Goal: Task Accomplishment & Management: Manage account settings

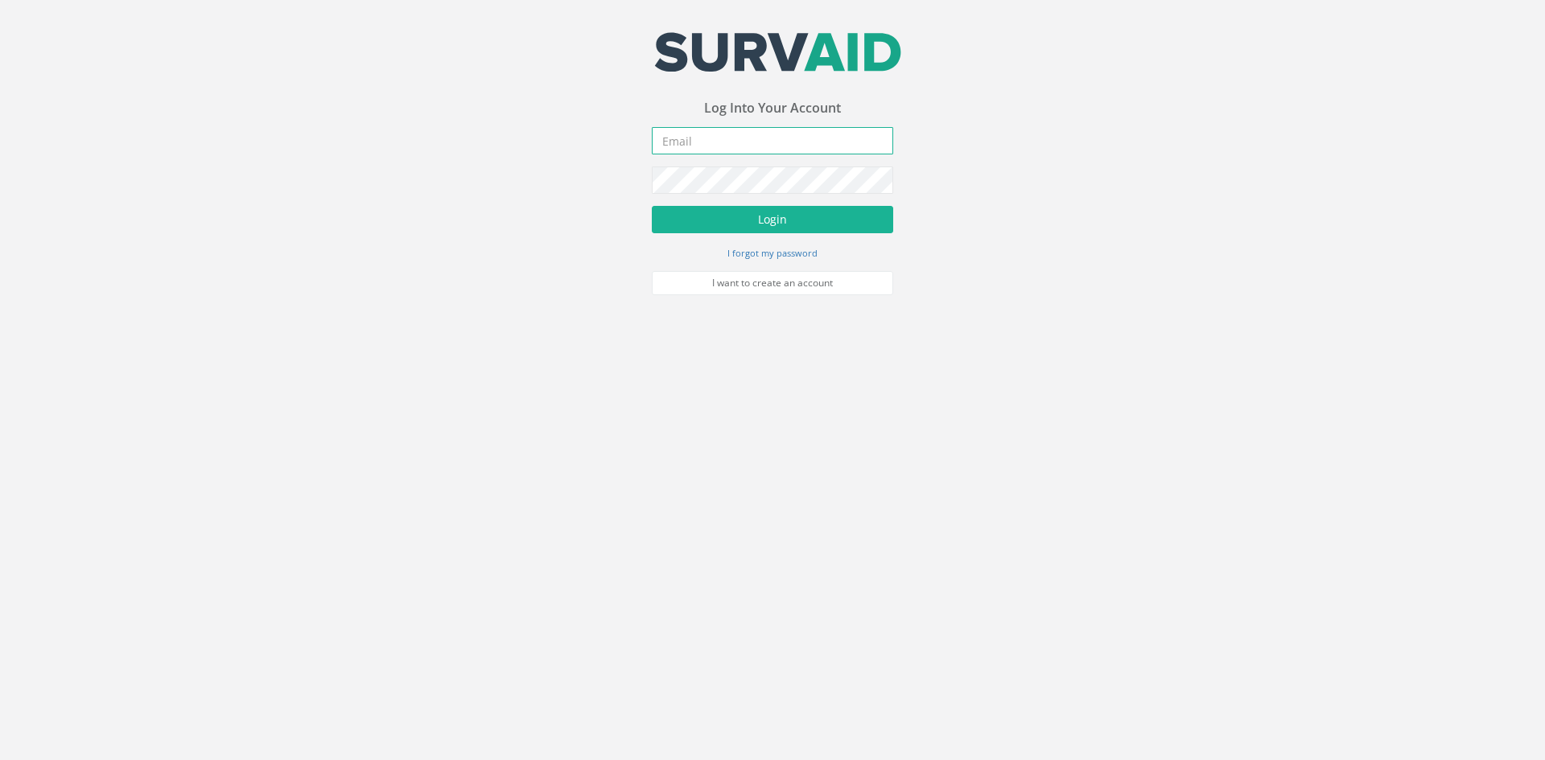
click at [686, 139] on input "email" at bounding box center [772, 140] width 241 height 27
type input "[EMAIL_ADDRESS][DOMAIN_NAME]"
click at [652, 206] on button "Login" at bounding box center [772, 219] width 241 height 27
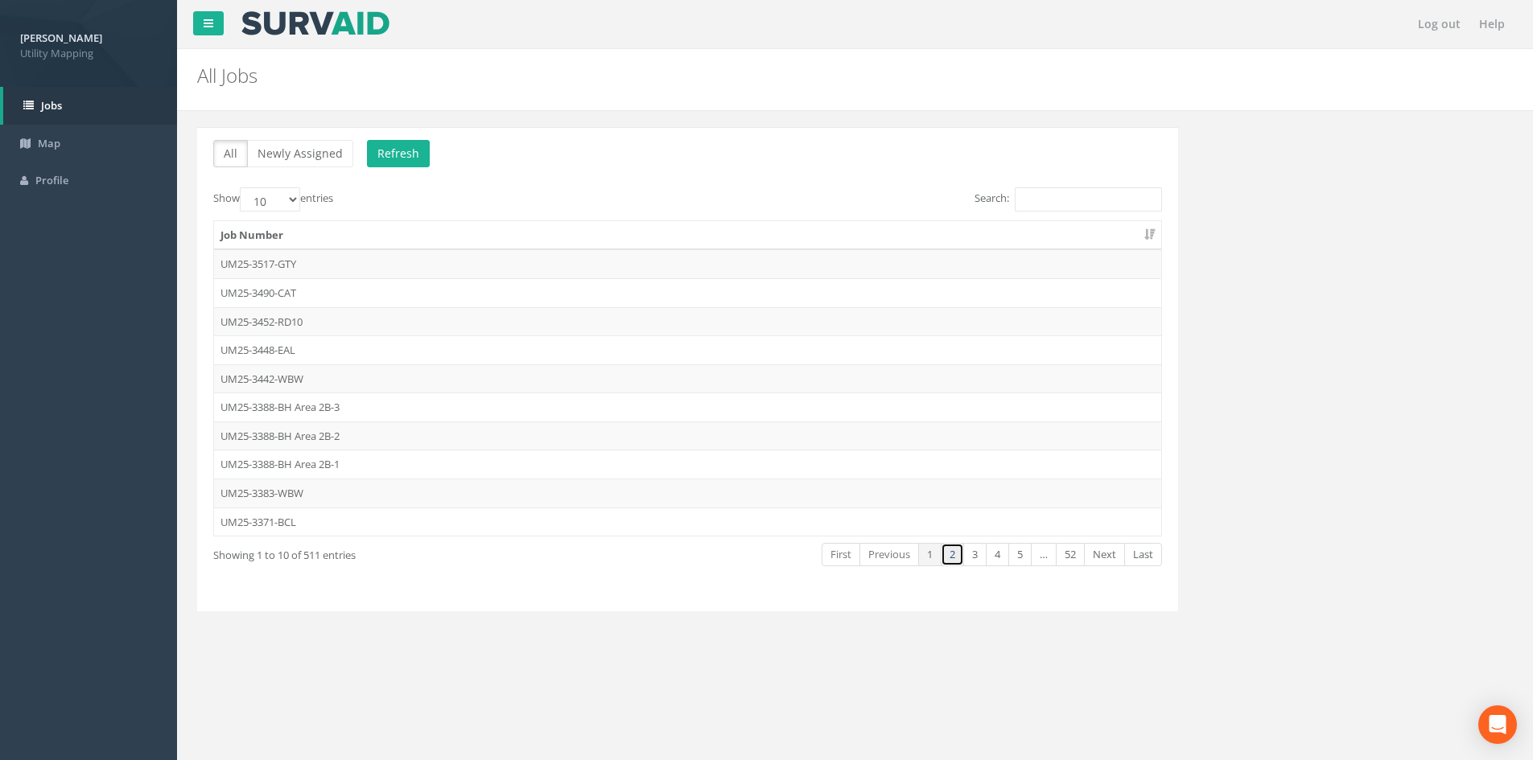
click at [949, 543] on link "2" at bounding box center [952, 554] width 23 height 23
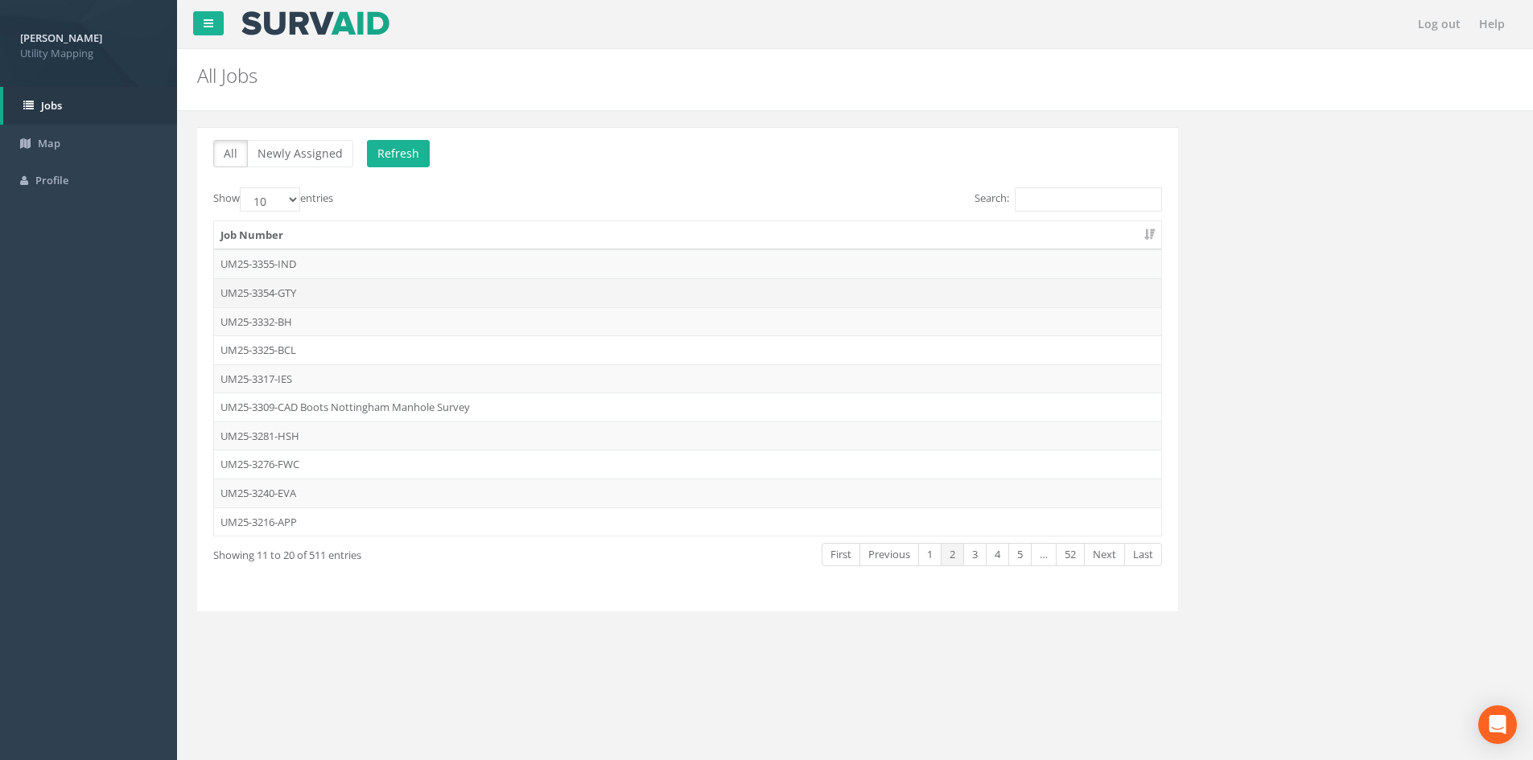
click at [326, 287] on td "UM25-3354-GTY" at bounding box center [687, 292] width 947 height 29
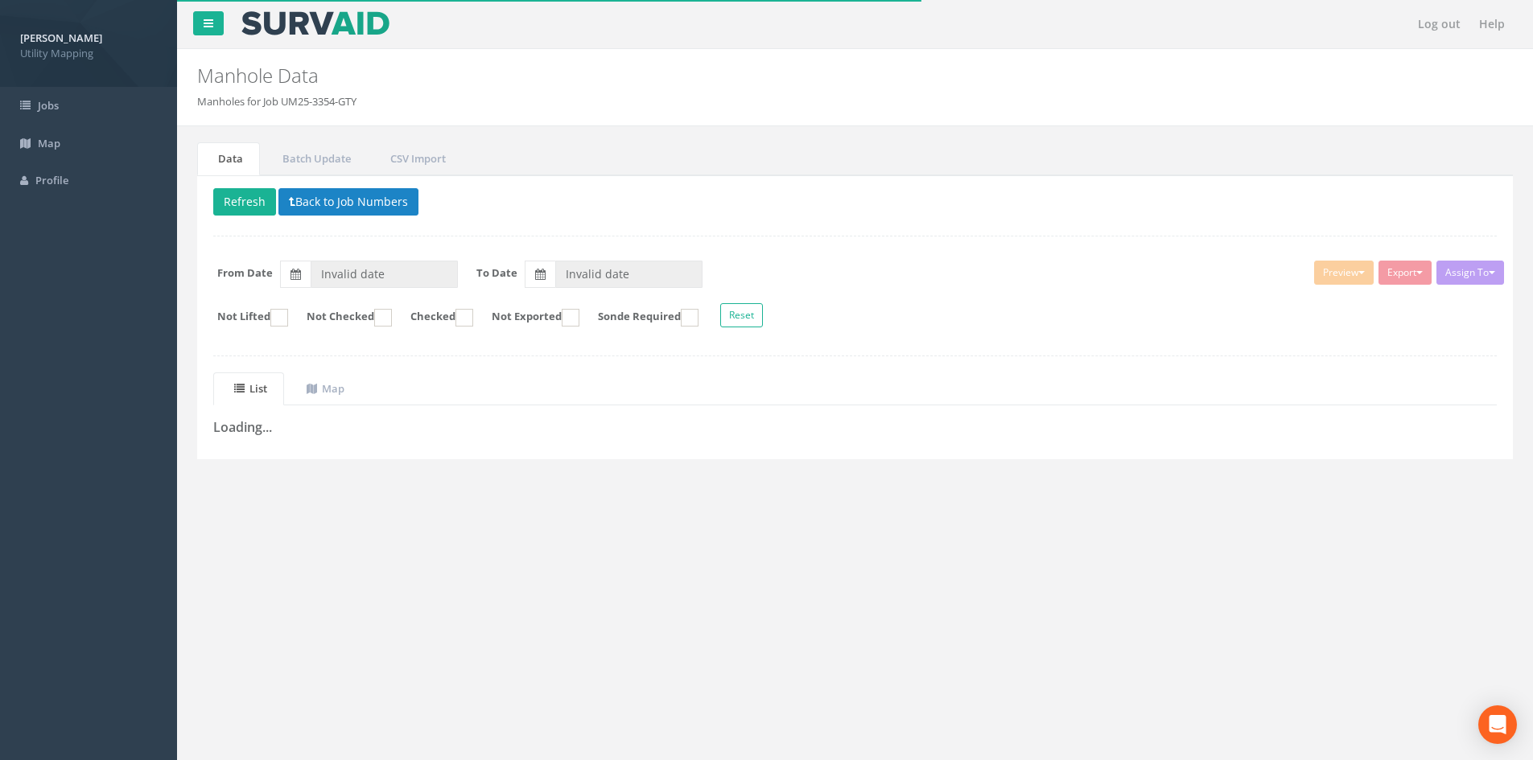
type input "[DATE]"
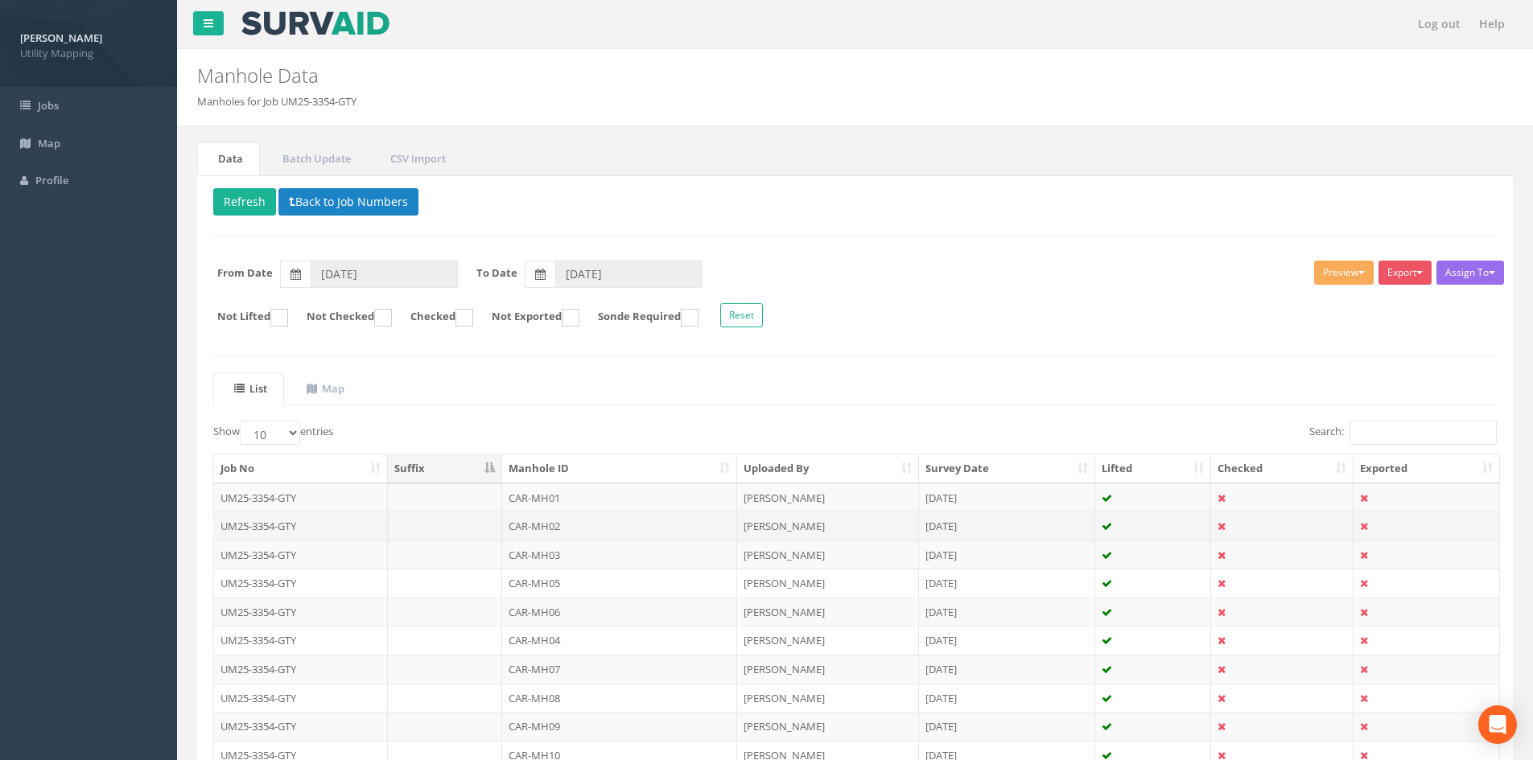
click at [346, 521] on td "UM25-3354-GTY" at bounding box center [301, 526] width 174 height 29
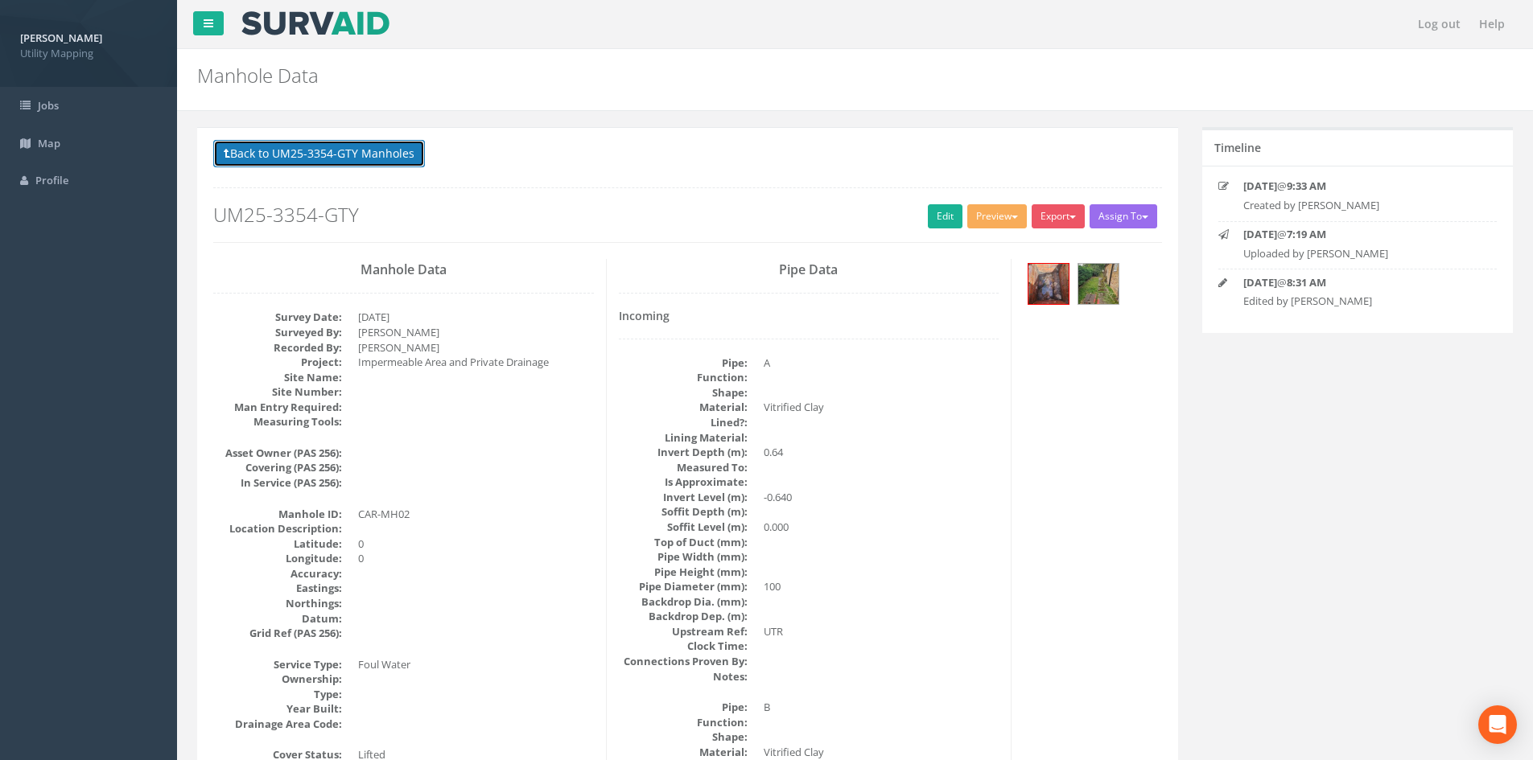
click at [316, 154] on button "Back to UM25-3354-GTY Manholes" at bounding box center [319, 153] width 212 height 27
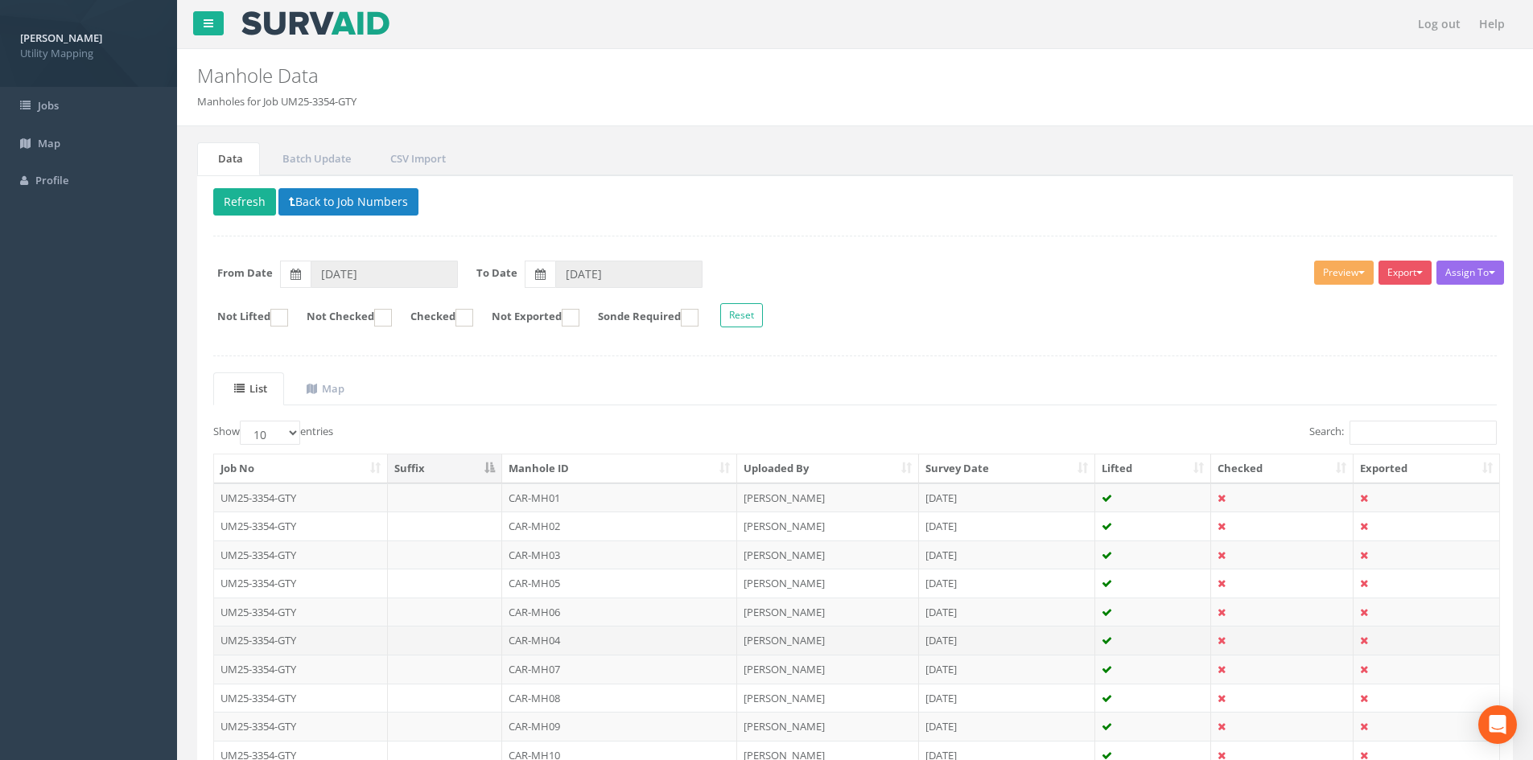
scroll to position [137, 0]
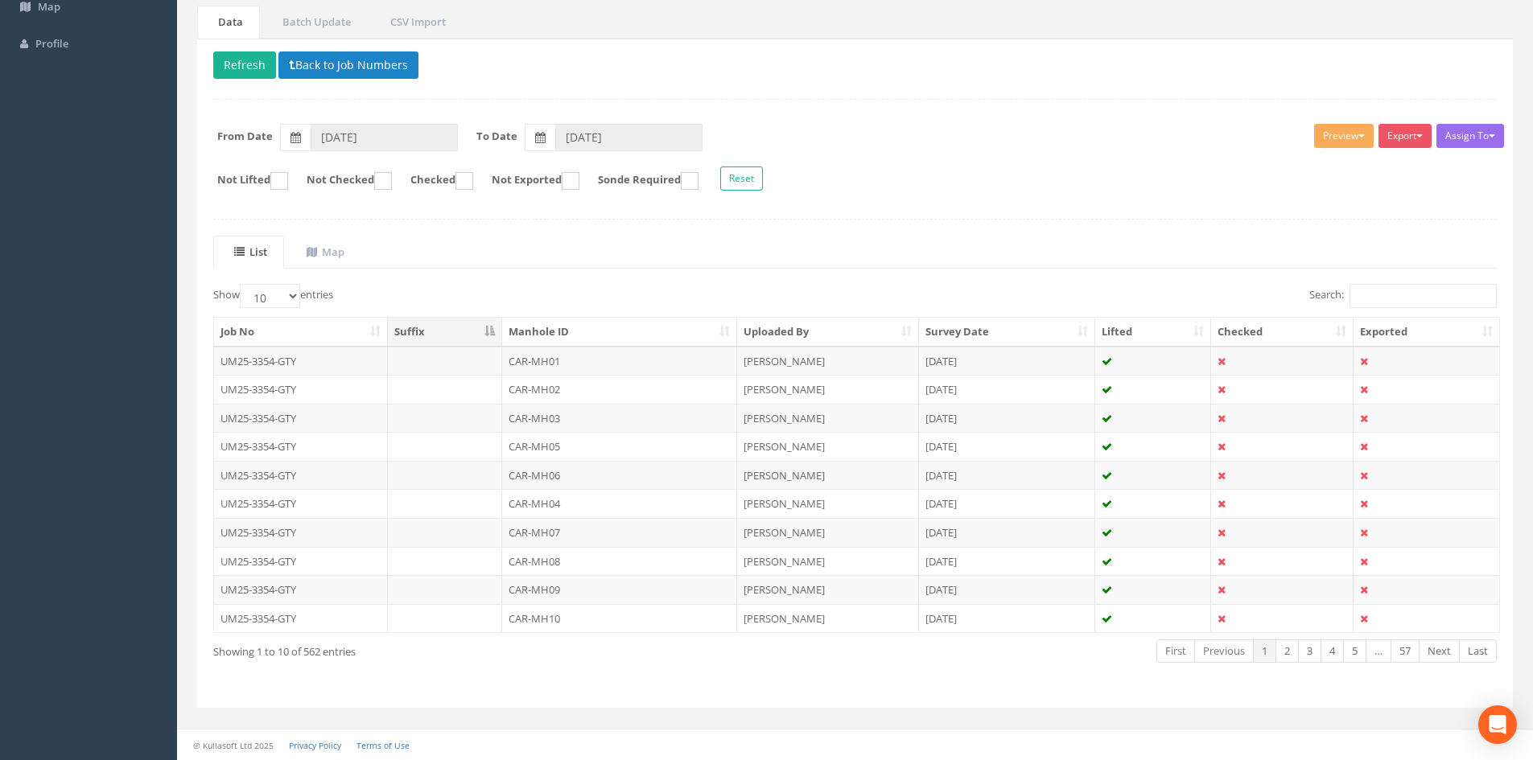
click at [578, 335] on th "Manhole ID" at bounding box center [619, 332] width 235 height 29
click at [1348, 651] on link "5" at bounding box center [1354, 651] width 23 height 23
click at [1348, 651] on link "6" at bounding box center [1354, 651] width 23 height 23
click at [1349, 651] on link "7" at bounding box center [1354, 651] width 23 height 23
click at [1349, 651] on link "8" at bounding box center [1354, 651] width 23 height 23
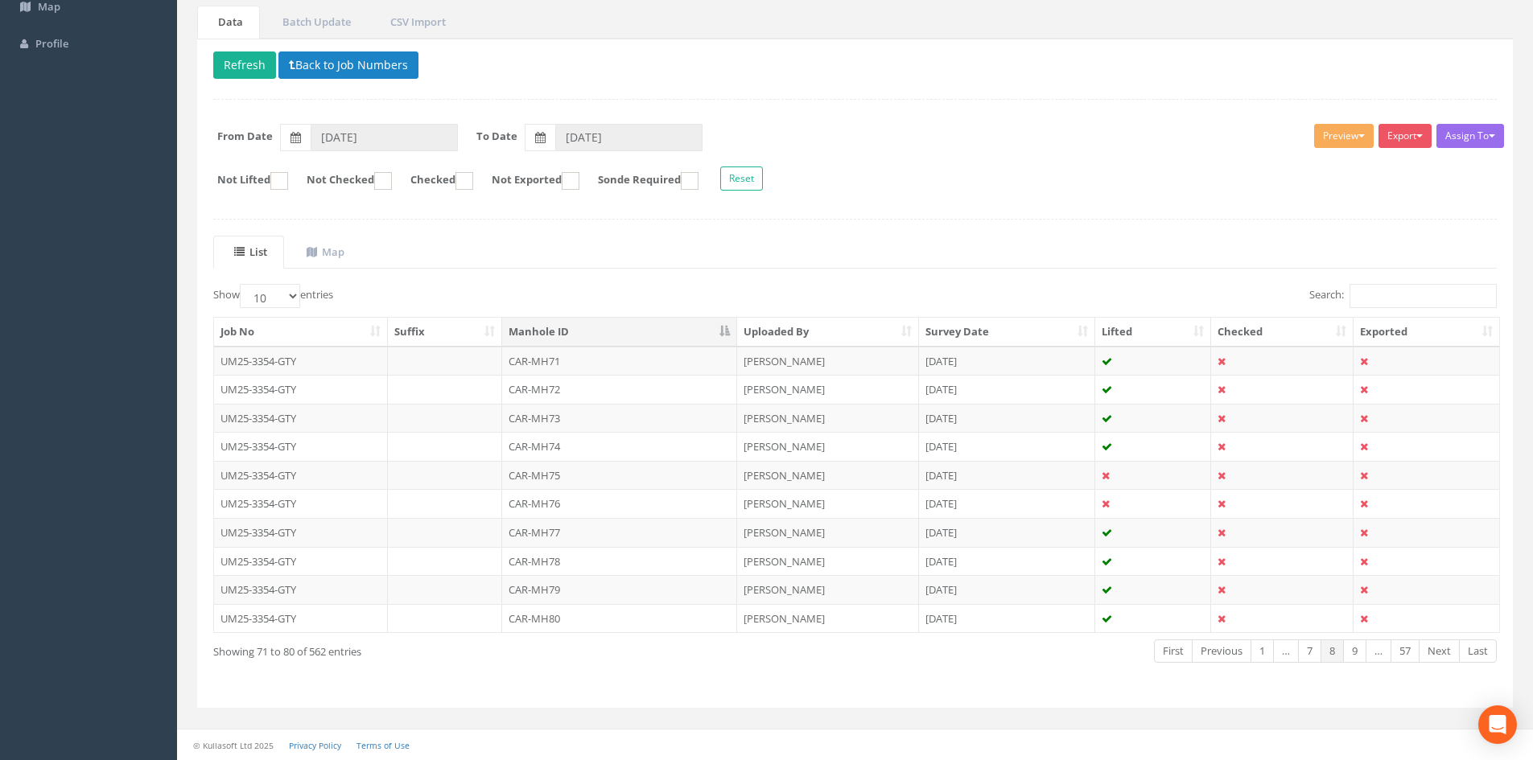
click at [1349, 651] on link "9" at bounding box center [1354, 651] width 23 height 23
click at [1349, 651] on link "10" at bounding box center [1351, 651] width 29 height 23
click at [1349, 651] on link "11" at bounding box center [1351, 651] width 29 height 23
click at [1349, 651] on link "12" at bounding box center [1351, 651] width 29 height 23
click at [1349, 651] on link "13" at bounding box center [1351, 651] width 29 height 23
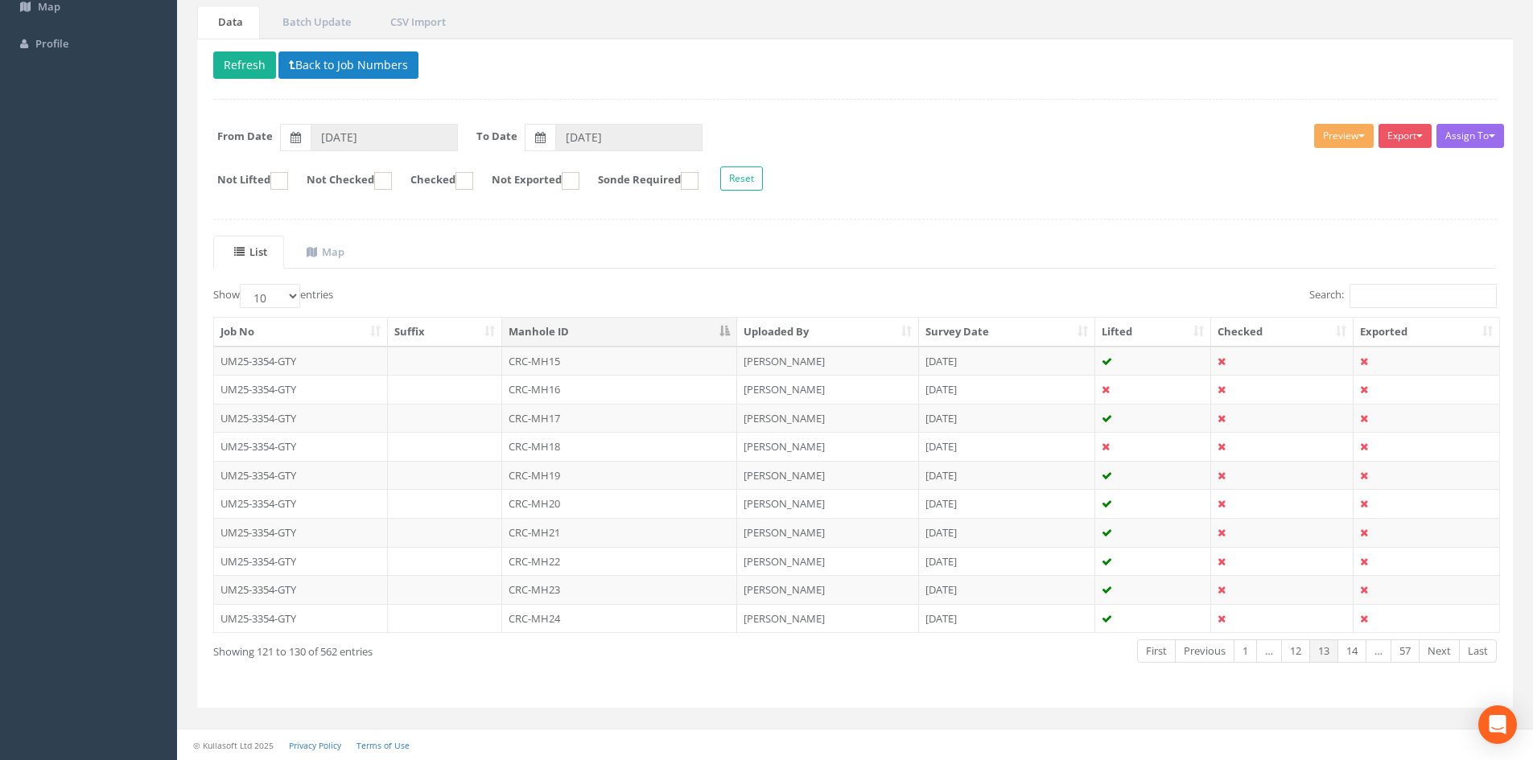
click at [1349, 651] on link "14" at bounding box center [1351, 651] width 29 height 23
click at [1349, 651] on link "15" at bounding box center [1351, 651] width 29 height 23
click at [1349, 651] on link "16" at bounding box center [1351, 651] width 29 height 23
click at [1349, 651] on link "17" at bounding box center [1351, 651] width 29 height 23
click at [1349, 651] on link "18" at bounding box center [1351, 651] width 29 height 23
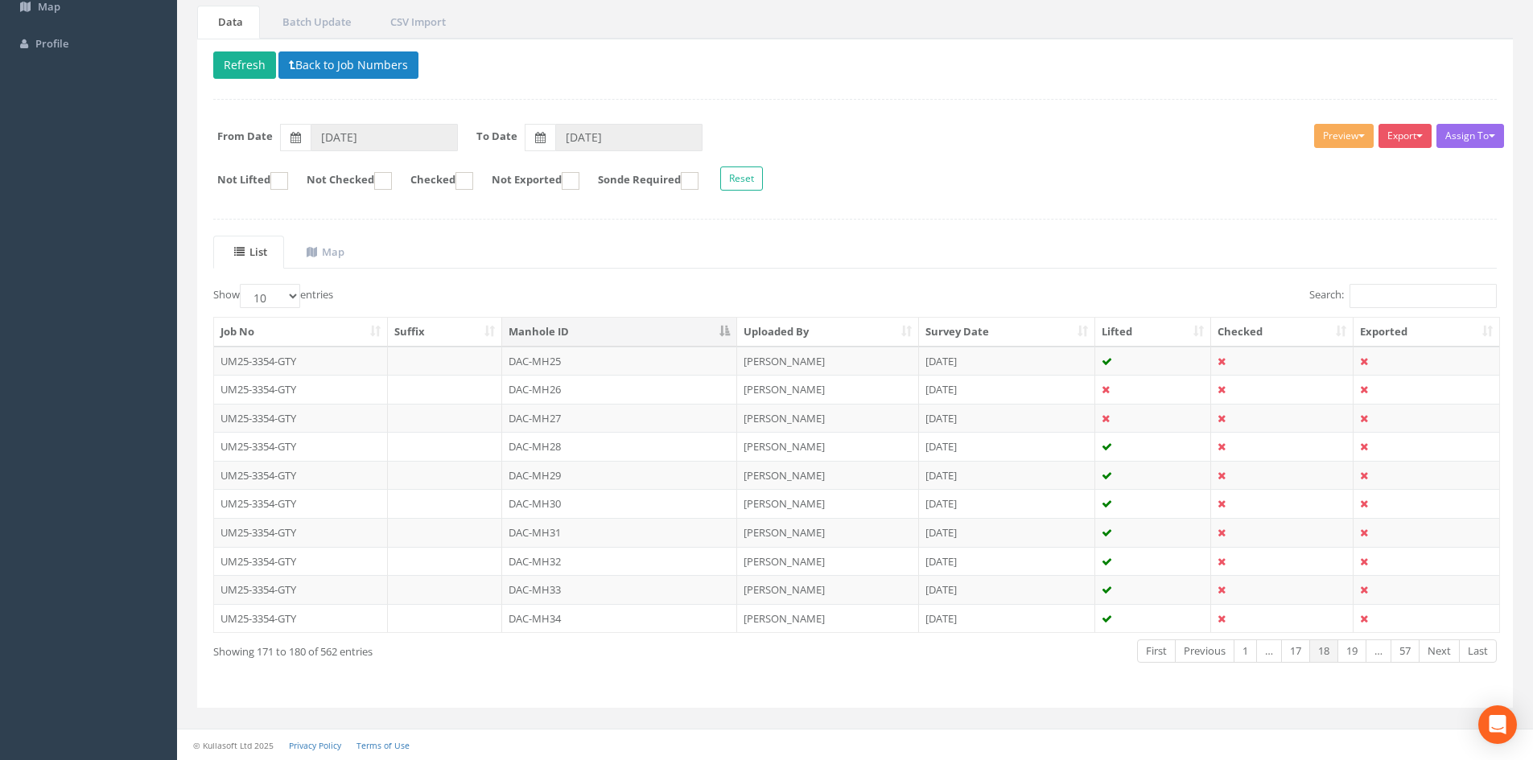
click at [1349, 651] on link "19" at bounding box center [1351, 651] width 29 height 23
click at [1349, 651] on link "20" at bounding box center [1351, 651] width 29 height 23
click at [1349, 651] on link "21" at bounding box center [1351, 651] width 29 height 23
click at [1349, 651] on link "22" at bounding box center [1351, 651] width 29 height 23
click at [1297, 658] on link "21" at bounding box center [1295, 651] width 29 height 23
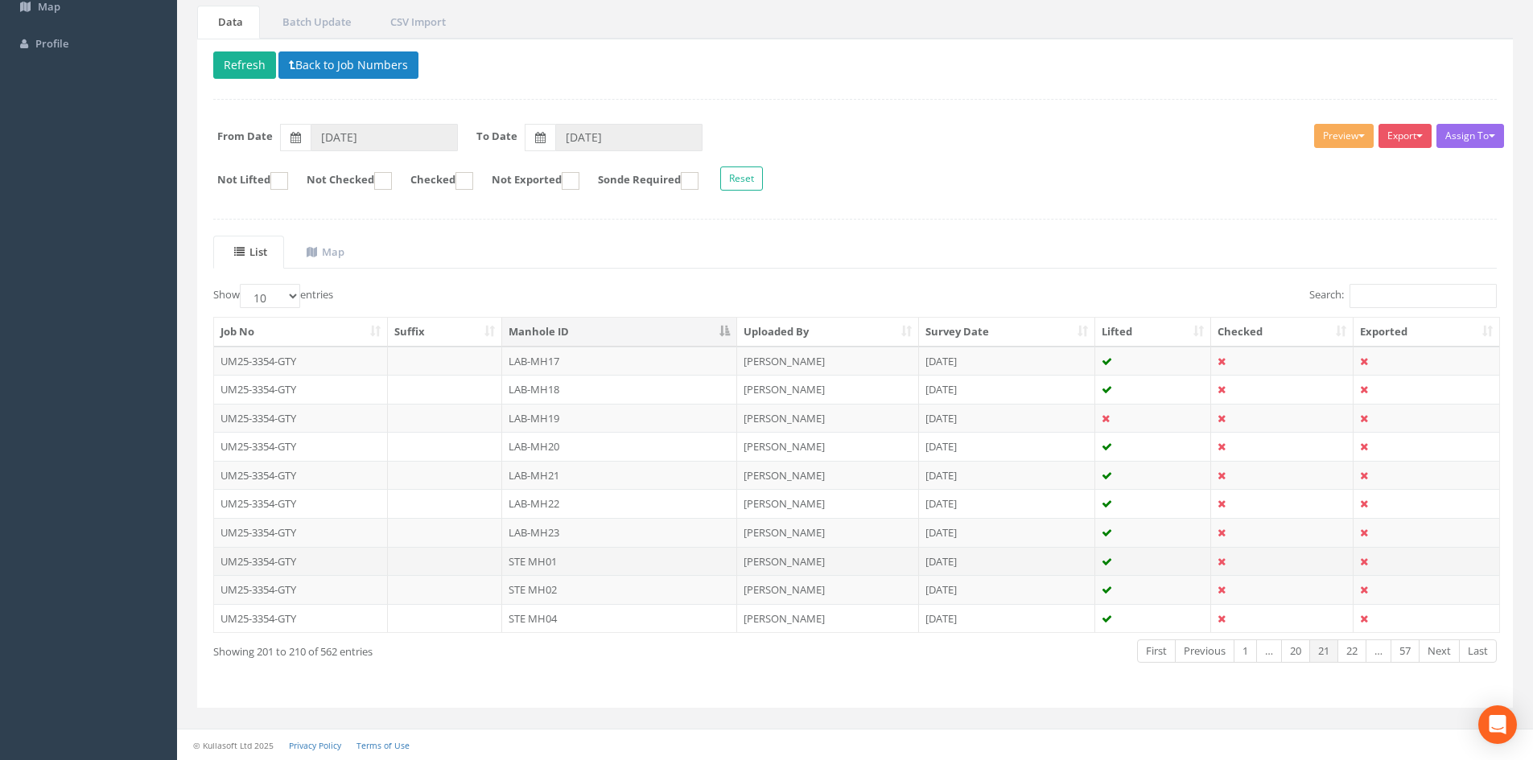
click at [667, 559] on td "STE MH01" at bounding box center [619, 561] width 235 height 29
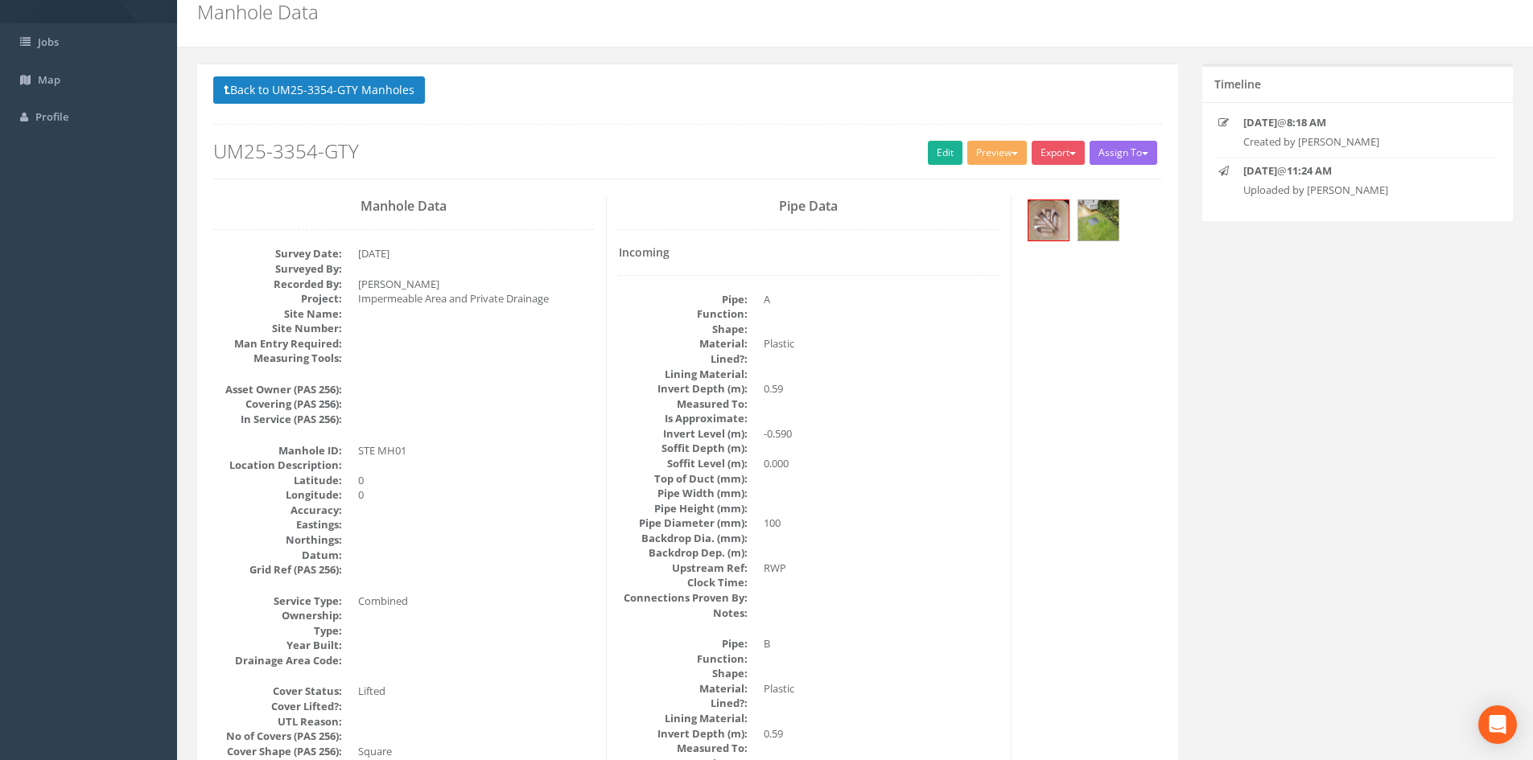
scroll to position [0, 0]
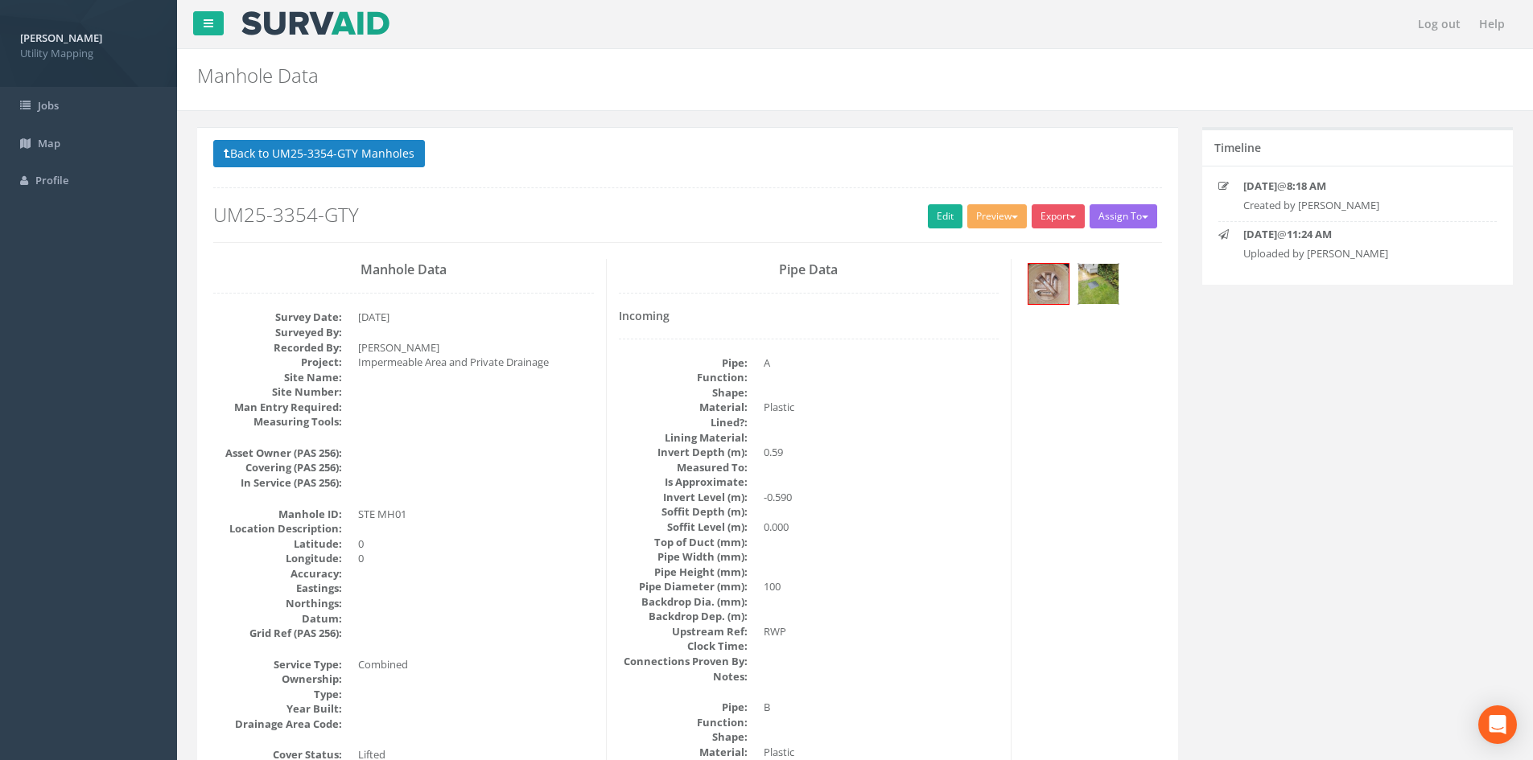
click at [1090, 295] on img at bounding box center [1098, 284] width 40 height 40
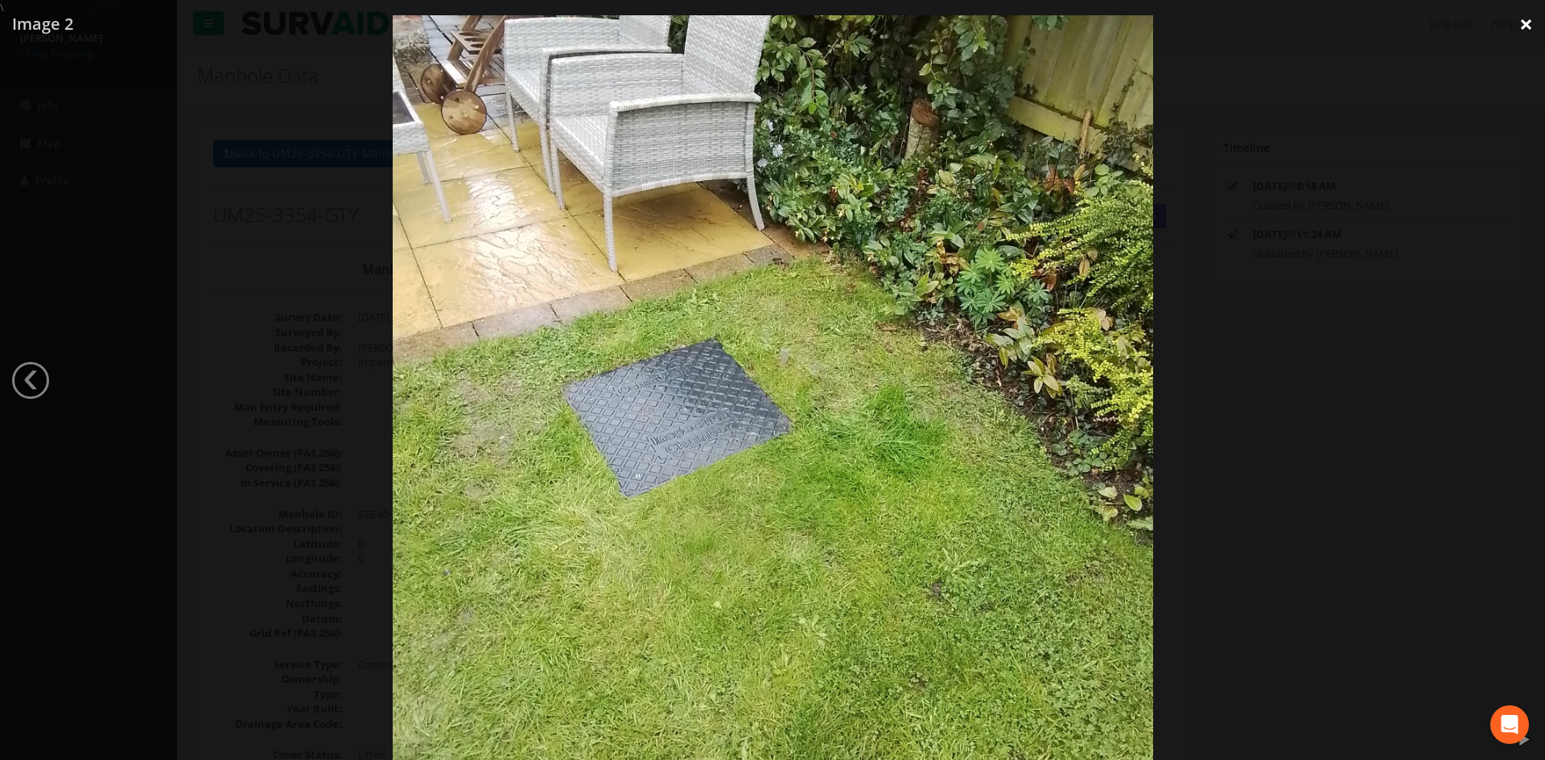
click at [1520, 26] on link "×" at bounding box center [1526, 24] width 38 height 48
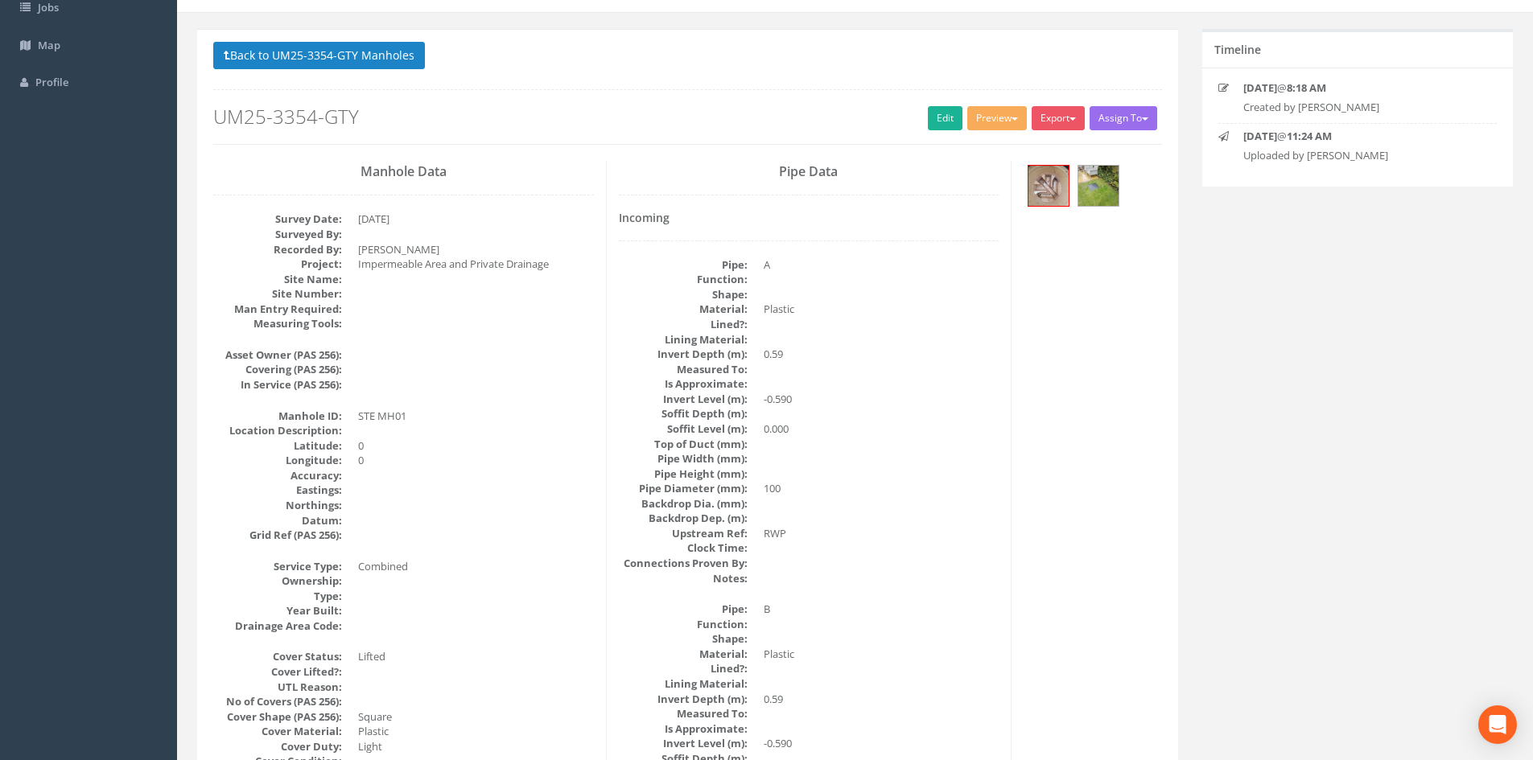
scroll to position [134, 0]
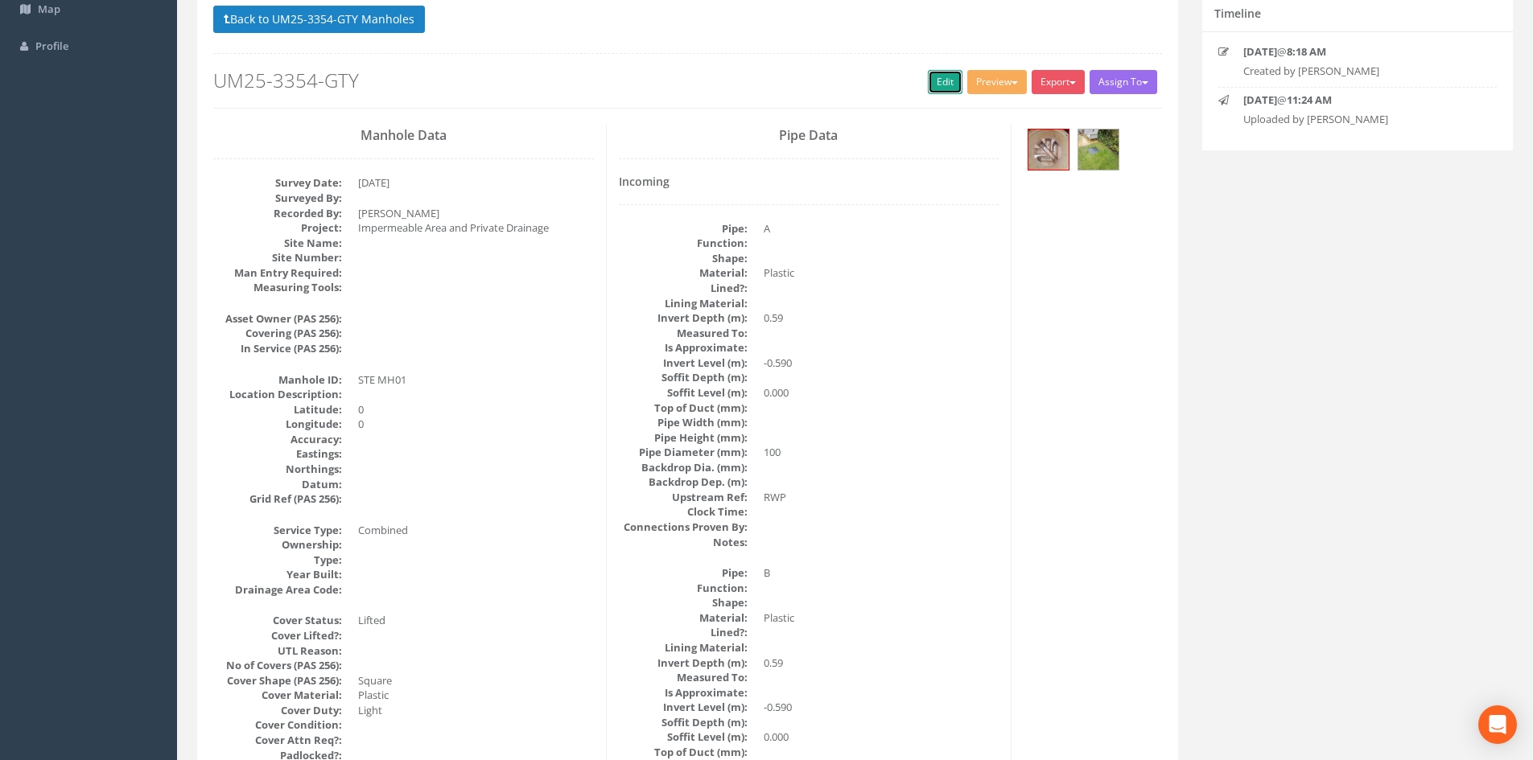
click at [931, 80] on link "Edit" at bounding box center [945, 82] width 35 height 24
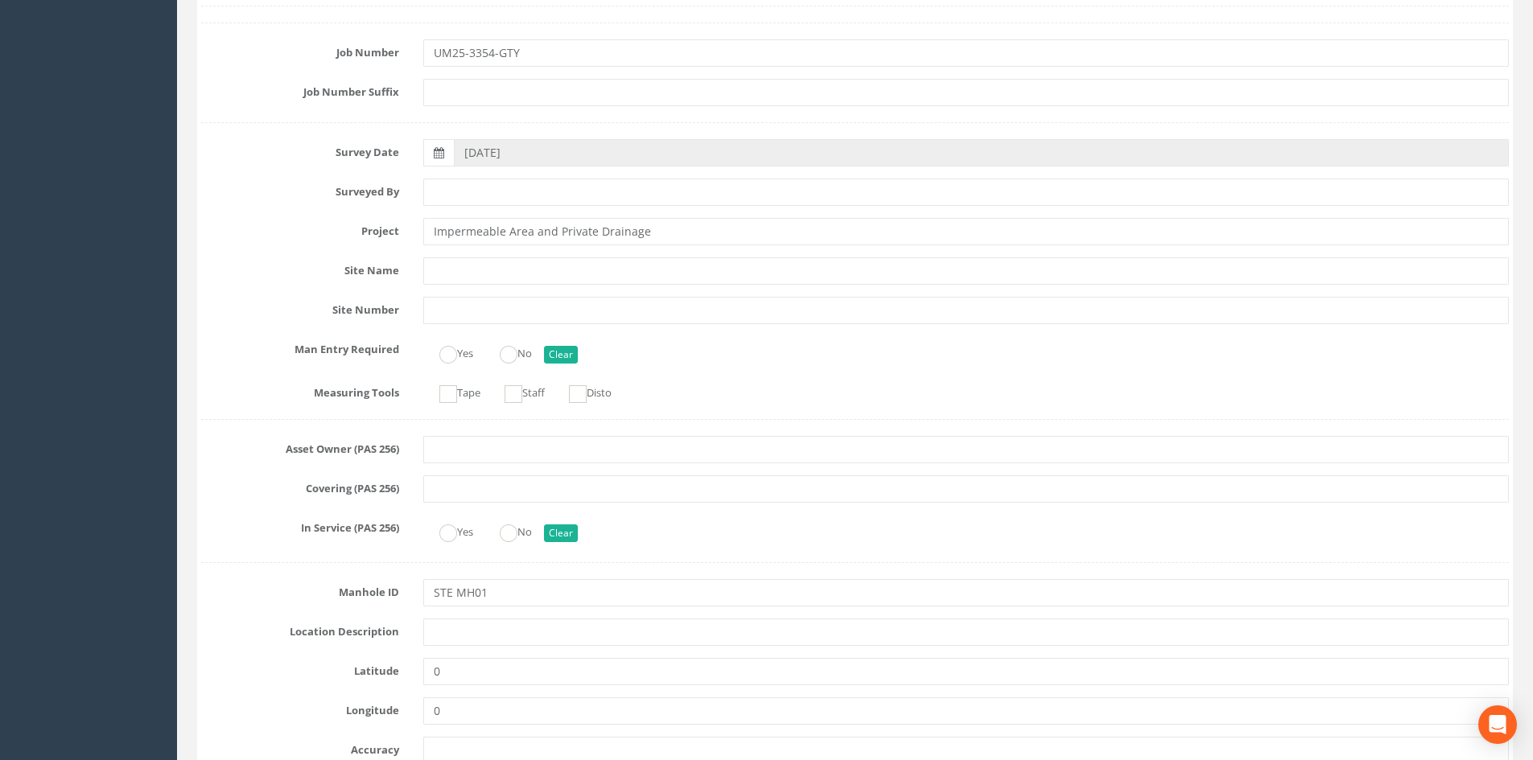
scroll to position [402, 0]
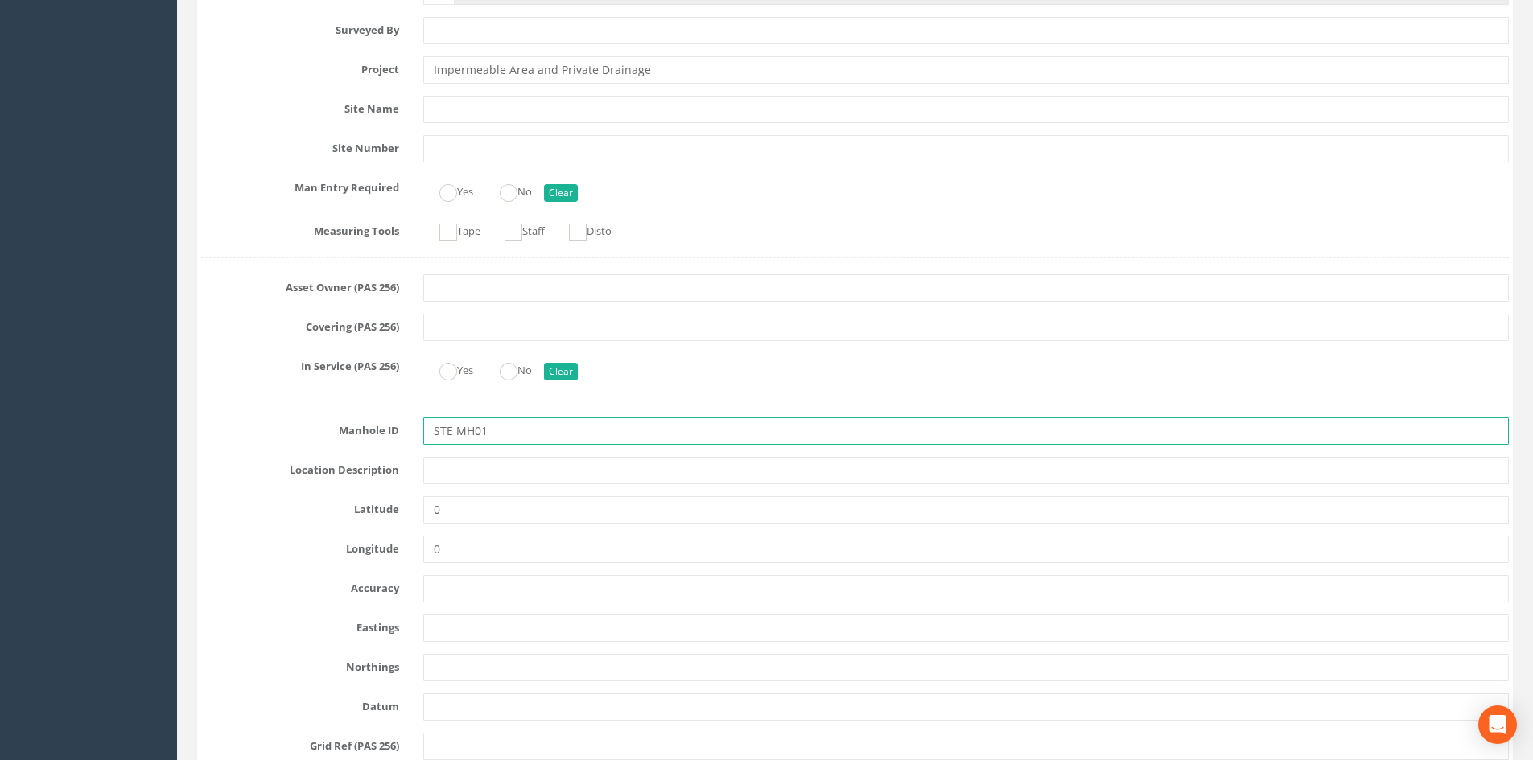
click at [456, 427] on input "STE MH01" at bounding box center [965, 431] width 1085 height 27
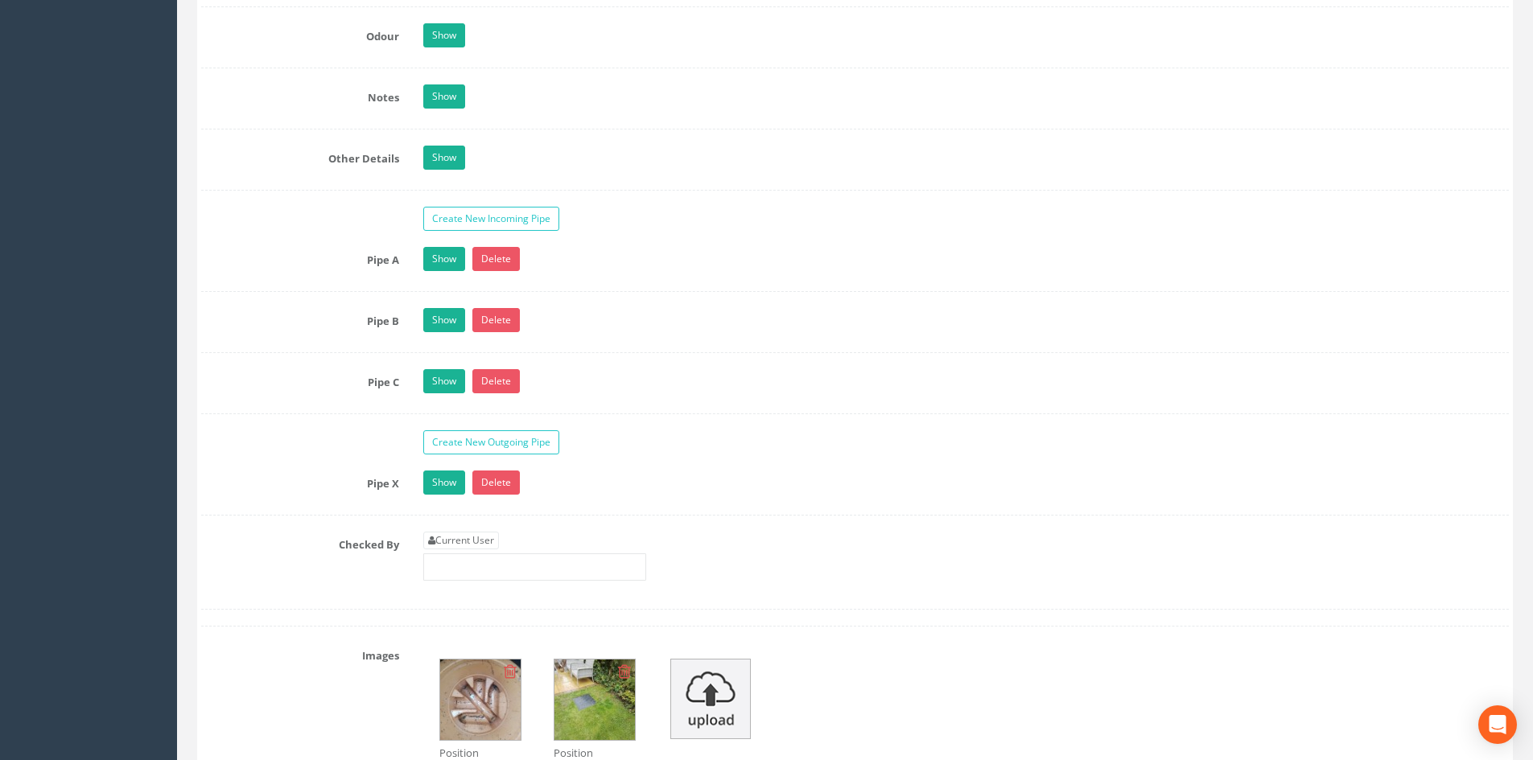
scroll to position [2414, 0]
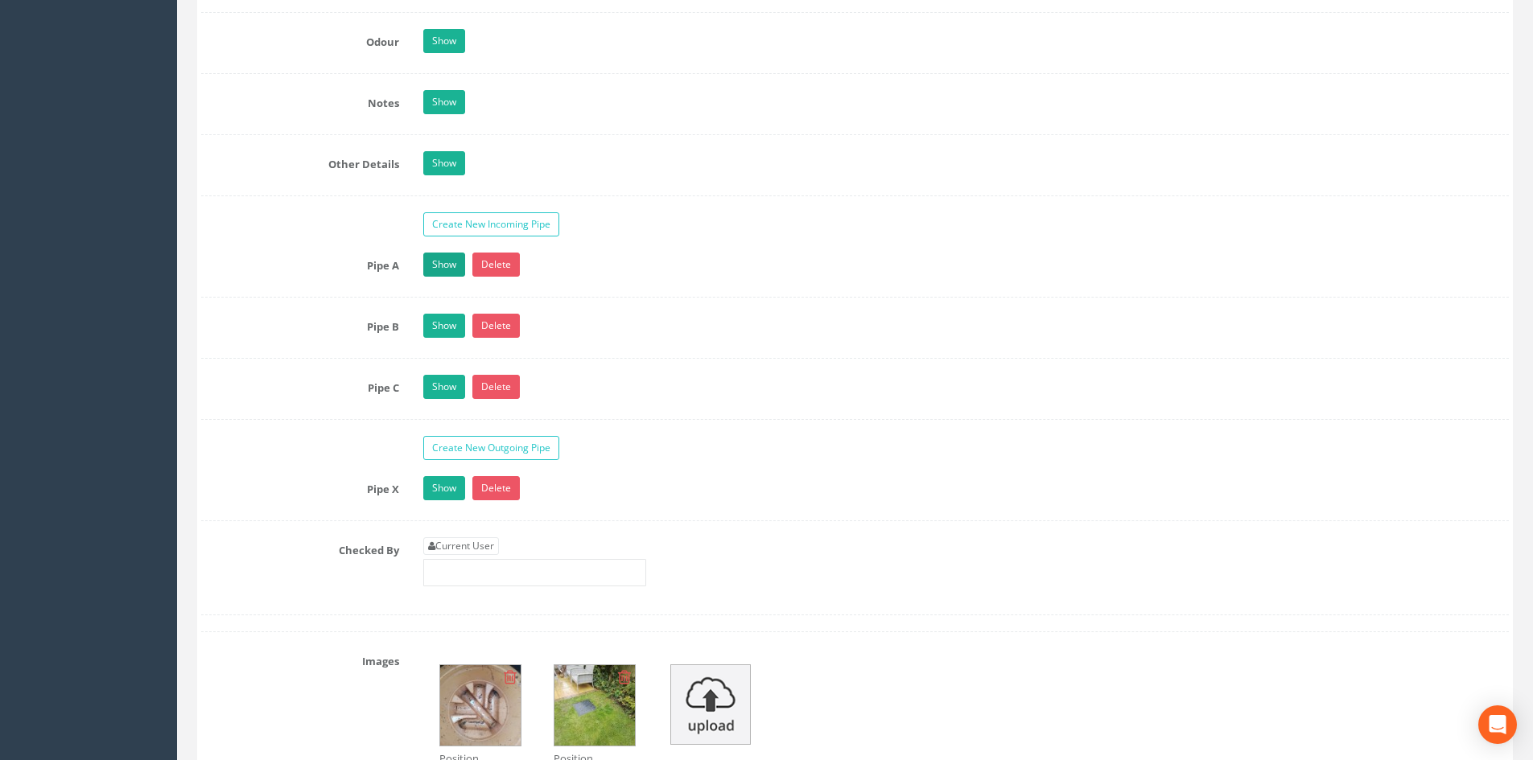
type input "STE-MH01"
click at [447, 265] on link "Show" at bounding box center [444, 265] width 42 height 24
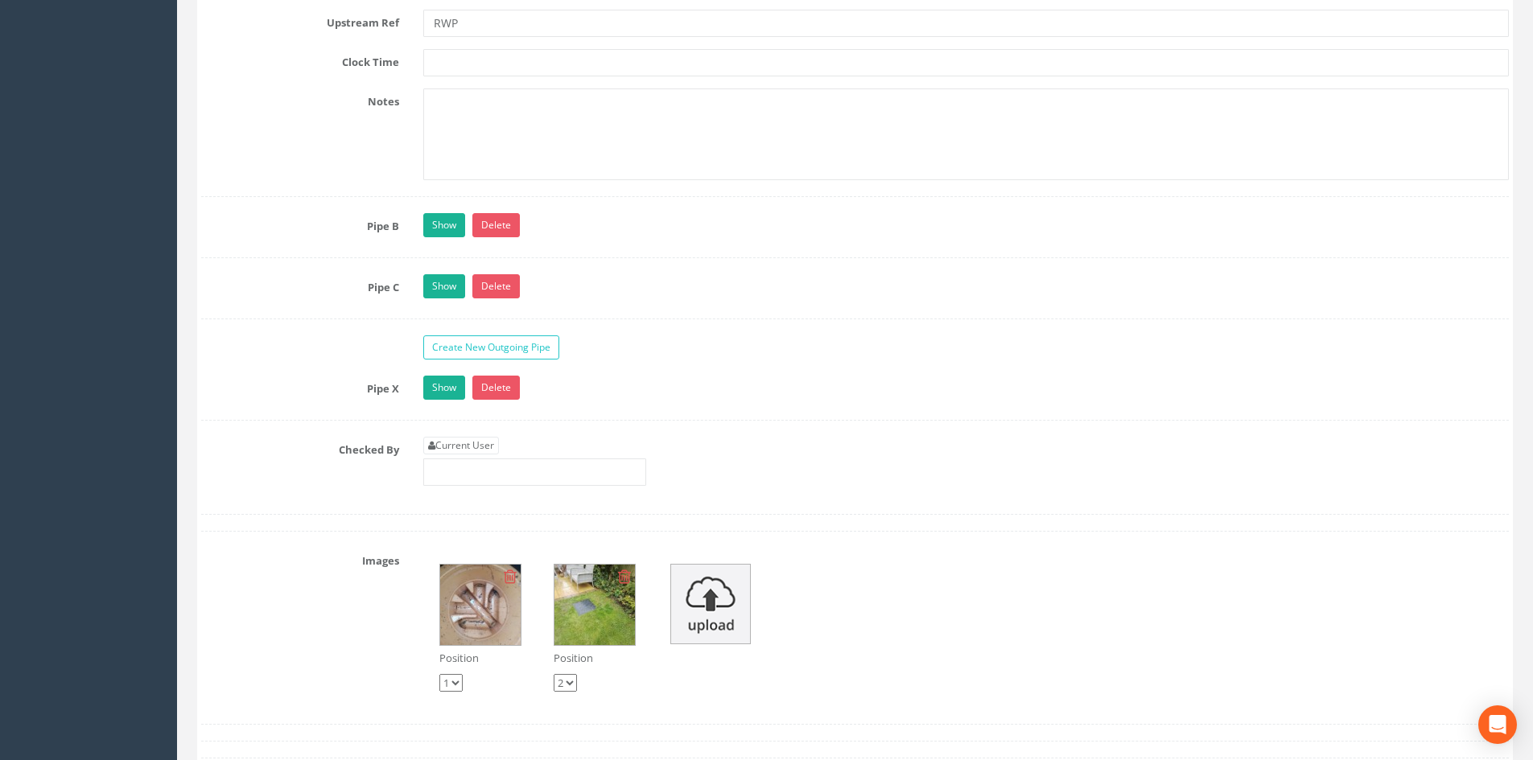
scroll to position [3486, 0]
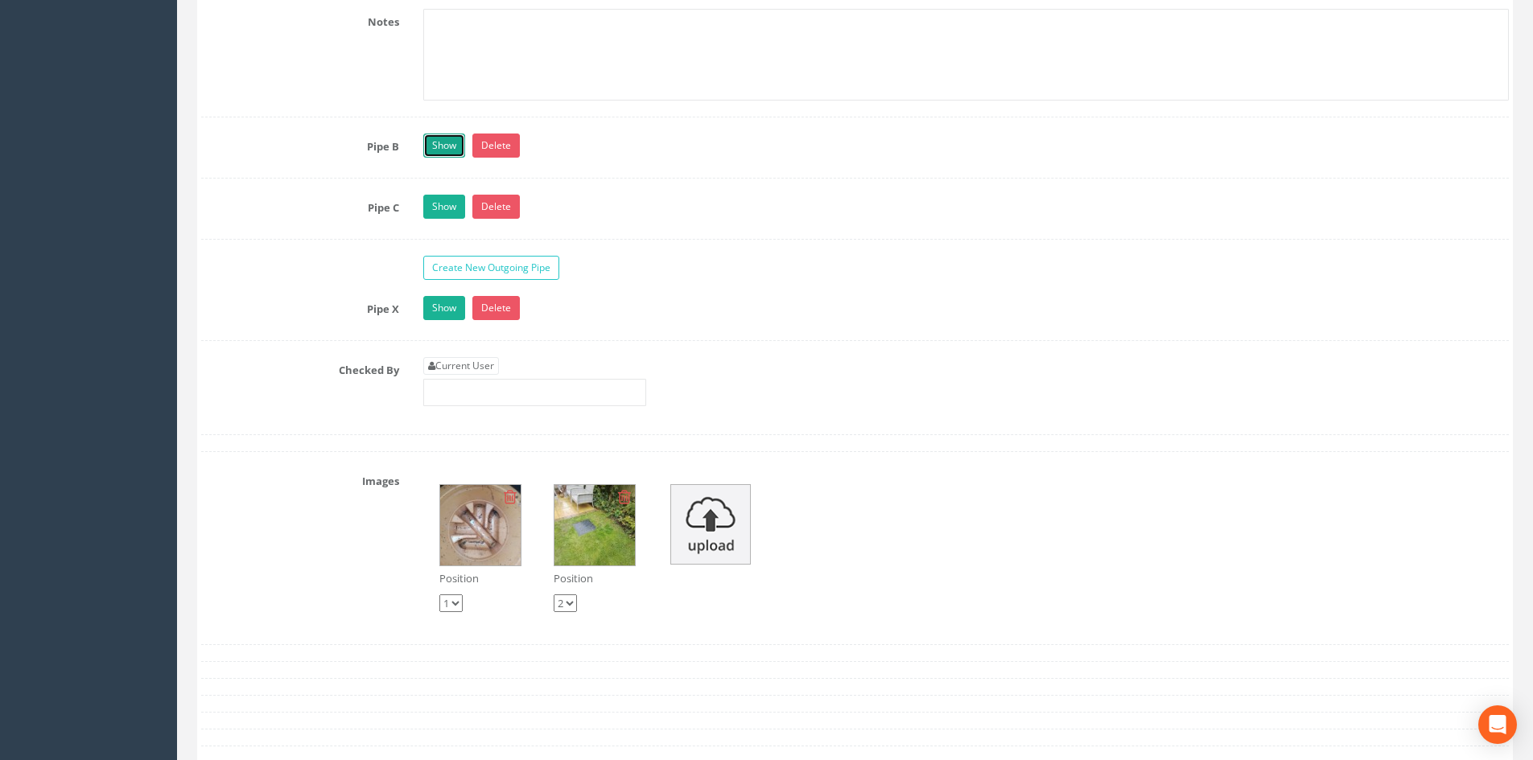
click at [439, 146] on link "Show" at bounding box center [444, 146] width 42 height 24
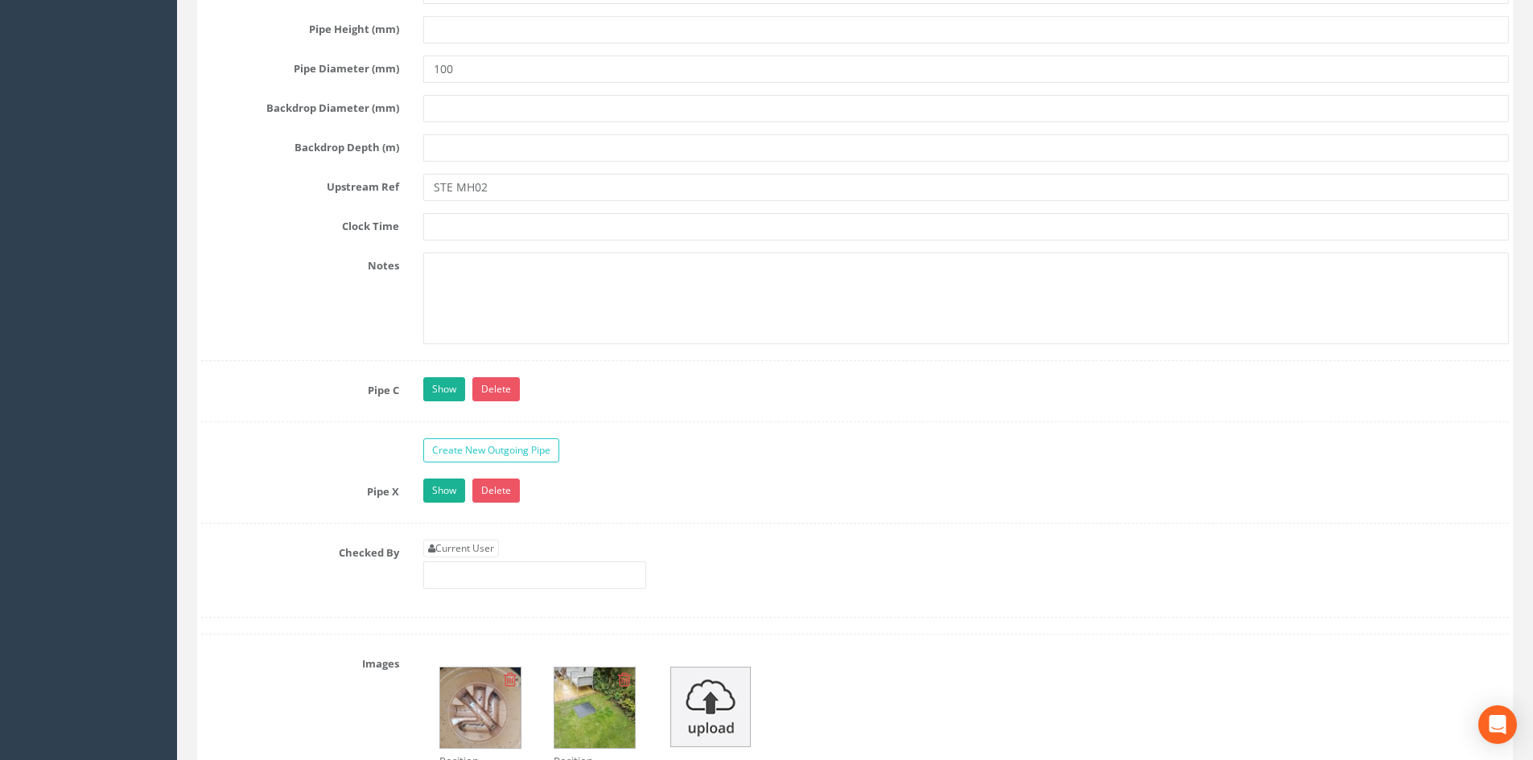
scroll to position [4157, 0]
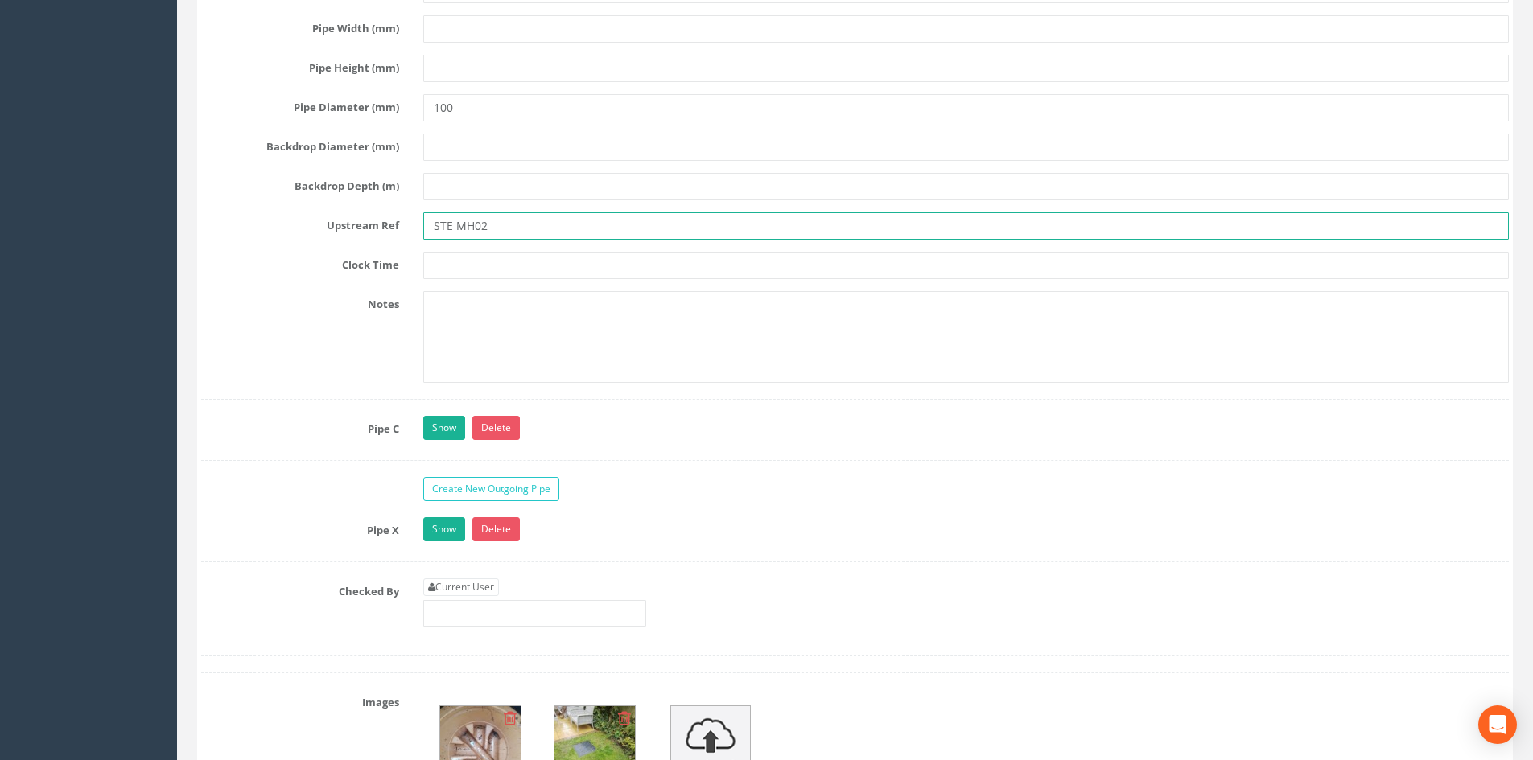
click at [455, 233] on input "STE MH02" at bounding box center [965, 225] width 1085 height 27
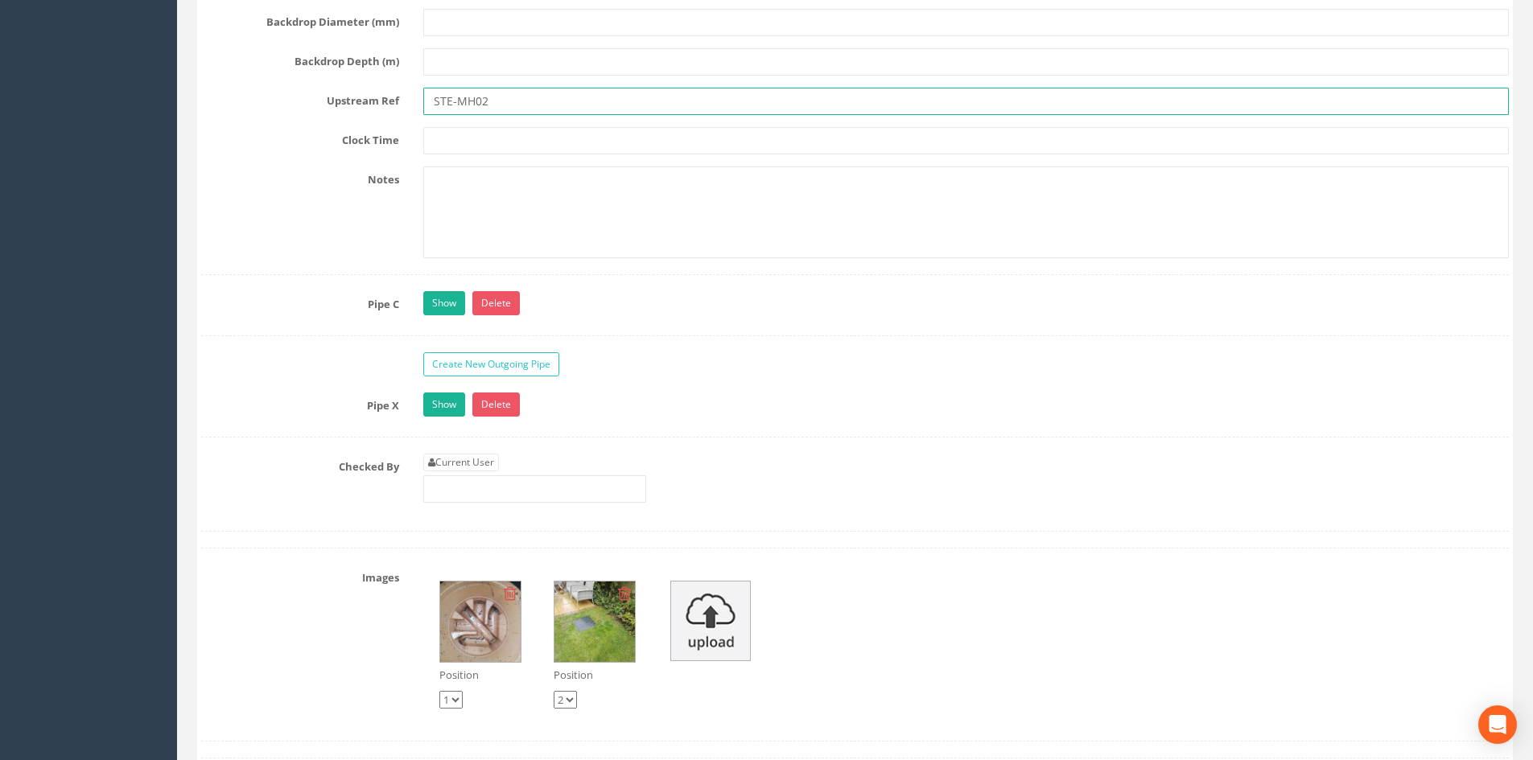
scroll to position [4425, 0]
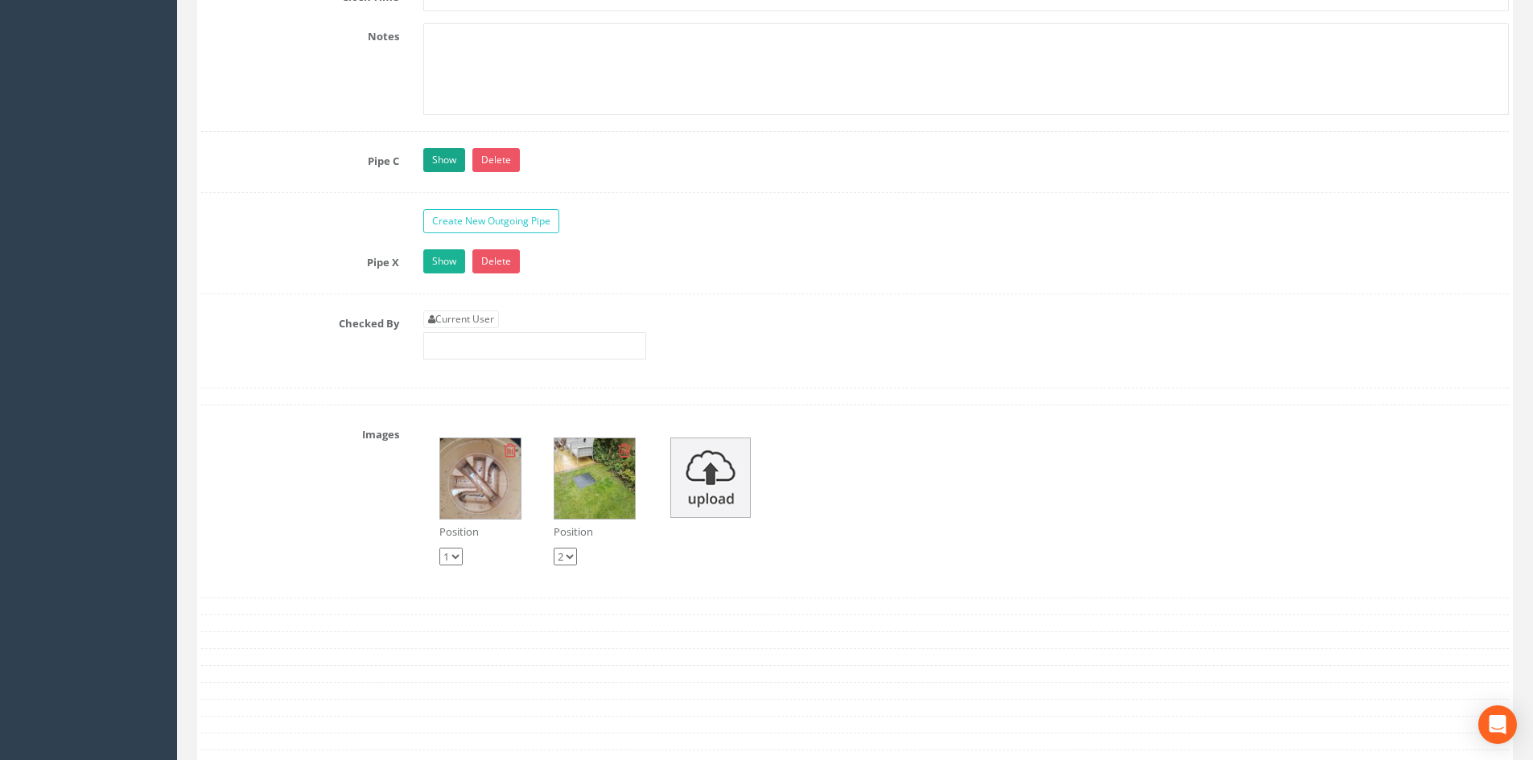
type input "STE-MH02"
click at [441, 170] on link "Show" at bounding box center [444, 160] width 42 height 24
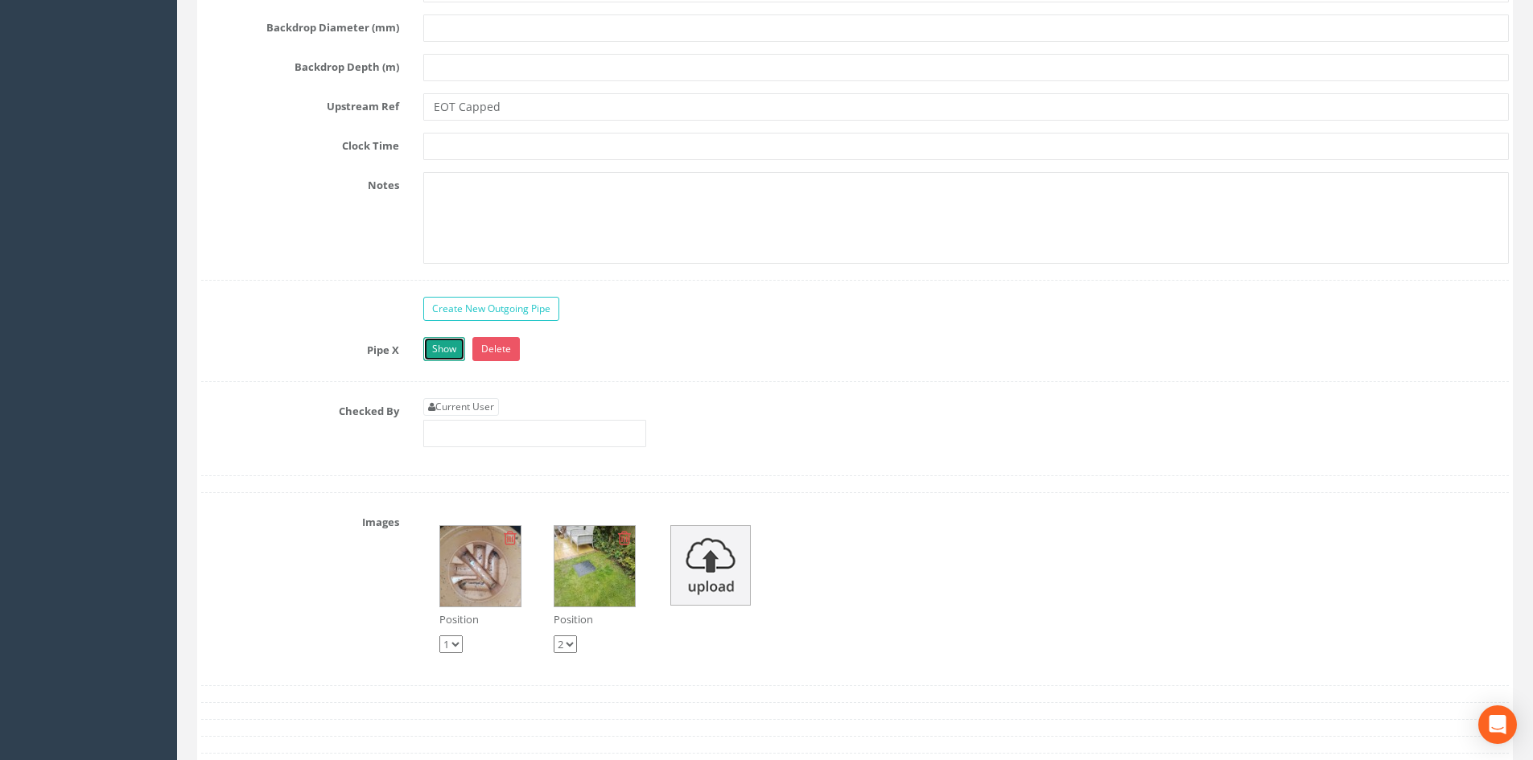
click at [452, 342] on link "Show" at bounding box center [444, 349] width 42 height 24
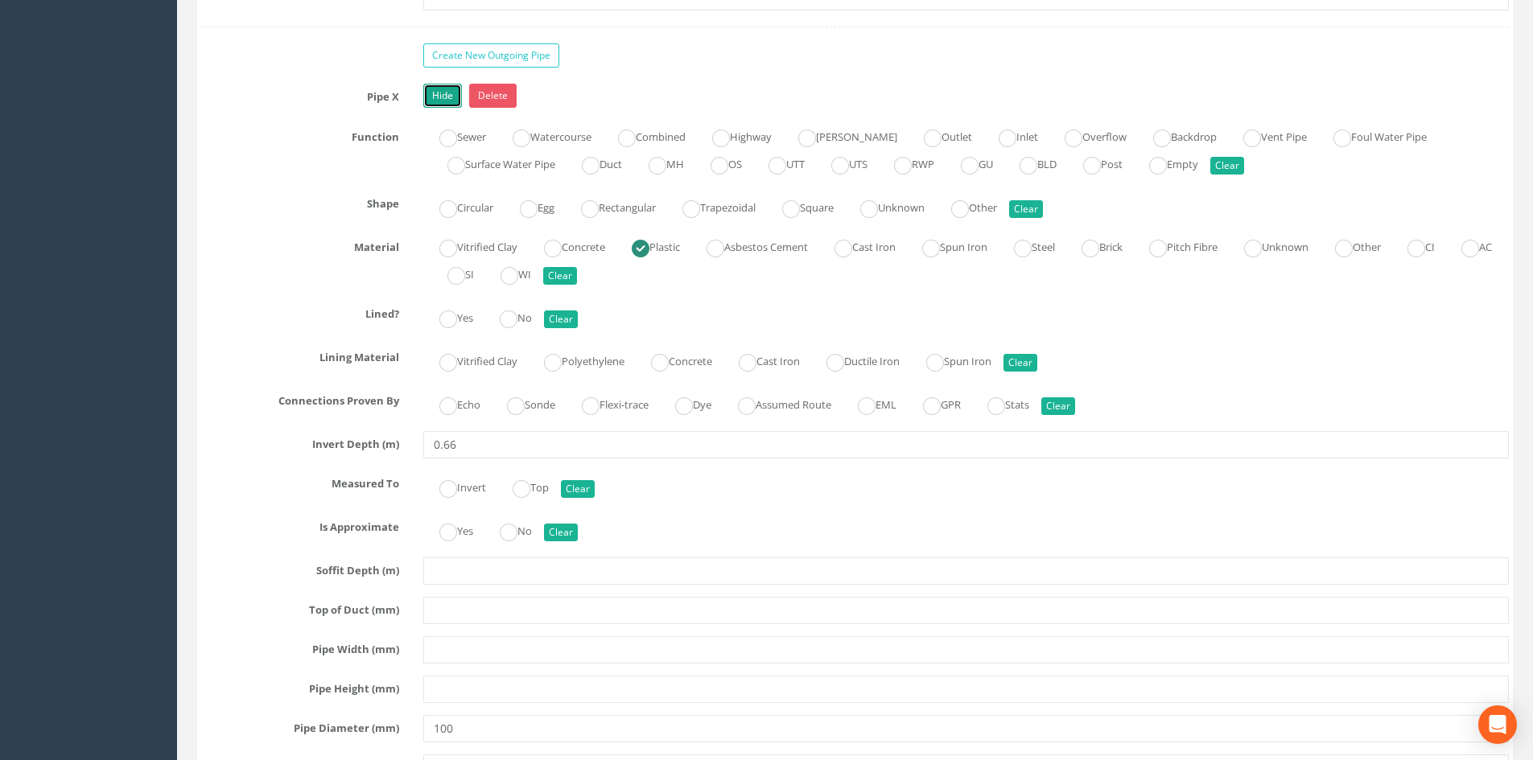
scroll to position [5900, 0]
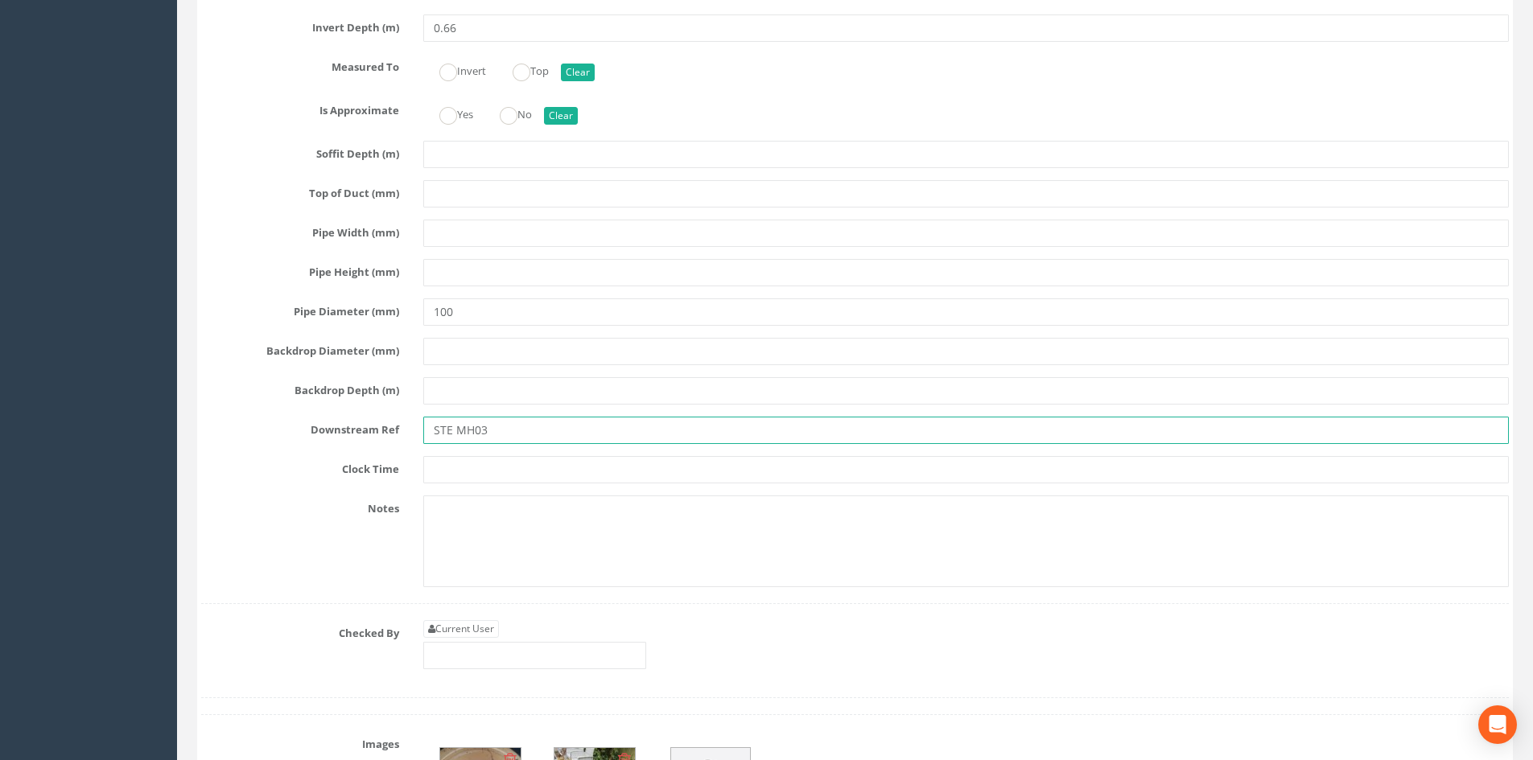
click at [455, 426] on input "STE MH03" at bounding box center [965, 430] width 1085 height 27
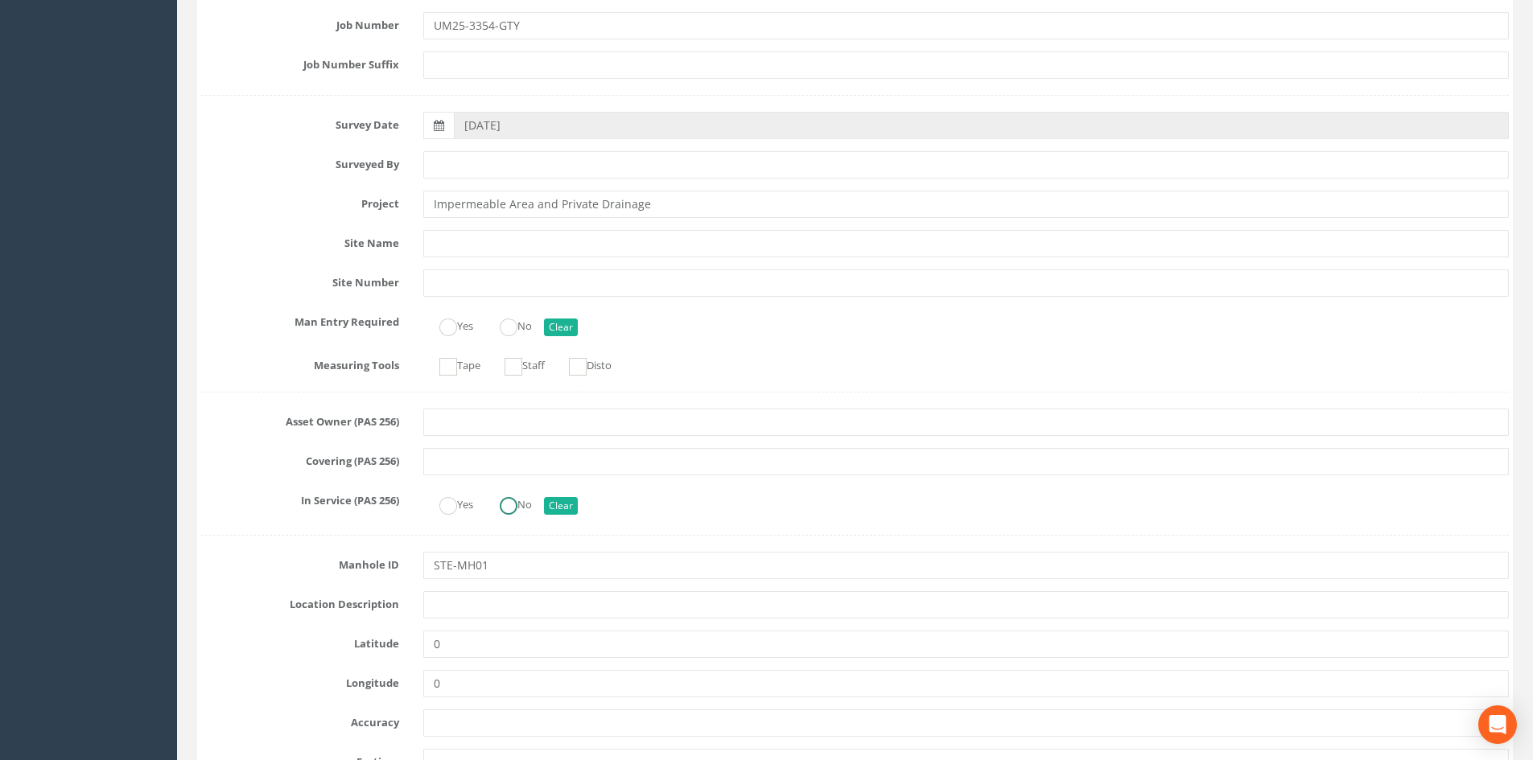
scroll to position [0, 0]
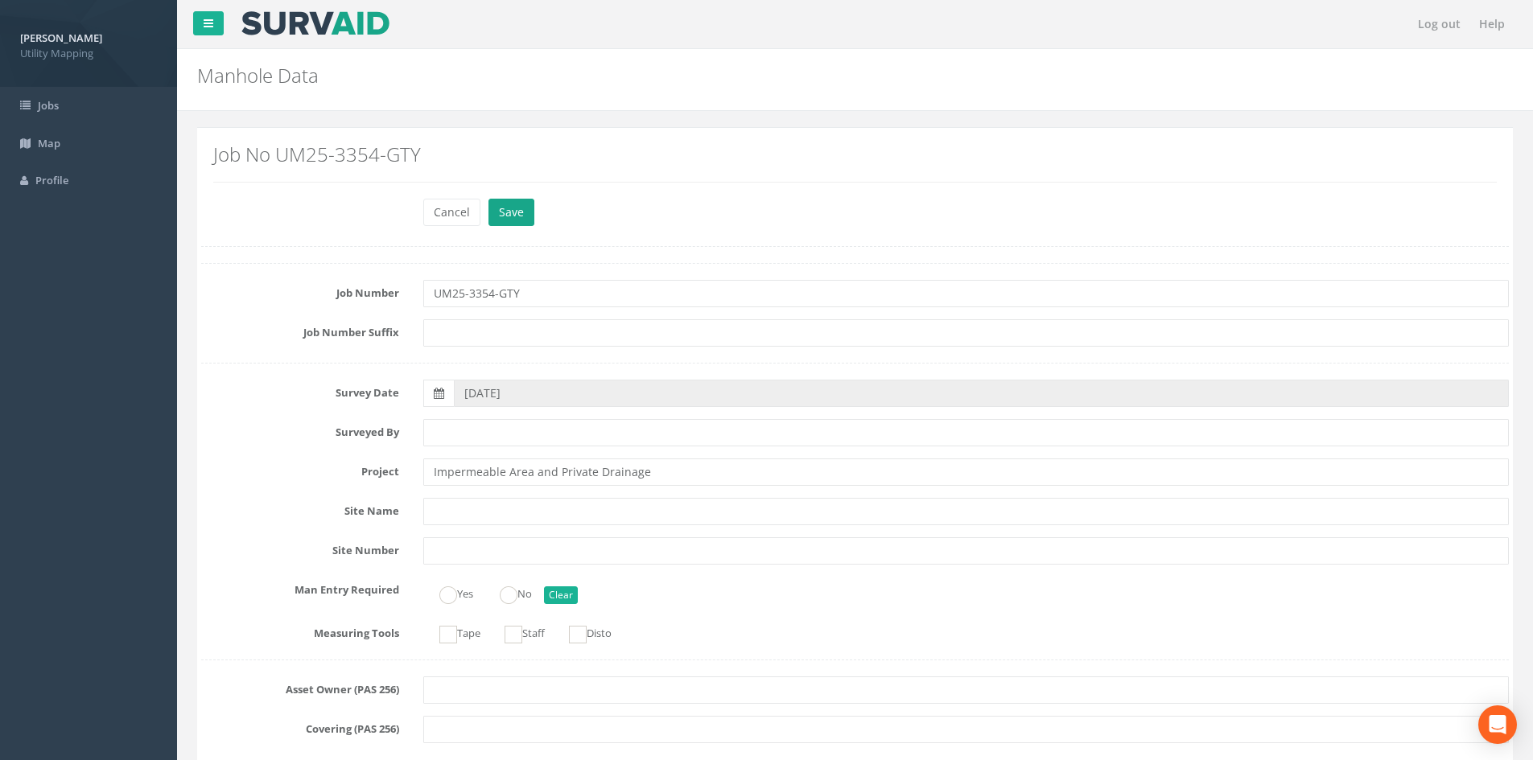
type input "STE-MH03"
click at [506, 212] on button "Save" at bounding box center [511, 212] width 46 height 27
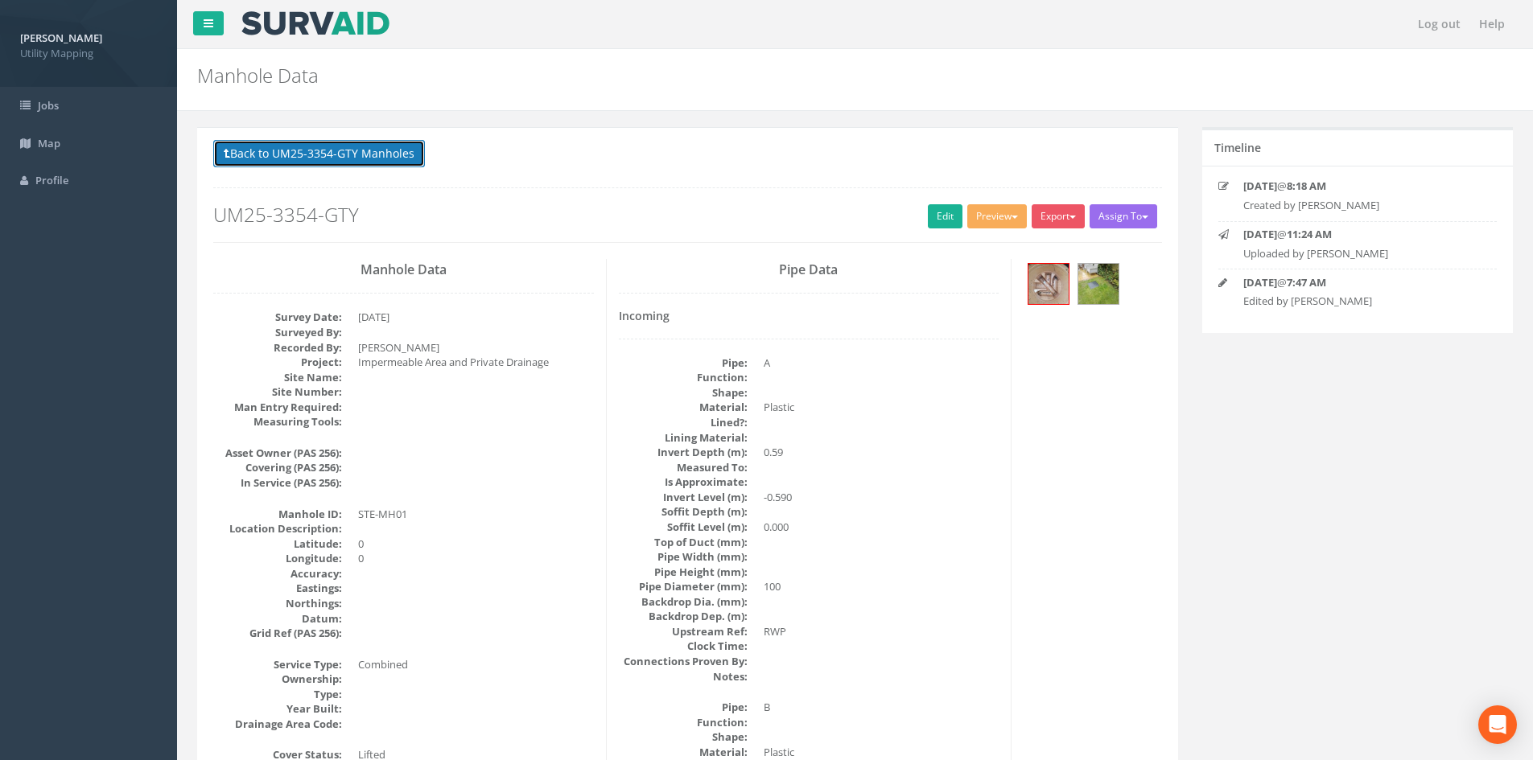
click at [390, 163] on button "Back to UM25-3354-GTY Manholes" at bounding box center [319, 153] width 212 height 27
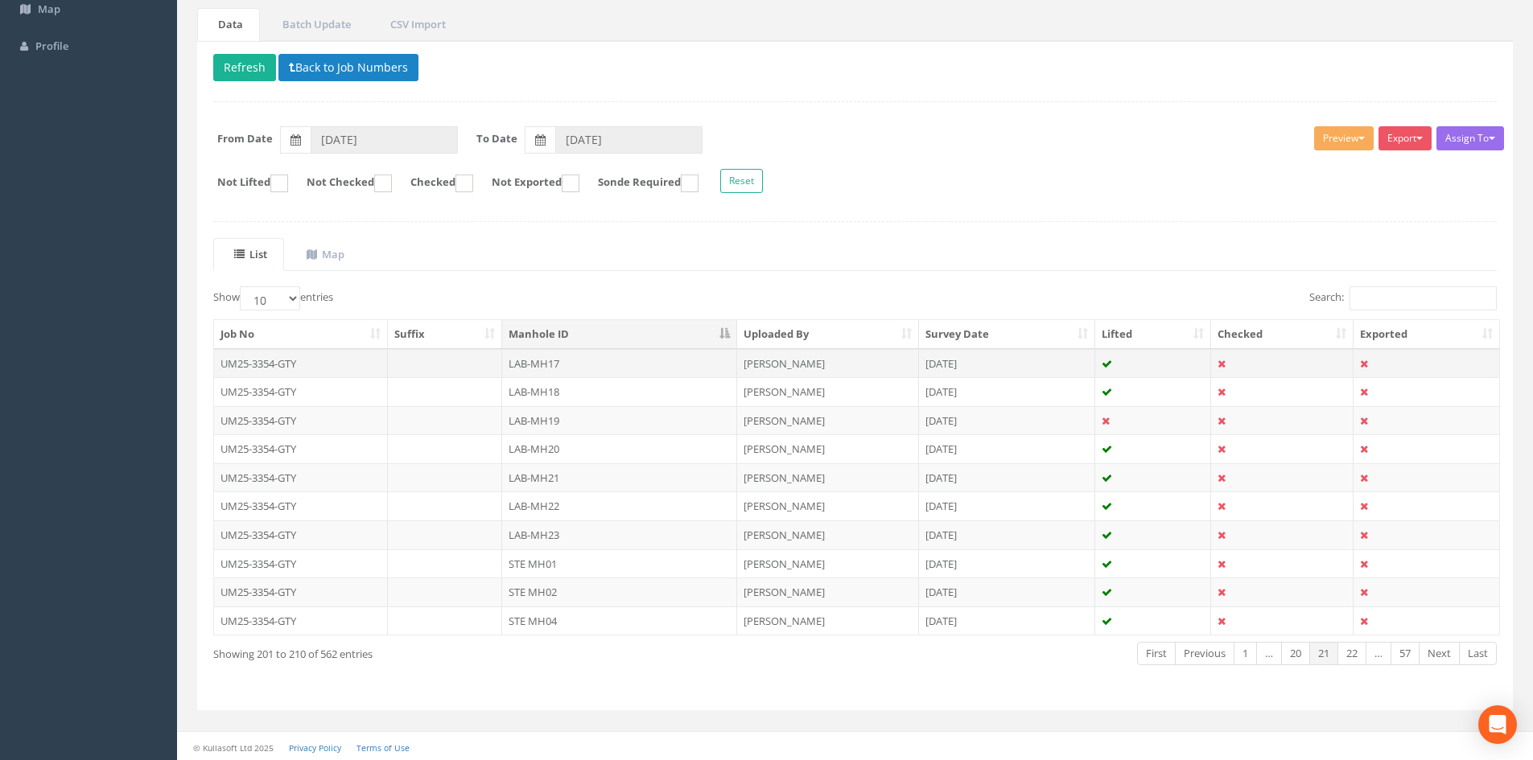
scroll to position [137, 0]
click at [1300, 657] on link "20" at bounding box center [1295, 651] width 29 height 23
click at [1300, 657] on link "19" at bounding box center [1295, 651] width 29 height 23
click at [1300, 657] on link "18" at bounding box center [1295, 651] width 29 height 23
click at [1300, 657] on link "17" at bounding box center [1295, 651] width 29 height 23
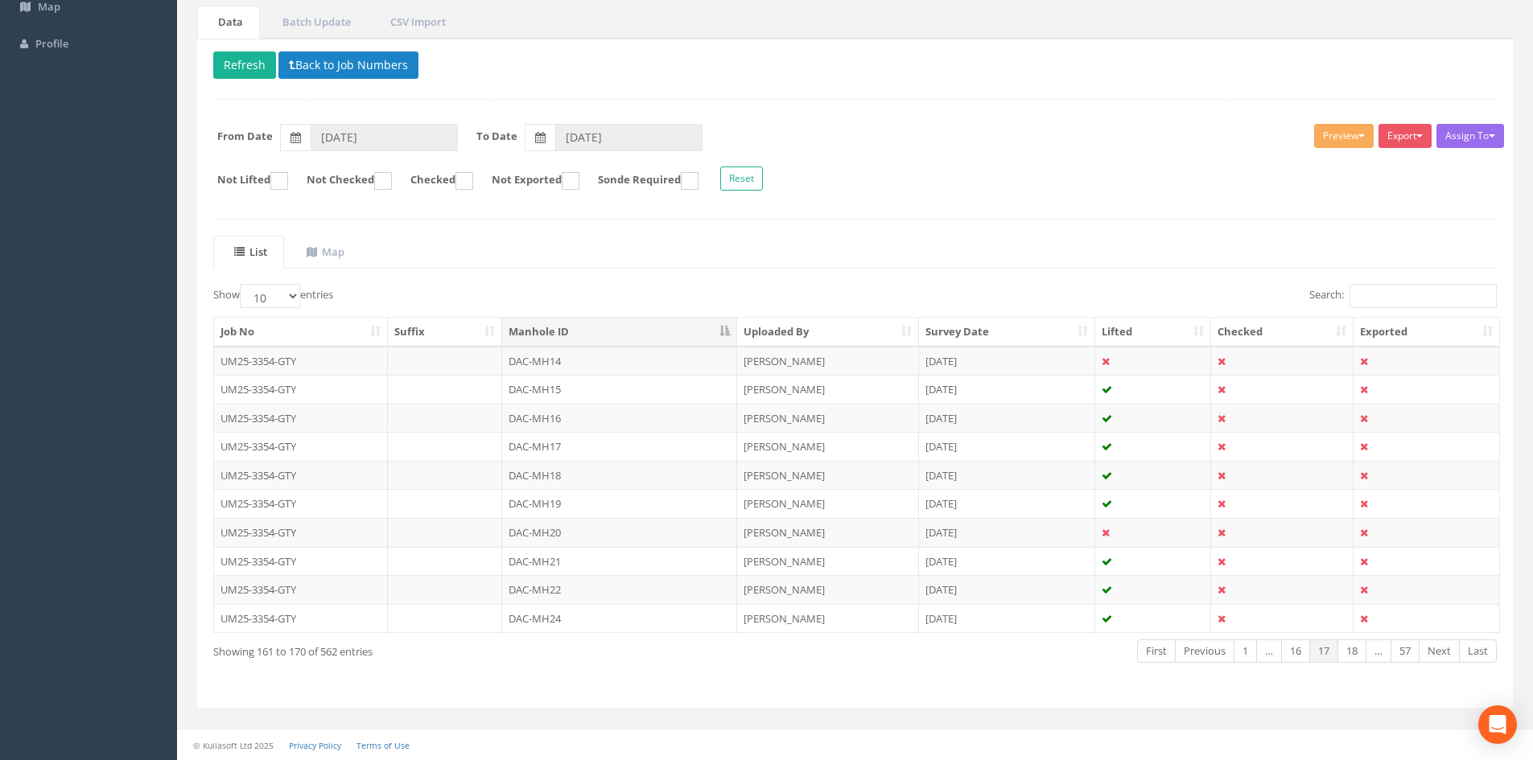
click at [1300, 657] on link "16" at bounding box center [1295, 651] width 29 height 23
click at [1300, 657] on link "15" at bounding box center [1295, 651] width 29 height 23
click at [1300, 657] on link "14" at bounding box center [1295, 651] width 29 height 23
click at [577, 417] on td "CTF-MH01" at bounding box center [619, 418] width 235 height 29
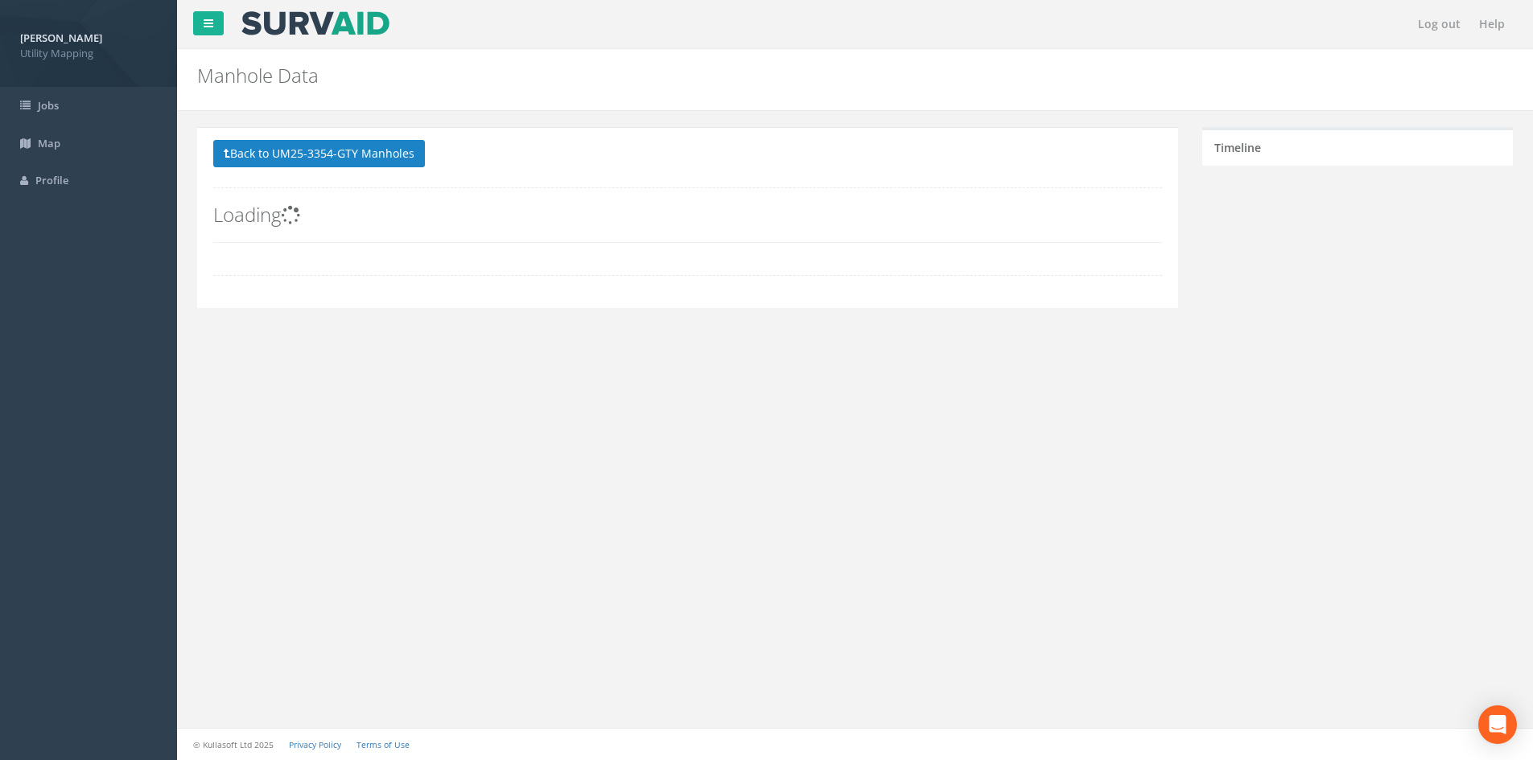
scroll to position [0, 0]
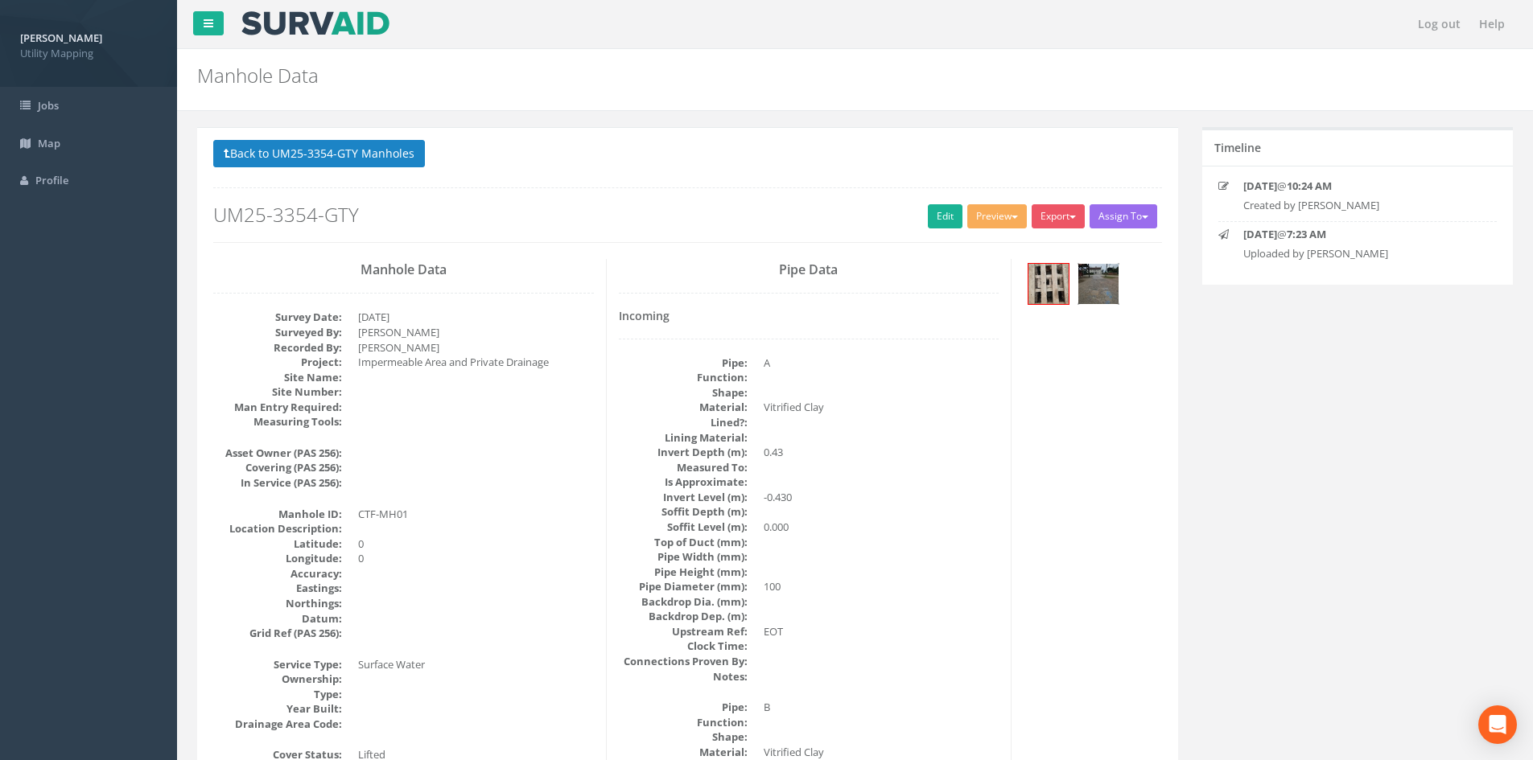
click at [1090, 286] on img at bounding box center [1098, 284] width 40 height 40
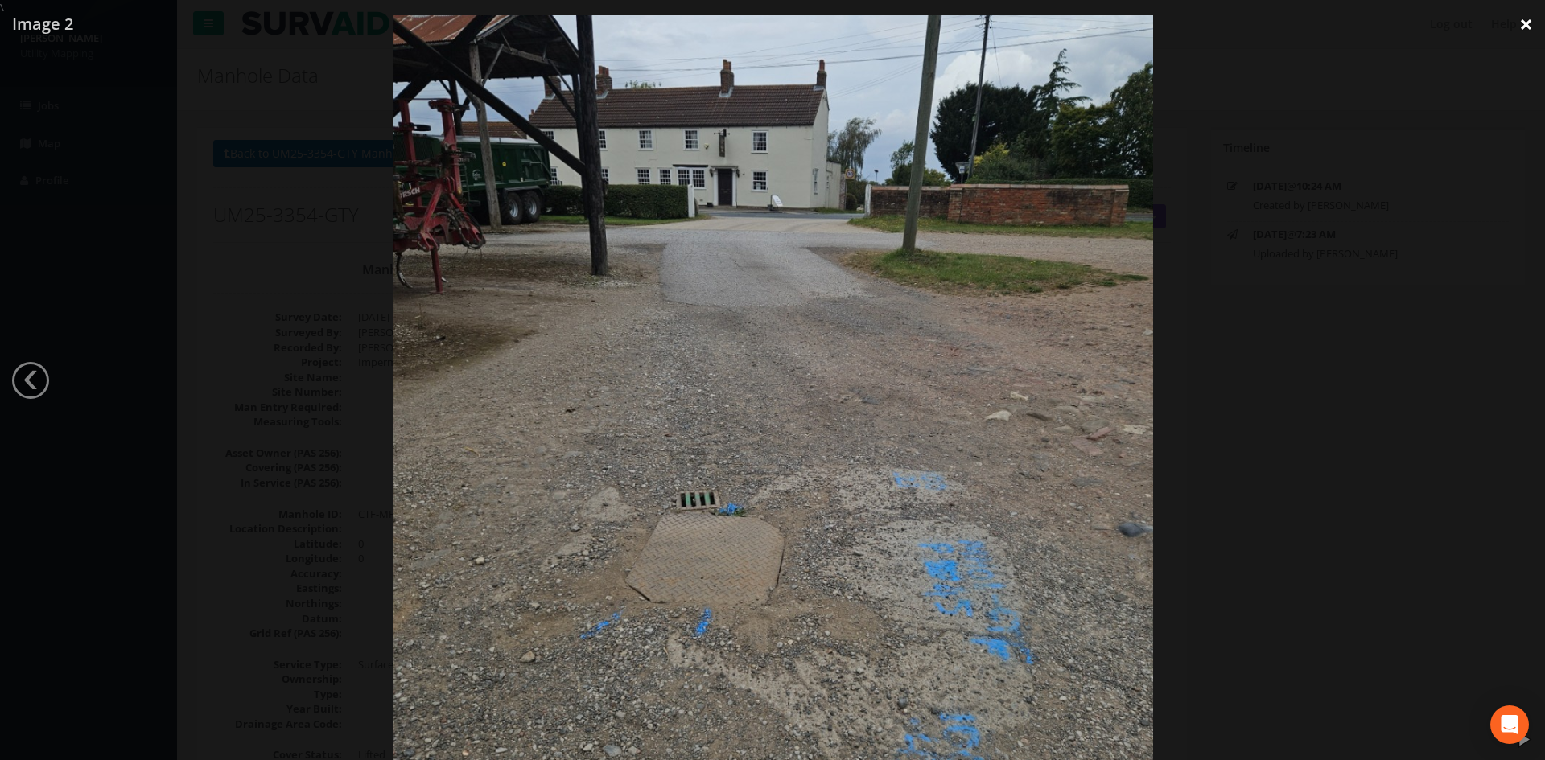
click at [1522, 38] on link "×" at bounding box center [1526, 24] width 38 height 48
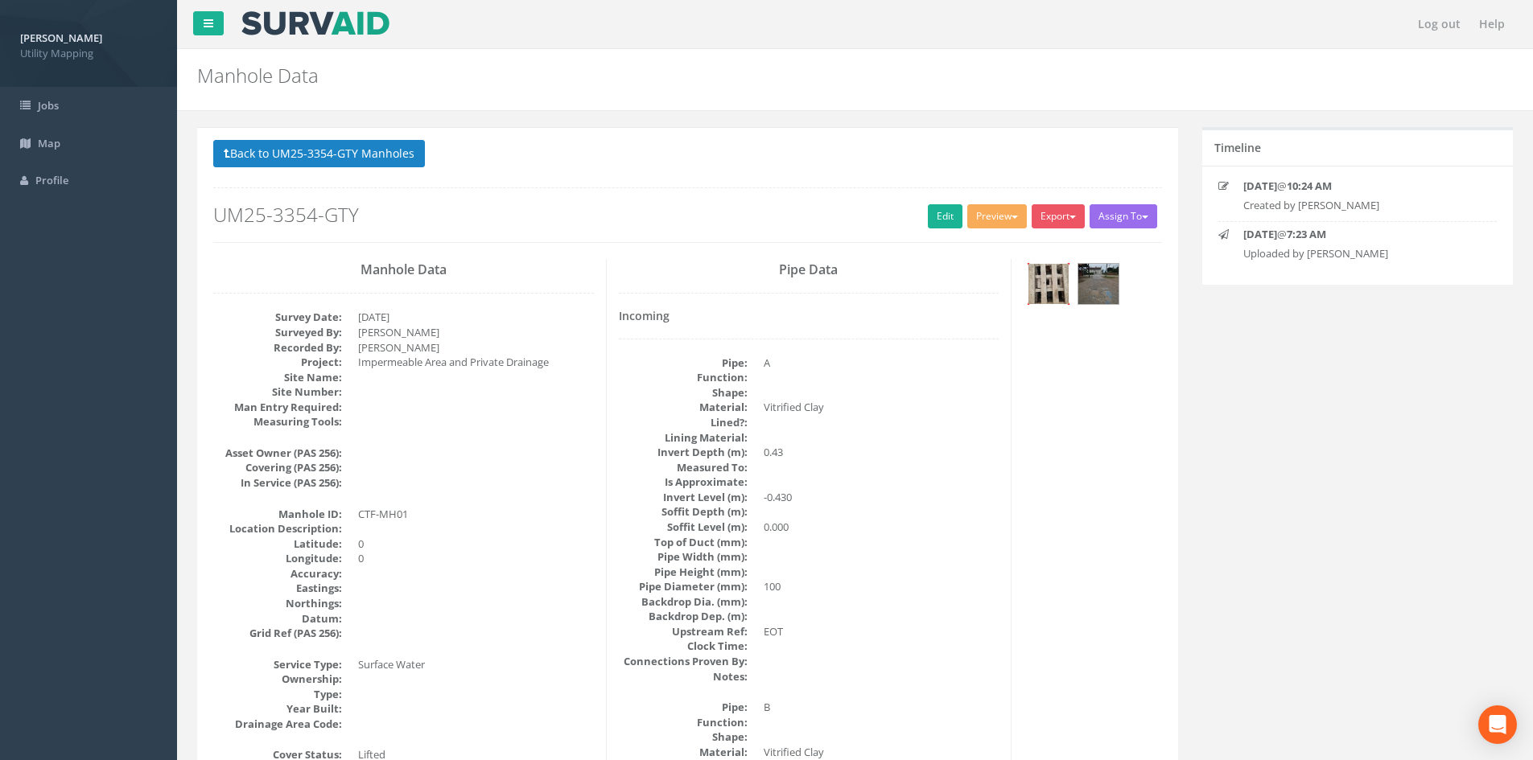
click at [1036, 285] on img at bounding box center [1048, 284] width 40 height 40
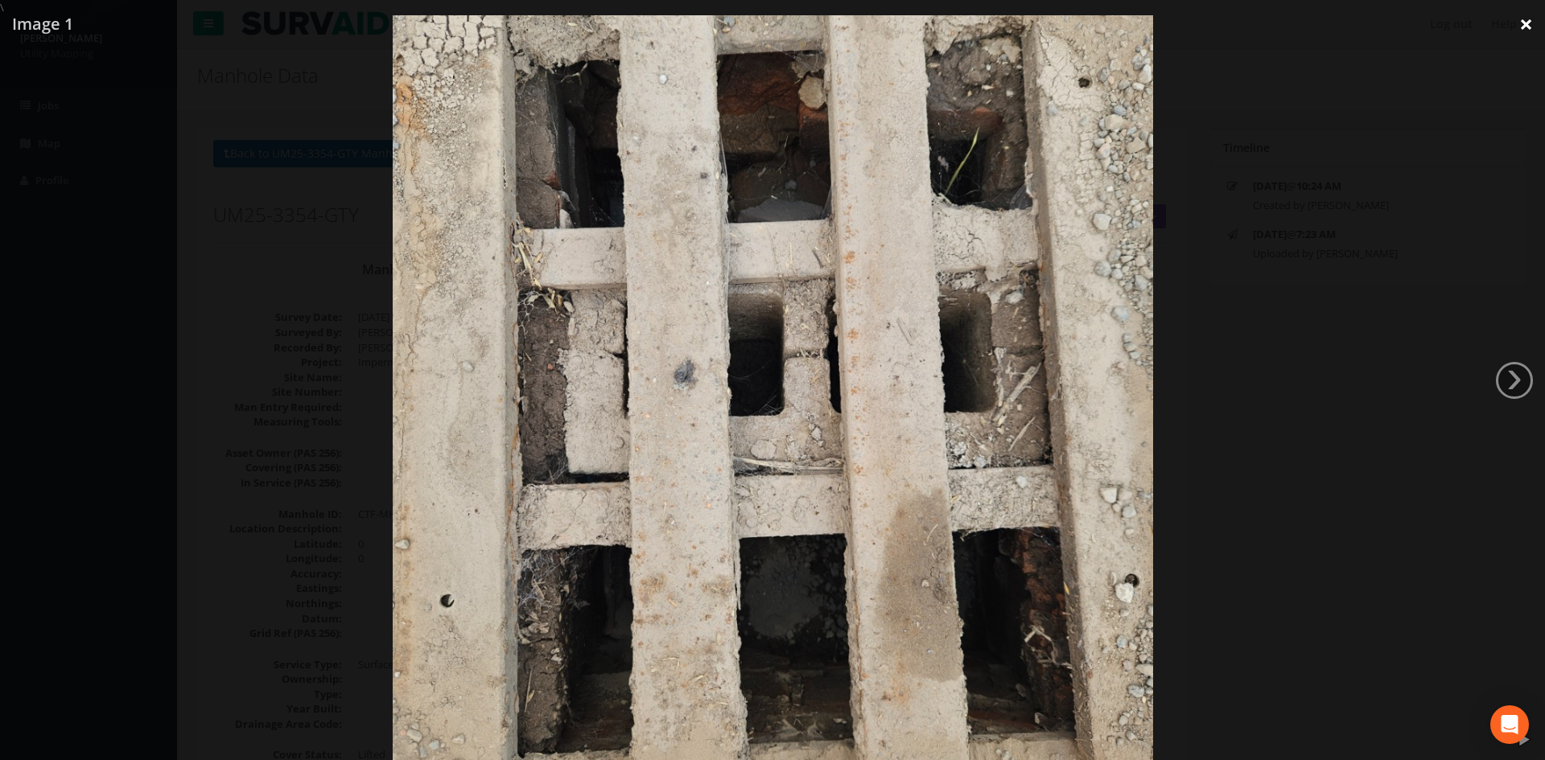
click at [1517, 30] on link "×" at bounding box center [1526, 24] width 38 height 48
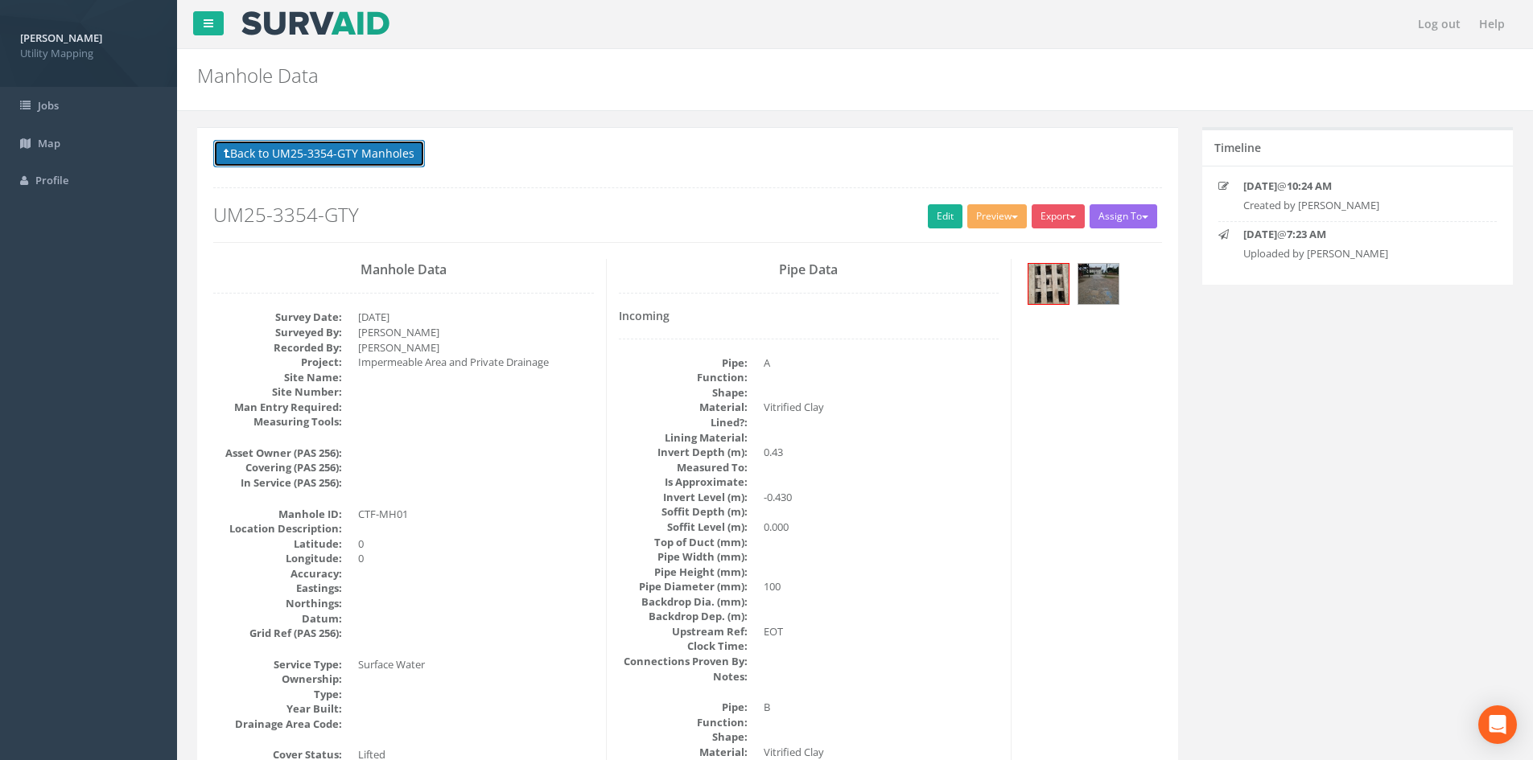
click at [424, 165] on button "Back to UM25-3354-GTY Manholes" at bounding box center [319, 153] width 212 height 27
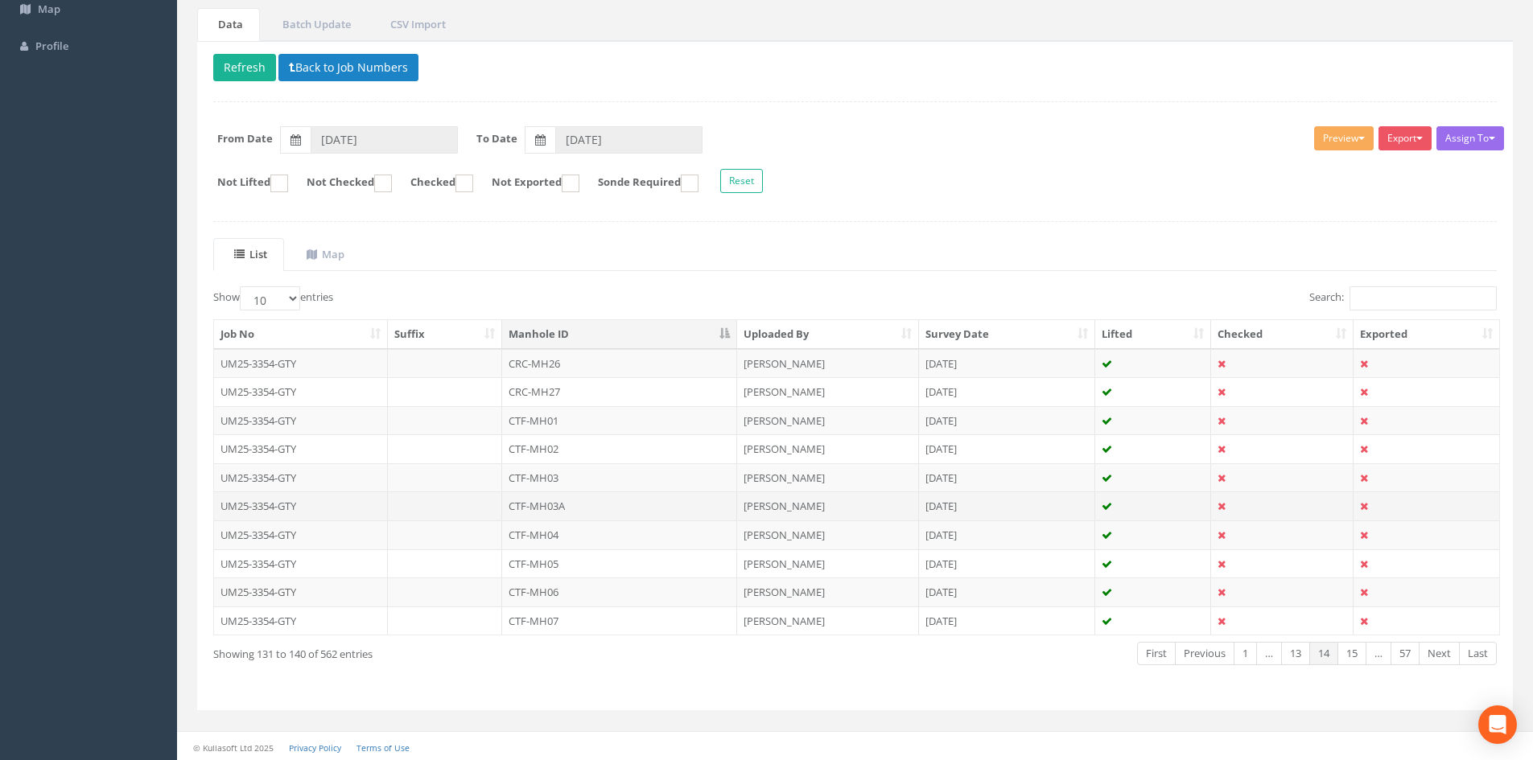
scroll to position [137, 0]
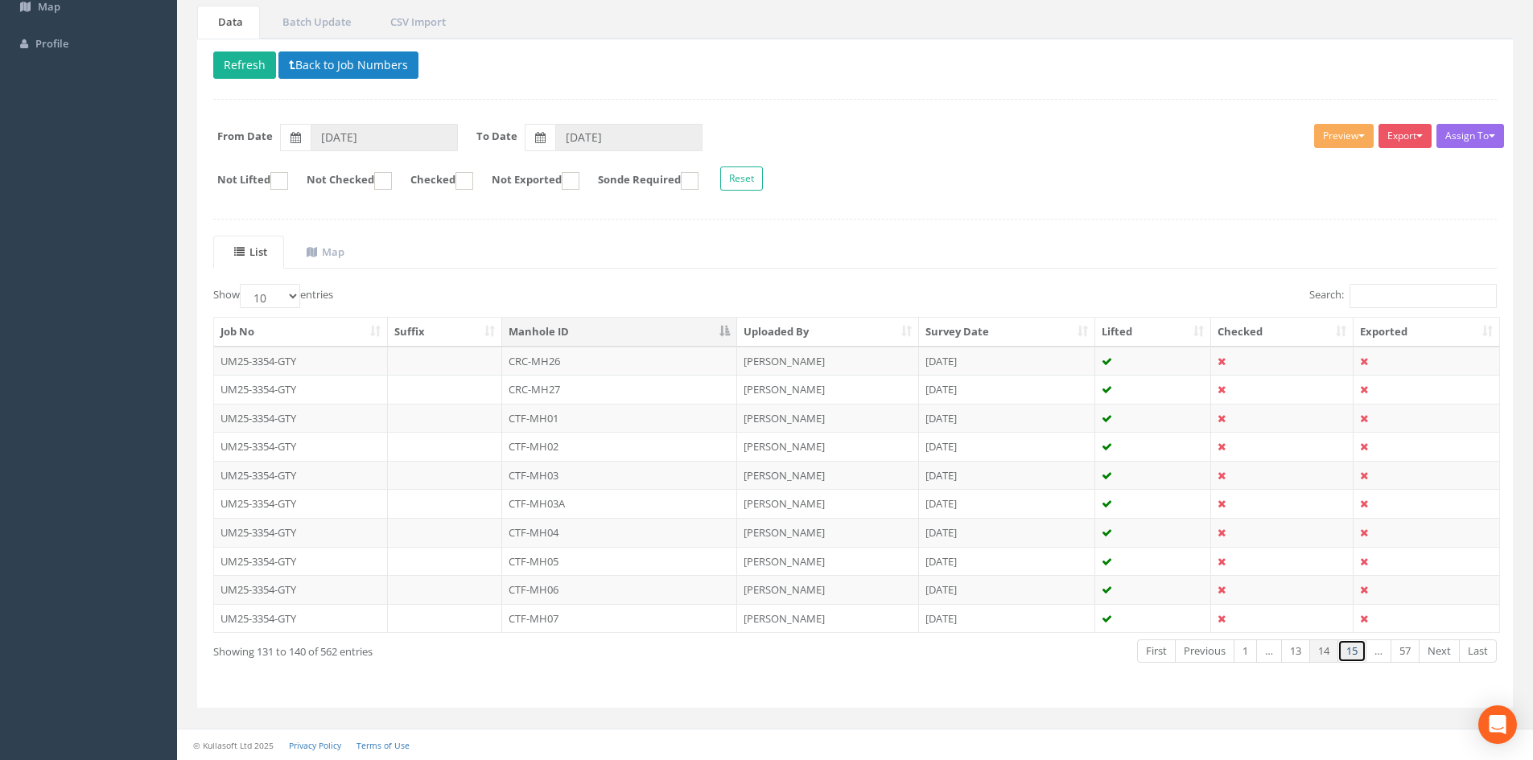
click at [1352, 652] on link "15" at bounding box center [1351, 651] width 29 height 23
click at [1303, 653] on link "14" at bounding box center [1295, 651] width 29 height 23
click at [801, 595] on td "[PERSON_NAME]" at bounding box center [828, 589] width 182 height 29
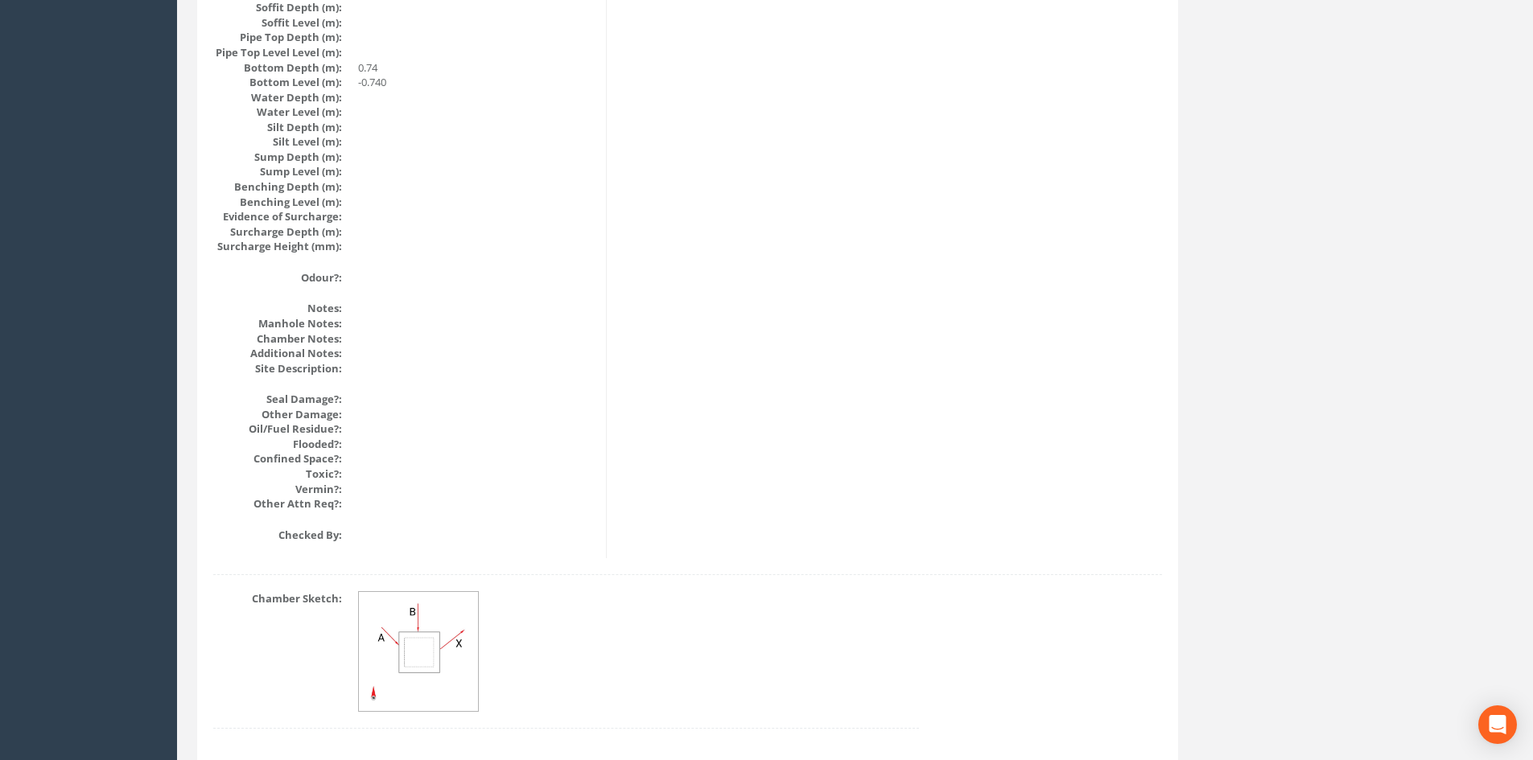
scroll to position [1721, 0]
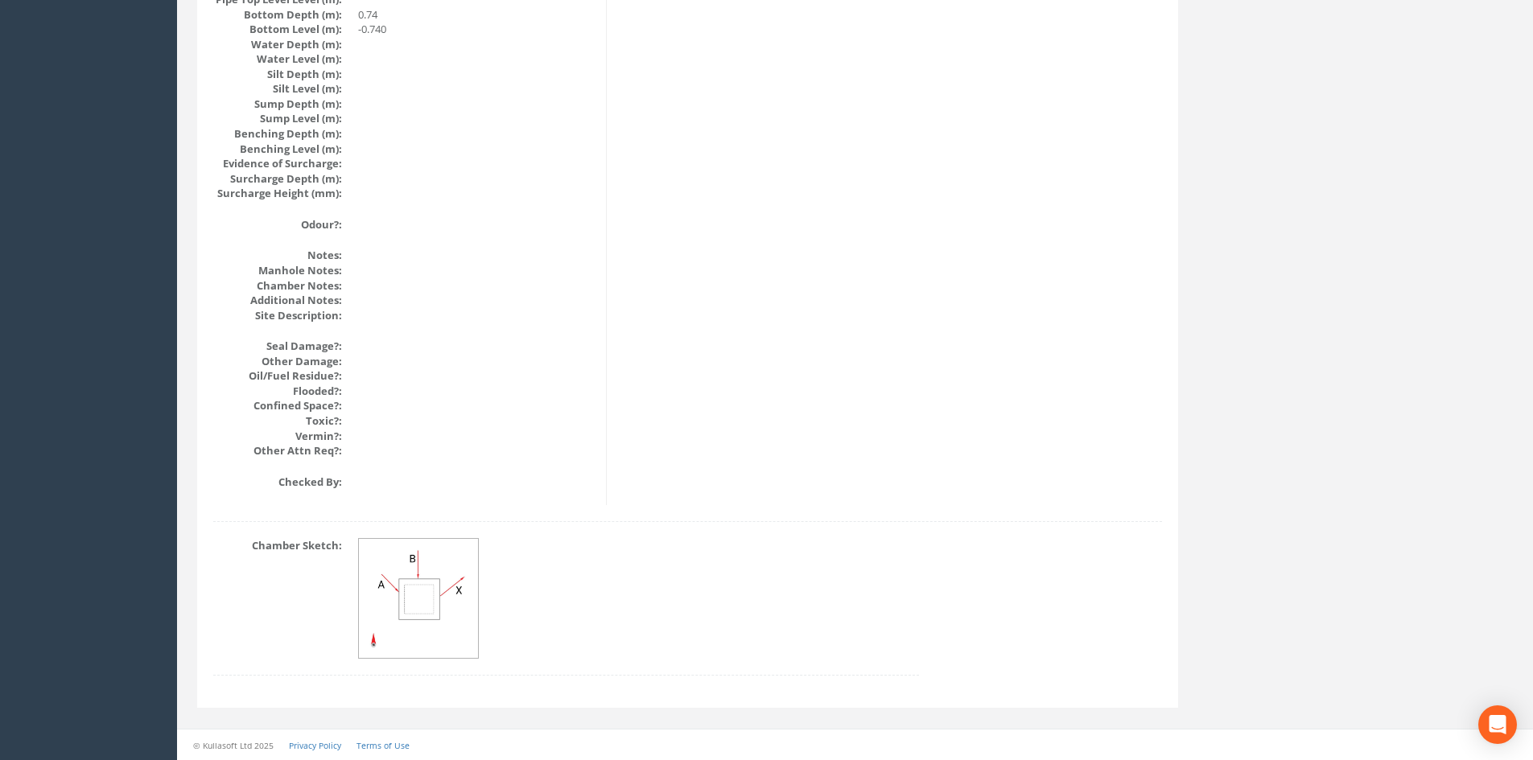
click at [421, 588] on img at bounding box center [419, 599] width 121 height 121
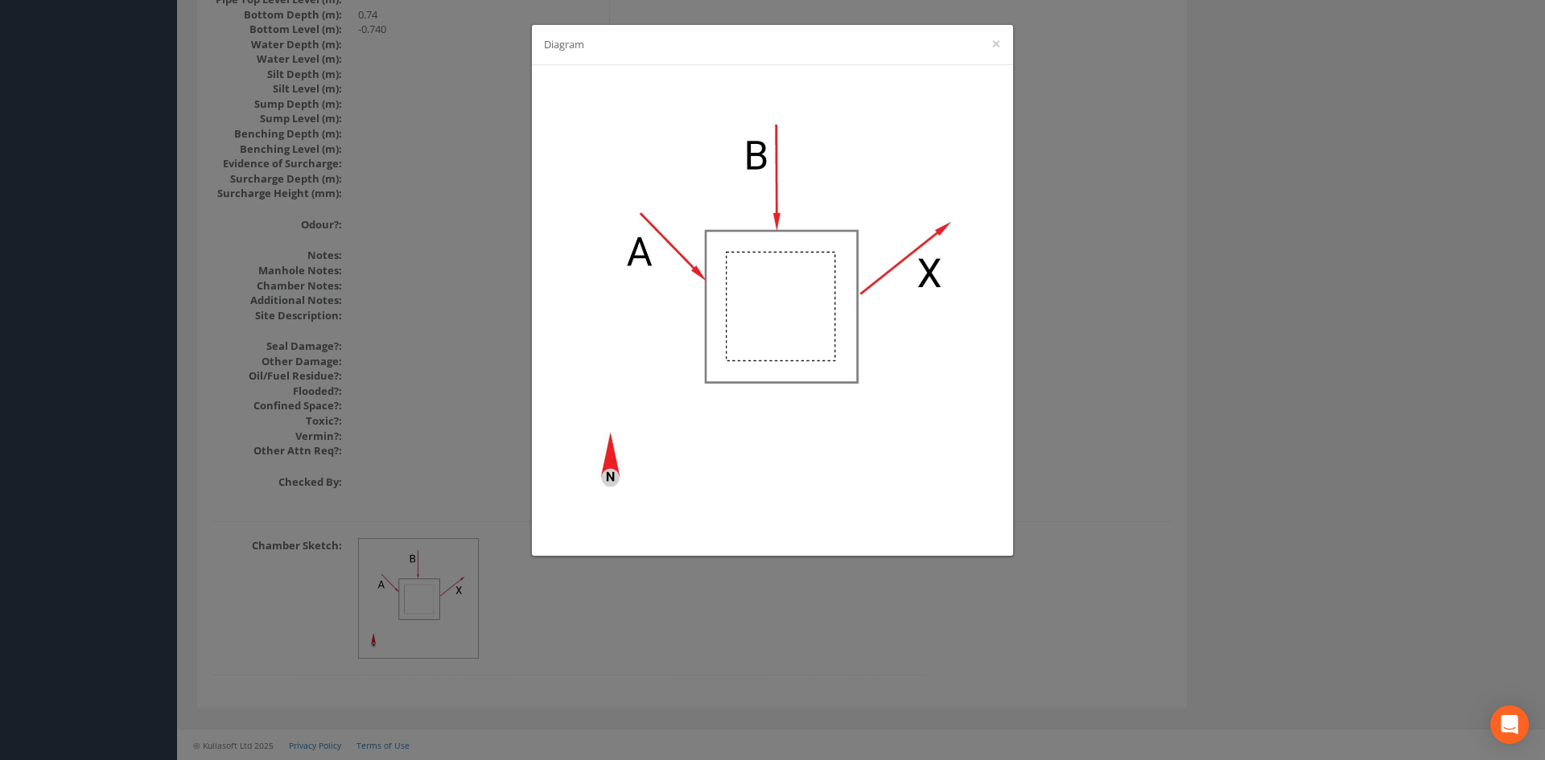
click at [1350, 167] on div "Diagram ×" at bounding box center [772, 380] width 1545 height 760
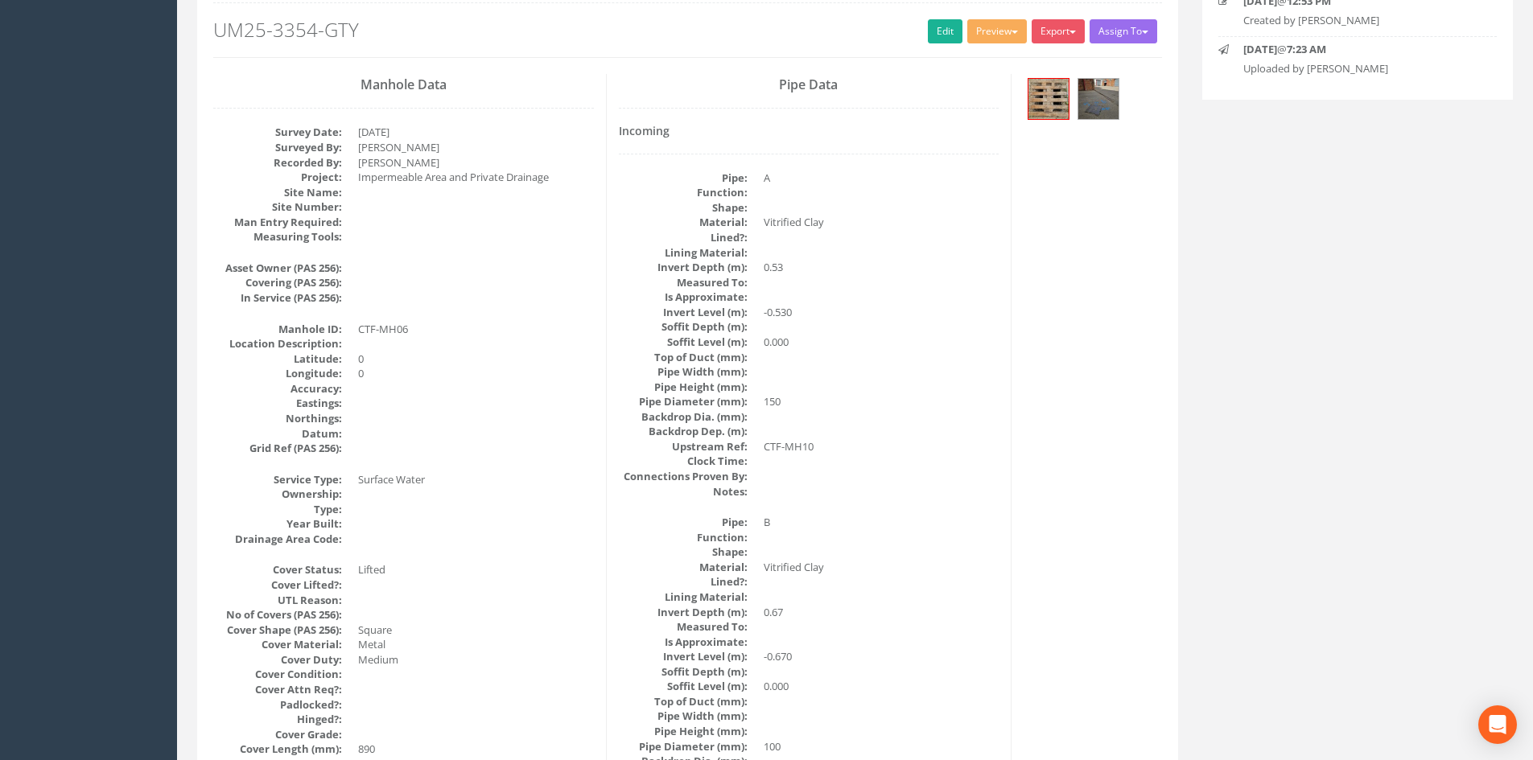
scroll to position [0, 0]
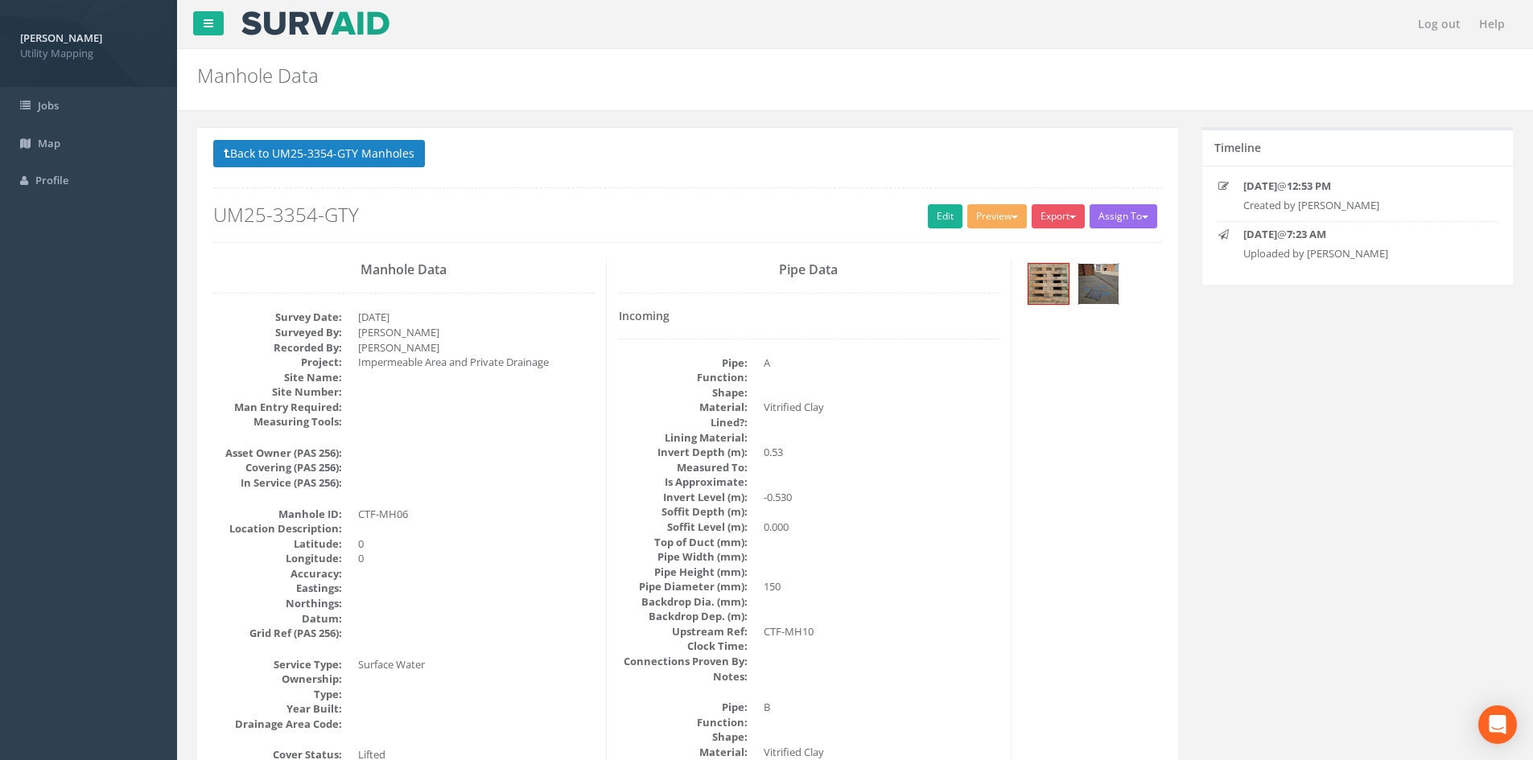
click at [1093, 294] on img at bounding box center [1098, 284] width 40 height 40
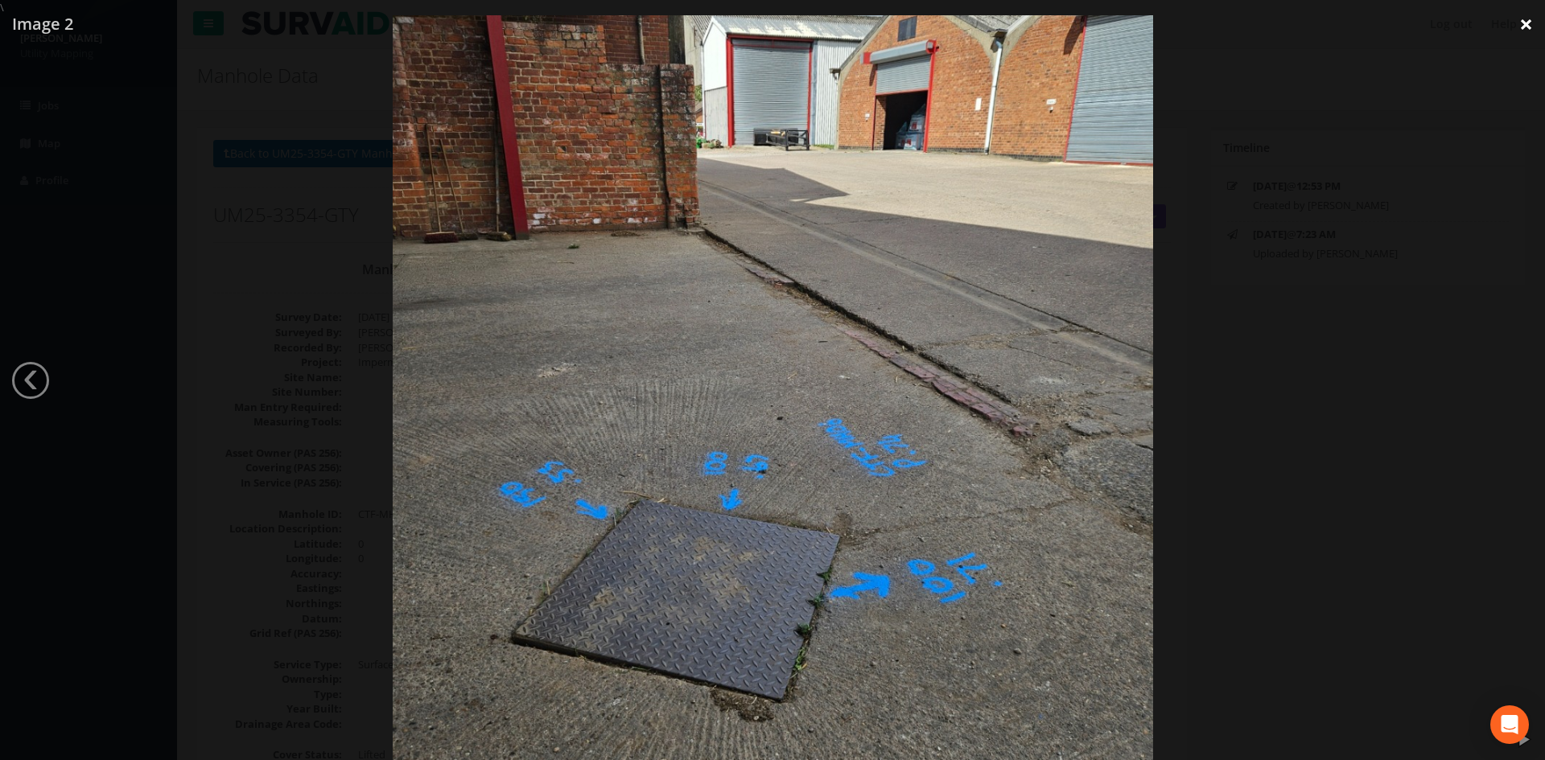
click at [1523, 25] on link "×" at bounding box center [1526, 24] width 38 height 48
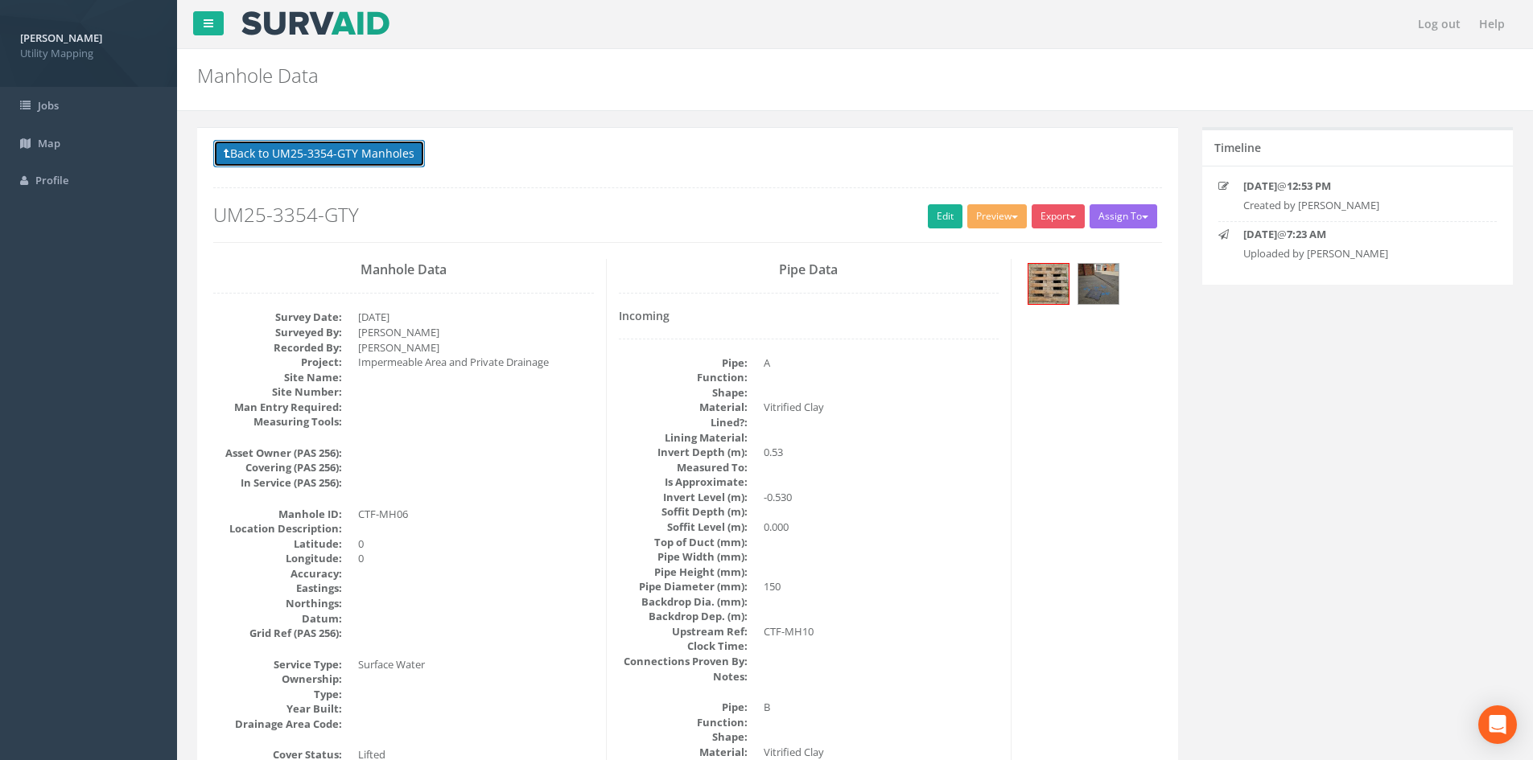
click at [362, 148] on button "Back to UM25-3354-GTY Manholes" at bounding box center [319, 153] width 212 height 27
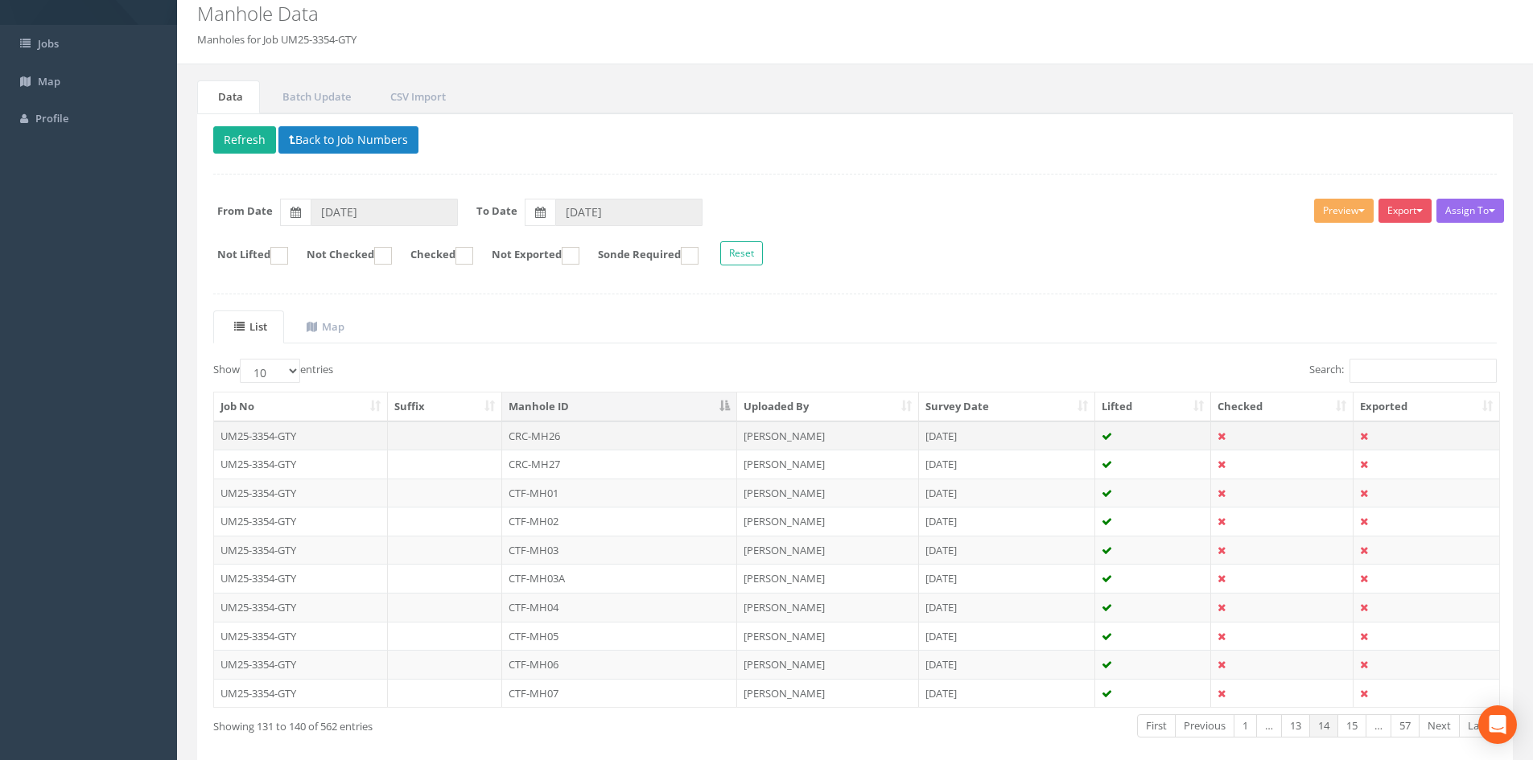
scroll to position [137, 0]
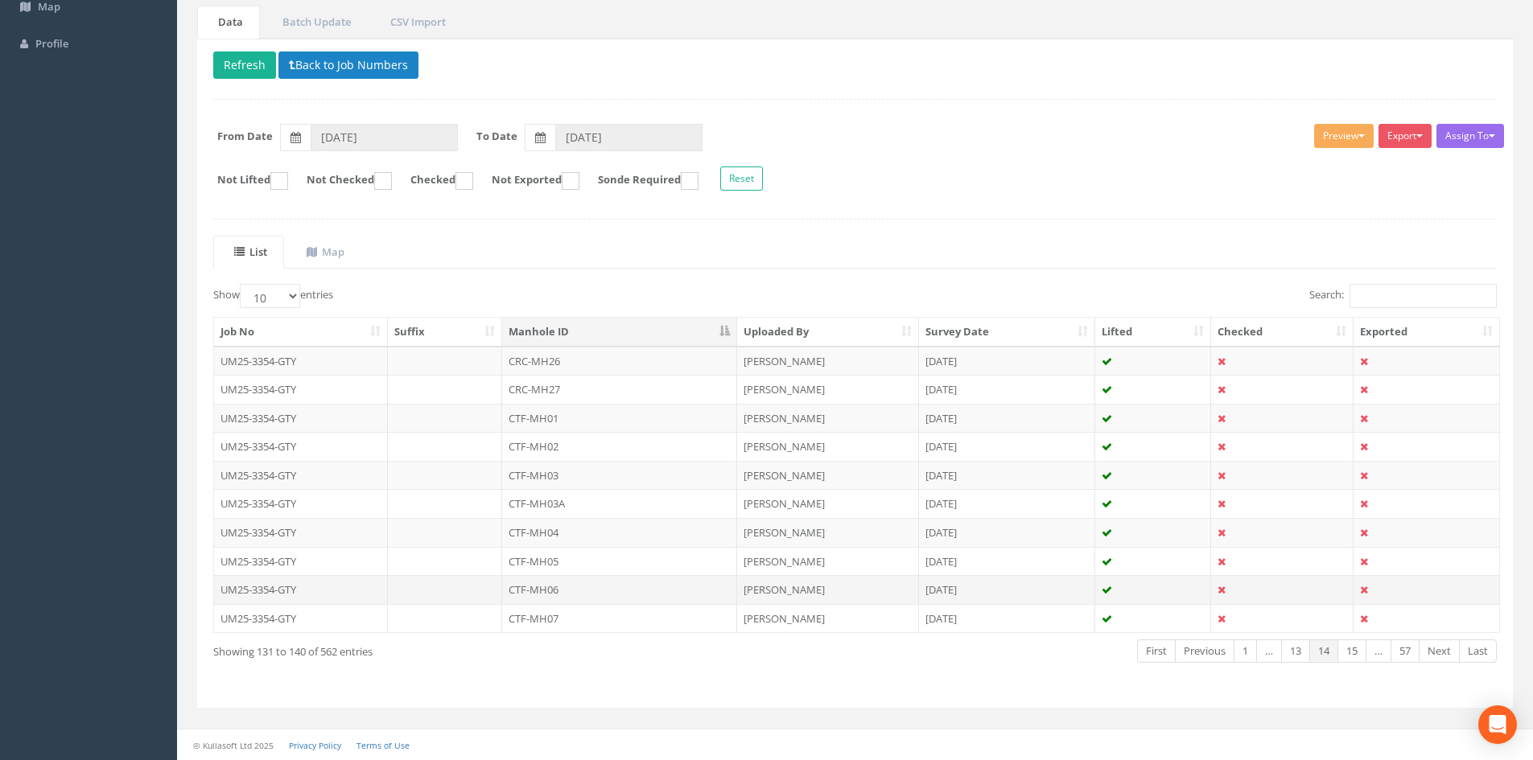
click at [798, 585] on td "[PERSON_NAME]" at bounding box center [828, 589] width 182 height 29
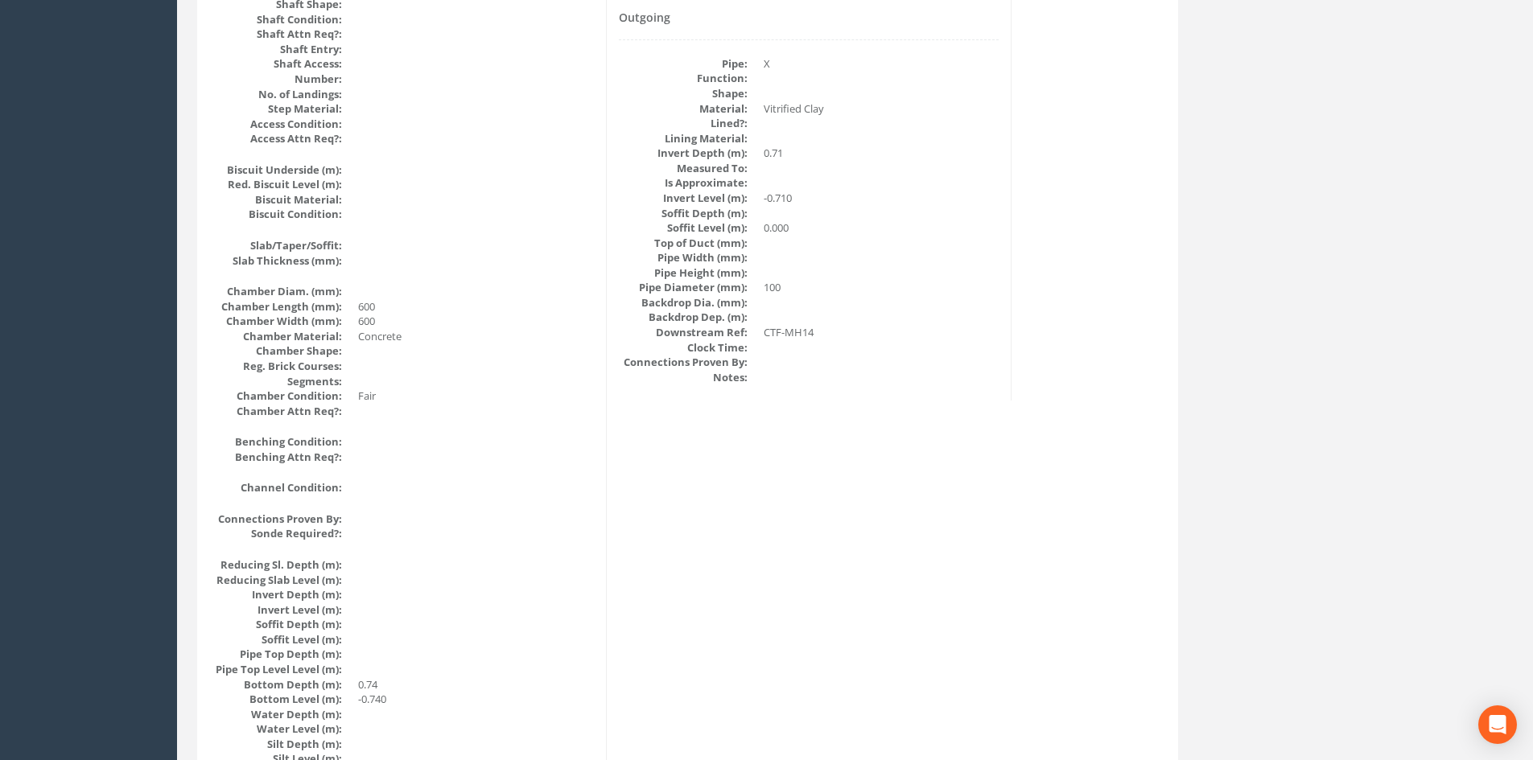
scroll to position [112, 0]
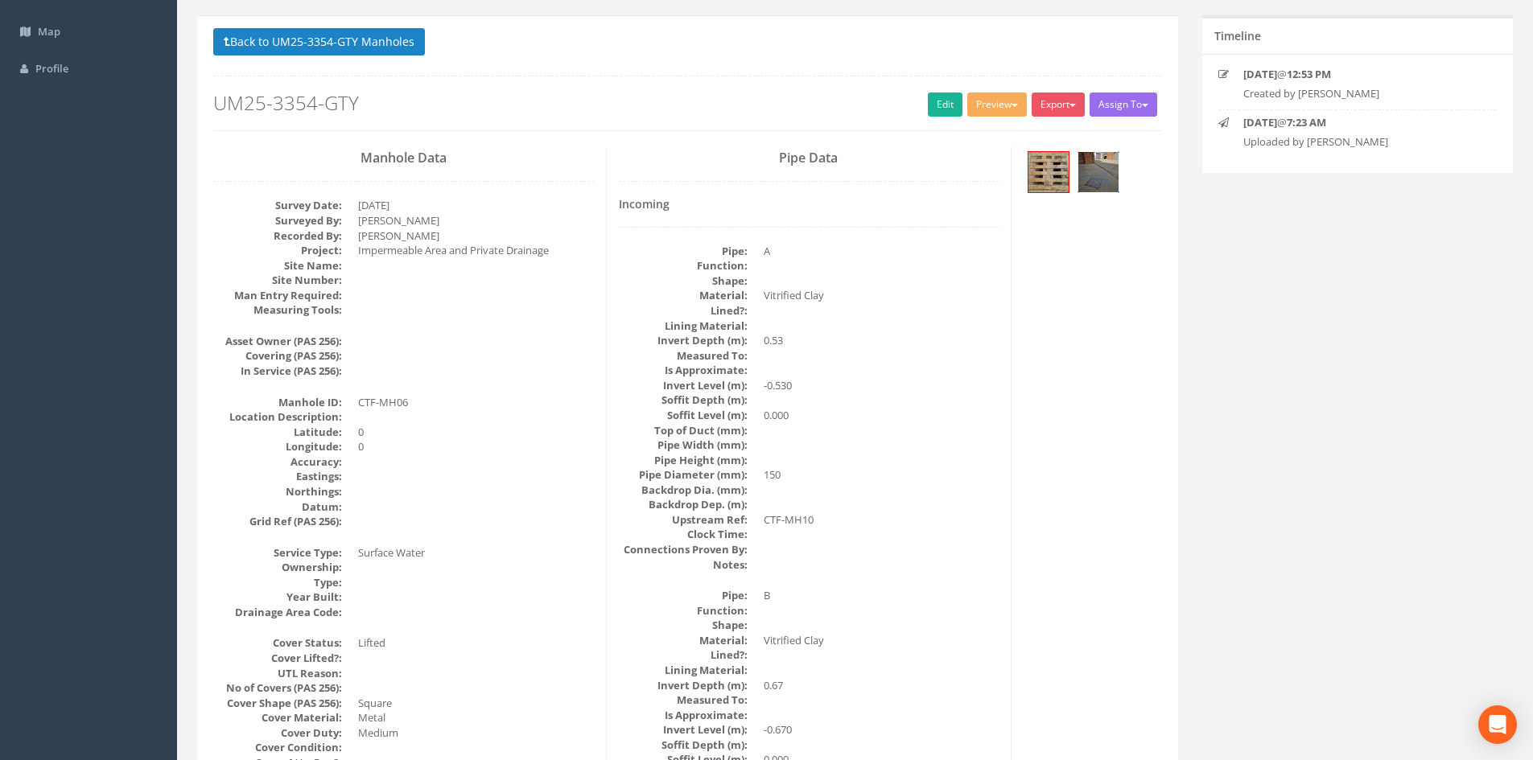
click at [1097, 162] on img at bounding box center [1098, 172] width 40 height 40
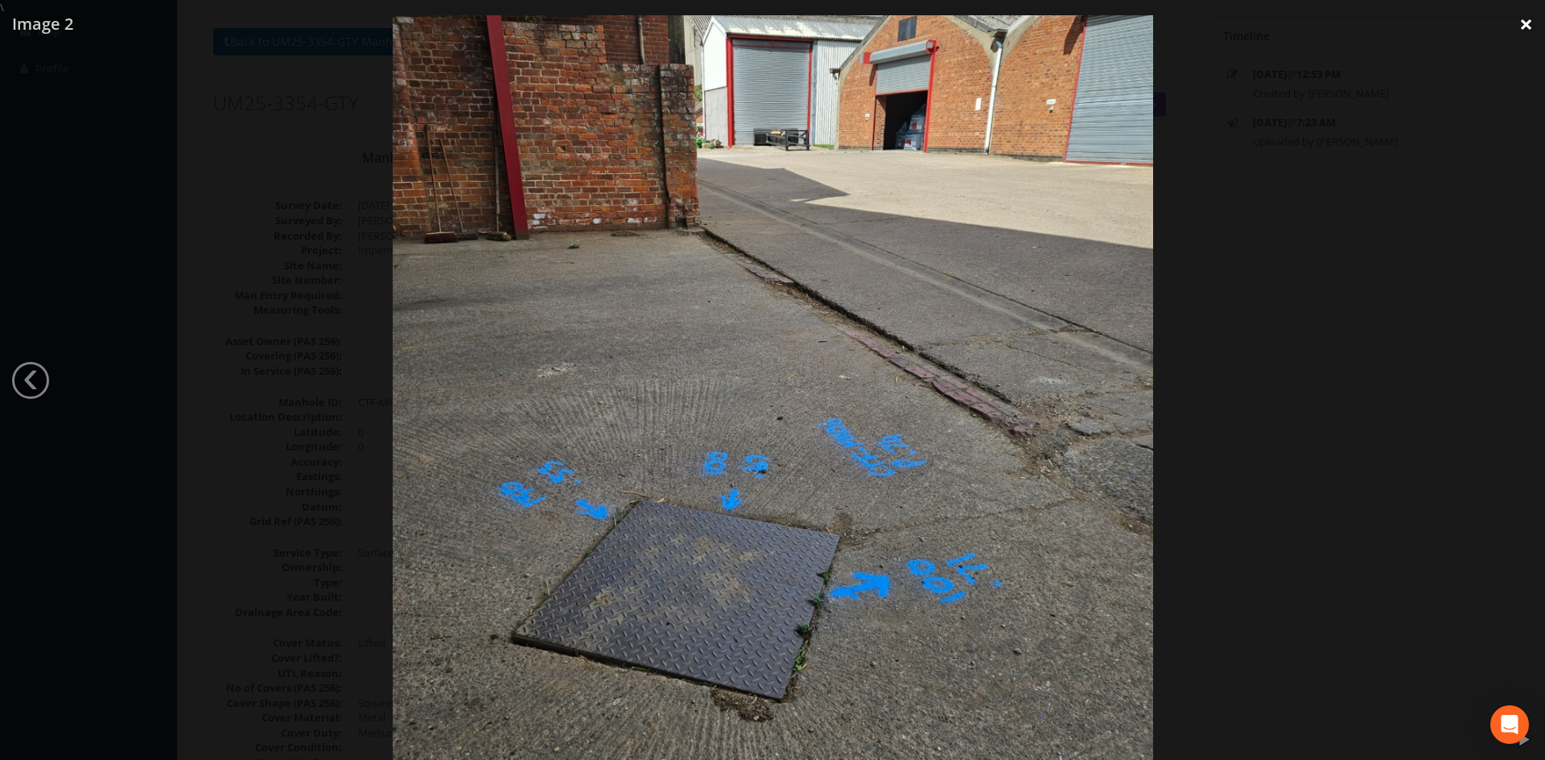
click at [1526, 23] on link "×" at bounding box center [1526, 24] width 38 height 48
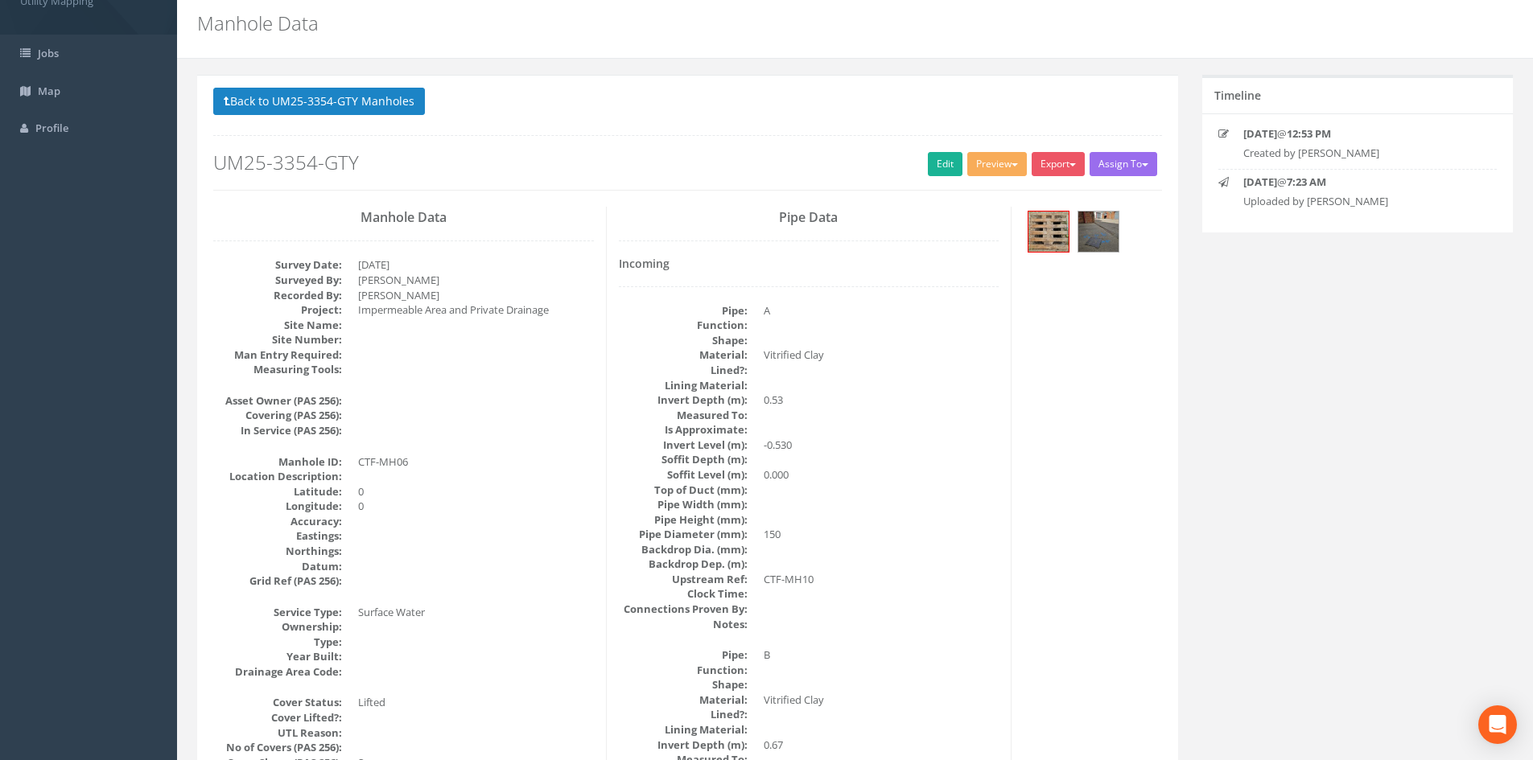
scroll to position [0, 0]
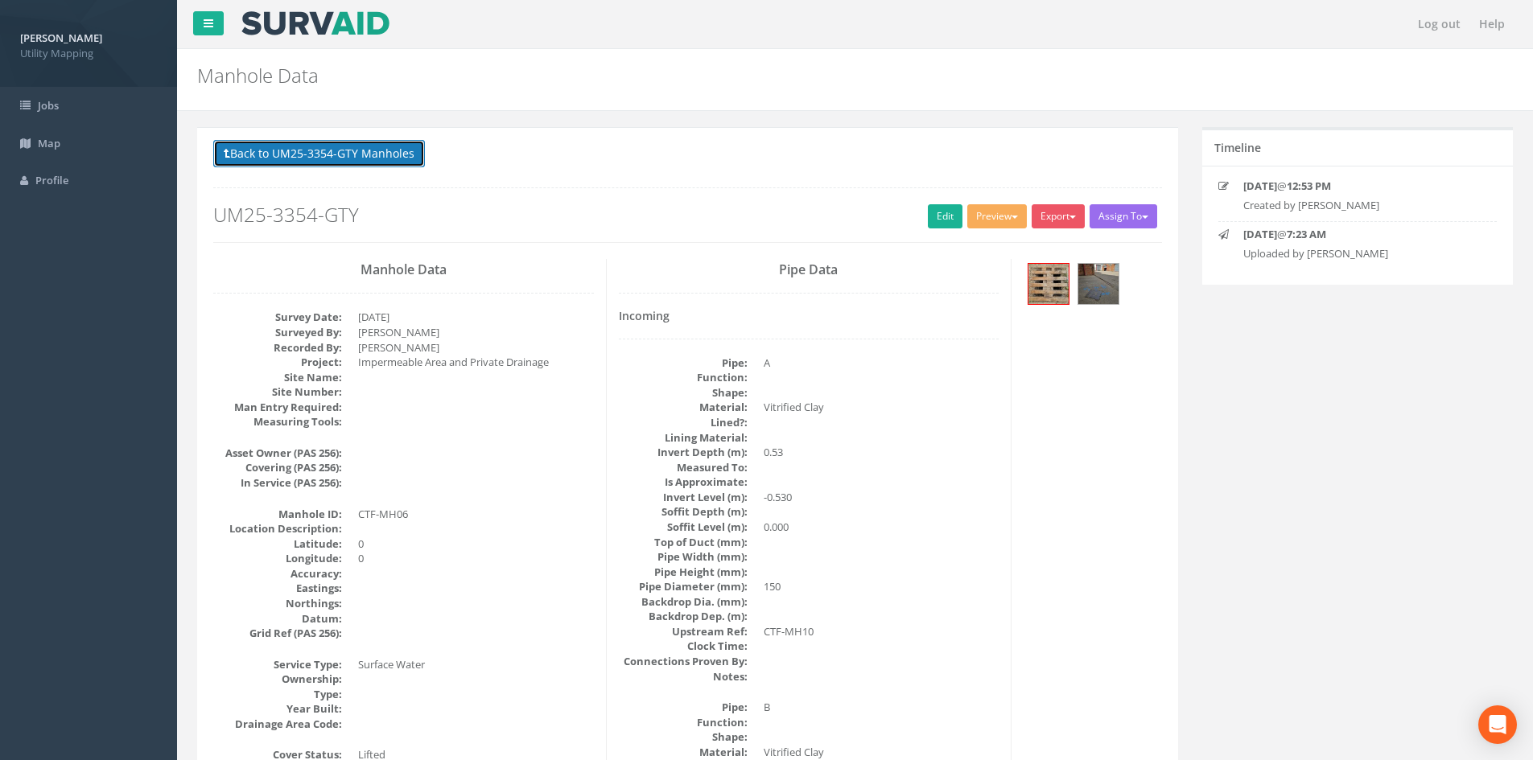
click at [410, 146] on button "Back to UM25-3354-GTY Manholes" at bounding box center [319, 153] width 212 height 27
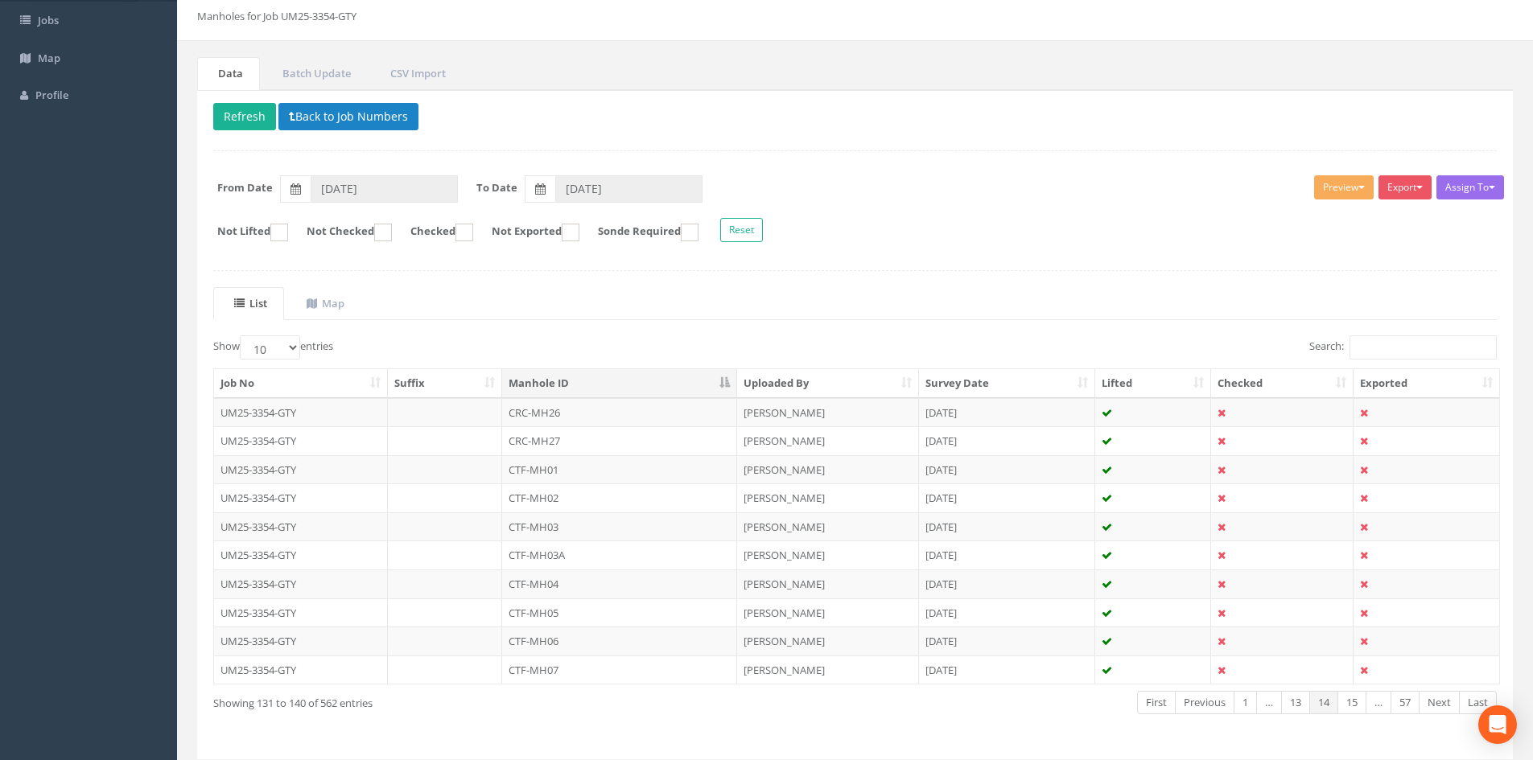
scroll to position [137, 0]
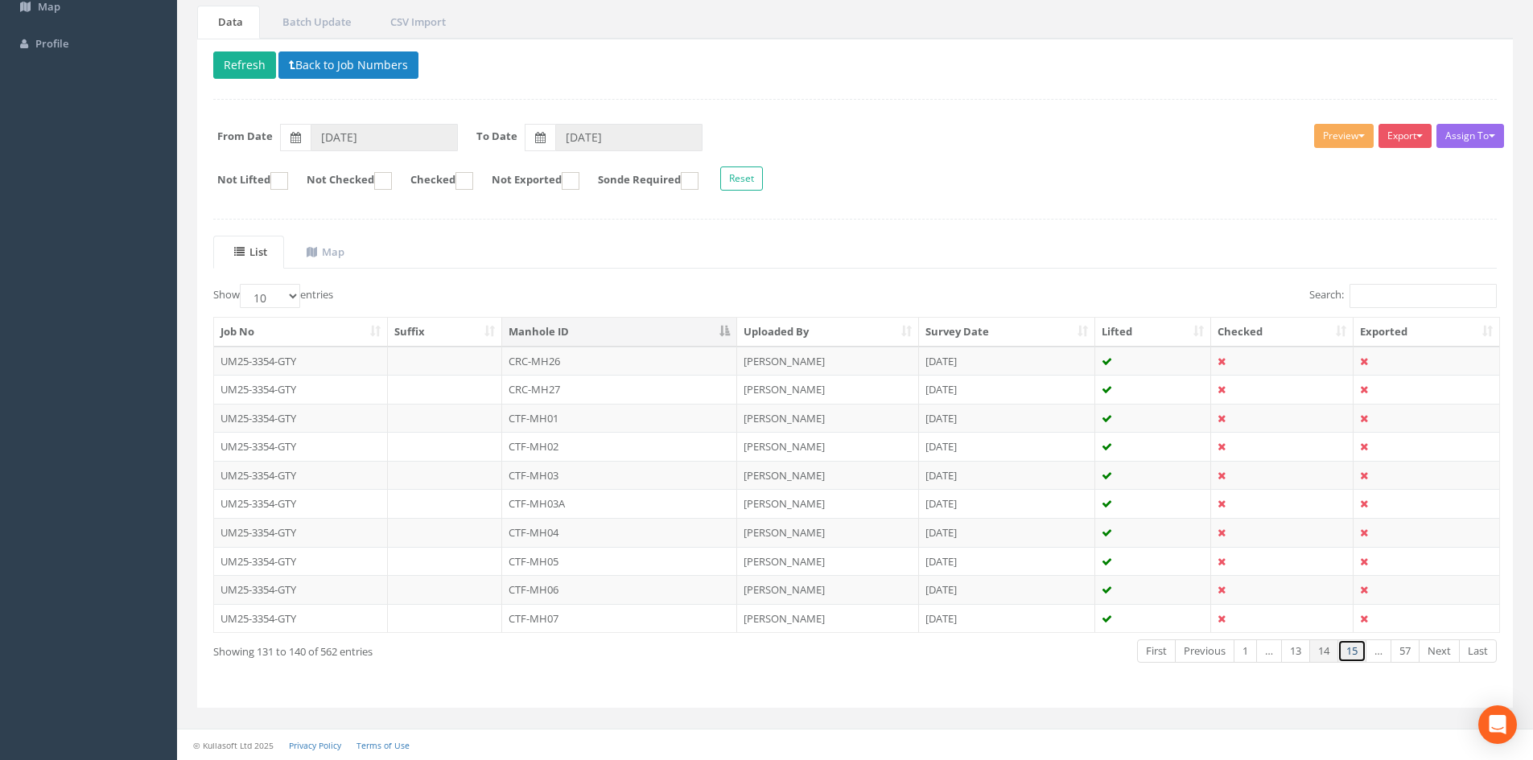
click at [1348, 649] on link "15" at bounding box center [1351, 651] width 29 height 23
click at [1348, 649] on link "16" at bounding box center [1351, 651] width 29 height 23
click at [1348, 649] on link "18" at bounding box center [1351, 651] width 29 height 23
click at [1348, 649] on link "19" at bounding box center [1351, 651] width 29 height 23
click at [1348, 649] on link "20" at bounding box center [1351, 651] width 29 height 23
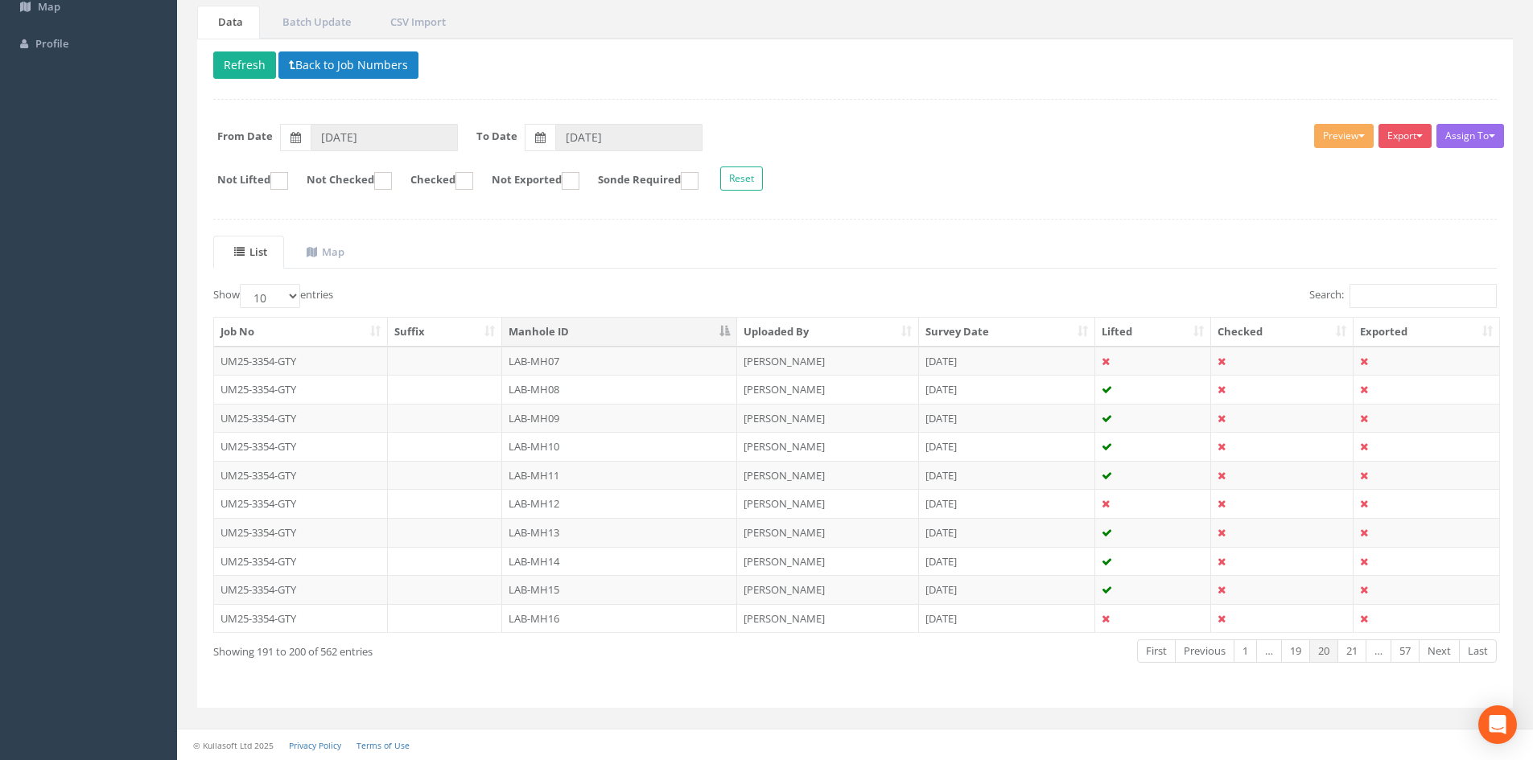
click at [1348, 649] on link "21" at bounding box center [1351, 651] width 29 height 23
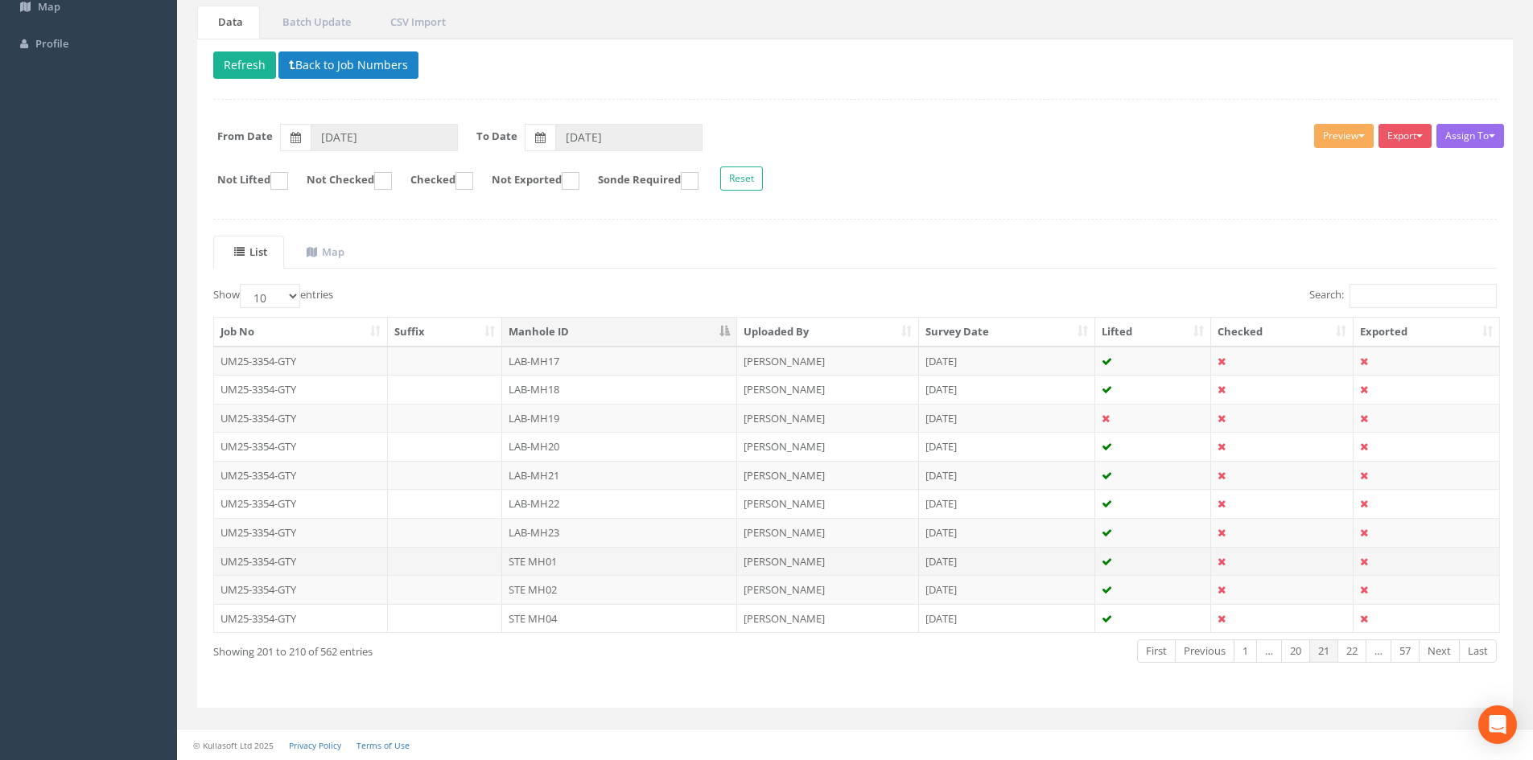
click at [752, 557] on td "[PERSON_NAME]" at bounding box center [828, 561] width 182 height 29
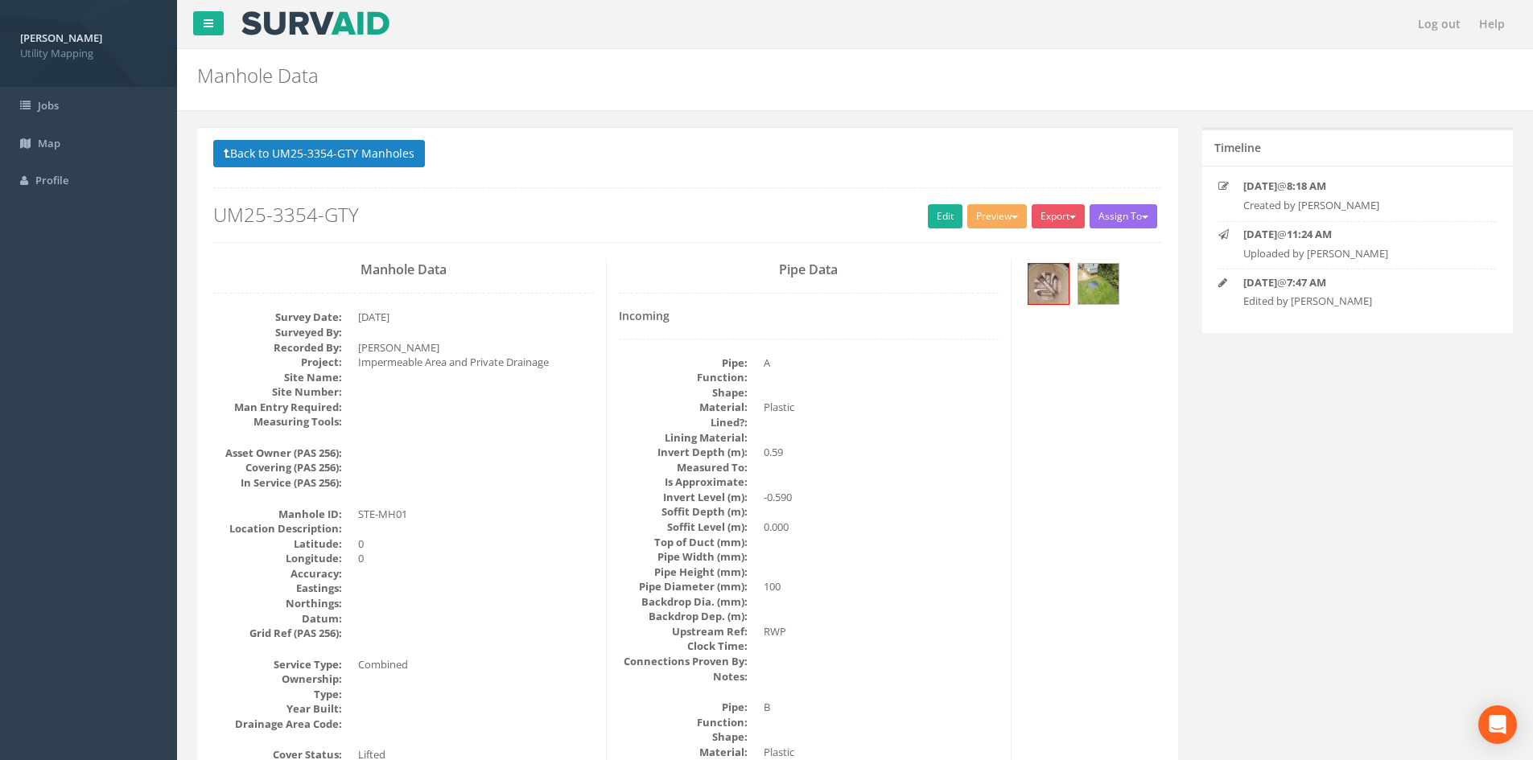
click at [896, 485] on dd at bounding box center [882, 482] width 236 height 15
click at [930, 220] on link "Edit" at bounding box center [945, 216] width 35 height 24
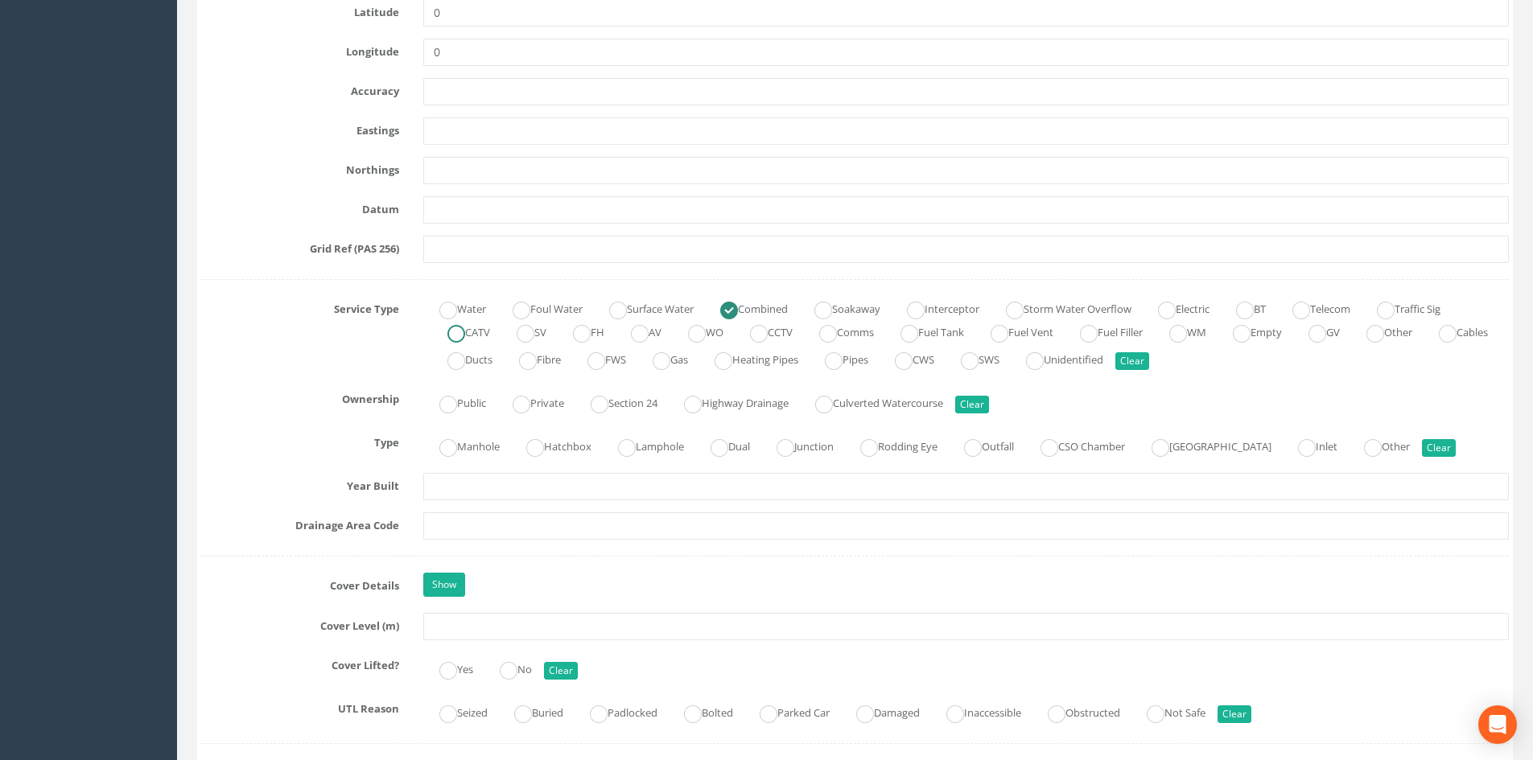
scroll to position [939, 0]
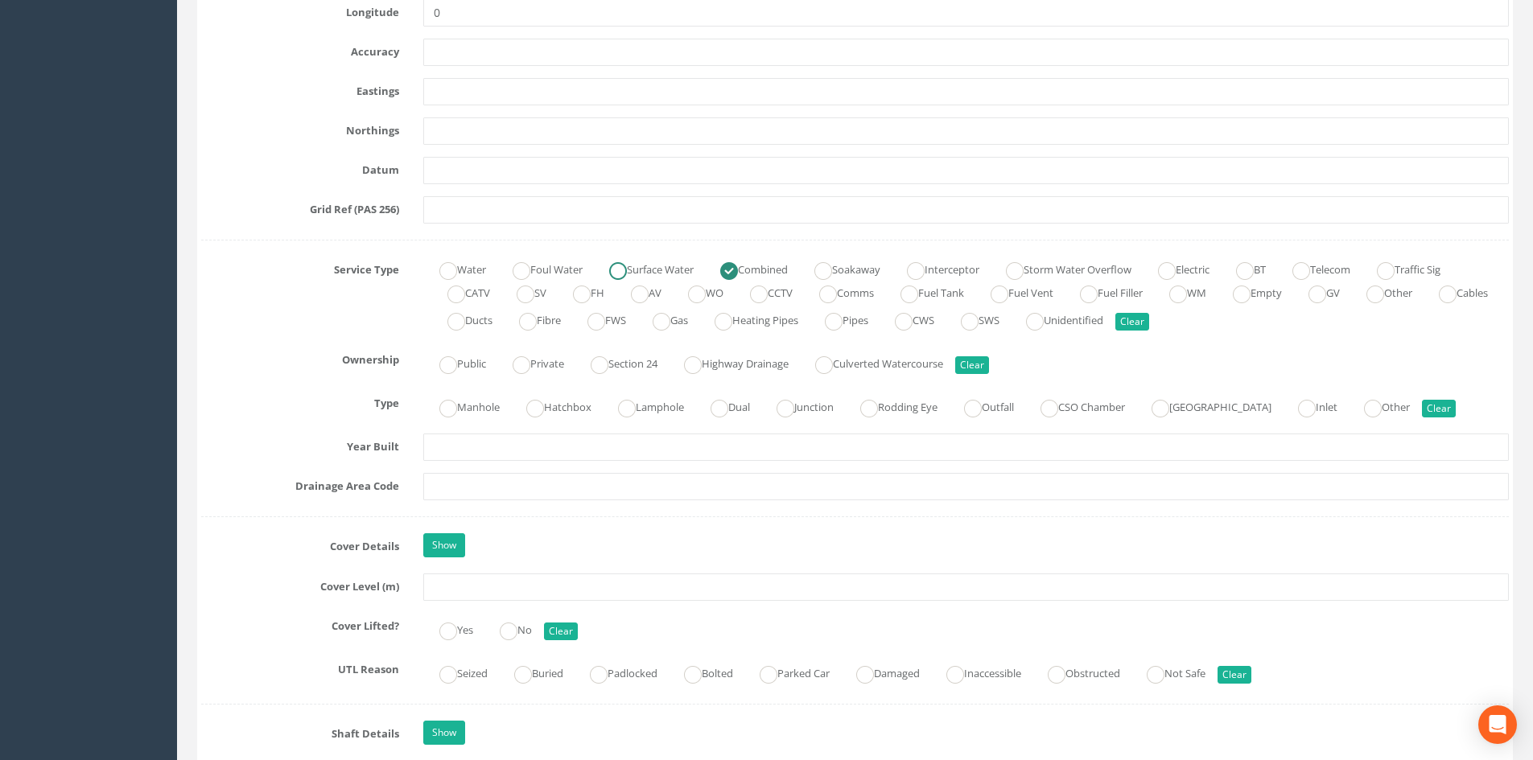
click at [618, 271] on ins at bounding box center [618, 271] width 18 height 18
radio input "true"
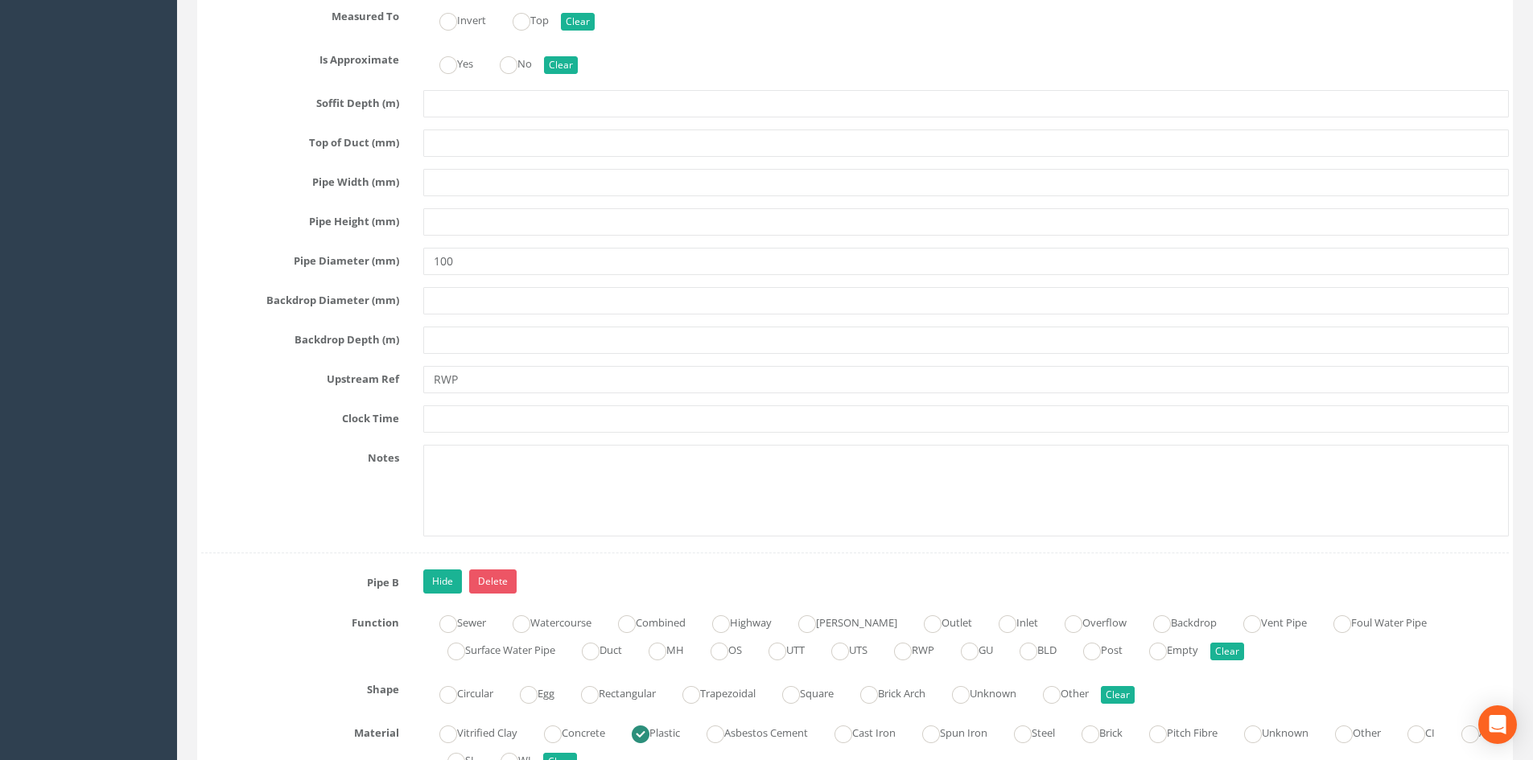
scroll to position [3084, 0]
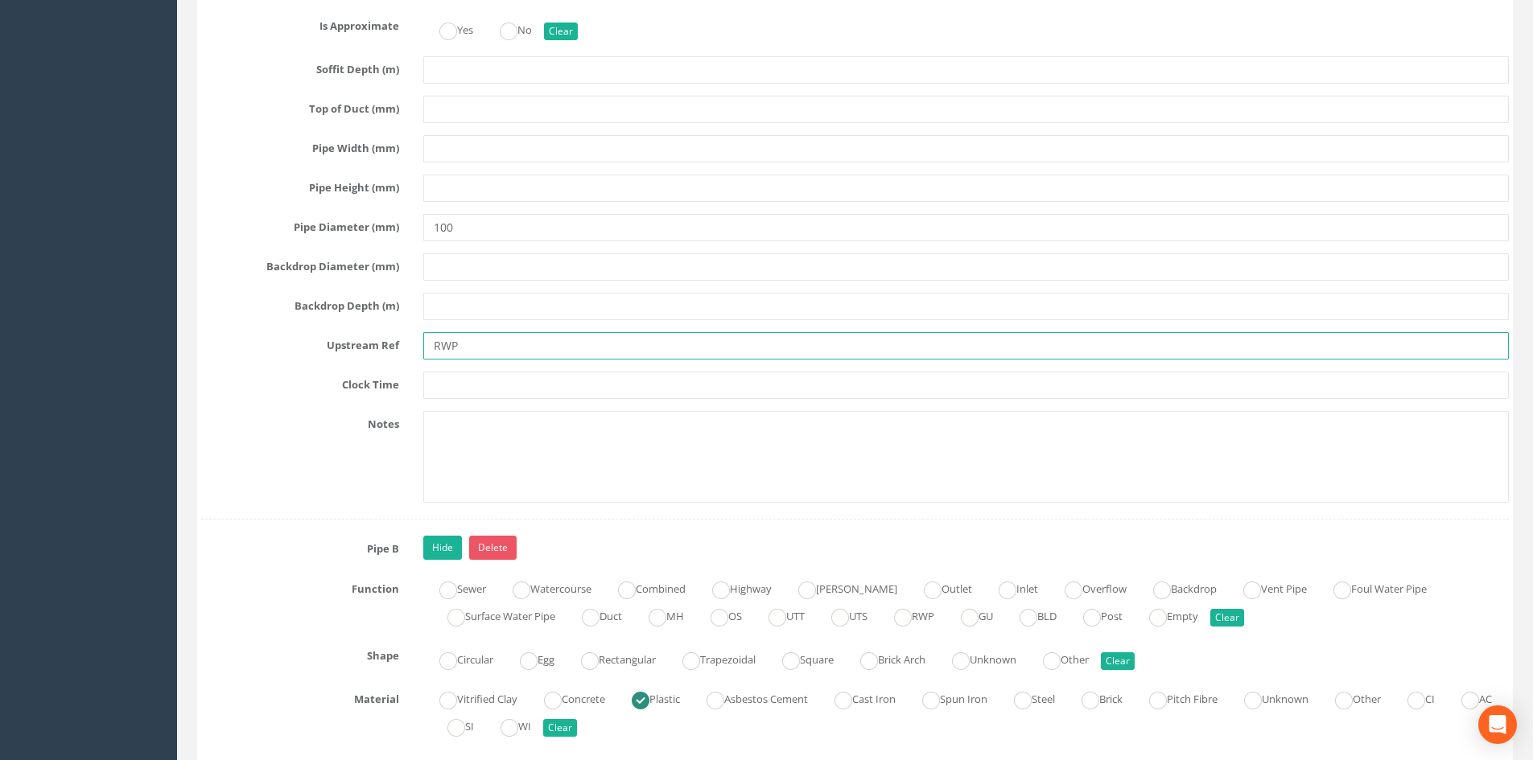
click at [423, 352] on input "RWP" at bounding box center [965, 345] width 1085 height 27
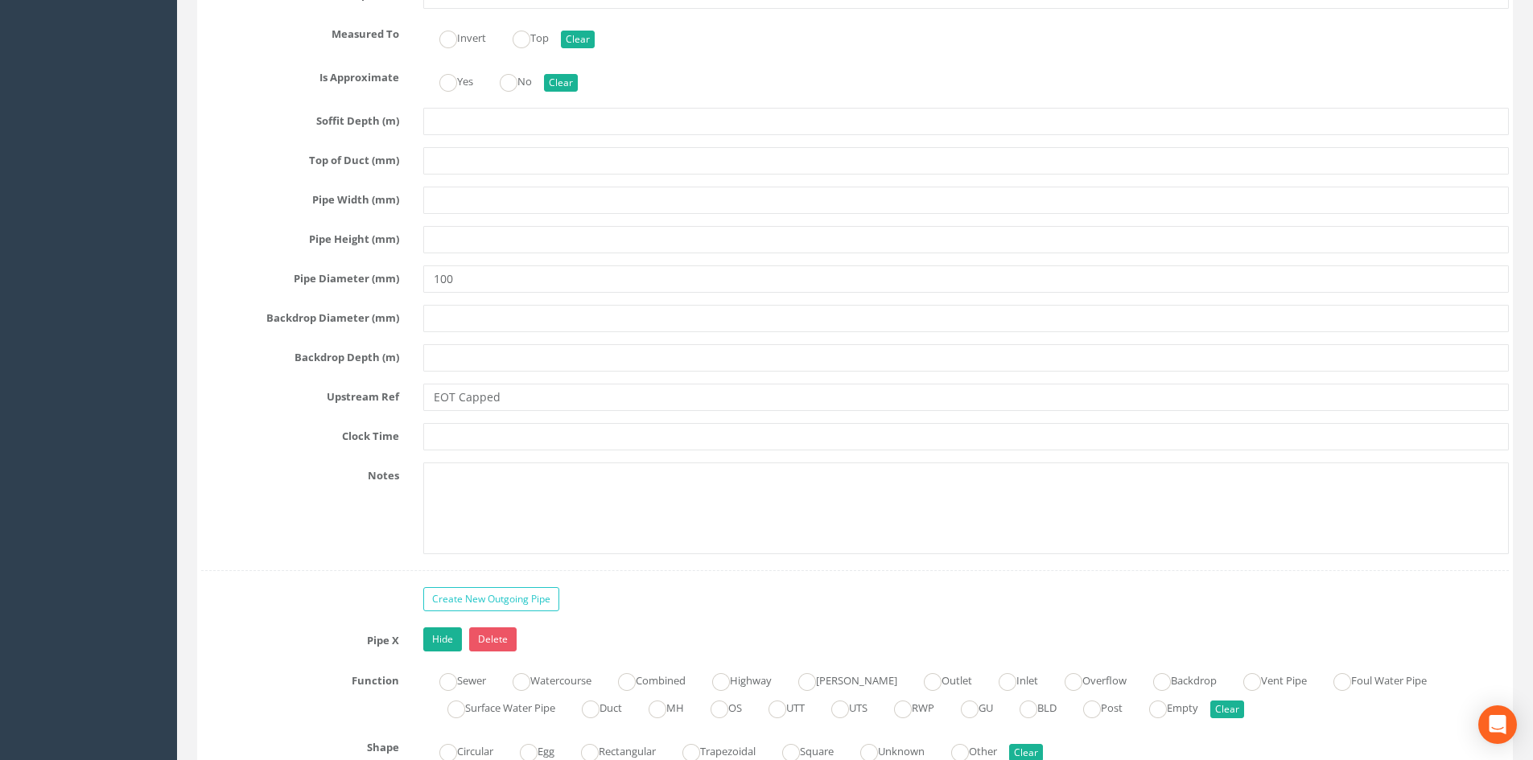
scroll to position [4962, 0]
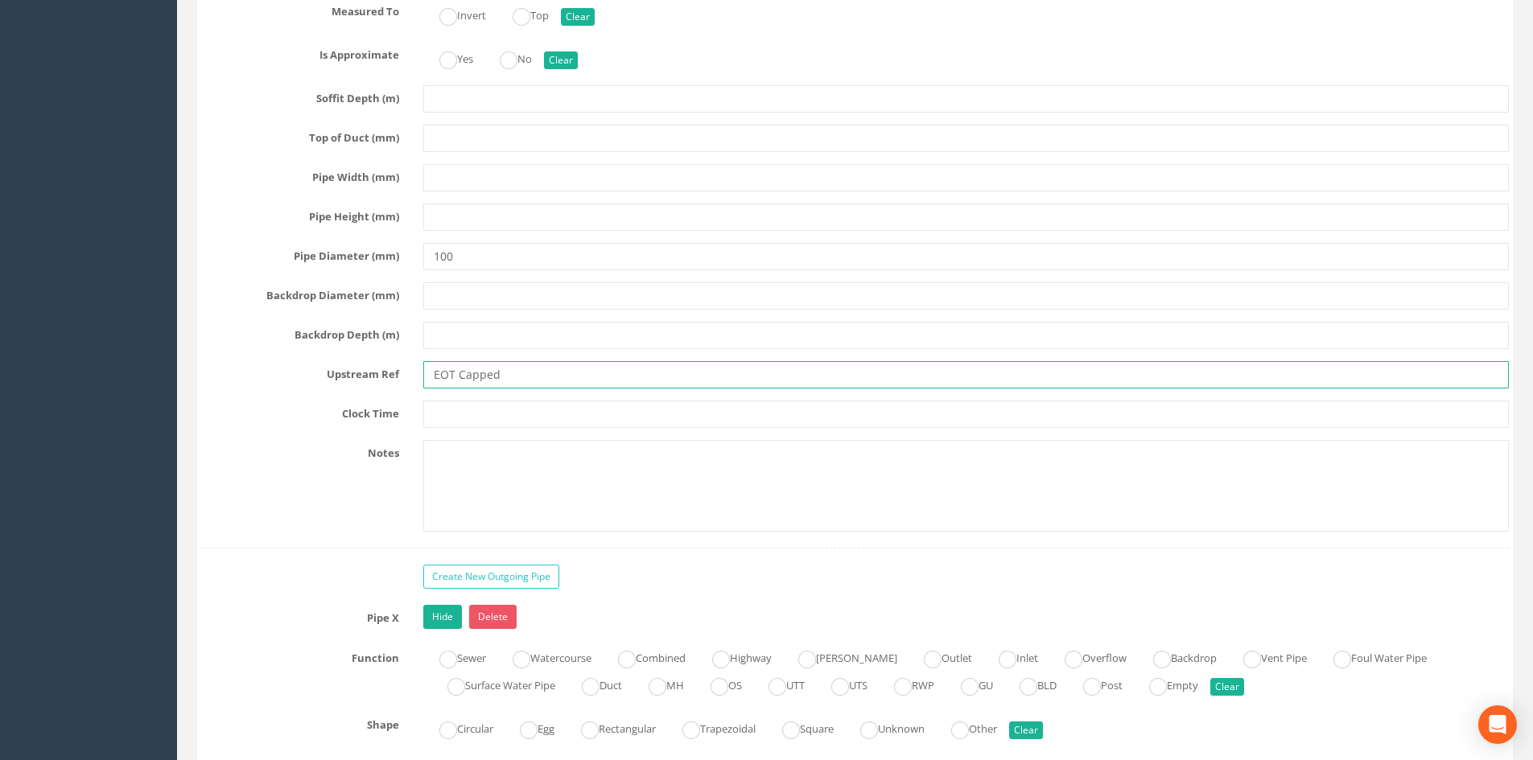
click at [454, 373] on input "EOT Capped" at bounding box center [965, 374] width 1085 height 27
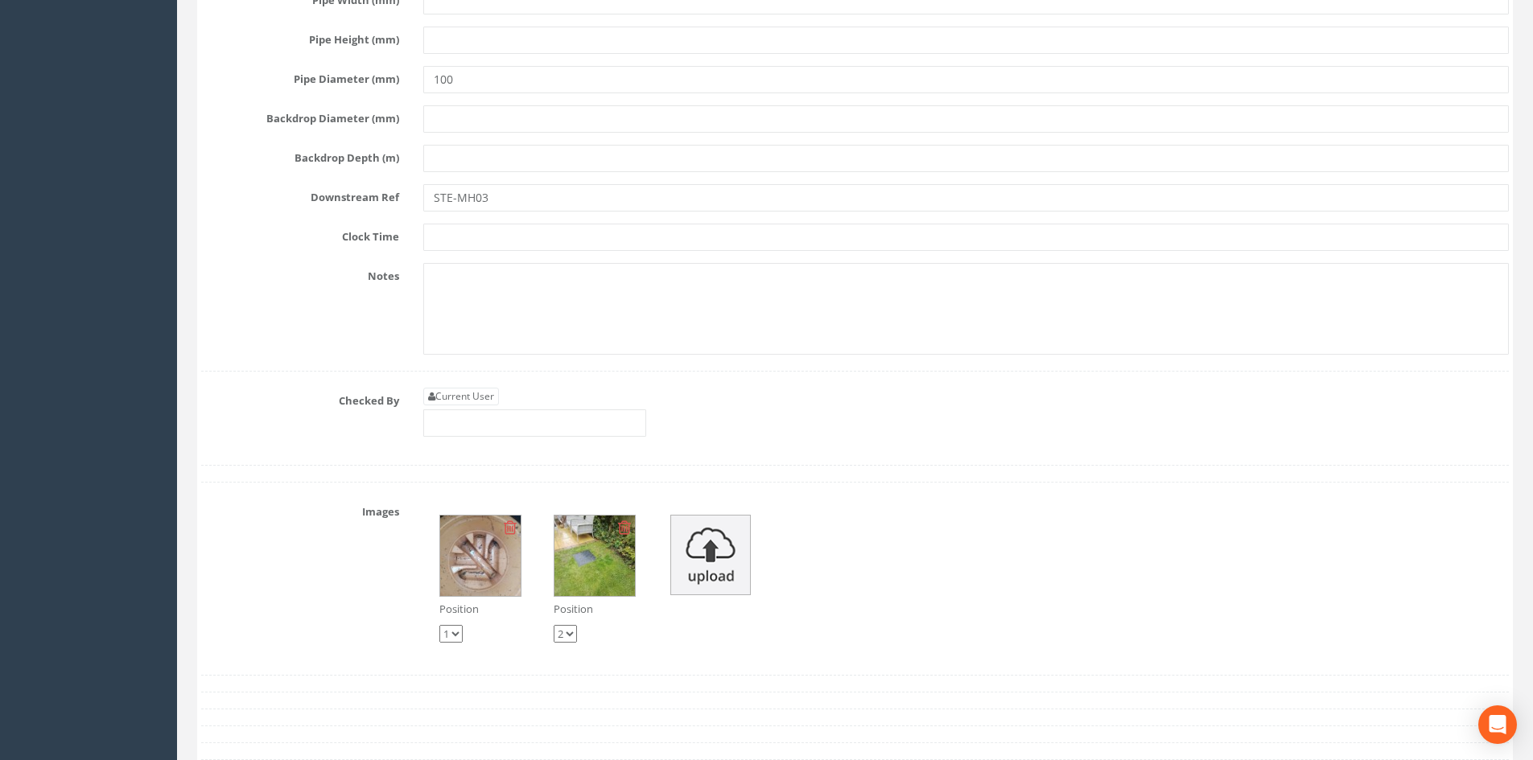
scroll to position [6169, 0]
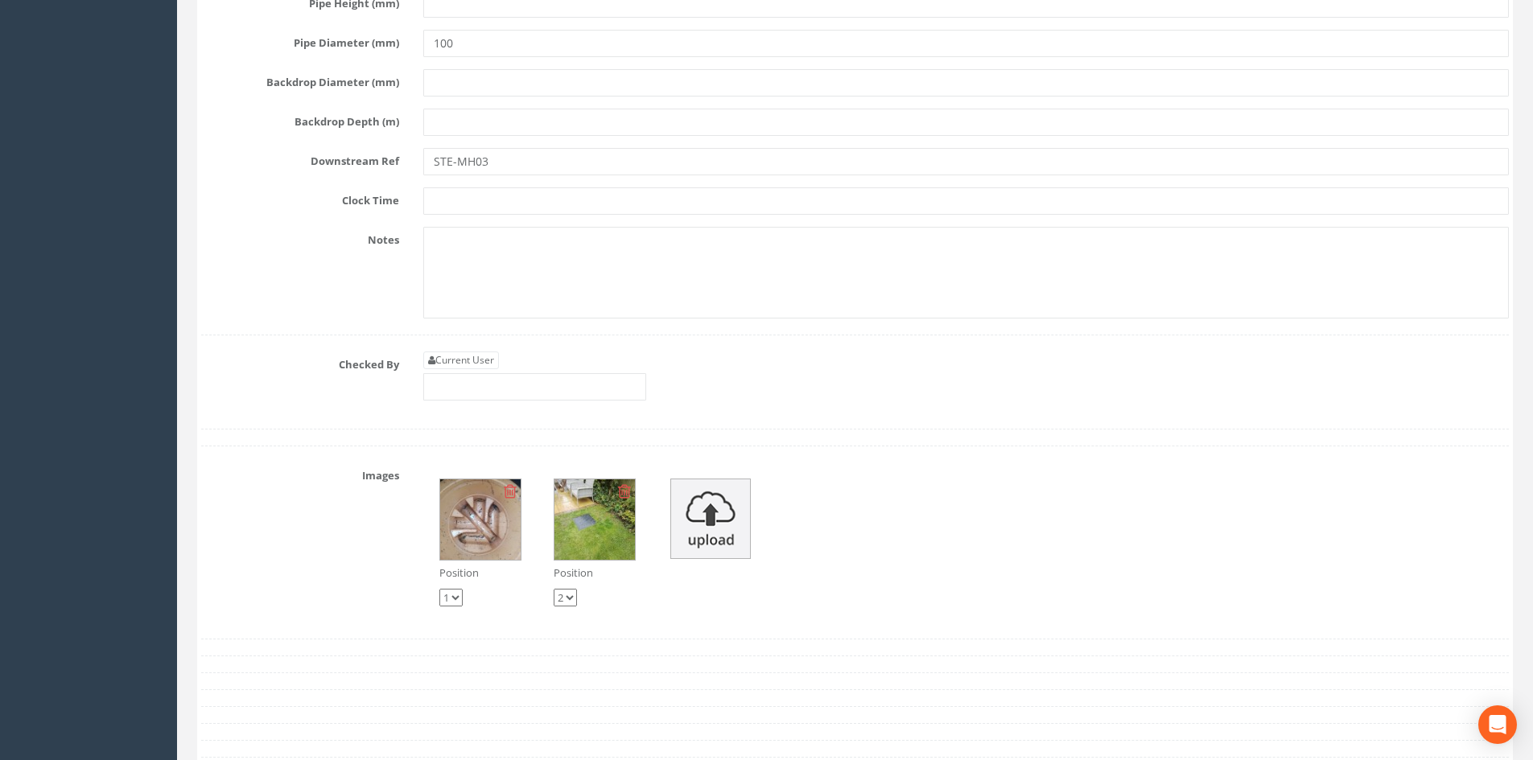
type input "EOT"
drag, startPoint x: 494, startPoint y: 163, endPoint x: 424, endPoint y: 158, distance: 70.2
click at [424, 158] on input "STE-MH03" at bounding box center [965, 161] width 1085 height 27
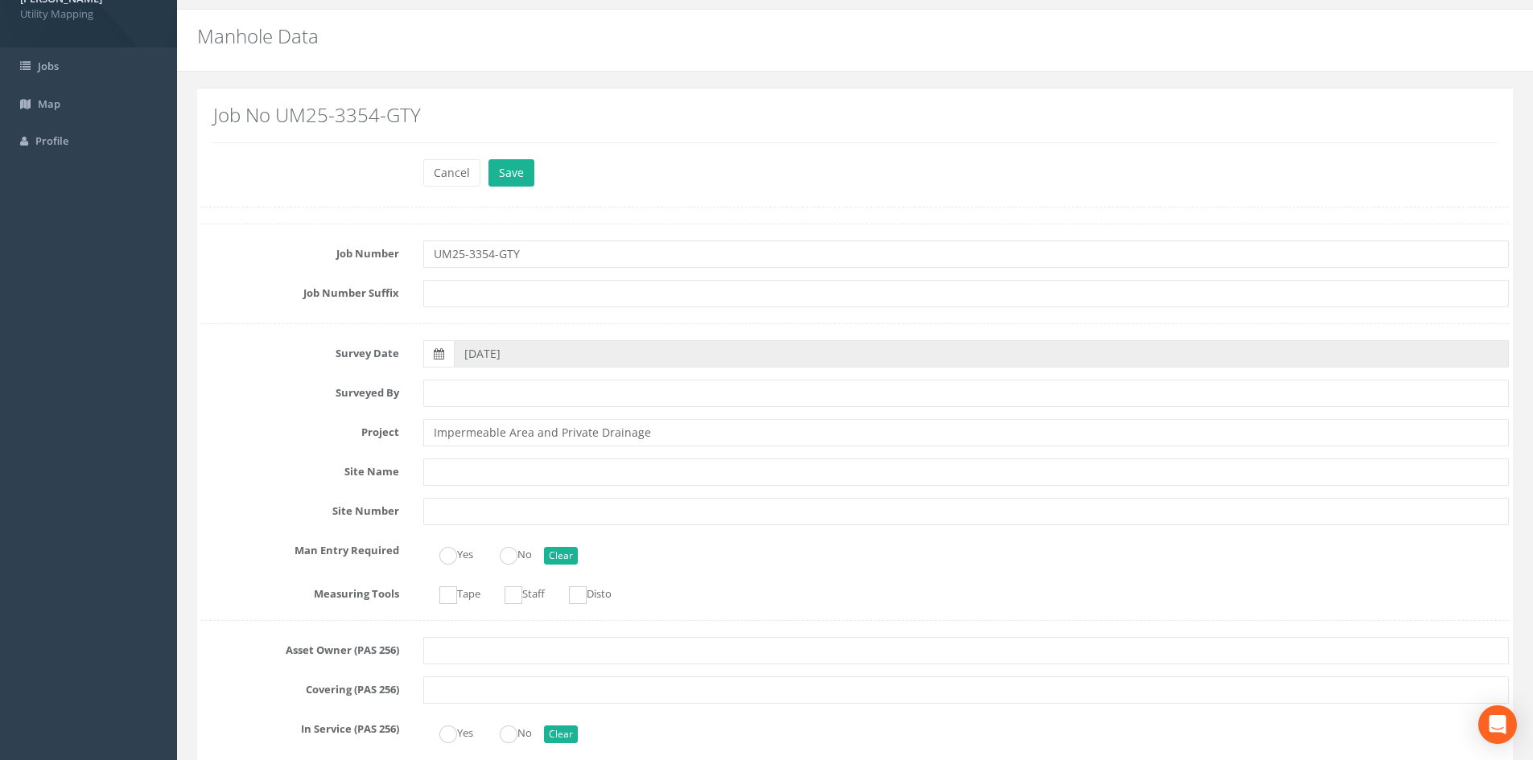
scroll to position [0, 0]
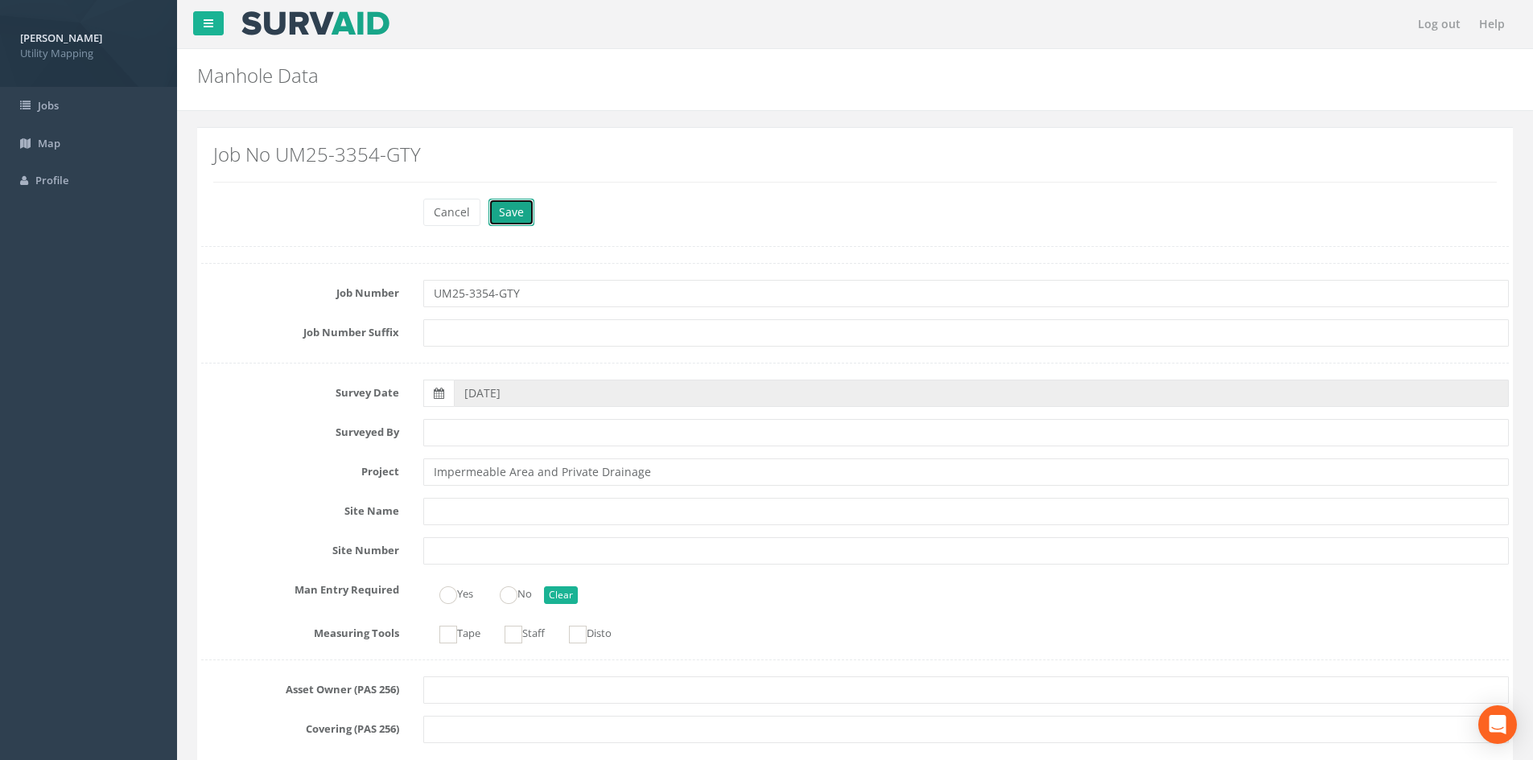
click at [521, 217] on button "Save" at bounding box center [511, 212] width 46 height 27
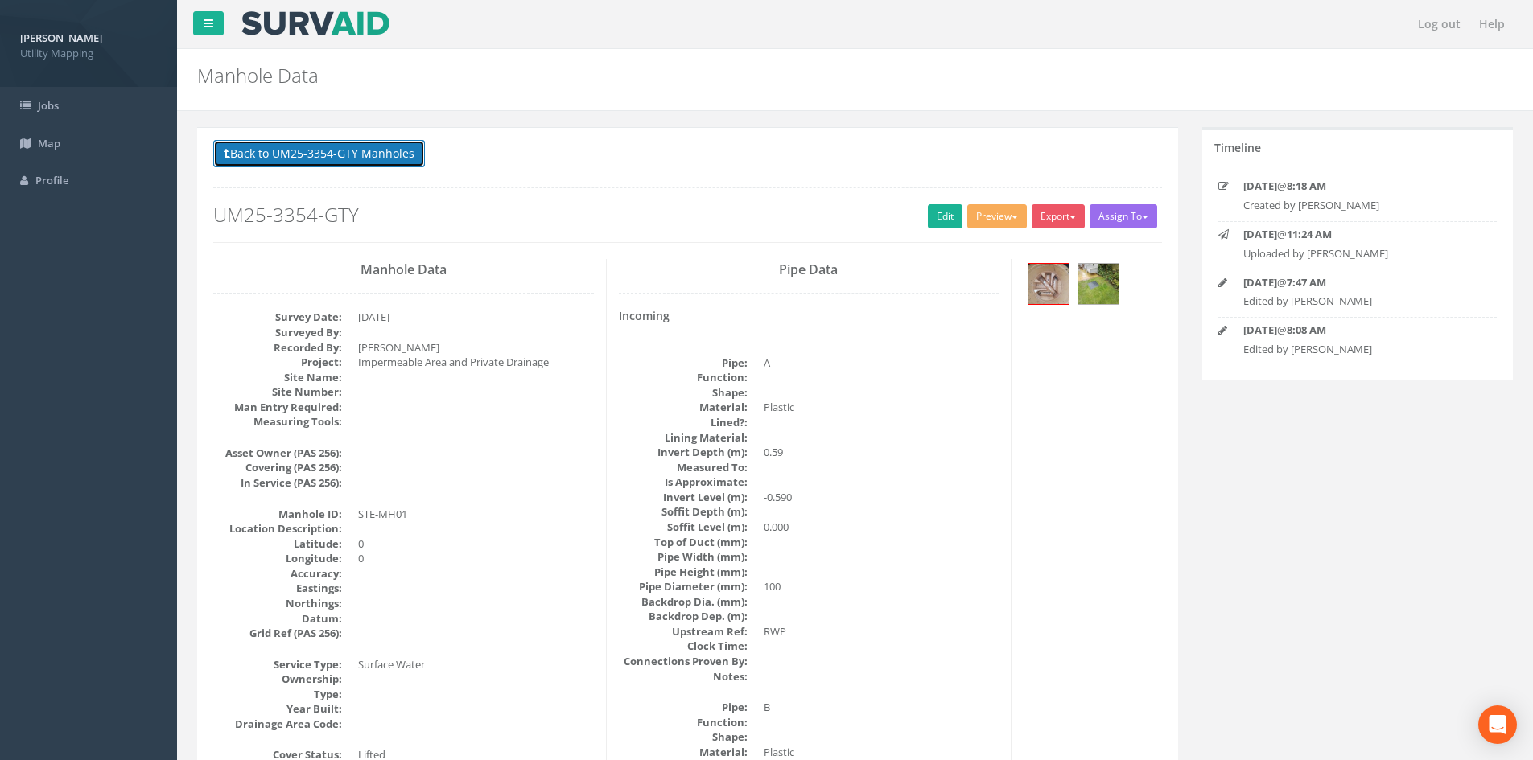
click at [403, 163] on button "Back to UM25-3354-GTY Manholes" at bounding box center [319, 153] width 212 height 27
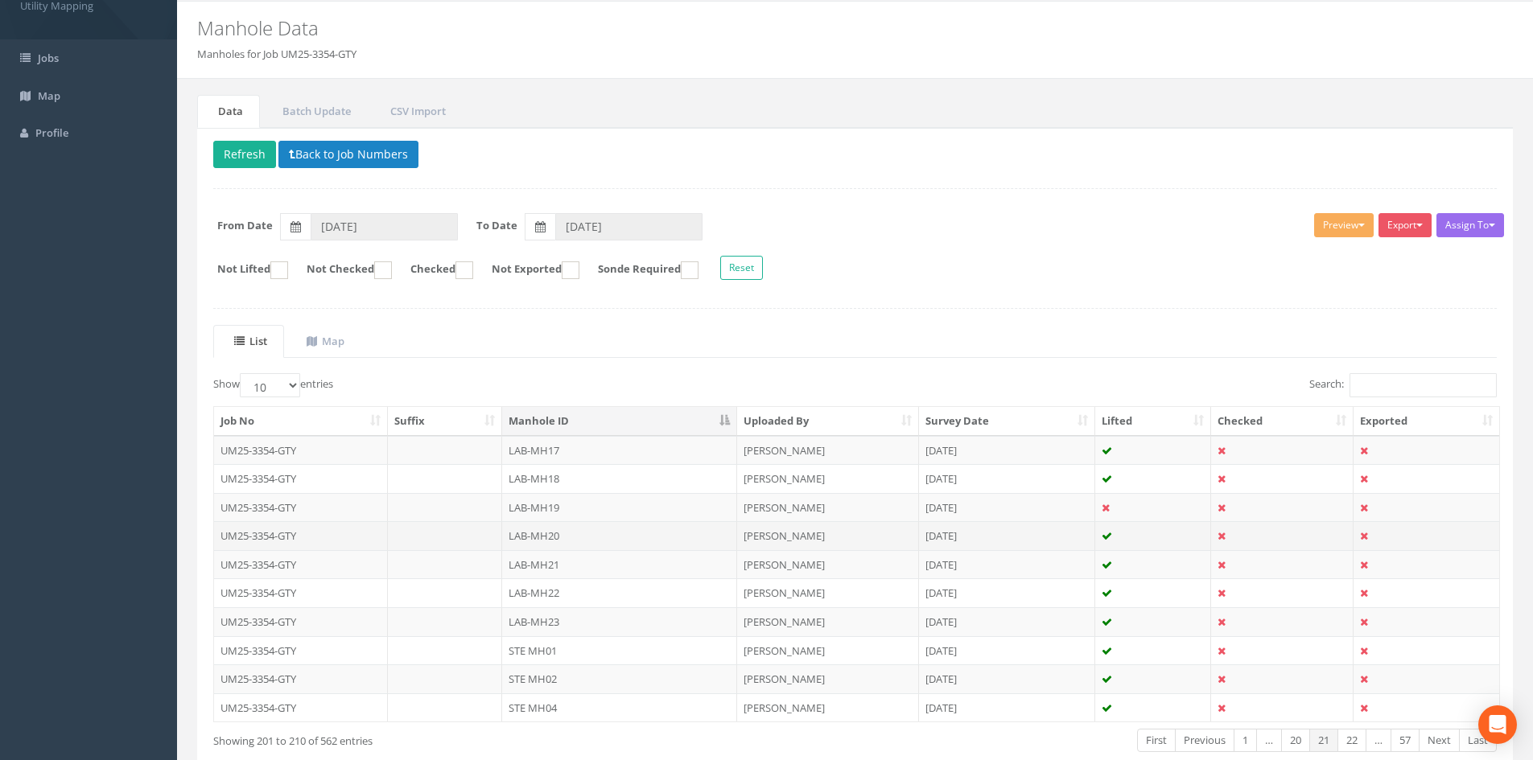
scroll to position [137, 0]
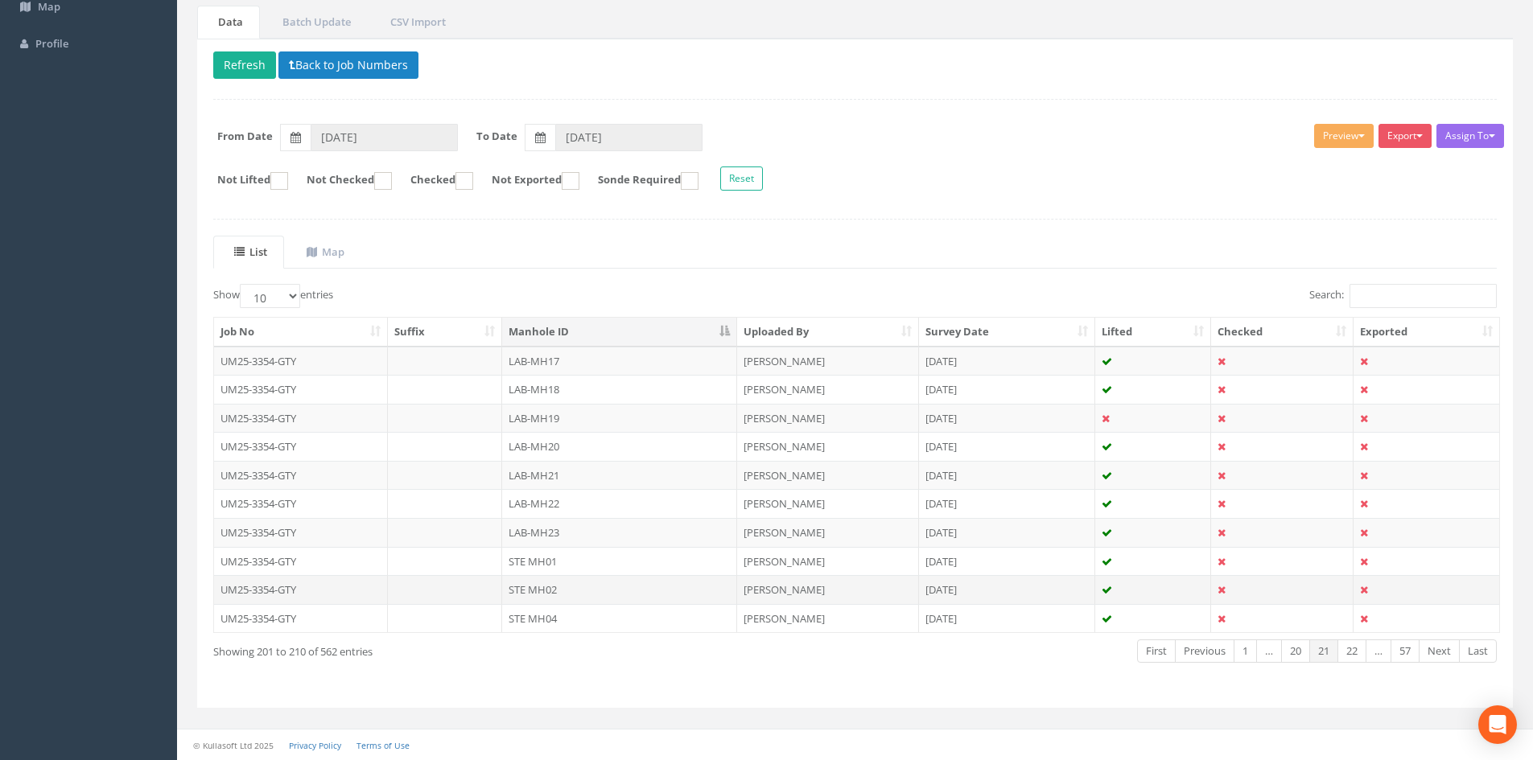
click at [575, 588] on td "STE MH02" at bounding box center [619, 589] width 235 height 29
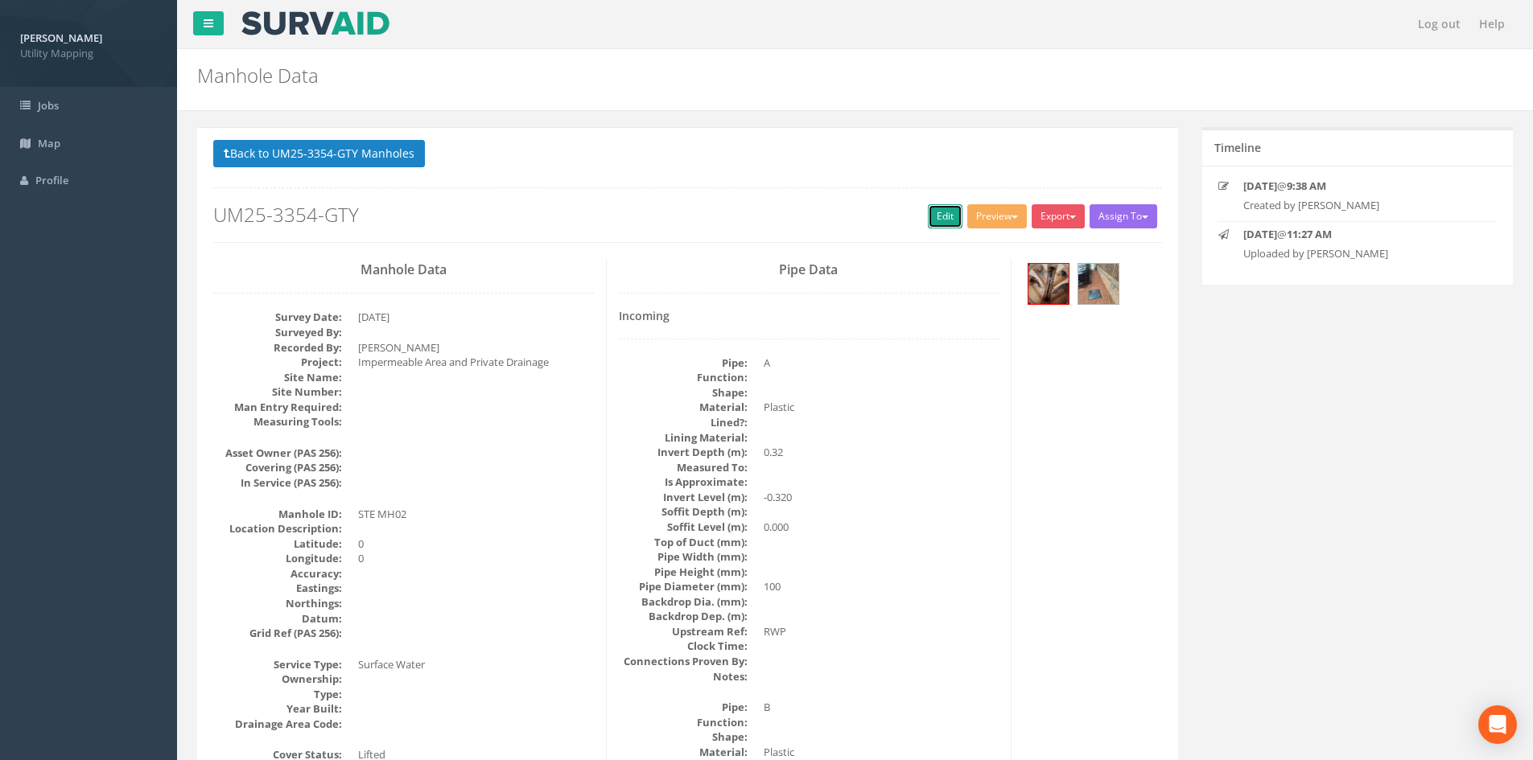
click at [929, 219] on link "Edit" at bounding box center [945, 216] width 35 height 24
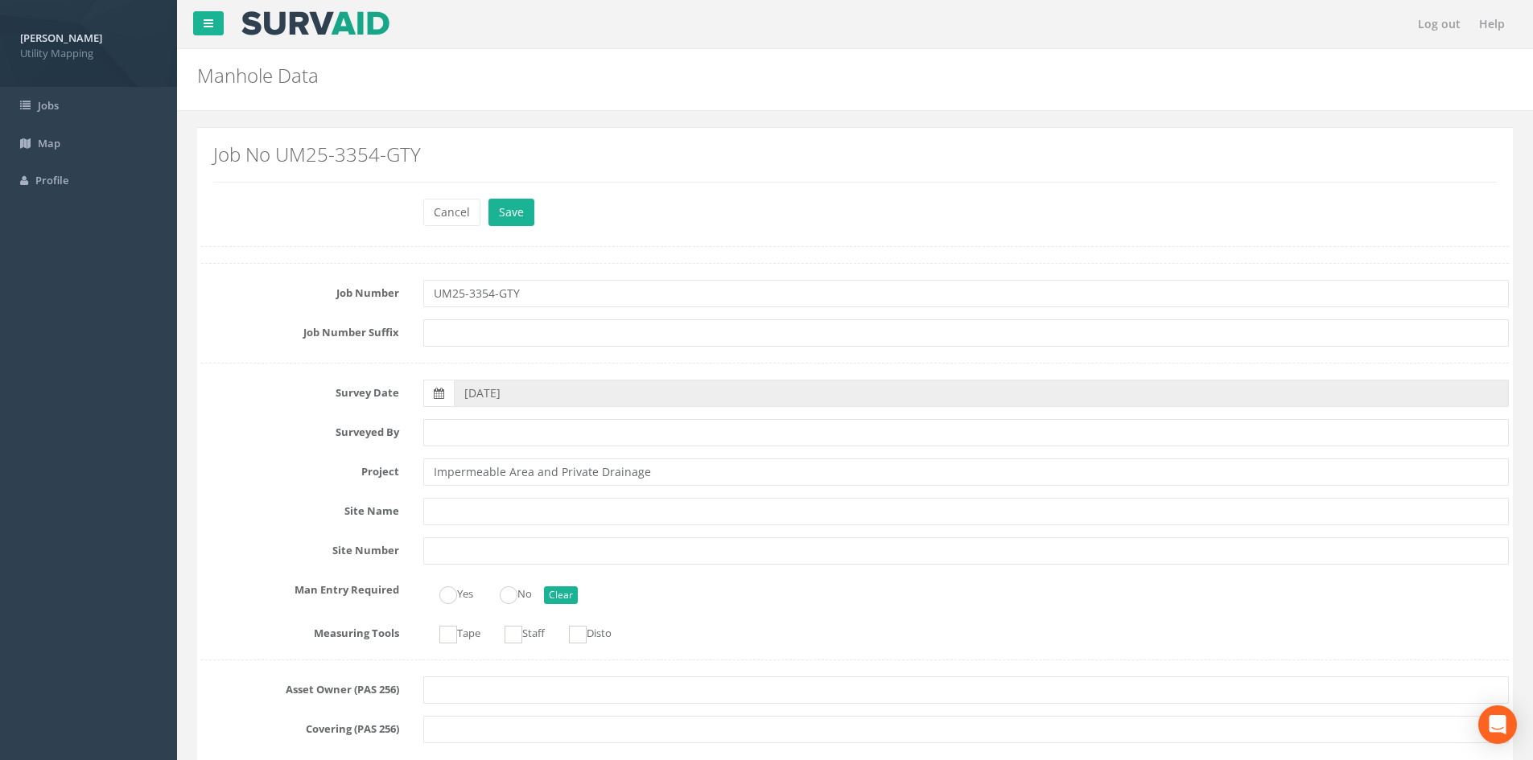
scroll to position [670, 0]
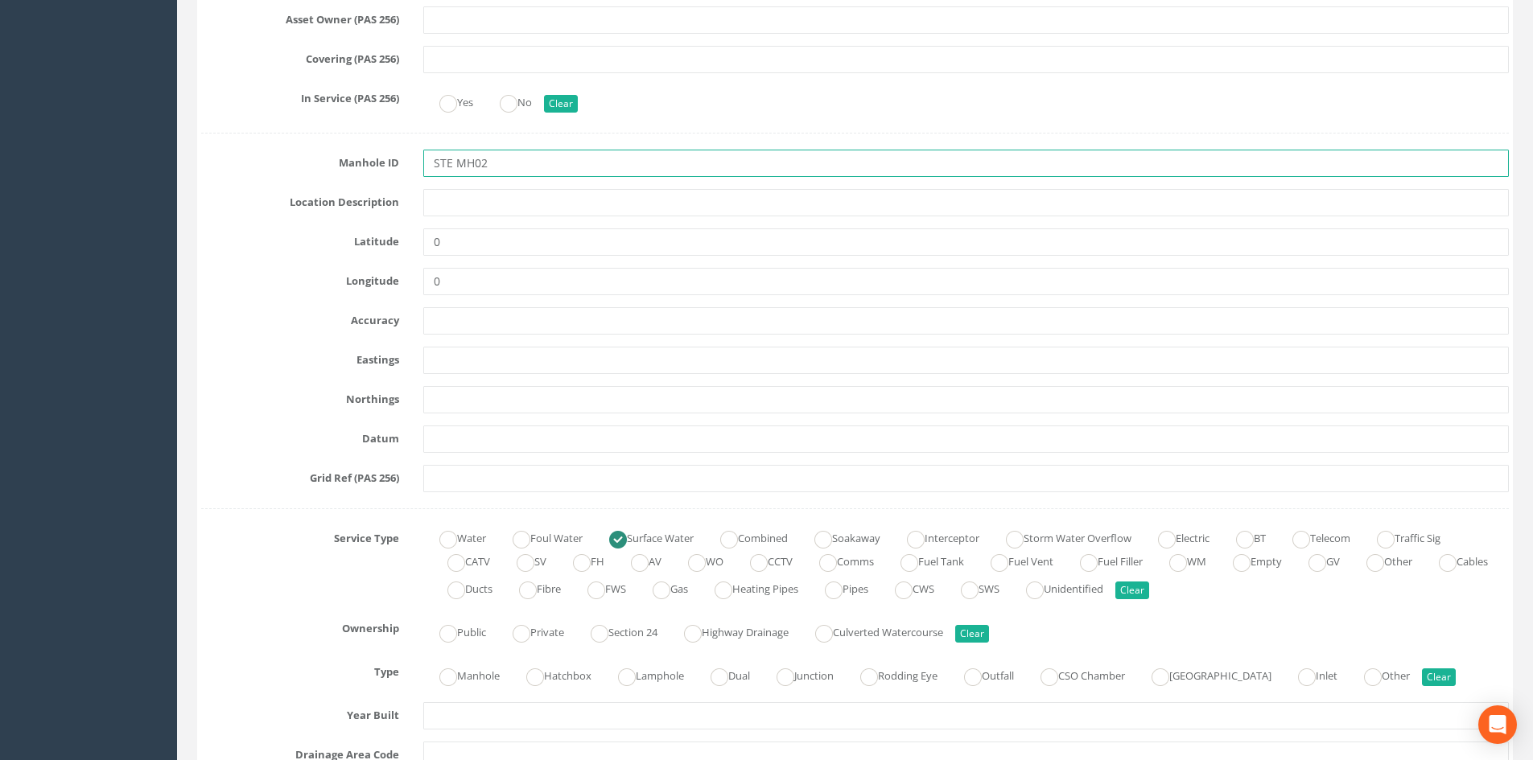
click at [451, 166] on input "STE MH02" at bounding box center [965, 163] width 1085 height 27
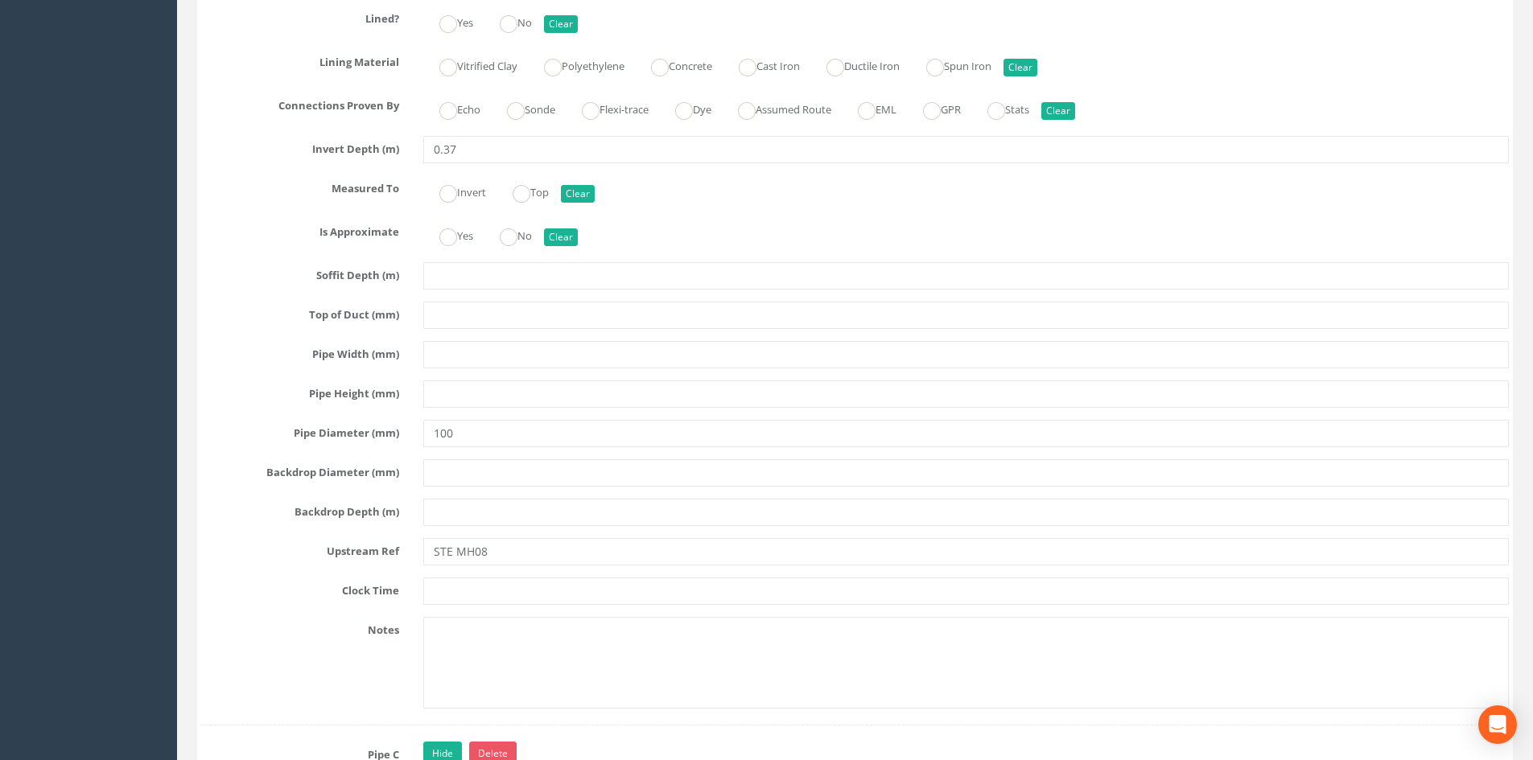
scroll to position [3889, 0]
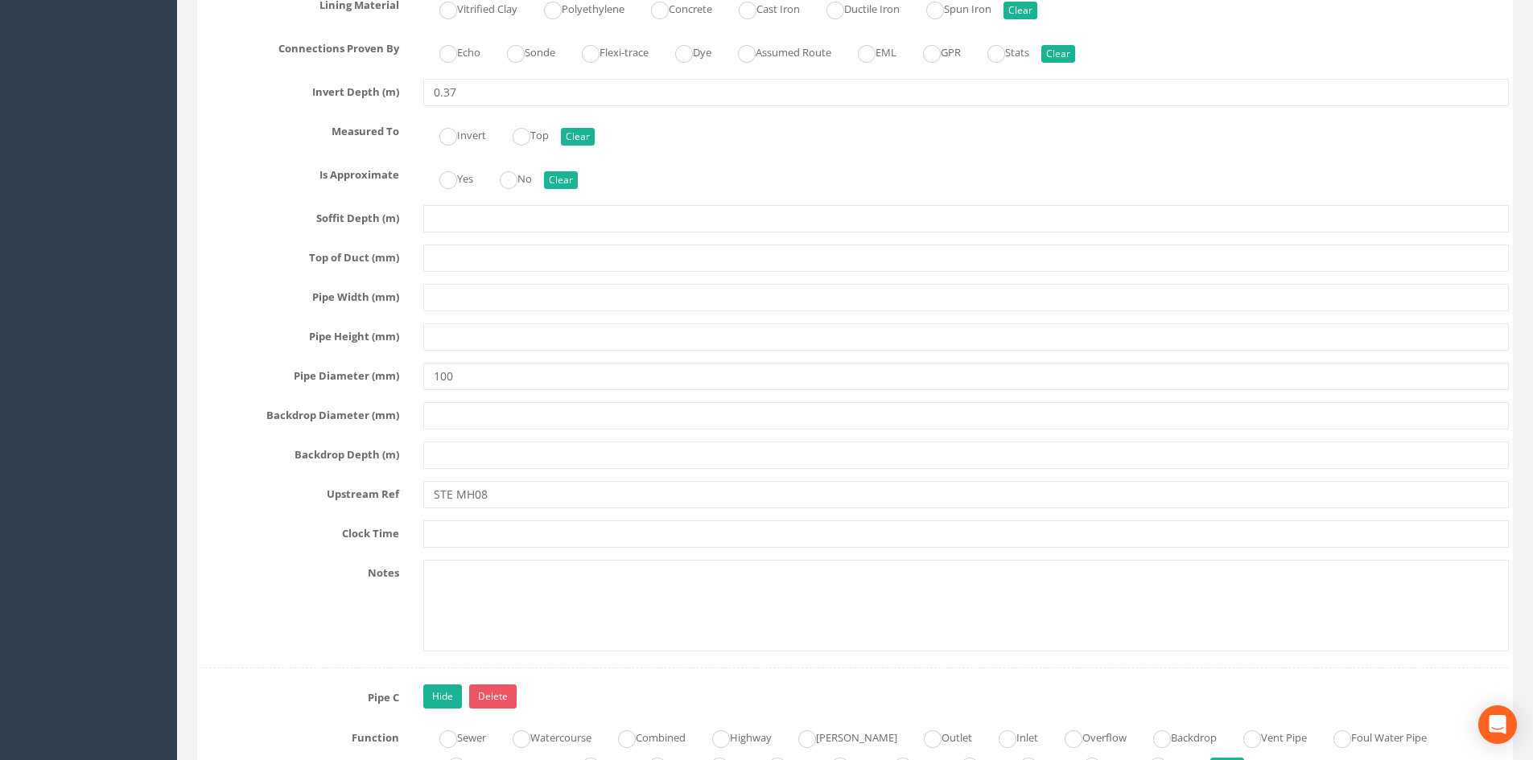
type input "STE-MH02"
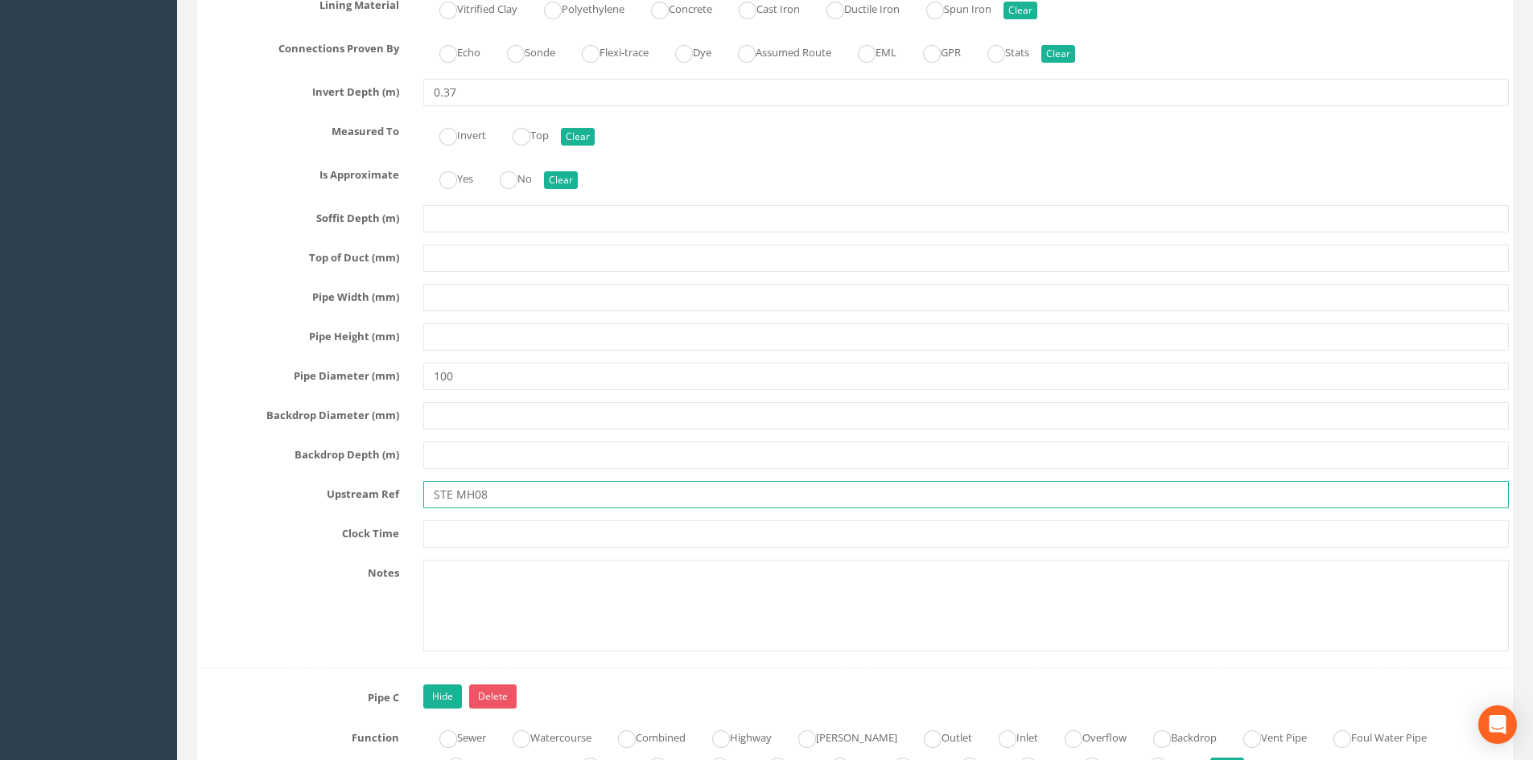
click at [455, 495] on input "STE MH08" at bounding box center [965, 494] width 1085 height 27
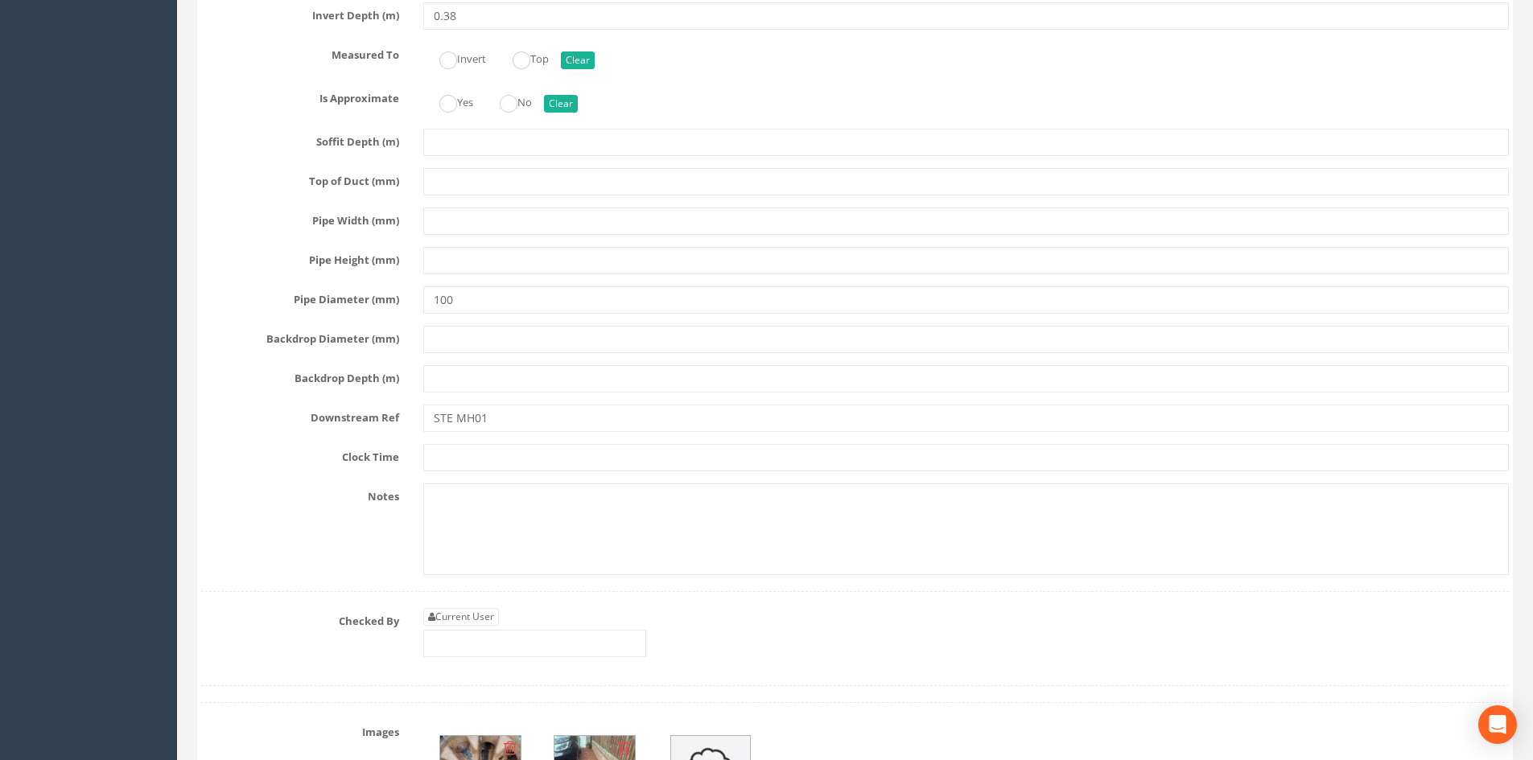
scroll to position [6035, 0]
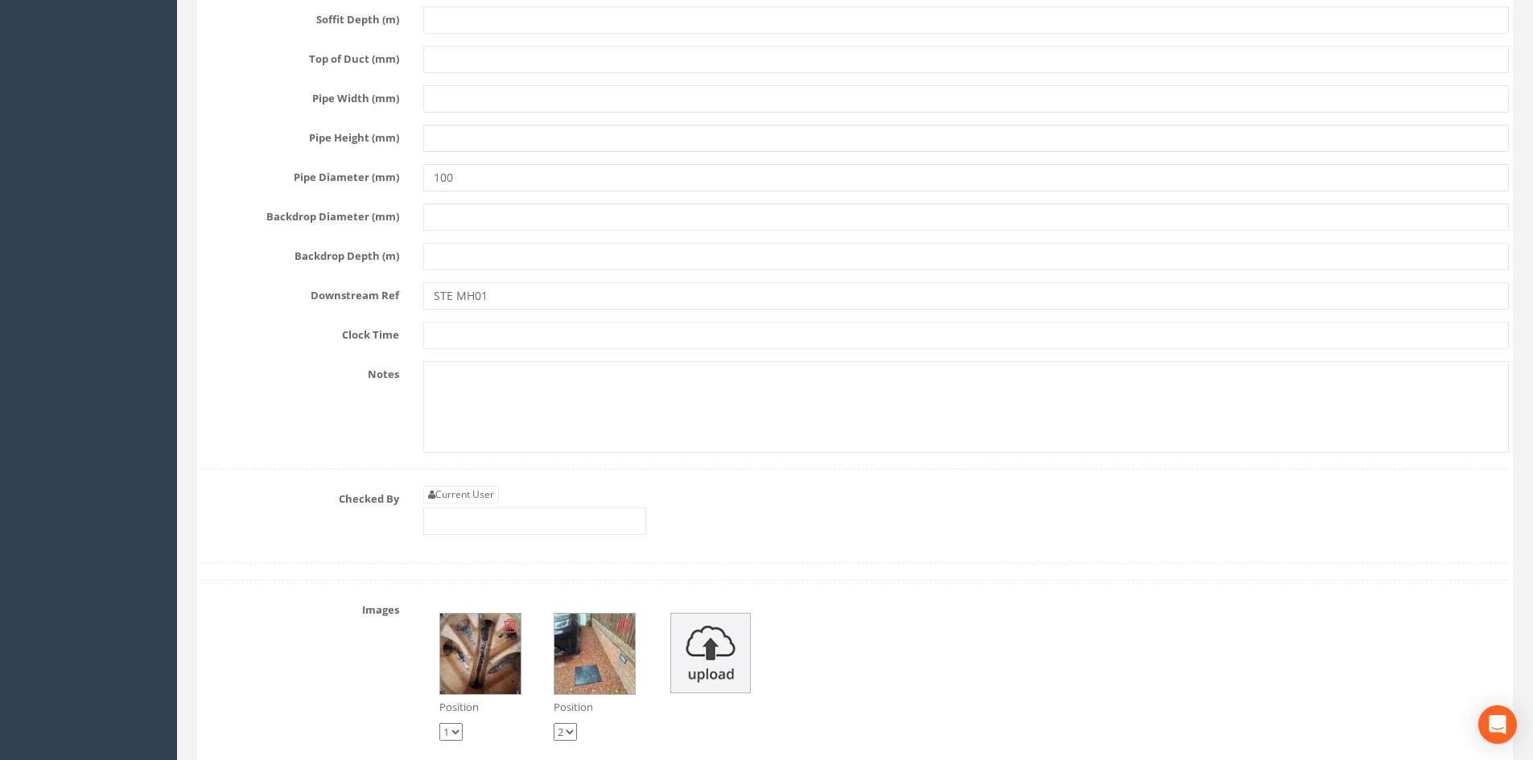
type input "STE-MH13"
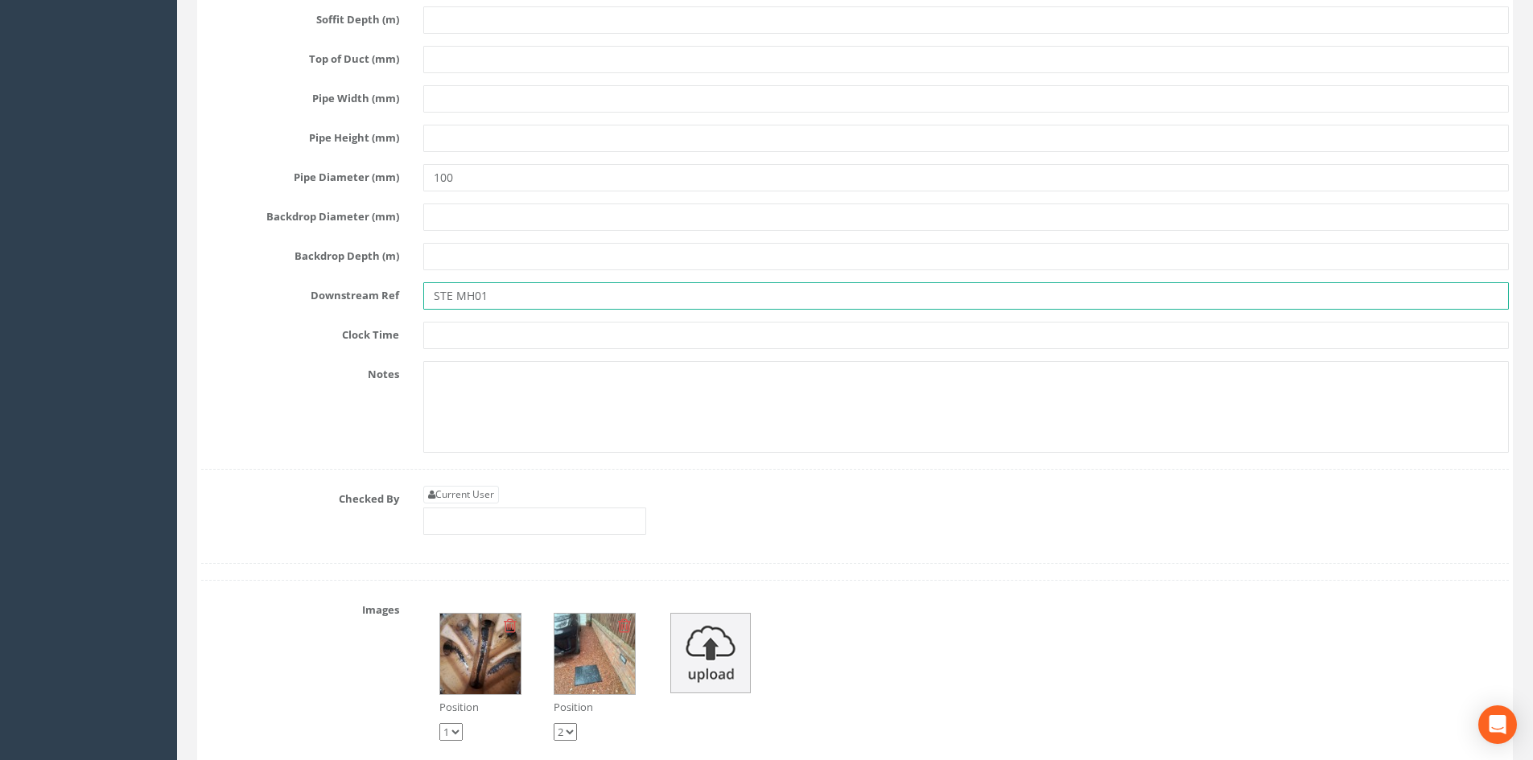
click at [457, 300] on input "STE MH01" at bounding box center [965, 295] width 1085 height 27
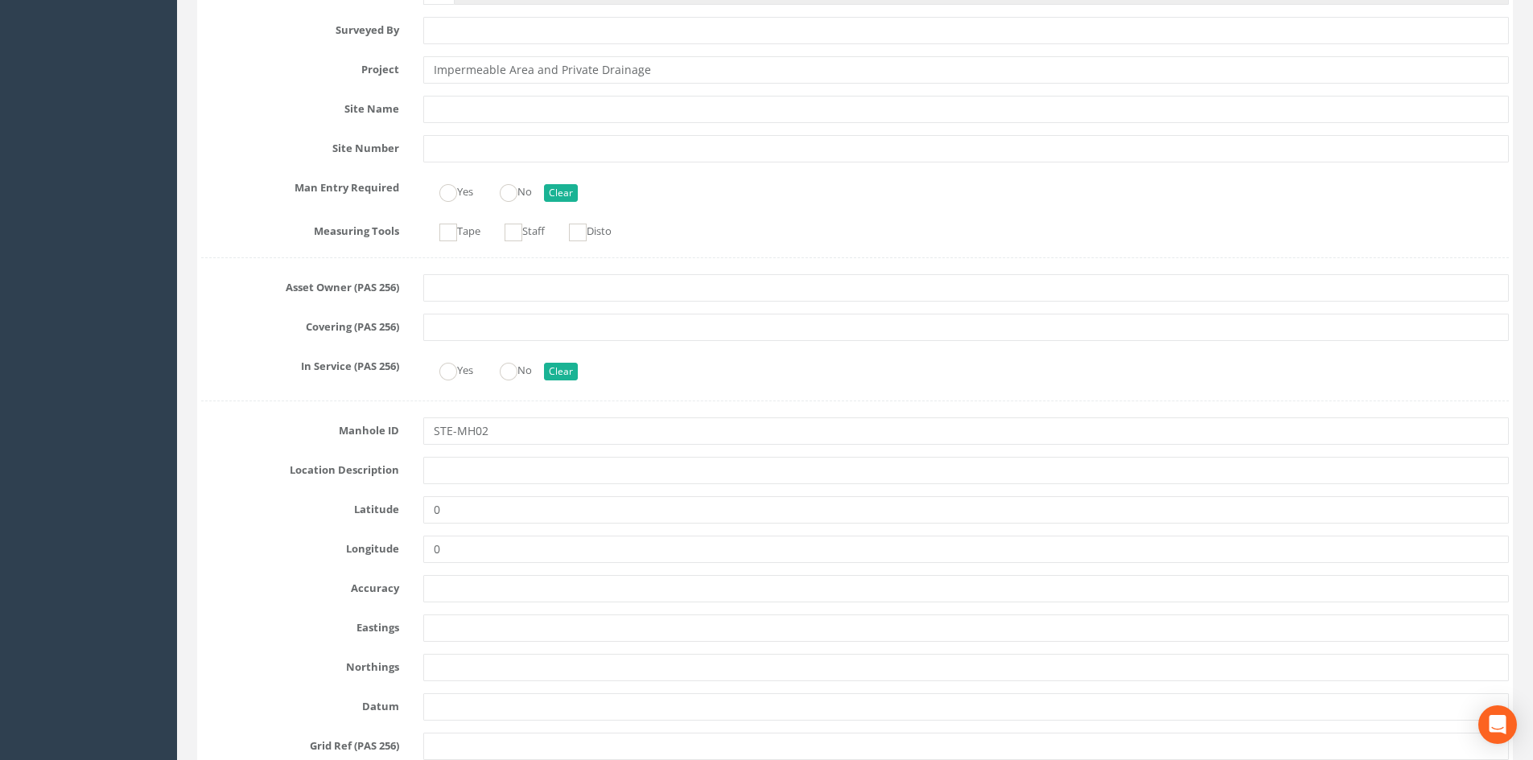
scroll to position [0, 0]
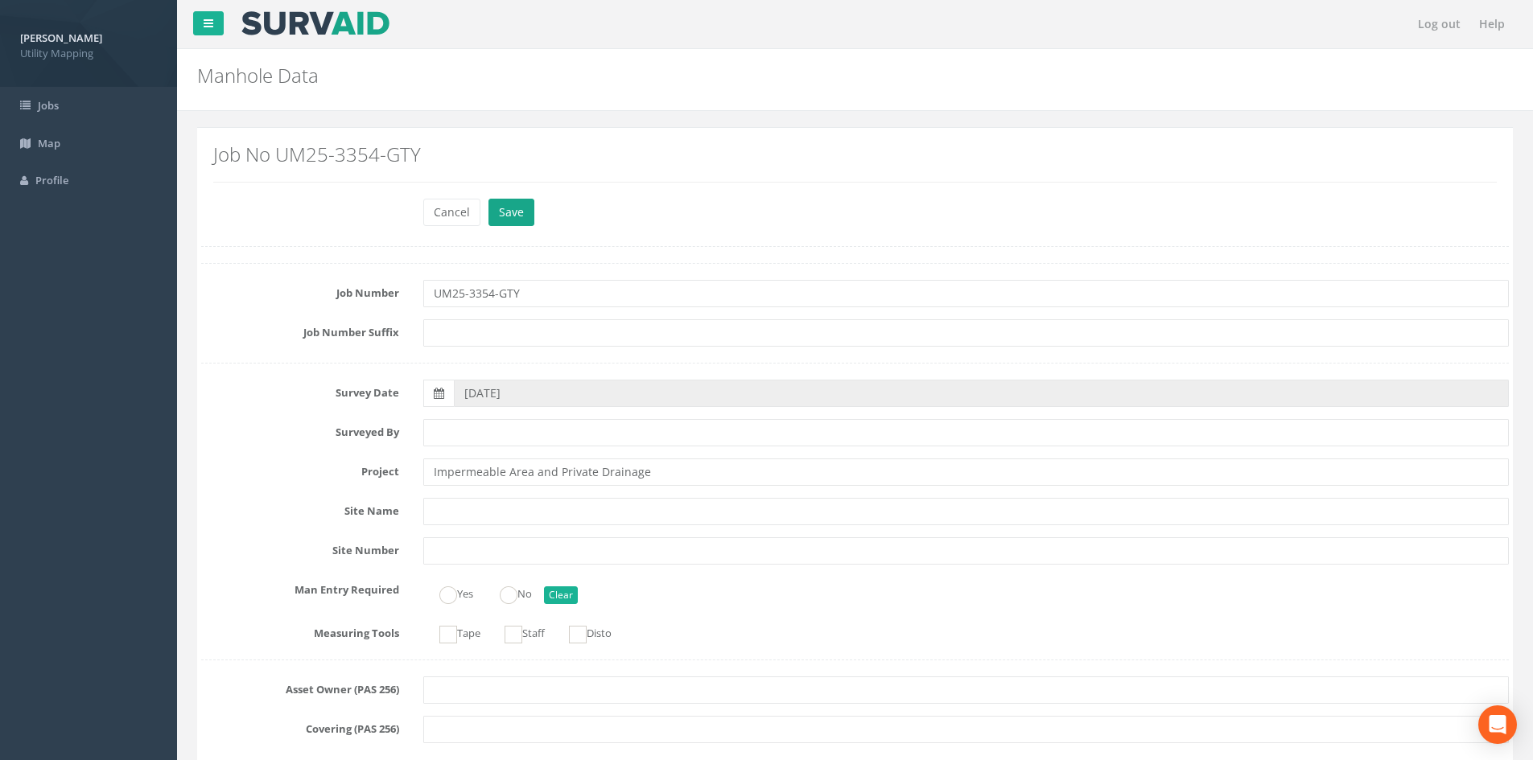
type input "STE-MH01"
click at [520, 217] on button "Save" at bounding box center [511, 212] width 46 height 27
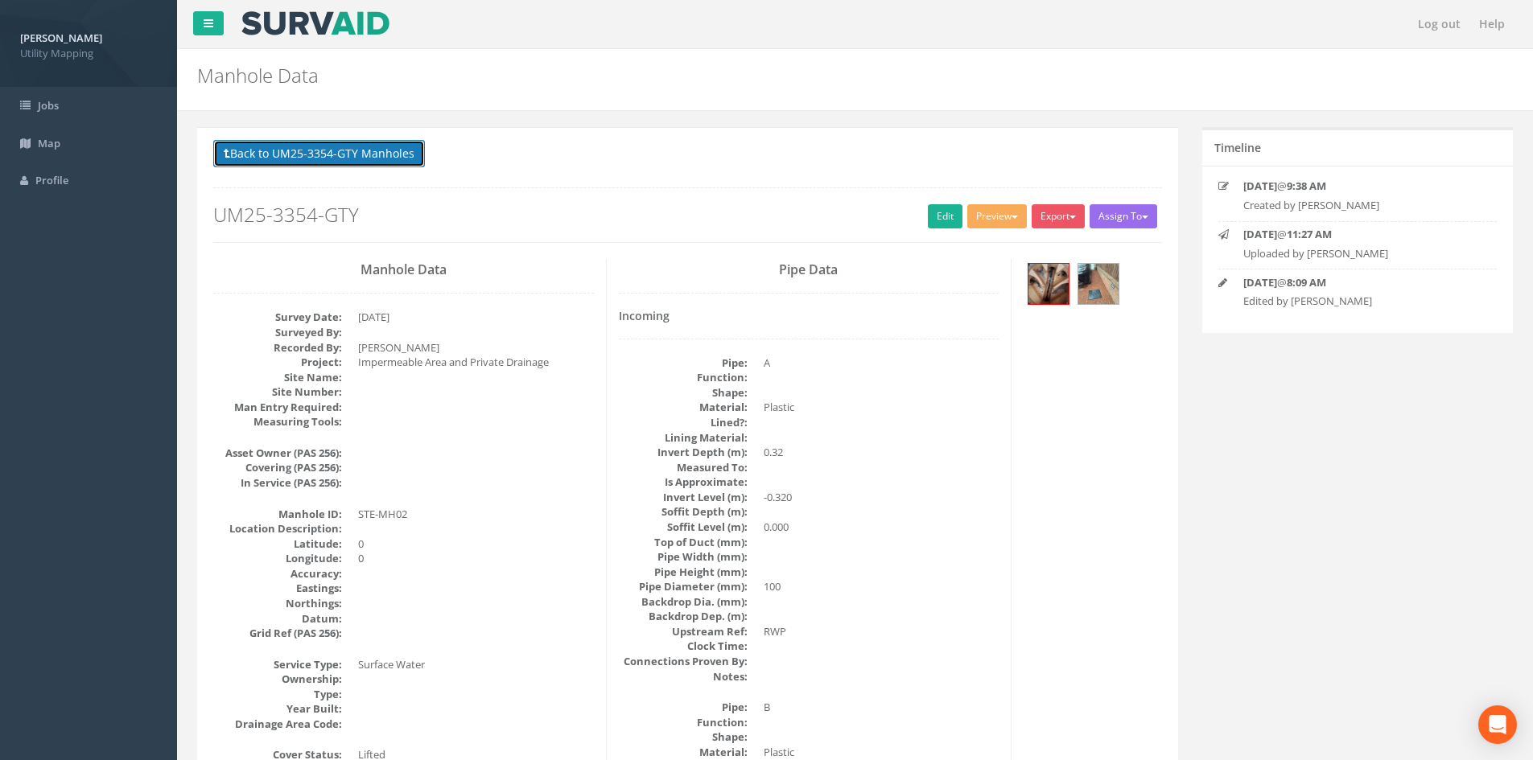
drag, startPoint x: 343, startPoint y: 145, endPoint x: 358, endPoint y: 171, distance: 30.6
click at [344, 146] on button "Back to UM25-3354-GTY Manholes" at bounding box center [319, 153] width 212 height 27
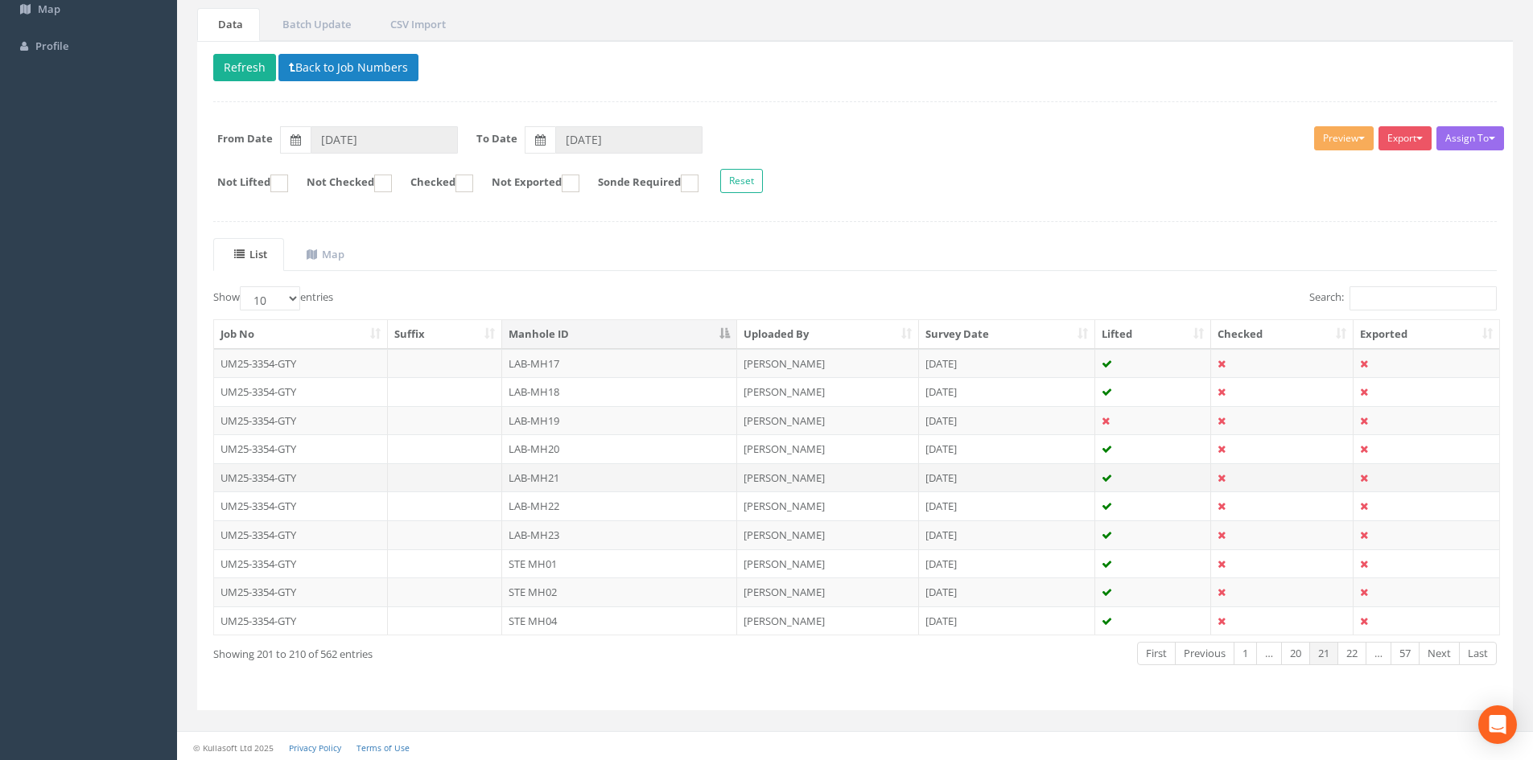
scroll to position [137, 0]
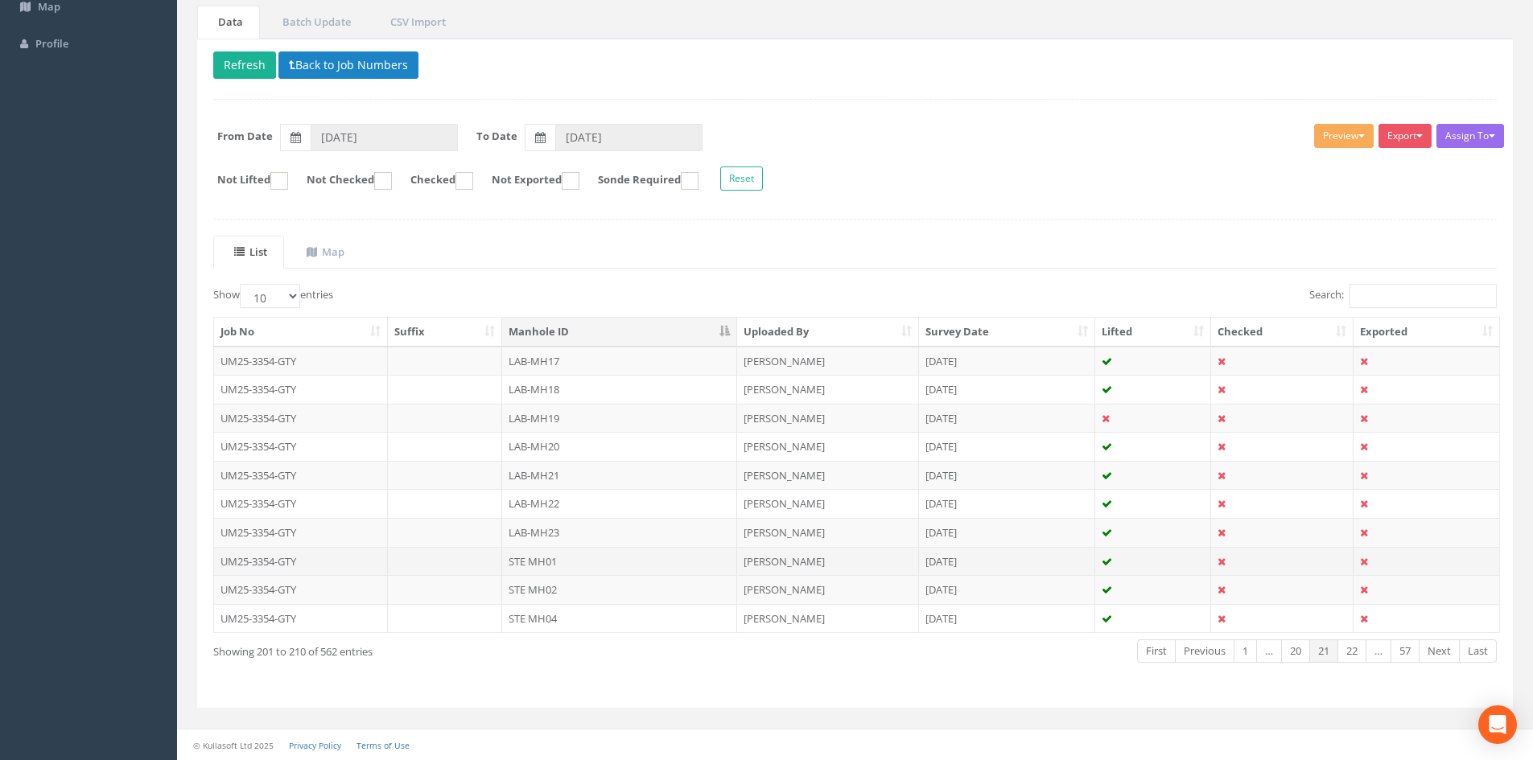
click at [555, 566] on td "STE MH01" at bounding box center [619, 561] width 235 height 29
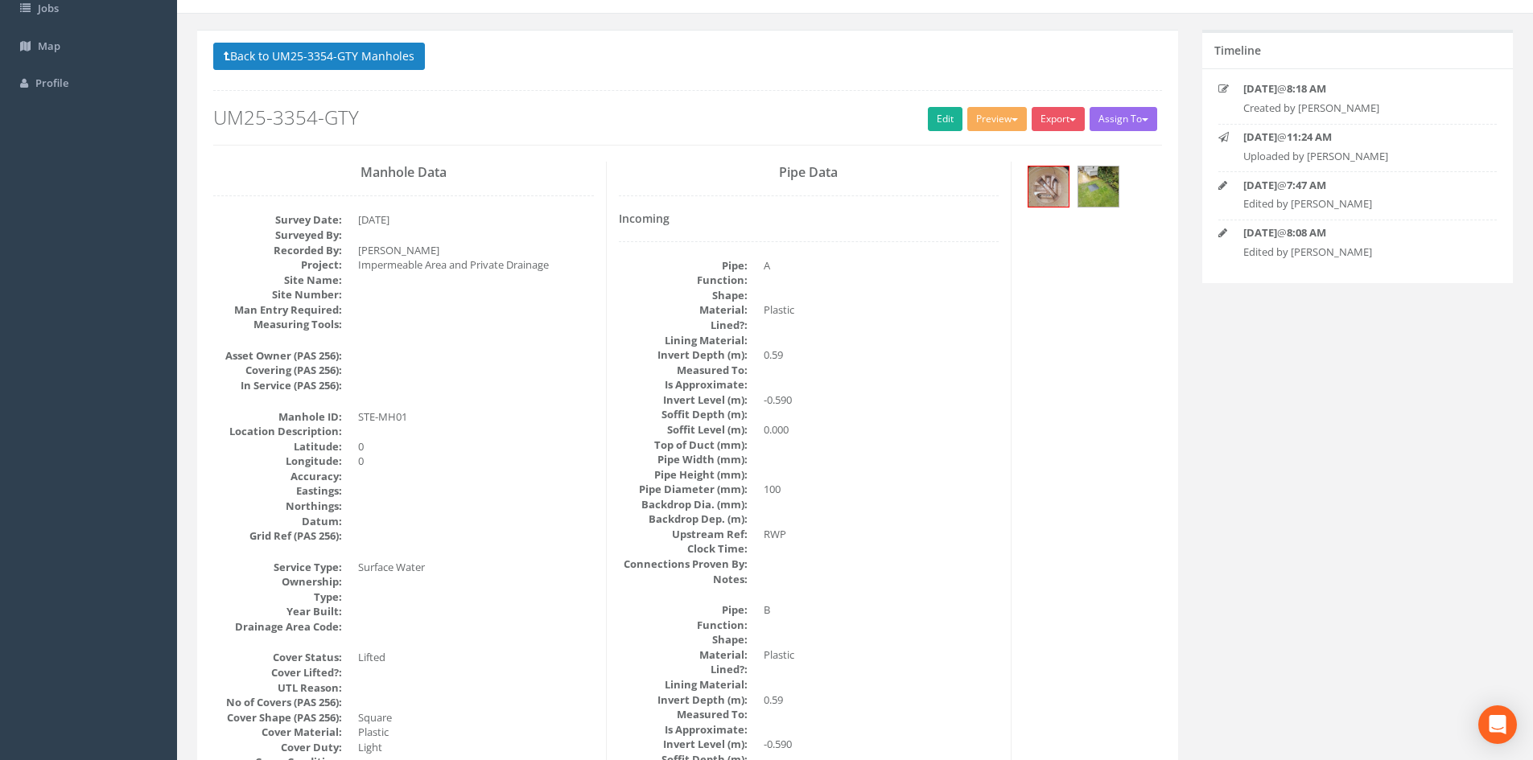
scroll to position [0, 0]
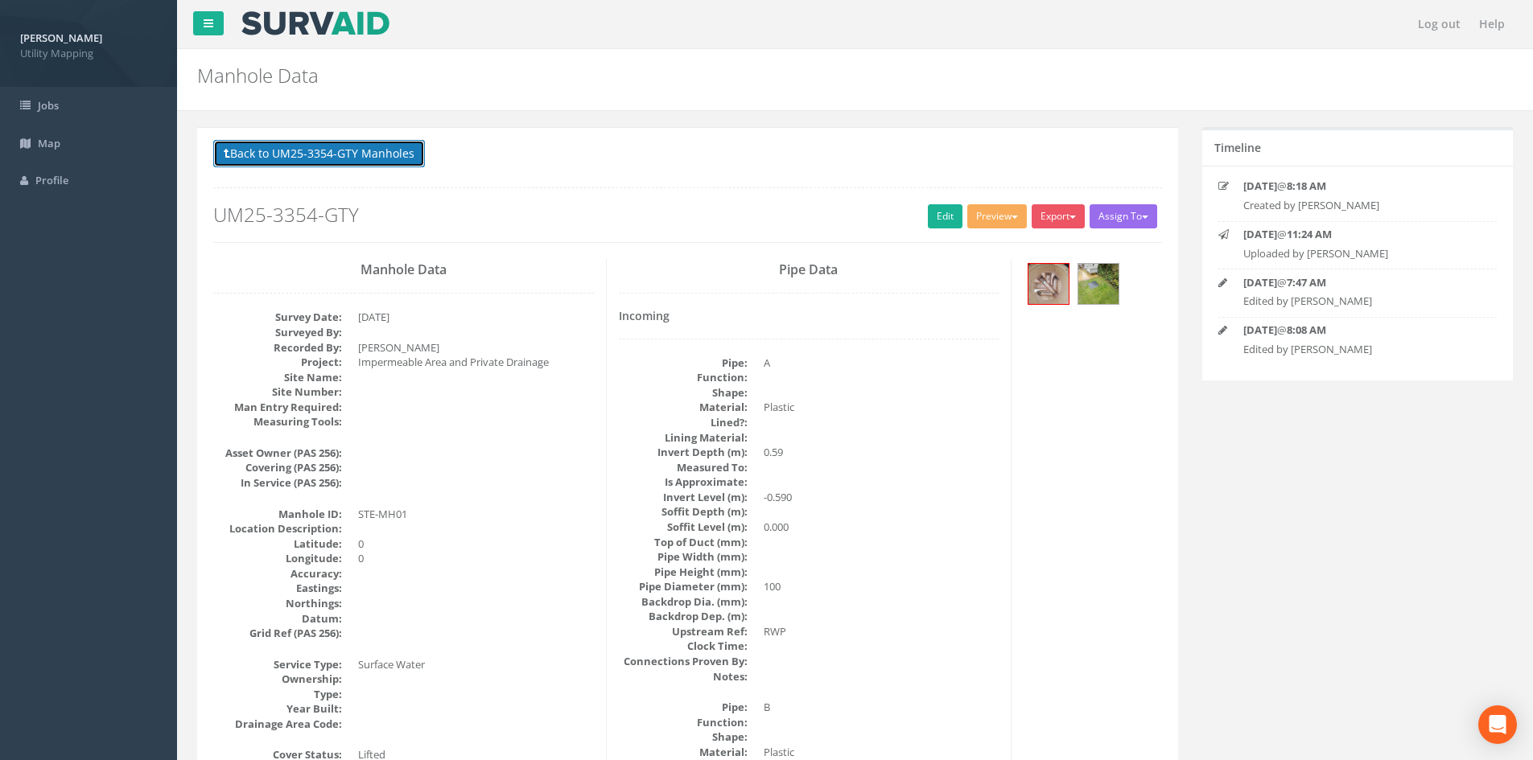
click at [372, 154] on button "Back to UM25-3354-GTY Manholes" at bounding box center [319, 153] width 212 height 27
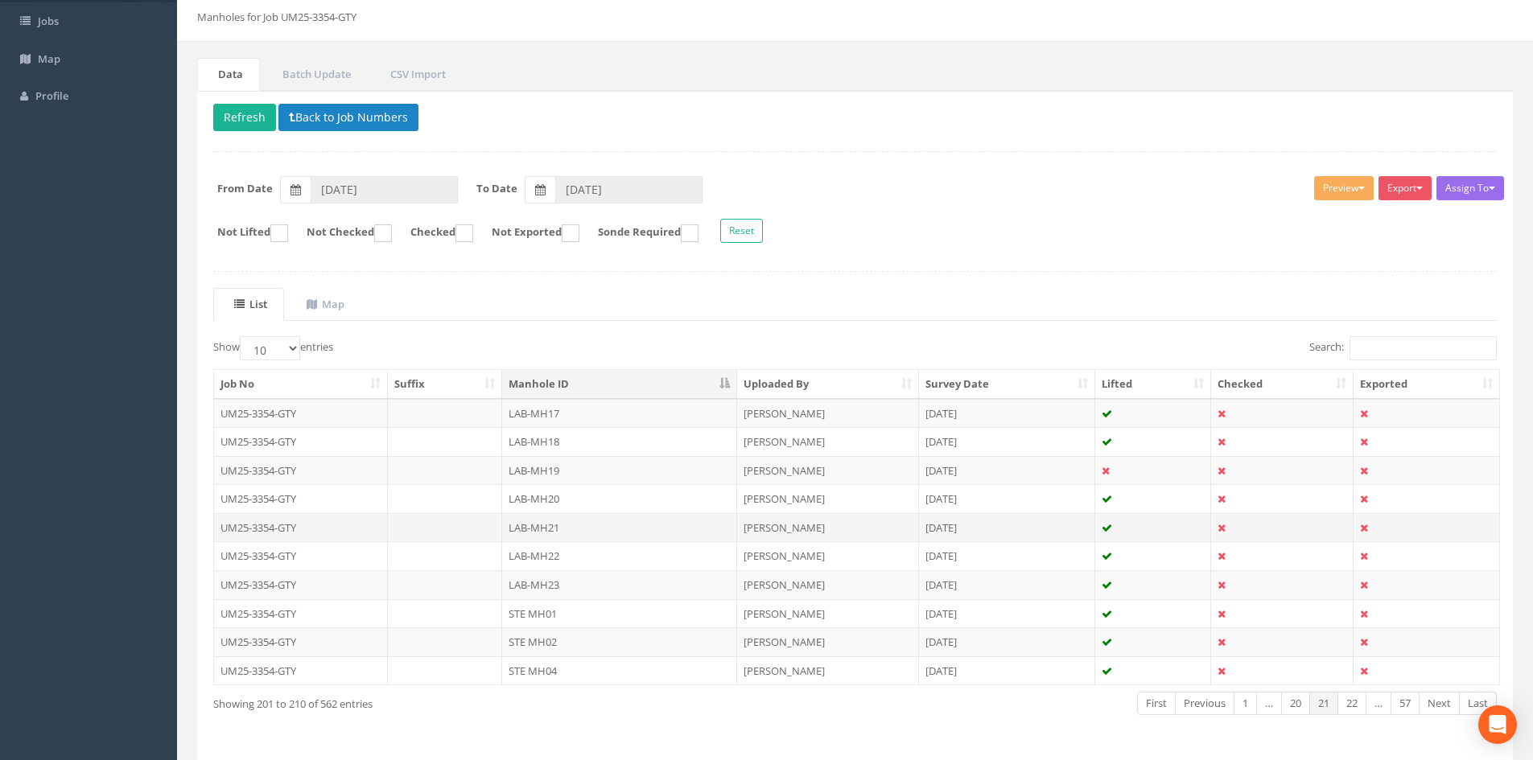
scroll to position [137, 0]
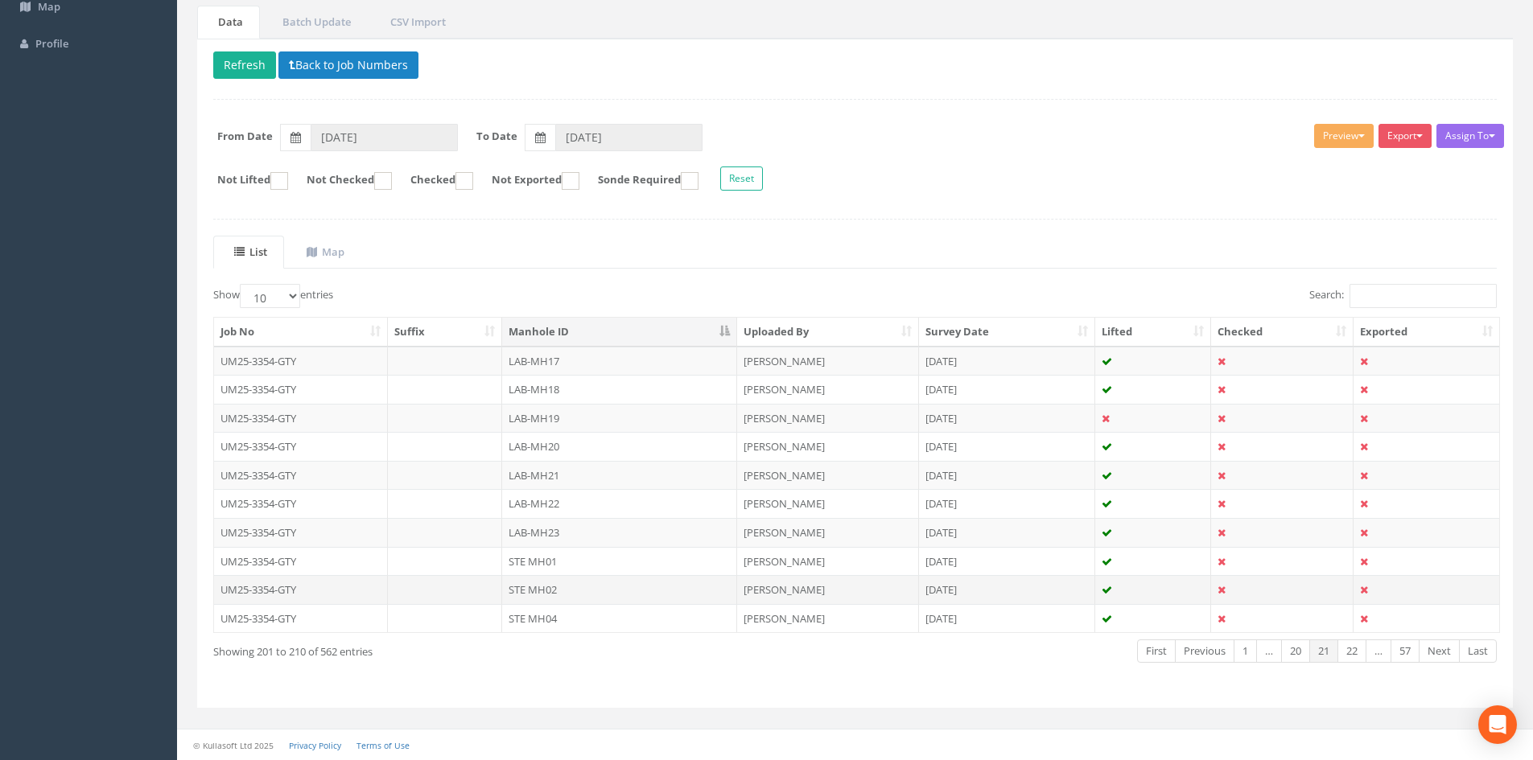
click at [556, 583] on td "STE MH02" at bounding box center [619, 589] width 235 height 29
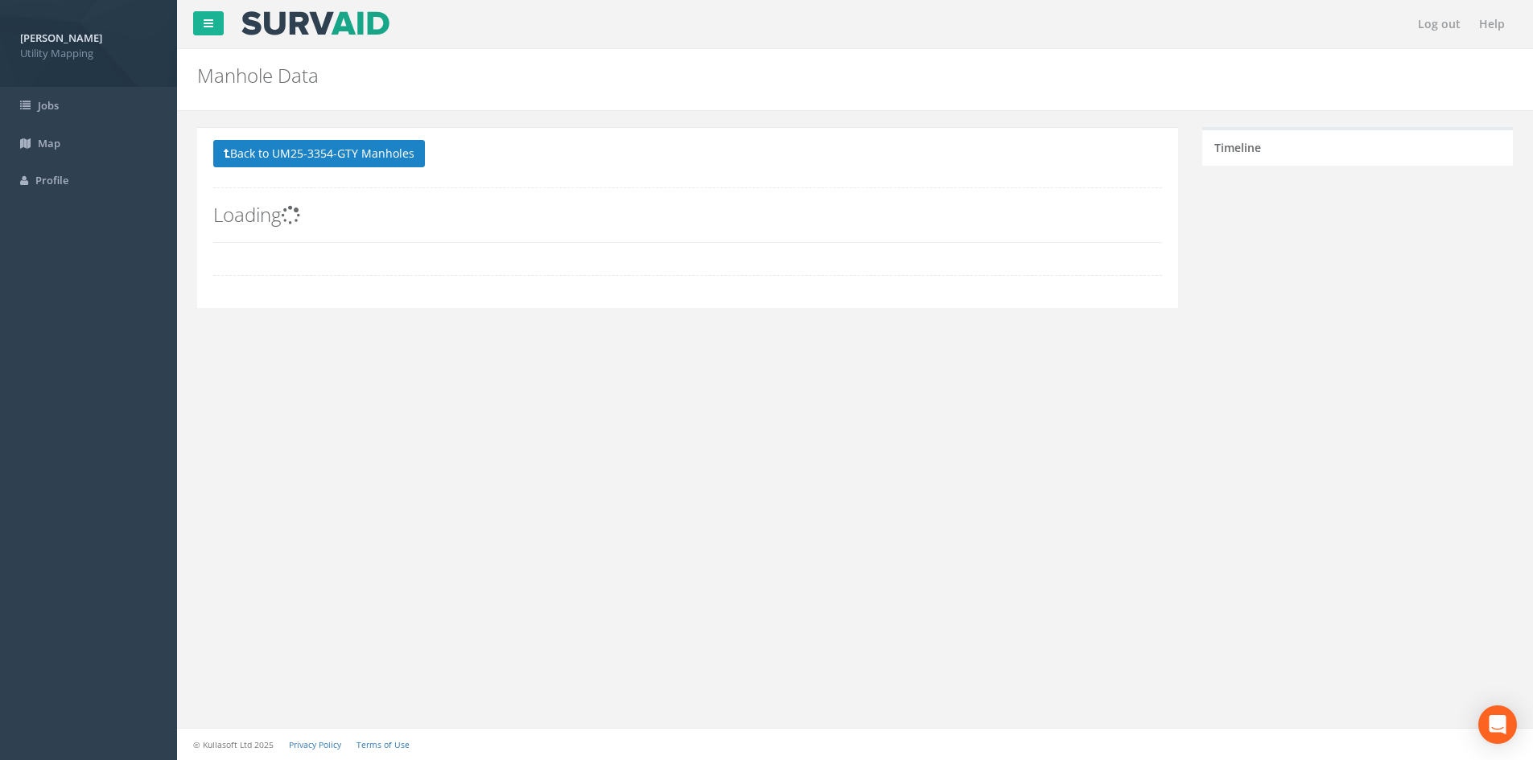
scroll to position [0, 0]
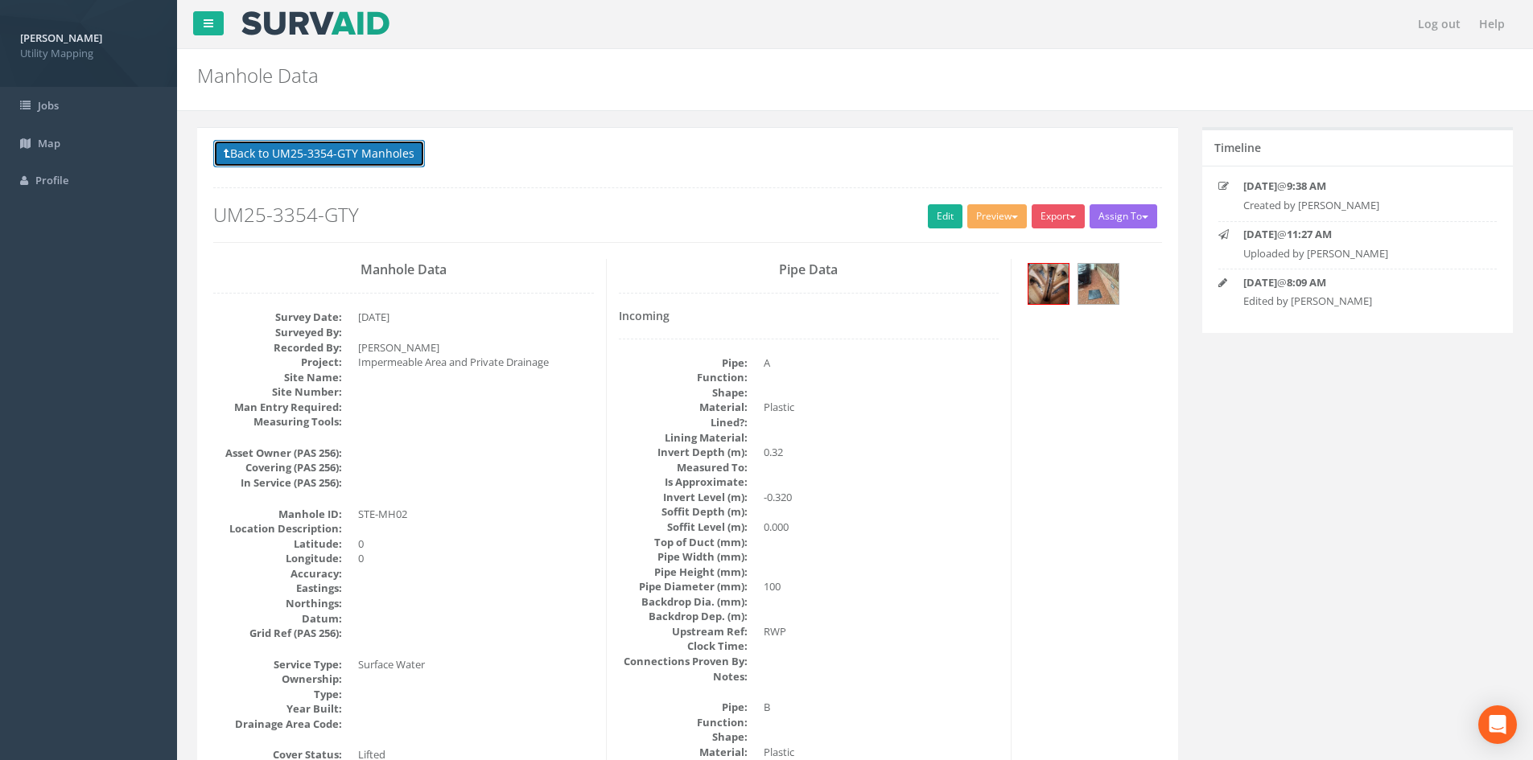
click at [380, 159] on button "Back to UM25-3354-GTY Manholes" at bounding box center [319, 153] width 212 height 27
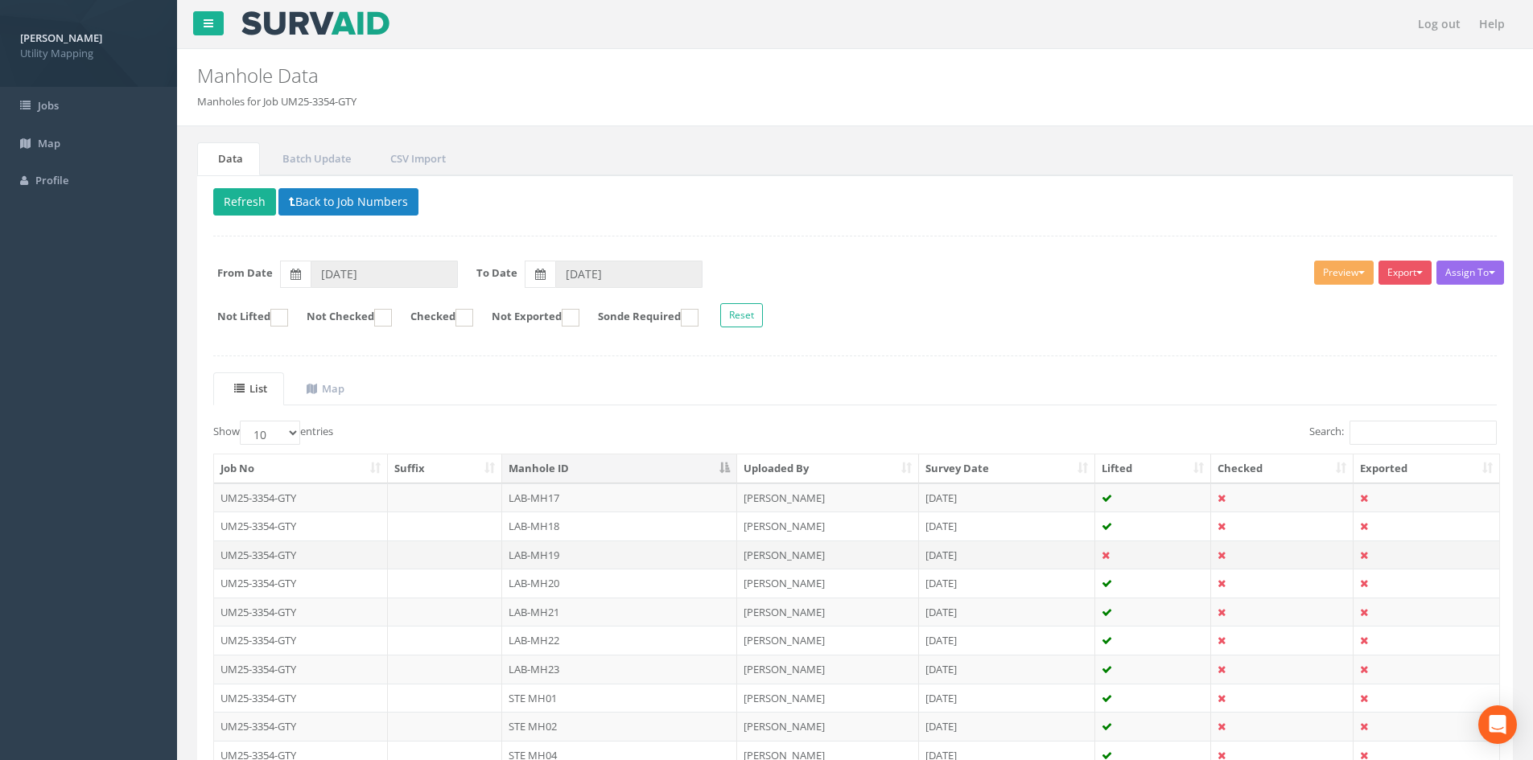
scroll to position [134, 0]
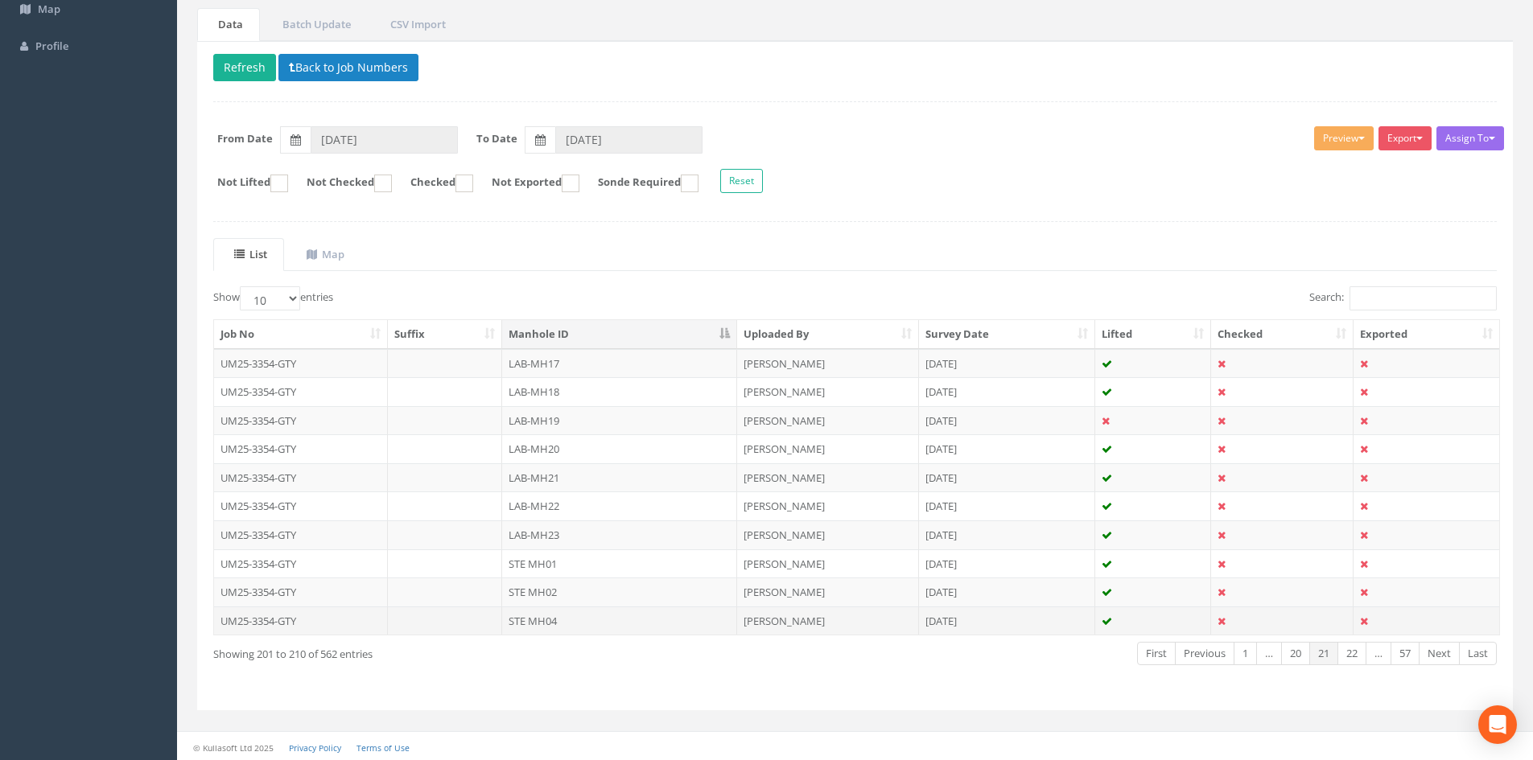
click at [635, 624] on td "STE MH04" at bounding box center [619, 621] width 235 height 29
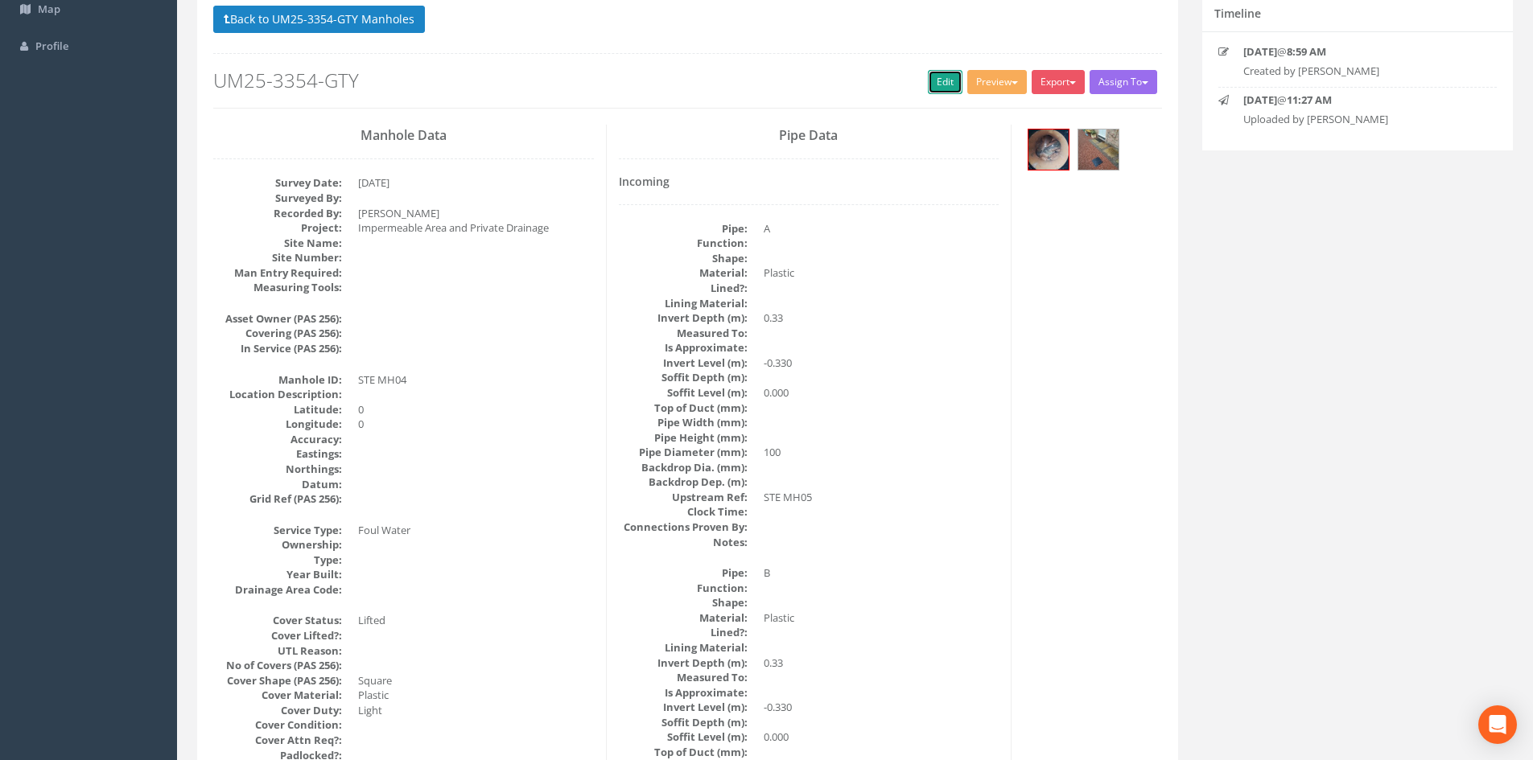
click at [928, 87] on link "Edit" at bounding box center [945, 82] width 35 height 24
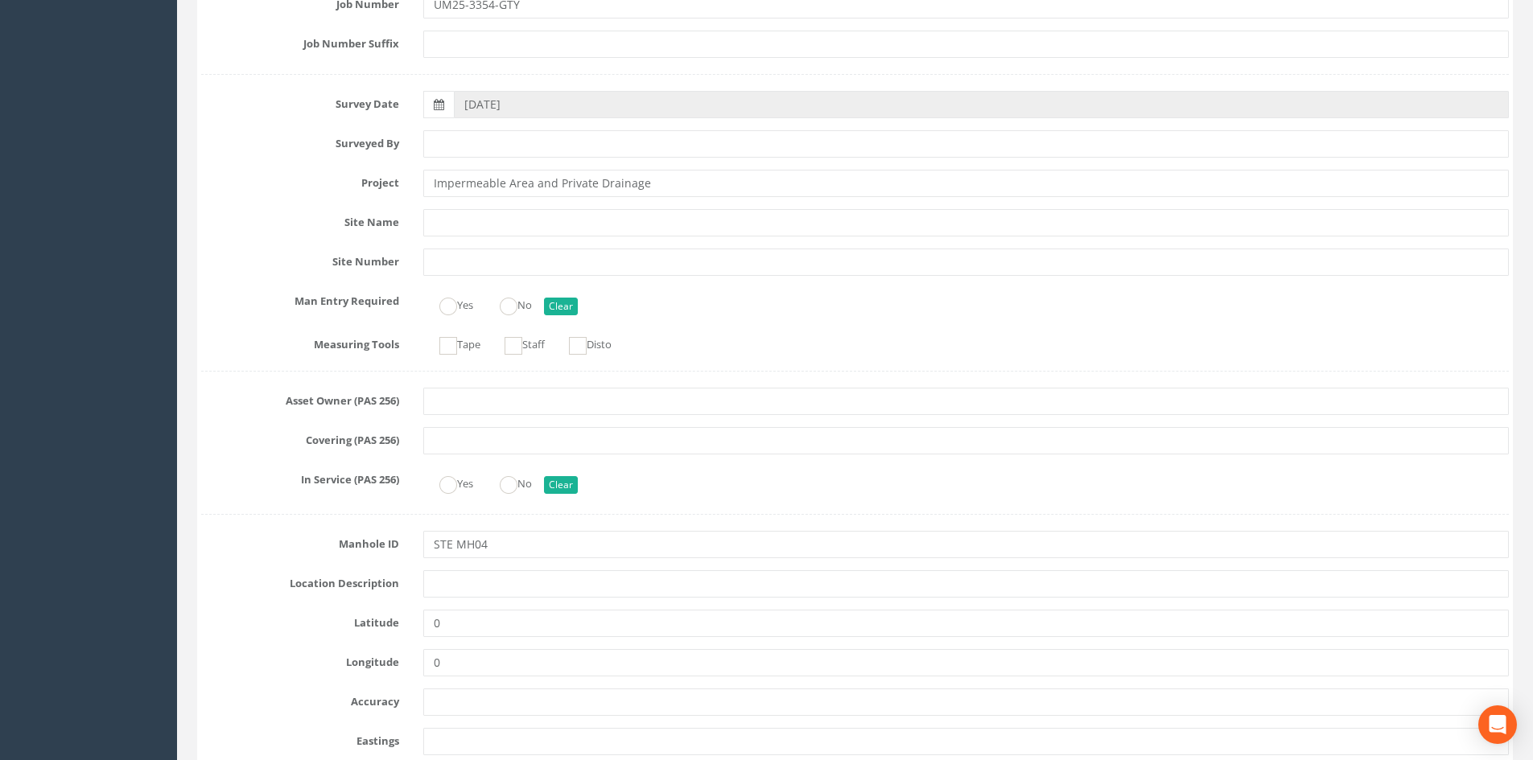
scroll to position [402, 0]
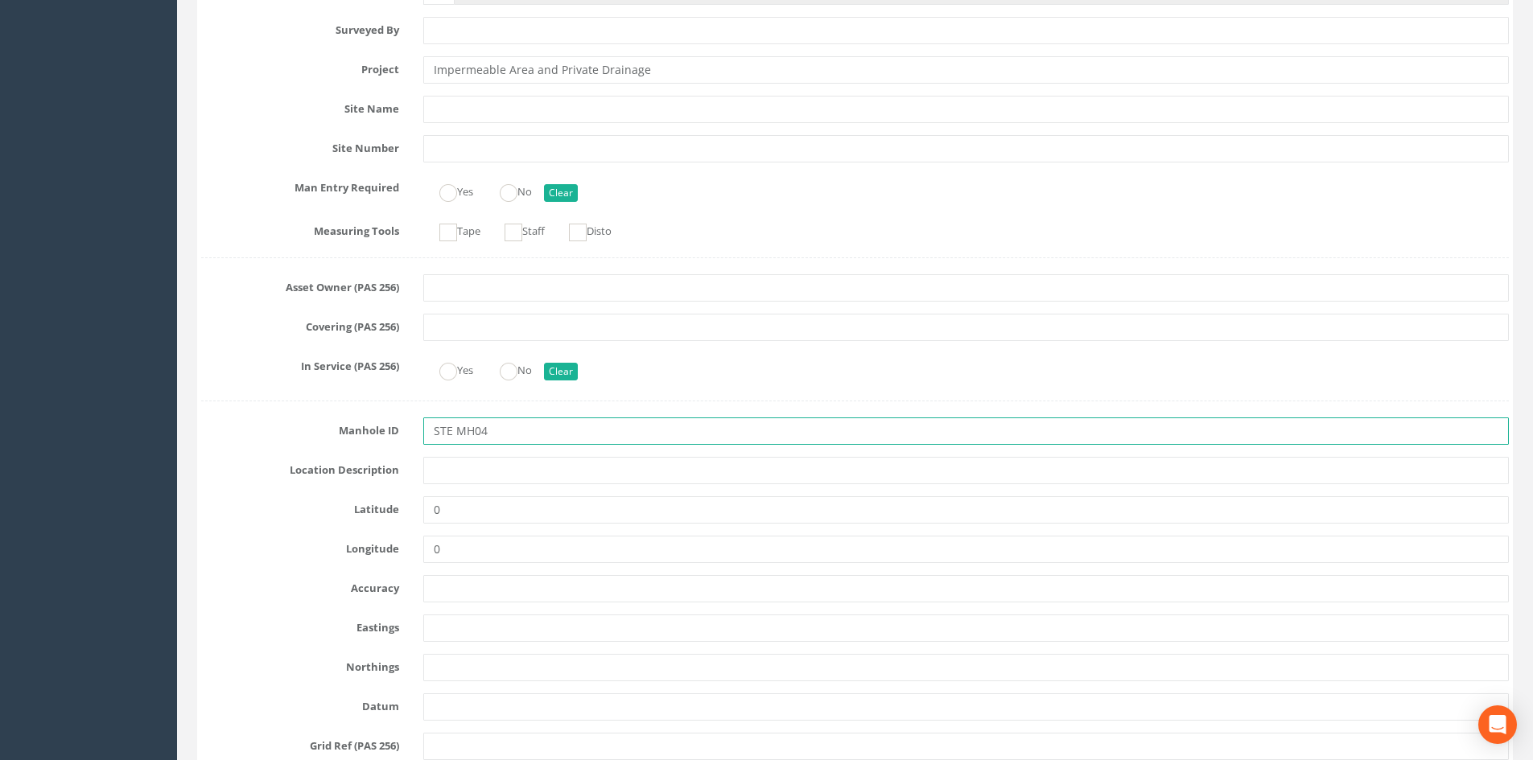
click at [457, 432] on input "STE MH04" at bounding box center [965, 431] width 1085 height 27
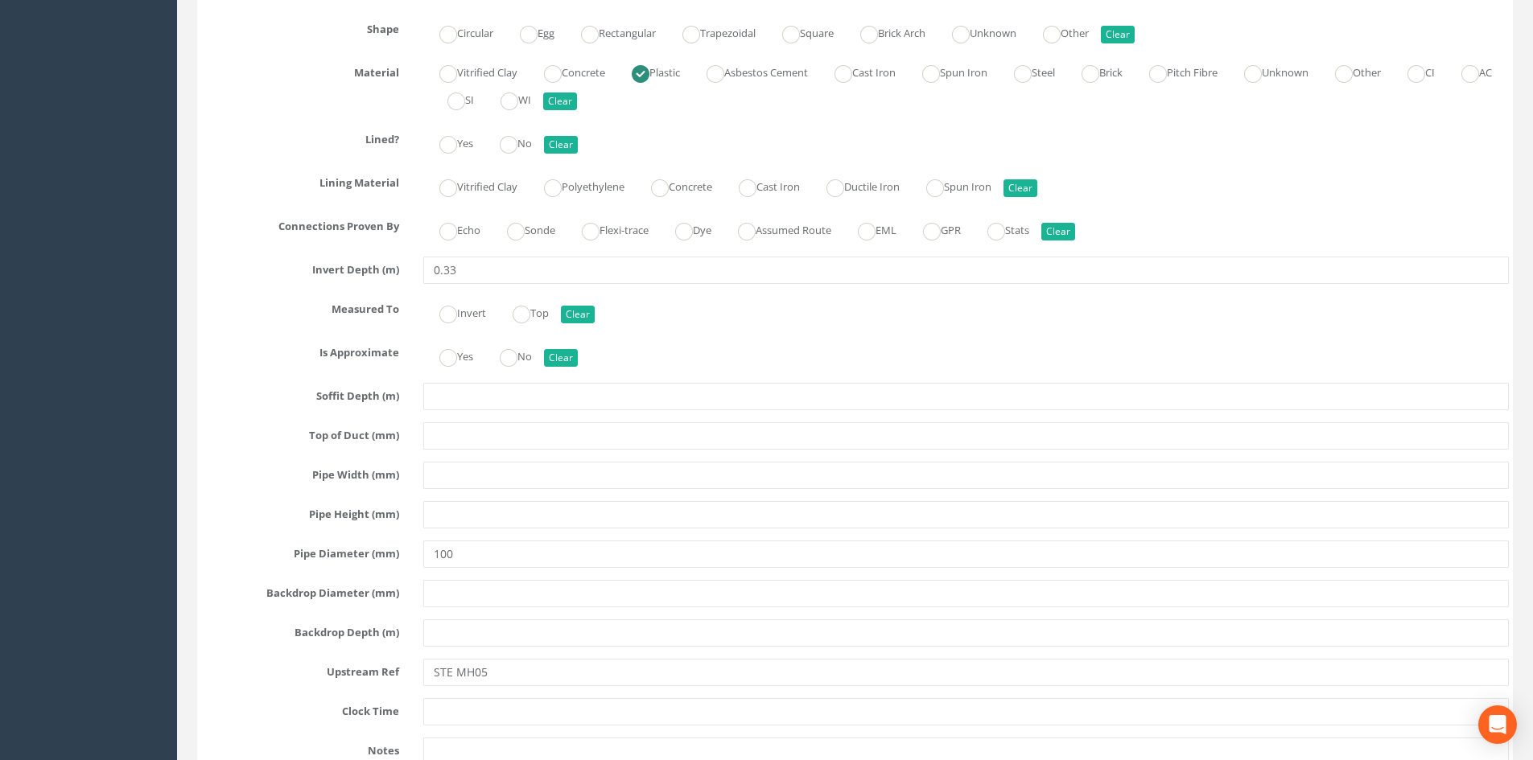
scroll to position [2816, 0]
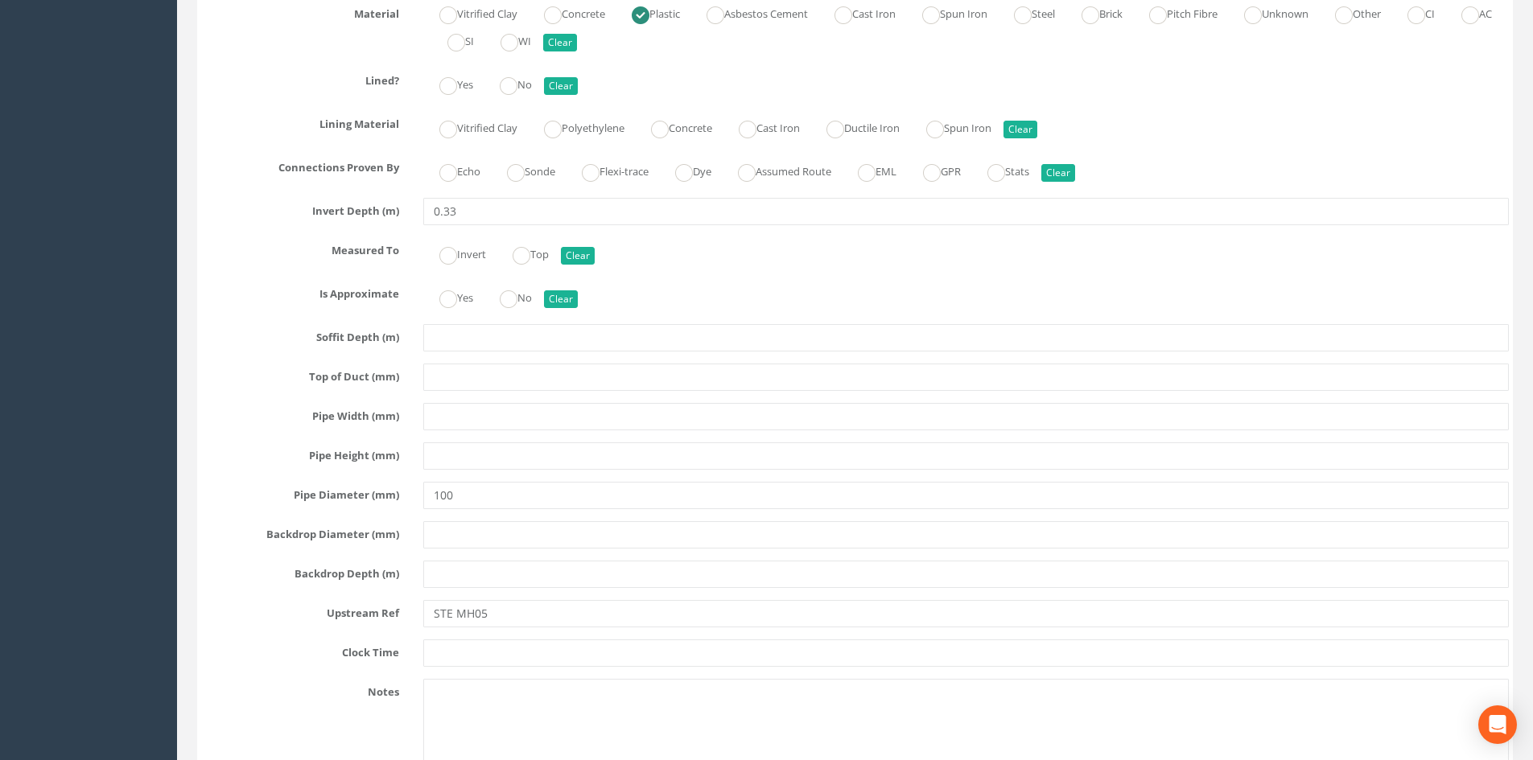
type input "STE-MH04"
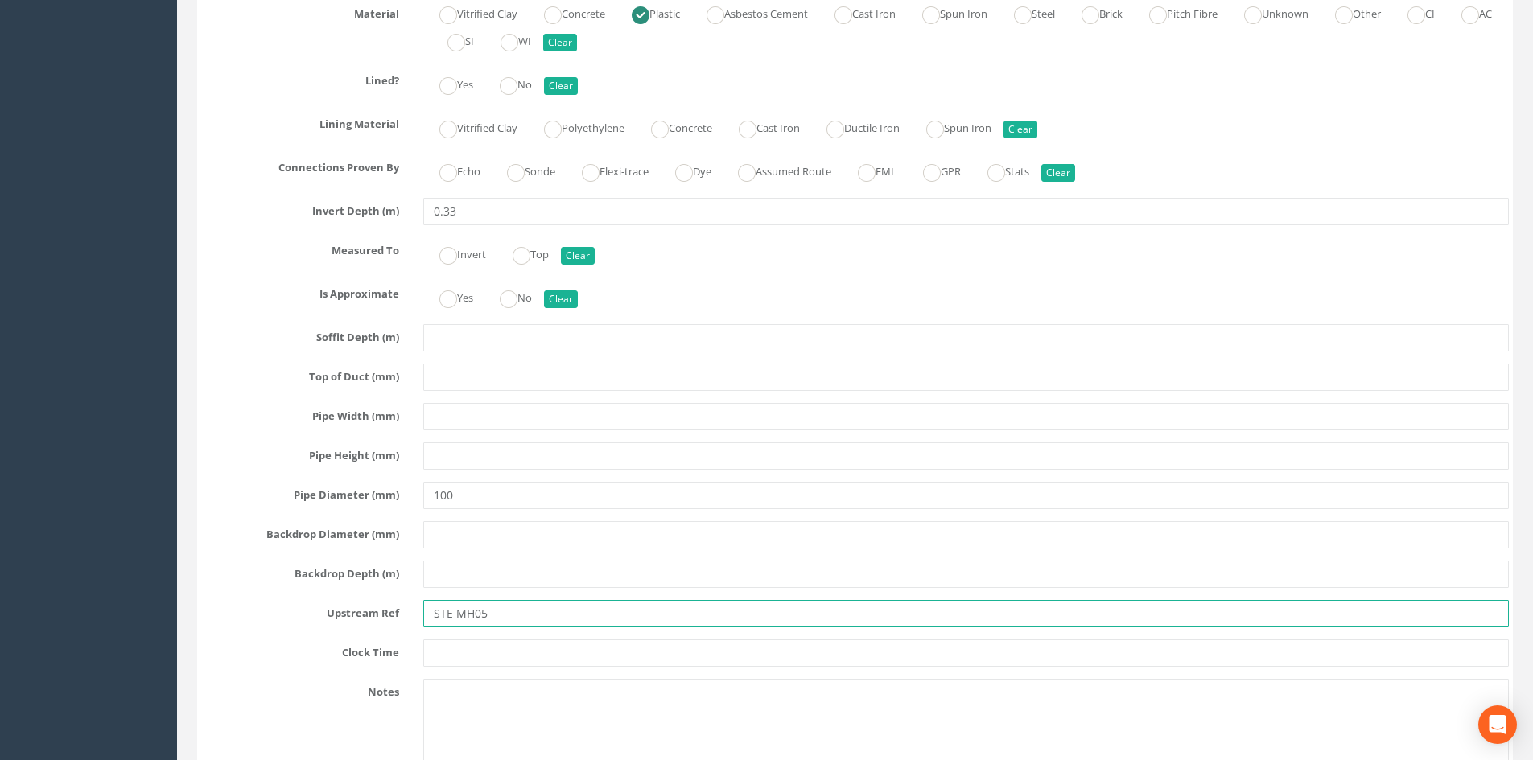
click at [456, 612] on input "STE MH05" at bounding box center [965, 613] width 1085 height 27
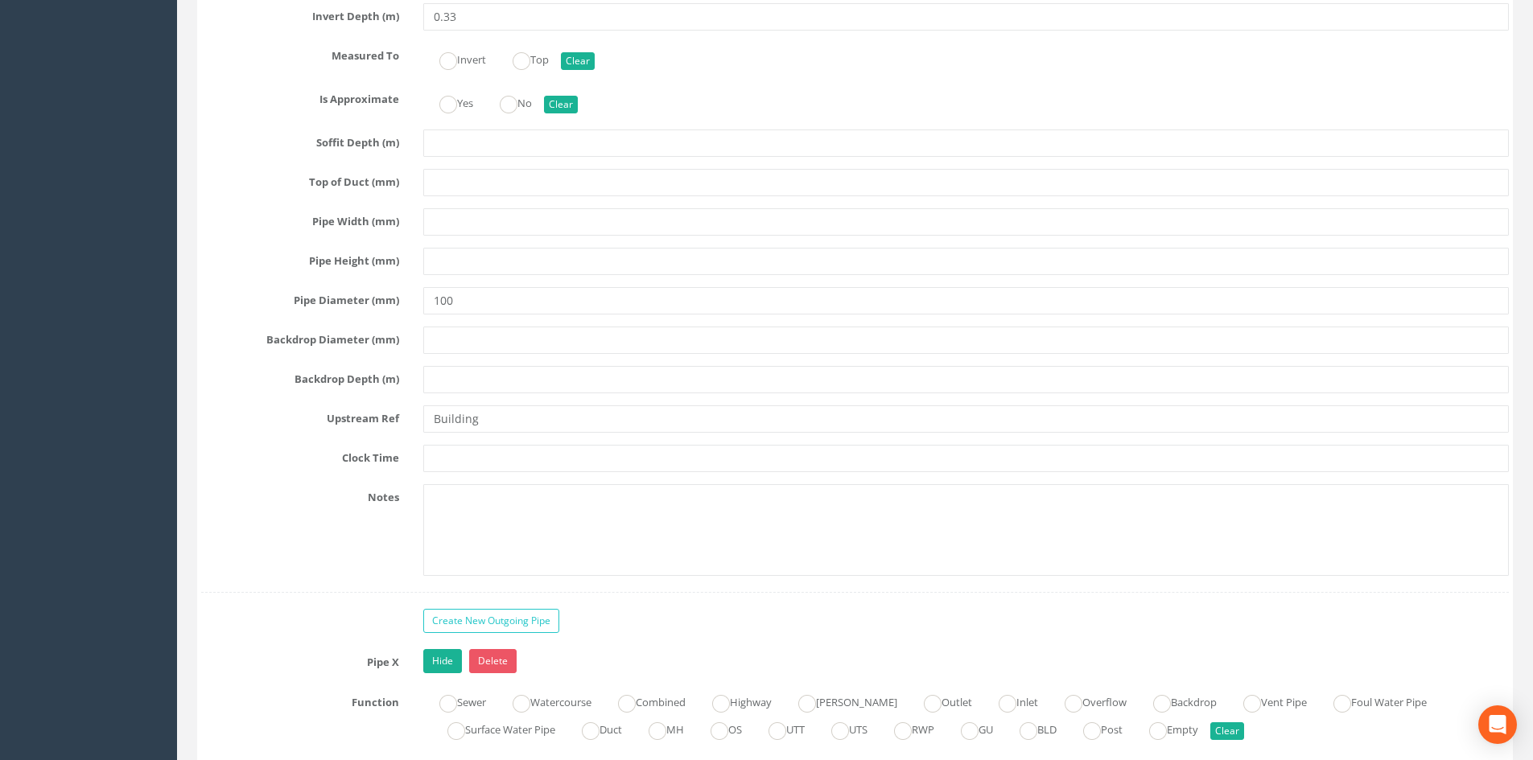
scroll to position [4023, 0]
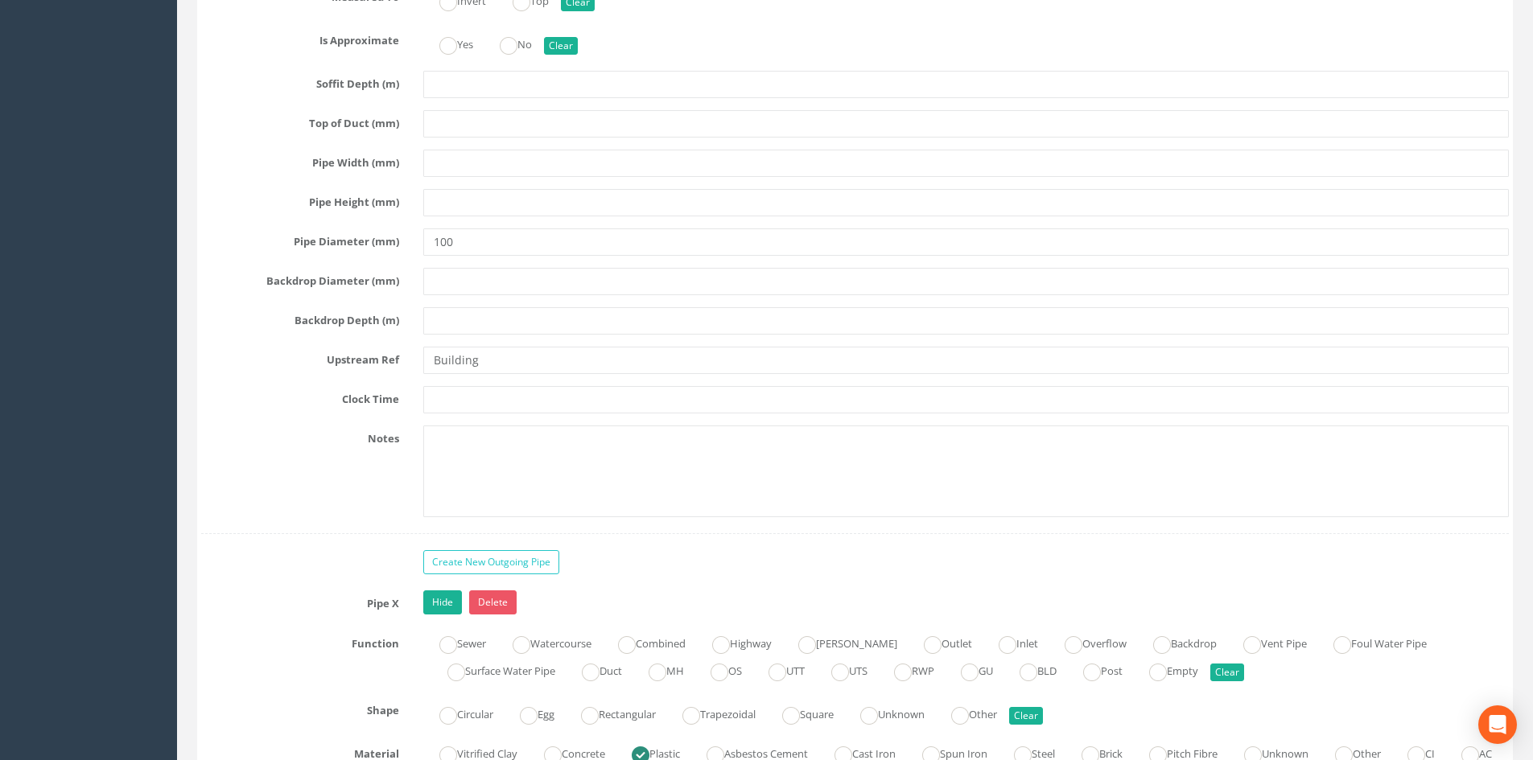
type input "STE-MH05"
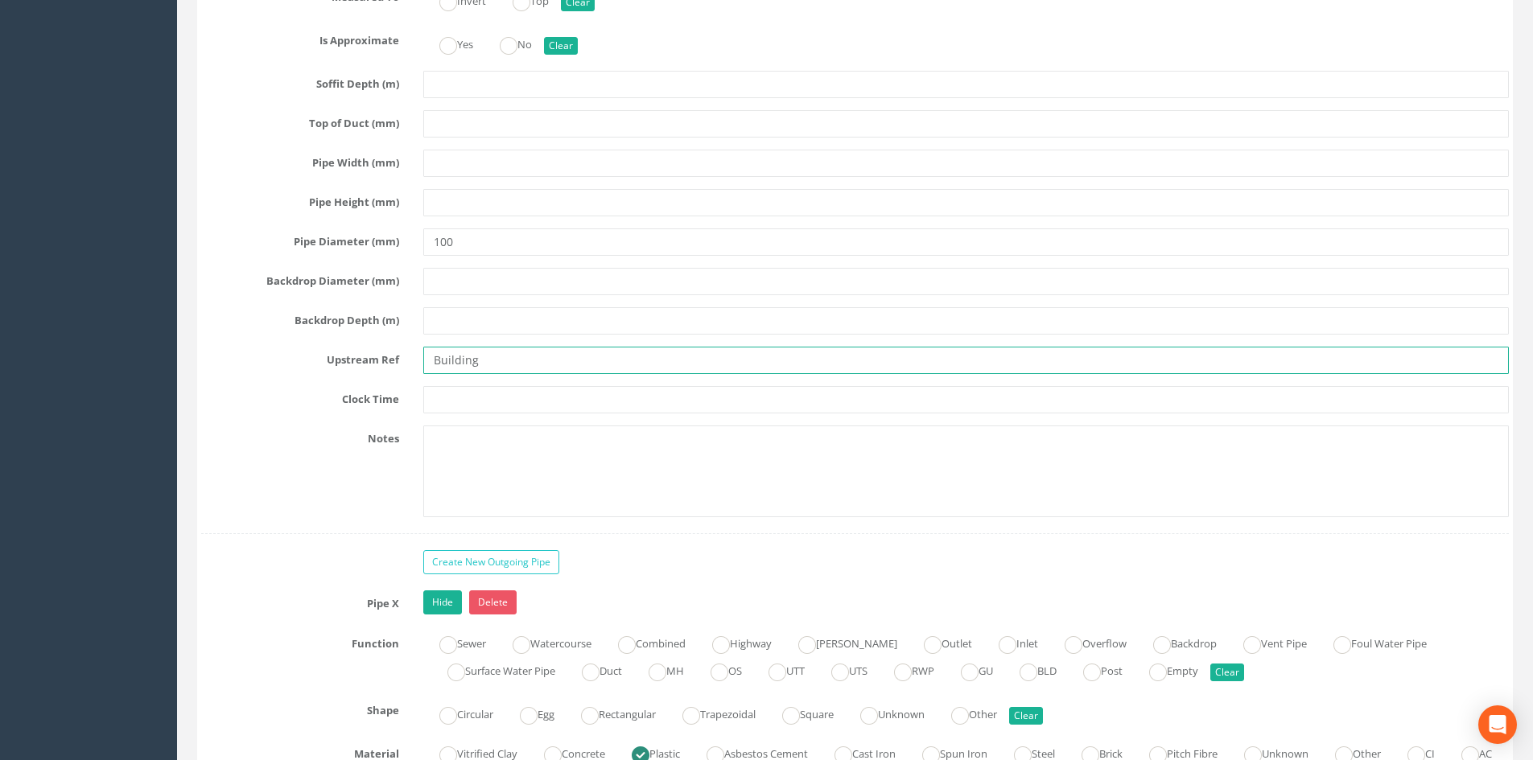
drag, startPoint x: 496, startPoint y: 361, endPoint x: 364, endPoint y: 346, distance: 133.6
click at [364, 347] on div "Upstream Ref Building" at bounding box center [855, 360] width 1332 height 27
type input "b"
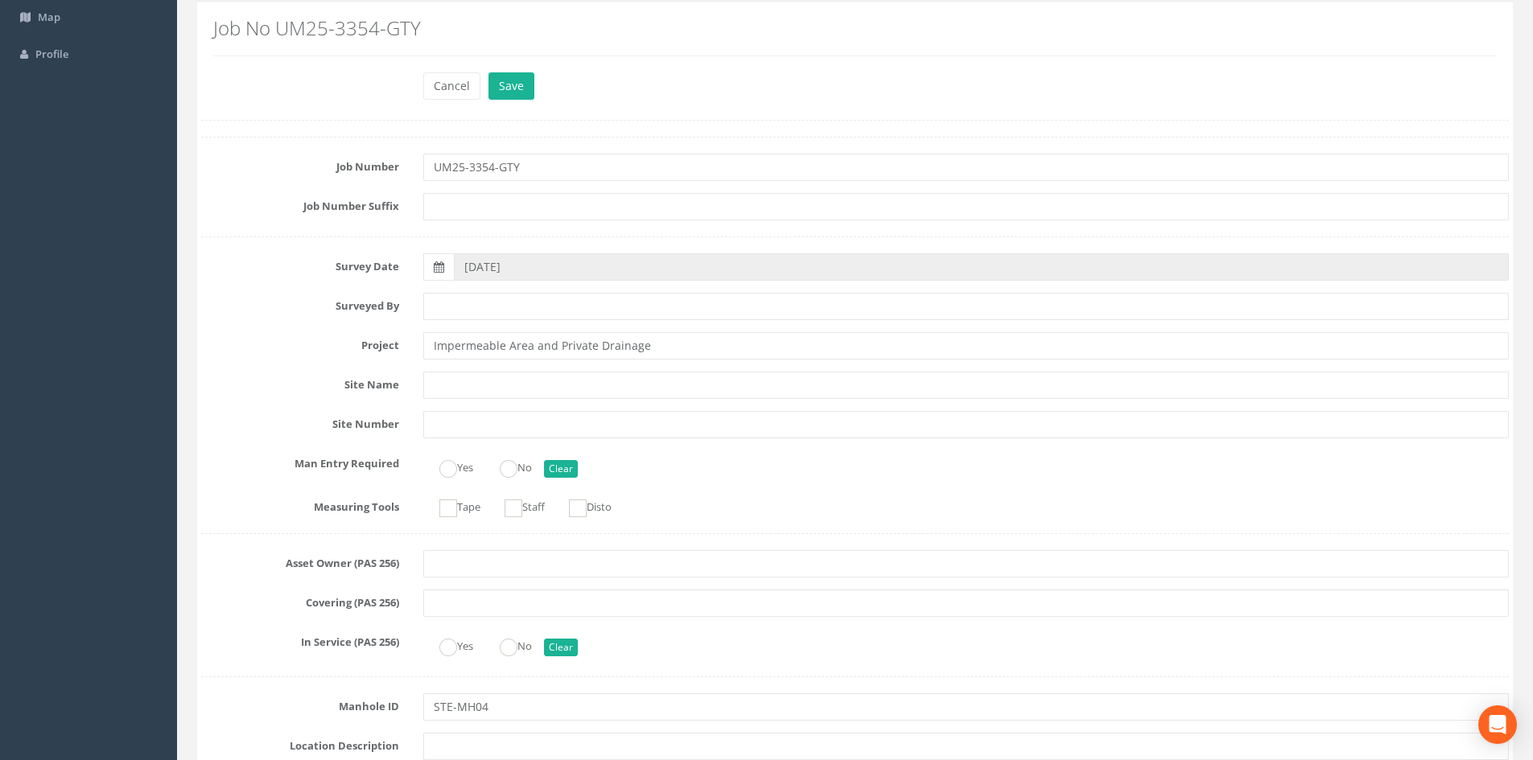
scroll to position [0, 0]
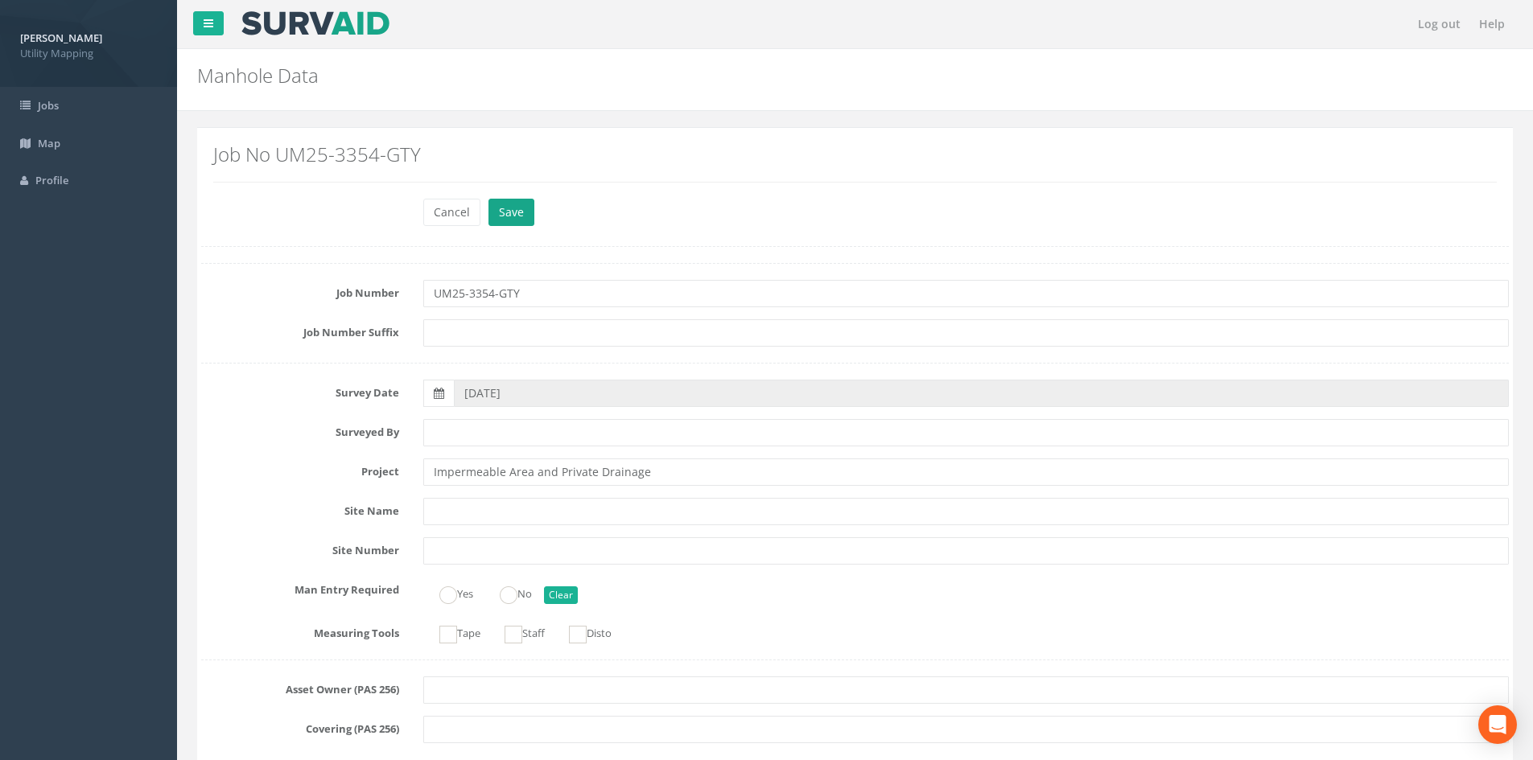
type input "BLDG"
click at [491, 216] on button "Save" at bounding box center [511, 212] width 46 height 27
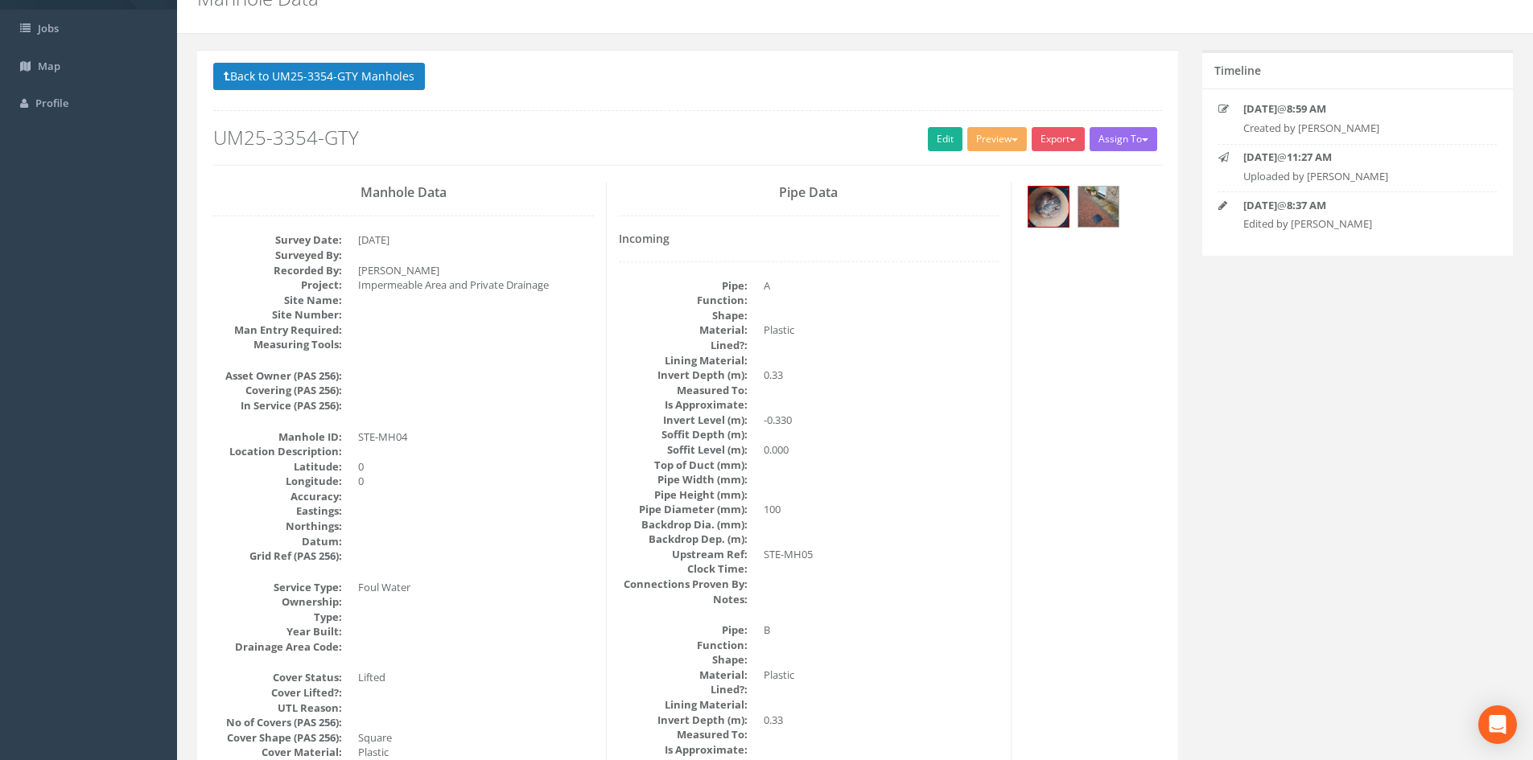
scroll to position [134, 0]
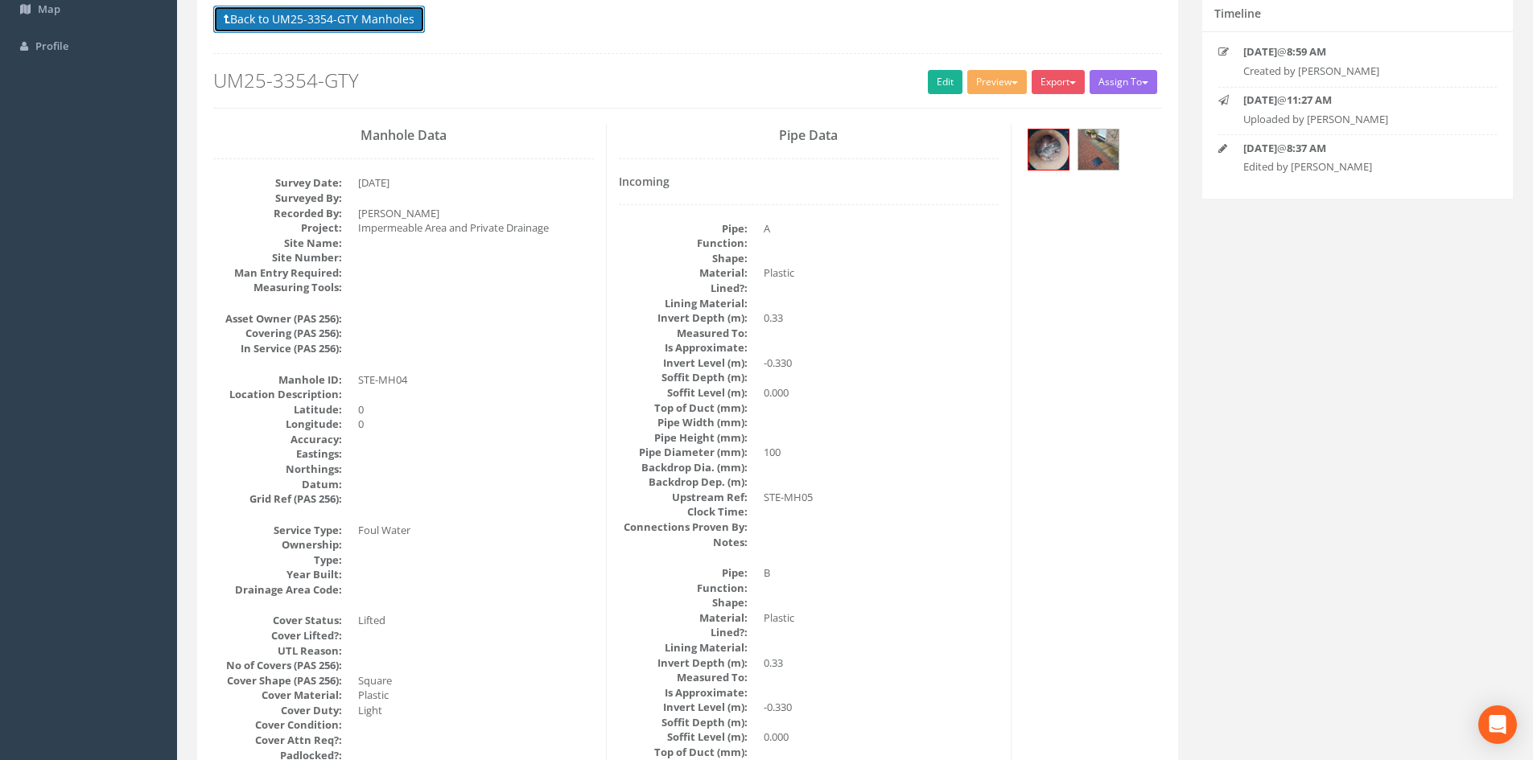
click at [364, 31] on button "Back to UM25-3354-GTY Manholes" at bounding box center [319, 19] width 212 height 27
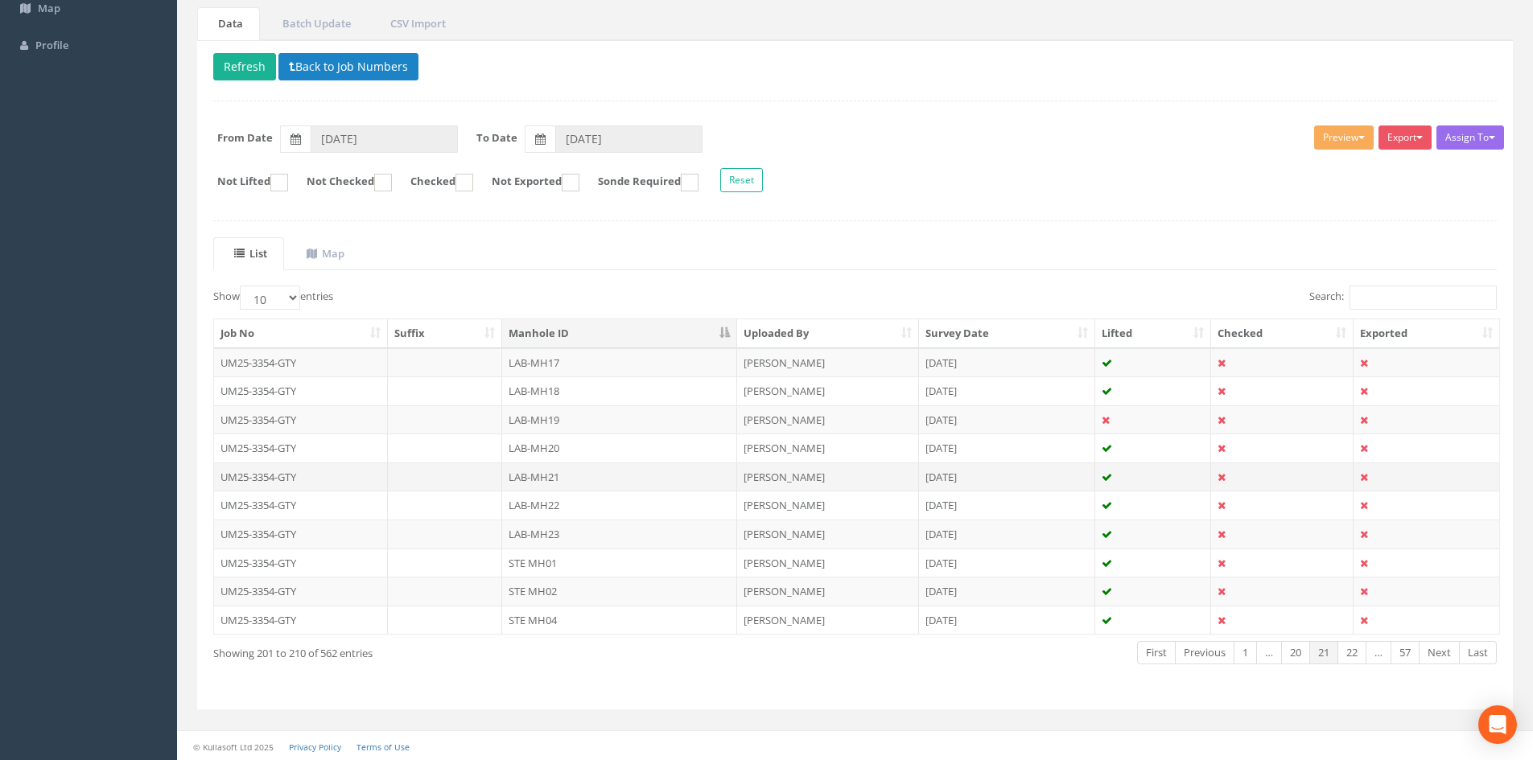
scroll to position [137, 0]
click at [1355, 650] on link "22" at bounding box center [1351, 651] width 29 height 23
click at [705, 358] on td "STE MH05" at bounding box center [619, 361] width 235 height 29
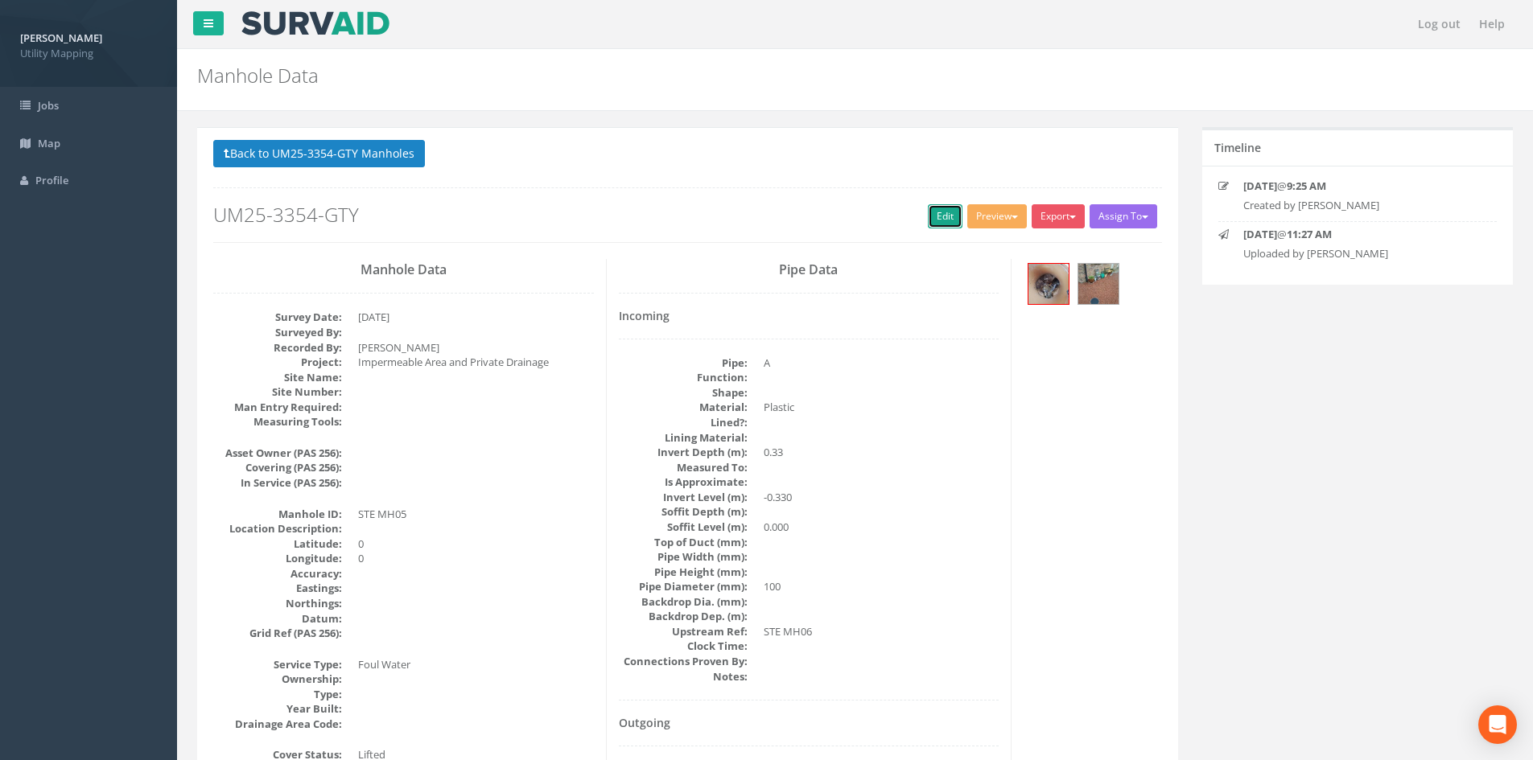
click at [928, 226] on link "Edit" at bounding box center [945, 216] width 35 height 24
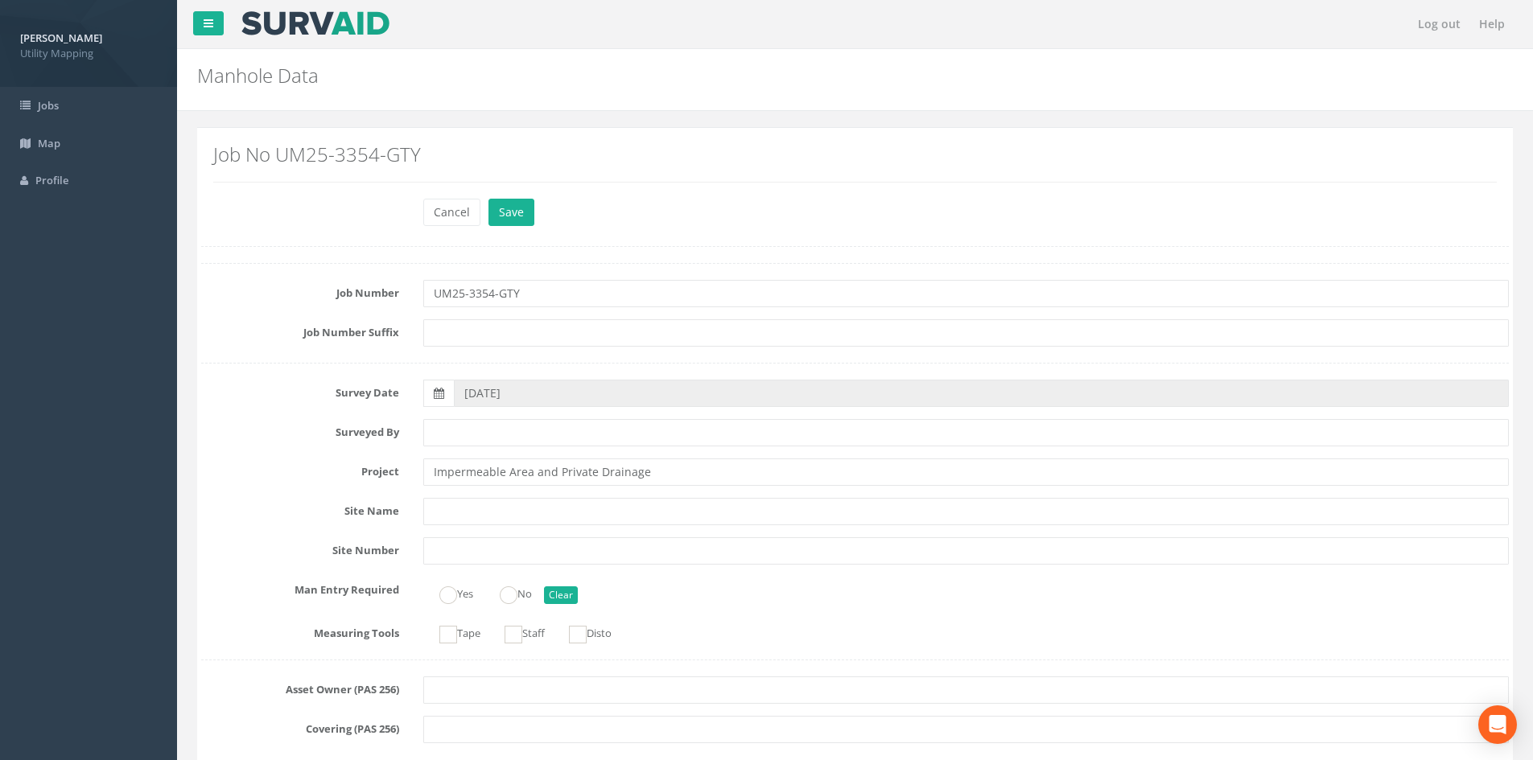
scroll to position [402, 0]
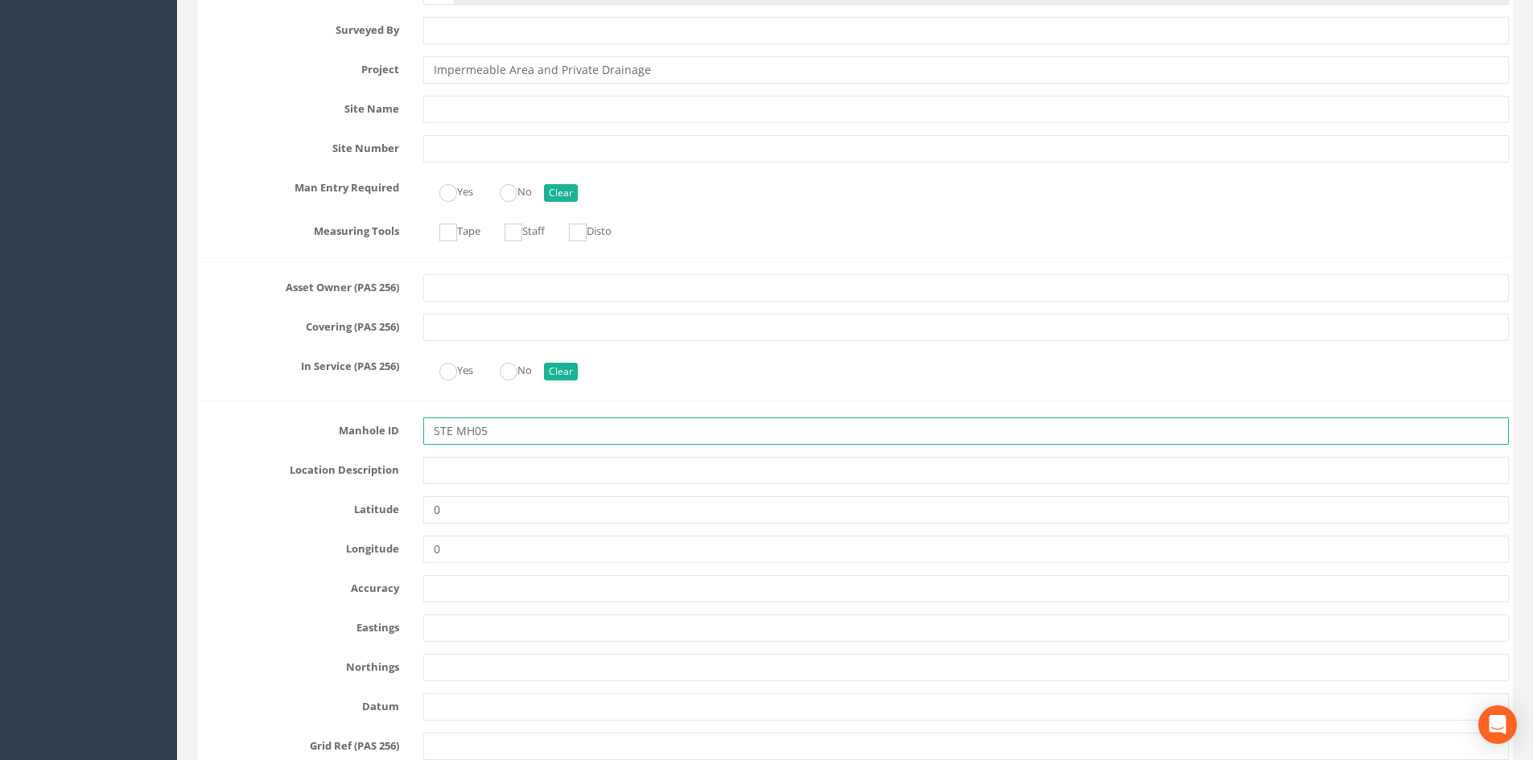
click at [458, 430] on input "STE MH05" at bounding box center [965, 431] width 1085 height 27
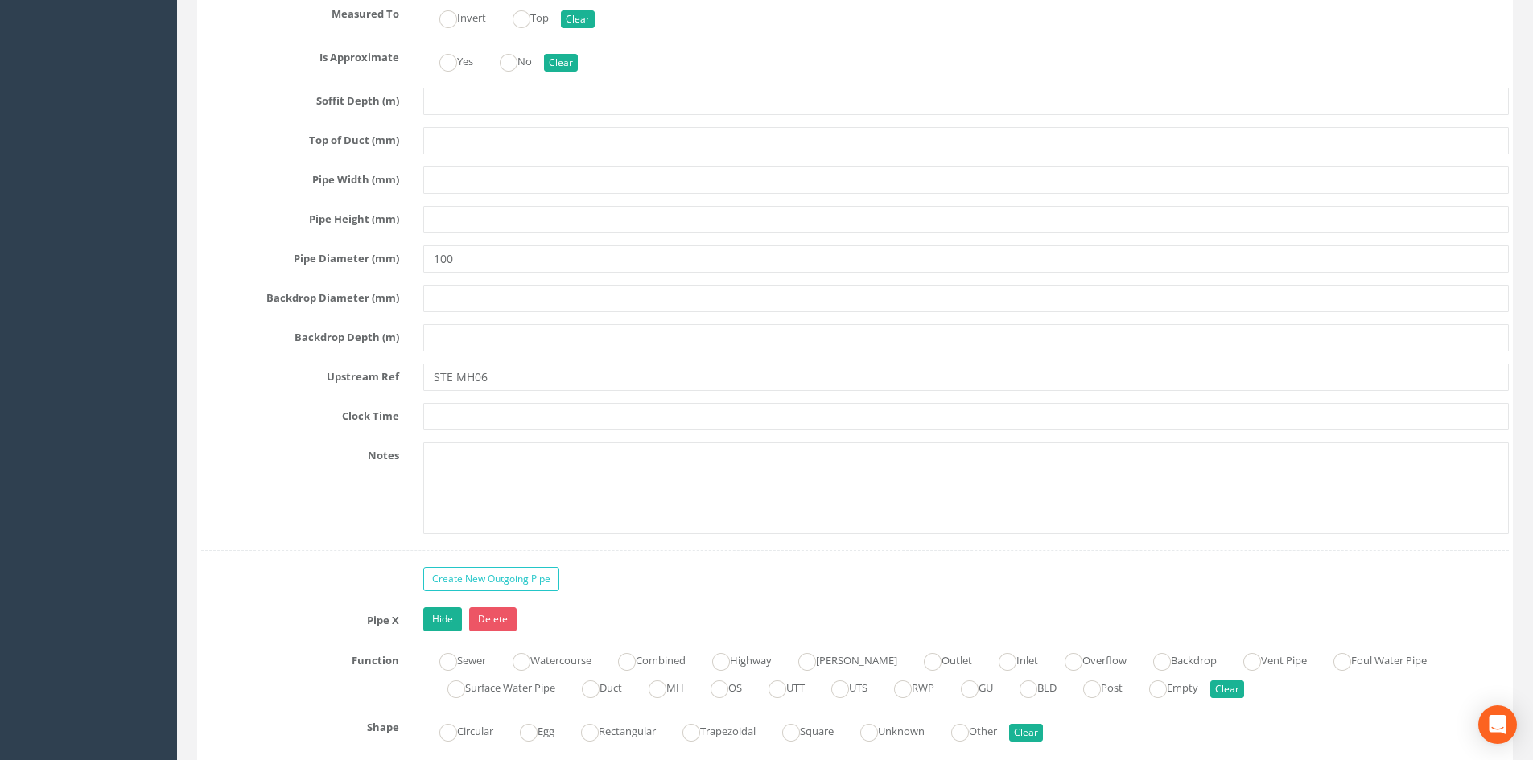
scroll to position [3084, 0]
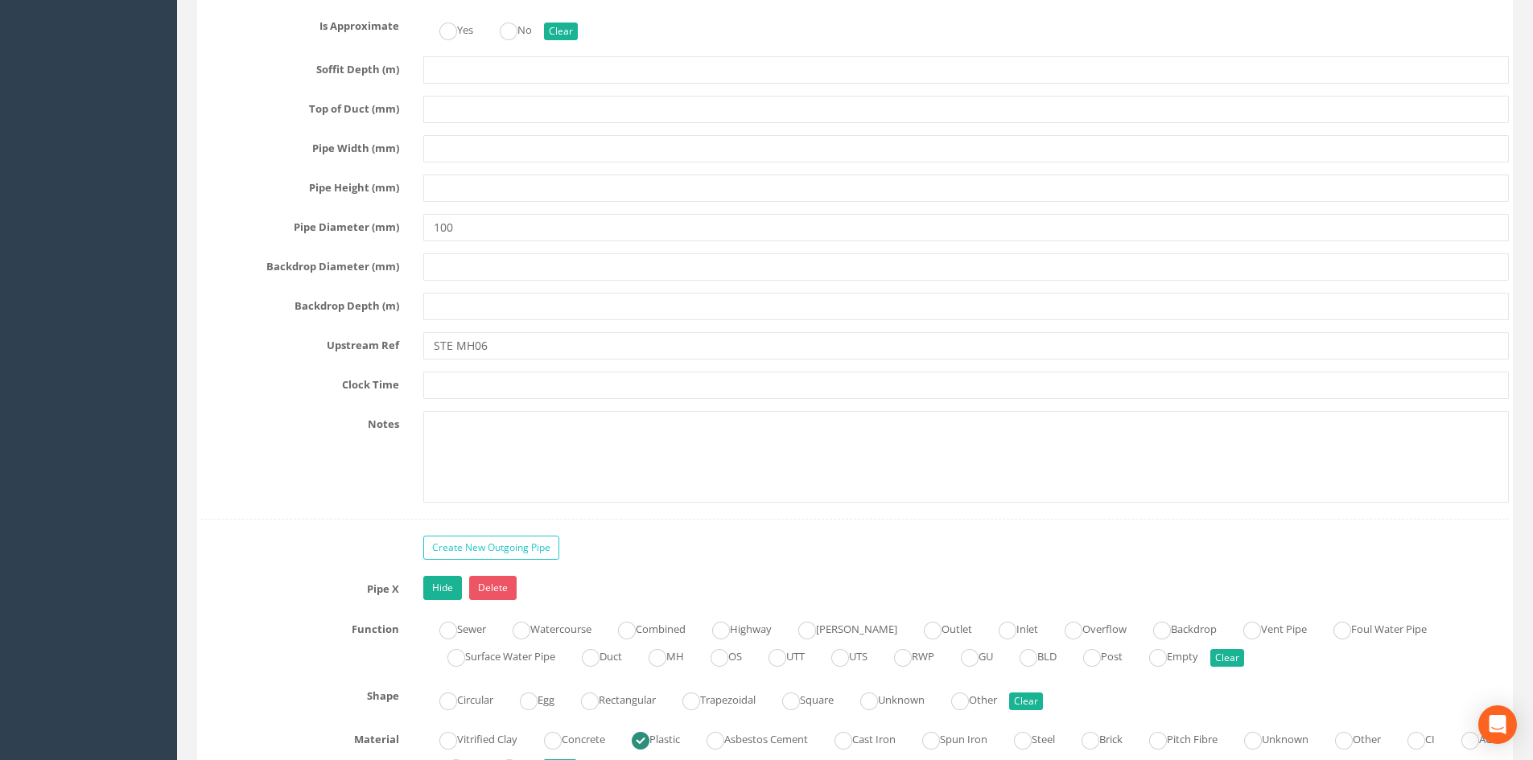
type input "STE-MH05"
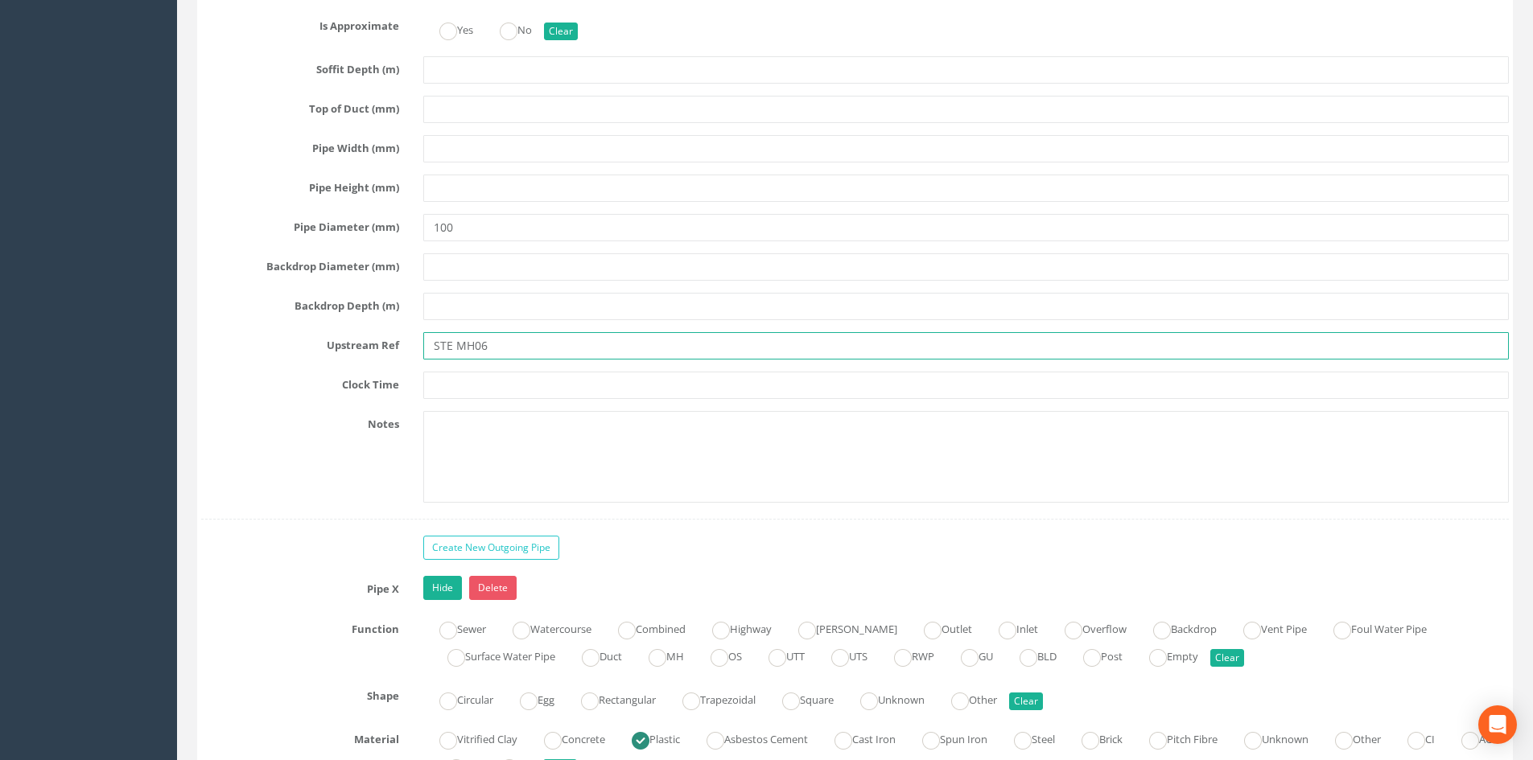
click at [455, 352] on input "STE MH06" at bounding box center [965, 345] width 1085 height 27
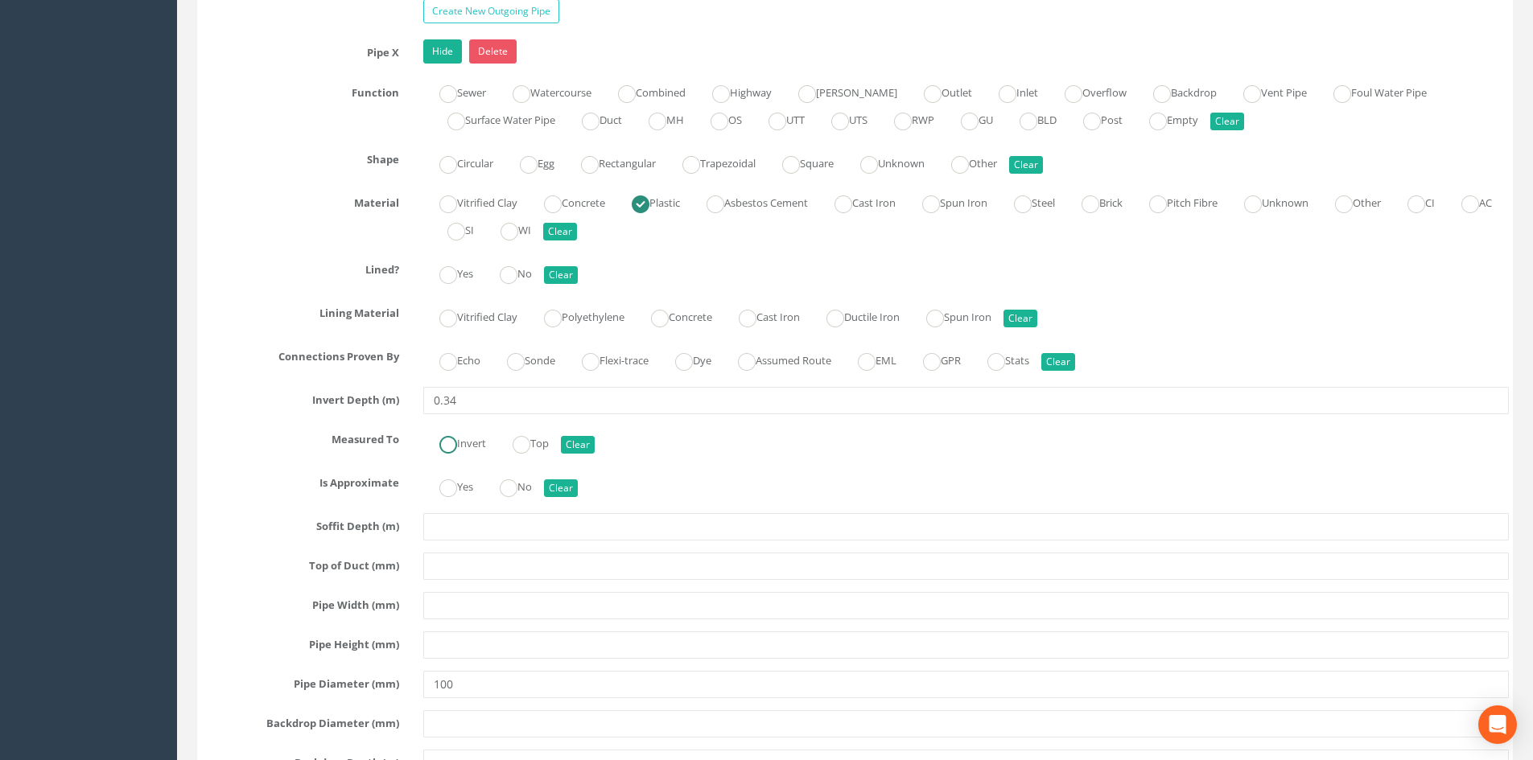
scroll to position [3889, 0]
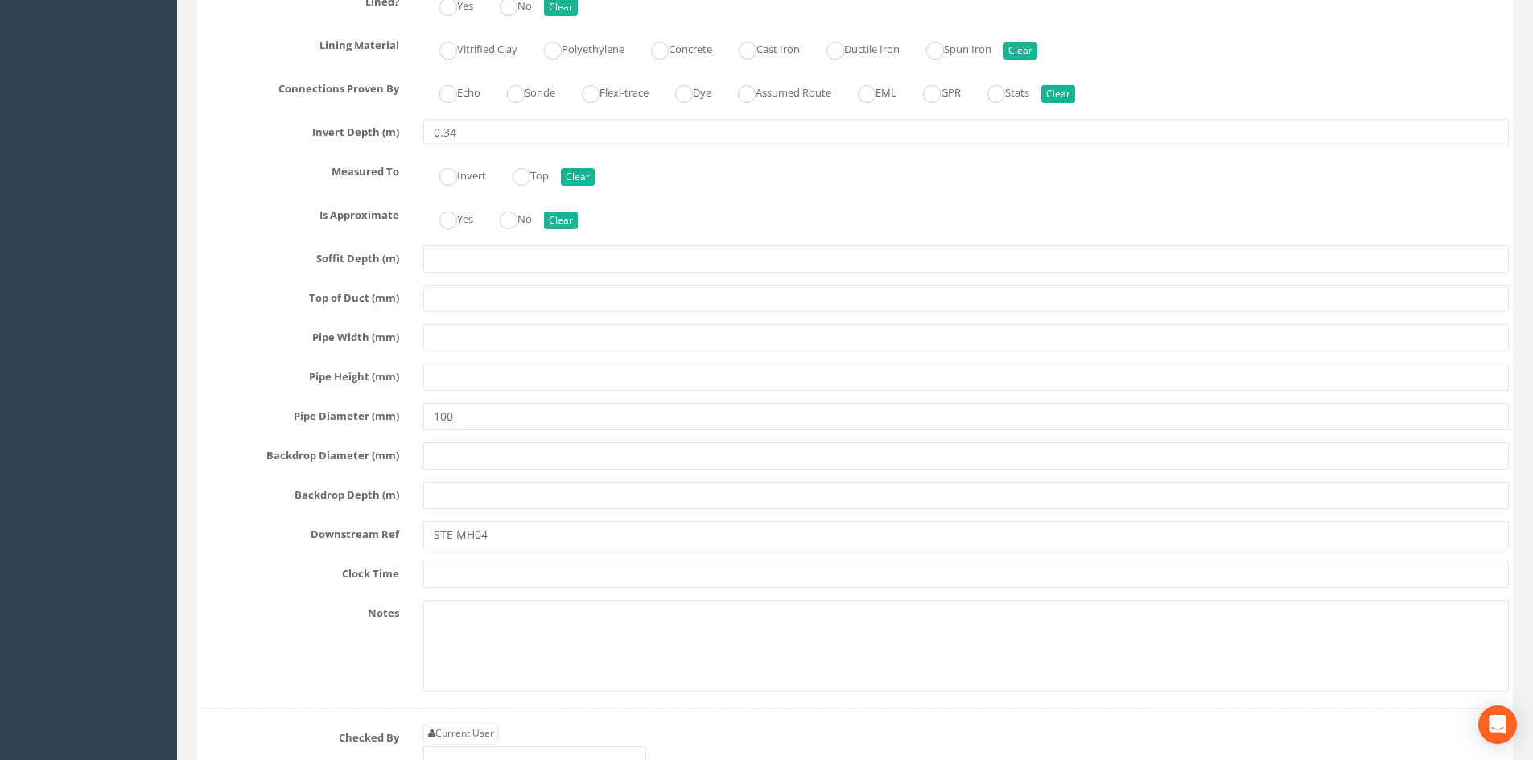
type input "STE-MH06"
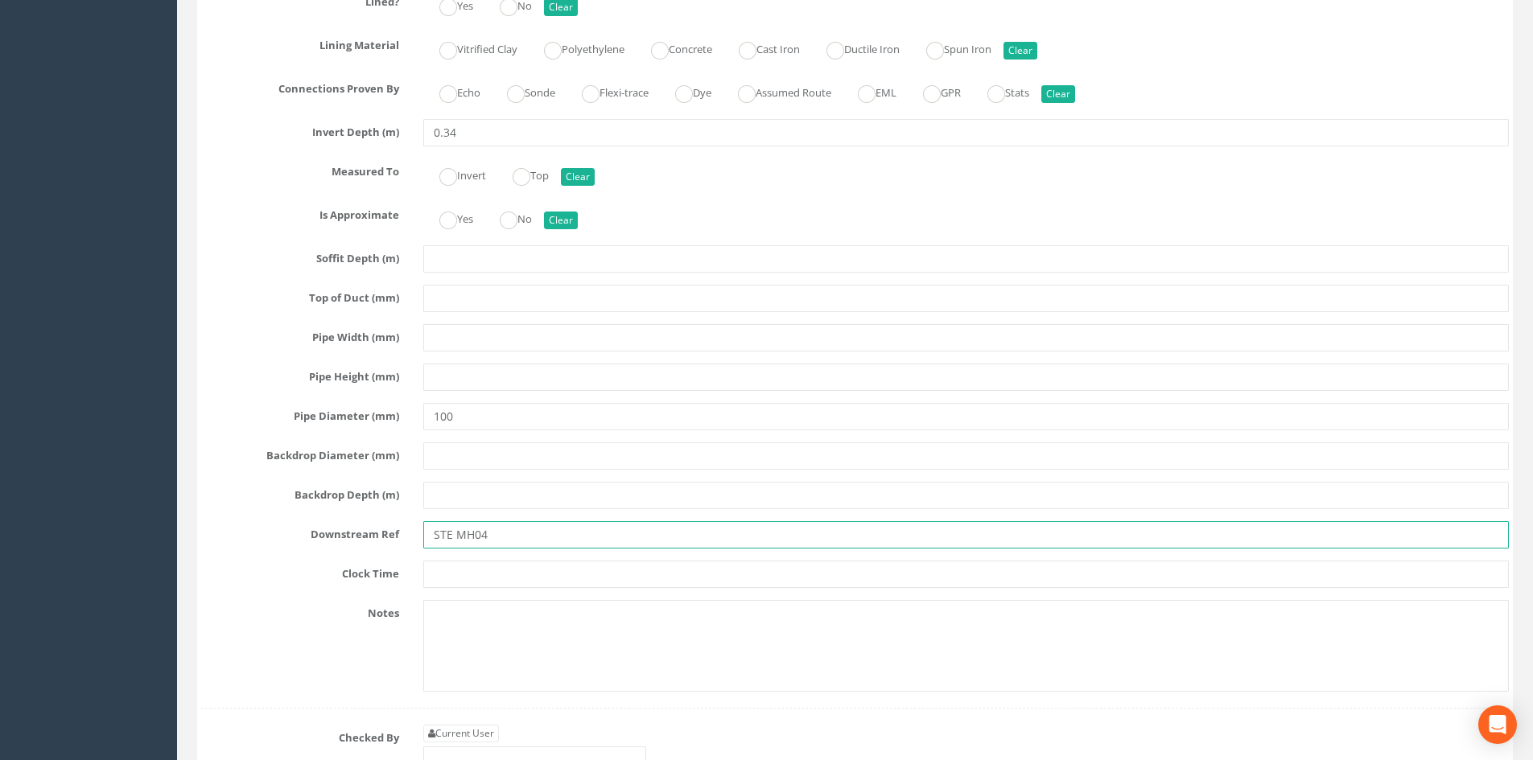
click at [456, 531] on input "STE MH04" at bounding box center [965, 534] width 1085 height 27
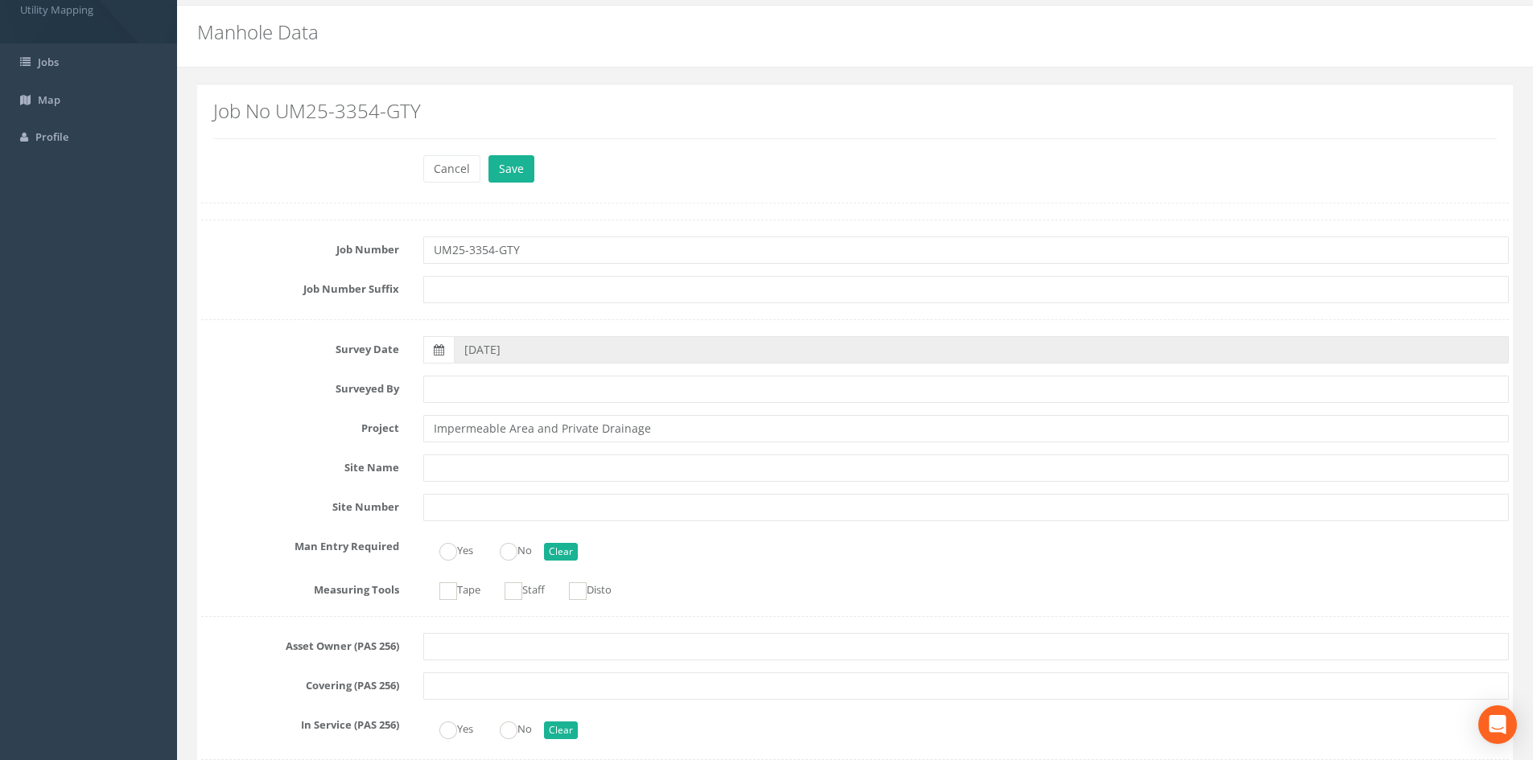
scroll to position [0, 0]
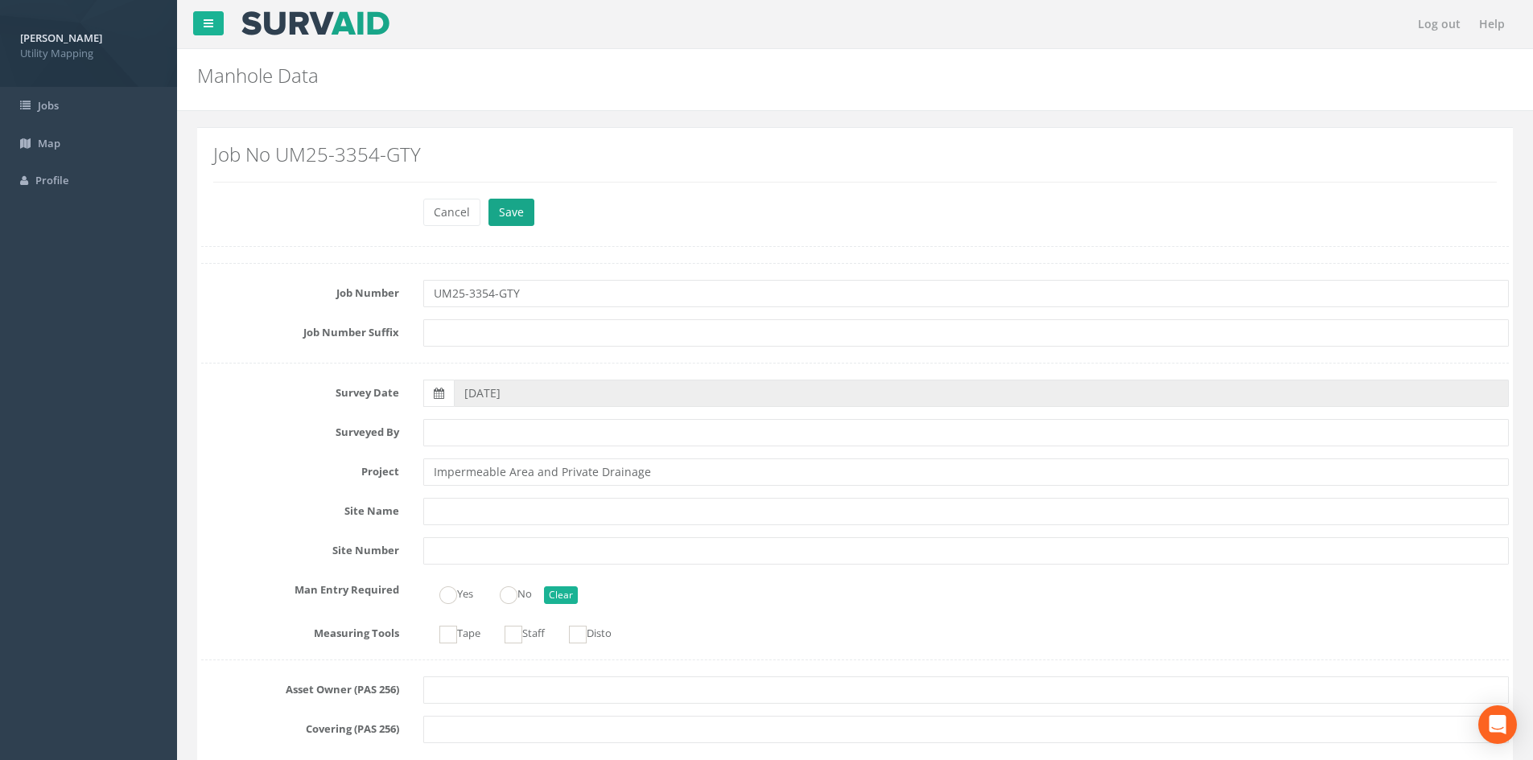
type input "STE-MH04"
click at [518, 216] on button "Save" at bounding box center [511, 212] width 46 height 27
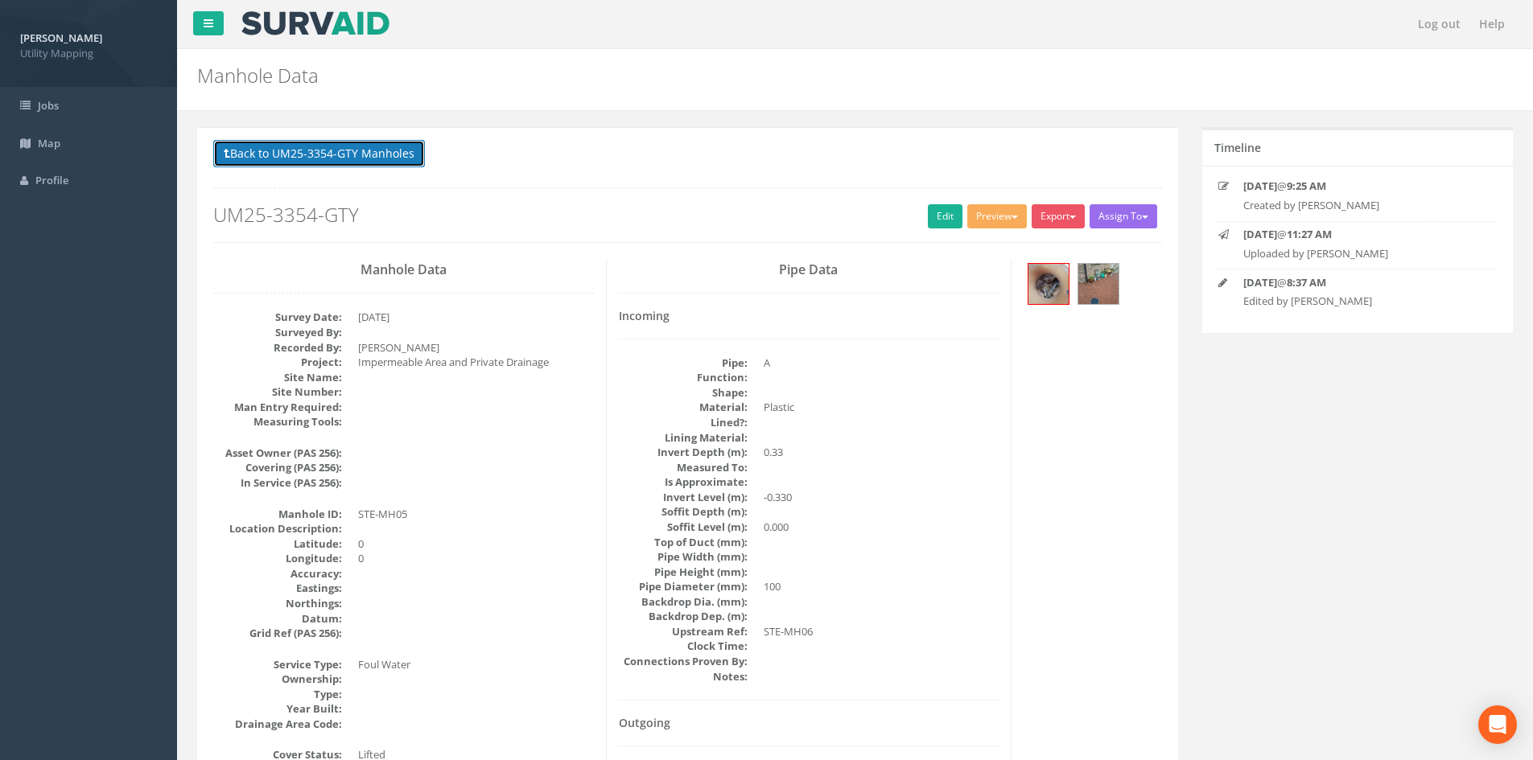
click at [394, 160] on button "Back to UM25-3354-GTY Manholes" at bounding box center [319, 153] width 212 height 27
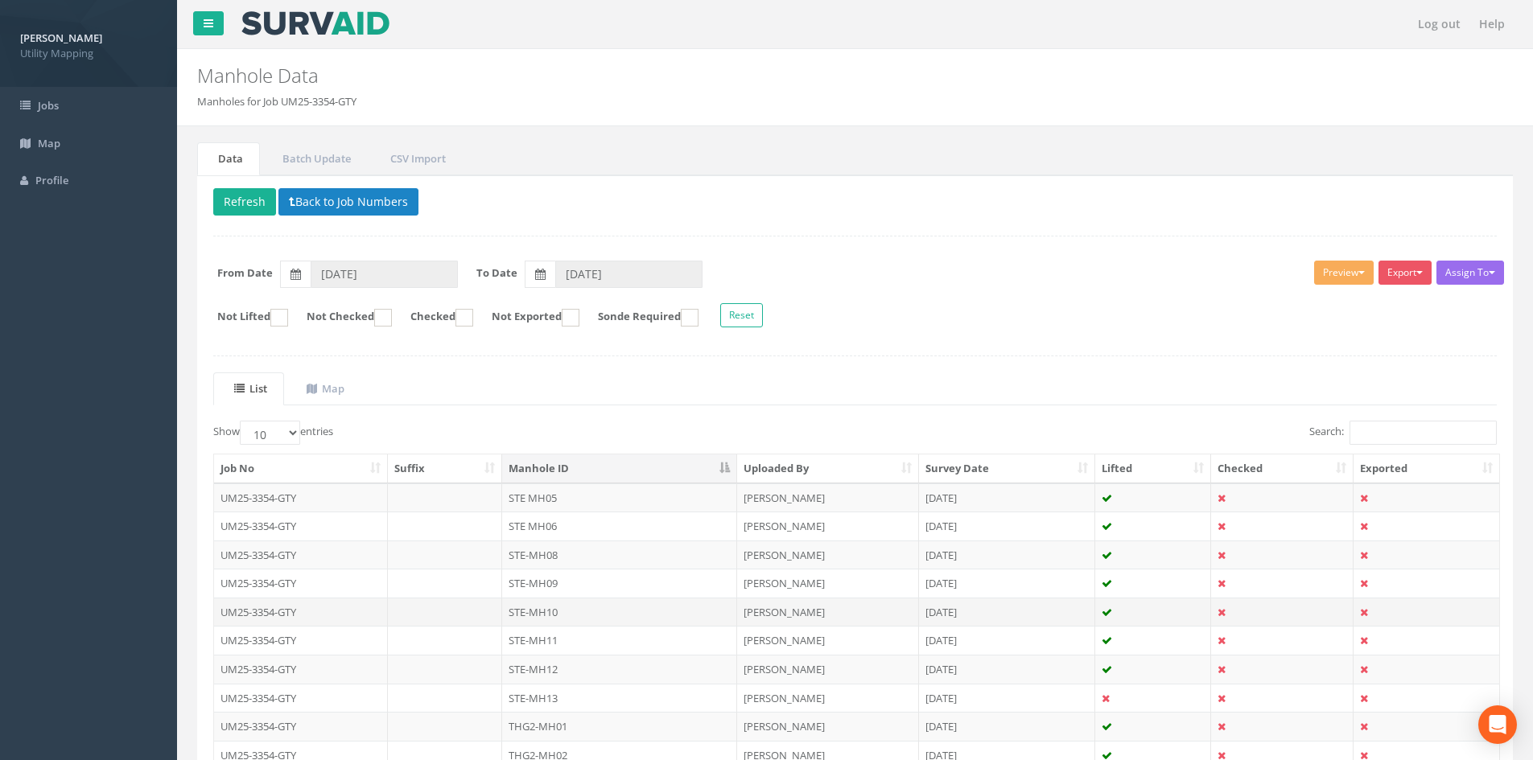
scroll to position [134, 0]
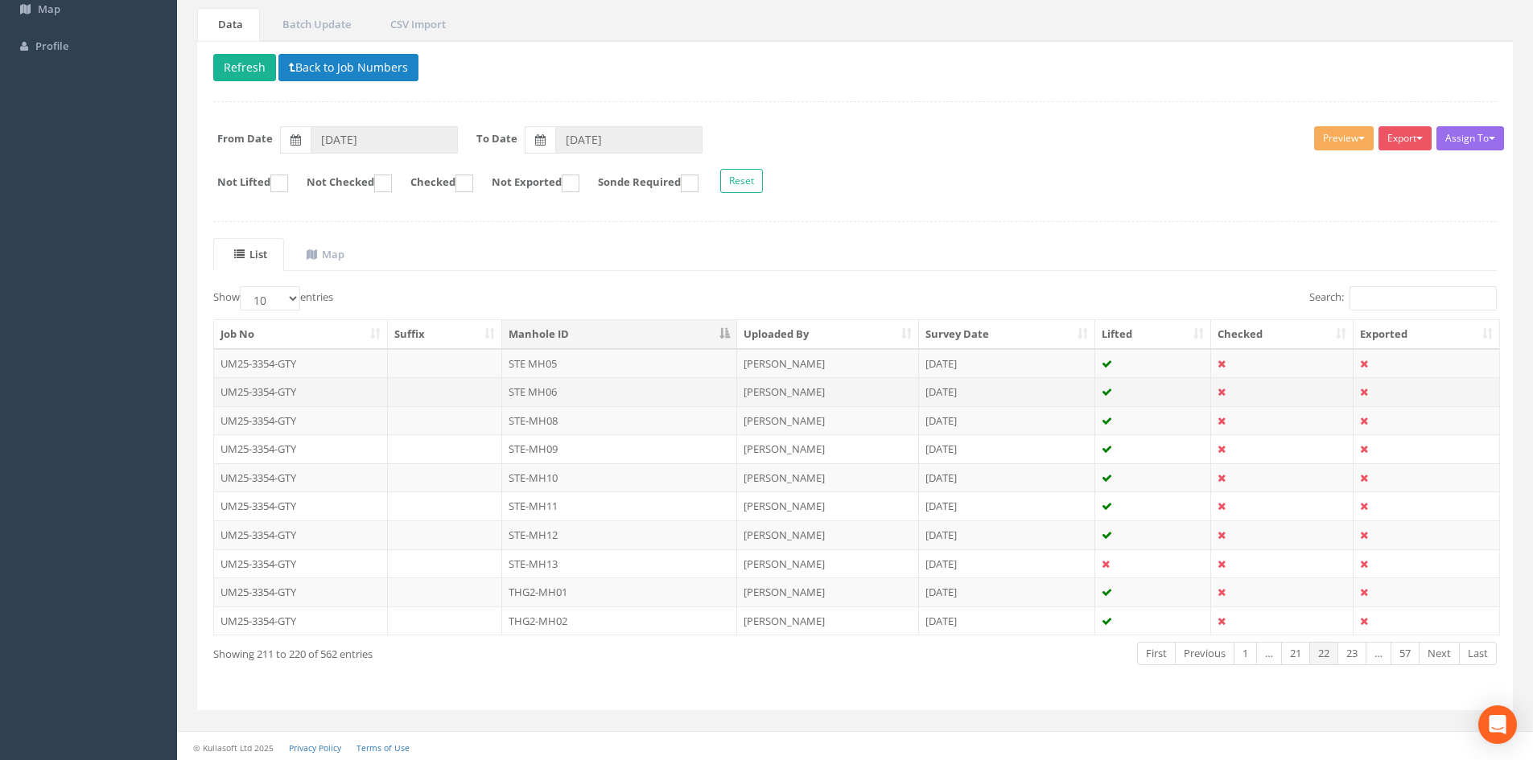
click at [570, 390] on td "STE MH06" at bounding box center [619, 391] width 235 height 29
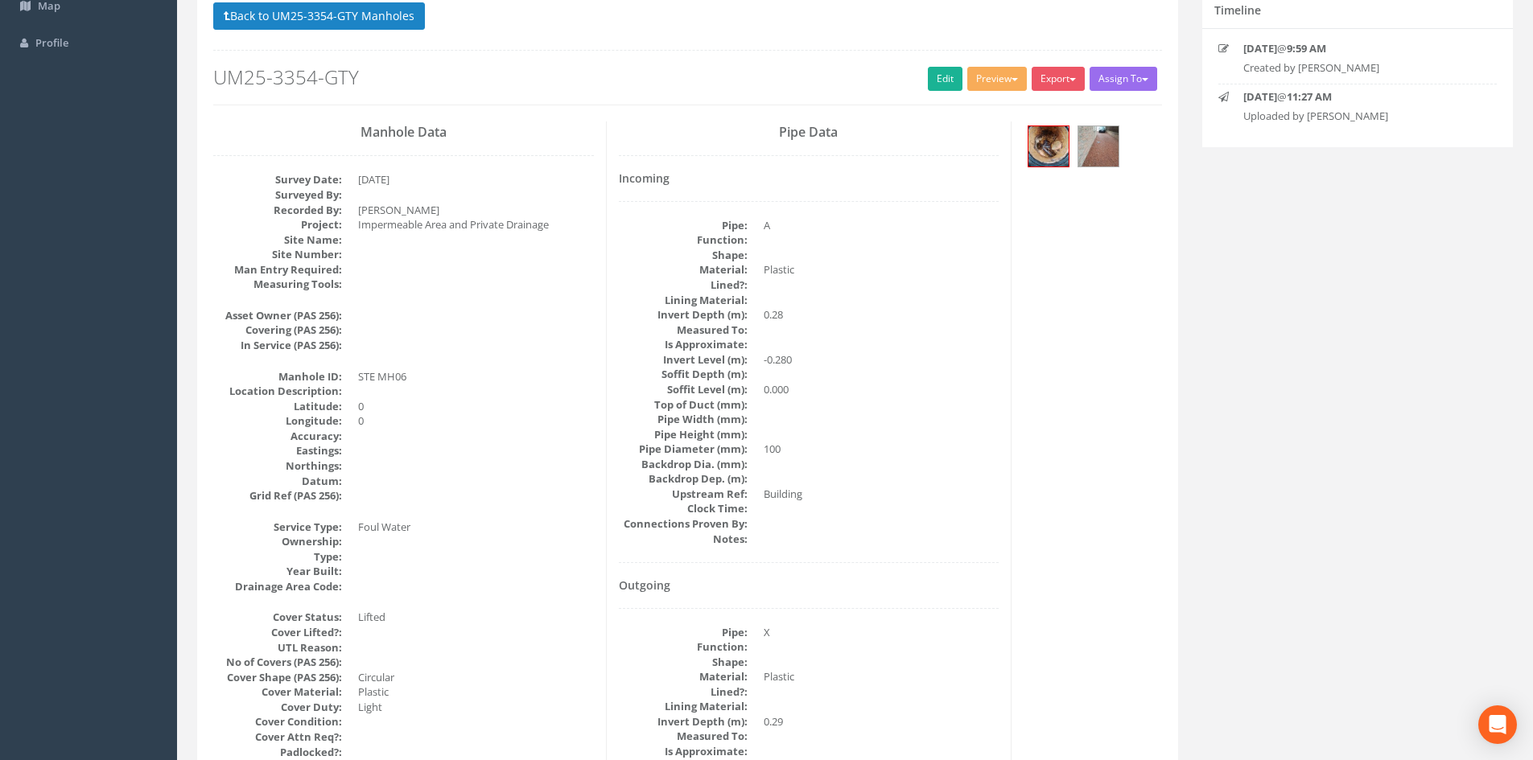
scroll to position [0, 0]
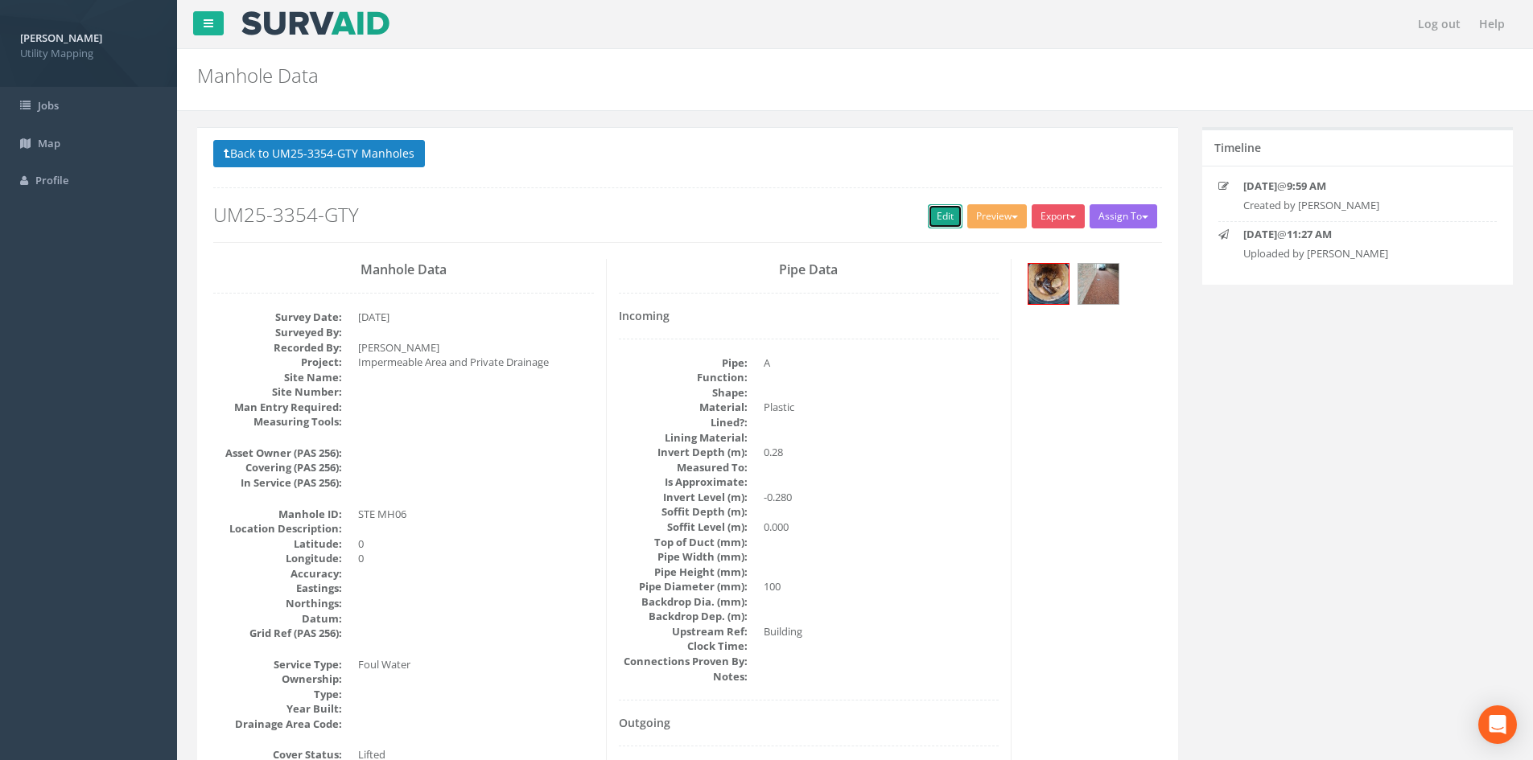
click at [938, 224] on link "Edit" at bounding box center [945, 216] width 35 height 24
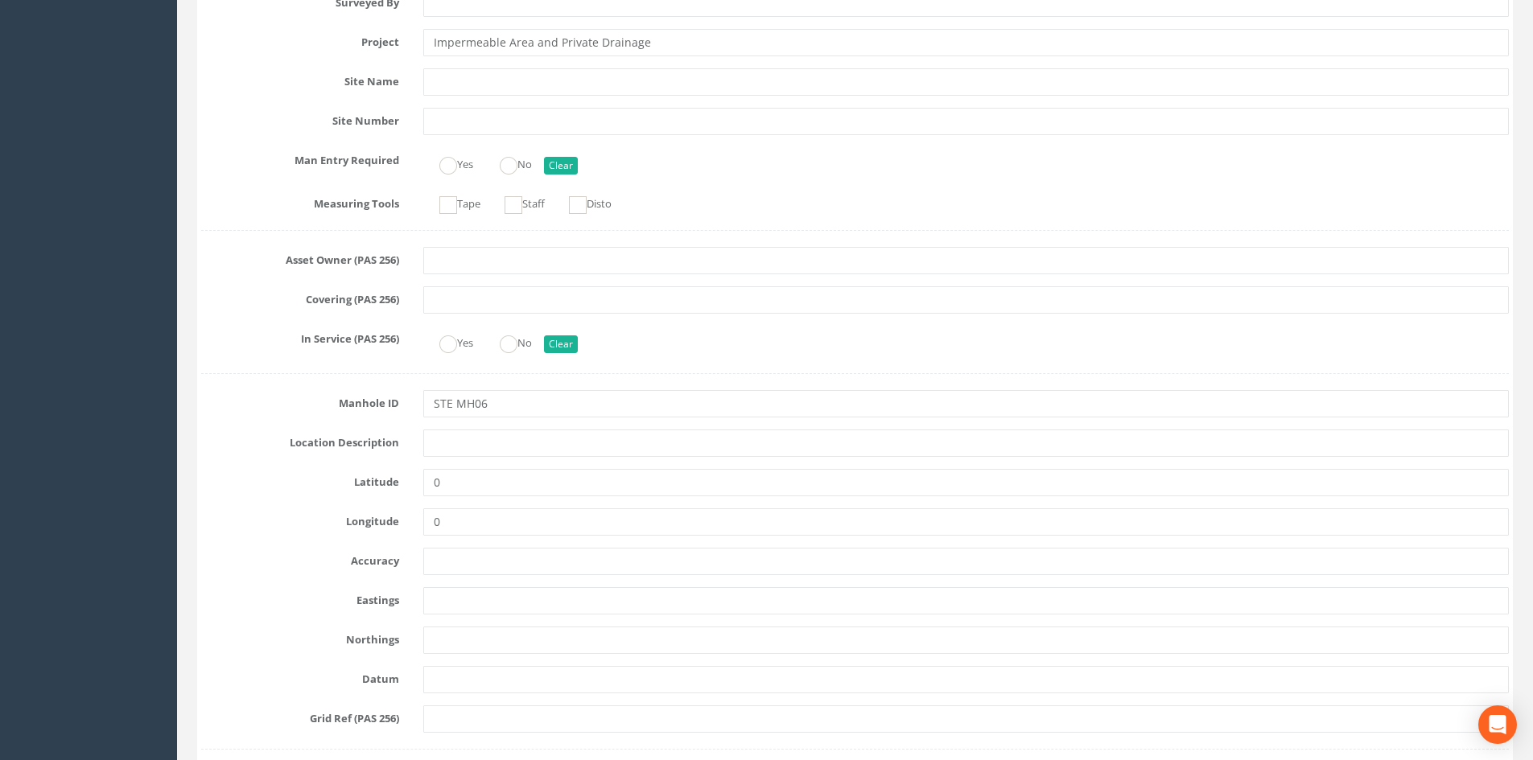
scroll to position [537, 0]
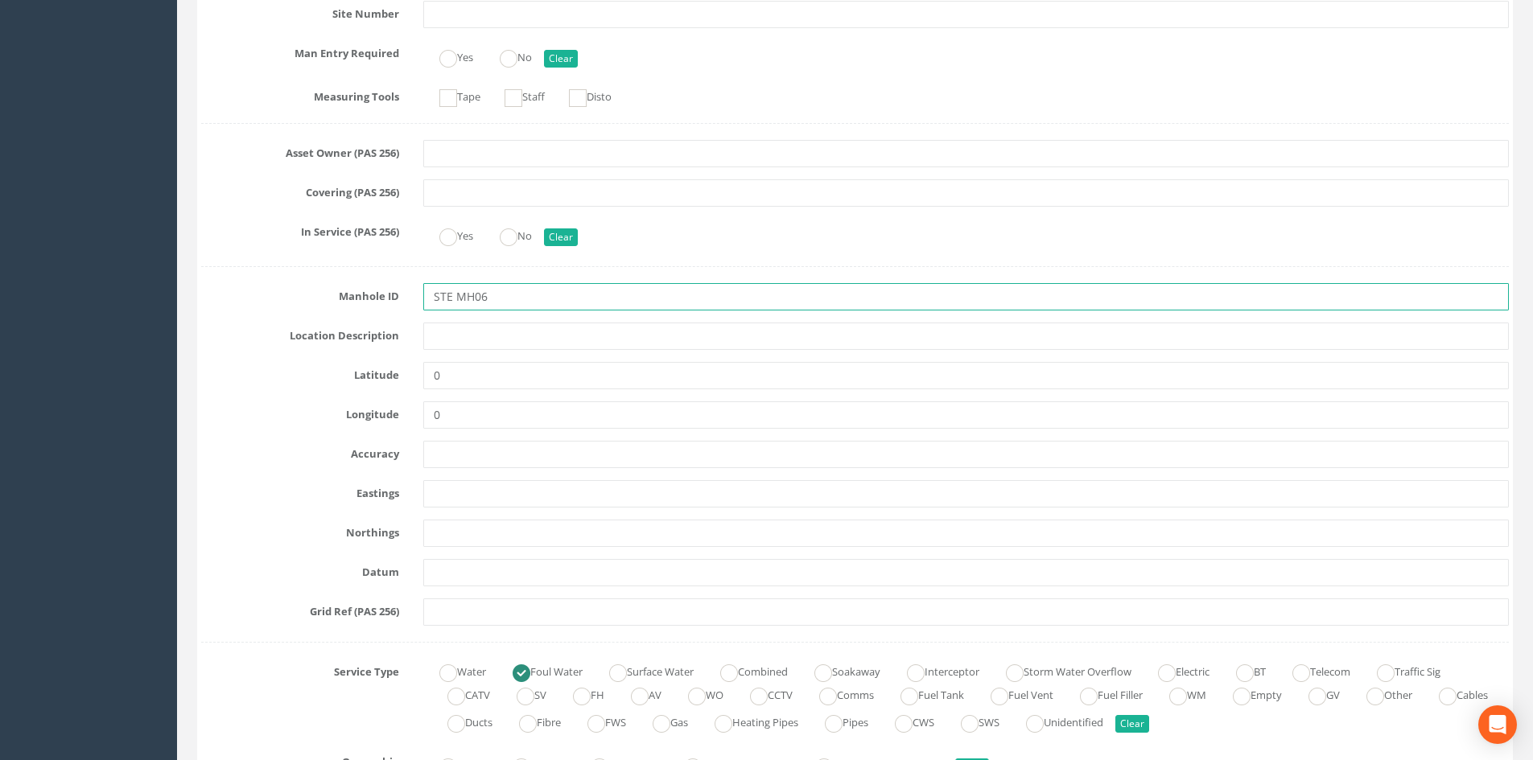
click at [455, 307] on input "STE MH06" at bounding box center [965, 296] width 1085 height 27
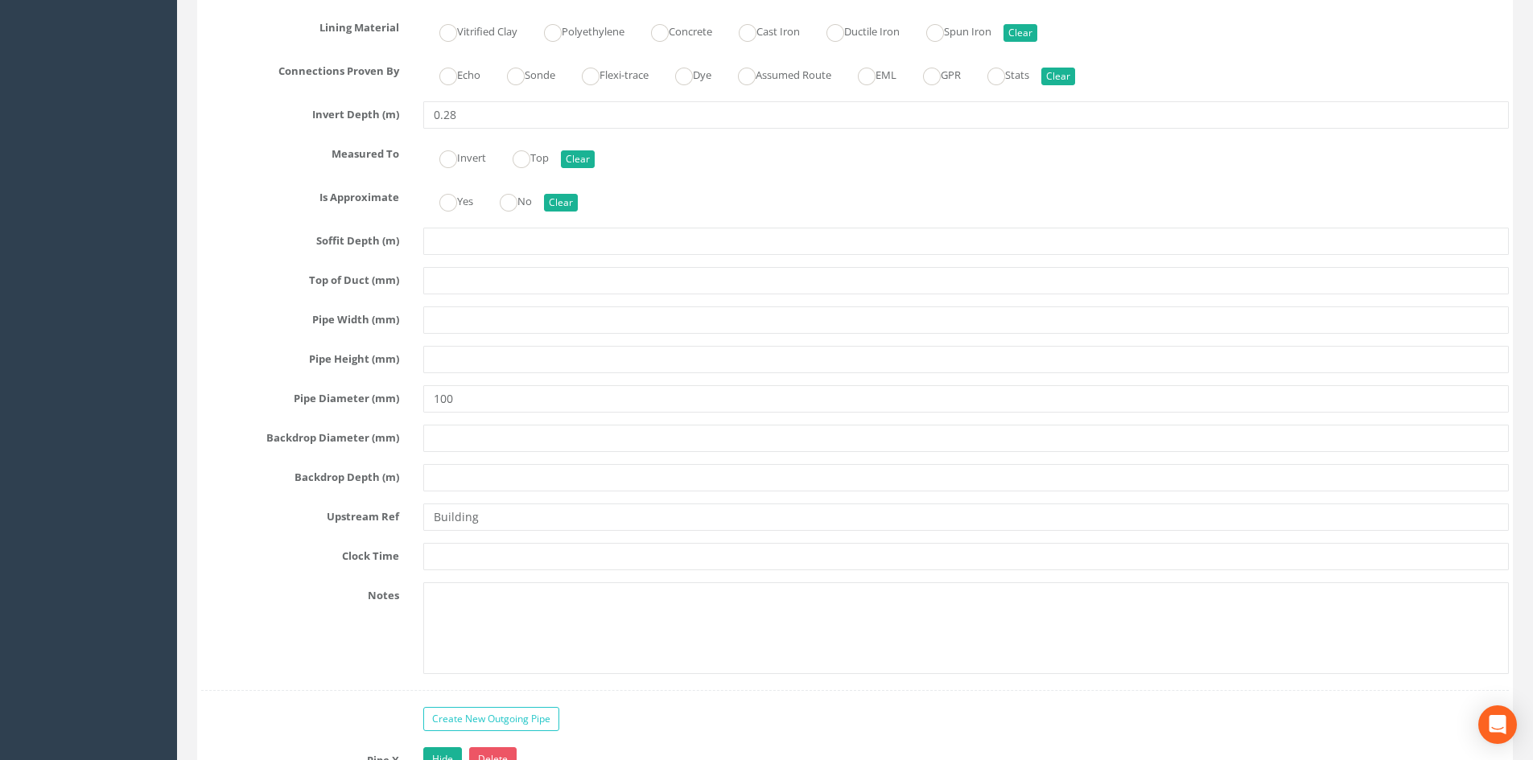
scroll to position [2951, 0]
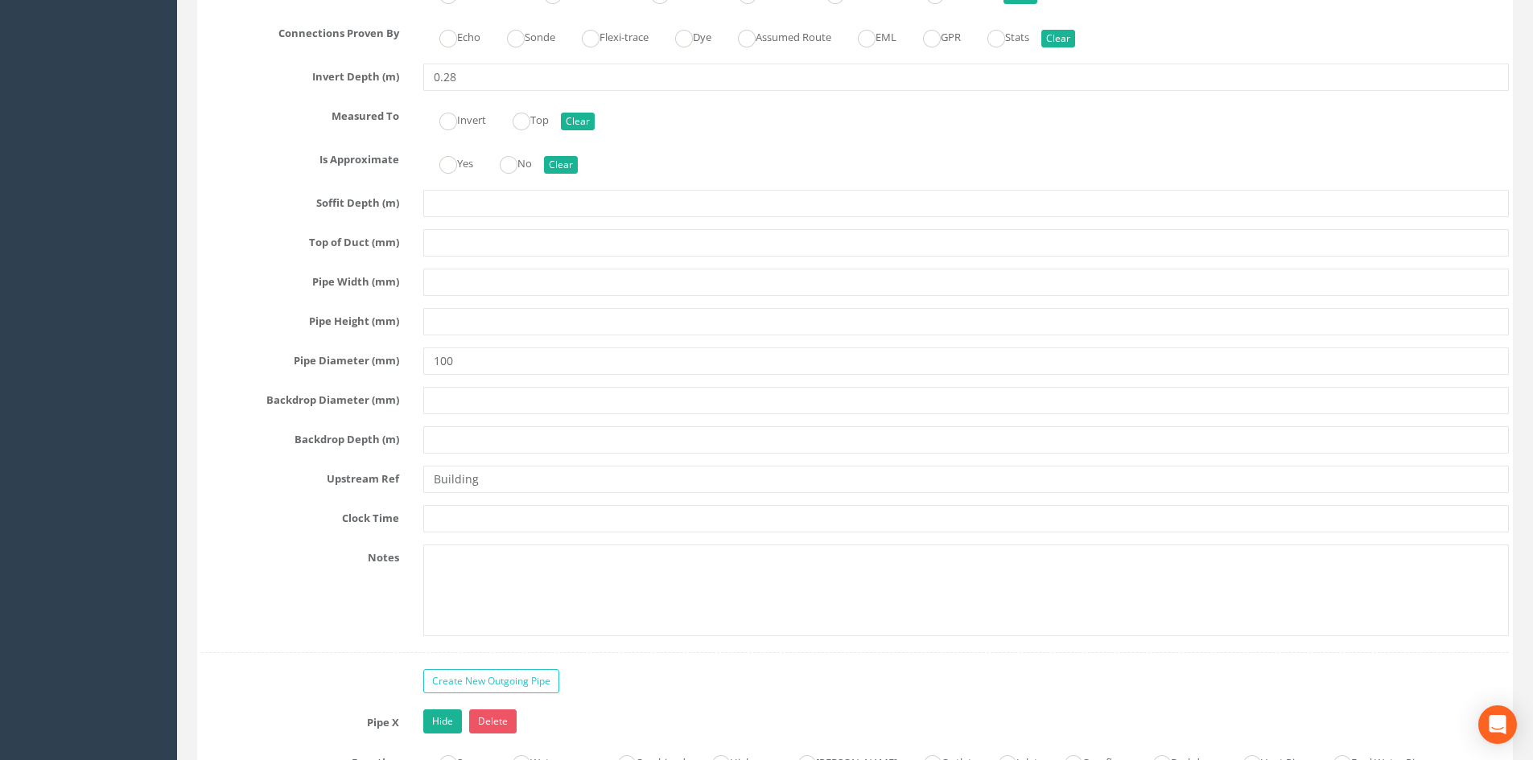
type input "STE-MH06"
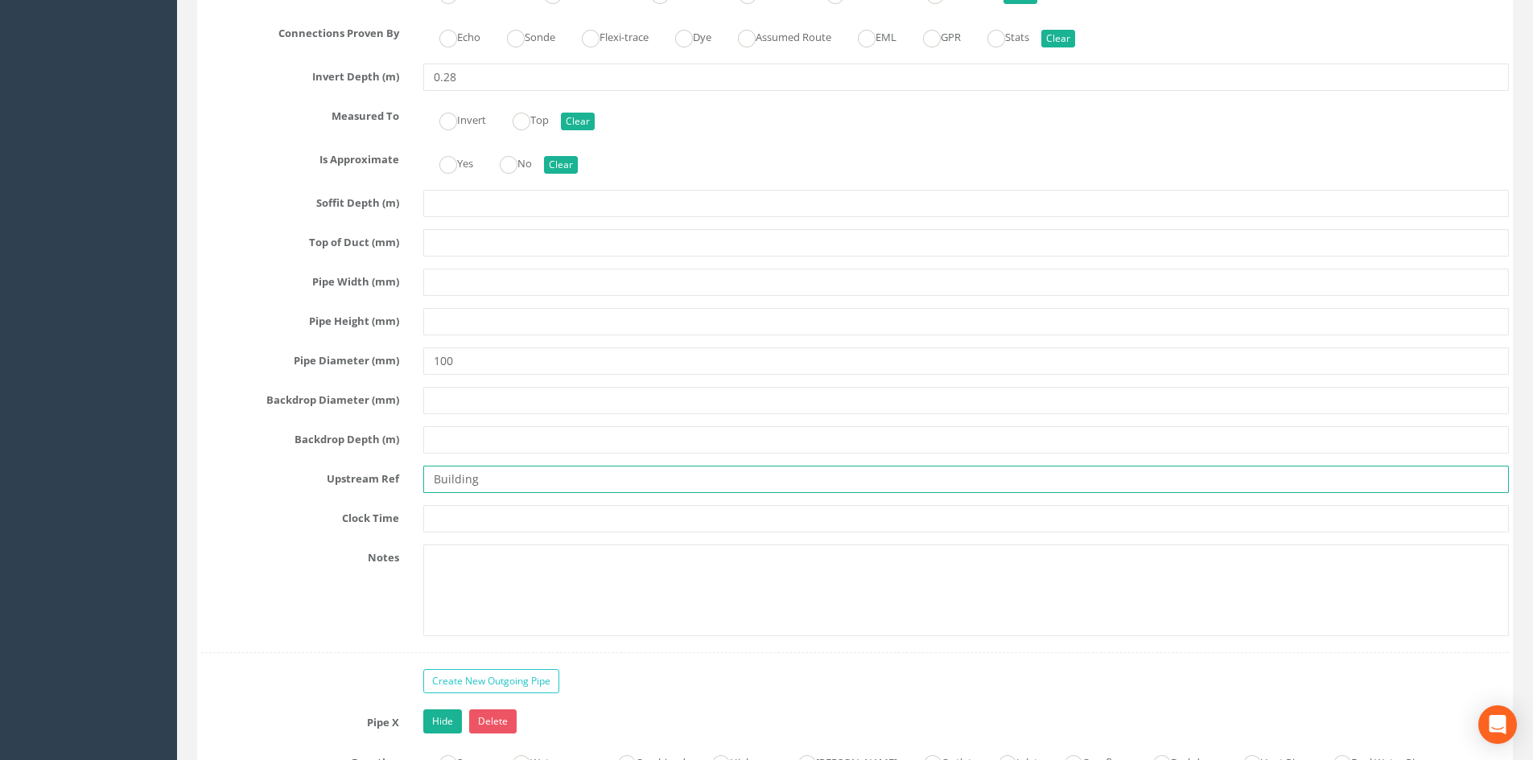
drag, startPoint x: 472, startPoint y: 475, endPoint x: 351, endPoint y: 475, distance: 121.5
click at [351, 475] on div "Upstream Ref Building" at bounding box center [855, 479] width 1332 height 27
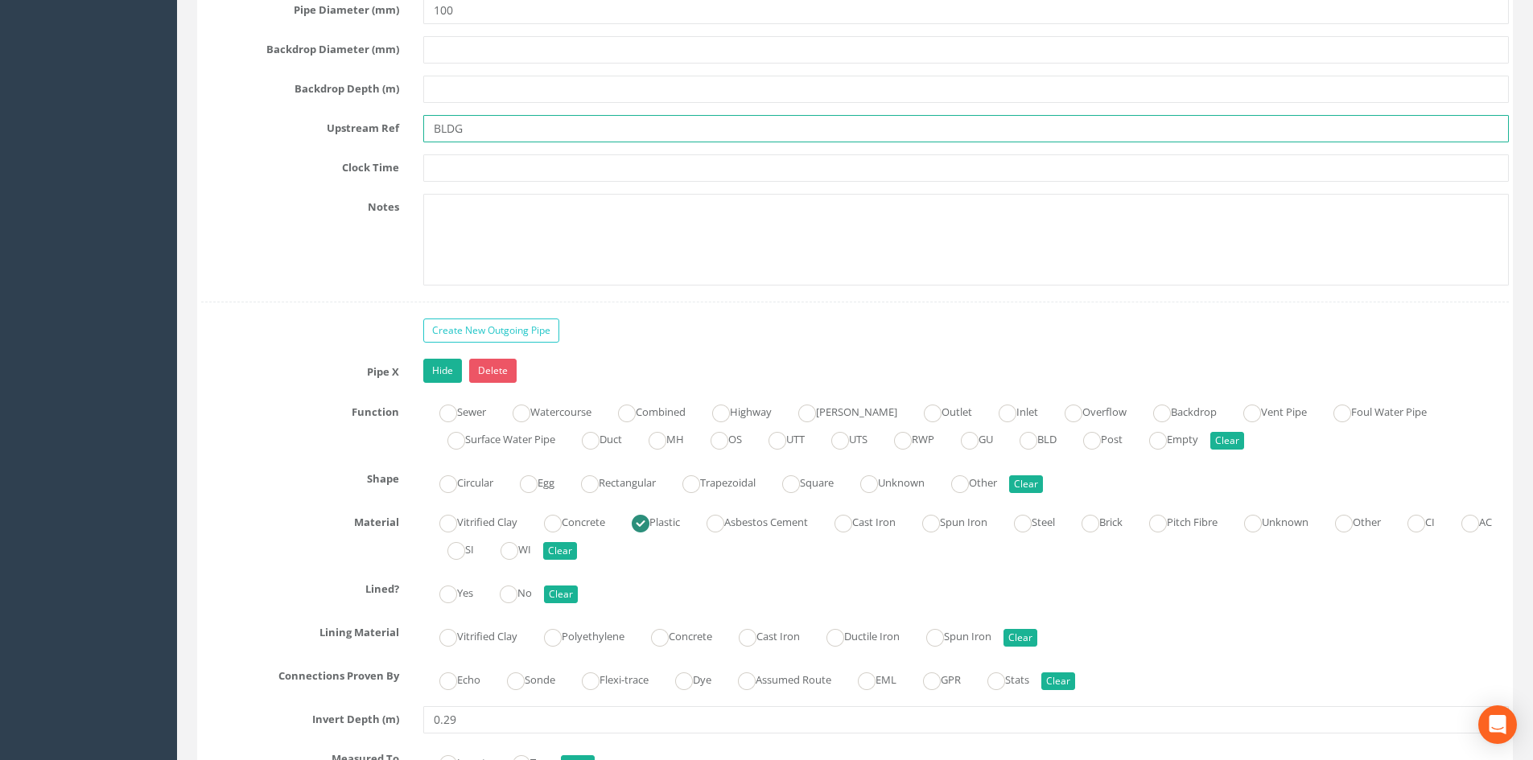
scroll to position [3889, 0]
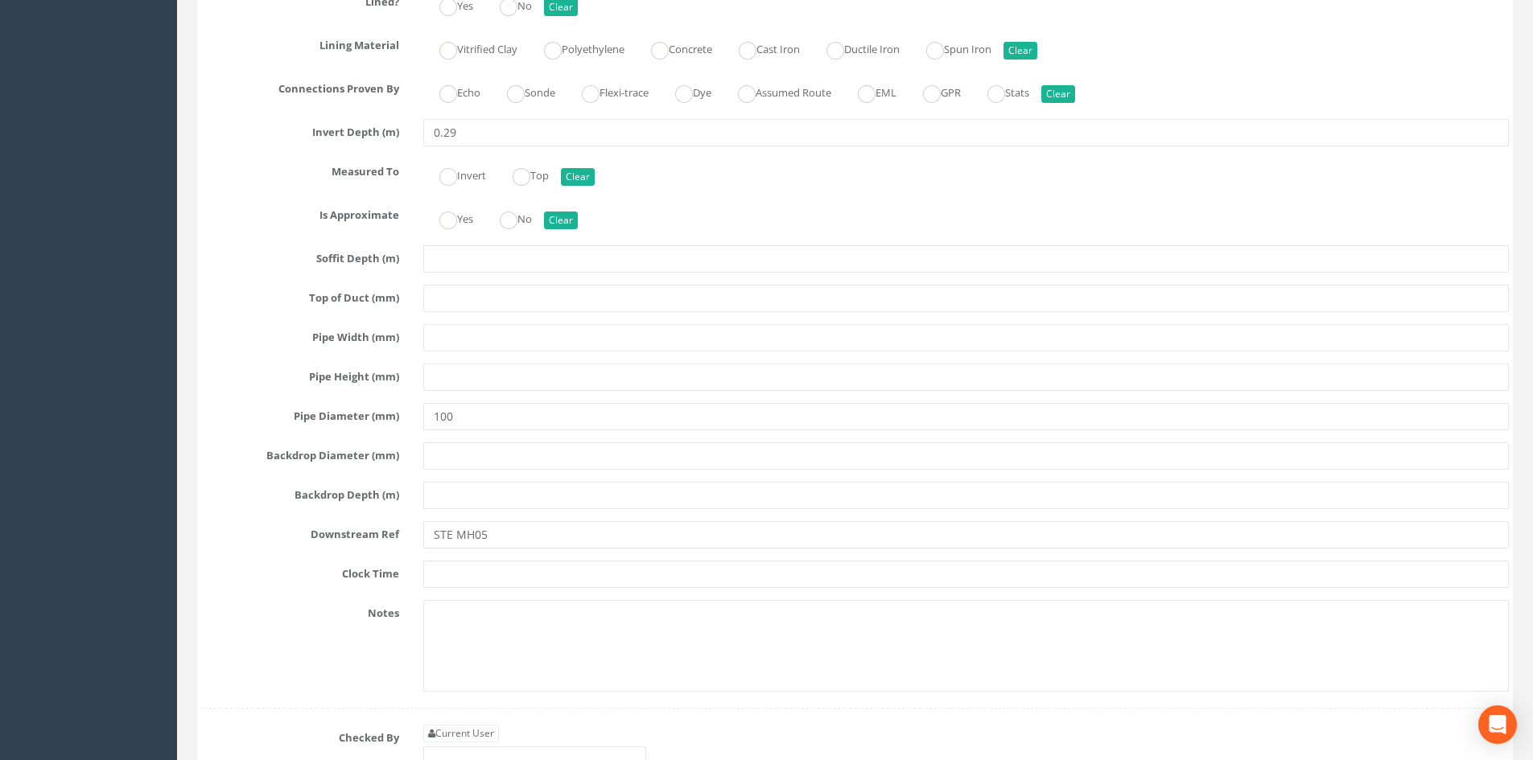
type input "BLDG"
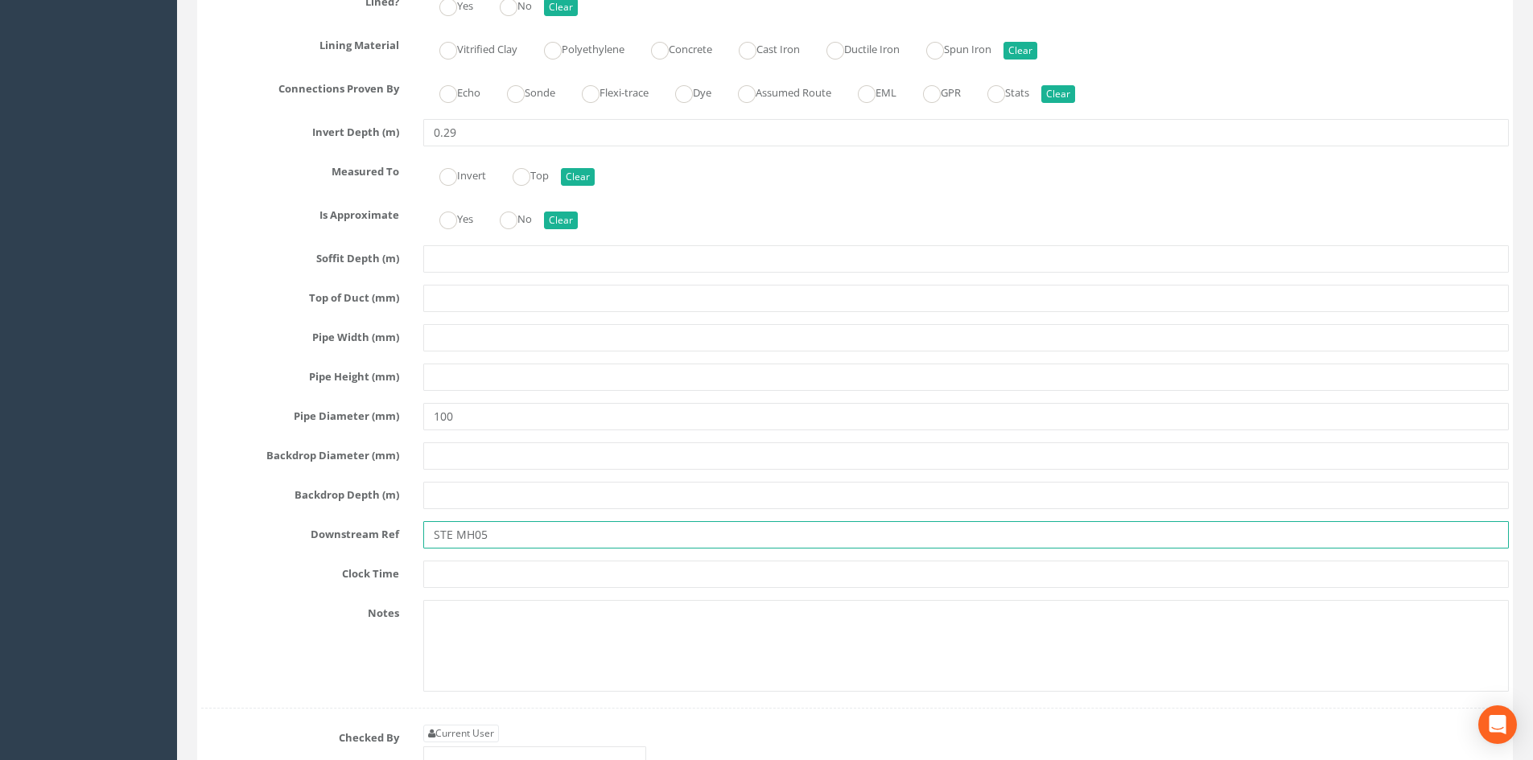
click at [453, 534] on input "STE MH05" at bounding box center [965, 534] width 1085 height 27
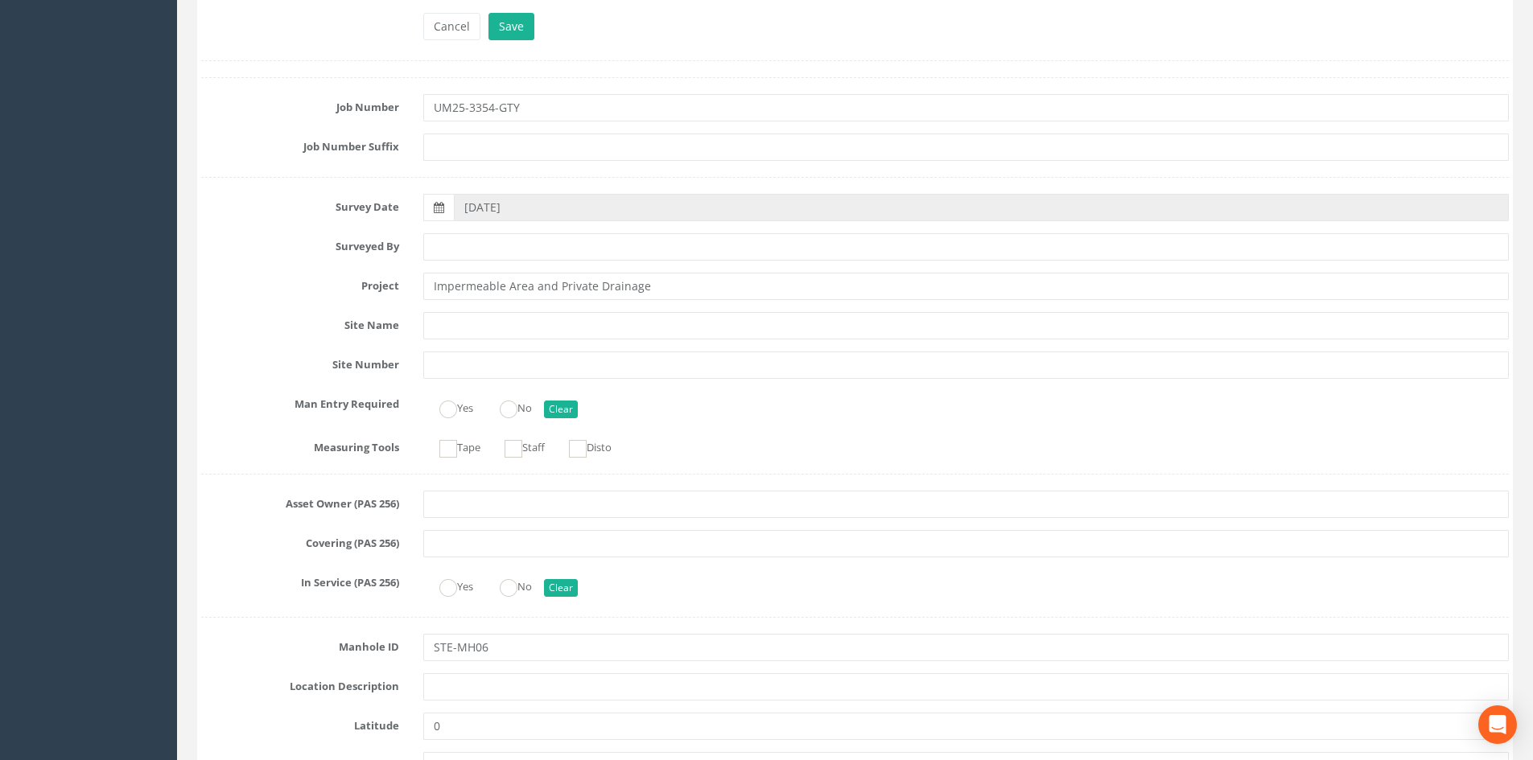
scroll to position [0, 0]
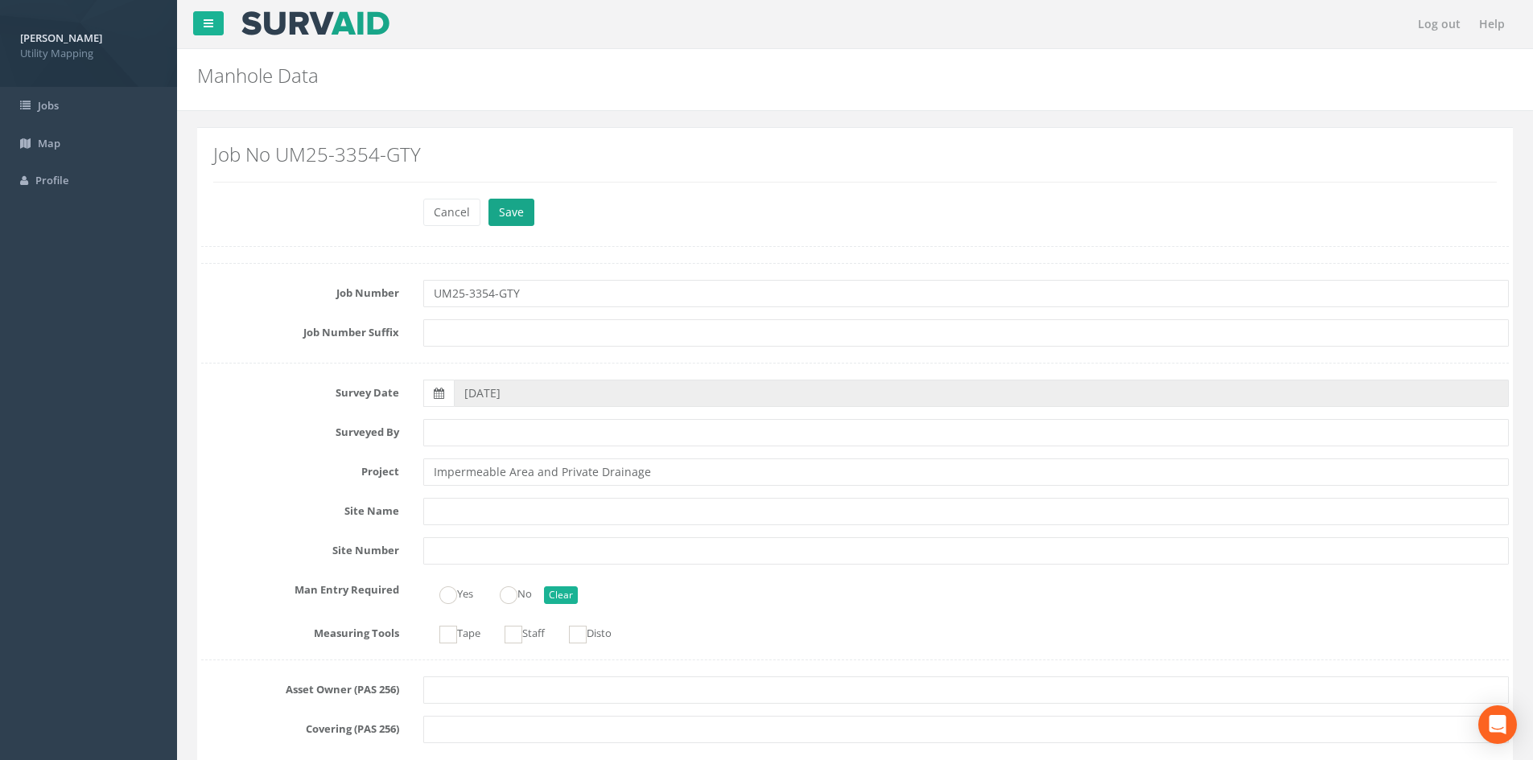
type input "STE-MH05"
click at [510, 204] on button "Save" at bounding box center [511, 212] width 46 height 27
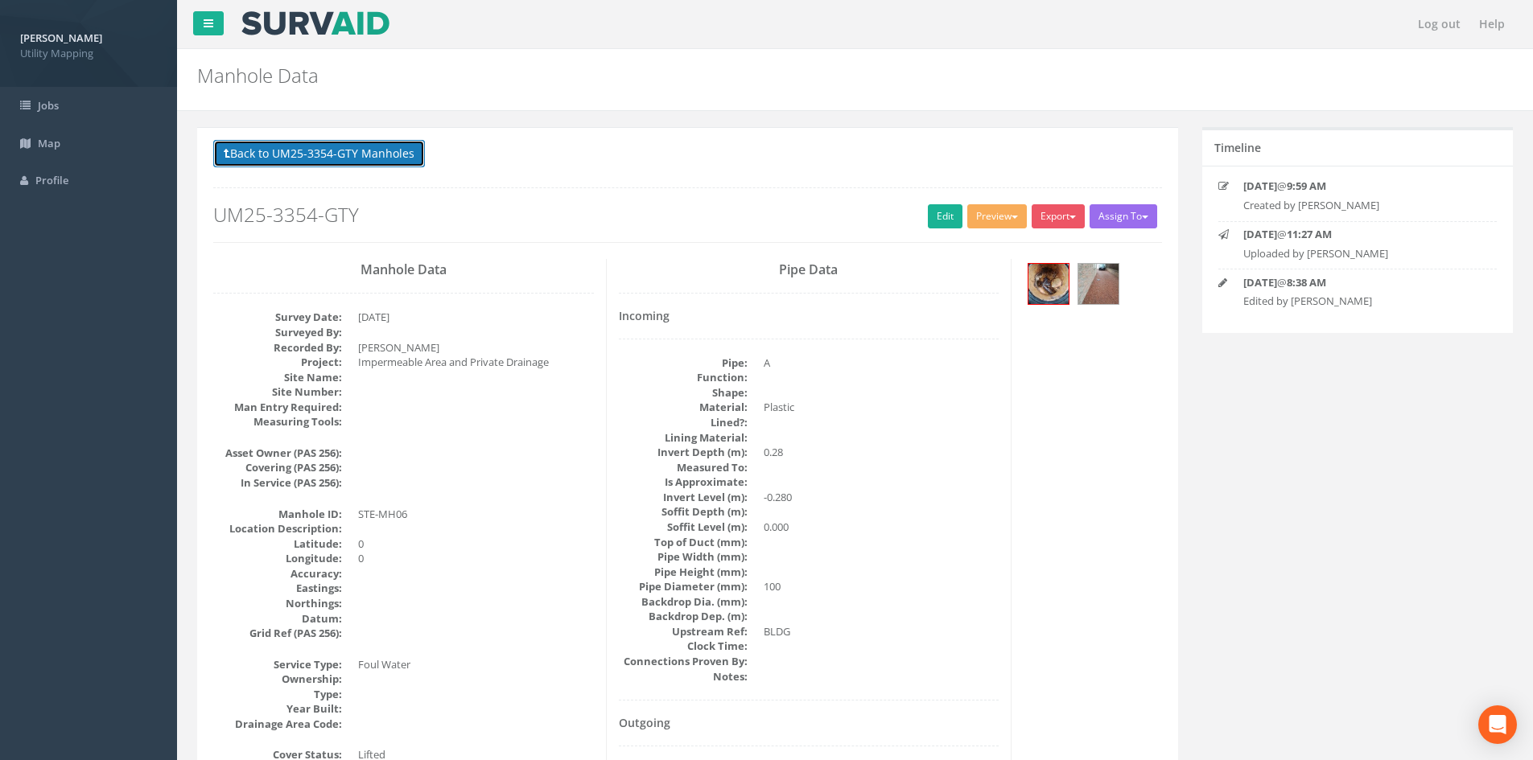
click at [360, 147] on button "Back to UM25-3354-GTY Manholes" at bounding box center [319, 153] width 212 height 27
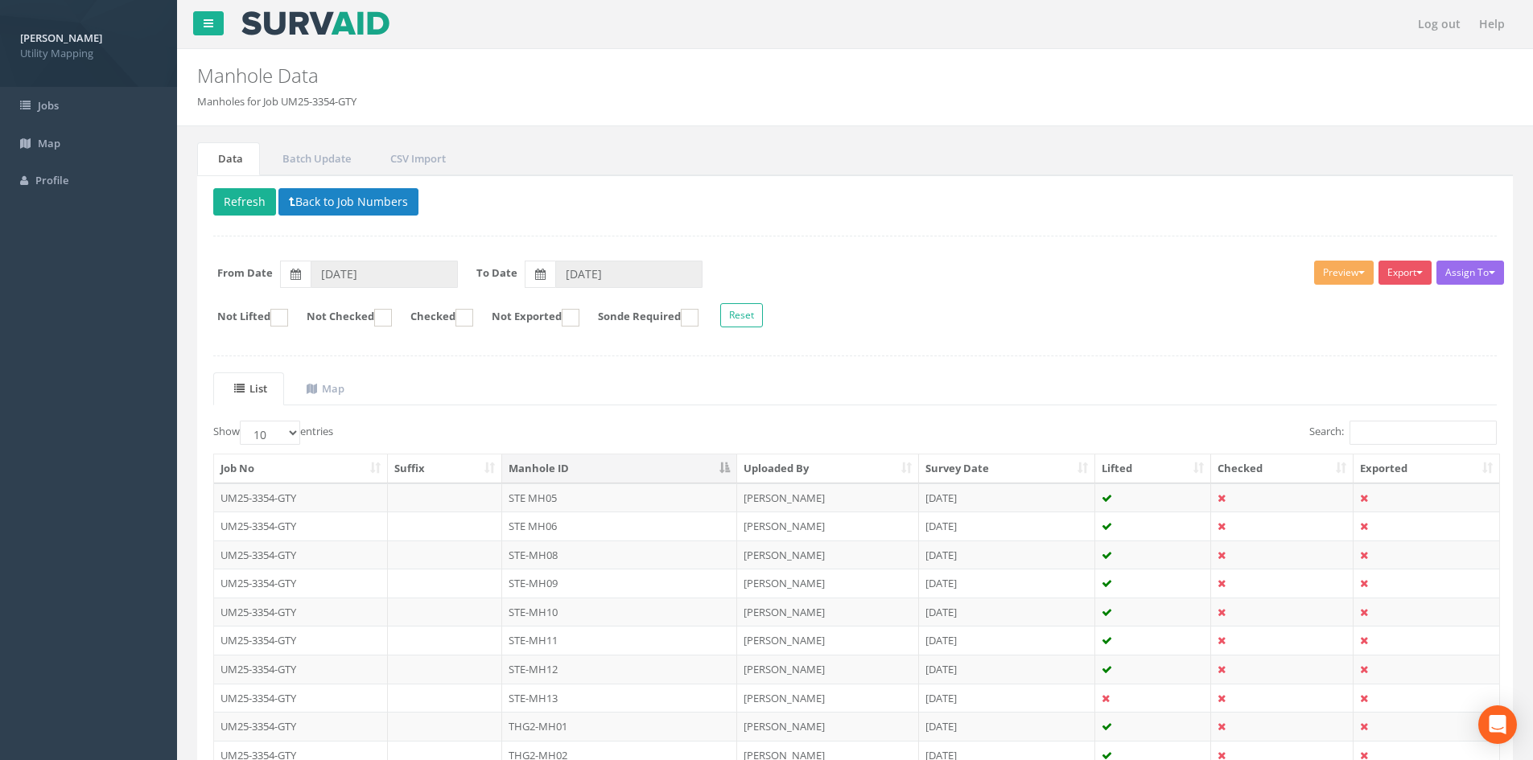
scroll to position [134, 0]
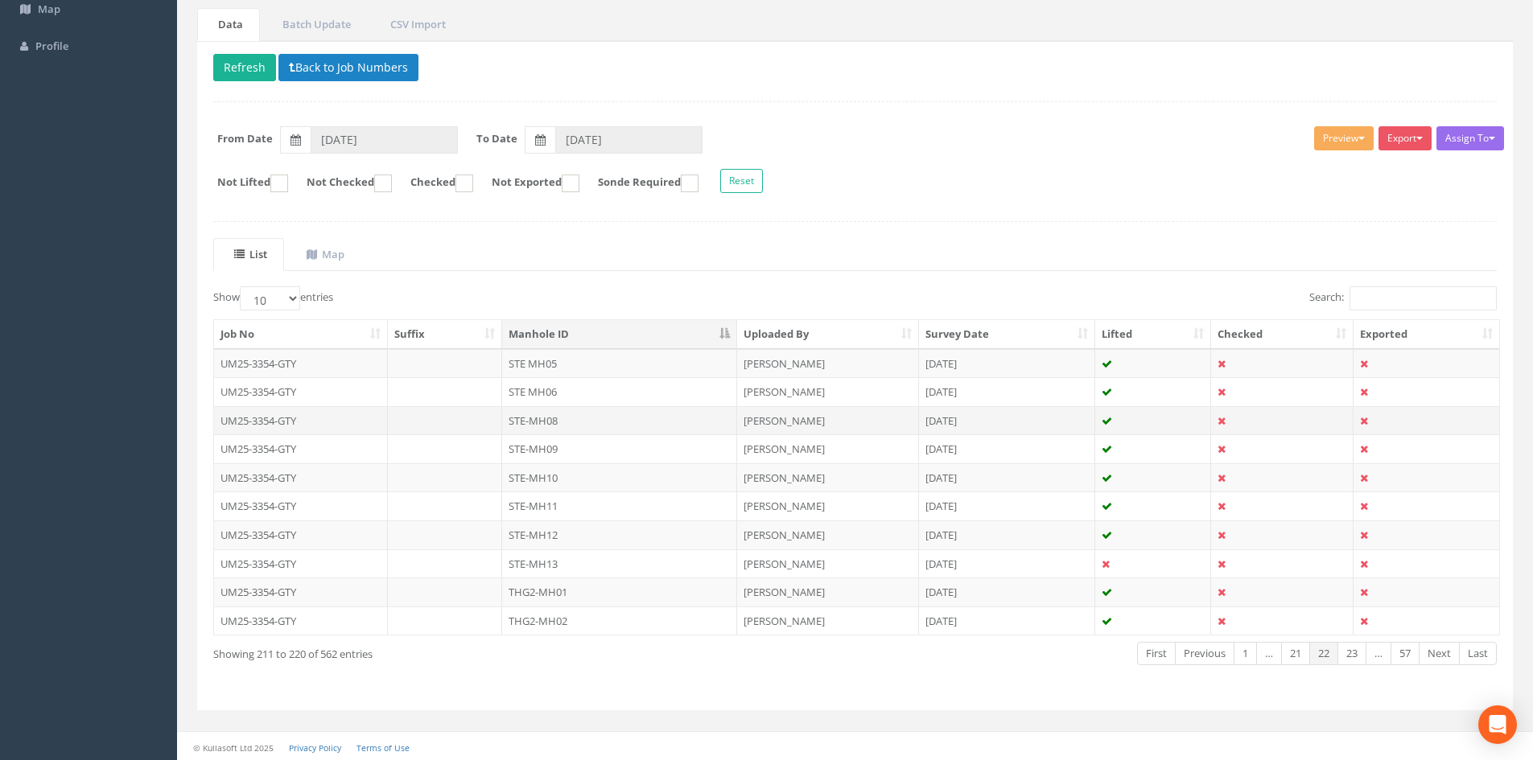
click at [561, 422] on td "STE-MH08" at bounding box center [619, 420] width 235 height 29
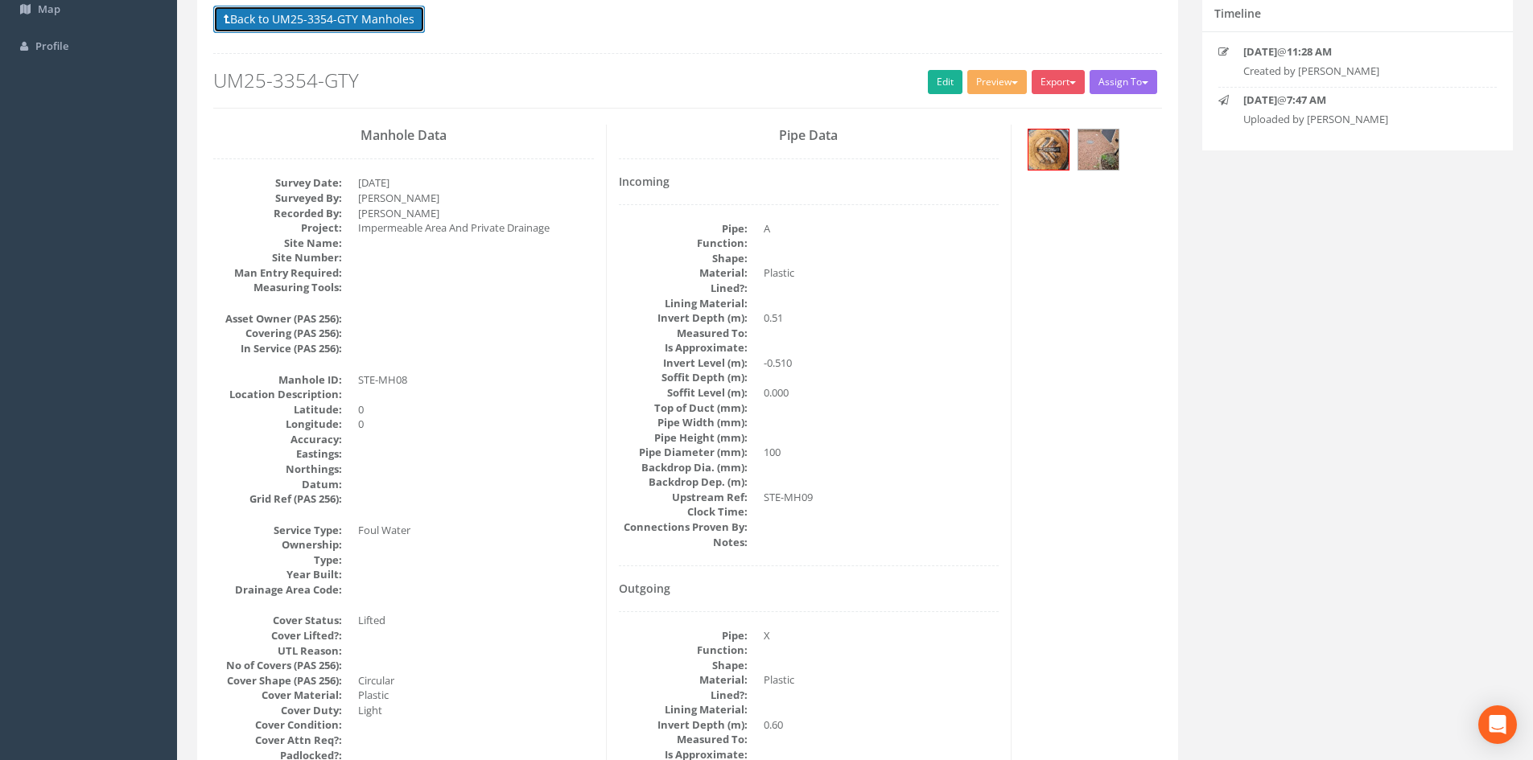
click at [393, 23] on button "Back to UM25-3354-GTY Manholes" at bounding box center [319, 19] width 212 height 27
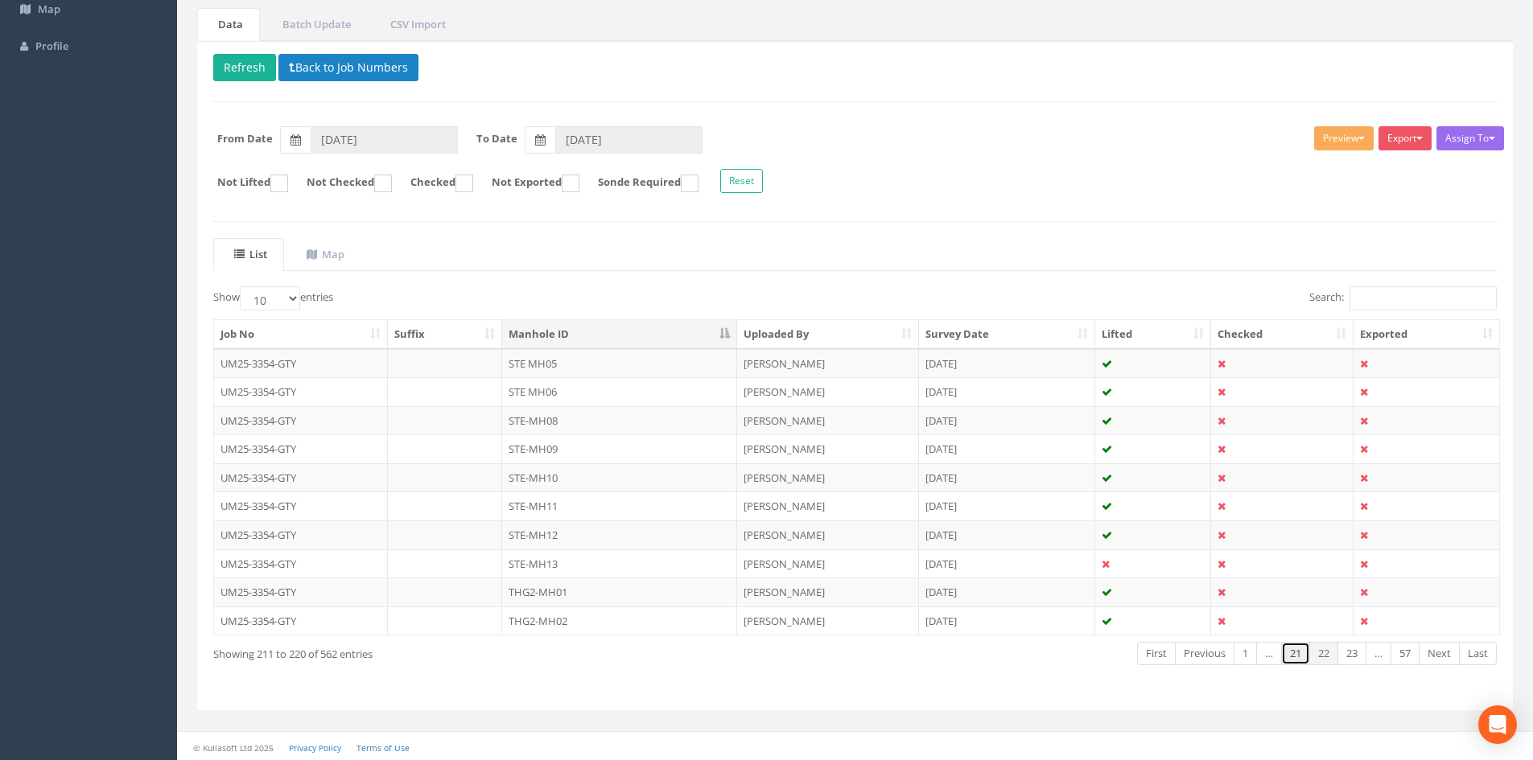
click at [1300, 653] on link "21" at bounding box center [1295, 653] width 29 height 23
click at [1300, 653] on link "20" at bounding box center [1295, 653] width 29 height 23
click at [1300, 653] on link "19" at bounding box center [1295, 653] width 29 height 23
click at [1300, 653] on link "17" at bounding box center [1295, 653] width 29 height 23
click at [1300, 653] on link "16" at bounding box center [1295, 653] width 29 height 23
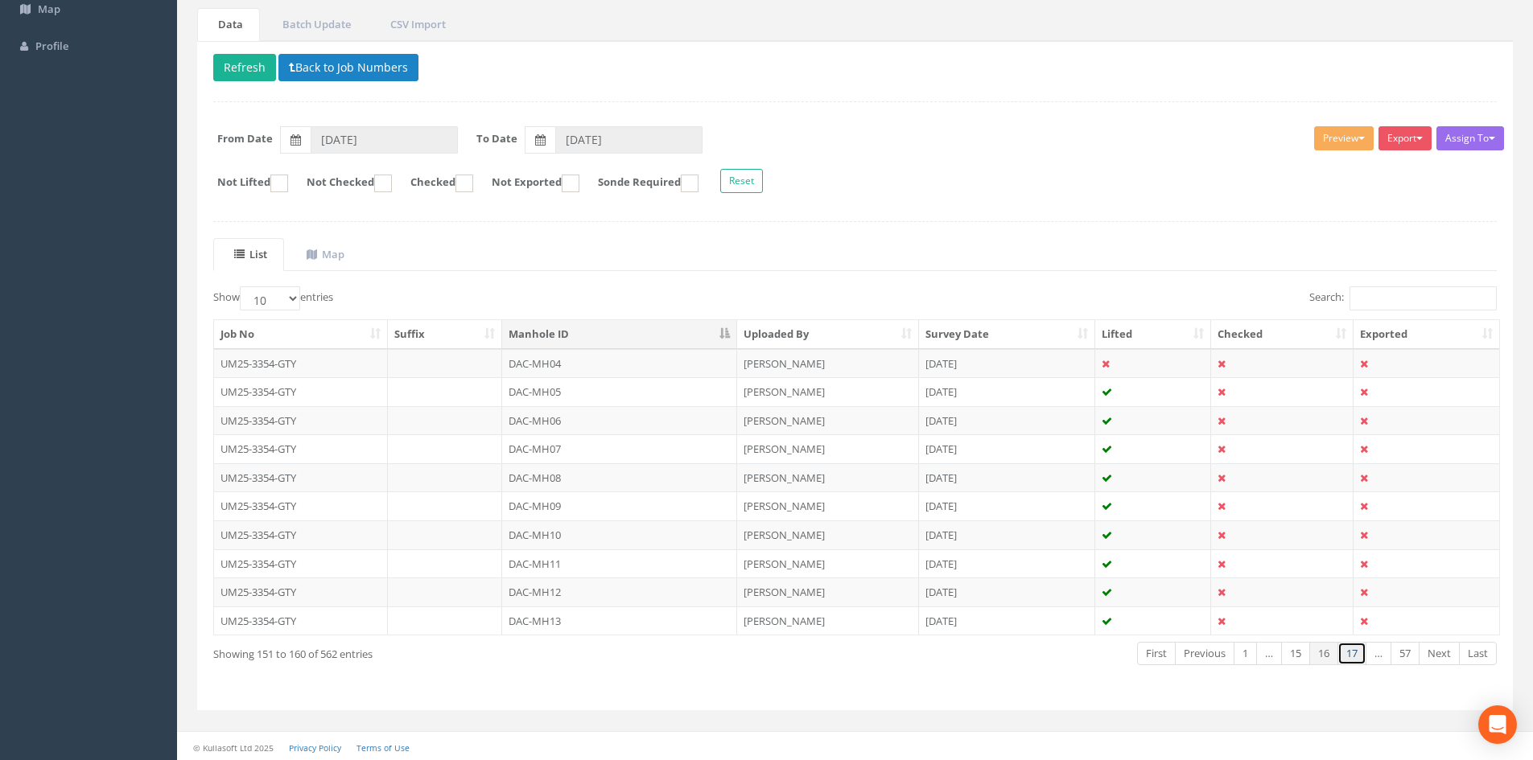
click at [1344, 654] on link "17" at bounding box center [1351, 653] width 29 height 23
click at [1350, 653] on link "18" at bounding box center [1351, 653] width 29 height 23
click at [1346, 653] on link "19" at bounding box center [1351, 653] width 29 height 23
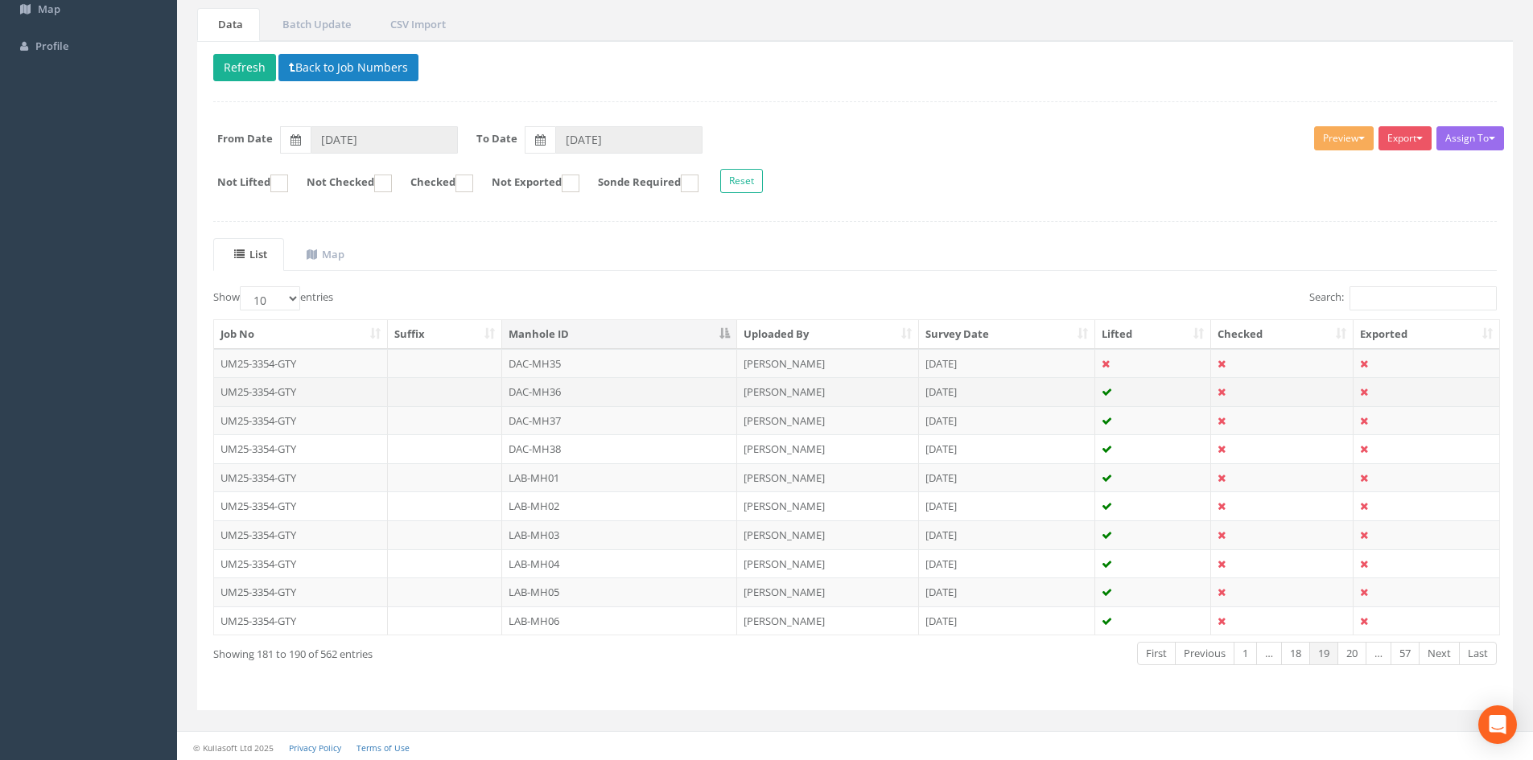
click at [545, 387] on td "DAC-MH36" at bounding box center [619, 391] width 235 height 29
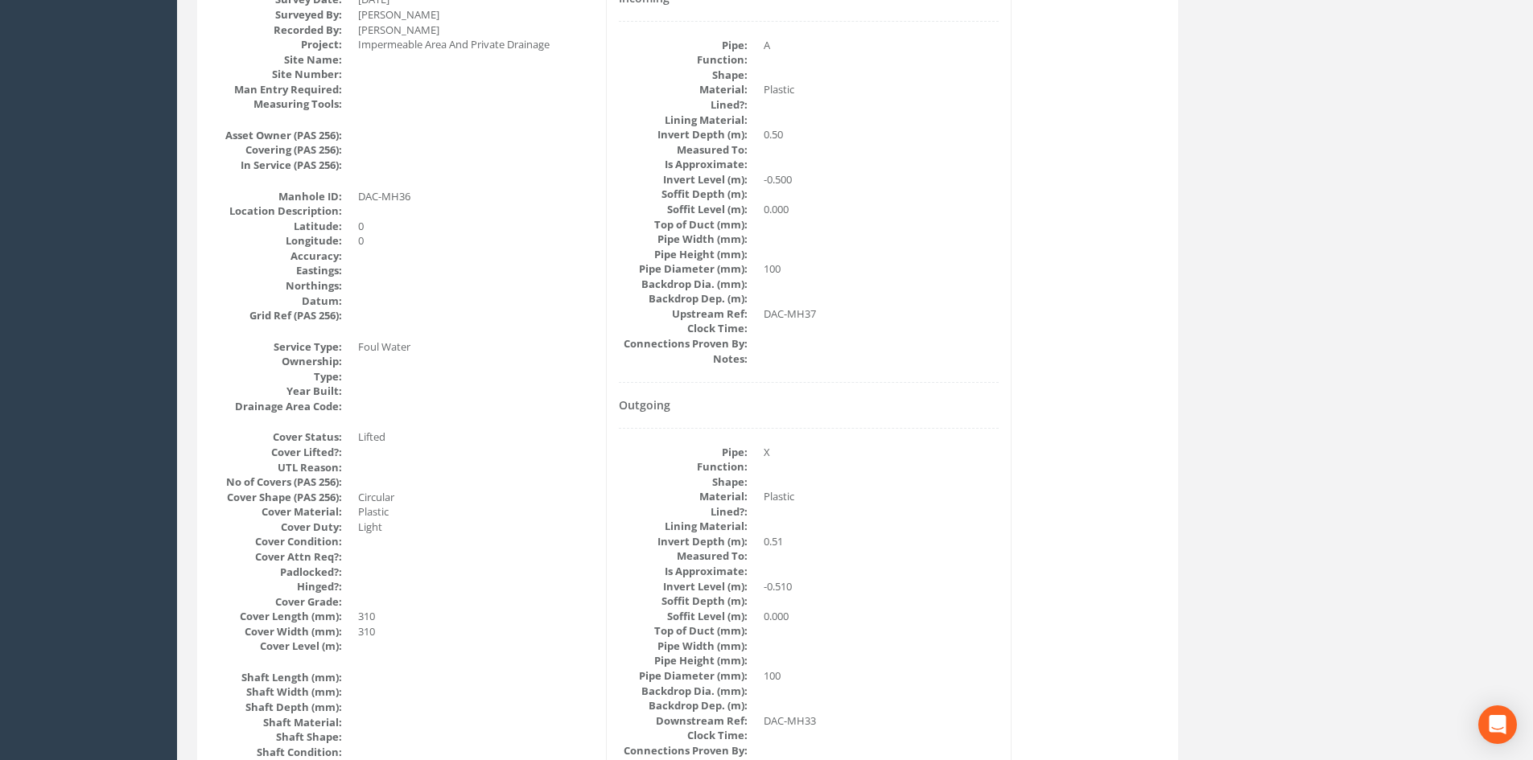
scroll to position [0, 0]
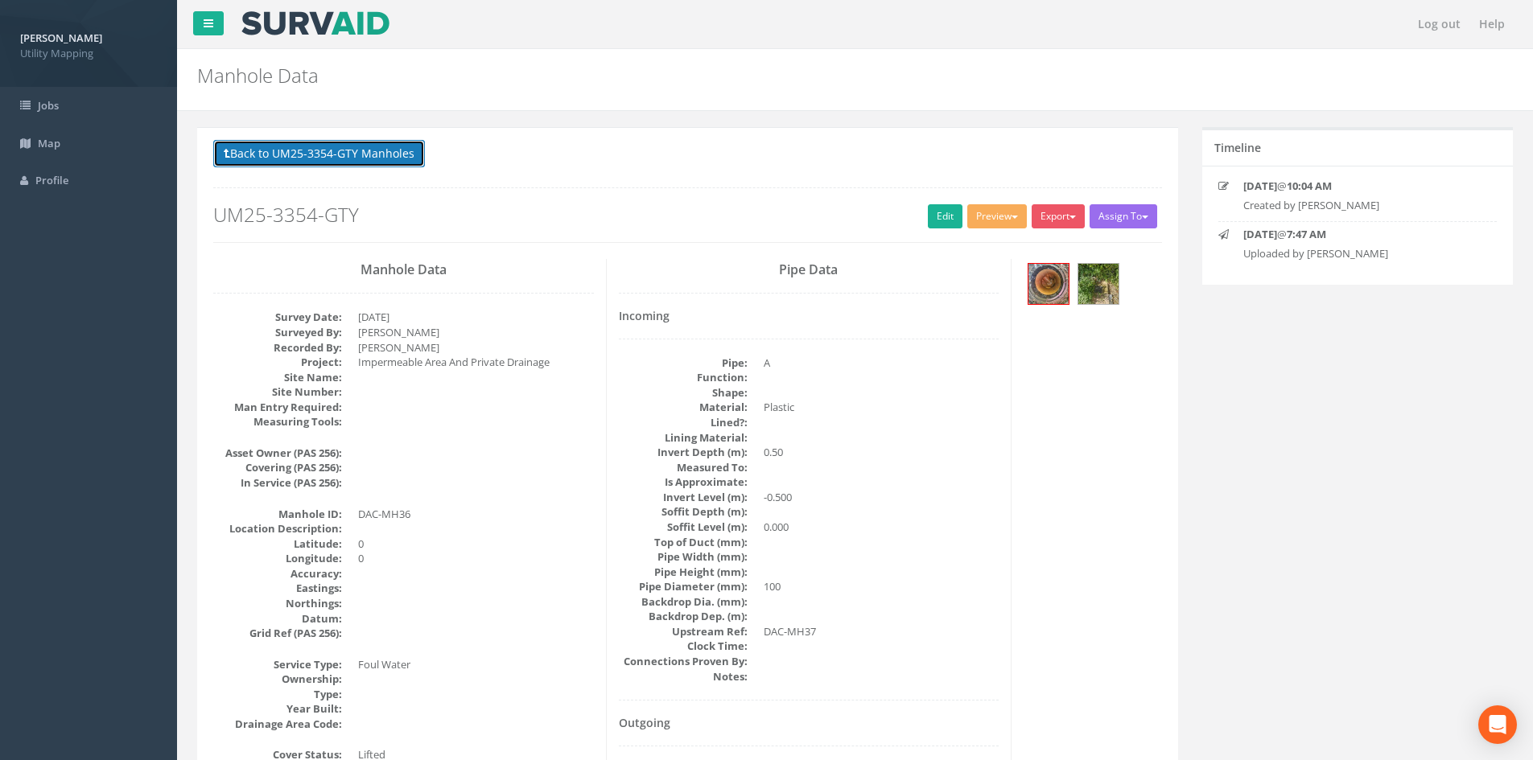
click at [365, 150] on button "Back to UM25-3354-GTY Manholes" at bounding box center [319, 153] width 212 height 27
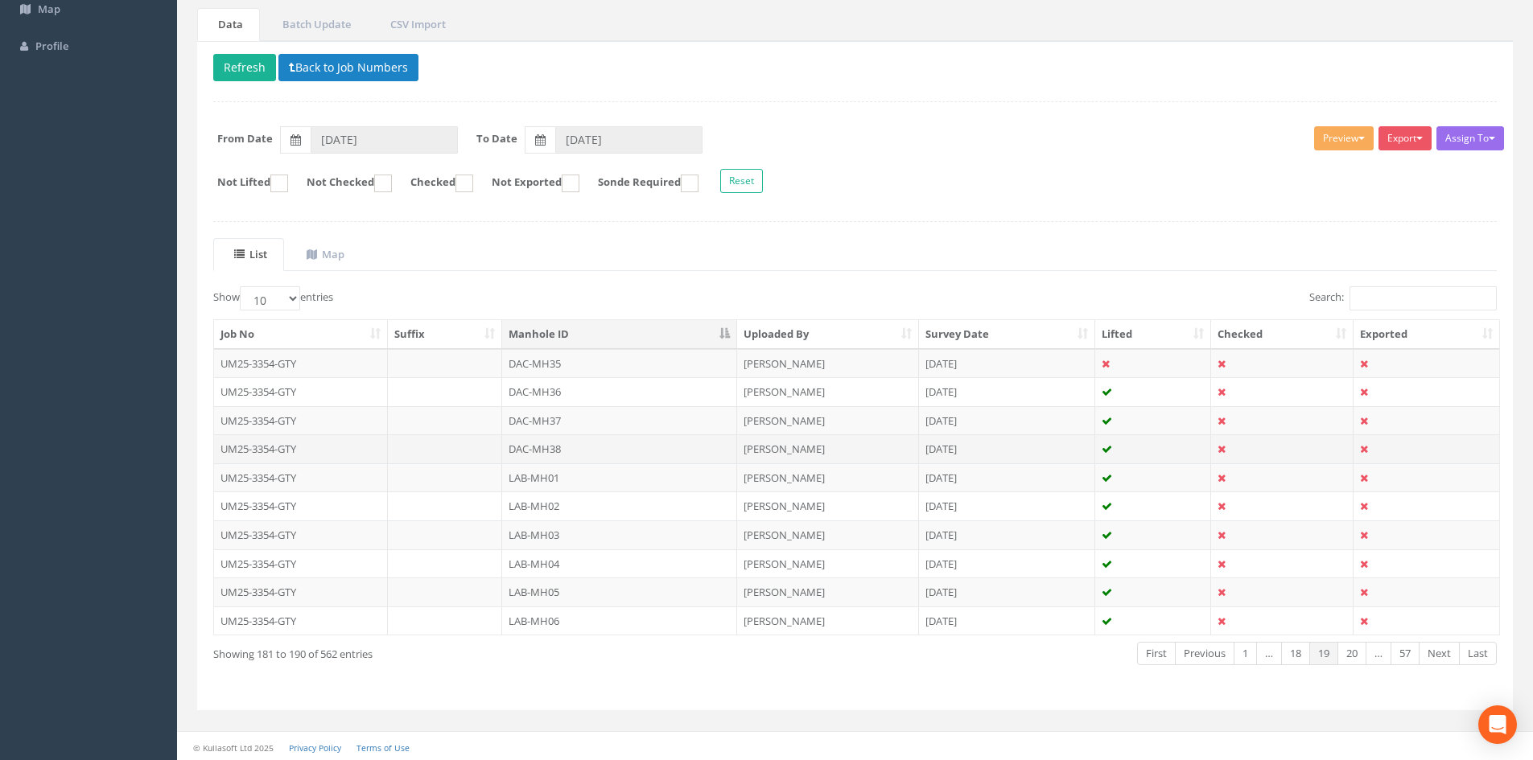
scroll to position [137, 0]
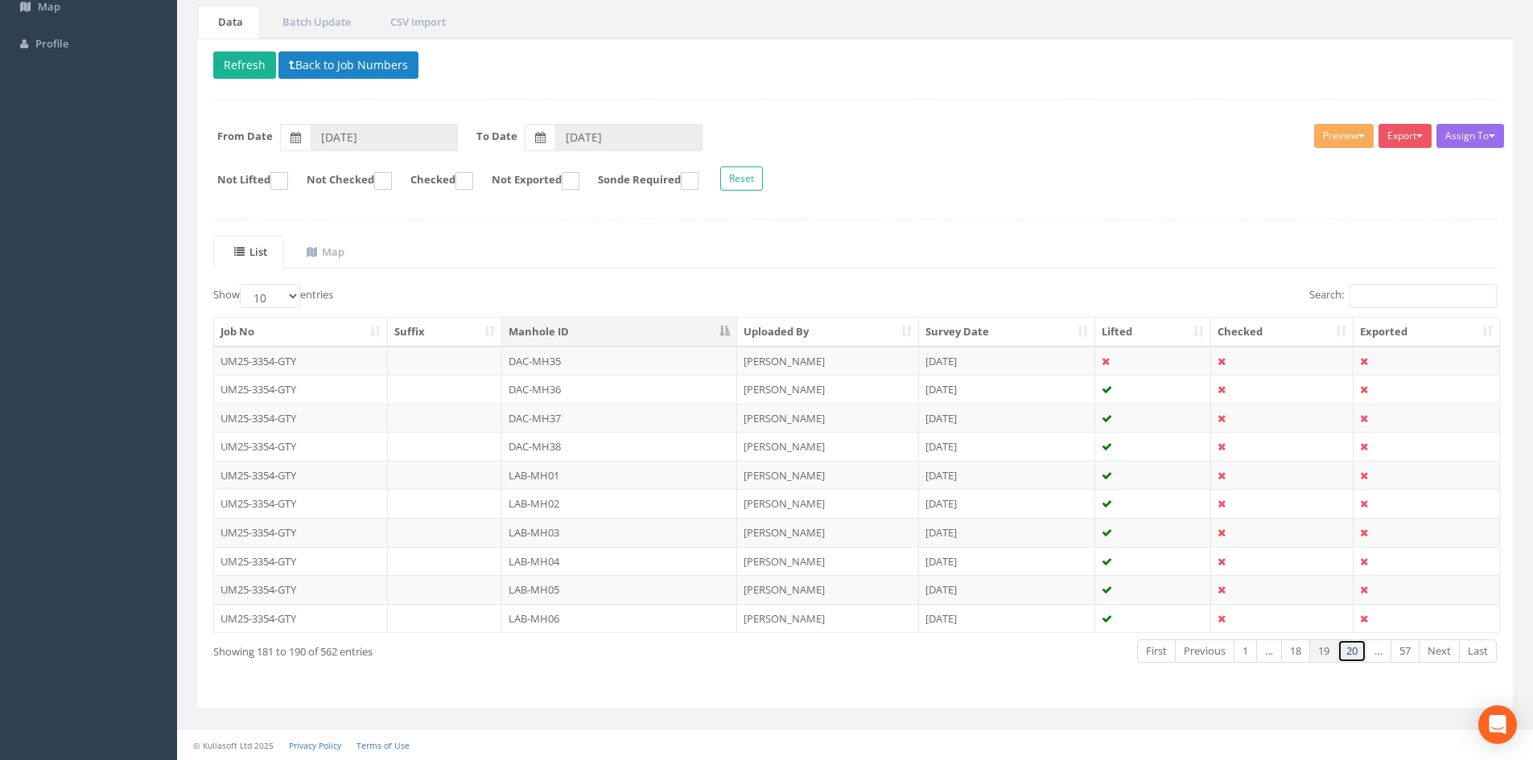
click at [1349, 653] on link "20" at bounding box center [1351, 651] width 29 height 23
click at [1349, 653] on link "21" at bounding box center [1351, 651] width 29 height 23
click at [1349, 653] on link "22" at bounding box center [1351, 651] width 29 height 23
click at [1303, 652] on link "21" at bounding box center [1295, 651] width 29 height 23
click at [1302, 652] on link "20" at bounding box center [1295, 651] width 29 height 23
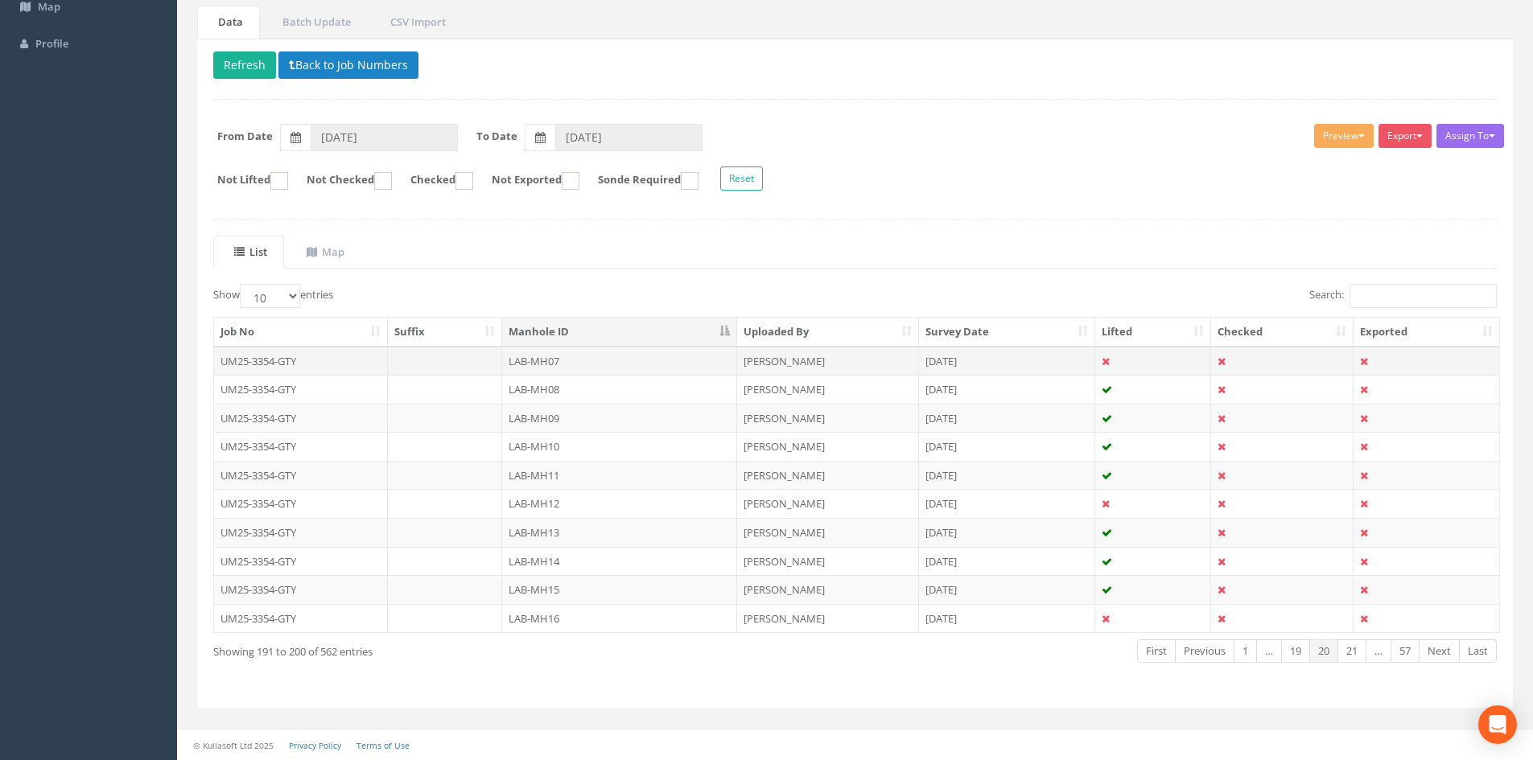
click at [772, 357] on td "[PERSON_NAME]" at bounding box center [828, 361] width 182 height 29
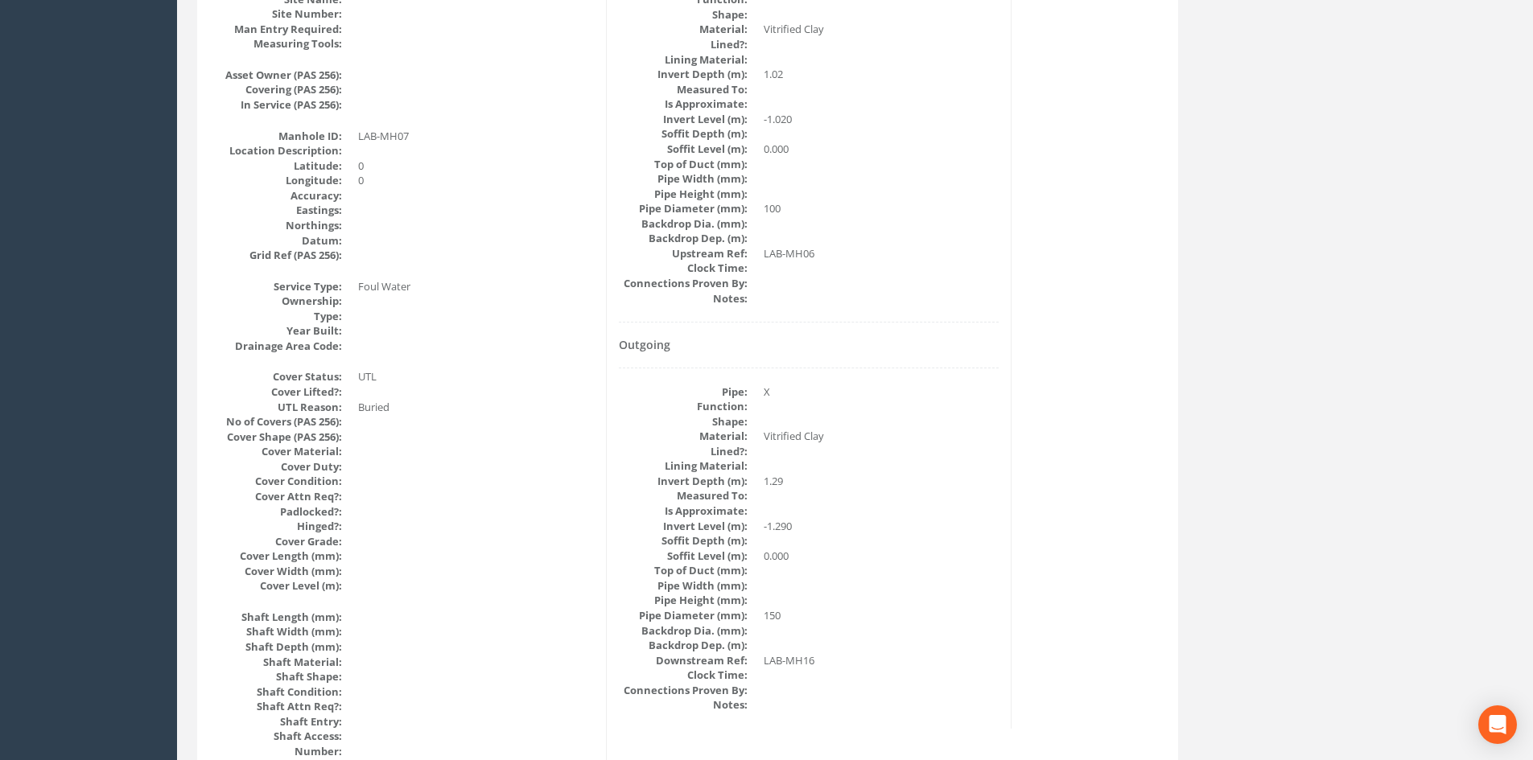
scroll to position [0, 0]
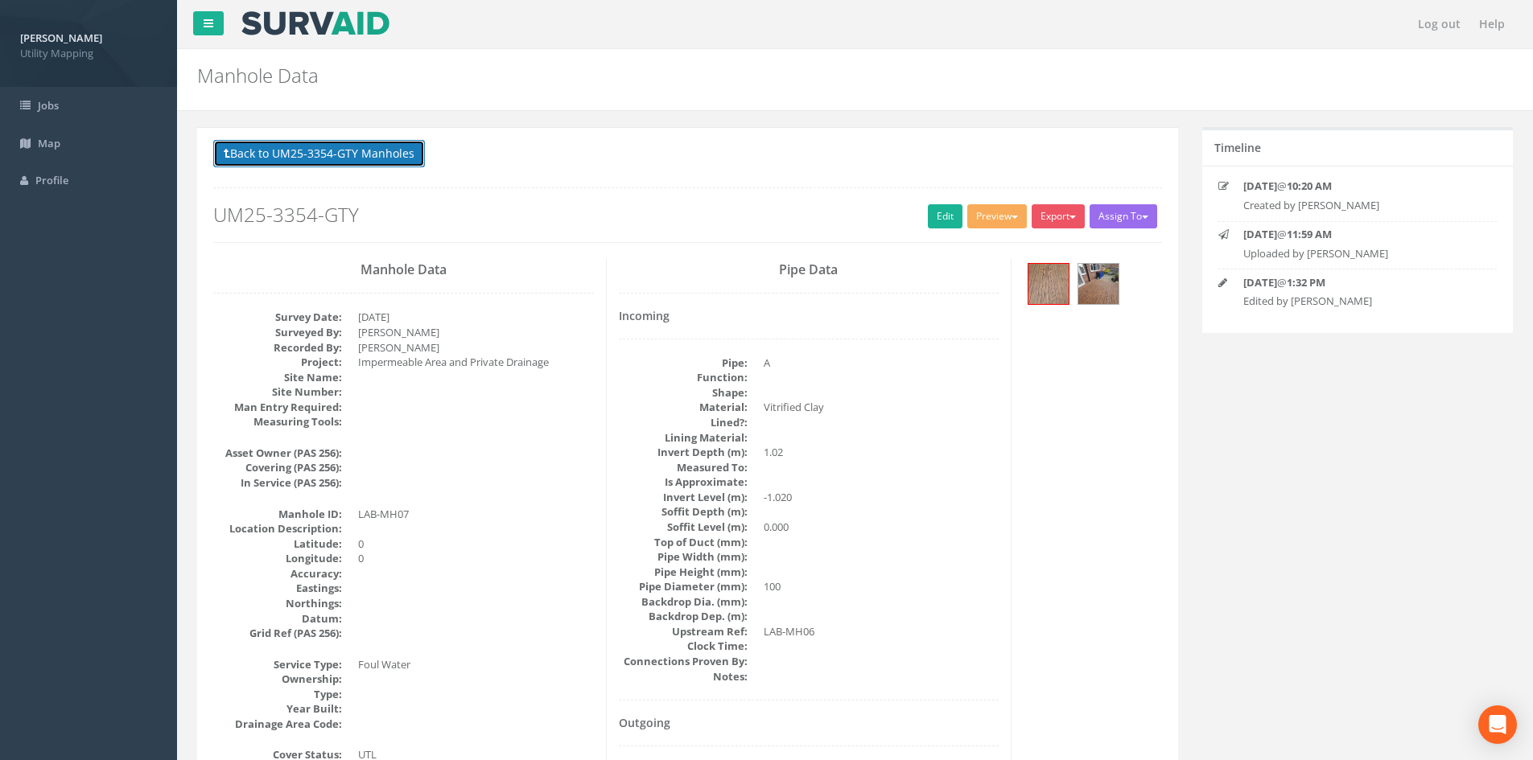
click at [343, 151] on button "Back to UM25-3354-GTY Manholes" at bounding box center [319, 153] width 212 height 27
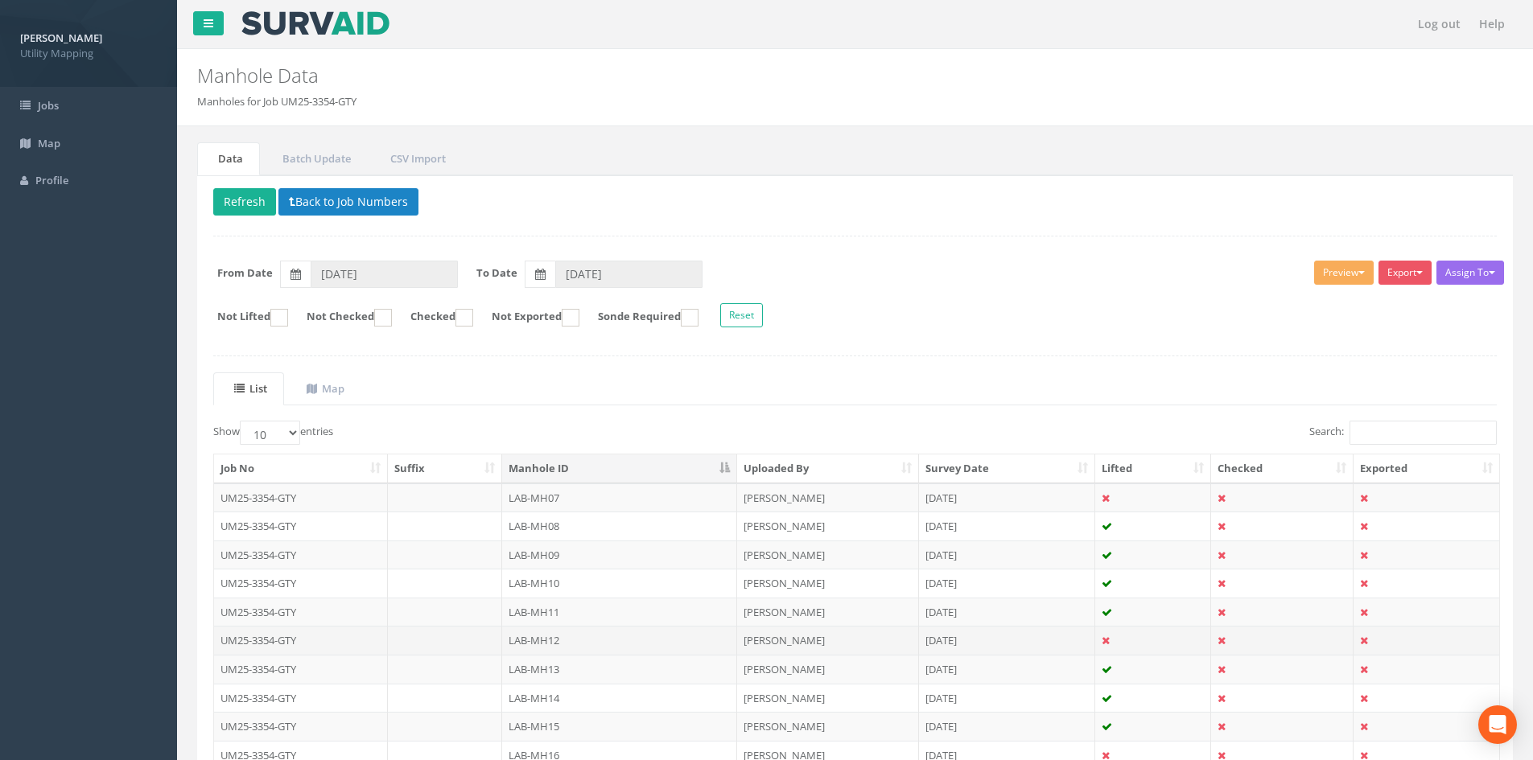
click at [634, 636] on td "LAB-MH12" at bounding box center [619, 640] width 235 height 29
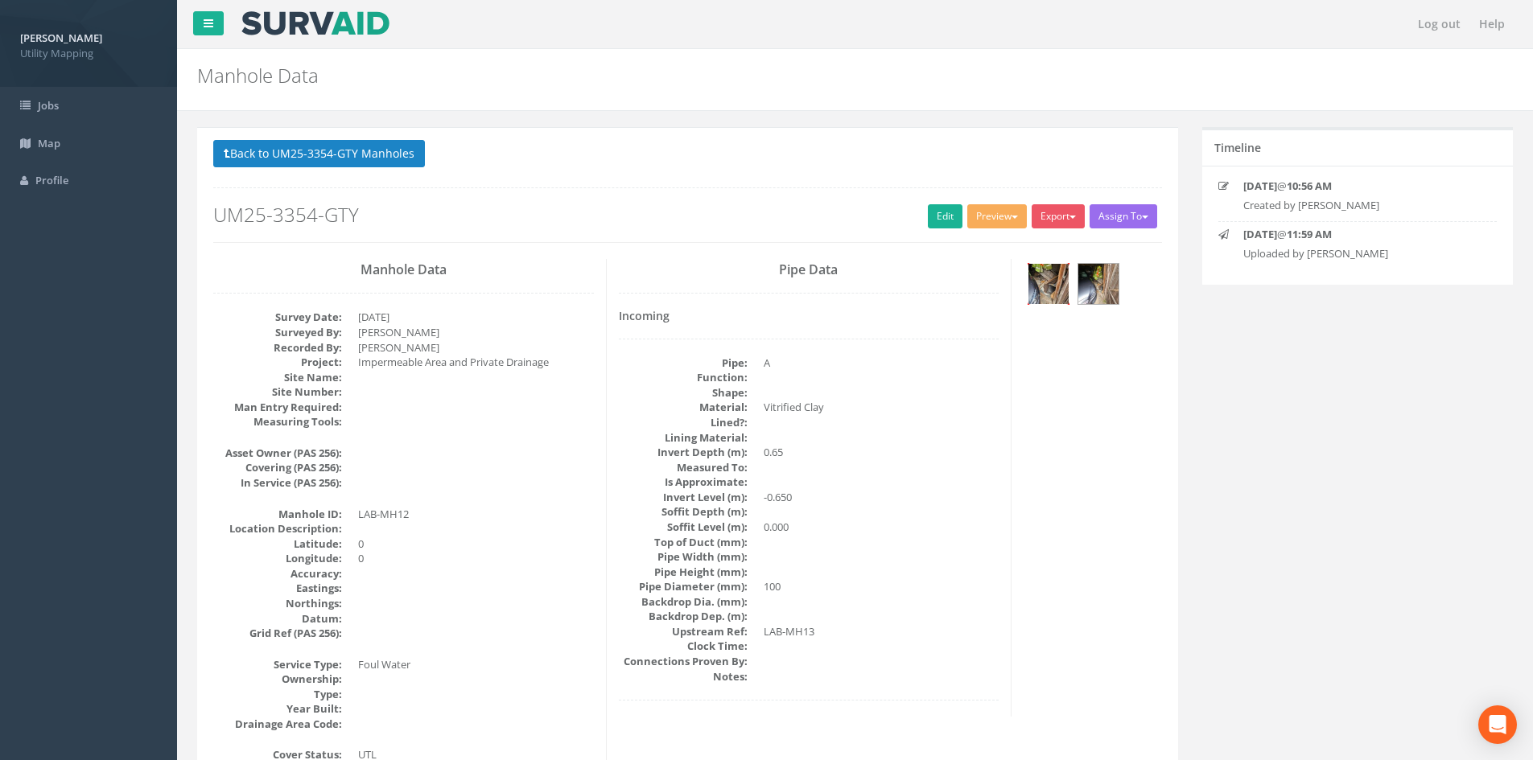
click at [1042, 289] on img at bounding box center [1048, 284] width 40 height 40
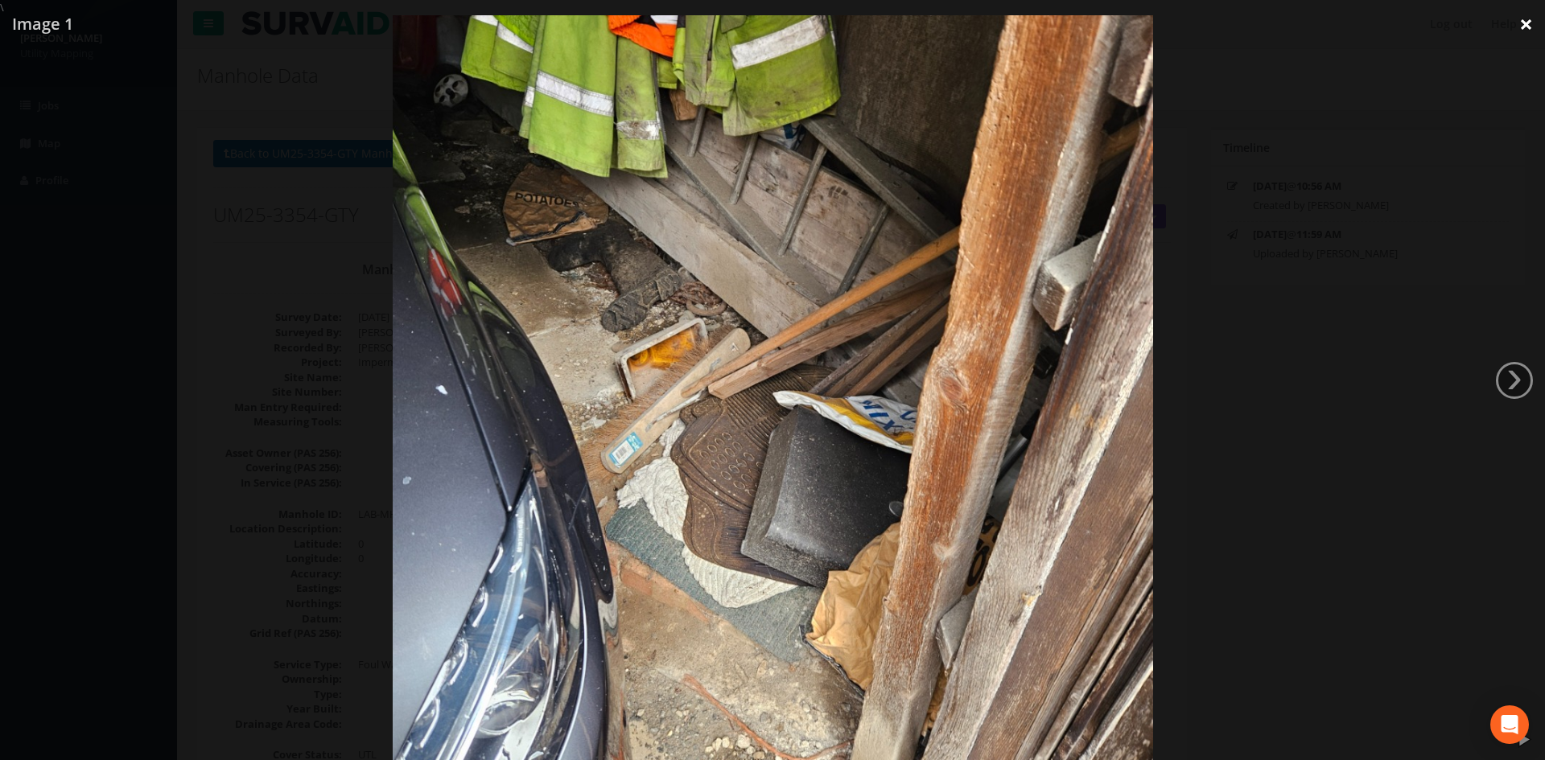
click at [1533, 29] on link "×" at bounding box center [1526, 24] width 38 height 48
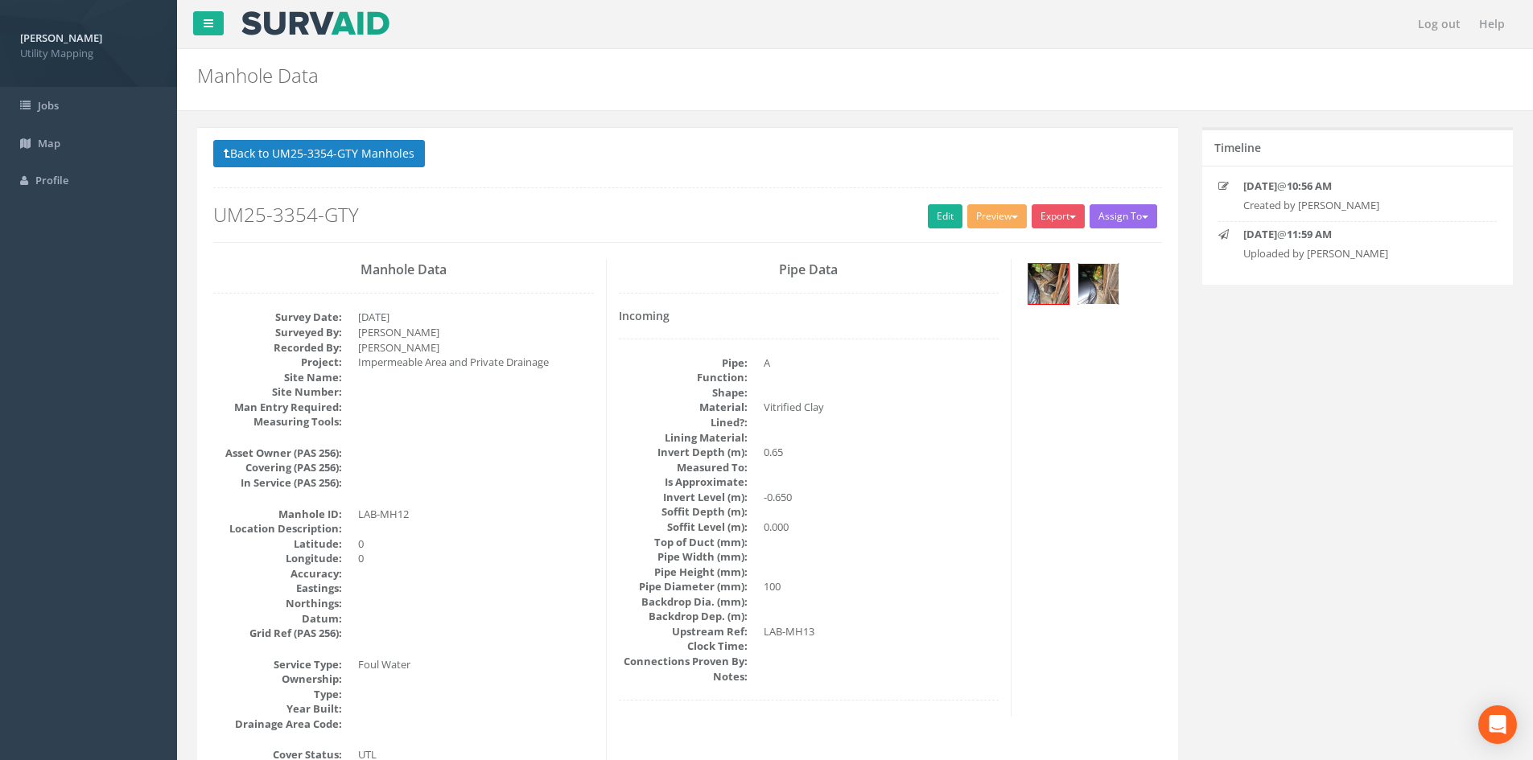
click at [1103, 302] on img at bounding box center [1098, 284] width 40 height 40
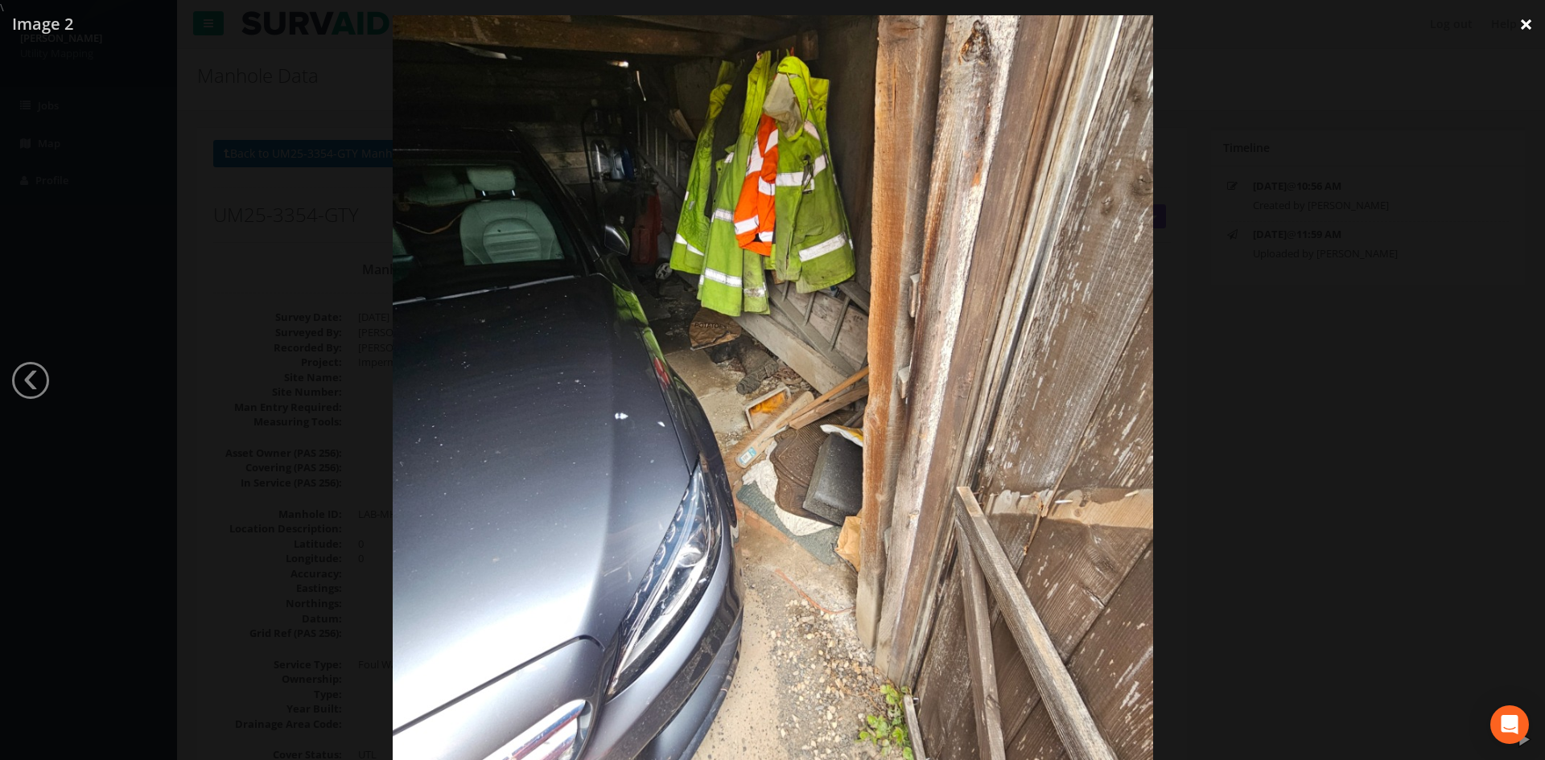
click at [1520, 27] on link "×" at bounding box center [1526, 24] width 38 height 48
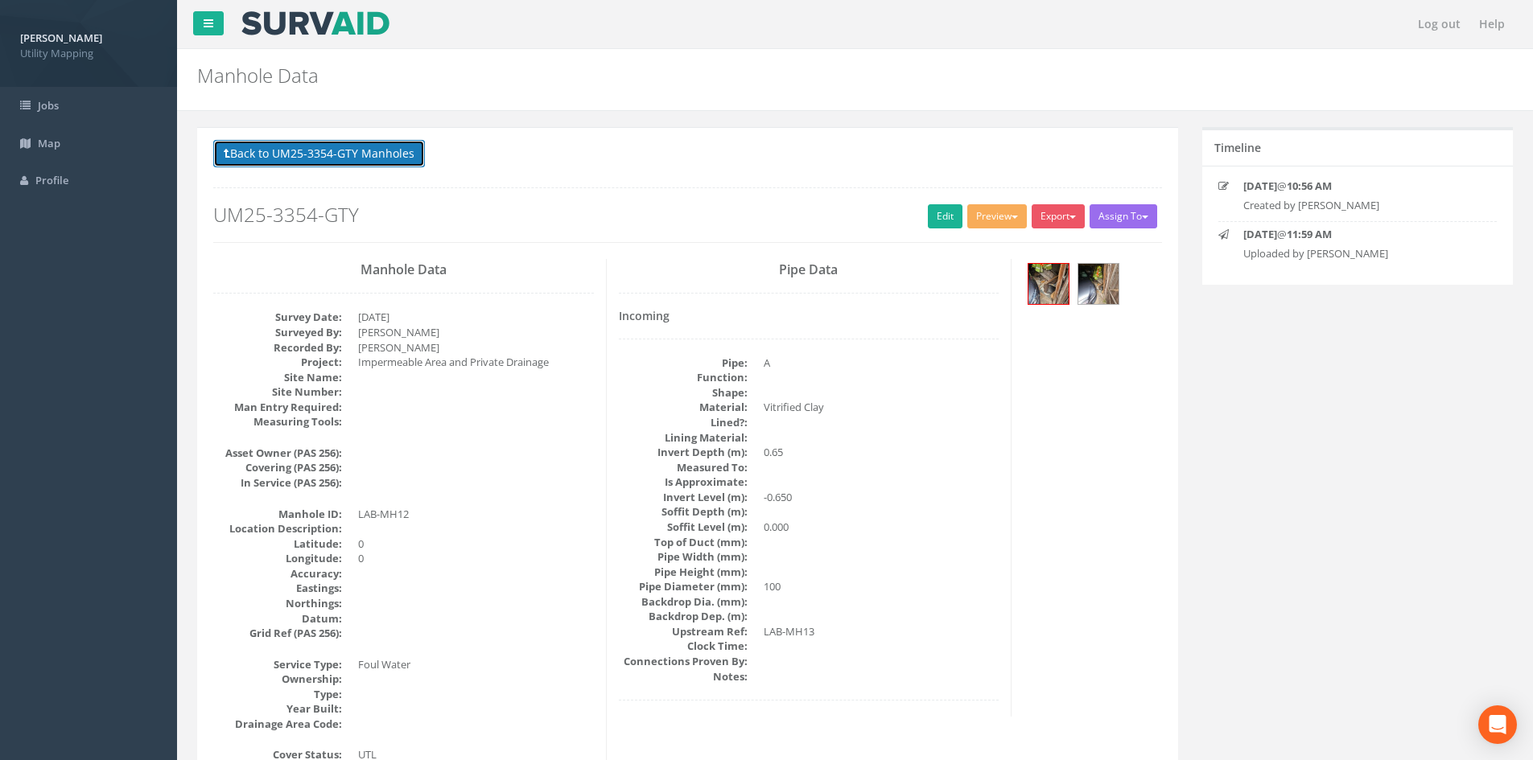
click at [360, 142] on button "Back to UM25-3354-GTY Manholes" at bounding box center [319, 153] width 212 height 27
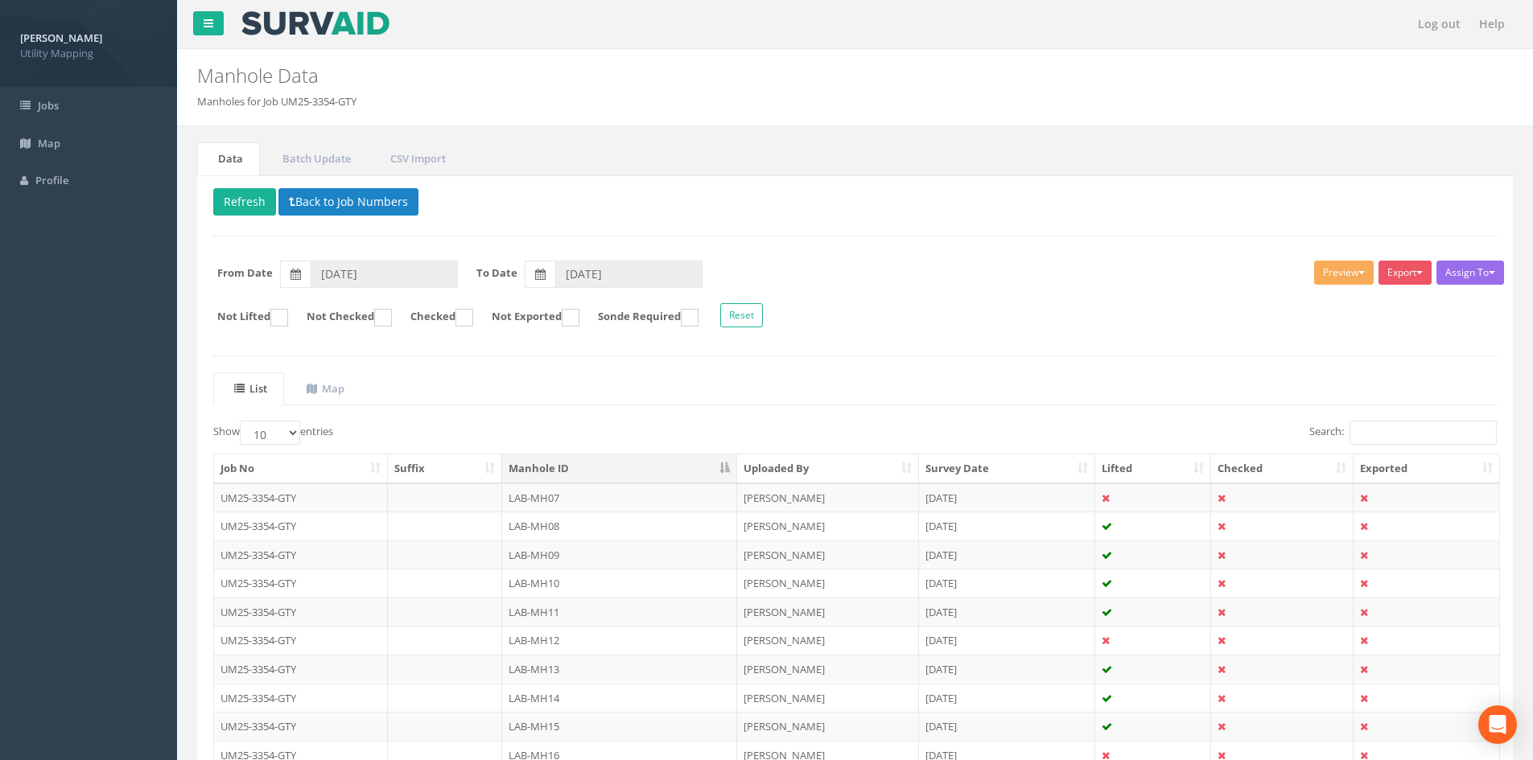
scroll to position [137, 0]
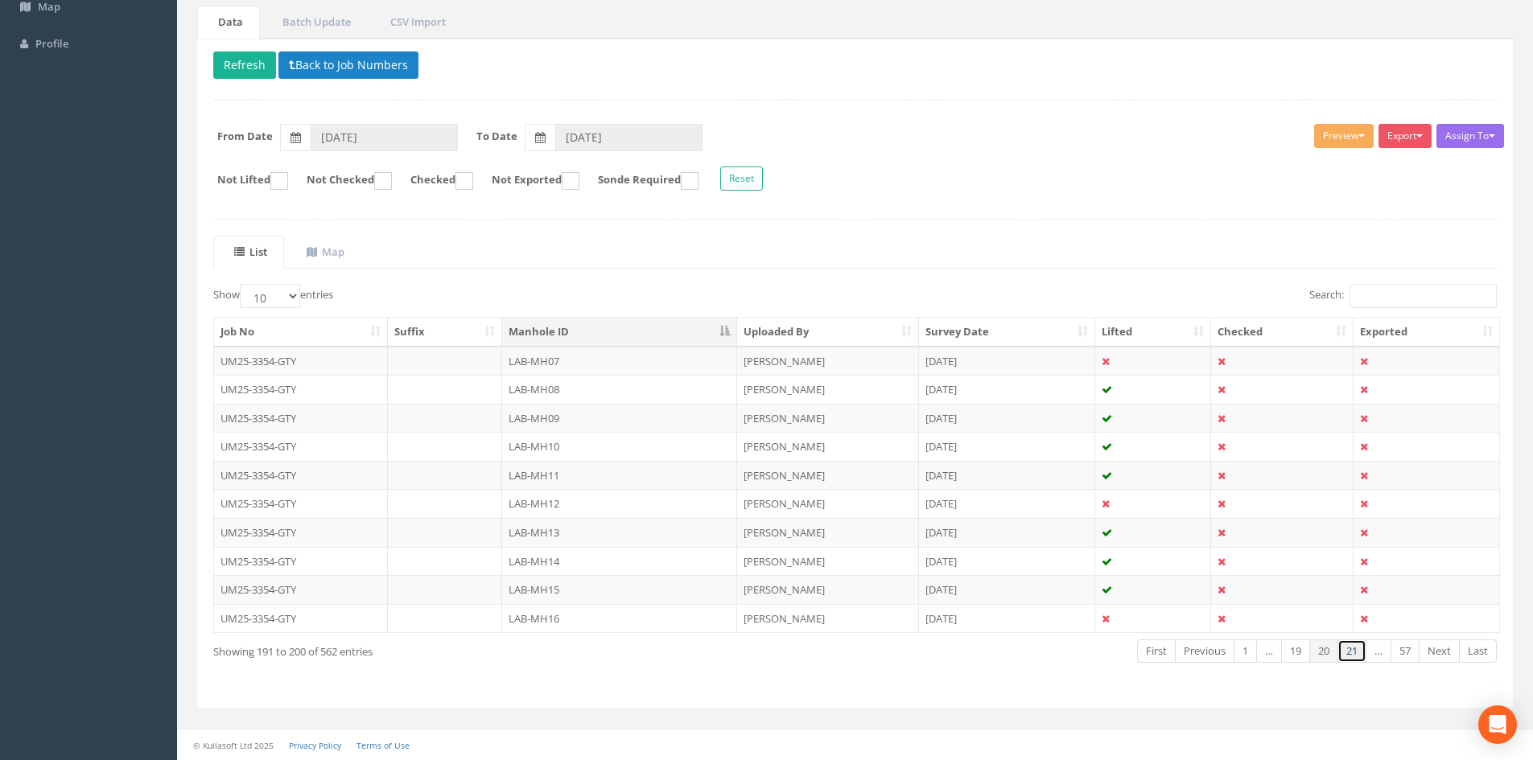
click at [1353, 652] on link "21" at bounding box center [1351, 651] width 29 height 23
click at [1353, 652] on link "22" at bounding box center [1351, 651] width 29 height 23
click at [529, 422] on td "STE-MH08" at bounding box center [619, 418] width 235 height 29
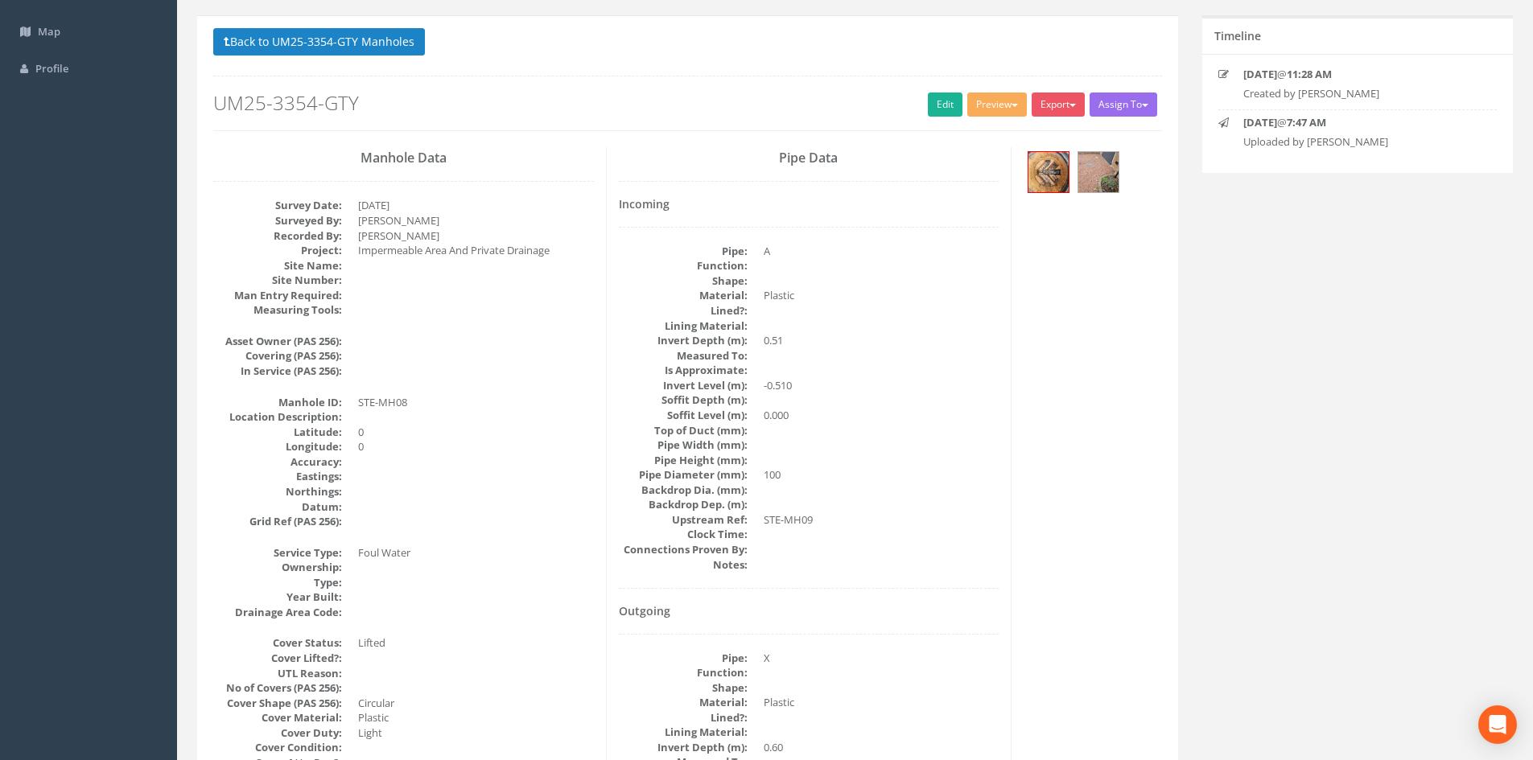
scroll to position [0, 0]
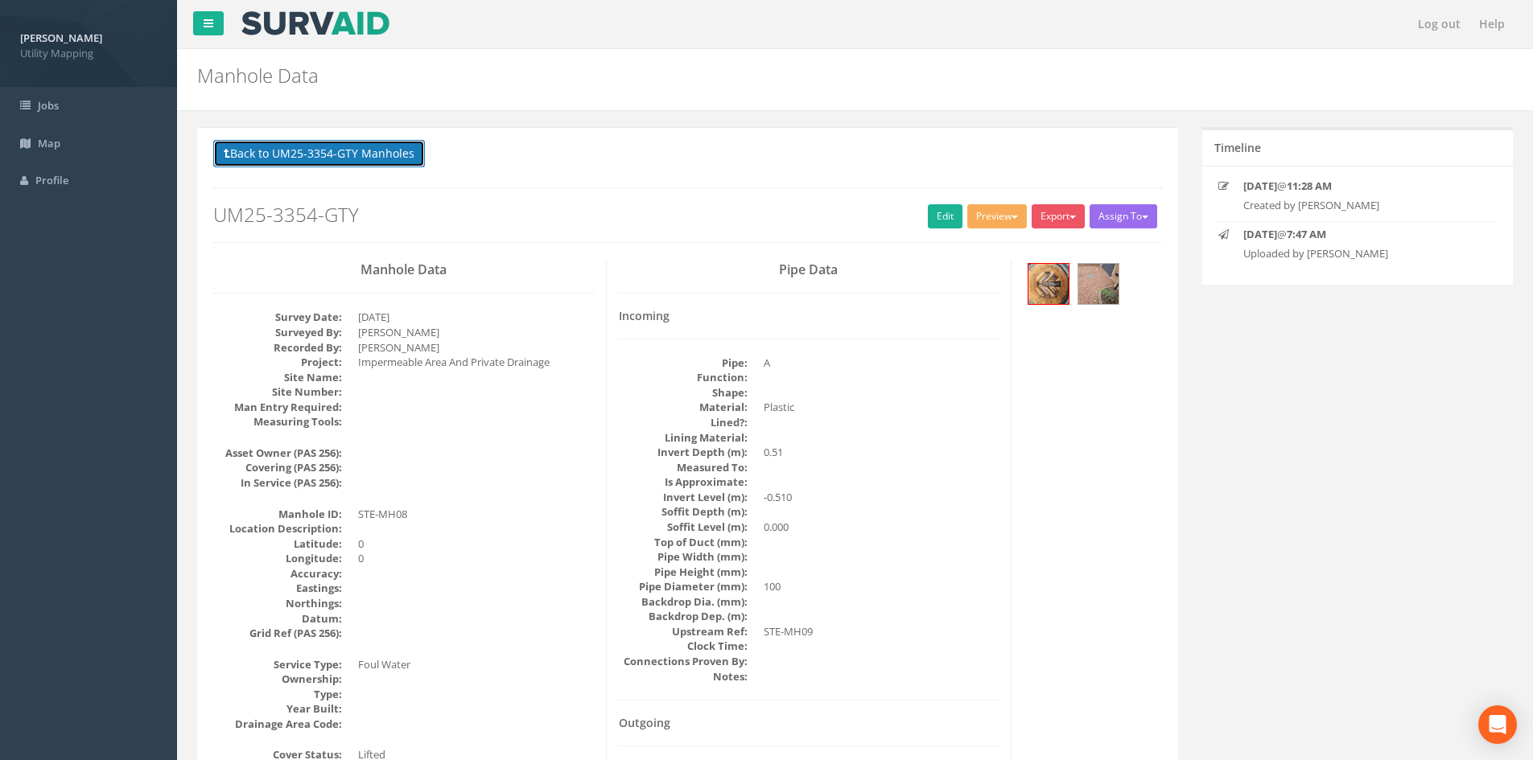
click at [361, 154] on button "Back to UM25-3354-GTY Manholes" at bounding box center [319, 153] width 212 height 27
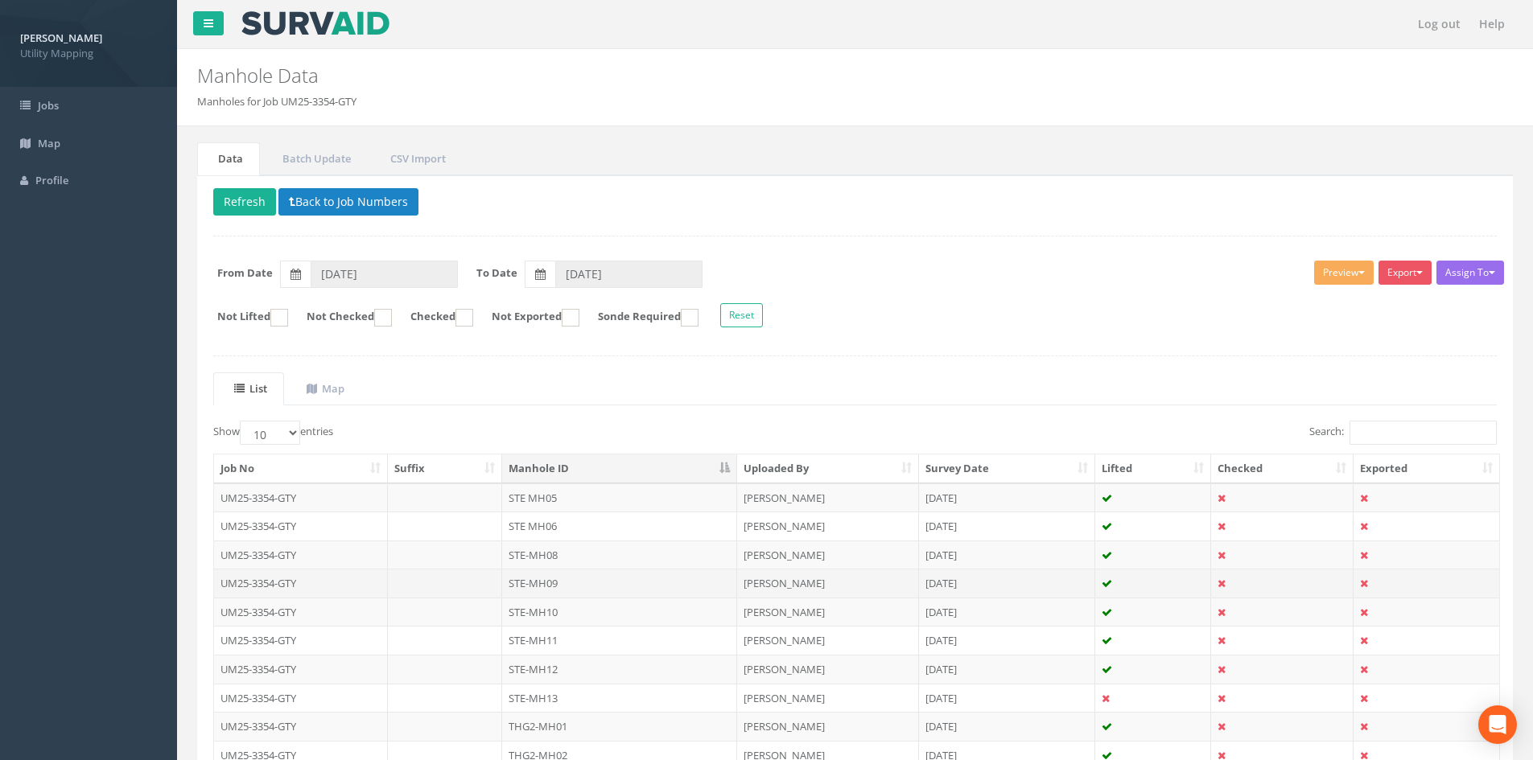
click at [620, 588] on td "STE-MH09" at bounding box center [619, 583] width 235 height 29
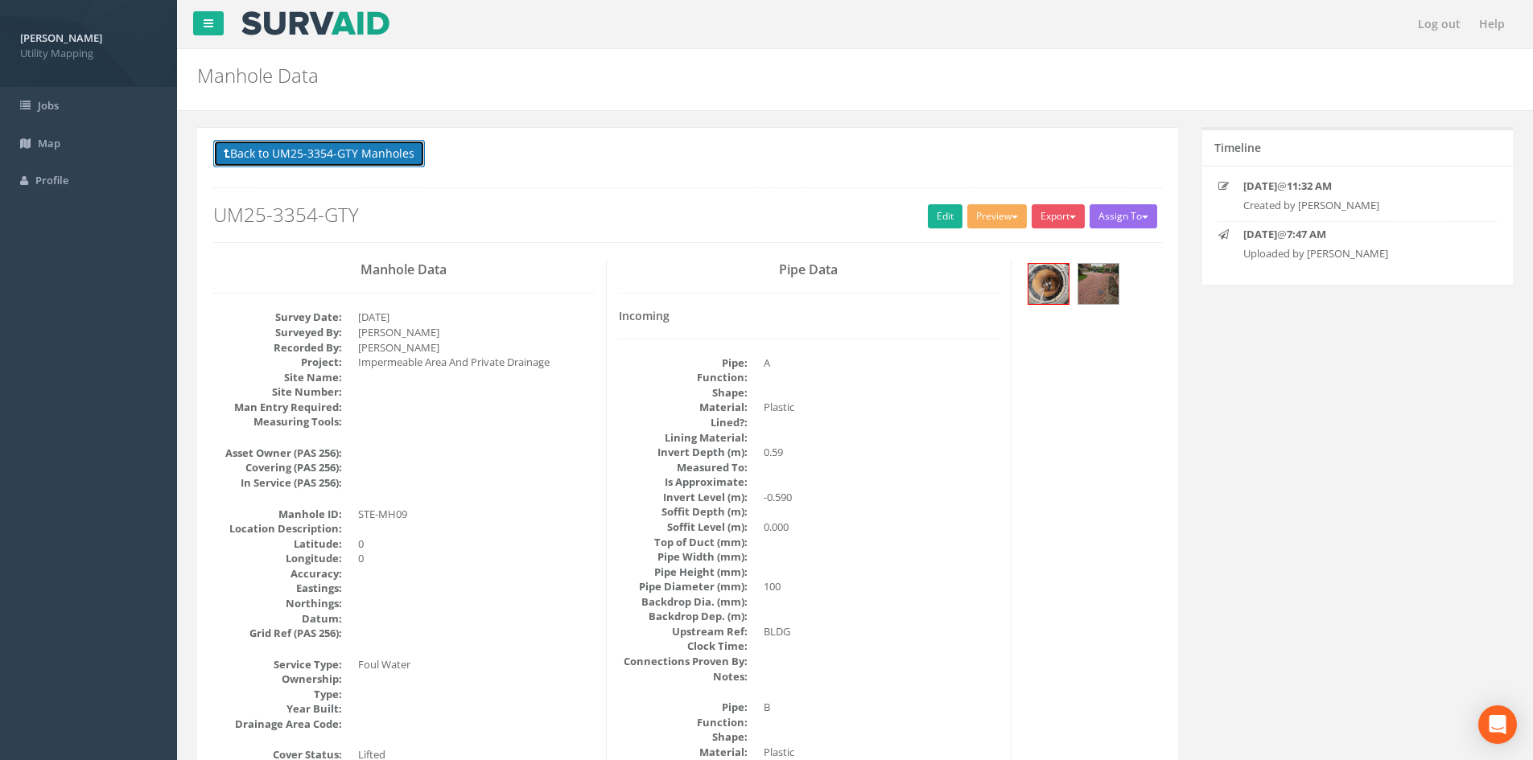
click at [370, 153] on button "Back to UM25-3354-GTY Manholes" at bounding box center [319, 153] width 212 height 27
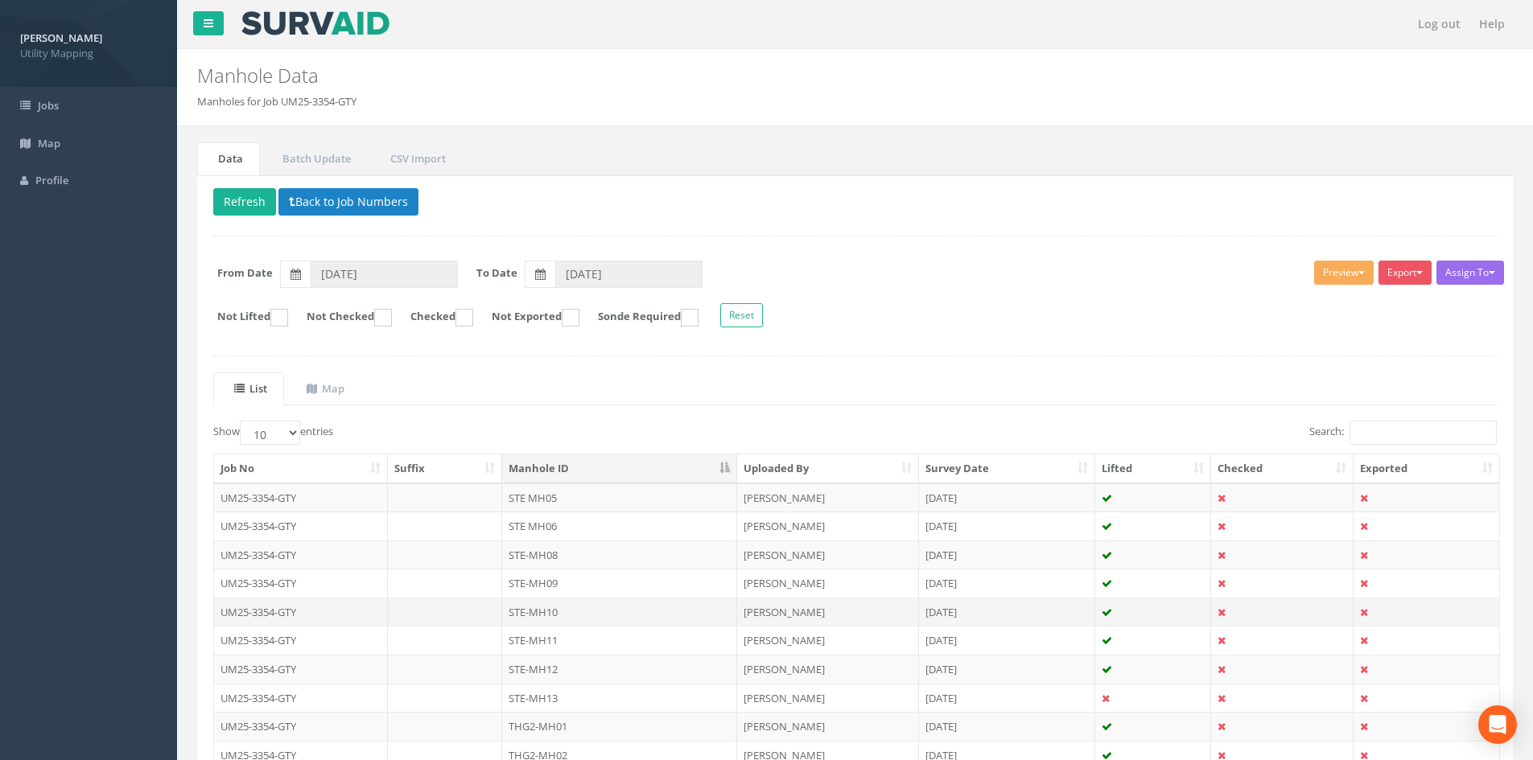
click at [626, 618] on td "STE-MH10" at bounding box center [619, 612] width 235 height 29
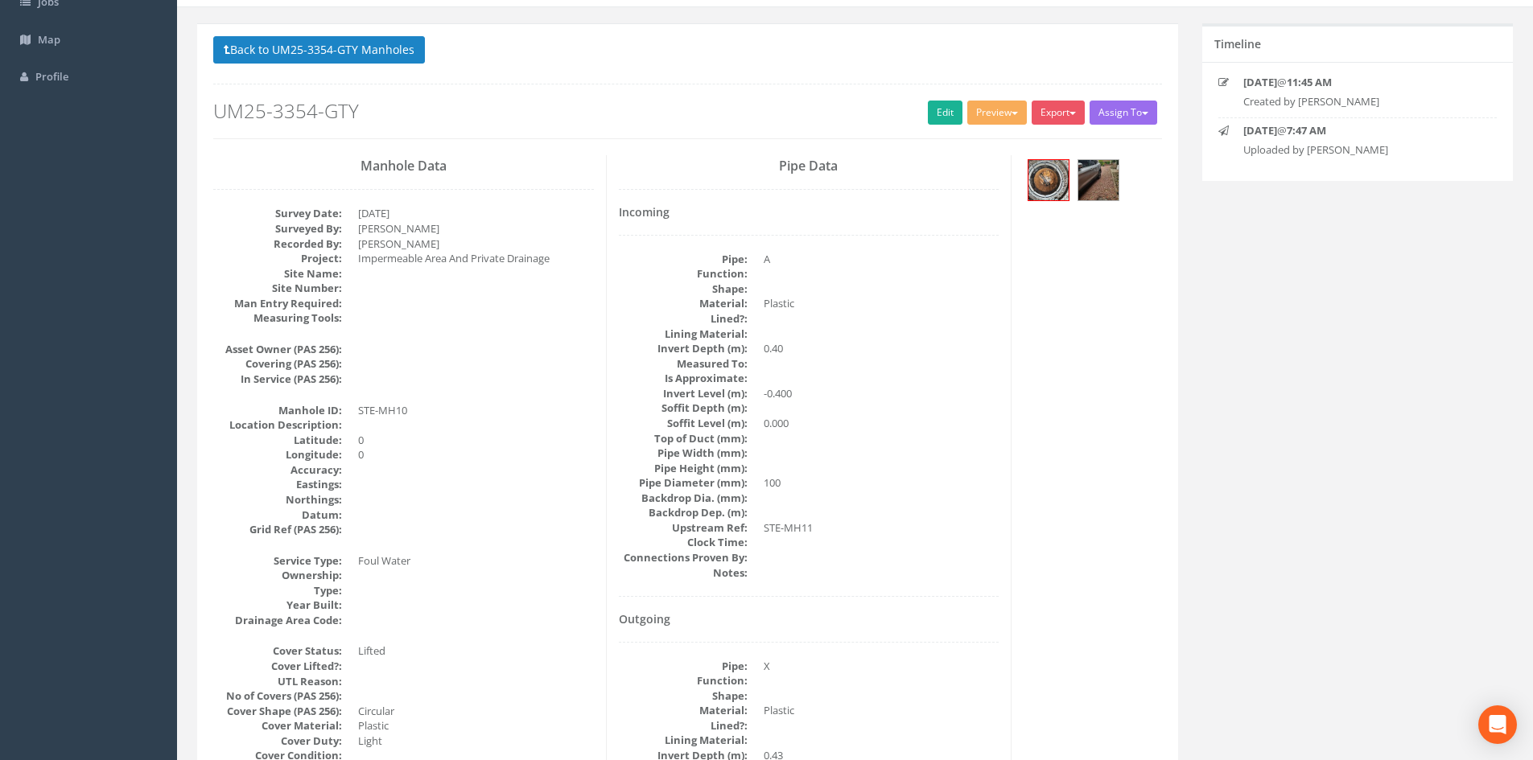
scroll to position [134, 0]
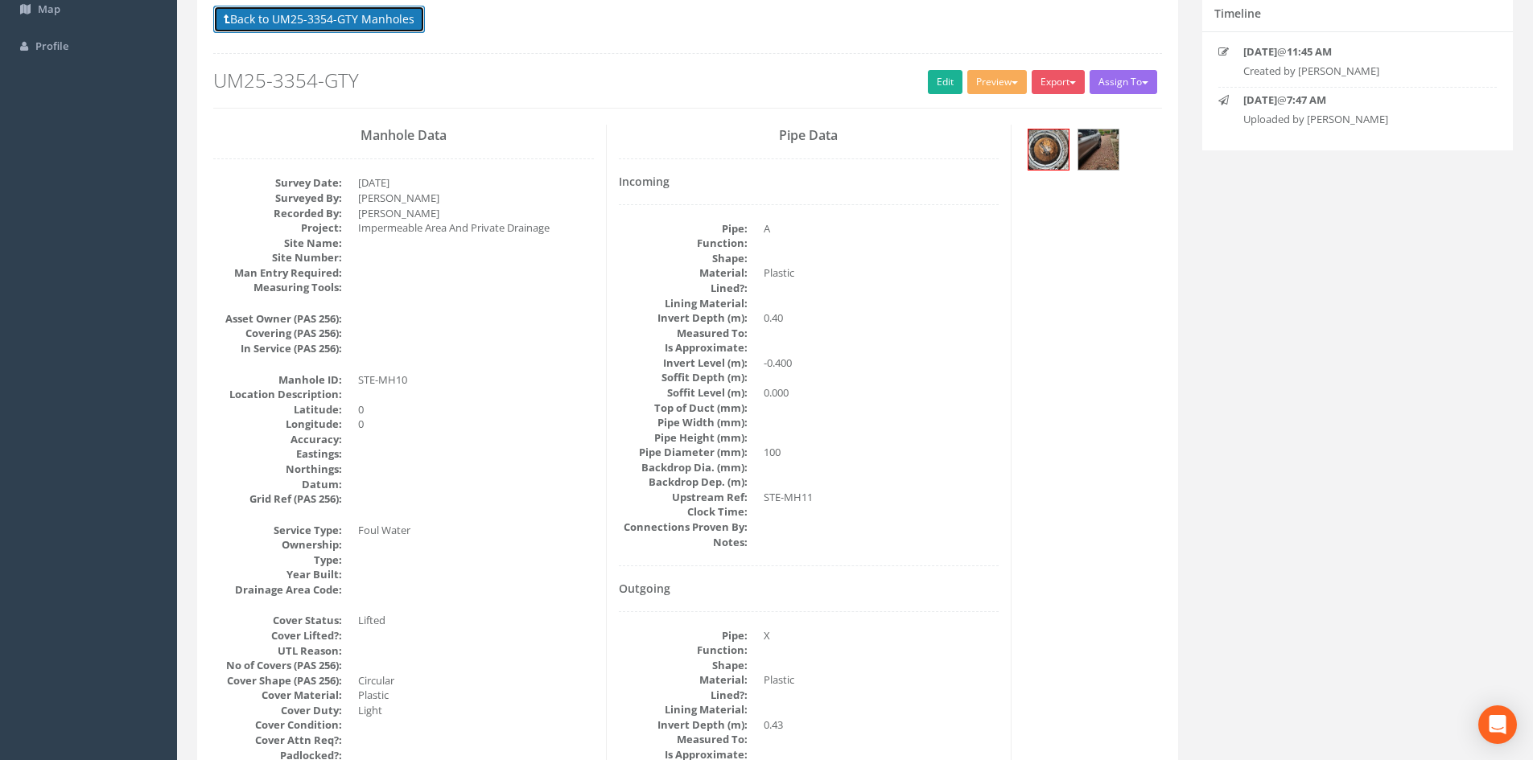
click at [312, 23] on button "Back to UM25-3354-GTY Manholes" at bounding box center [319, 19] width 212 height 27
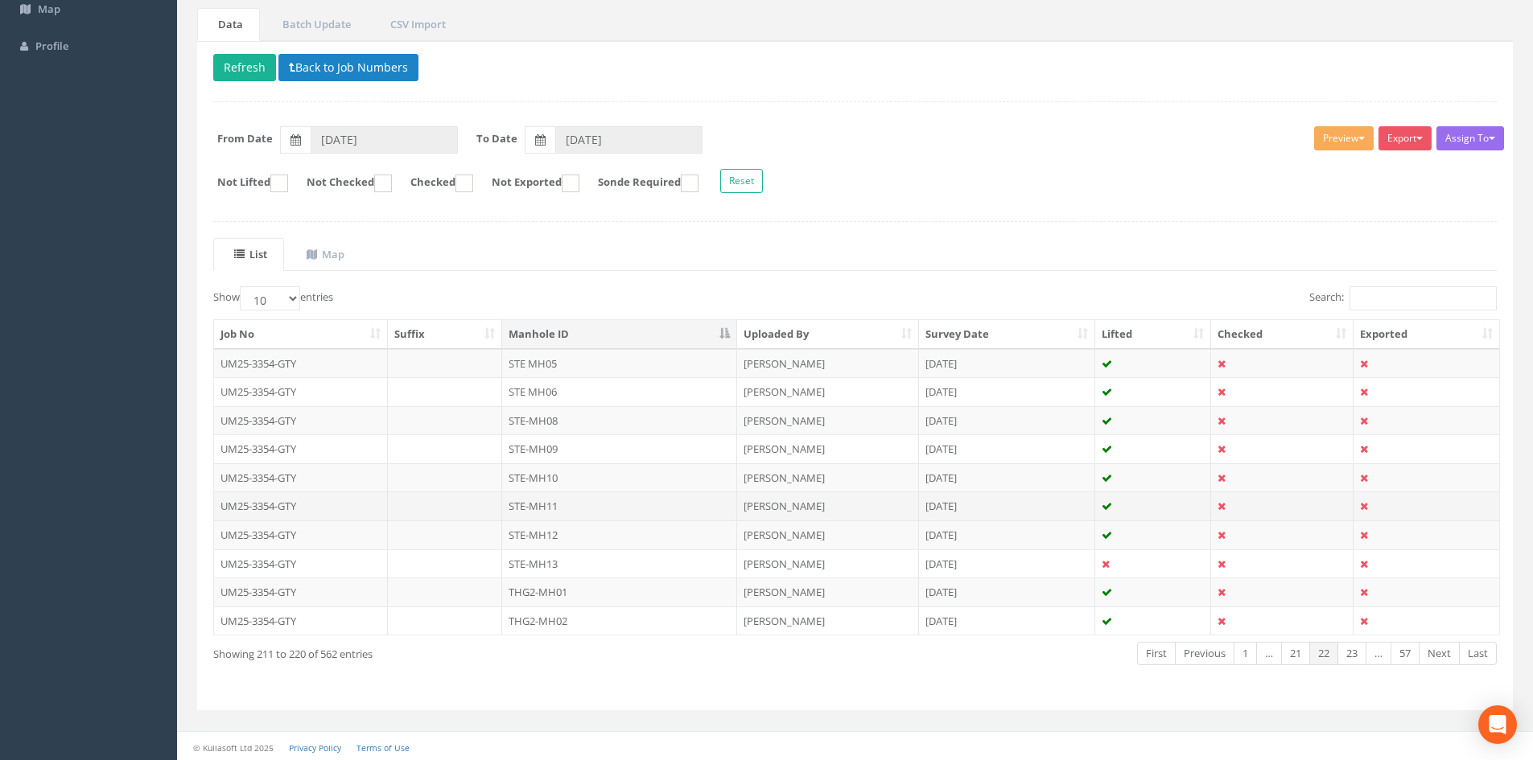
click at [610, 508] on td "STE-MH11" at bounding box center [619, 506] width 235 height 29
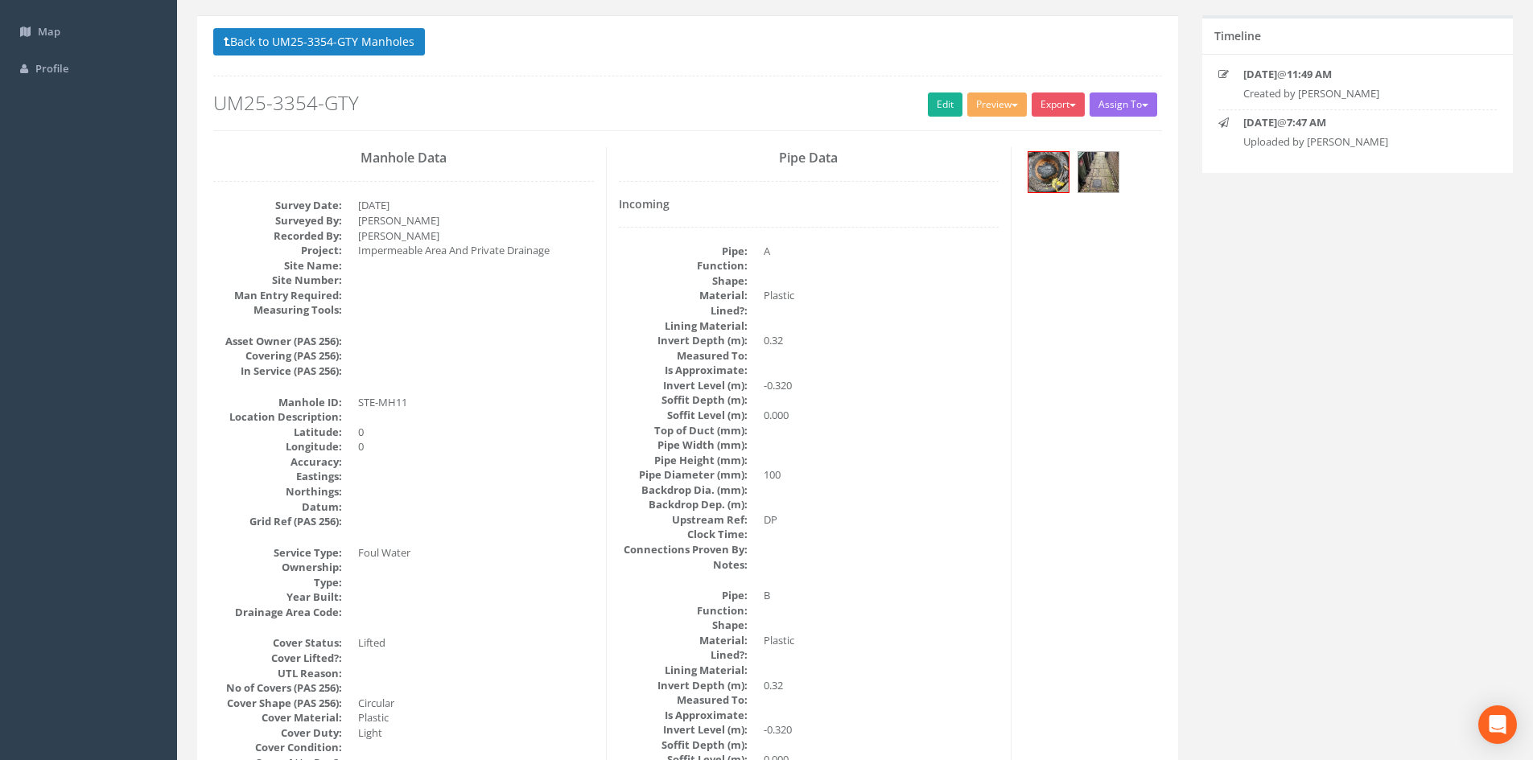
scroll to position [0, 0]
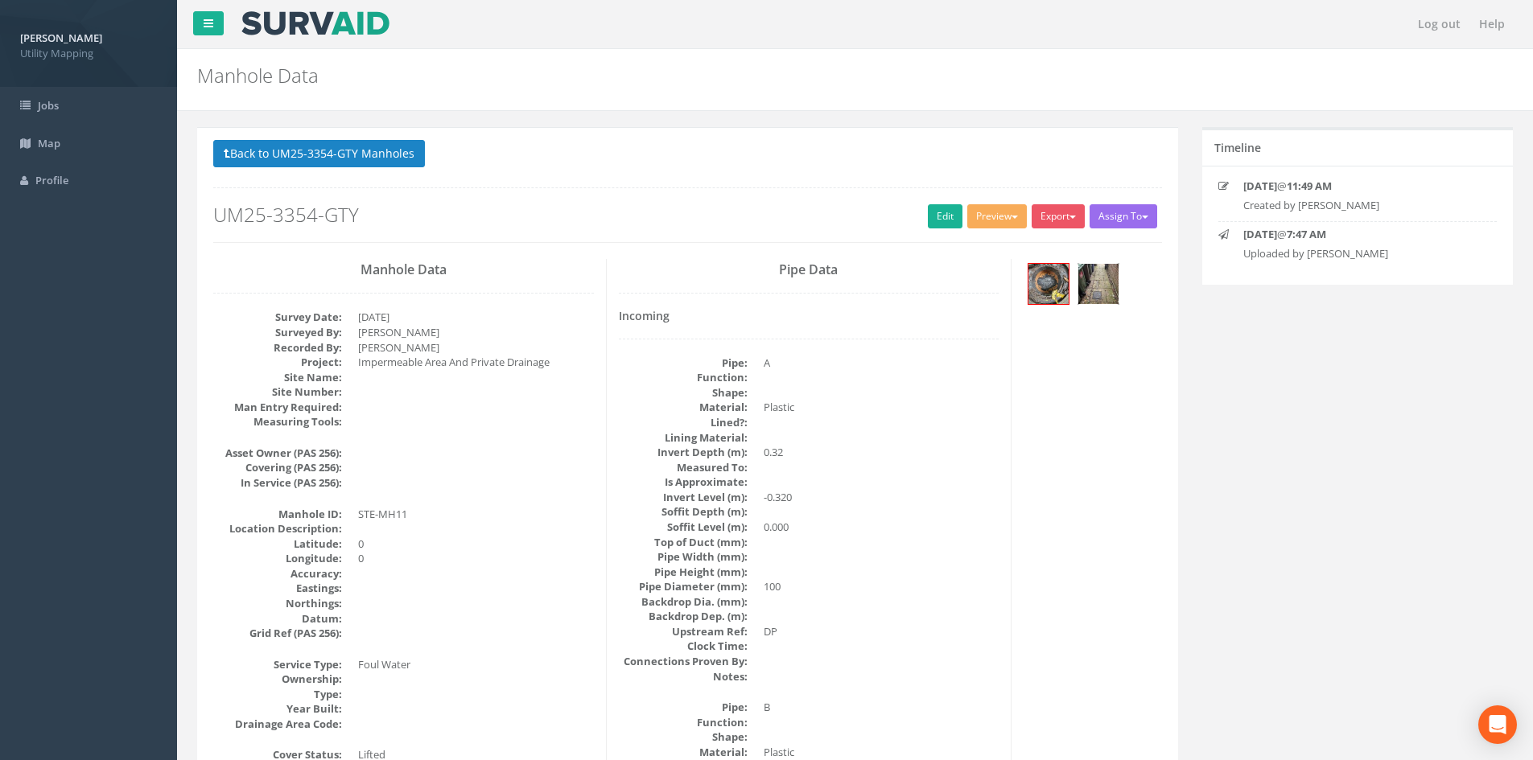
click at [1106, 282] on img at bounding box center [1098, 284] width 40 height 40
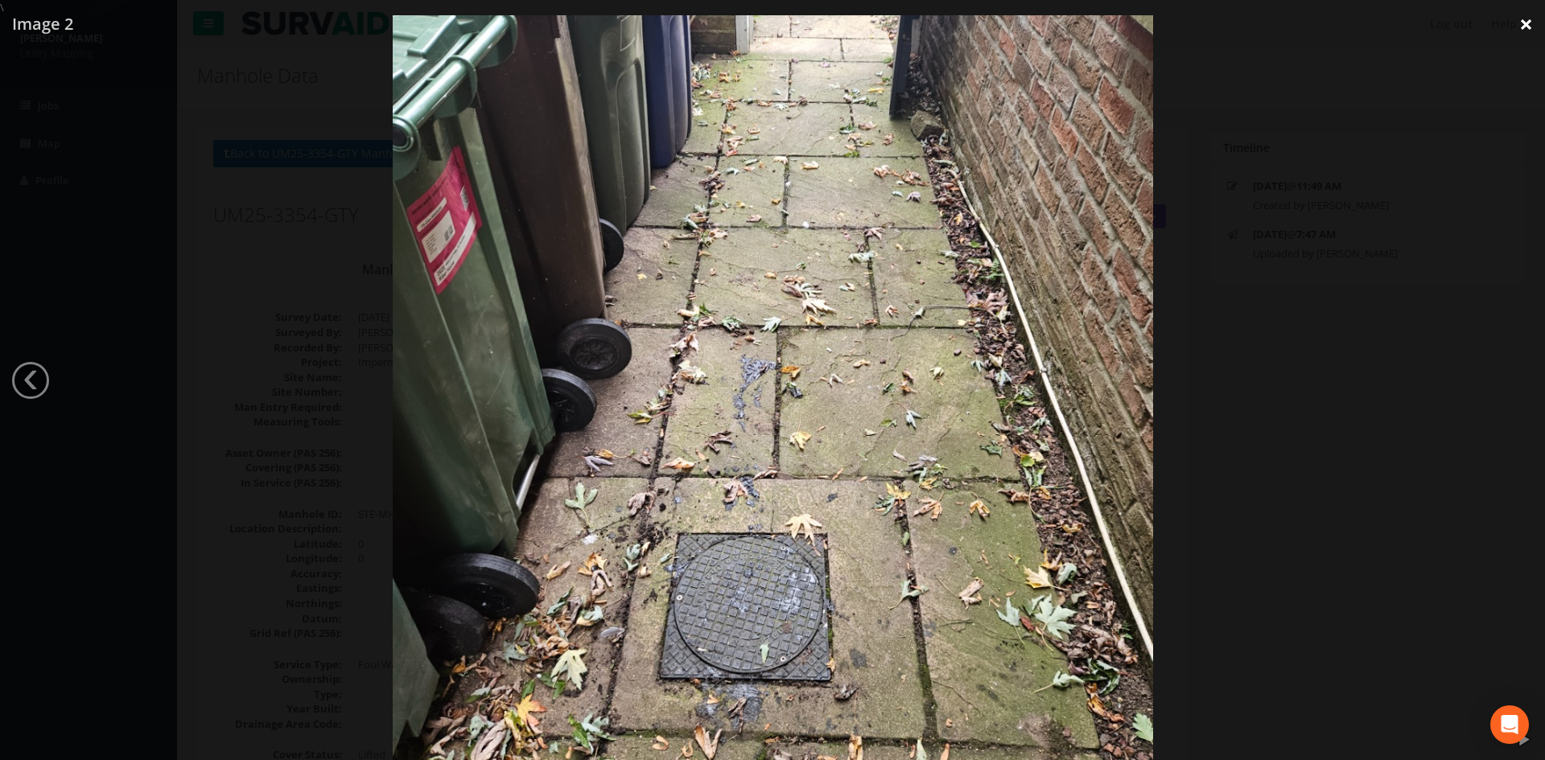
click at [1527, 26] on link "×" at bounding box center [1526, 24] width 38 height 48
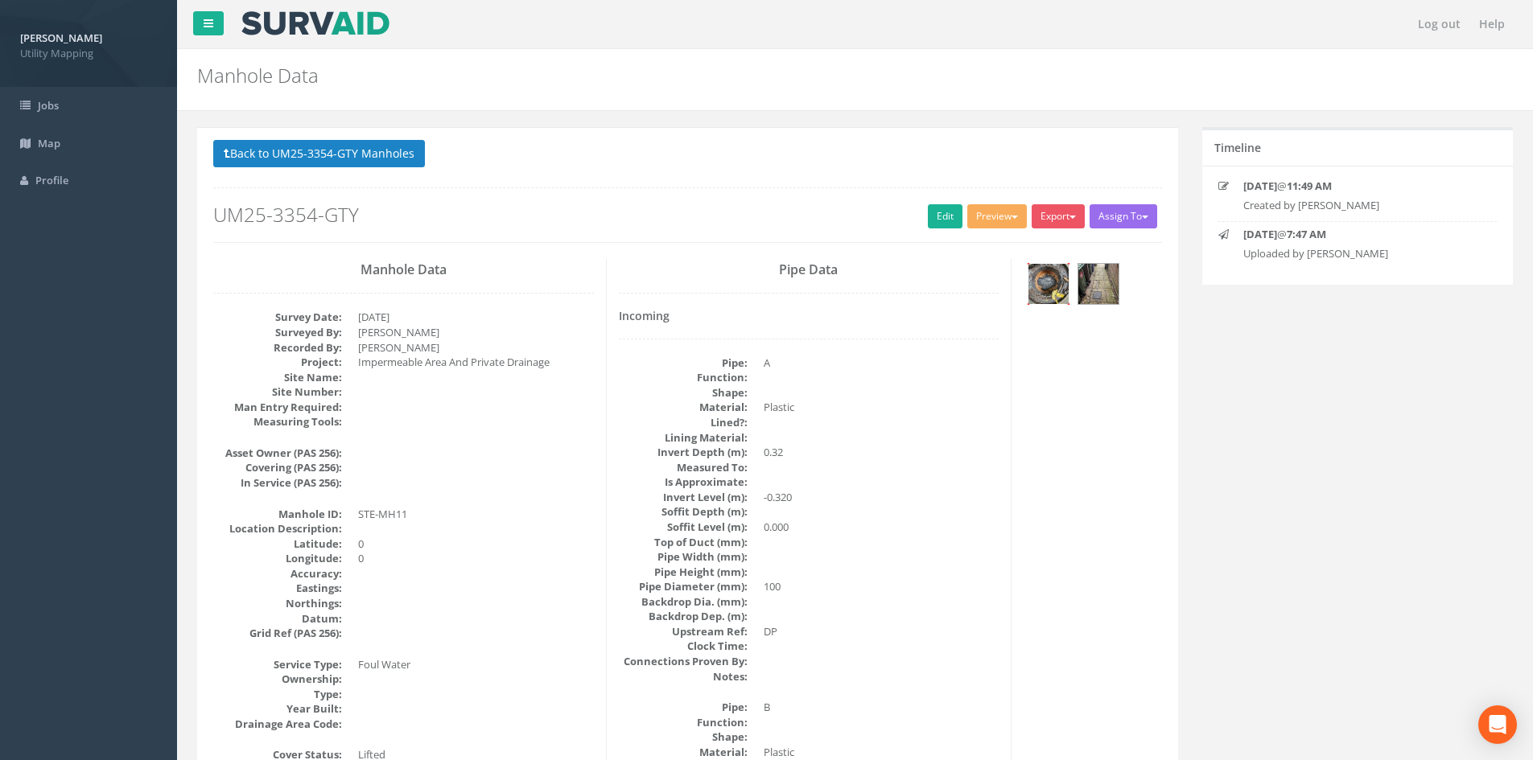
click at [1053, 278] on img at bounding box center [1048, 284] width 40 height 40
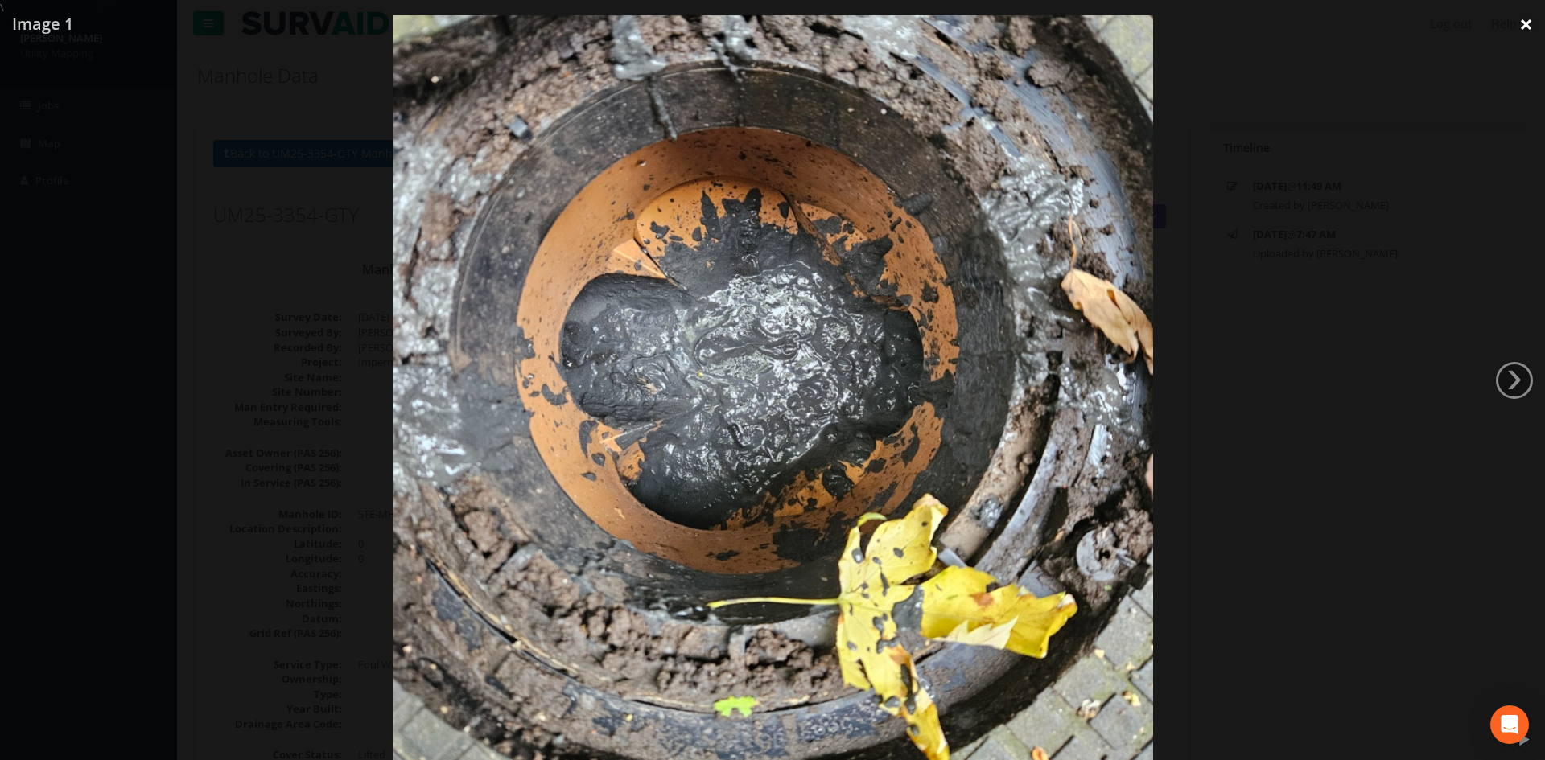
click at [1526, 25] on link "×" at bounding box center [1526, 24] width 38 height 48
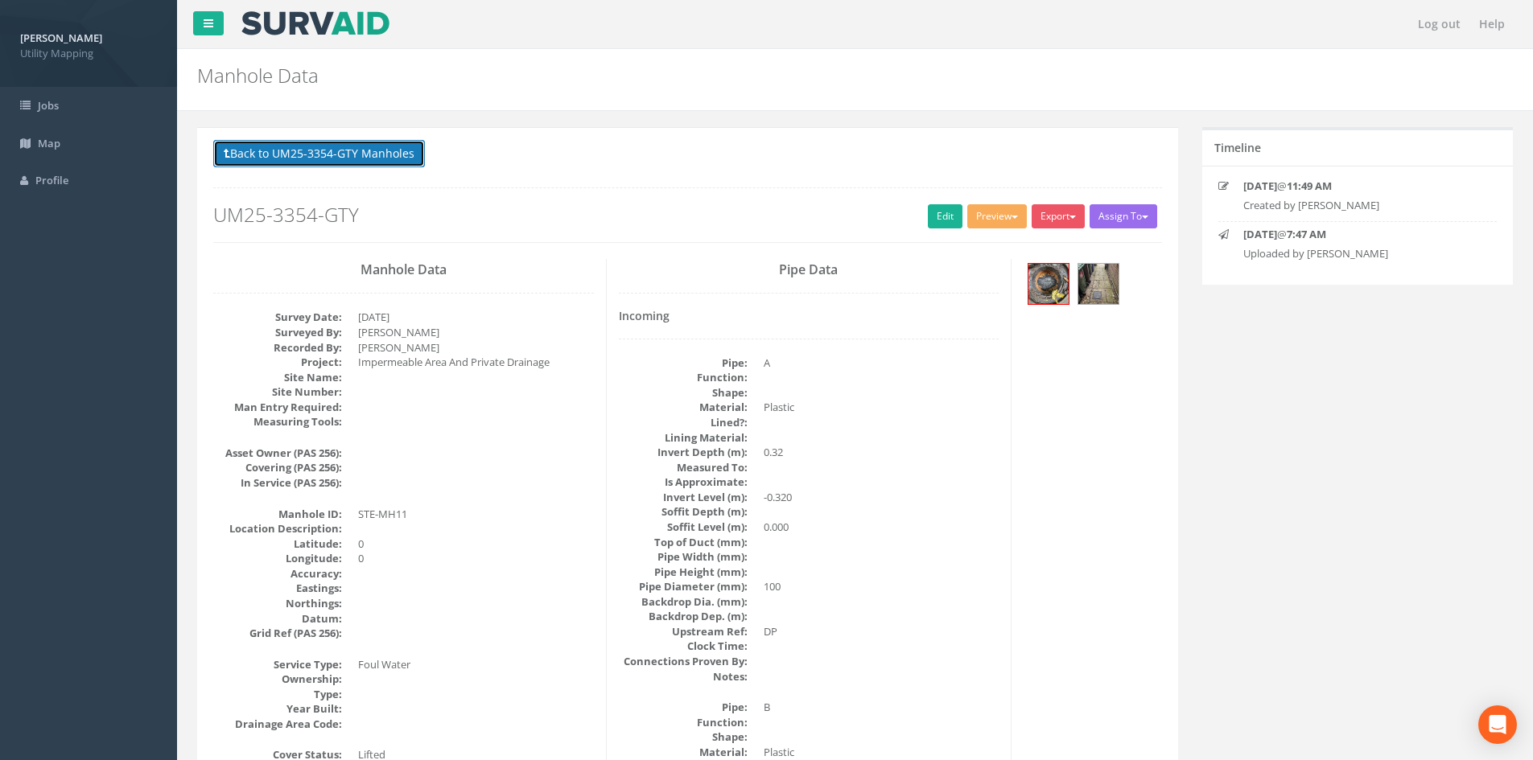
click at [340, 143] on button "Back to UM25-3354-GTY Manholes" at bounding box center [319, 153] width 212 height 27
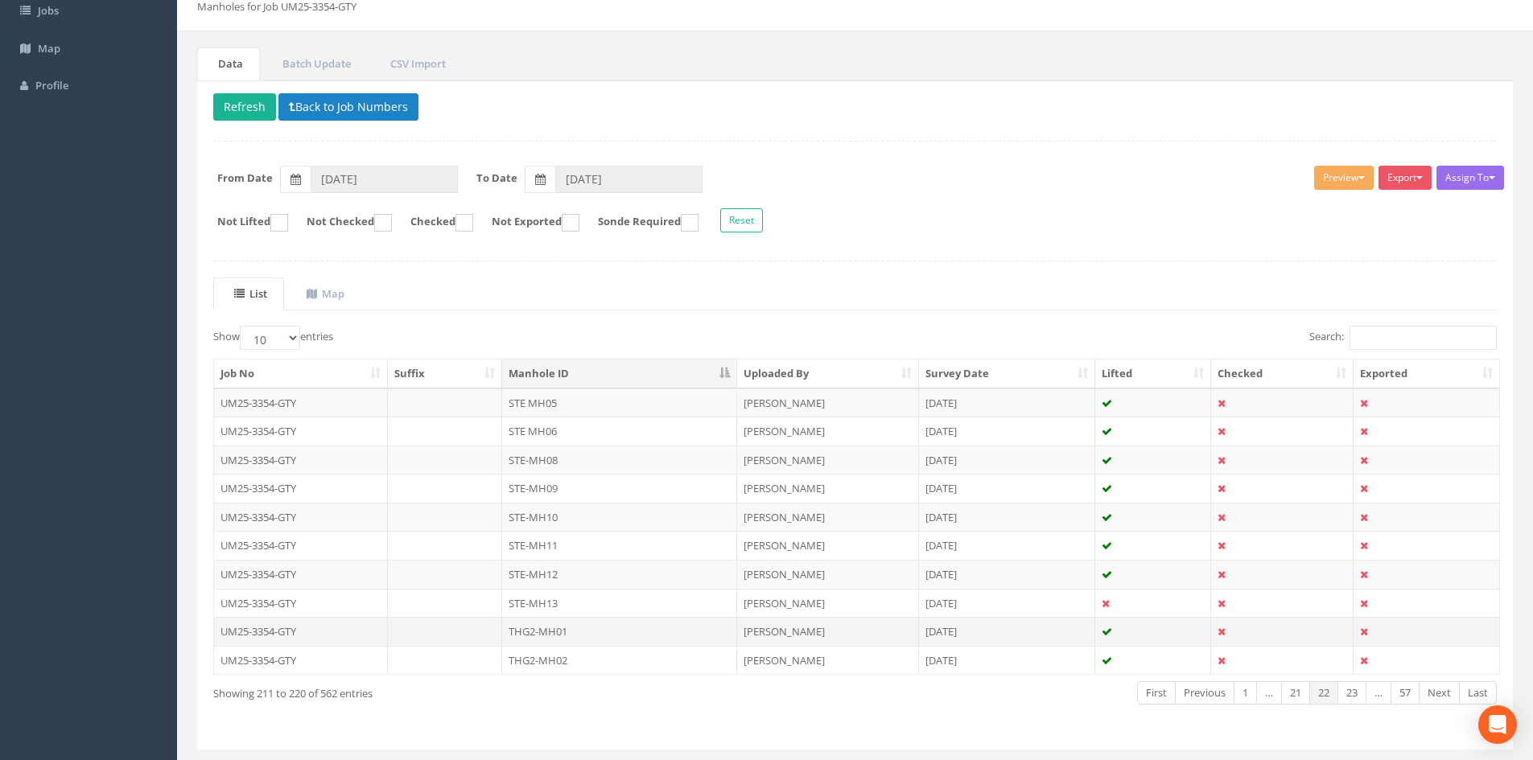
scroll to position [134, 0]
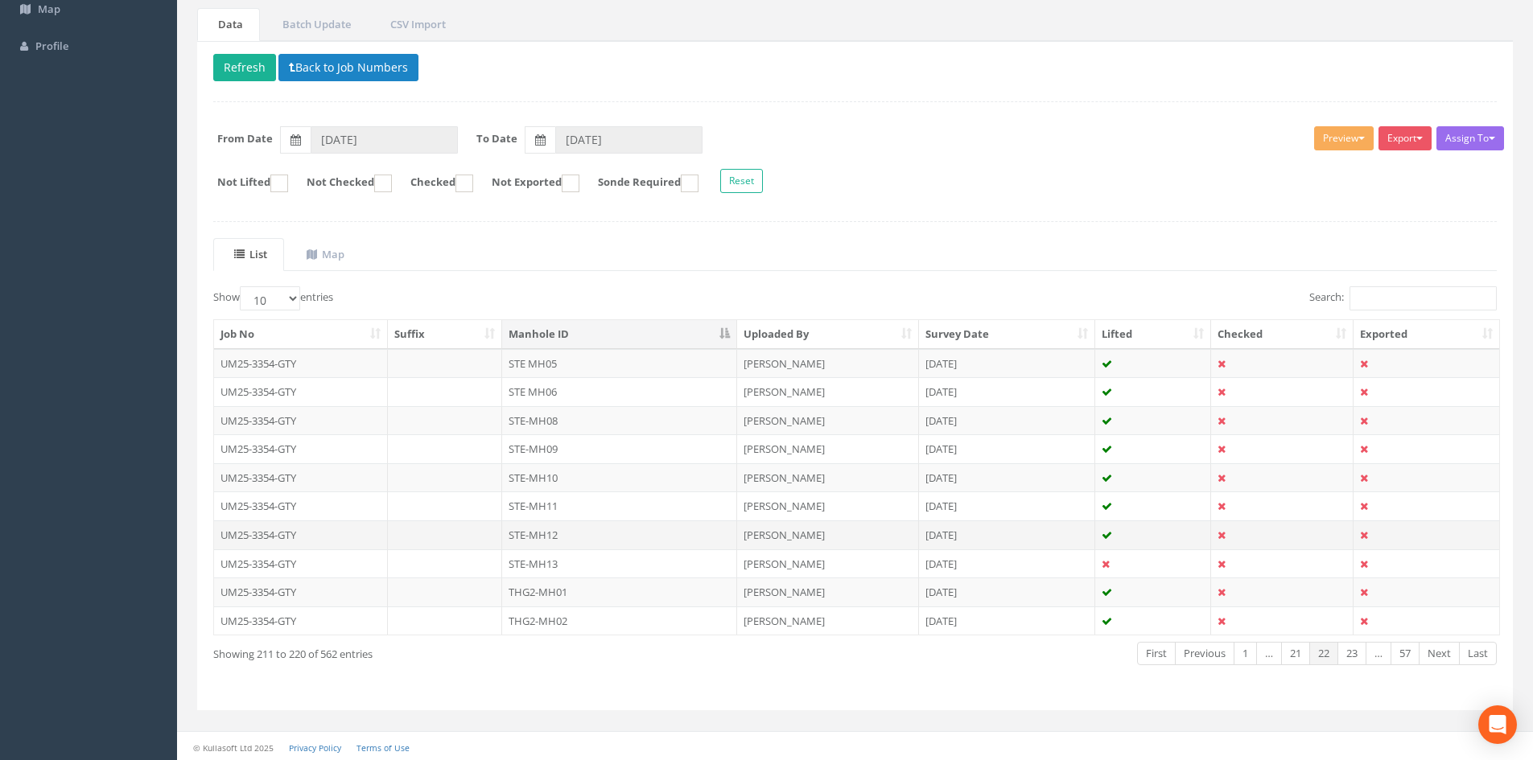
click at [552, 544] on td "STE-MH12" at bounding box center [619, 535] width 235 height 29
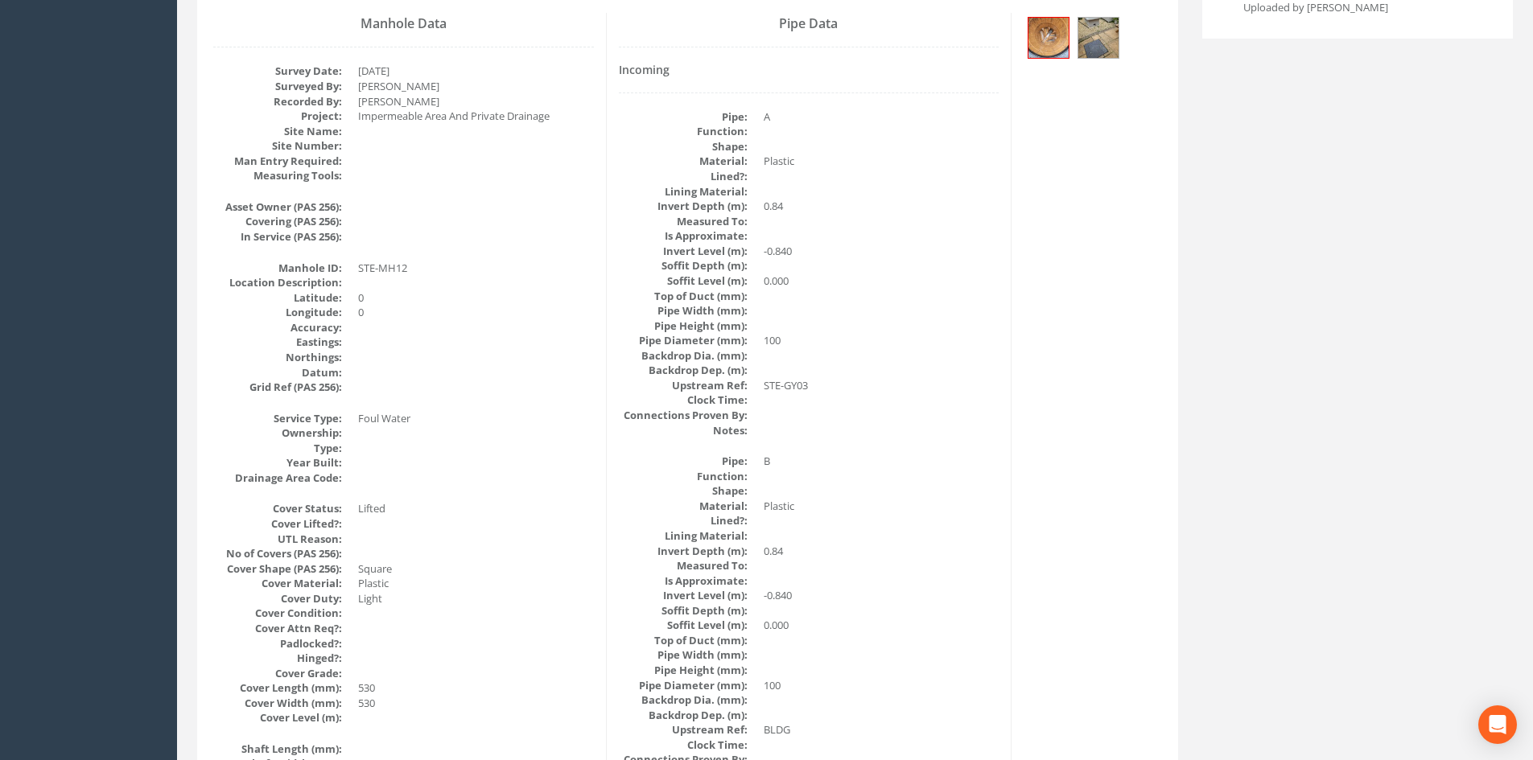
scroll to position [0, 0]
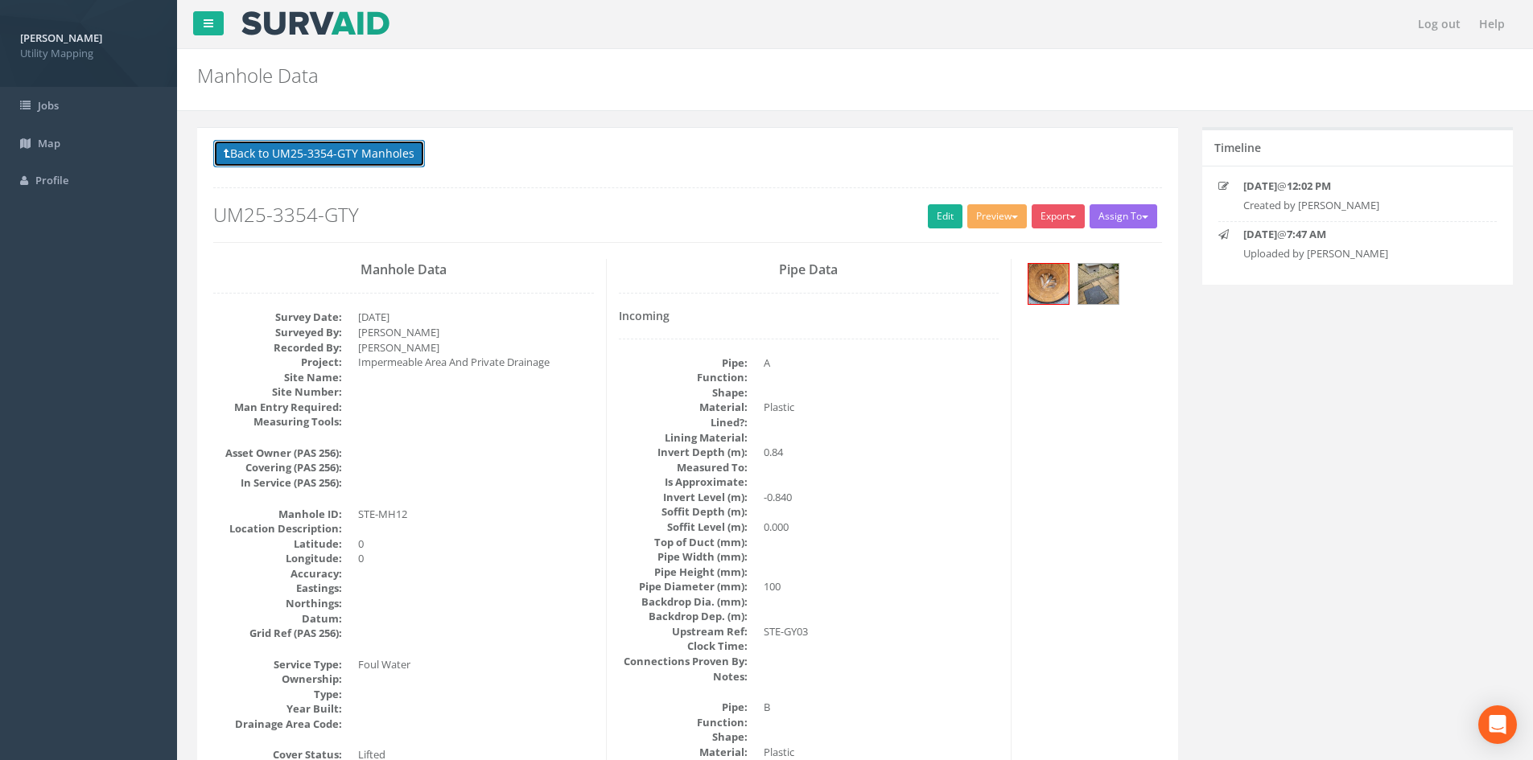
click at [377, 154] on button "Back to UM25-3354-GTY Manholes" at bounding box center [319, 153] width 212 height 27
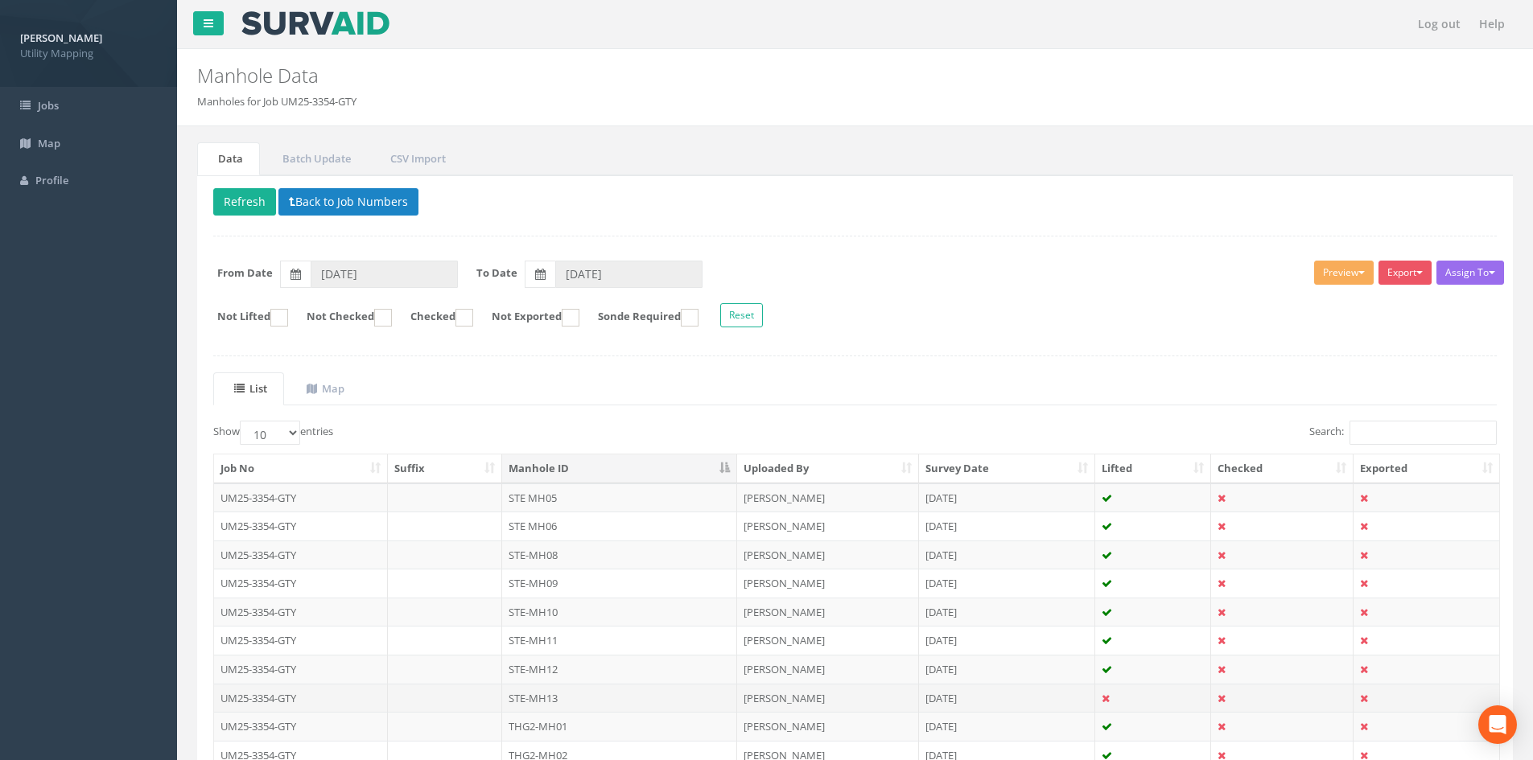
click at [579, 699] on td "STE-MH13" at bounding box center [619, 698] width 235 height 29
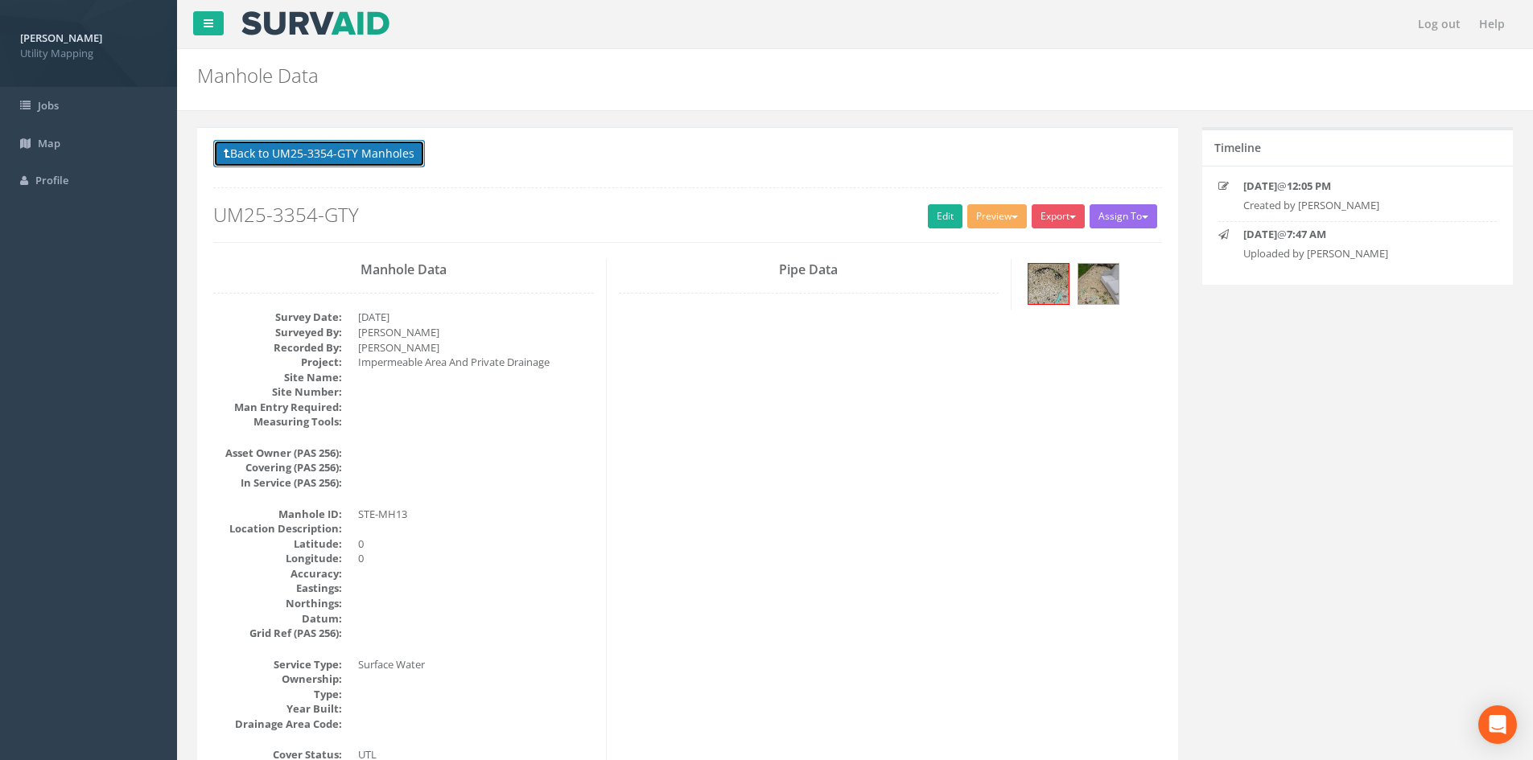
click at [367, 162] on button "Back to UM25-3354-GTY Manholes" at bounding box center [319, 153] width 212 height 27
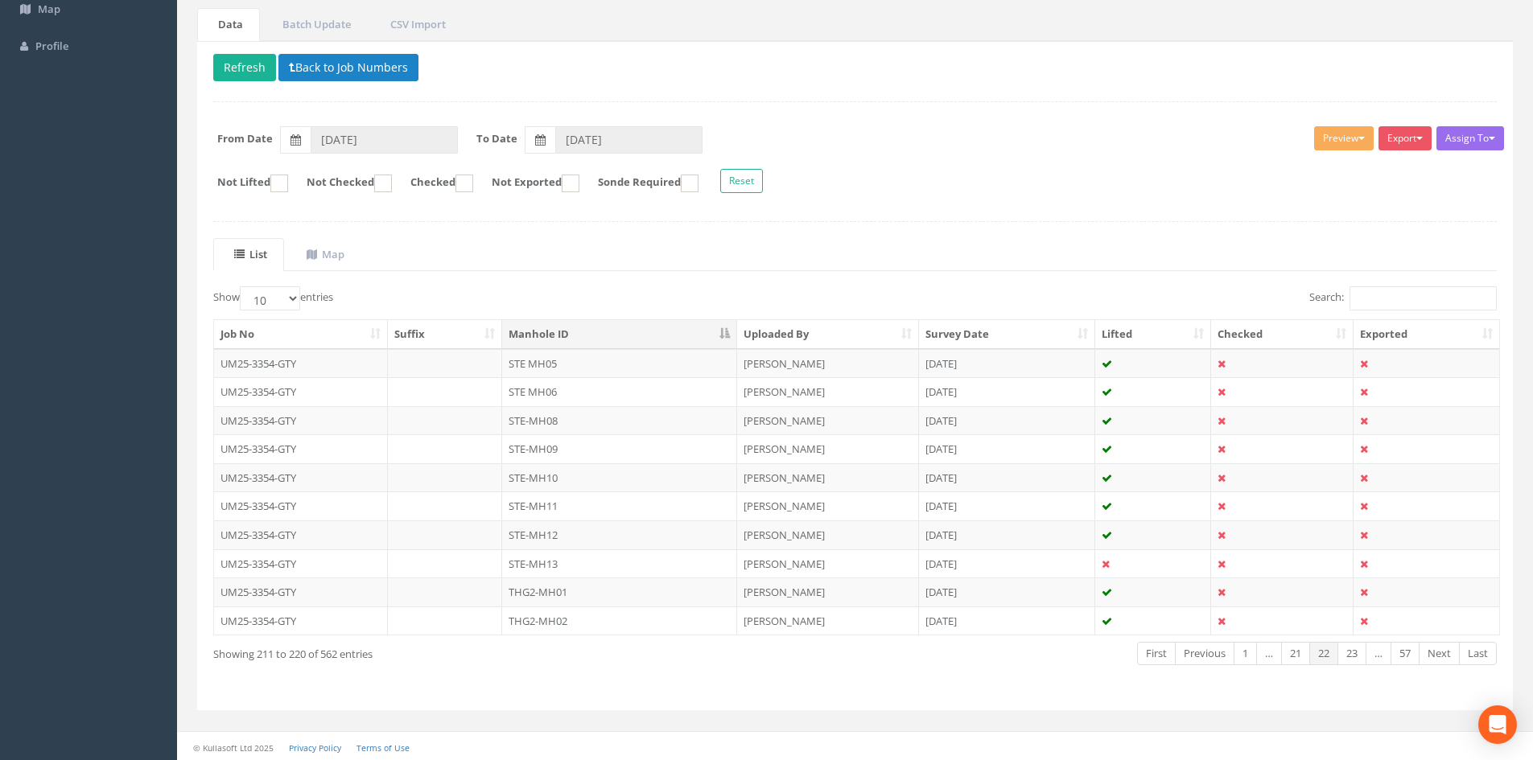
scroll to position [137, 0]
click at [623, 584] on td "THG2-MH01" at bounding box center [619, 589] width 235 height 29
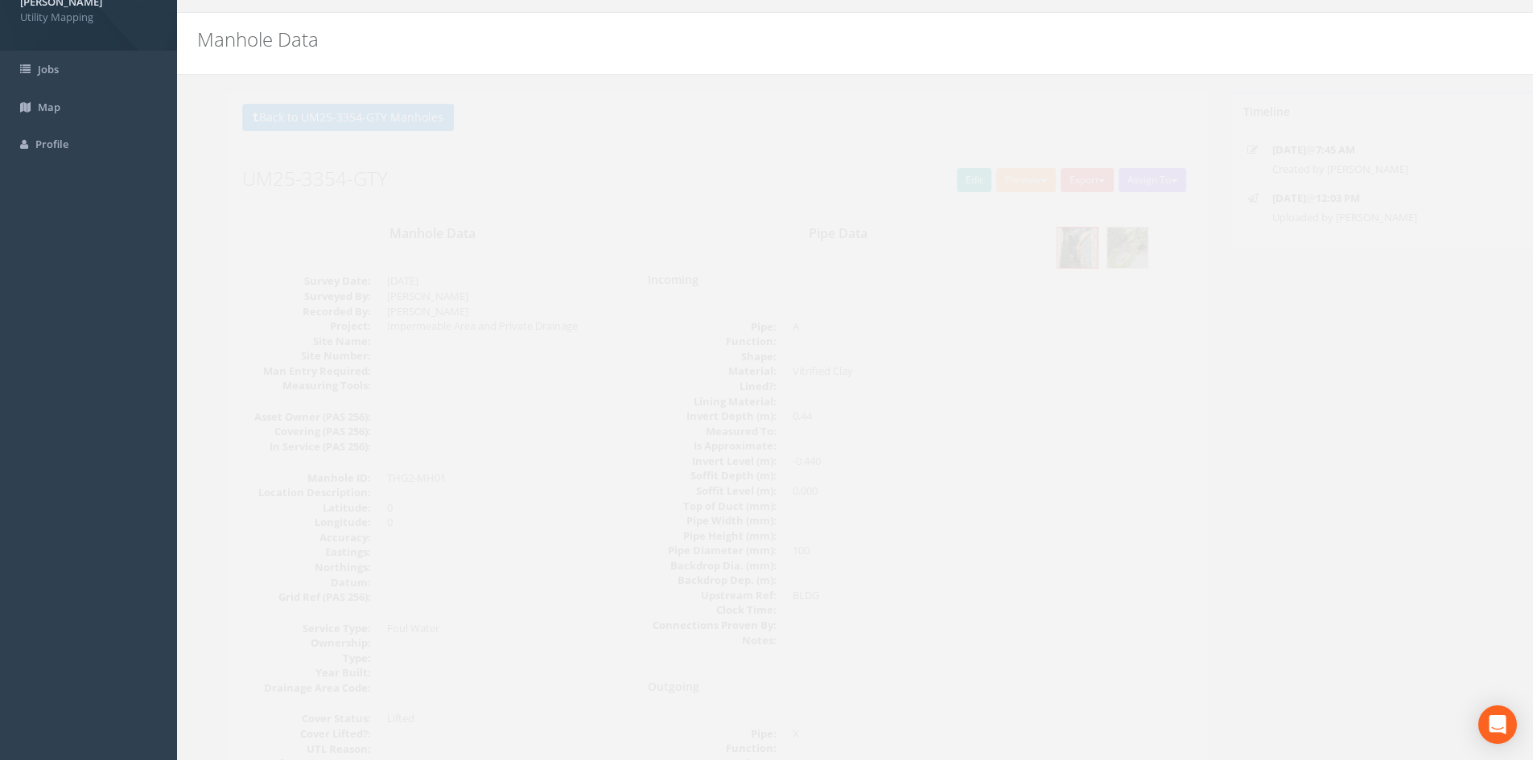
scroll to position [0, 0]
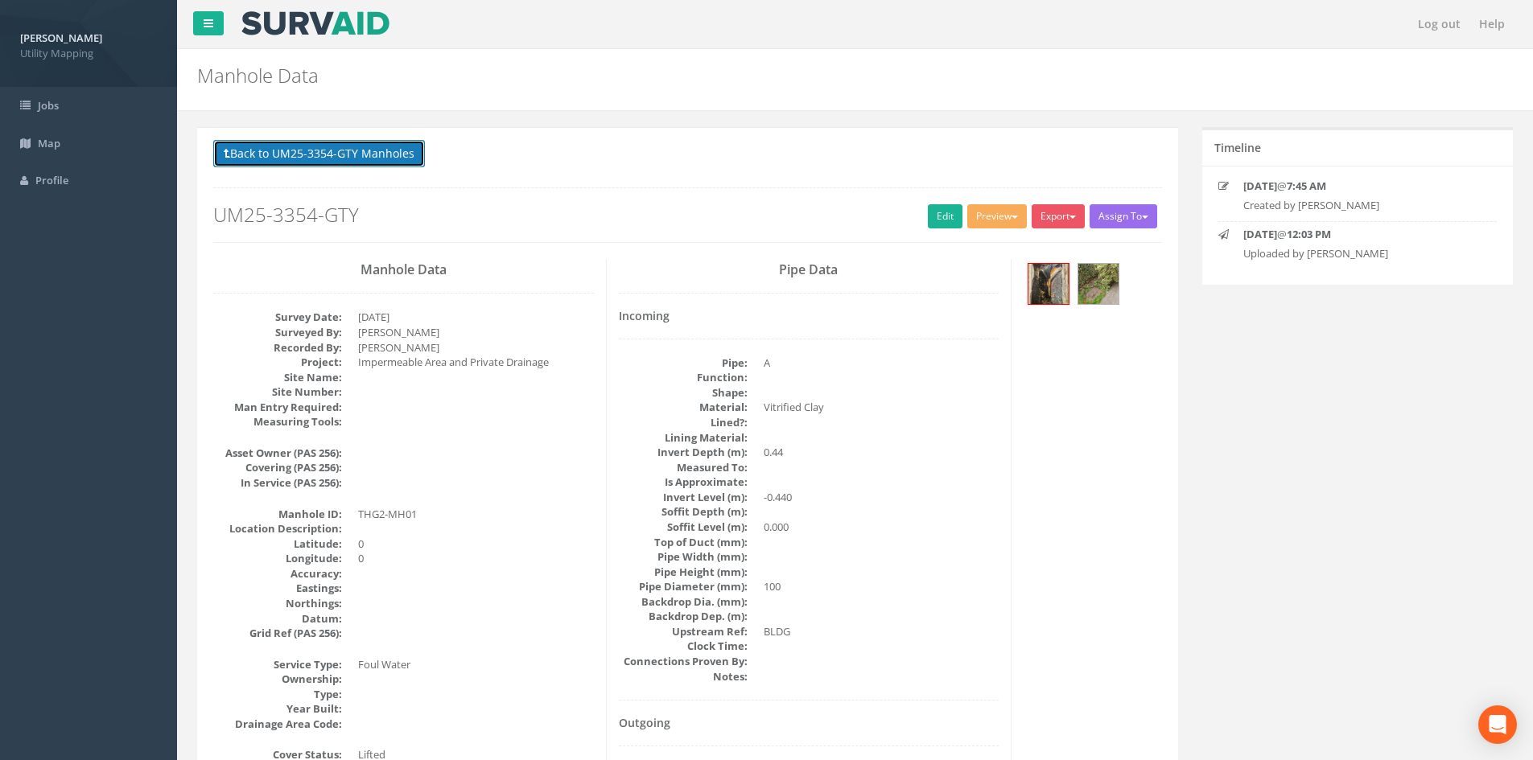
click at [368, 161] on button "Back to UM25-3354-GTY Manholes" at bounding box center [319, 153] width 212 height 27
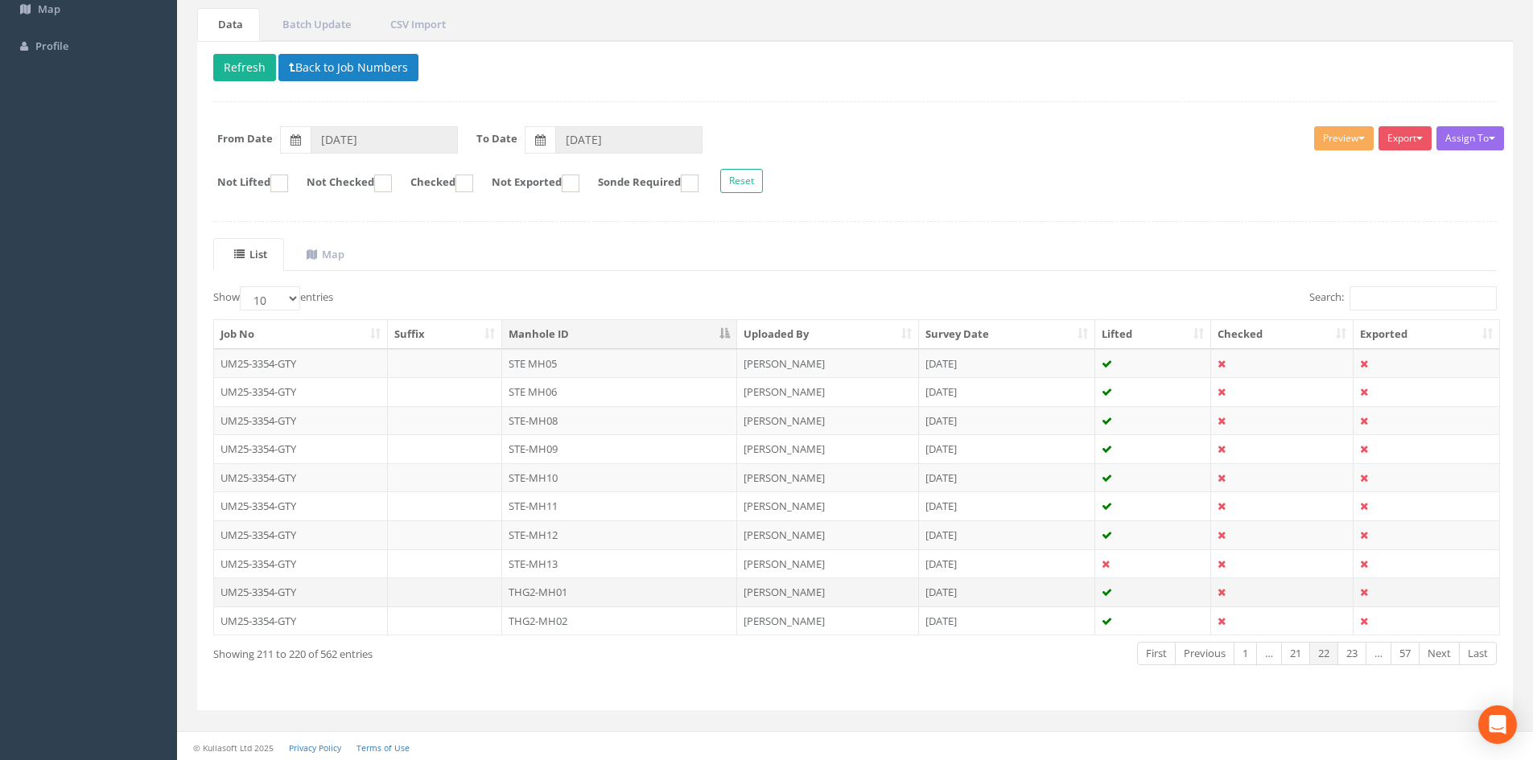
scroll to position [137, 0]
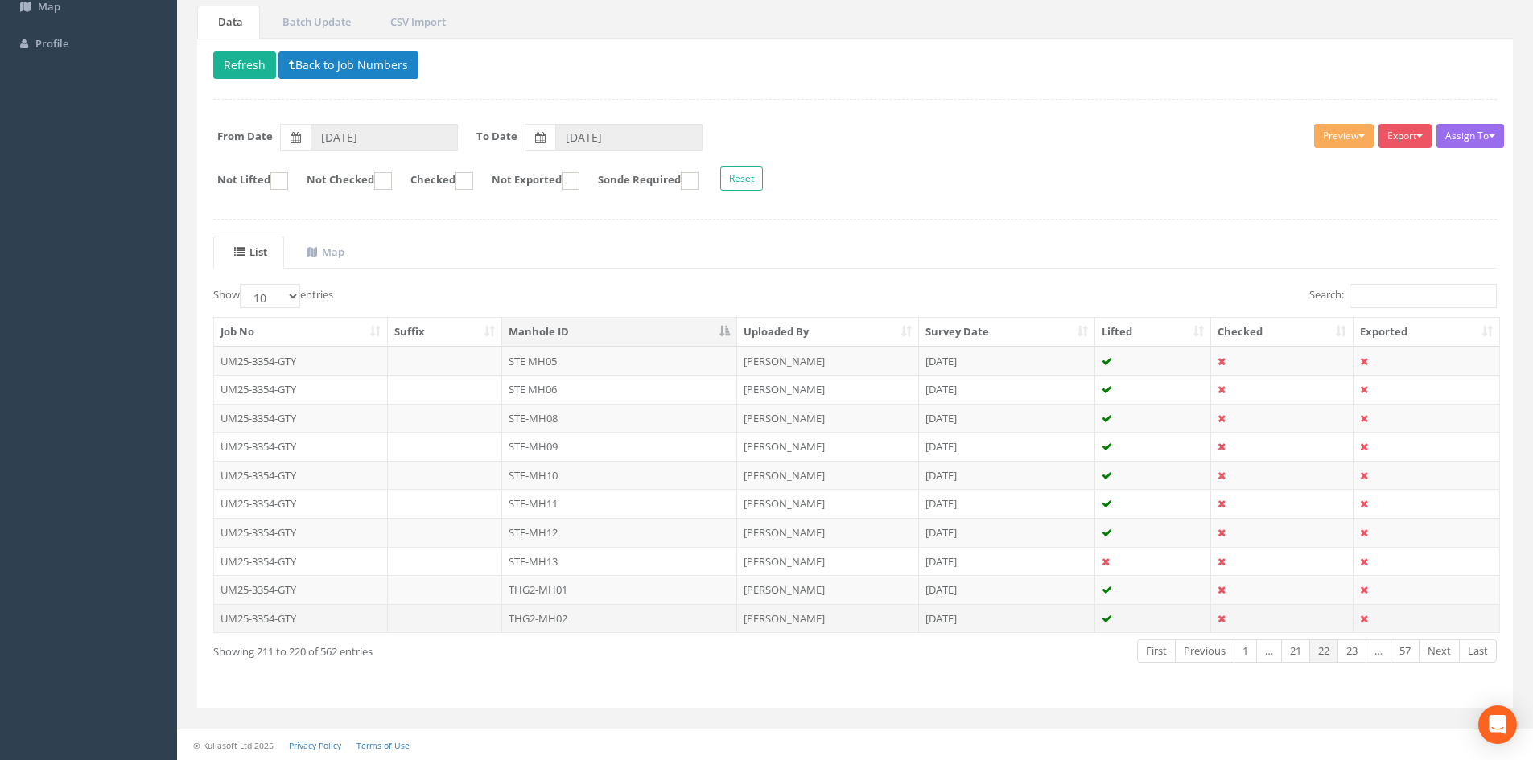
click at [583, 620] on td "THG2-MH02" at bounding box center [619, 618] width 235 height 29
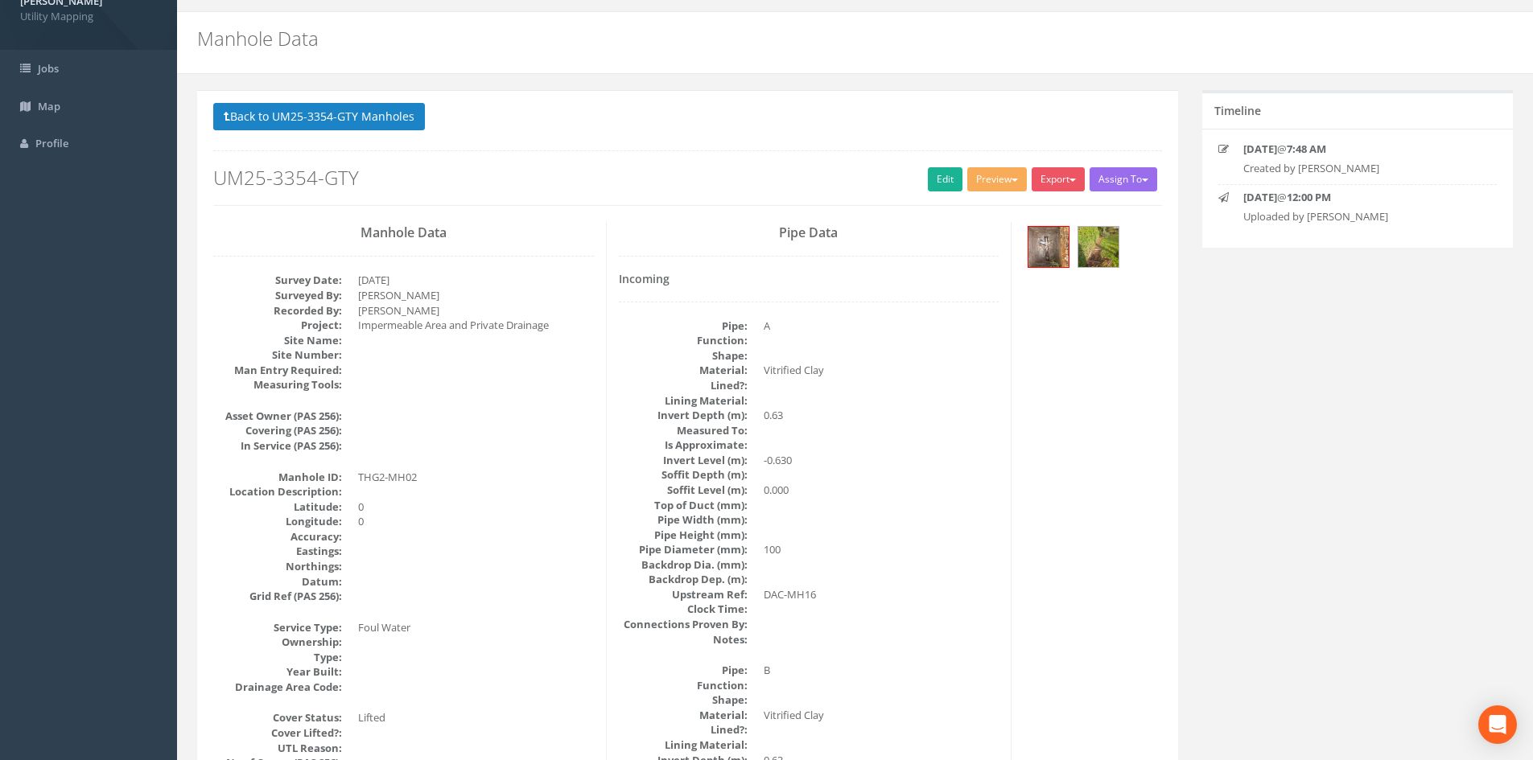
scroll to position [0, 0]
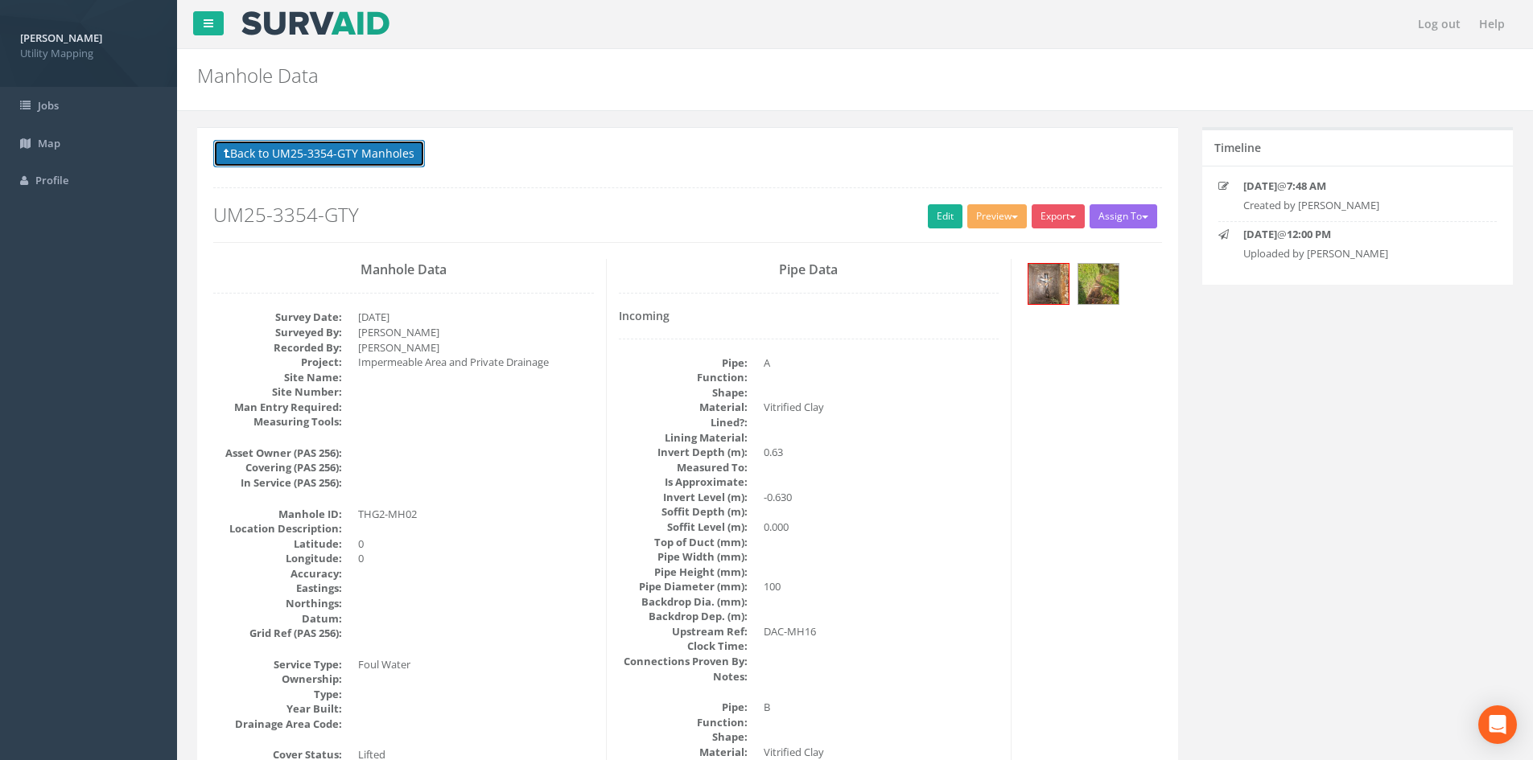
click at [381, 153] on button "Back to UM25-3354-GTY Manholes" at bounding box center [319, 153] width 212 height 27
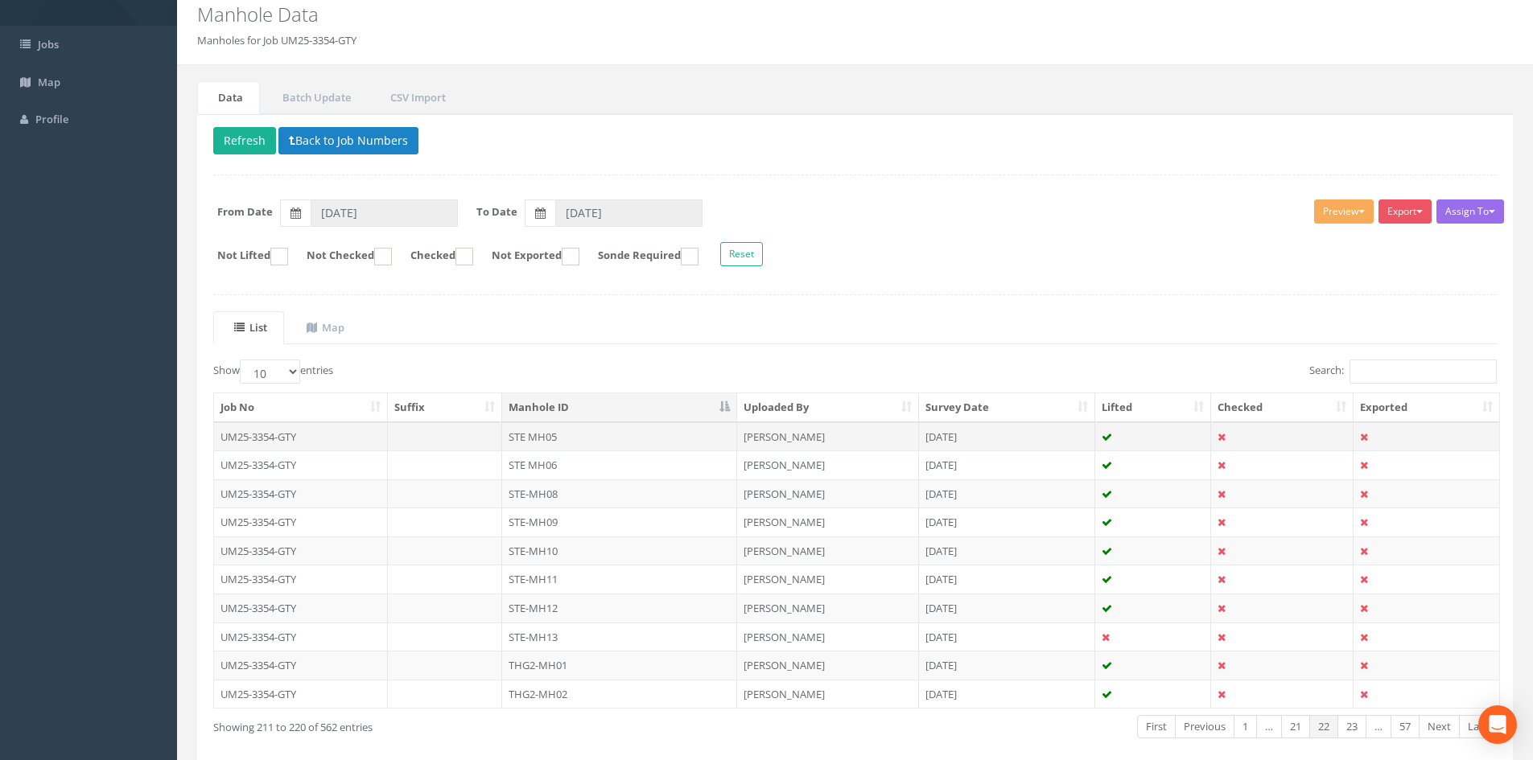
scroll to position [137, 0]
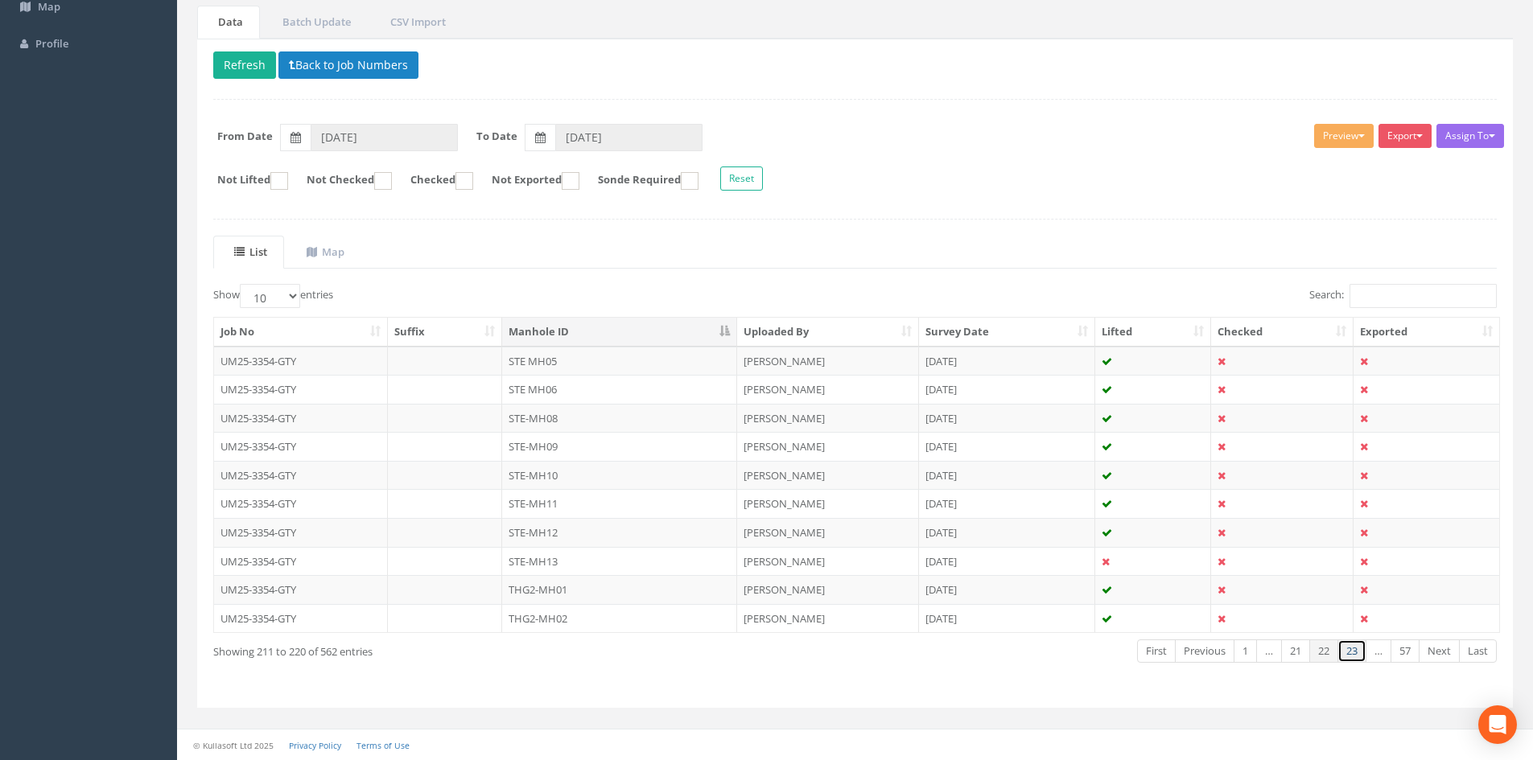
click at [1360, 654] on link "23" at bounding box center [1351, 651] width 29 height 23
click at [572, 363] on td "THG2-MH03" at bounding box center [619, 361] width 235 height 29
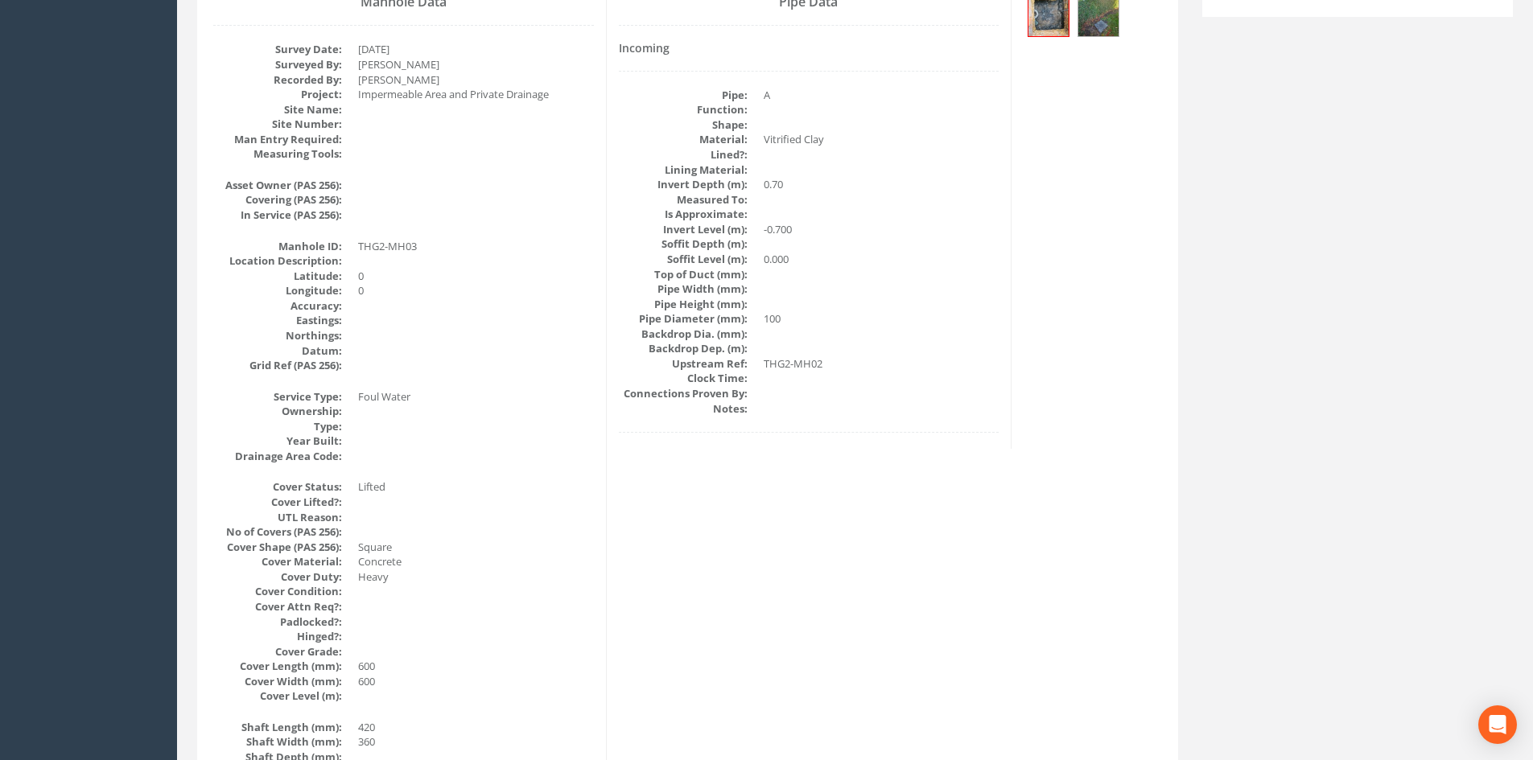
scroll to position [0, 0]
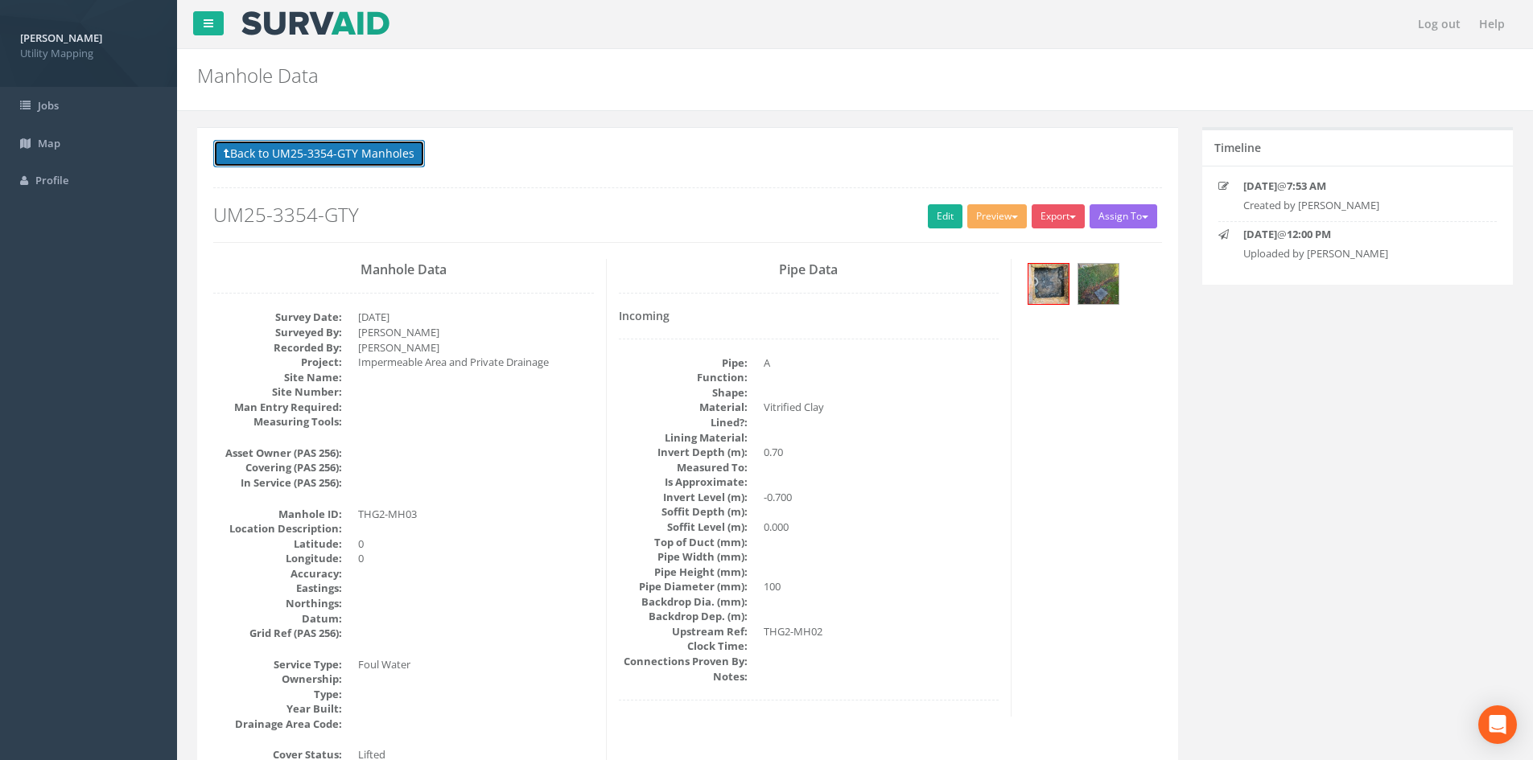
click at [377, 155] on button "Back to UM25-3354-GTY Manholes" at bounding box center [319, 153] width 212 height 27
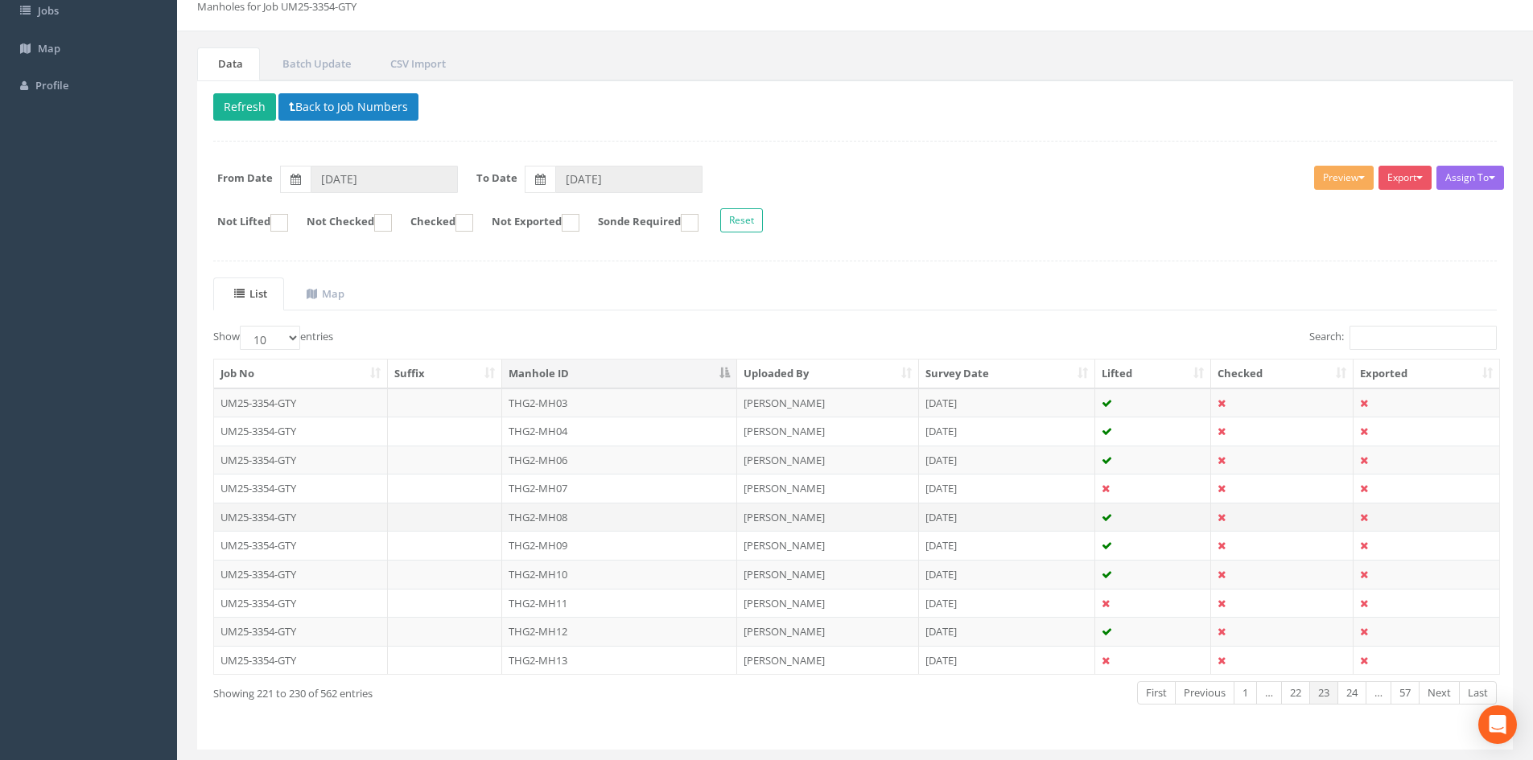
scroll to position [134, 0]
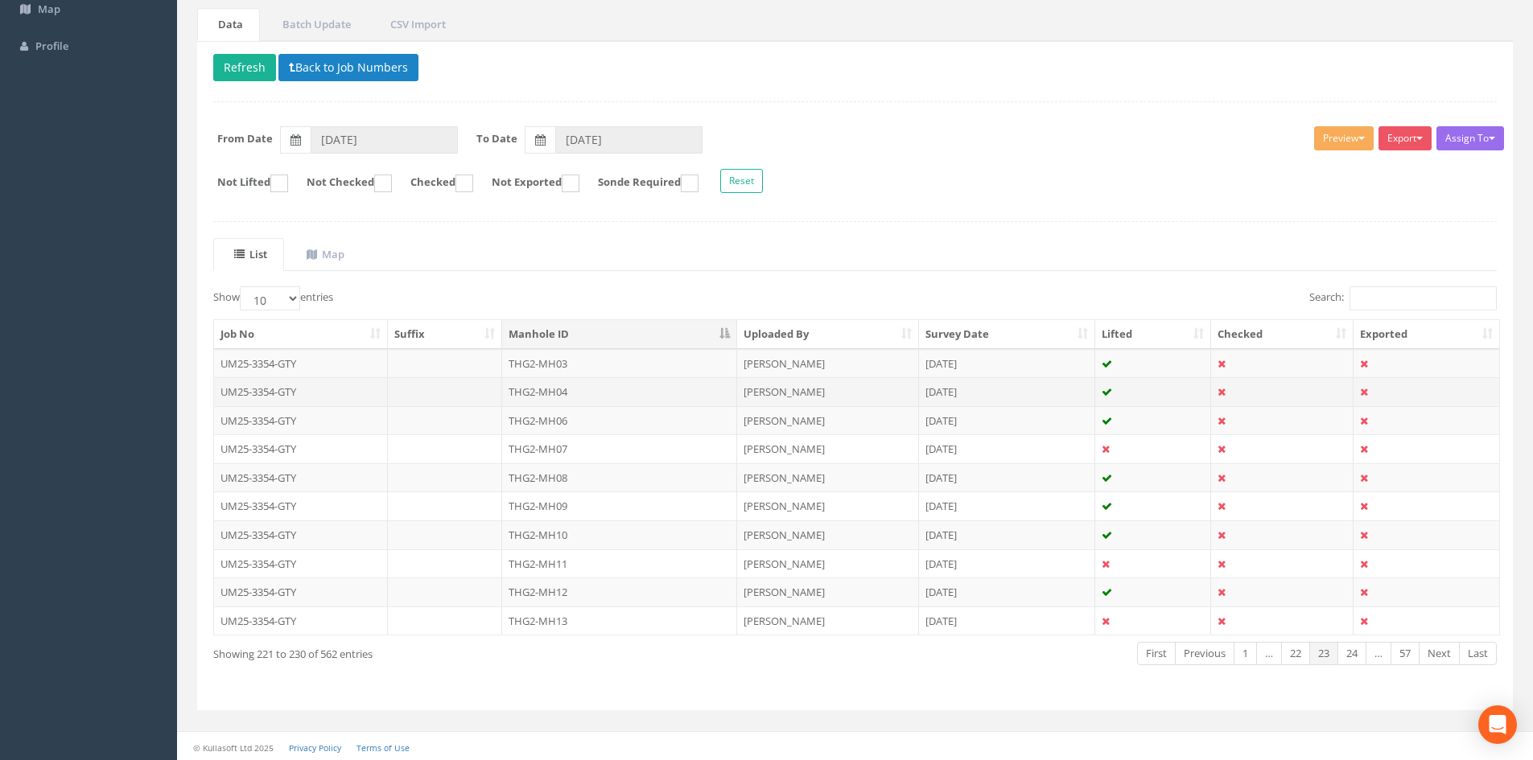
click at [595, 399] on td "THG2-MH04" at bounding box center [619, 391] width 235 height 29
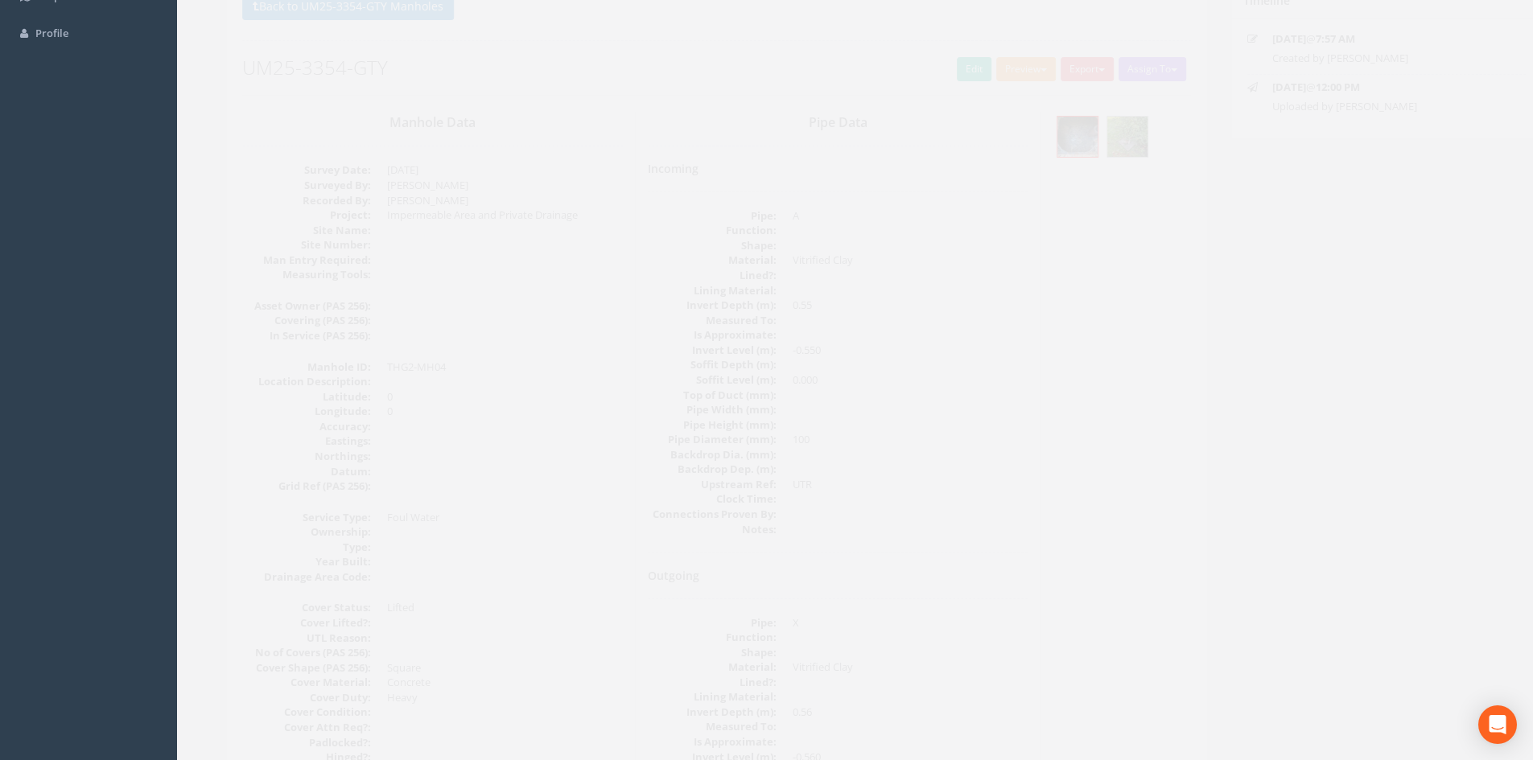
scroll to position [112, 0]
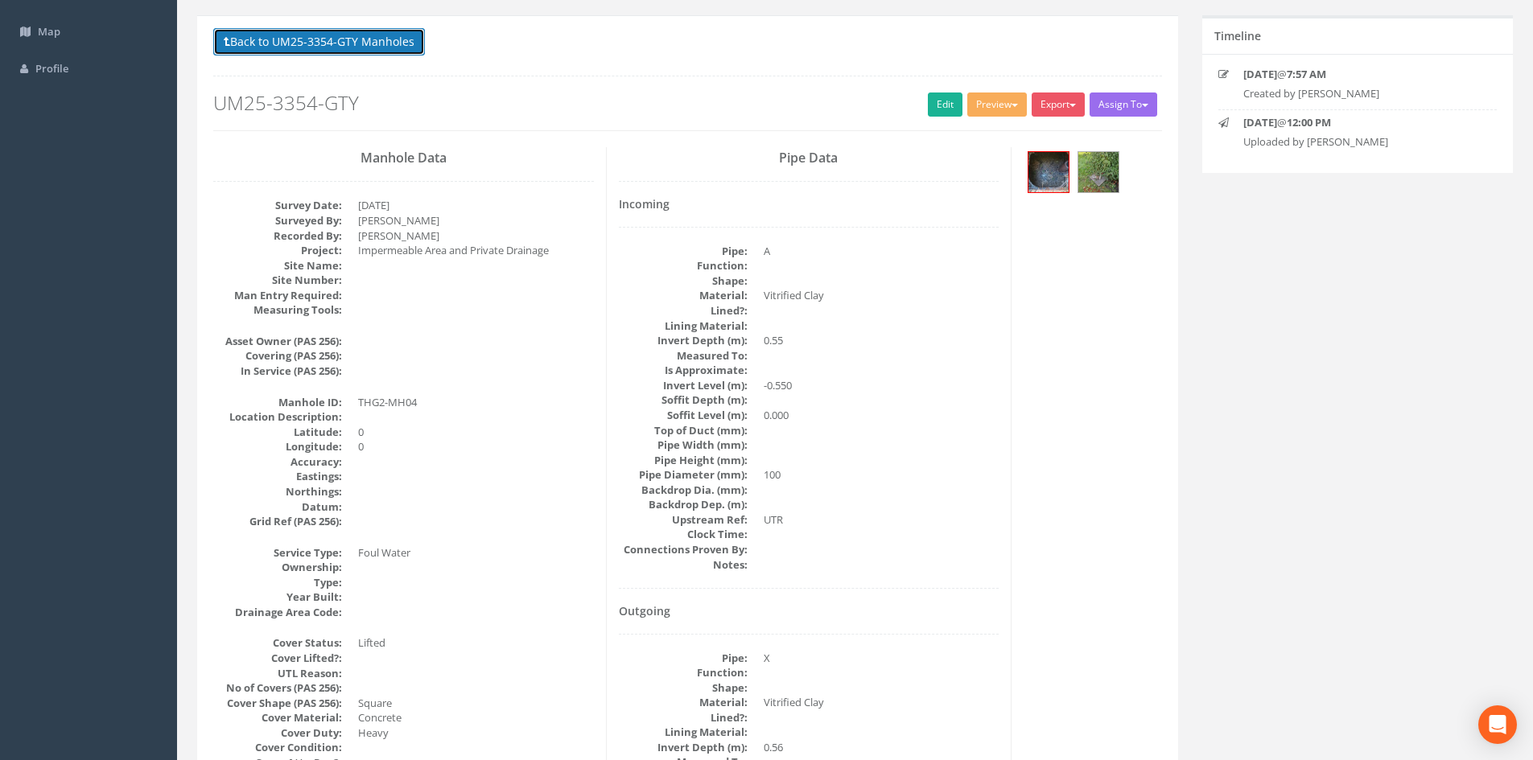
click at [343, 53] on button "Back to UM25-3354-GTY Manholes" at bounding box center [319, 41] width 212 height 27
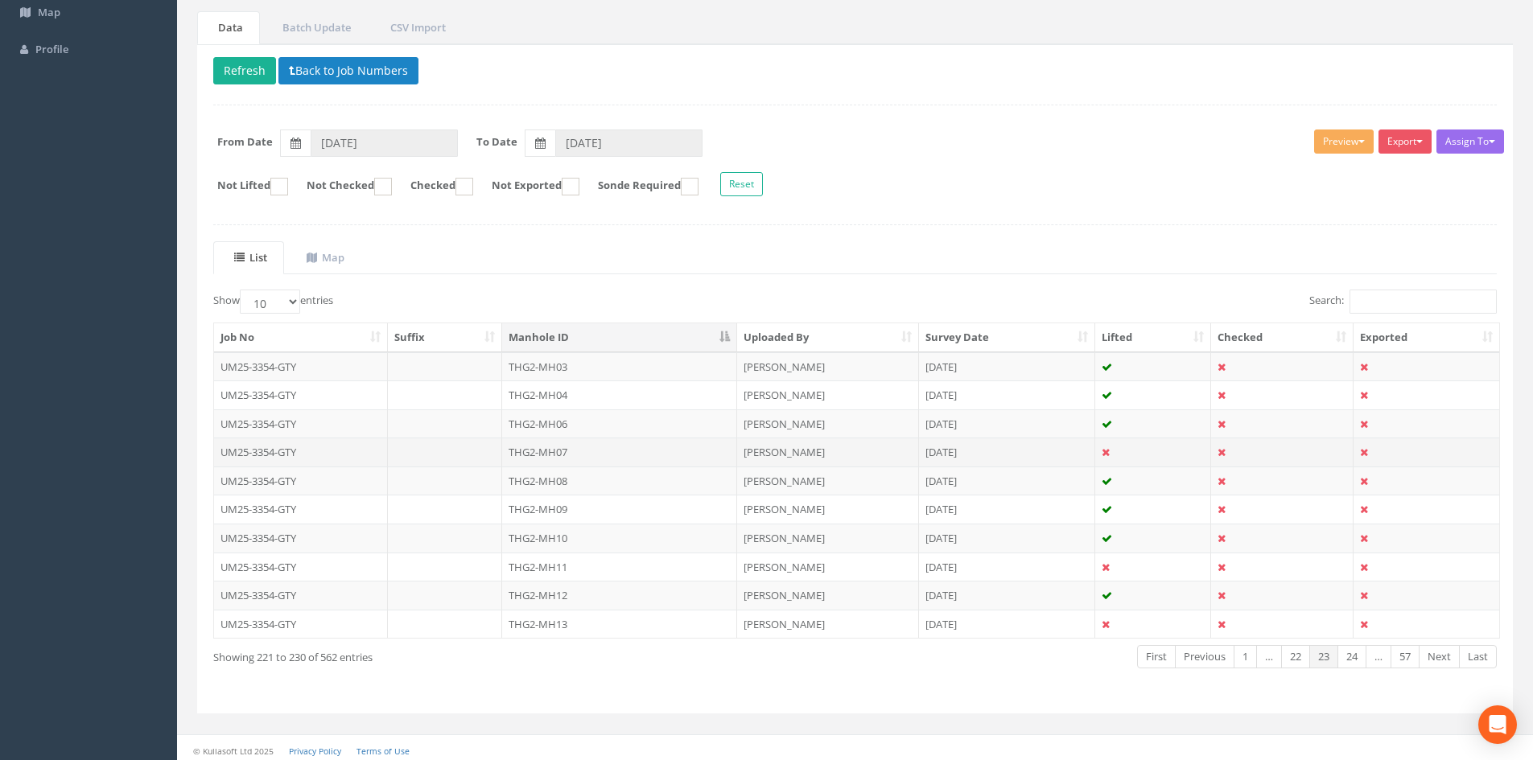
scroll to position [137, 0]
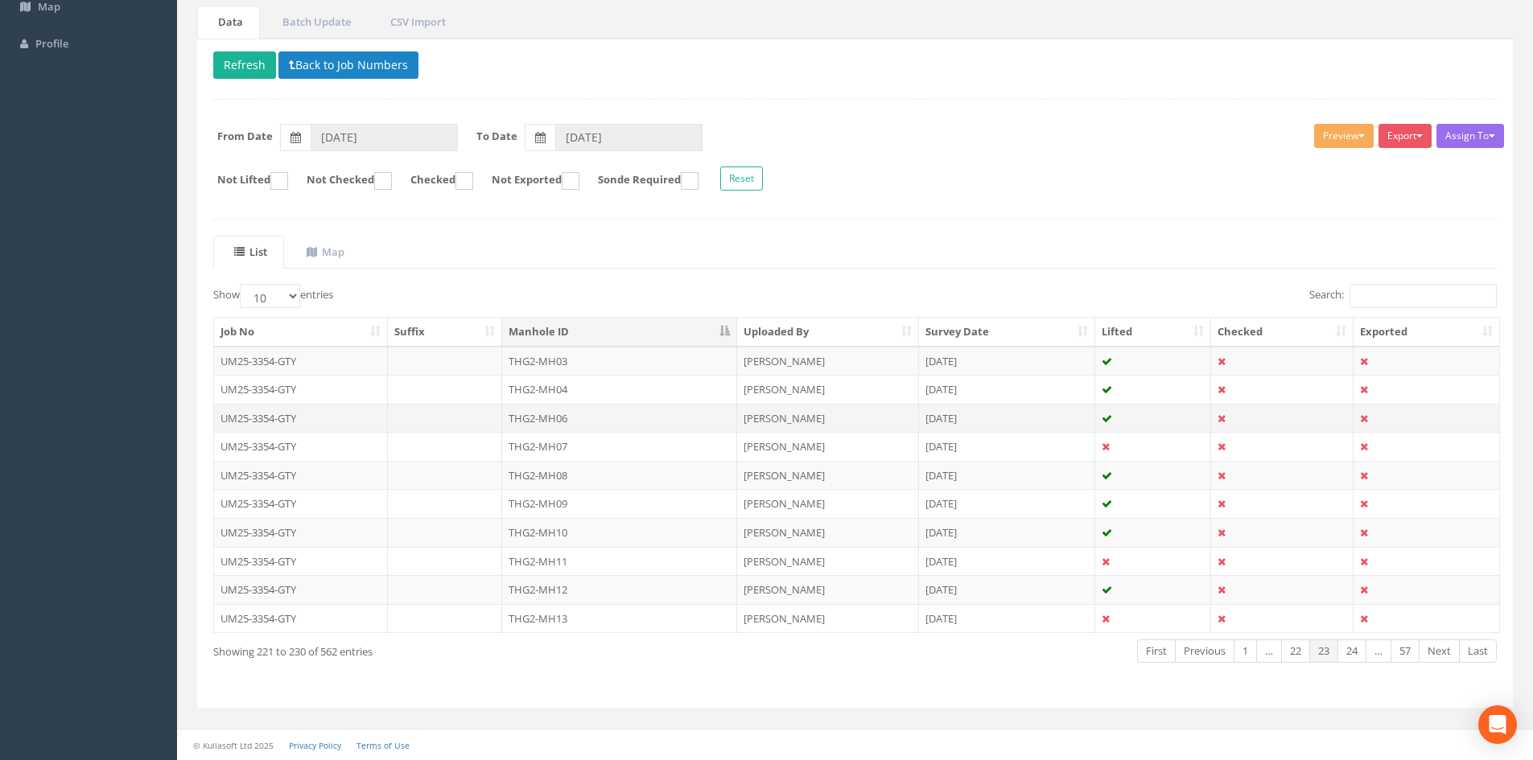
click at [607, 424] on td "THG2-MH06" at bounding box center [619, 418] width 235 height 29
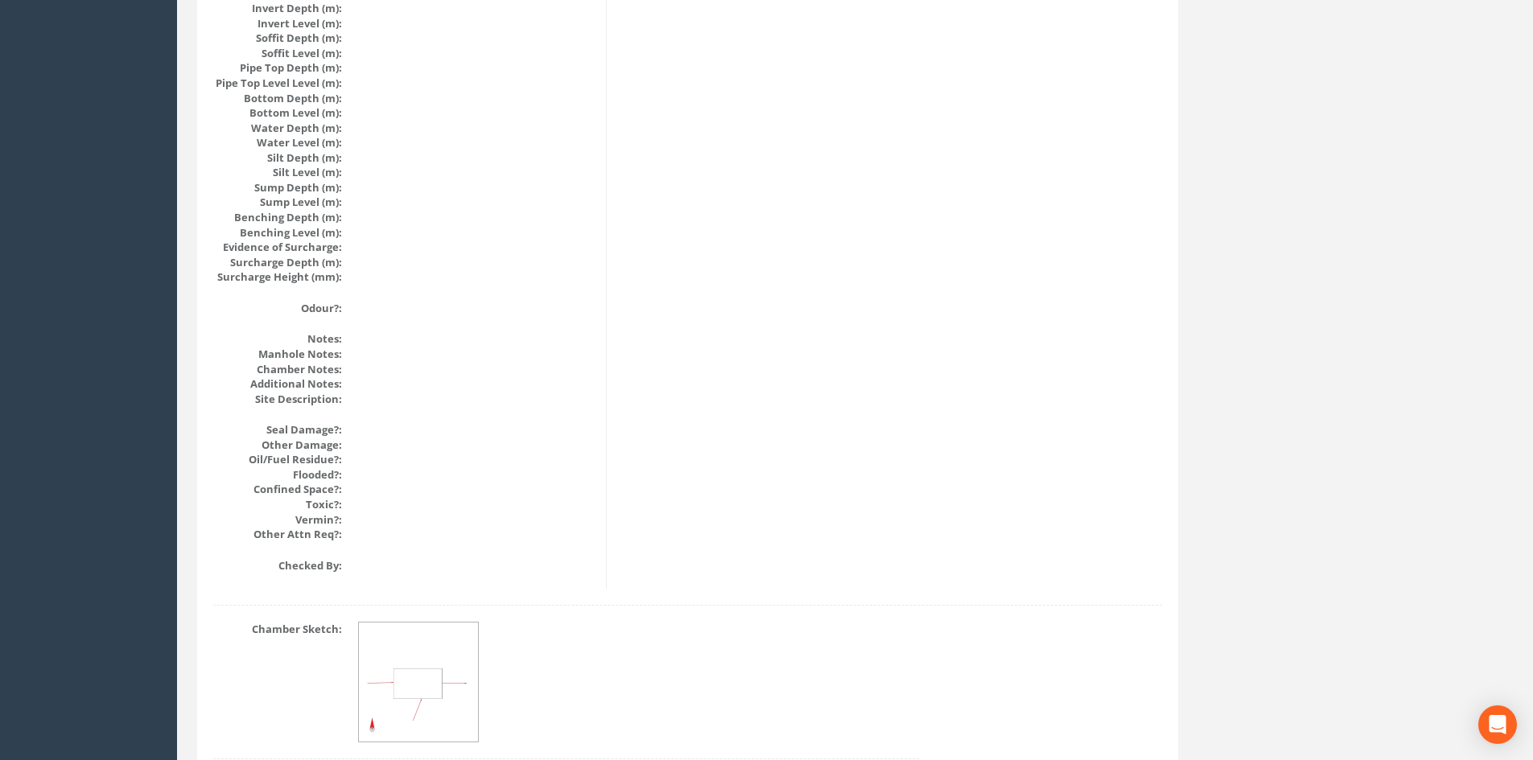
scroll to position [1721, 0]
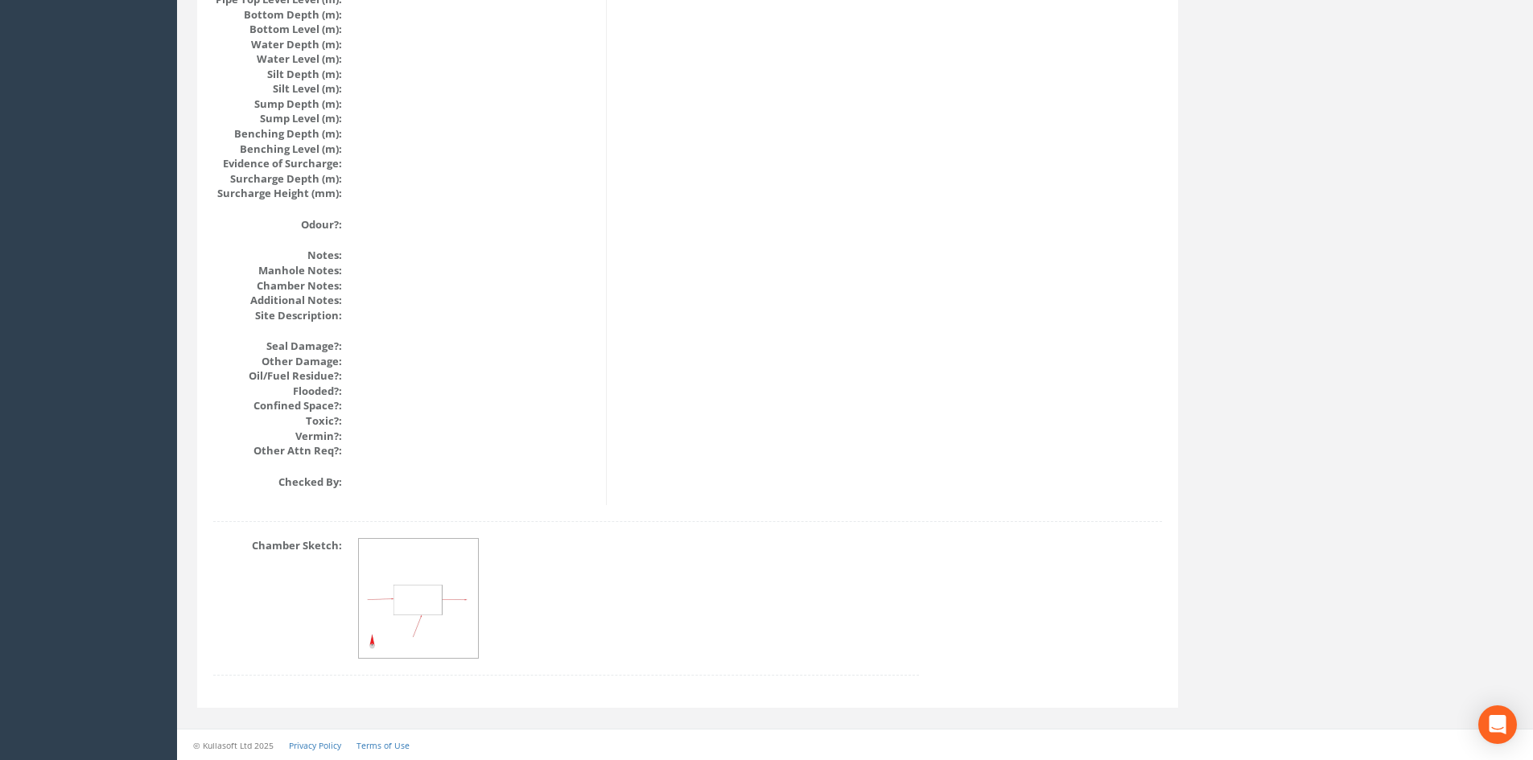
click at [445, 574] on img at bounding box center [419, 599] width 121 height 121
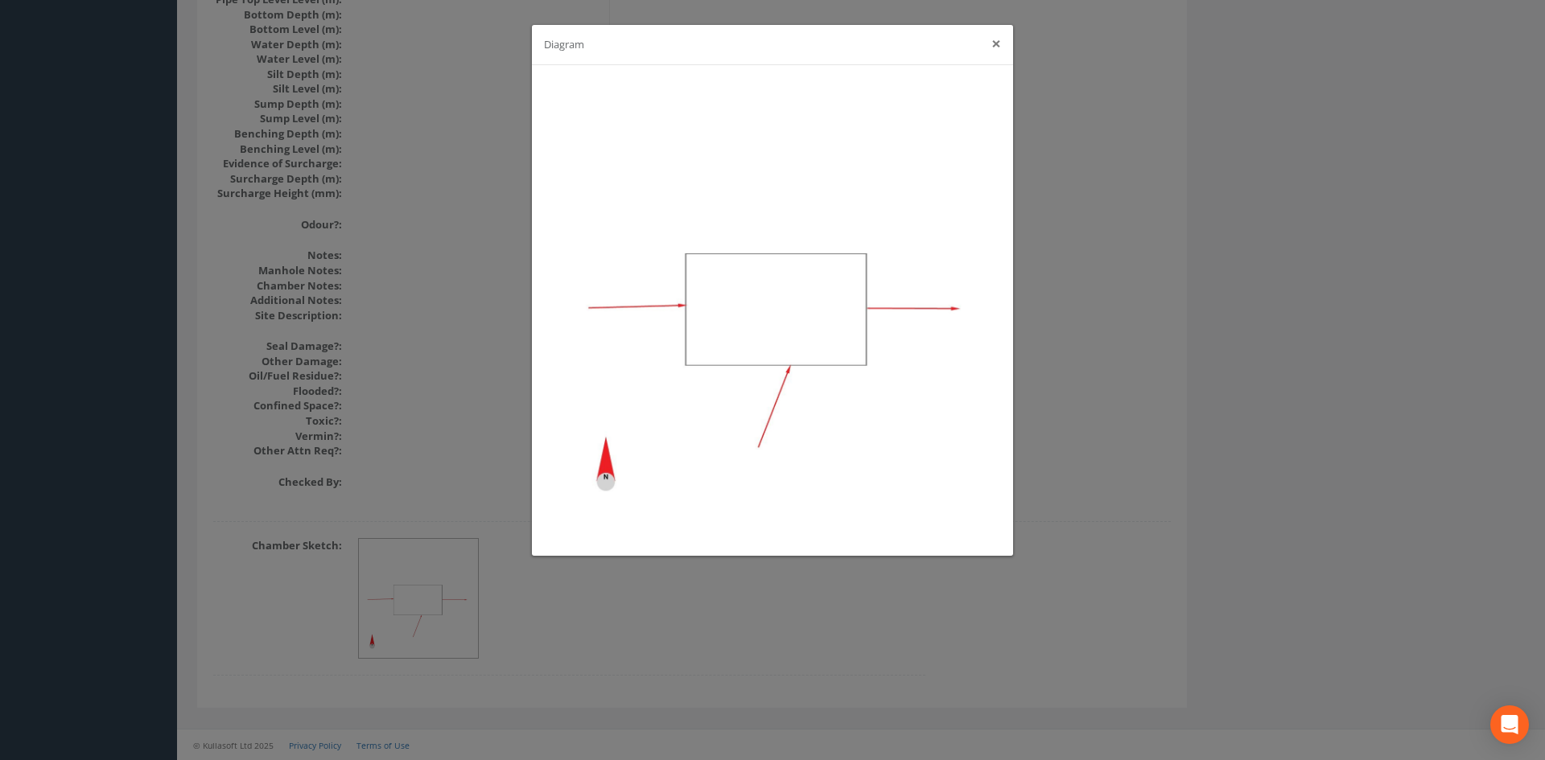
click at [995, 43] on button "×" at bounding box center [996, 43] width 10 height 17
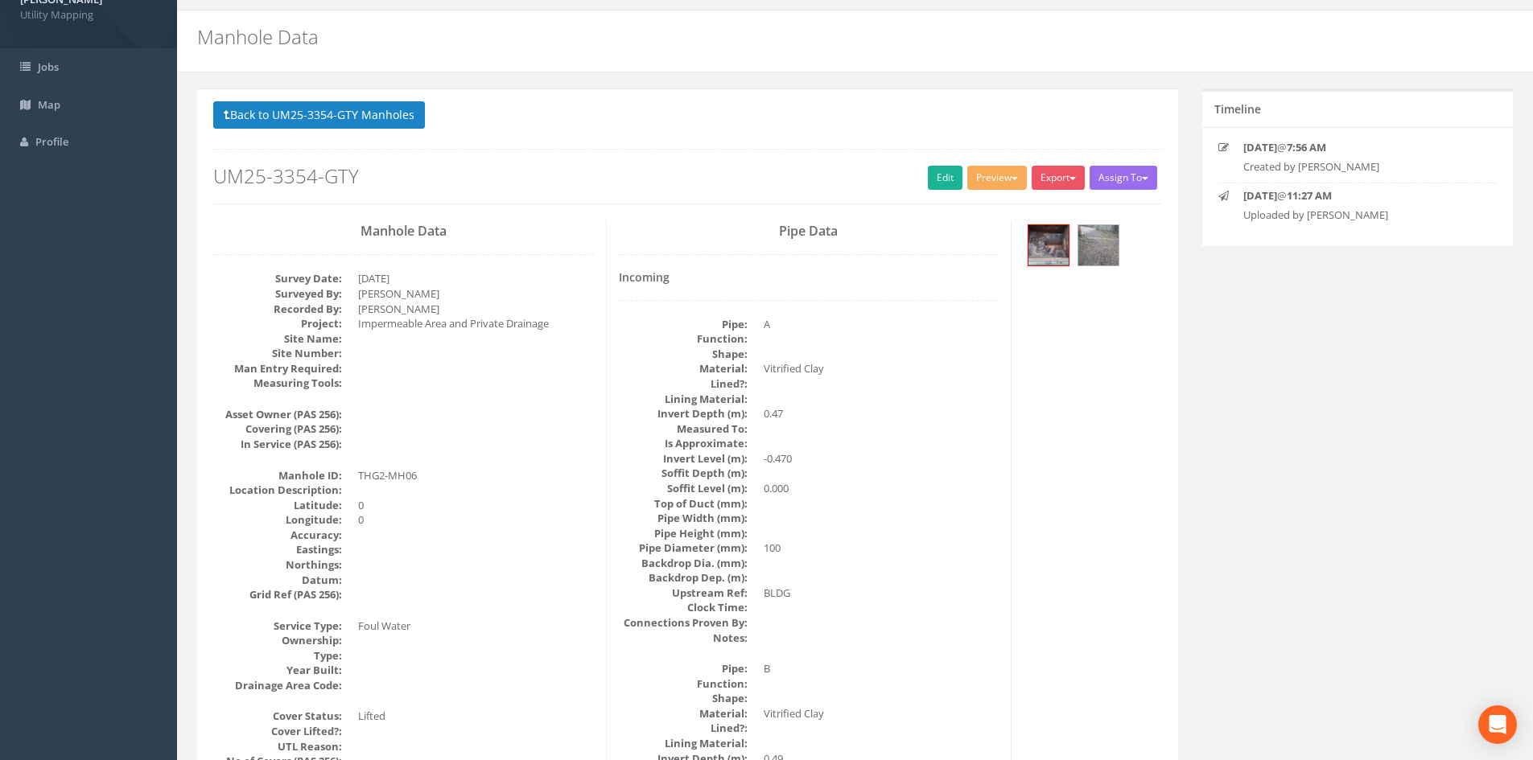
scroll to position [0, 0]
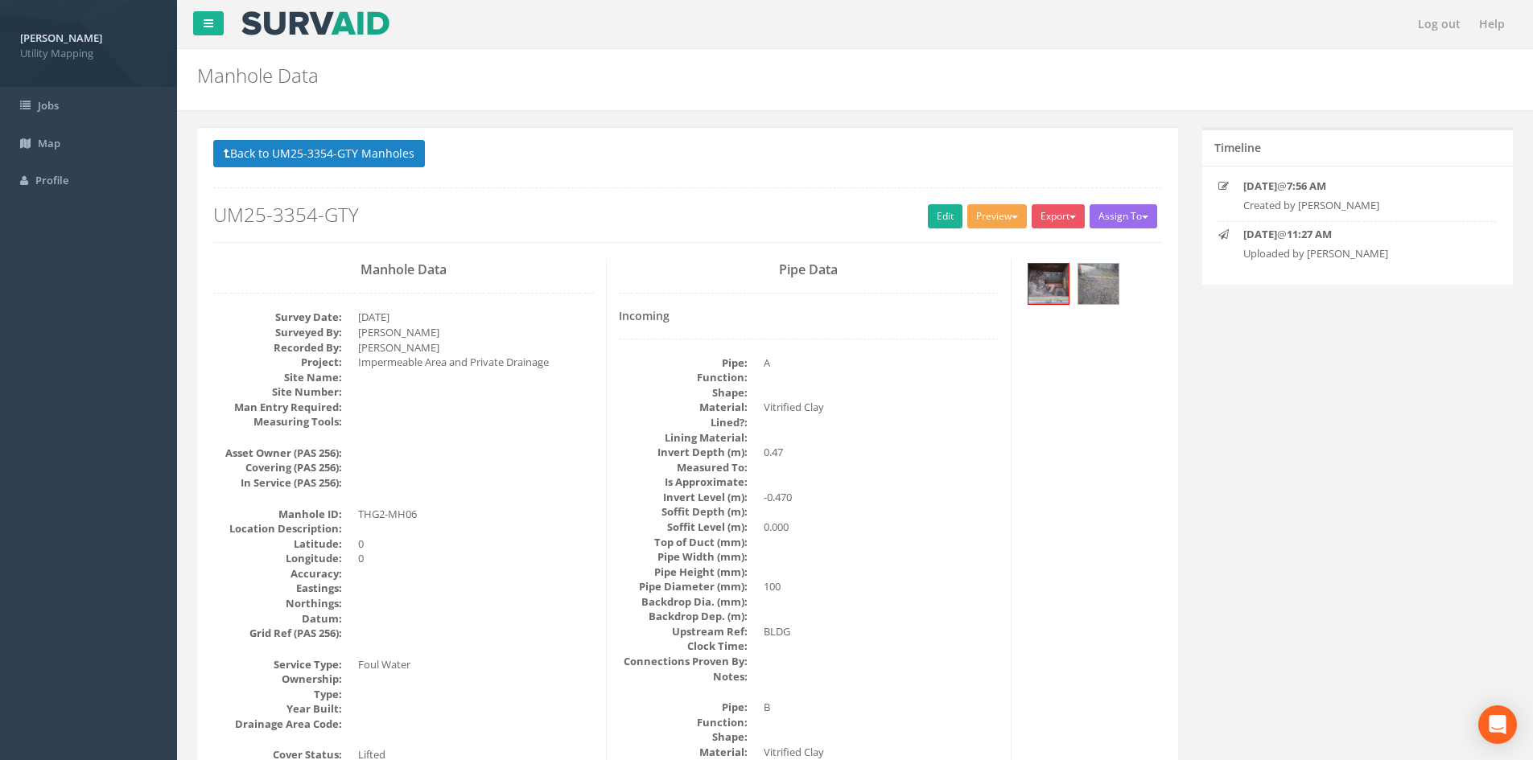
click at [980, 220] on button "Preview" at bounding box center [997, 216] width 60 height 24
click at [928, 212] on link "Edit" at bounding box center [945, 216] width 35 height 24
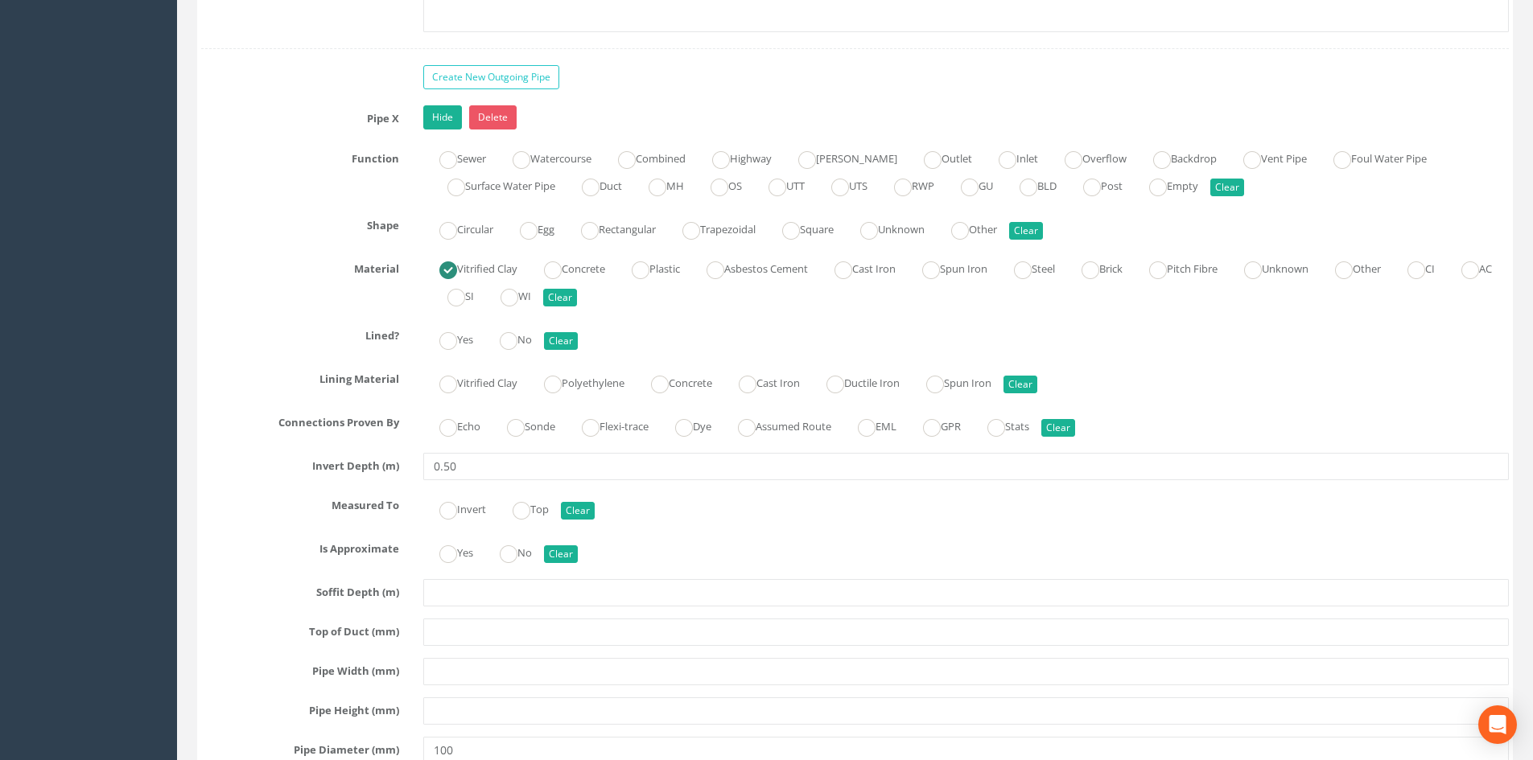
scroll to position [4560, 0]
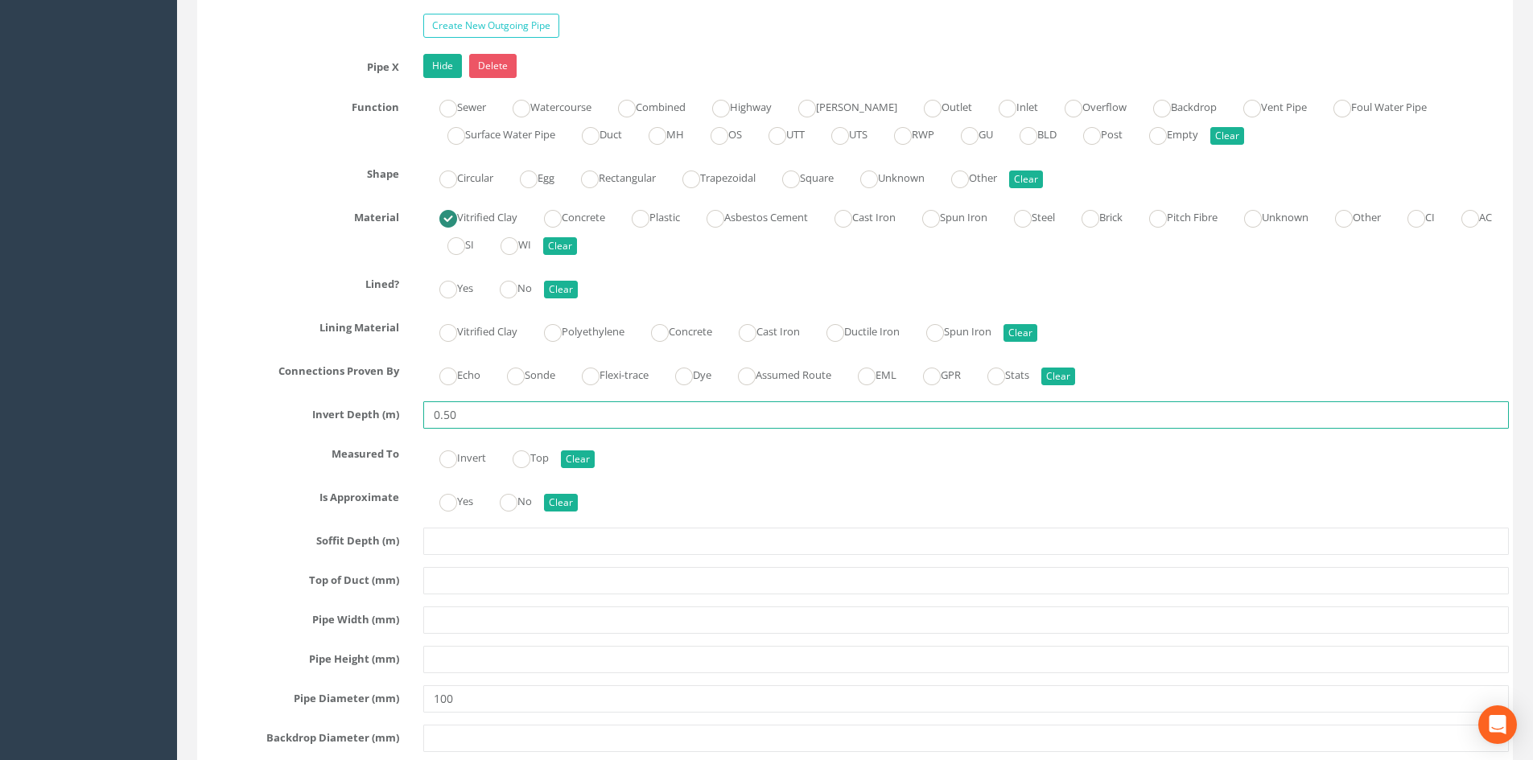
drag, startPoint x: 462, startPoint y: 414, endPoint x: 451, endPoint y: 417, distance: 11.7
click at [451, 417] on input "0.50" at bounding box center [965, 415] width 1085 height 27
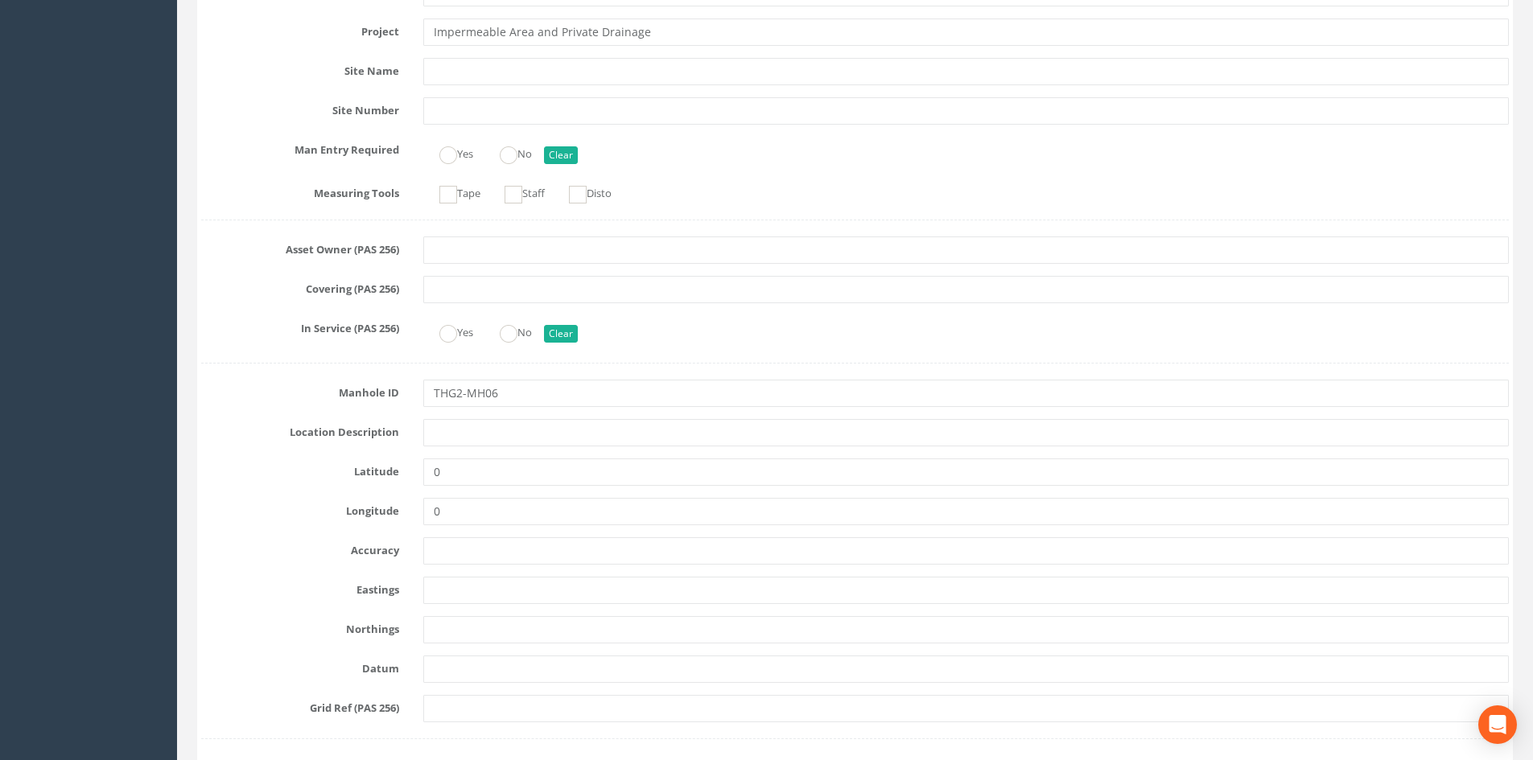
scroll to position [0, 0]
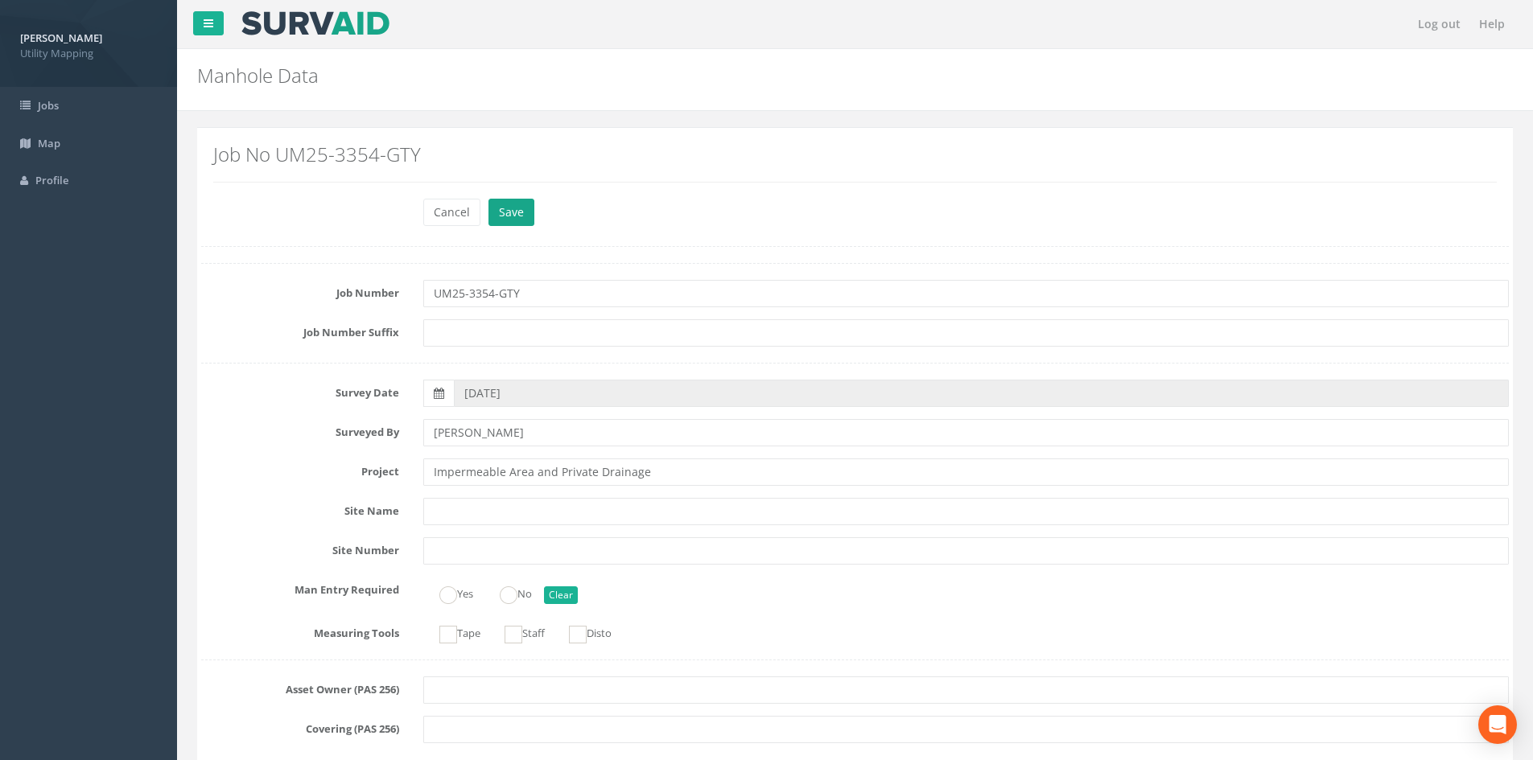
type input "0.52"
click at [514, 213] on button "Save" at bounding box center [511, 212] width 46 height 27
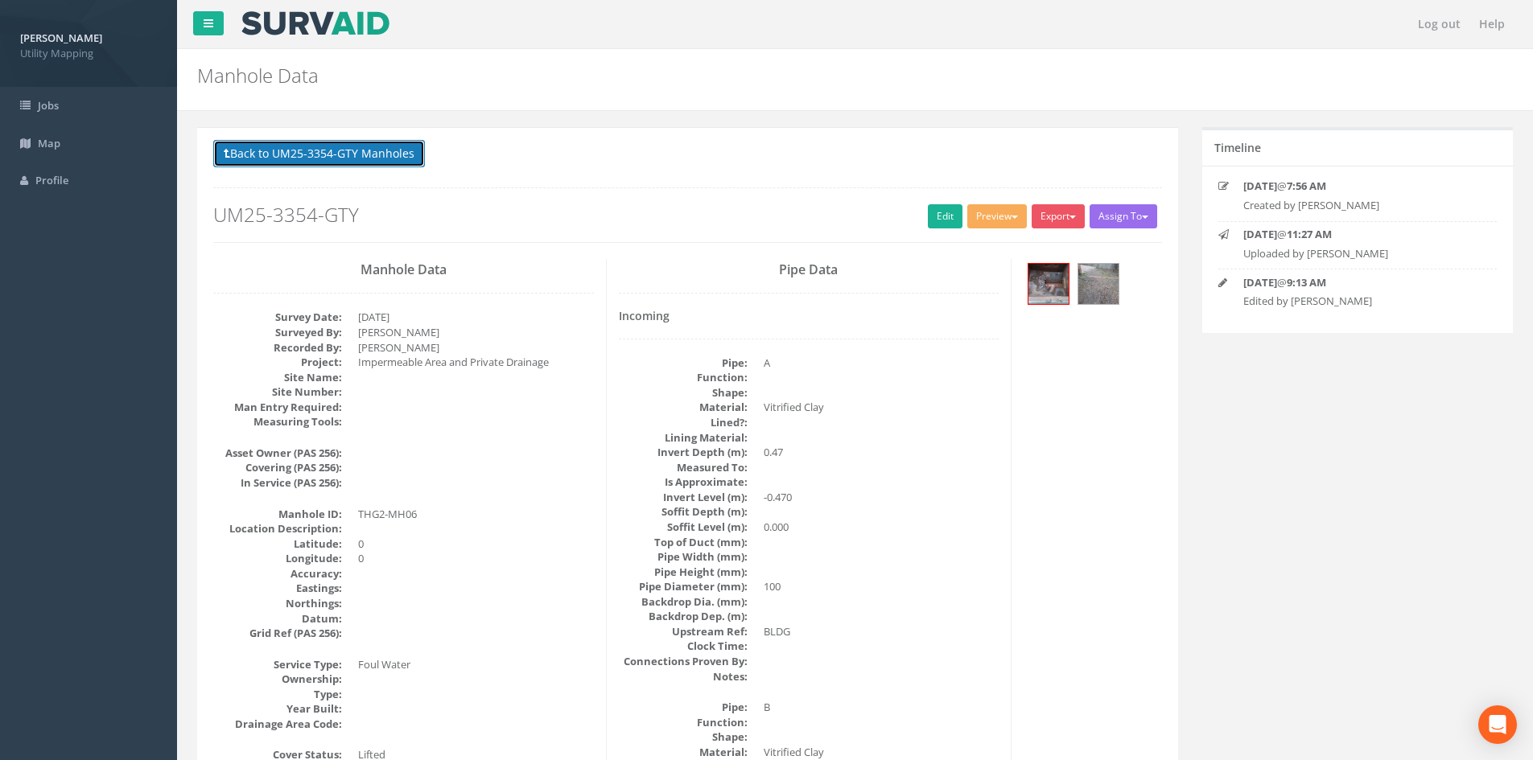
click at [319, 154] on button "Back to UM25-3354-GTY Manholes" at bounding box center [319, 153] width 212 height 27
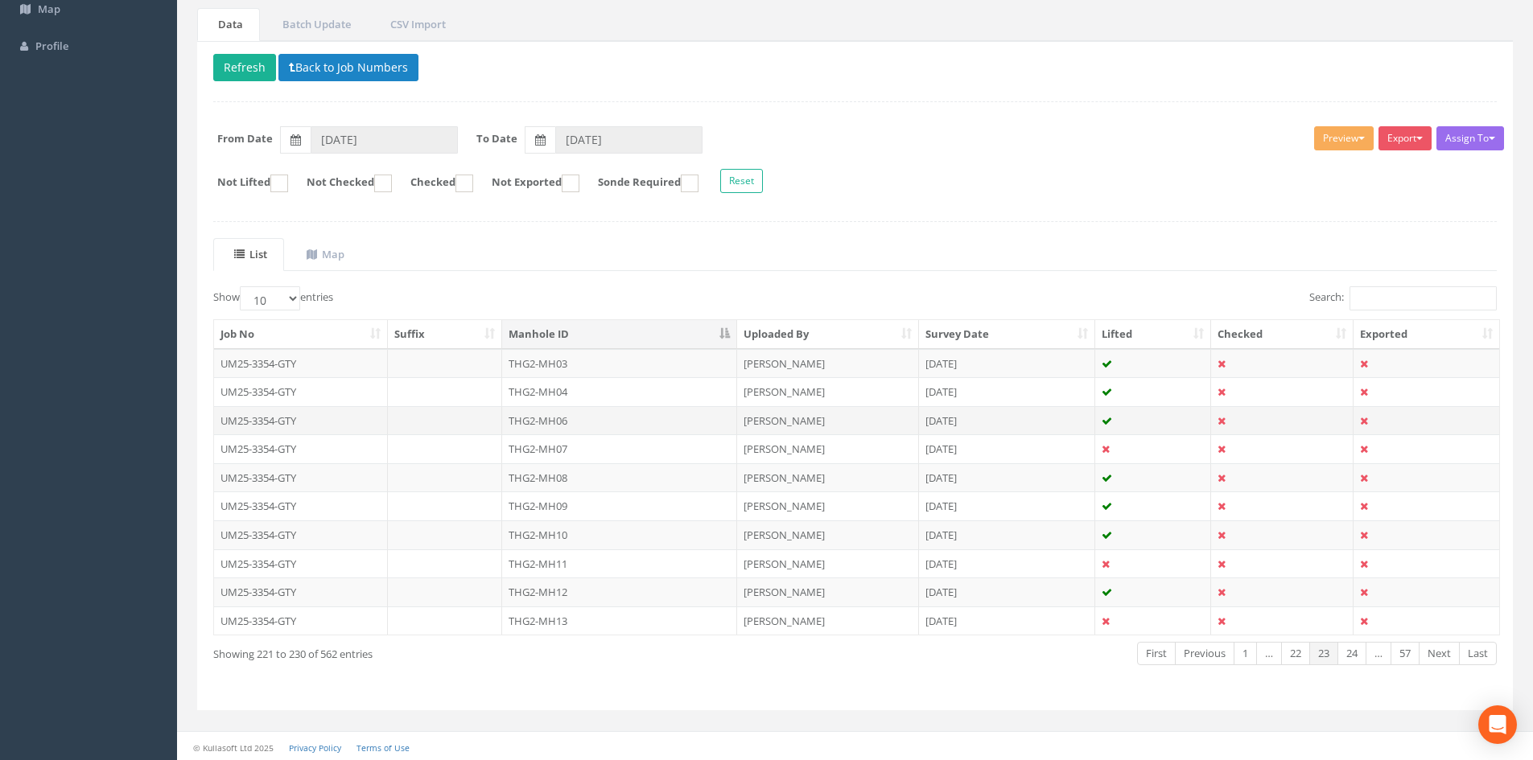
scroll to position [137, 0]
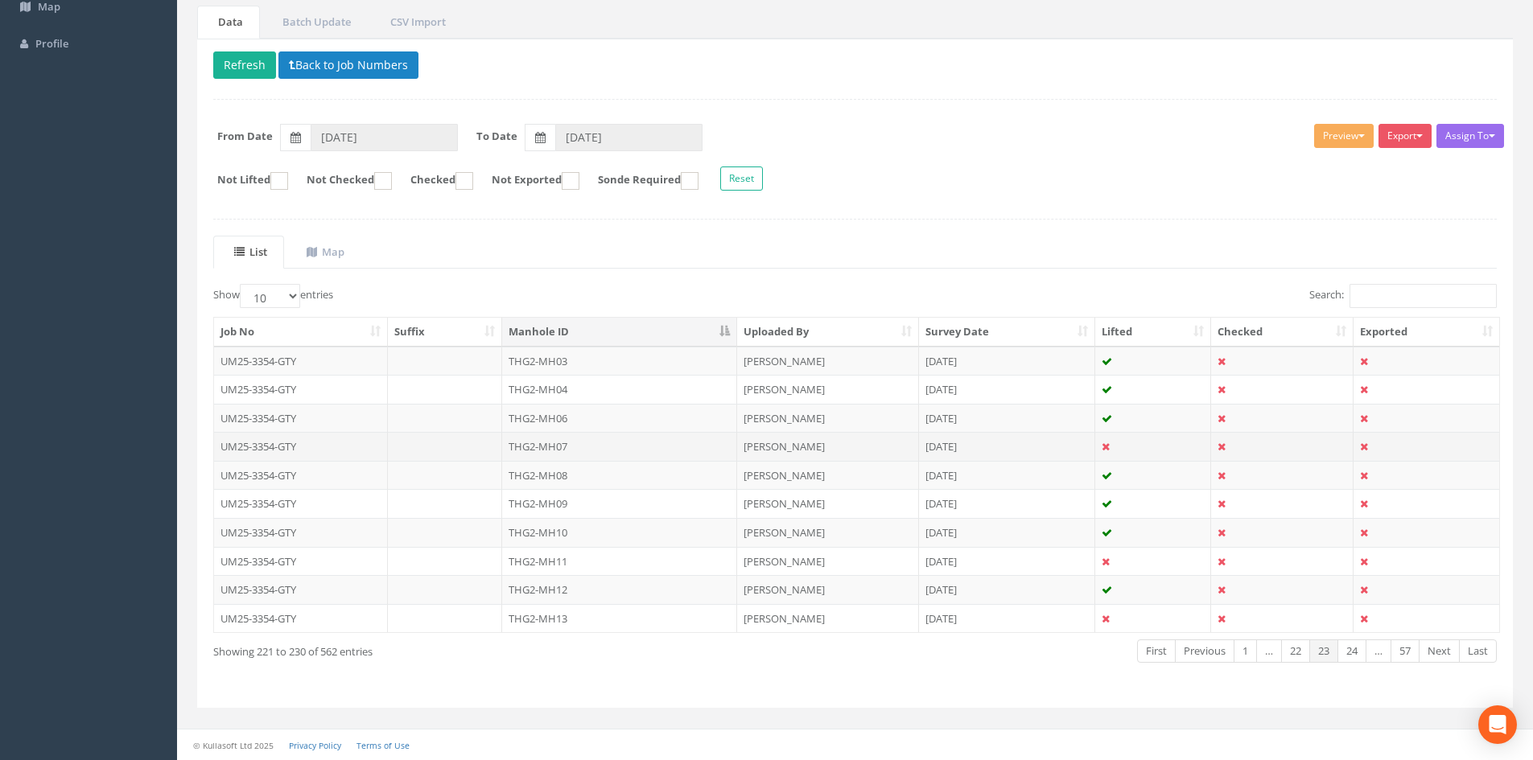
click at [607, 451] on td "THG2-MH07" at bounding box center [619, 446] width 235 height 29
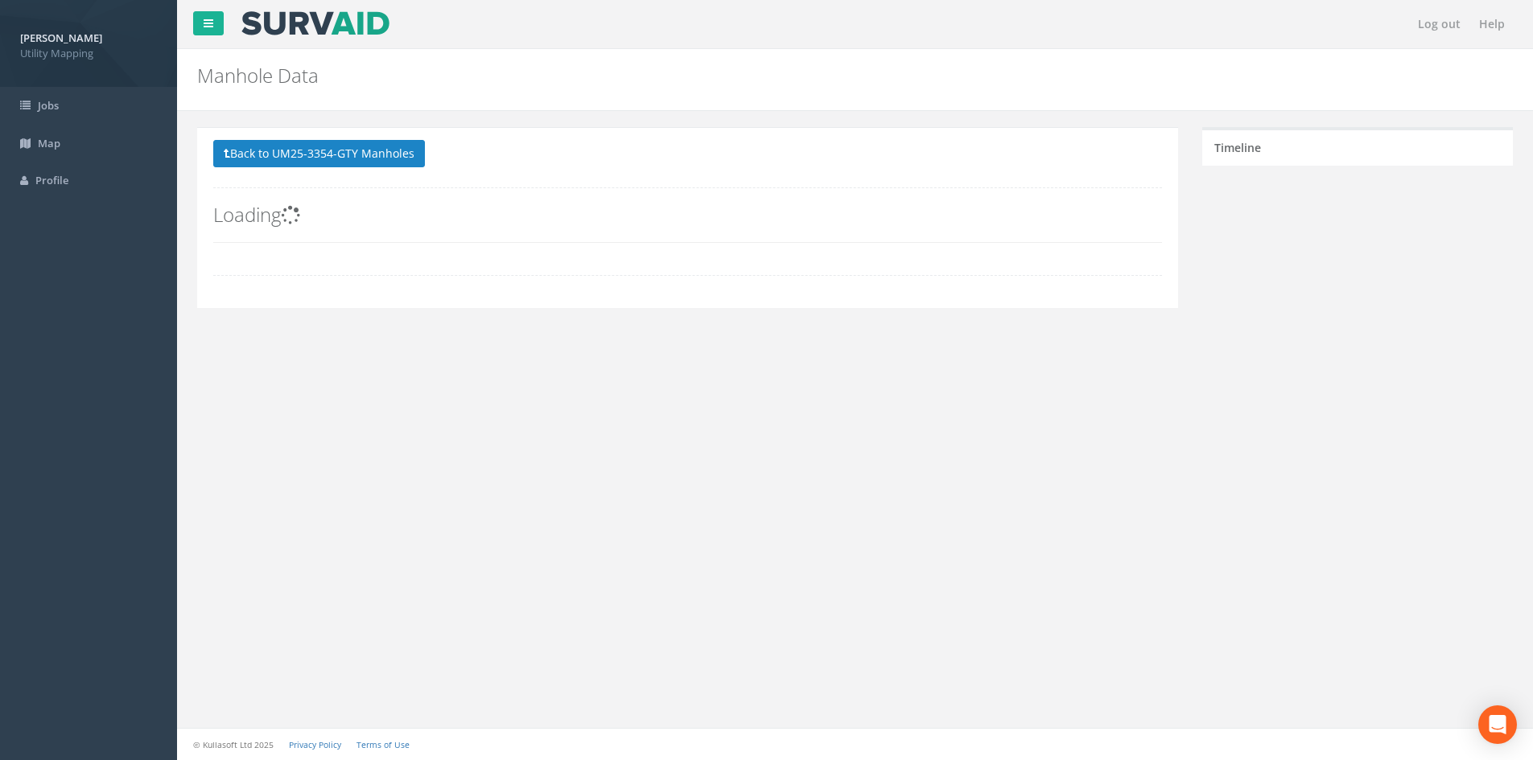
scroll to position [0, 0]
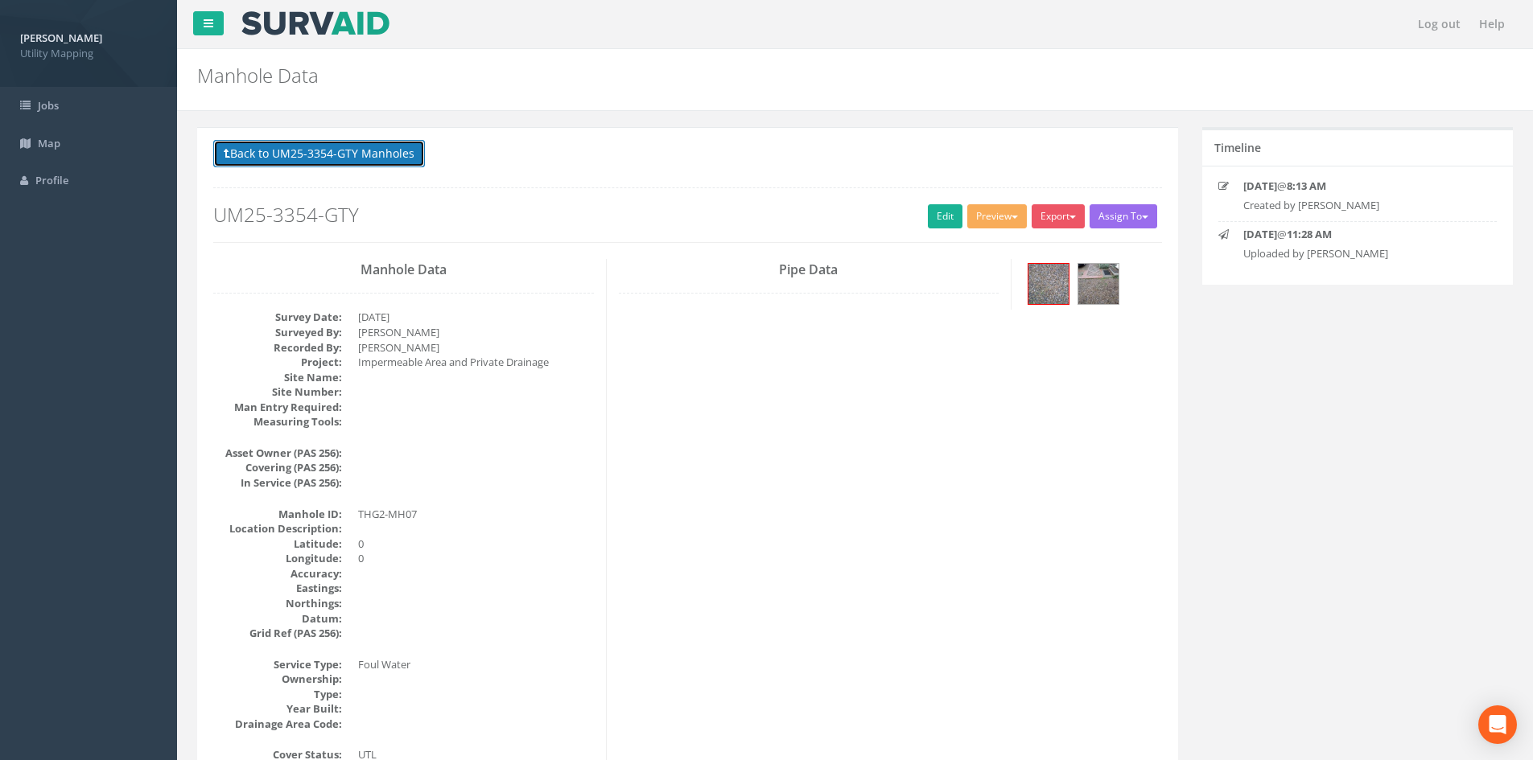
click at [378, 167] on button "Back to UM25-3354-GTY Manholes" at bounding box center [319, 153] width 212 height 27
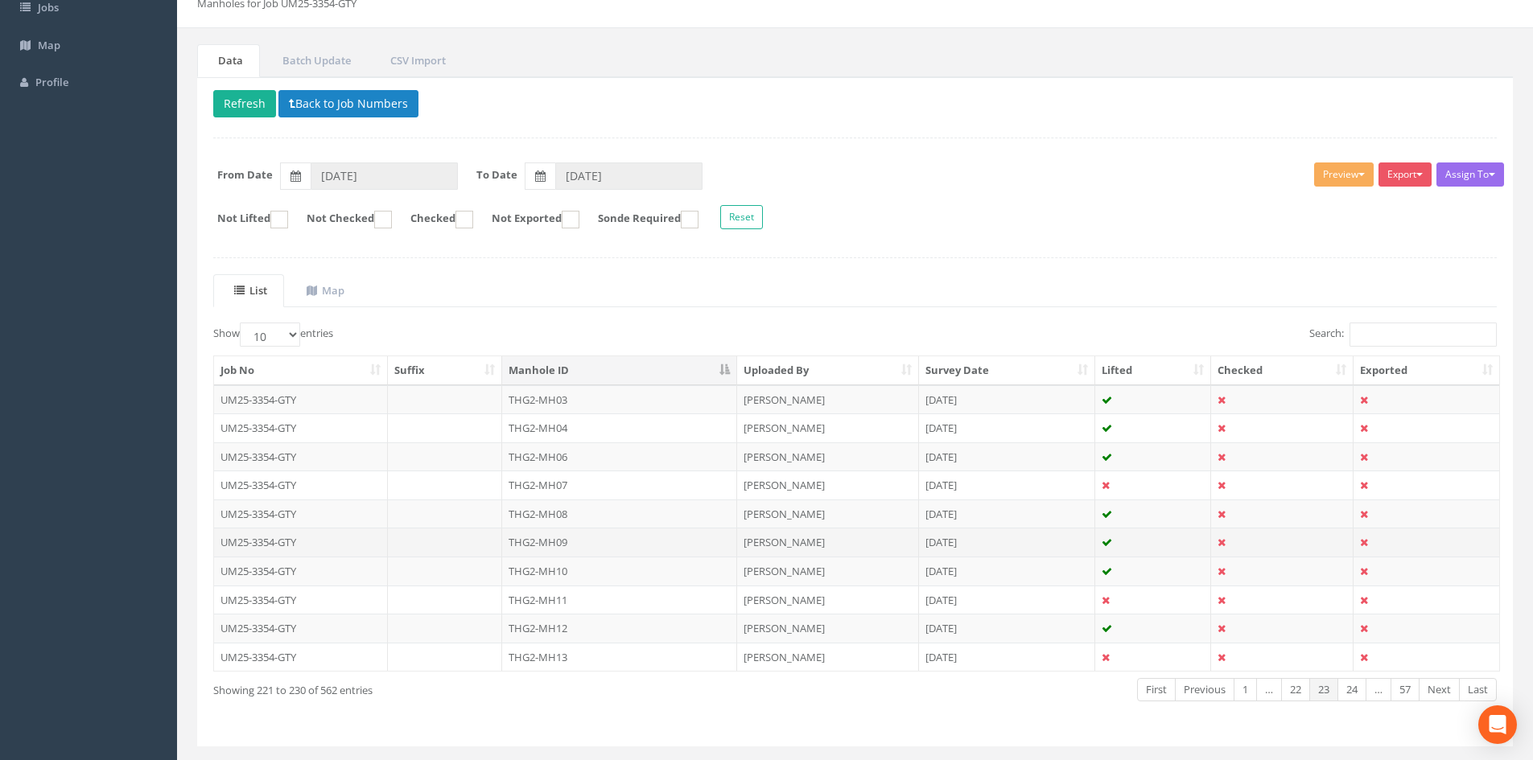
scroll to position [134, 0]
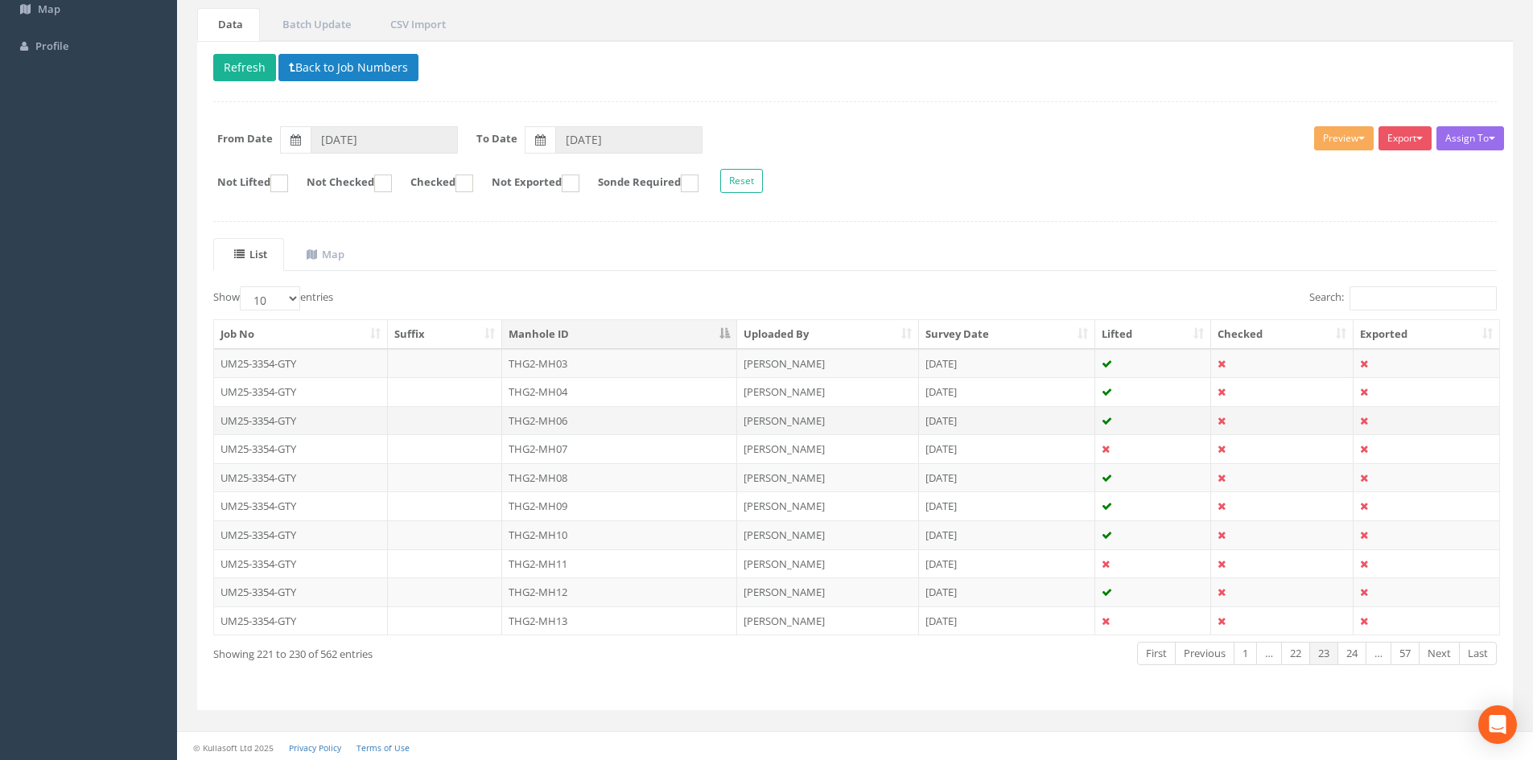
click at [574, 425] on td "THG2-MH06" at bounding box center [619, 420] width 235 height 29
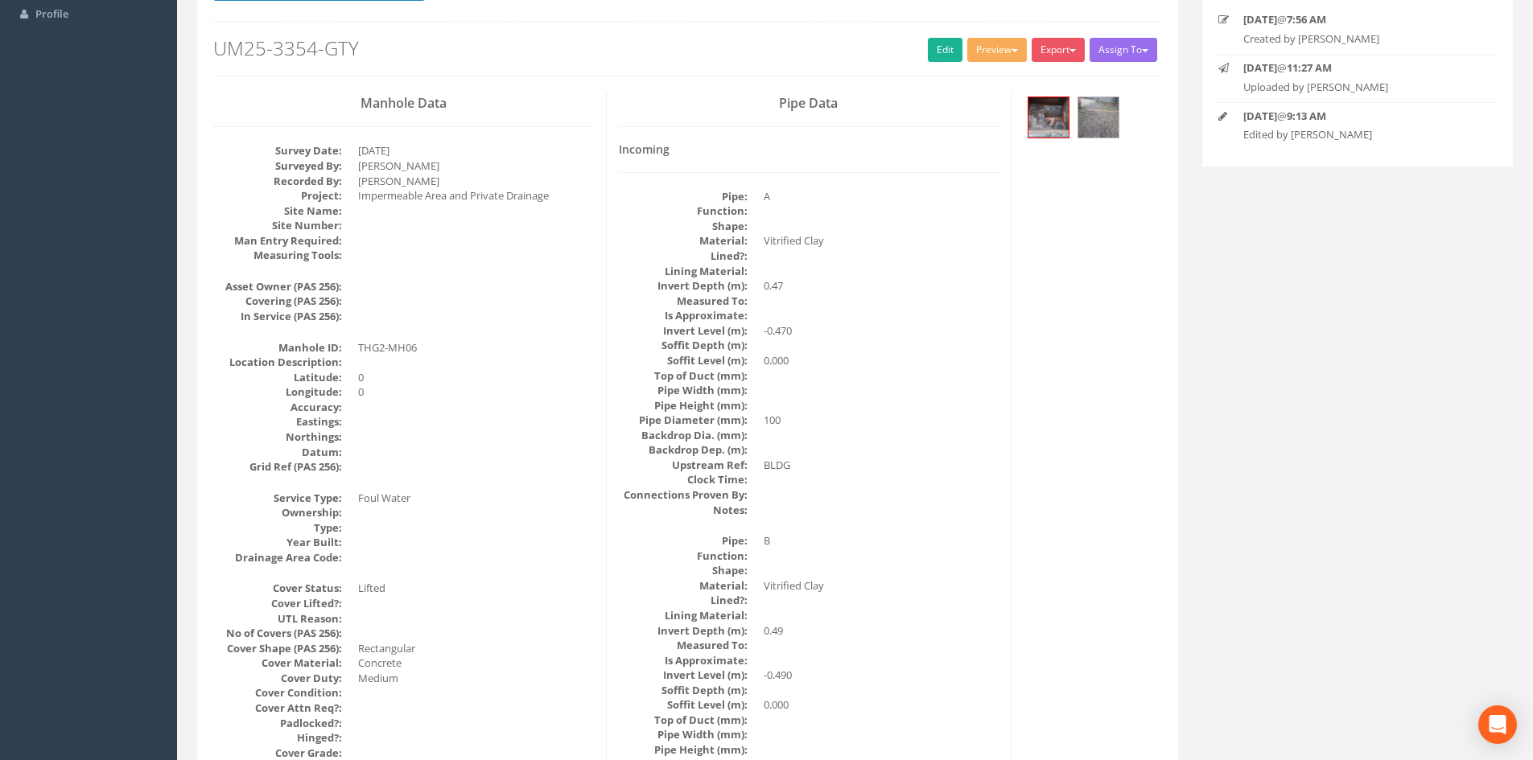
scroll to position [0, 0]
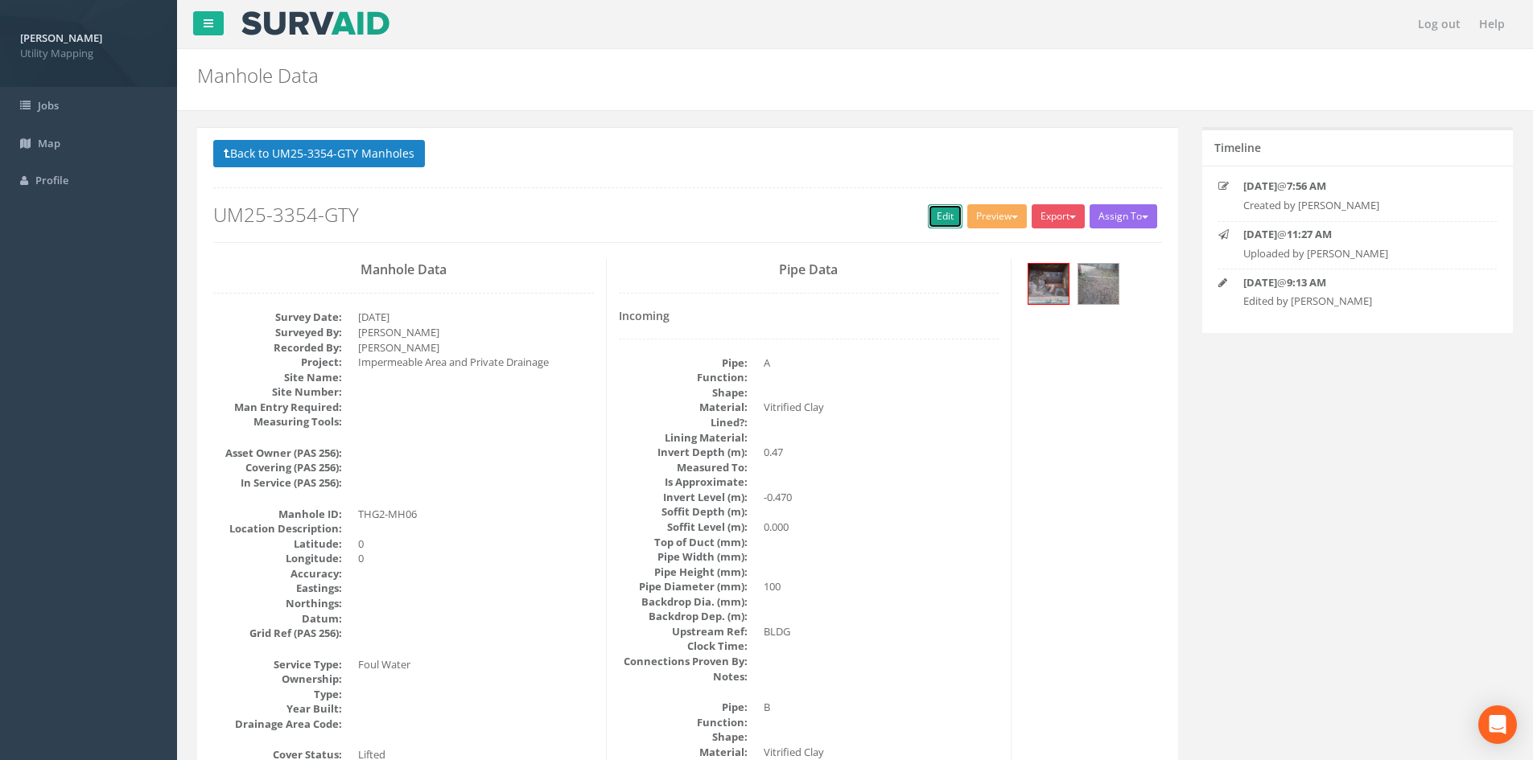
click at [928, 220] on link "Edit" at bounding box center [945, 216] width 35 height 24
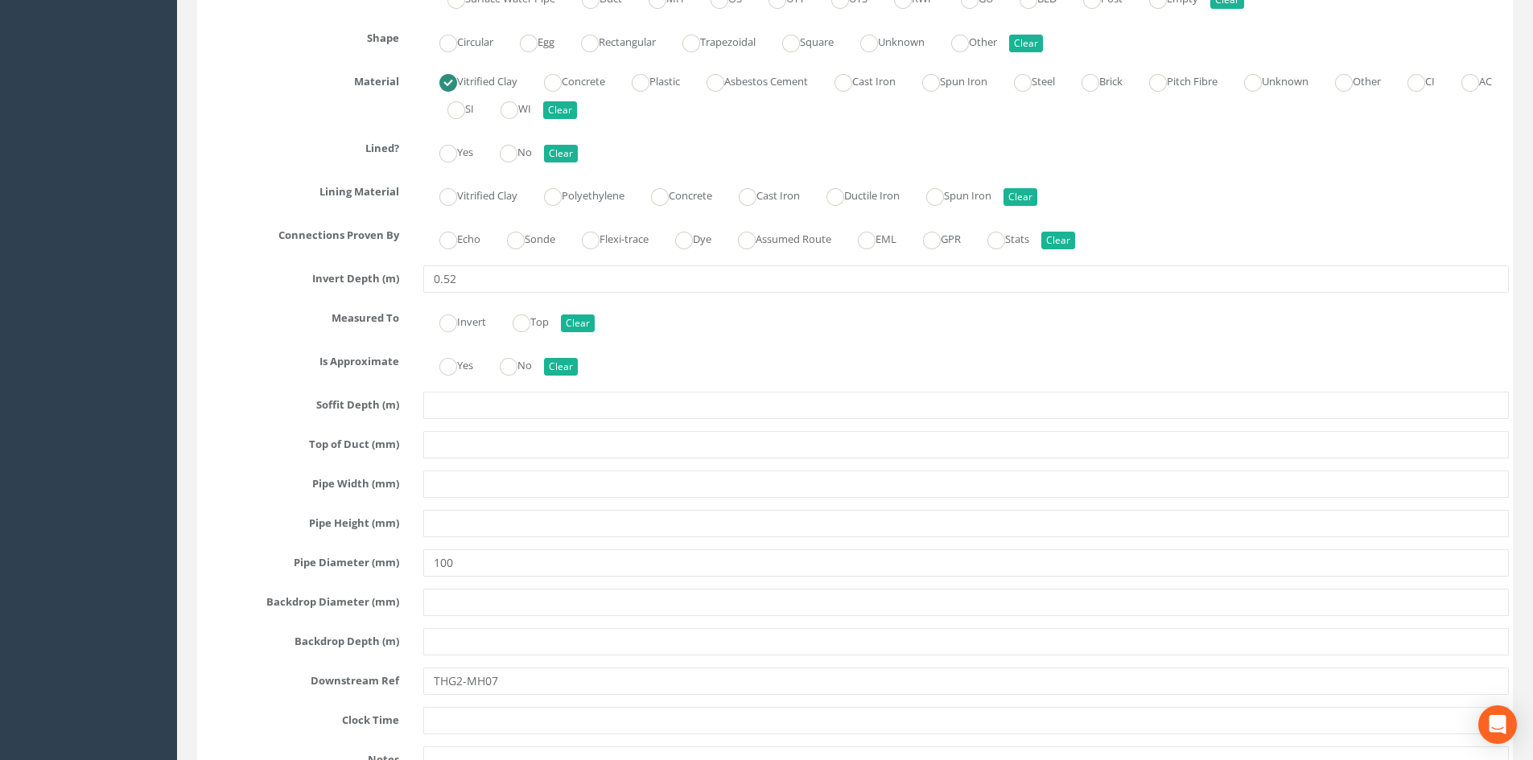
scroll to position [4693, 0]
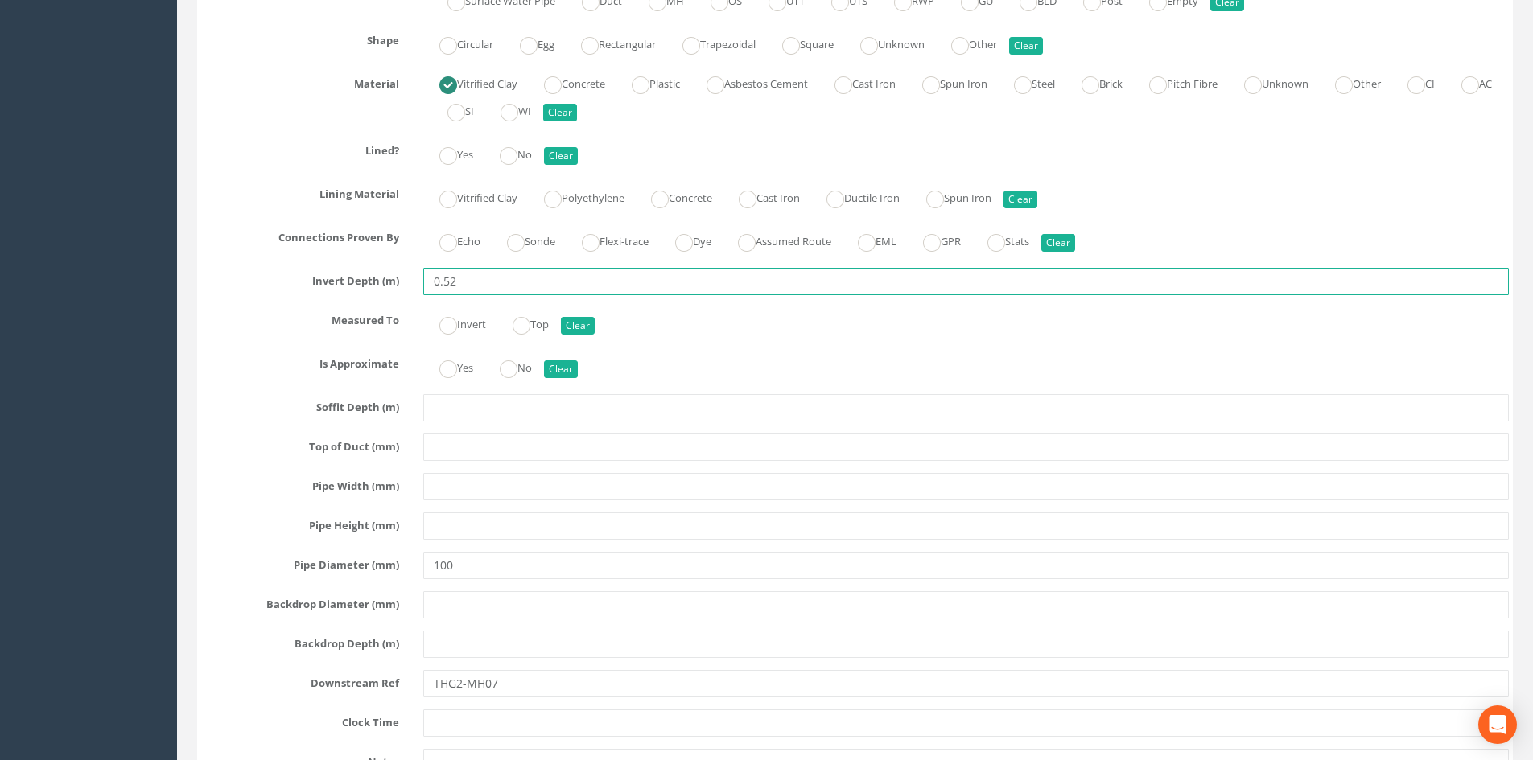
drag, startPoint x: 480, startPoint y: 286, endPoint x: 448, endPoint y: 287, distance: 31.4
click at [448, 287] on input "0.52" at bounding box center [965, 281] width 1085 height 27
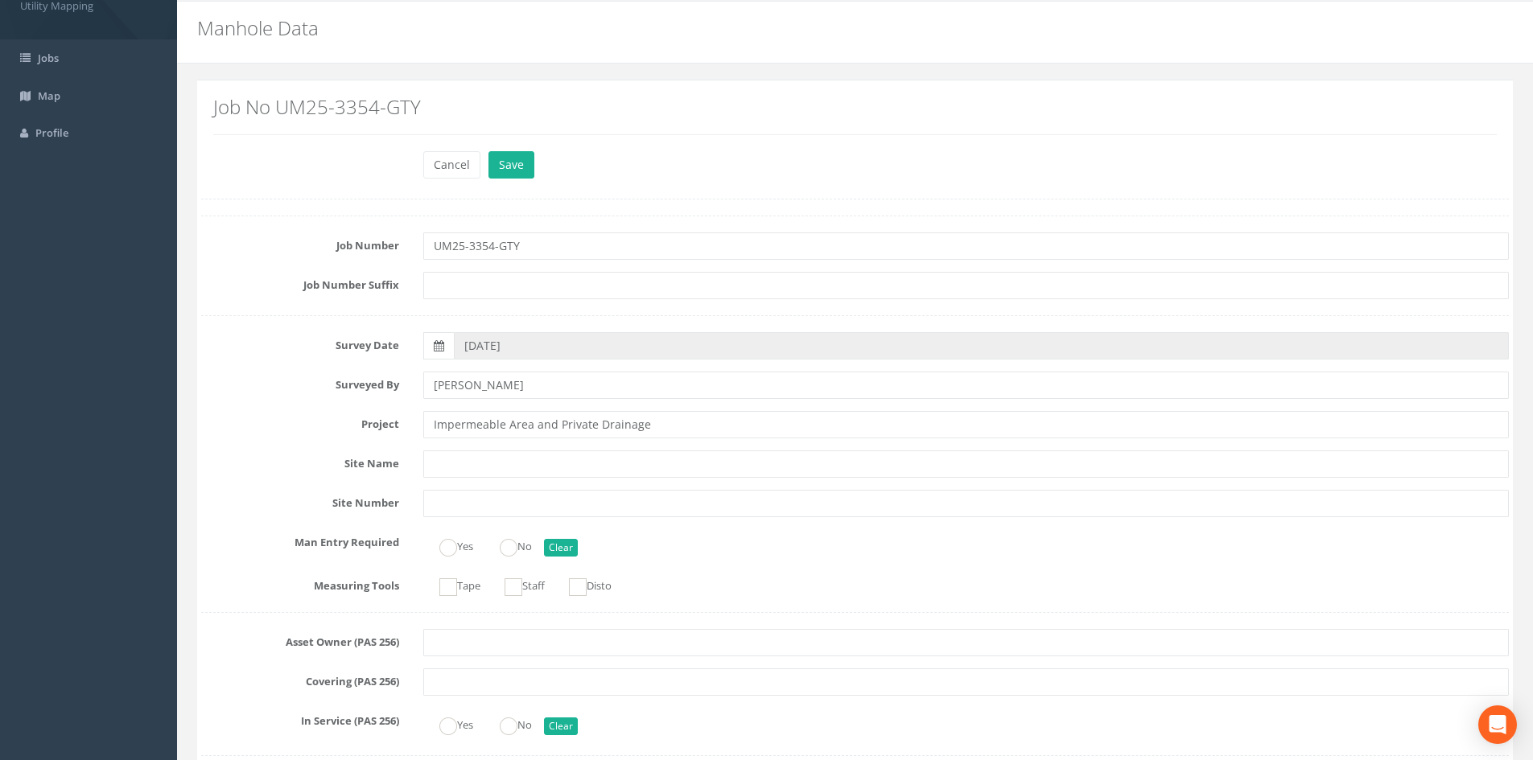
scroll to position [0, 0]
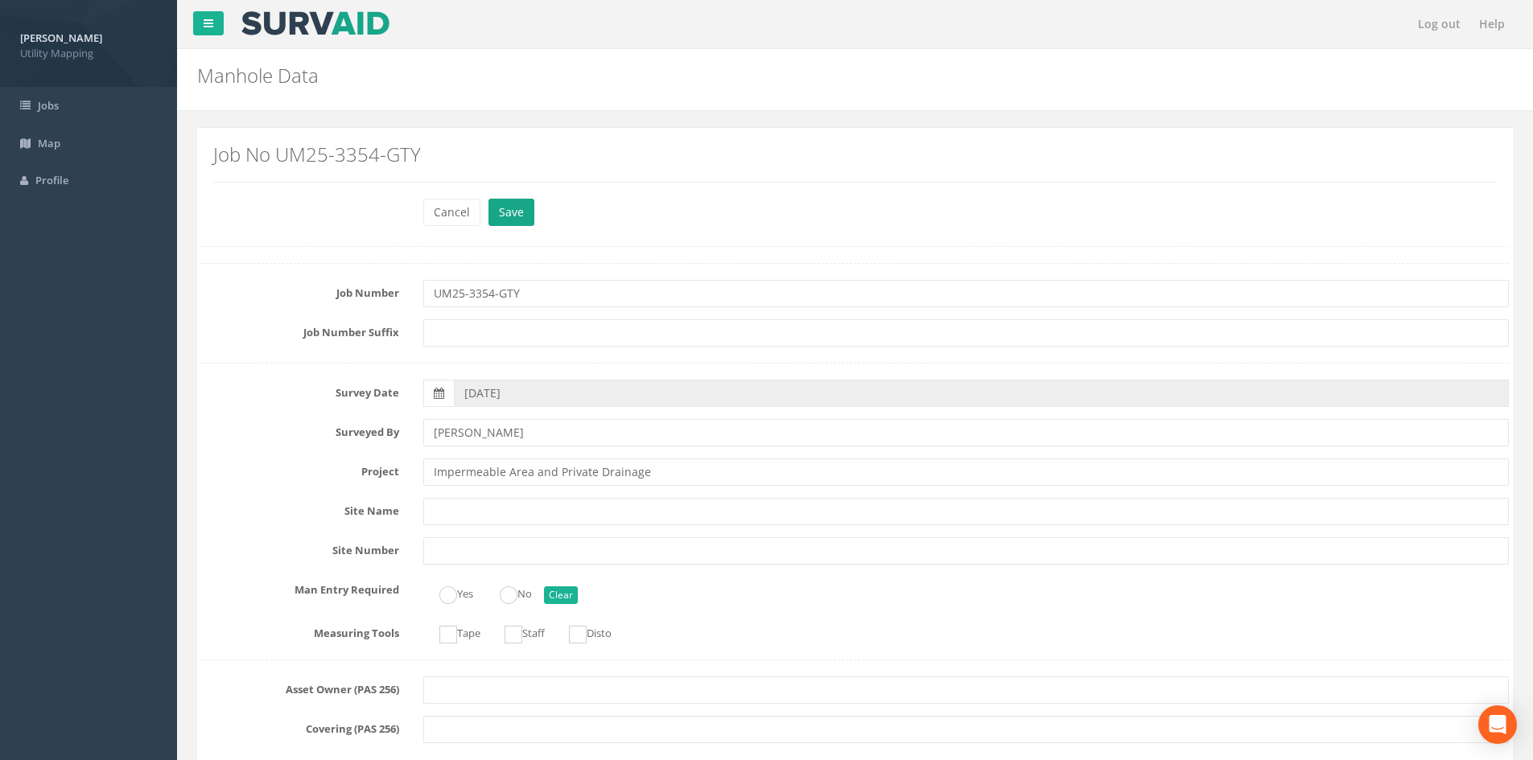
type input "0.50"
click at [504, 200] on button "Save" at bounding box center [511, 212] width 46 height 27
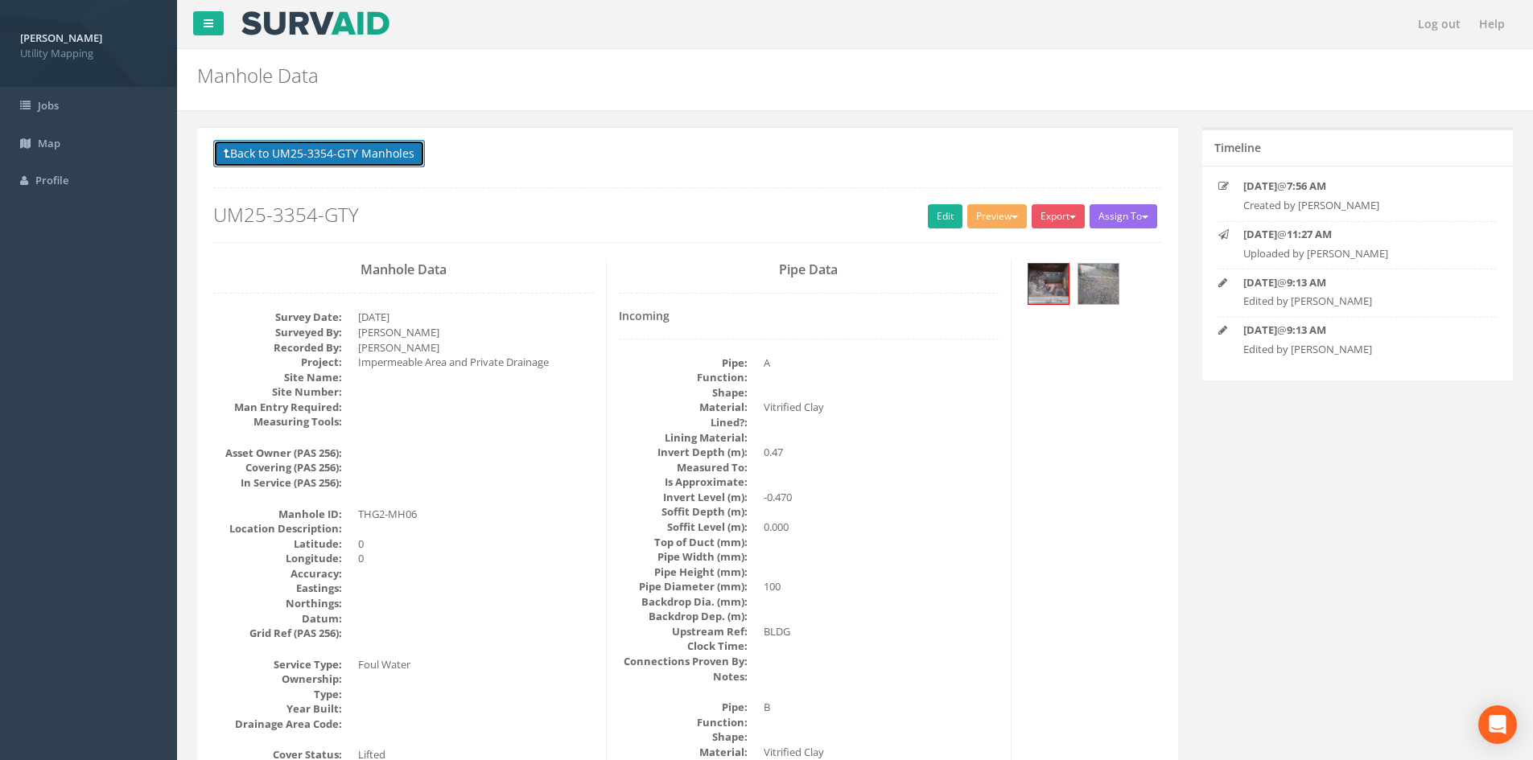
click at [389, 159] on button "Back to UM25-3354-GTY Manholes" at bounding box center [319, 153] width 212 height 27
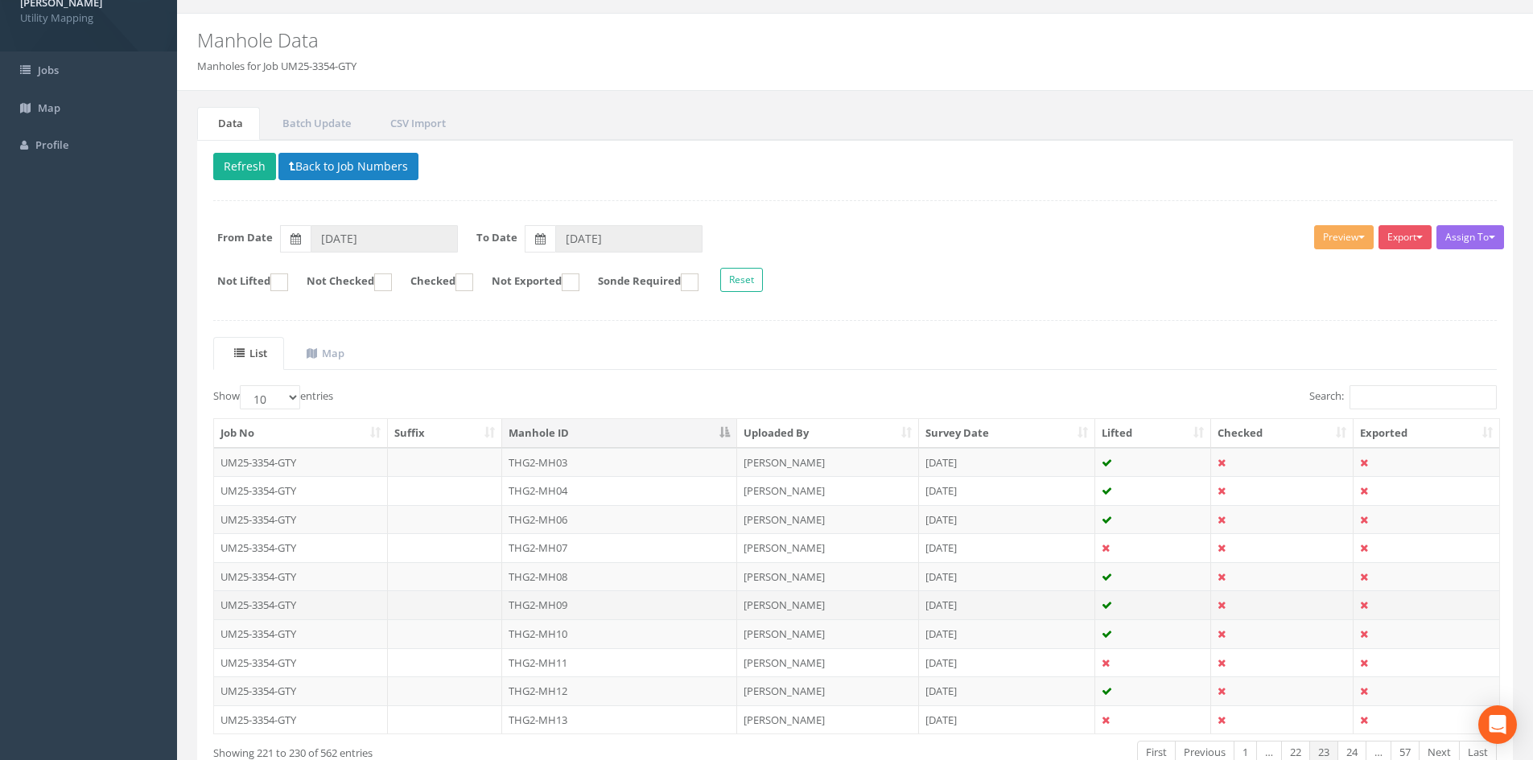
scroll to position [134, 0]
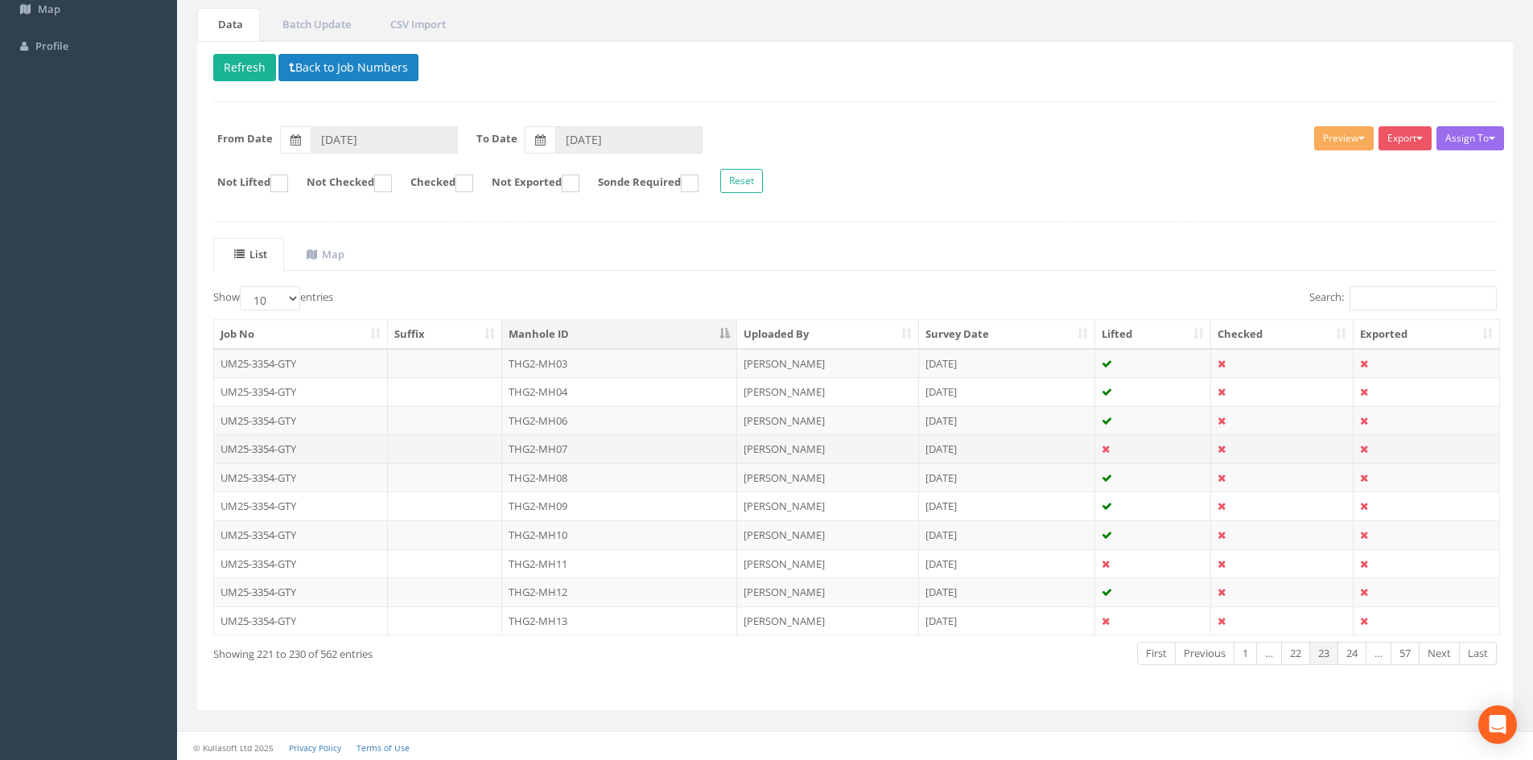
click at [582, 460] on td "THG2-MH07" at bounding box center [619, 448] width 235 height 29
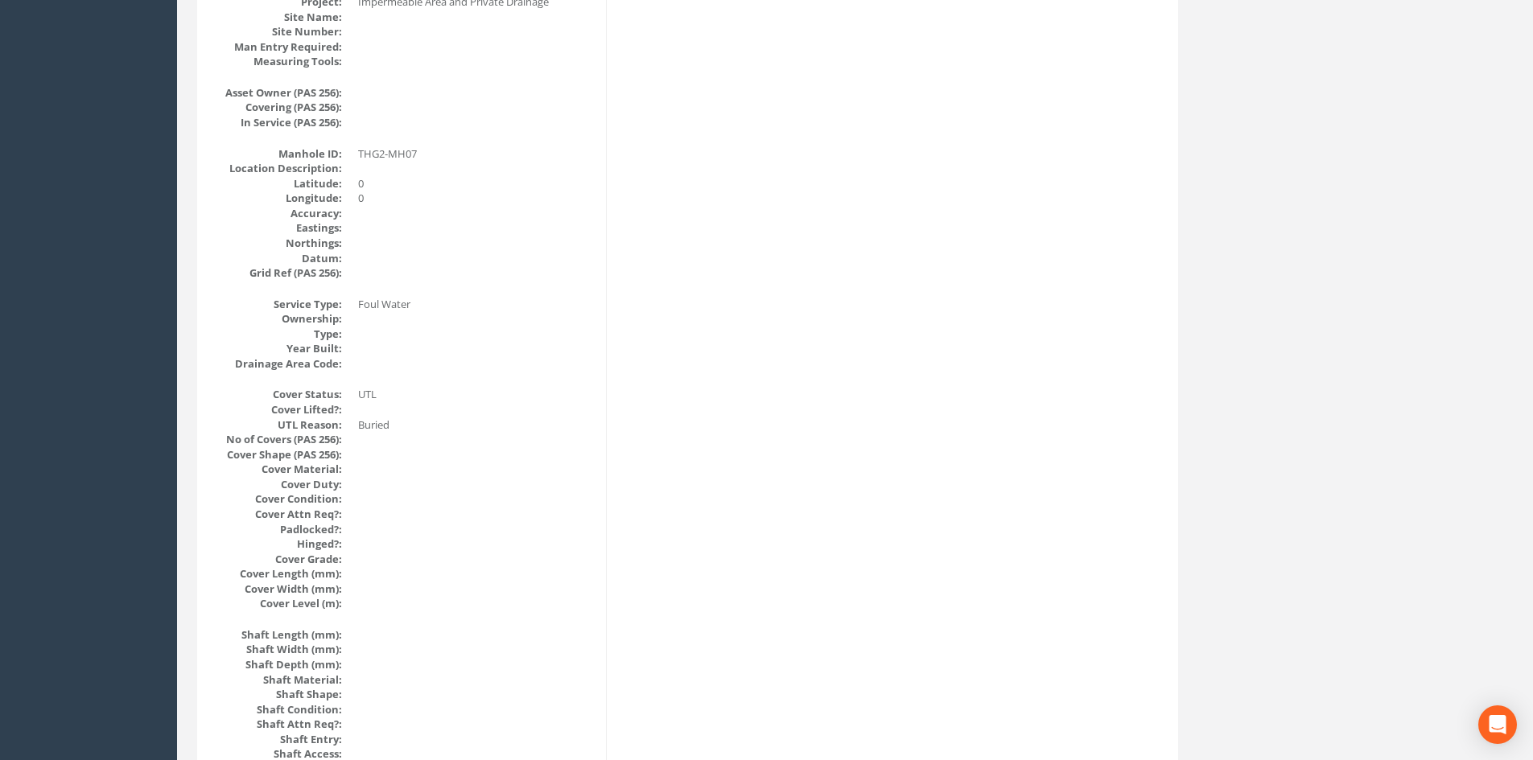
scroll to position [0, 0]
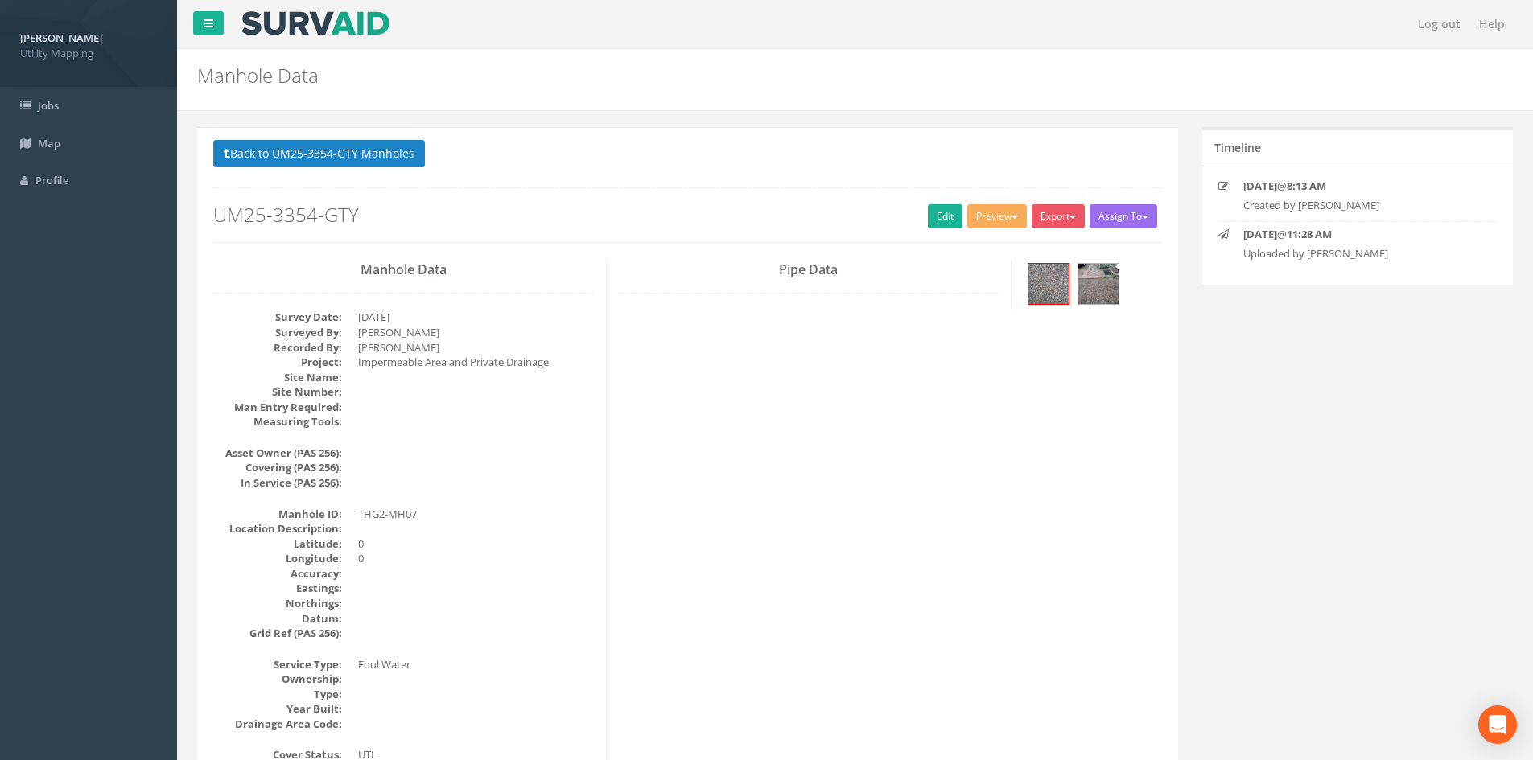
click at [353, 170] on p "Back to UM25-3354-GTY Manholes Back to Map" at bounding box center [687, 155] width 949 height 31
click at [358, 161] on button "Back to UM25-3354-GTY Manholes" at bounding box center [319, 153] width 212 height 27
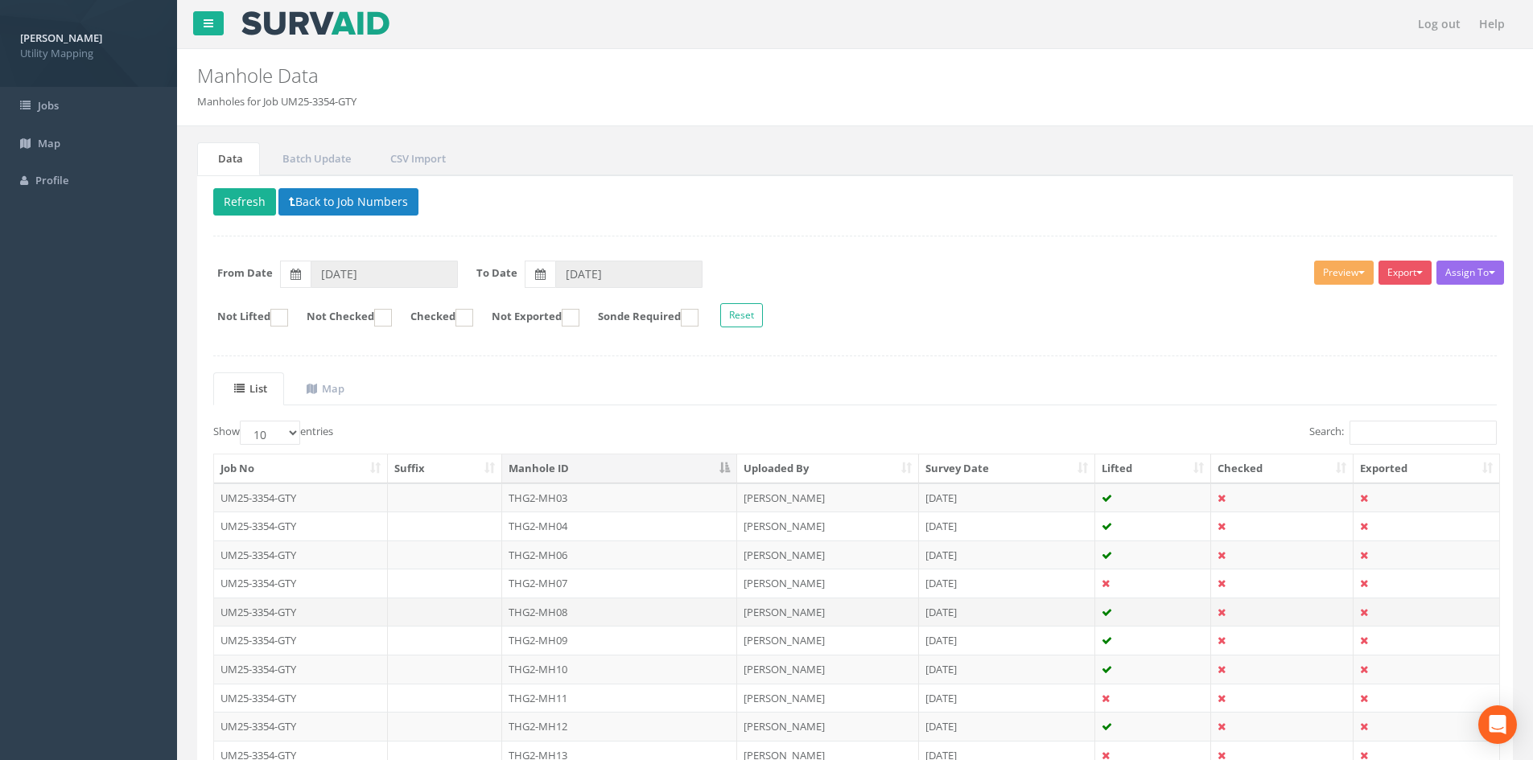
scroll to position [134, 0]
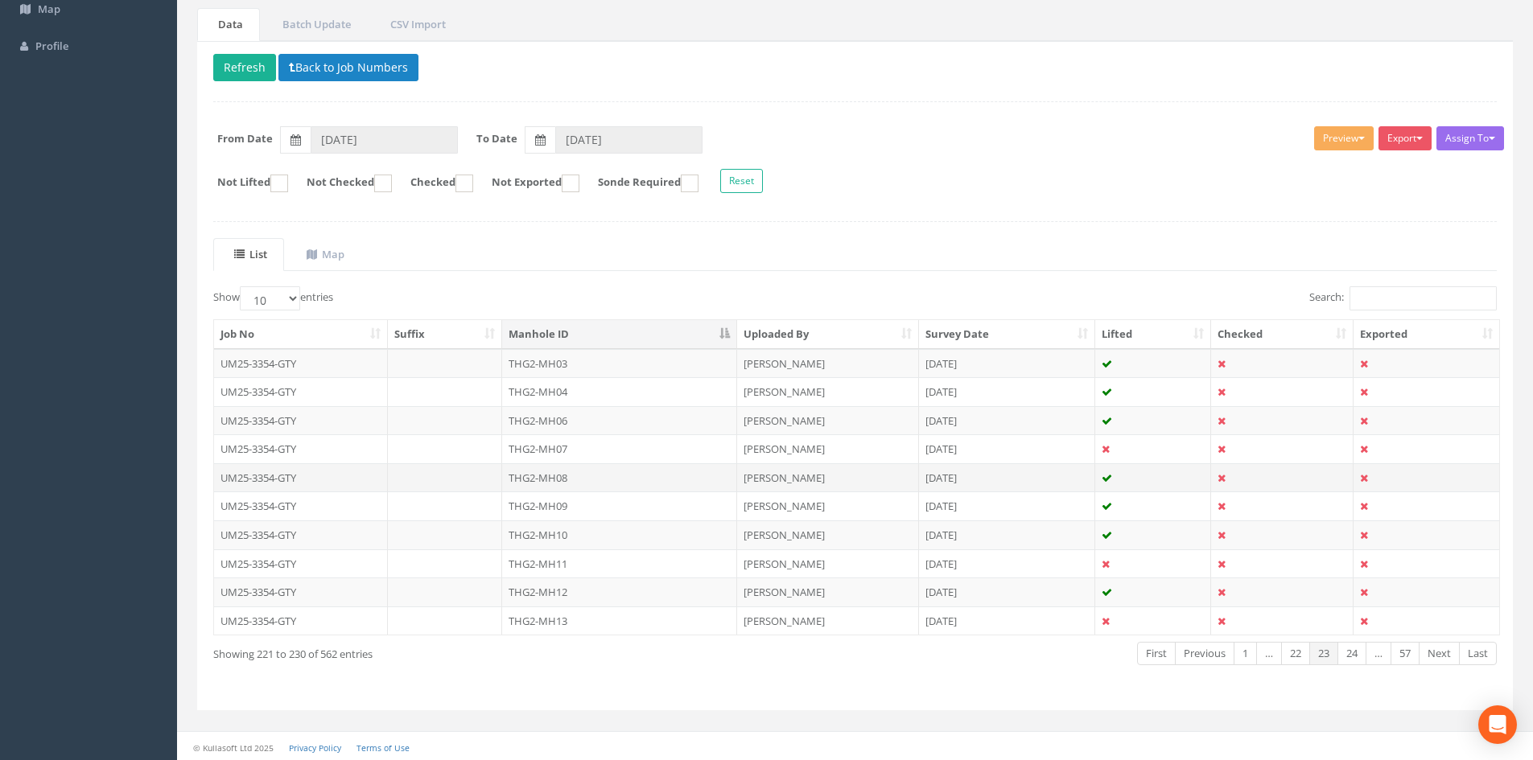
click at [583, 475] on td "THG2-MH08" at bounding box center [619, 477] width 235 height 29
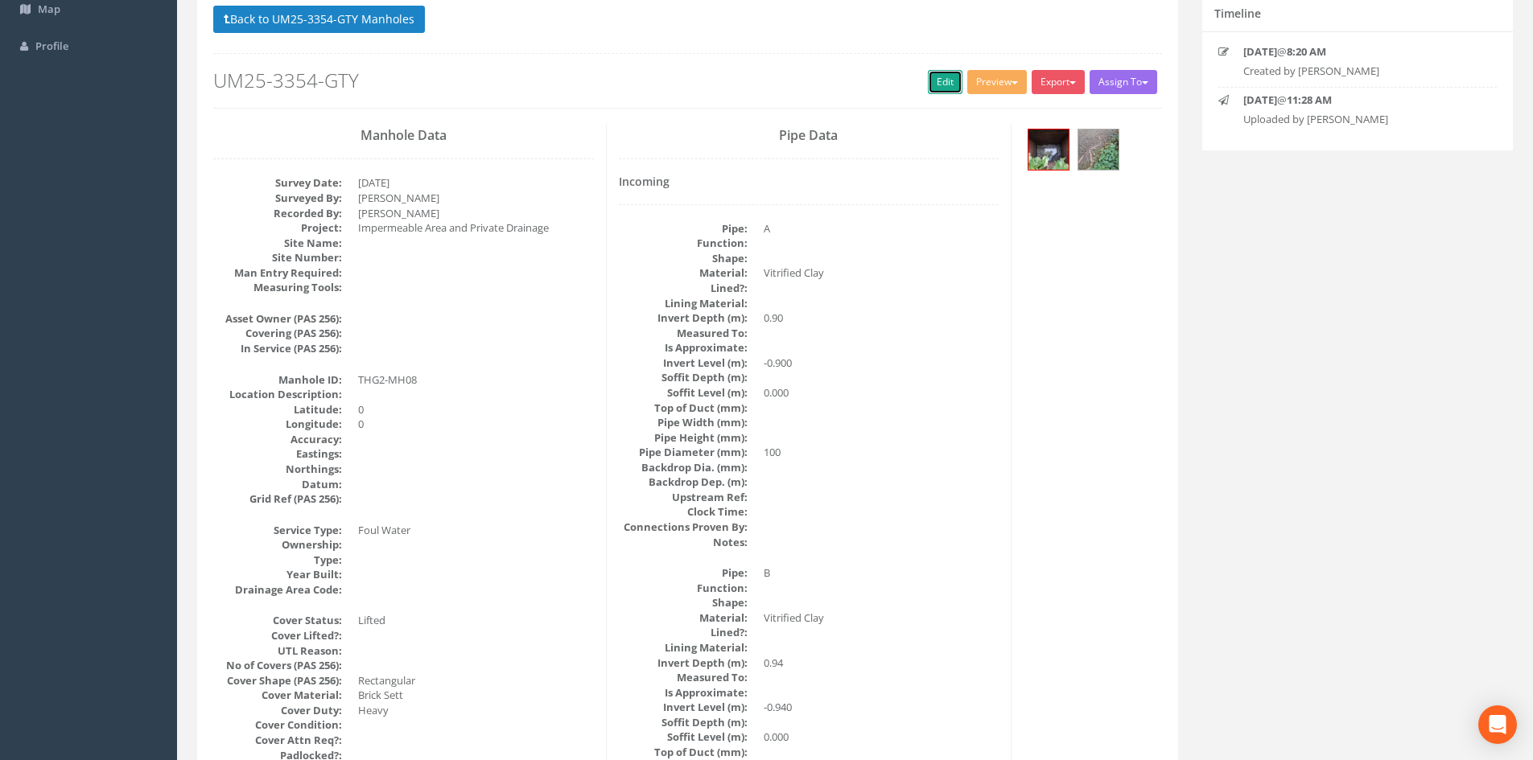
click at [933, 75] on link "Edit" at bounding box center [945, 82] width 35 height 24
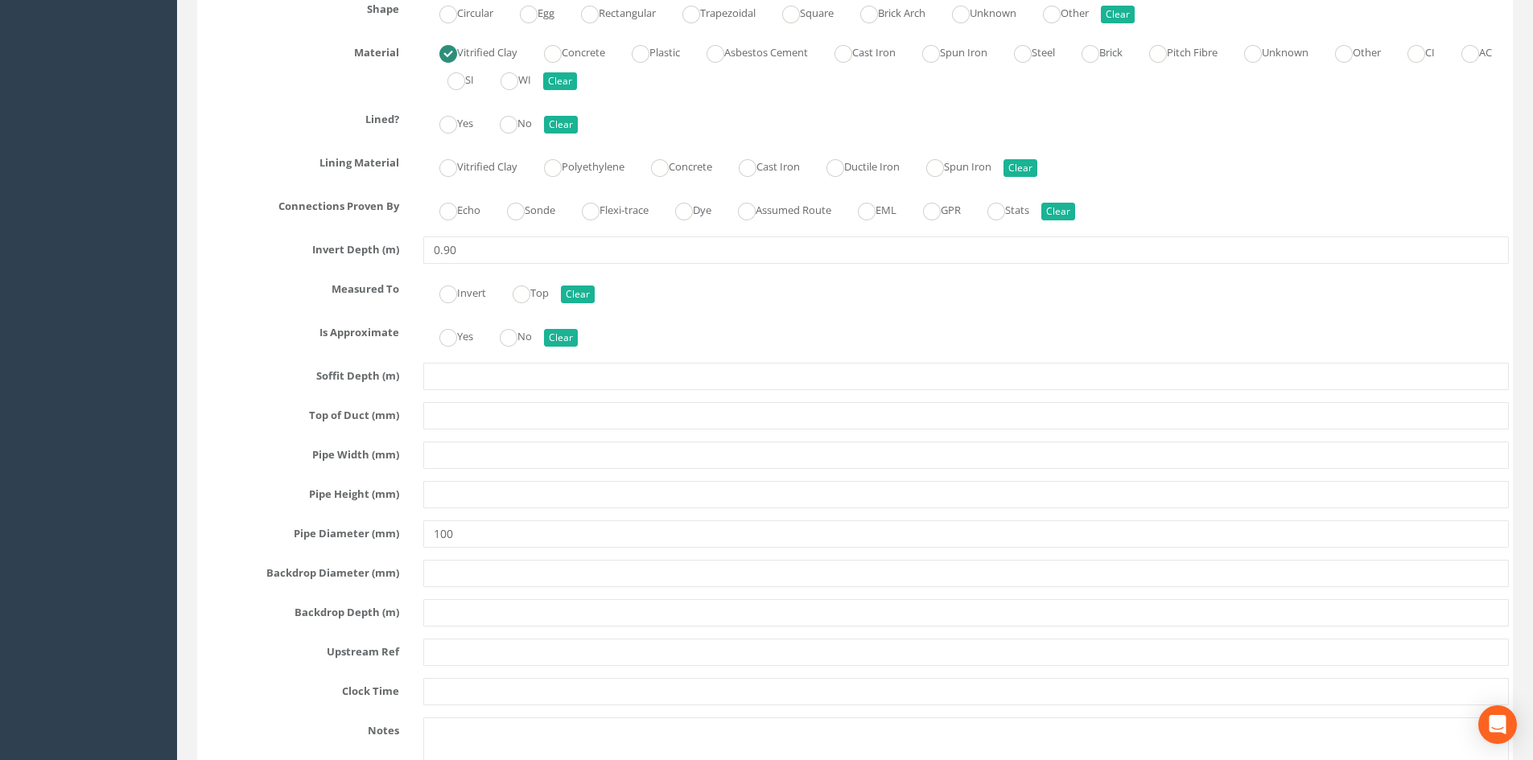
scroll to position [3084, 0]
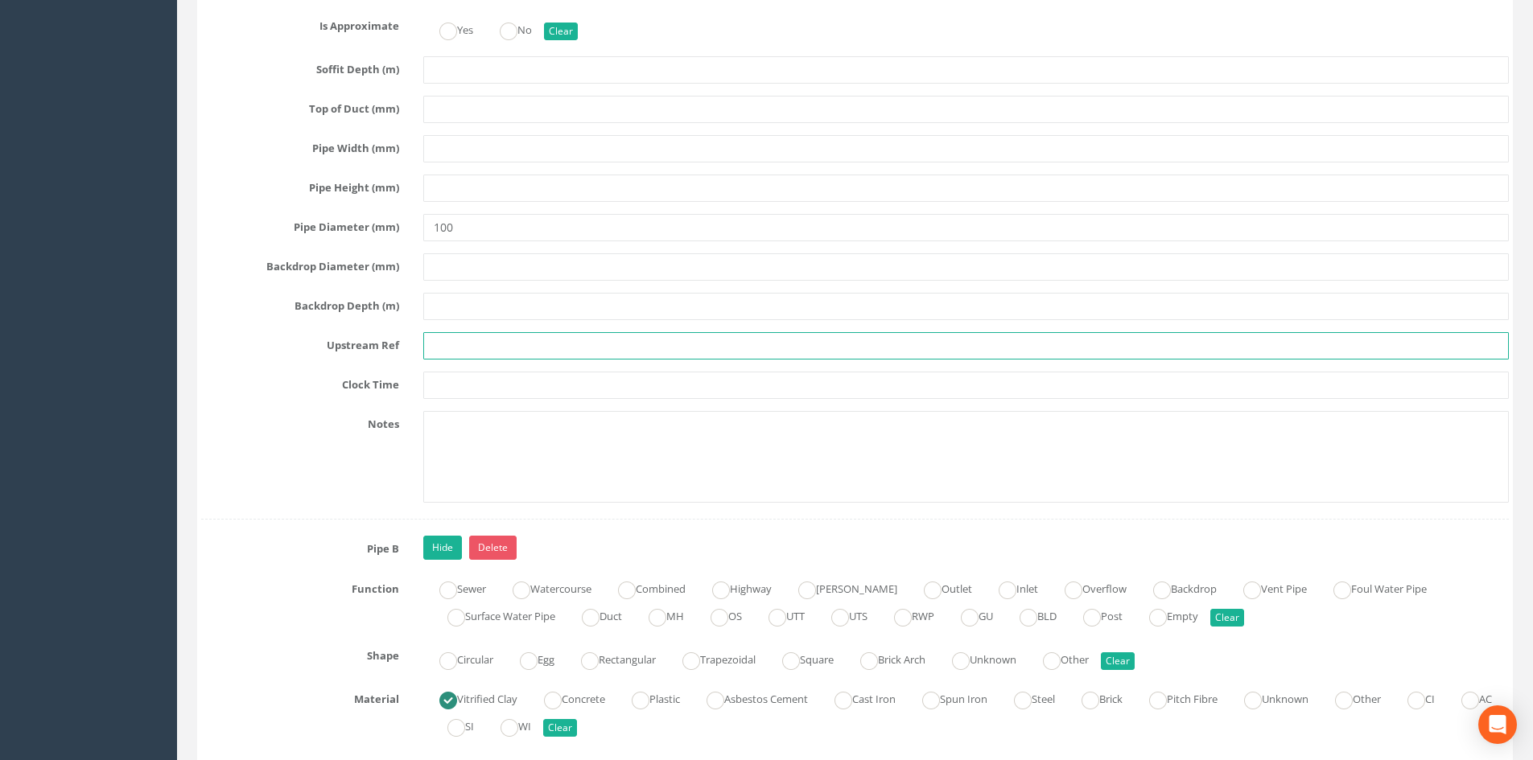
click at [440, 350] on input "text" at bounding box center [965, 345] width 1085 height 27
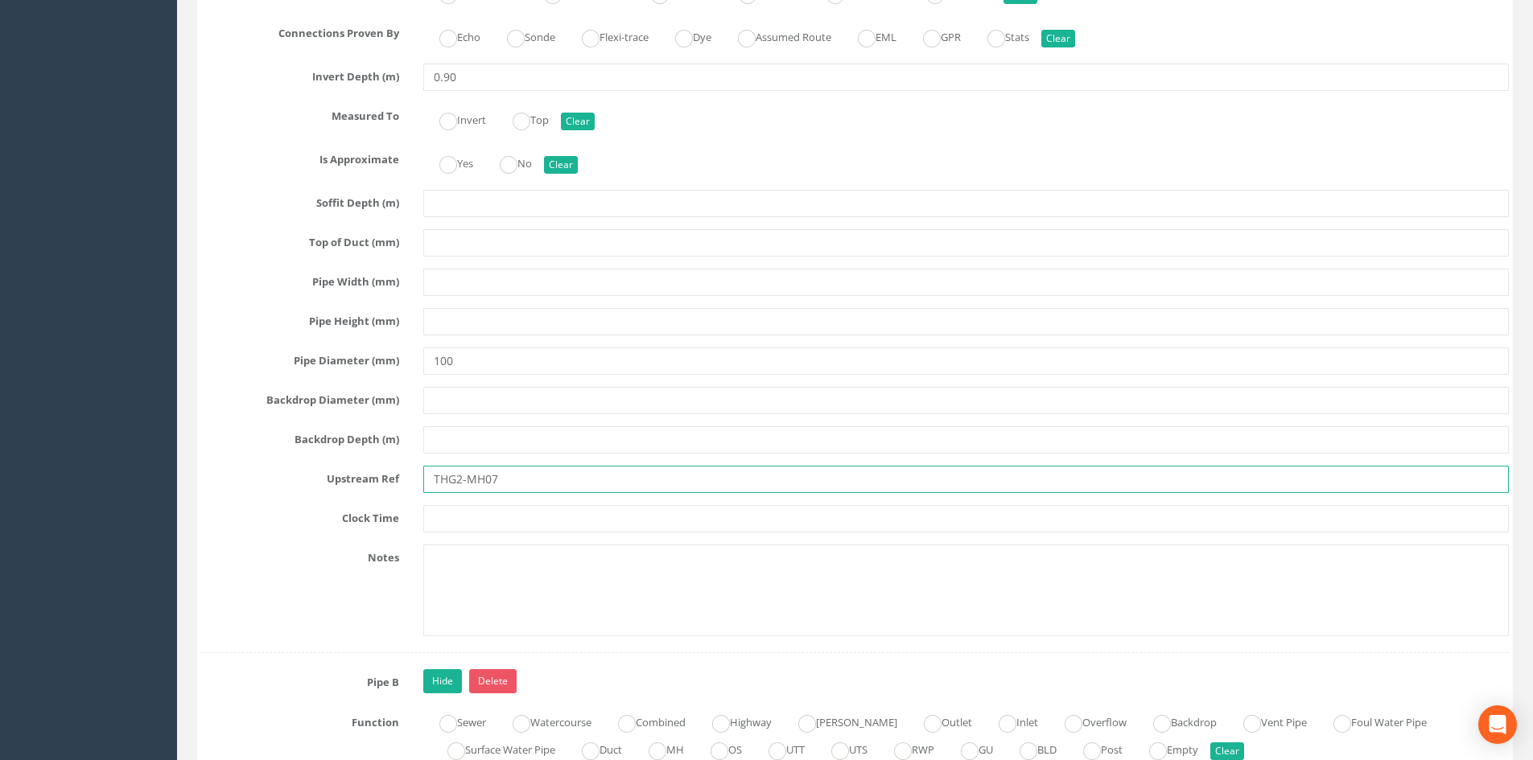
drag, startPoint x: 504, startPoint y: 484, endPoint x: 344, endPoint y: 457, distance: 161.5
click at [344, 457] on div "Pipe A Hide Delete Function Sewer Watercourse Combined Highway [PERSON_NAME] Ou…" at bounding box center [855, 184] width 1308 height 937
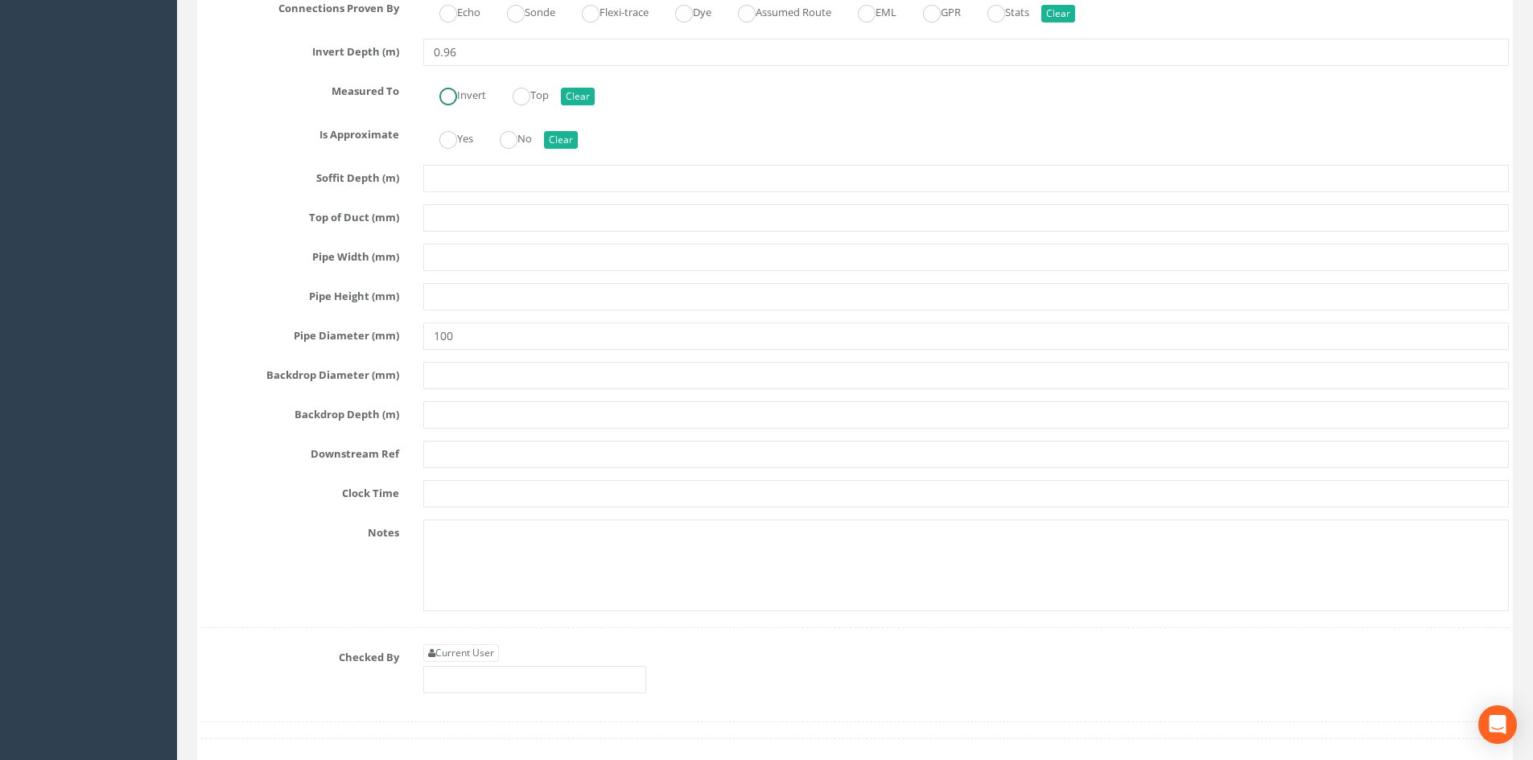
scroll to position [4962, 0]
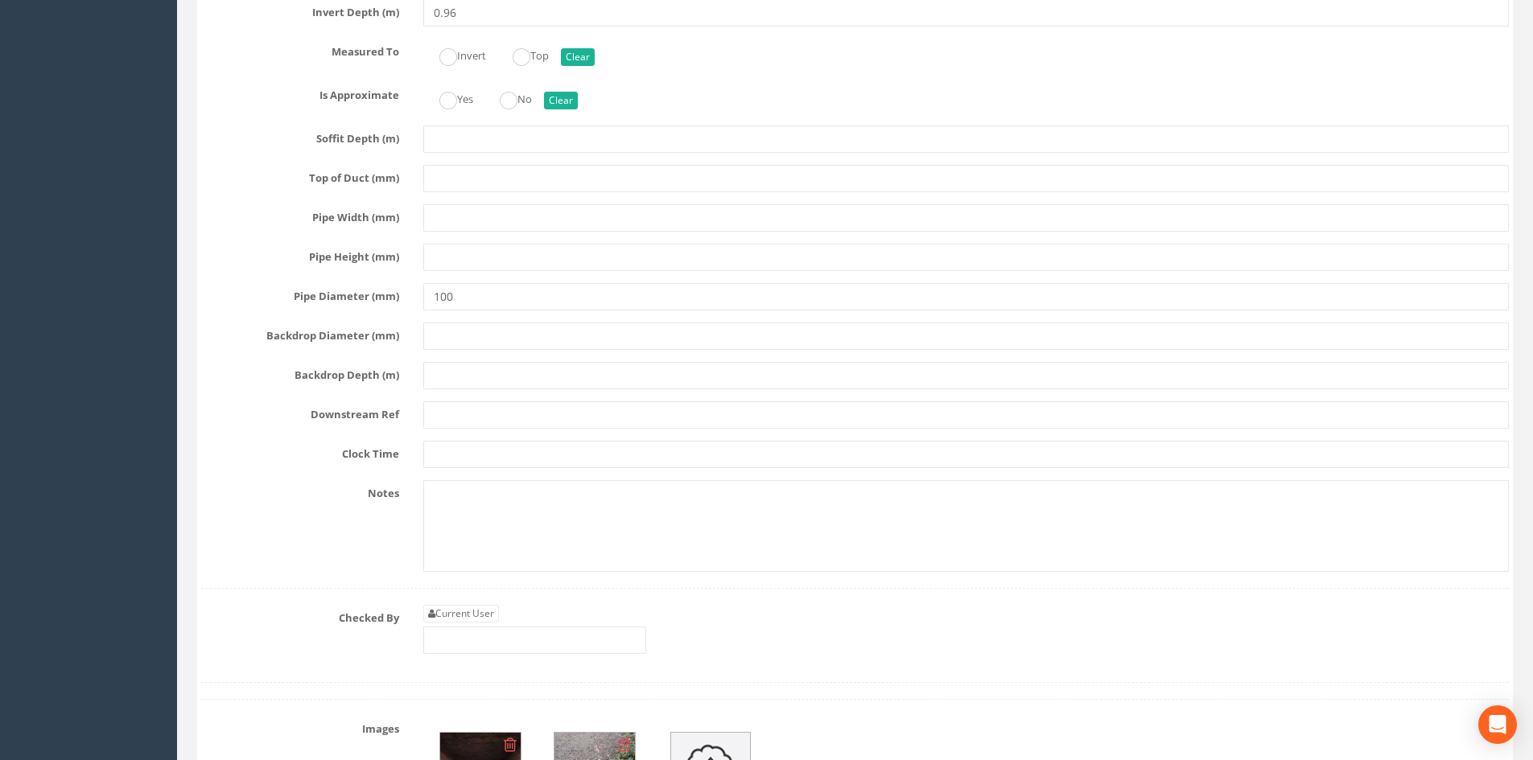
type input "EOT"
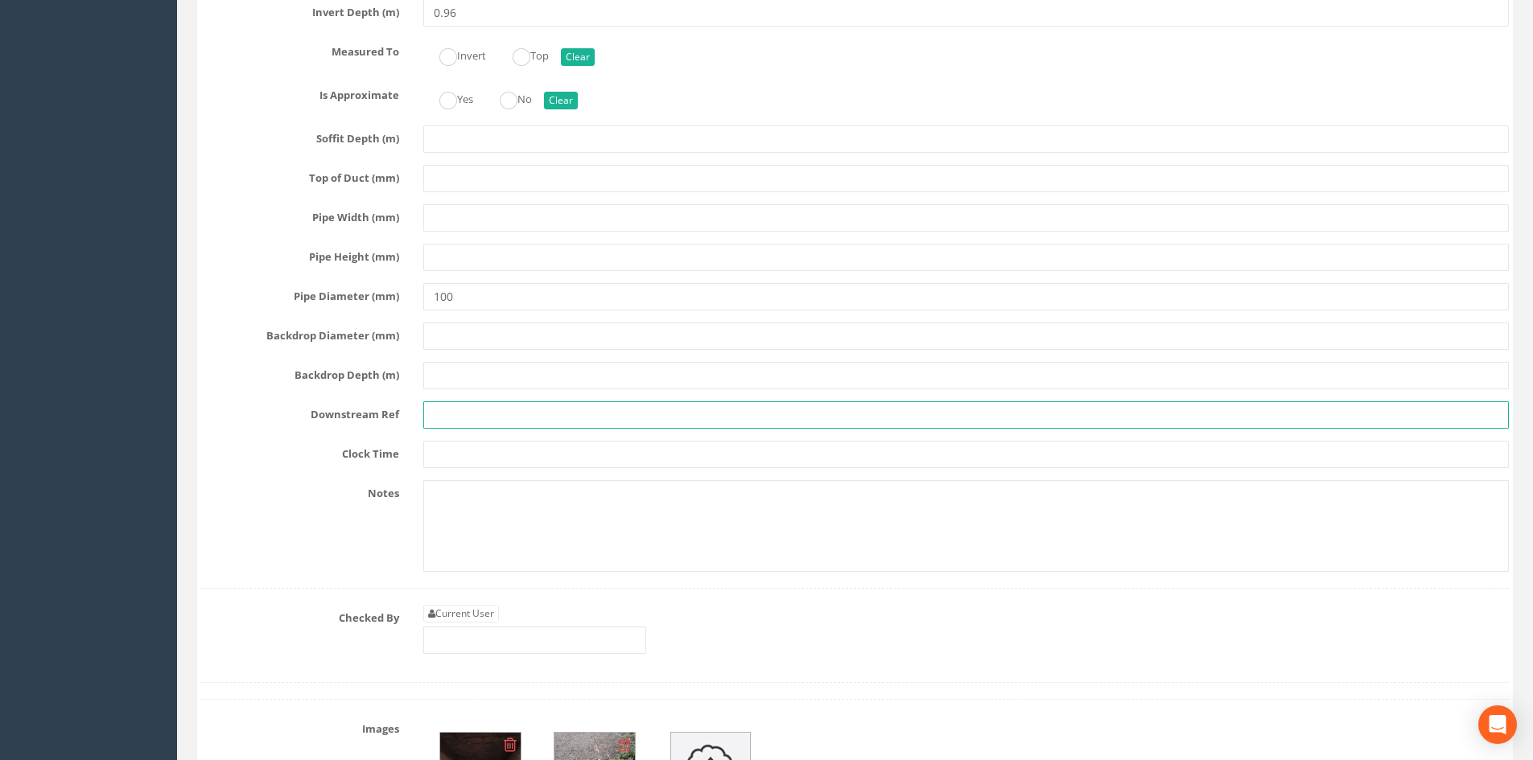
drag, startPoint x: 487, startPoint y: 409, endPoint x: 406, endPoint y: 402, distance: 80.7
click at [406, 402] on div "Downstream Ref" at bounding box center [855, 415] width 1332 height 27
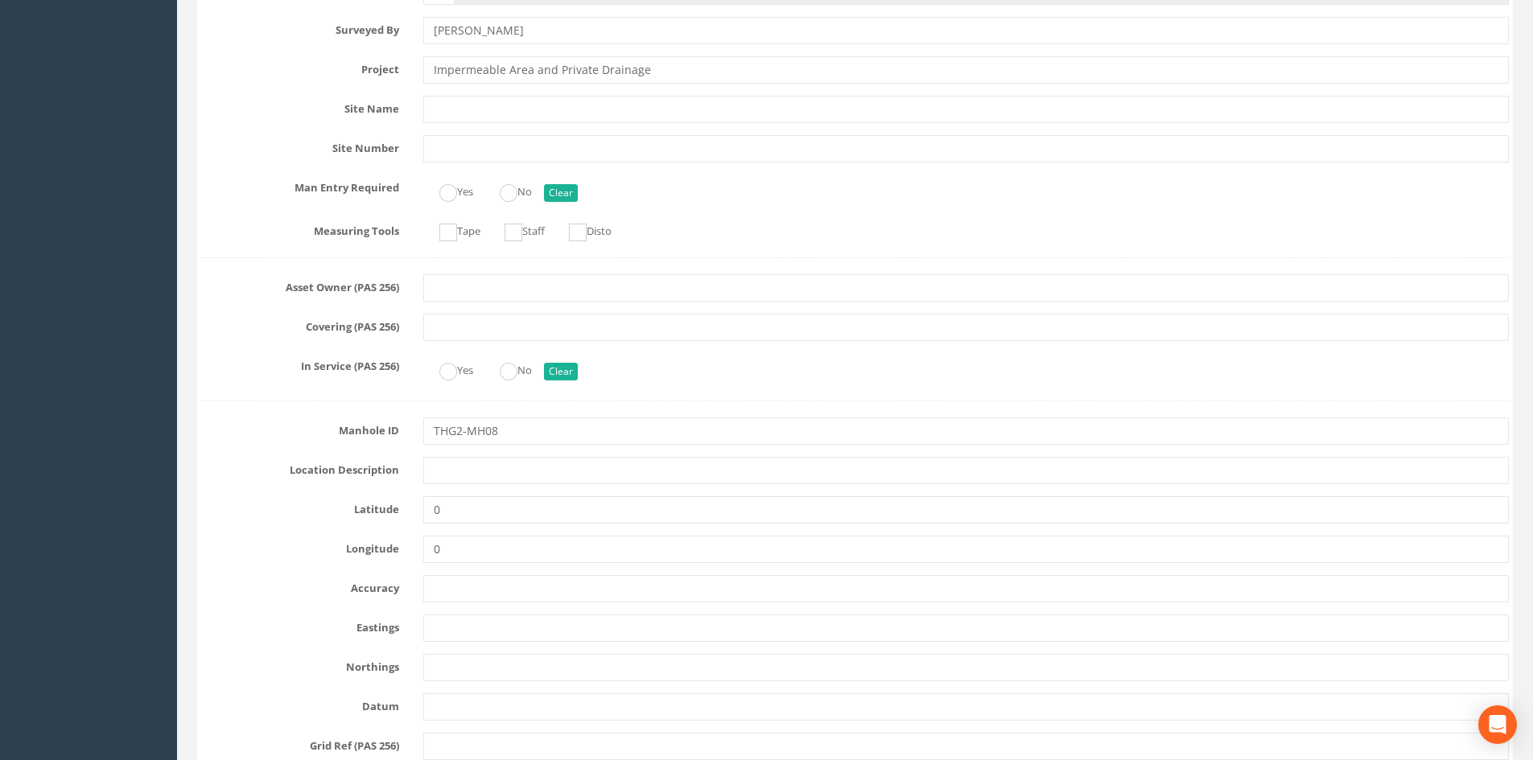
scroll to position [0, 0]
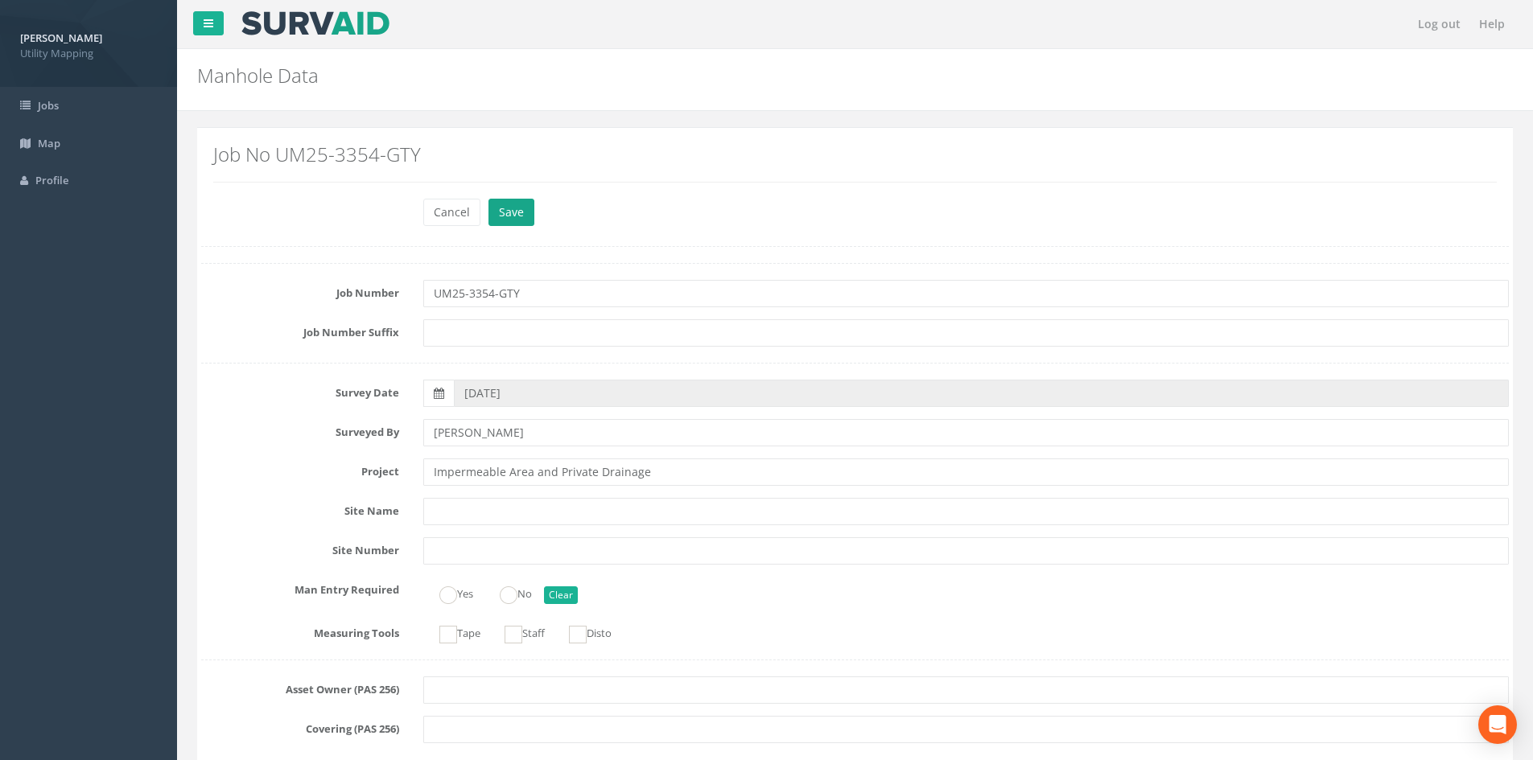
type input "EOT"
click at [525, 205] on button "Save" at bounding box center [511, 212] width 46 height 27
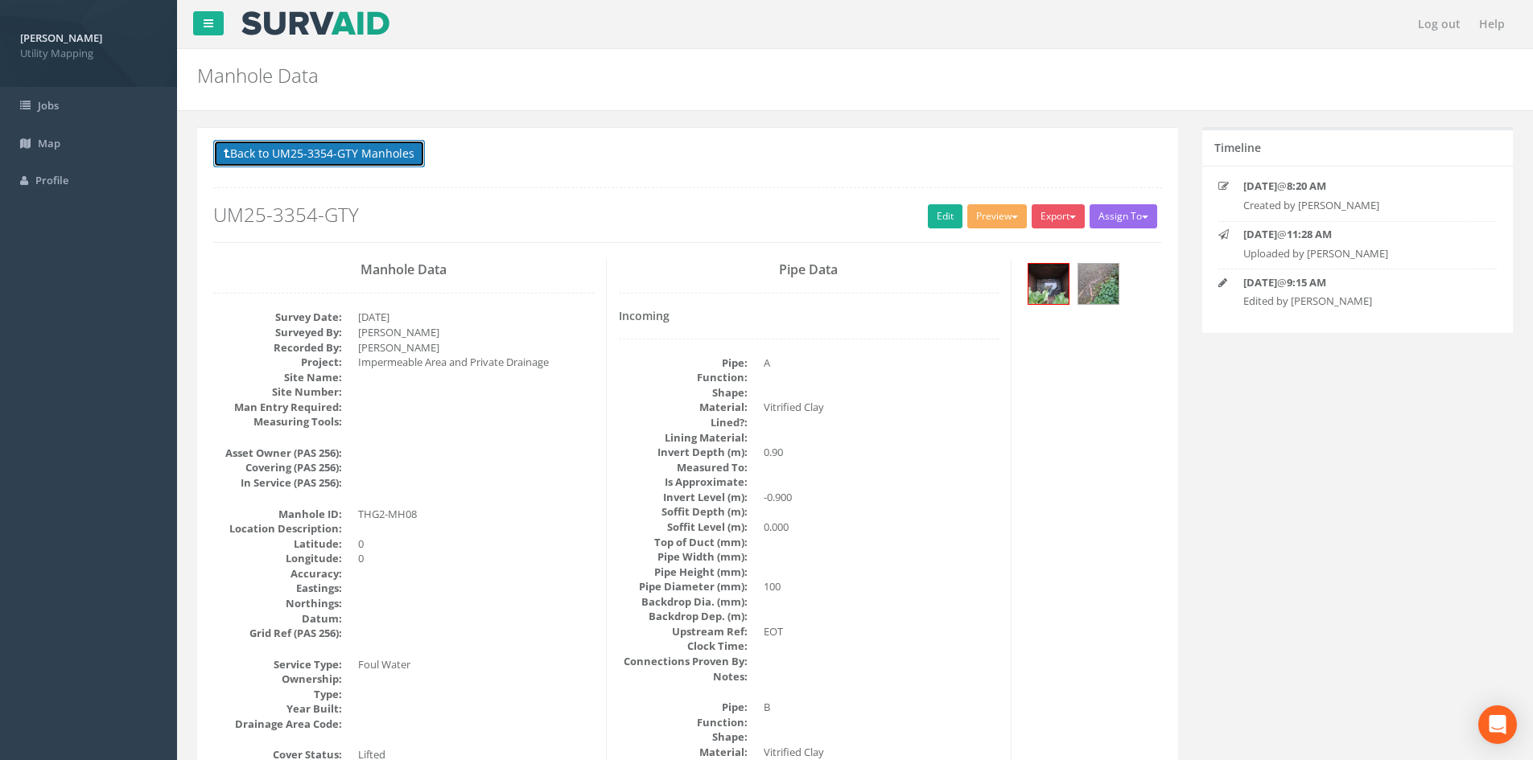
click at [354, 159] on button "Back to UM25-3354-GTY Manholes" at bounding box center [319, 153] width 212 height 27
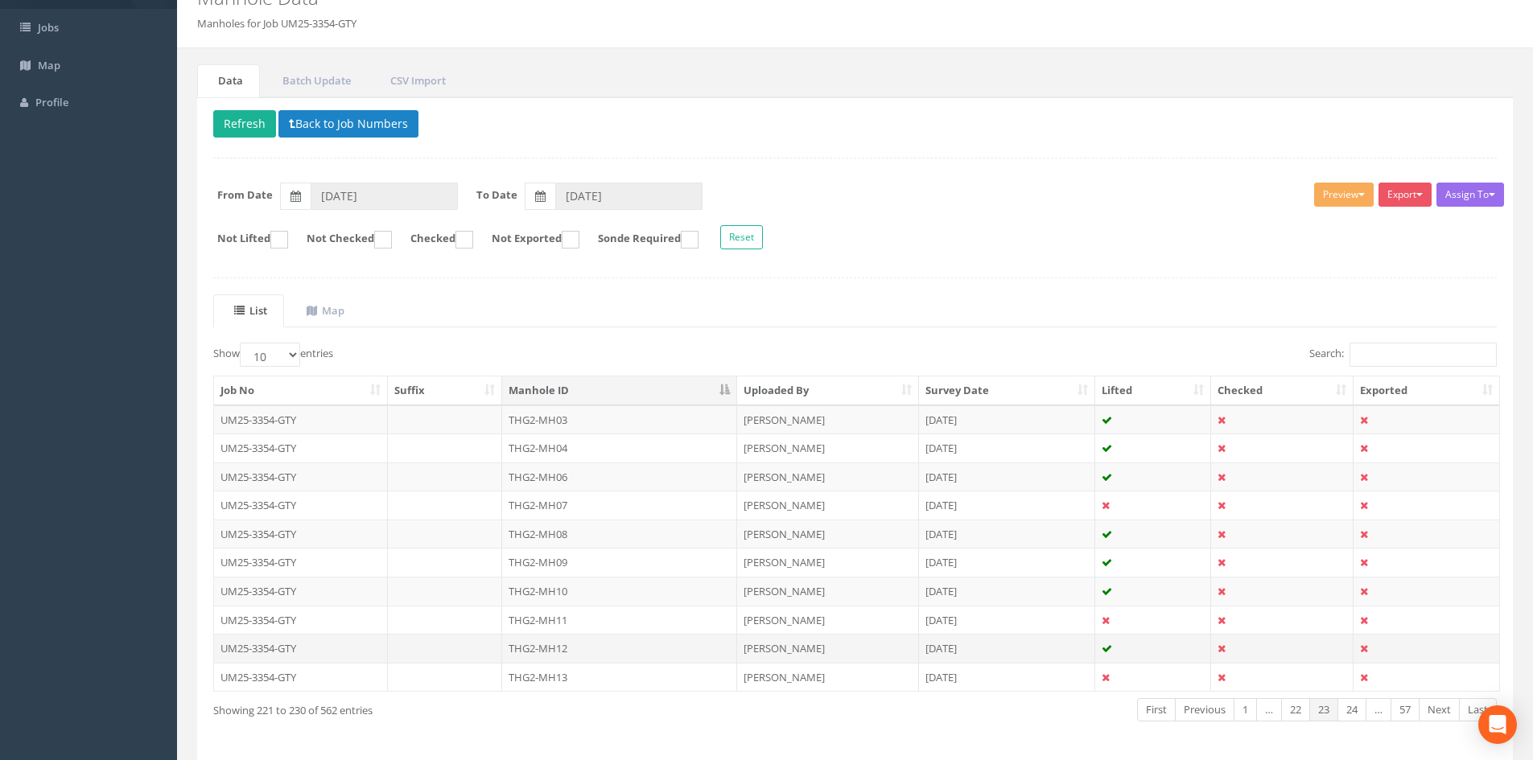
scroll to position [137, 0]
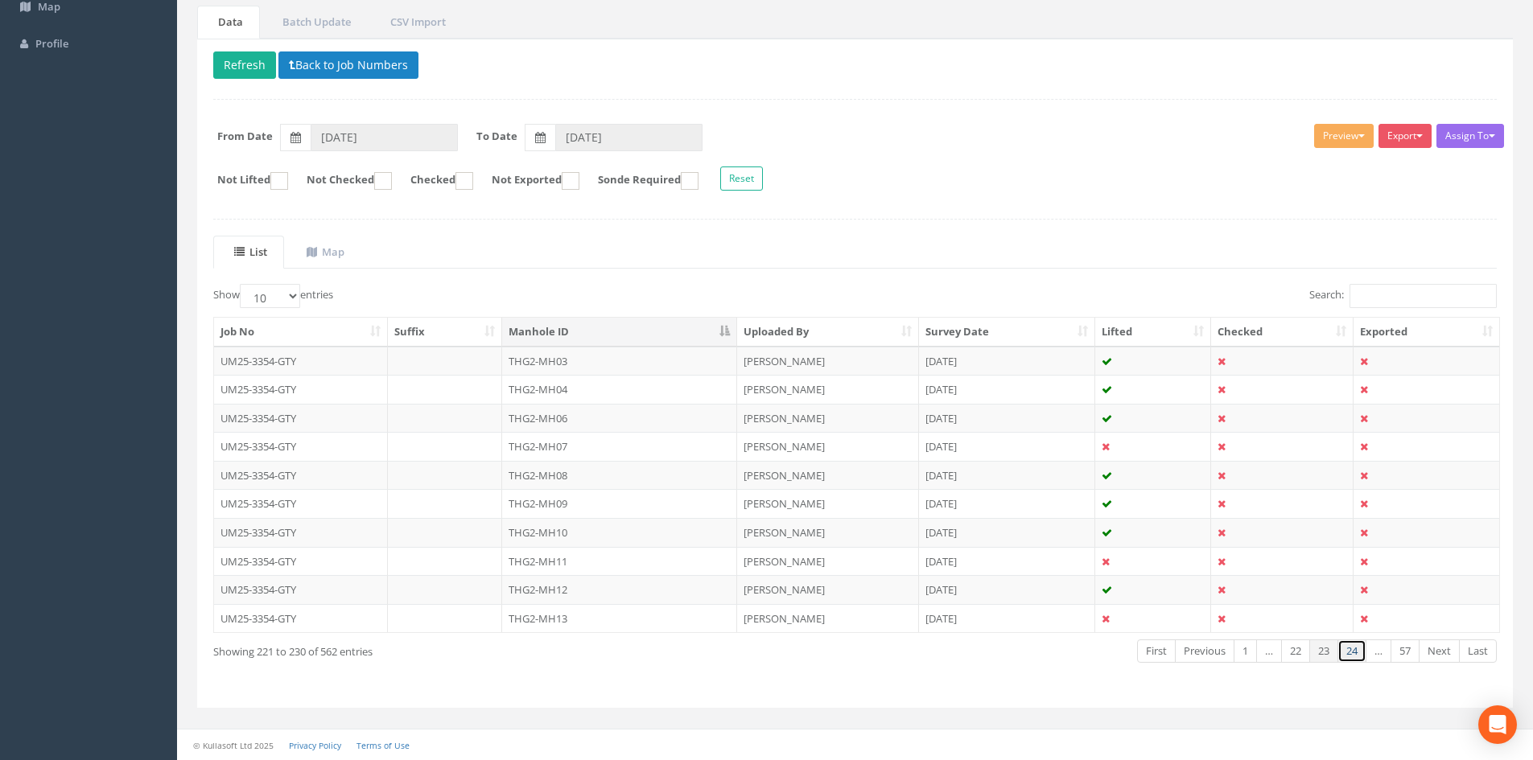
click at [1359, 657] on link "24" at bounding box center [1351, 651] width 29 height 23
click at [1359, 657] on link "25" at bounding box center [1351, 651] width 29 height 23
click at [1359, 657] on link "26" at bounding box center [1351, 651] width 29 height 23
click at [1359, 657] on link "27" at bounding box center [1351, 651] width 29 height 23
click at [1359, 657] on link "28" at bounding box center [1351, 651] width 29 height 23
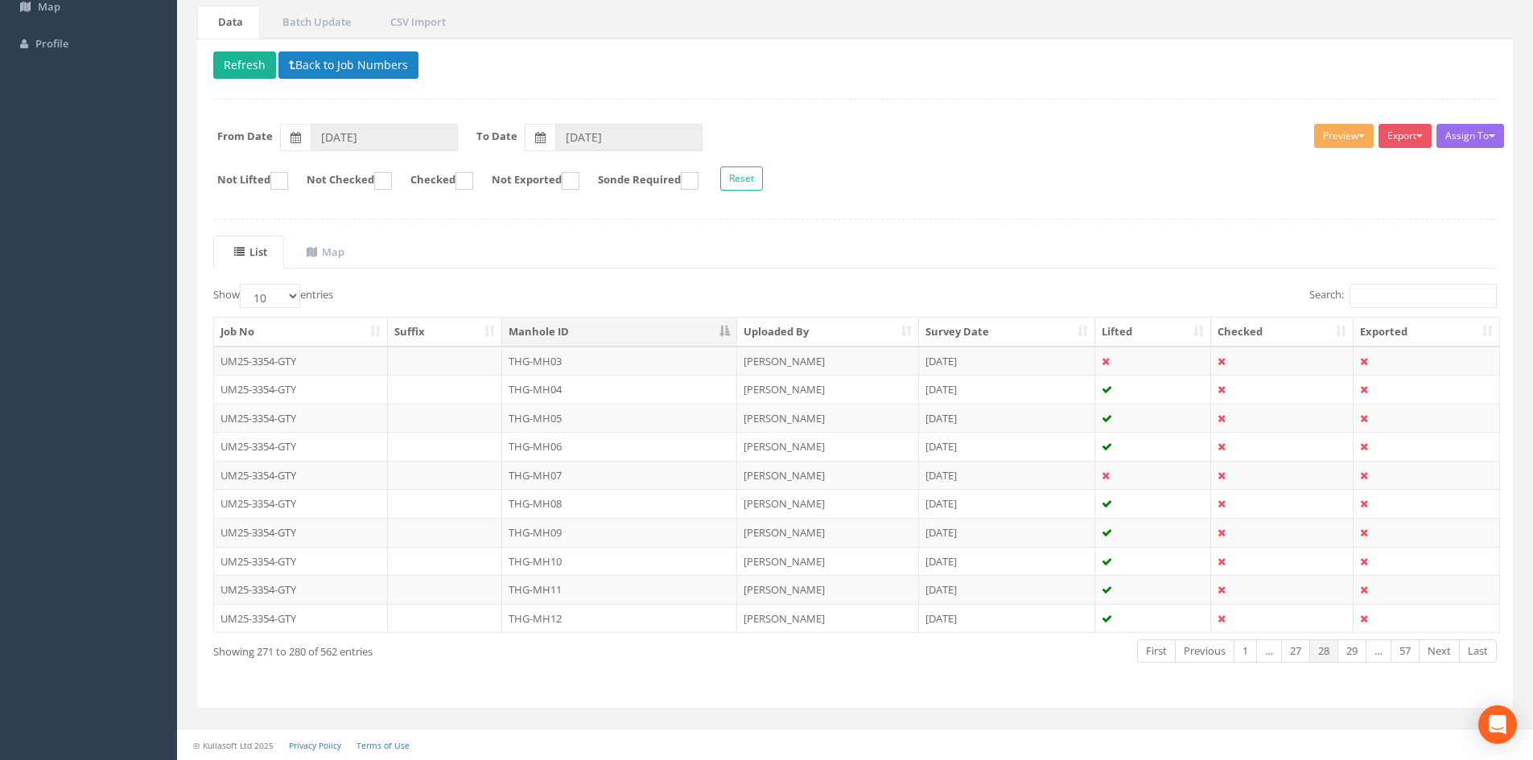
click at [1359, 657] on link "29" at bounding box center [1351, 651] width 29 height 23
click at [1359, 657] on link "30" at bounding box center [1351, 651] width 29 height 23
click at [1359, 657] on link "31" at bounding box center [1351, 651] width 29 height 23
click at [1359, 657] on link "32" at bounding box center [1351, 651] width 29 height 23
click at [1359, 657] on link "33" at bounding box center [1351, 651] width 29 height 23
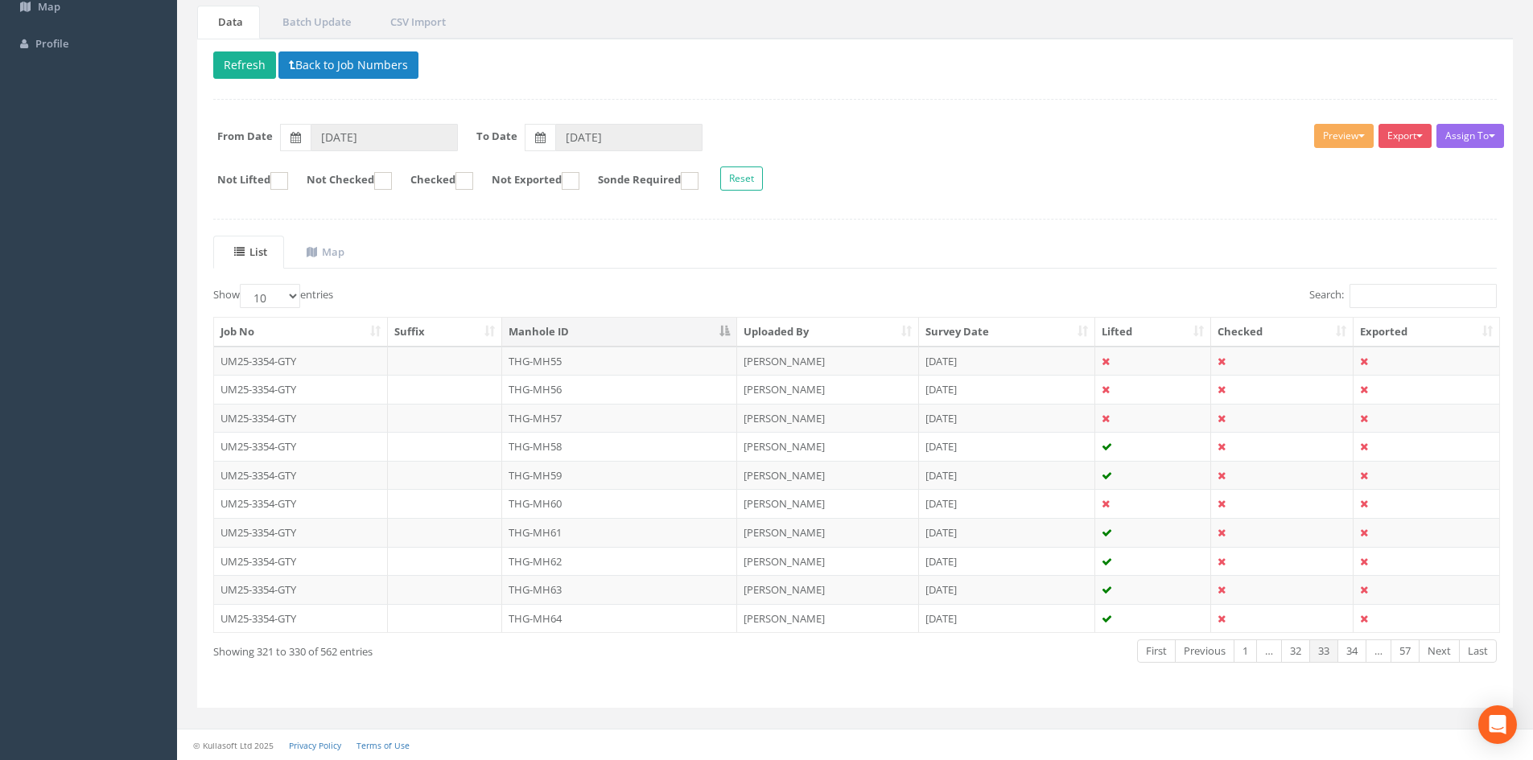
click at [1359, 657] on link "34" at bounding box center [1351, 651] width 29 height 23
click at [1359, 657] on link "36" at bounding box center [1351, 651] width 29 height 23
click at [1359, 657] on link "37" at bounding box center [1351, 651] width 29 height 23
click at [1298, 653] on link "37" at bounding box center [1295, 651] width 29 height 23
click at [584, 414] on td "THG-MH97" at bounding box center [619, 418] width 235 height 29
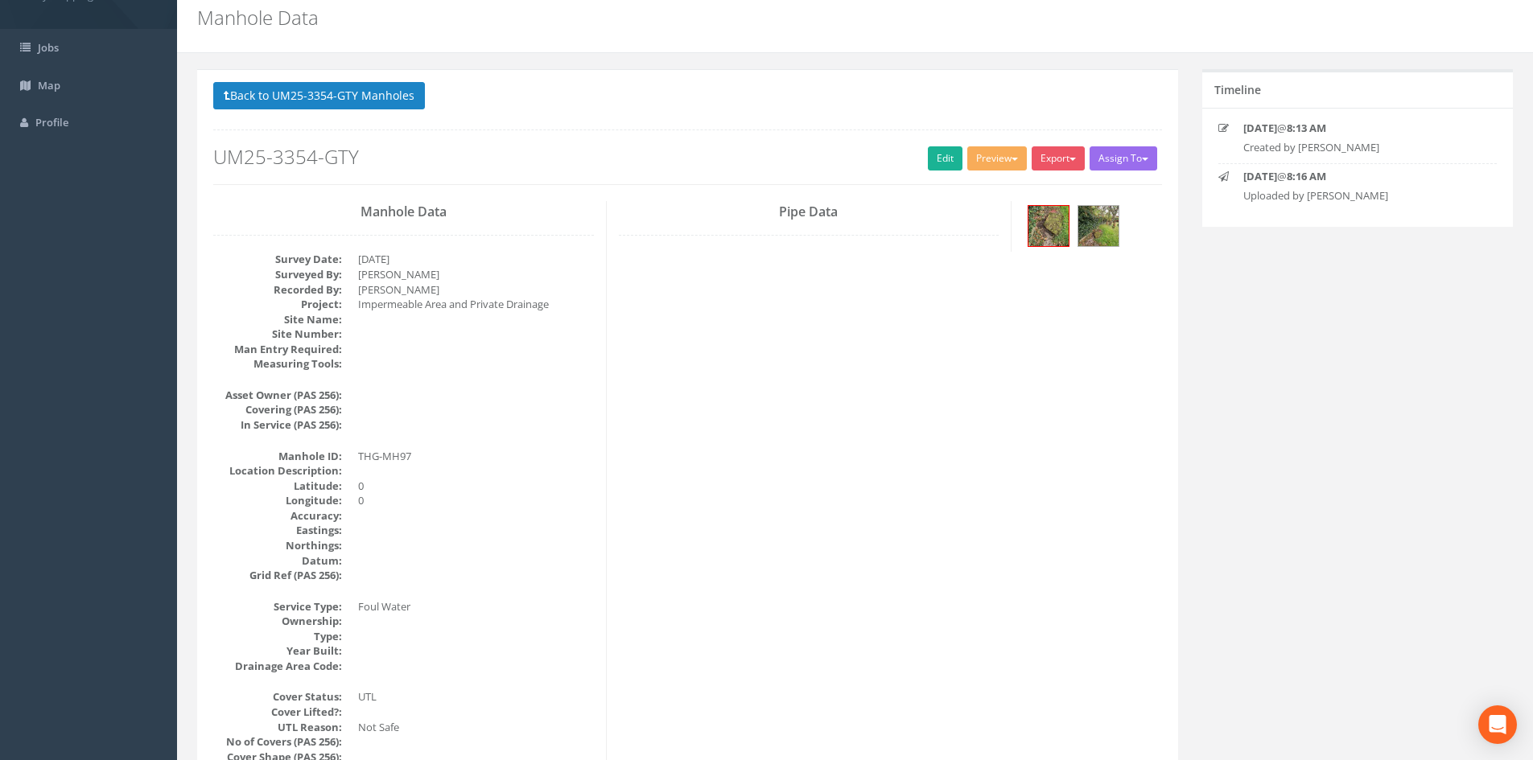
scroll to position [0, 0]
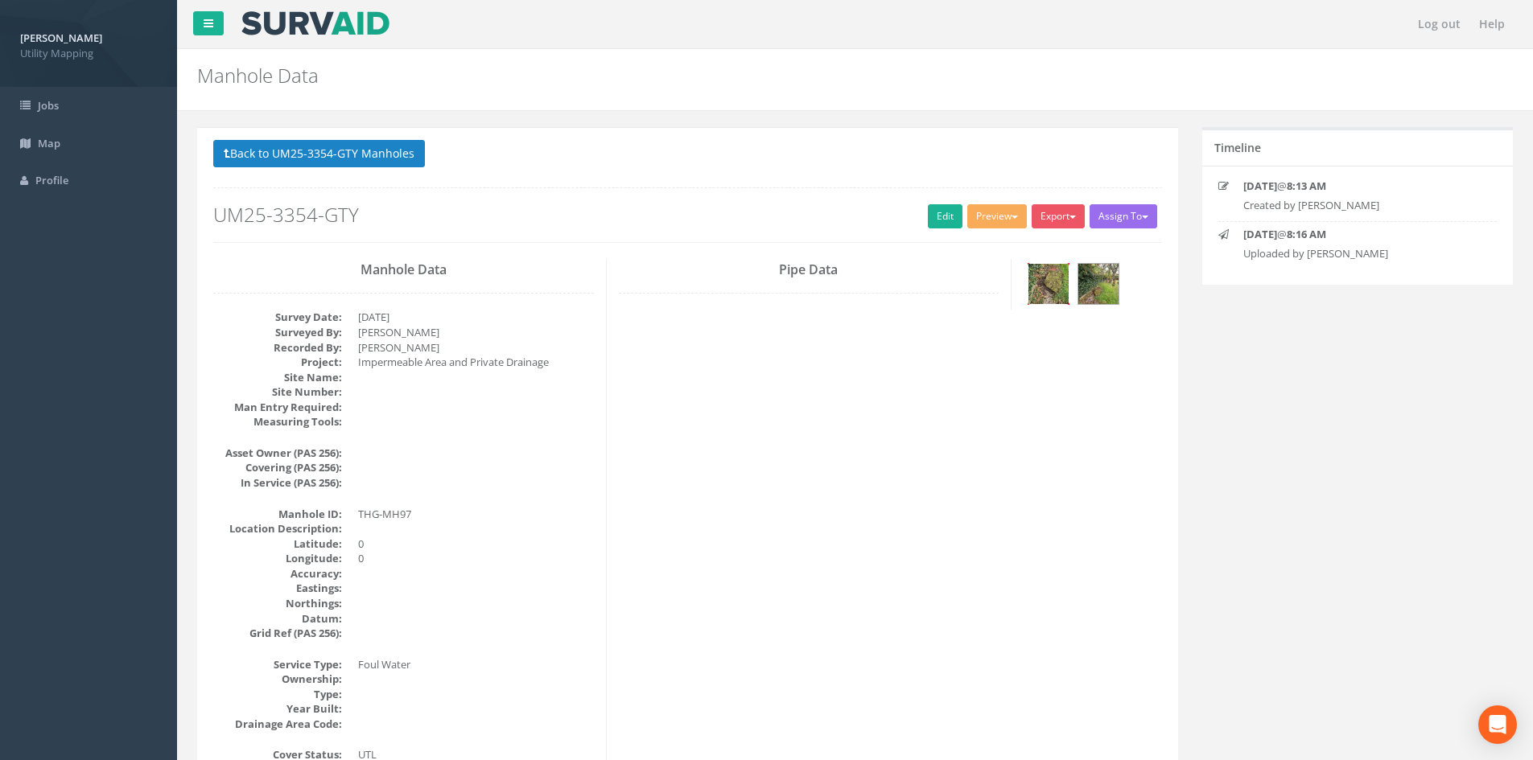
click at [1042, 287] on img at bounding box center [1048, 284] width 40 height 40
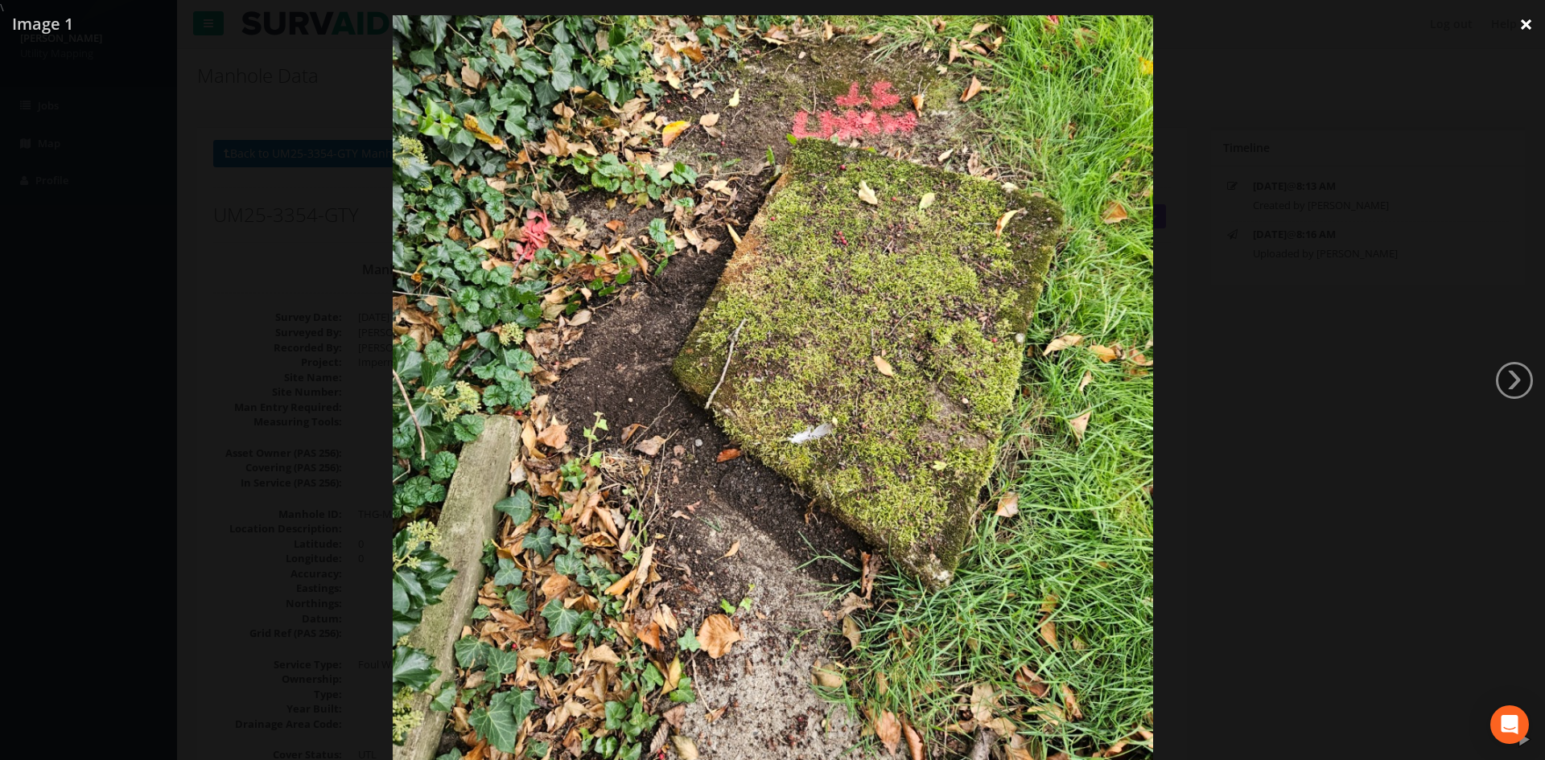
click at [1533, 24] on link "×" at bounding box center [1526, 24] width 38 height 48
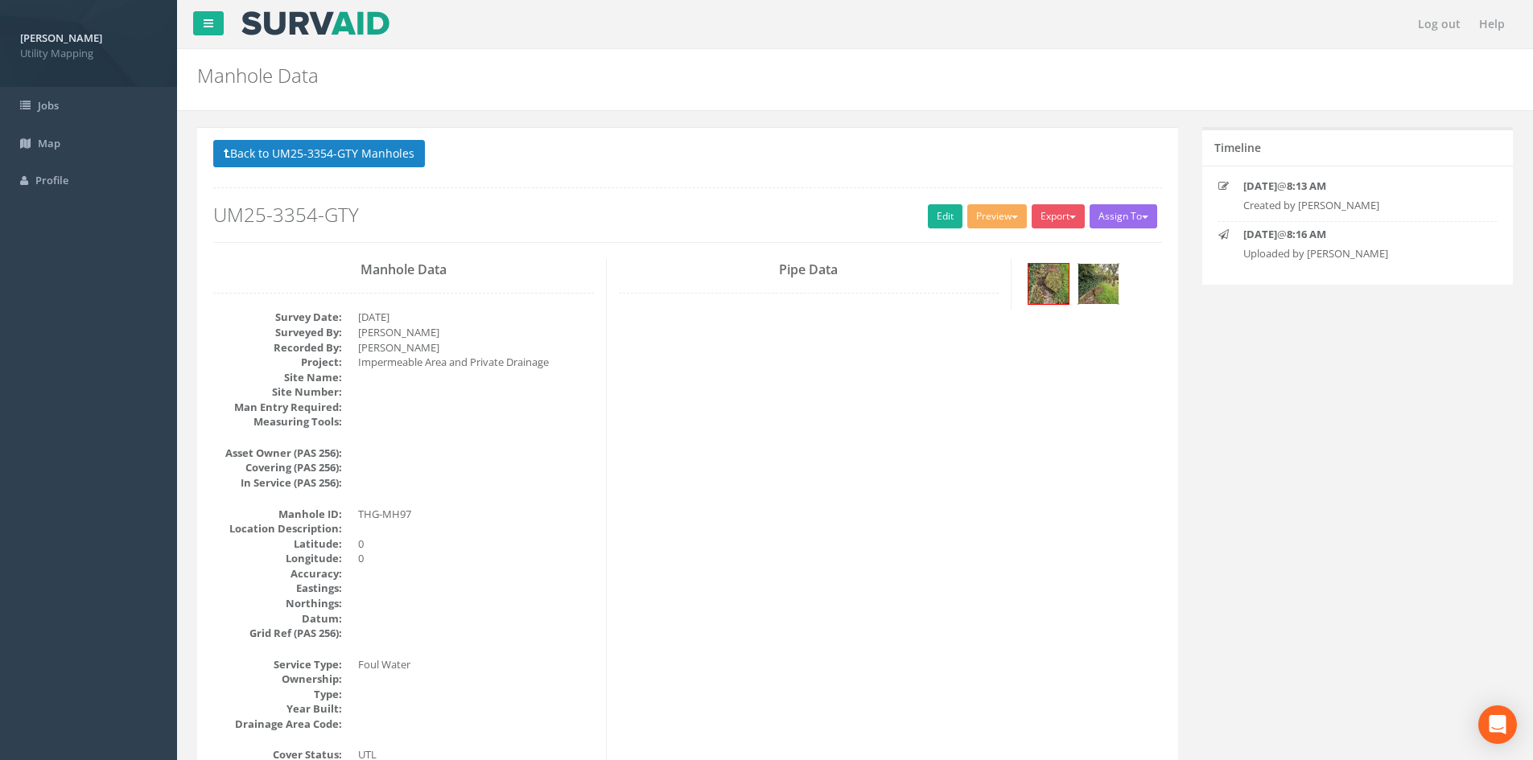
click at [1096, 278] on img at bounding box center [1098, 284] width 40 height 40
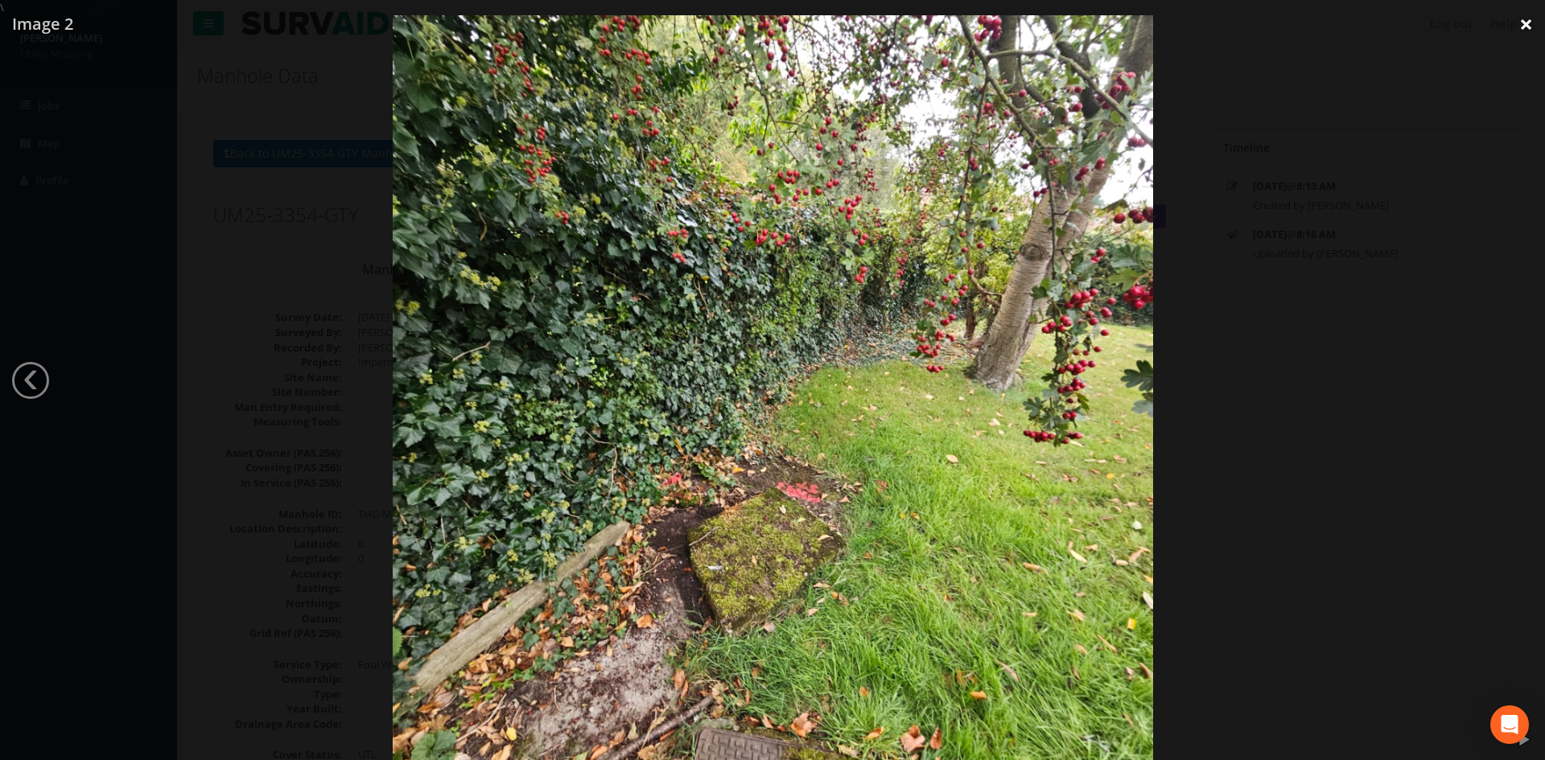
click at [1535, 19] on link "×" at bounding box center [1526, 24] width 38 height 48
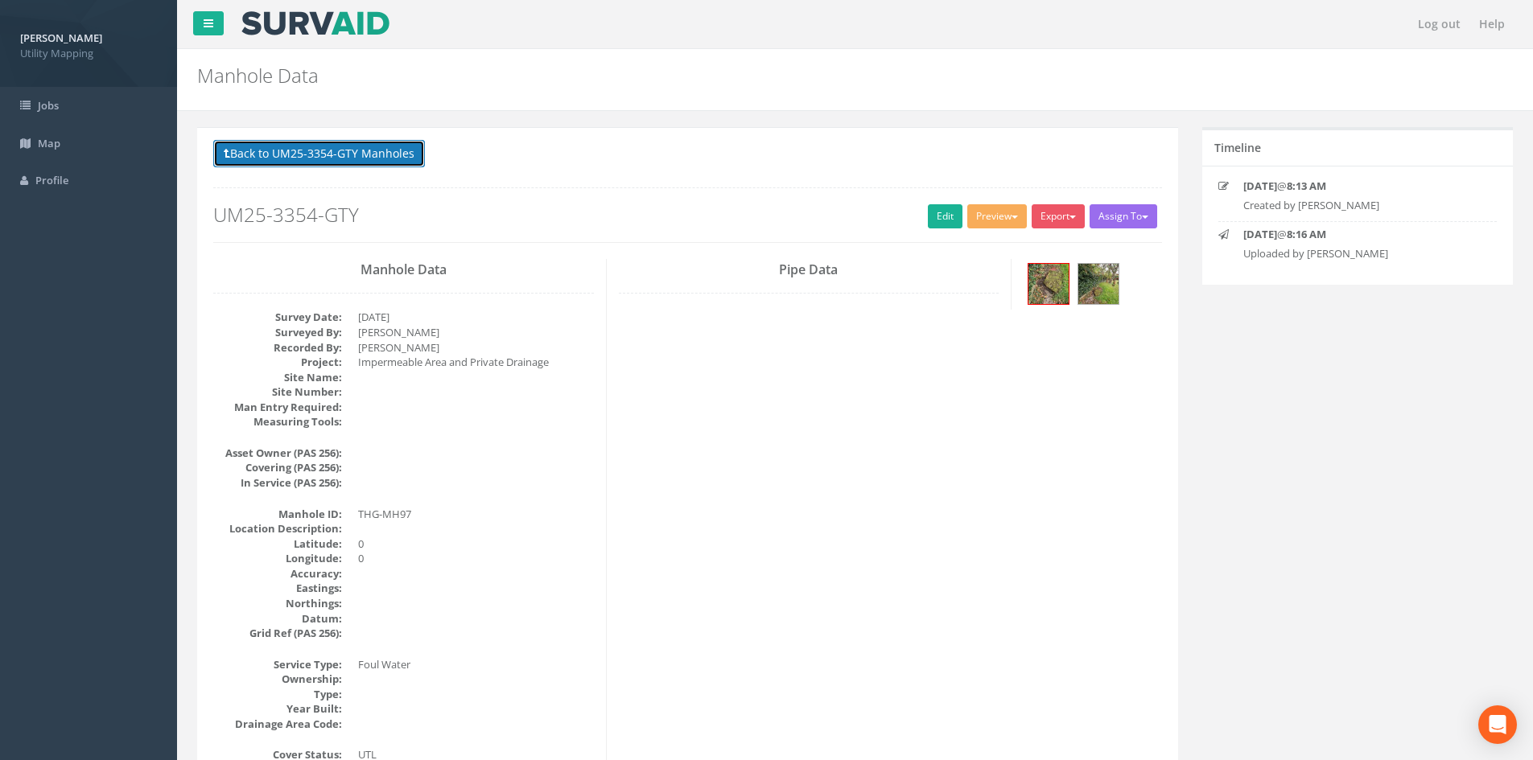
click at [340, 150] on button "Back to UM25-3354-GTY Manholes" at bounding box center [319, 153] width 212 height 27
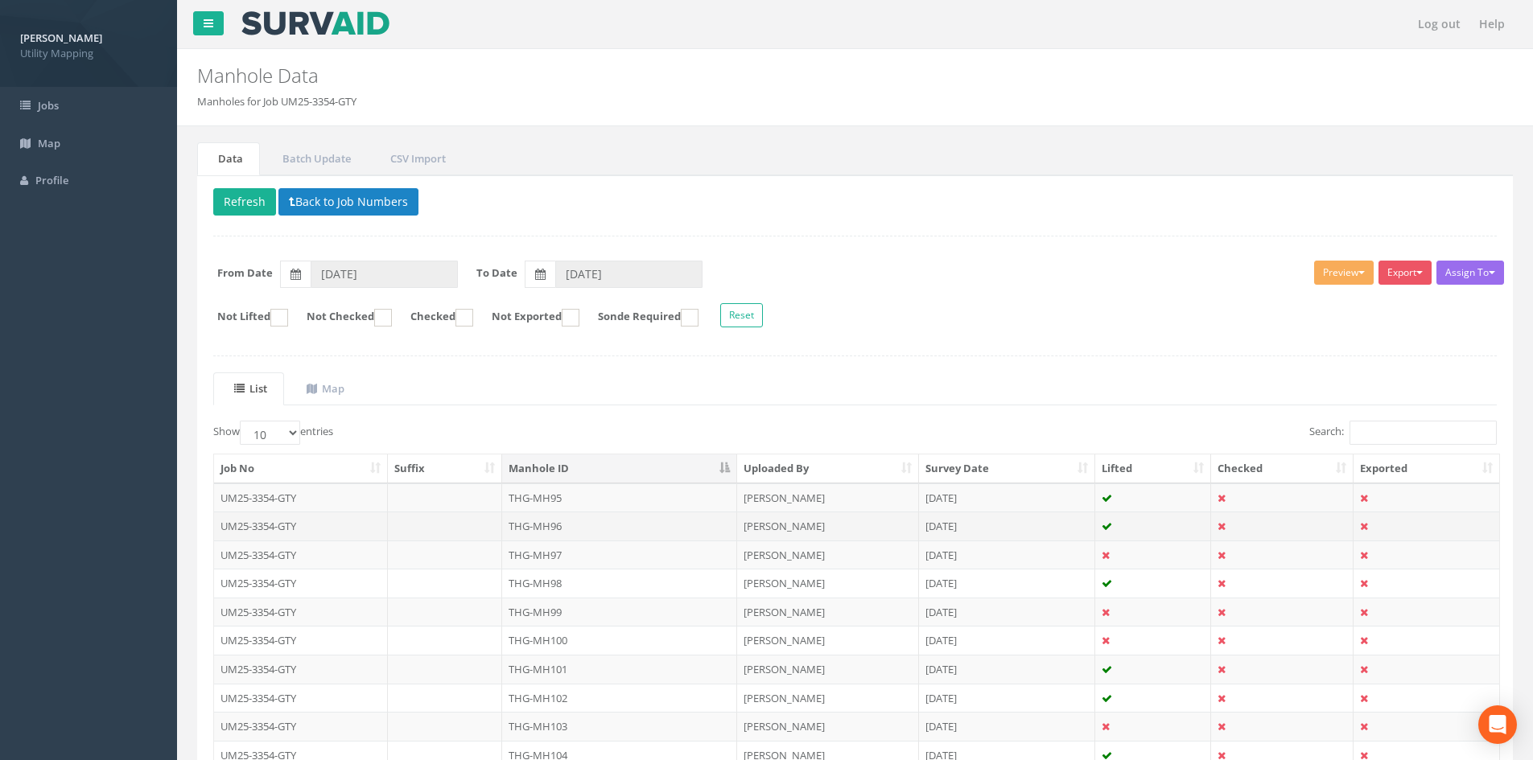
click at [619, 521] on td "THG-MH96" at bounding box center [619, 526] width 235 height 29
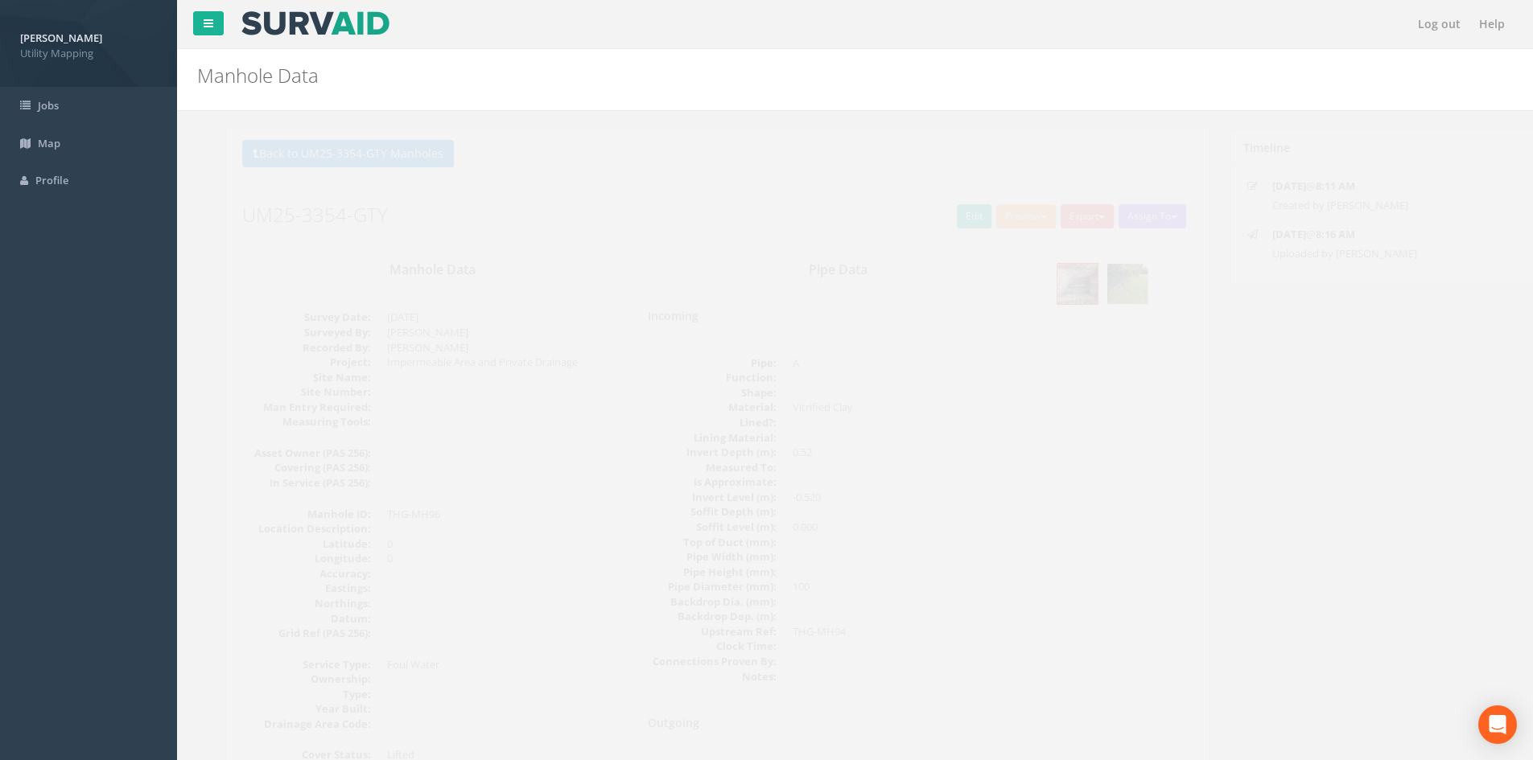
click at [1115, 288] on img at bounding box center [1098, 284] width 40 height 40
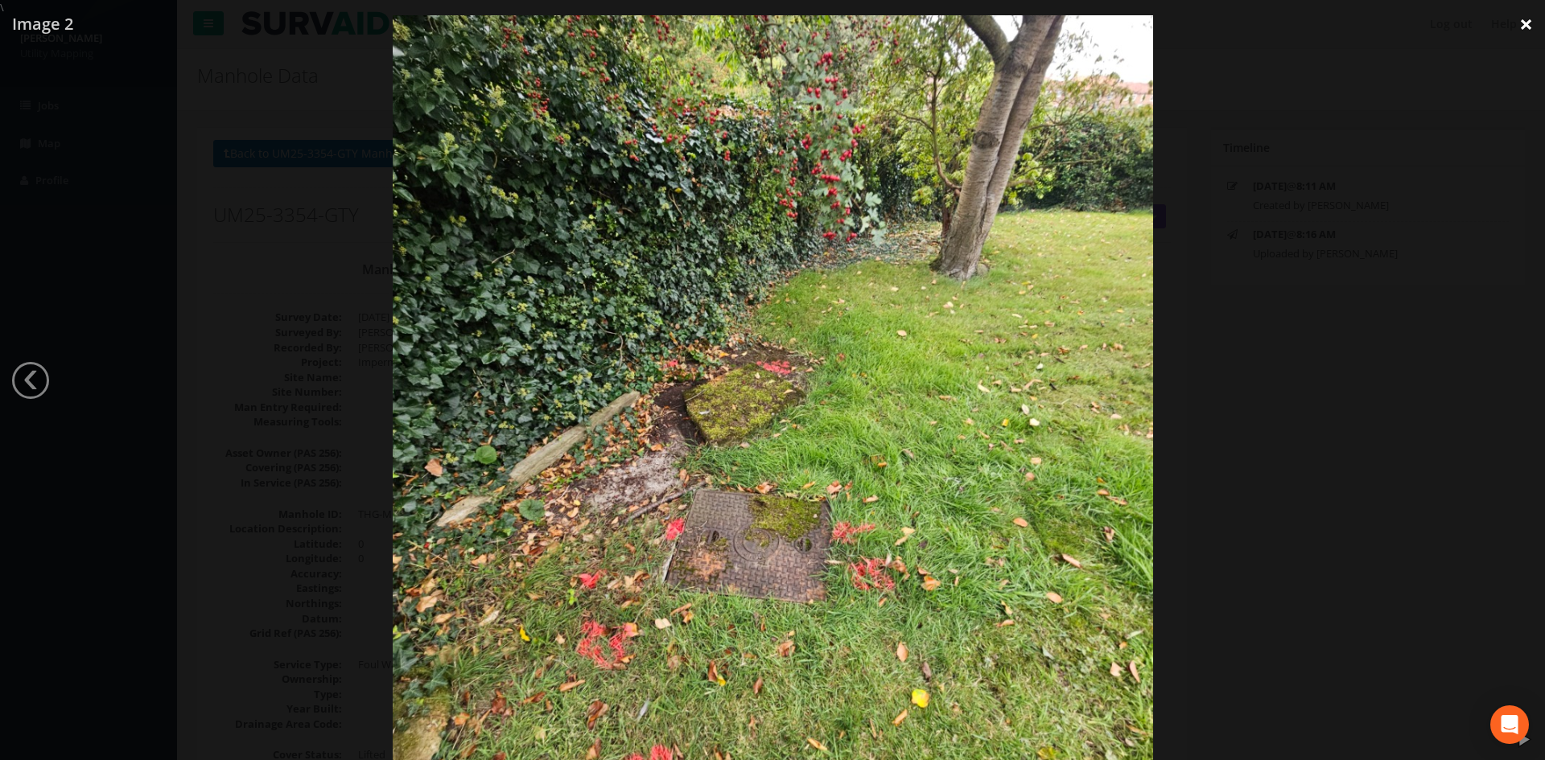
click at [1529, 26] on link "×" at bounding box center [1526, 24] width 38 height 48
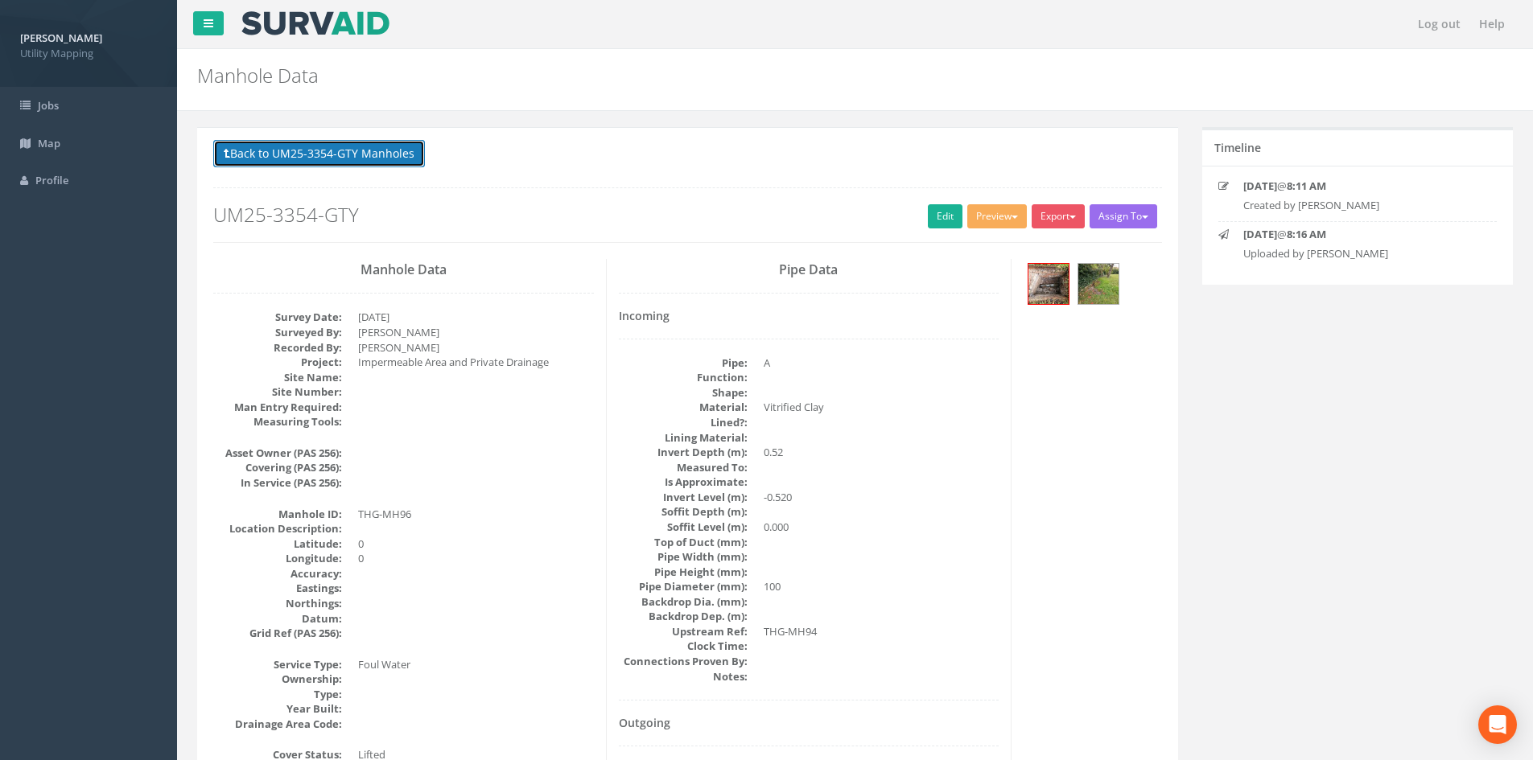
click at [342, 164] on button "Back to UM25-3354-GTY Manholes" at bounding box center [319, 153] width 212 height 27
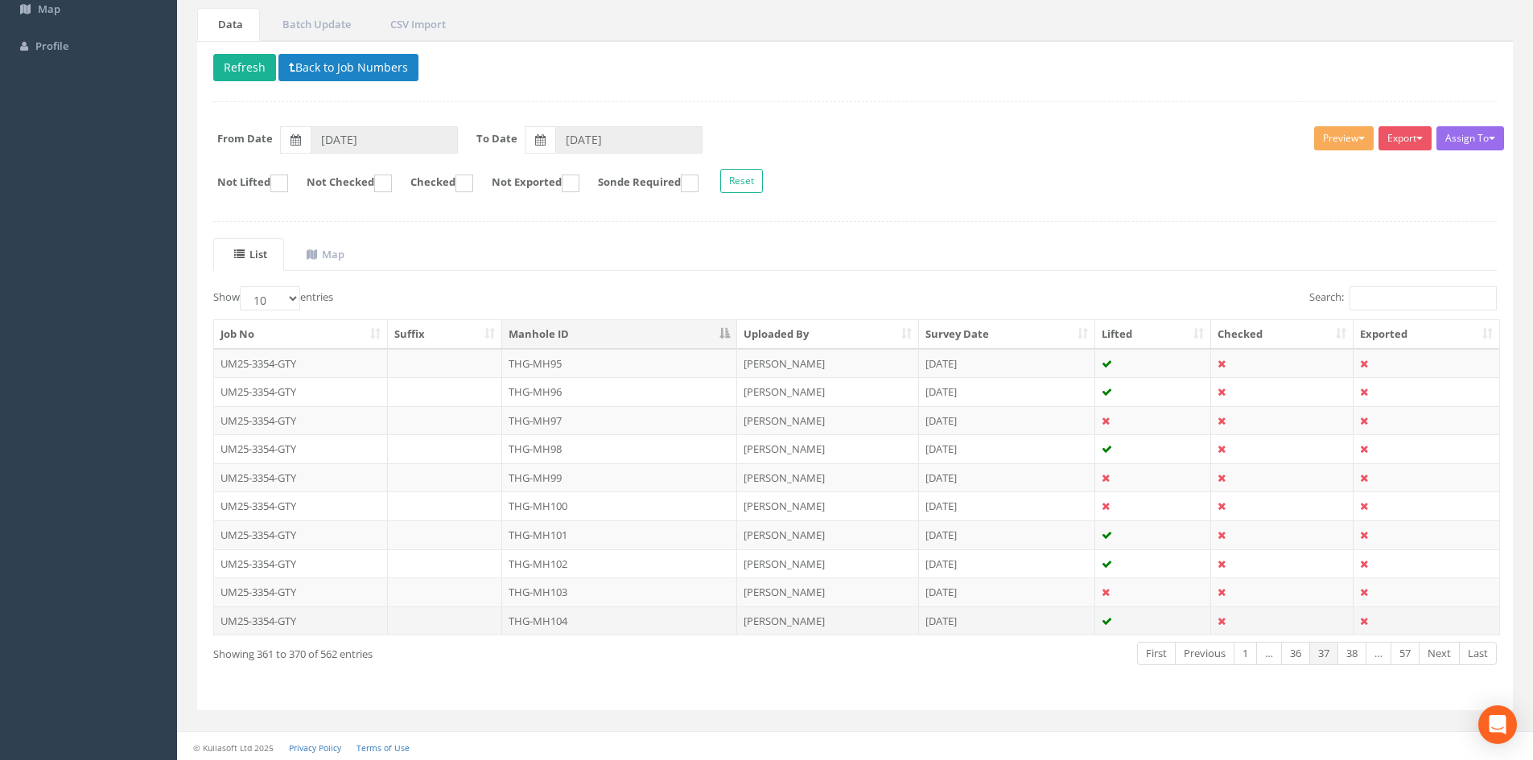
scroll to position [137, 0]
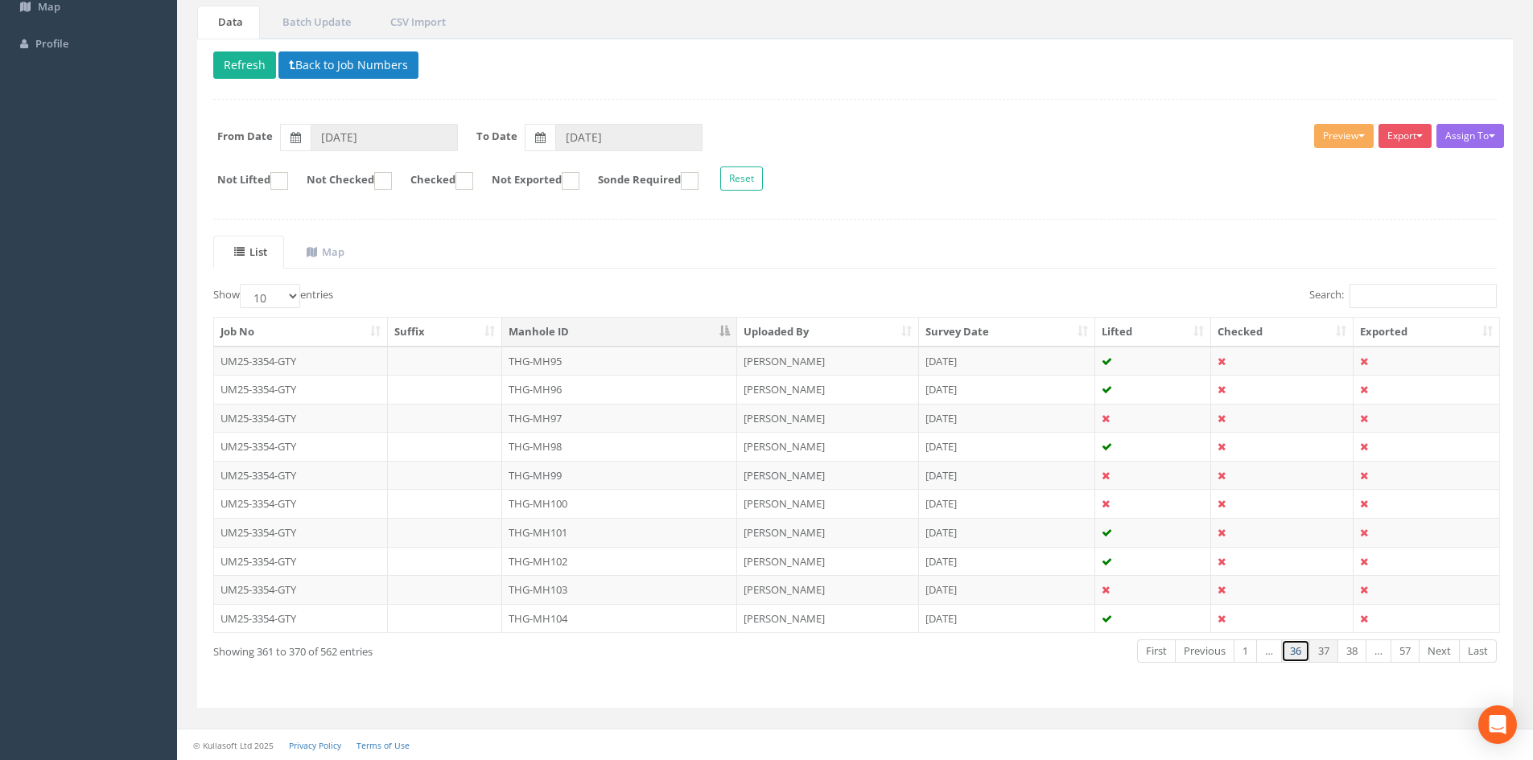
click at [1290, 649] on link "36" at bounding box center [1295, 651] width 29 height 23
click at [746, 595] on td "[PERSON_NAME]" at bounding box center [828, 589] width 182 height 29
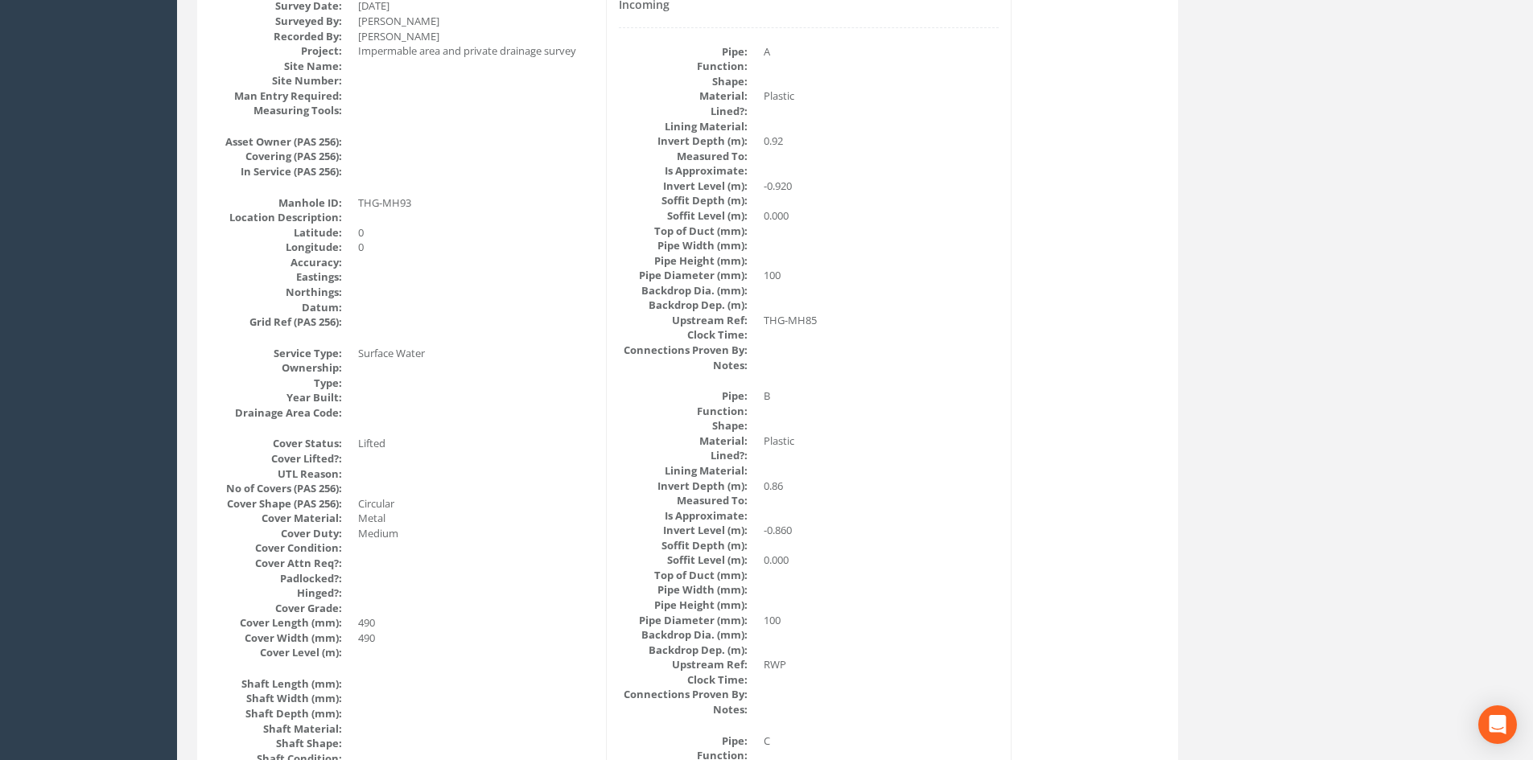
scroll to position [0, 0]
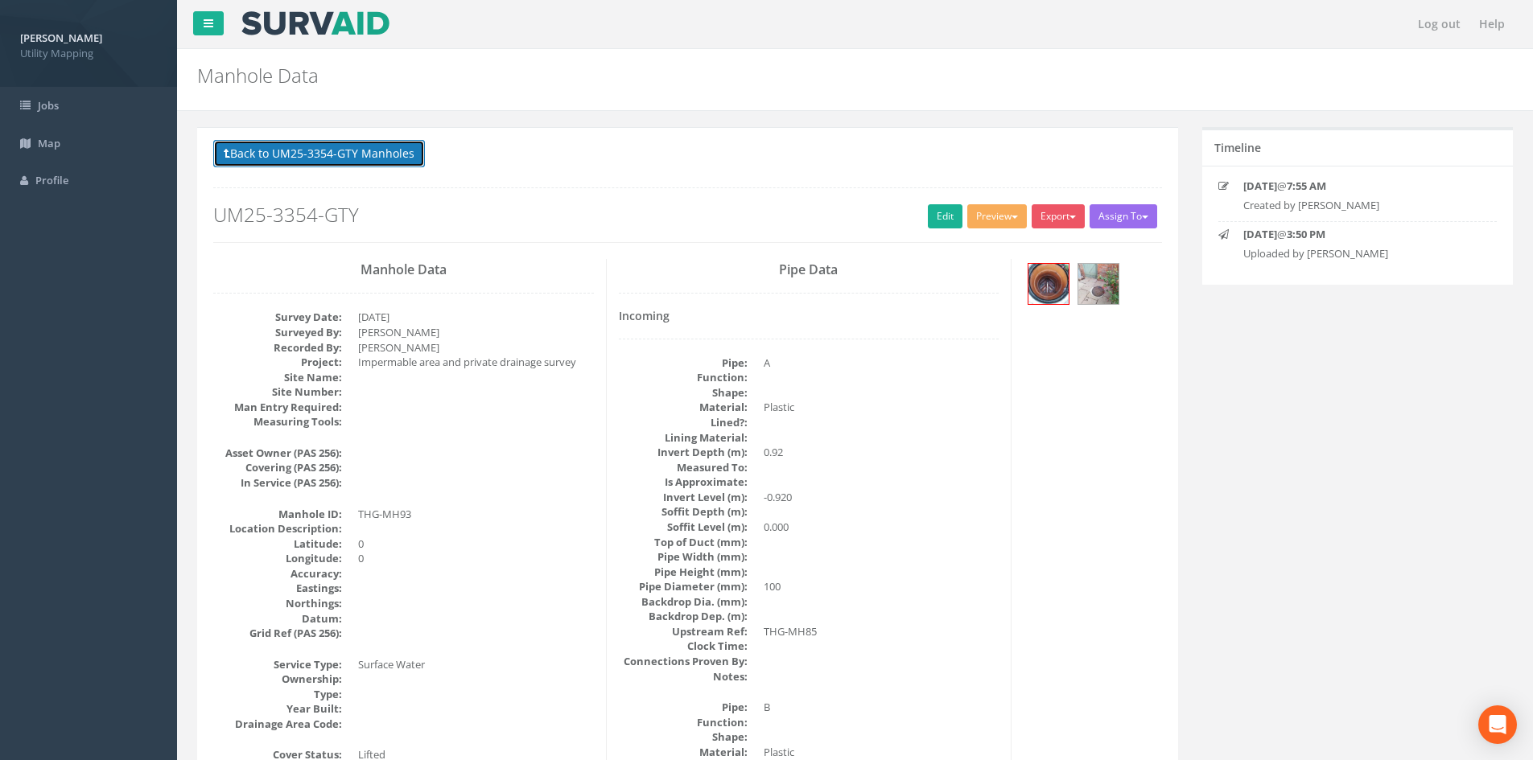
click at [418, 152] on button "Back to UM25-3354-GTY Manholes" at bounding box center [319, 153] width 212 height 27
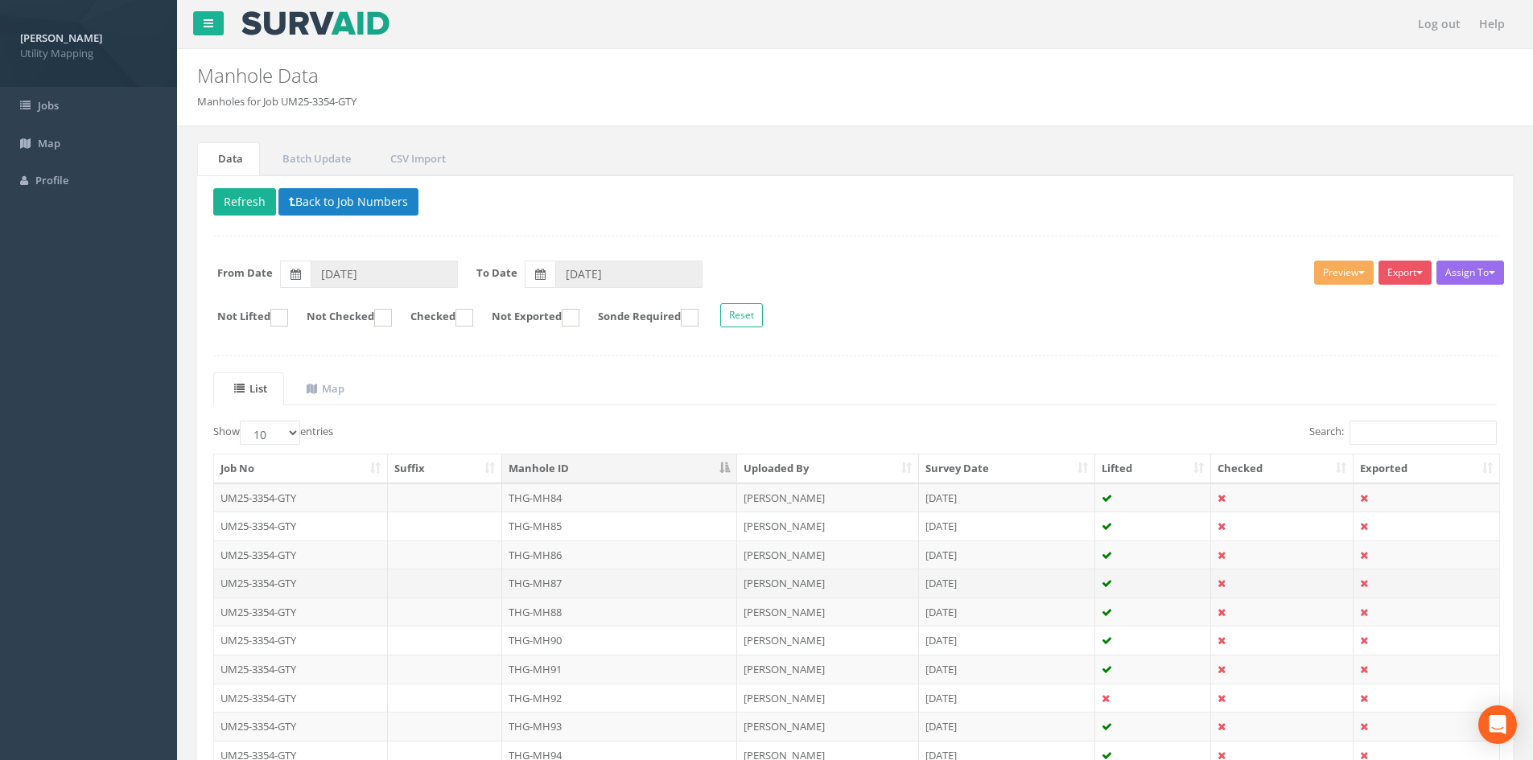
scroll to position [134, 0]
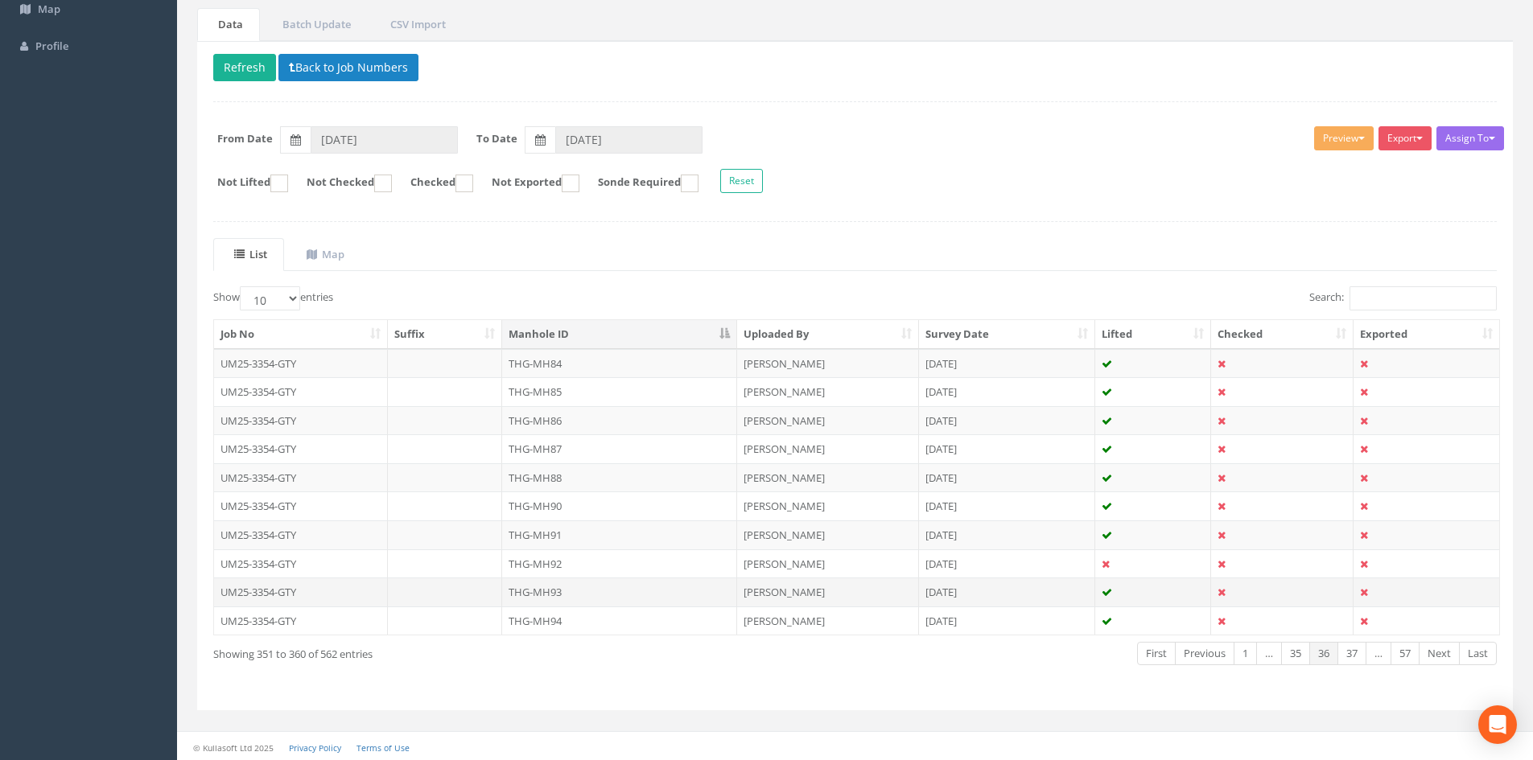
click at [572, 587] on td "THG-MH93" at bounding box center [619, 592] width 235 height 29
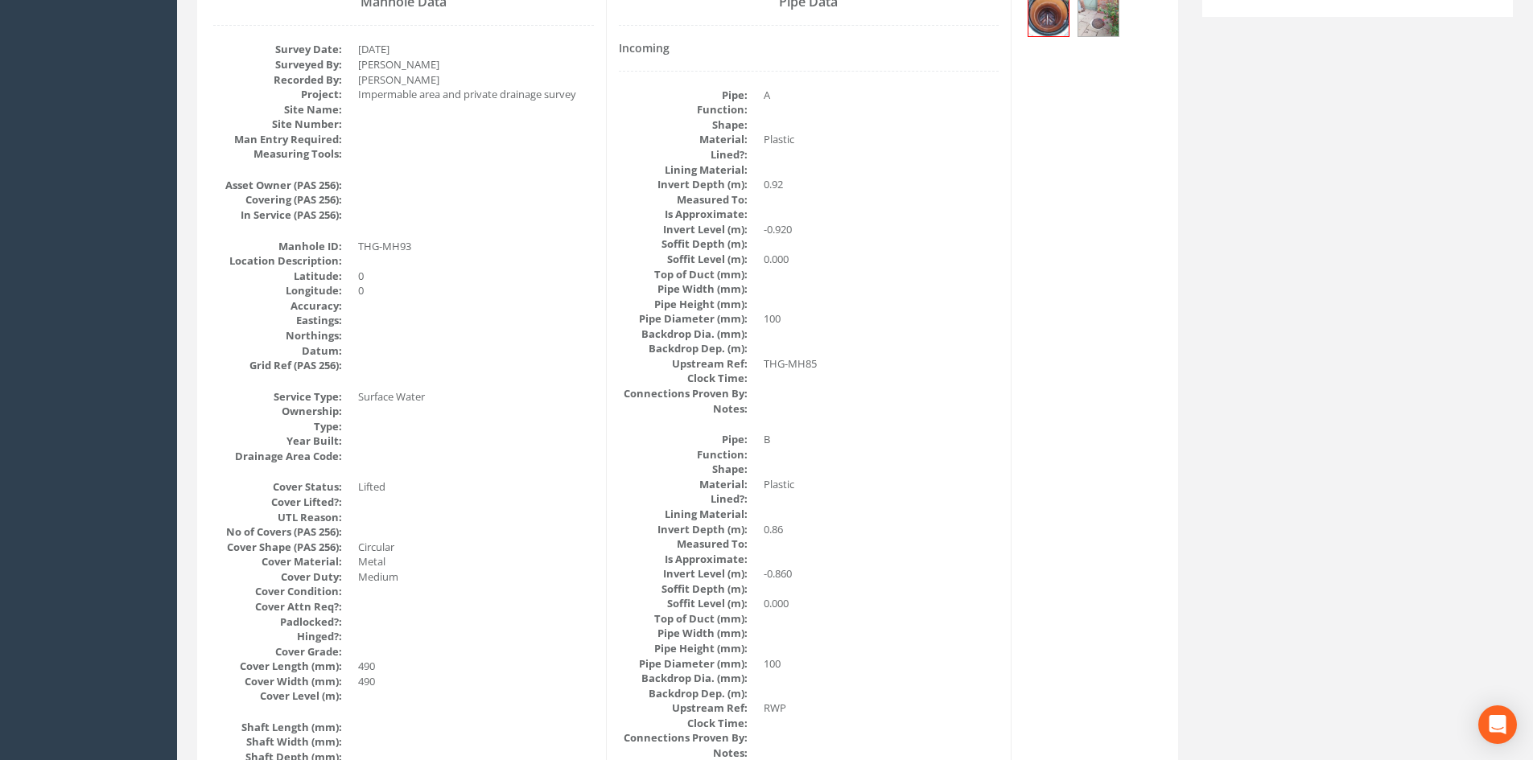
scroll to position [0, 0]
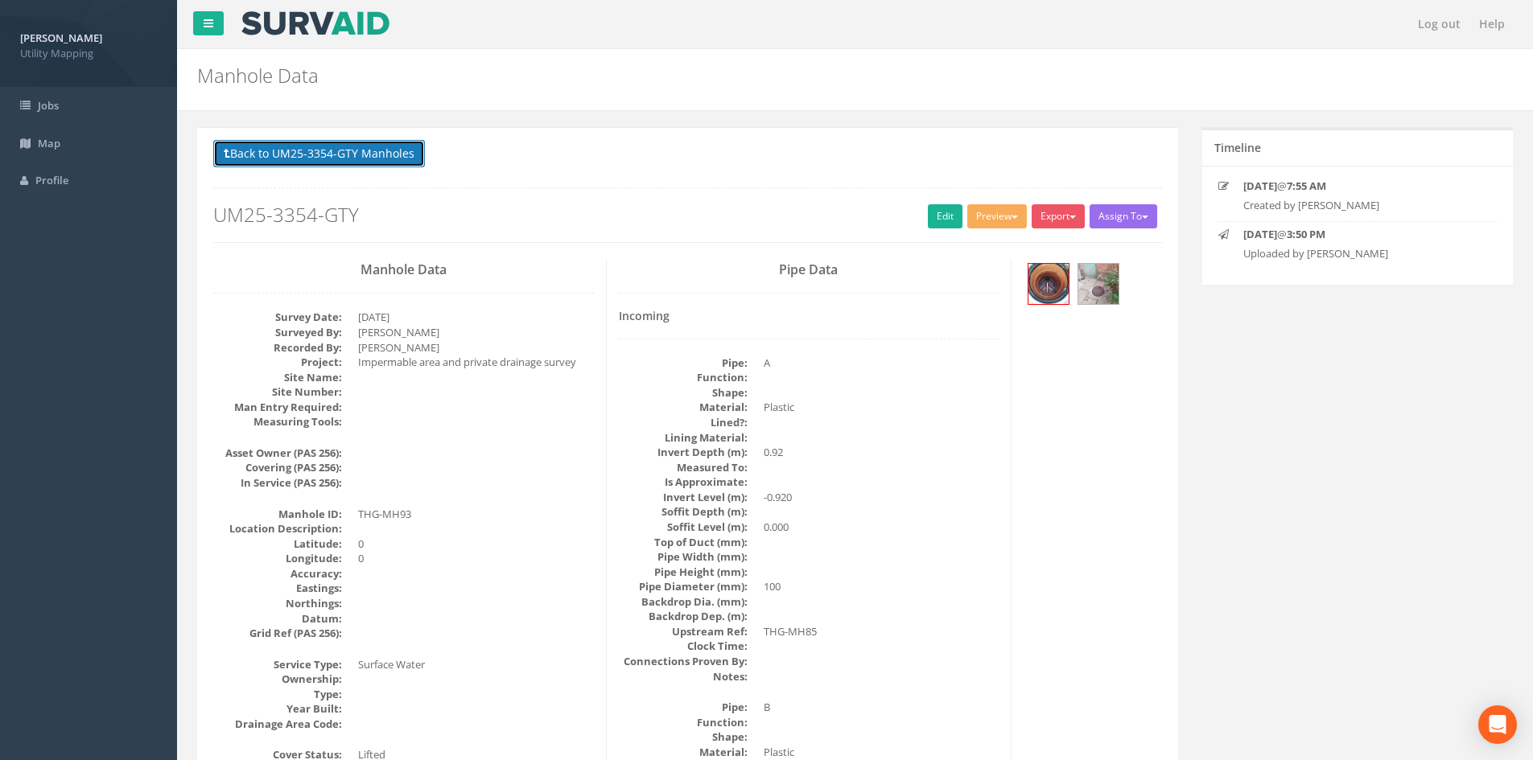
drag, startPoint x: 398, startPoint y: 159, endPoint x: 433, endPoint y: 175, distance: 38.5
click at [398, 158] on button "Back to UM25-3354-GTY Manholes" at bounding box center [319, 153] width 212 height 27
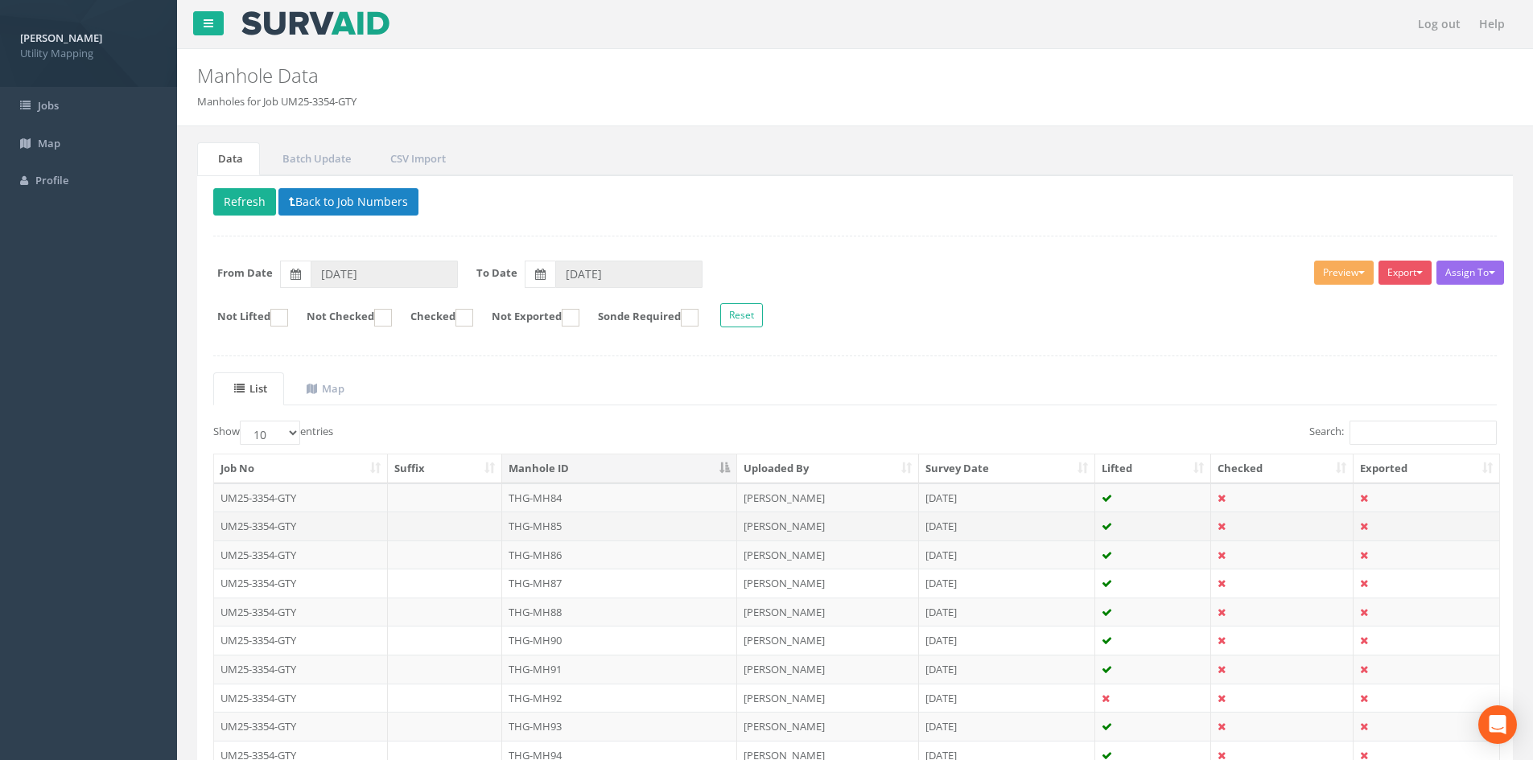
click at [553, 526] on td "THG-MH85" at bounding box center [619, 526] width 235 height 29
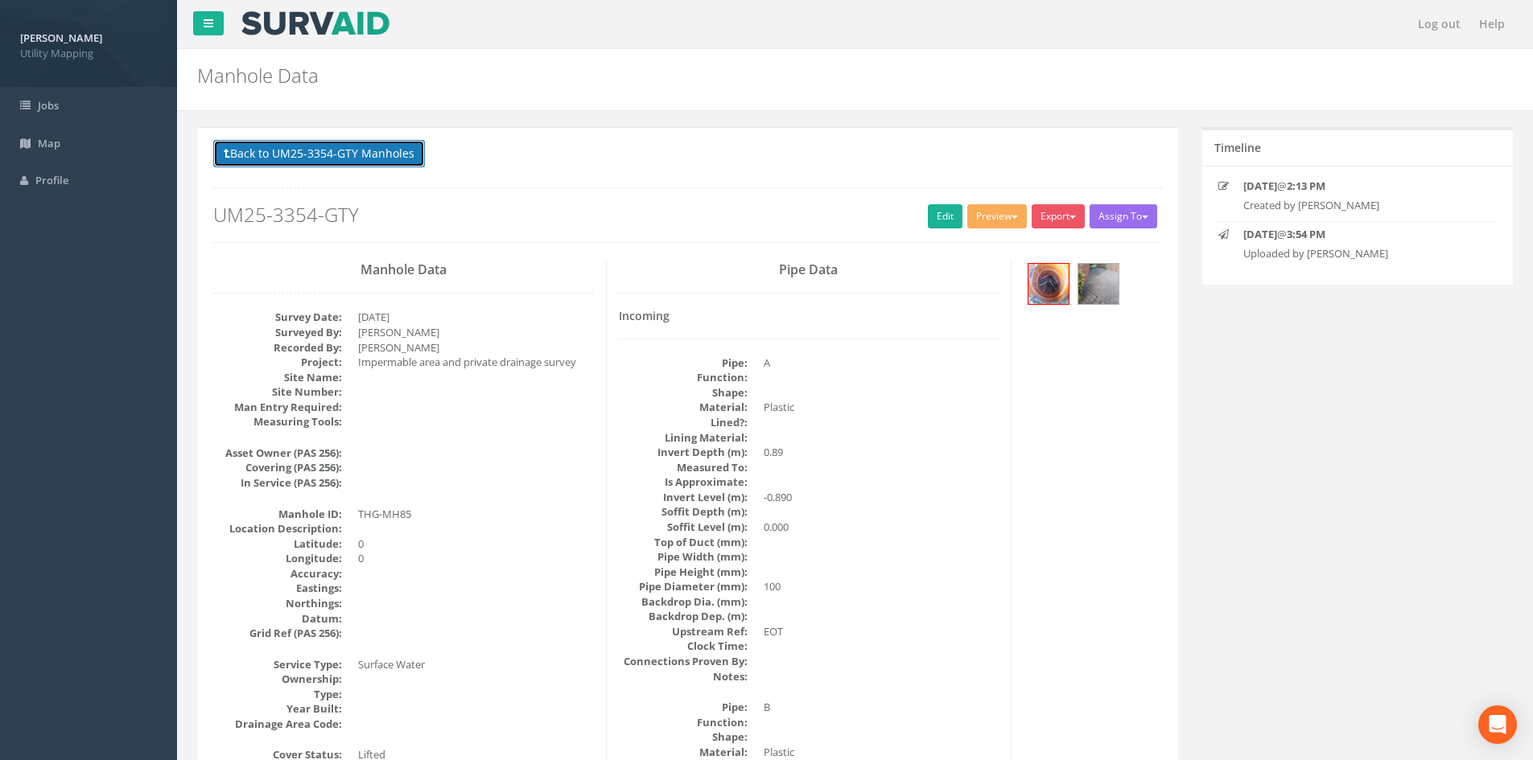
click at [406, 154] on button "Back to UM25-3354-GTY Manholes" at bounding box center [319, 153] width 212 height 27
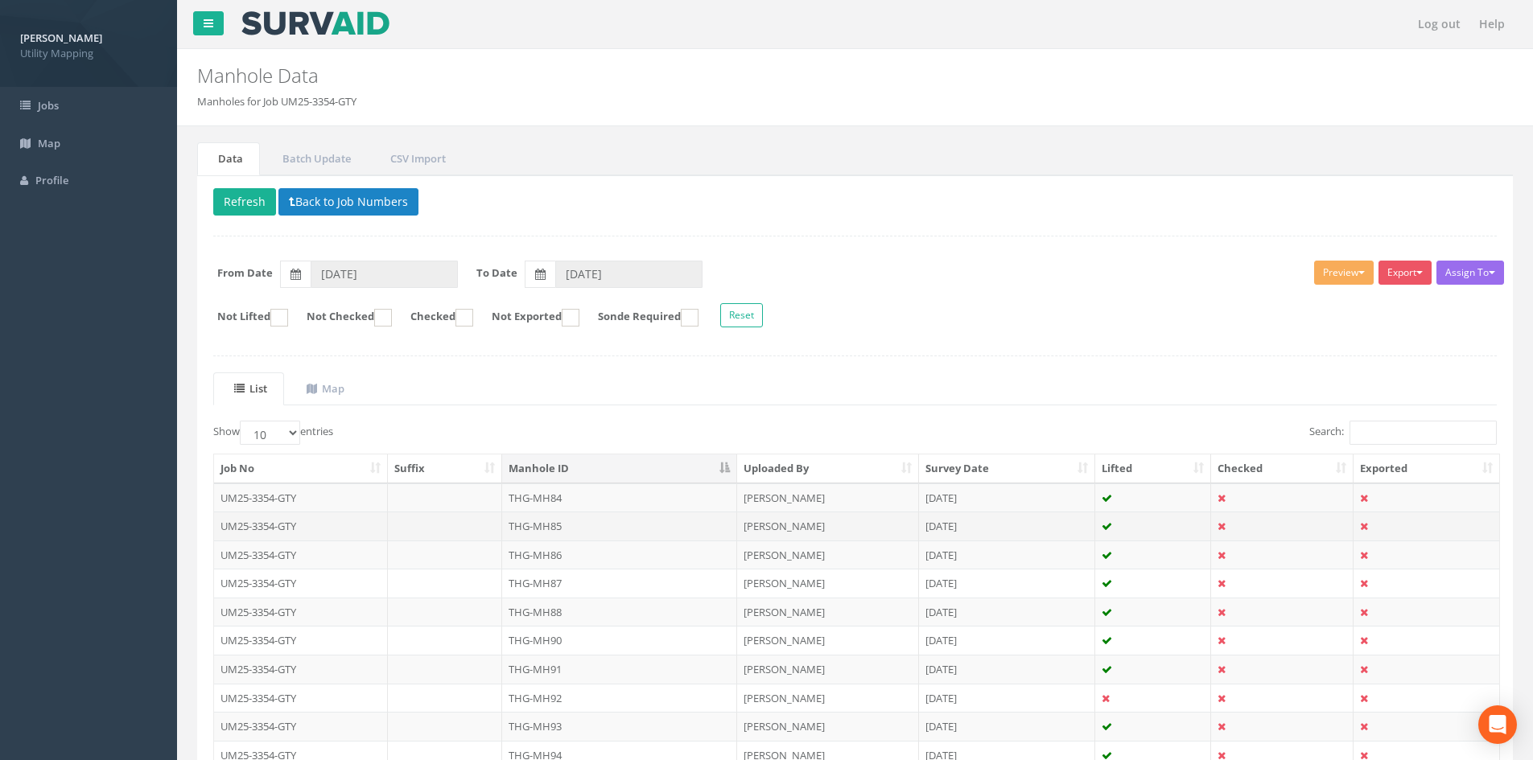
scroll to position [134, 0]
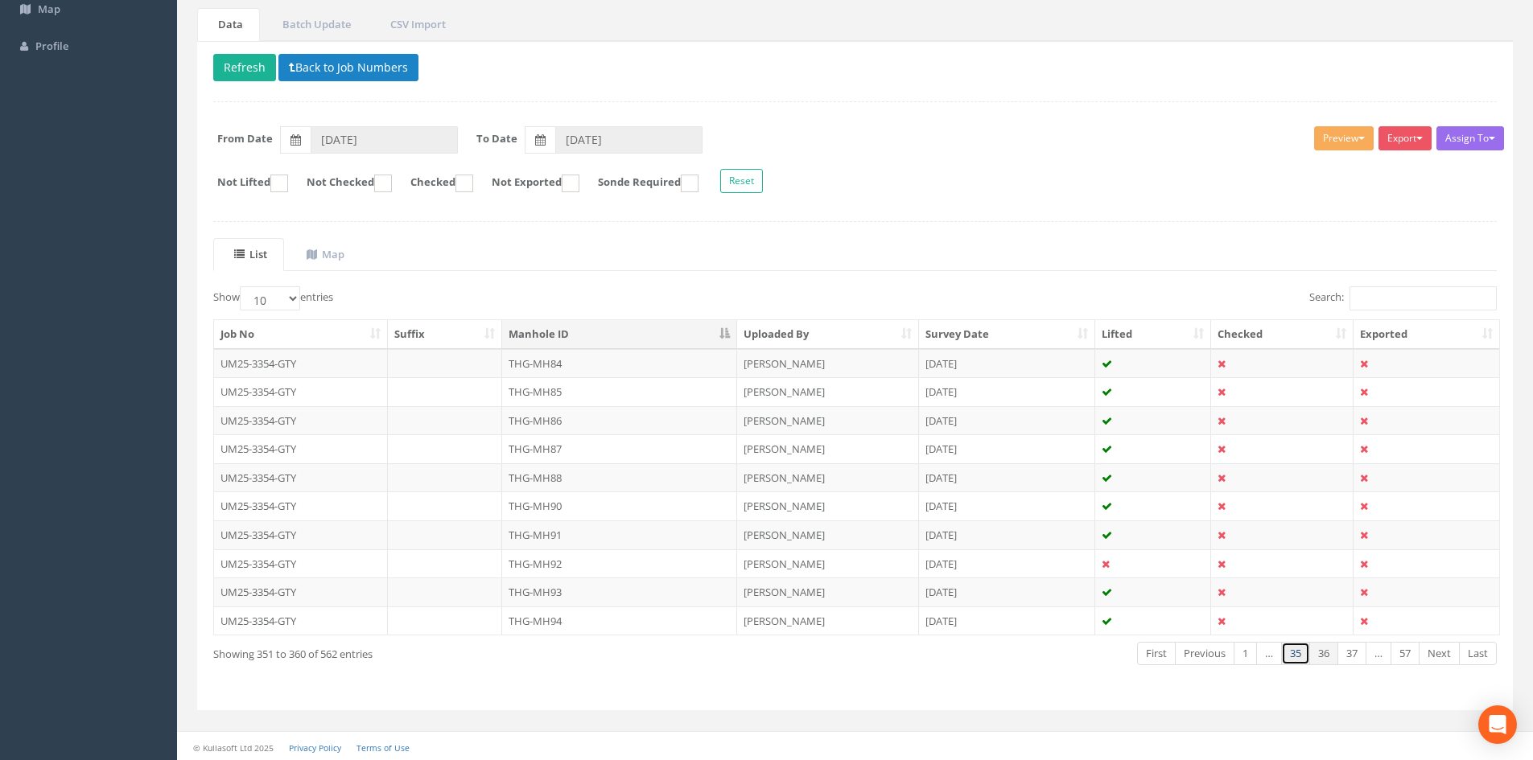
click at [1303, 657] on link "35" at bounding box center [1295, 653] width 29 height 23
click at [561, 595] on td "THG-MH83a" at bounding box center [619, 592] width 235 height 29
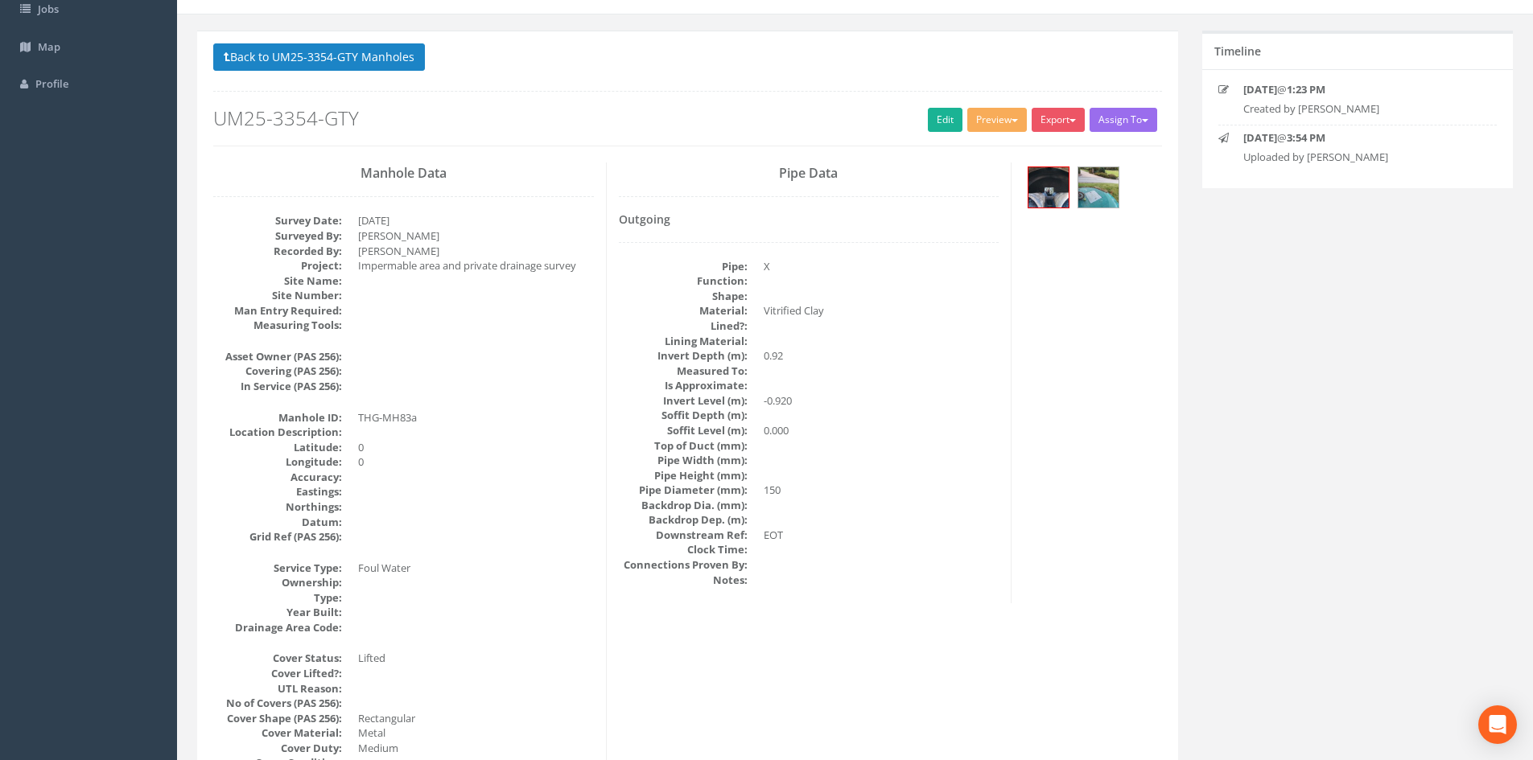
scroll to position [0, 0]
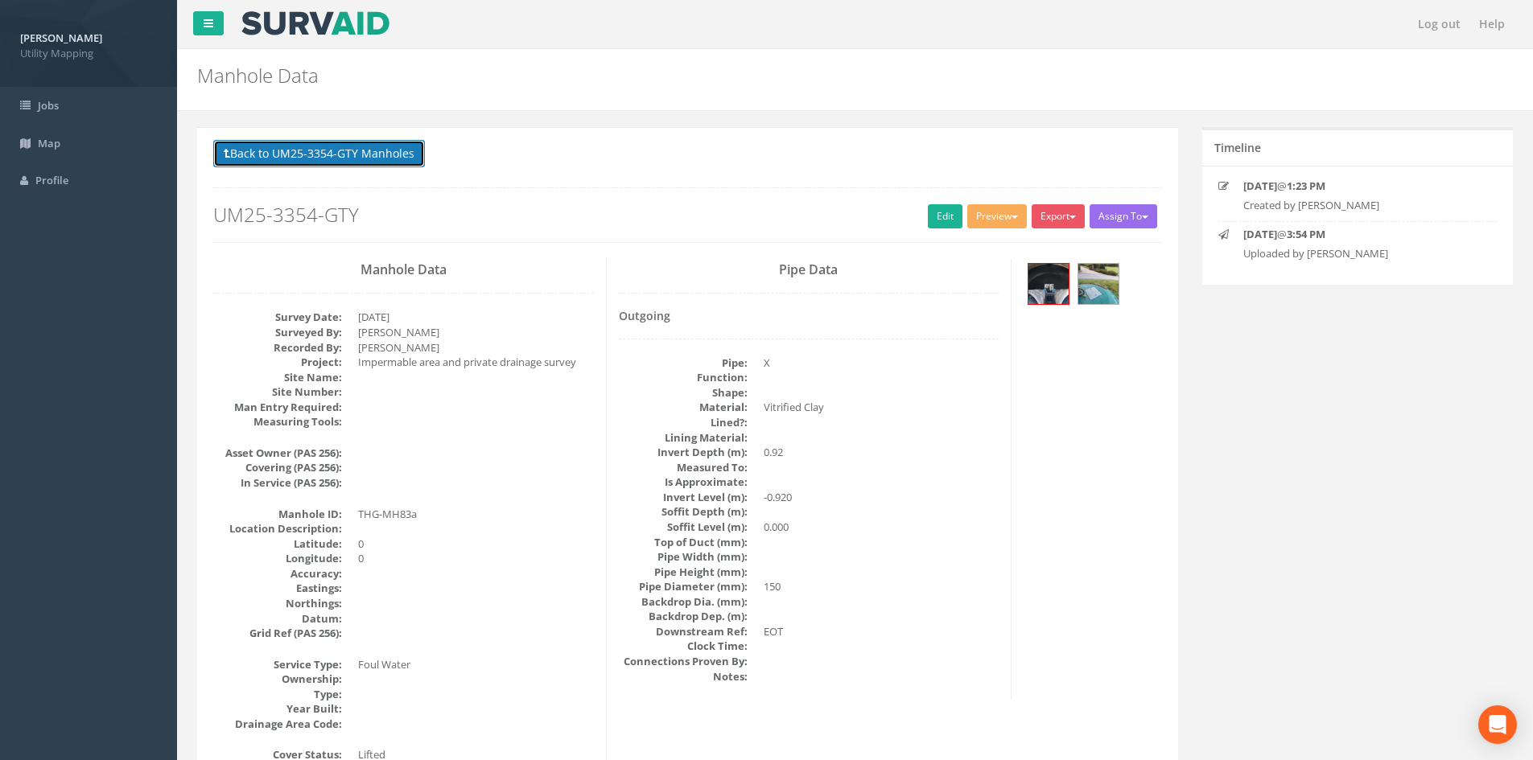
click at [357, 155] on button "Back to UM25-3354-GTY Manholes" at bounding box center [319, 153] width 212 height 27
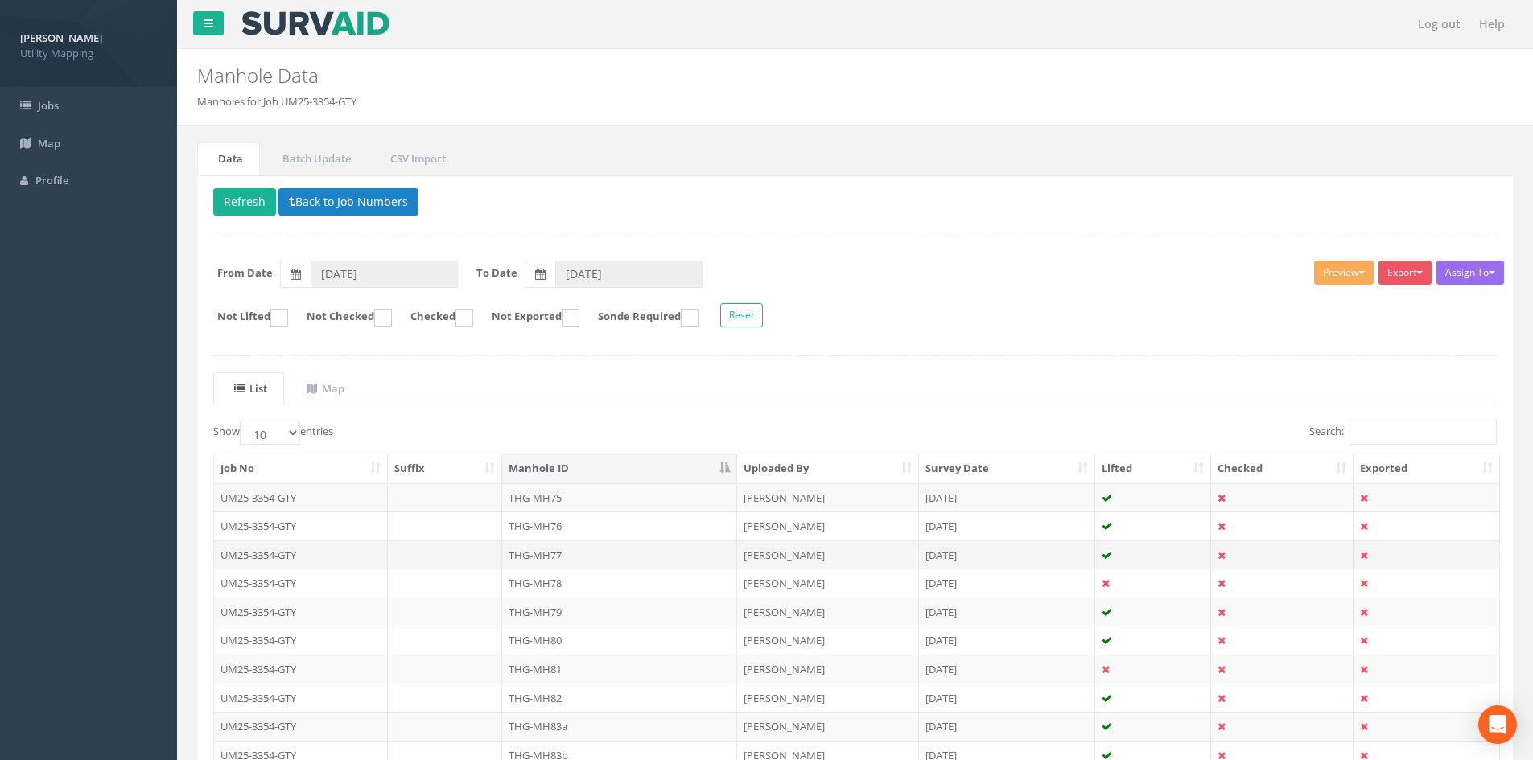
click at [548, 556] on td "THG-MH77" at bounding box center [619, 555] width 235 height 29
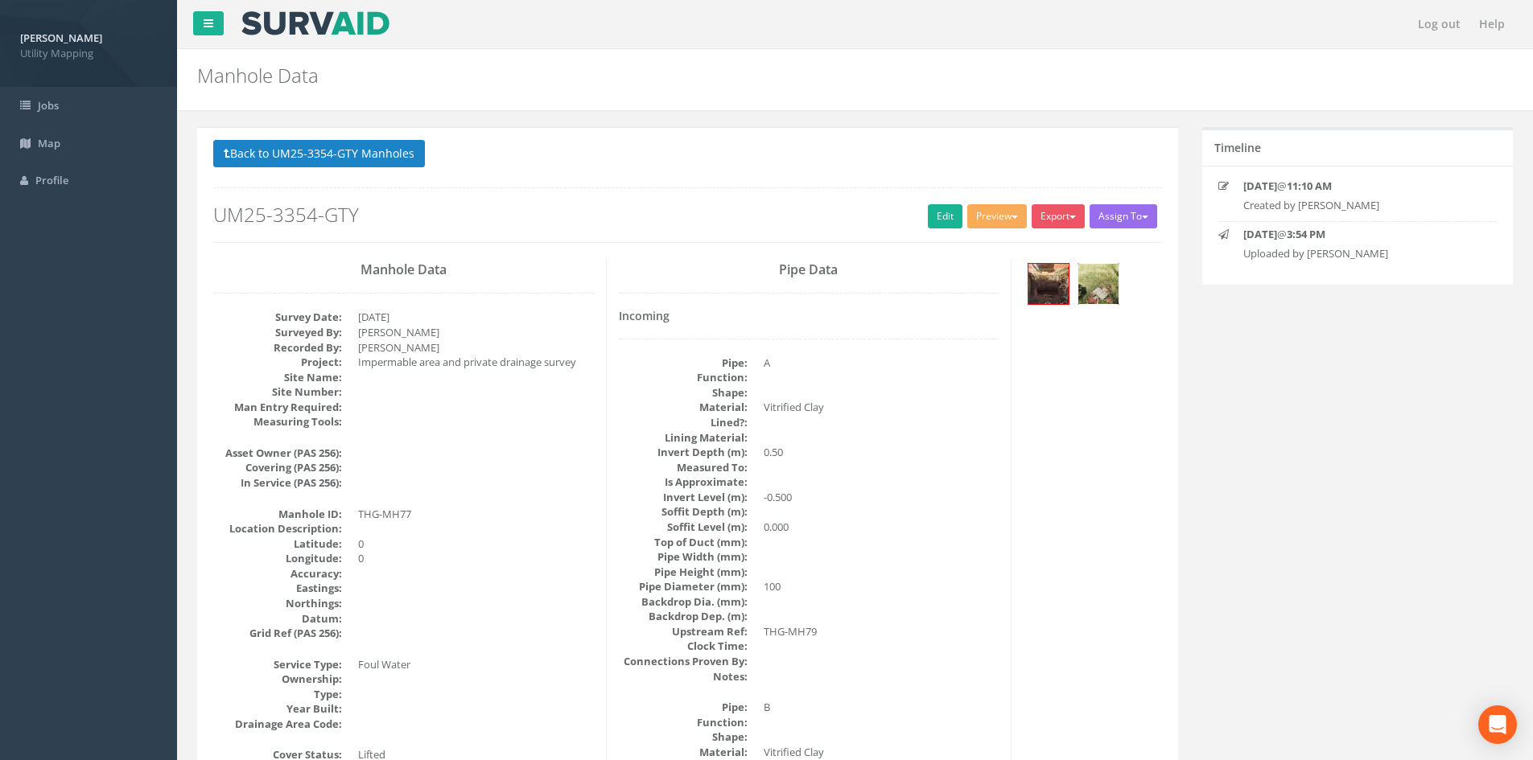
click at [1093, 295] on img at bounding box center [1098, 284] width 40 height 40
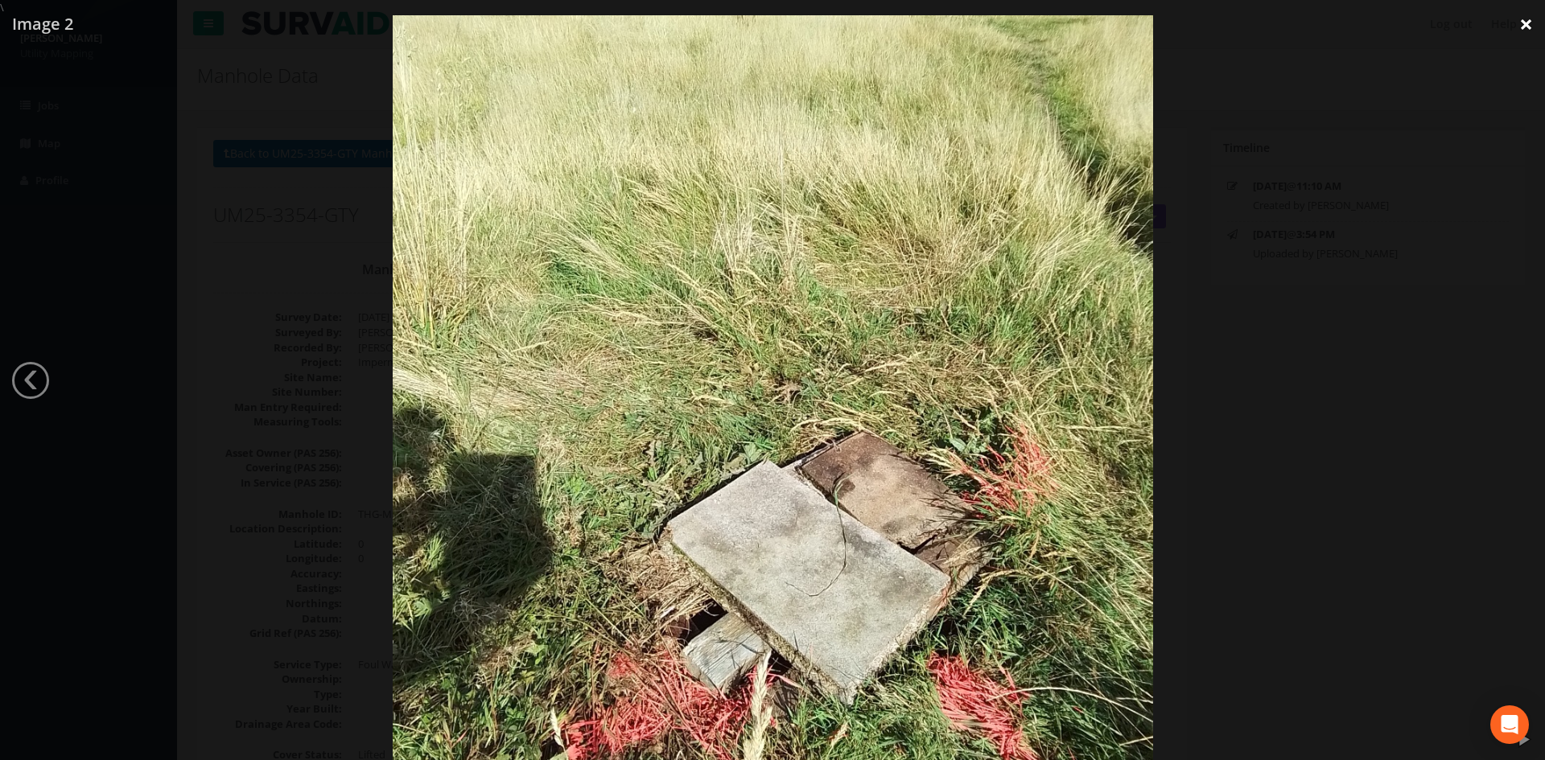
click at [1529, 24] on link "×" at bounding box center [1526, 24] width 38 height 48
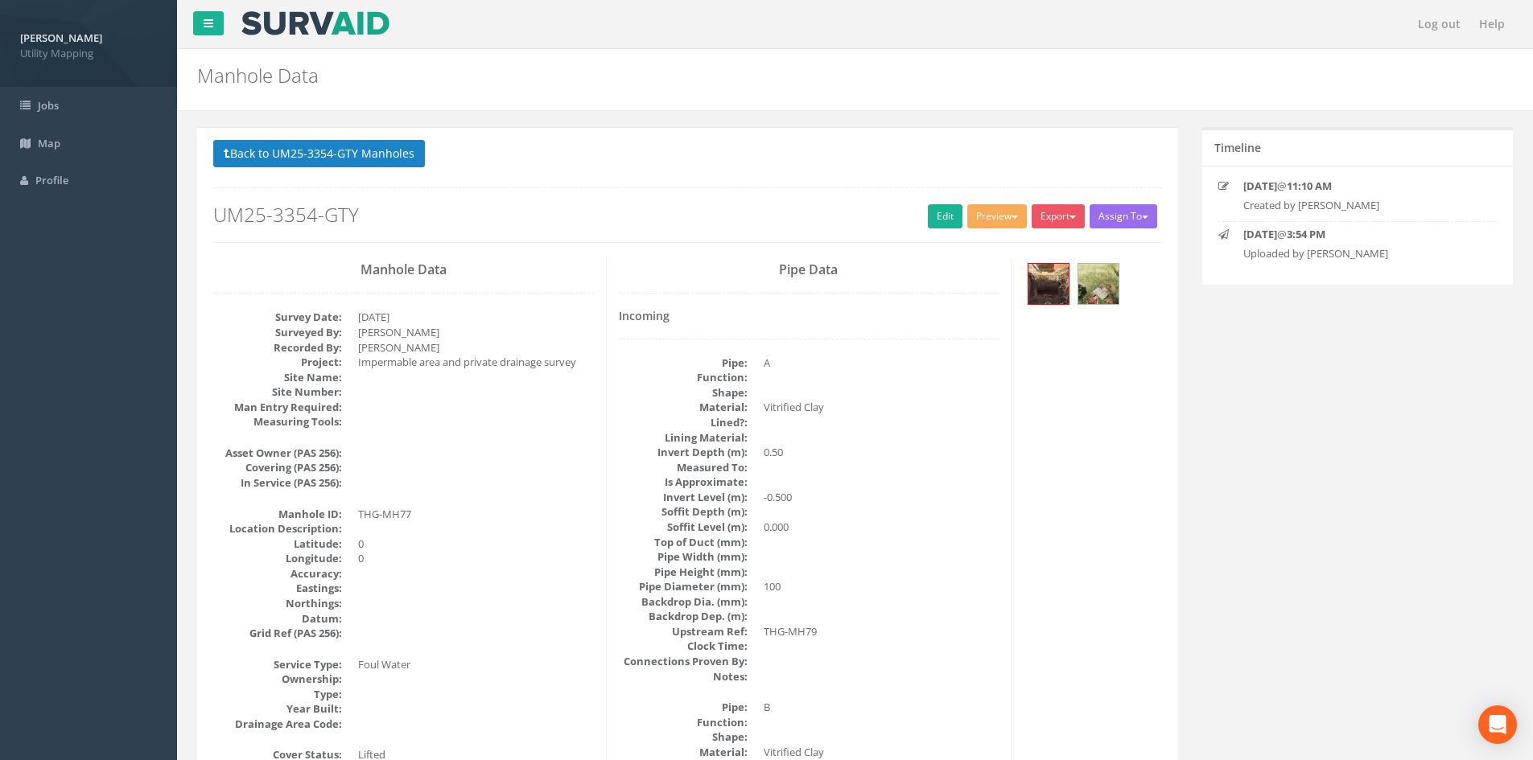
click at [368, 168] on p "Back to UM25-3354-GTY Manholes Back to Map" at bounding box center [687, 155] width 949 height 31
click at [368, 142] on button "Back to UM25-3354-GTY Manholes" at bounding box center [319, 153] width 212 height 27
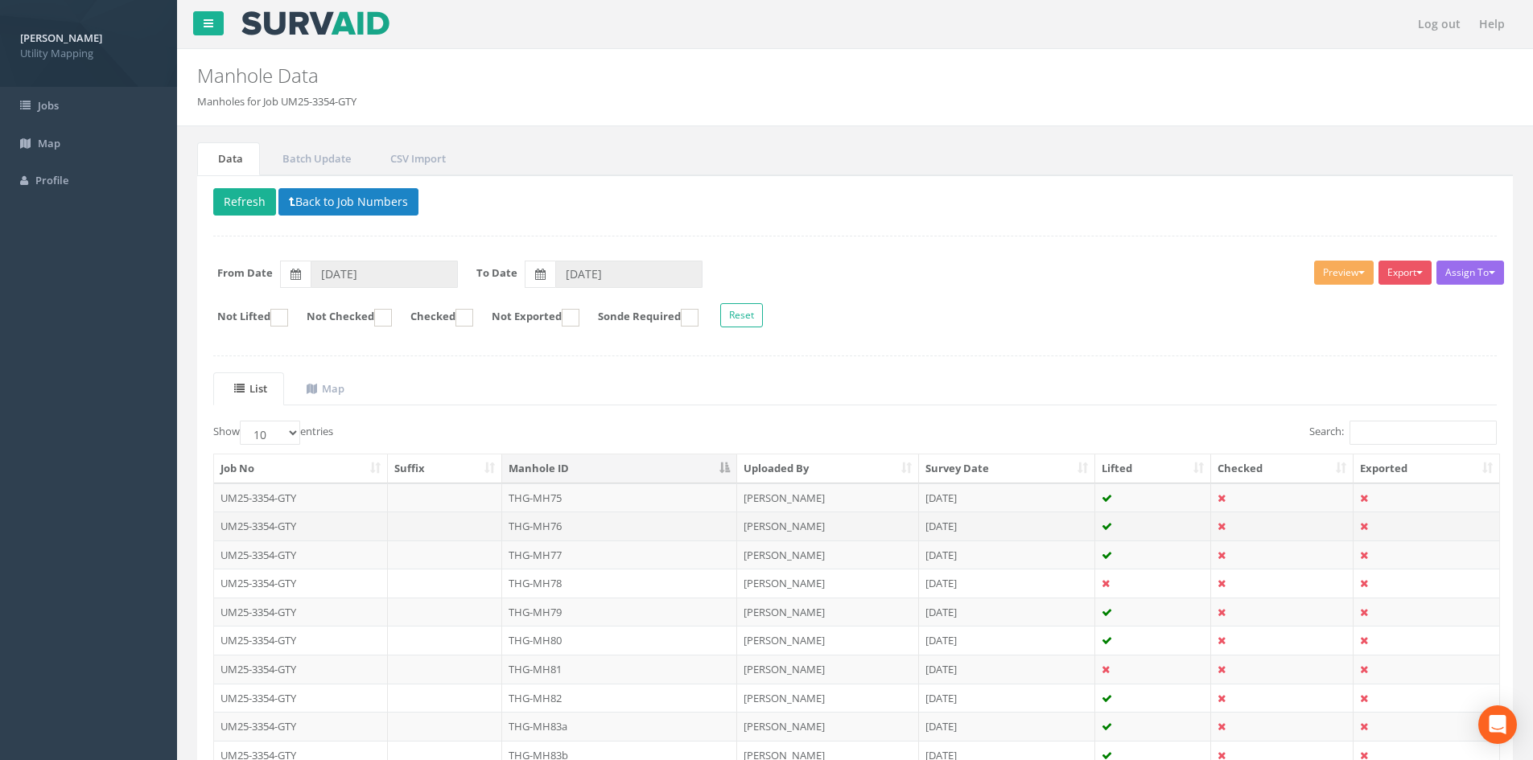
click at [645, 533] on td "THG-MH76" at bounding box center [619, 526] width 235 height 29
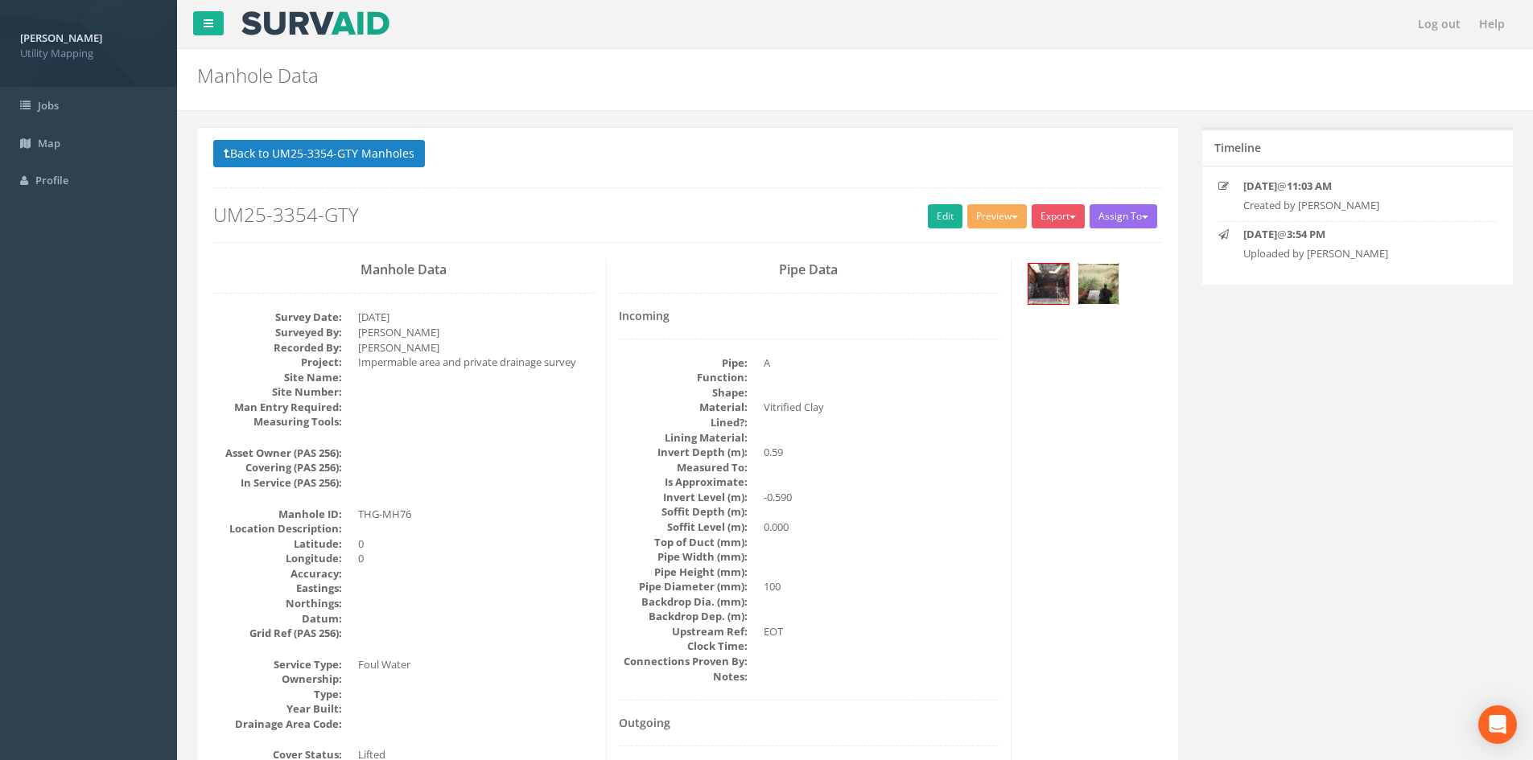
click at [1102, 286] on img at bounding box center [1098, 284] width 40 height 40
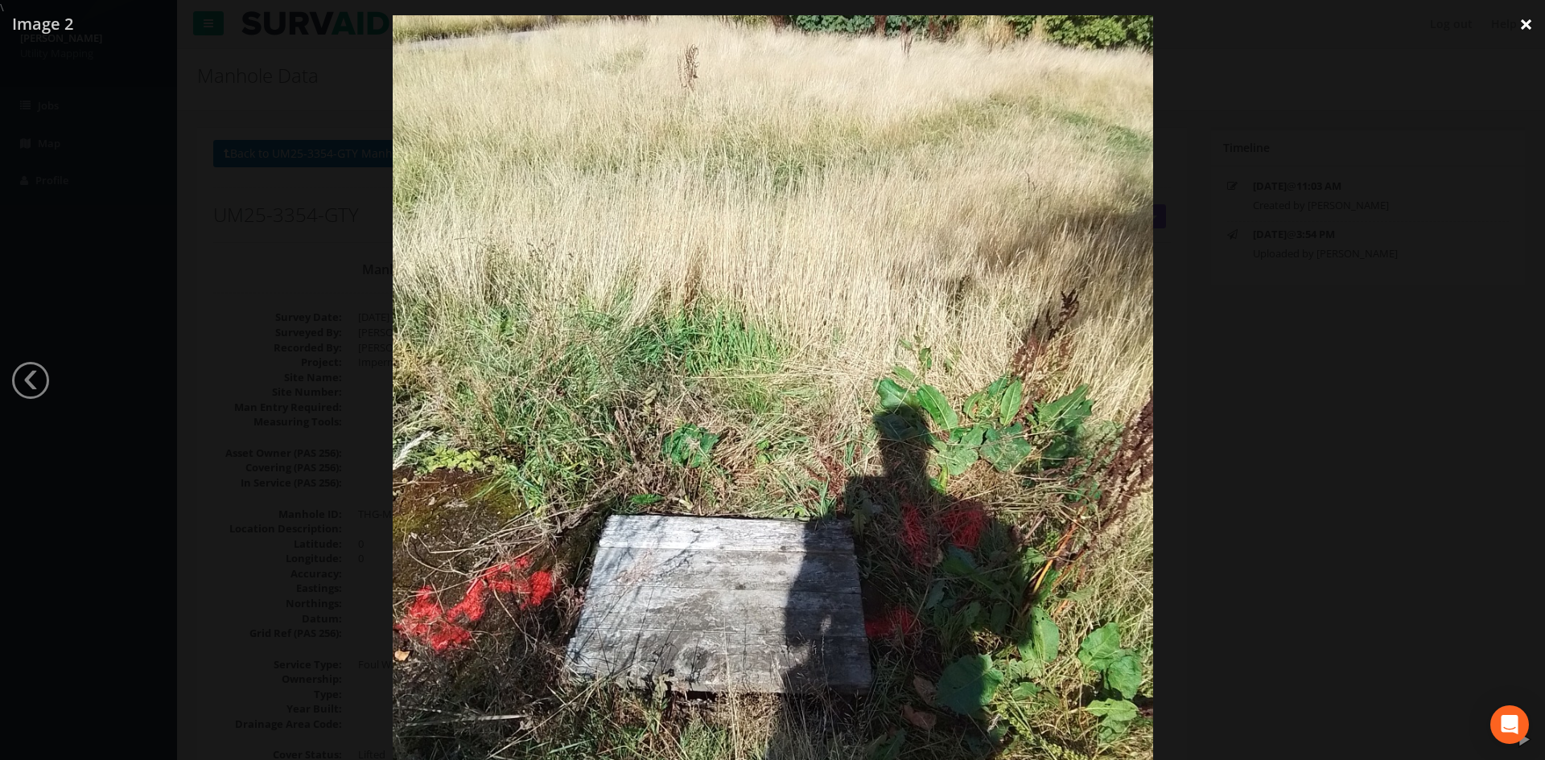
click at [1526, 29] on link "×" at bounding box center [1526, 24] width 38 height 48
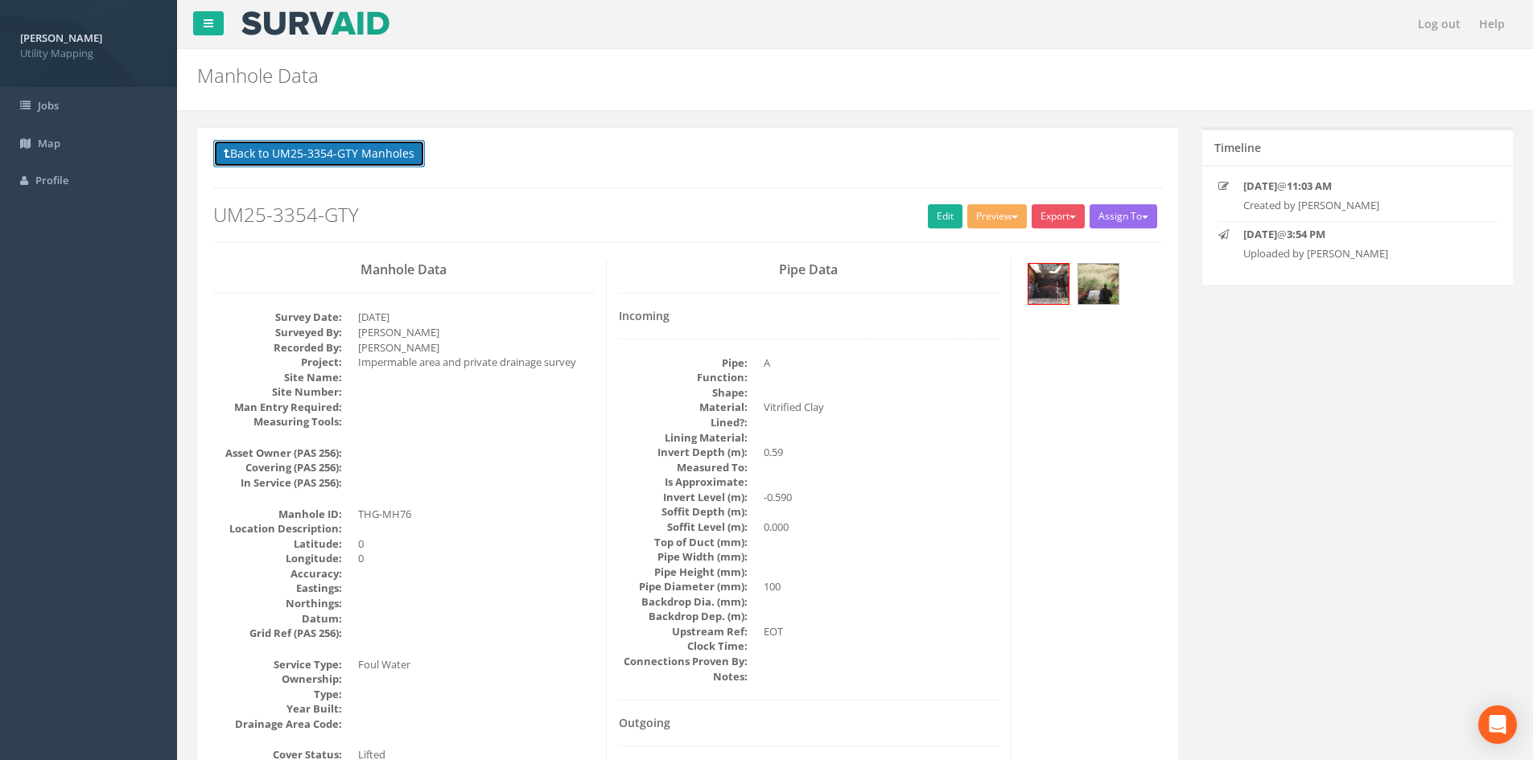
click at [413, 155] on button "Back to UM25-3354-GTY Manholes" at bounding box center [319, 153] width 212 height 27
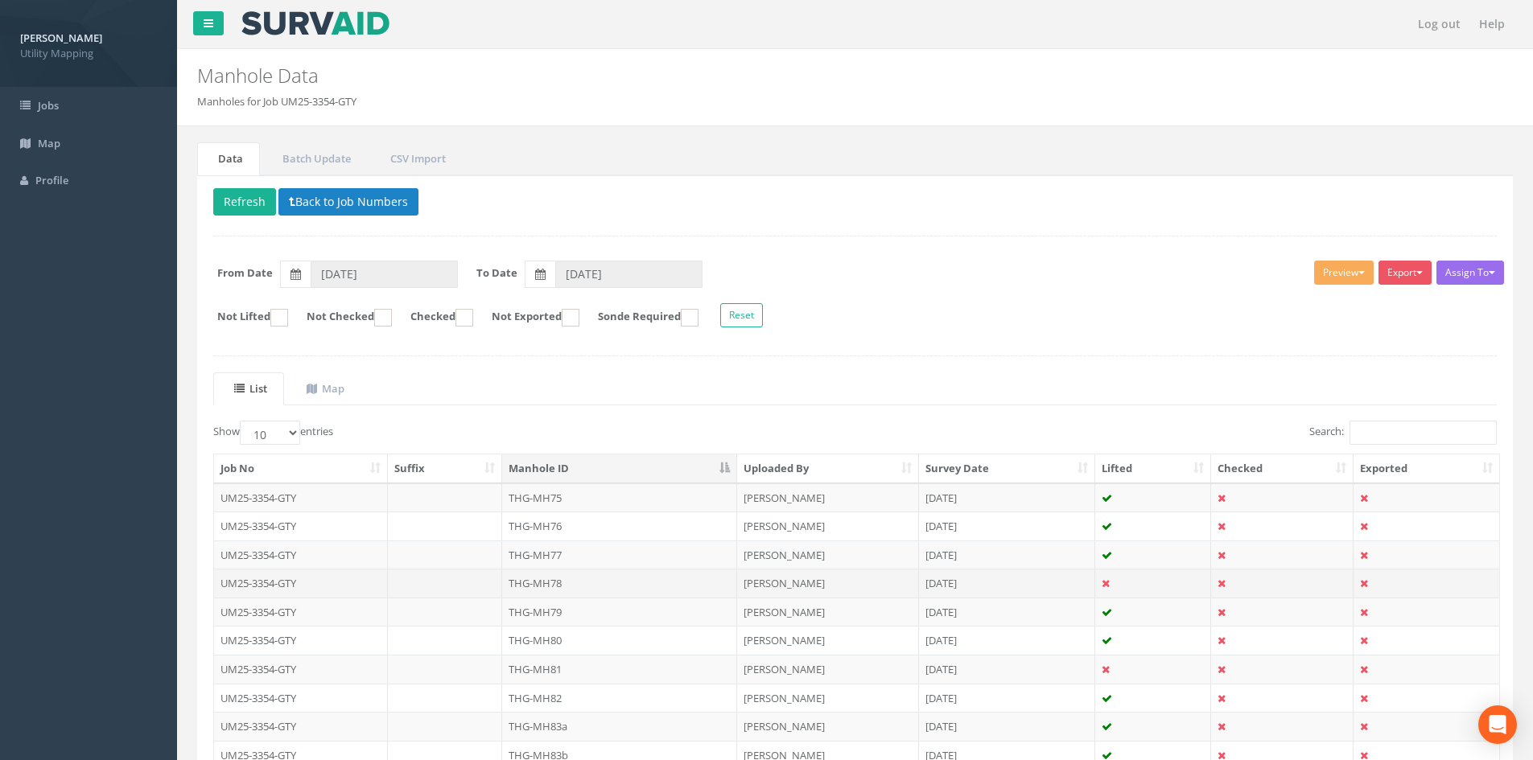
click at [612, 591] on td "THG-MH78" at bounding box center [619, 583] width 235 height 29
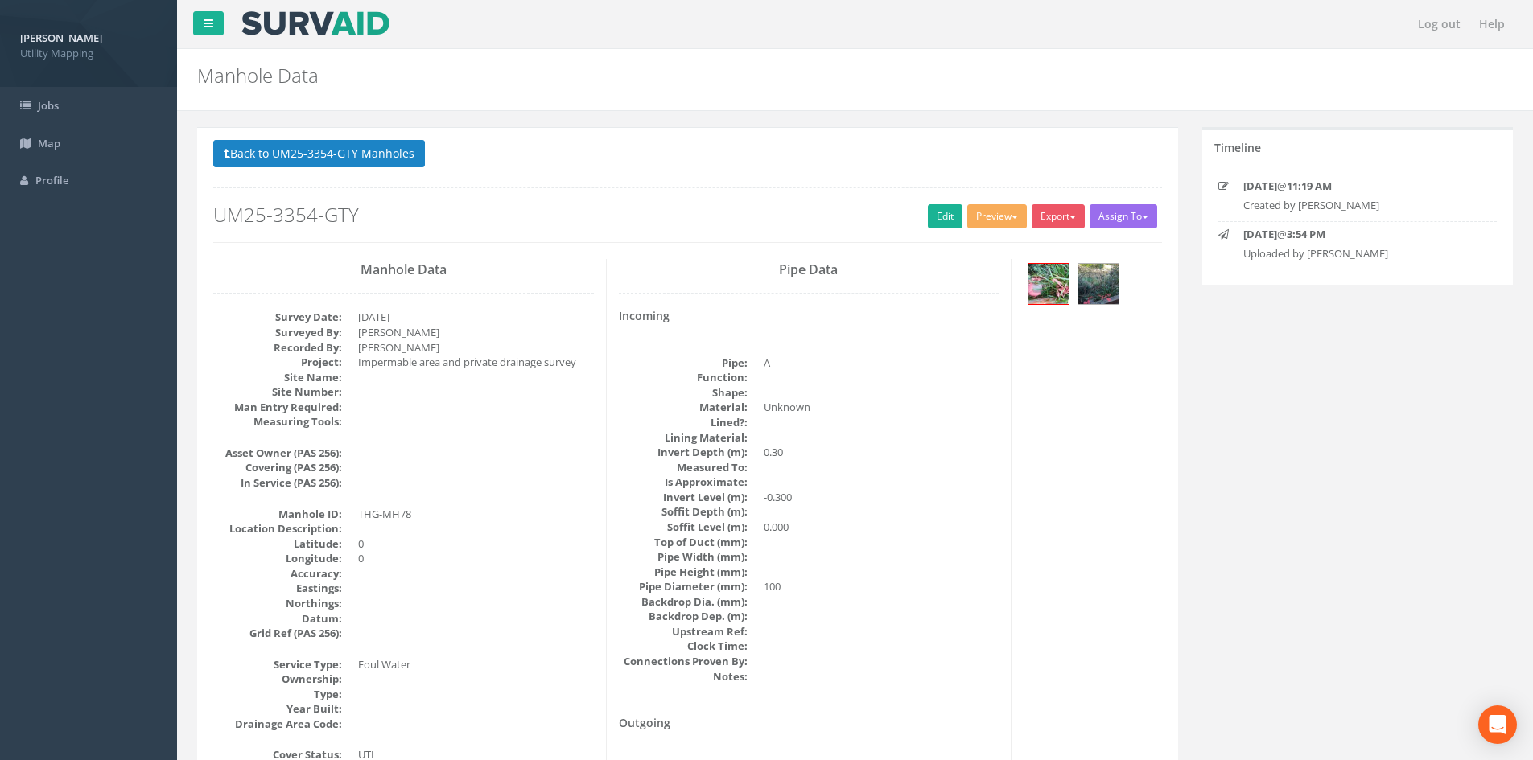
click at [403, 160] on button "Back to UM25-3354-GTY Manholes" at bounding box center [319, 153] width 212 height 27
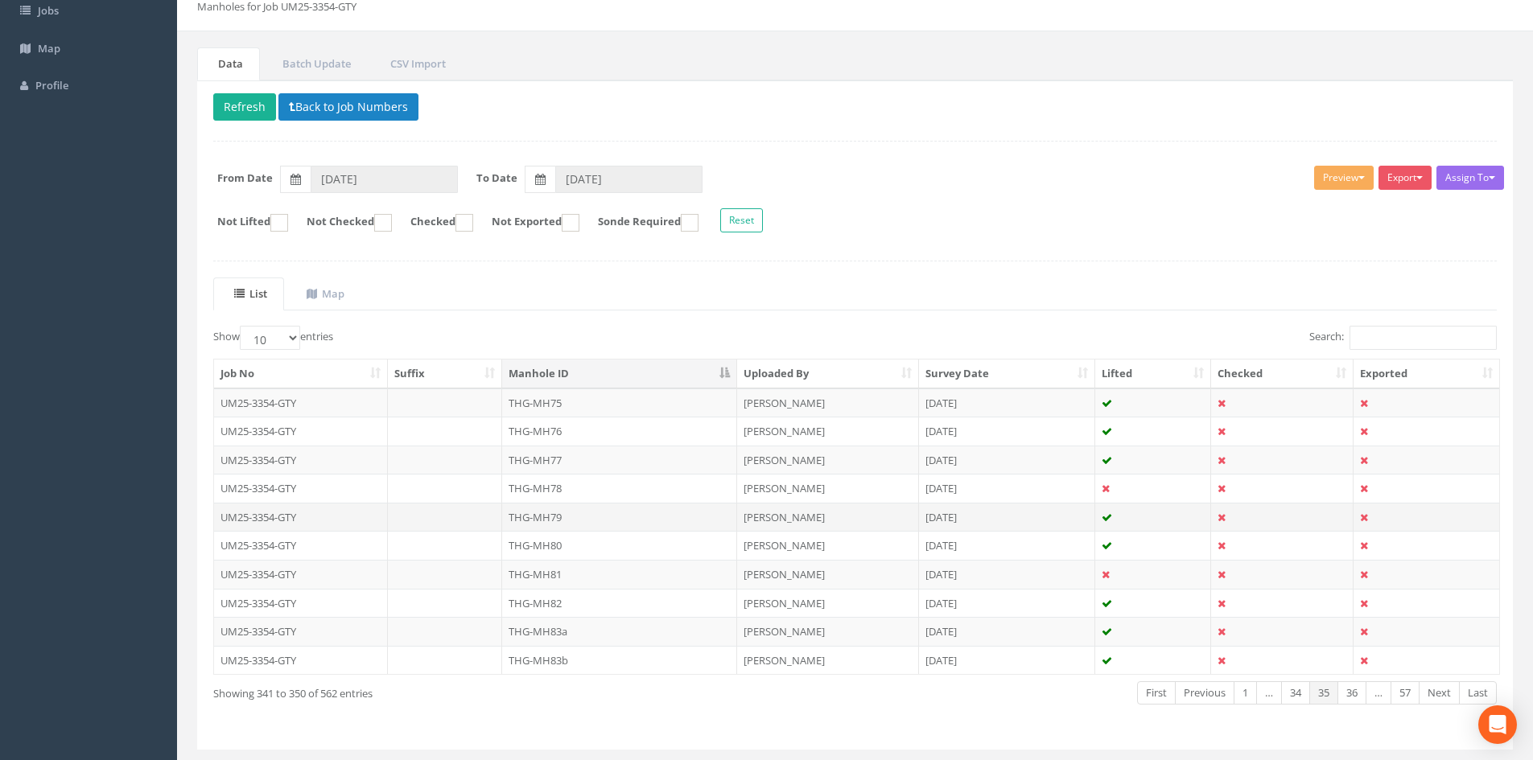
scroll to position [134, 0]
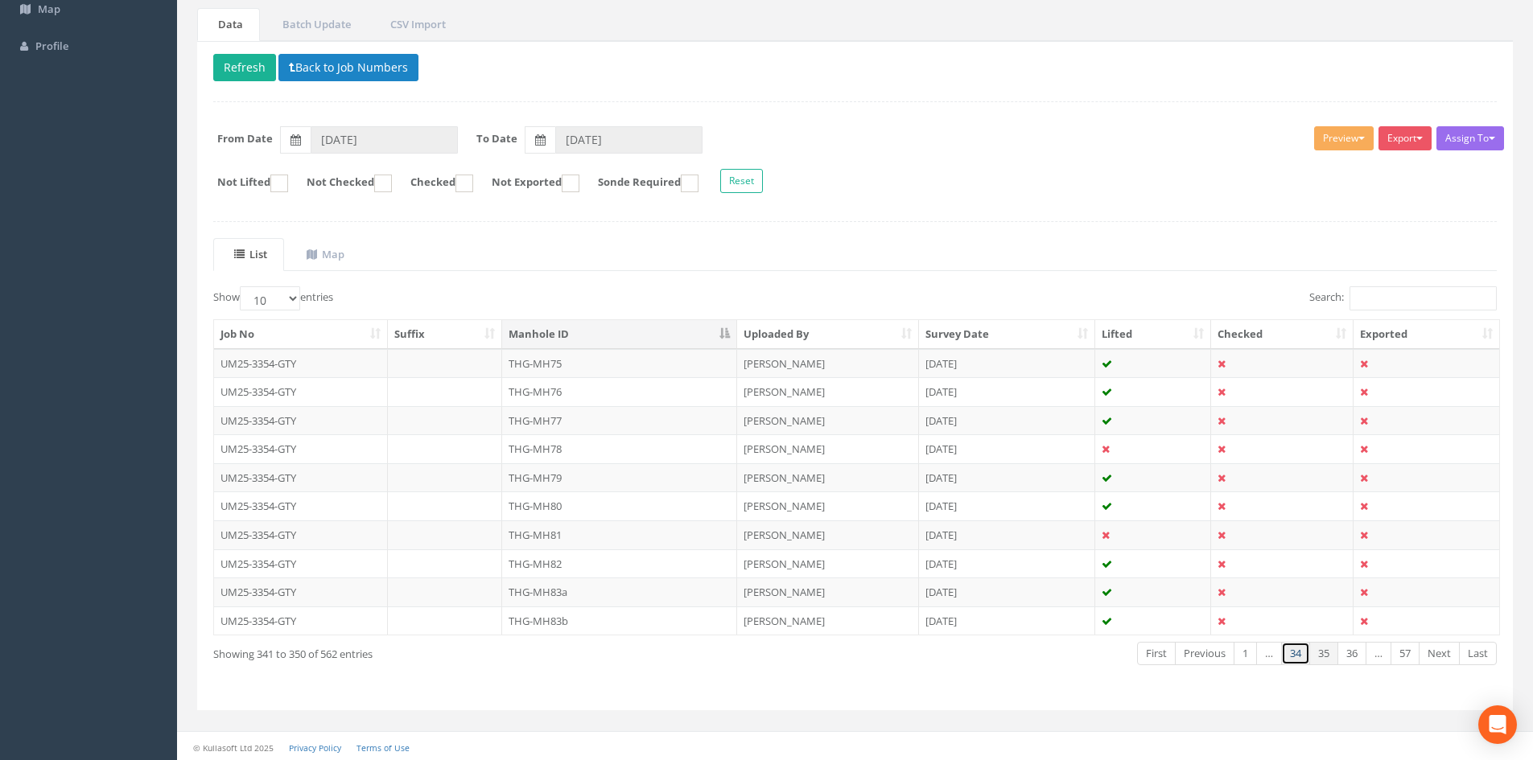
click at [1297, 656] on link "34" at bounding box center [1295, 653] width 29 height 23
click at [603, 586] on td "THG-MH73" at bounding box center [619, 592] width 235 height 29
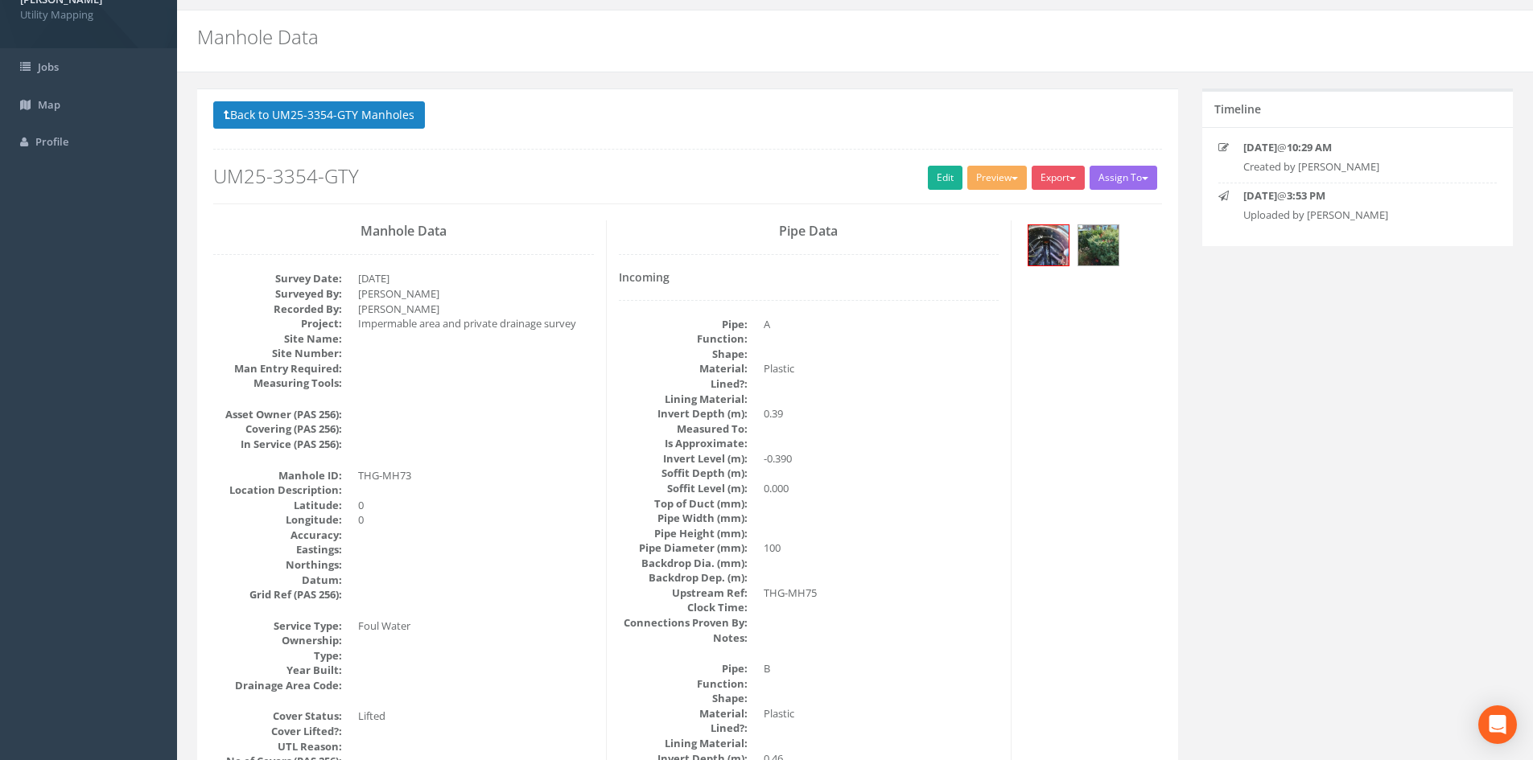
scroll to position [0, 0]
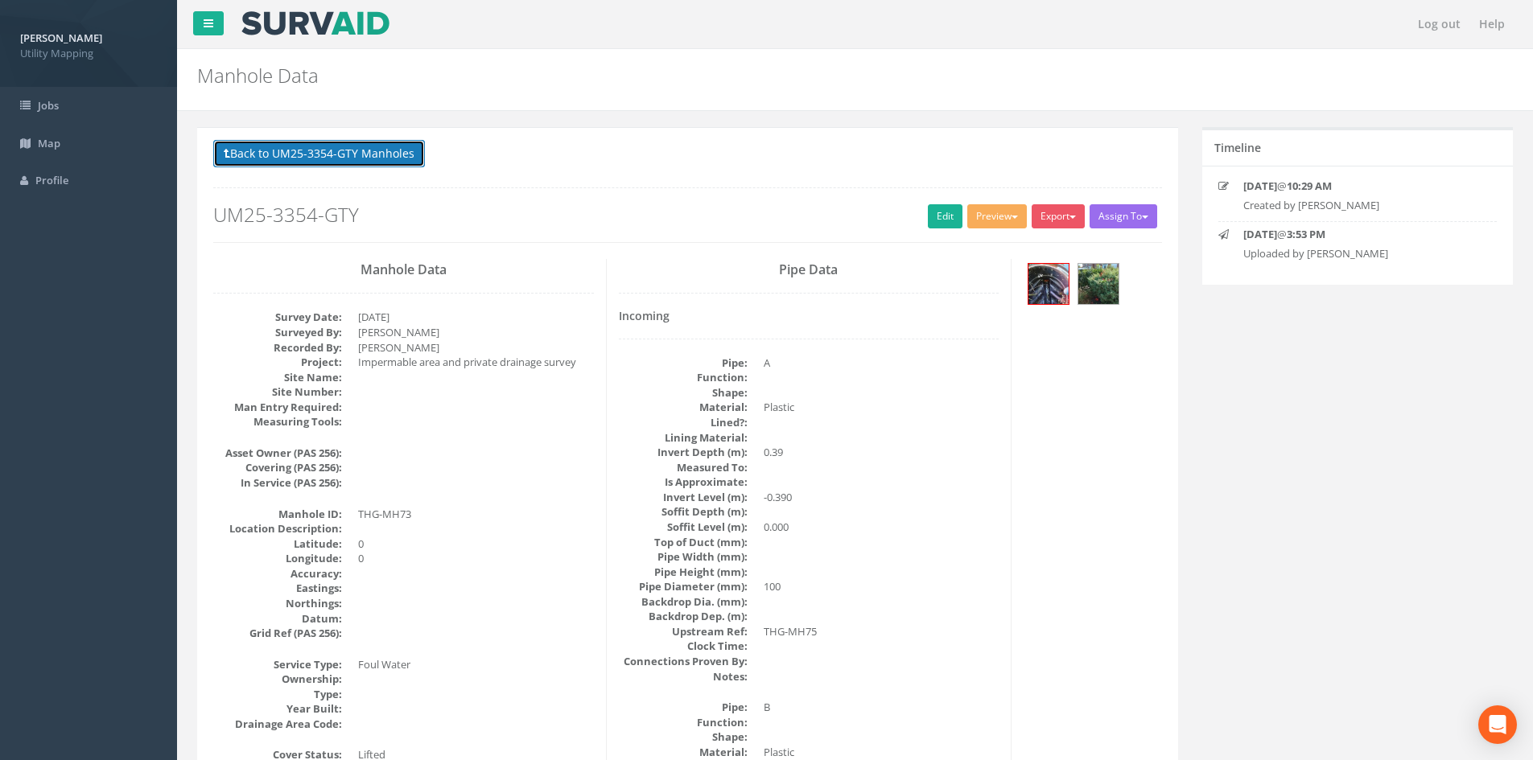
click at [363, 151] on button "Back to UM25-3354-GTY Manholes" at bounding box center [319, 153] width 212 height 27
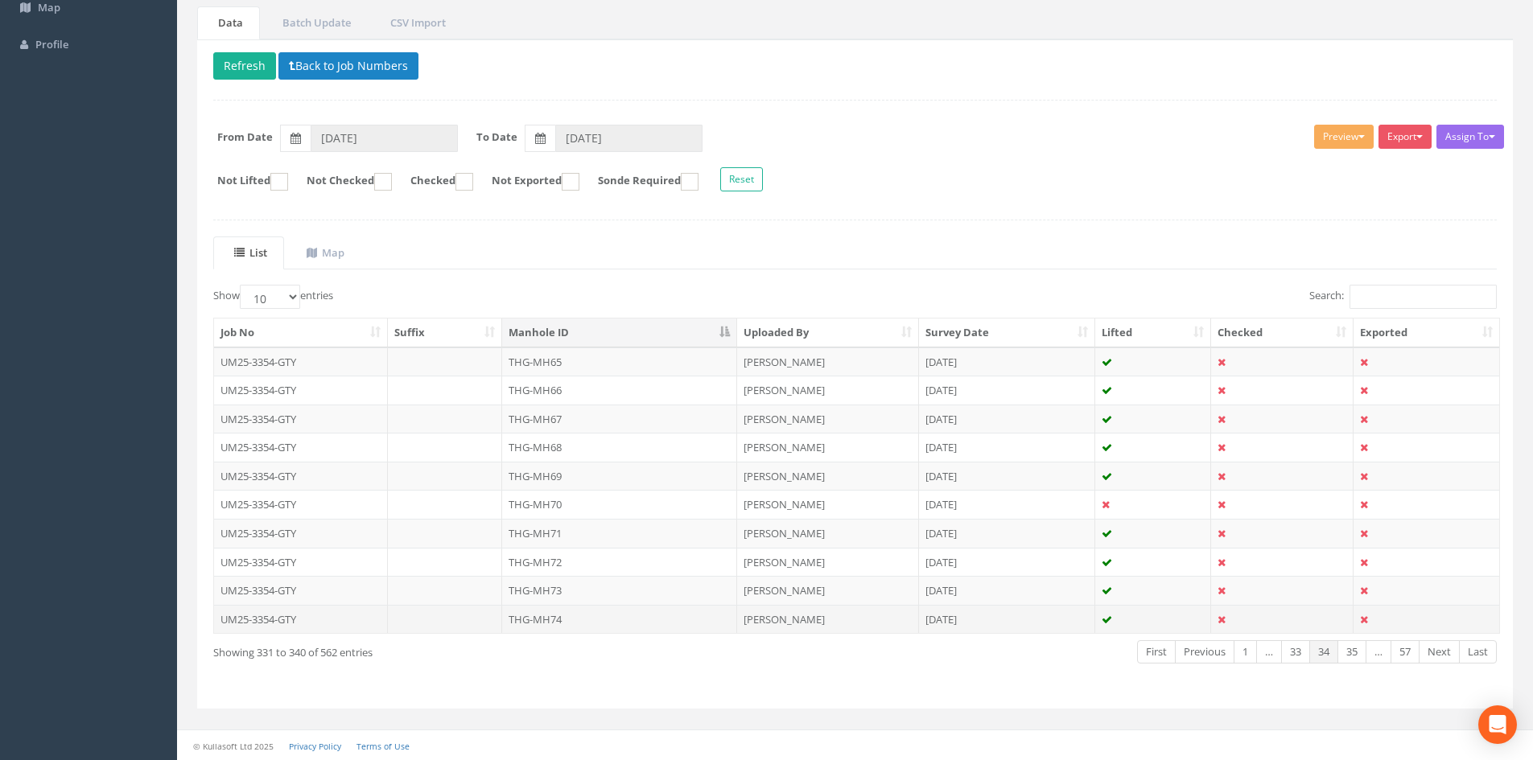
scroll to position [137, 0]
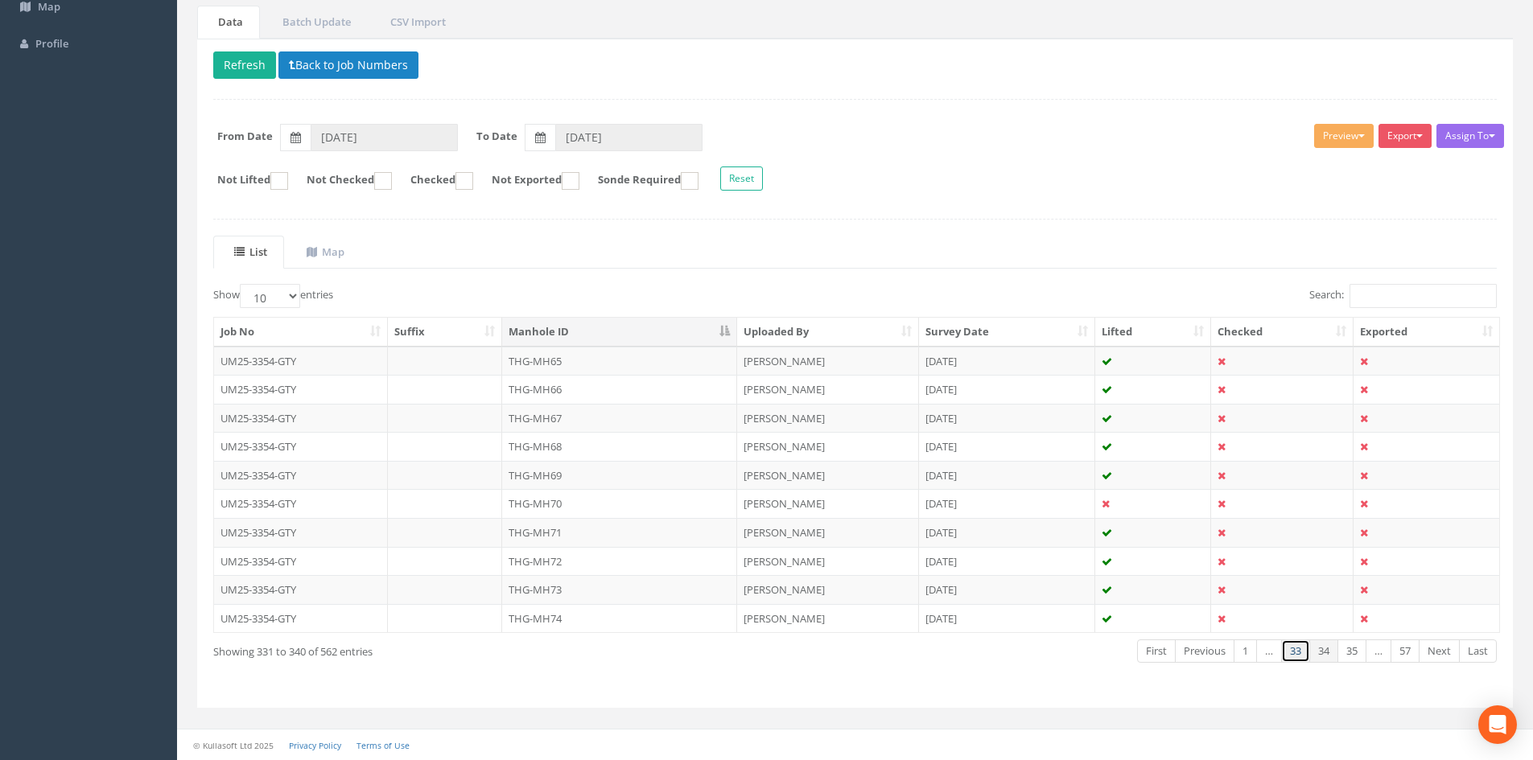
click at [1294, 657] on link "33" at bounding box center [1295, 651] width 29 height 23
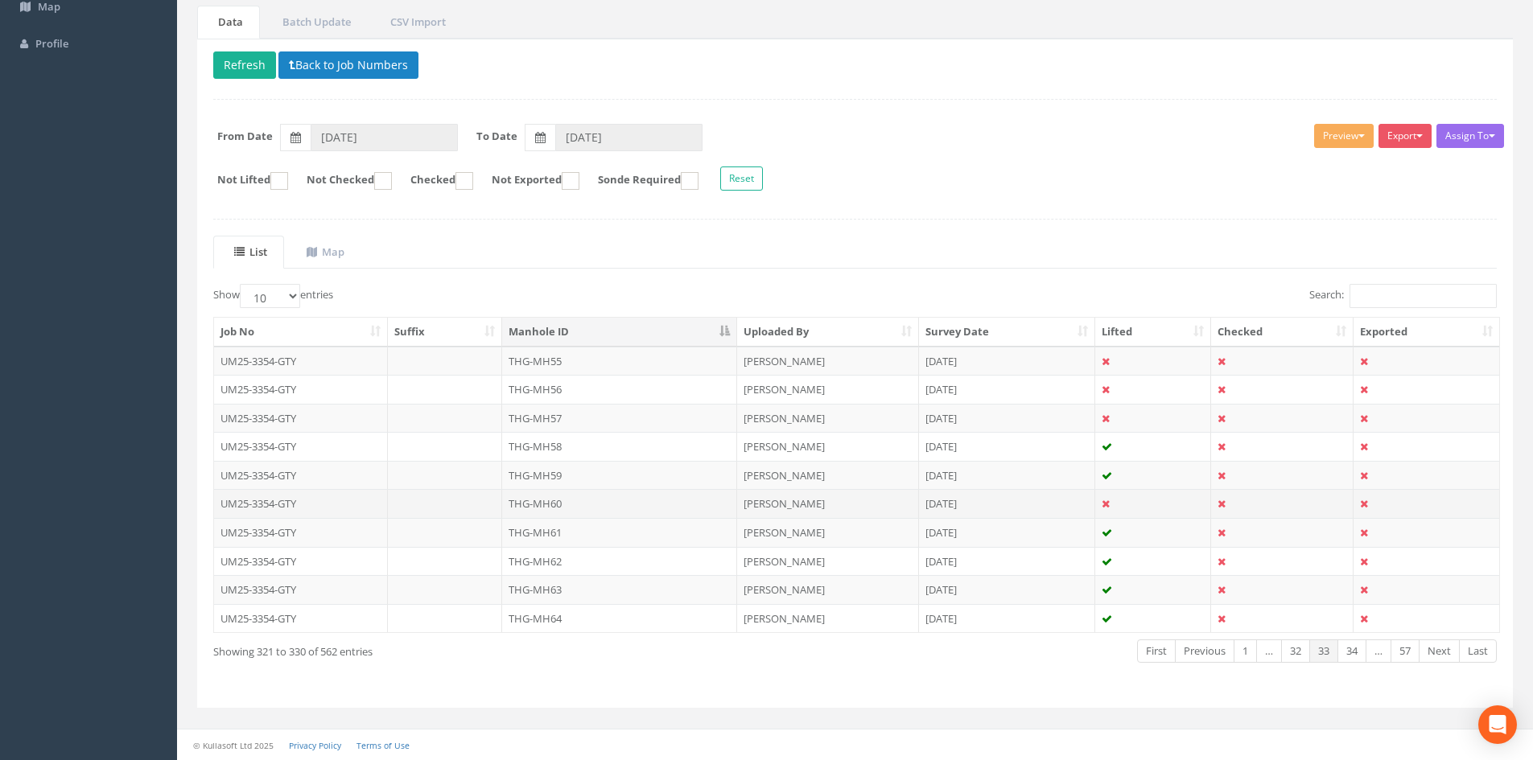
click at [575, 510] on td "THG-MH60" at bounding box center [619, 503] width 235 height 29
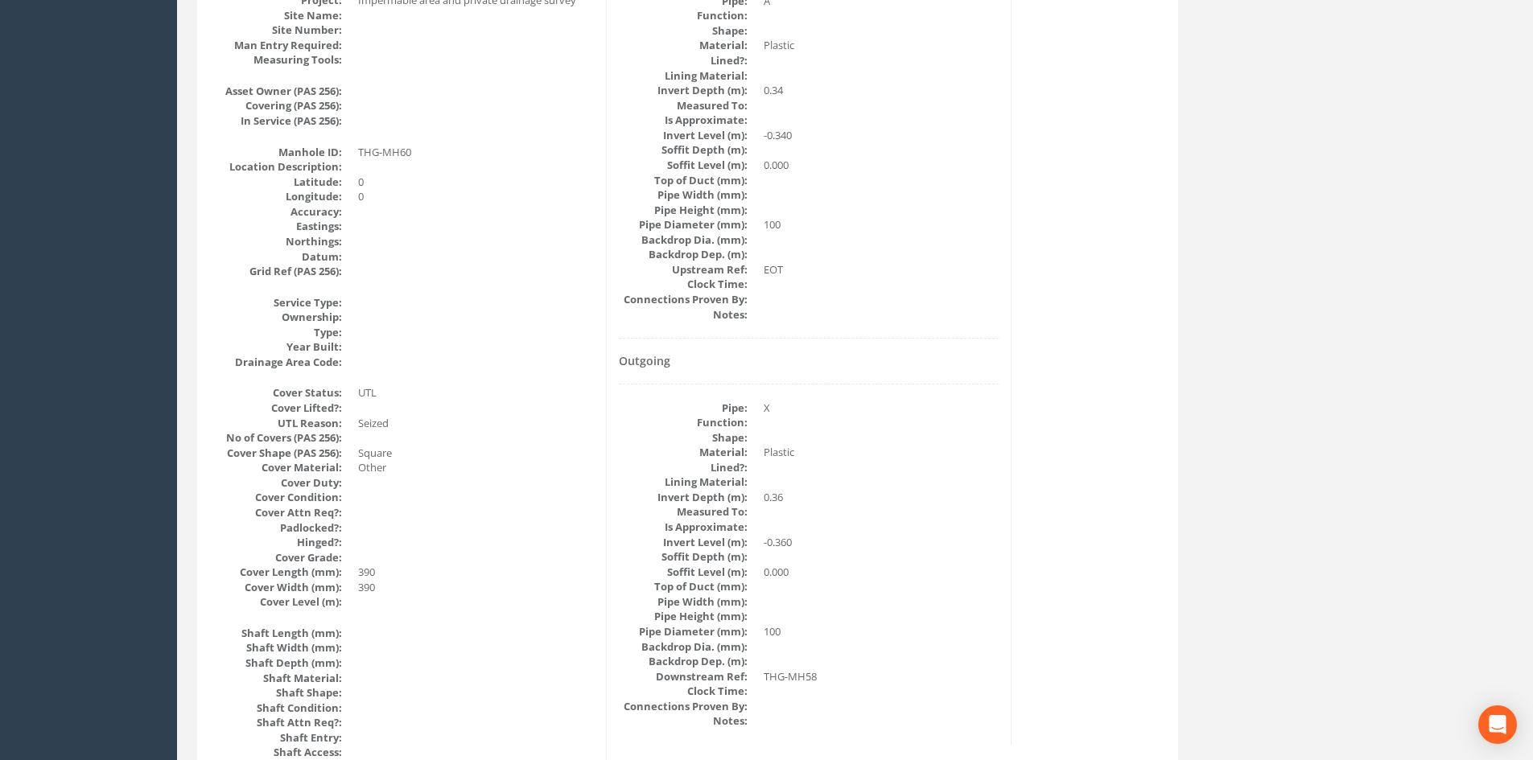
scroll to position [0, 0]
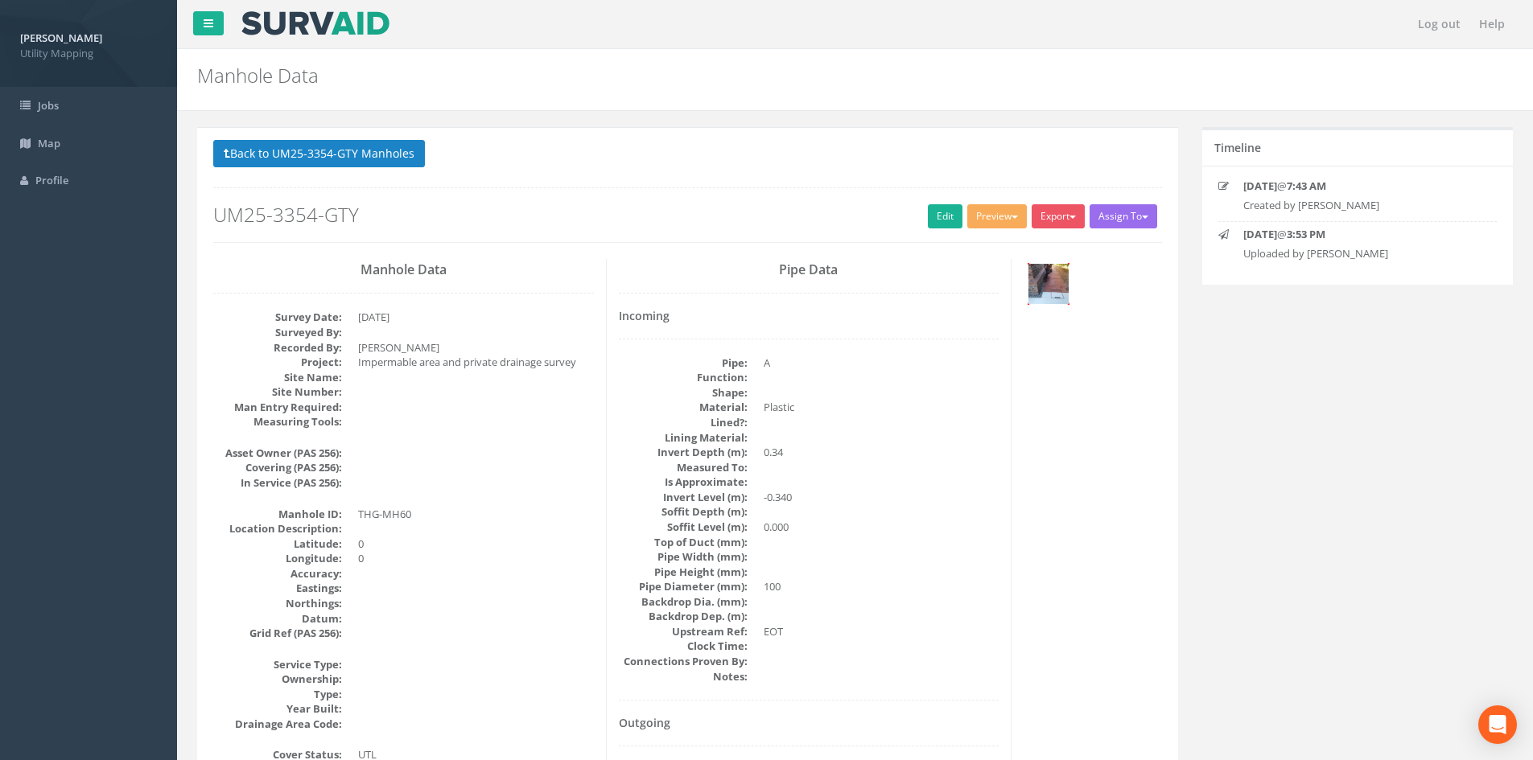
click at [1060, 296] on img at bounding box center [1048, 284] width 40 height 40
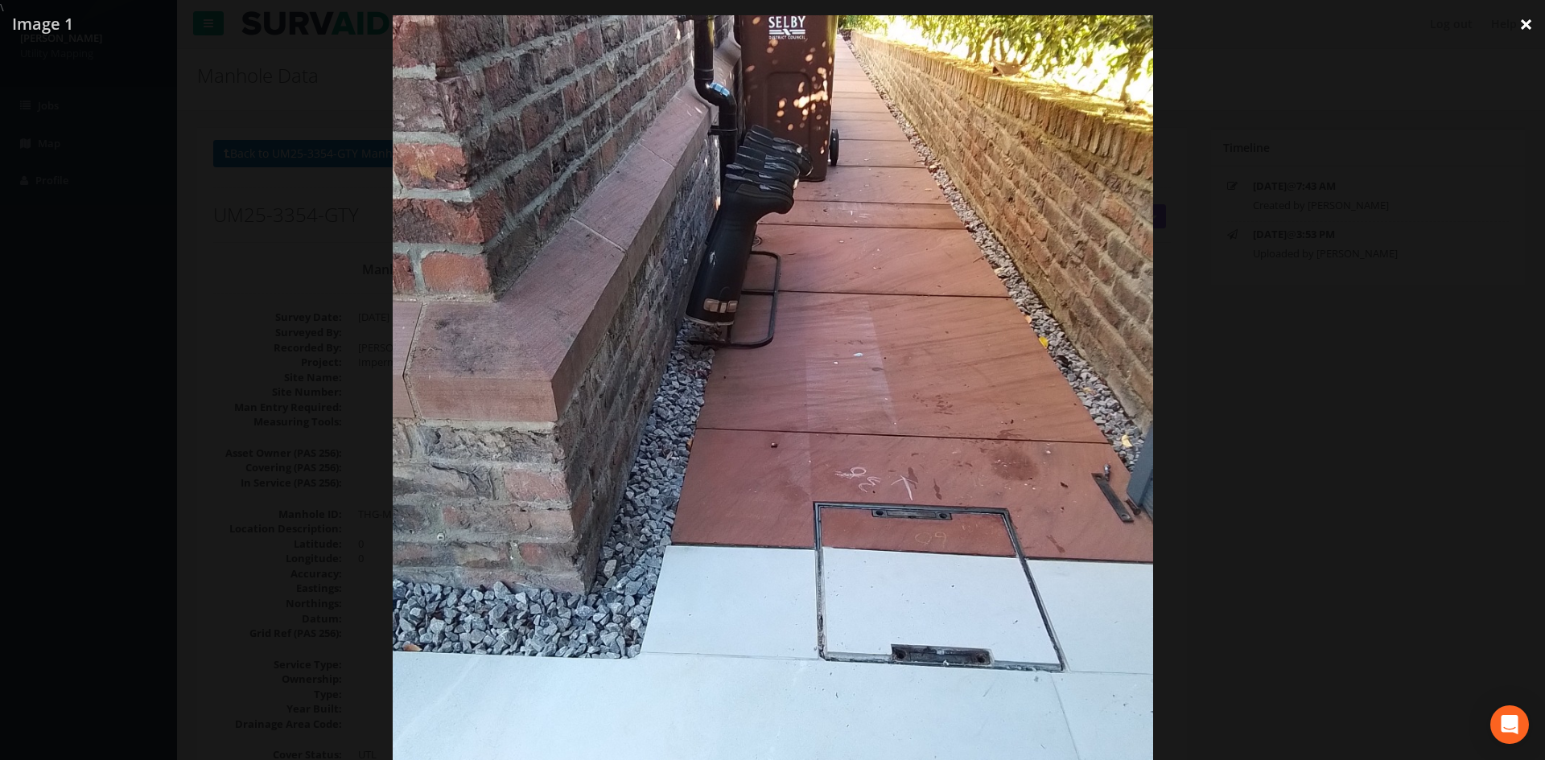
click at [1528, 20] on link "×" at bounding box center [1526, 24] width 38 height 48
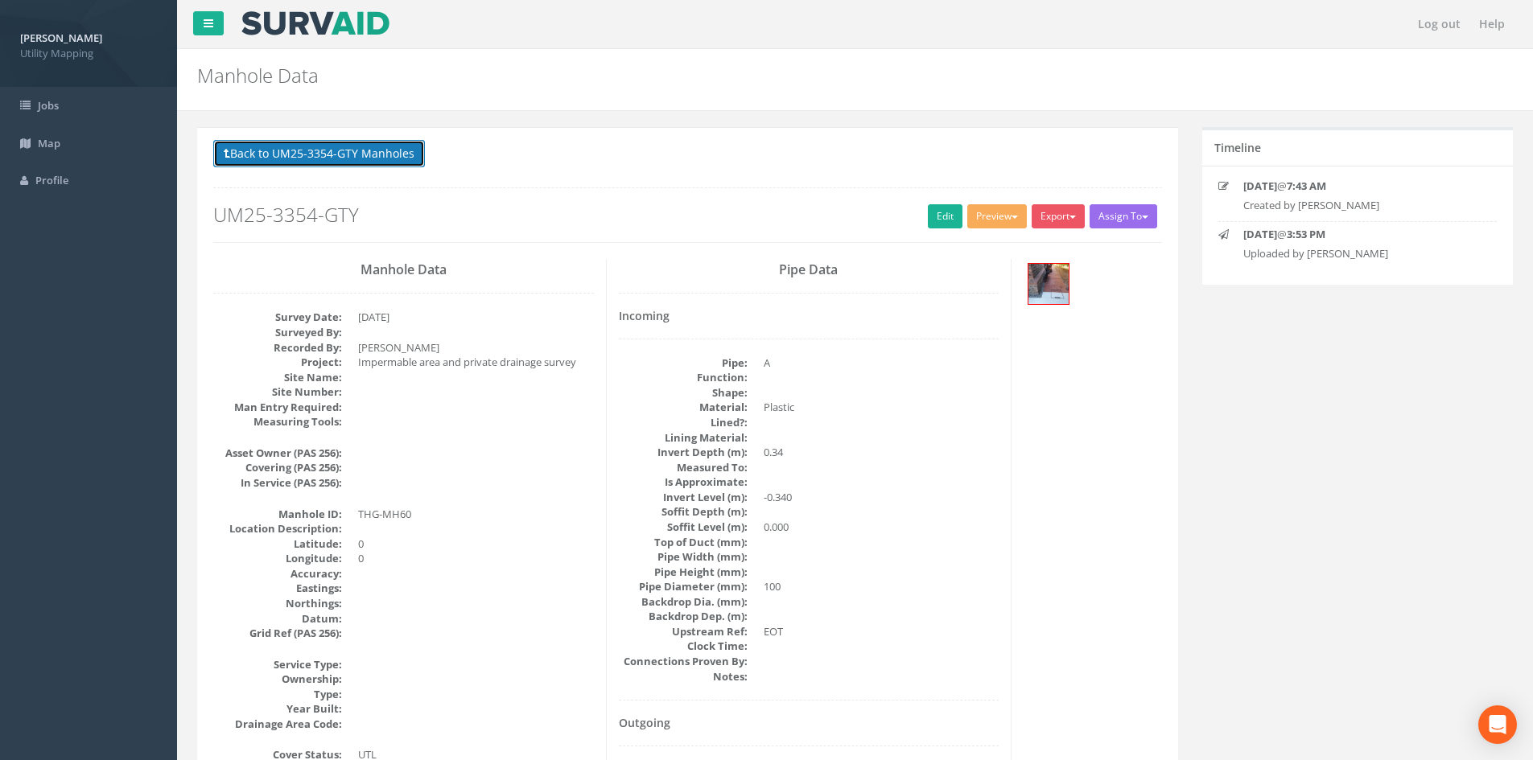
click at [368, 162] on button "Back to UM25-3354-GTY Manholes" at bounding box center [319, 153] width 212 height 27
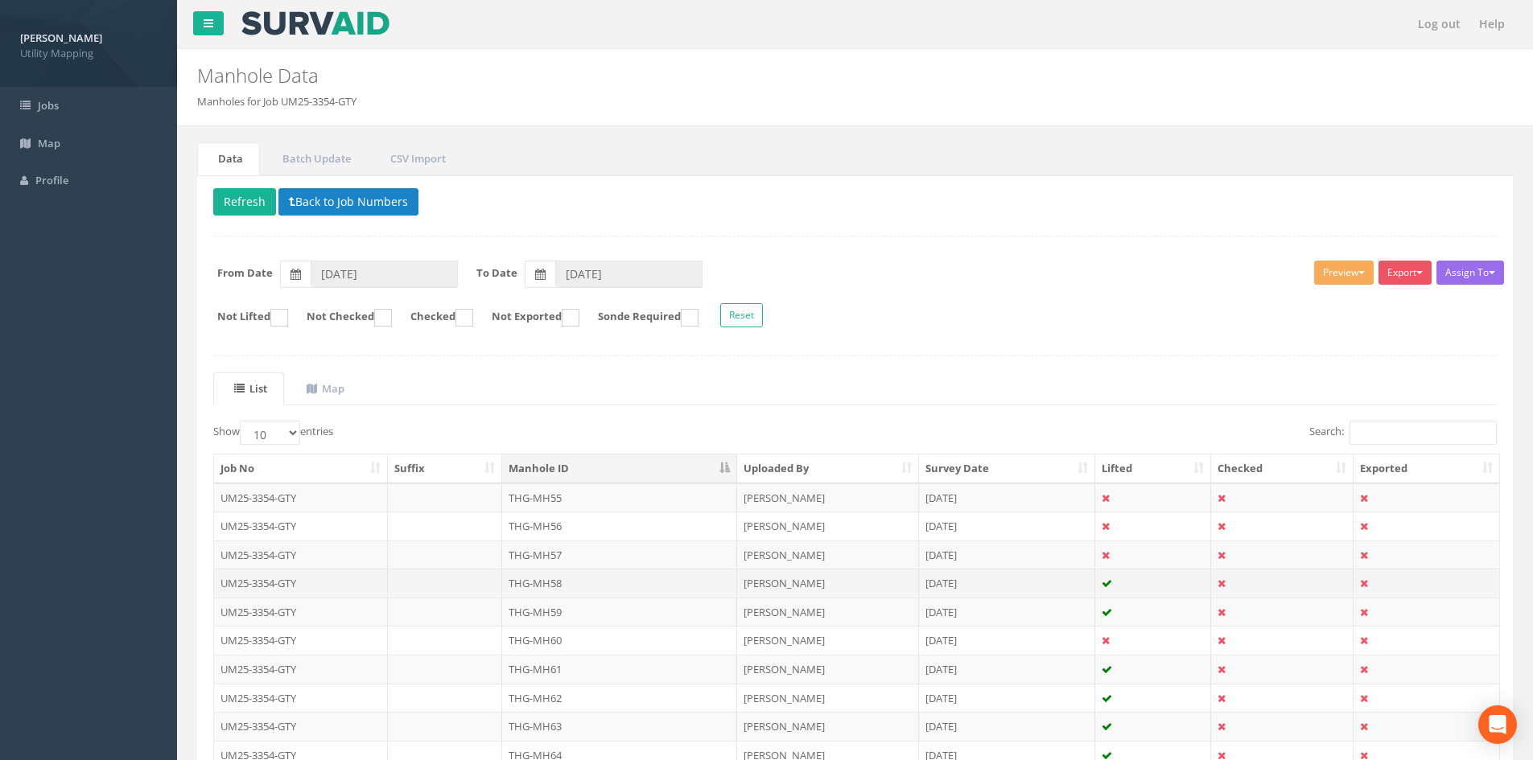
click at [570, 590] on td "THG-MH58" at bounding box center [619, 583] width 235 height 29
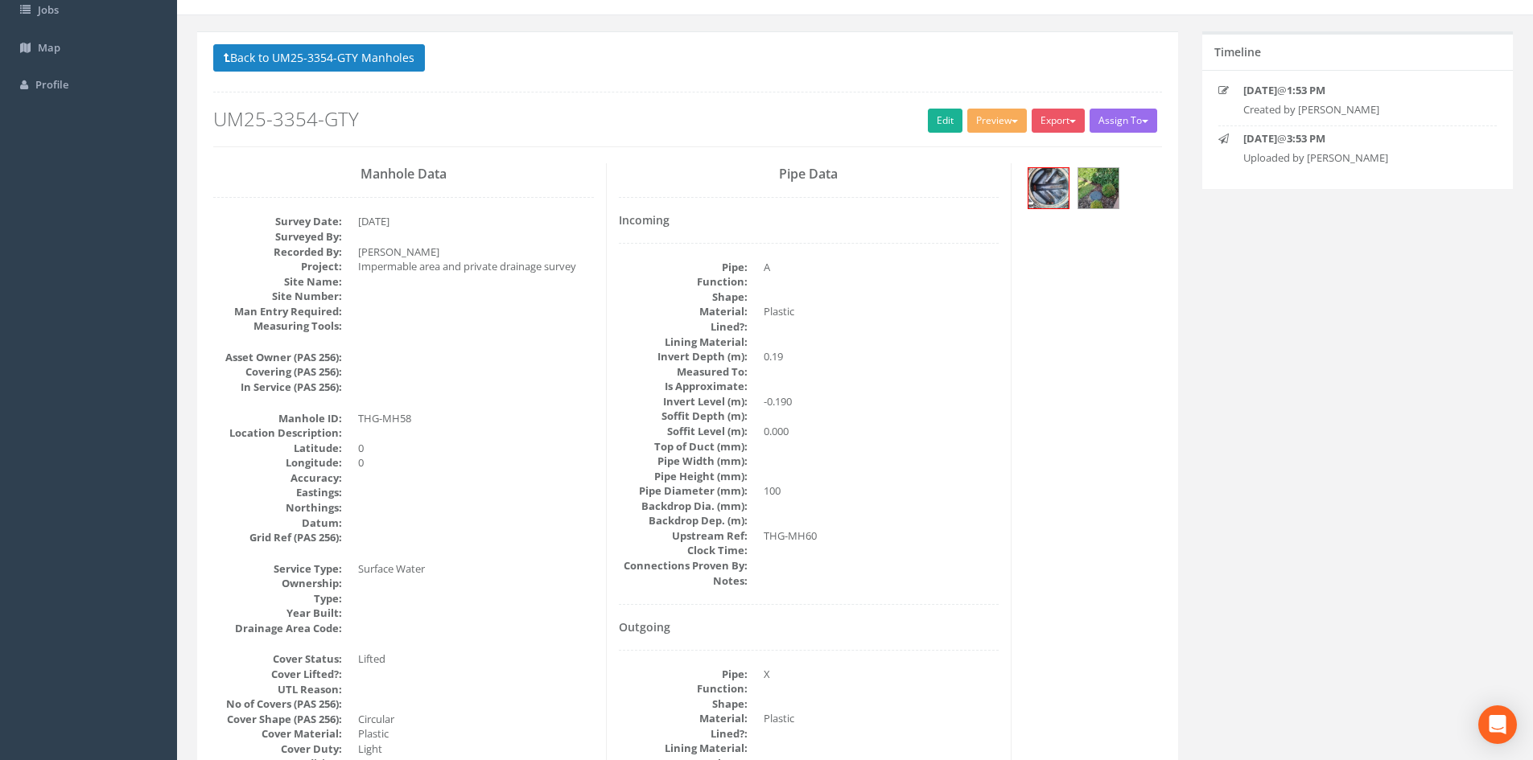
scroll to position [134, 0]
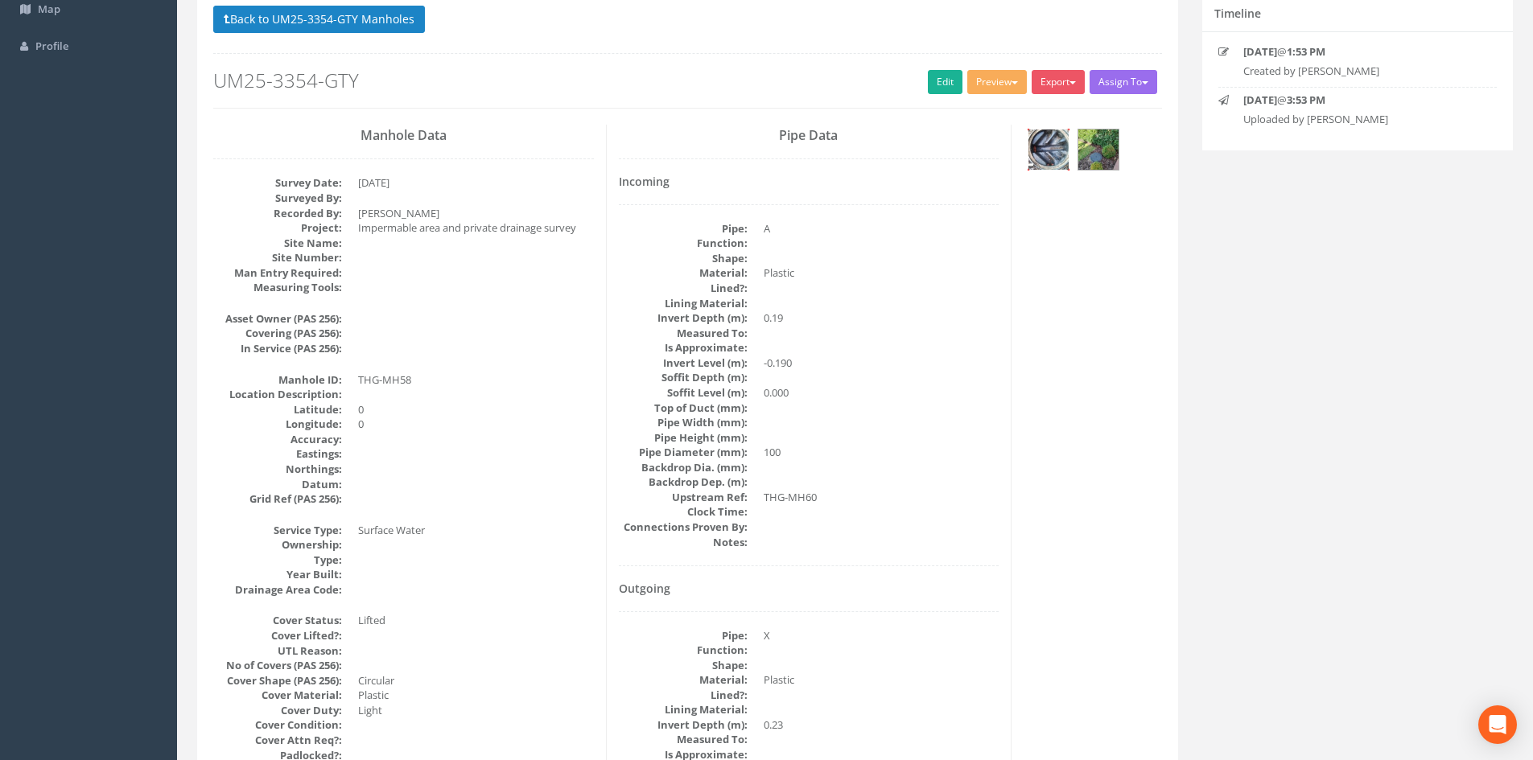
click at [1040, 155] on img at bounding box center [1048, 150] width 40 height 40
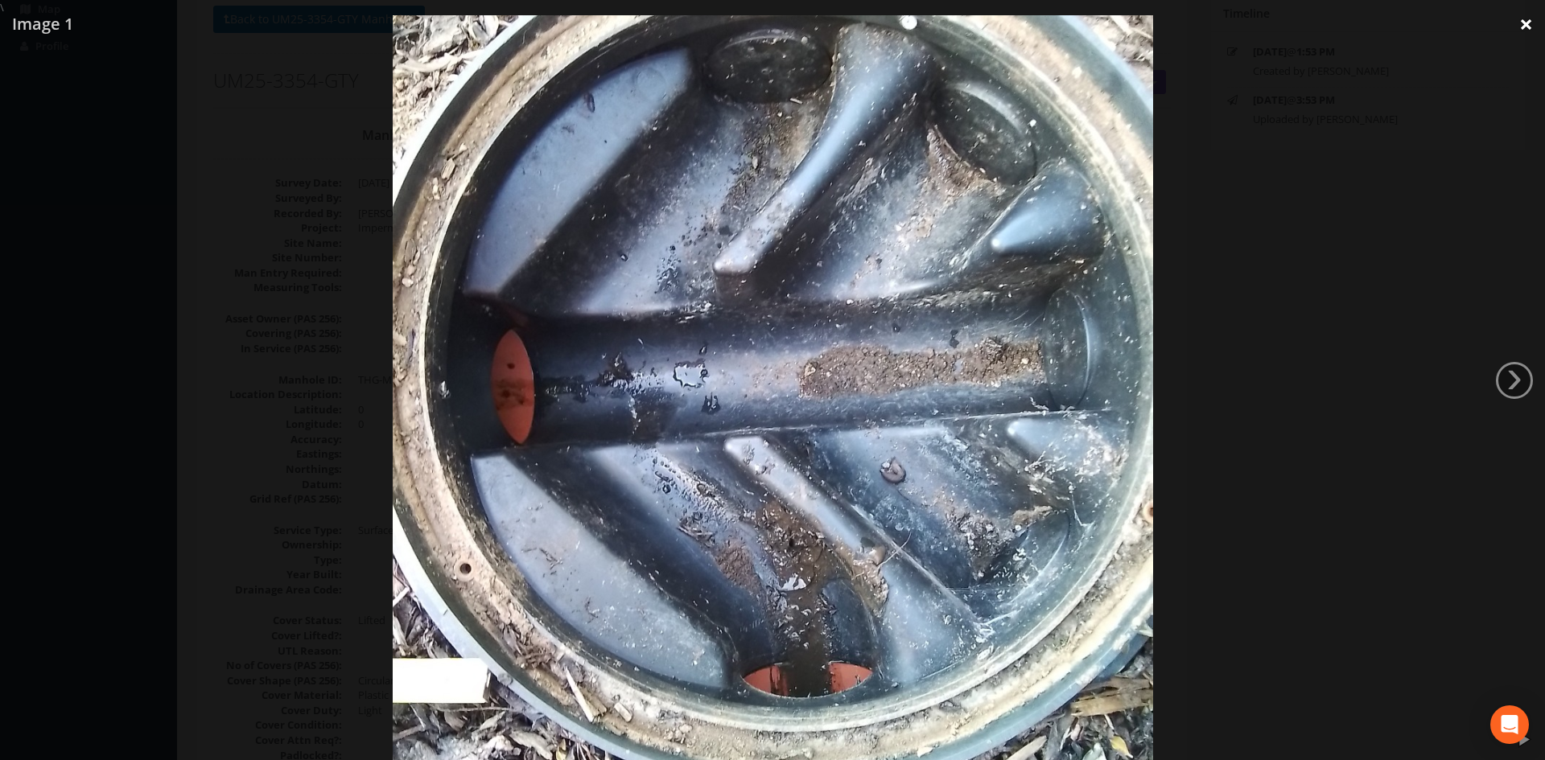
click at [1526, 34] on link "×" at bounding box center [1526, 24] width 38 height 48
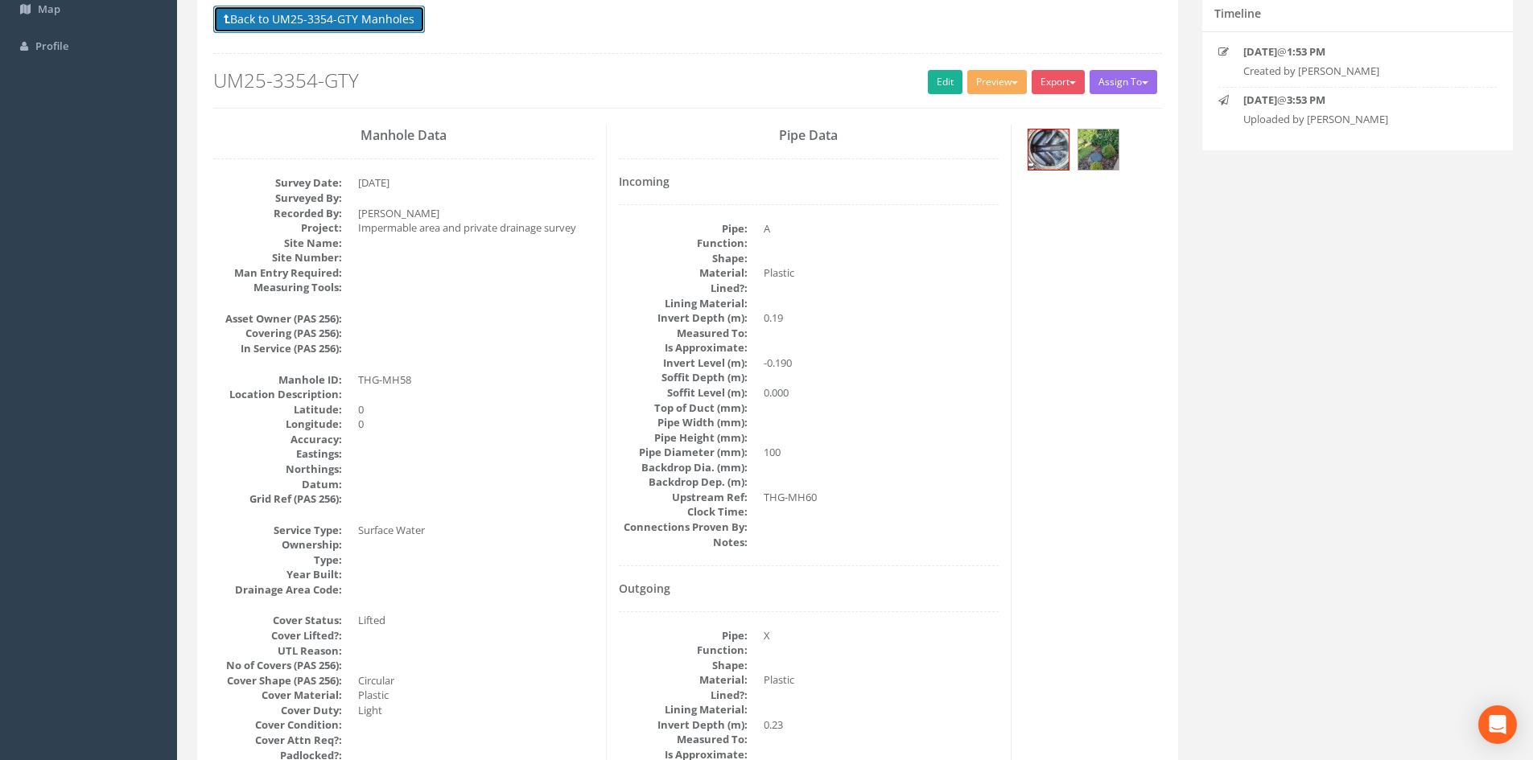
click at [324, 27] on button "Back to UM25-3354-GTY Manholes" at bounding box center [319, 19] width 212 height 27
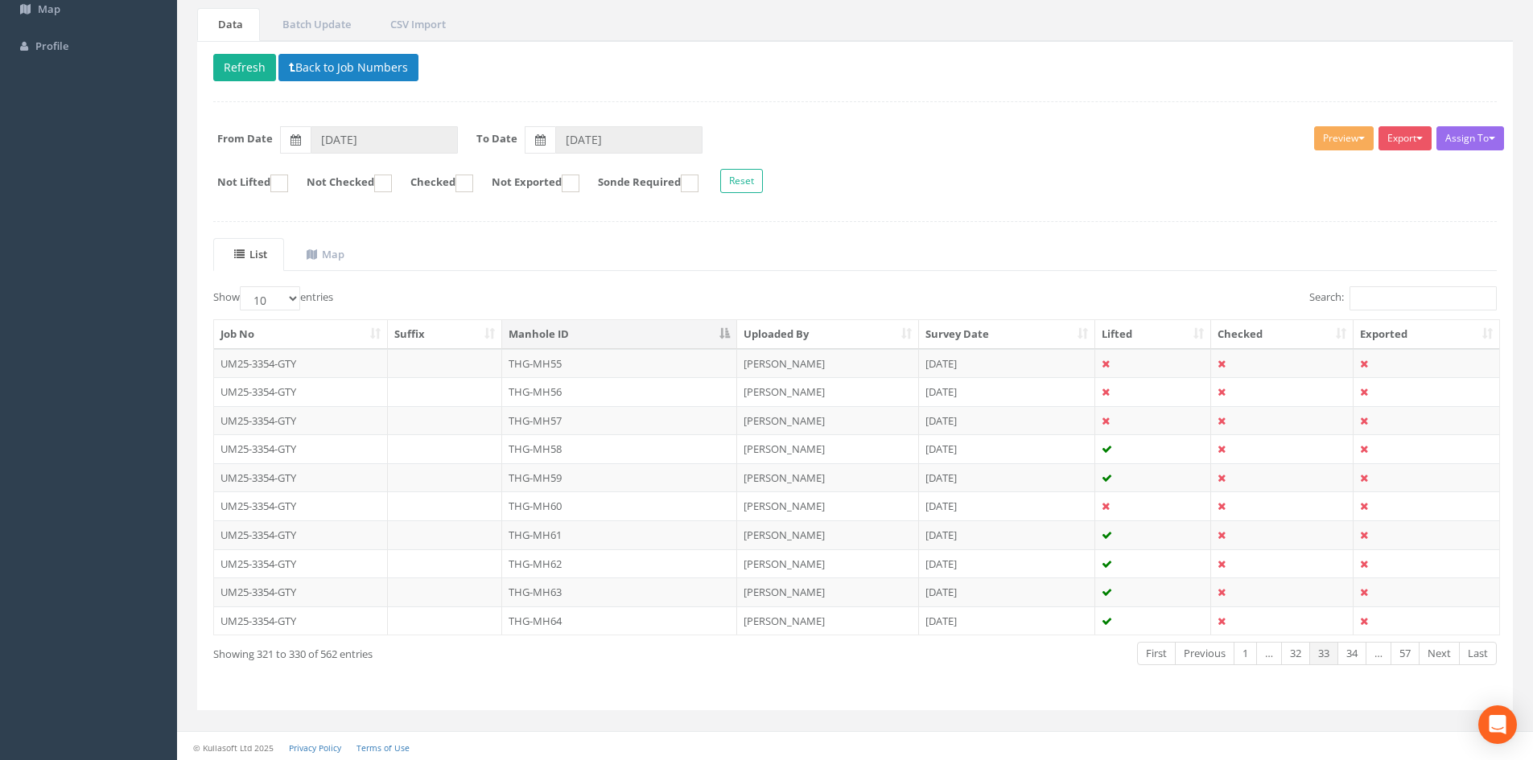
scroll to position [137, 0]
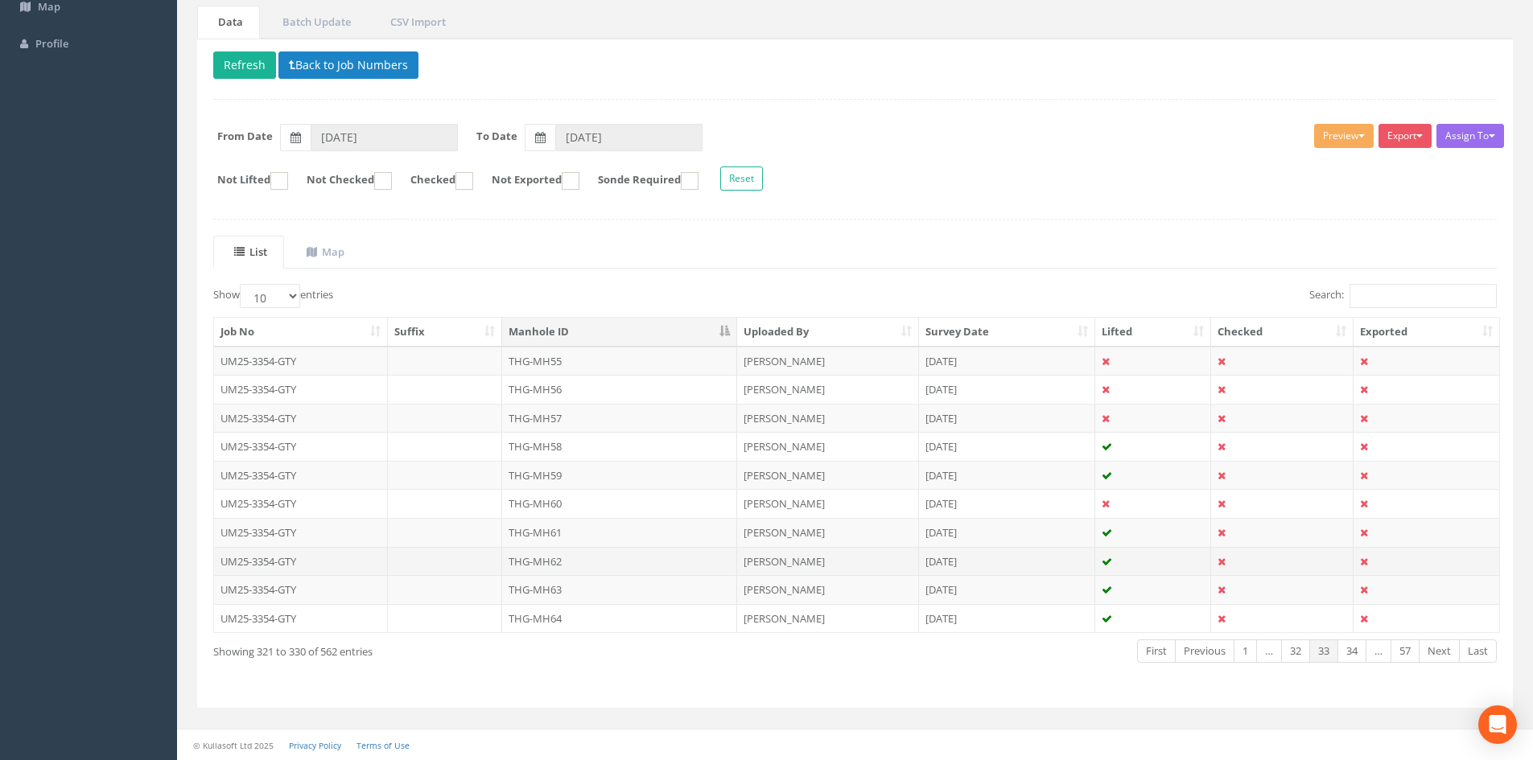
click at [588, 567] on td "THG-MH62" at bounding box center [619, 561] width 235 height 29
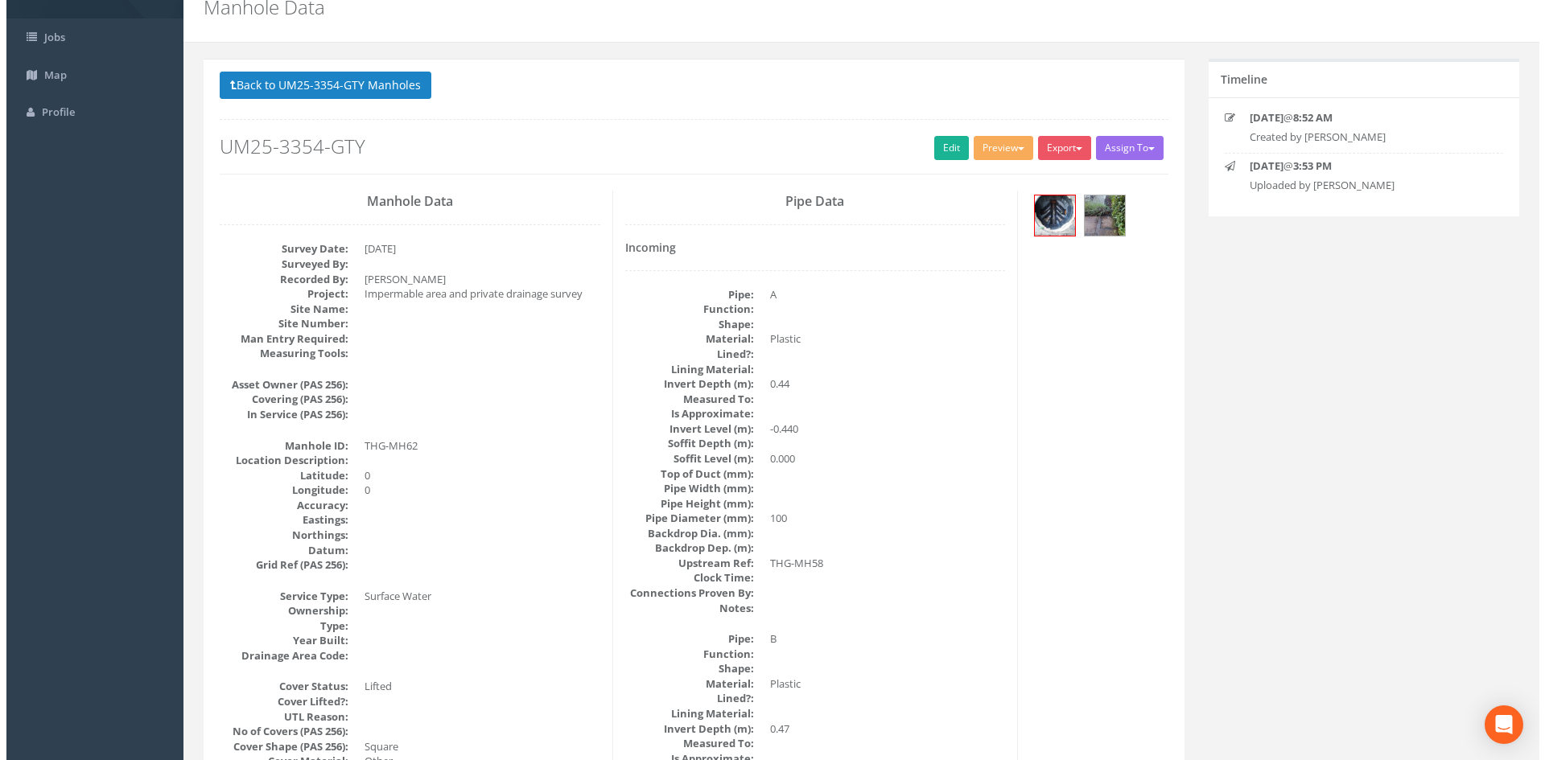
scroll to position [0, 0]
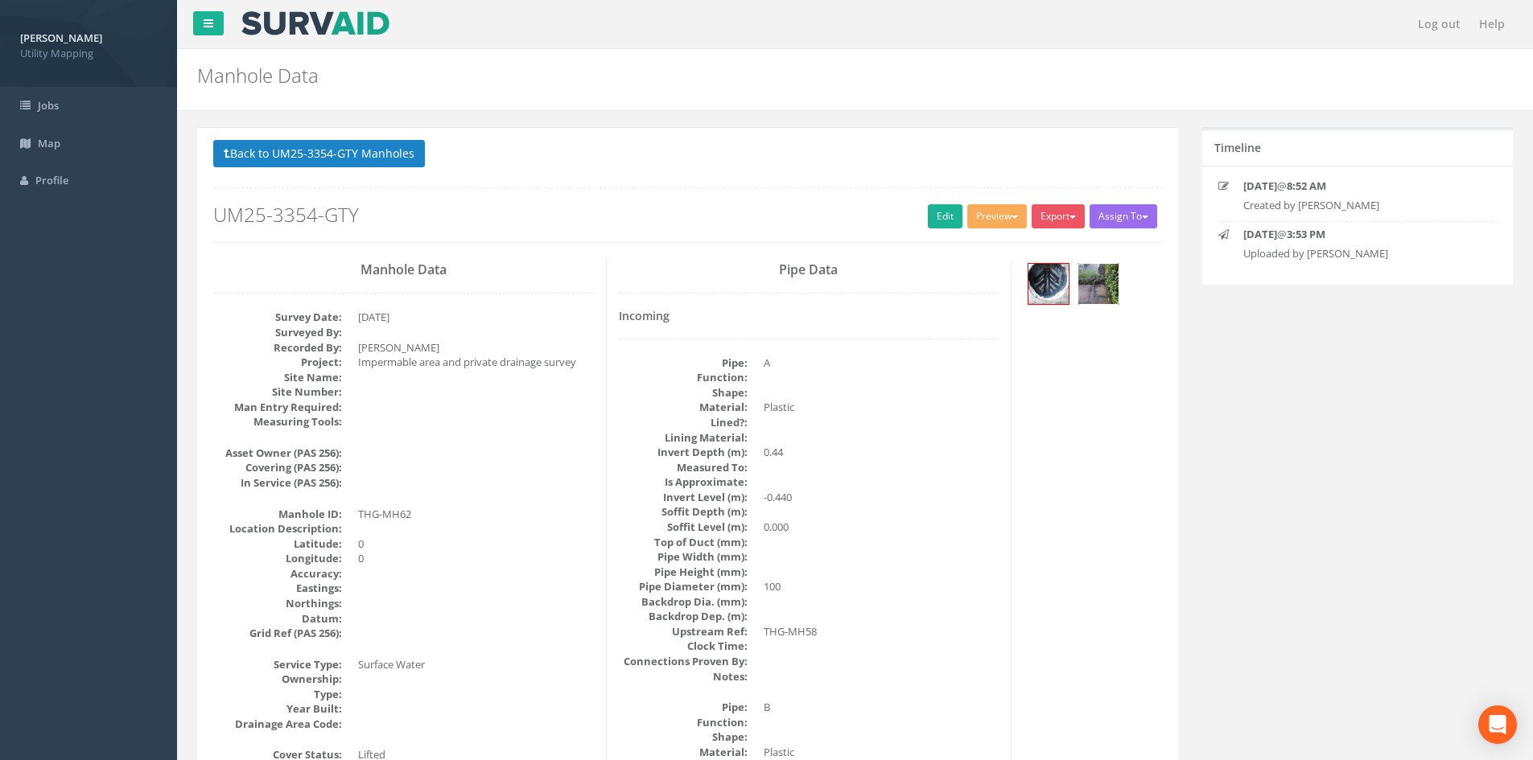
click at [1093, 292] on img at bounding box center [1098, 284] width 40 height 40
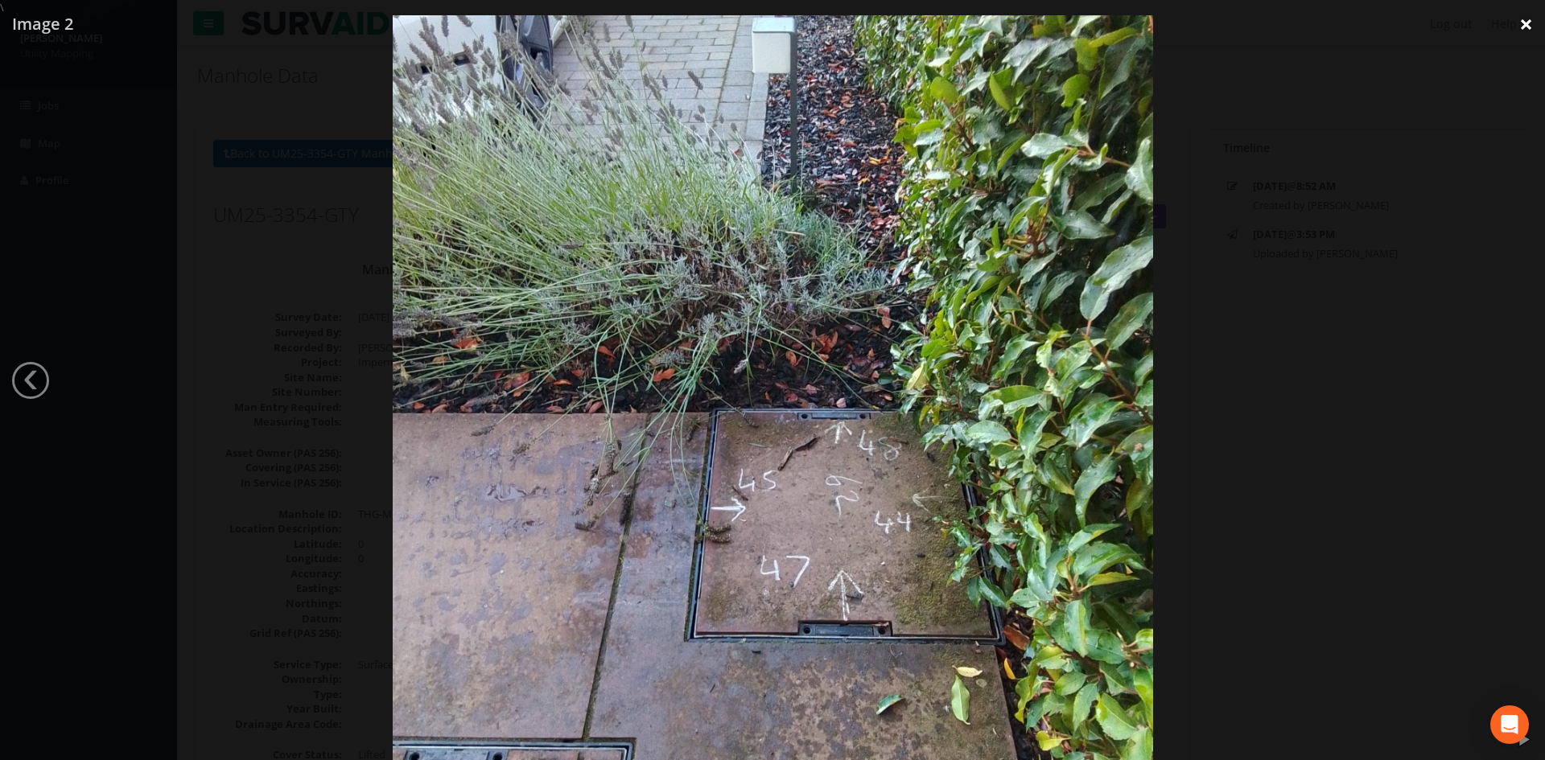
click at [1518, 19] on link "×" at bounding box center [1526, 24] width 38 height 48
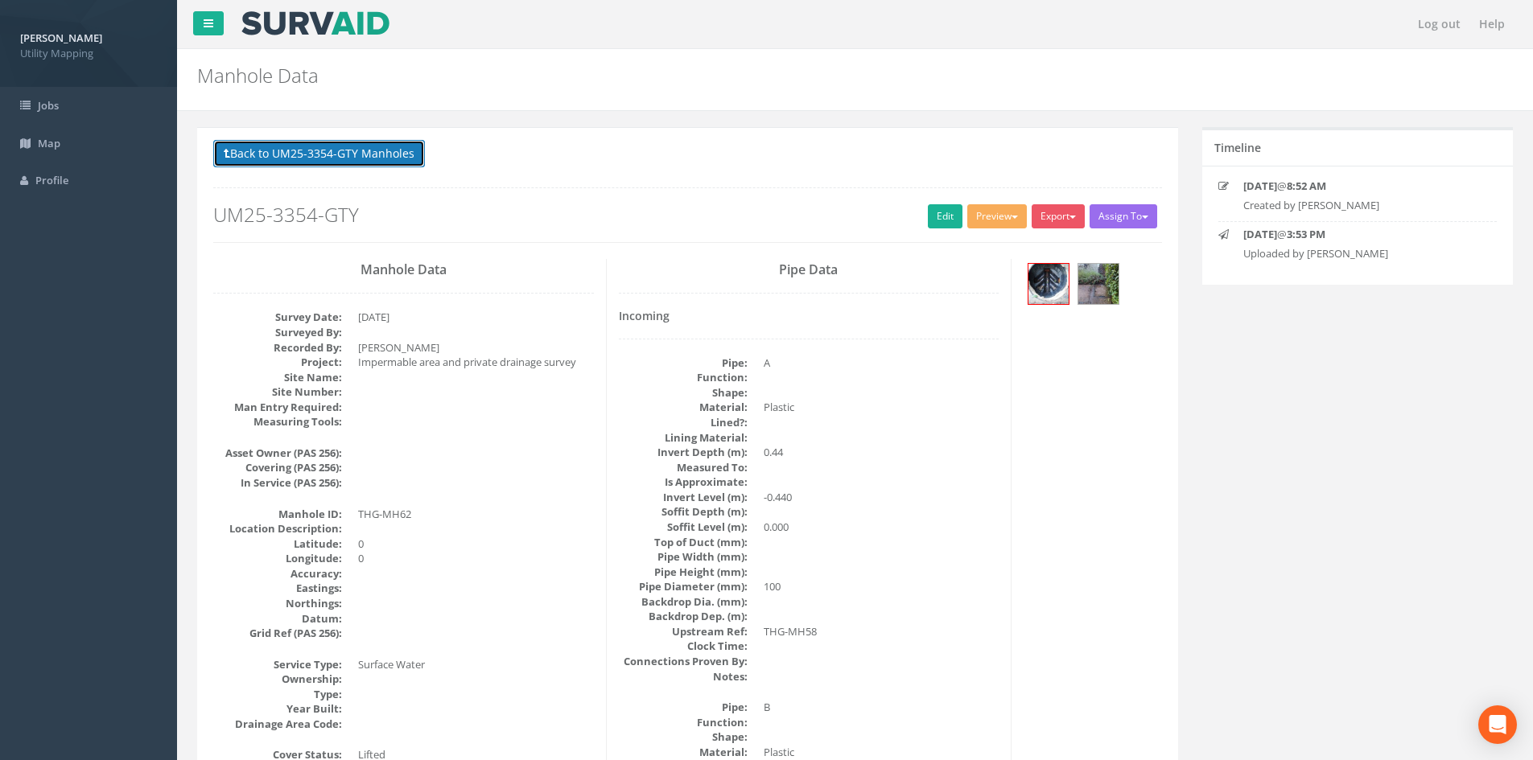
click at [385, 150] on button "Back to UM25-3354-GTY Manholes" at bounding box center [319, 153] width 212 height 27
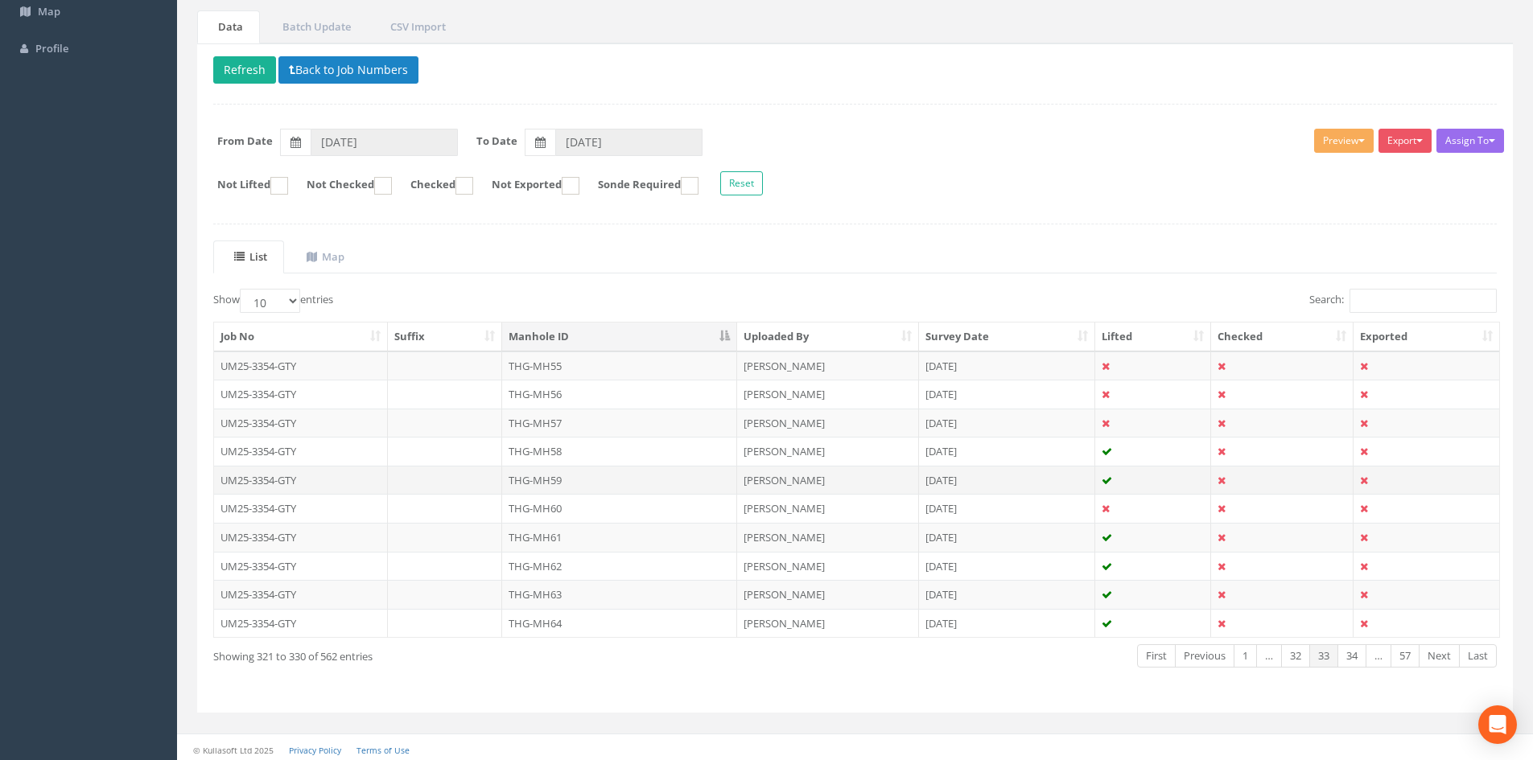
scroll to position [137, 0]
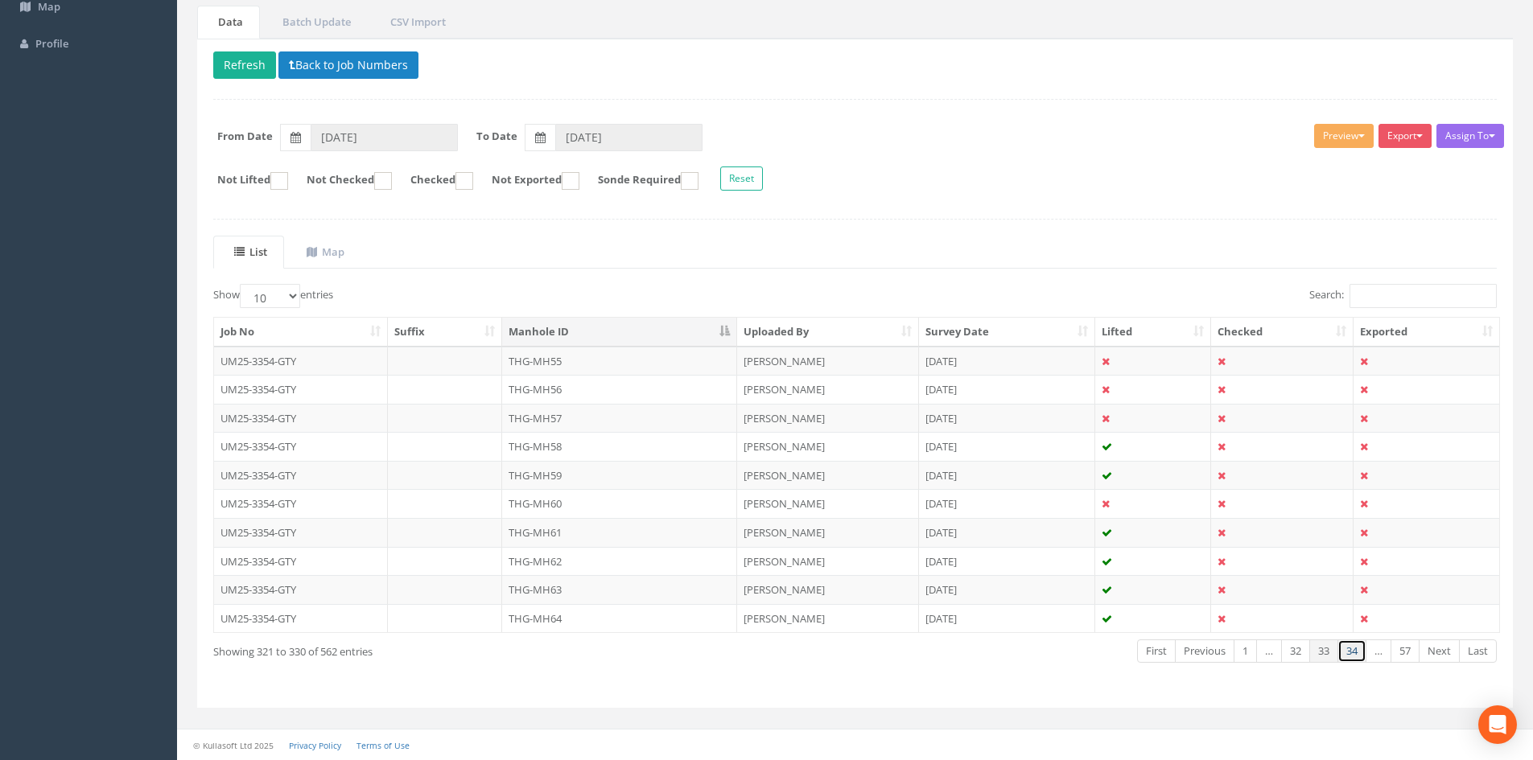
click at [1347, 649] on link "34" at bounding box center [1351, 651] width 29 height 23
click at [566, 619] on td "THG-MH74" at bounding box center [619, 618] width 235 height 29
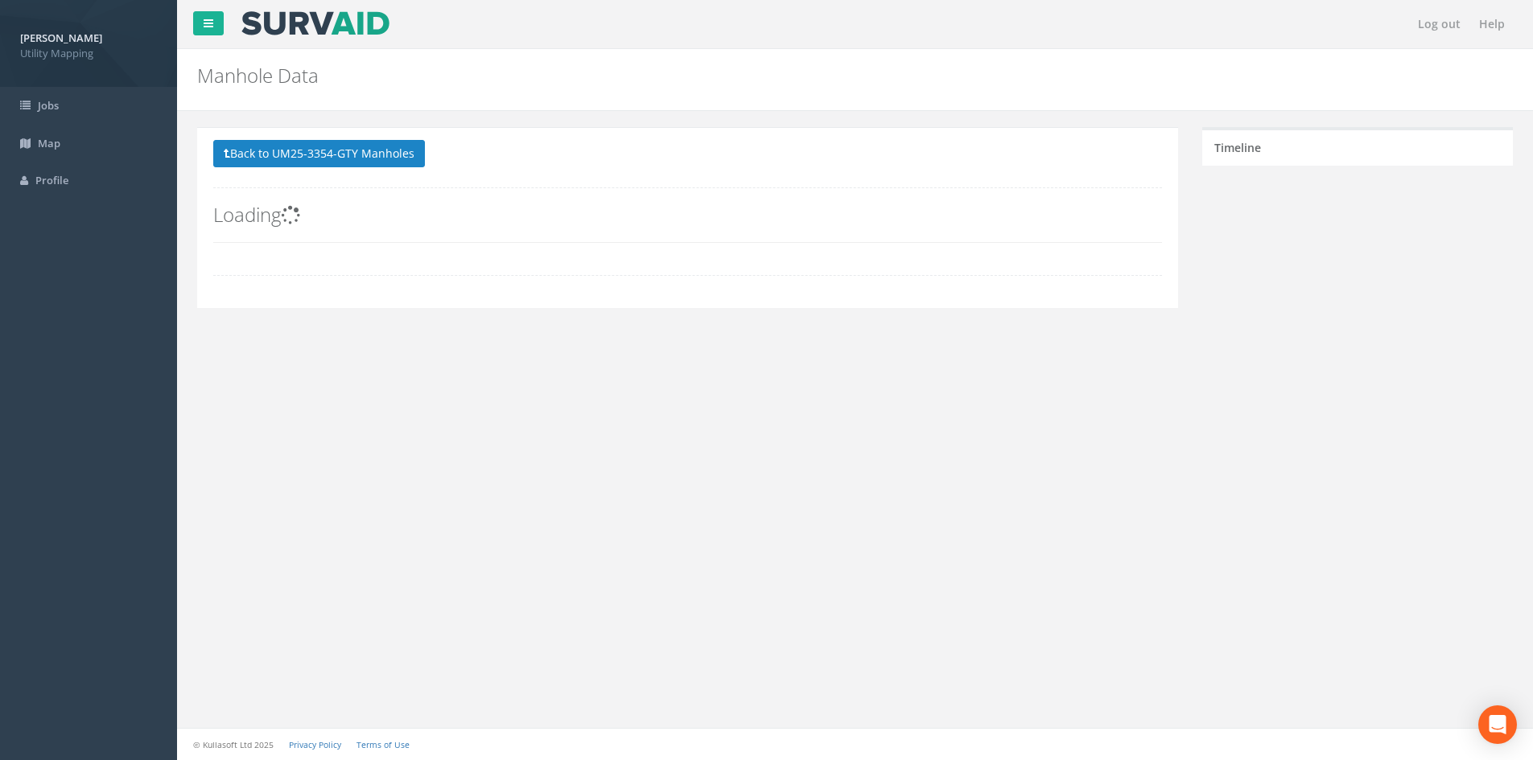
scroll to position [0, 0]
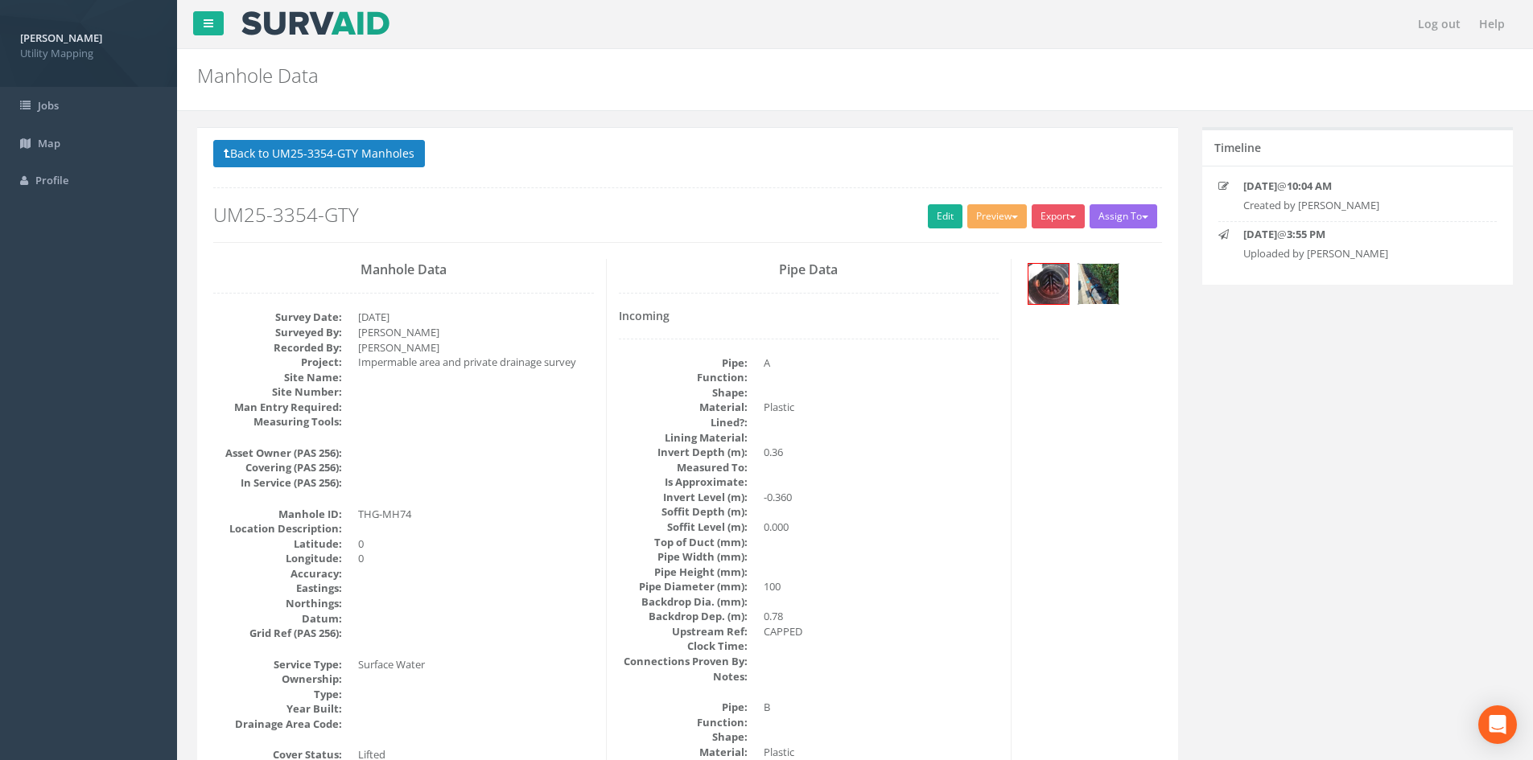
click at [1113, 283] on img at bounding box center [1098, 284] width 40 height 40
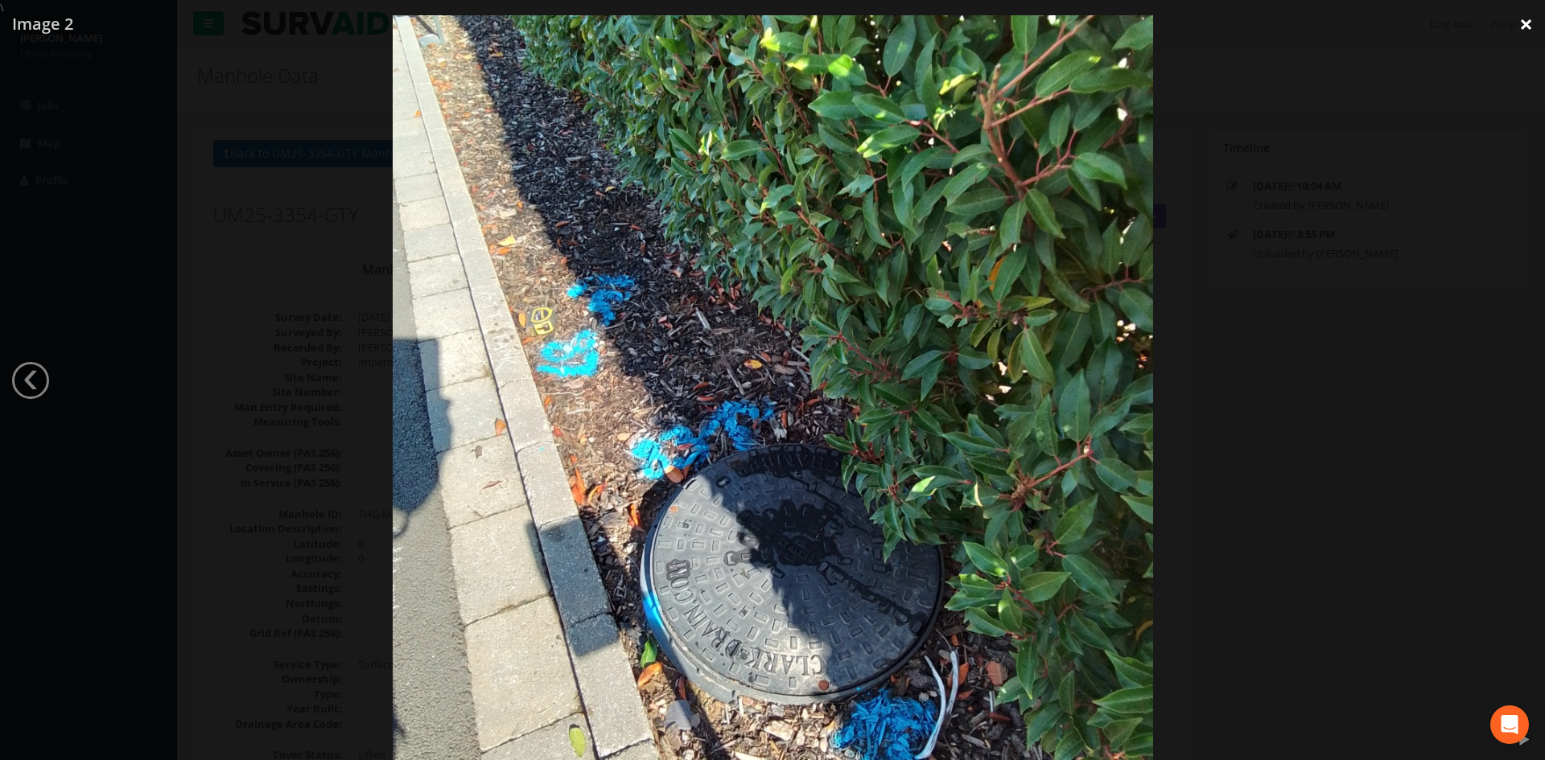
click at [1515, 30] on link "×" at bounding box center [1526, 24] width 38 height 48
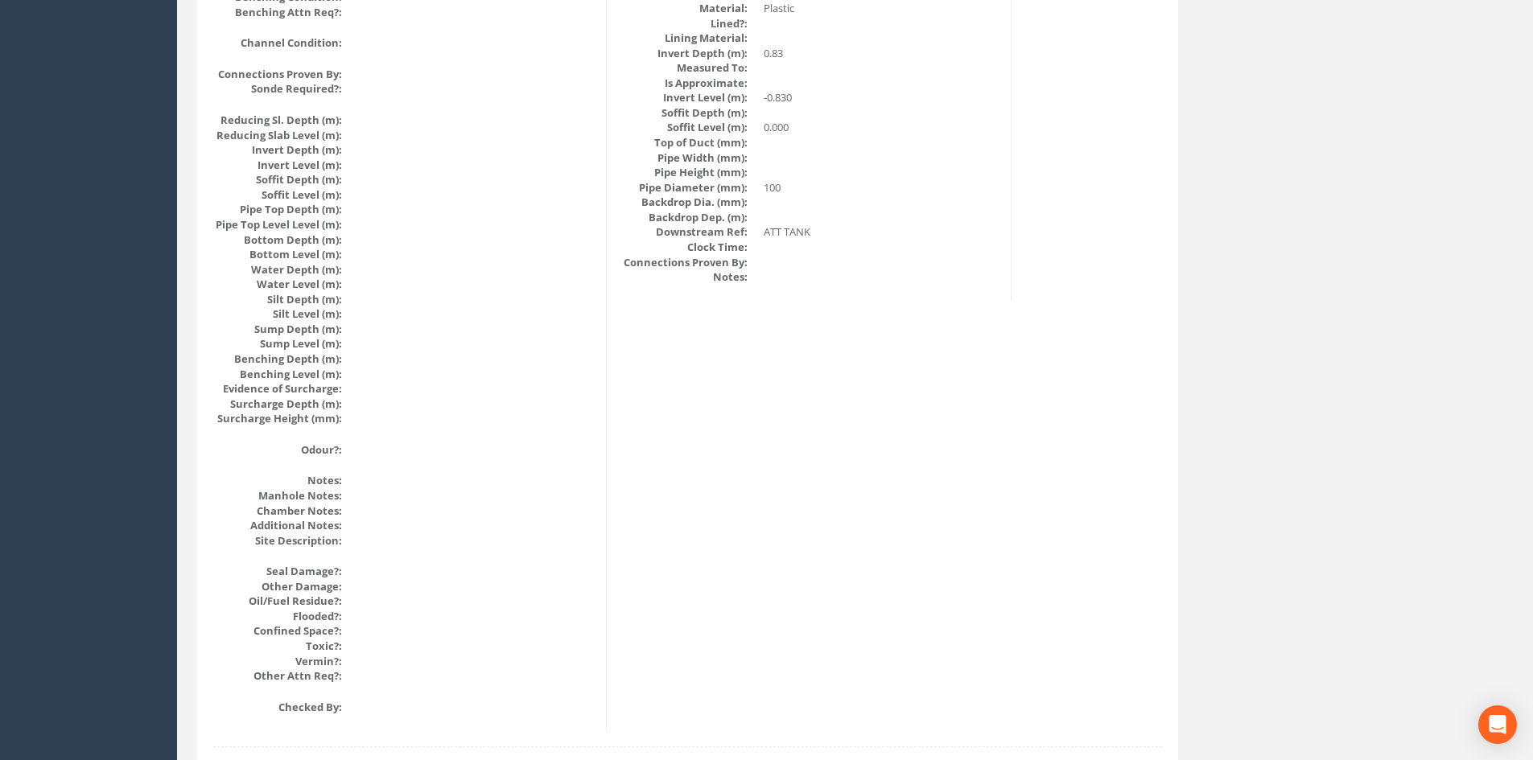
scroll to position [1721, 0]
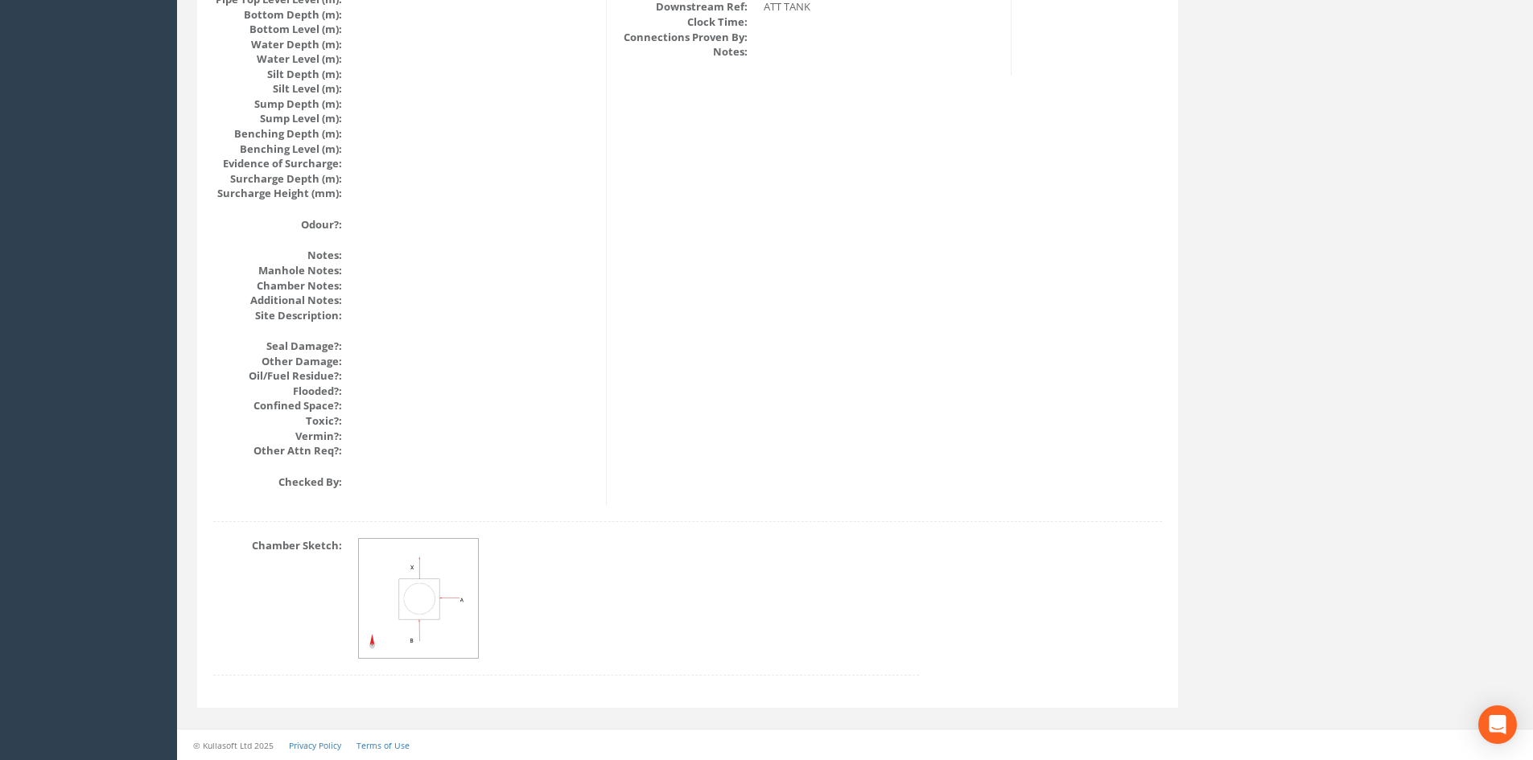
click at [418, 577] on img at bounding box center [419, 599] width 121 height 121
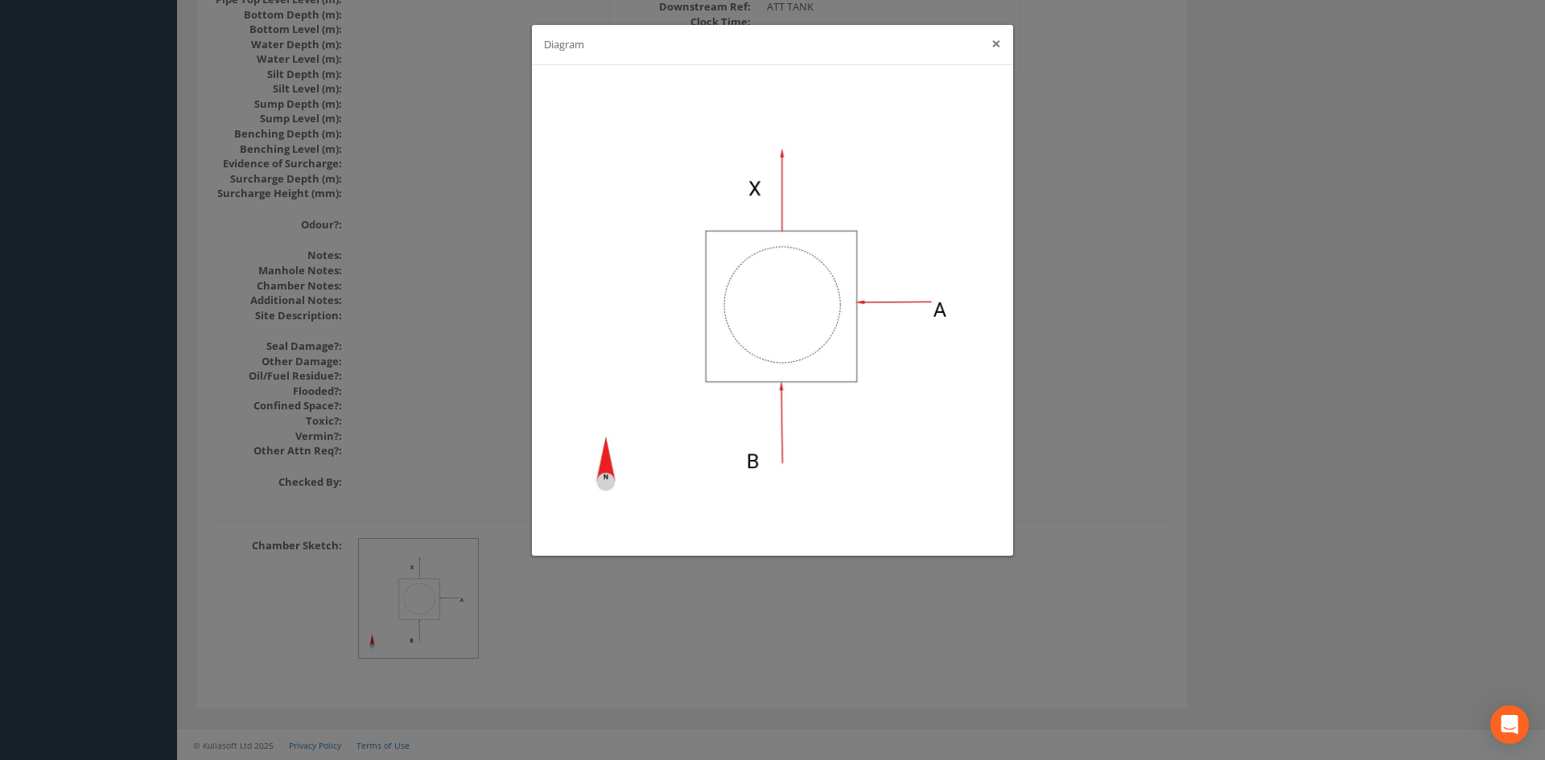
click at [999, 43] on button "×" at bounding box center [996, 43] width 10 height 17
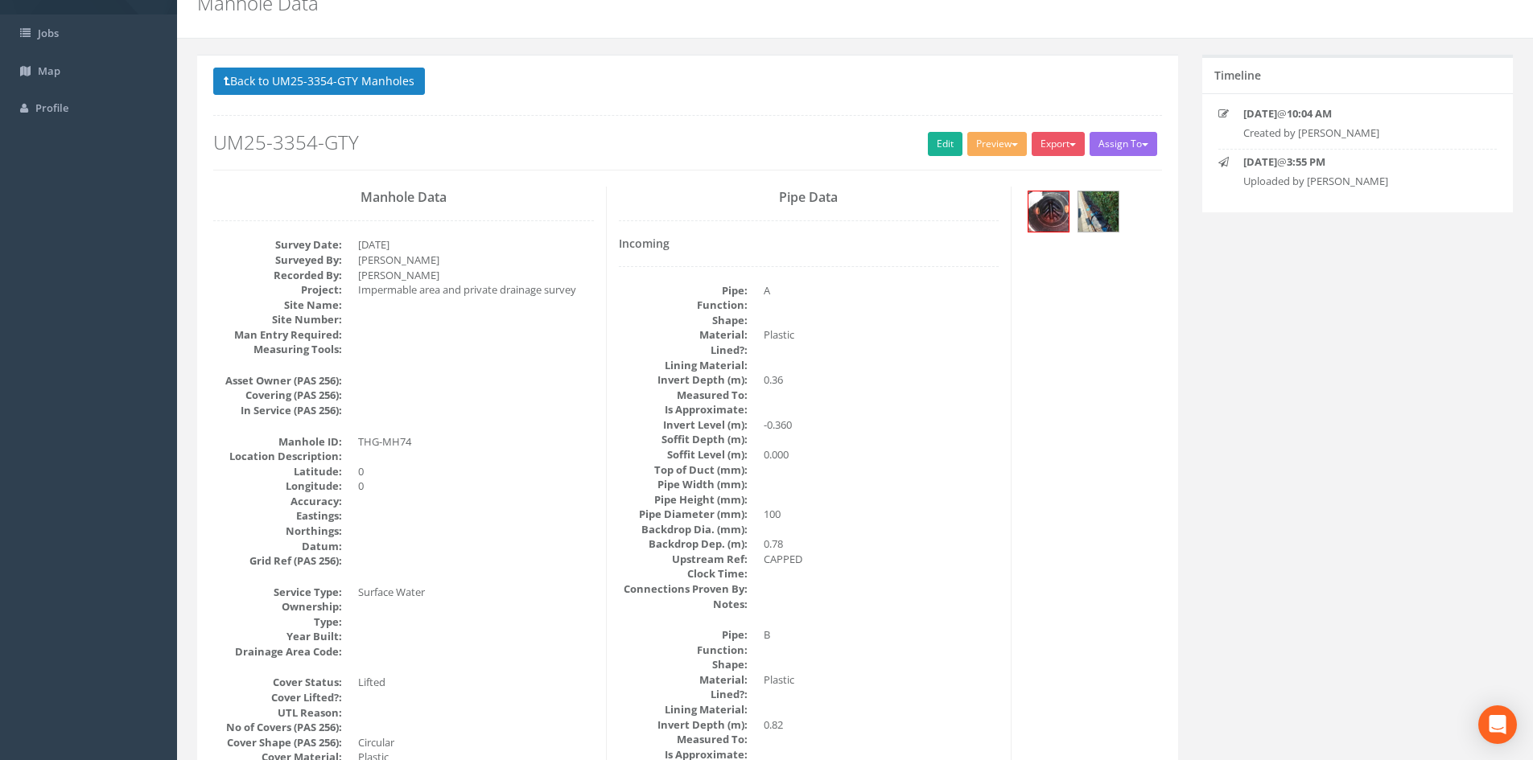
scroll to position [0, 0]
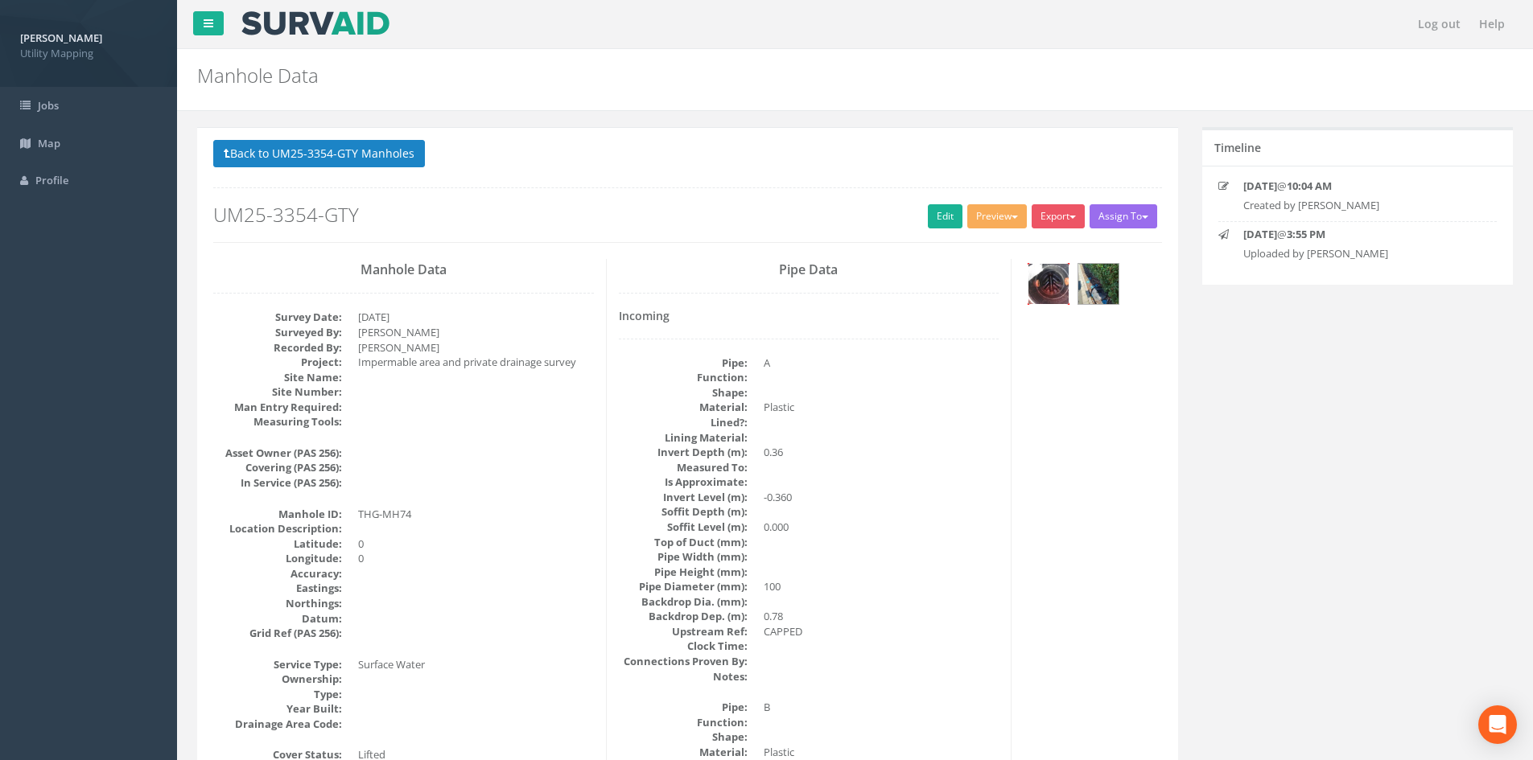
click at [1044, 293] on img at bounding box center [1048, 284] width 40 height 40
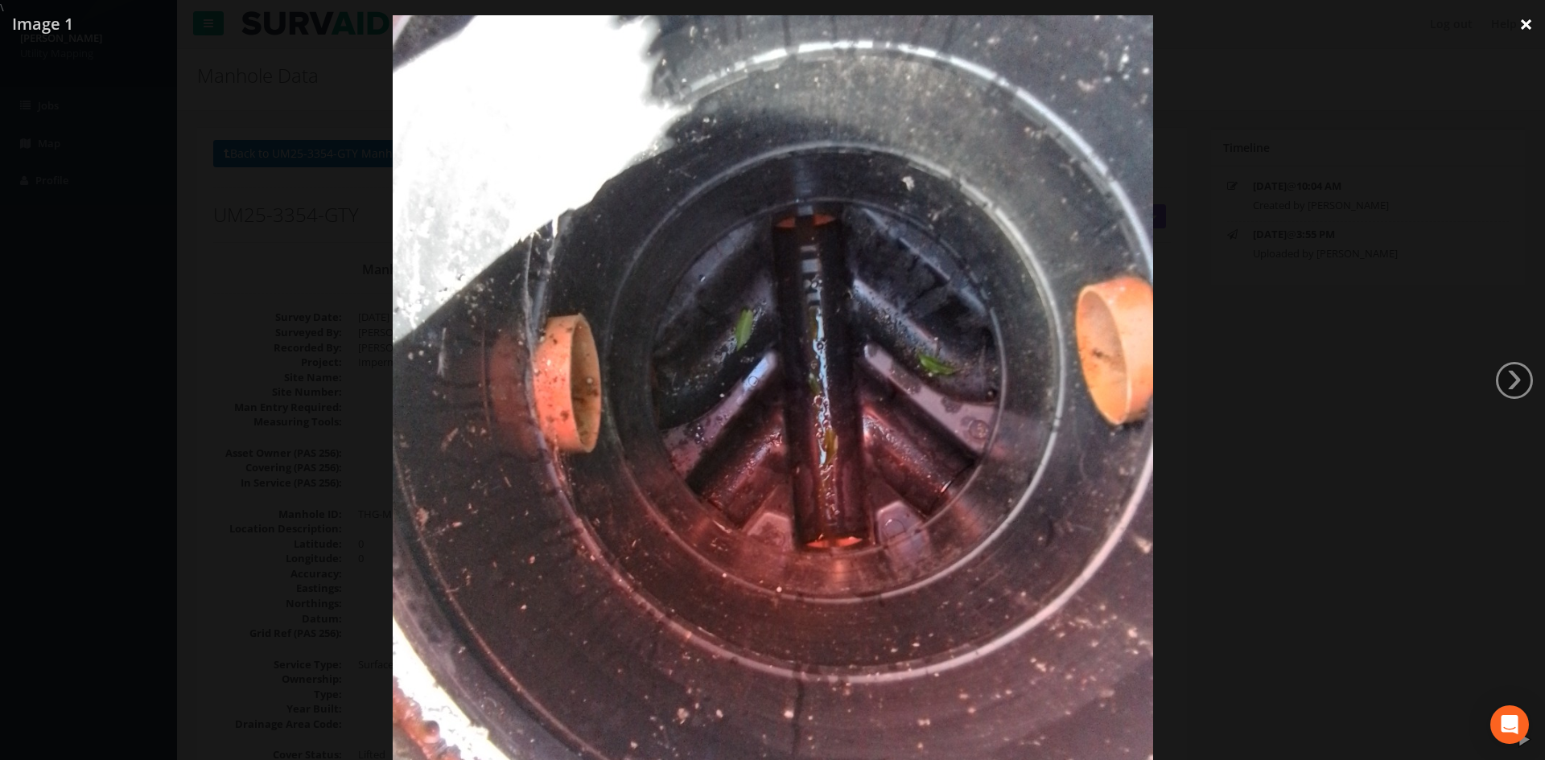
click at [1521, 36] on link "×" at bounding box center [1526, 24] width 38 height 48
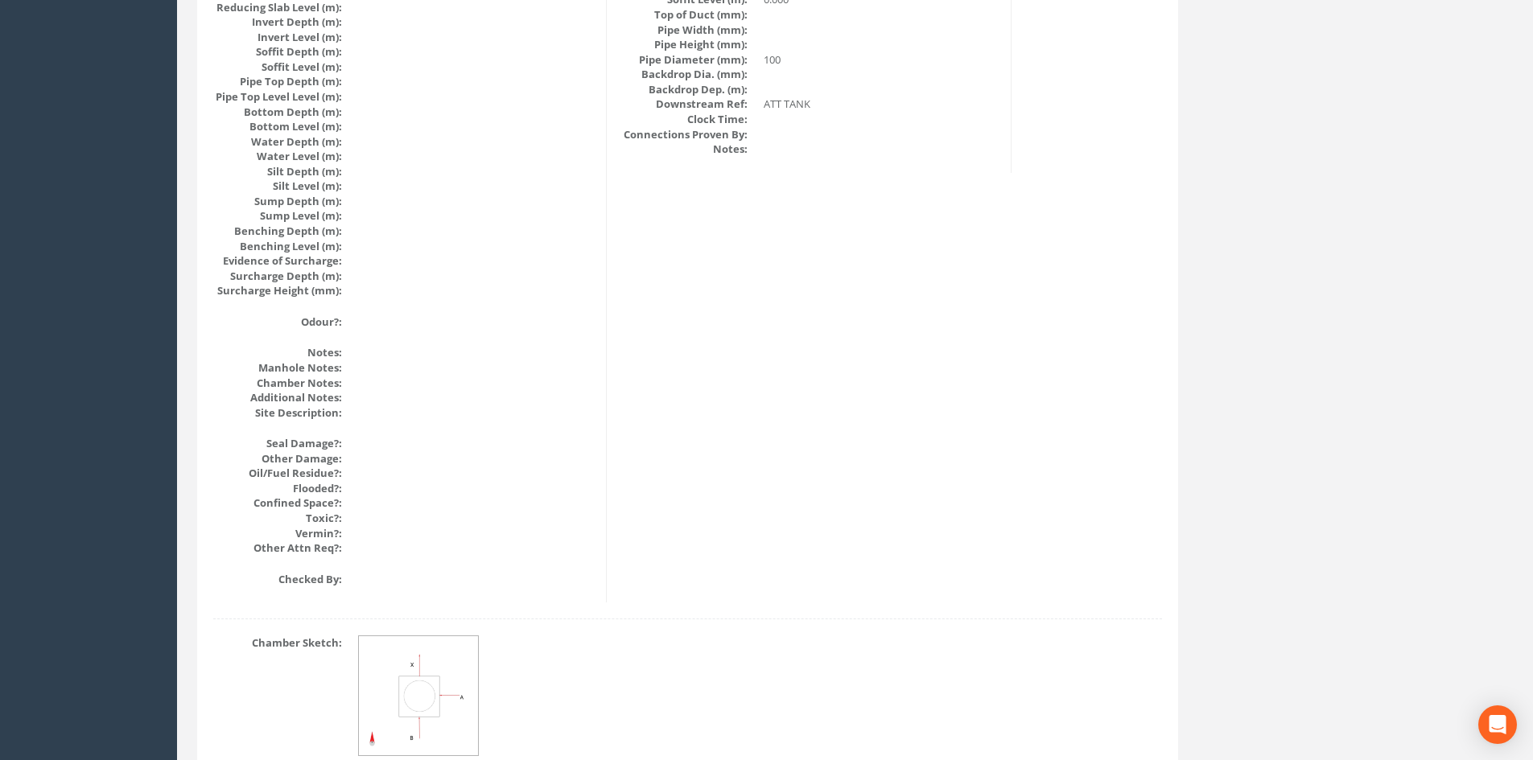
scroll to position [1721, 0]
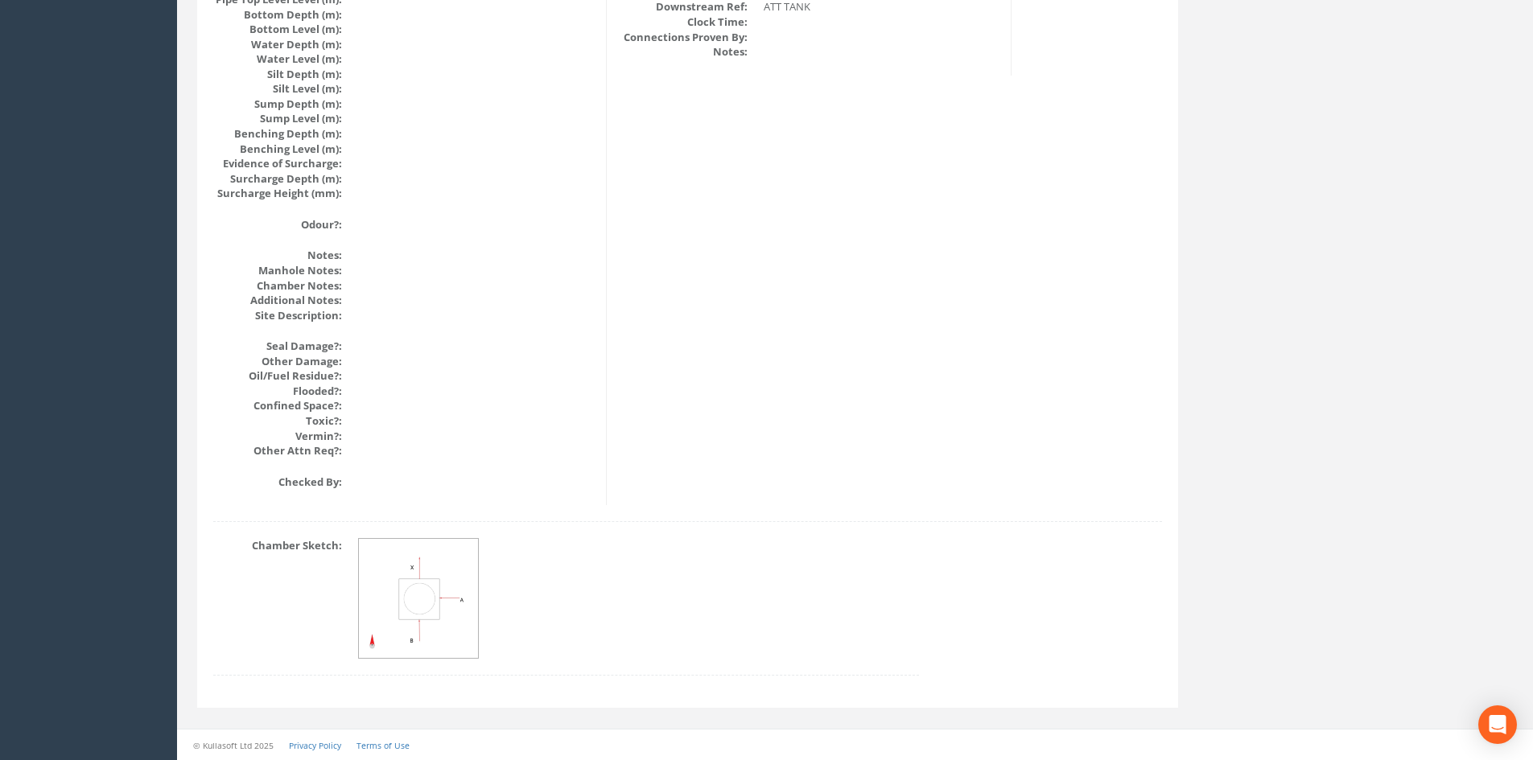
click at [398, 602] on img at bounding box center [419, 599] width 121 height 121
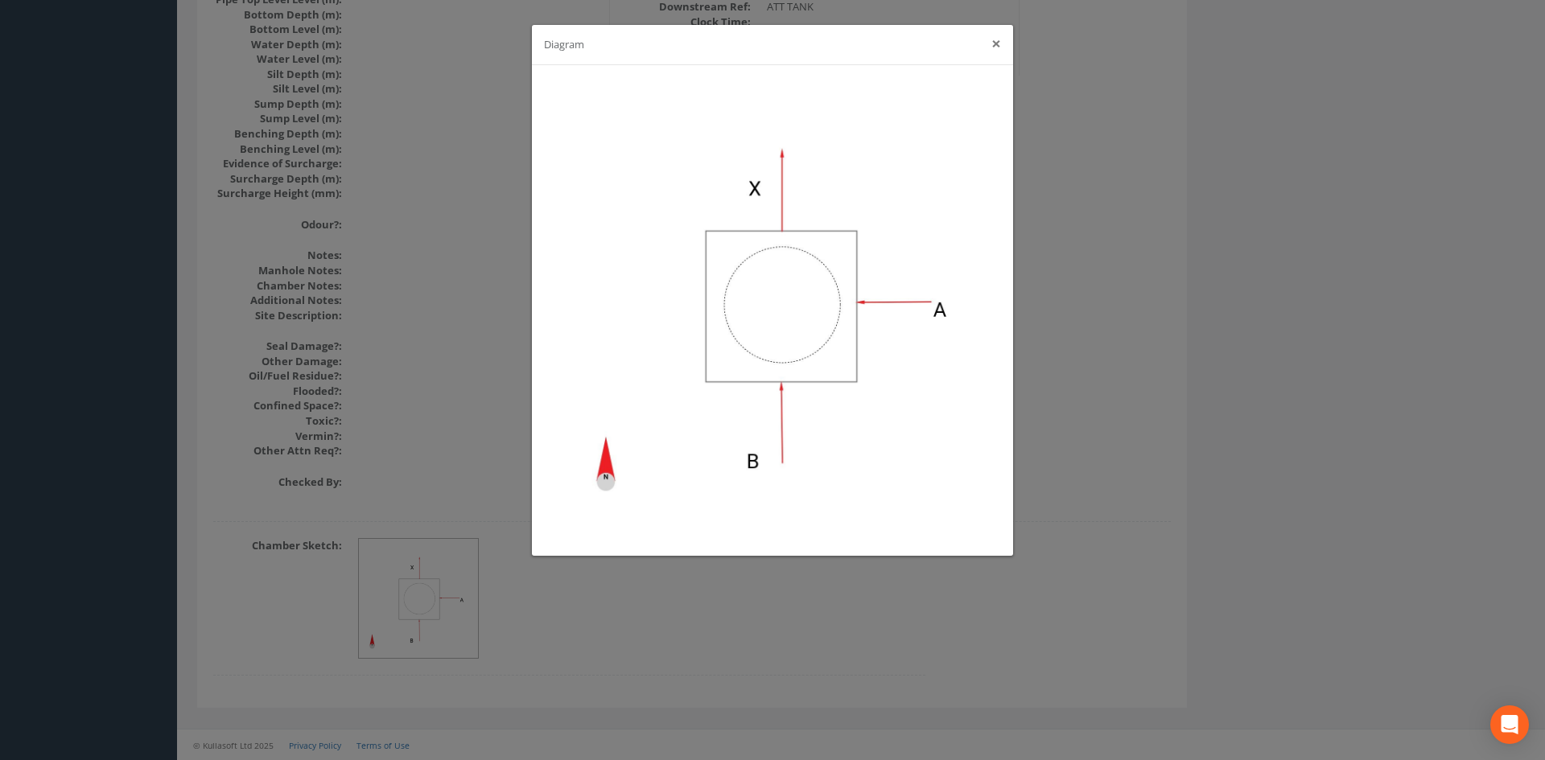
click at [998, 46] on button "×" at bounding box center [996, 43] width 10 height 17
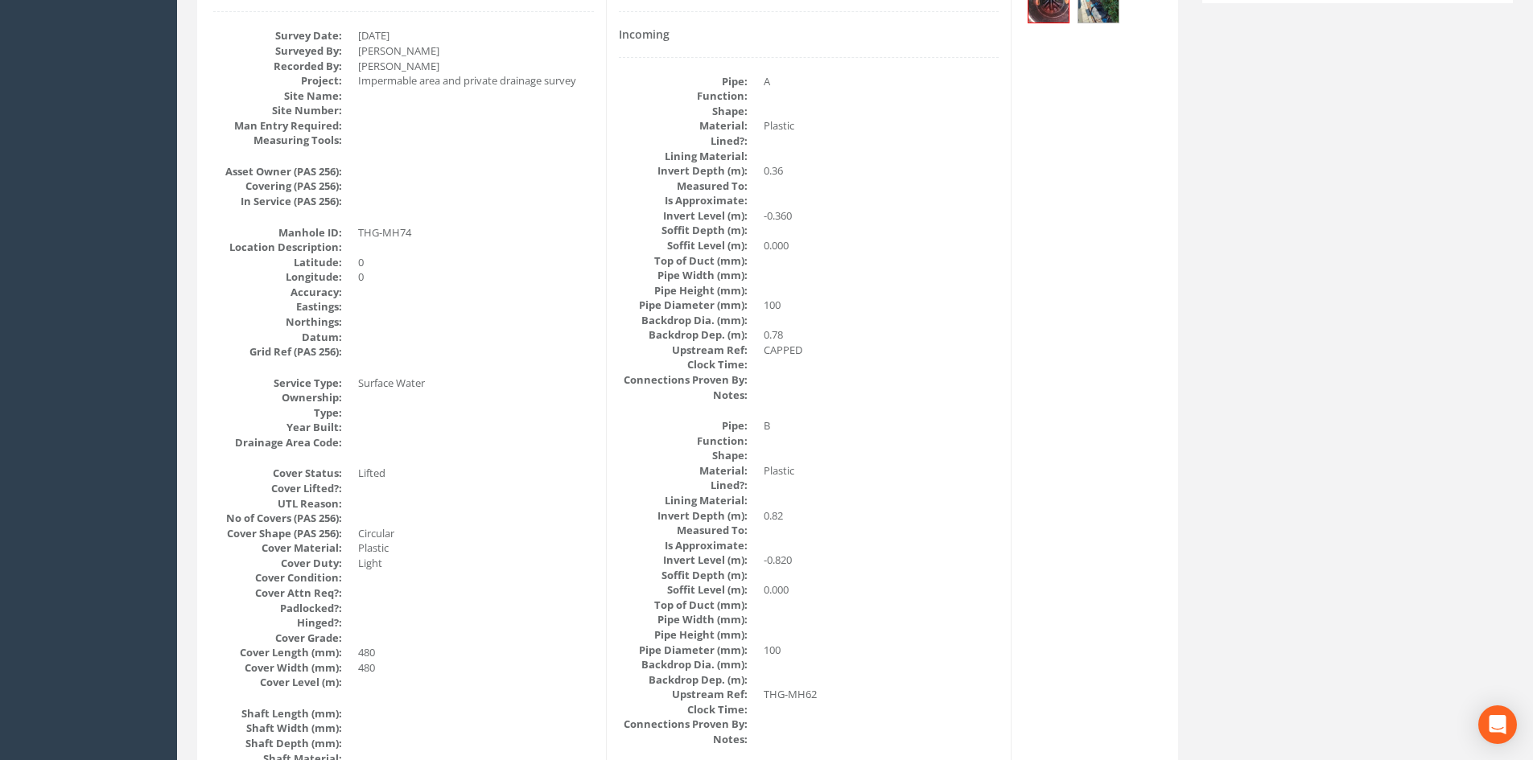
scroll to position [0, 0]
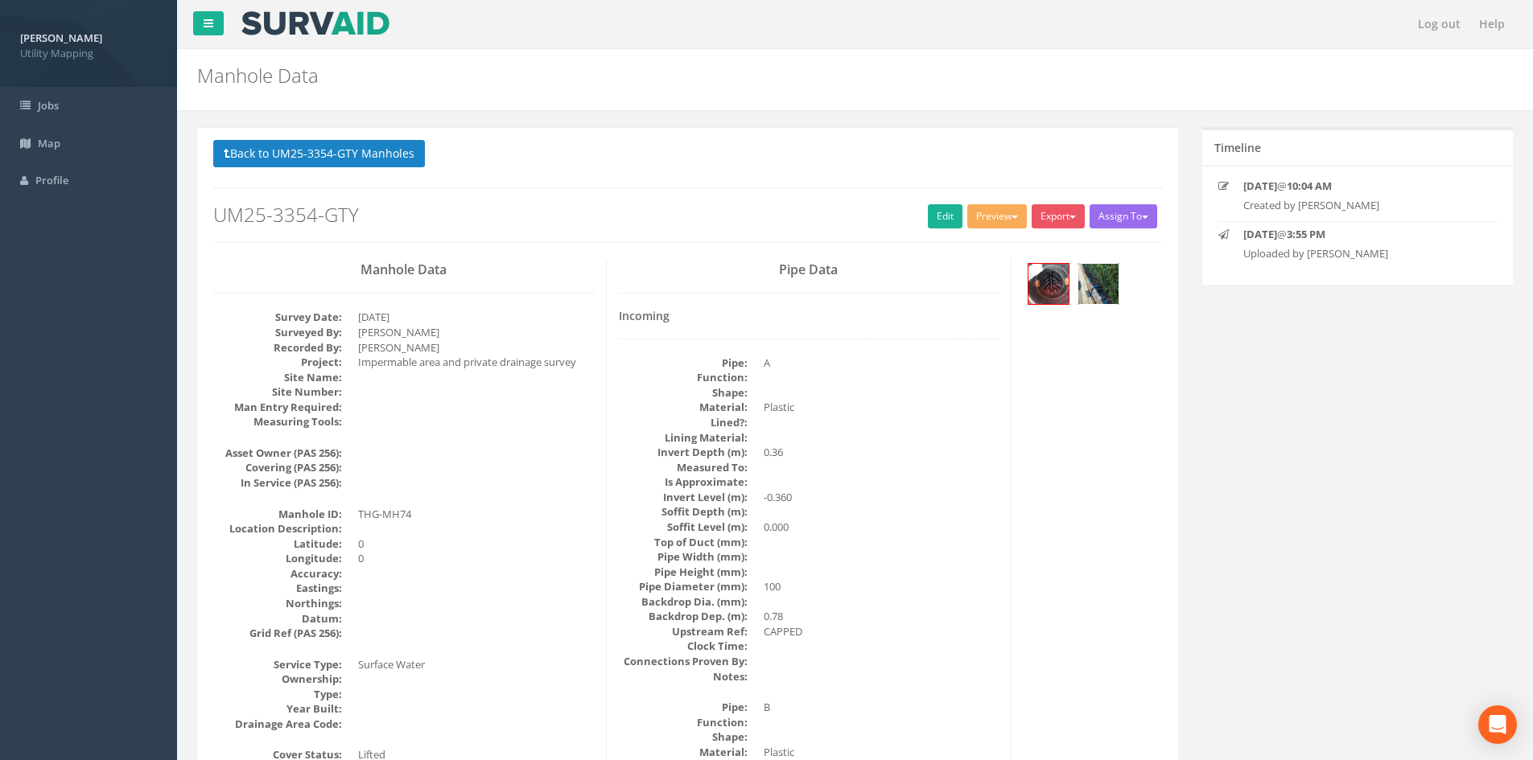
click at [1108, 294] on img at bounding box center [1098, 284] width 40 height 40
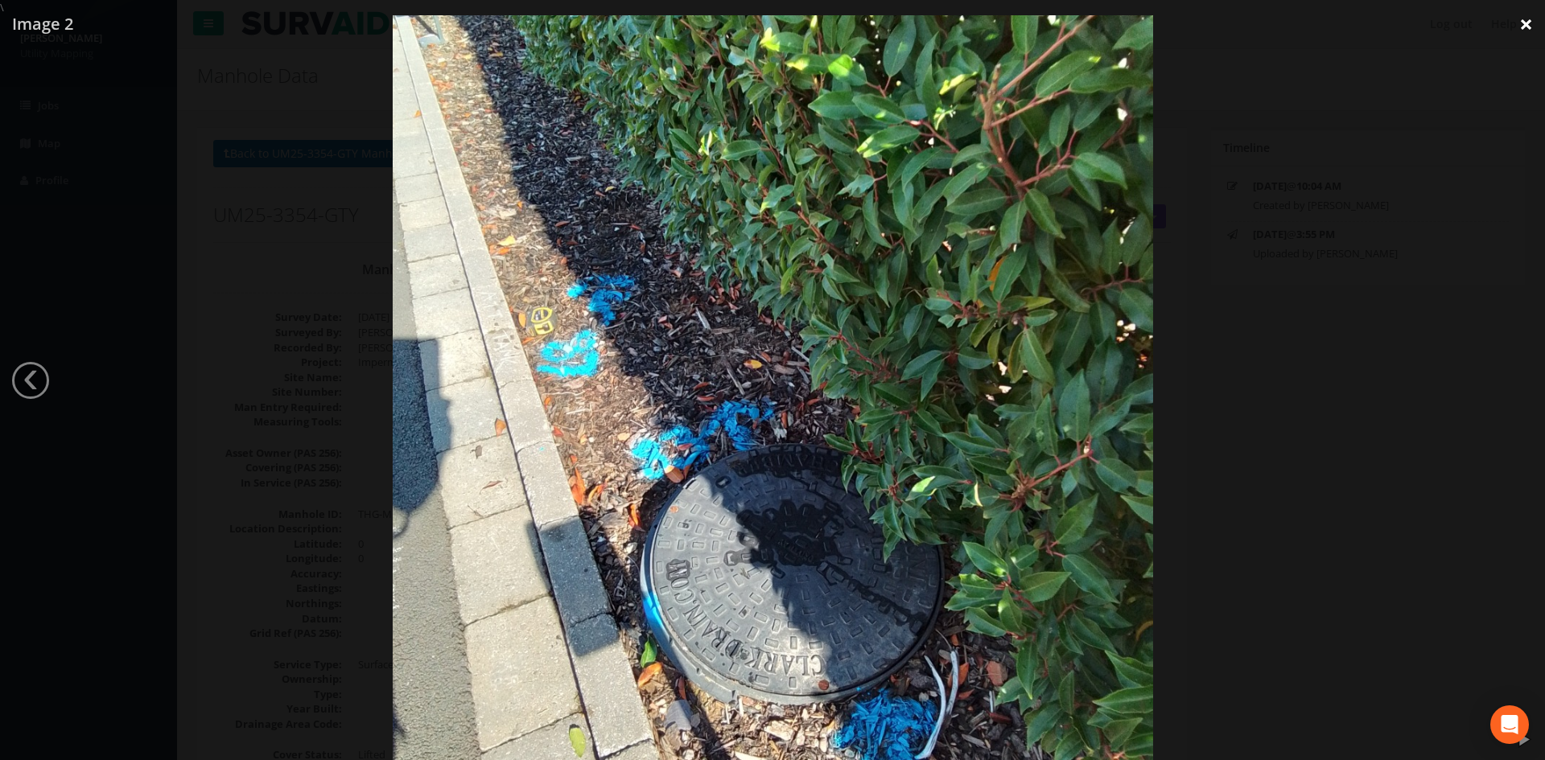
click at [1511, 19] on link "×" at bounding box center [1526, 24] width 38 height 48
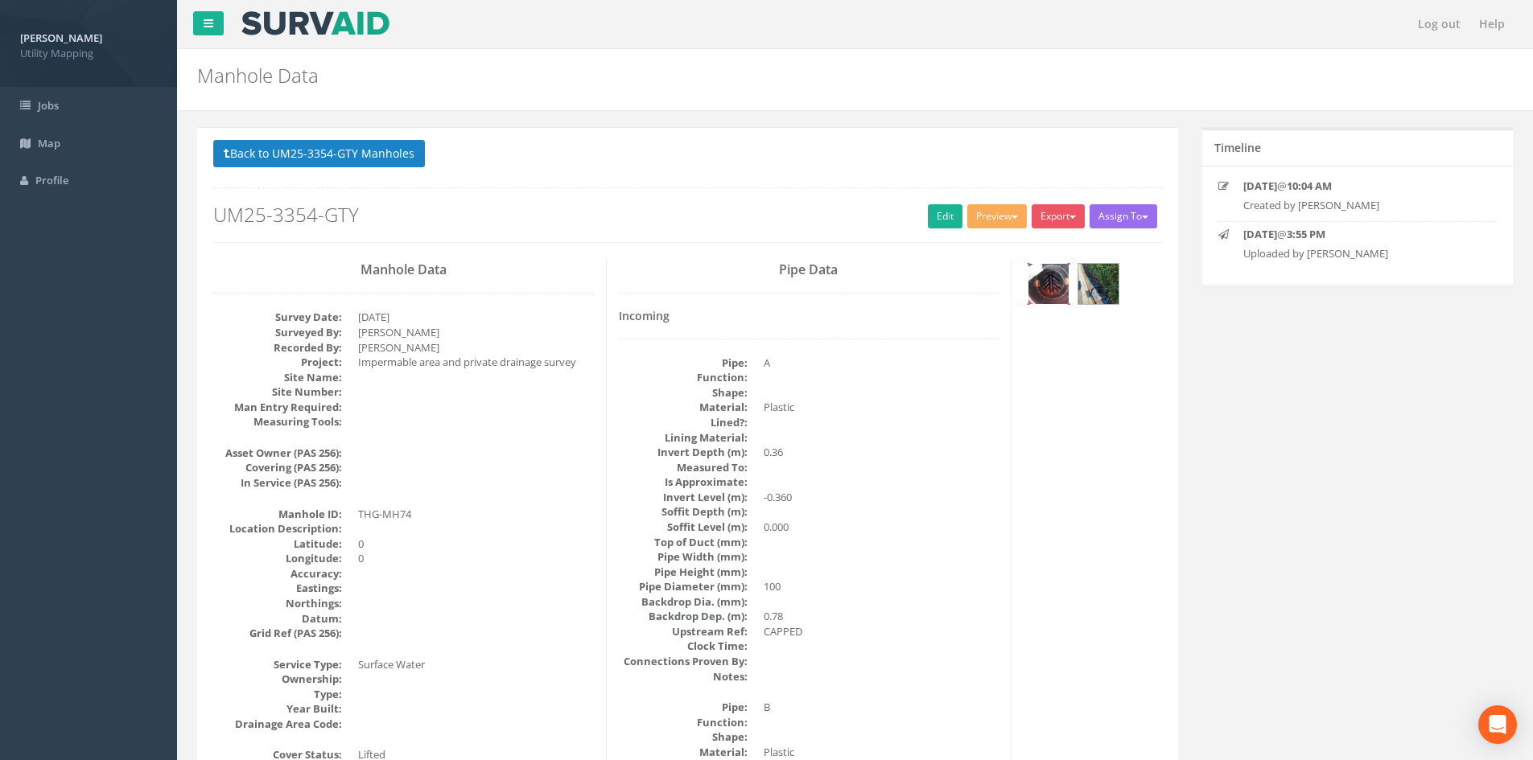
click at [1040, 286] on img at bounding box center [1048, 284] width 40 height 40
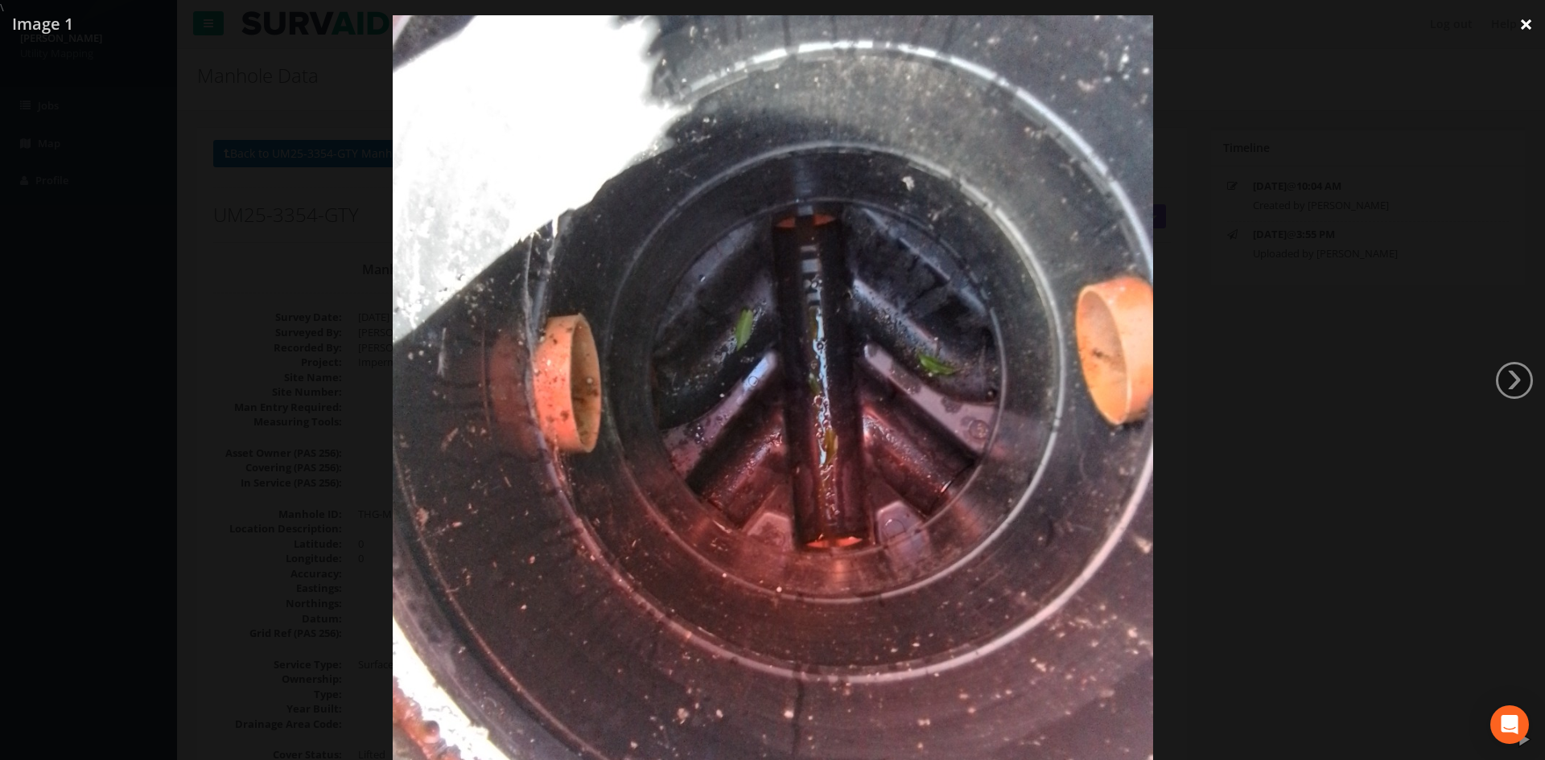
click at [1520, 23] on link "×" at bounding box center [1526, 24] width 38 height 48
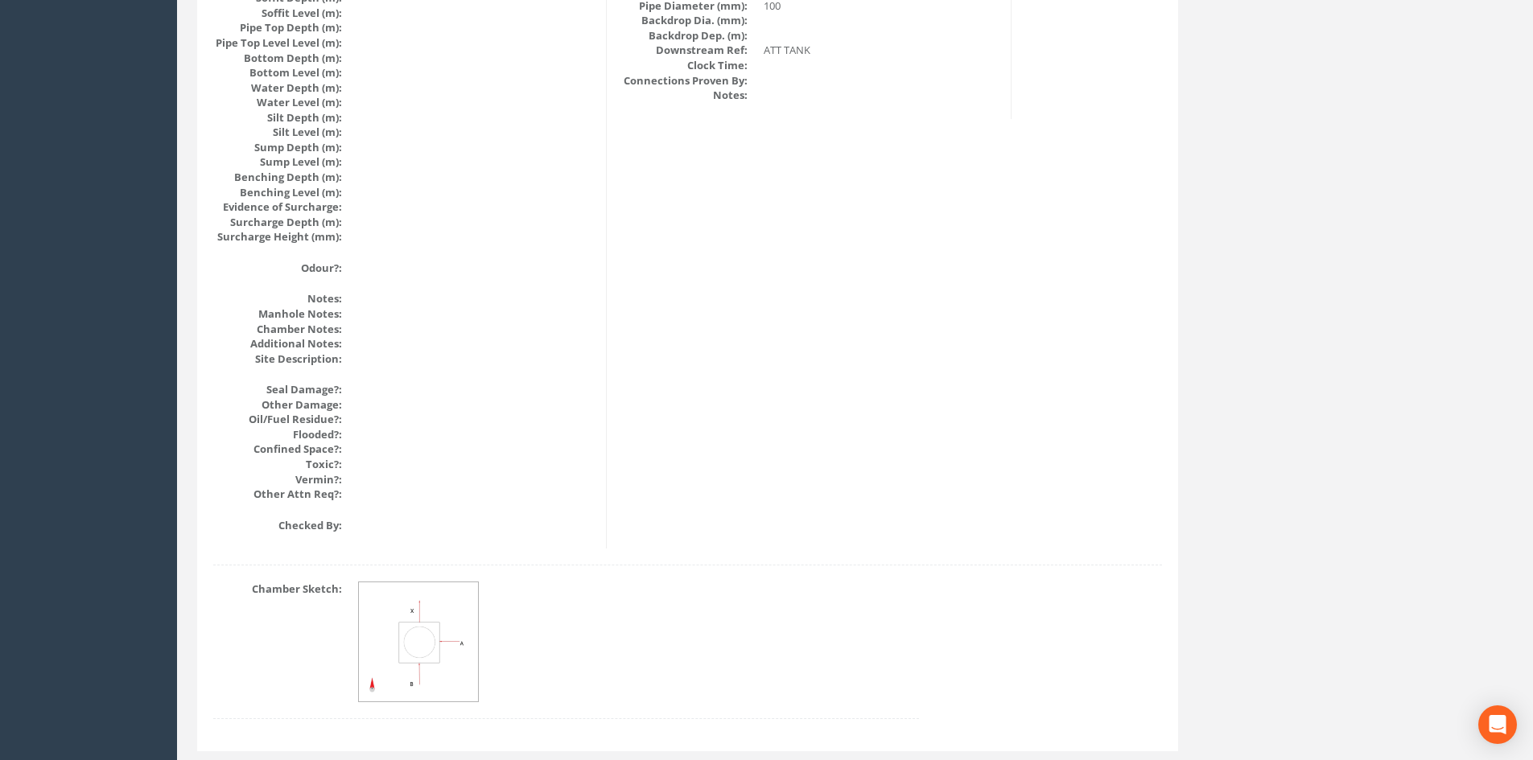
scroll to position [1721, 0]
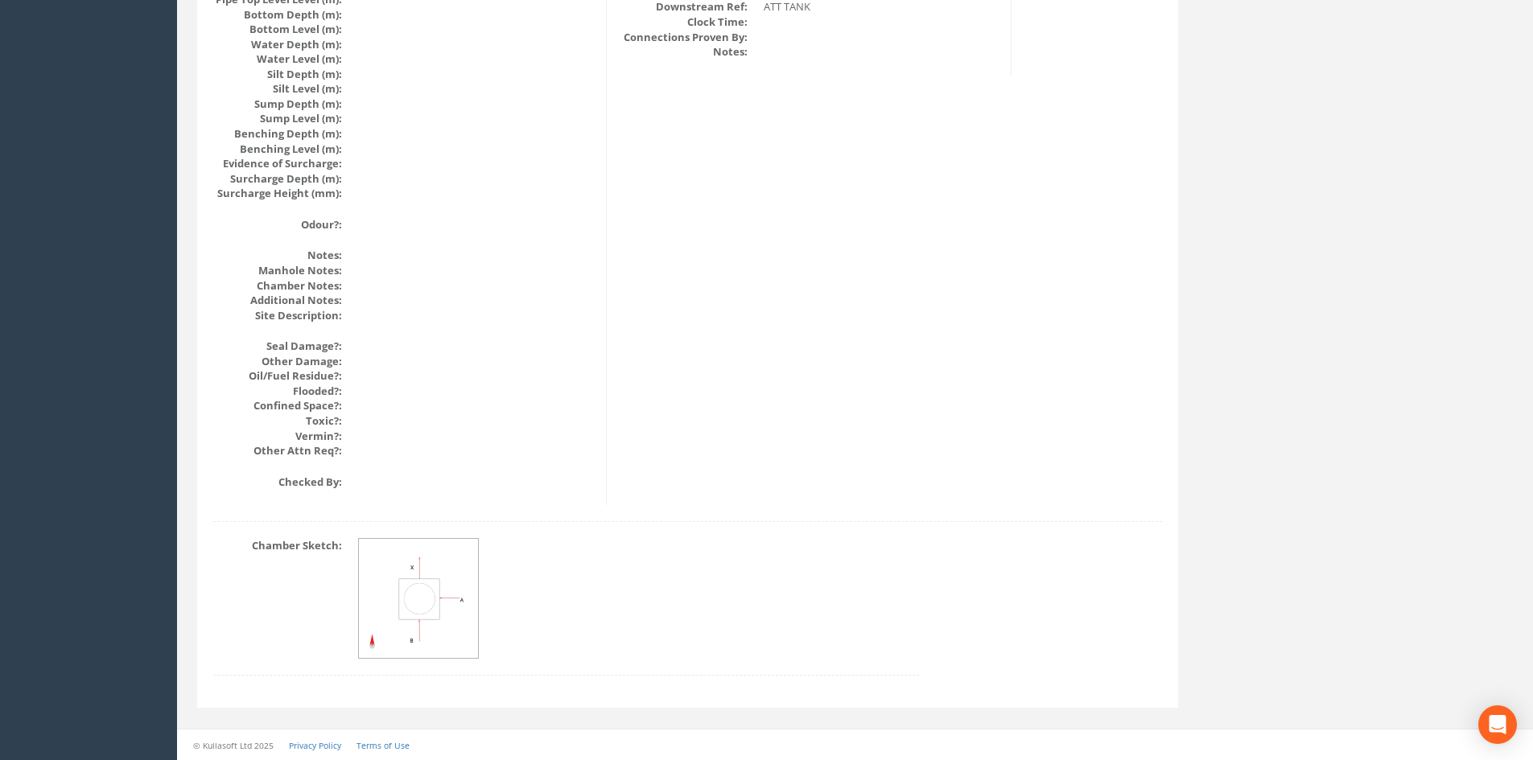
click at [413, 576] on img at bounding box center [419, 599] width 121 height 121
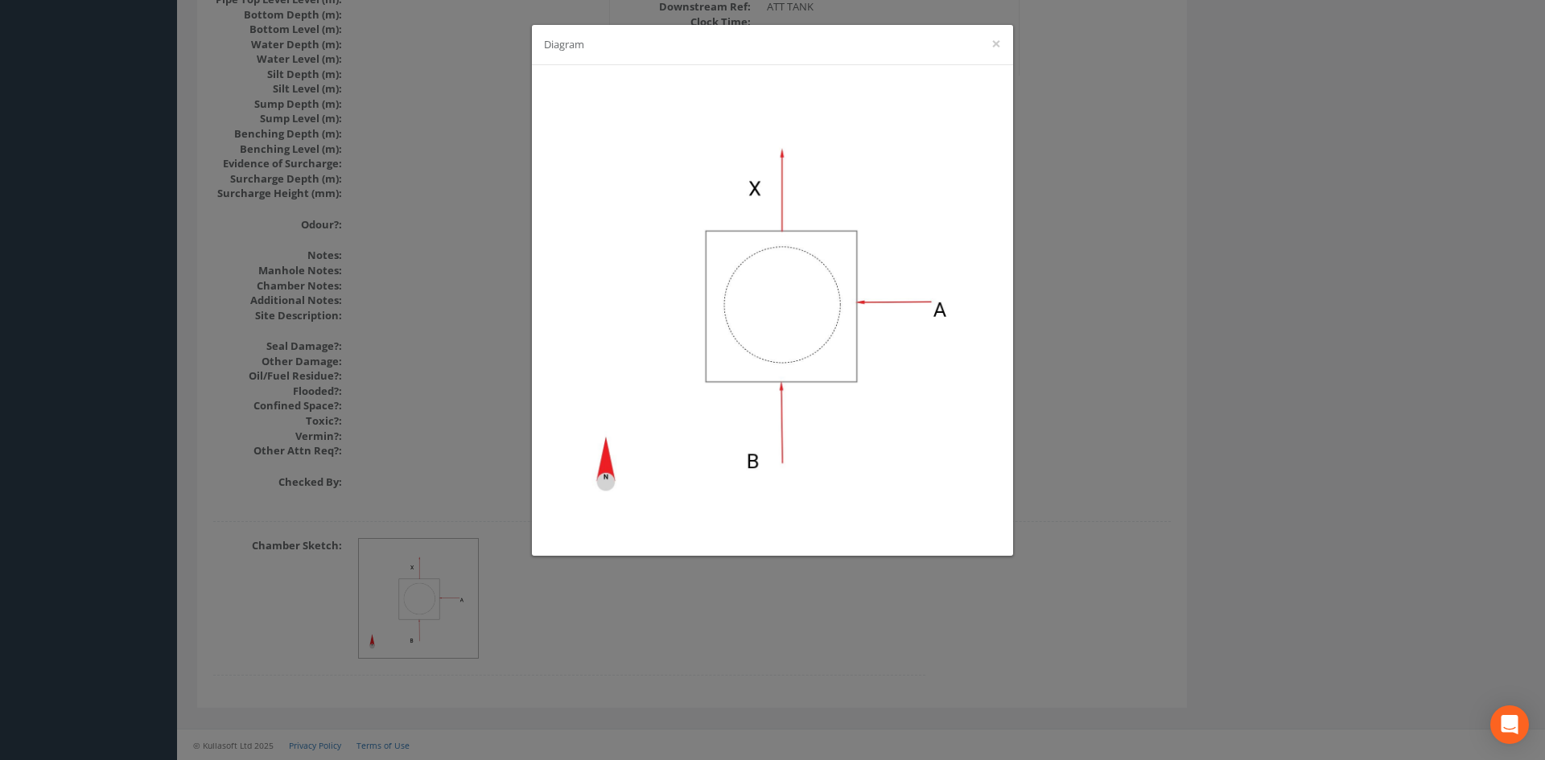
click at [982, 63] on div "Diagram ×" at bounding box center [772, 45] width 481 height 40
click at [993, 35] on button "×" at bounding box center [996, 43] width 10 height 17
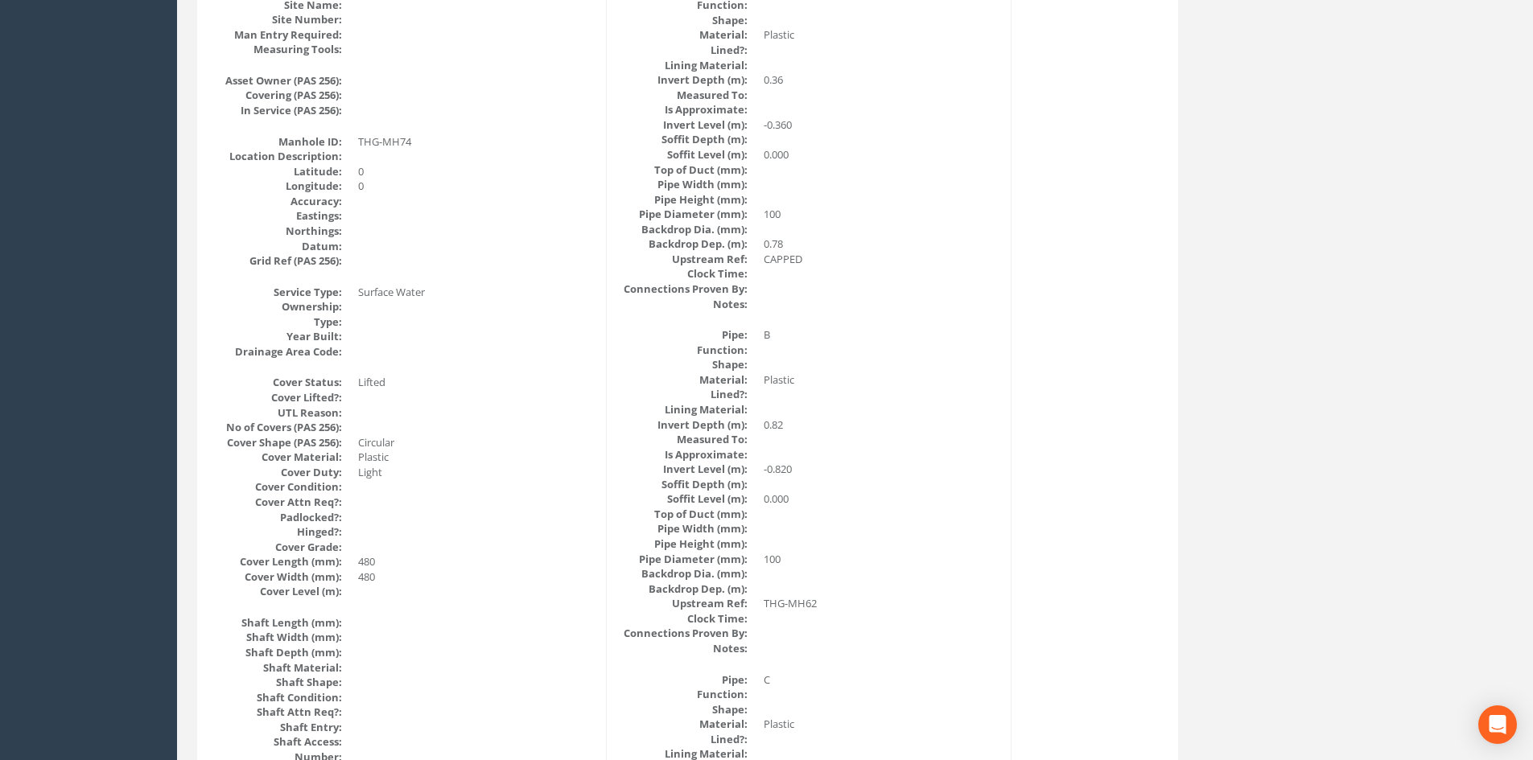
scroll to position [0, 0]
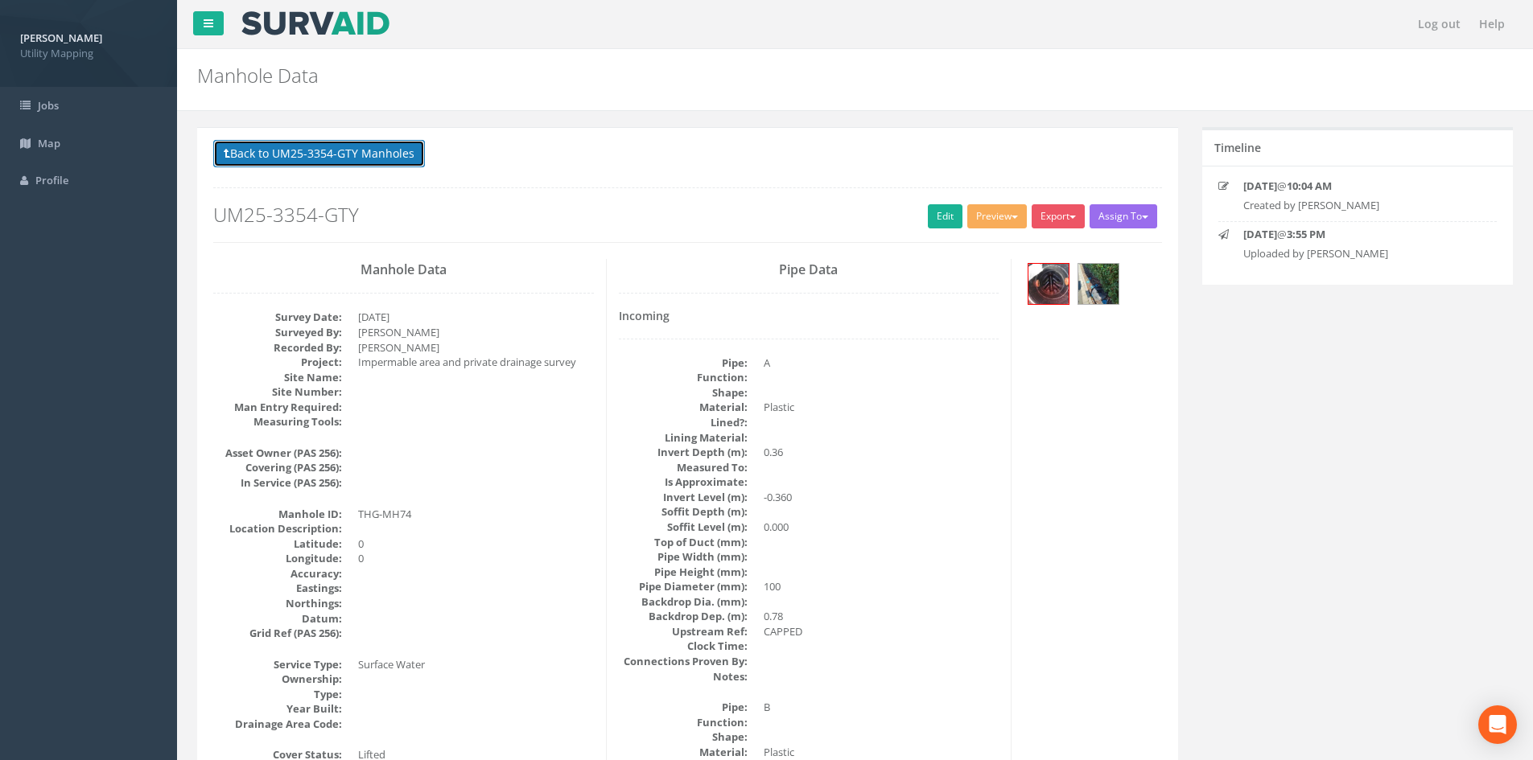
click at [417, 151] on button "Back to UM25-3354-GTY Manholes" at bounding box center [319, 153] width 212 height 27
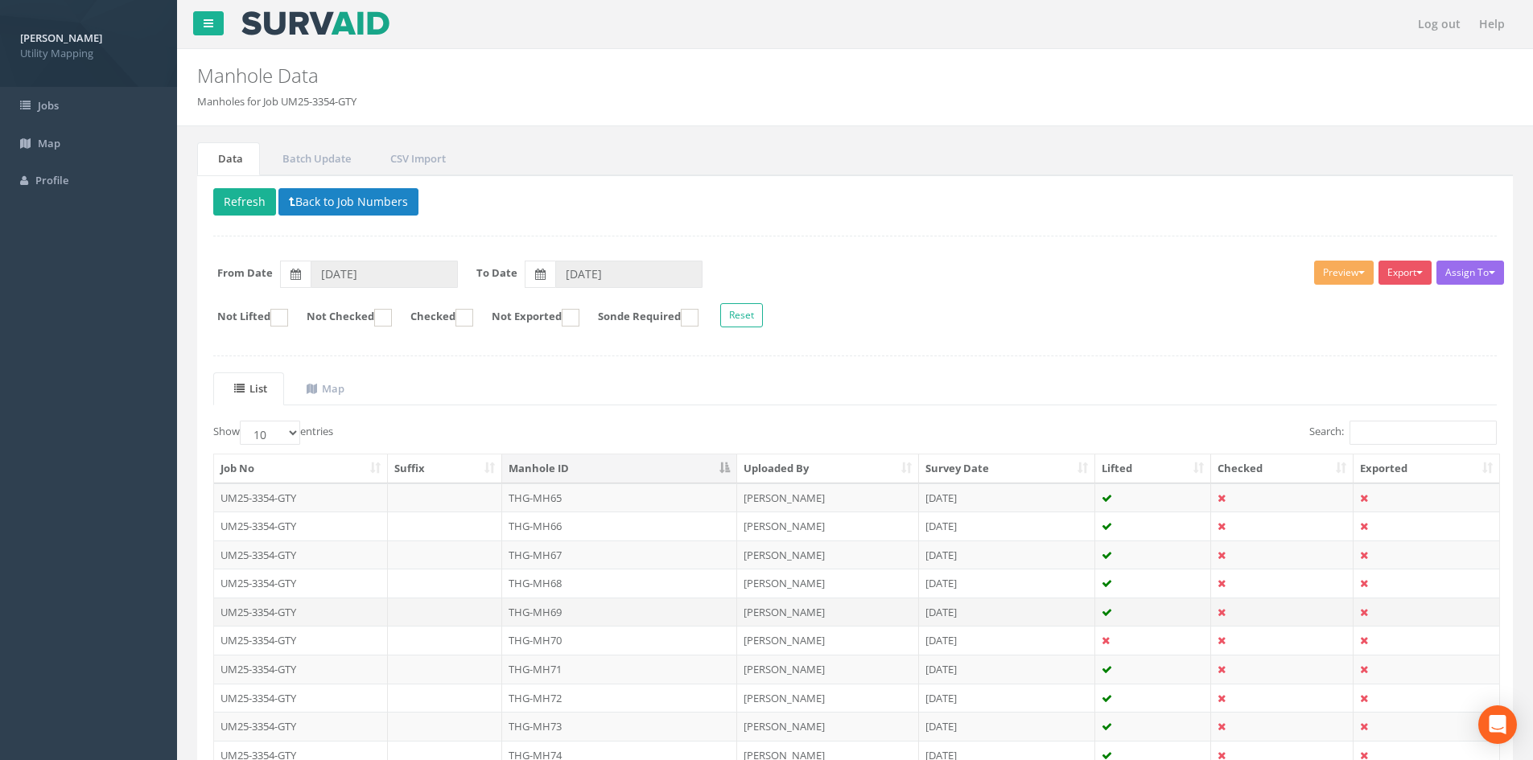
scroll to position [134, 0]
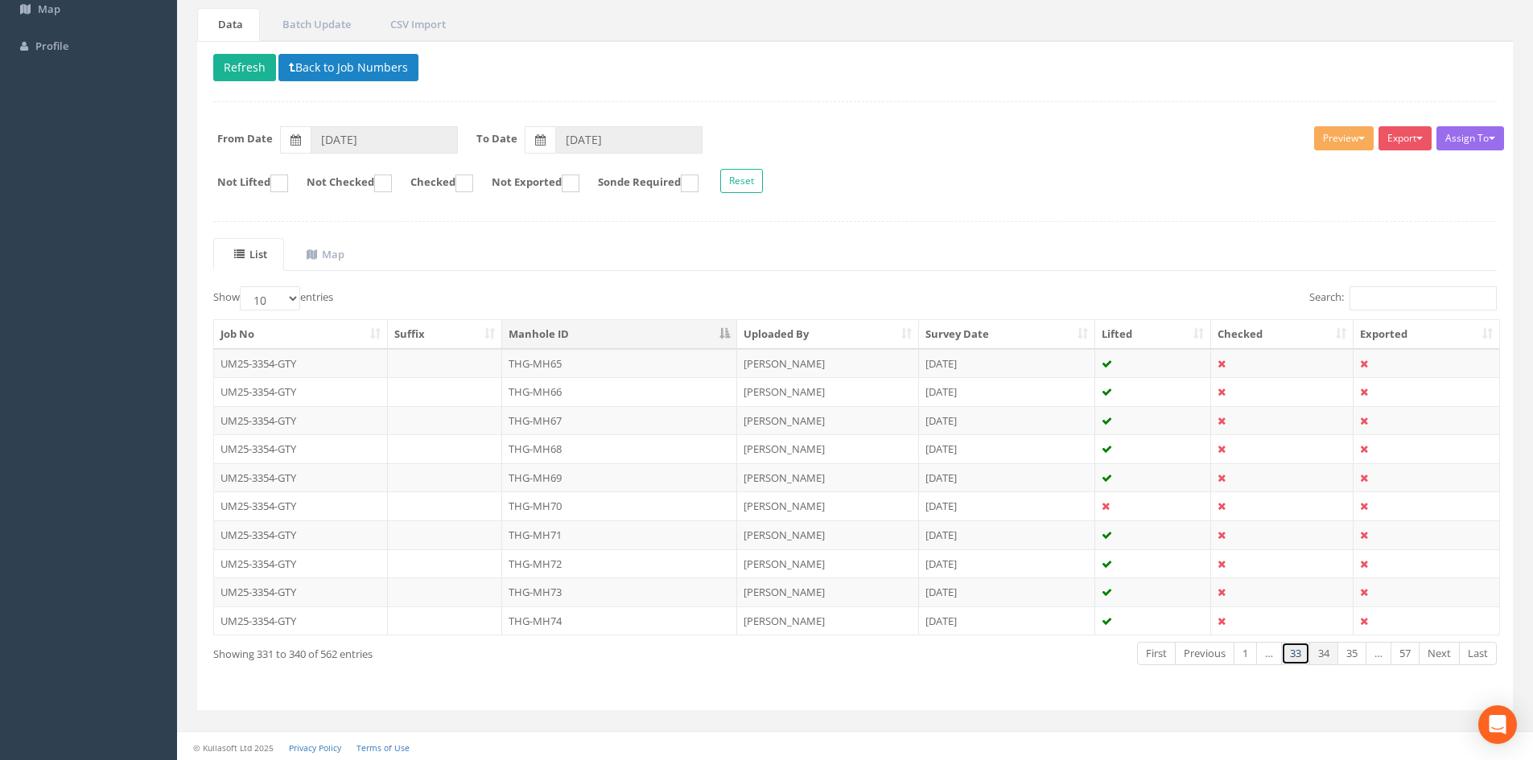
click at [1294, 653] on link "33" at bounding box center [1295, 653] width 29 height 23
click at [1296, 657] on link "32" at bounding box center [1295, 653] width 29 height 23
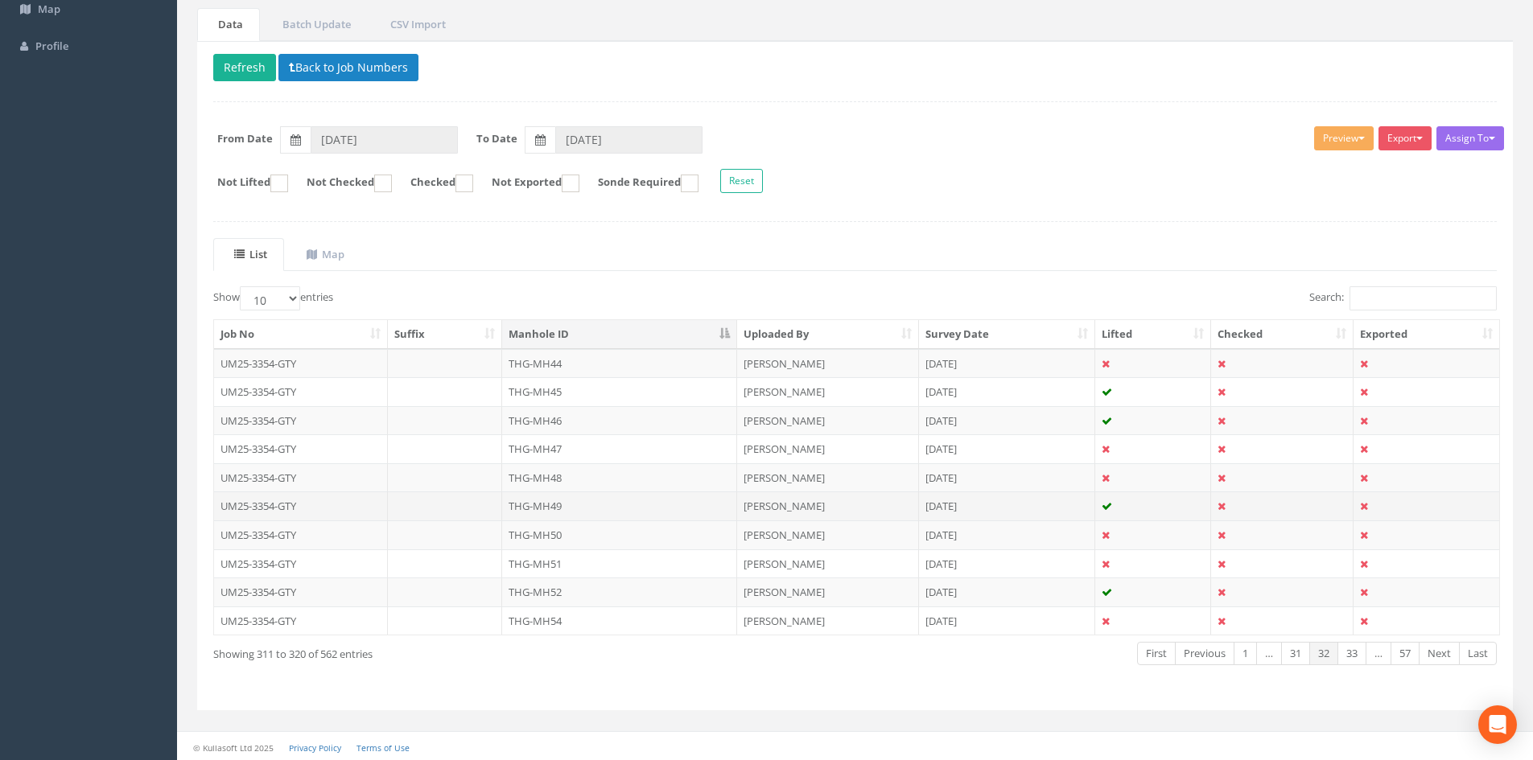
click at [535, 511] on td "THG-MH49" at bounding box center [619, 506] width 235 height 29
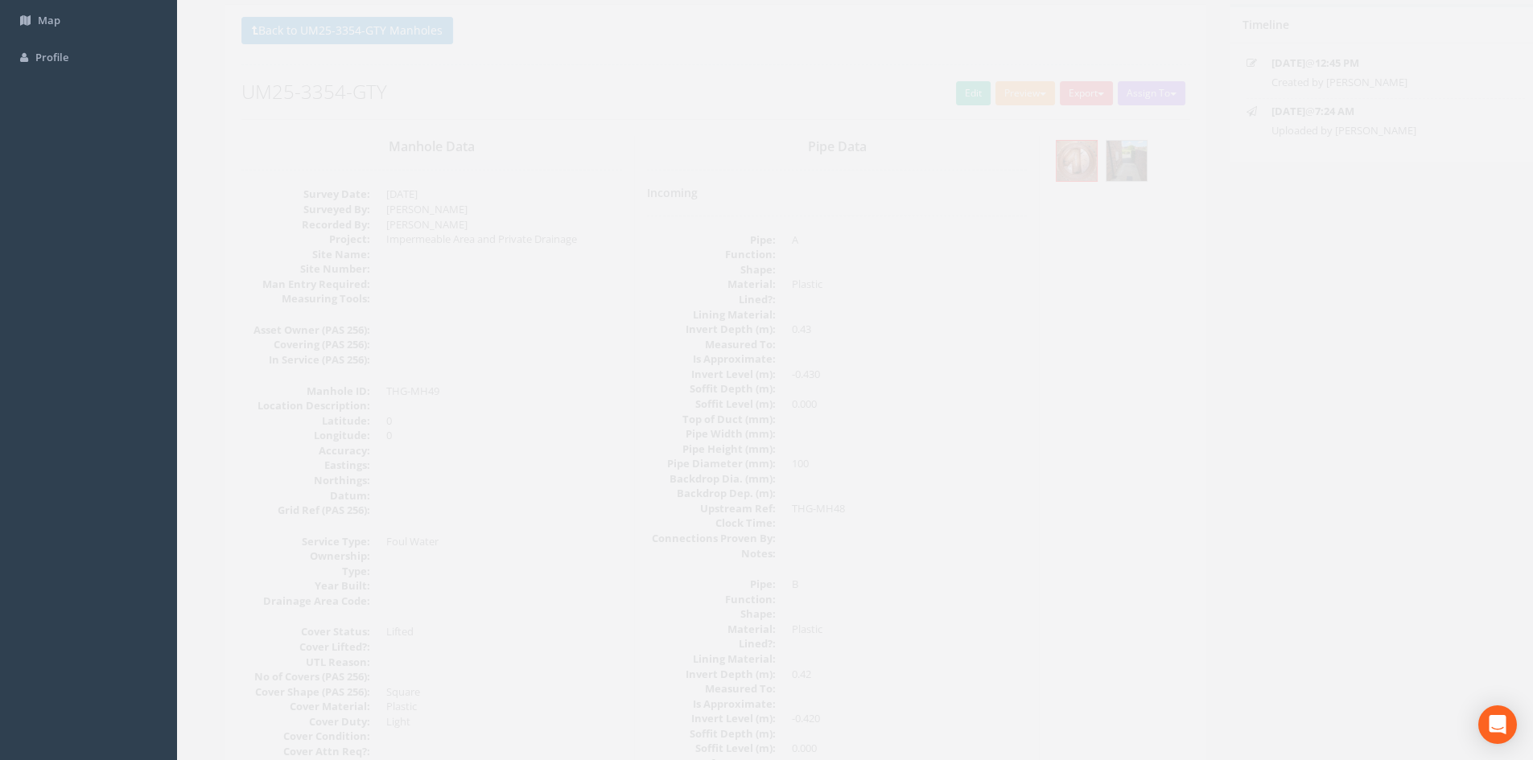
scroll to position [0, 0]
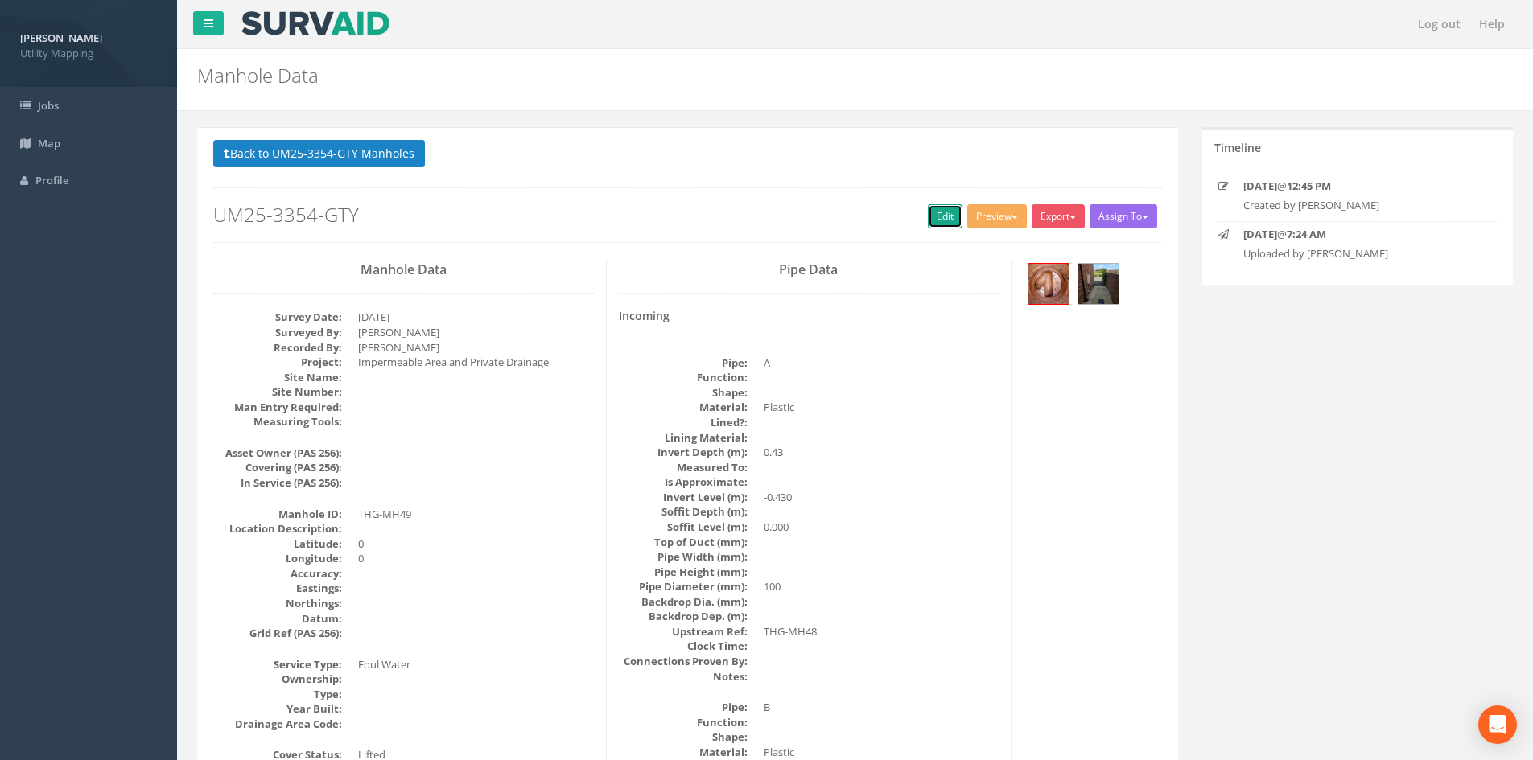
click at [936, 215] on link "Edit" at bounding box center [945, 216] width 35 height 24
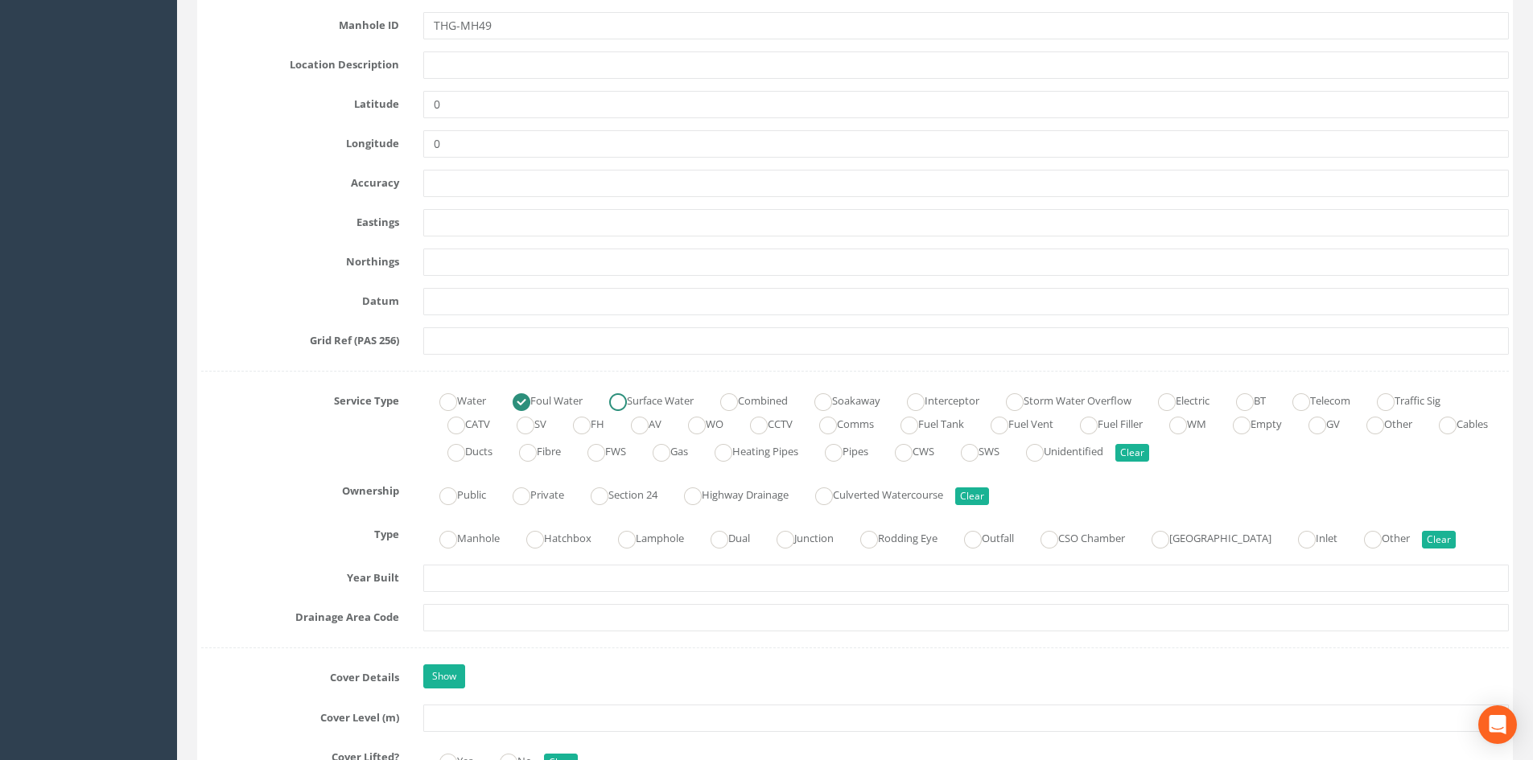
scroll to position [939, 0]
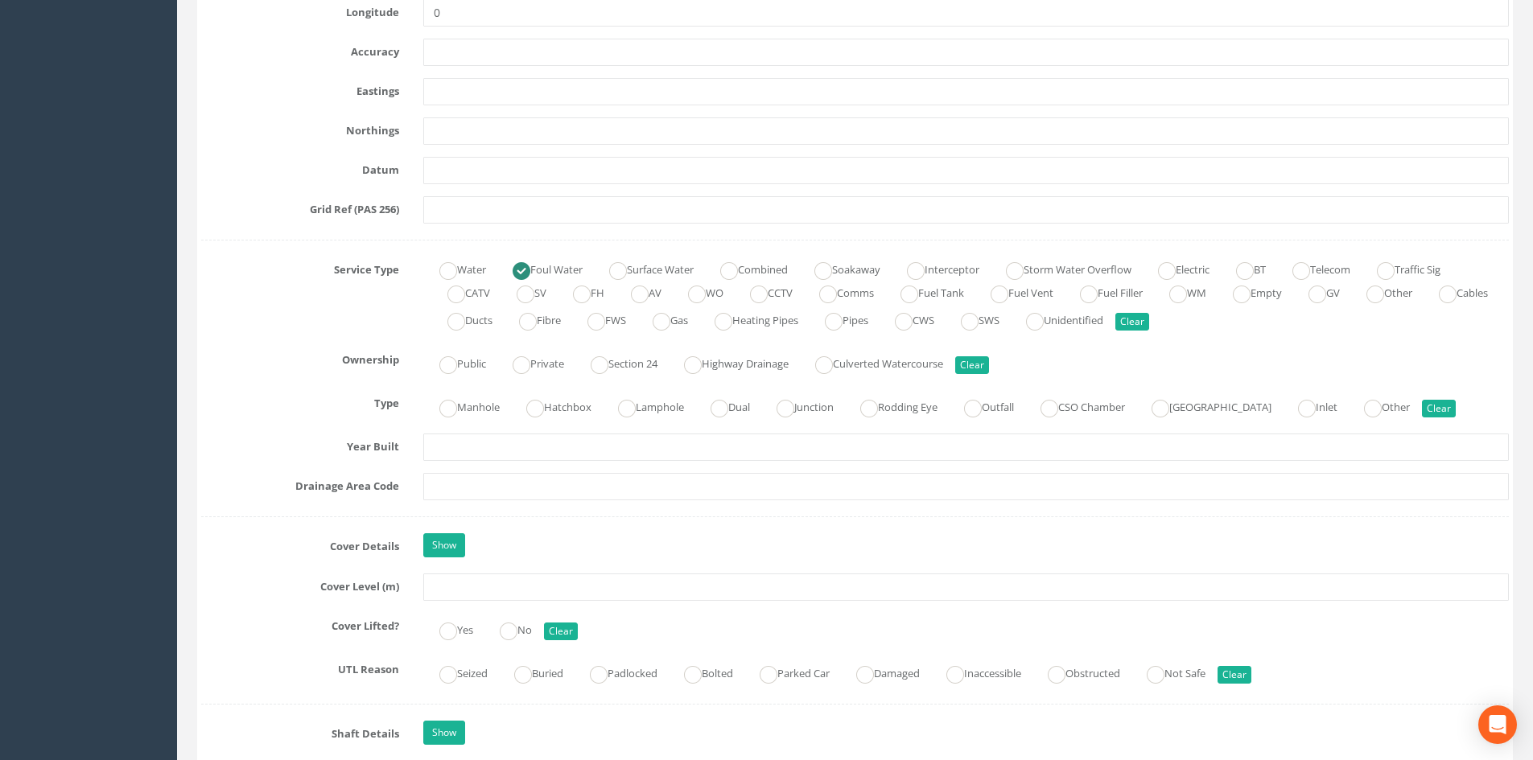
click at [768, 266] on label "Combined" at bounding box center [746, 268] width 84 height 23
radio input "false"
radio input "true"
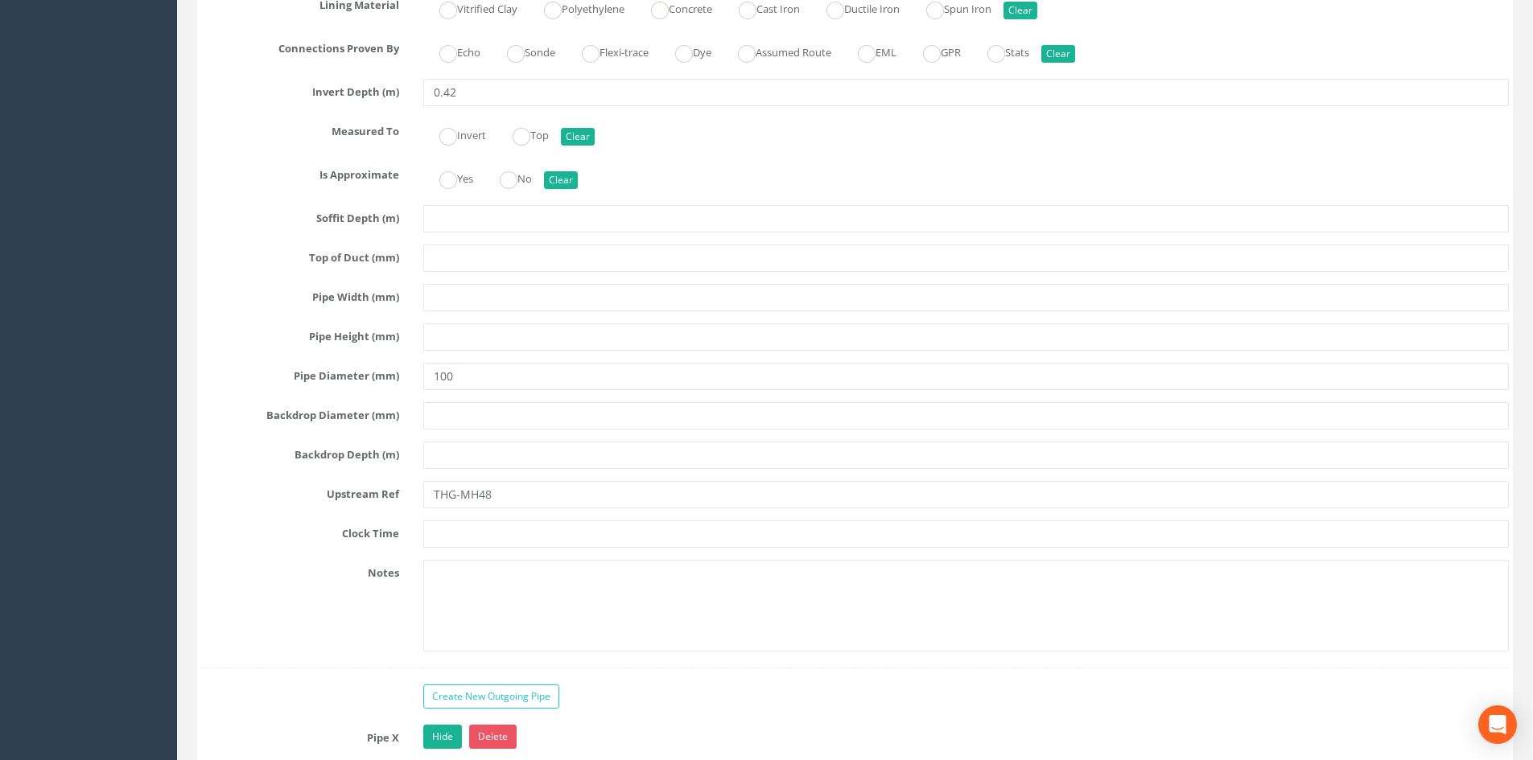
scroll to position [4157, 0]
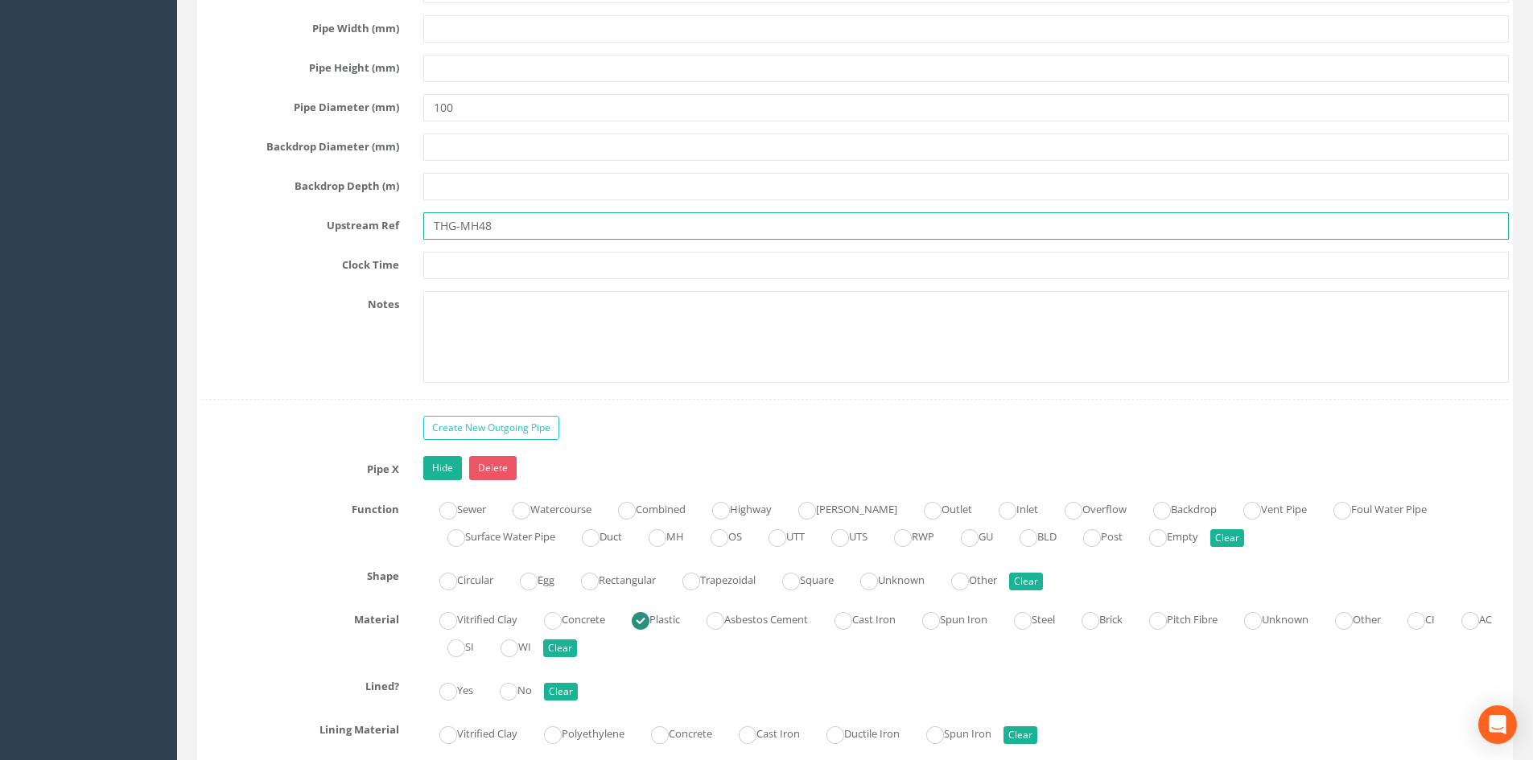
drag, startPoint x: 517, startPoint y: 220, endPoint x: 377, endPoint y: 233, distance: 140.6
click at [377, 233] on div "Upstream Ref THG-MH48" at bounding box center [855, 225] width 1332 height 27
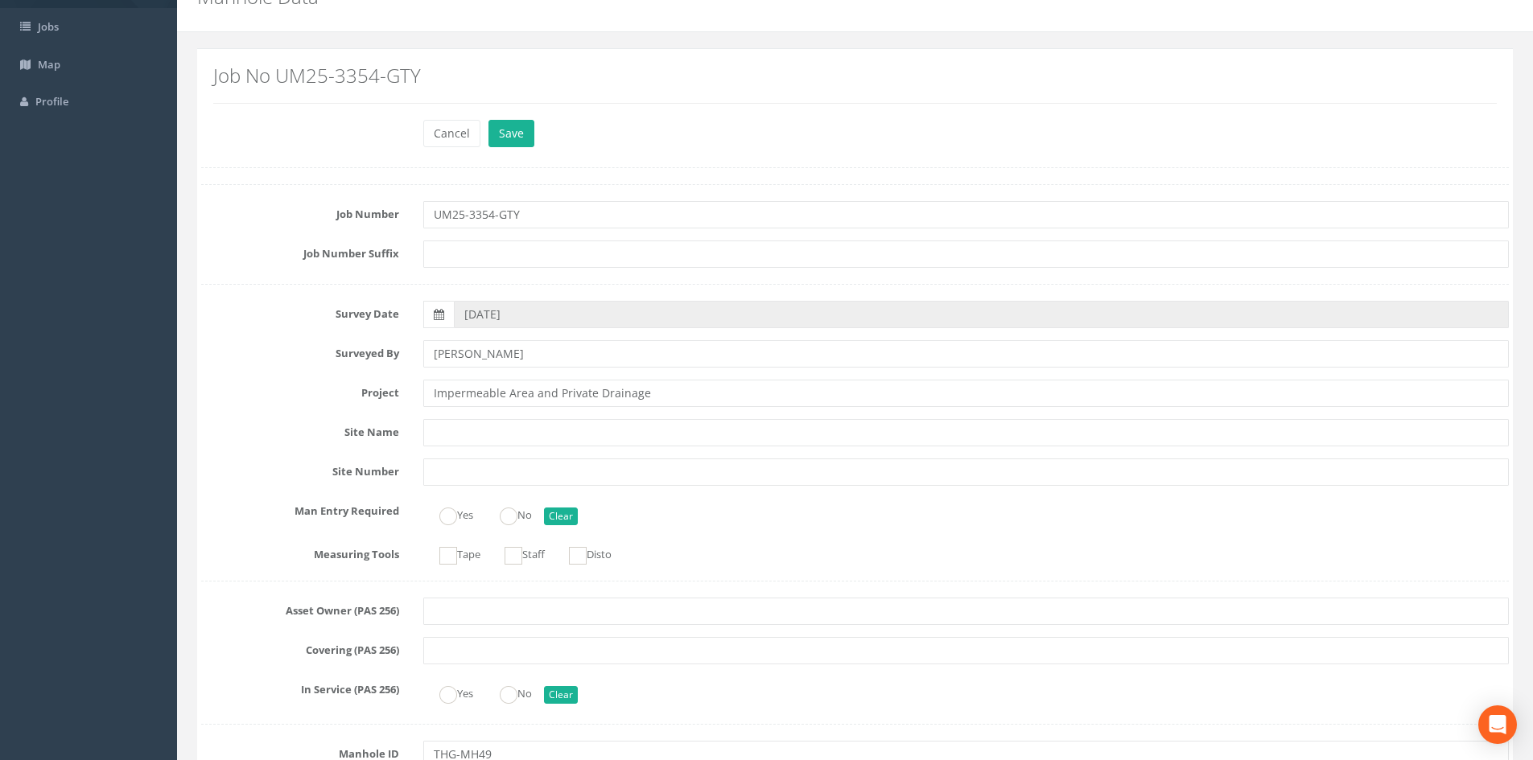
scroll to position [0, 0]
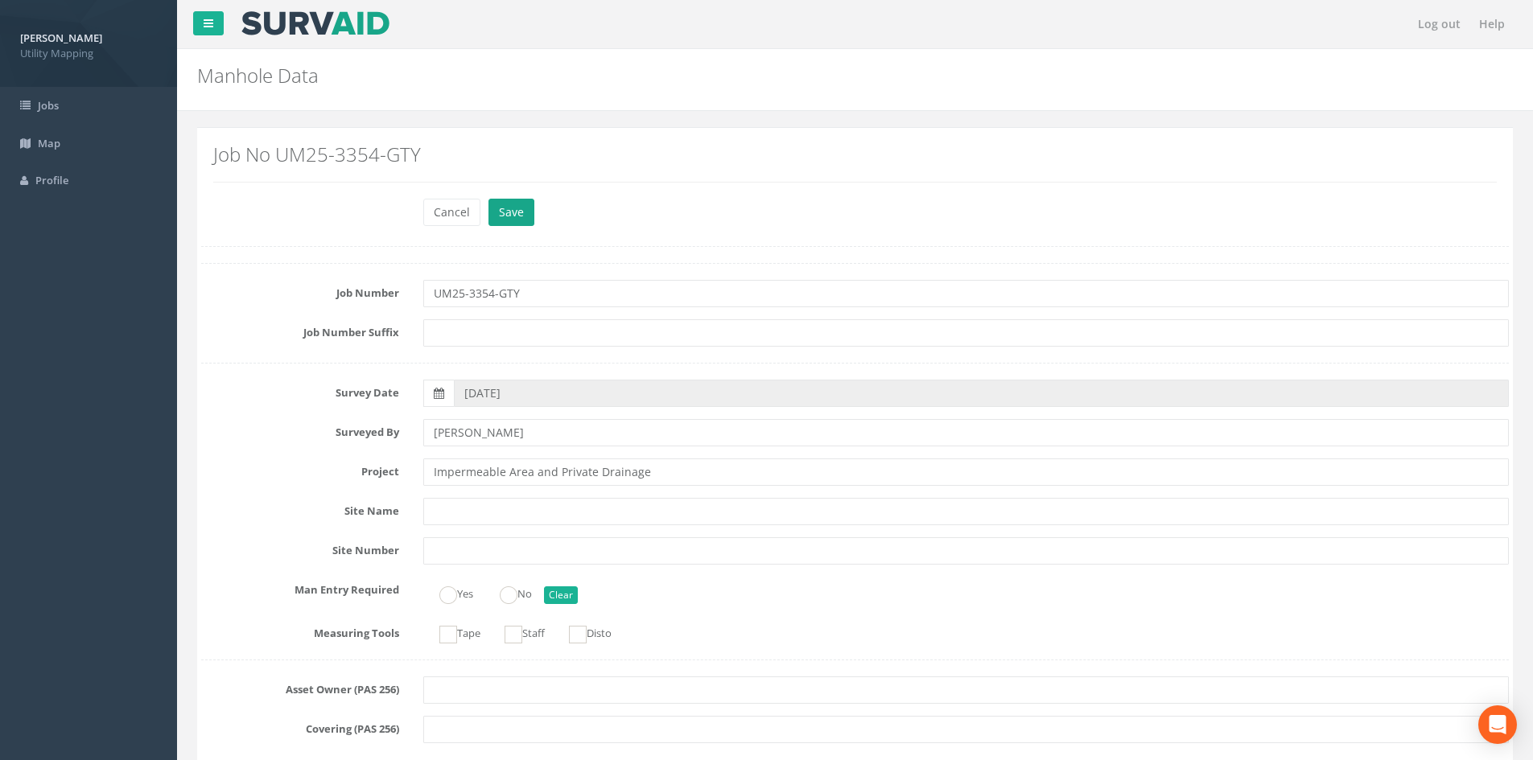
type input "RWP"
click at [529, 214] on button "Save" at bounding box center [511, 212] width 46 height 27
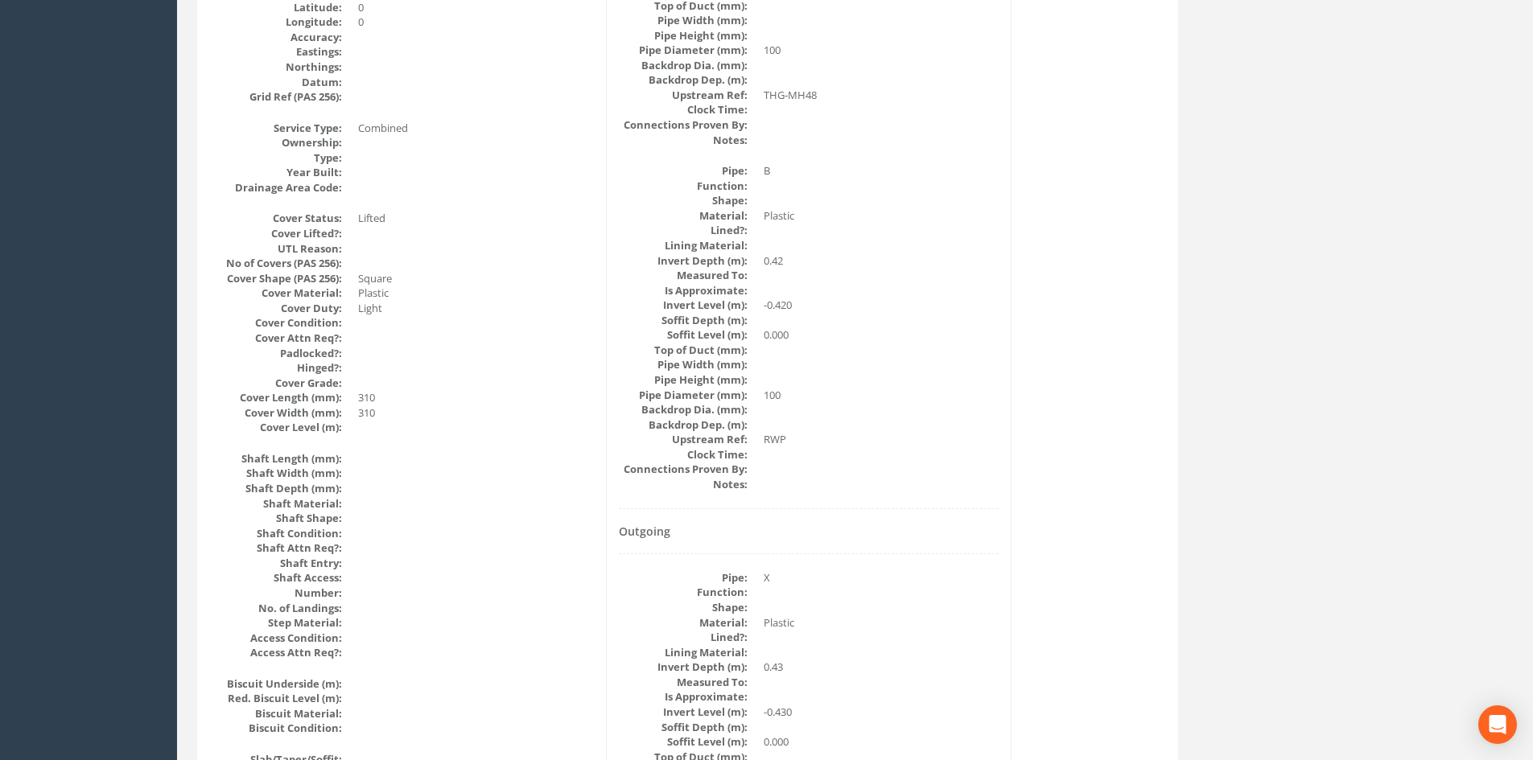
scroll to position [134, 0]
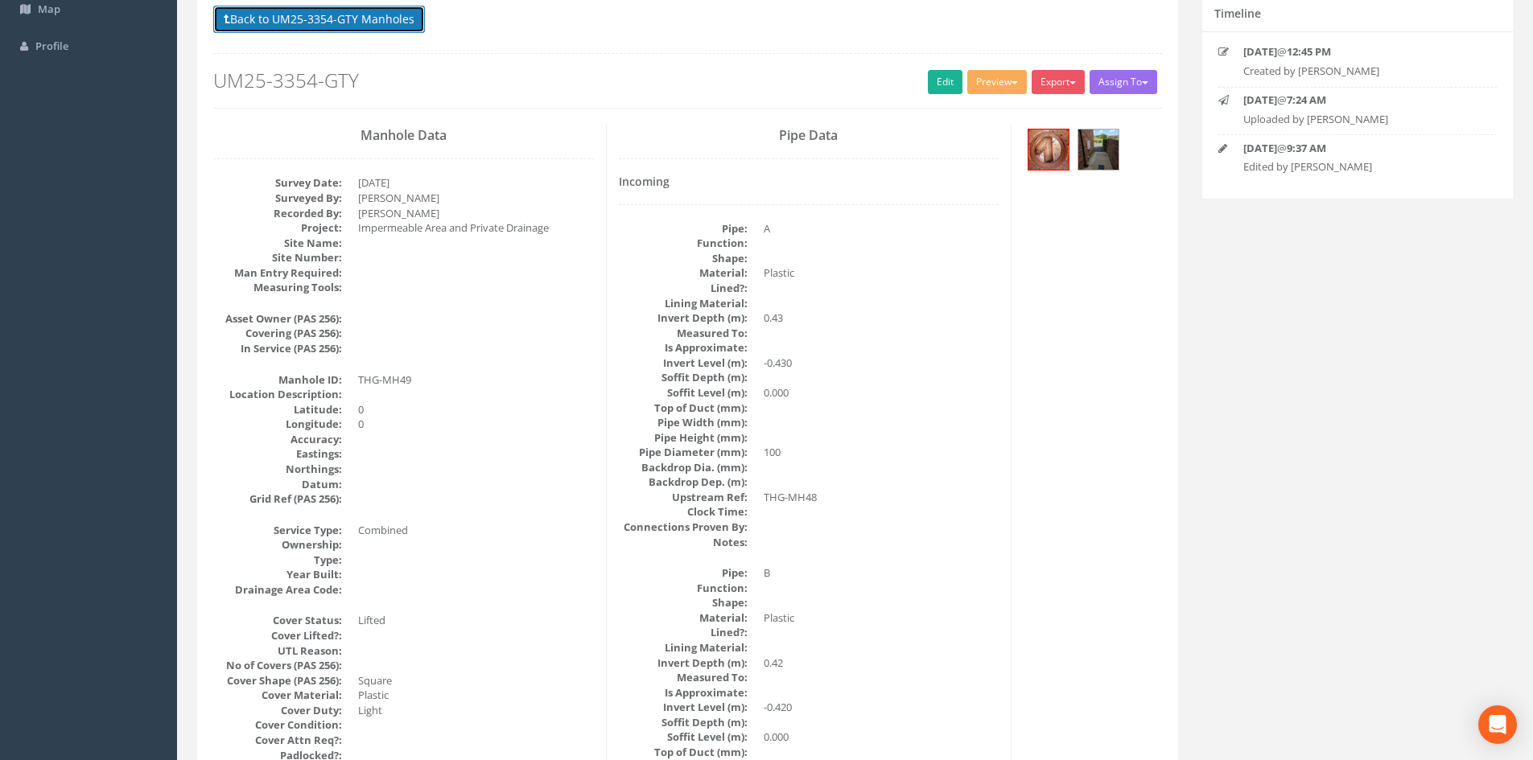
click at [365, 27] on button "Back to UM25-3354-GTY Manholes" at bounding box center [319, 19] width 212 height 27
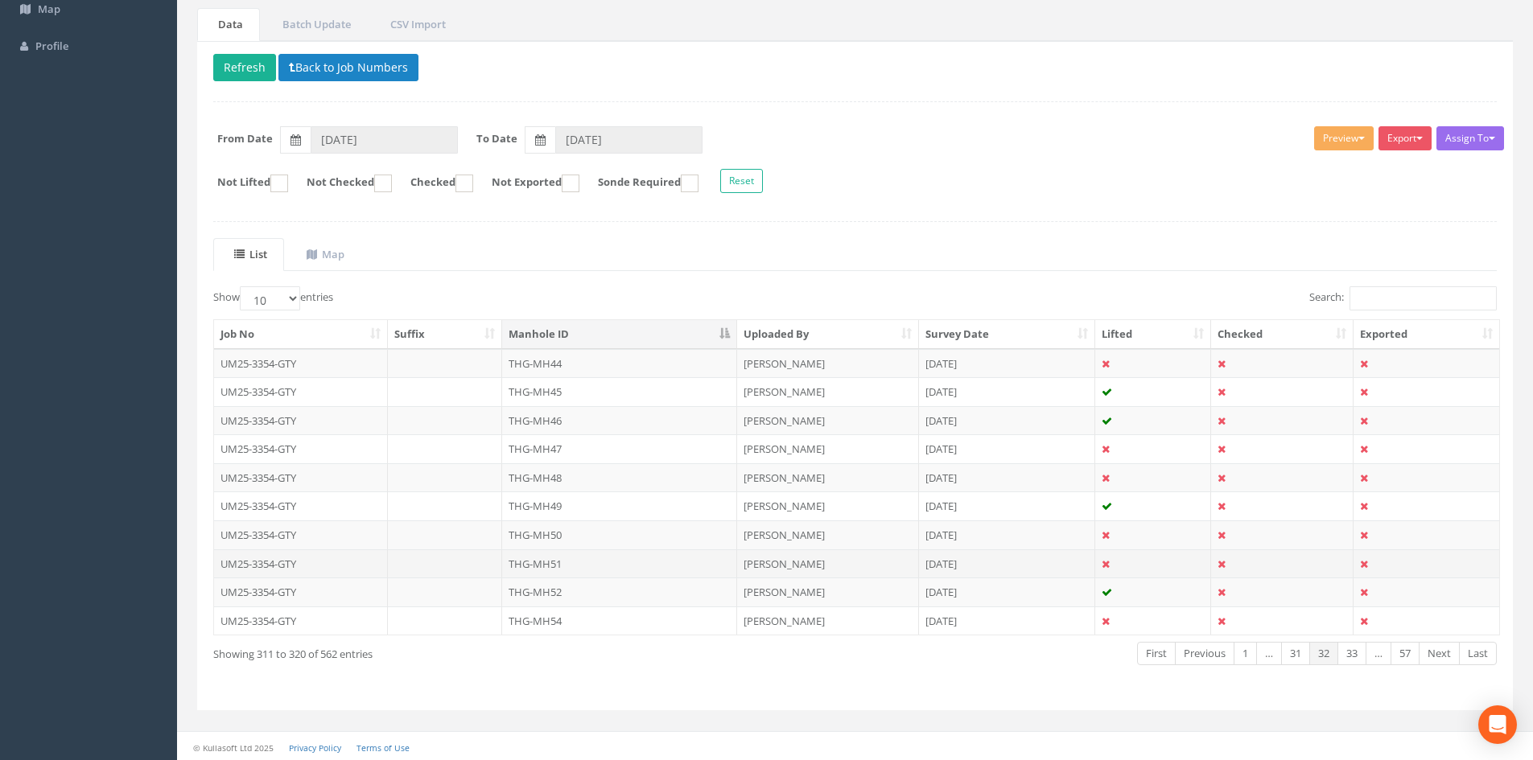
click at [599, 564] on td "THG-MH51" at bounding box center [619, 564] width 235 height 29
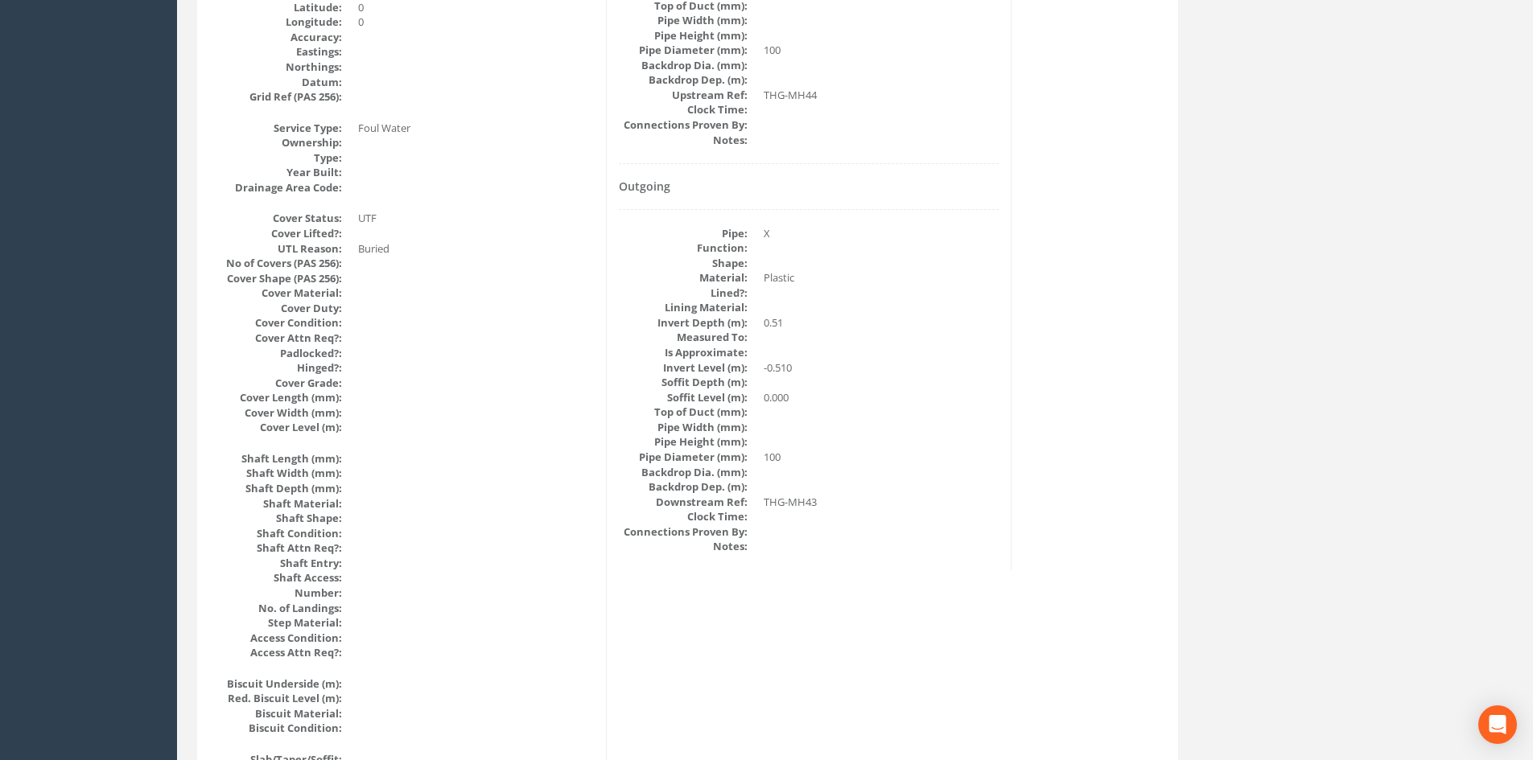
scroll to position [0, 0]
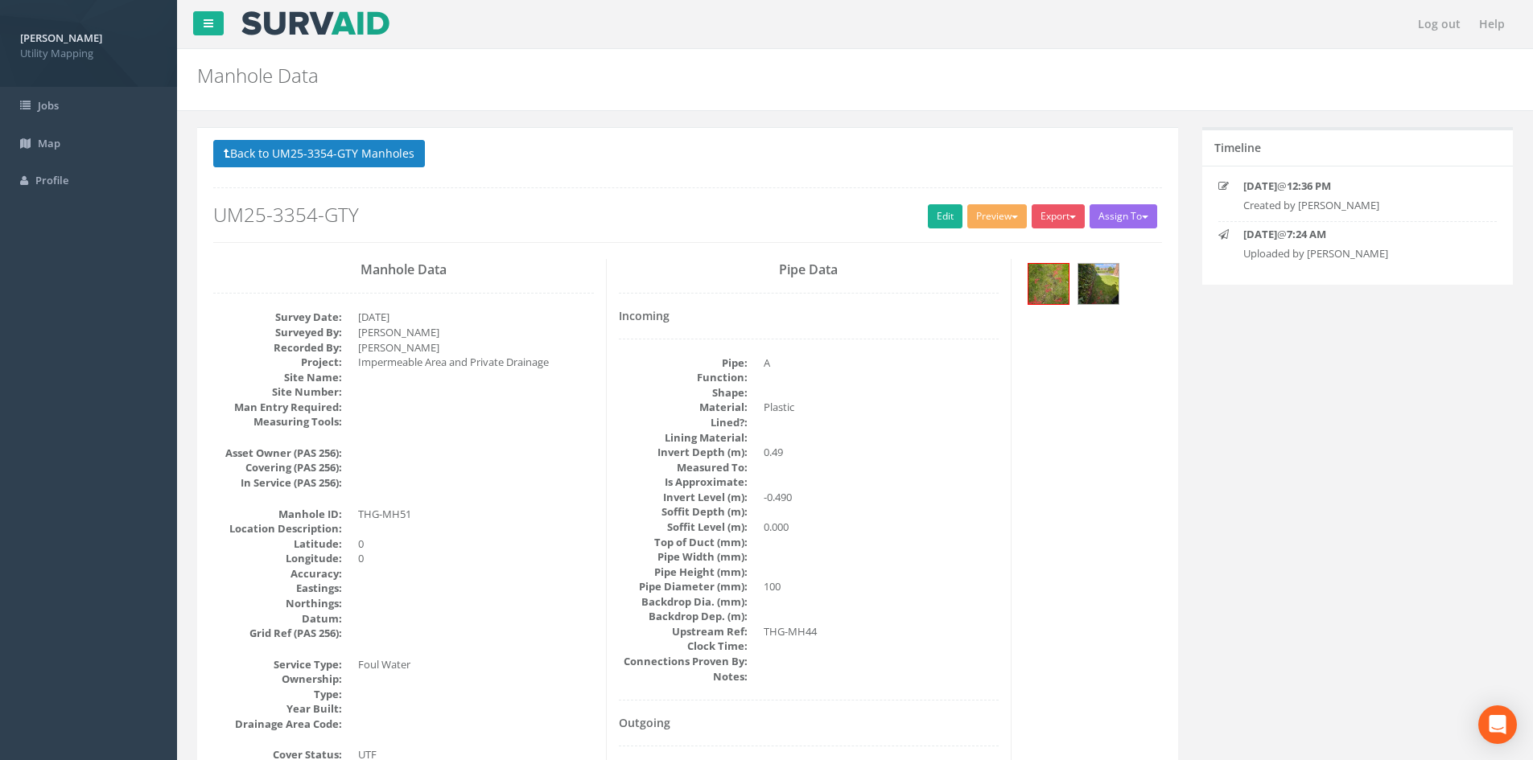
click at [367, 153] on button "Back to UM25-3354-GTY Manholes" at bounding box center [319, 153] width 212 height 27
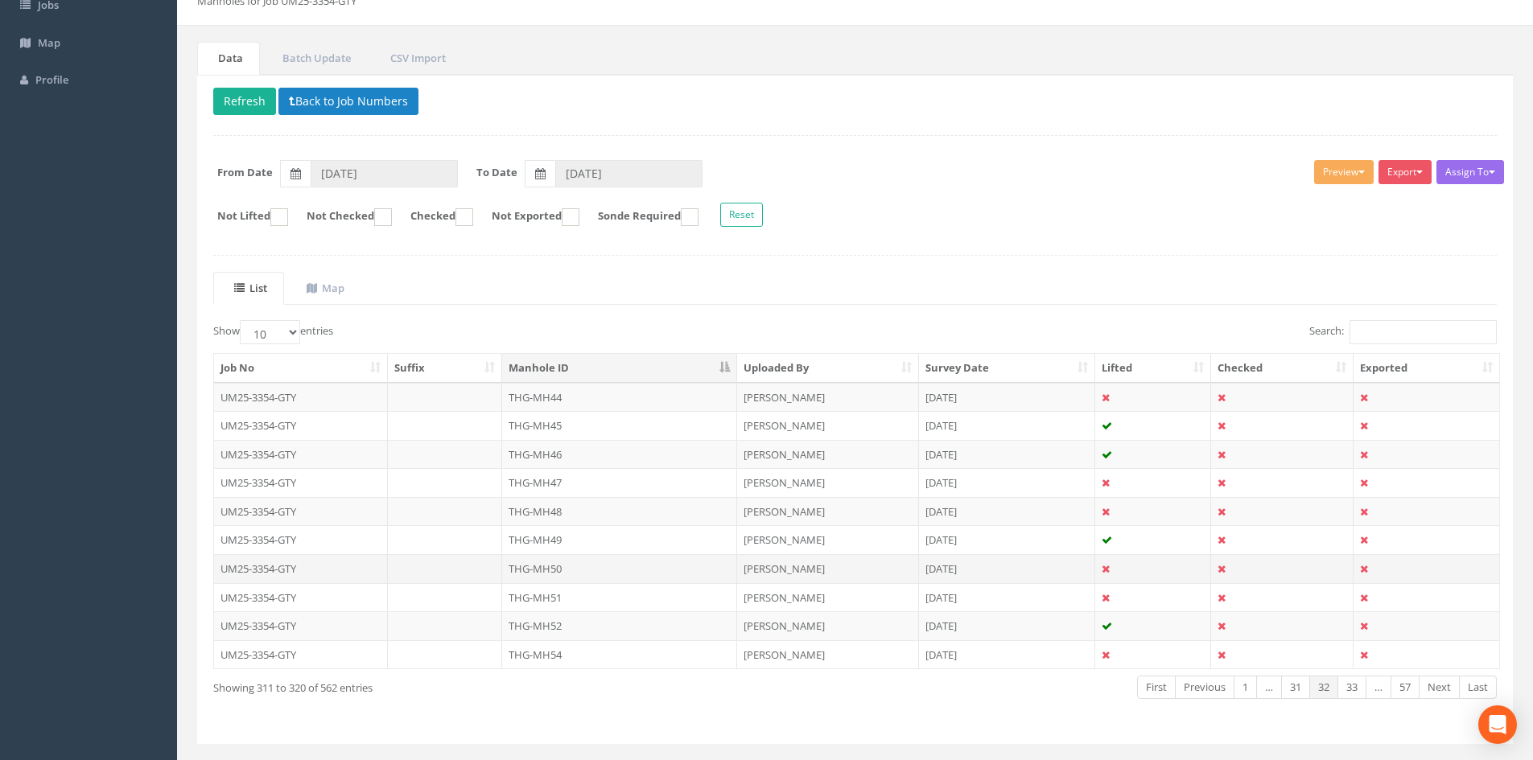
scroll to position [134, 0]
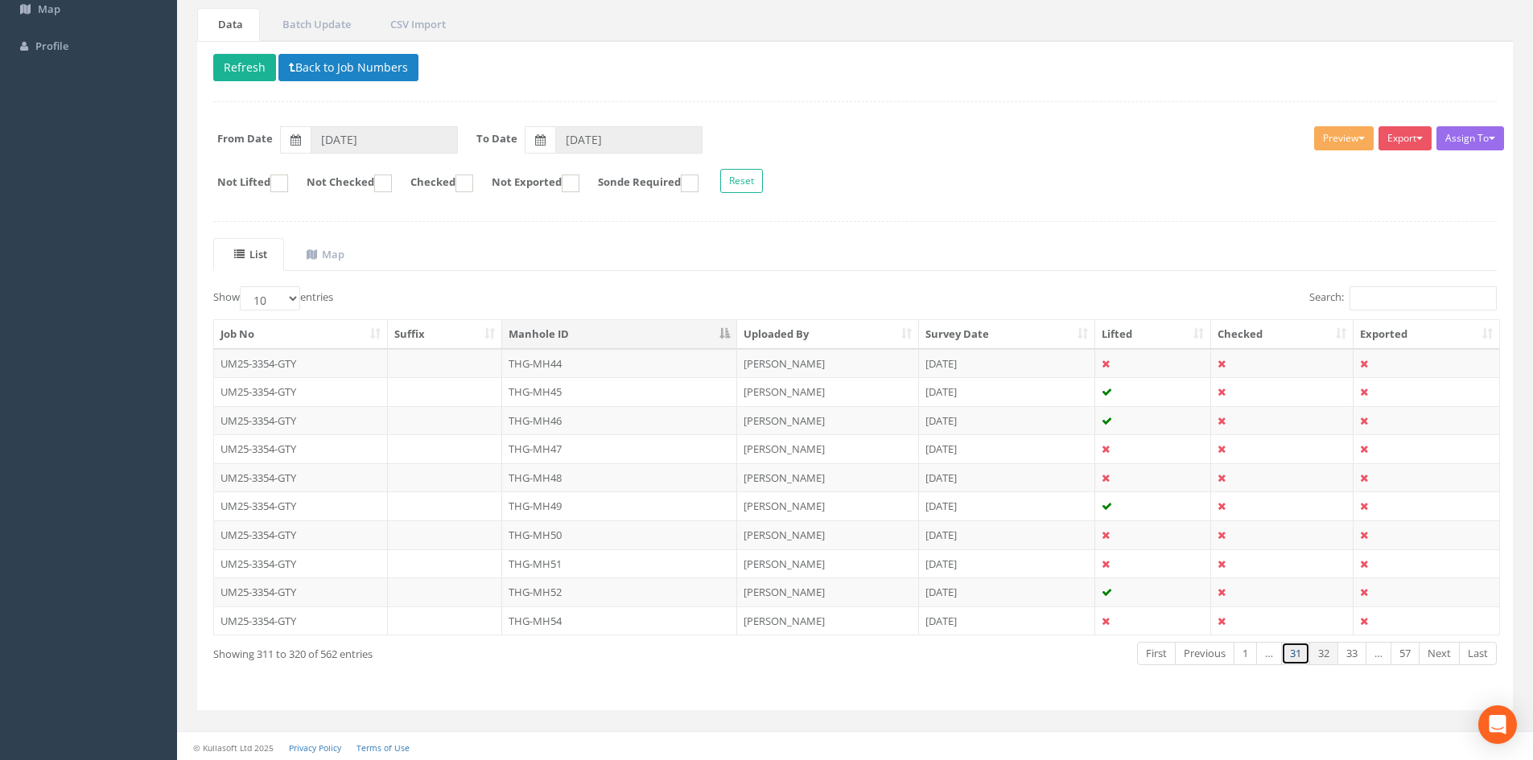
click at [1283, 653] on link "31" at bounding box center [1295, 653] width 29 height 23
click at [1358, 656] on link "32" at bounding box center [1351, 653] width 29 height 23
click at [1297, 655] on link "31" at bounding box center [1295, 653] width 29 height 23
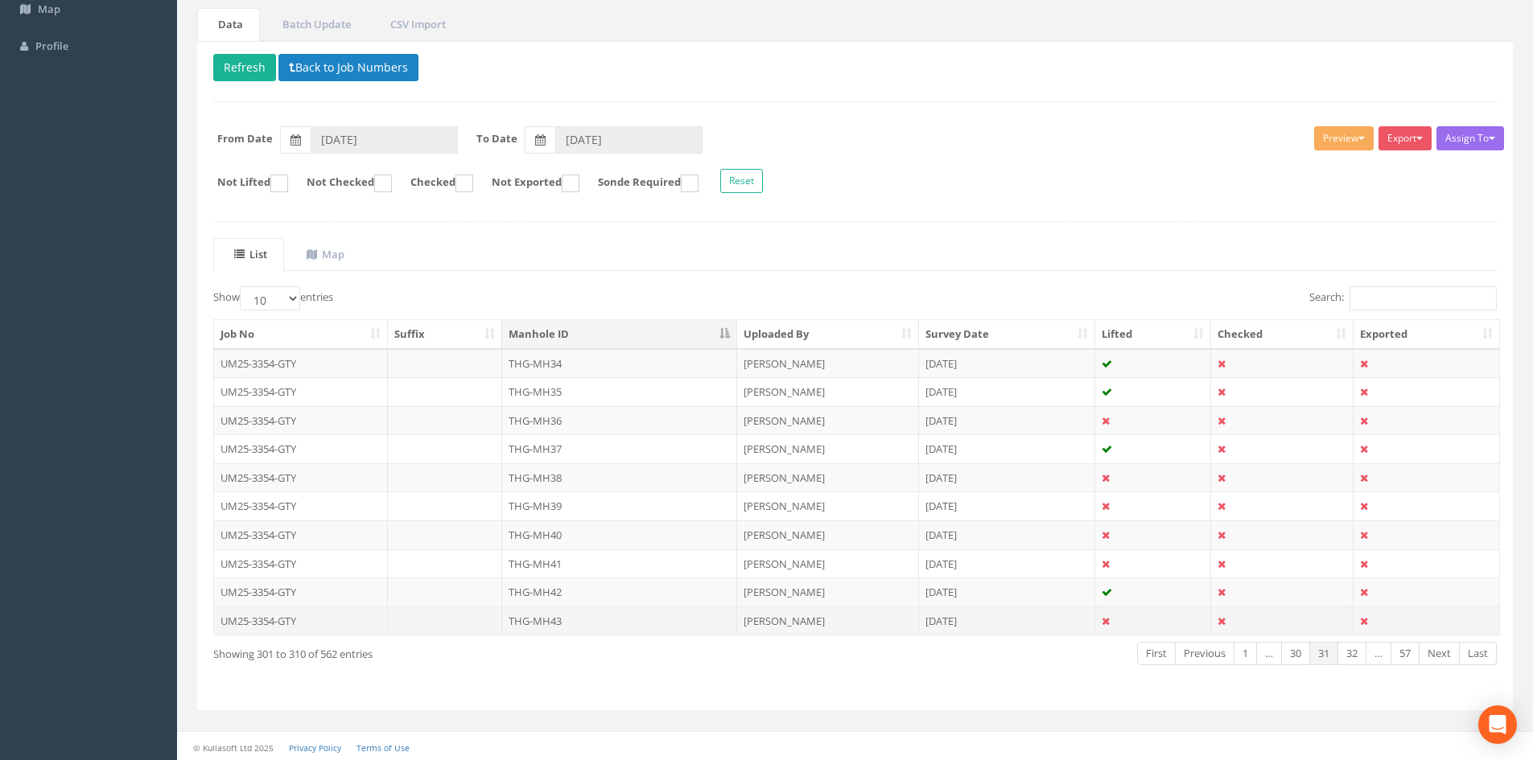
click at [595, 632] on td "THG-MH43" at bounding box center [619, 621] width 235 height 29
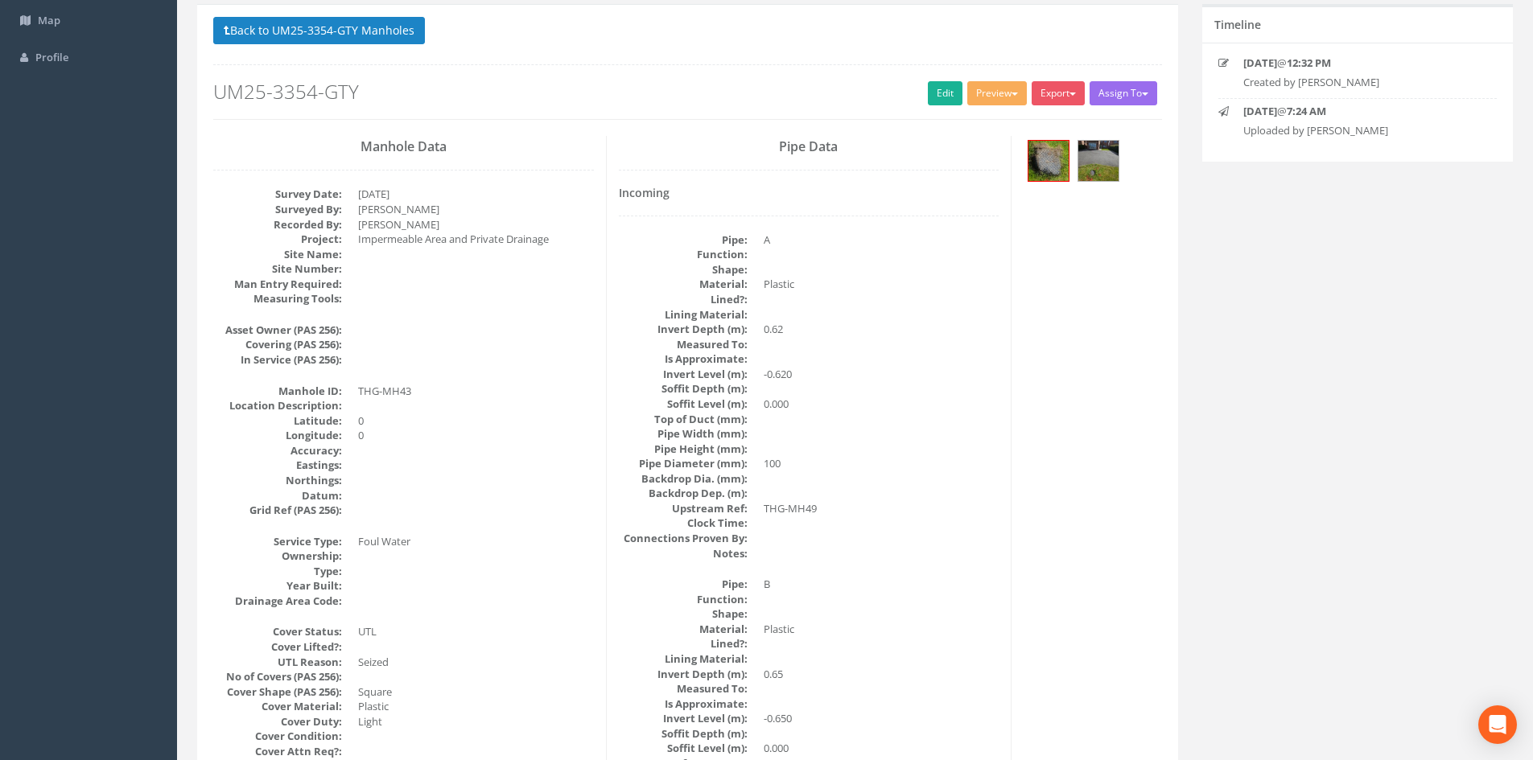
scroll to position [0, 0]
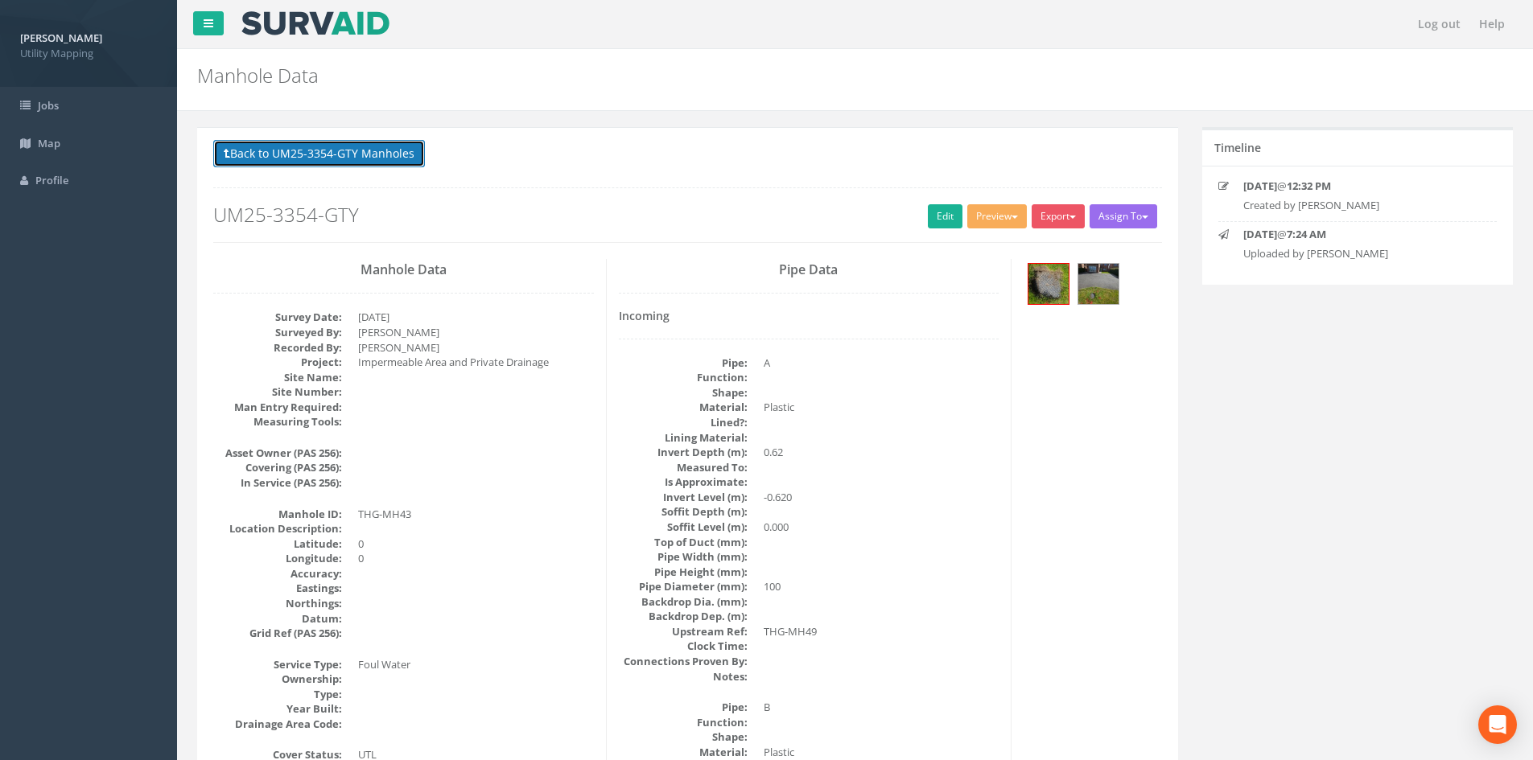
click at [322, 154] on button "Back to UM25-3354-GTY Manholes" at bounding box center [319, 153] width 212 height 27
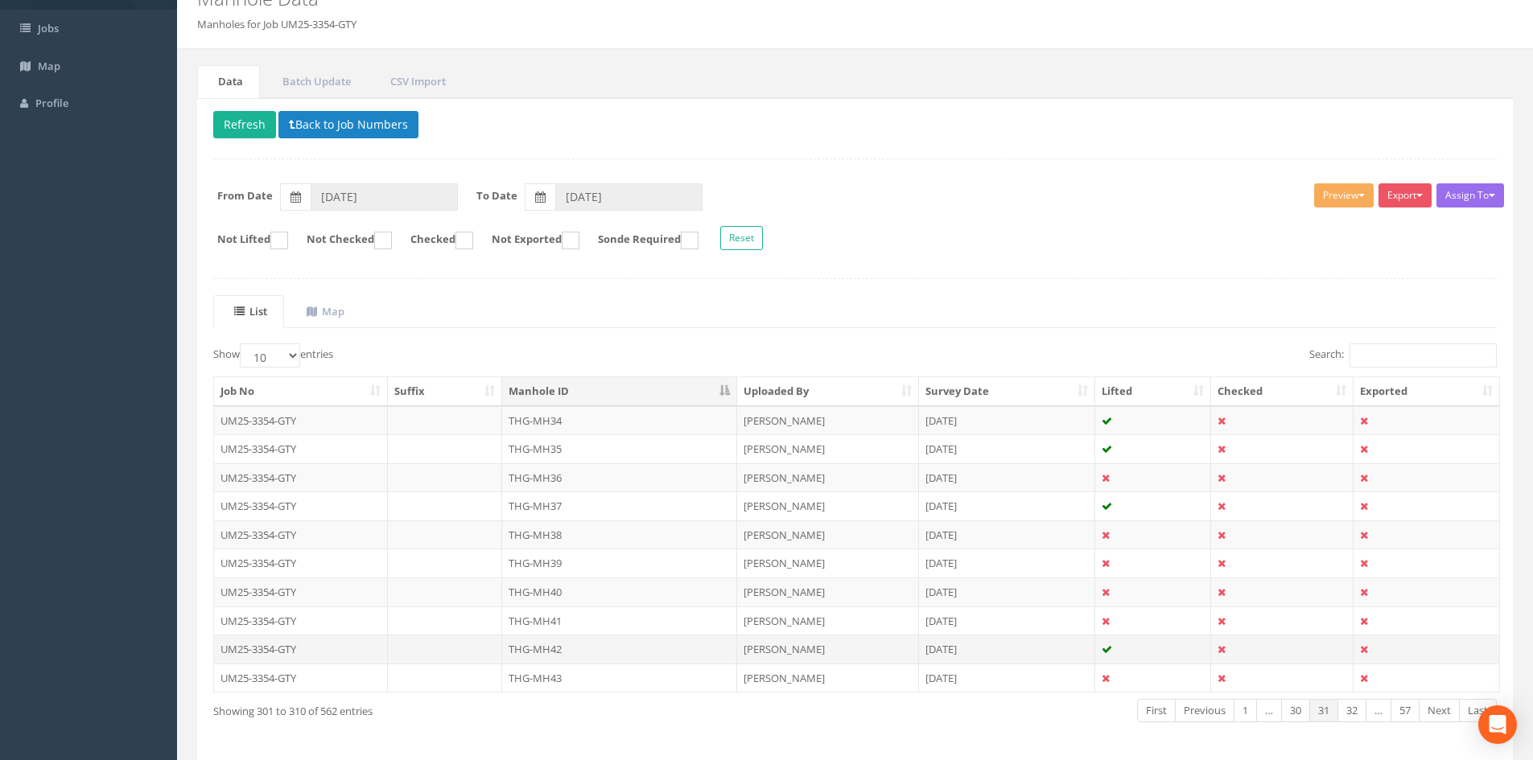
scroll to position [137, 0]
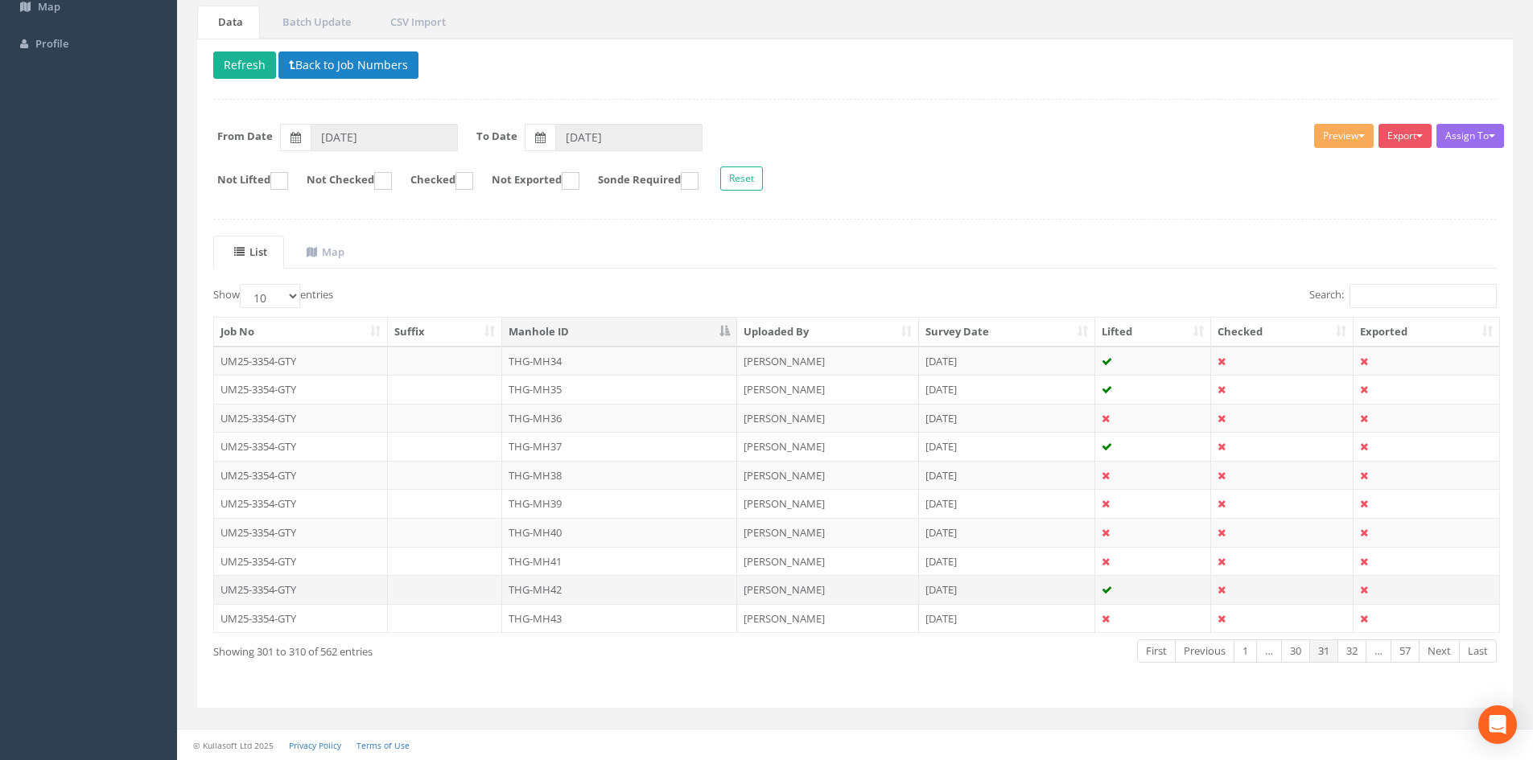
click at [591, 584] on td "THG-MH42" at bounding box center [619, 589] width 235 height 29
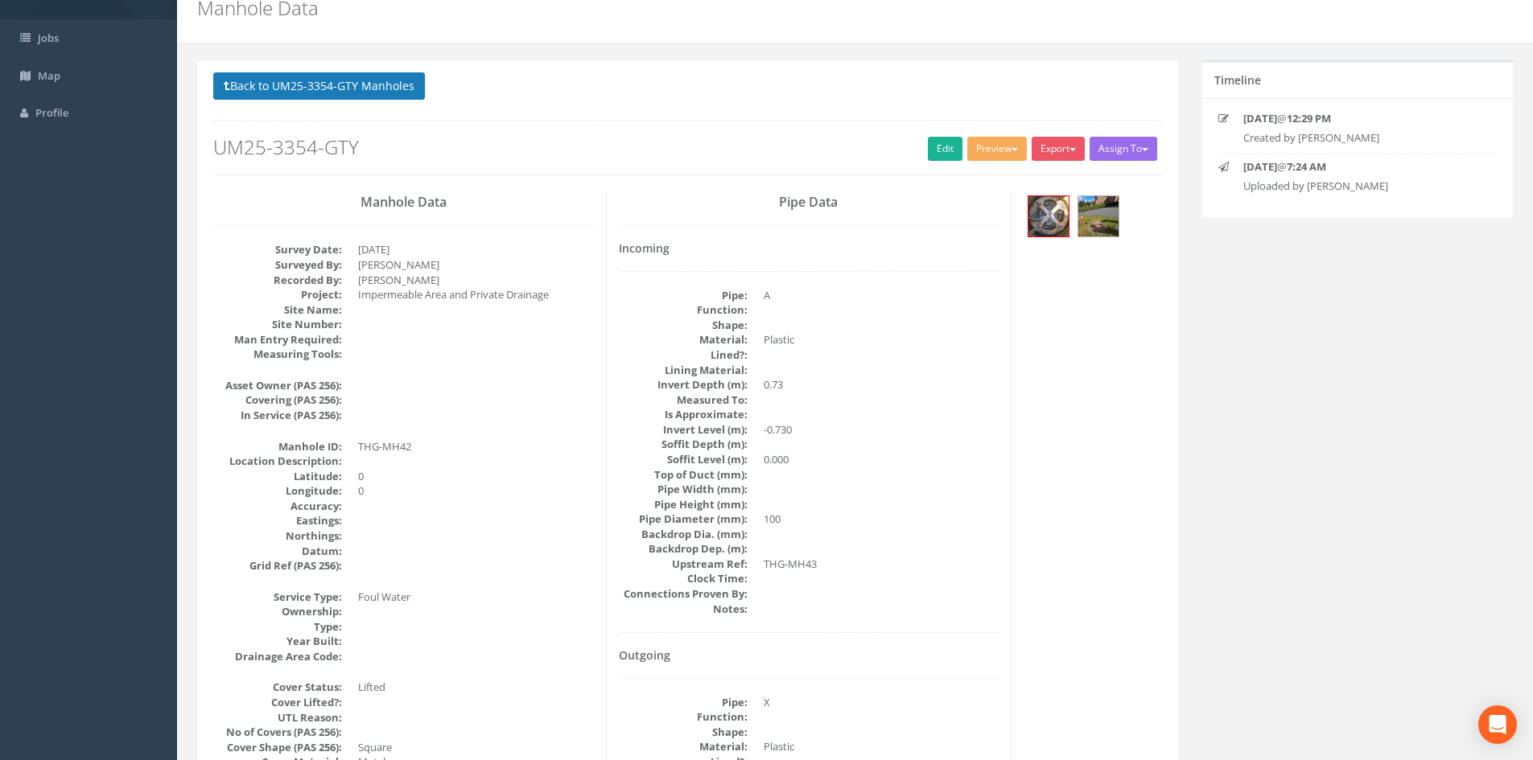
scroll to position [0, 0]
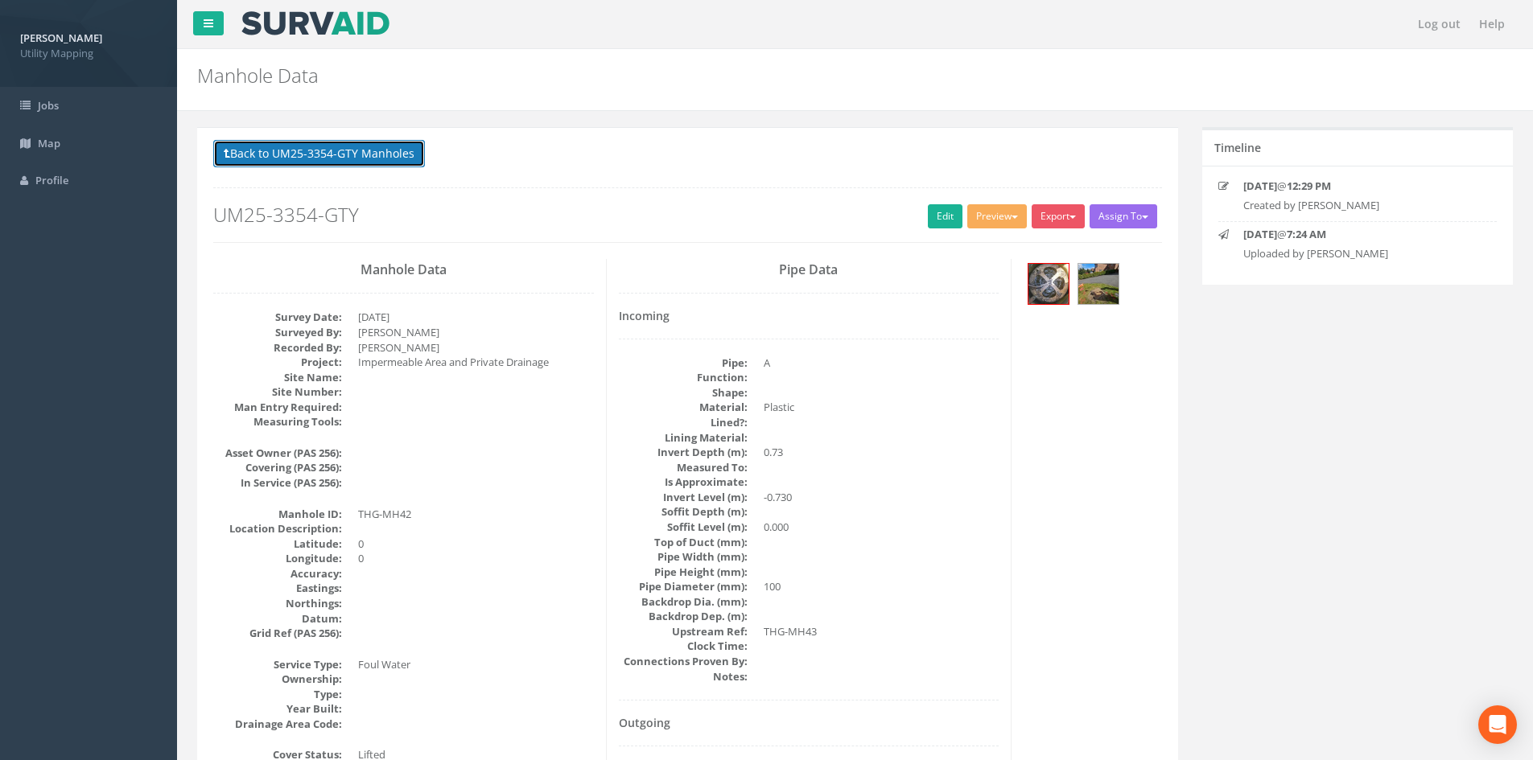
click at [307, 141] on button "Back to UM25-3354-GTY Manholes" at bounding box center [319, 153] width 212 height 27
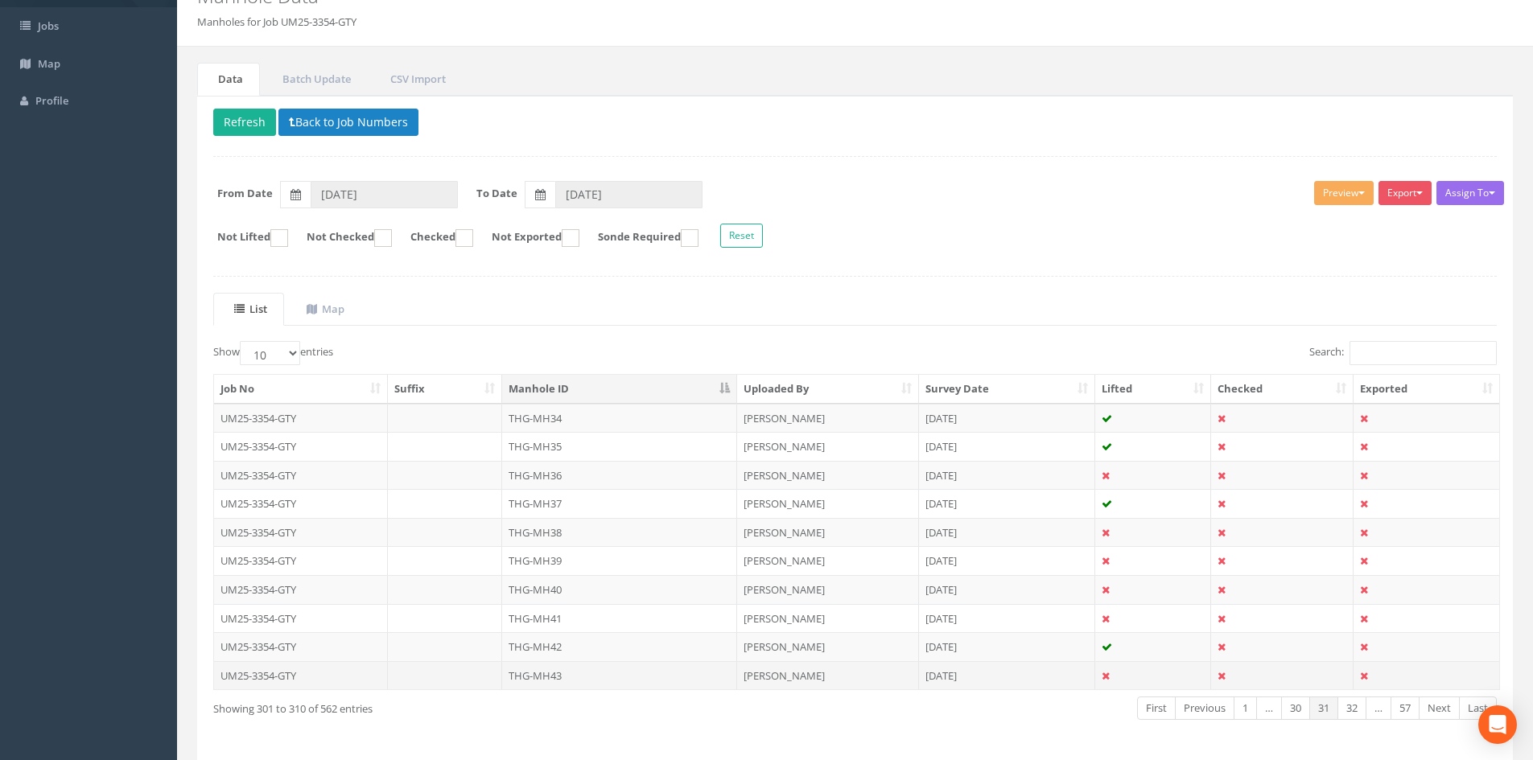
scroll to position [137, 0]
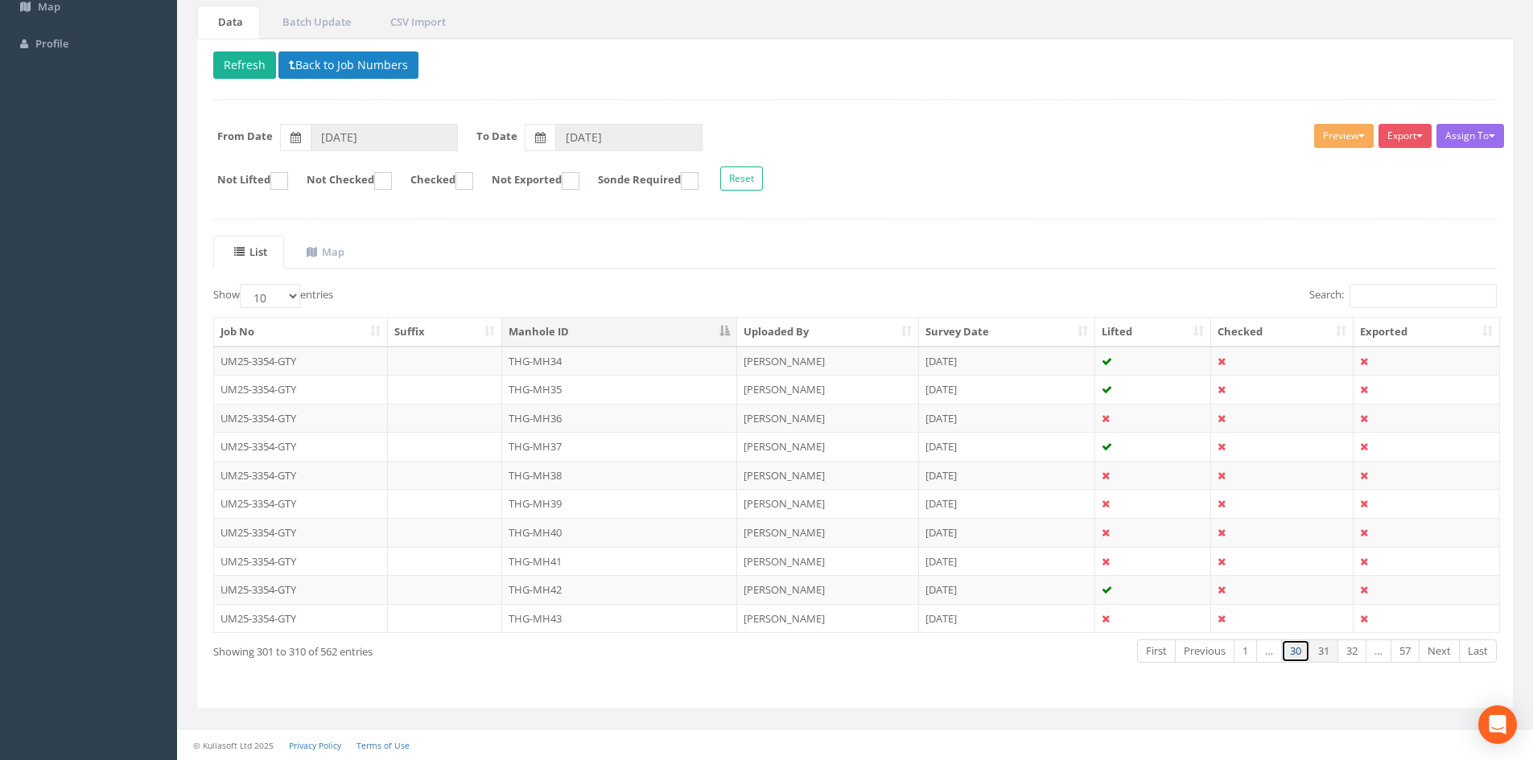
click at [1290, 652] on link "30" at bounding box center [1295, 651] width 29 height 23
click at [592, 624] on td "THG-MH33" at bounding box center [619, 618] width 235 height 29
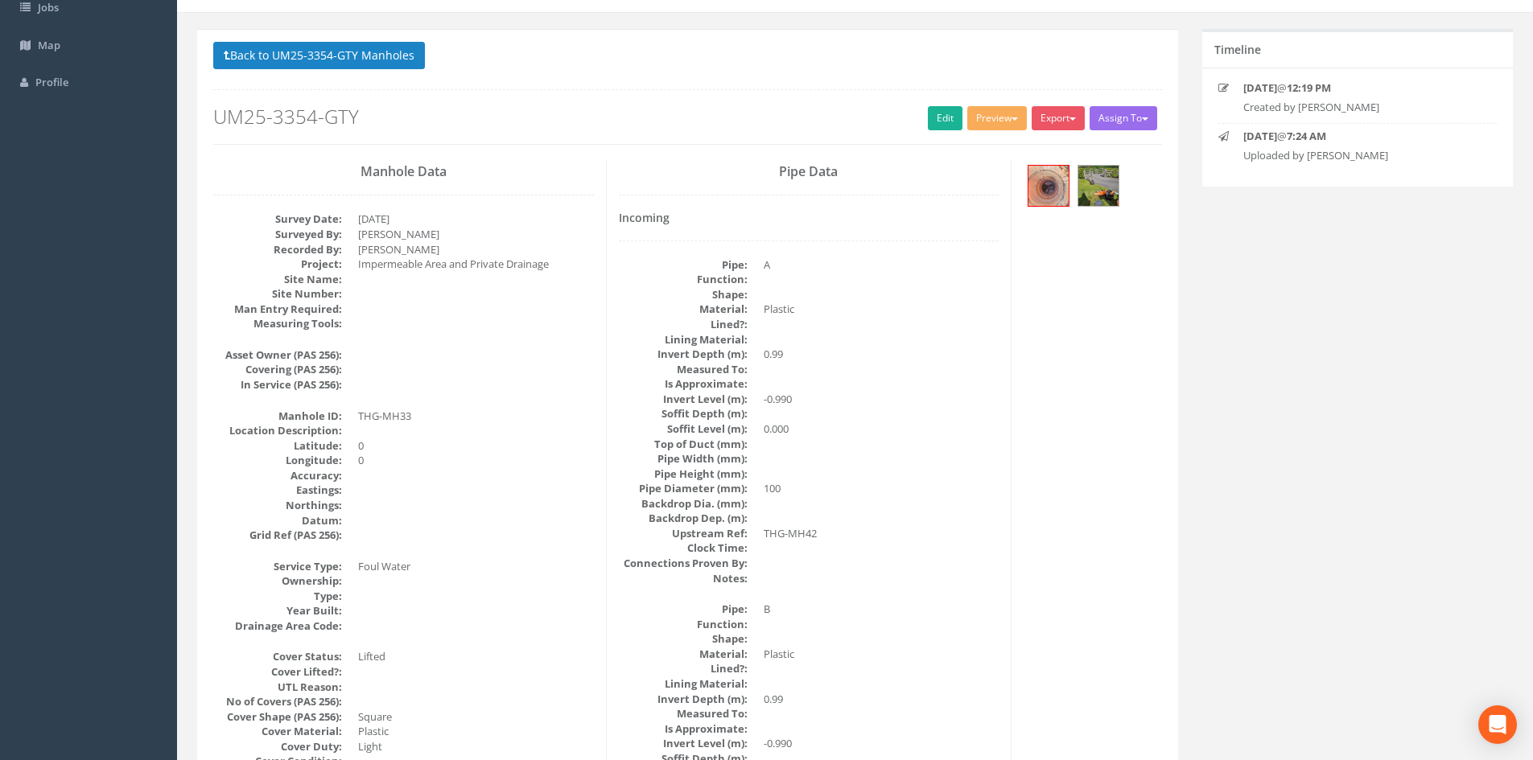
scroll to position [0, 0]
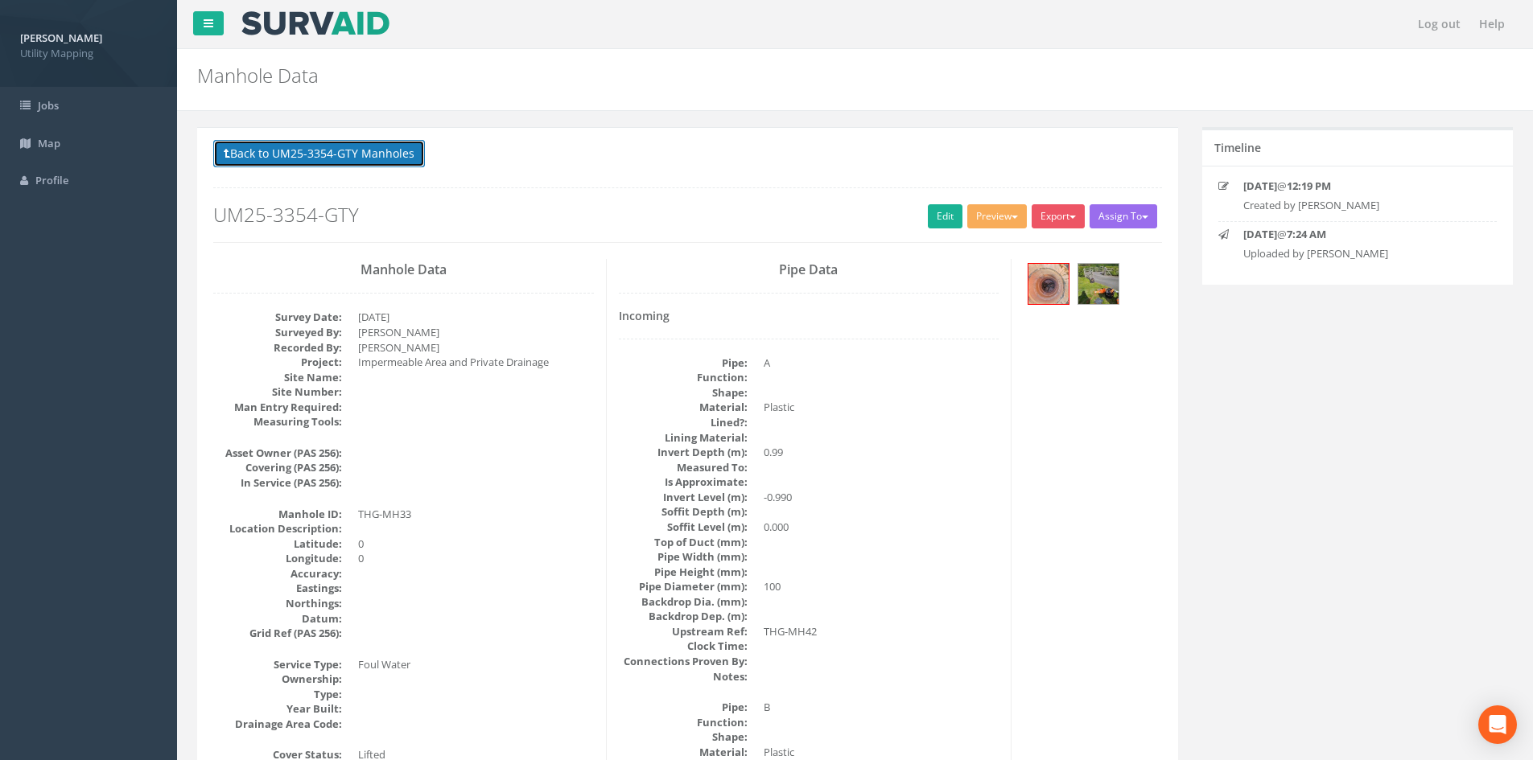
click at [395, 159] on button "Back to UM25-3354-GTY Manholes" at bounding box center [319, 153] width 212 height 27
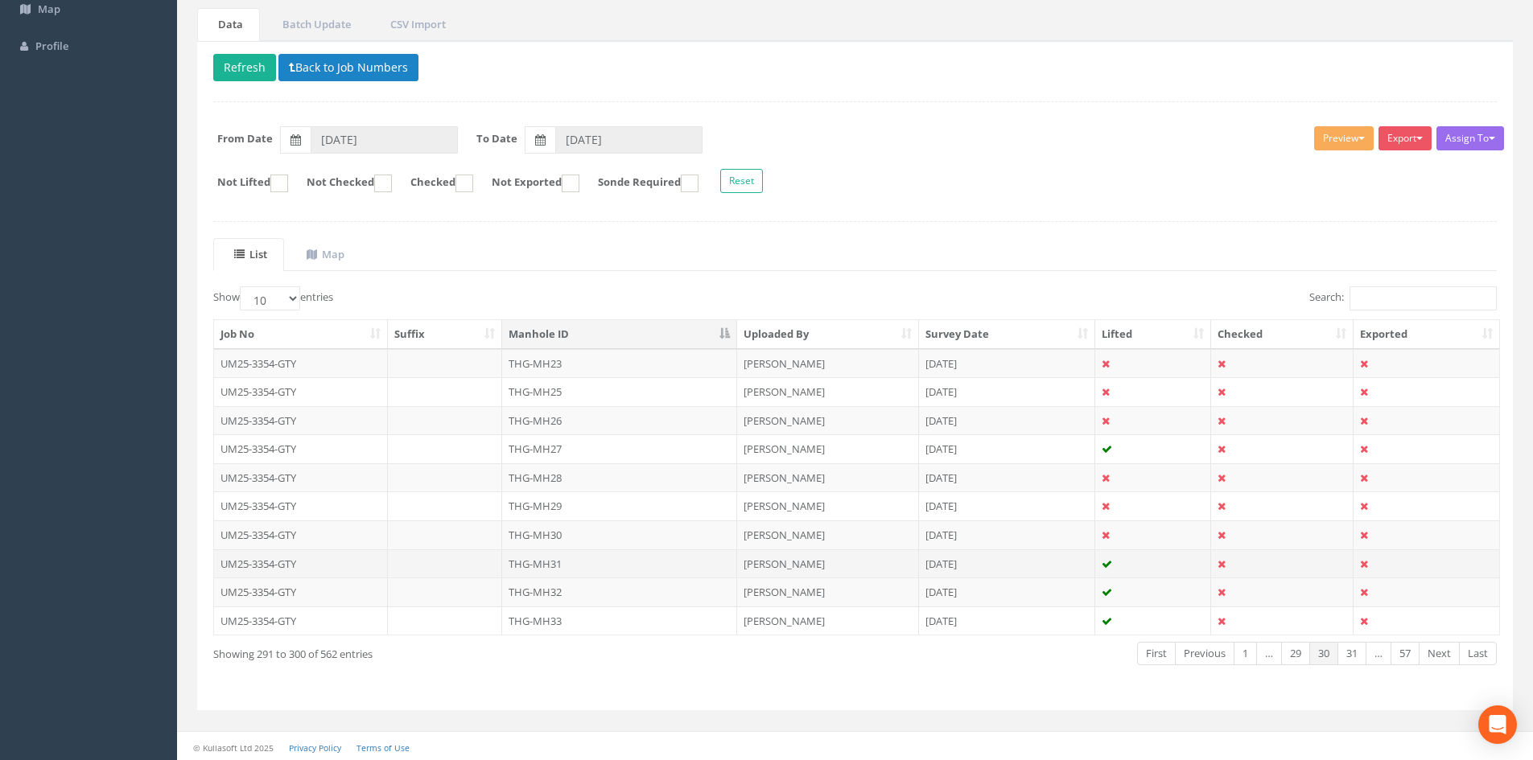
scroll to position [137, 0]
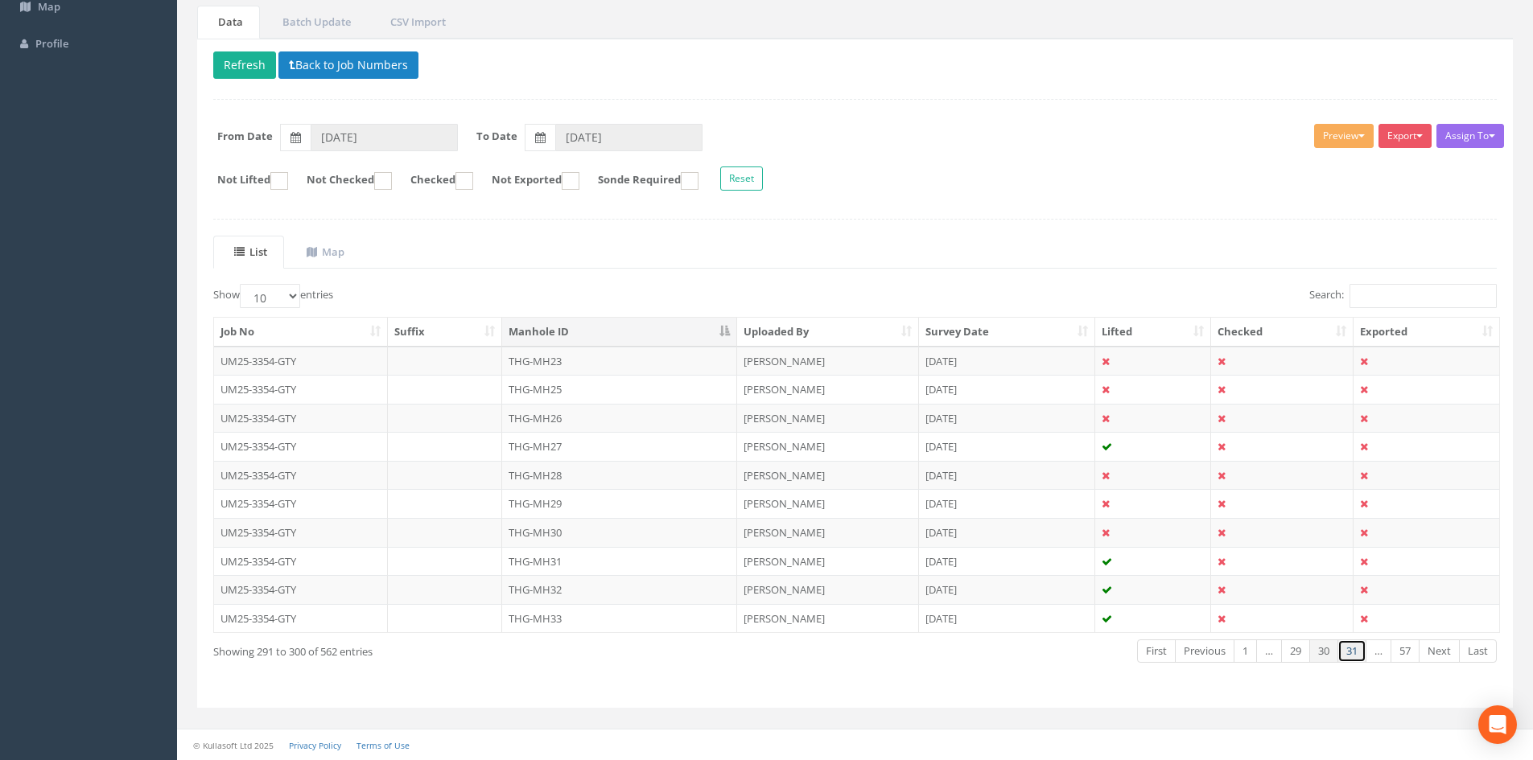
click at [1341, 655] on link "31" at bounding box center [1351, 651] width 29 height 23
click at [597, 596] on td "THG-MH42" at bounding box center [619, 589] width 235 height 29
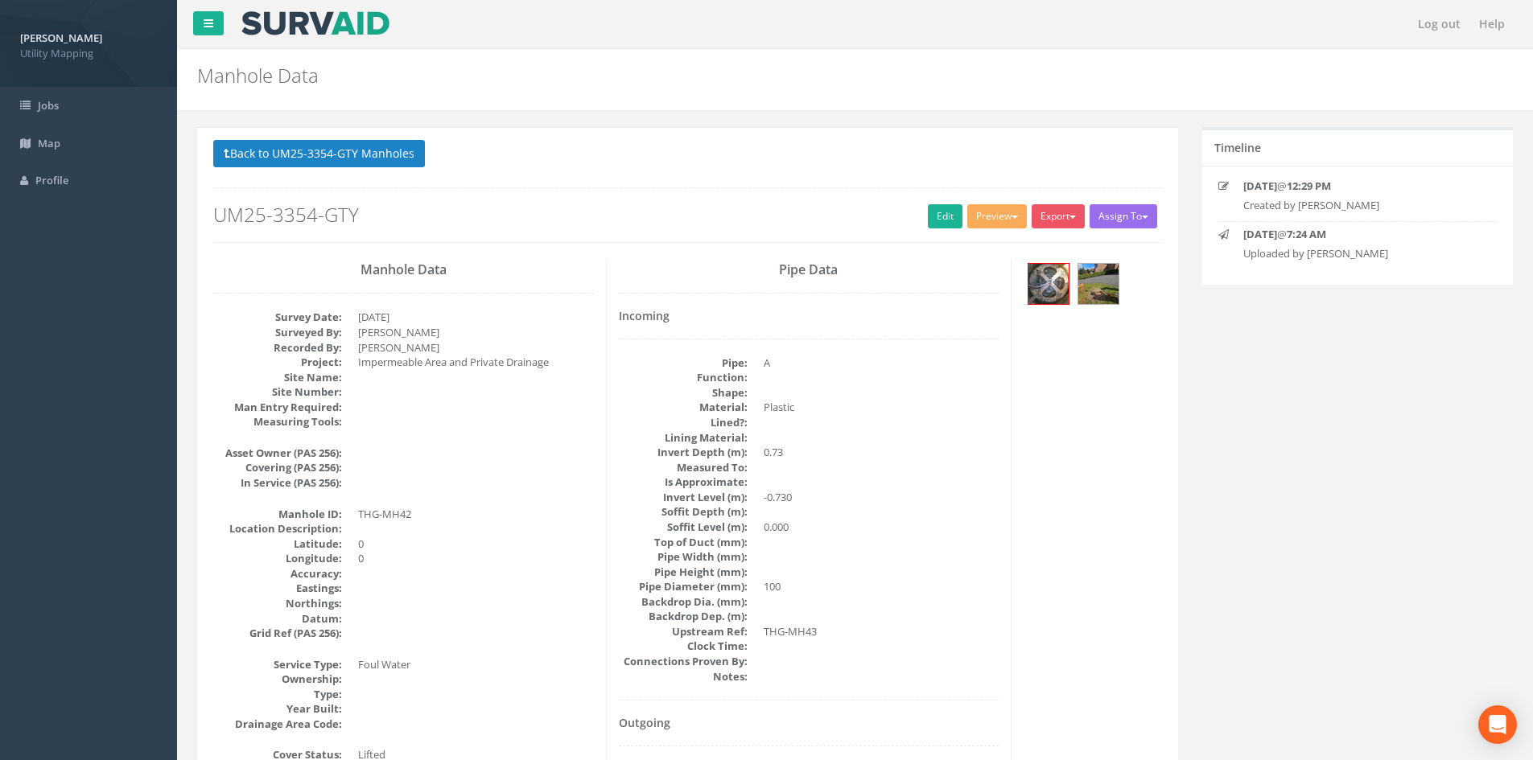
scroll to position [402, 0]
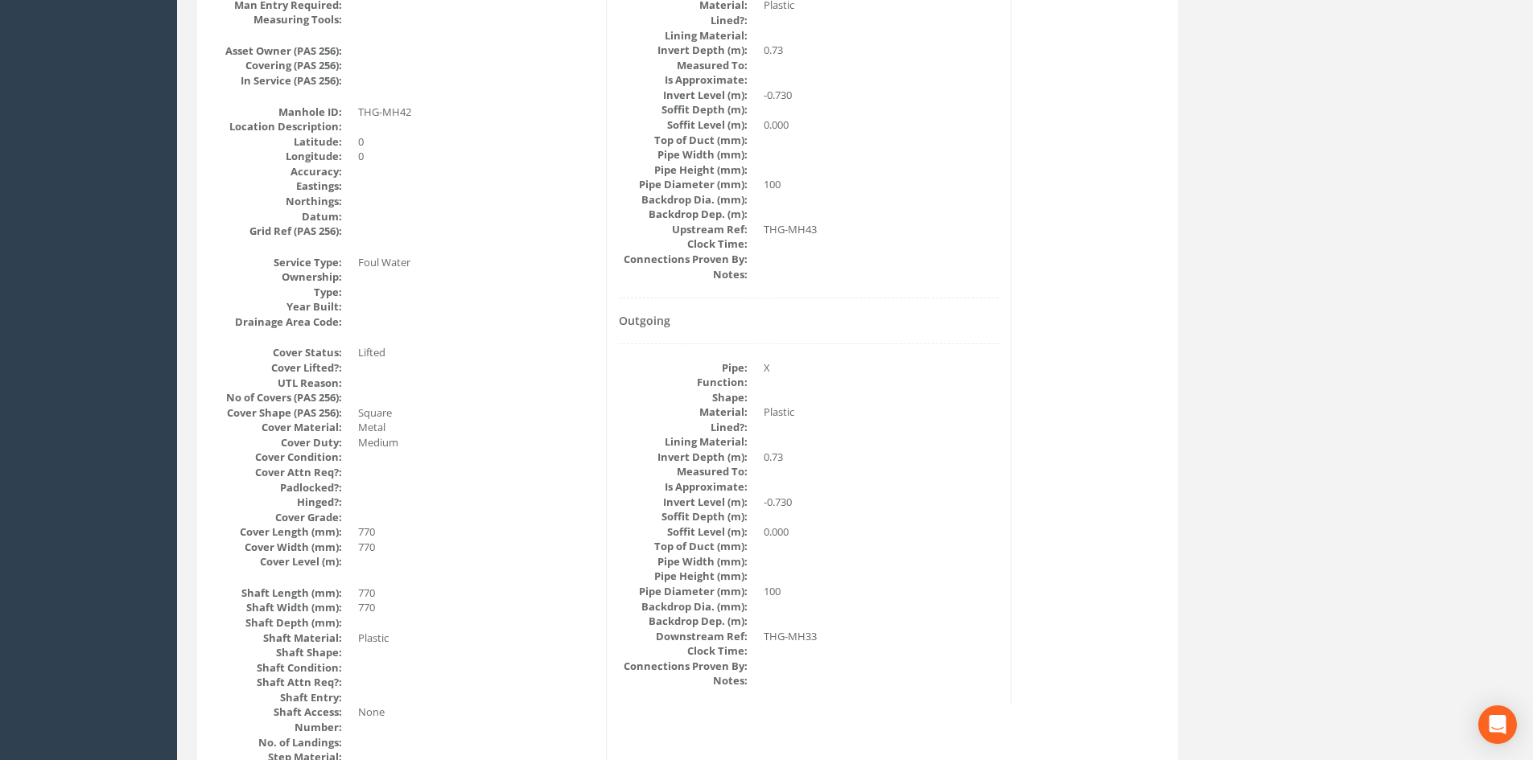
drag, startPoint x: 86, startPoint y: 303, endPoint x: 129, endPoint y: 307, distance: 42.8
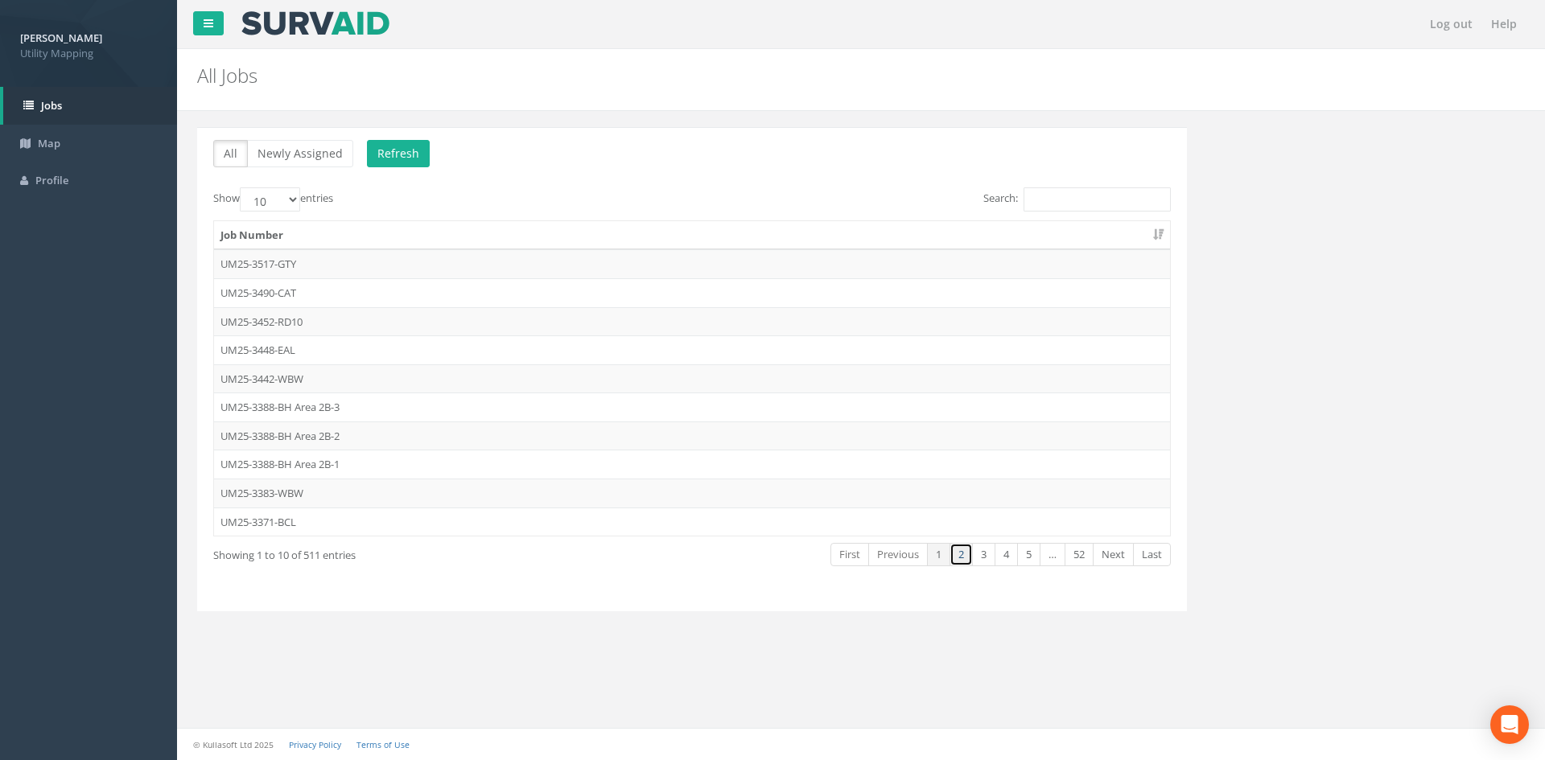
click at [970, 556] on link "2" at bounding box center [960, 554] width 23 height 23
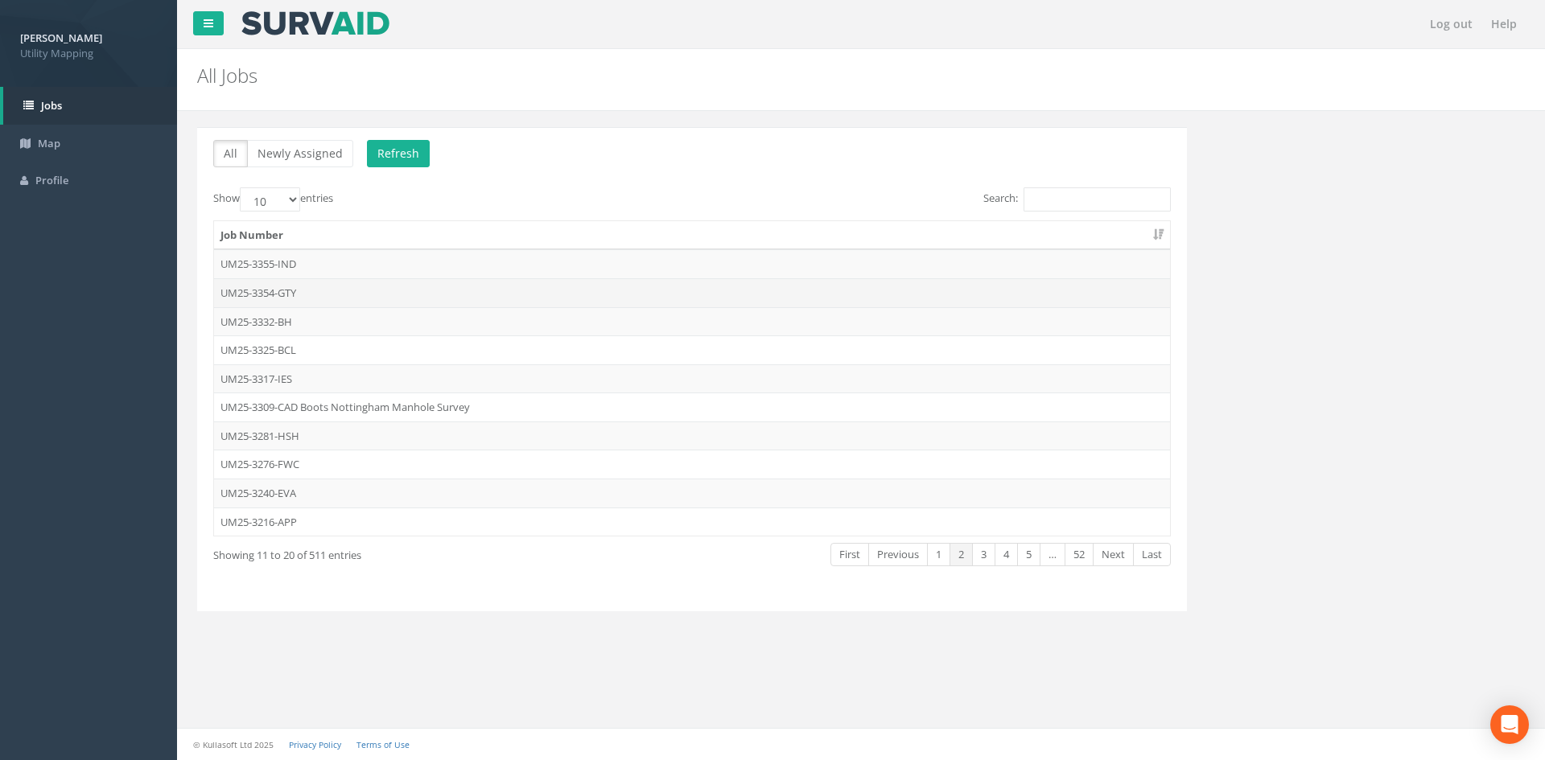
click at [312, 289] on td "UM25-3354-GTY" at bounding box center [692, 292] width 956 height 29
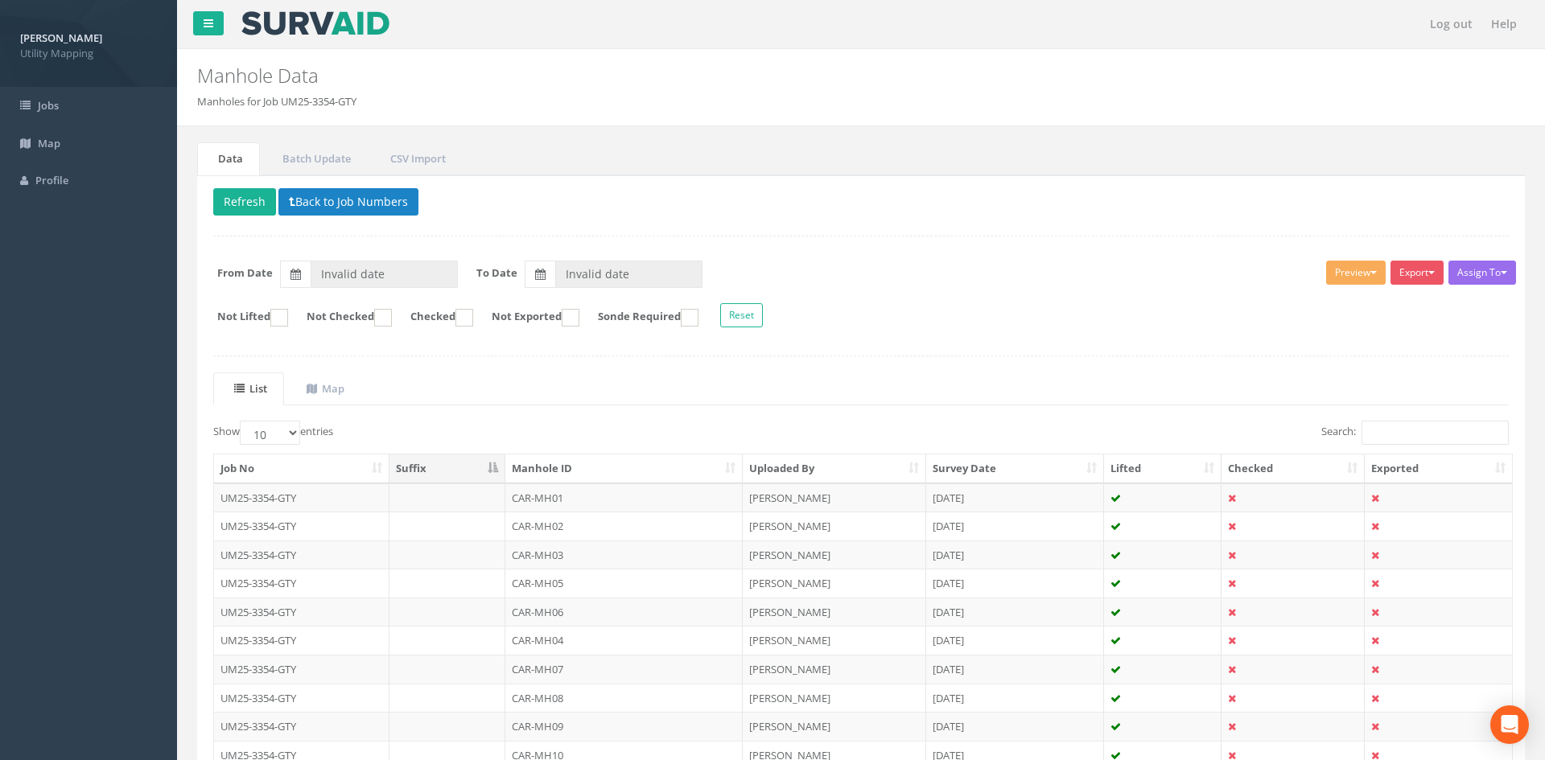
type input "[DATE]"
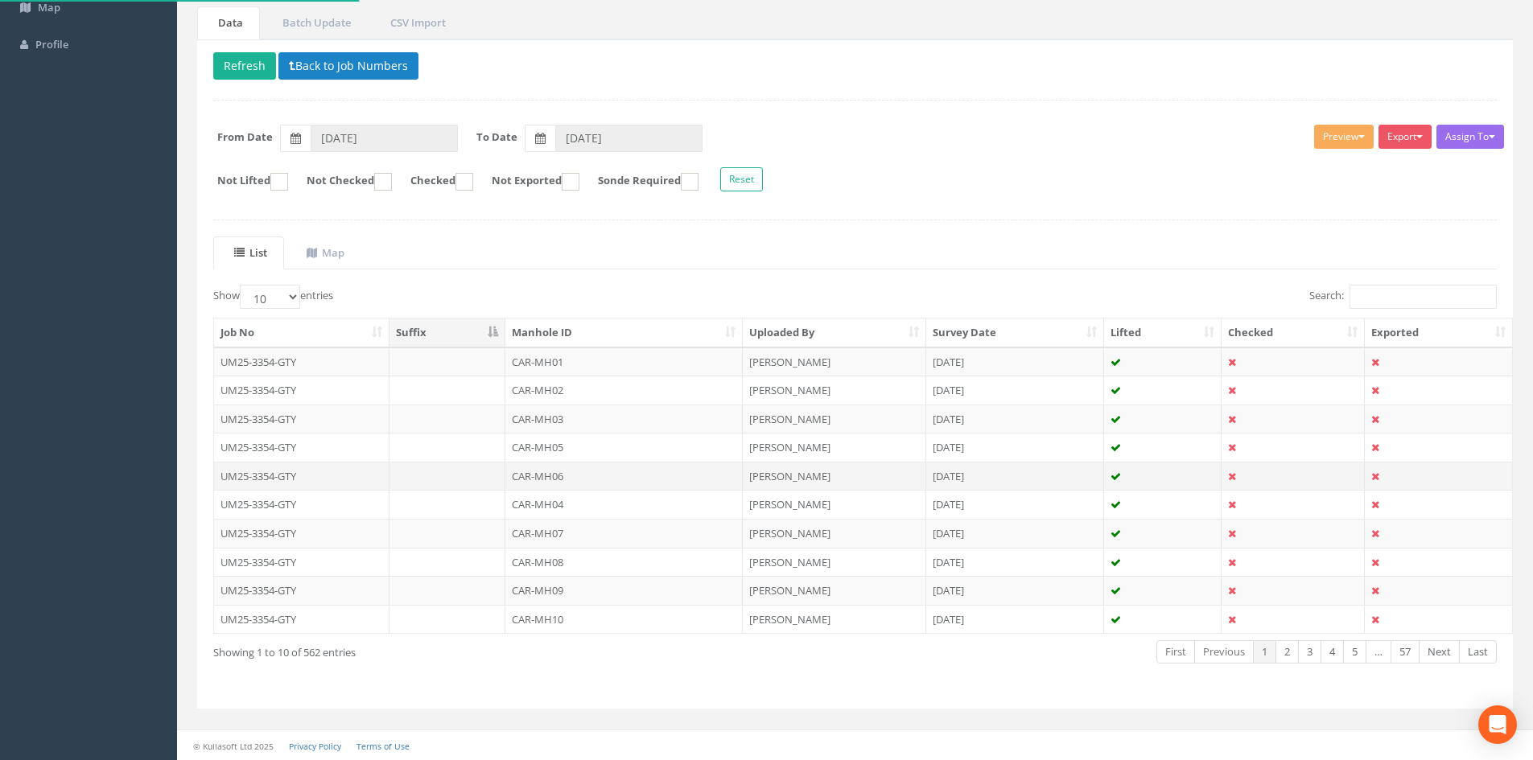
scroll to position [137, 0]
click at [1353, 659] on link "5" at bounding box center [1354, 651] width 23 height 23
click at [1353, 658] on link "7" at bounding box center [1354, 651] width 23 height 23
click at [1353, 658] on link "9" at bounding box center [1354, 651] width 23 height 23
click at [1353, 658] on link "10" at bounding box center [1351, 651] width 29 height 23
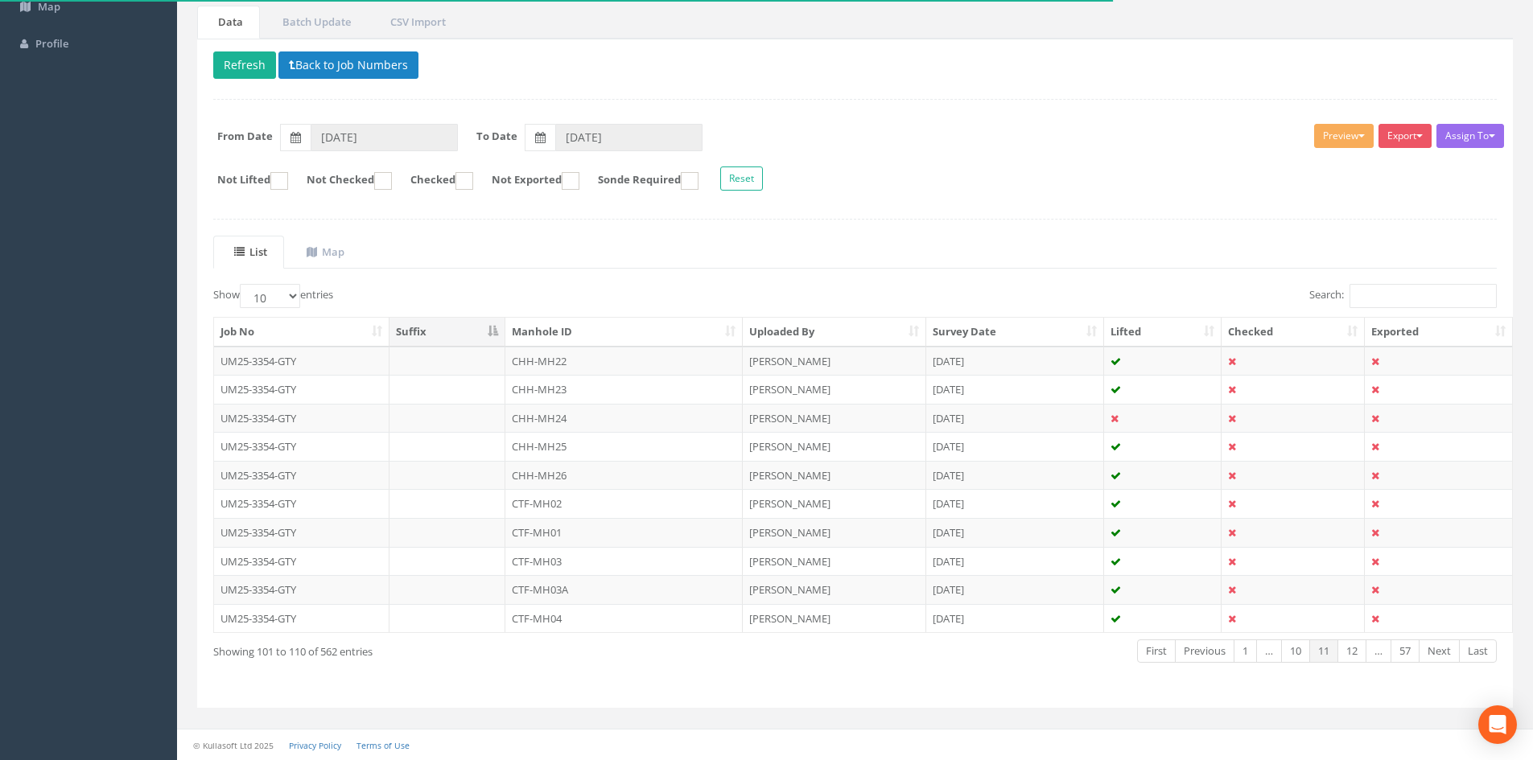
click at [1353, 658] on link "12" at bounding box center [1351, 651] width 29 height 23
click at [1353, 658] on link "14" at bounding box center [1351, 651] width 29 height 23
click at [1353, 658] on link "16" at bounding box center [1351, 651] width 29 height 23
click at [1353, 658] on link "17" at bounding box center [1351, 651] width 29 height 23
click at [1353, 658] on link "18" at bounding box center [1351, 651] width 29 height 23
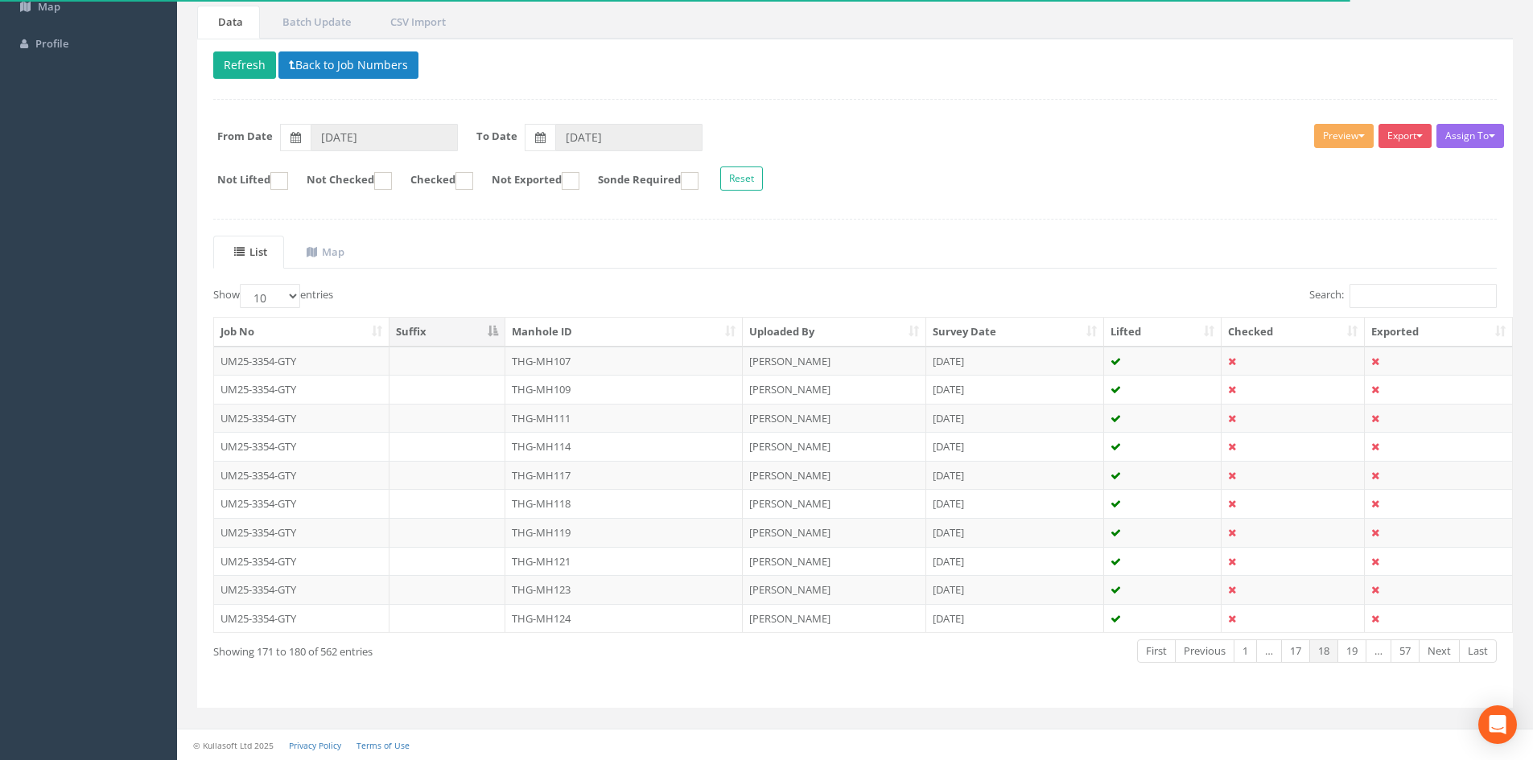
click at [1353, 658] on link "19" at bounding box center [1351, 651] width 29 height 23
click at [1353, 658] on link "20" at bounding box center [1351, 651] width 29 height 23
click at [1353, 658] on link "21" at bounding box center [1351, 651] width 29 height 23
click at [1353, 658] on link "22" at bounding box center [1351, 651] width 29 height 23
click at [1353, 658] on link "23" at bounding box center [1351, 651] width 29 height 23
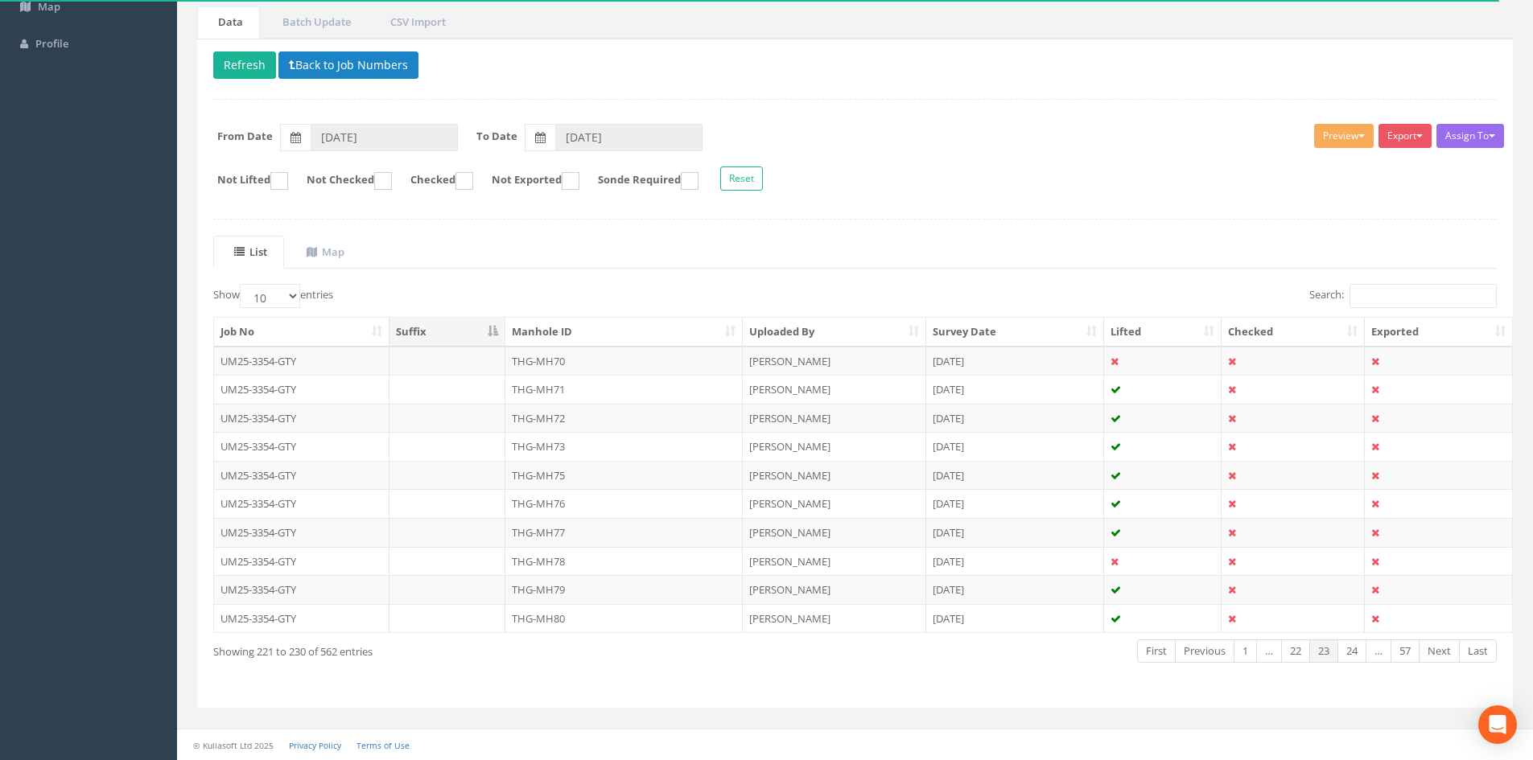
click at [1353, 658] on link "24" at bounding box center [1351, 651] width 29 height 23
click at [1353, 658] on link "25" at bounding box center [1351, 651] width 29 height 23
click at [633, 336] on th "Manhole ID" at bounding box center [623, 332] width 237 height 29
click at [612, 327] on th "Manhole ID" at bounding box center [623, 332] width 237 height 29
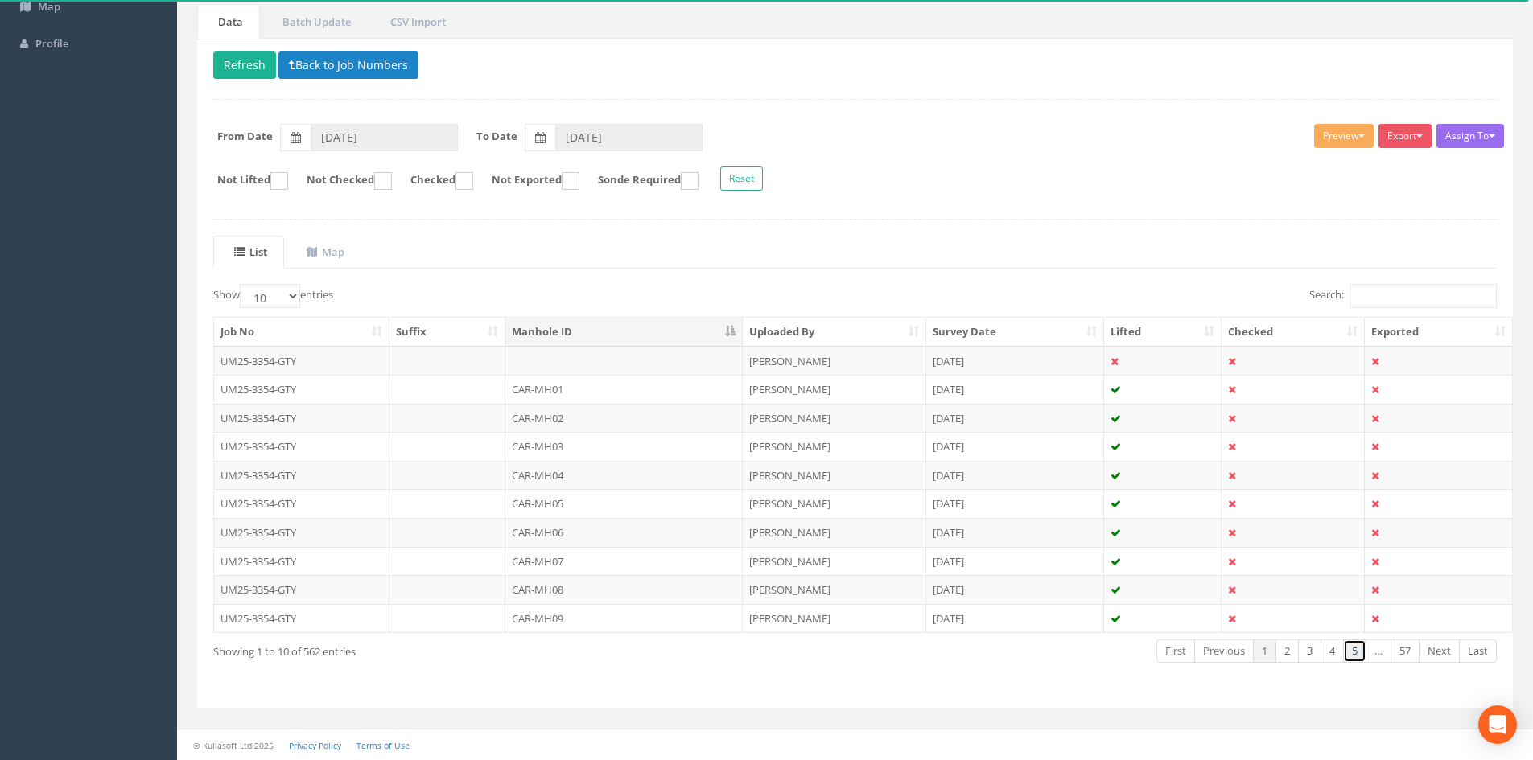
click at [1347, 654] on link "5" at bounding box center [1354, 651] width 23 height 23
click at [1347, 654] on link "7" at bounding box center [1354, 651] width 23 height 23
click at [1347, 654] on link "8" at bounding box center [1354, 651] width 23 height 23
click at [1347, 654] on link "10" at bounding box center [1351, 651] width 29 height 23
click at [1347, 654] on link "12" at bounding box center [1351, 651] width 29 height 23
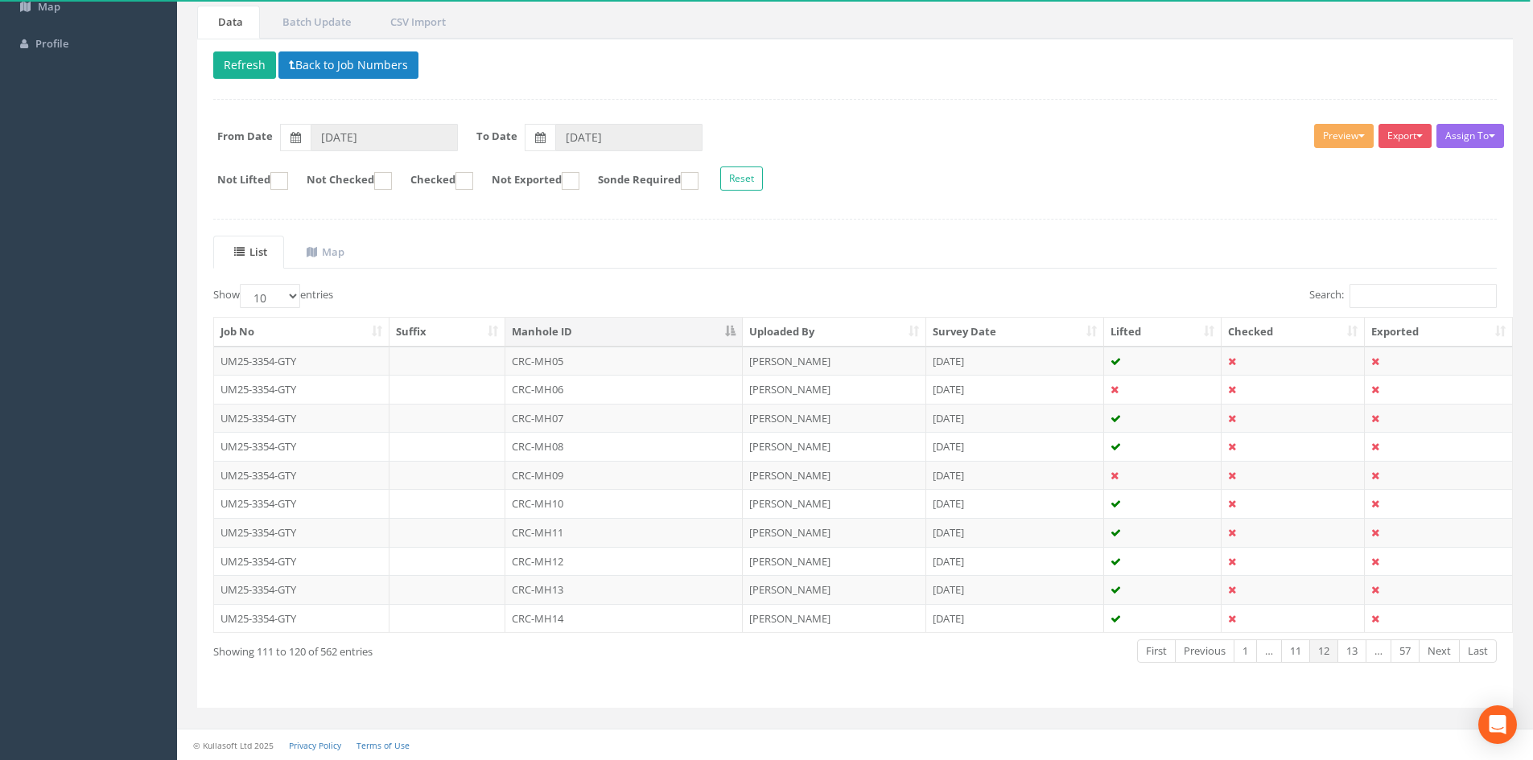
click at [1347, 654] on link "13" at bounding box center [1351, 651] width 29 height 23
click at [1347, 654] on link "14" at bounding box center [1351, 651] width 29 height 23
click at [1347, 654] on link "16" at bounding box center [1351, 651] width 29 height 23
click at [1347, 654] on link "17" at bounding box center [1351, 651] width 29 height 23
click at [1347, 654] on link "19" at bounding box center [1351, 651] width 29 height 23
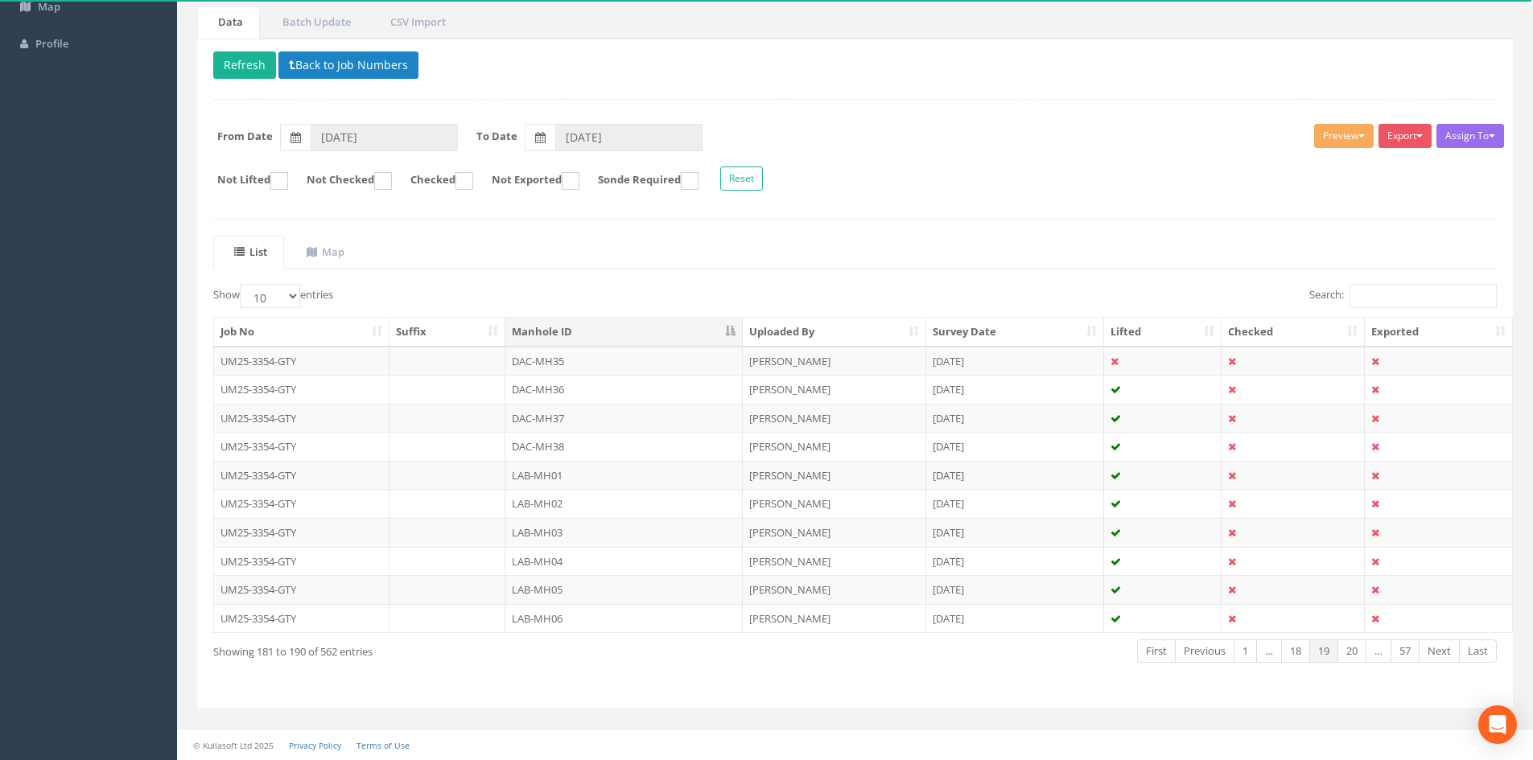
click at [1347, 654] on link "20" at bounding box center [1351, 651] width 29 height 23
click at [1347, 654] on link "22" at bounding box center [1351, 651] width 29 height 23
click at [1347, 654] on link "23" at bounding box center [1351, 651] width 29 height 23
click at [1347, 654] on link "25" at bounding box center [1351, 651] width 29 height 23
click at [1347, 654] on link "26" at bounding box center [1351, 651] width 29 height 23
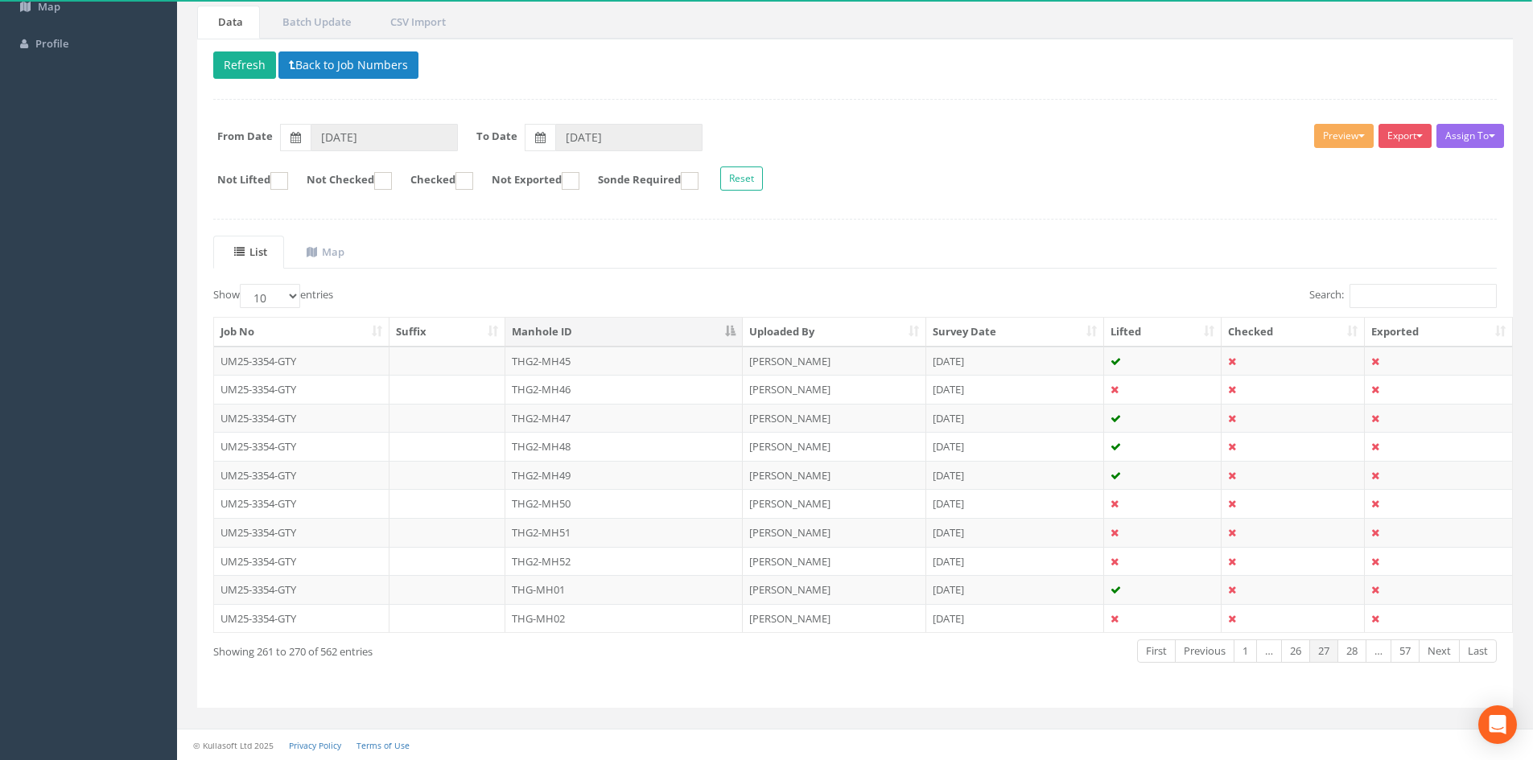
click at [1347, 654] on link "28" at bounding box center [1351, 651] width 29 height 23
click at [1347, 654] on link "29" at bounding box center [1351, 651] width 29 height 23
click at [1347, 654] on link "31" at bounding box center [1351, 651] width 29 height 23
click at [1298, 649] on link "30" at bounding box center [1295, 651] width 29 height 23
click at [650, 623] on td "THG-MH33" at bounding box center [623, 618] width 237 height 29
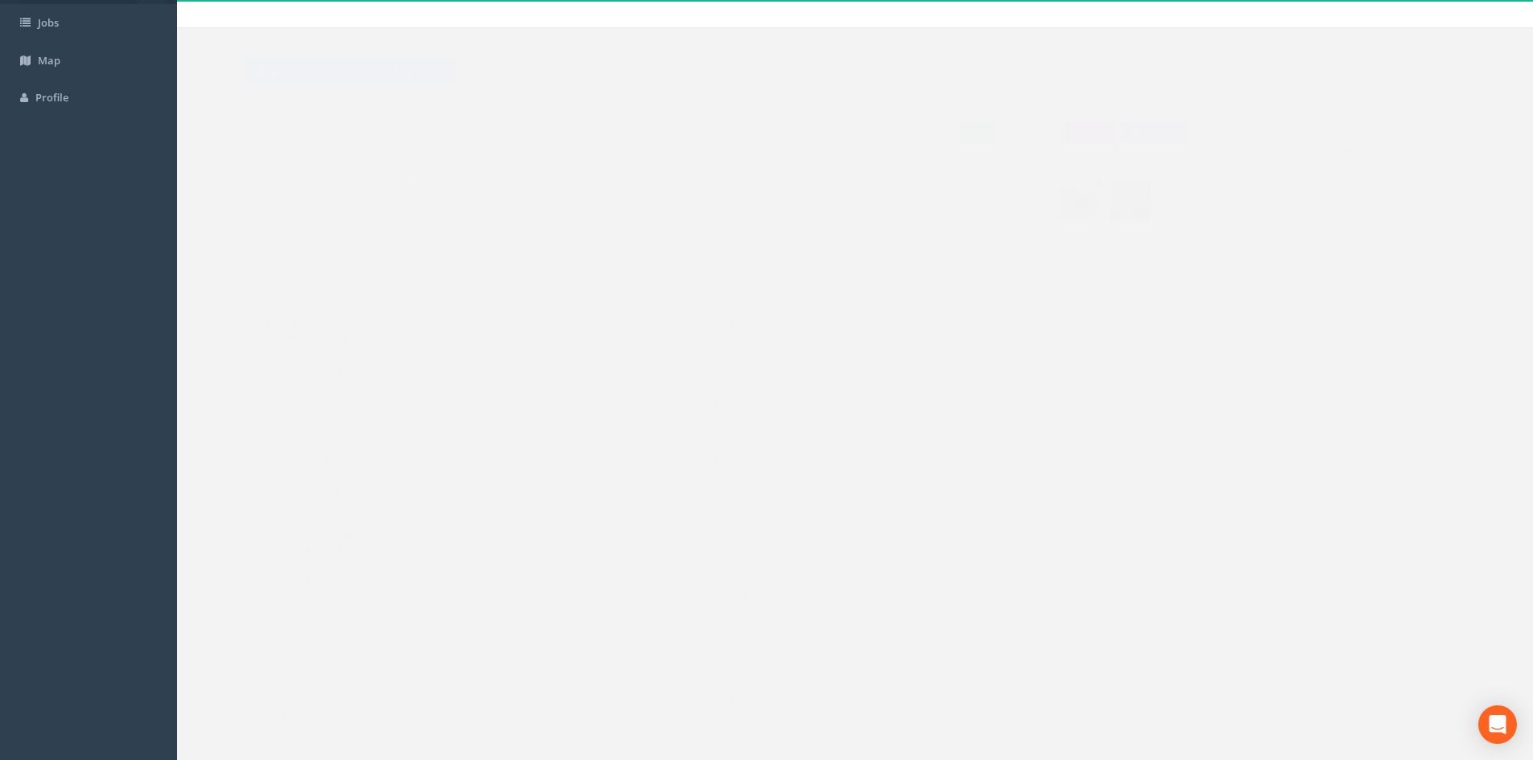
scroll to position [0, 0]
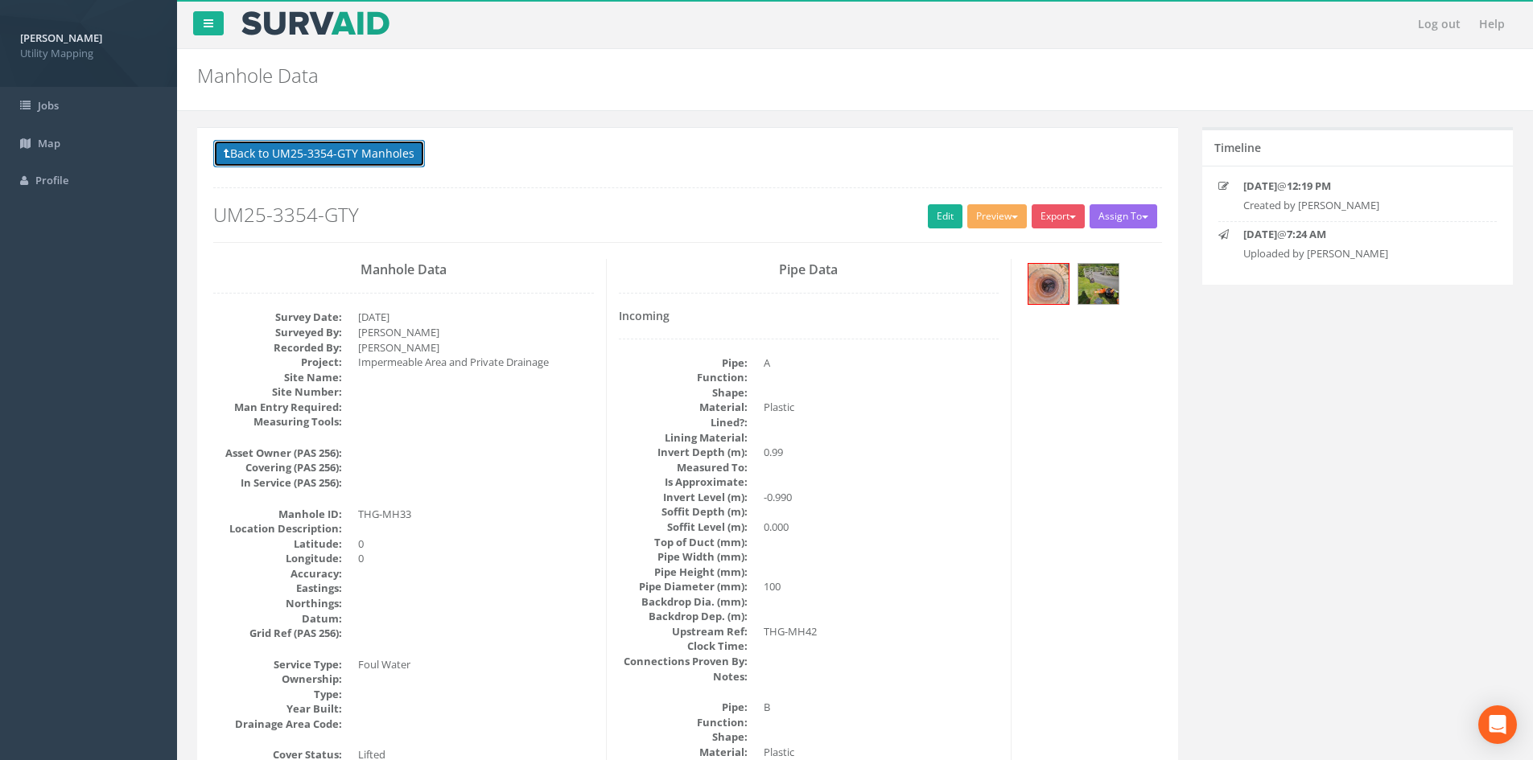
click at [402, 142] on button "Back to UM25-3354-GTY Manholes" at bounding box center [319, 153] width 212 height 27
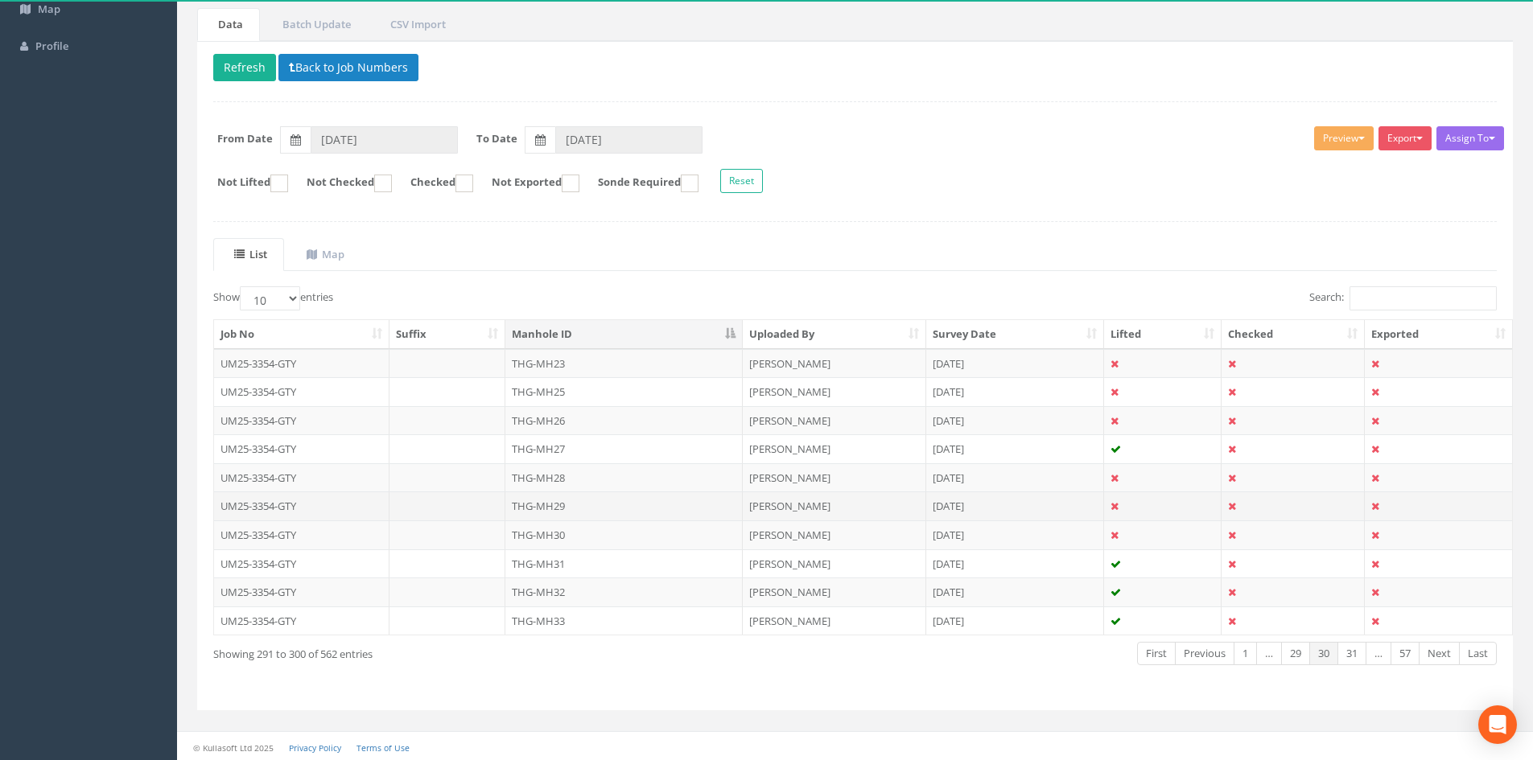
scroll to position [137, 0]
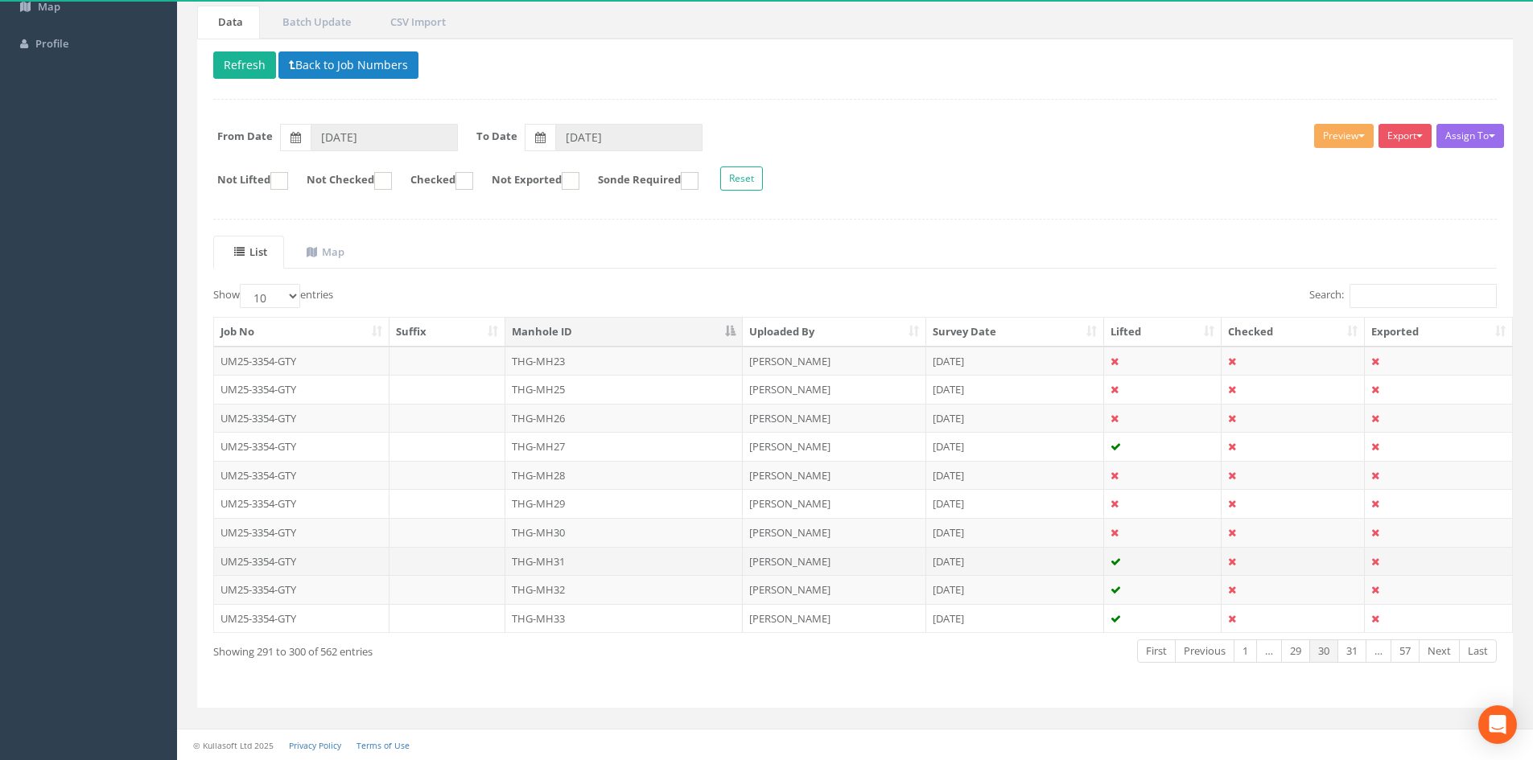
click at [669, 559] on td "THG-MH31" at bounding box center [623, 561] width 237 height 29
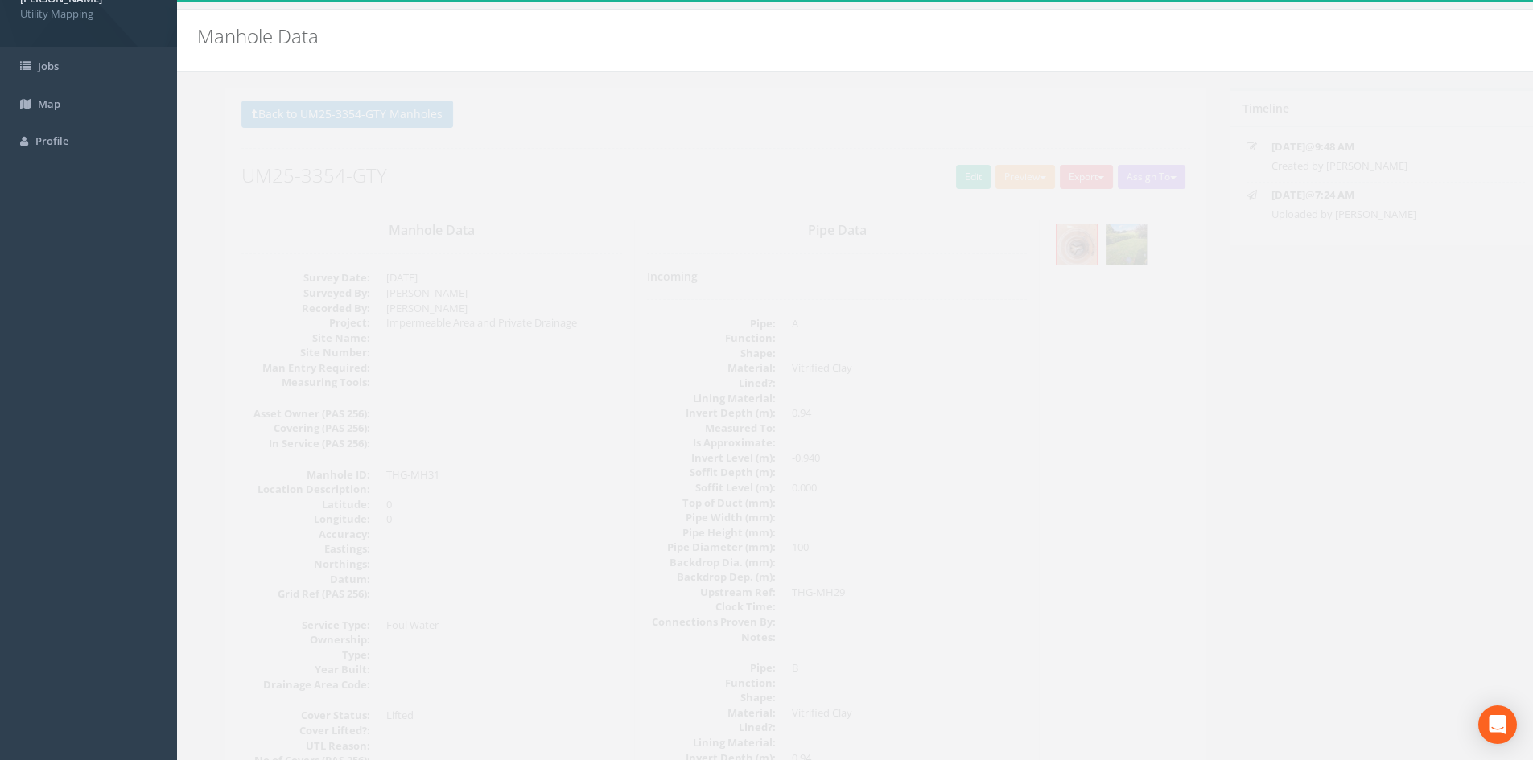
scroll to position [0, 0]
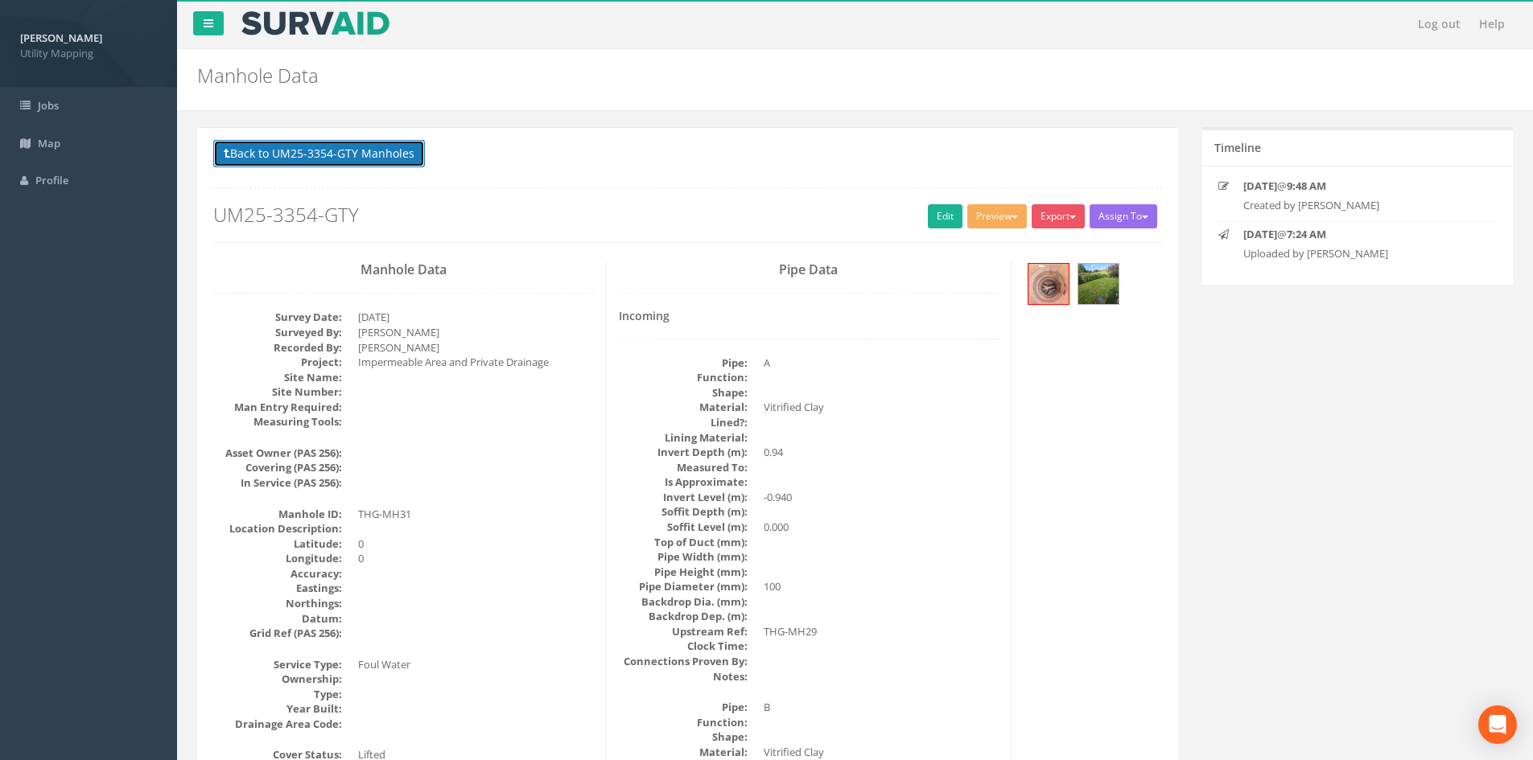
click at [384, 151] on button "Back to UM25-3354-GTY Manholes" at bounding box center [319, 153] width 212 height 27
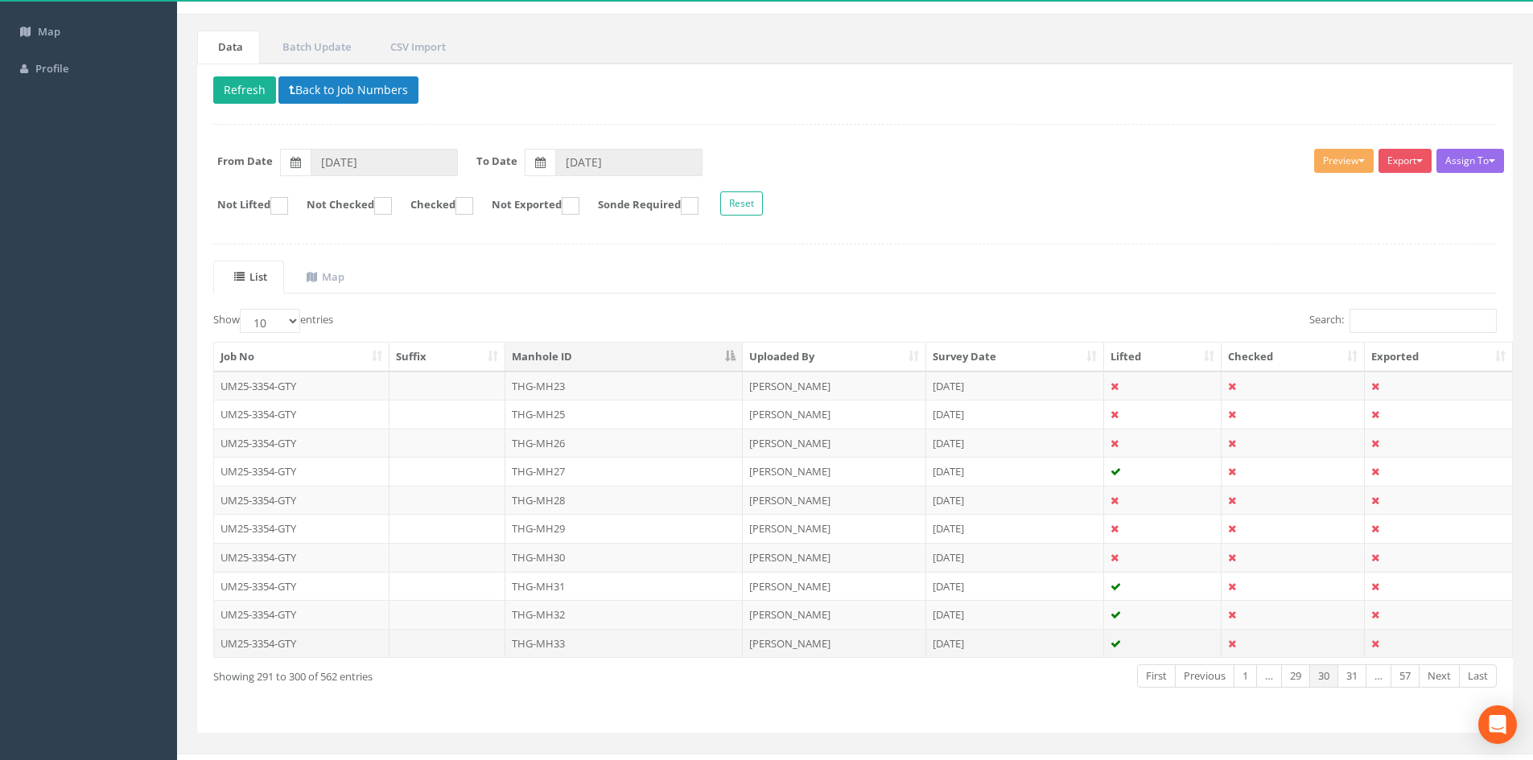
scroll to position [134, 0]
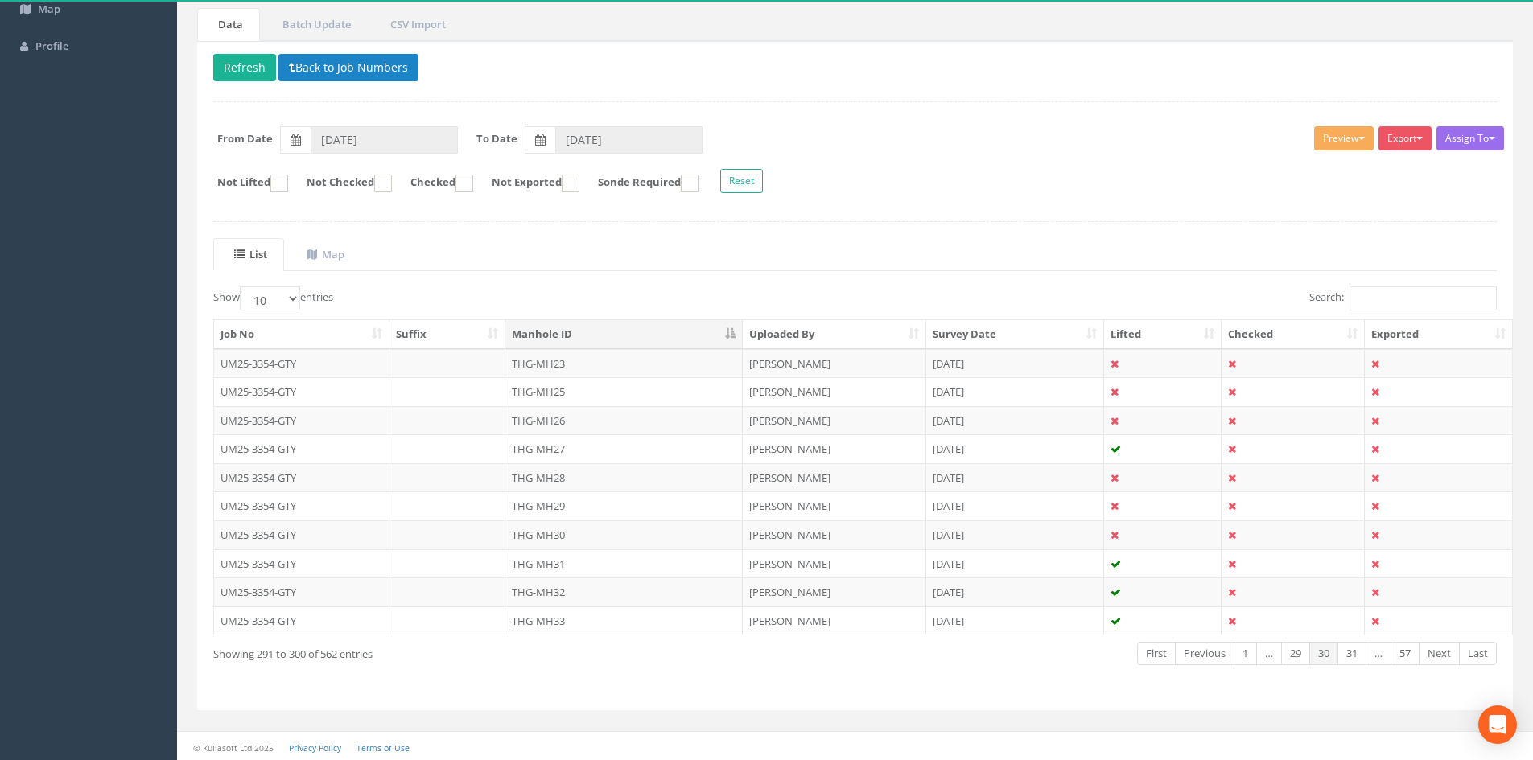
click at [599, 591] on td "THG-MH32" at bounding box center [623, 592] width 237 height 29
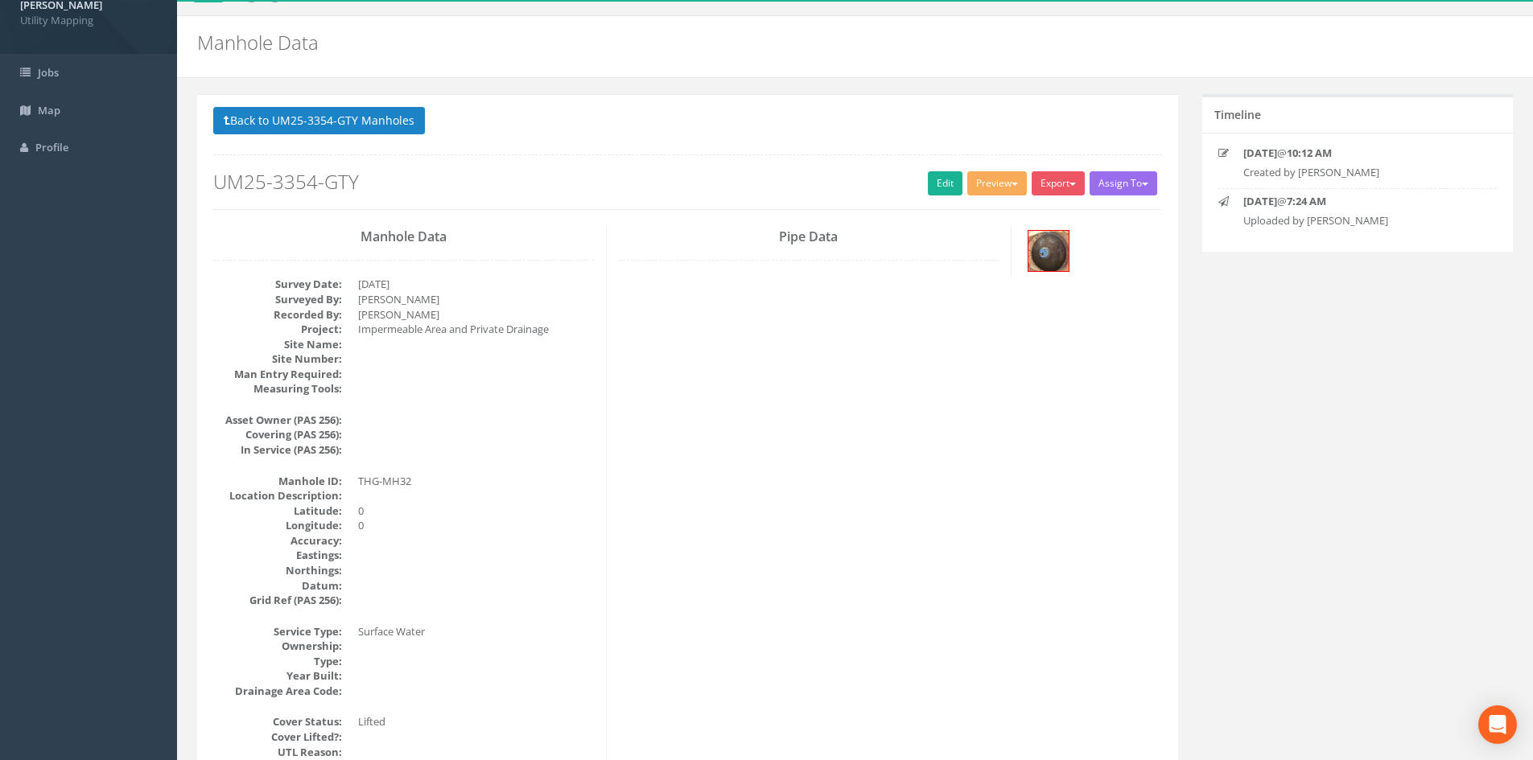
scroll to position [0, 0]
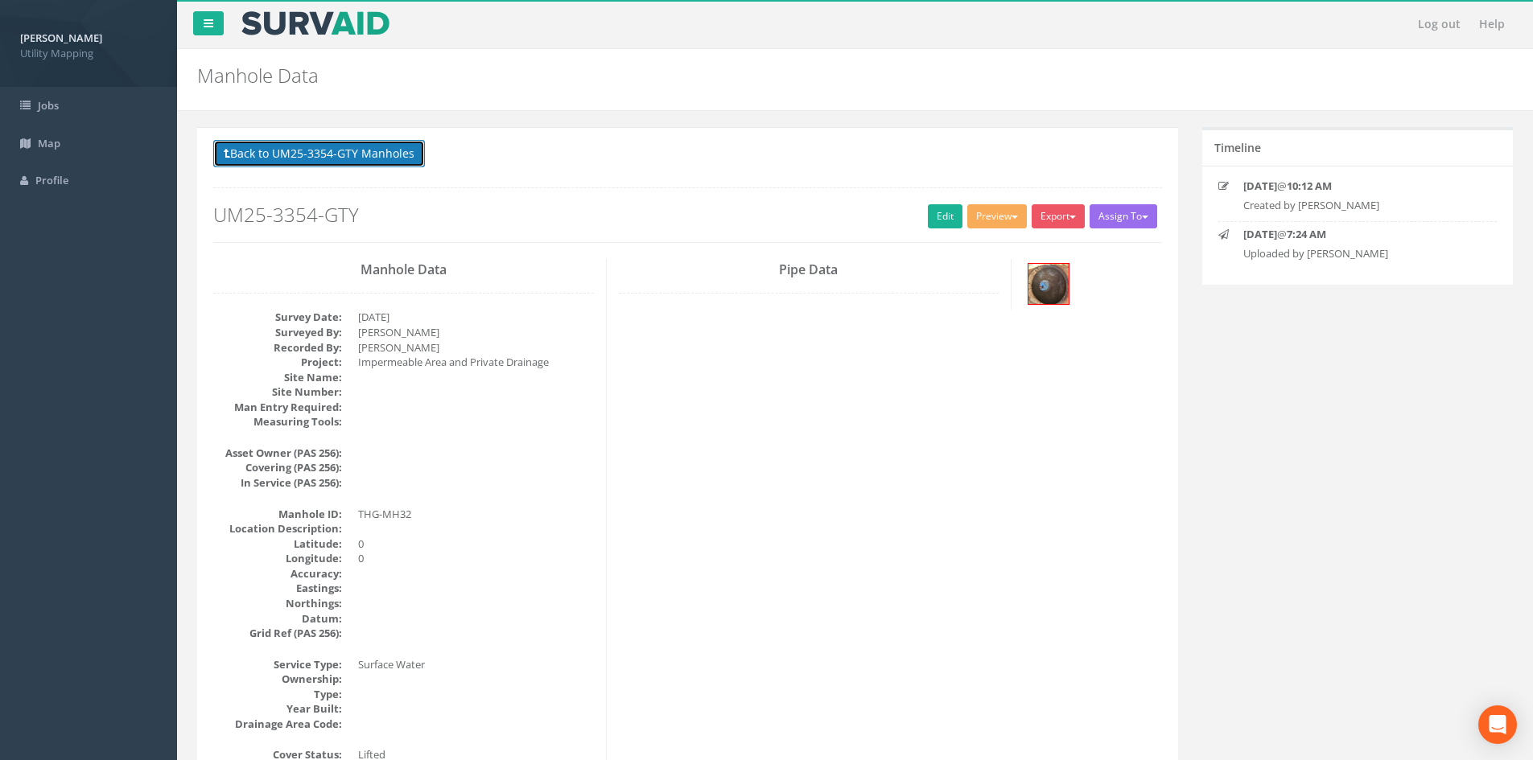
click at [364, 161] on button "Back to UM25-3354-GTY Manholes" at bounding box center [319, 153] width 212 height 27
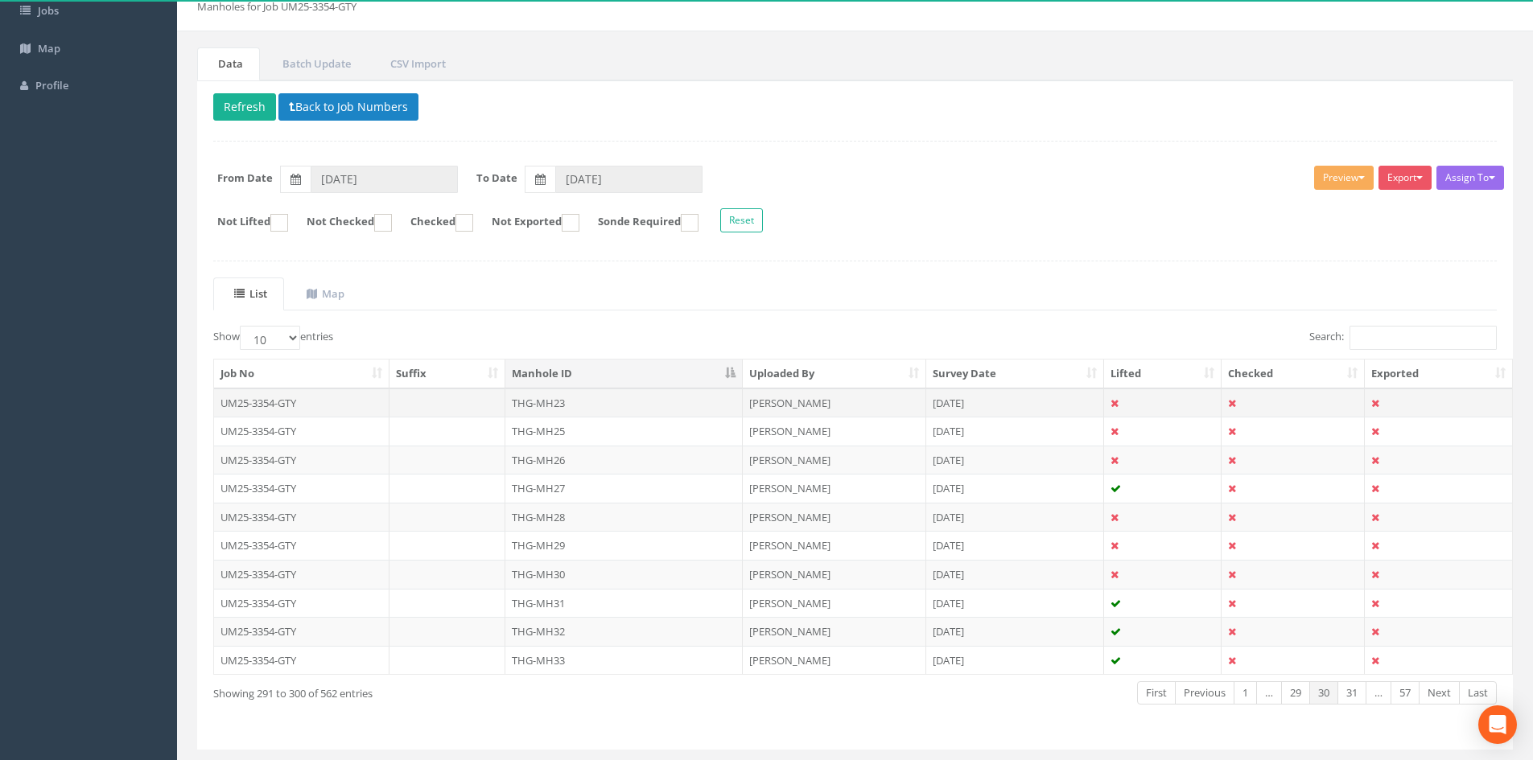
scroll to position [134, 0]
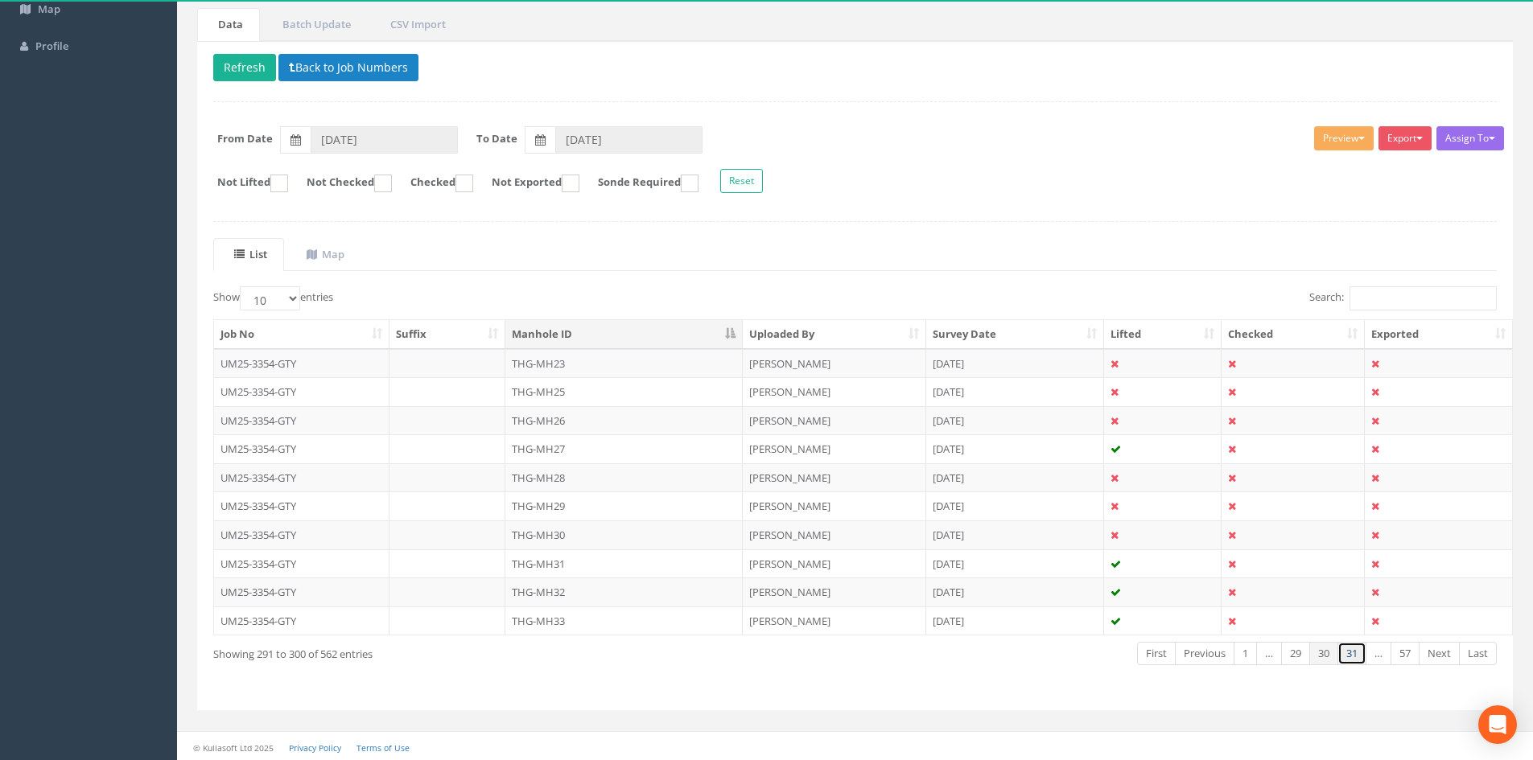
click at [1348, 653] on link "31" at bounding box center [1351, 653] width 29 height 23
click at [1348, 653] on link "32" at bounding box center [1351, 653] width 29 height 23
click at [1348, 653] on link "33" at bounding box center [1351, 653] width 29 height 23
click at [1293, 652] on link "32" at bounding box center [1295, 653] width 29 height 23
click at [649, 502] on td "THG-MH49" at bounding box center [623, 506] width 237 height 29
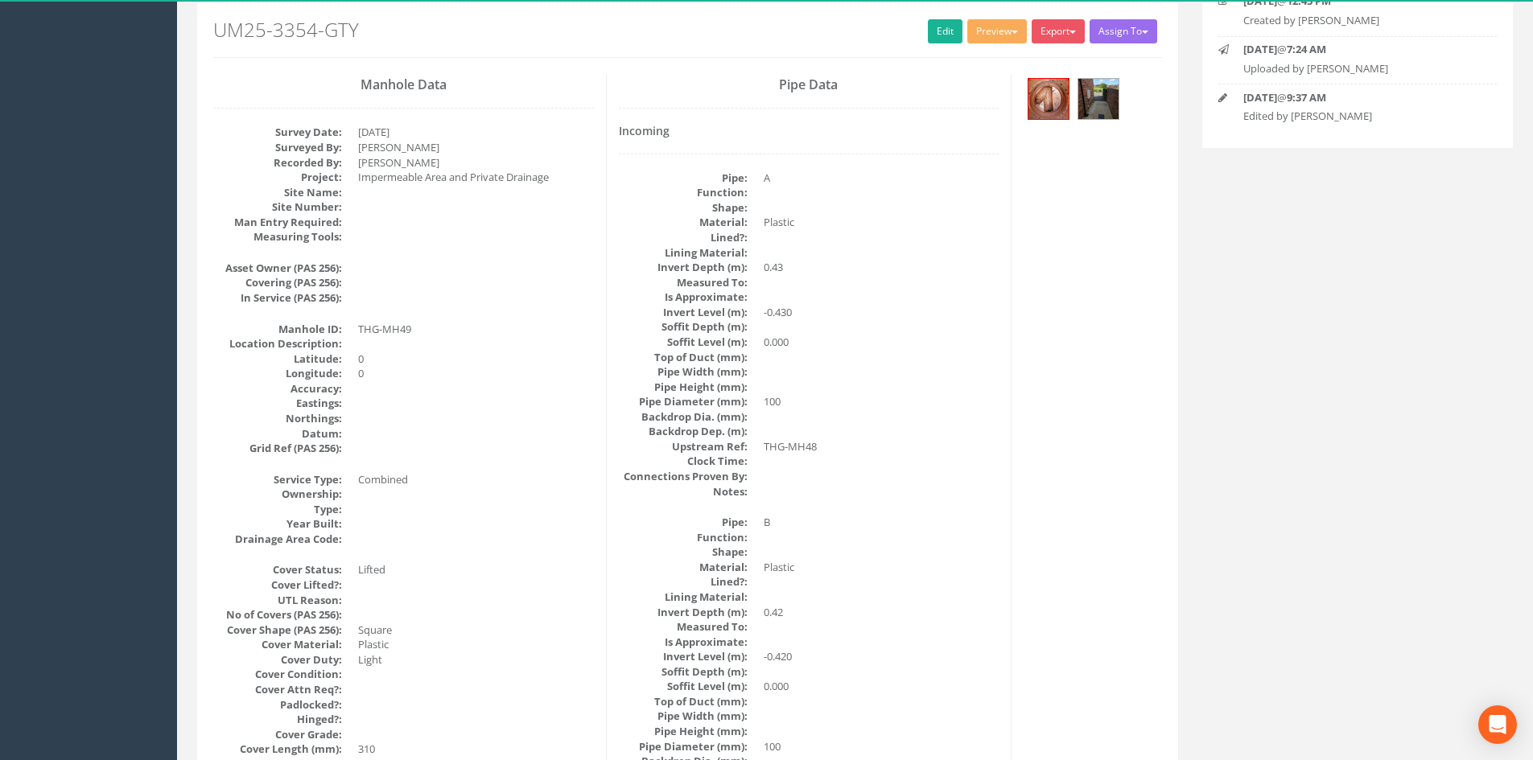
scroll to position [0, 0]
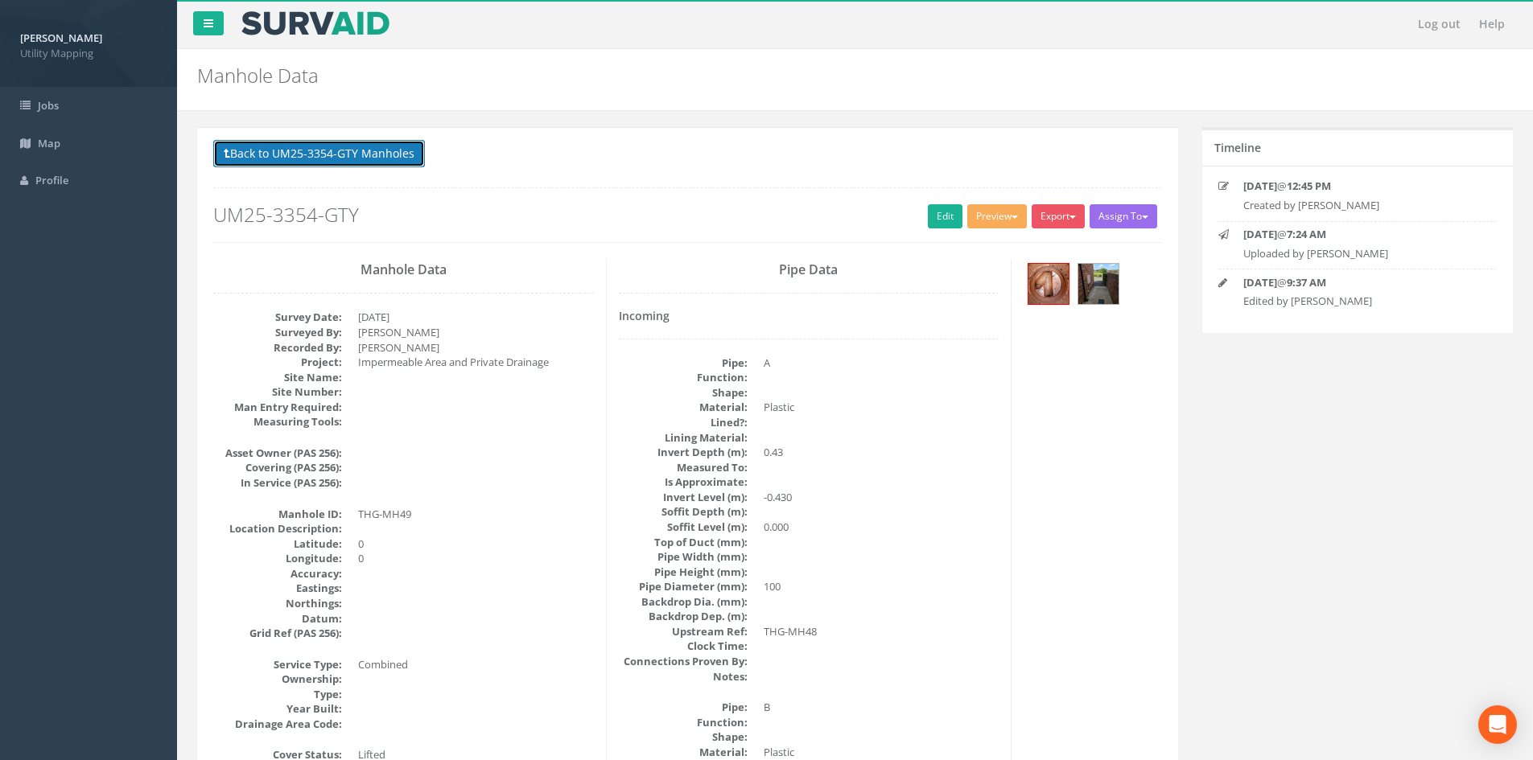
click at [384, 157] on button "Back to UM25-3354-GTY Manholes" at bounding box center [319, 153] width 212 height 27
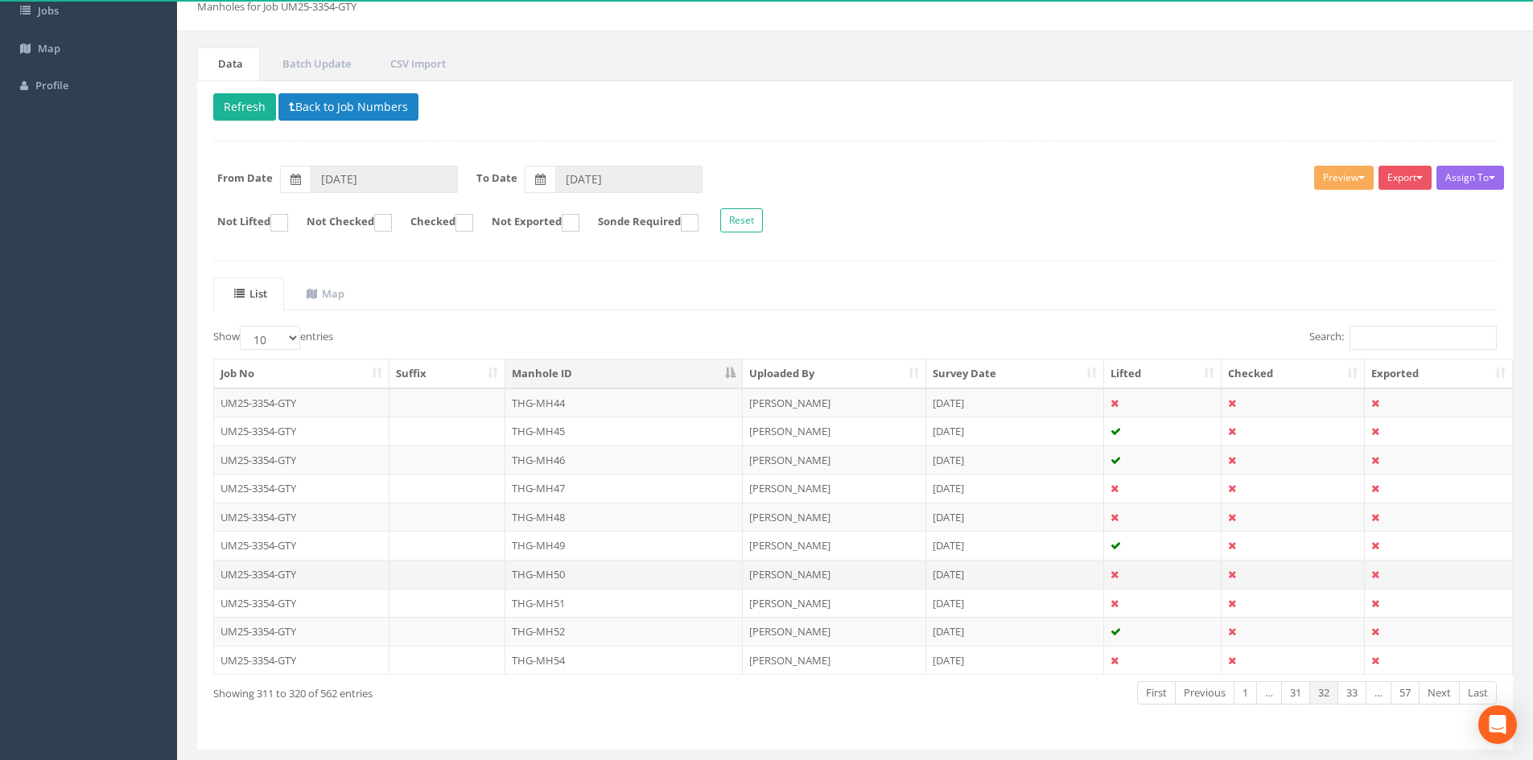
scroll to position [137, 0]
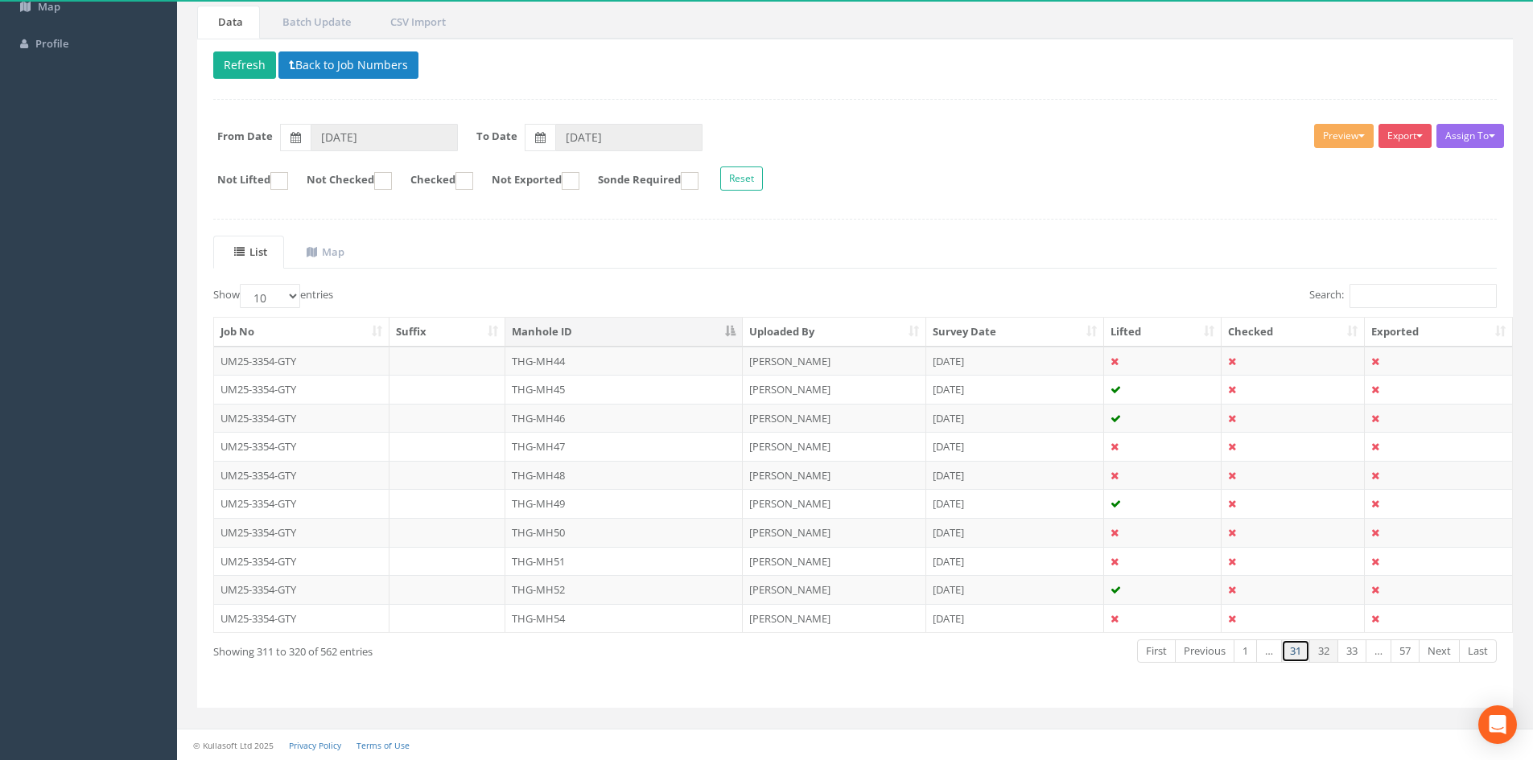
click at [1299, 662] on link "31" at bounding box center [1295, 651] width 29 height 23
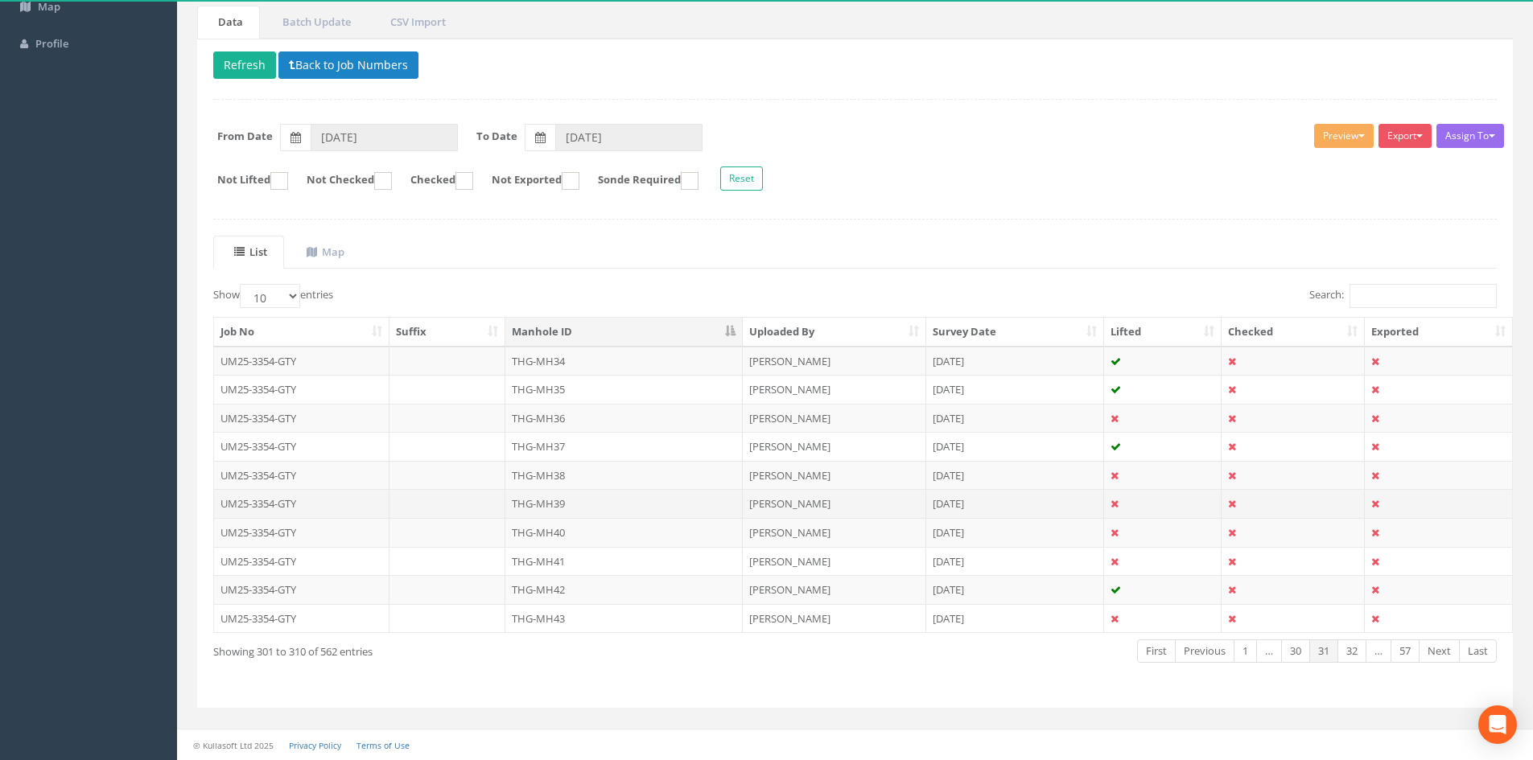
click at [575, 501] on td "THG-MH39" at bounding box center [623, 503] width 237 height 29
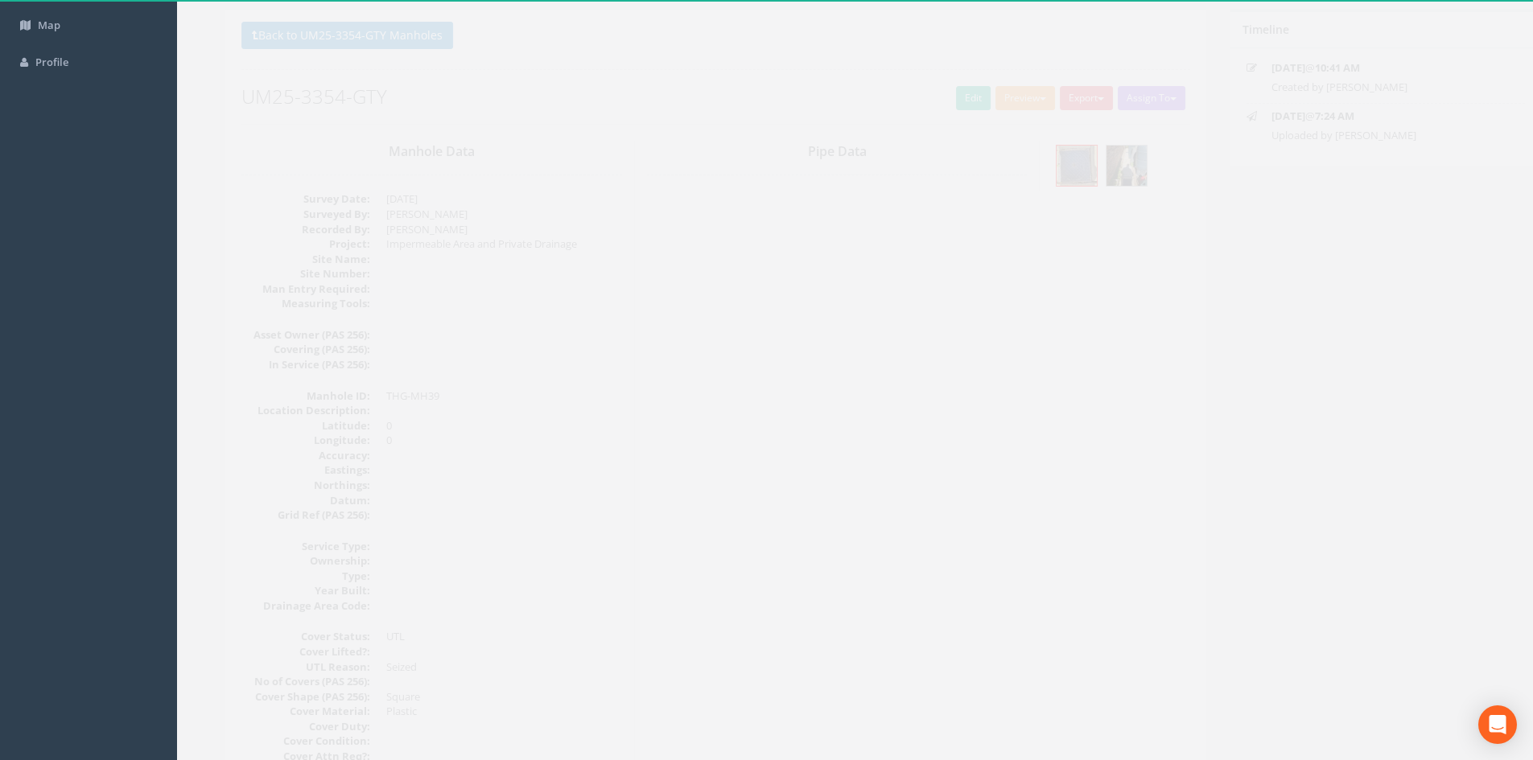
scroll to position [0, 0]
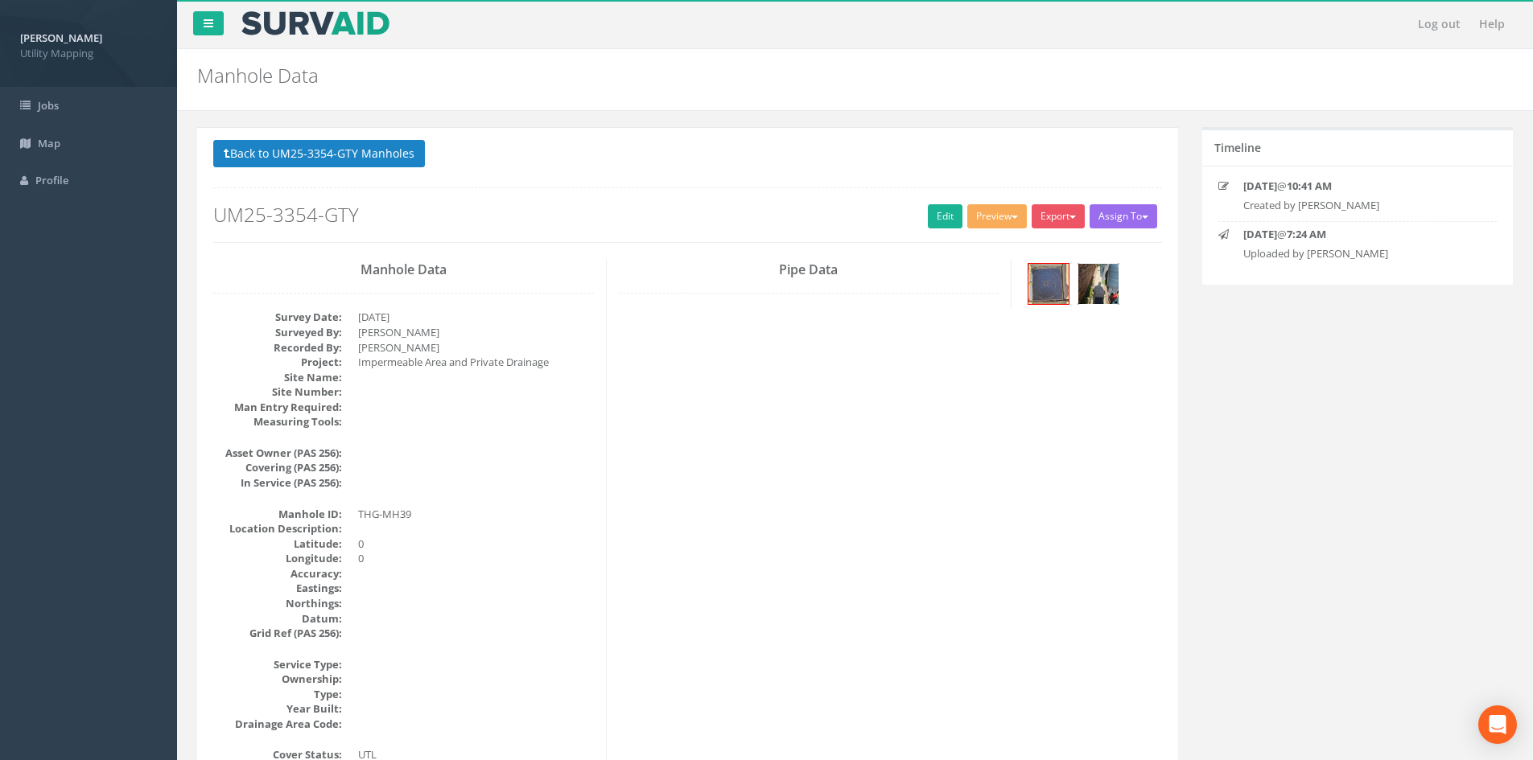
click at [1099, 288] on img at bounding box center [1098, 284] width 40 height 40
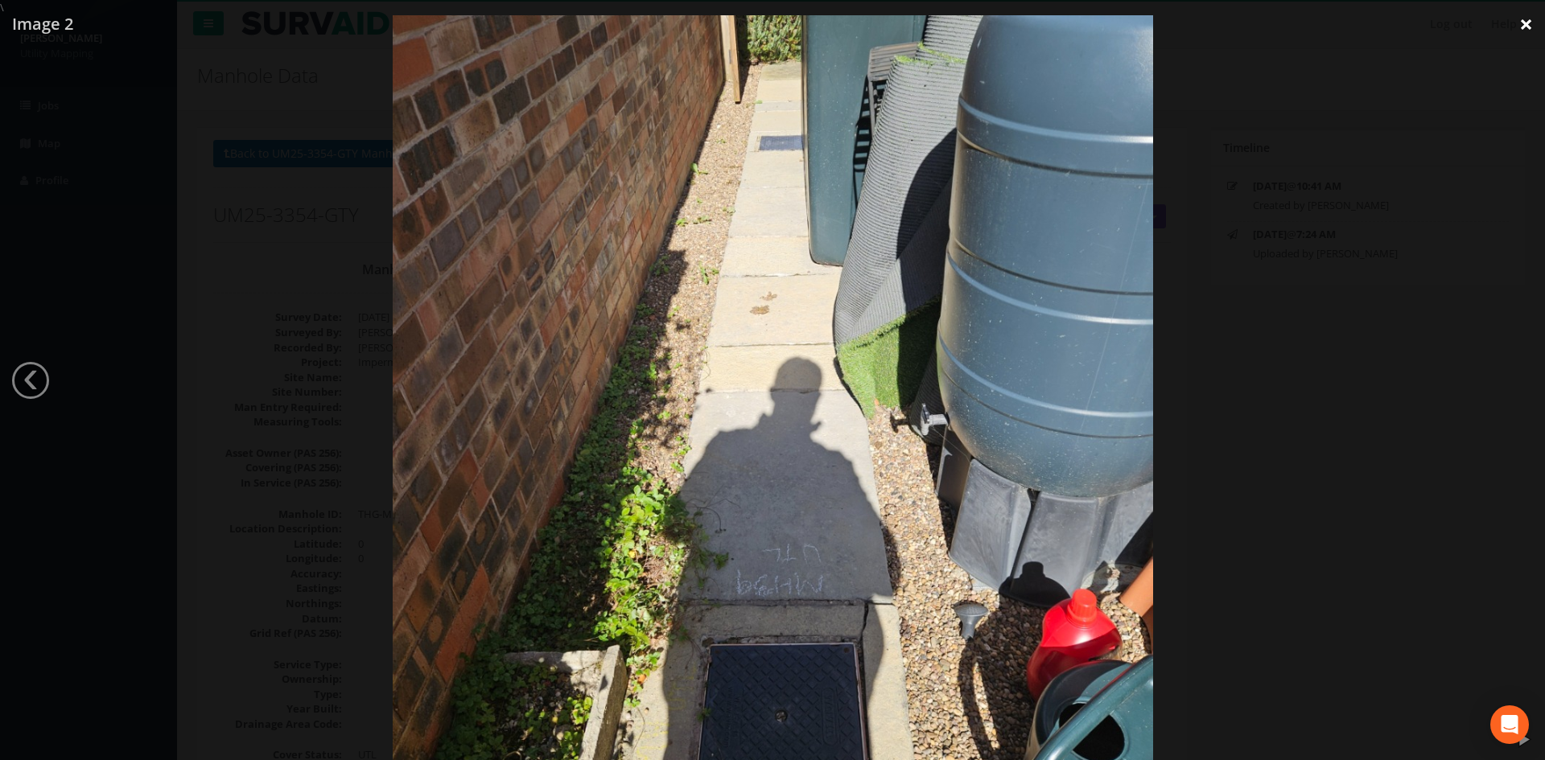
click at [1526, 22] on link "×" at bounding box center [1526, 24] width 38 height 48
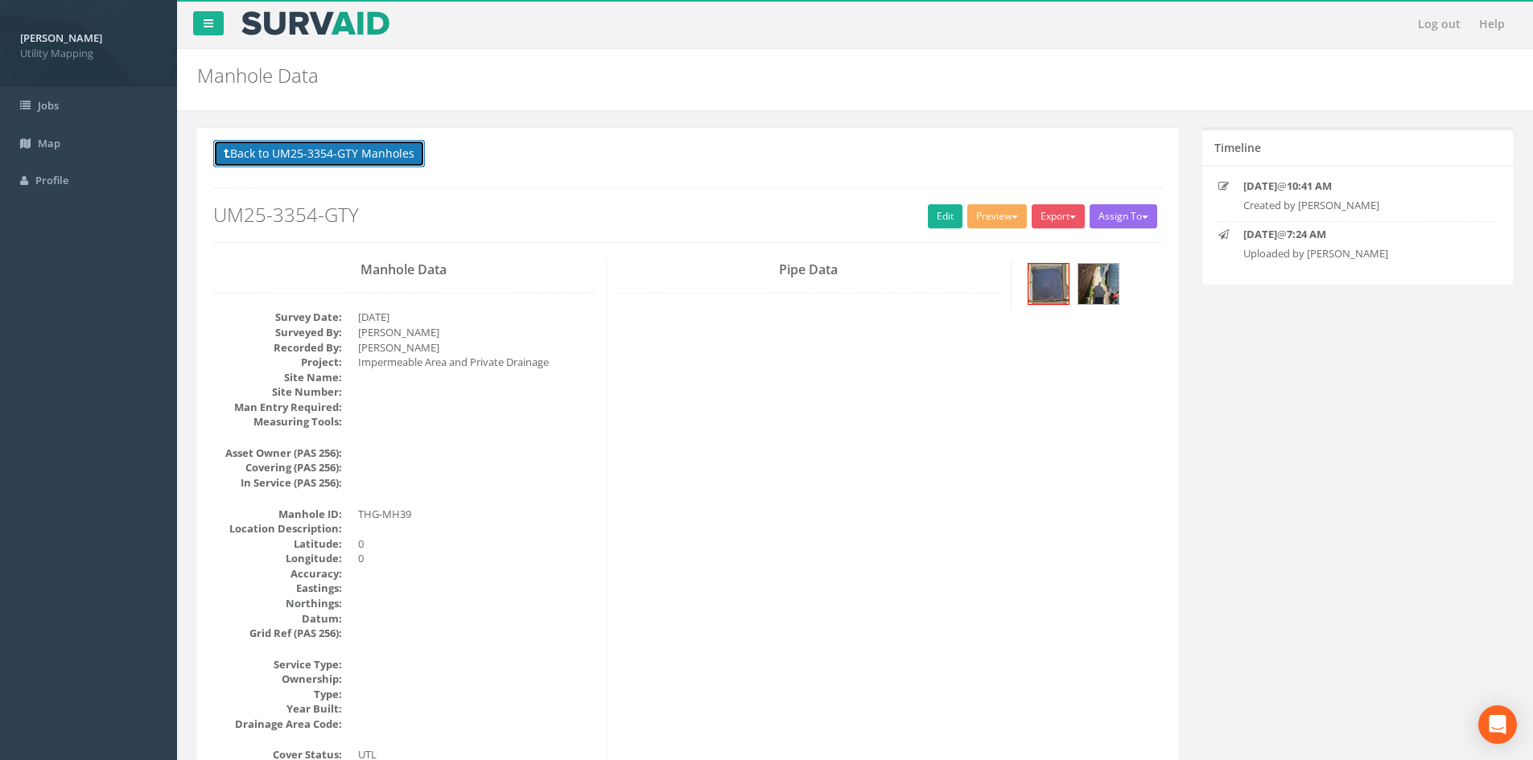
click at [404, 161] on button "Back to UM25-3354-GTY Manholes" at bounding box center [319, 153] width 212 height 27
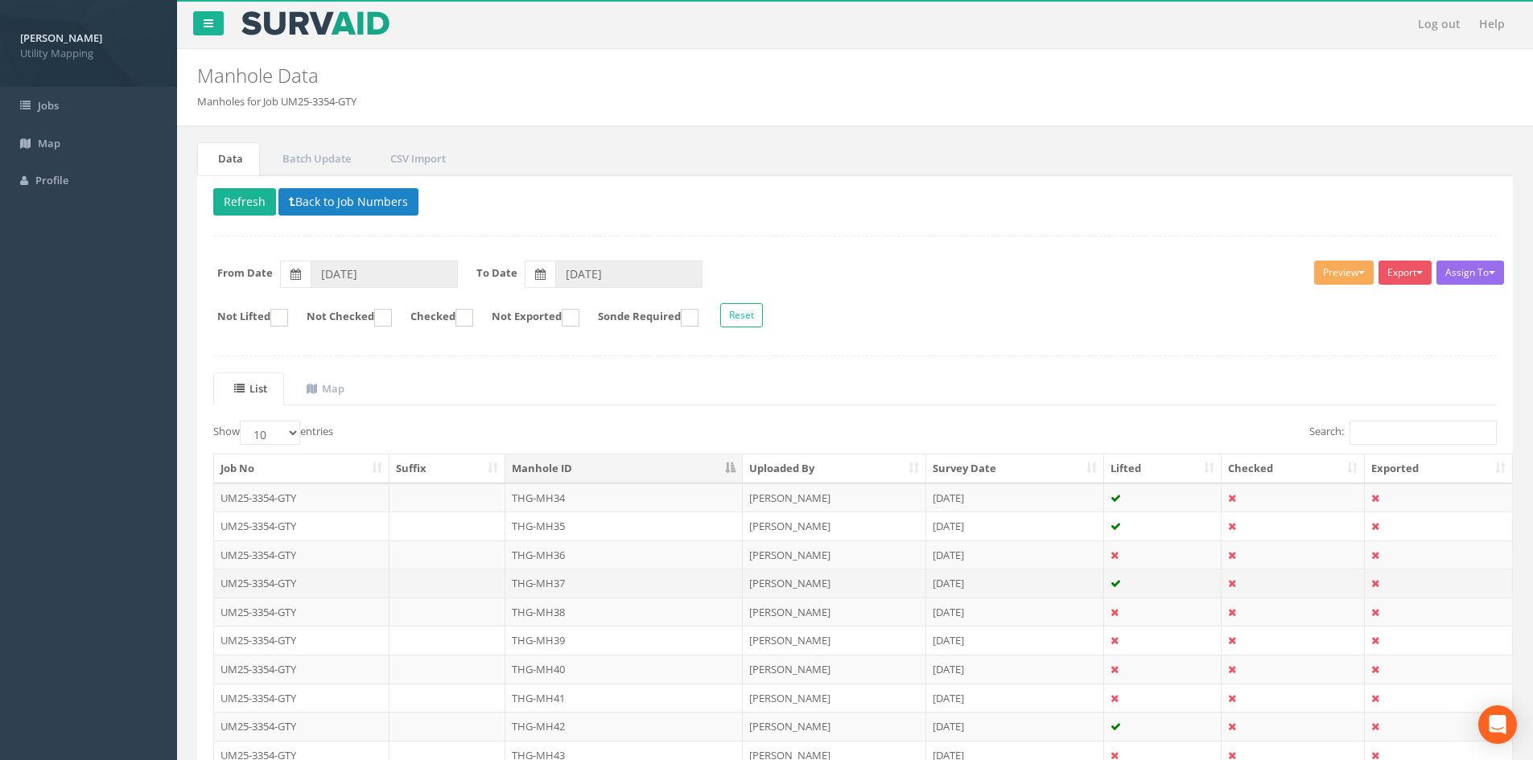
scroll to position [134, 0]
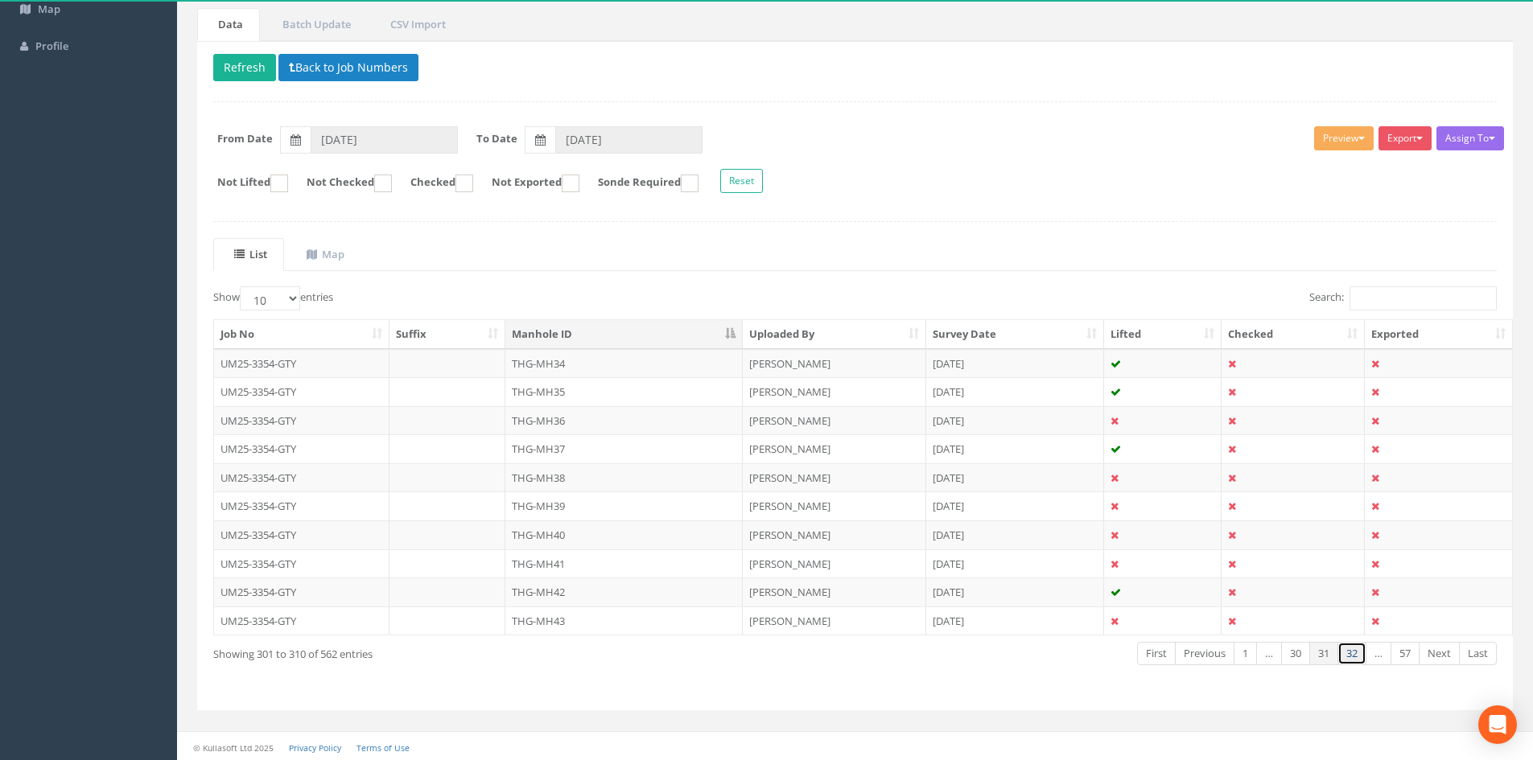
click at [1350, 653] on link "32" at bounding box center [1351, 653] width 29 height 23
click at [608, 467] on td "THG-MH48" at bounding box center [623, 477] width 237 height 29
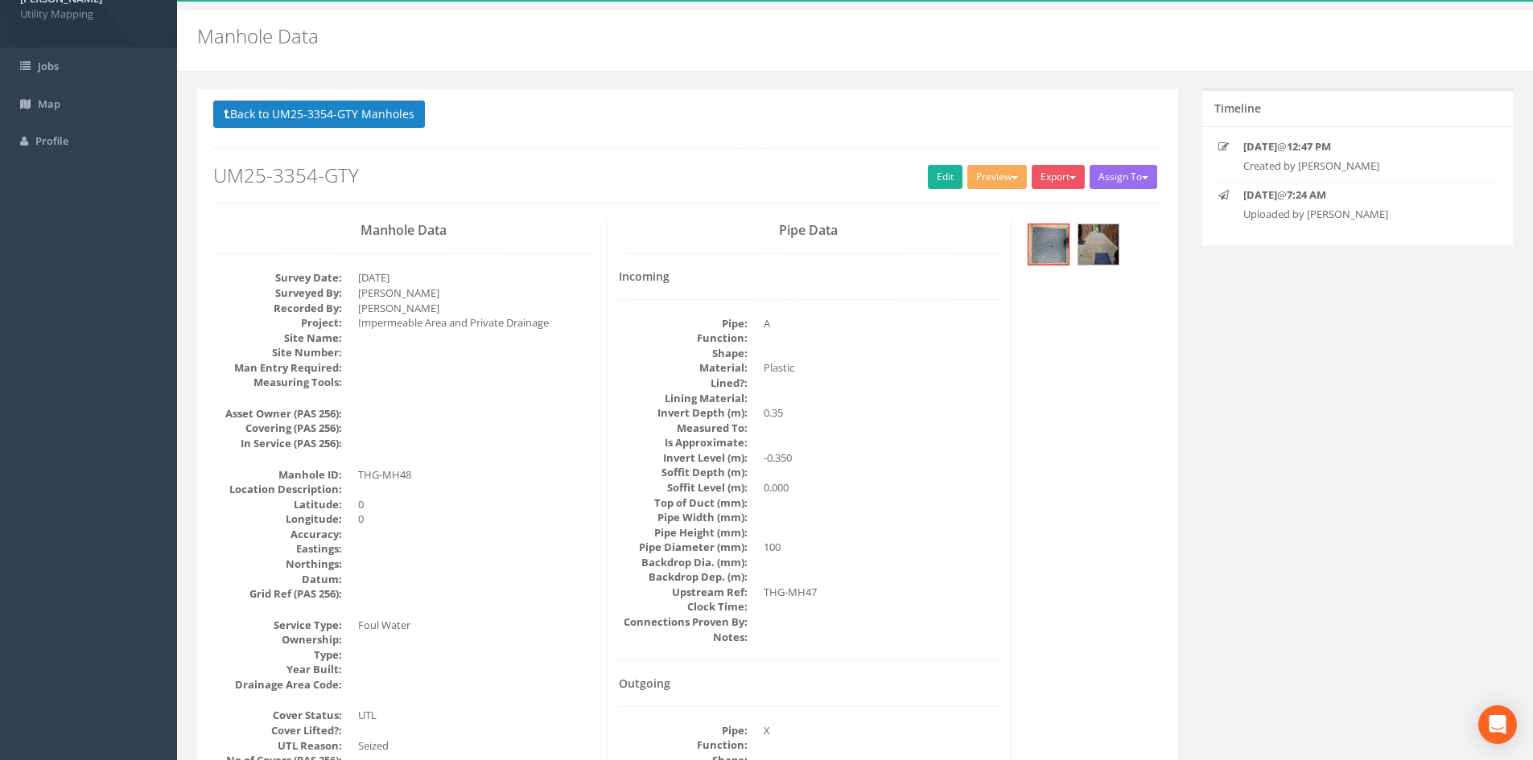
scroll to position [0, 0]
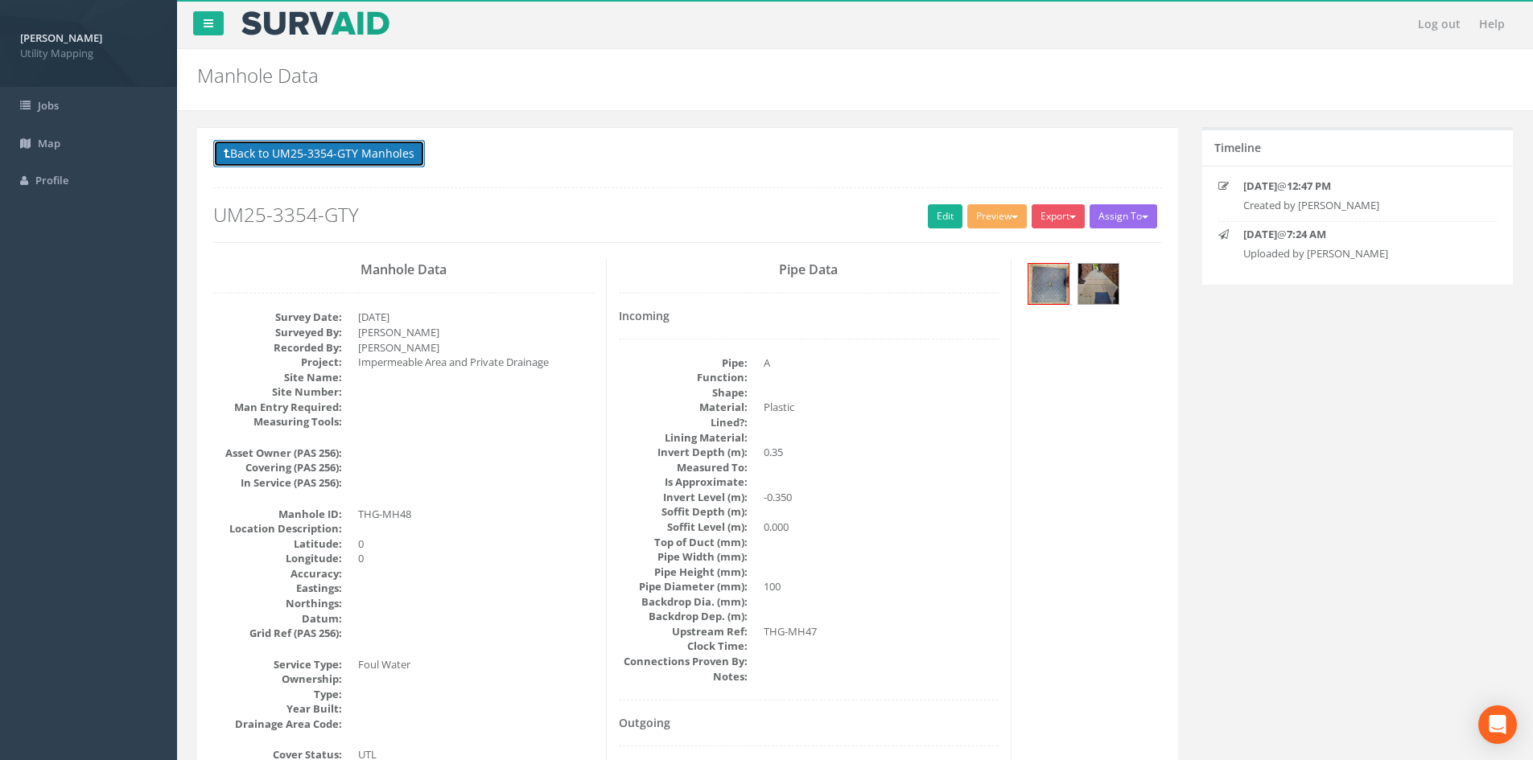
click at [373, 167] on button "Back to UM25-3354-GTY Manholes" at bounding box center [319, 153] width 212 height 27
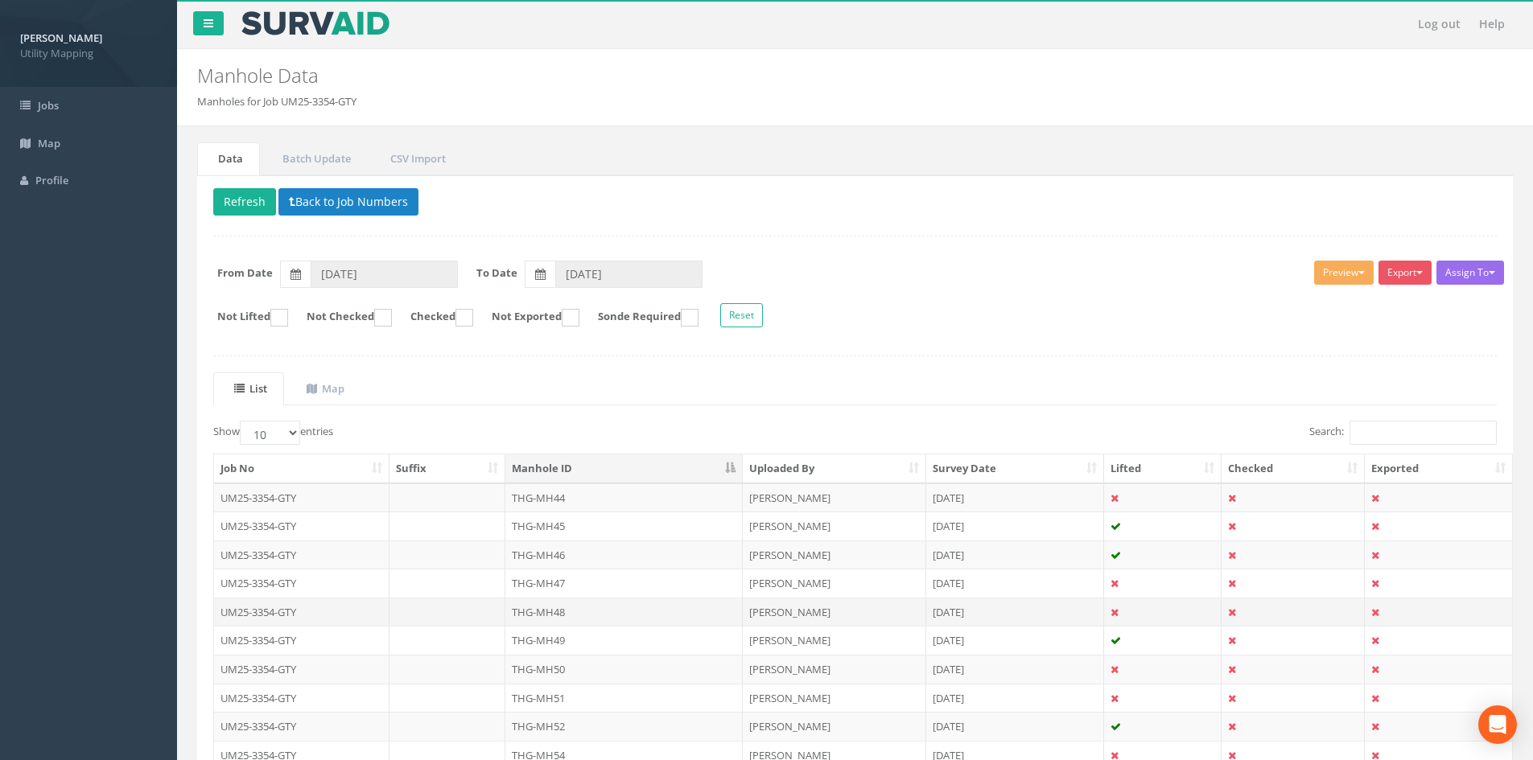
scroll to position [134, 0]
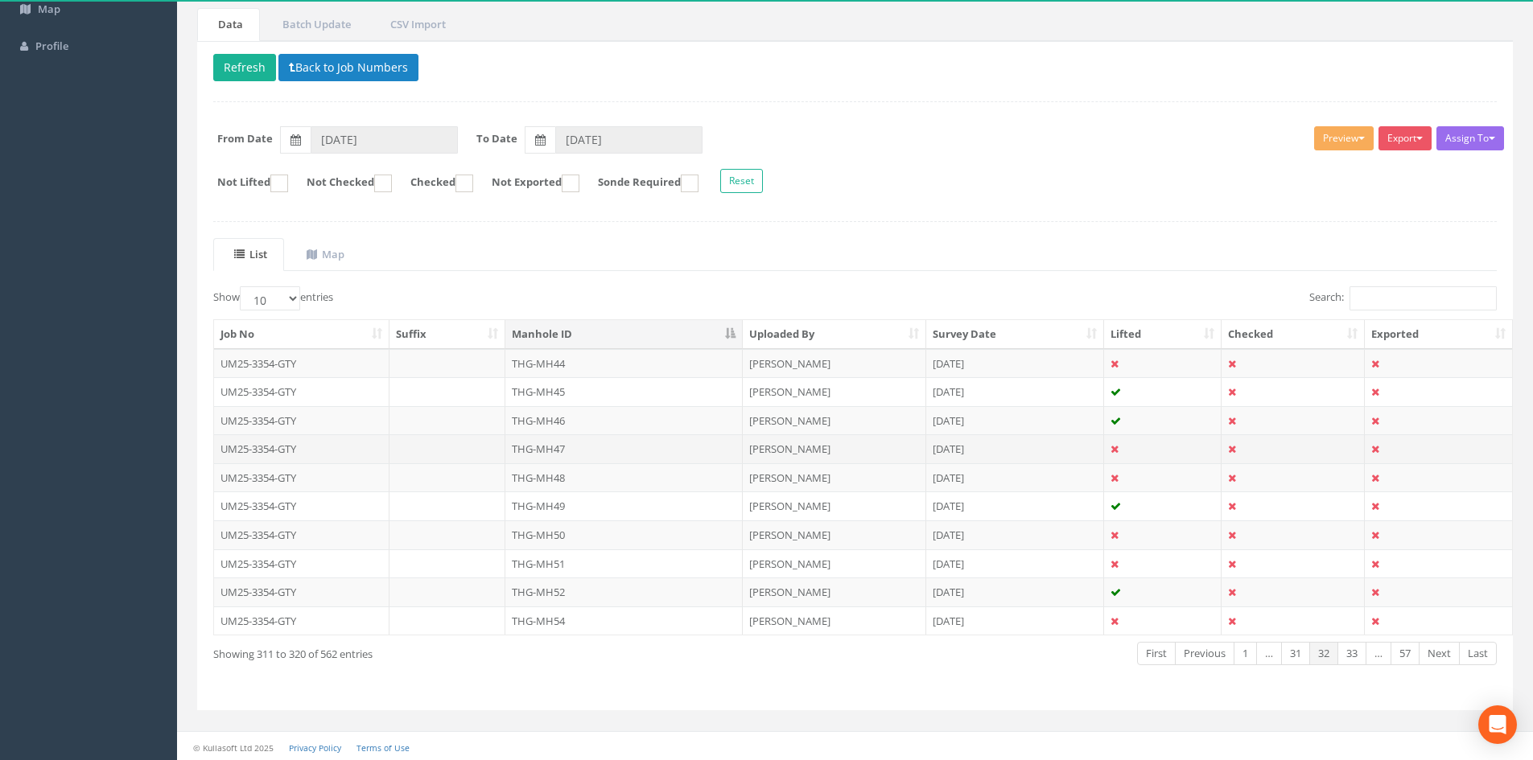
click at [576, 449] on td "THG-MH47" at bounding box center [623, 448] width 237 height 29
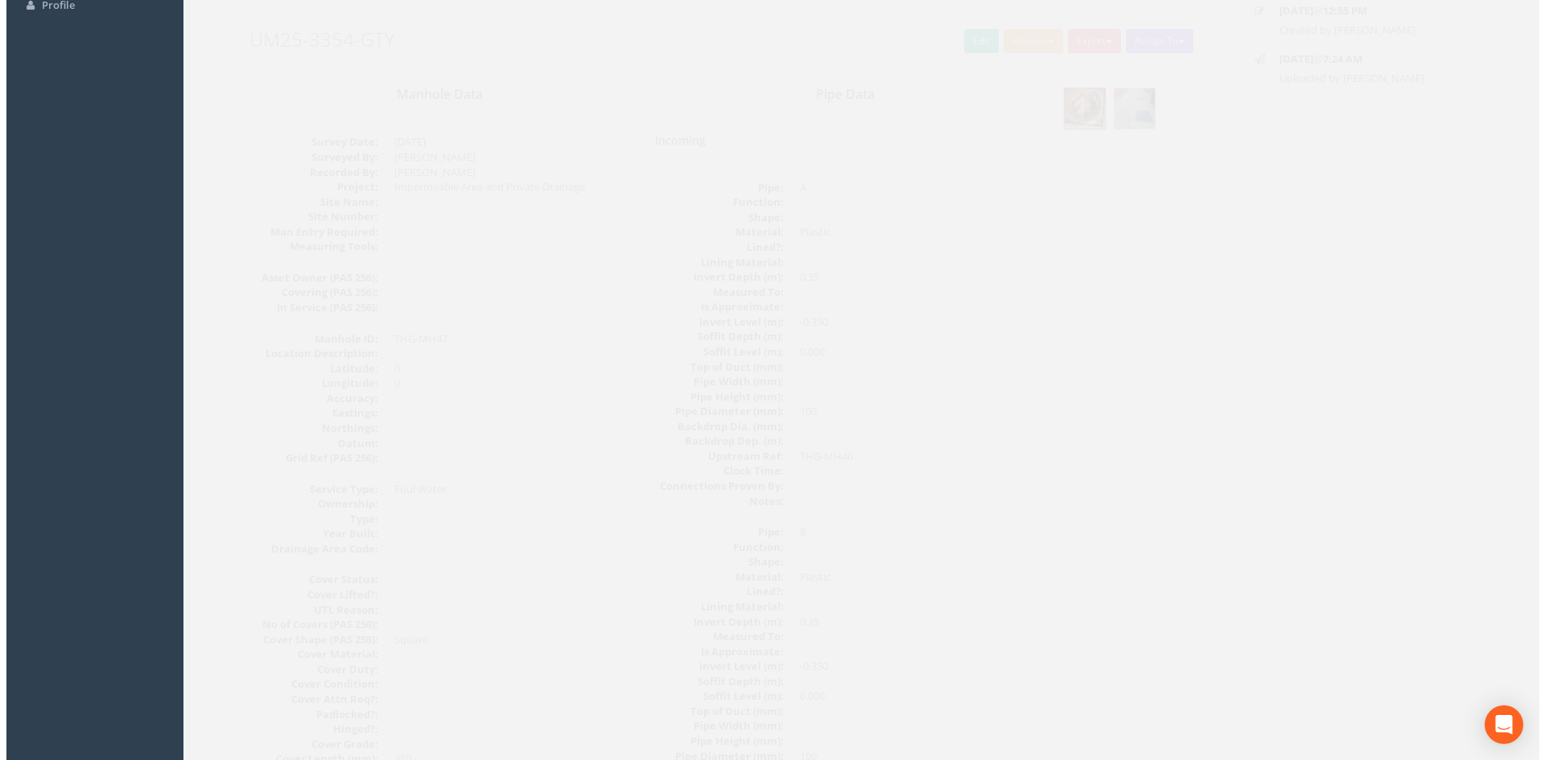
scroll to position [0, 0]
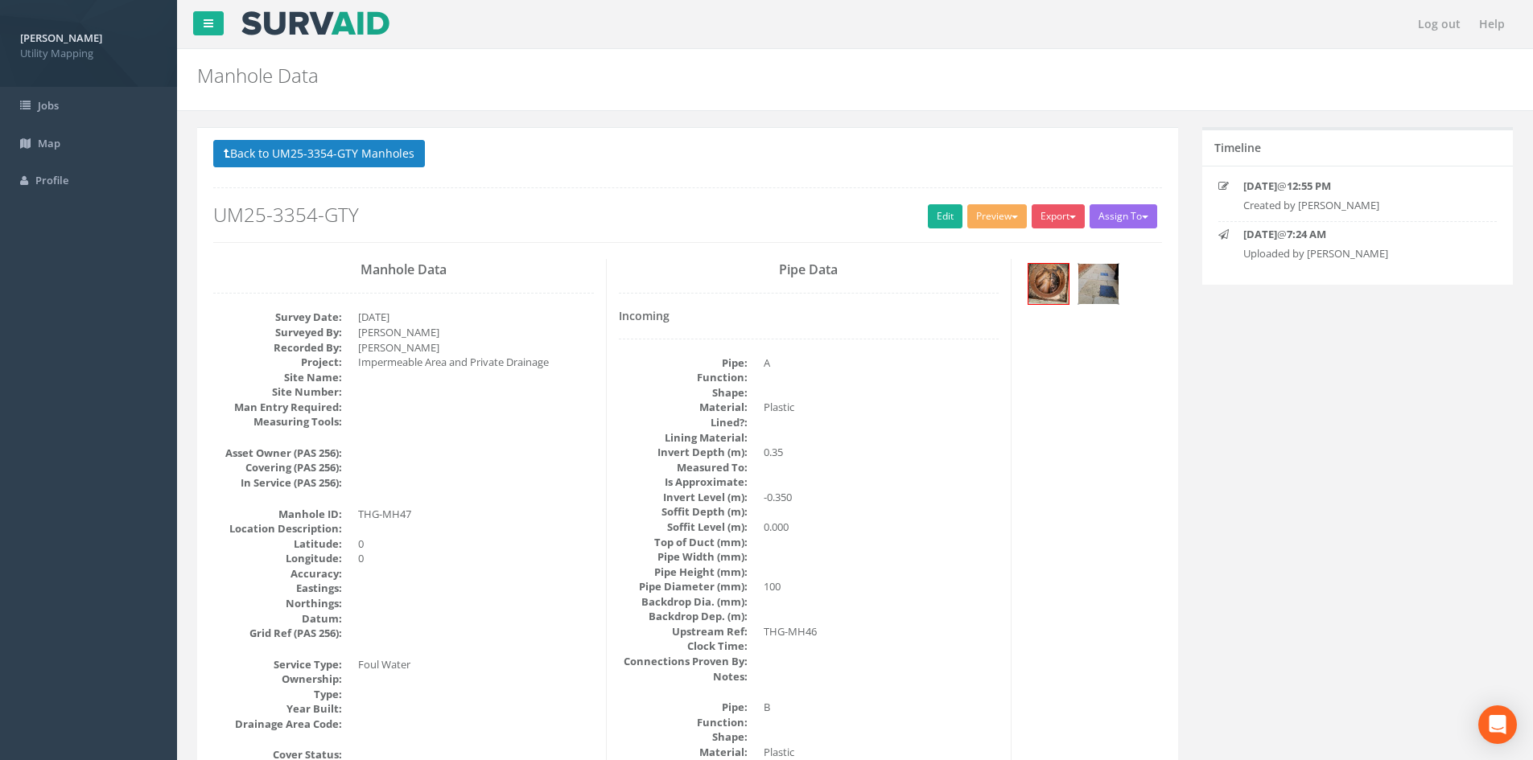
click at [1111, 286] on img at bounding box center [1098, 284] width 40 height 40
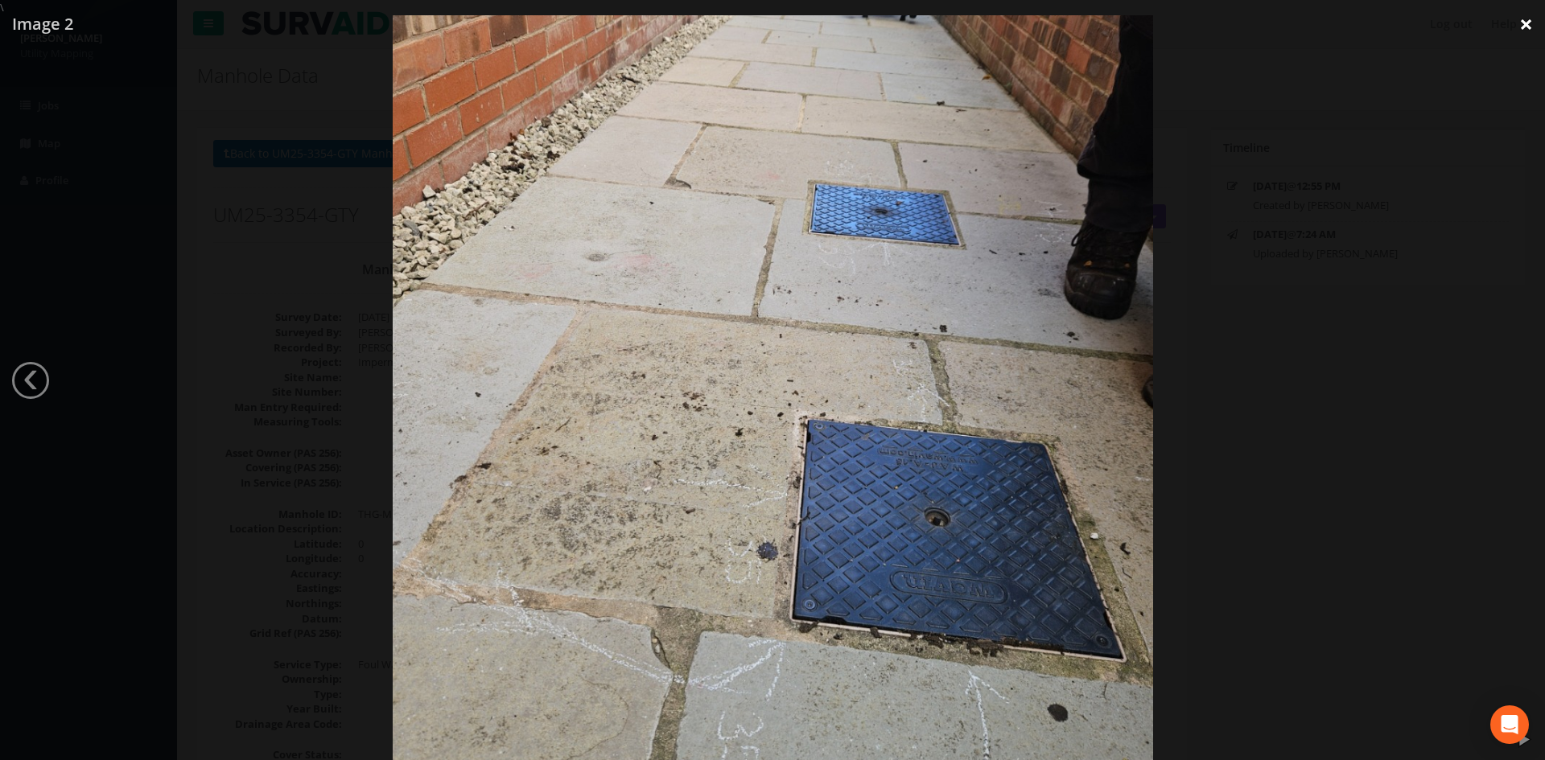
click at [1522, 28] on link "×" at bounding box center [1526, 24] width 38 height 48
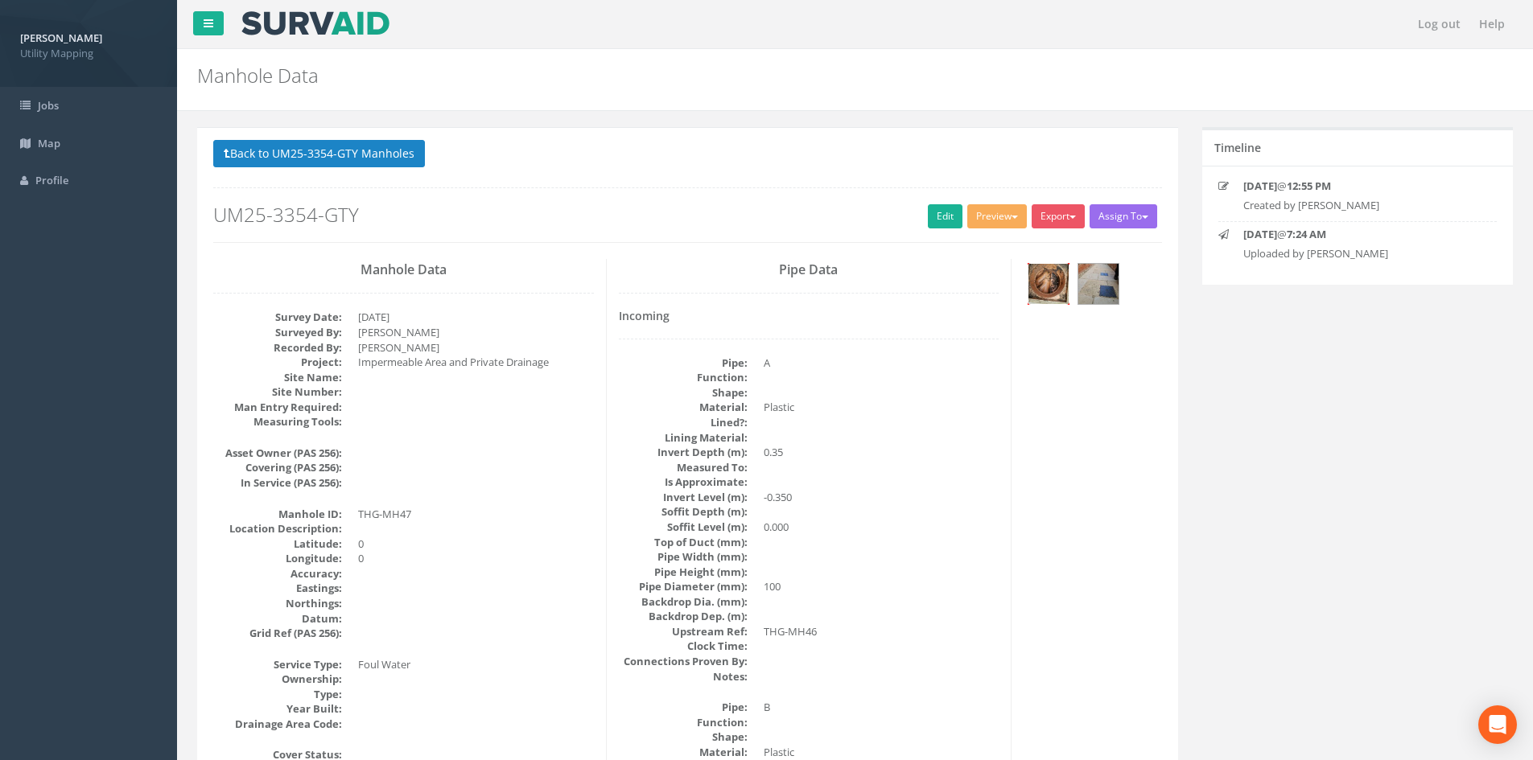
click at [1043, 289] on img at bounding box center [1048, 284] width 40 height 40
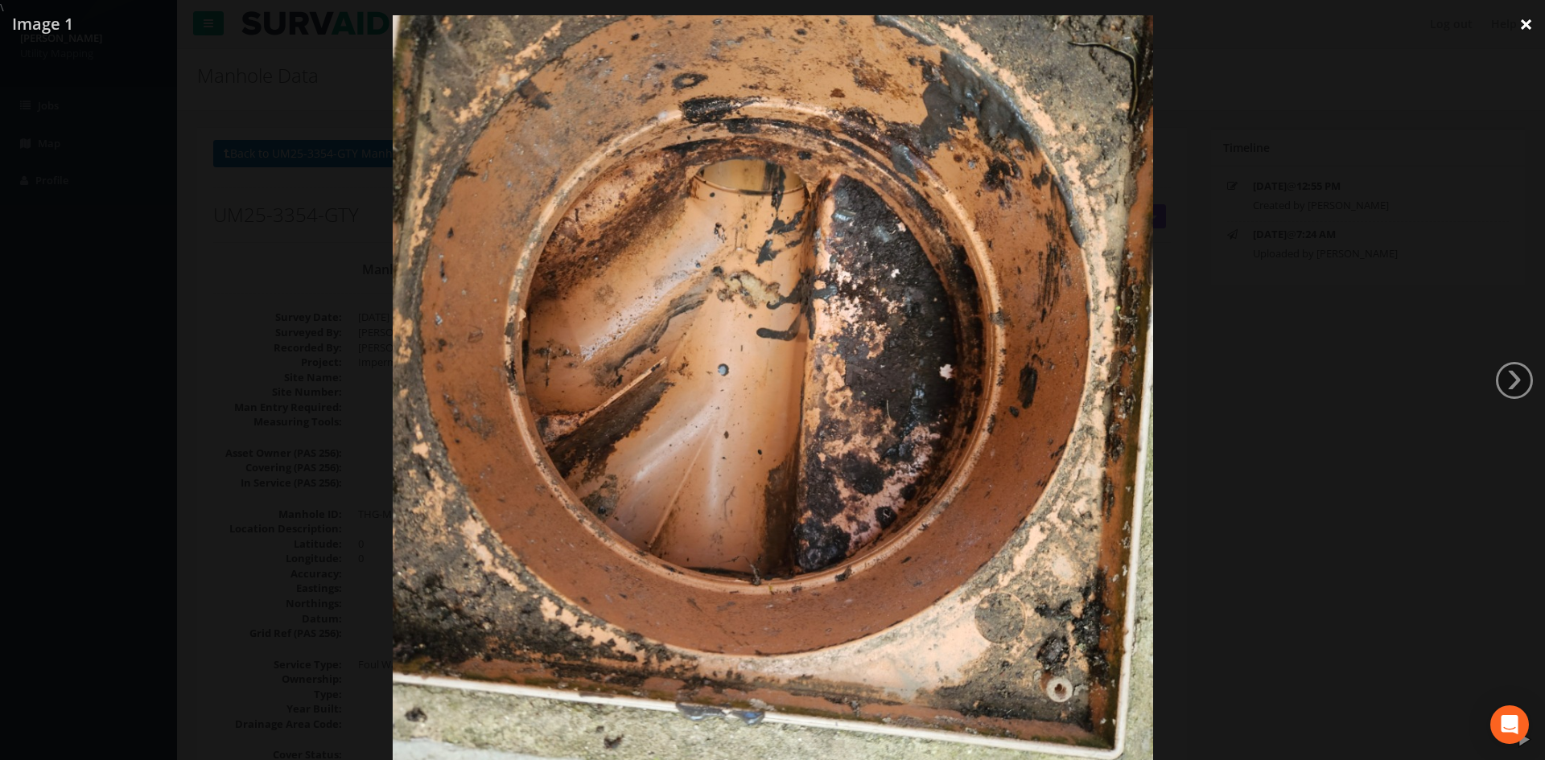
drag, startPoint x: 1543, startPoint y: 16, endPoint x: 1523, endPoint y: 23, distance: 21.4
click at [1539, 18] on link "×" at bounding box center [1526, 24] width 38 height 48
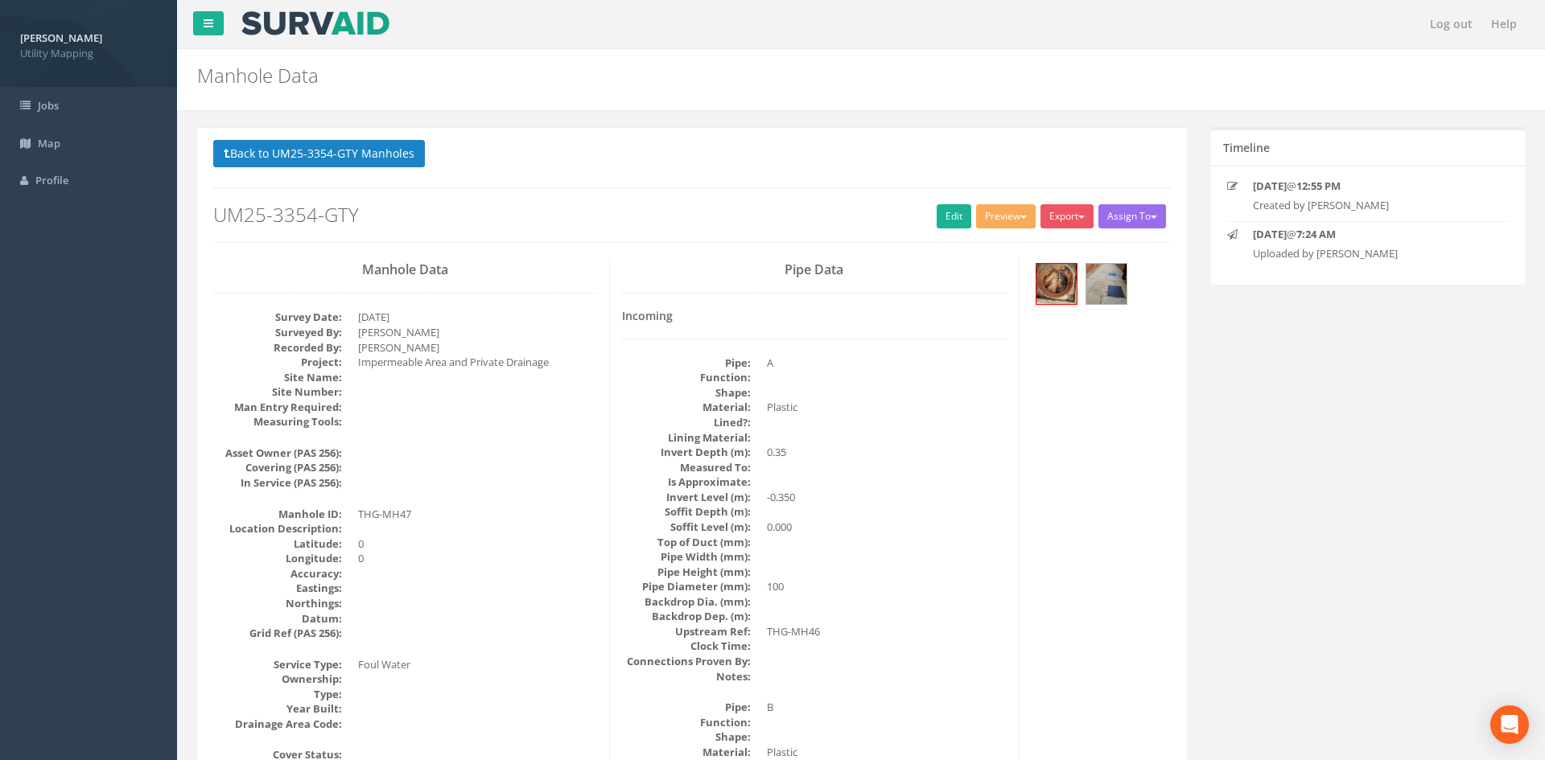
click at [1523, 23] on link "×" at bounding box center [1526, 24] width 38 height 48
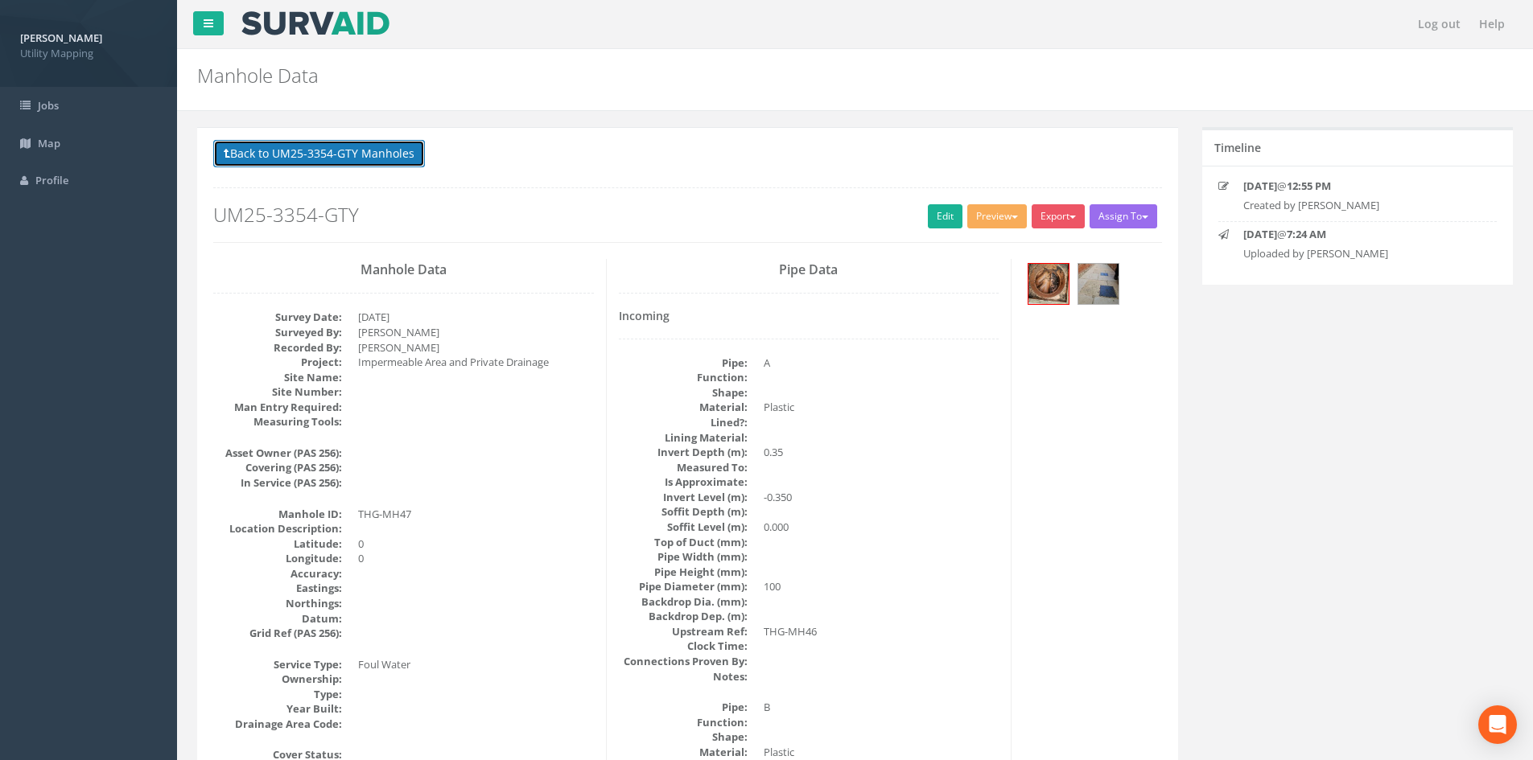
click at [338, 142] on button "Back to UM25-3354-GTY Manholes" at bounding box center [319, 153] width 212 height 27
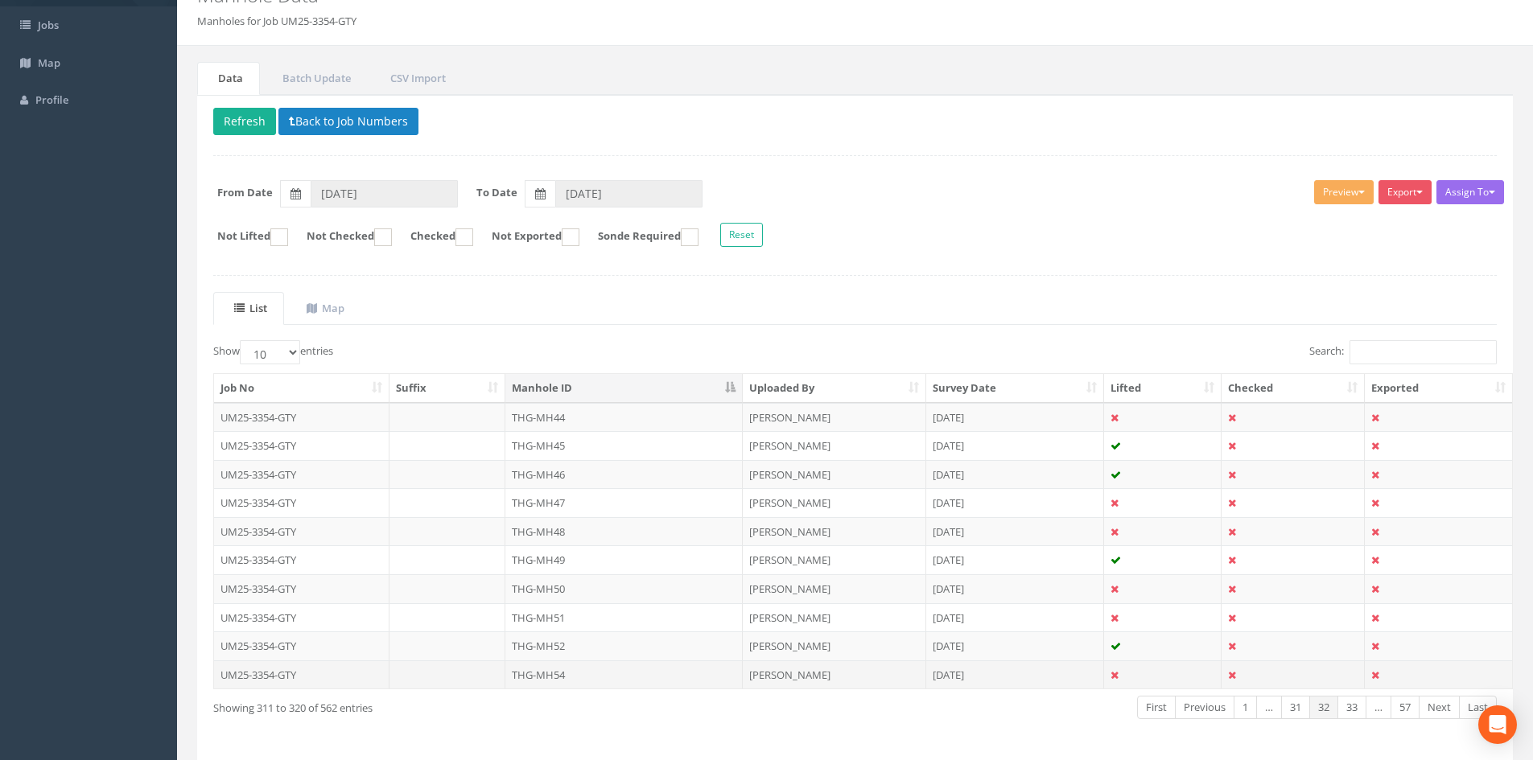
scroll to position [137, 0]
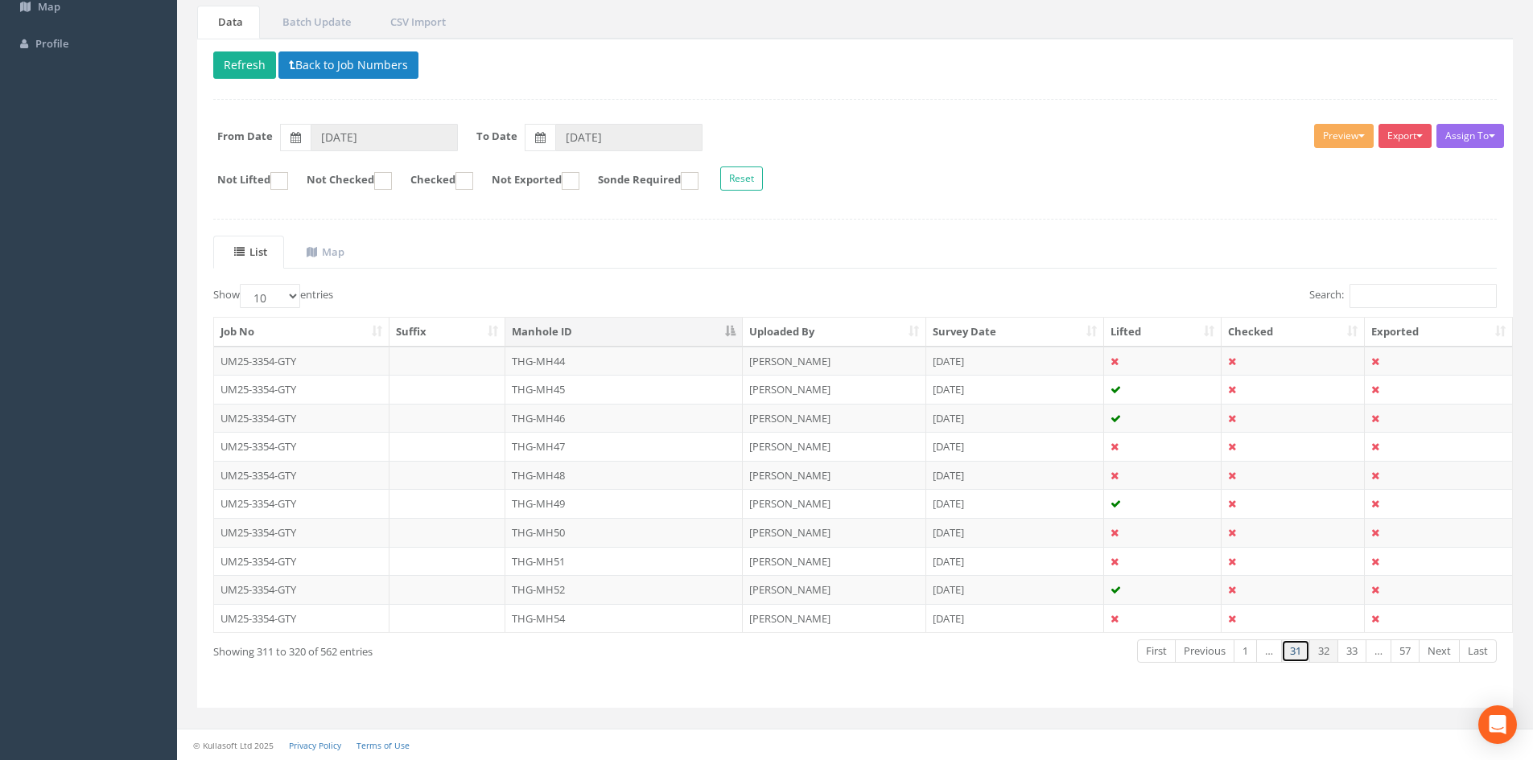
click at [1284, 653] on link "31" at bounding box center [1295, 651] width 29 height 23
click at [603, 533] on td "THG-MH40" at bounding box center [623, 532] width 237 height 29
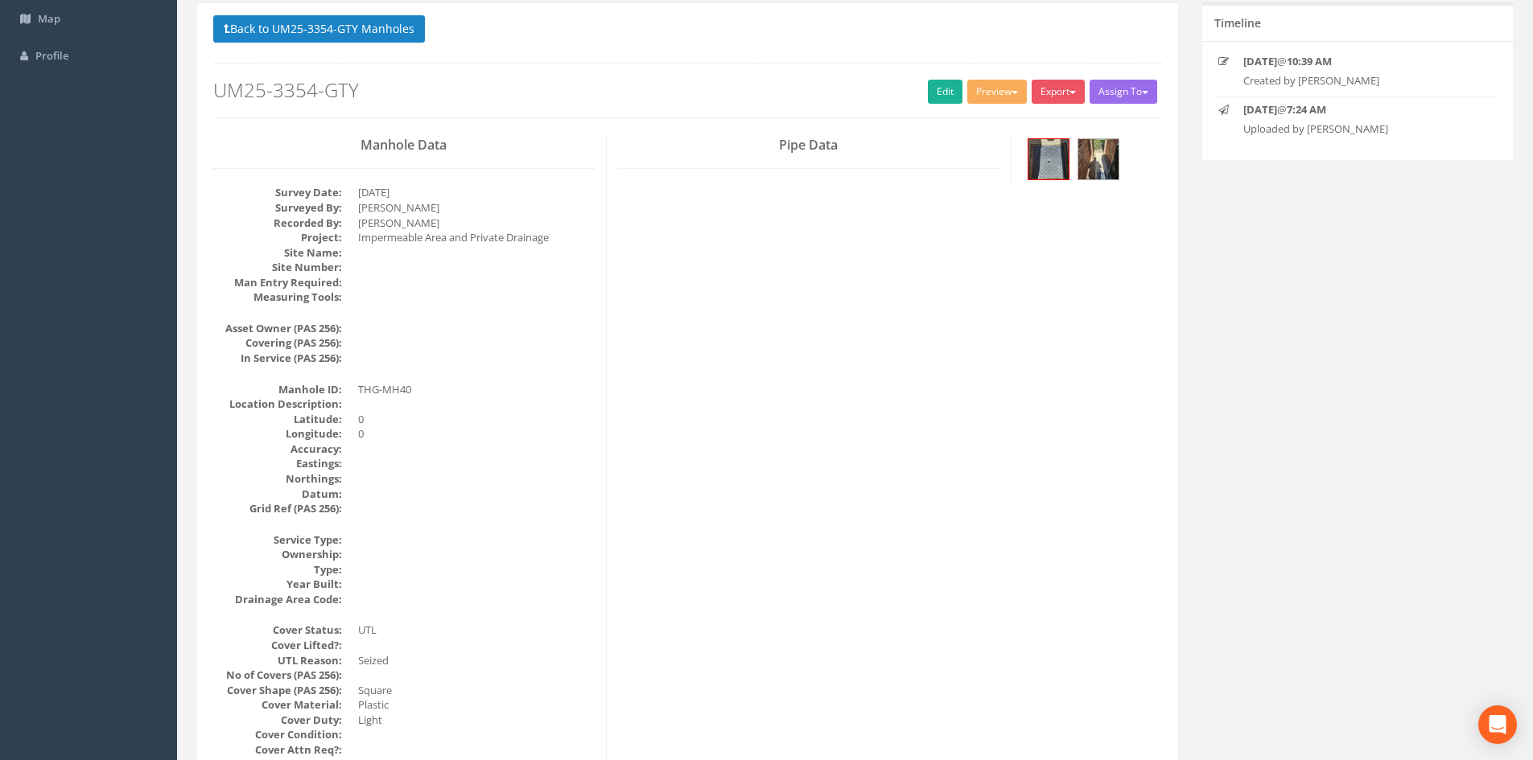
scroll to position [0, 0]
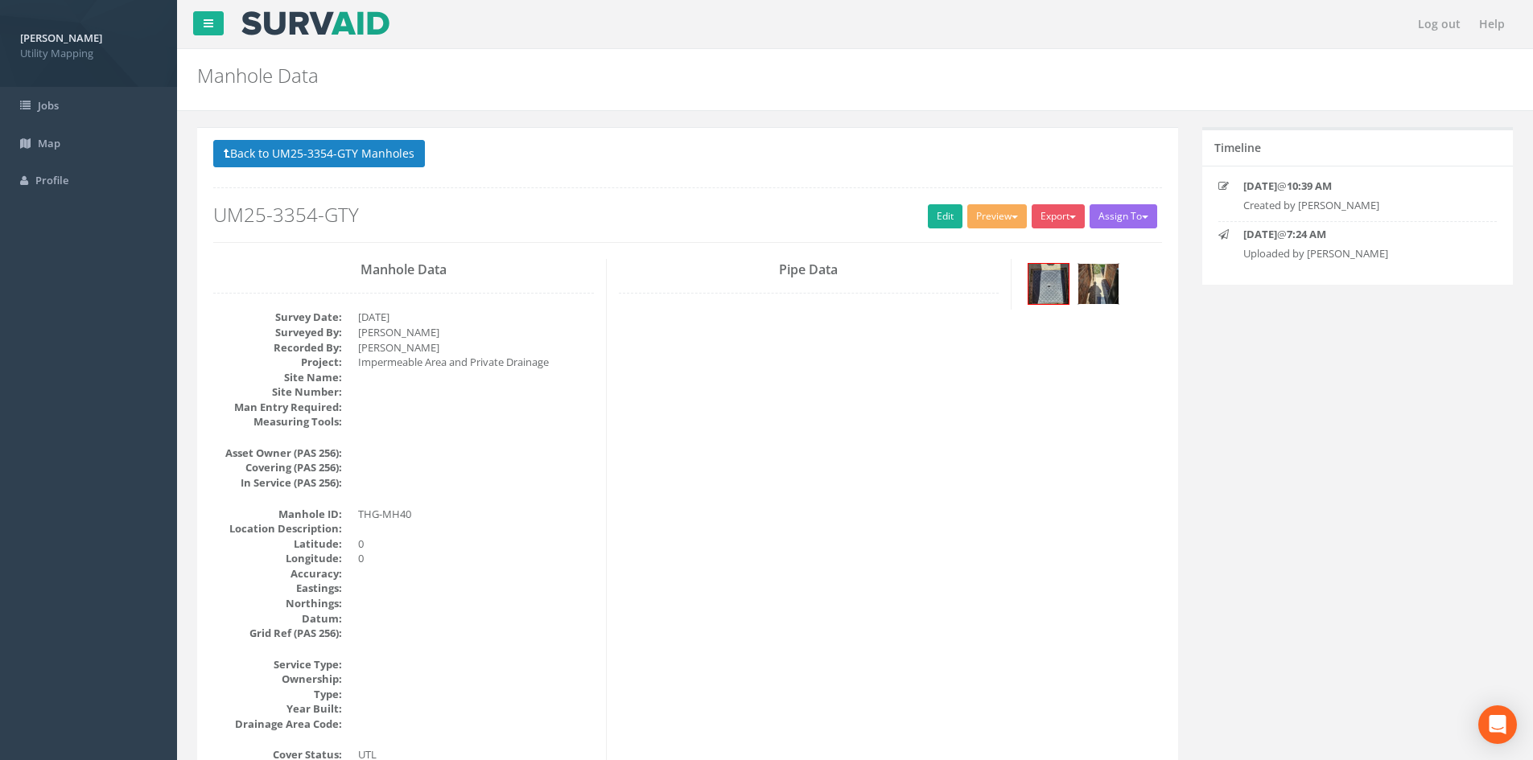
click at [1111, 294] on img at bounding box center [1098, 284] width 40 height 40
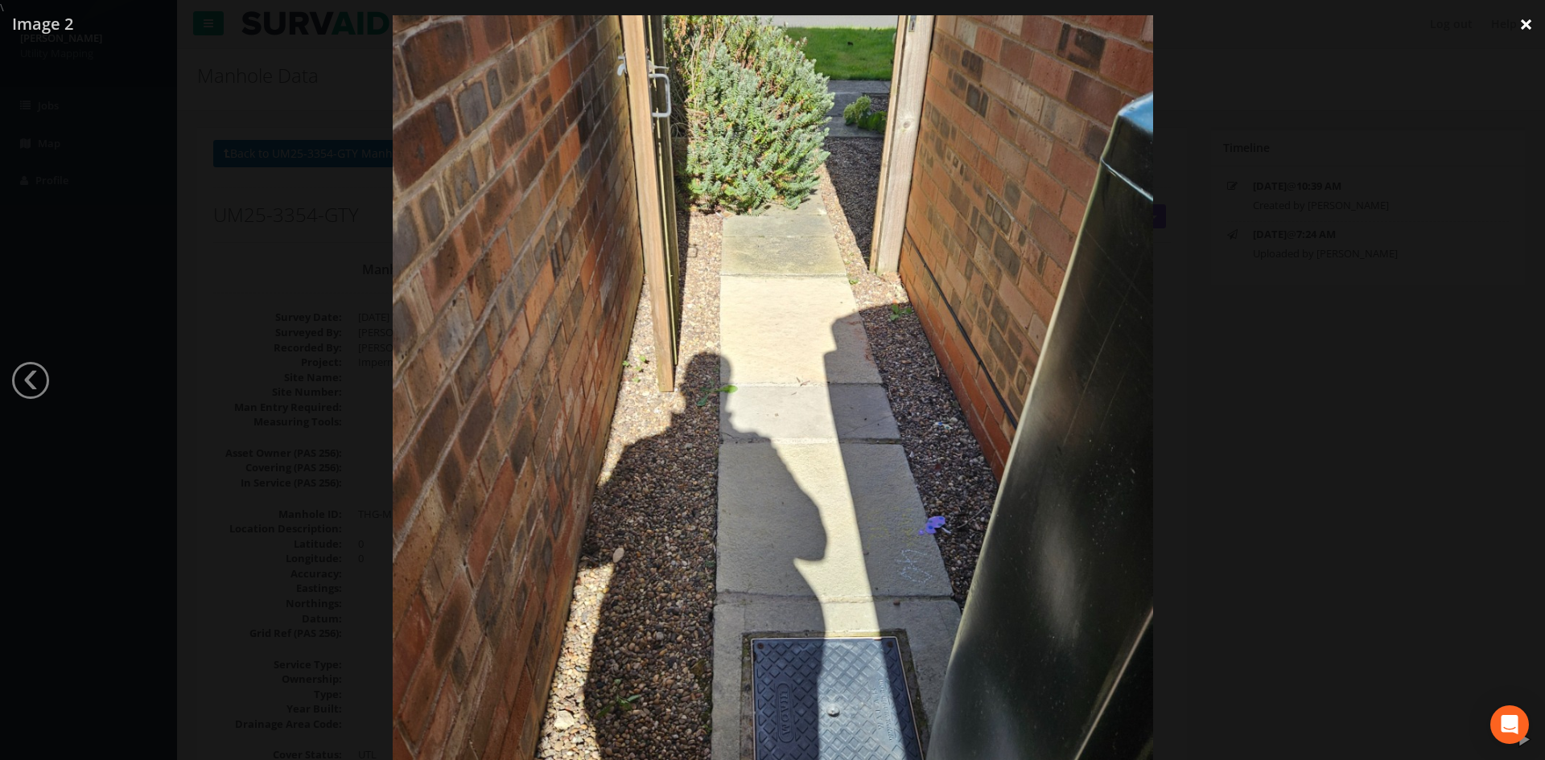
click at [1526, 25] on link "×" at bounding box center [1526, 24] width 38 height 48
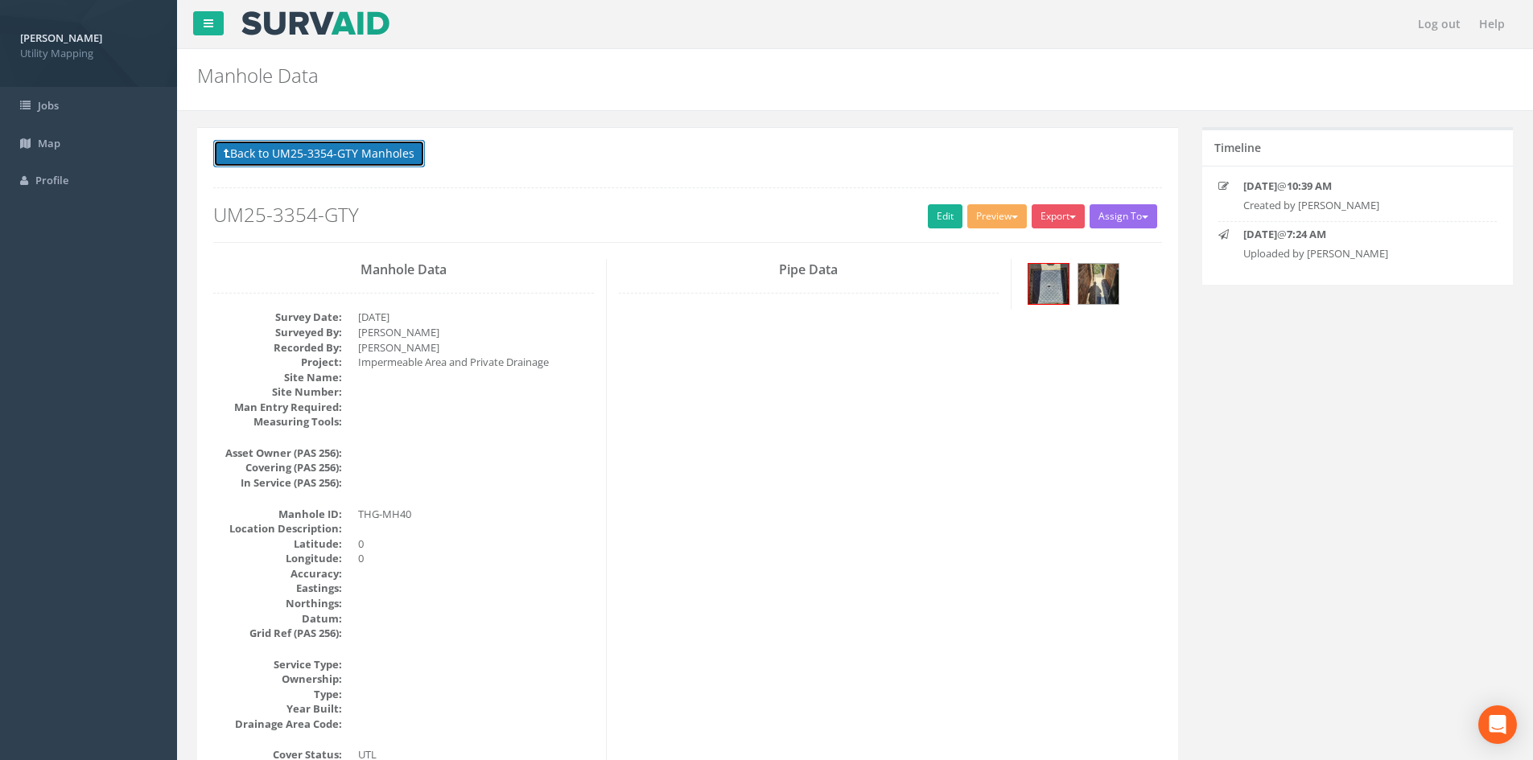
click at [348, 153] on button "Back to UM25-3354-GTY Manholes" at bounding box center [319, 153] width 212 height 27
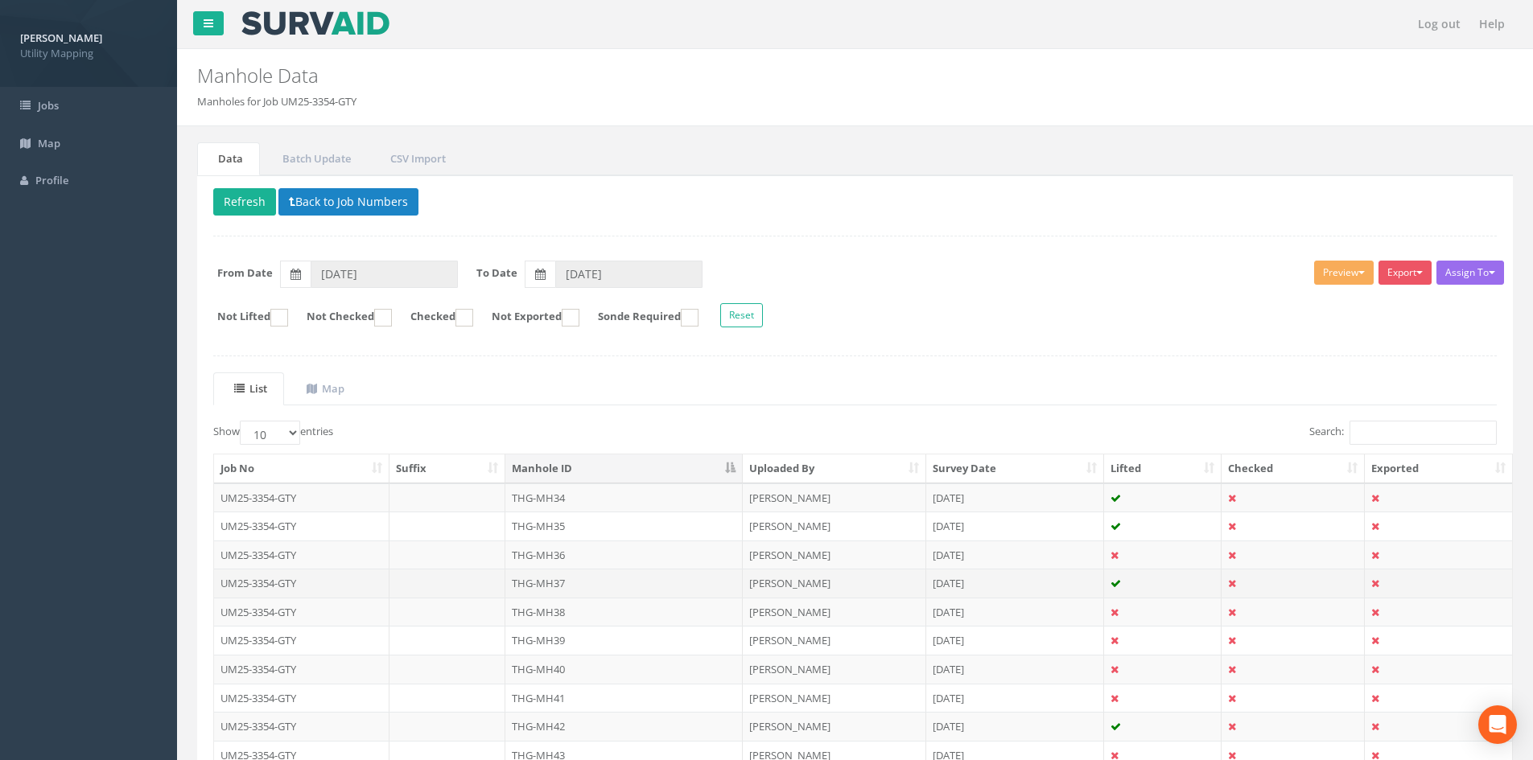
click at [555, 593] on td "THG-MH37" at bounding box center [623, 583] width 237 height 29
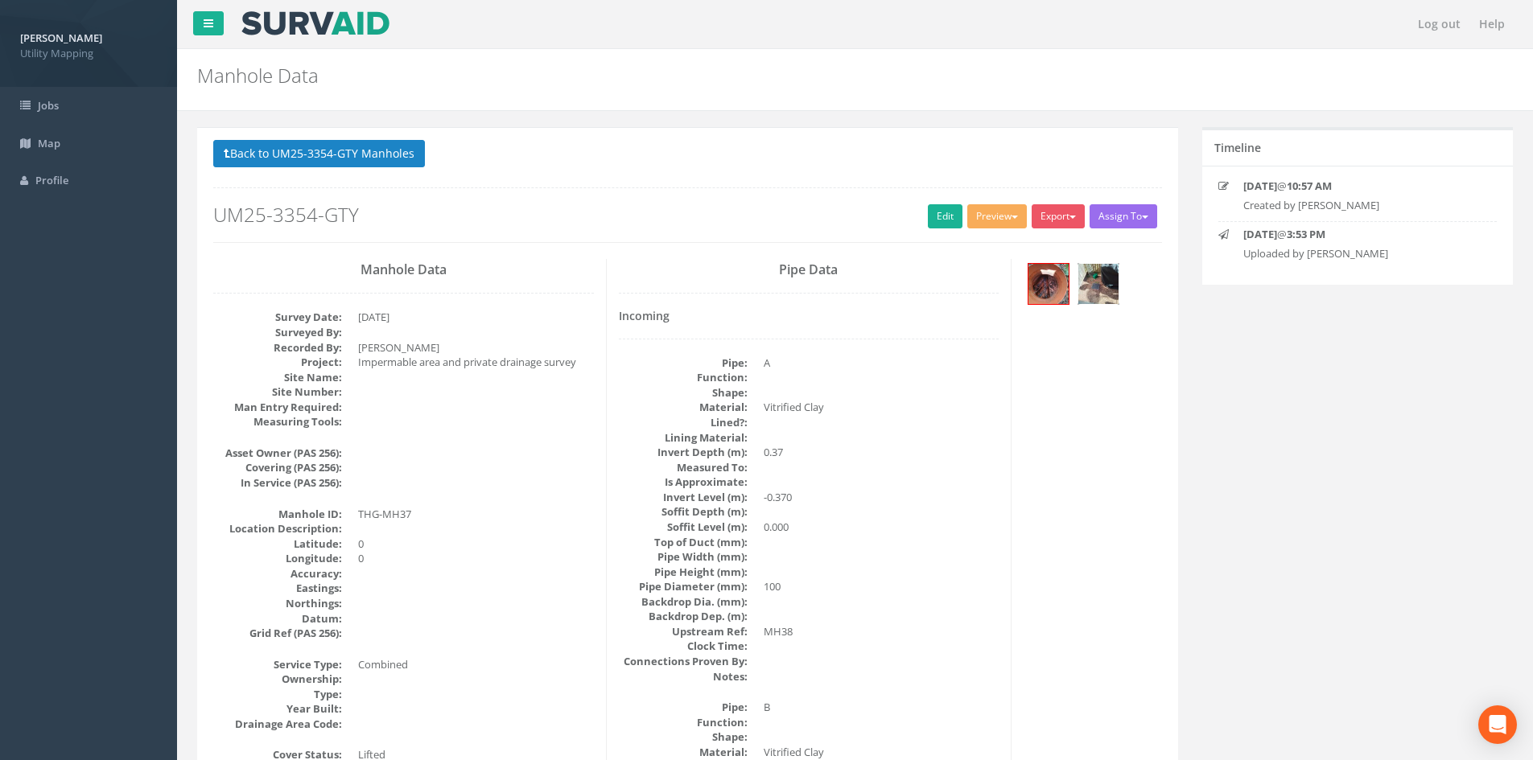
click at [1094, 291] on img at bounding box center [1098, 284] width 40 height 40
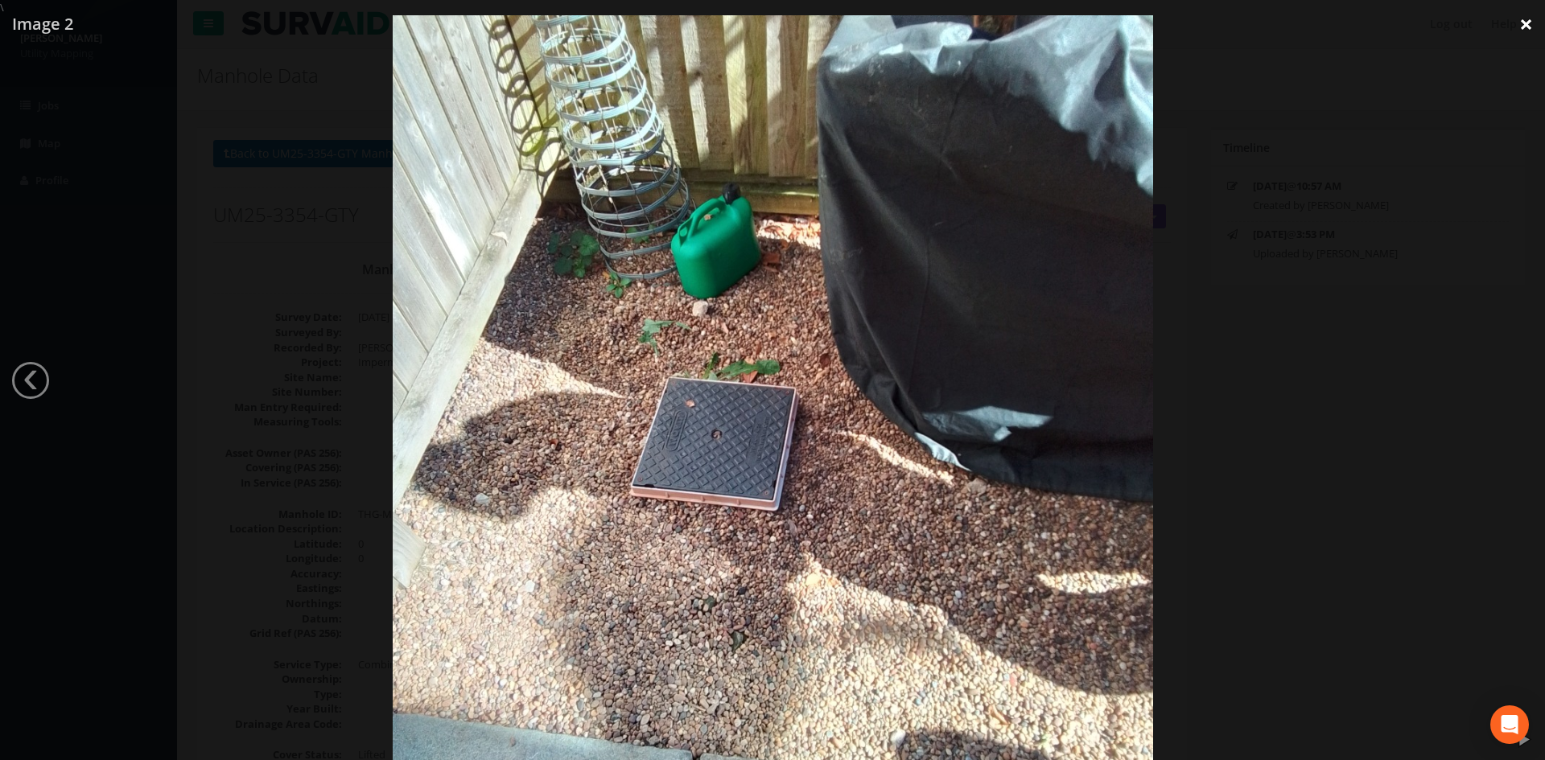
click at [1517, 19] on link "×" at bounding box center [1526, 24] width 38 height 48
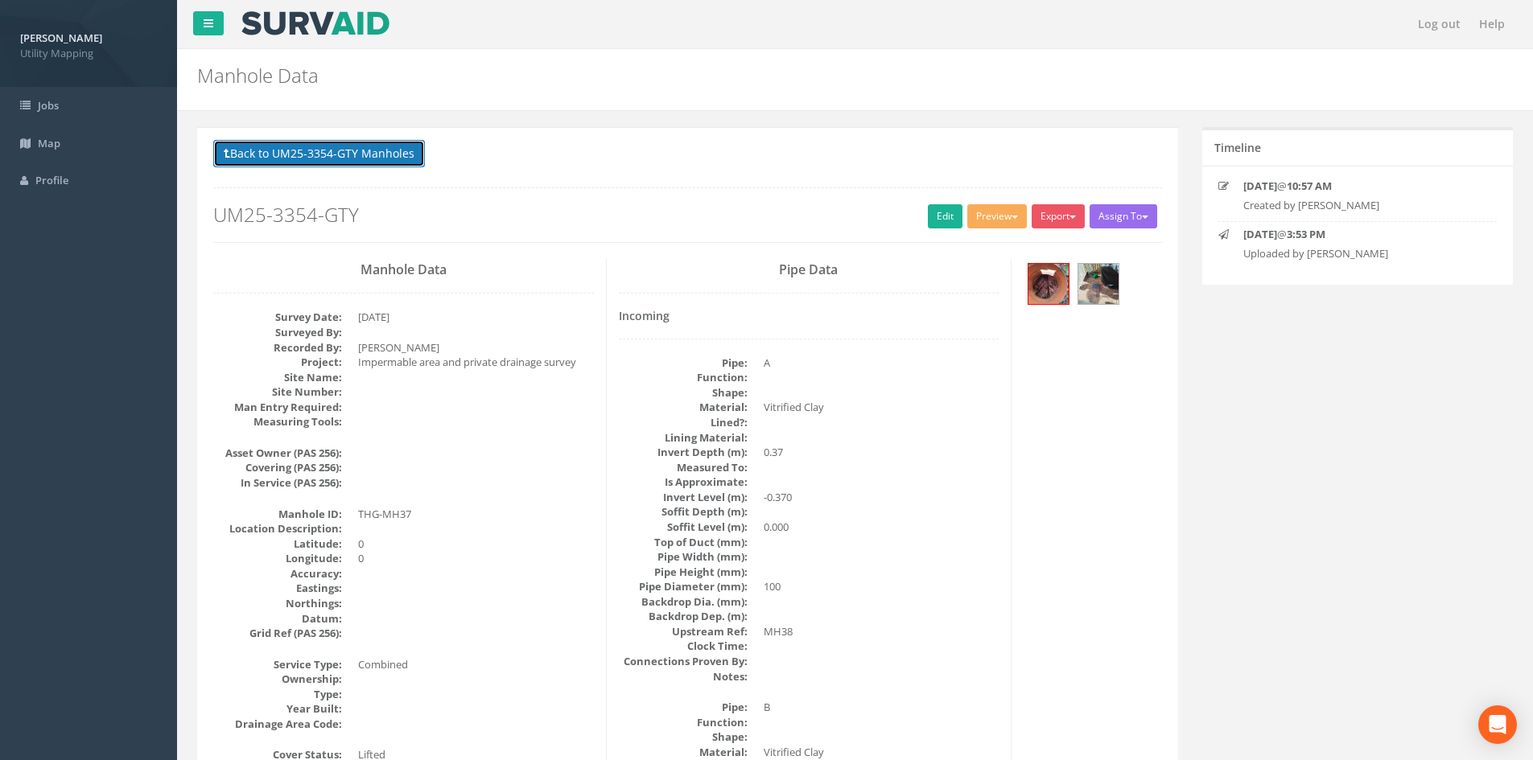
click at [374, 155] on button "Back to UM25-3354-GTY Manholes" at bounding box center [319, 153] width 212 height 27
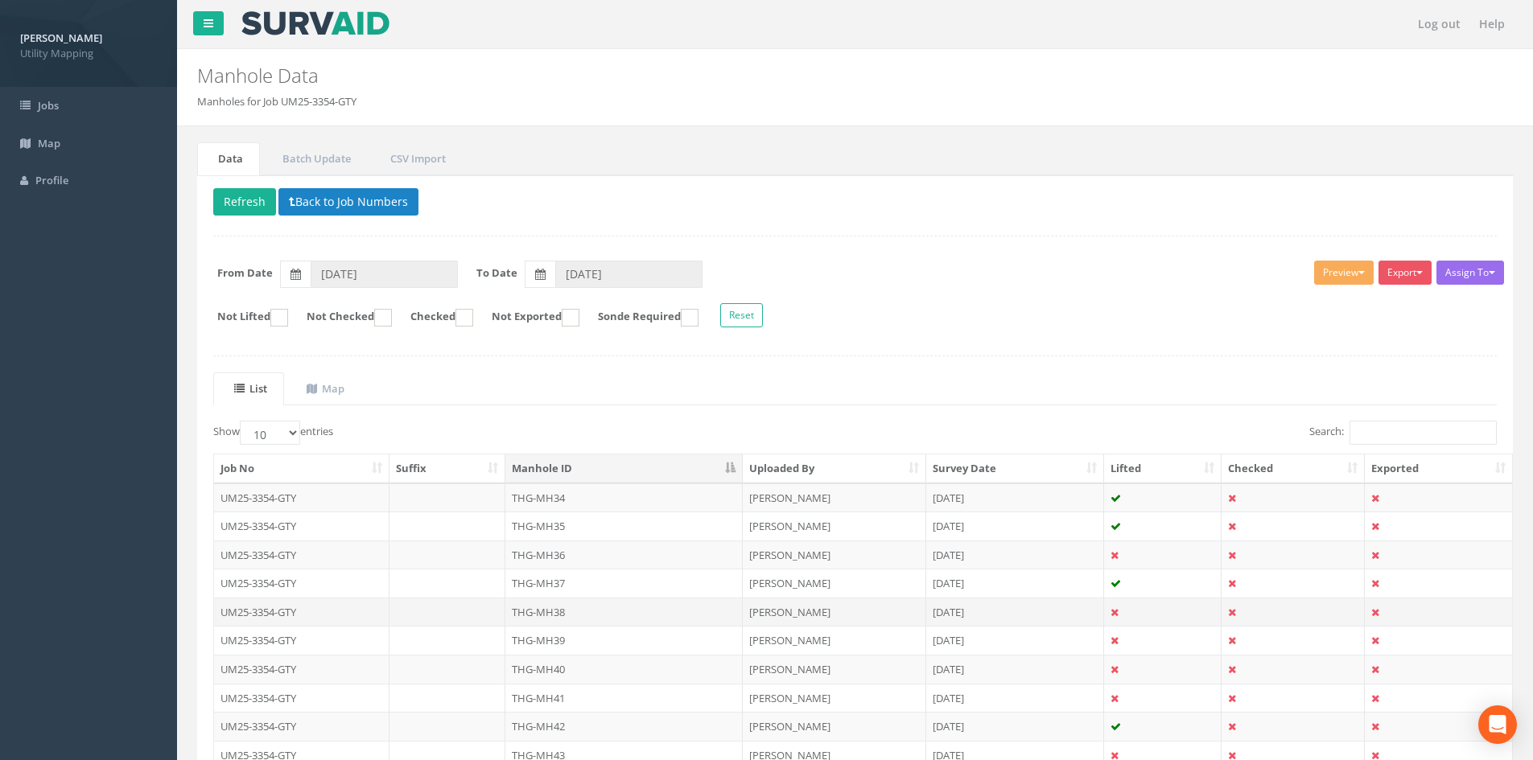
click at [583, 614] on td "THG-MH38" at bounding box center [623, 612] width 237 height 29
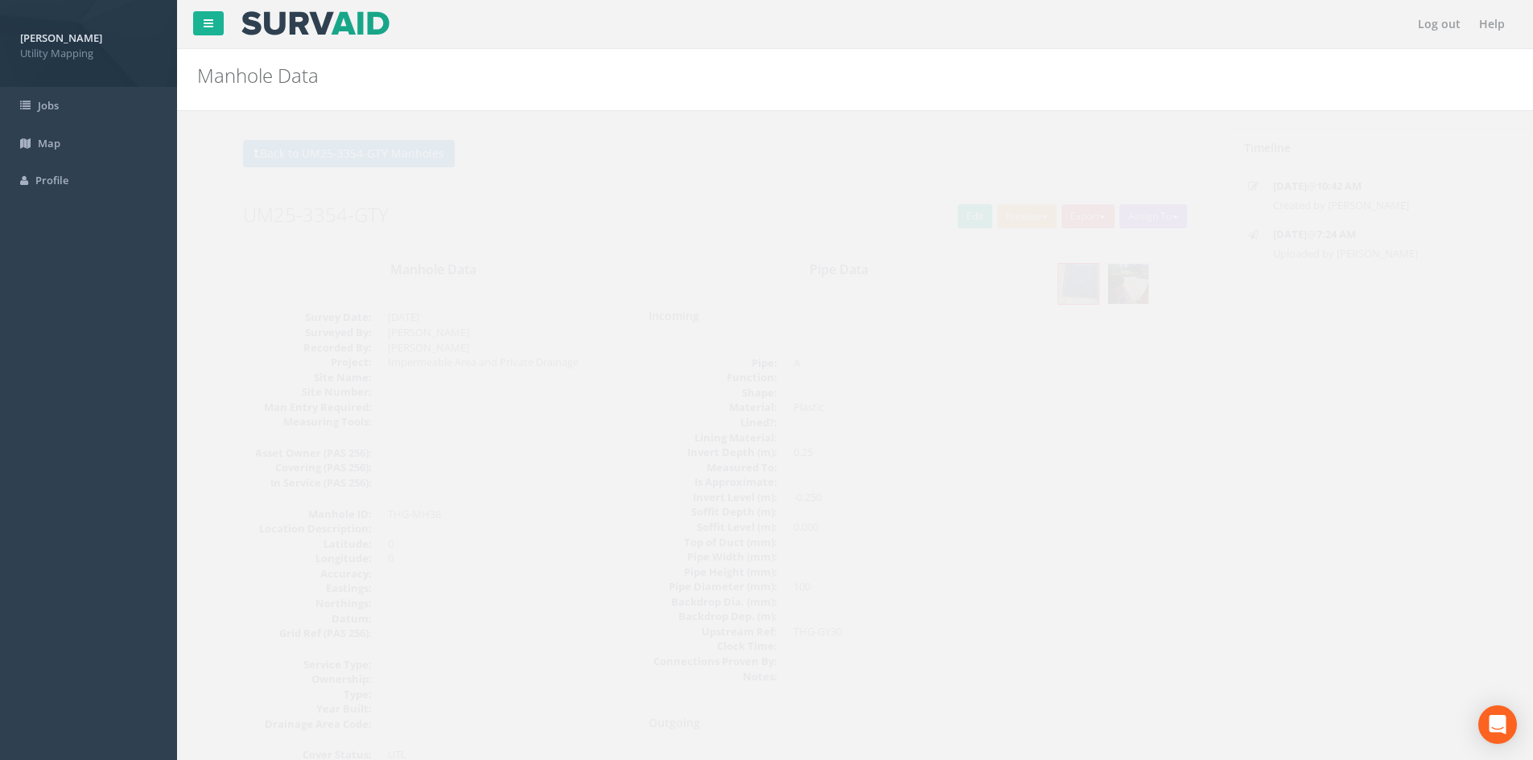
click at [1113, 284] on img at bounding box center [1098, 284] width 40 height 40
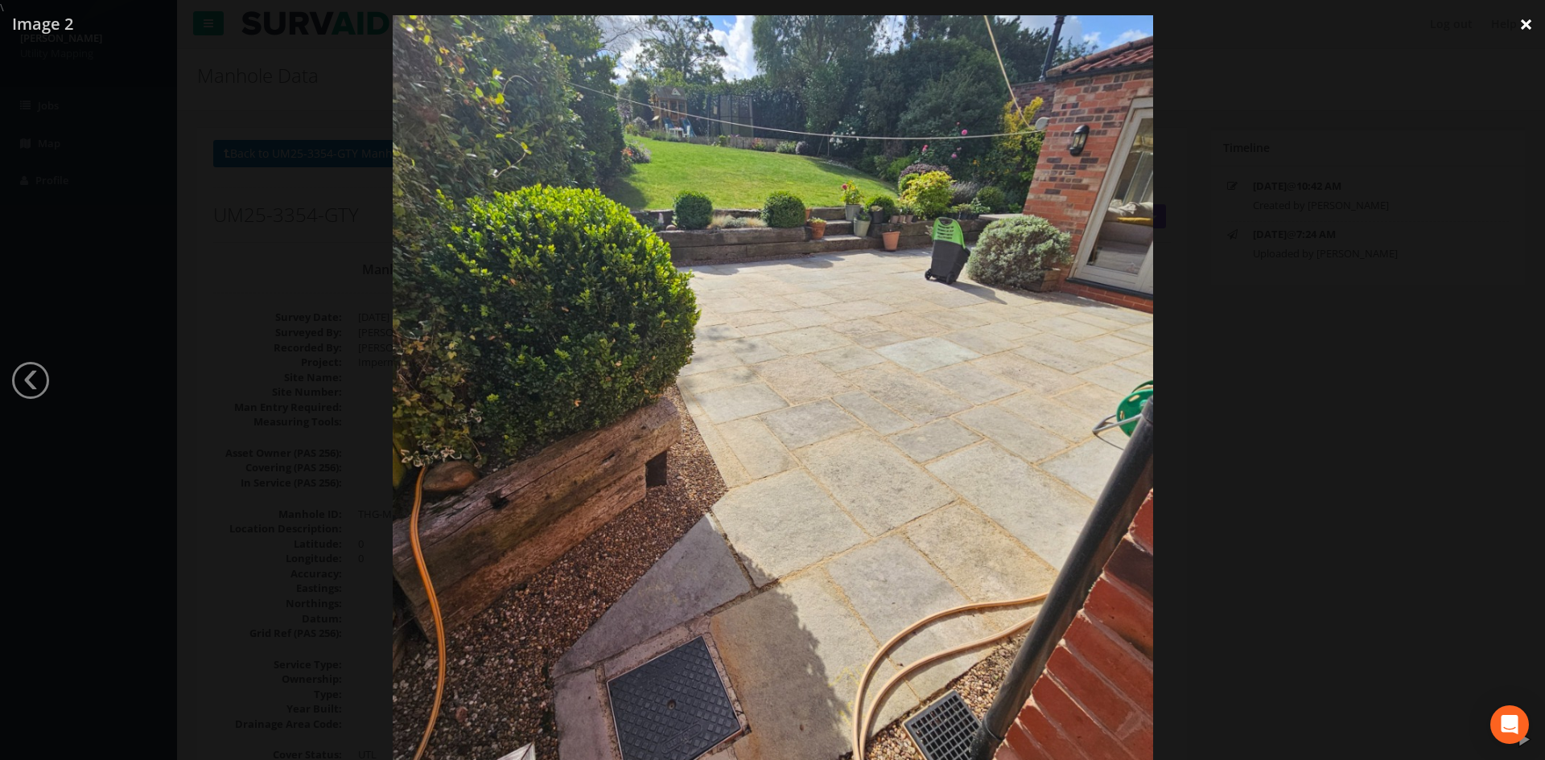
click at [1522, 23] on link "×" at bounding box center [1526, 24] width 38 height 48
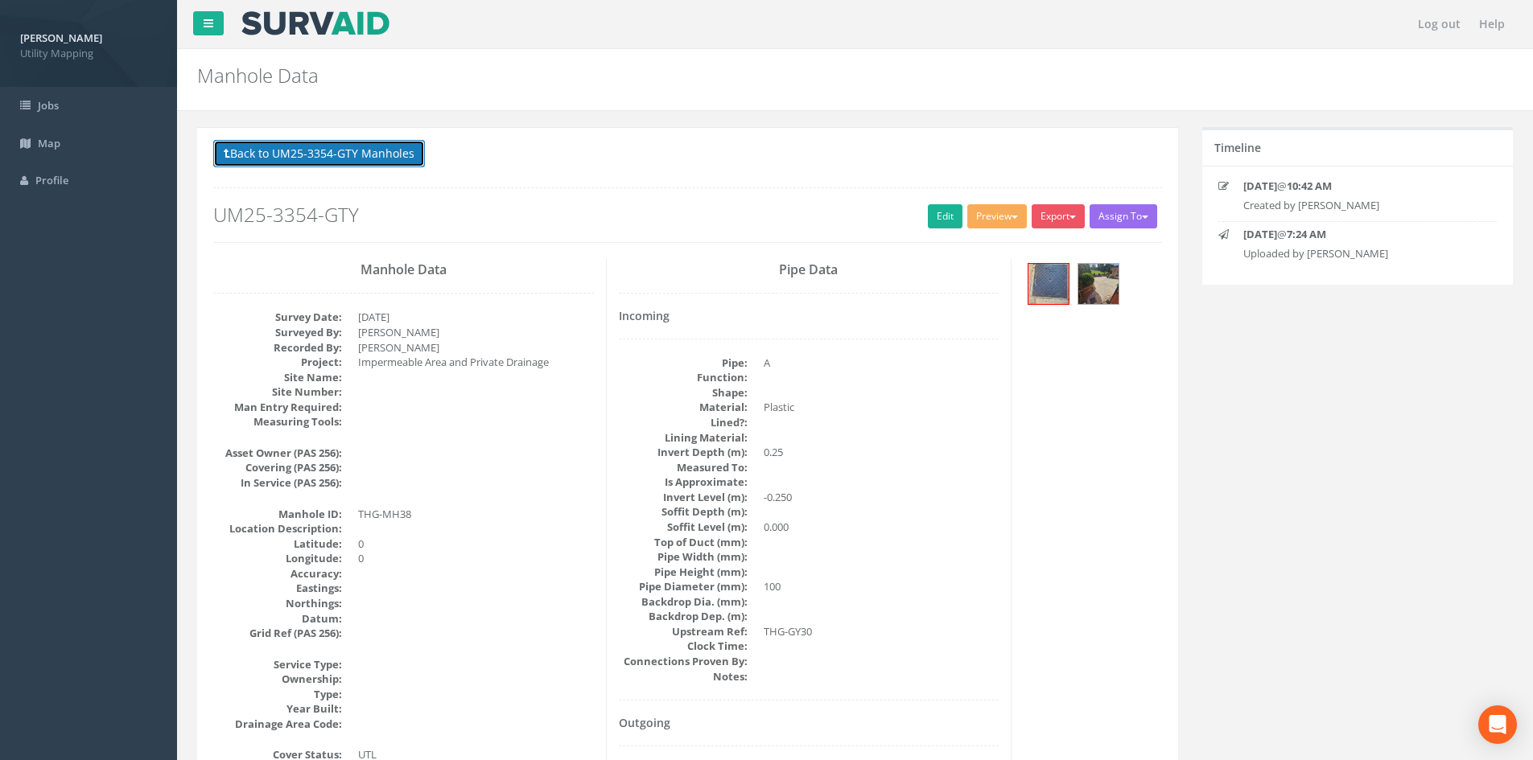
click at [365, 163] on button "Back to UM25-3354-GTY Manholes" at bounding box center [319, 153] width 212 height 27
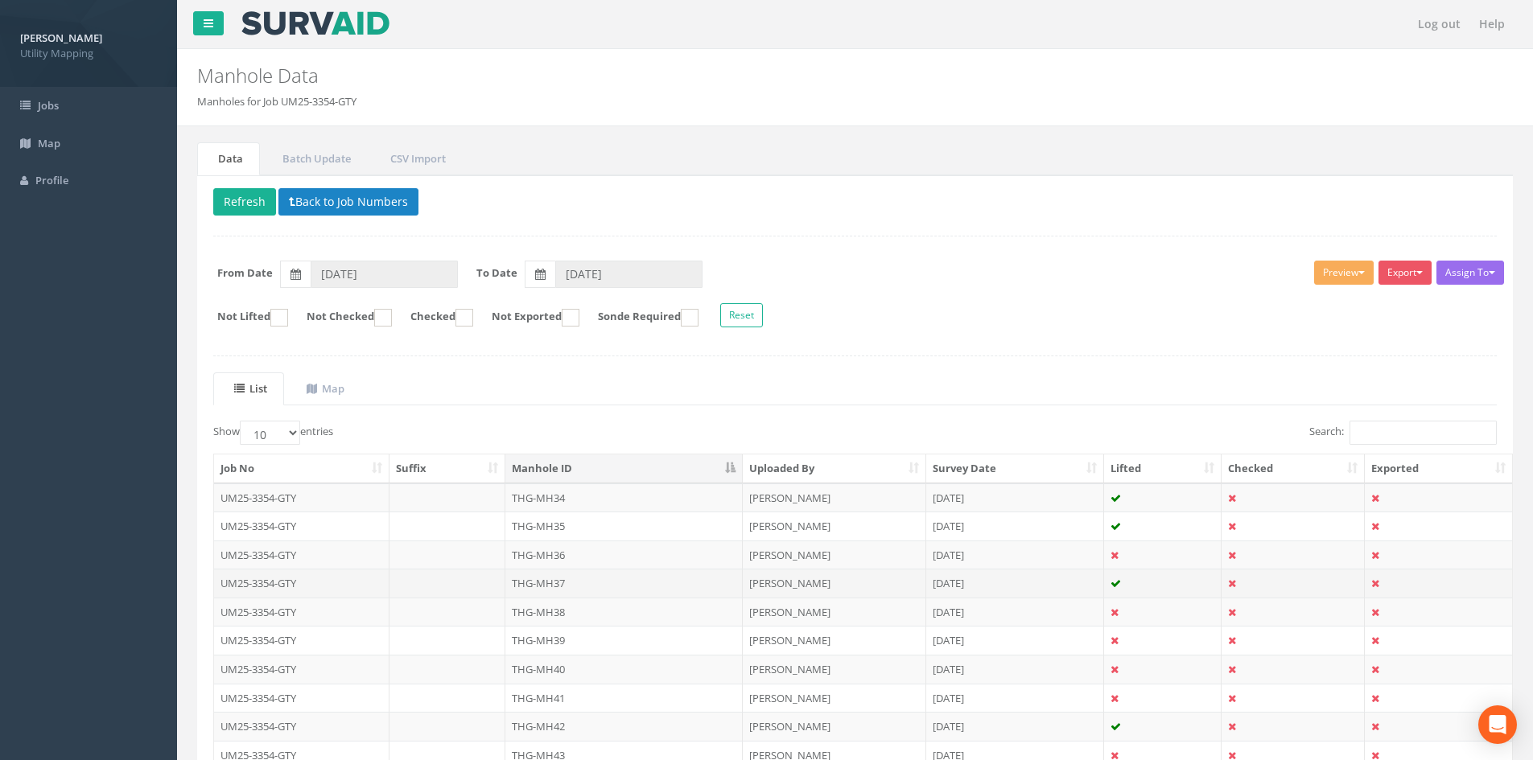
click at [607, 584] on td "THG-MH37" at bounding box center [623, 583] width 237 height 29
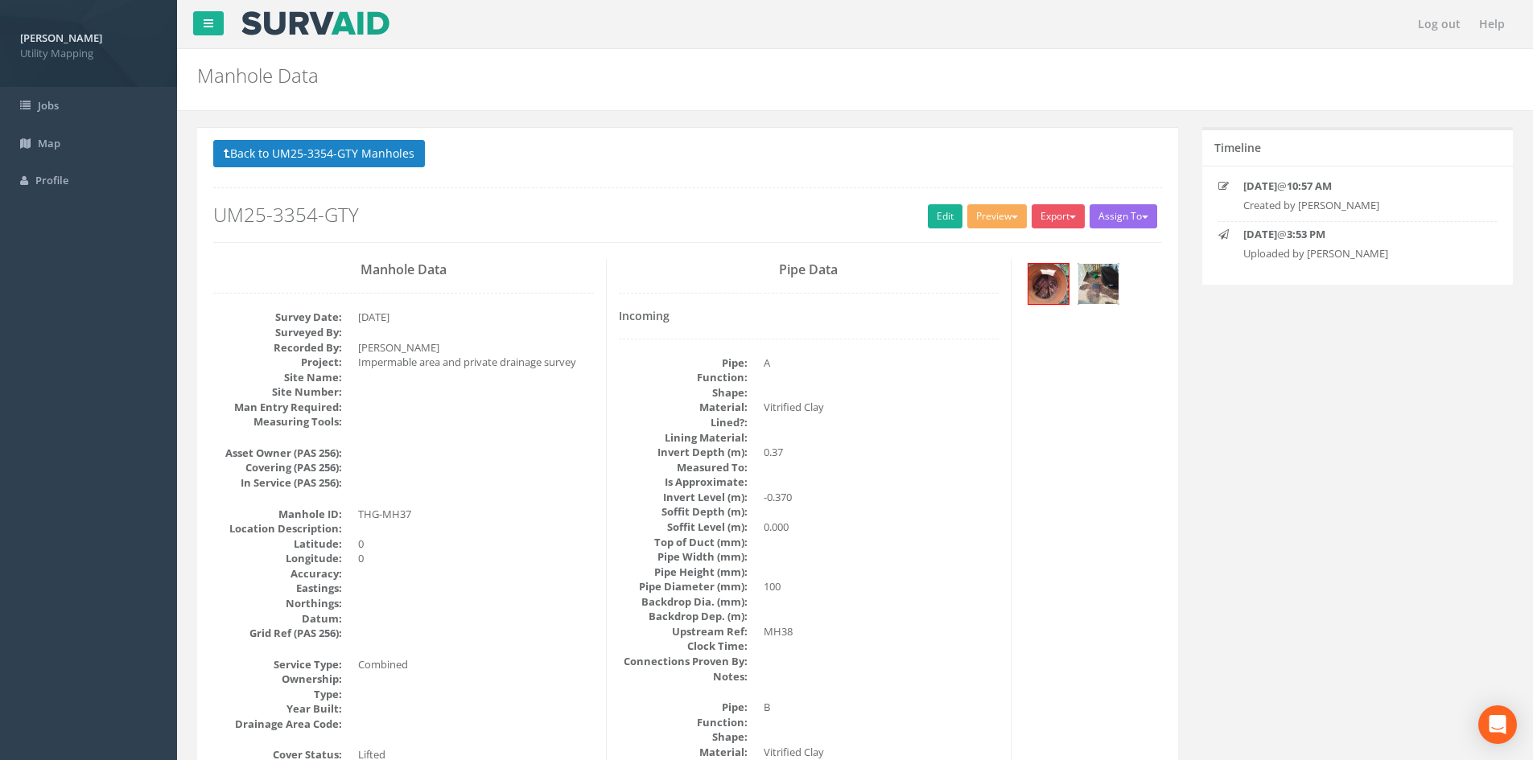
click at [1109, 294] on img at bounding box center [1098, 284] width 40 height 40
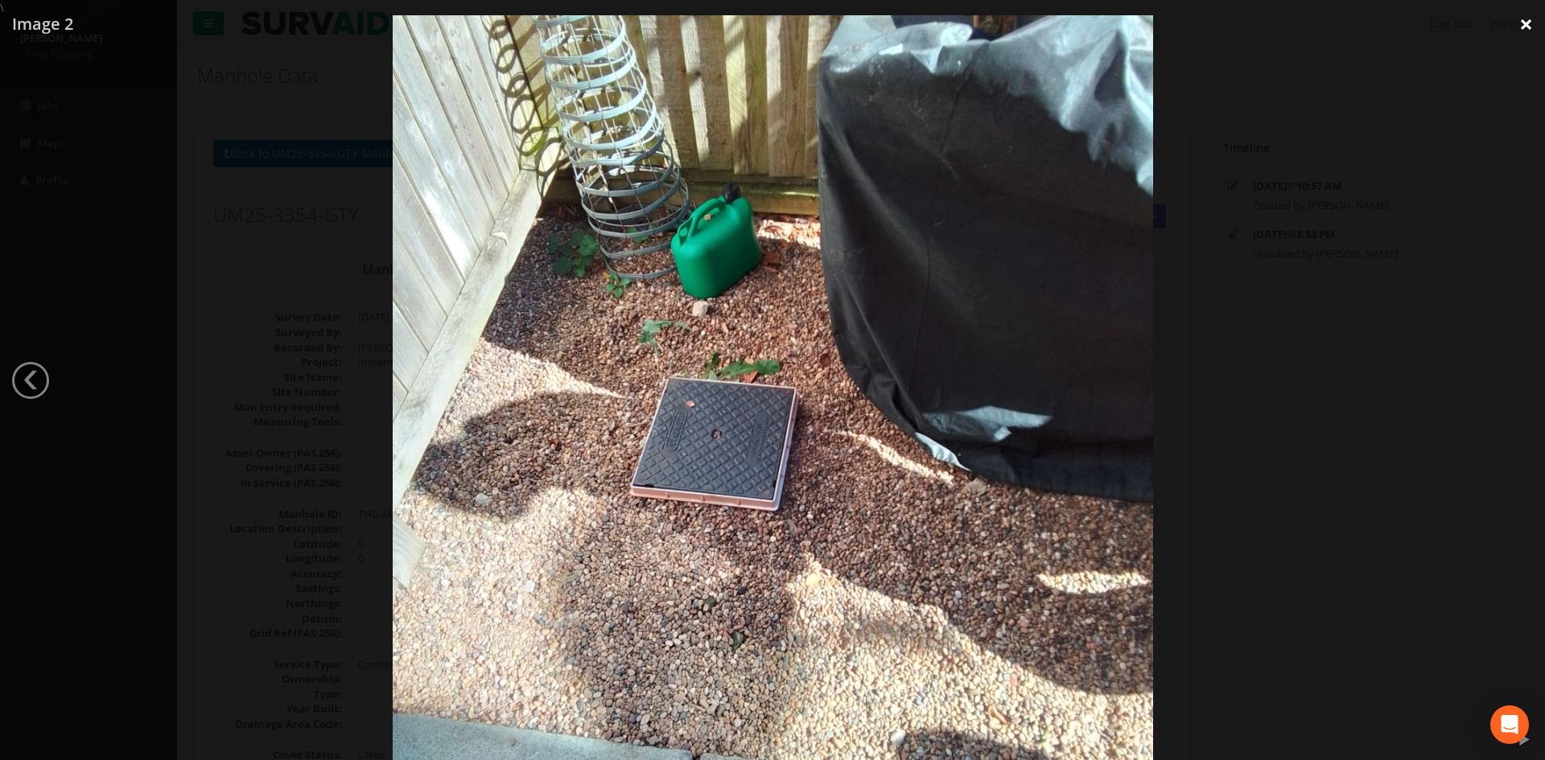
click at [1522, 25] on link "×" at bounding box center [1526, 24] width 38 height 48
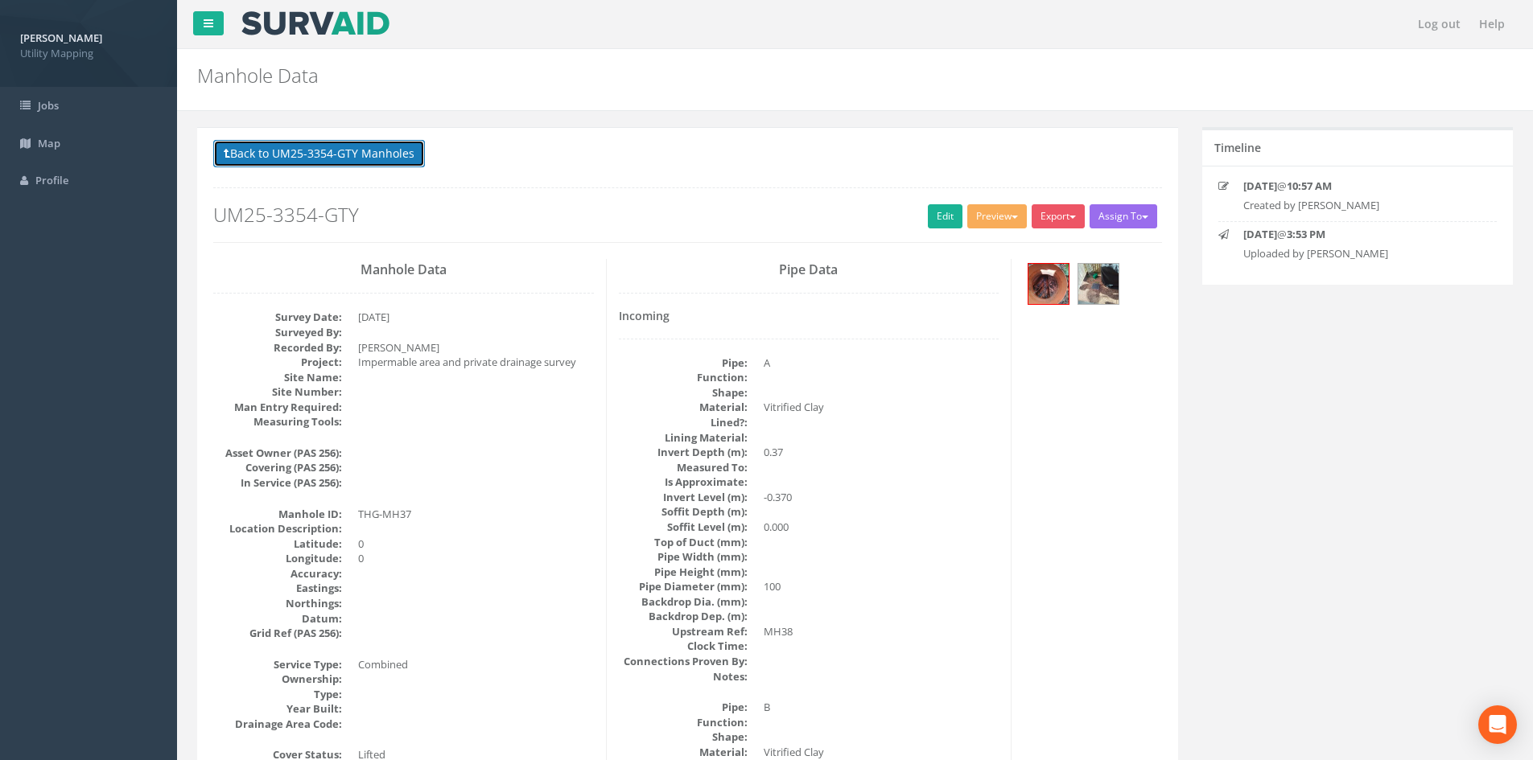
click at [381, 150] on button "Back to UM25-3354-GTY Manholes" at bounding box center [319, 153] width 212 height 27
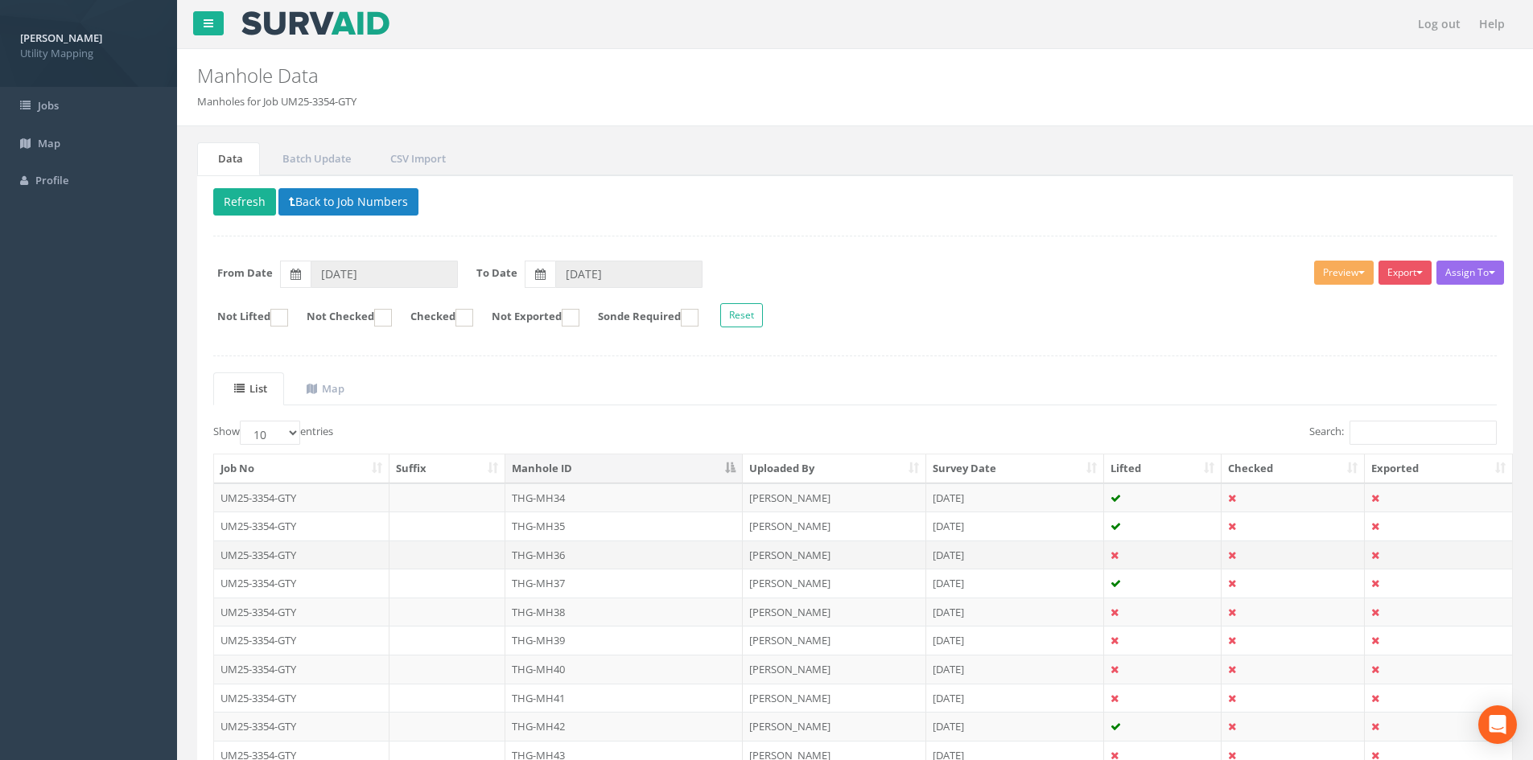
click at [595, 561] on td "THG-MH36" at bounding box center [623, 555] width 237 height 29
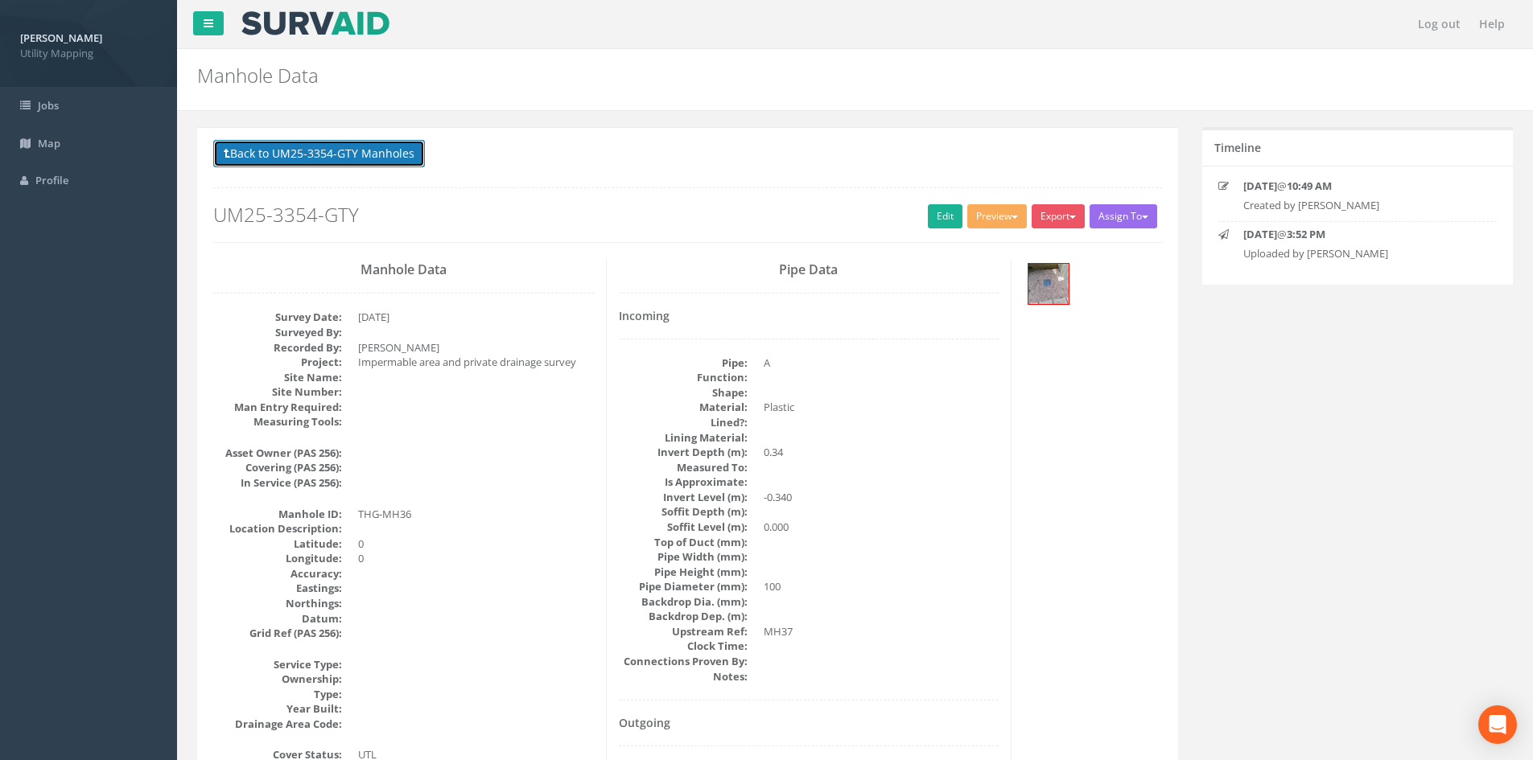
click at [285, 159] on button "Back to UM25-3354-GTY Manholes" at bounding box center [319, 153] width 212 height 27
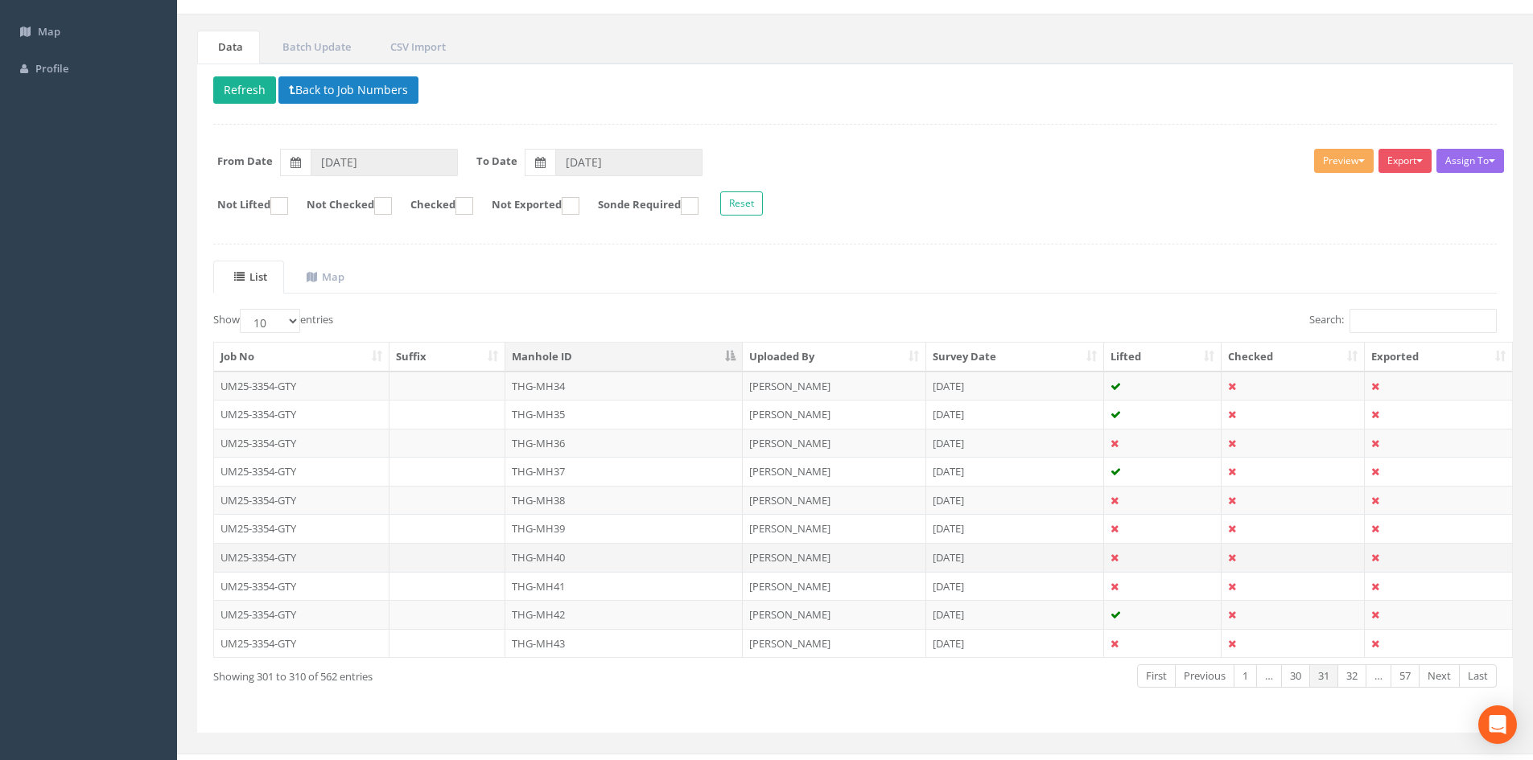
scroll to position [134, 0]
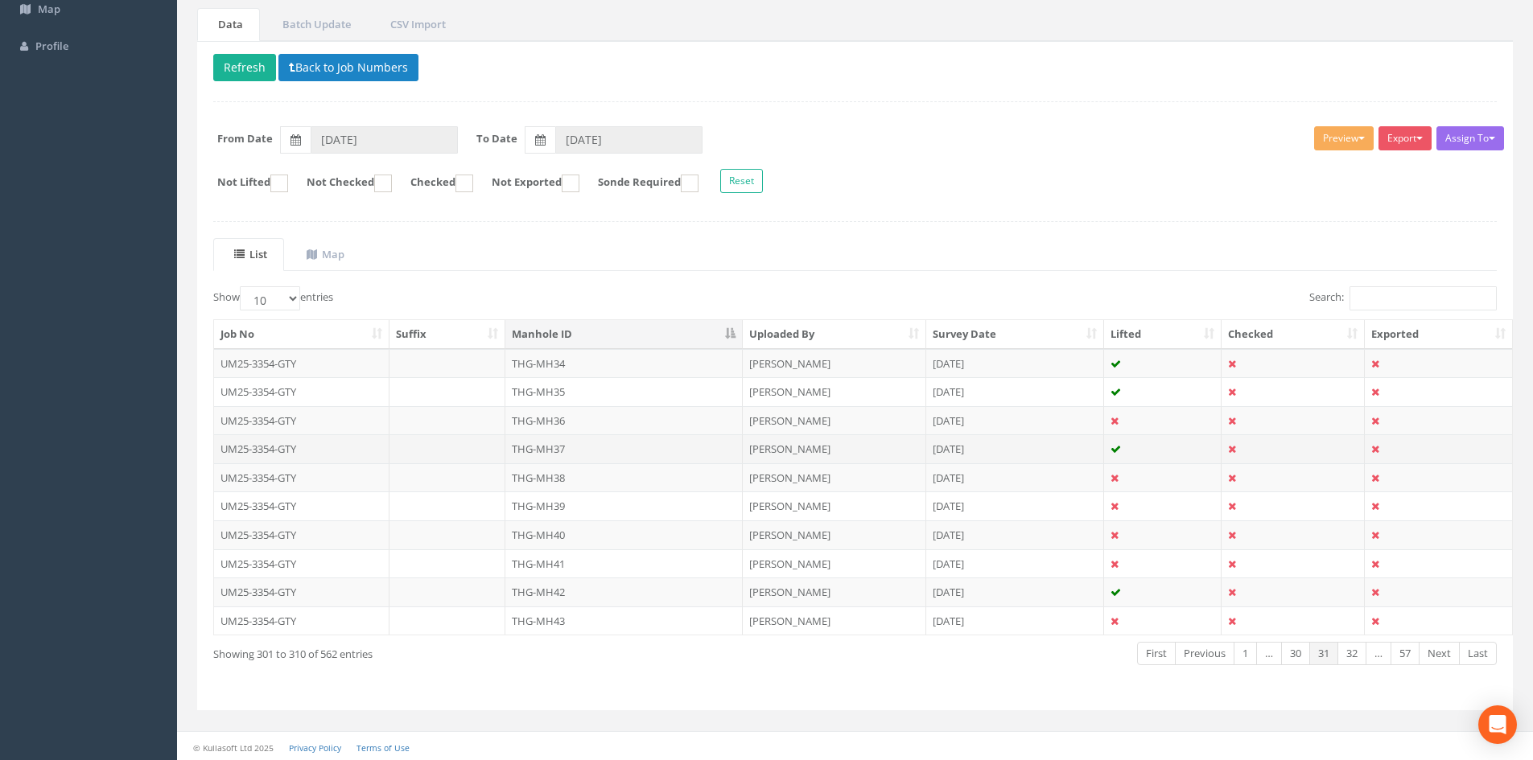
click at [588, 444] on td "THG-MH37" at bounding box center [623, 448] width 237 height 29
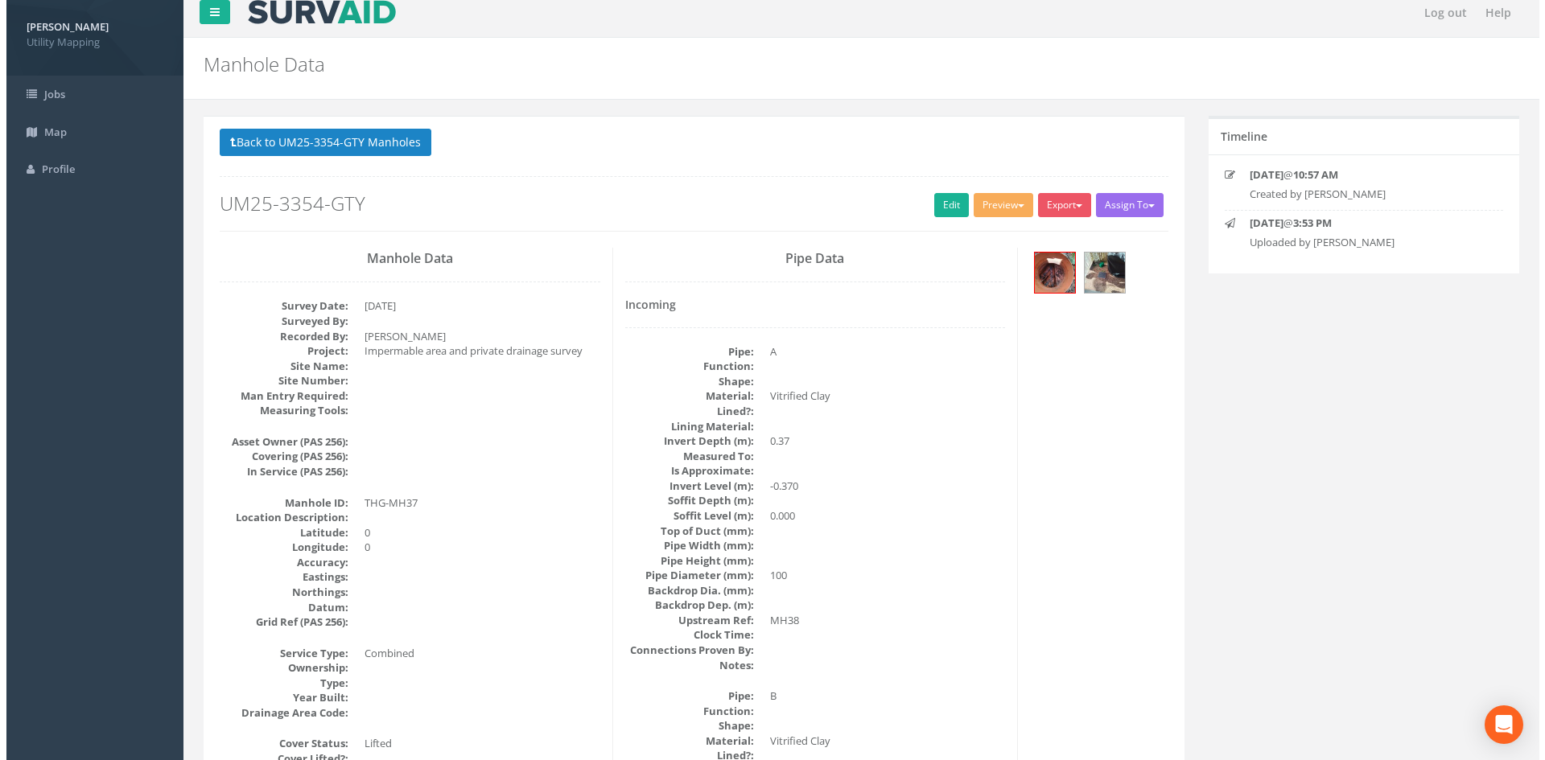
scroll to position [0, 0]
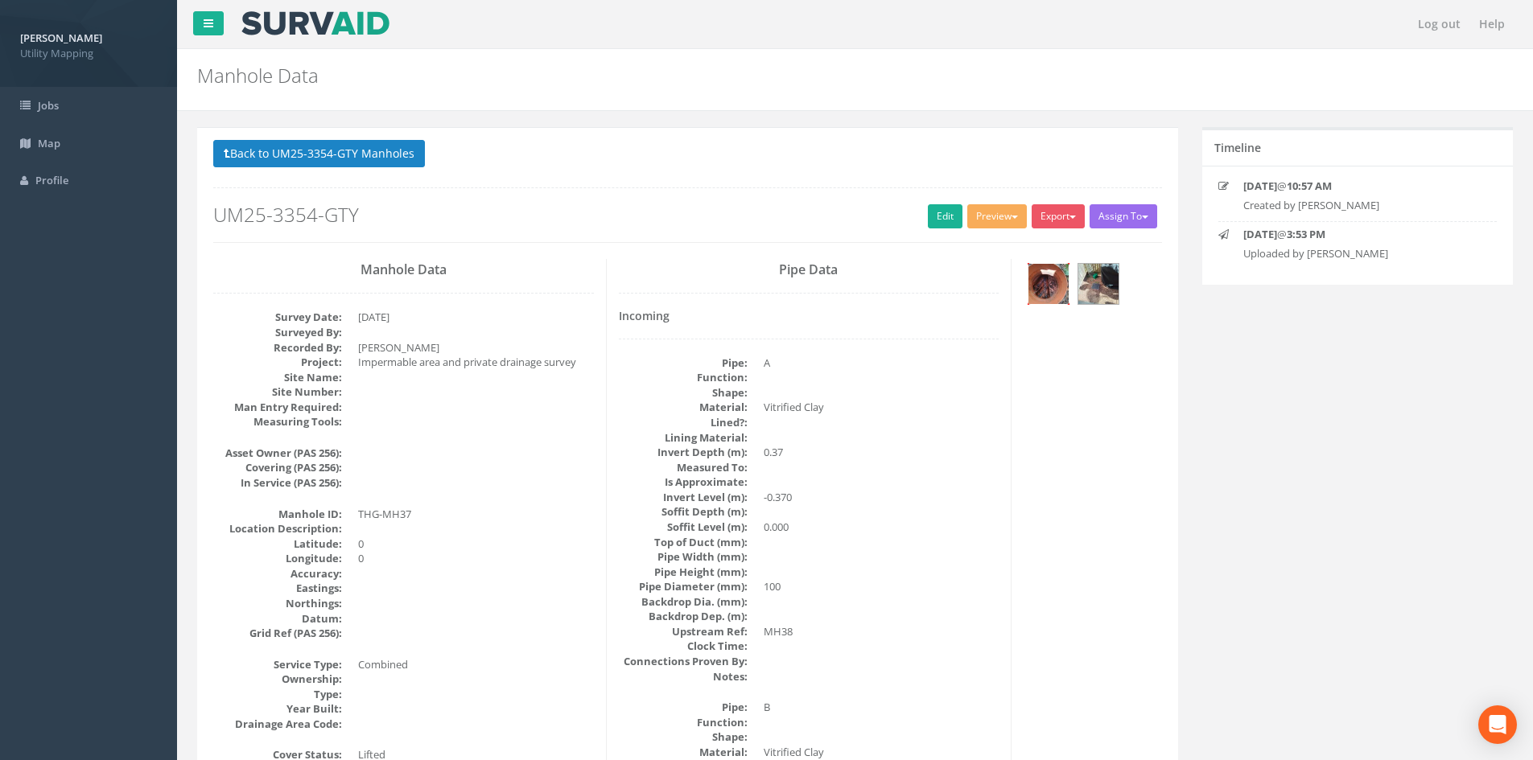
click at [1055, 283] on img at bounding box center [1048, 284] width 40 height 40
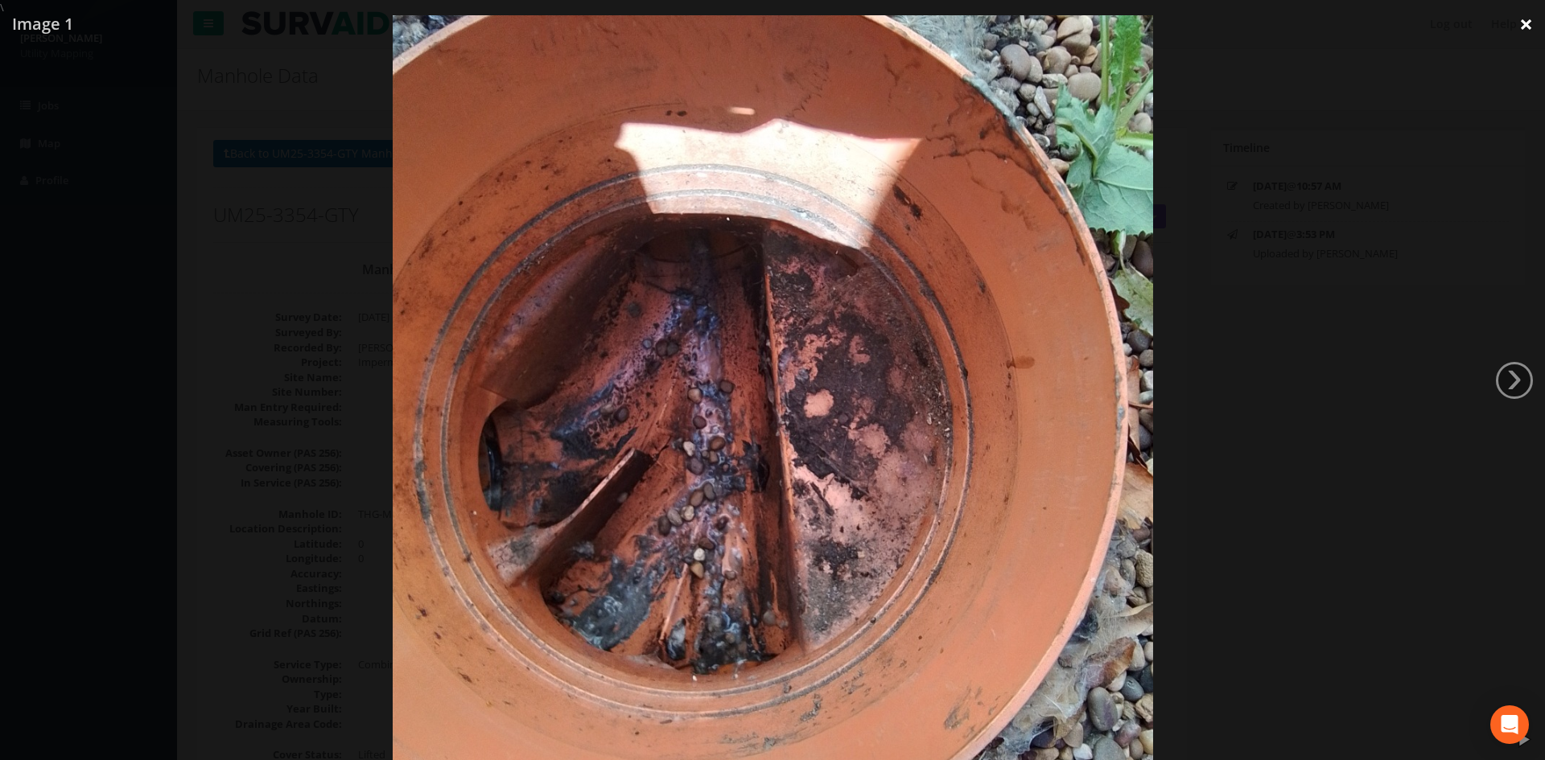
click at [1535, 24] on link "×" at bounding box center [1526, 24] width 38 height 48
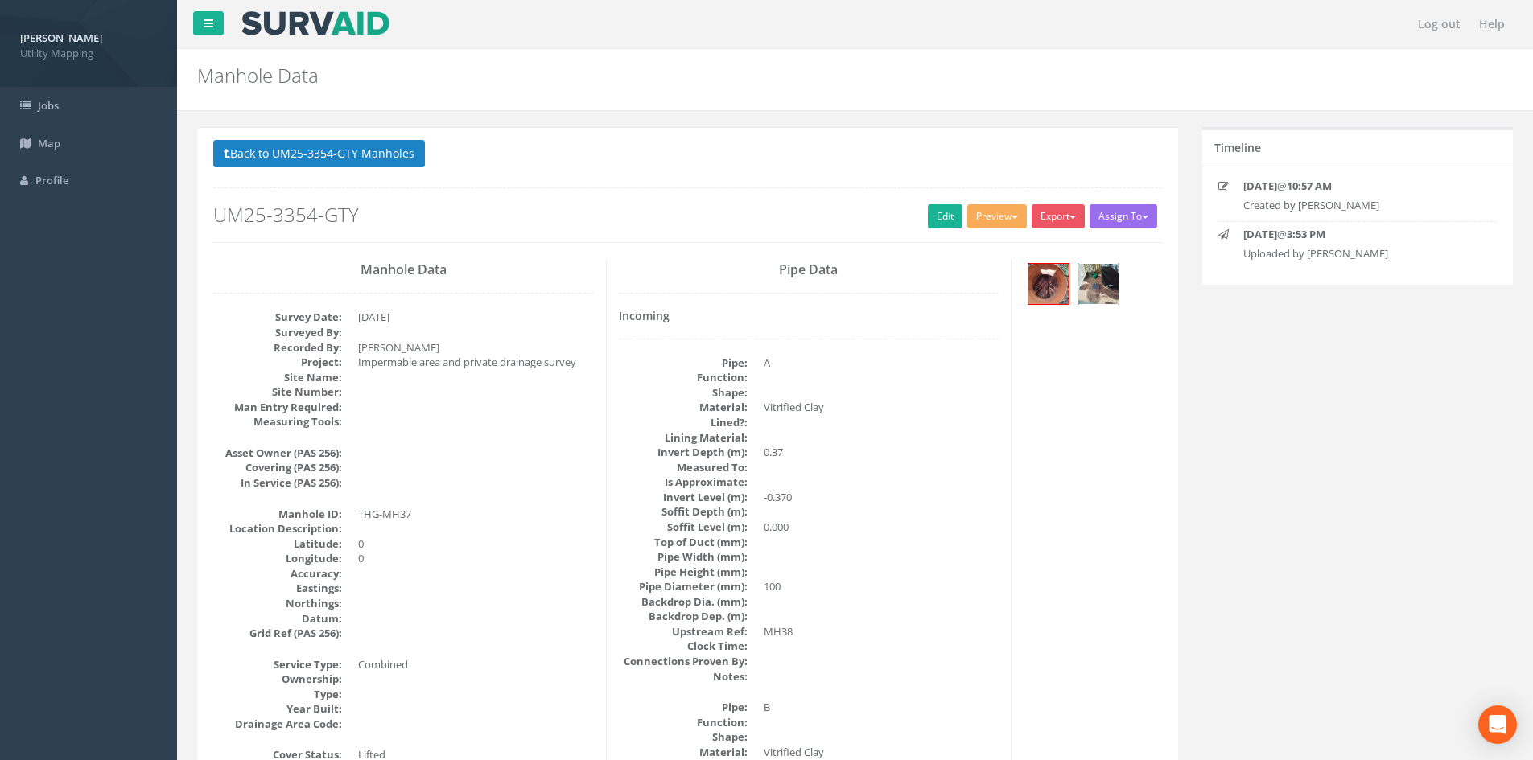
click at [1098, 290] on img at bounding box center [1098, 284] width 40 height 40
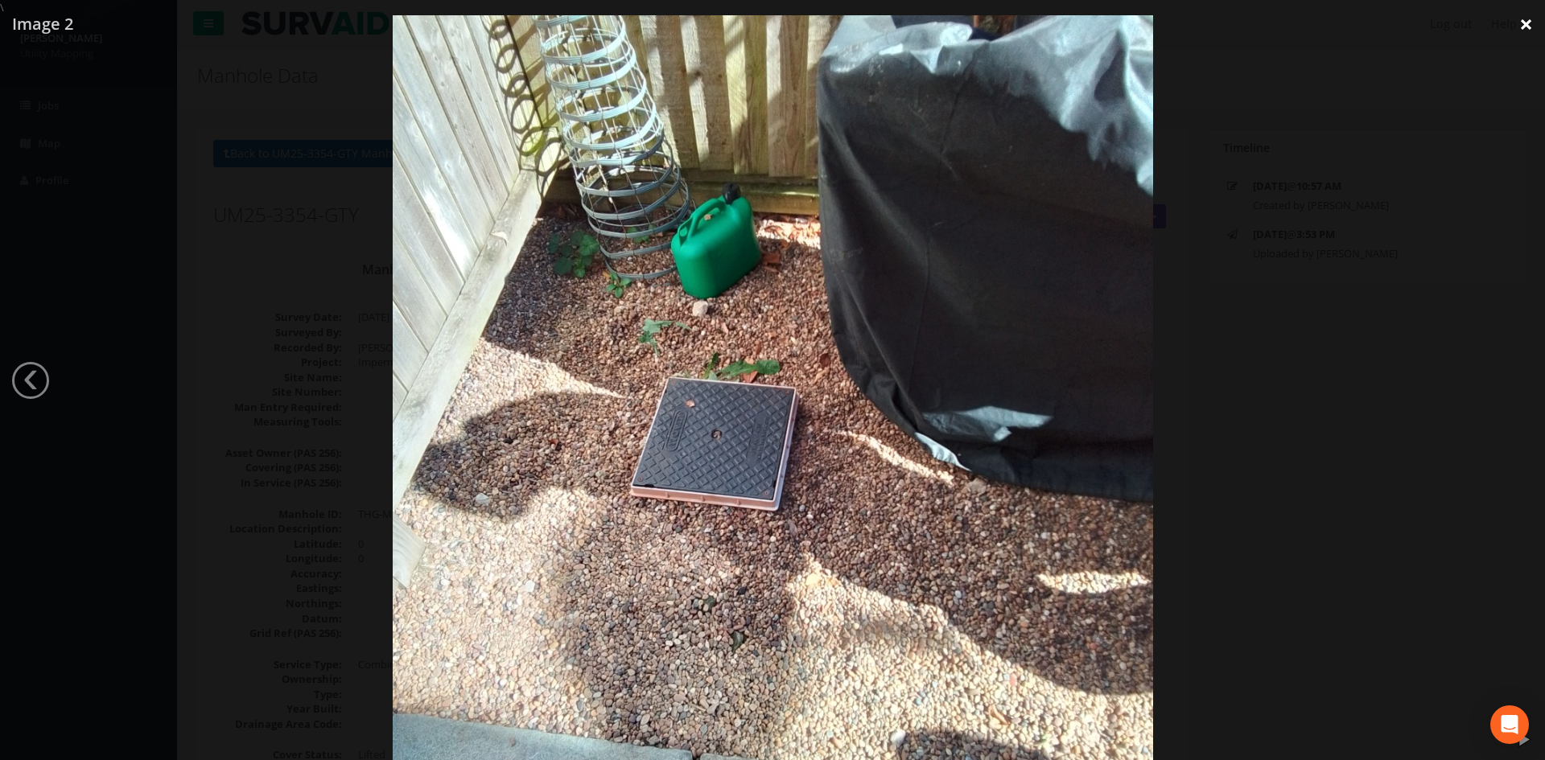
click at [1522, 26] on link "×" at bounding box center [1526, 24] width 38 height 48
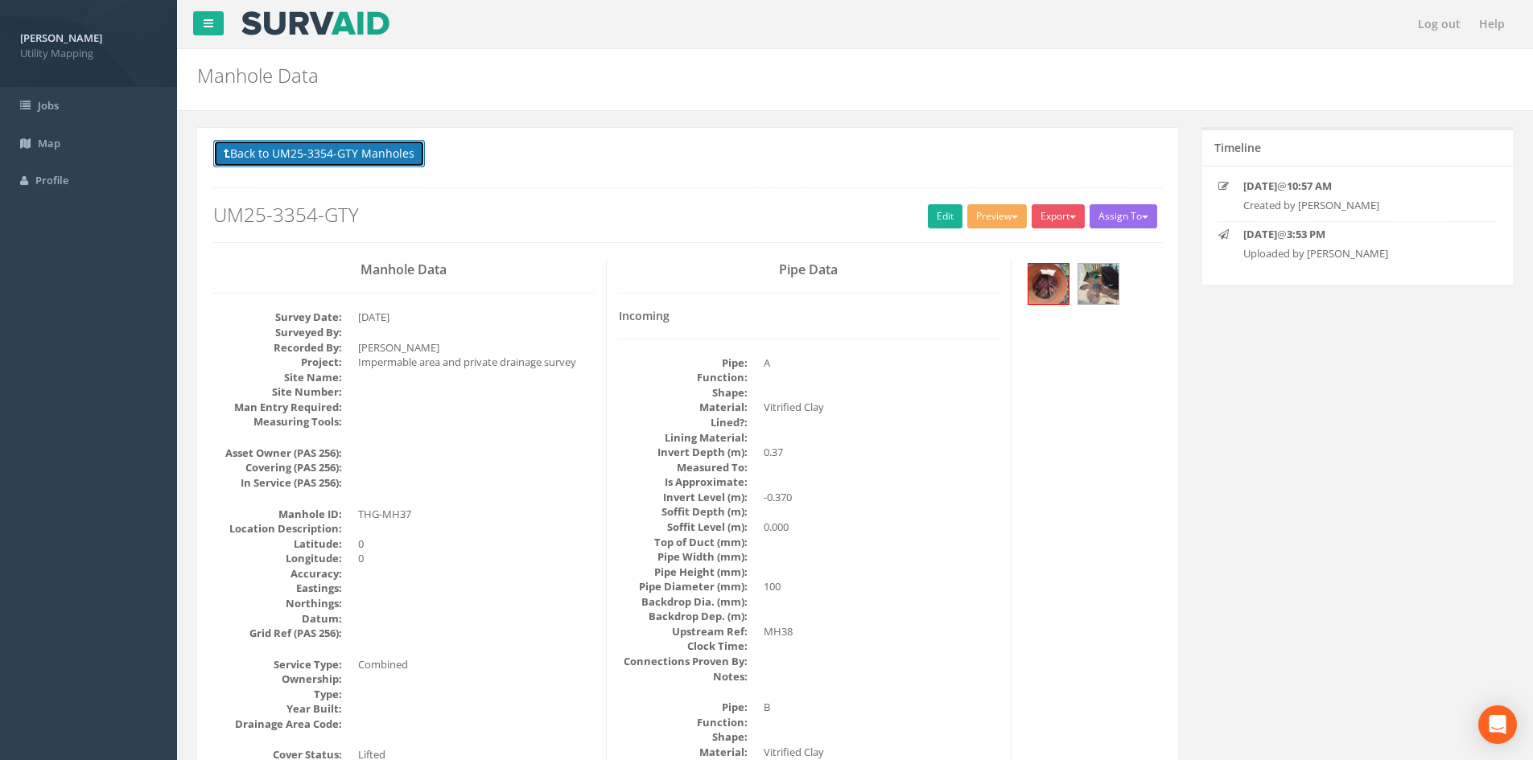
click at [325, 163] on button "Back to UM25-3354-GTY Manholes" at bounding box center [319, 153] width 212 height 27
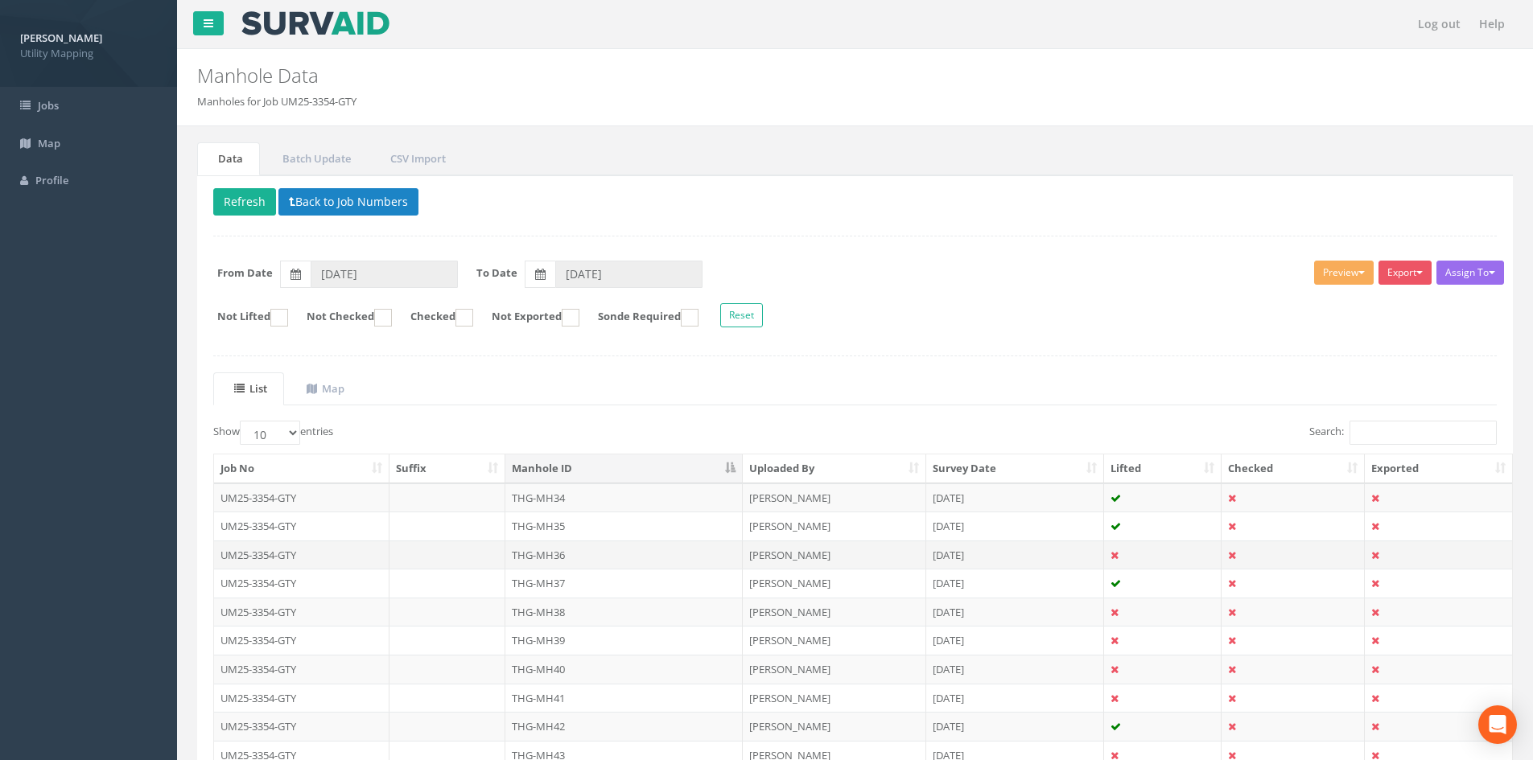
click at [657, 558] on td "THG-MH36" at bounding box center [623, 555] width 237 height 29
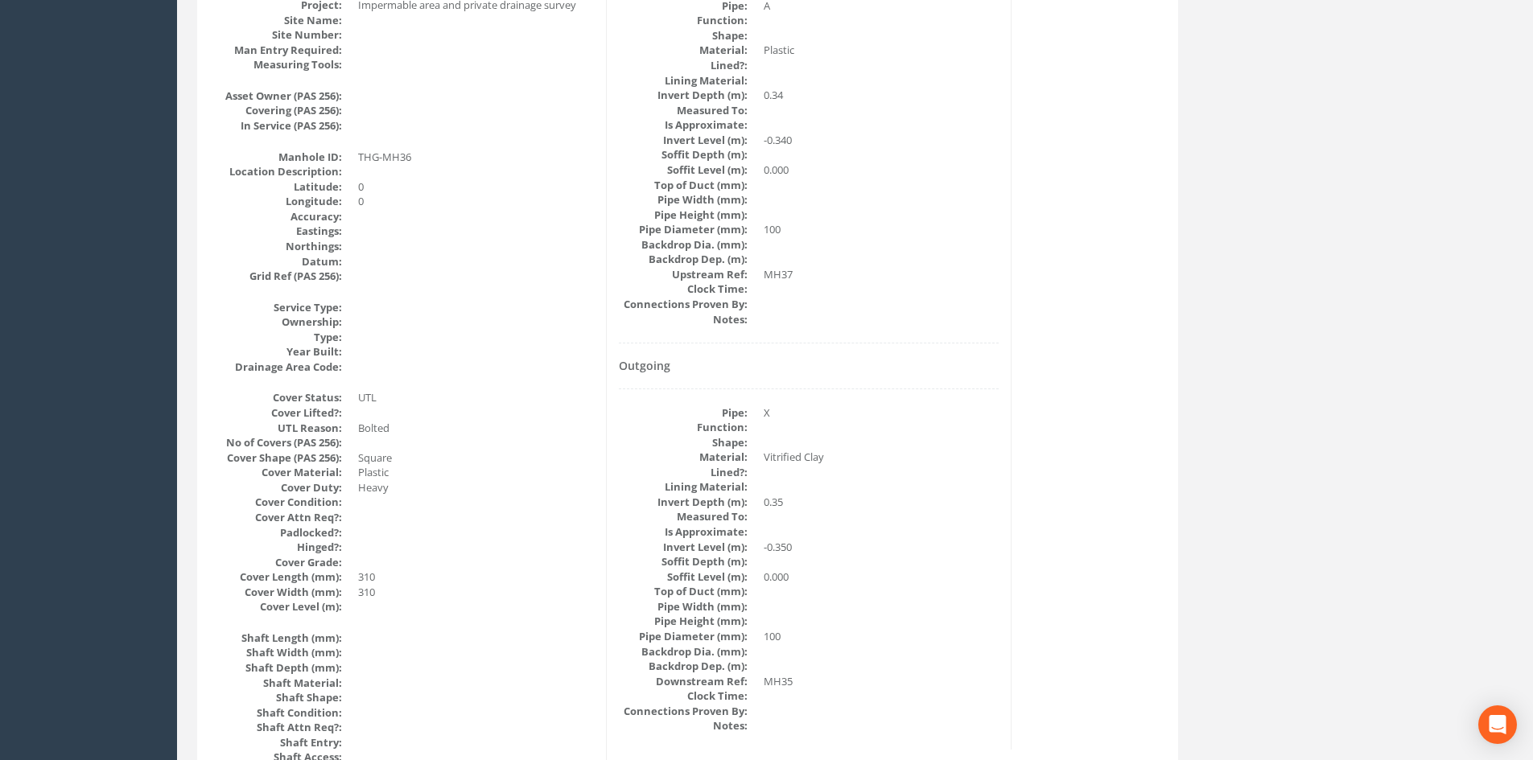
scroll to position [112, 0]
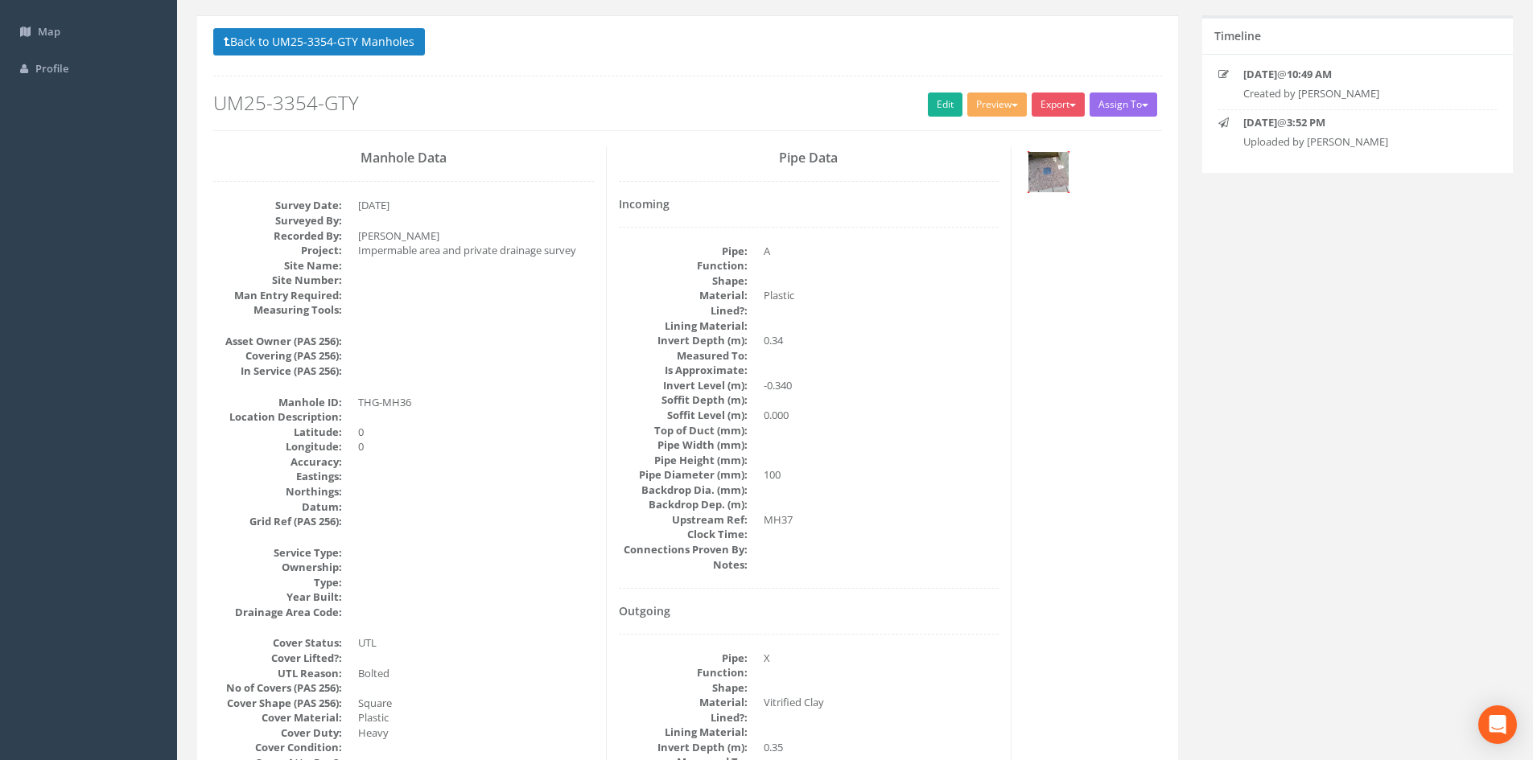
click at [1052, 170] on img at bounding box center [1048, 172] width 40 height 40
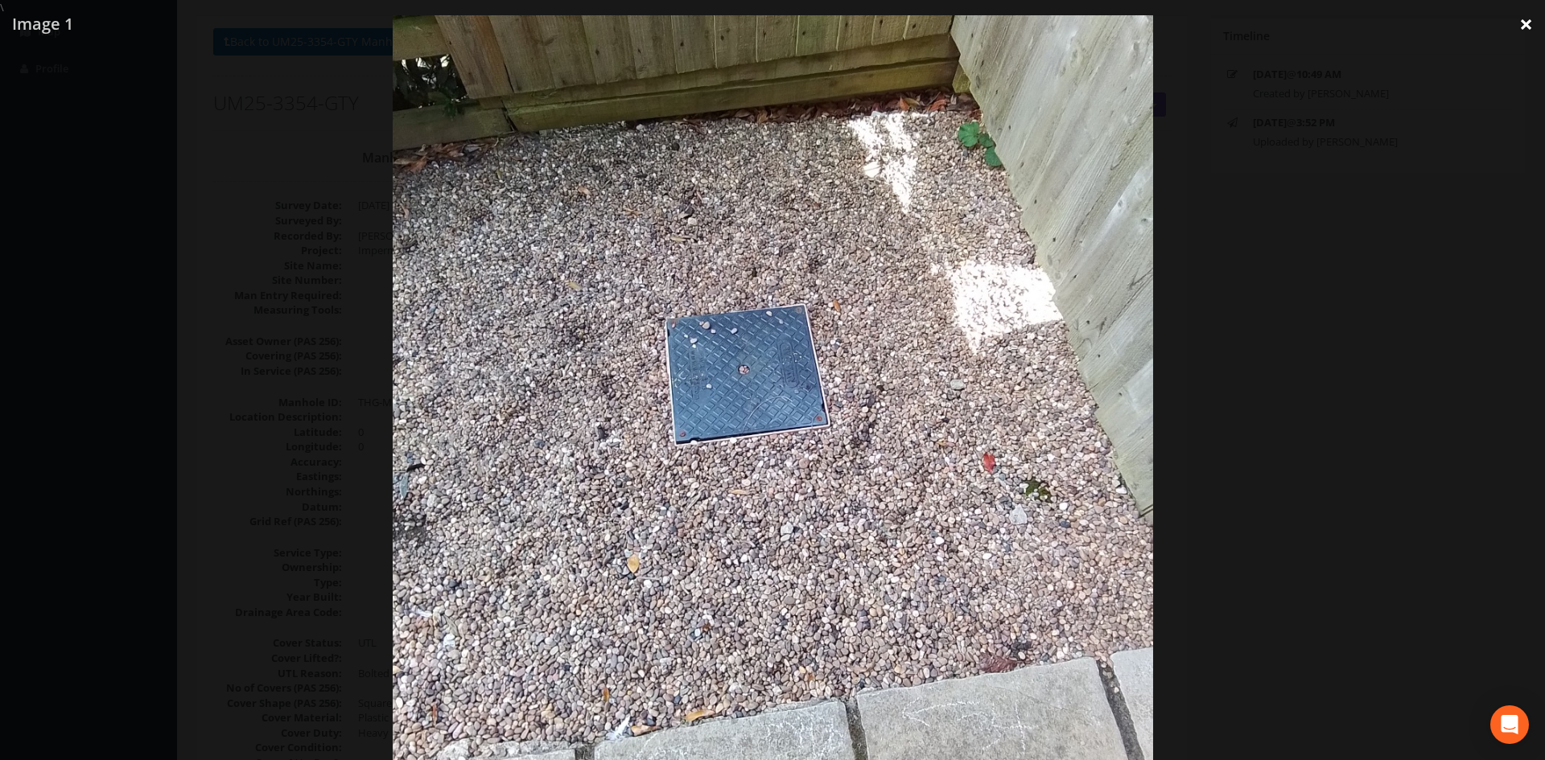
click at [1527, 25] on link "×" at bounding box center [1526, 24] width 38 height 48
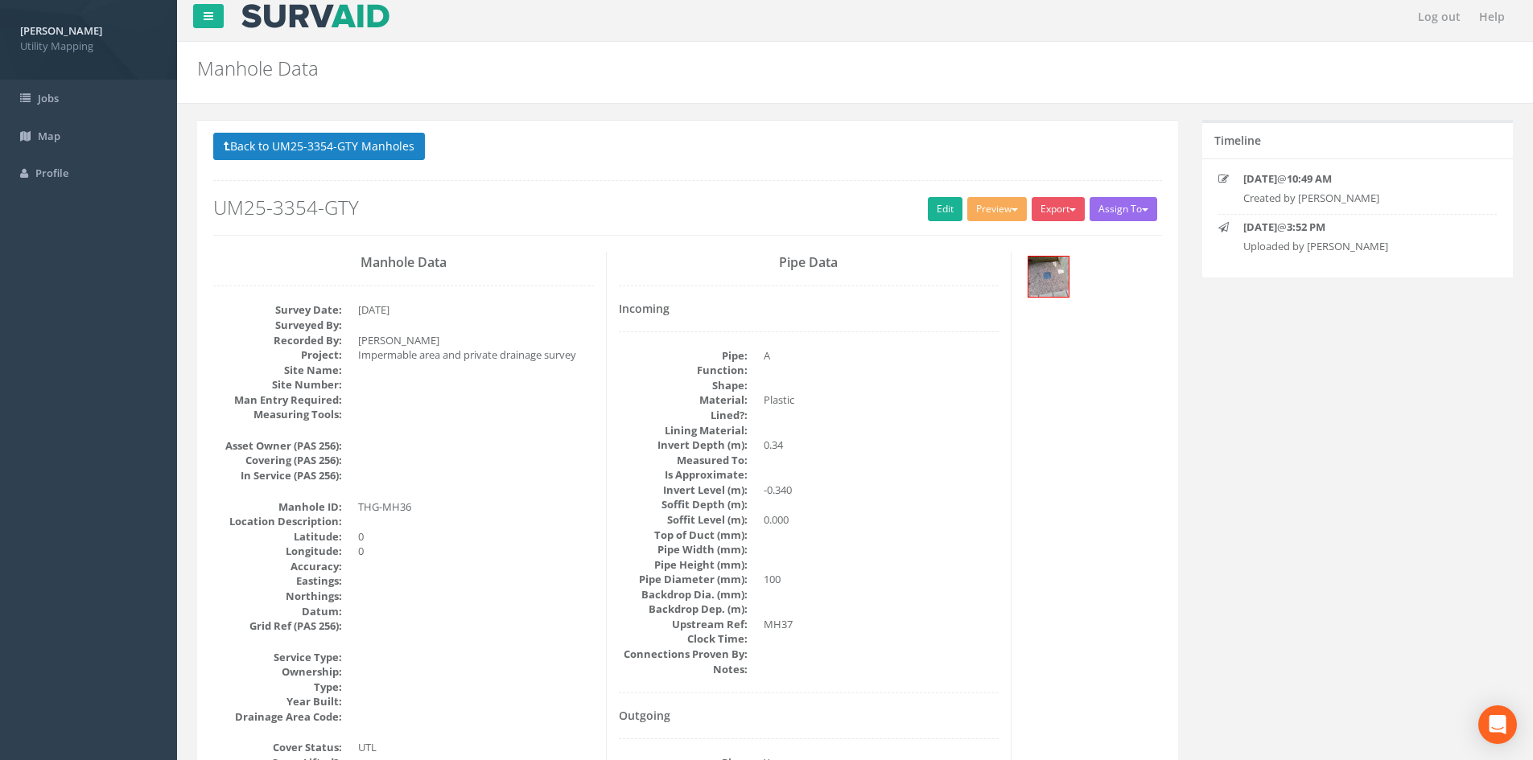
scroll to position [0, 0]
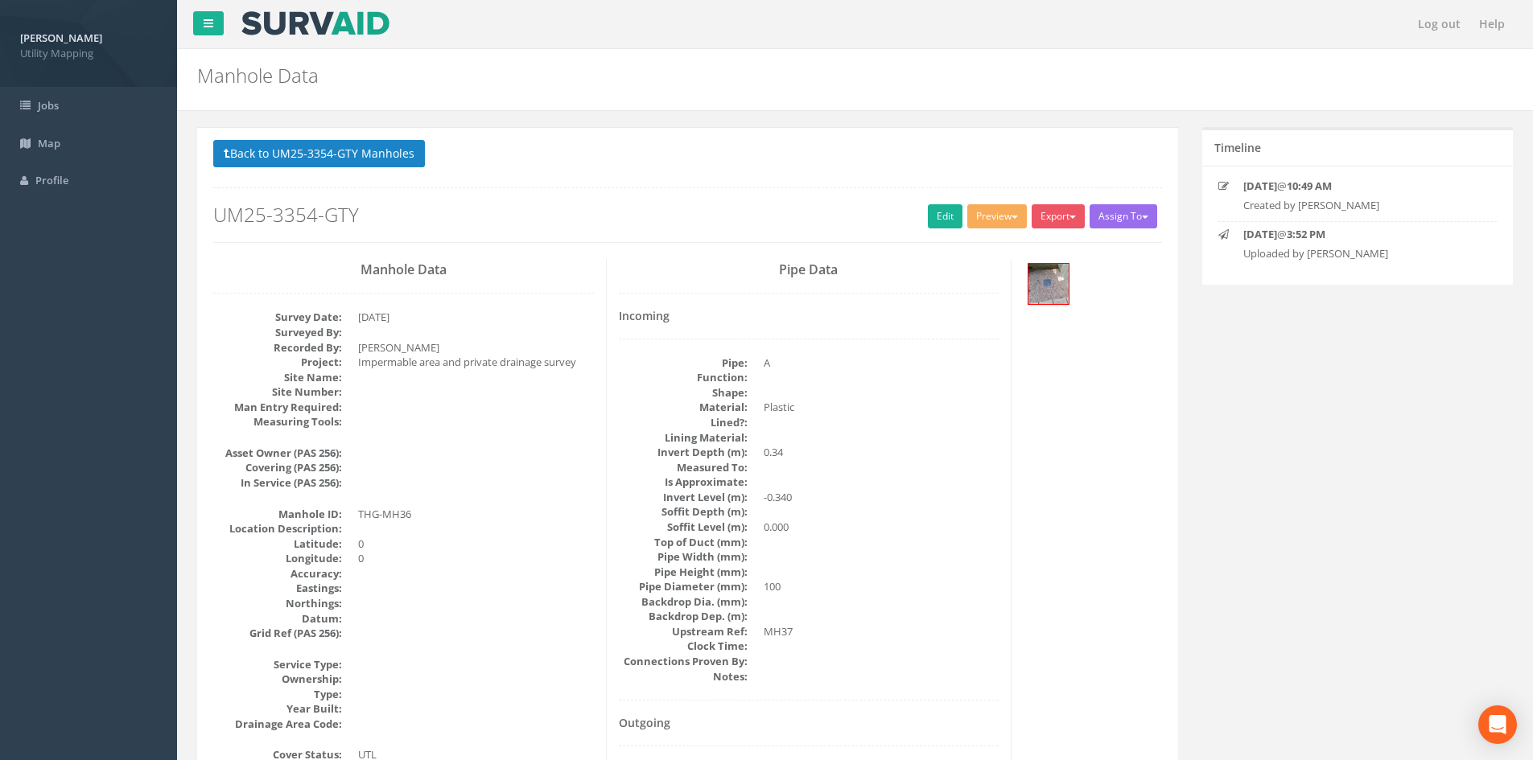
click at [360, 171] on p "Back to UM25-3354-GTY Manholes Back to Map" at bounding box center [687, 155] width 949 height 31
click at [359, 155] on button "Back to UM25-3354-GTY Manholes" at bounding box center [319, 153] width 212 height 27
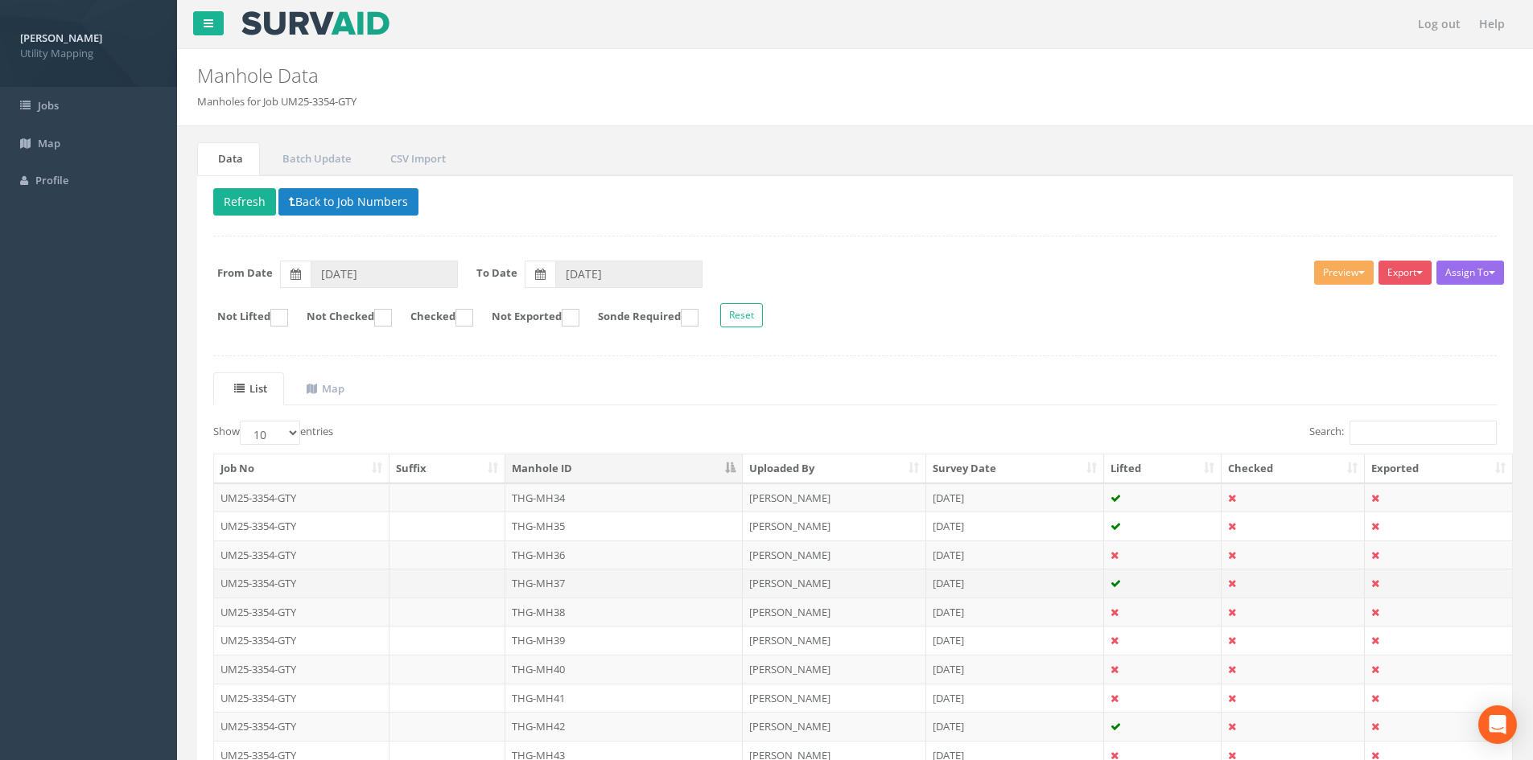
click at [584, 585] on td "THG-MH37" at bounding box center [623, 583] width 237 height 29
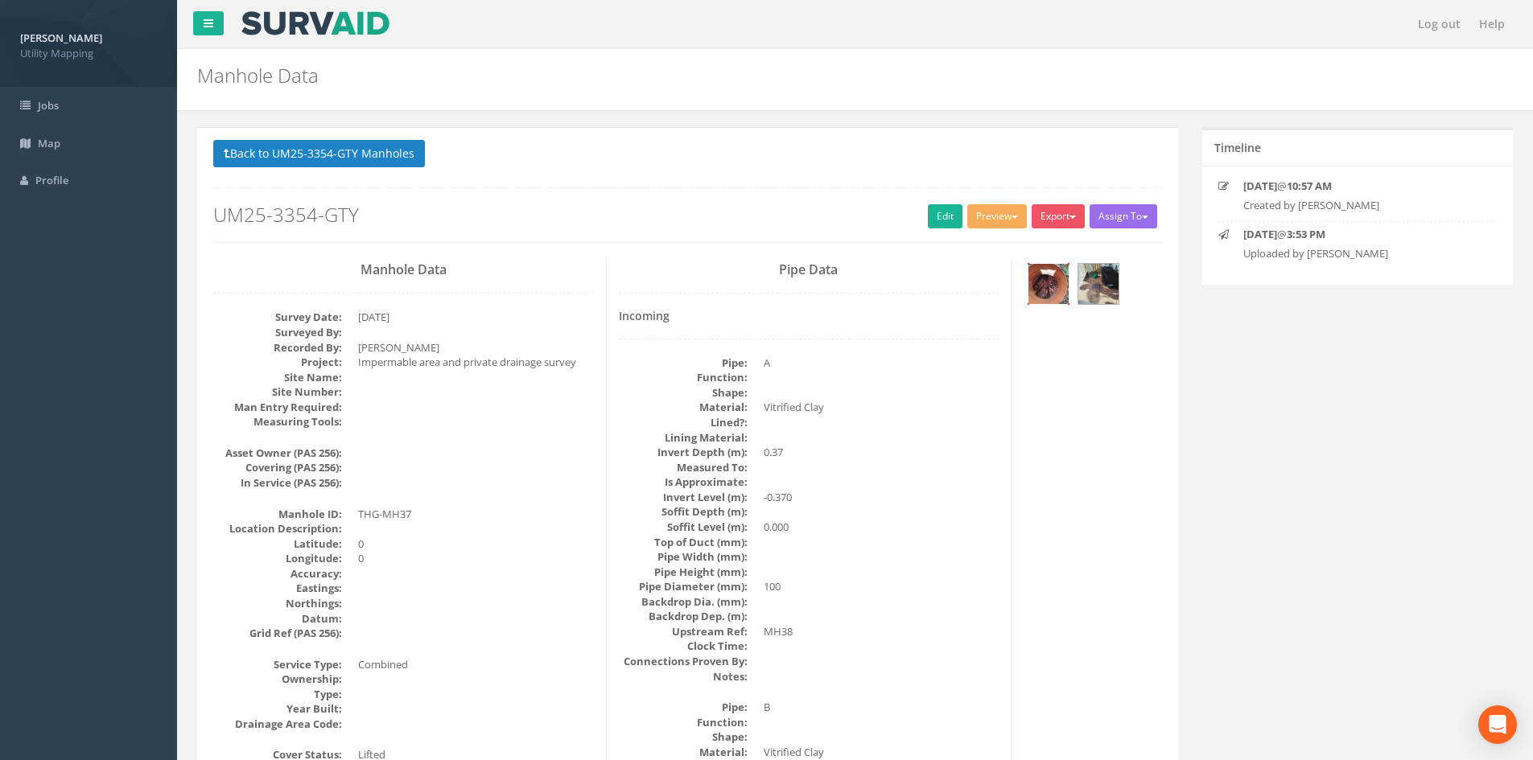
click at [1054, 287] on img at bounding box center [1048, 284] width 40 height 40
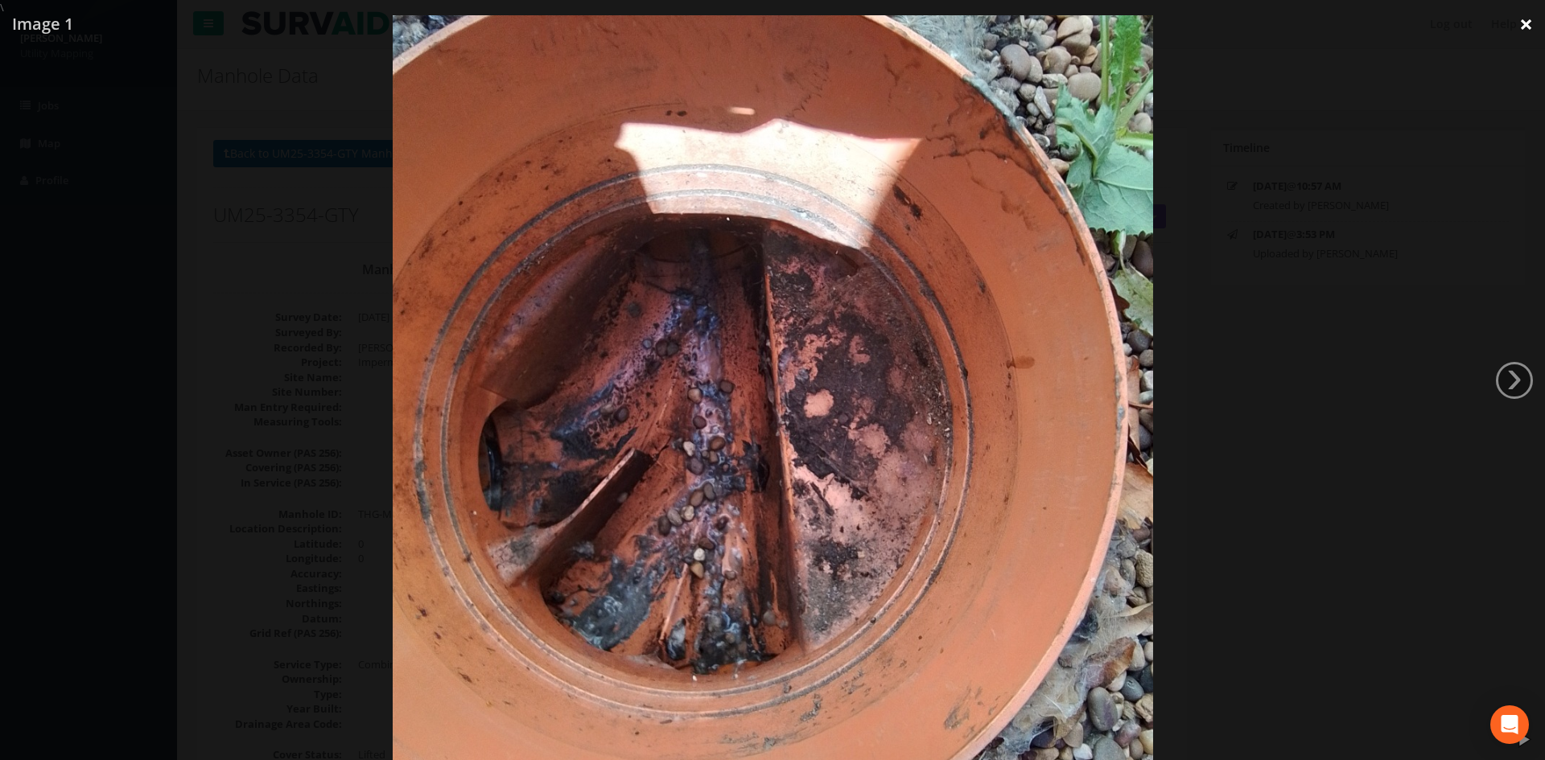
click at [1523, 27] on link "×" at bounding box center [1526, 24] width 38 height 48
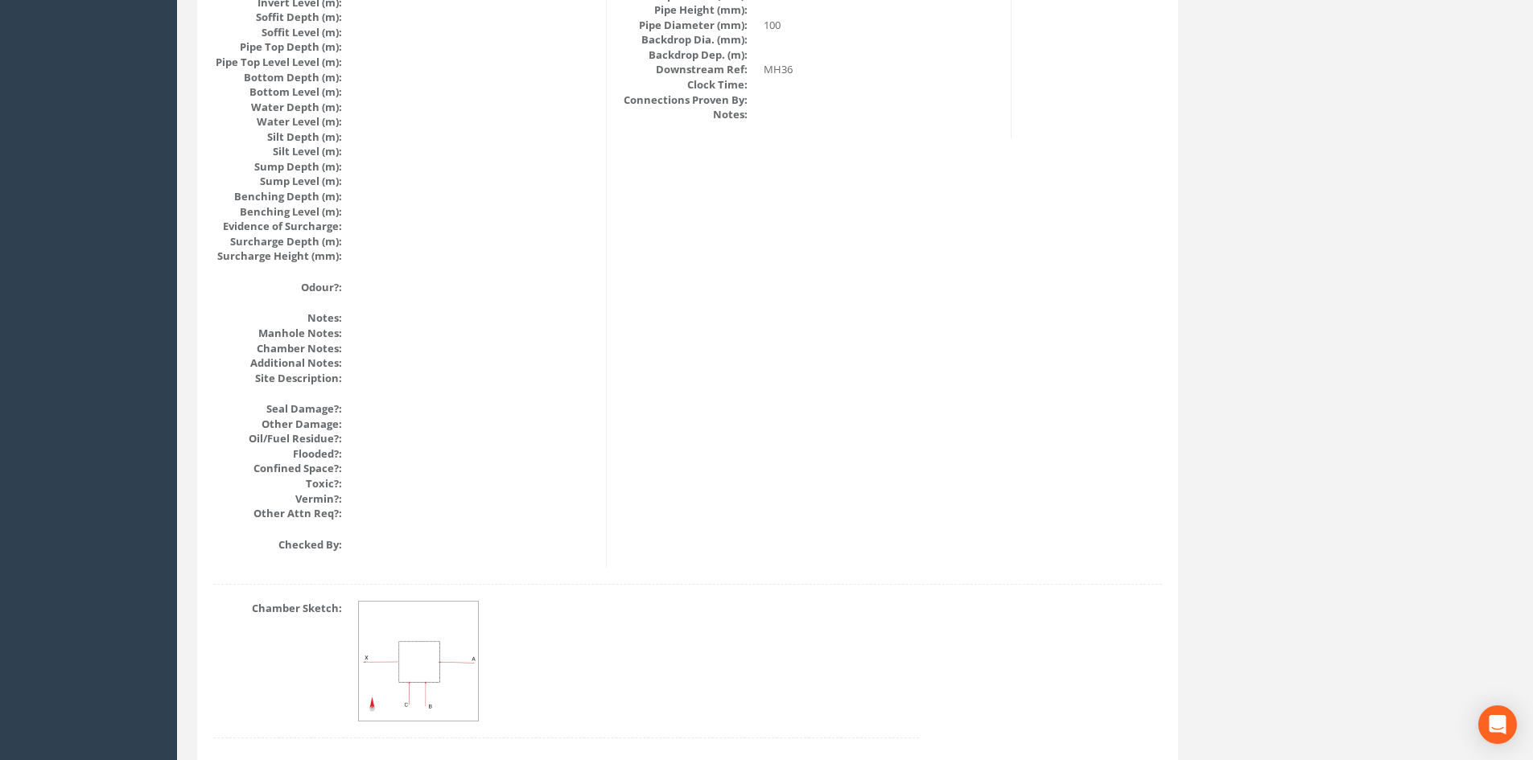
scroll to position [1721, 0]
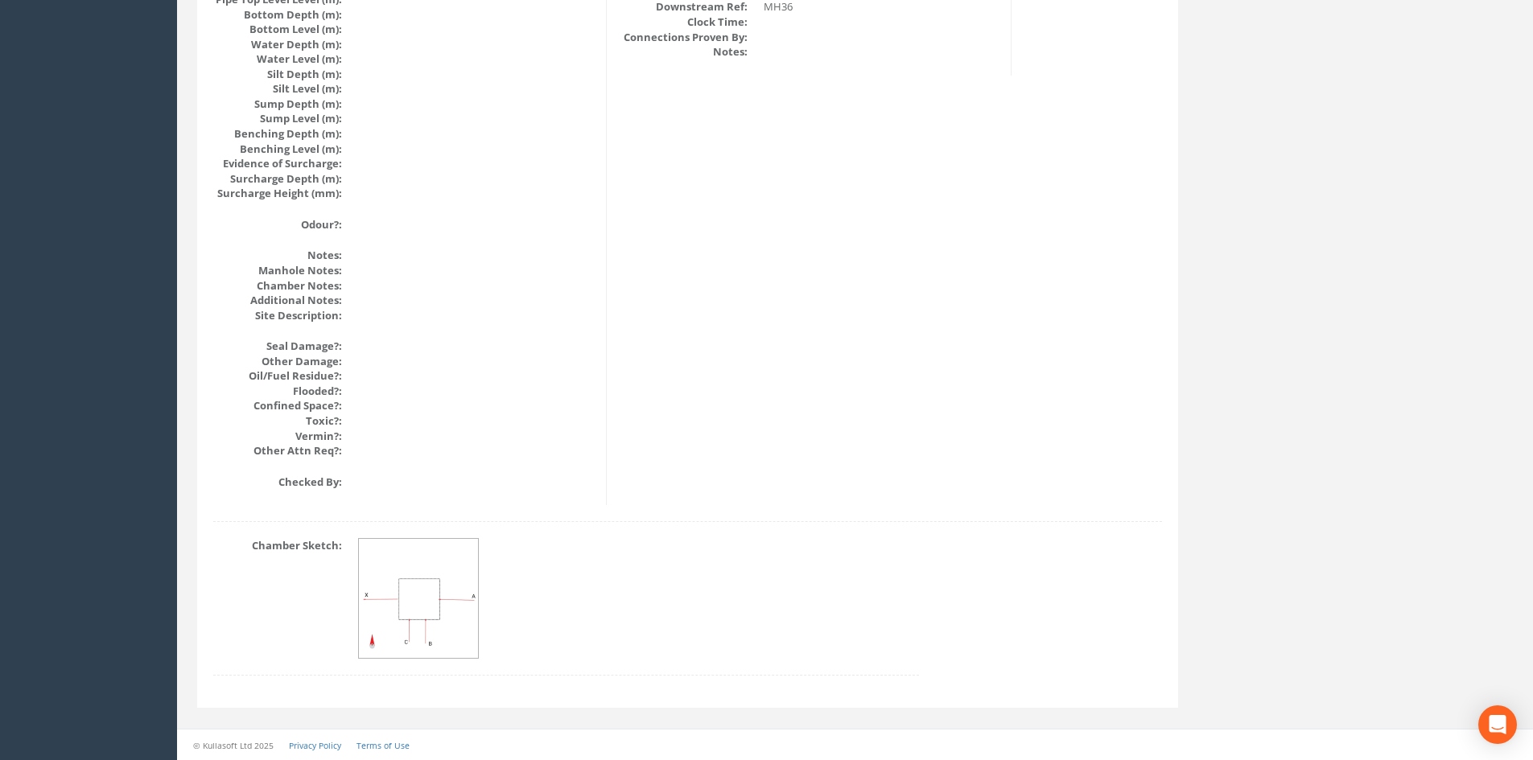
click at [428, 595] on img at bounding box center [419, 599] width 121 height 121
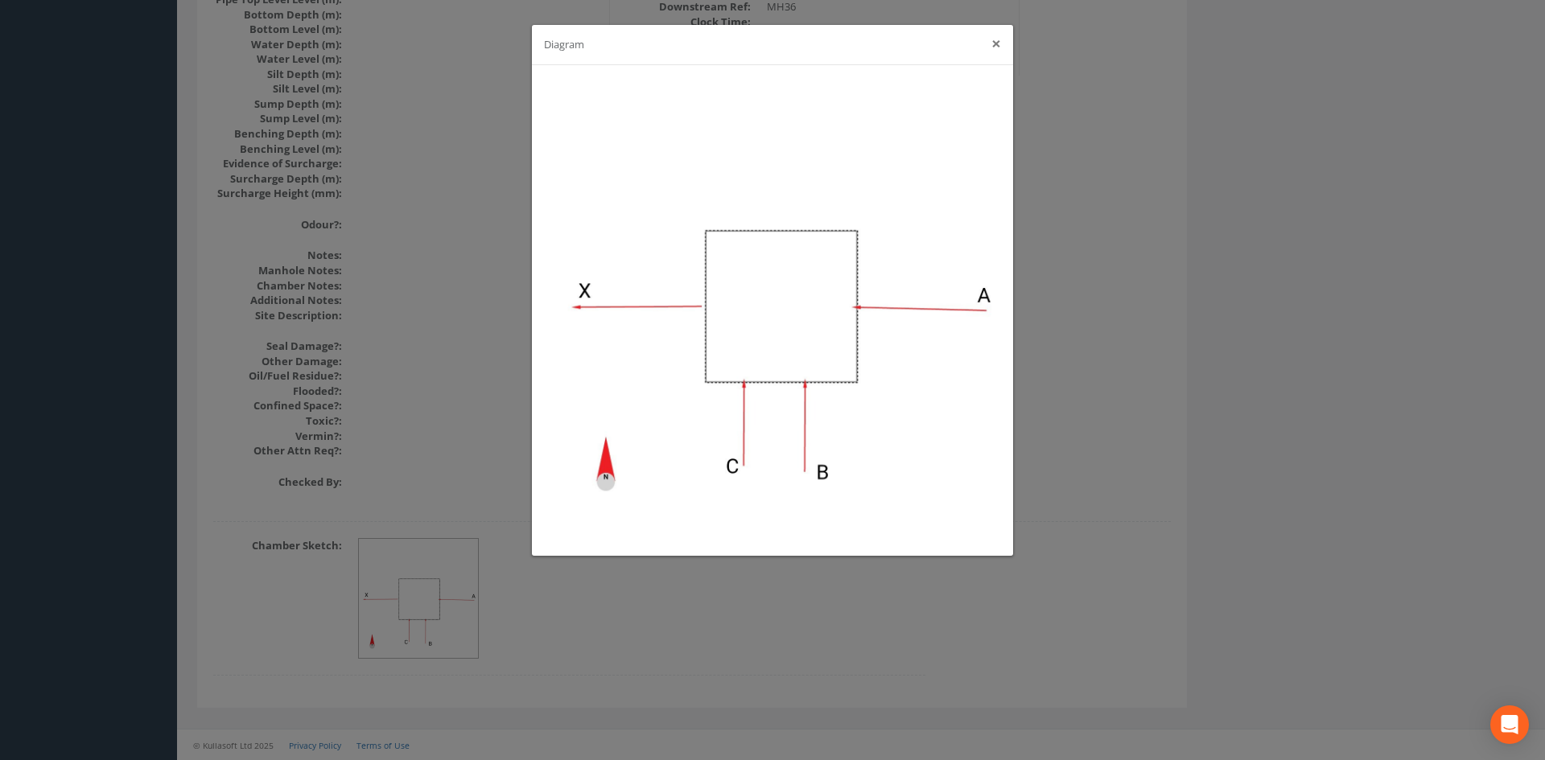
click at [995, 43] on button "×" at bounding box center [996, 43] width 10 height 17
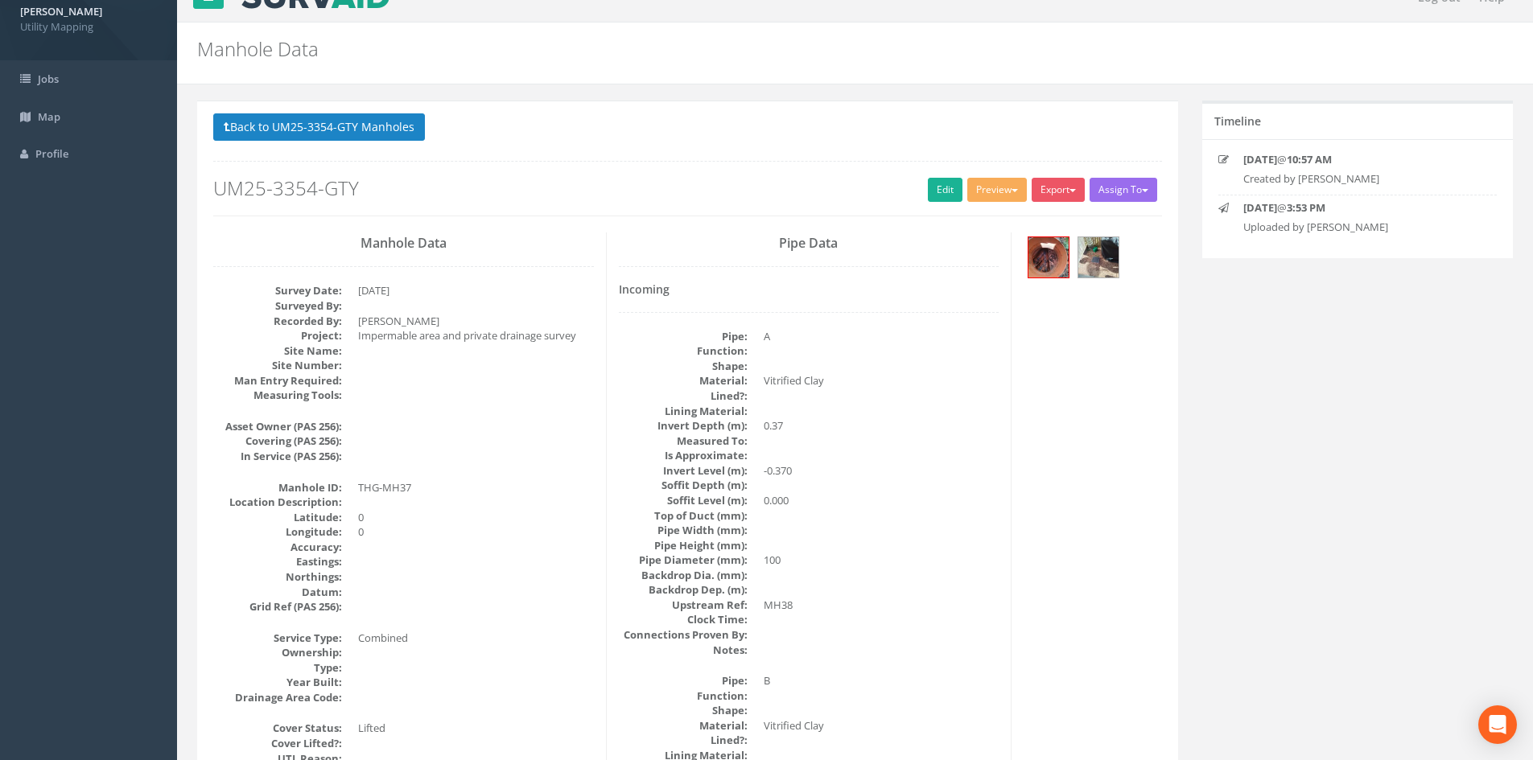
scroll to position [0, 0]
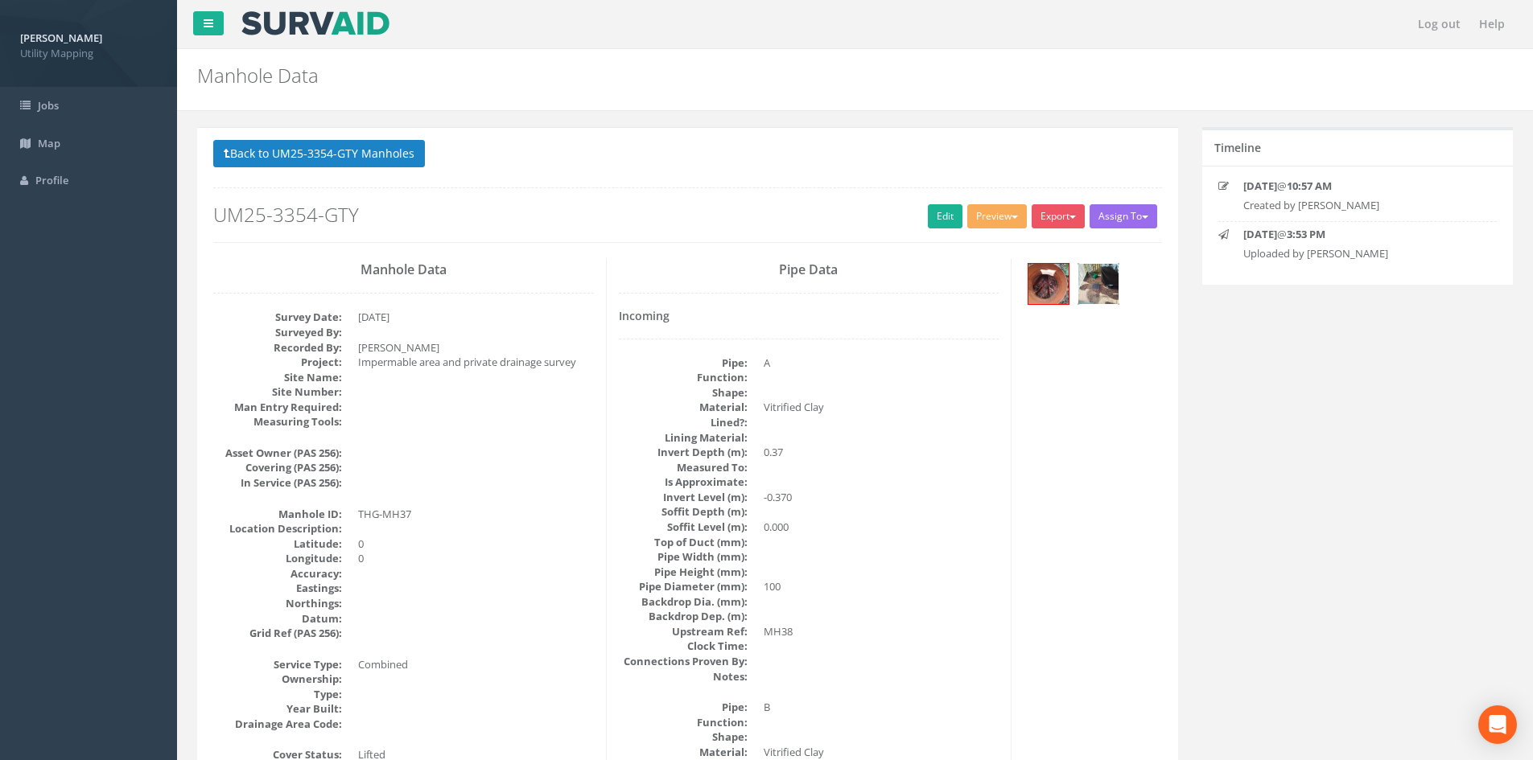
click at [1109, 290] on img at bounding box center [1098, 284] width 40 height 40
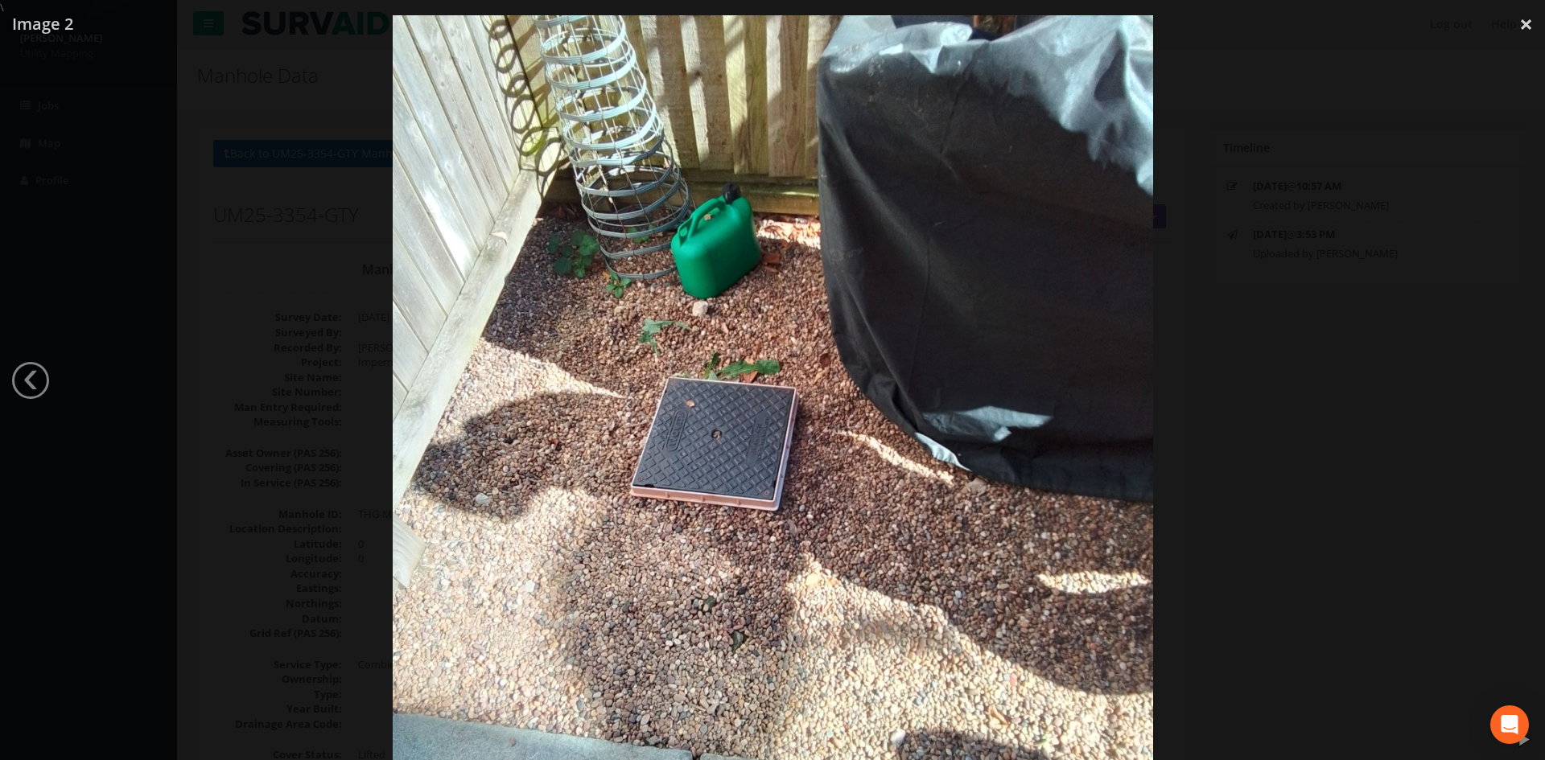
drag, startPoint x: 1519, startPoint y: 18, endPoint x: 1439, endPoint y: 126, distance: 135.2
click at [1519, 19] on link "×" at bounding box center [1526, 24] width 38 height 48
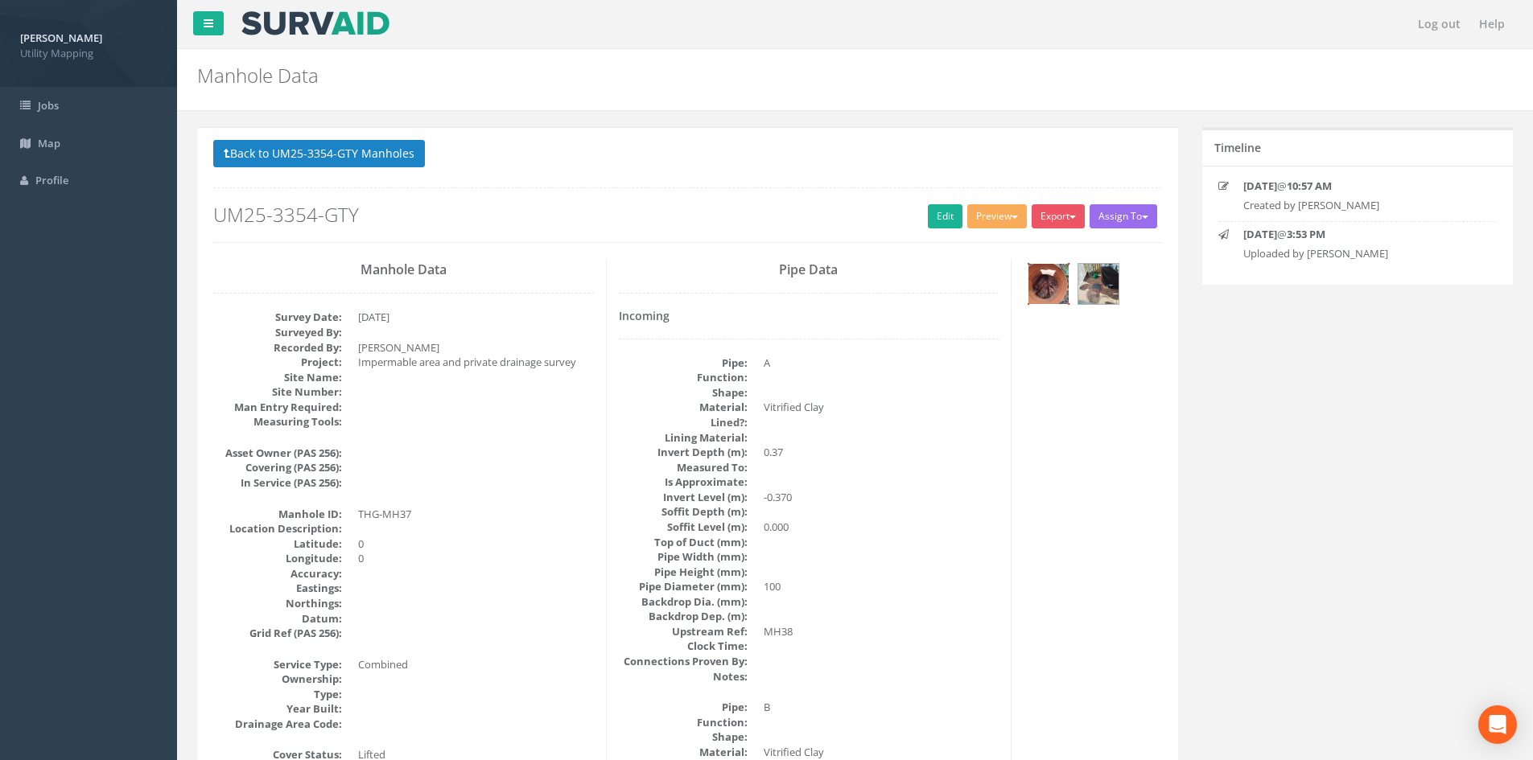
click at [1064, 282] on img at bounding box center [1048, 284] width 40 height 40
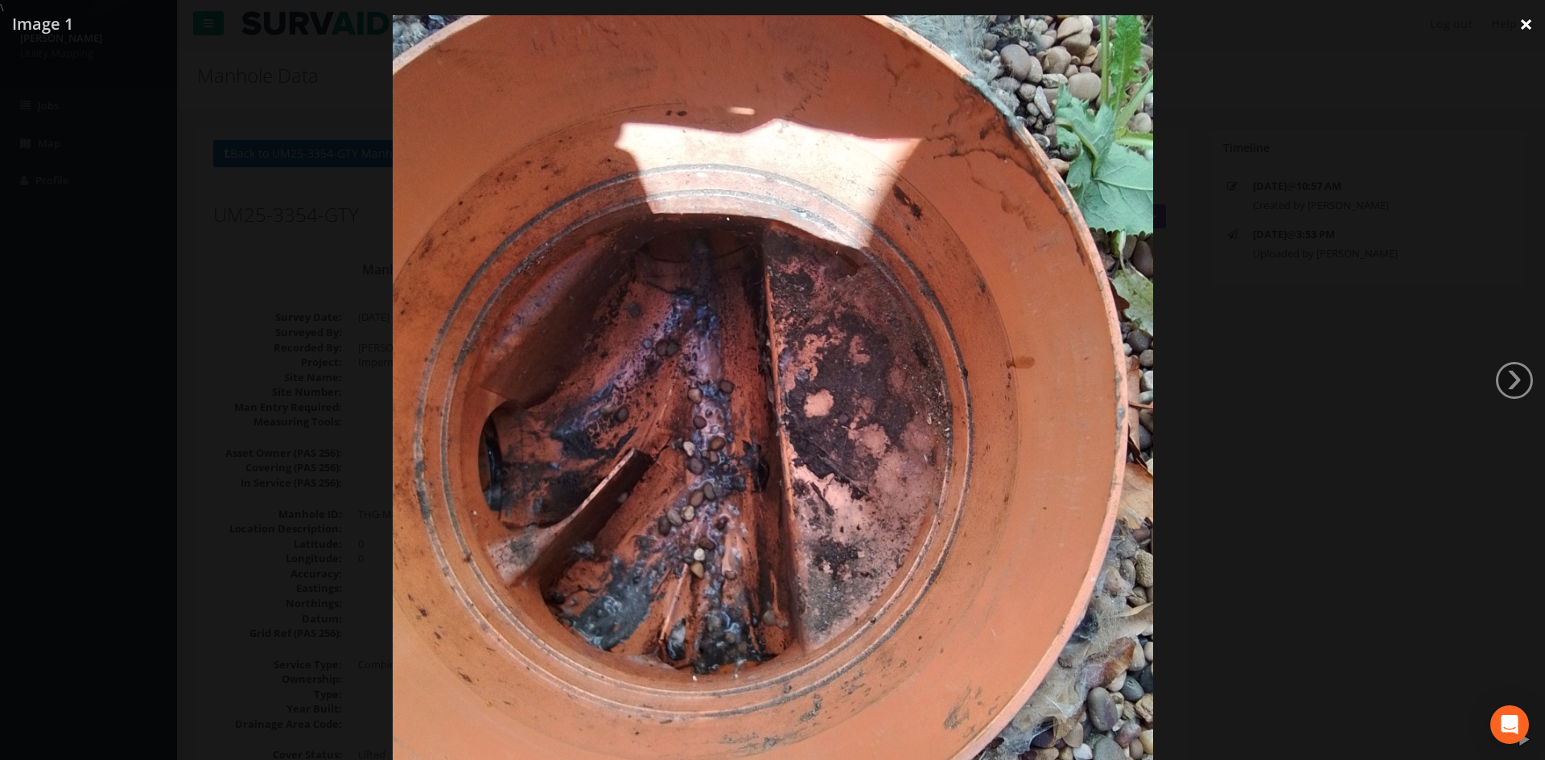
click at [1531, 36] on link "×" at bounding box center [1526, 24] width 38 height 48
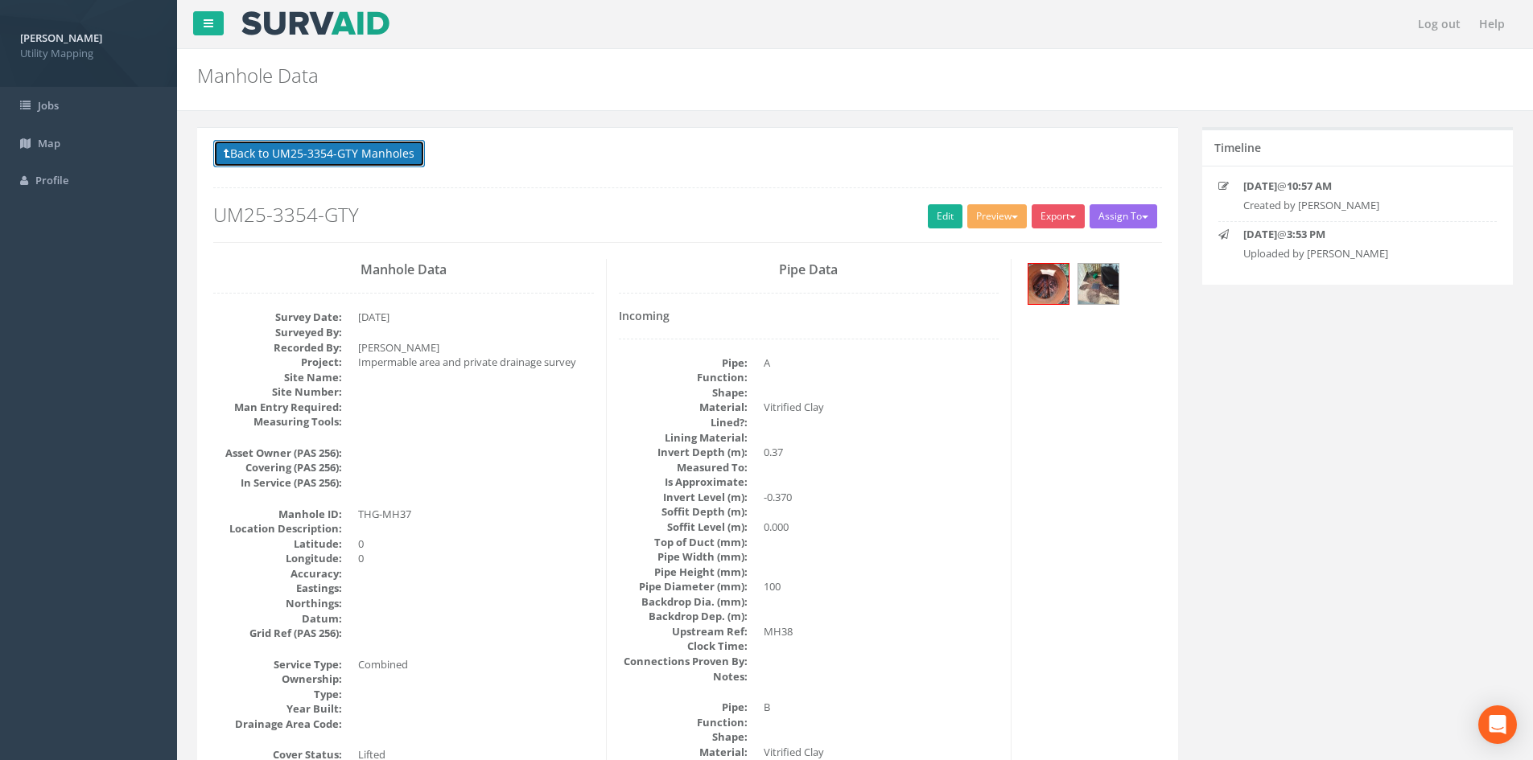
click at [319, 163] on button "Back to UM25-3354-GTY Manholes" at bounding box center [319, 153] width 212 height 27
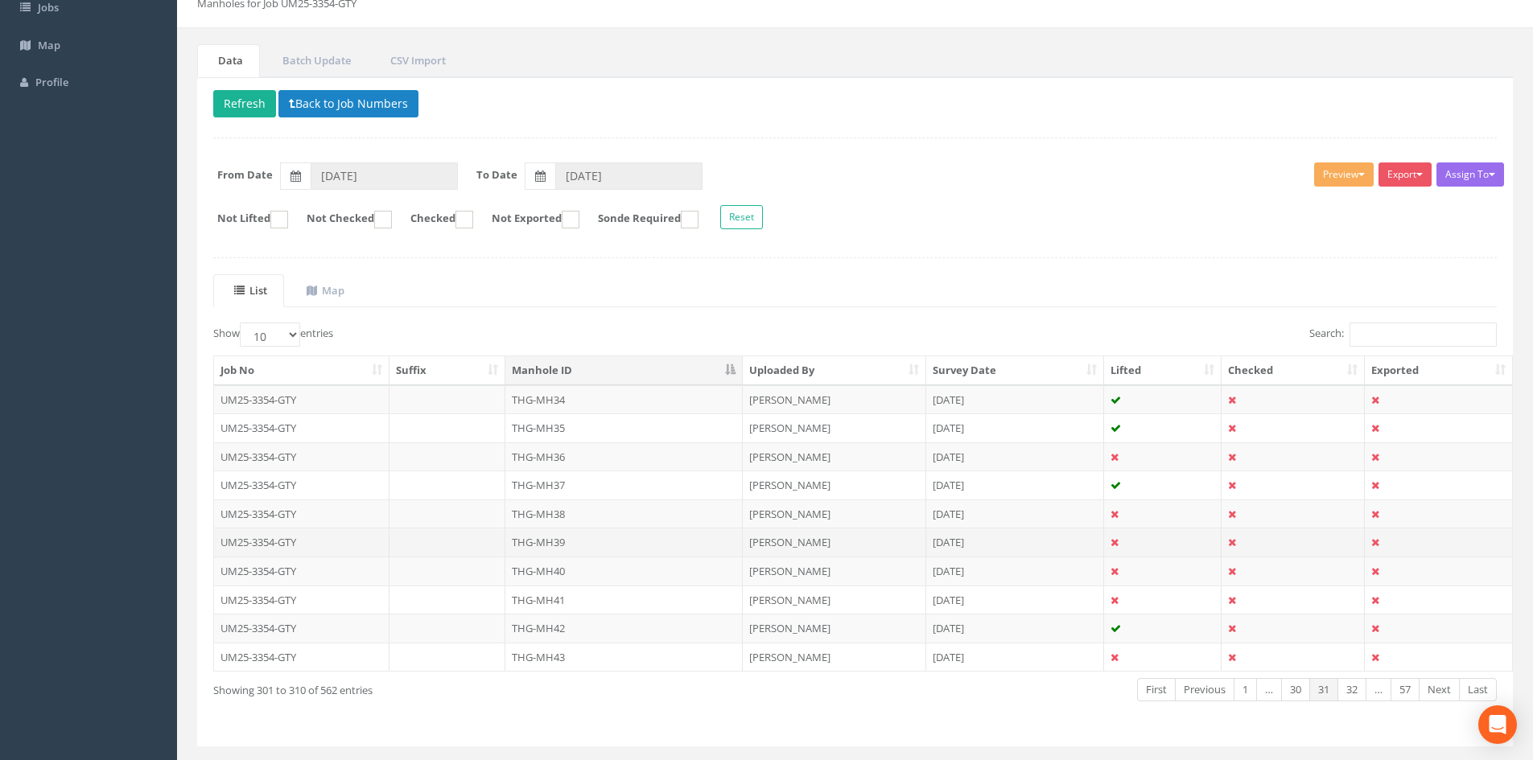
scroll to position [137, 0]
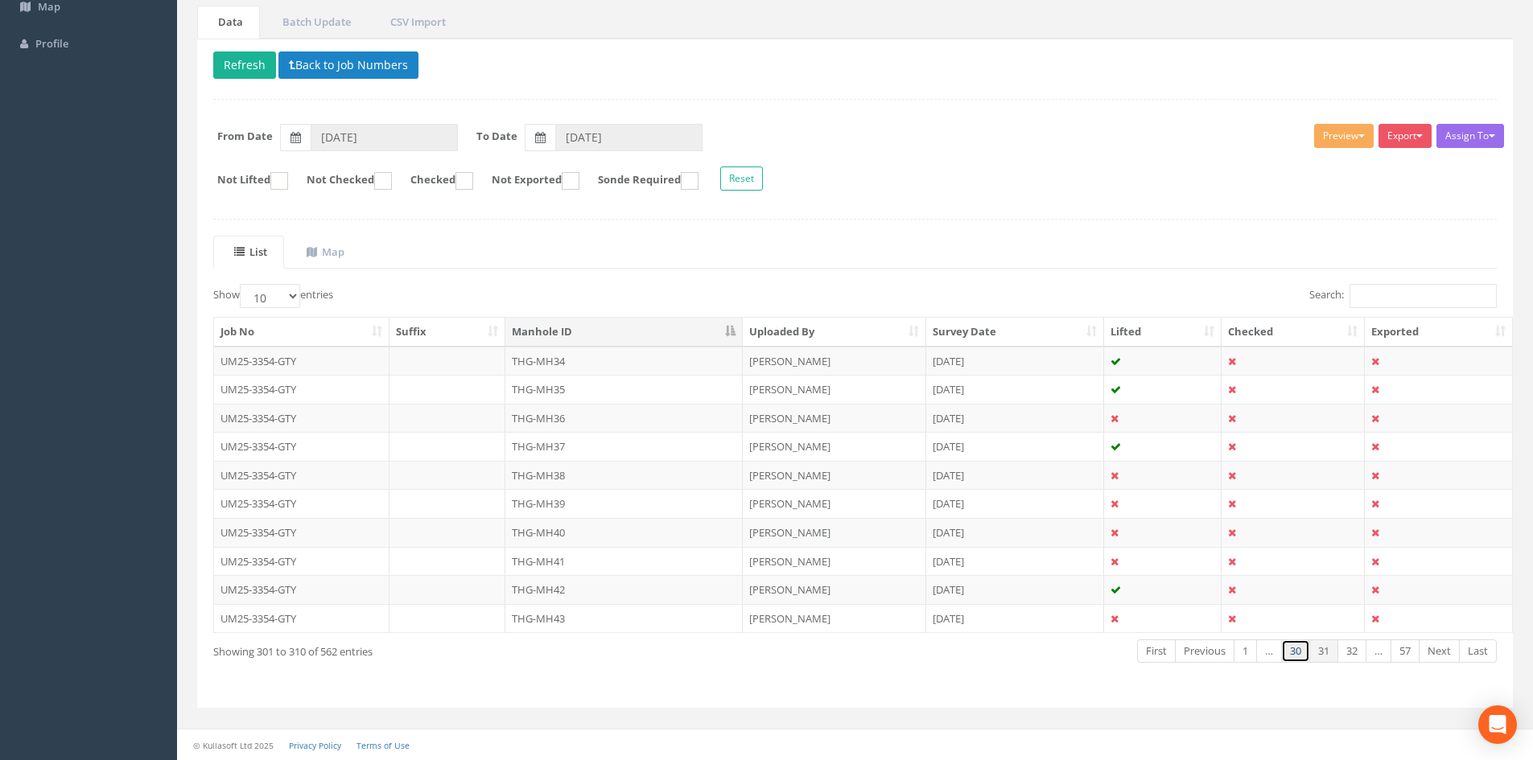
click at [1289, 649] on link "30" at bounding box center [1295, 651] width 29 height 23
click at [1292, 657] on link "29" at bounding box center [1295, 651] width 29 height 23
click at [604, 587] on td "THG-MH21" at bounding box center [623, 589] width 237 height 29
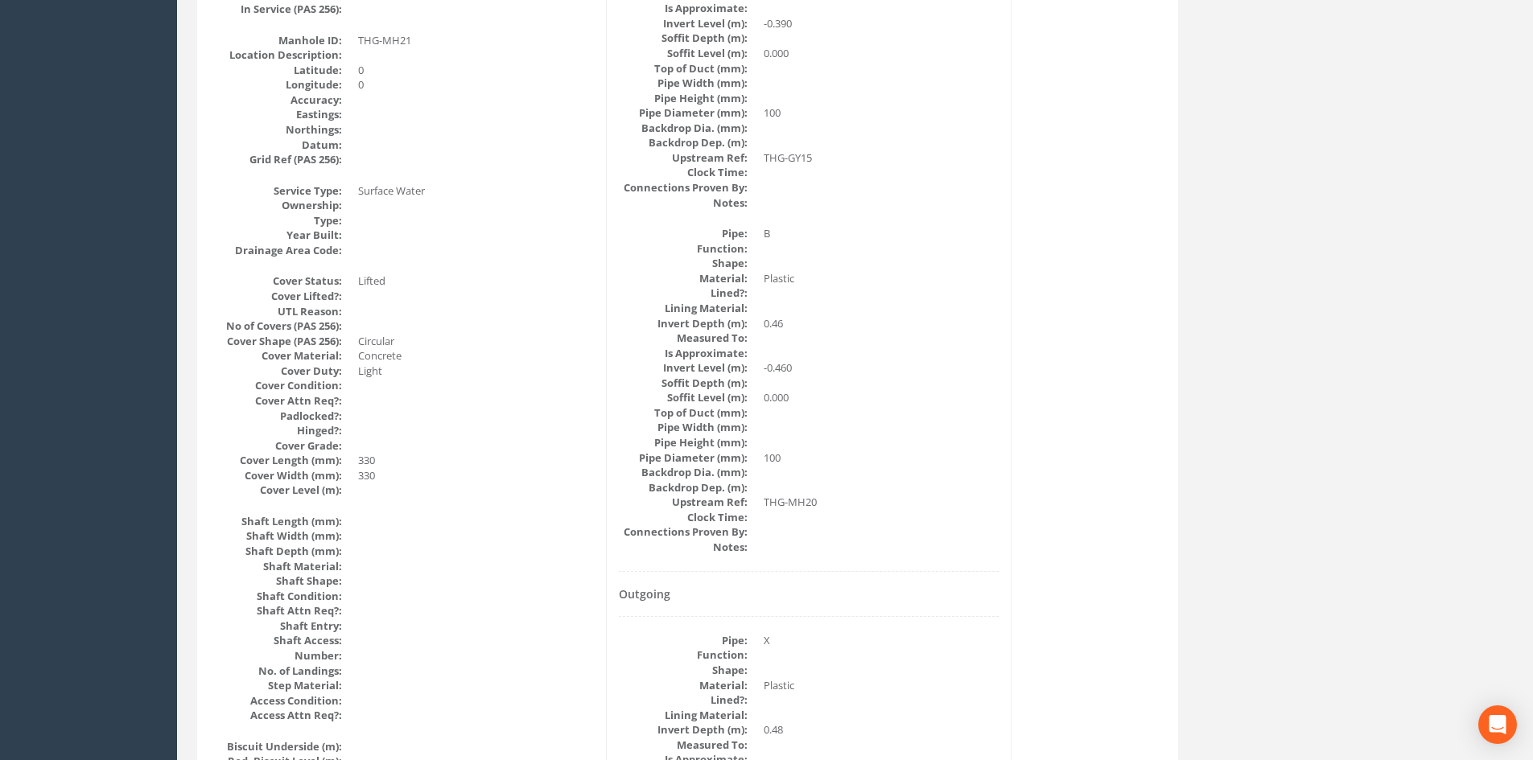
scroll to position [134, 0]
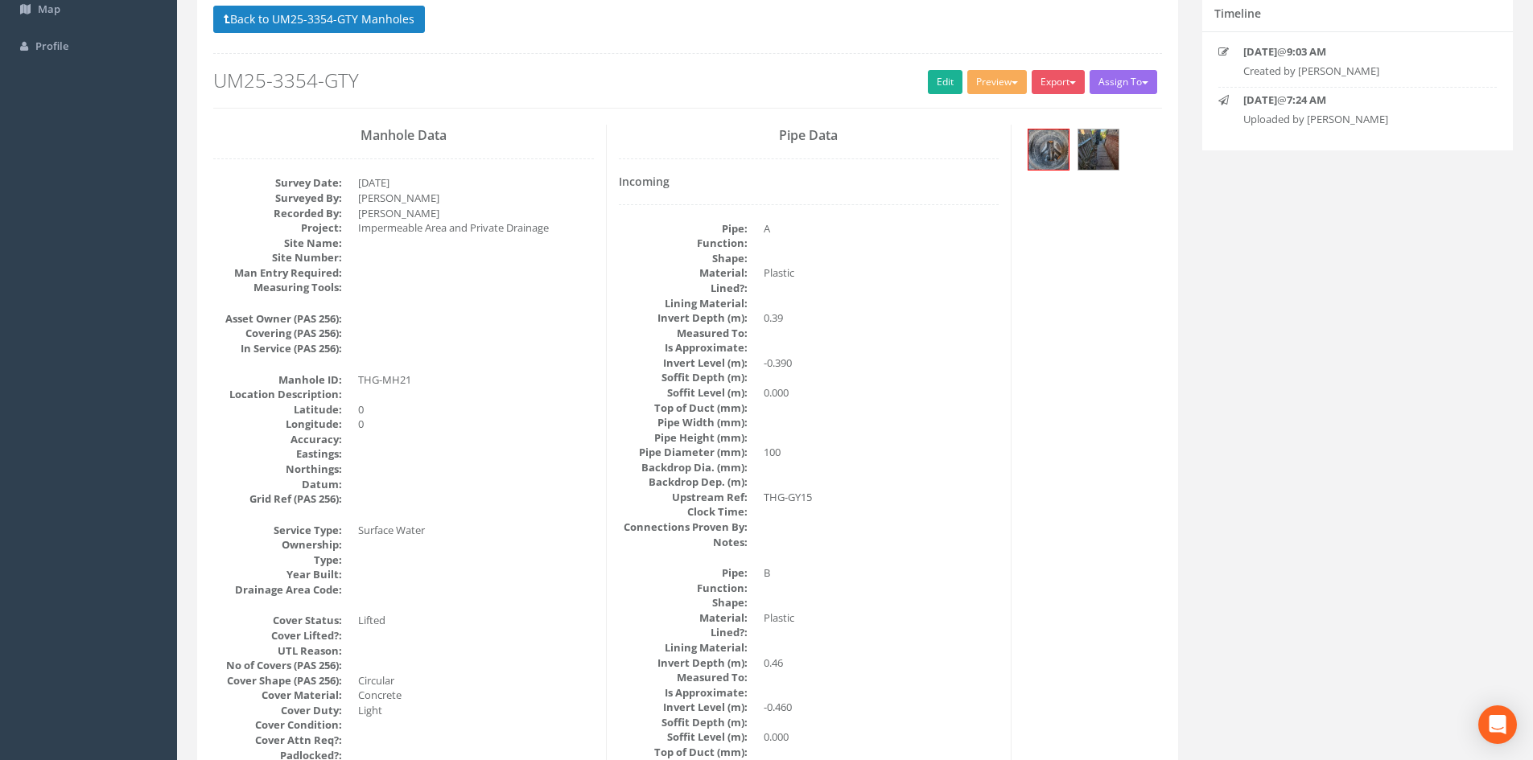
click at [387, 35] on p "Back to UM25-3354-GTY Manholes Back to Map" at bounding box center [687, 21] width 949 height 31
click at [387, 20] on button "Back to UM25-3354-GTY Manholes" at bounding box center [319, 19] width 212 height 27
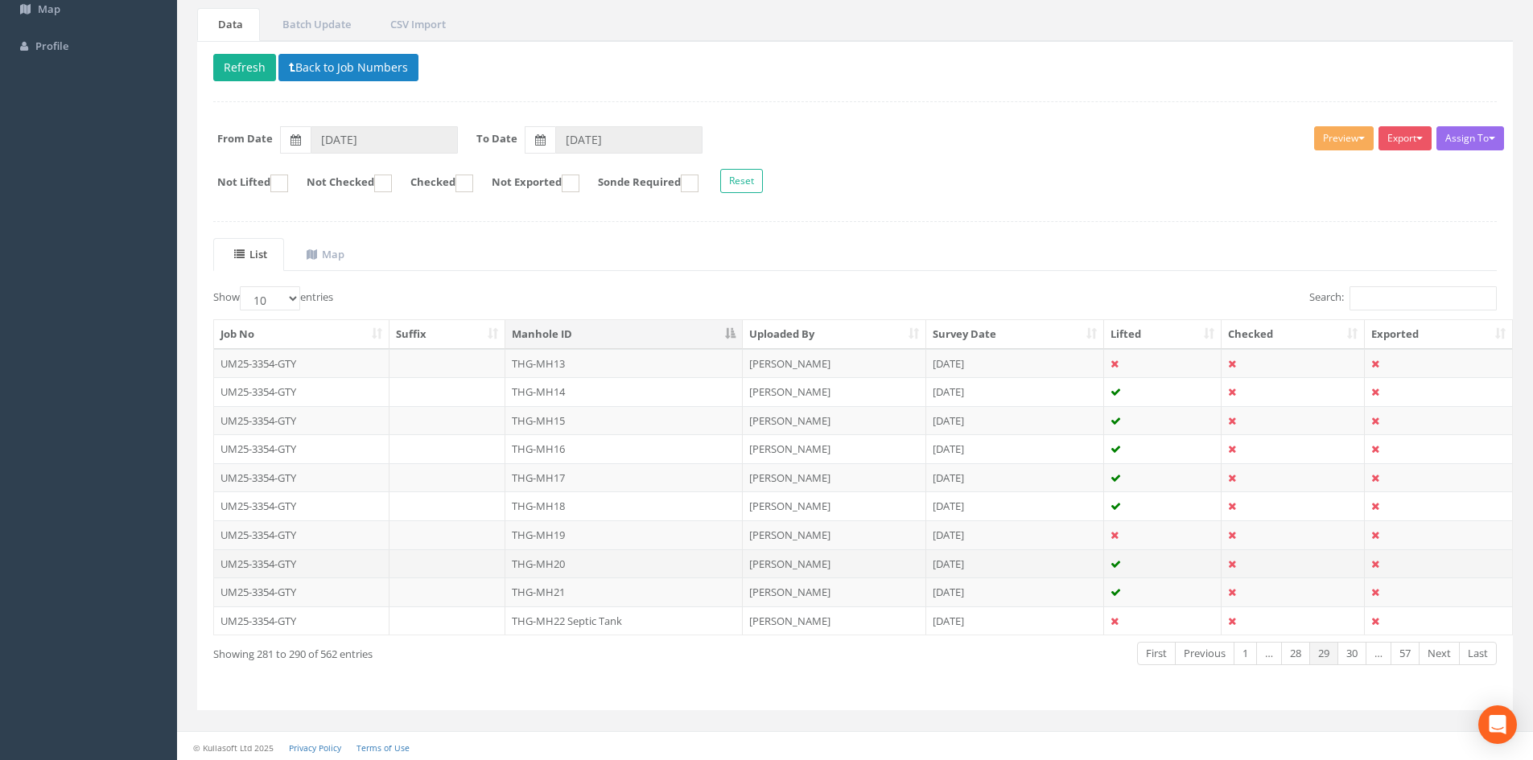
click at [571, 561] on td "THG-MH20" at bounding box center [623, 564] width 237 height 29
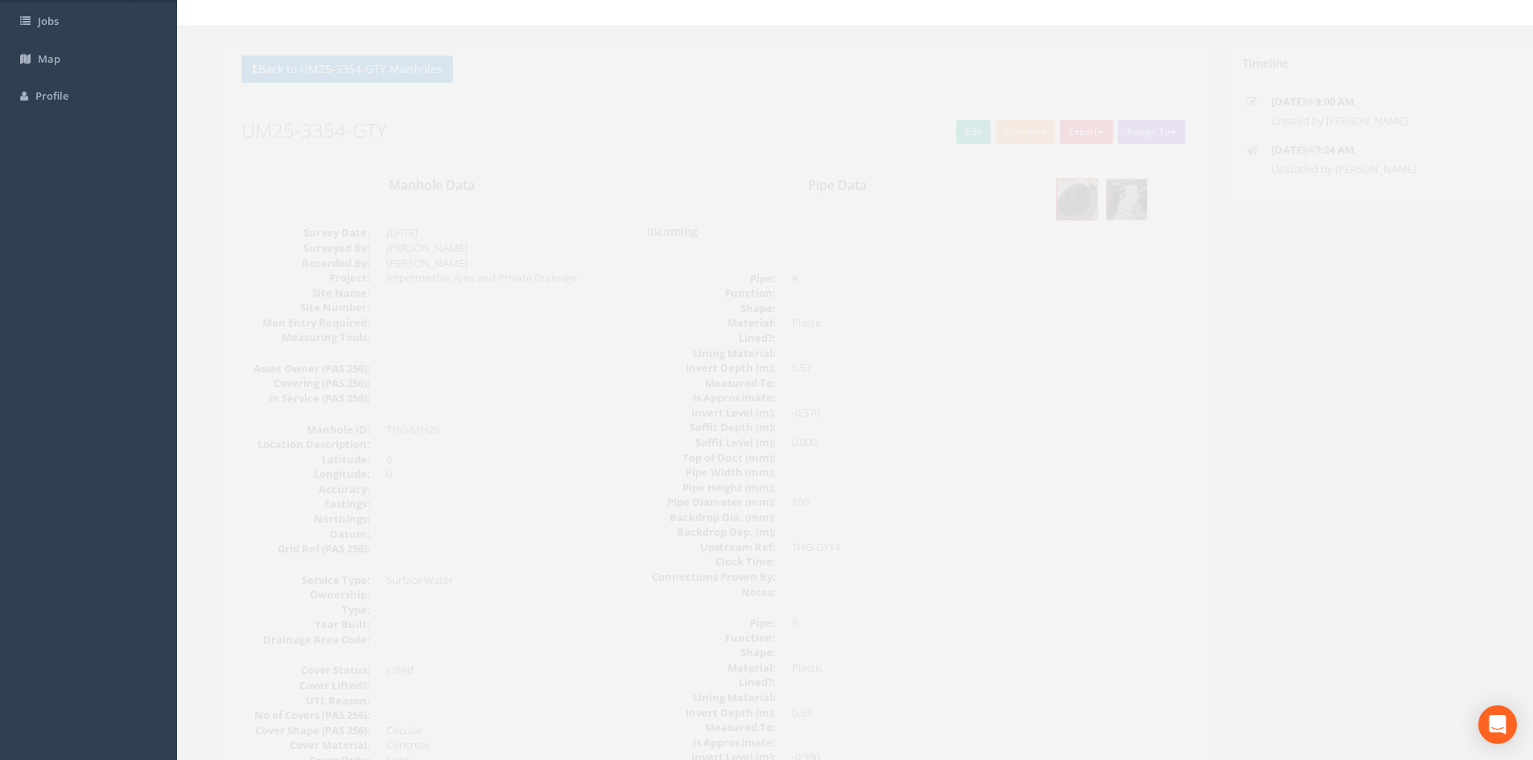
scroll to position [0, 0]
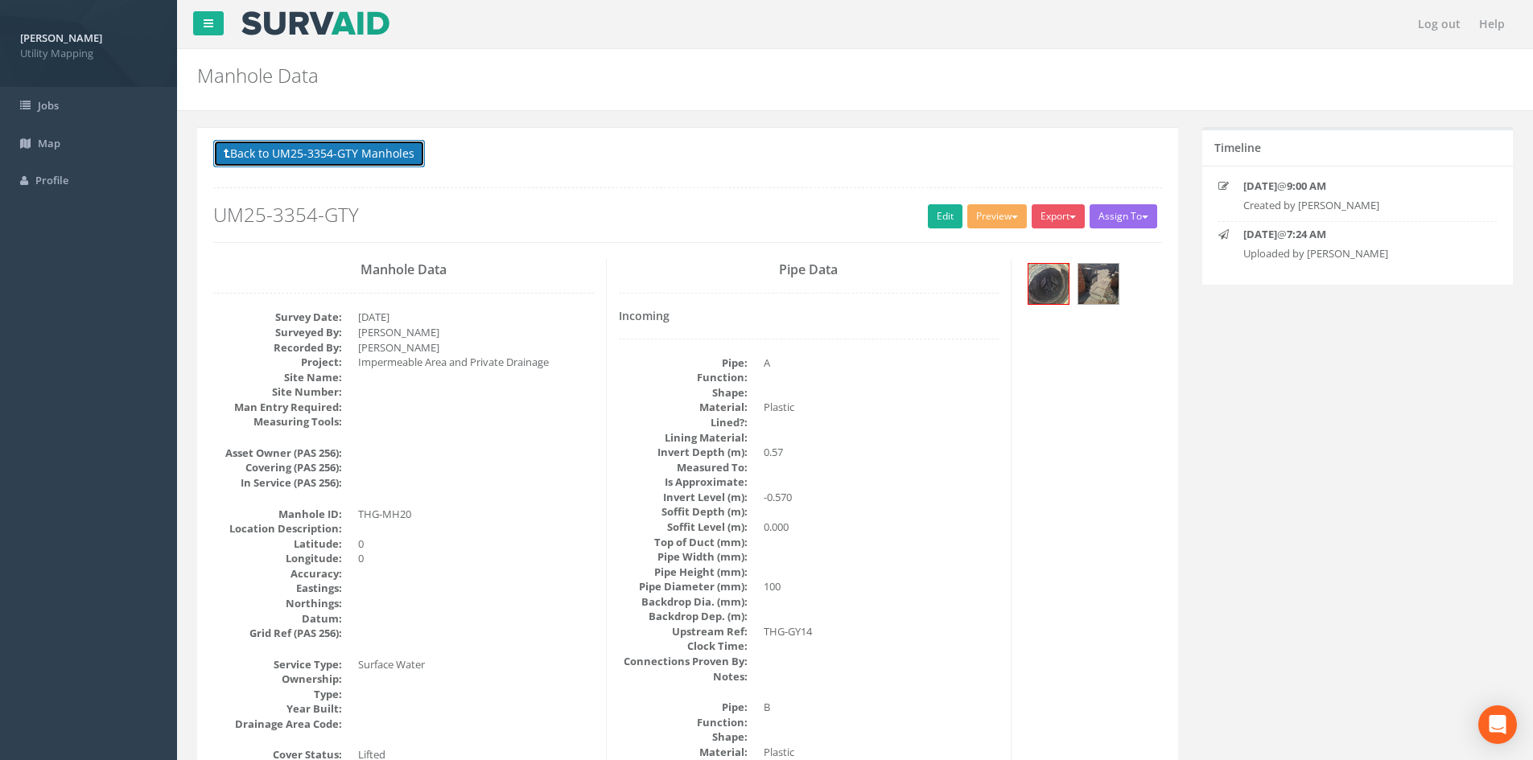
click at [338, 140] on button "Back to UM25-3354-GTY Manholes" at bounding box center [319, 153] width 212 height 27
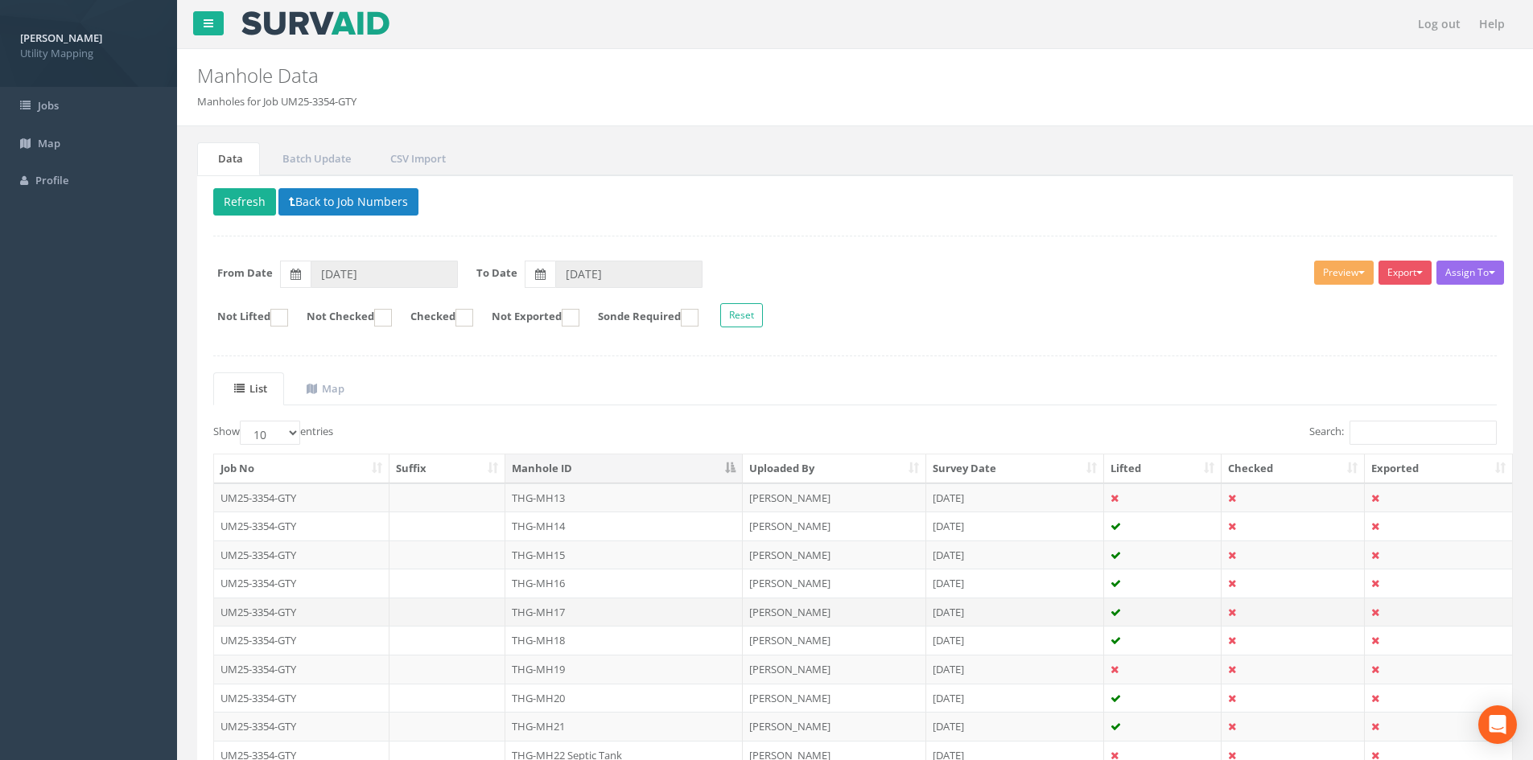
click at [550, 616] on td "THG-MH17" at bounding box center [623, 612] width 237 height 29
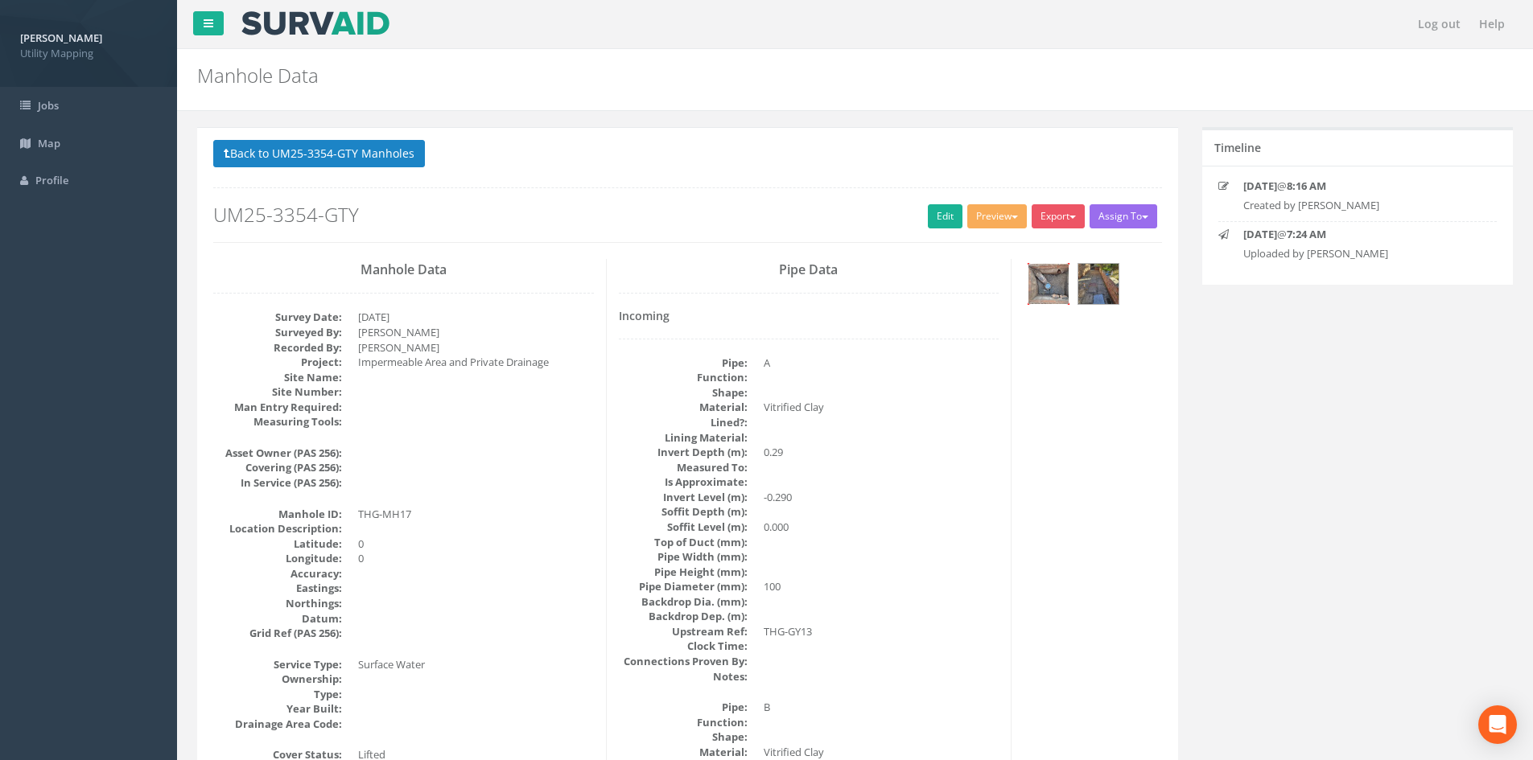
click at [1036, 290] on img at bounding box center [1048, 284] width 40 height 40
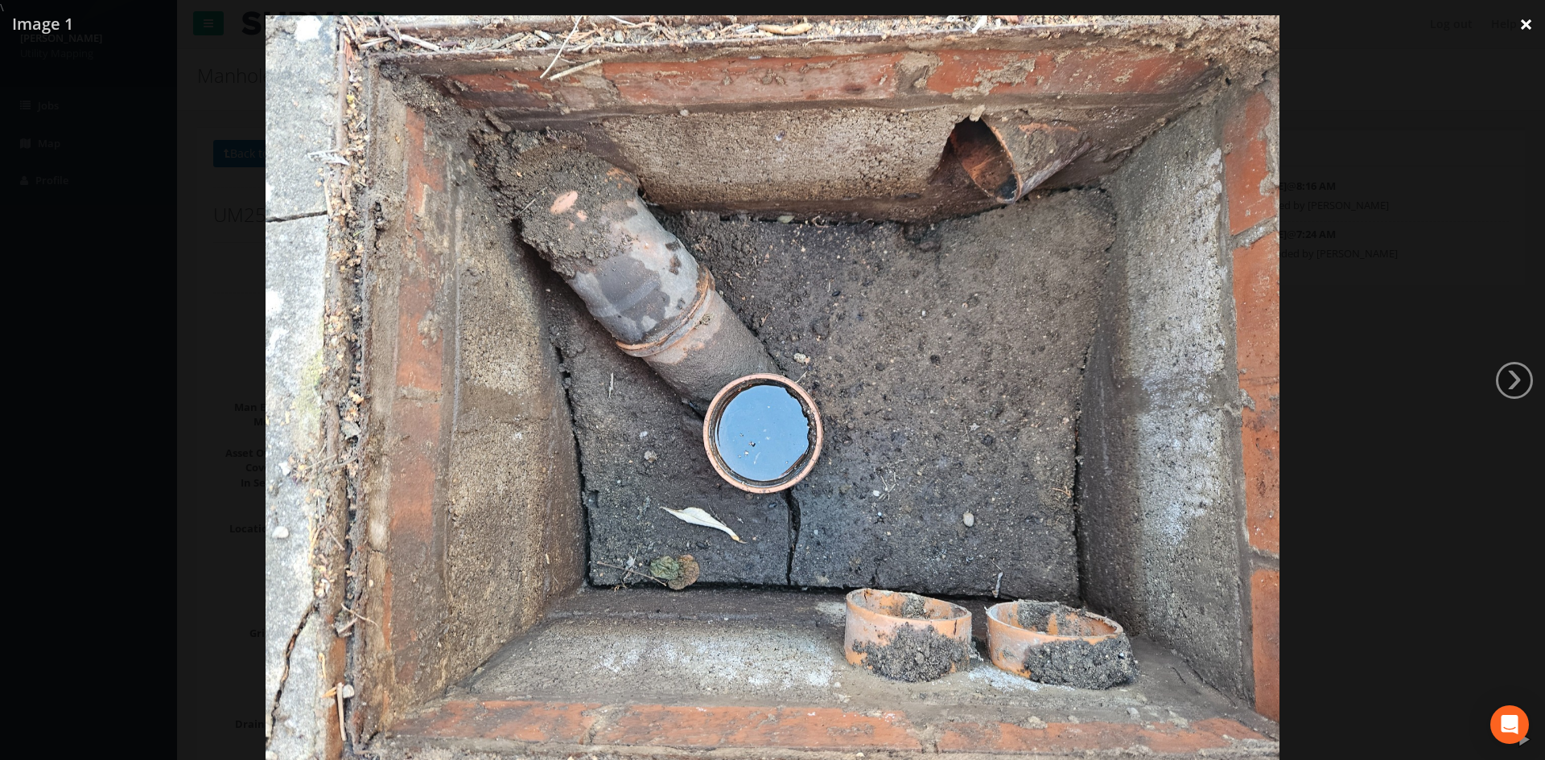
click at [1534, 22] on link "×" at bounding box center [1526, 24] width 38 height 48
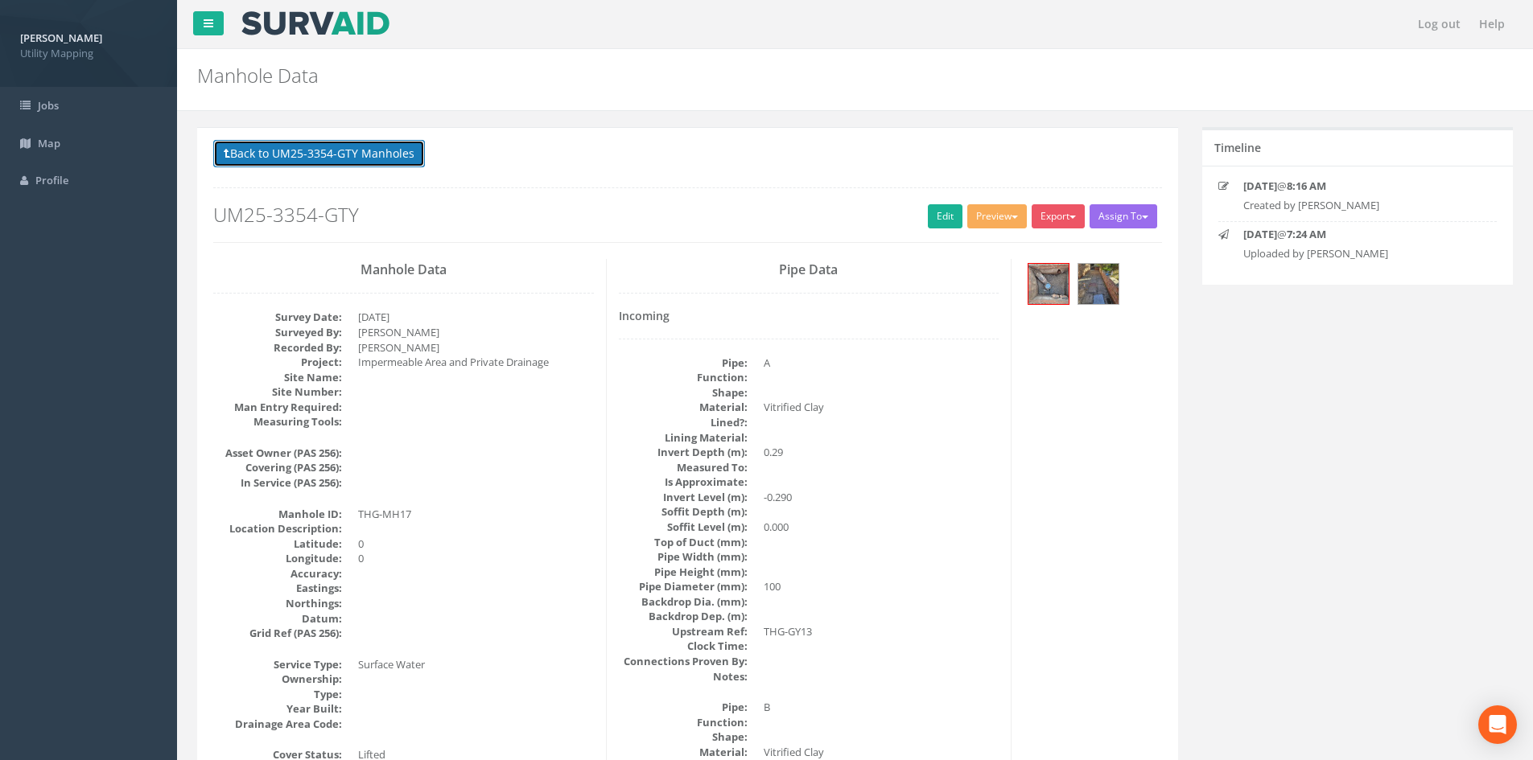
click at [402, 149] on button "Back to UM25-3354-GTY Manholes" at bounding box center [319, 153] width 212 height 27
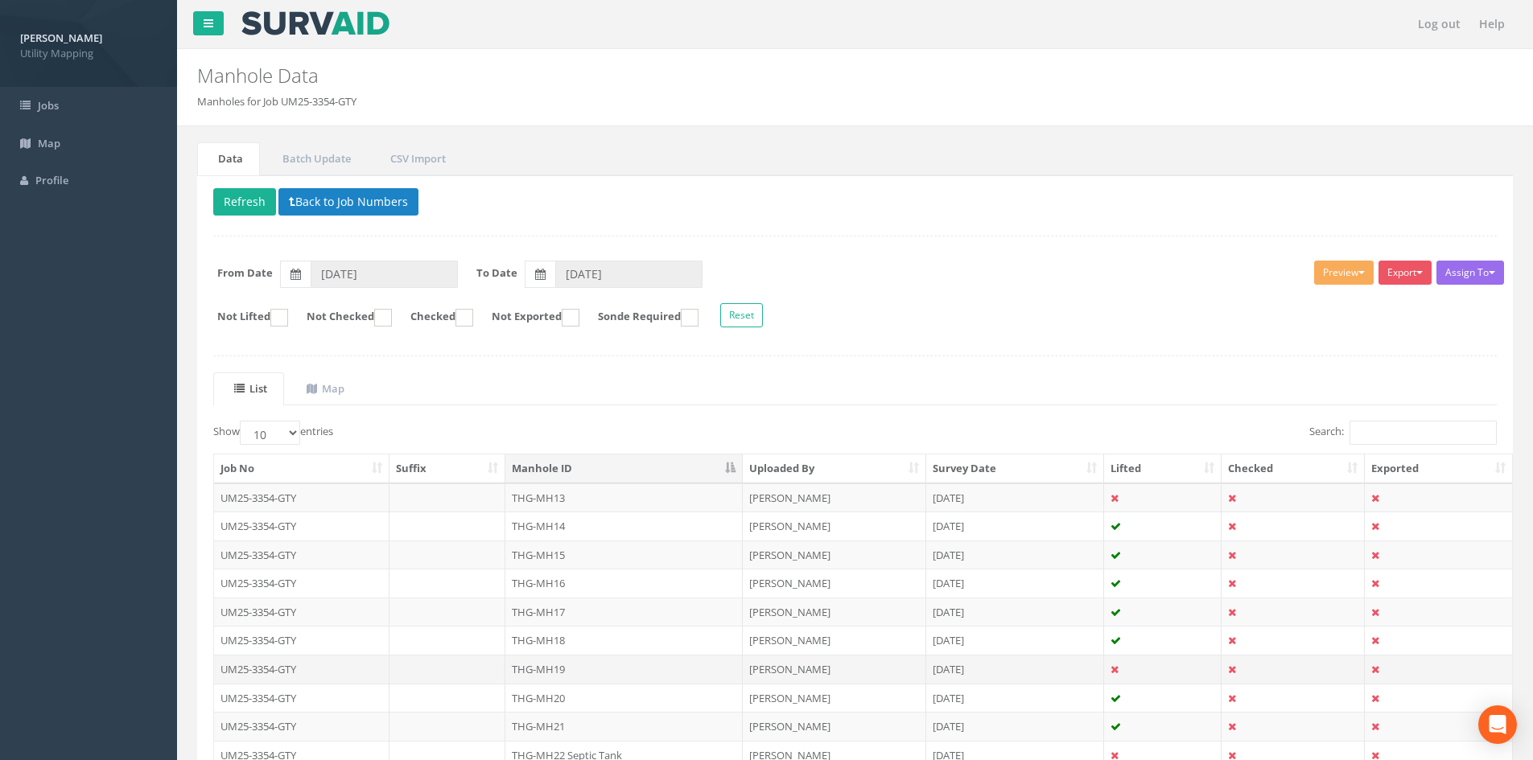
scroll to position [134, 0]
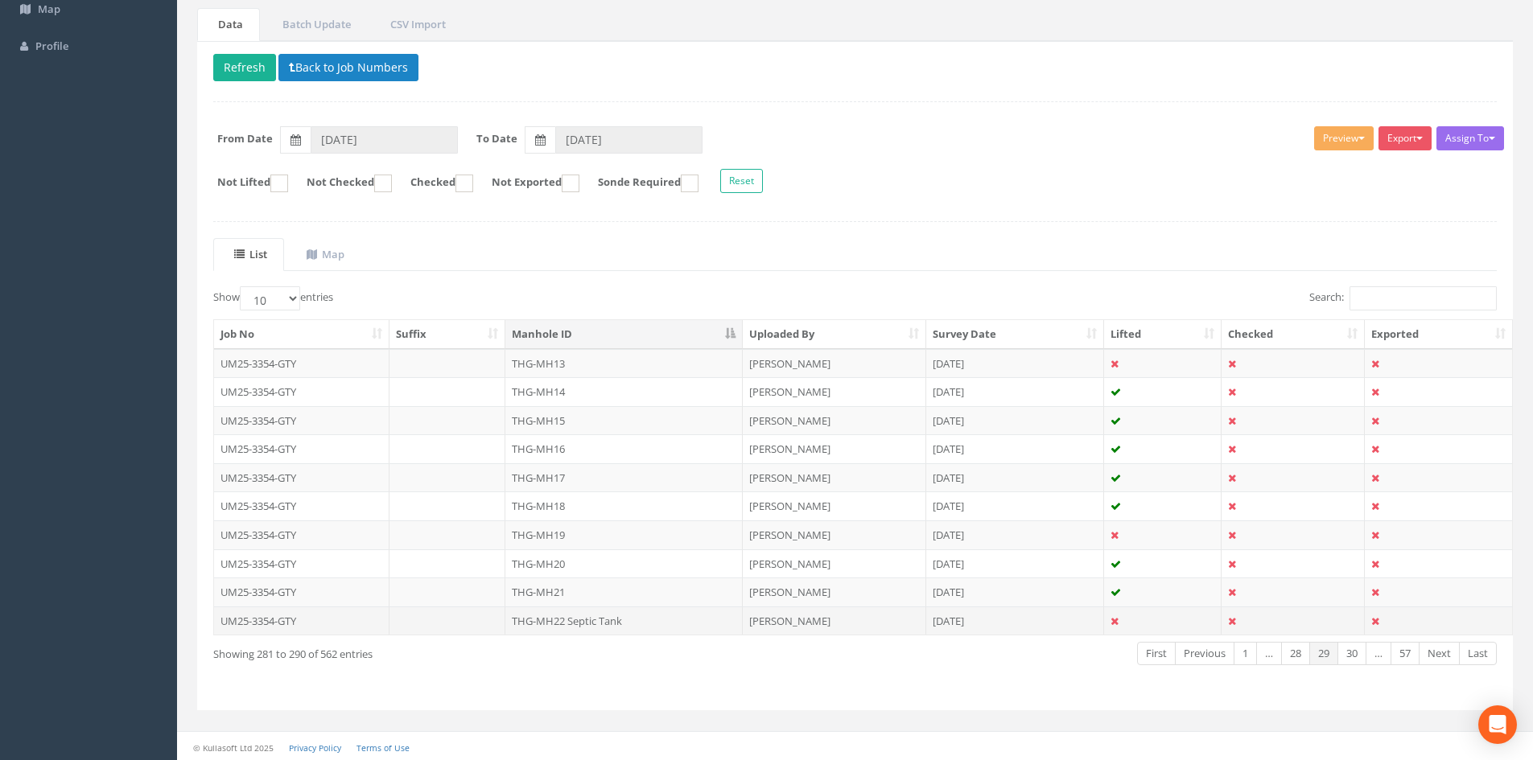
click at [626, 625] on td "THG-MH22 Septic Tank" at bounding box center [623, 621] width 237 height 29
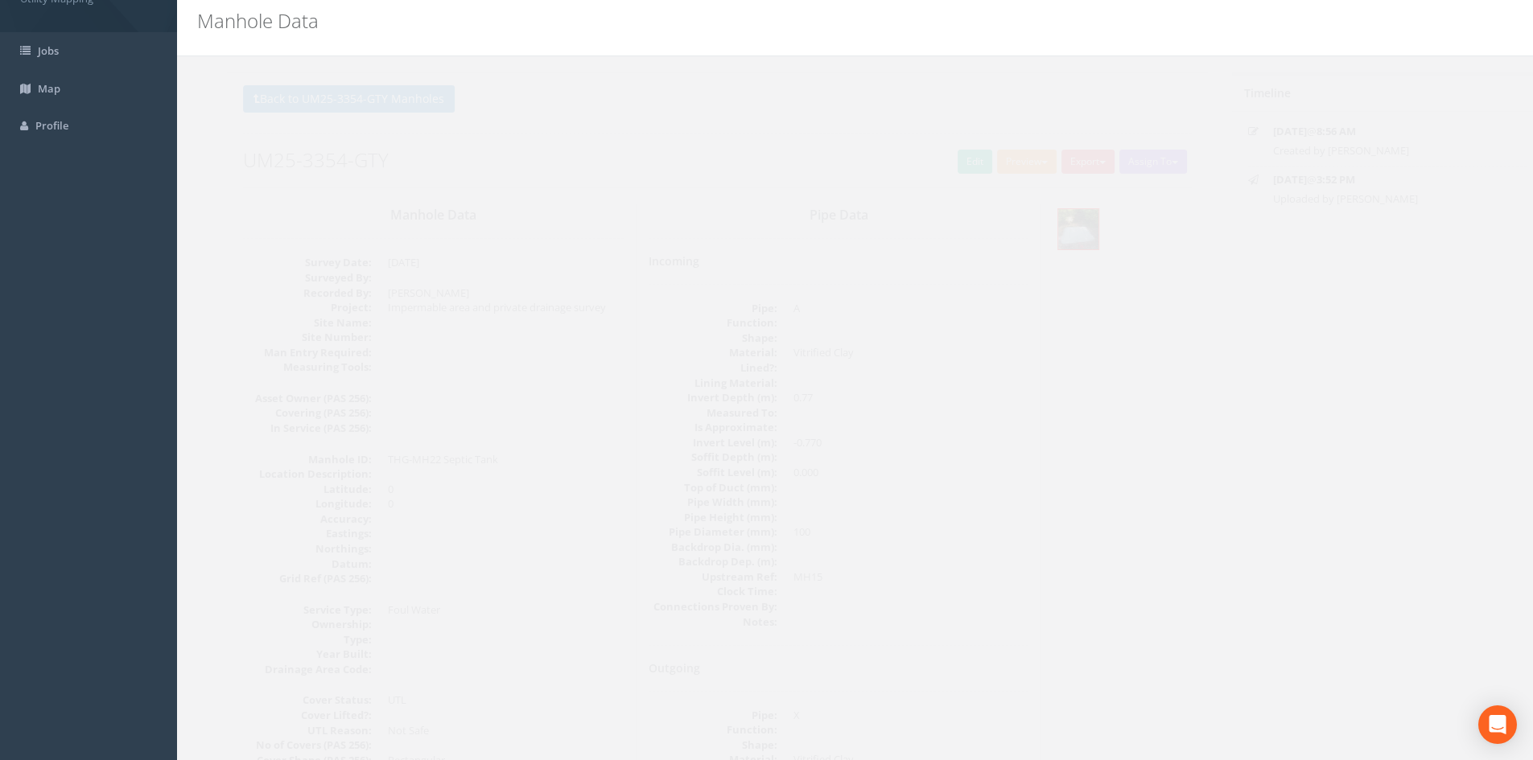
scroll to position [0, 0]
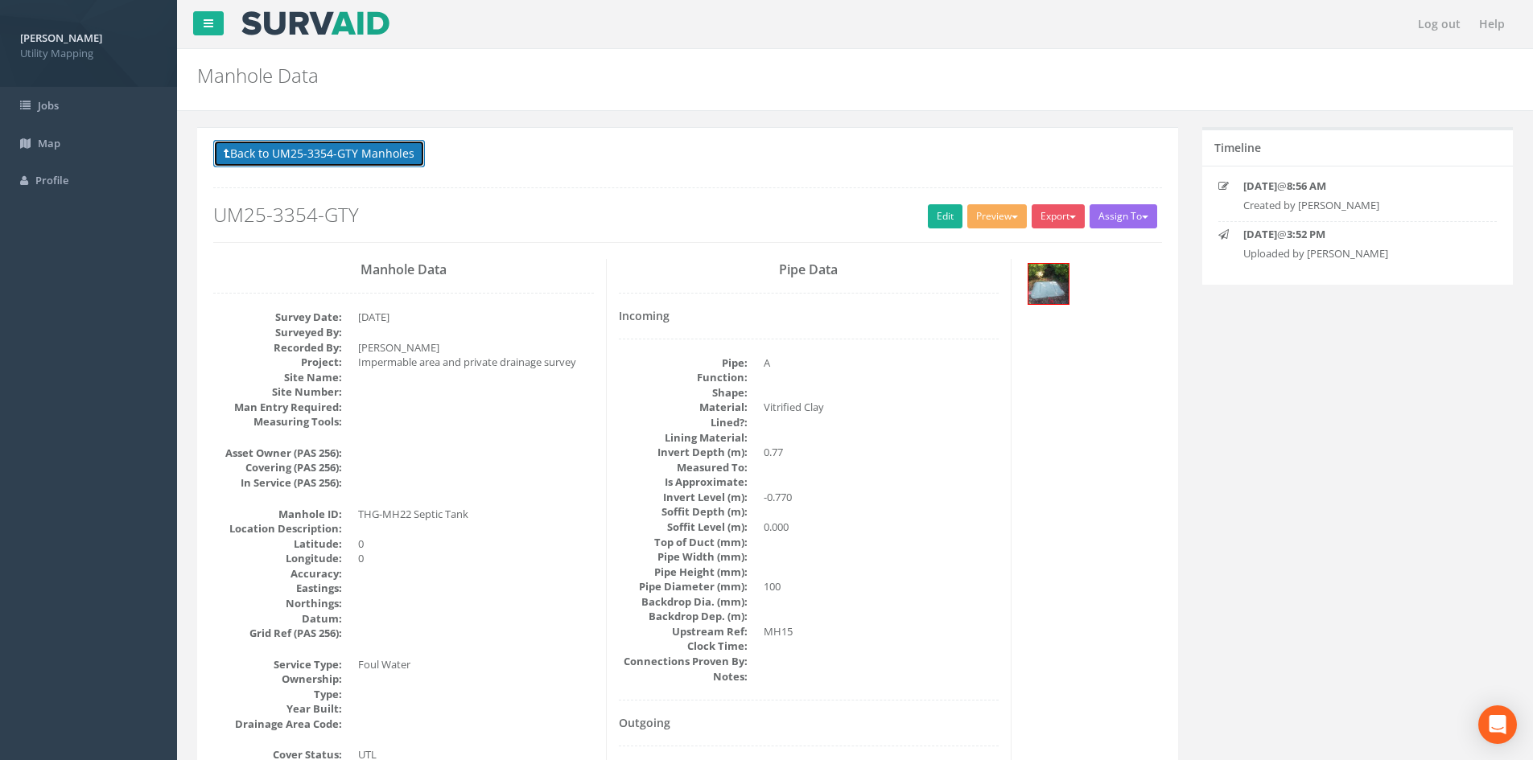
click at [369, 151] on button "Back to UM25-3354-GTY Manholes" at bounding box center [319, 153] width 212 height 27
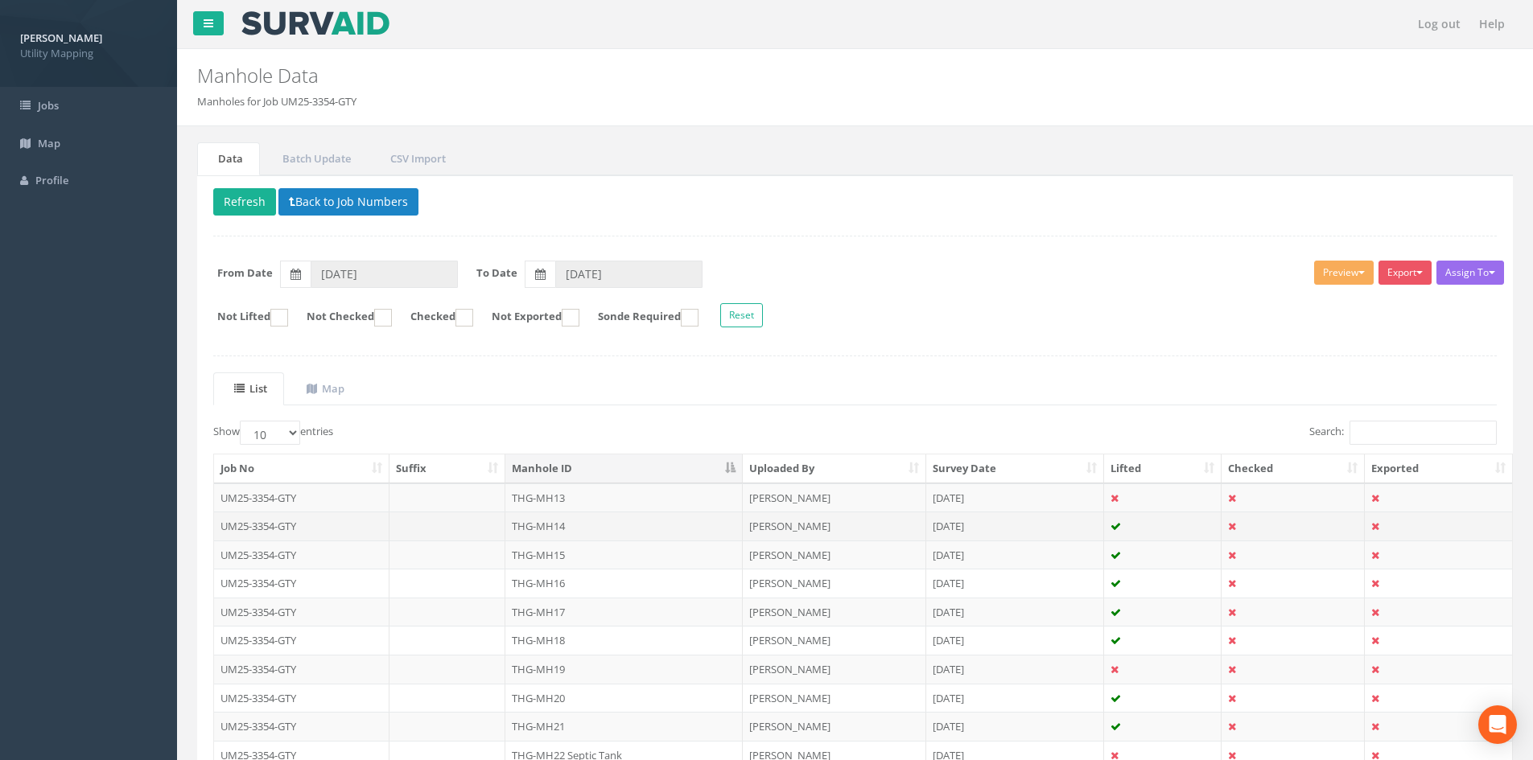
scroll to position [137, 0]
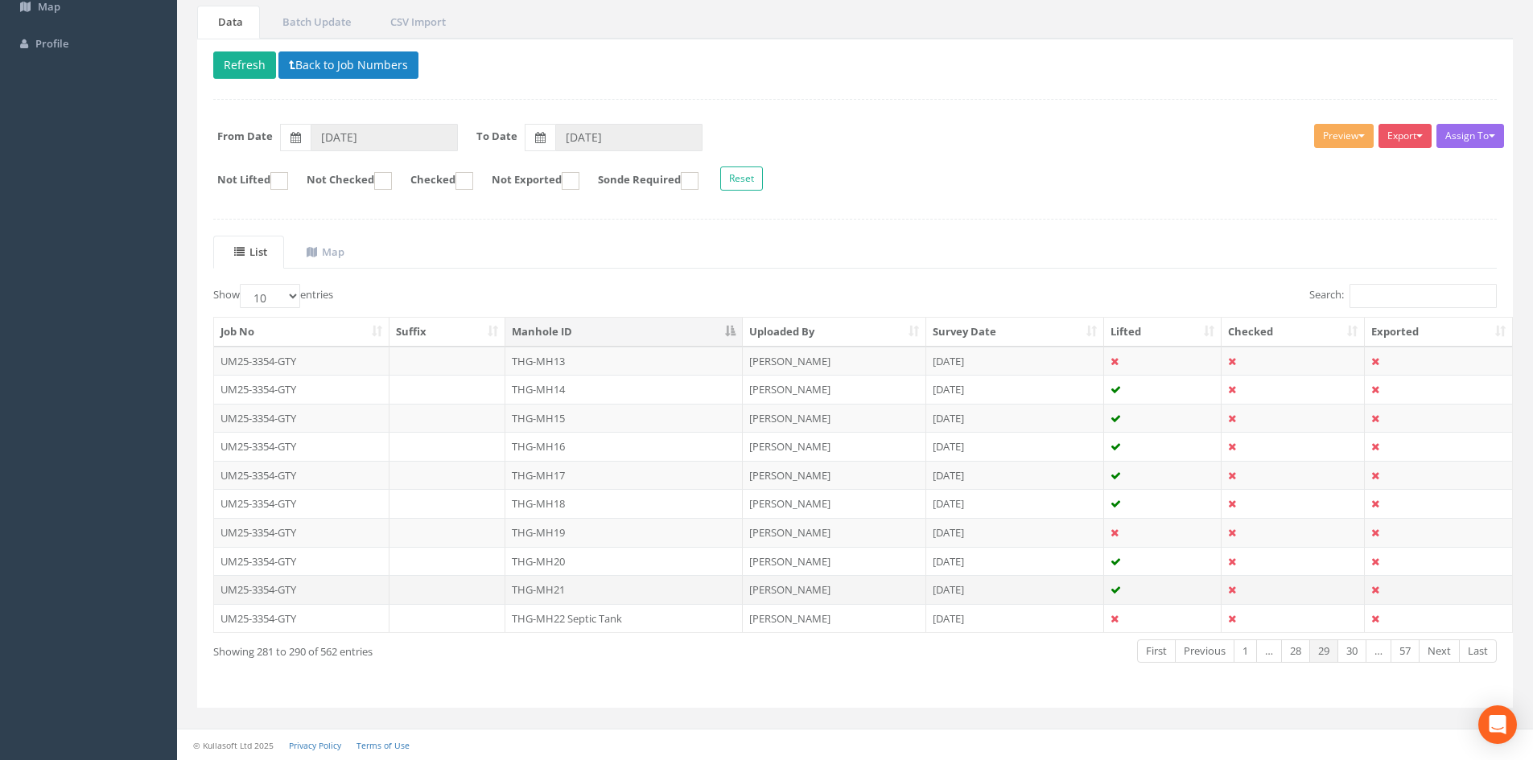
click at [567, 585] on td "THG-MH21" at bounding box center [623, 589] width 237 height 29
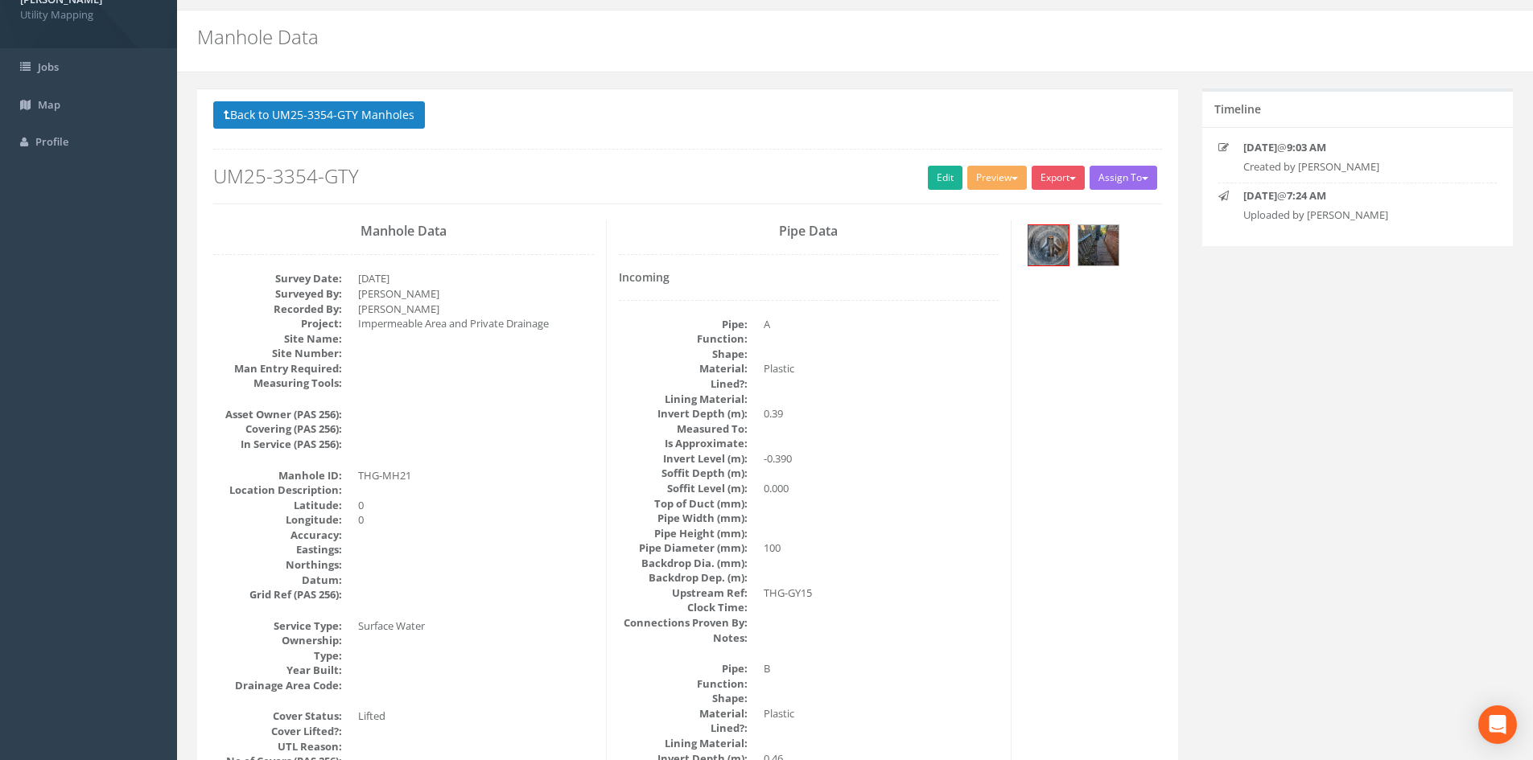
scroll to position [0, 0]
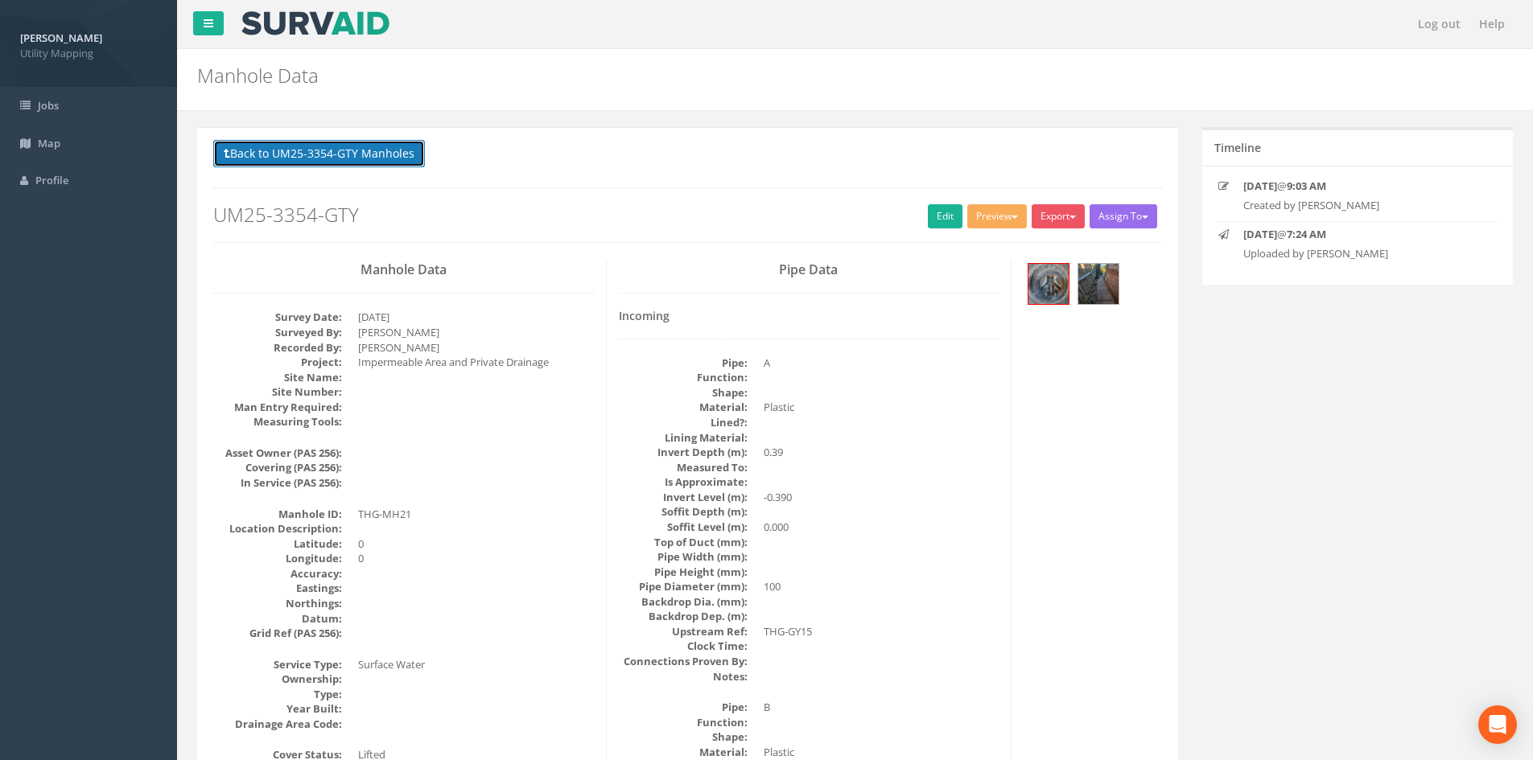
click at [389, 152] on button "Back to UM25-3354-GTY Manholes" at bounding box center [319, 153] width 212 height 27
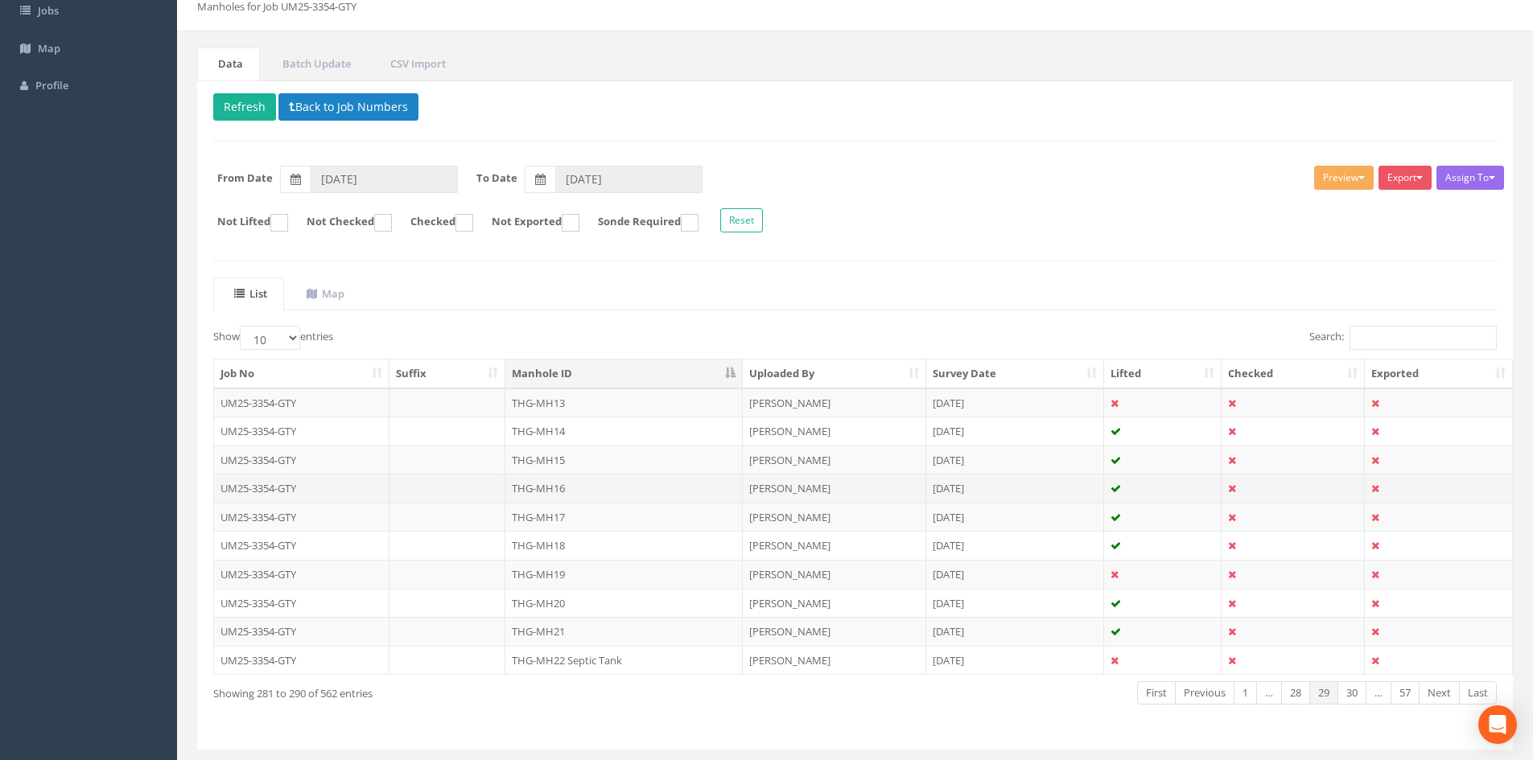
scroll to position [134, 0]
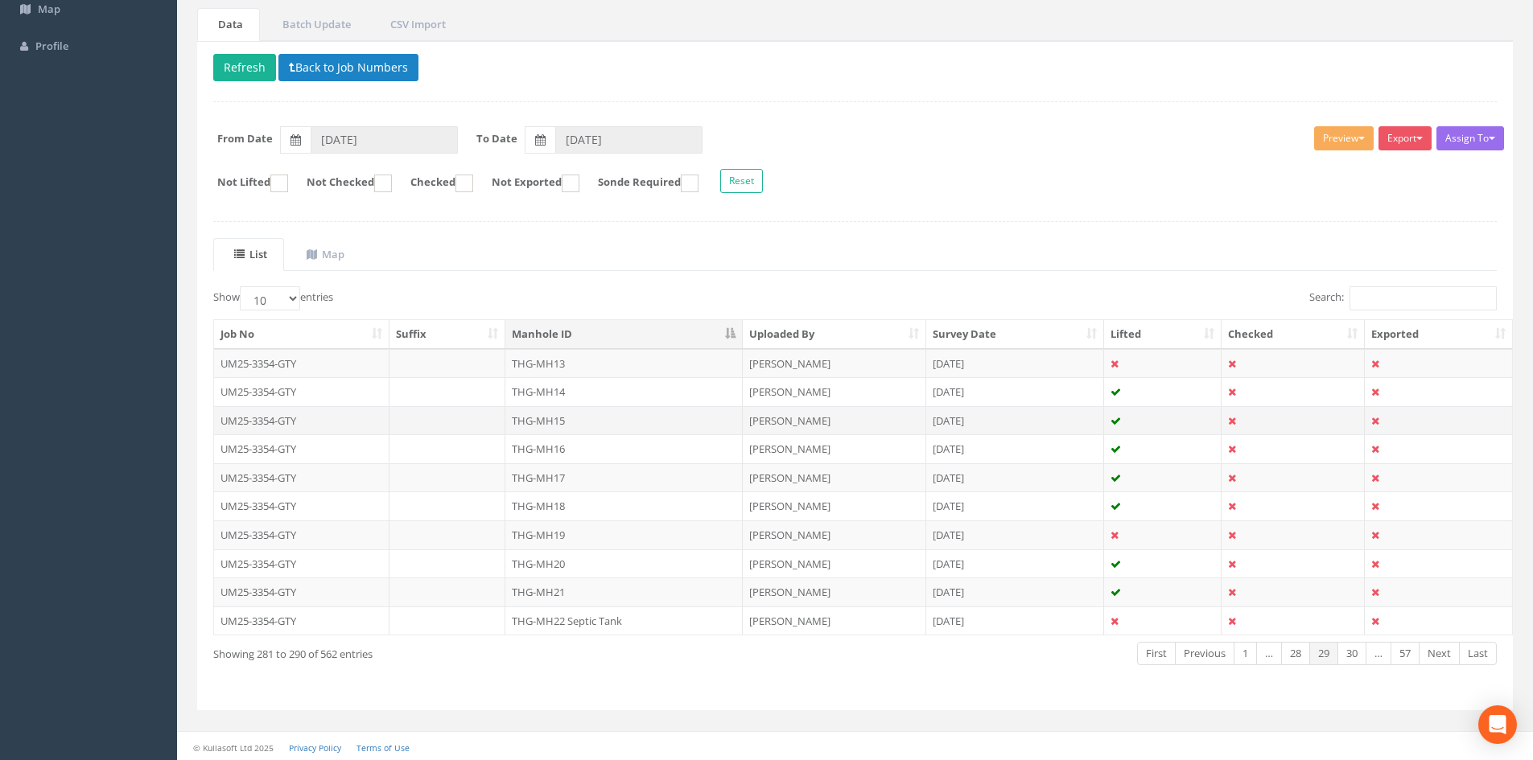
click at [568, 428] on td "THG-MH15" at bounding box center [623, 420] width 237 height 29
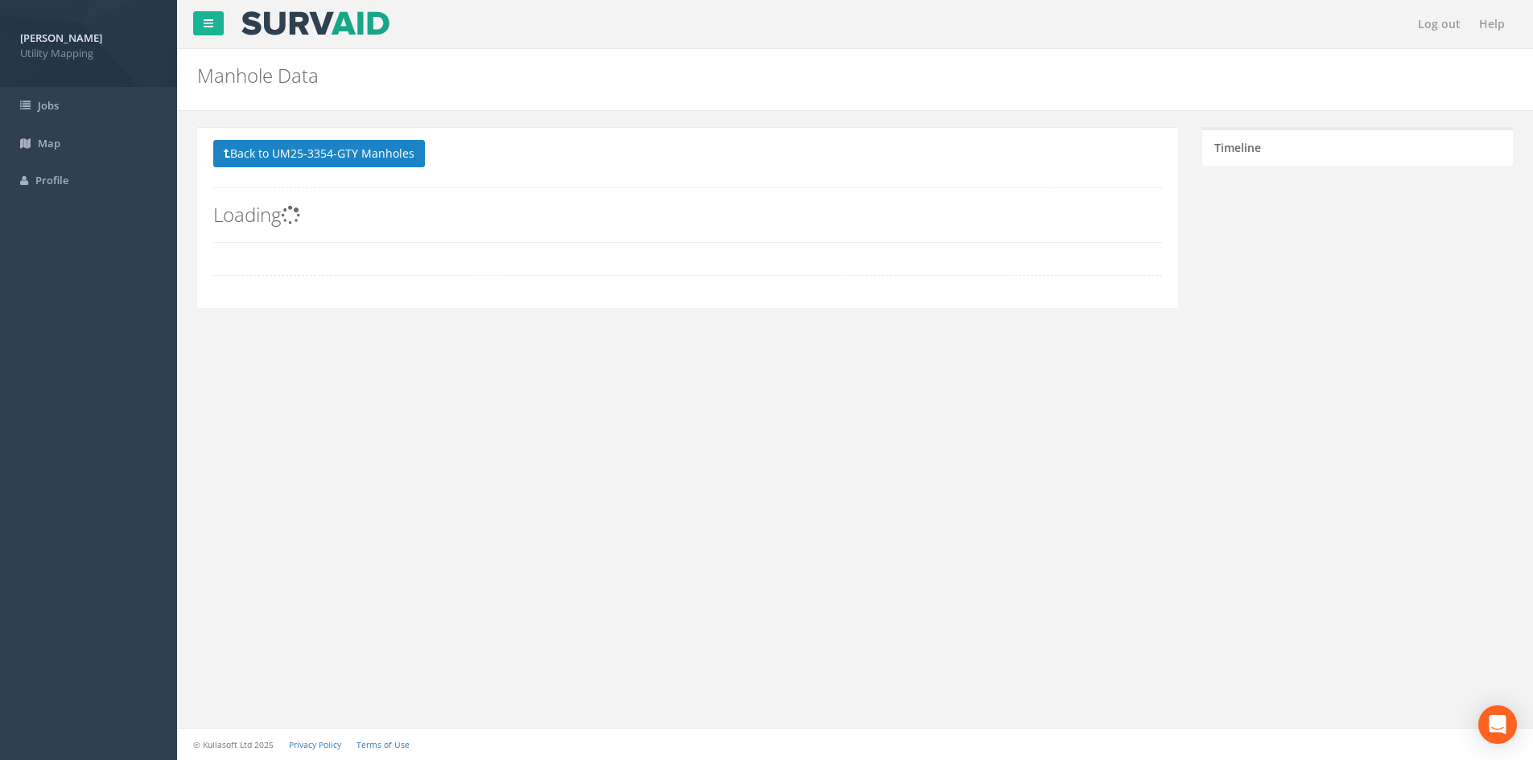
scroll to position [0, 0]
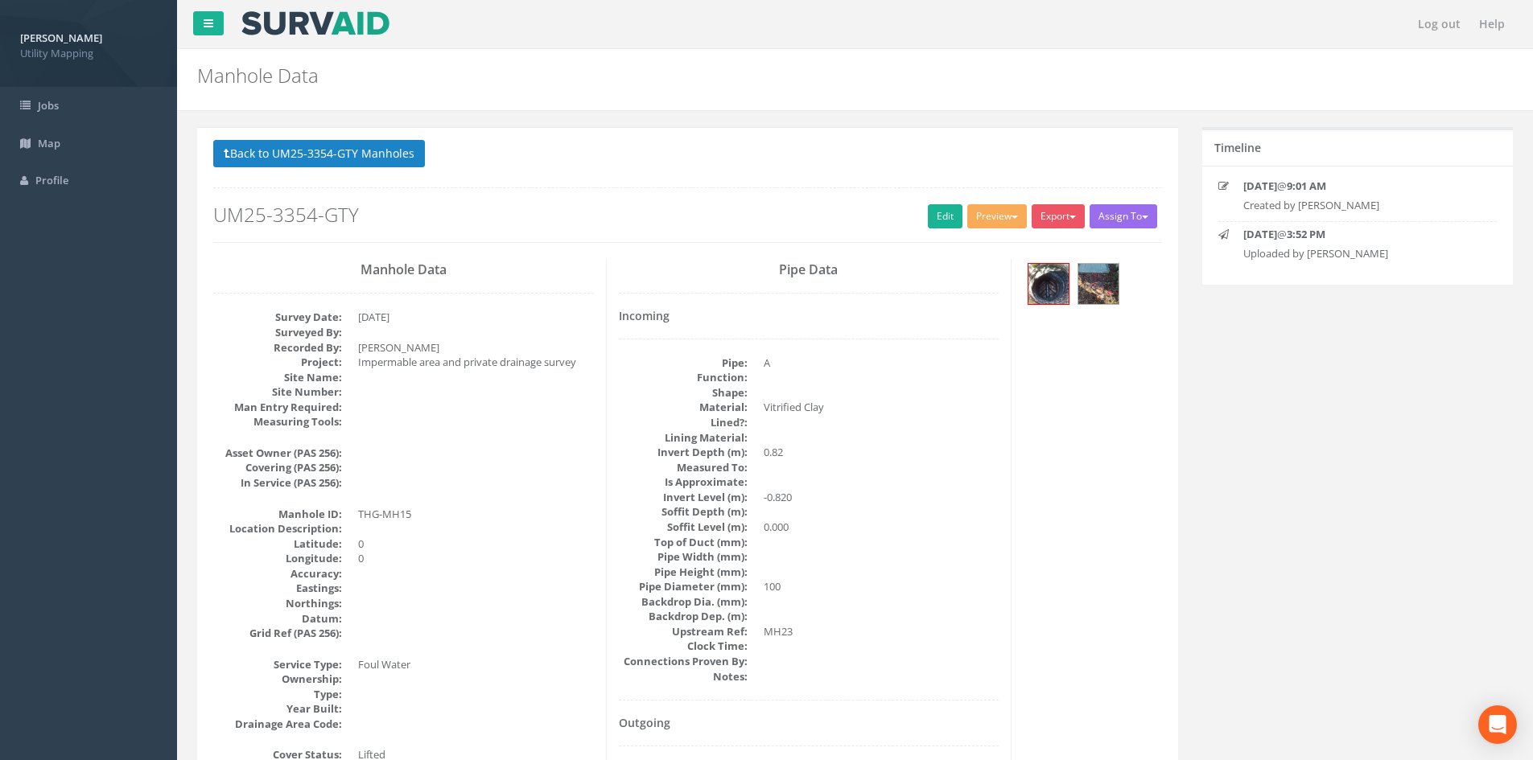
click at [425, 165] on p "Back to UM25-3354-GTY Manholes Back to Map" at bounding box center [687, 155] width 949 height 31
click at [424, 165] on button "Back to UM25-3354-GTY Manholes" at bounding box center [319, 153] width 212 height 27
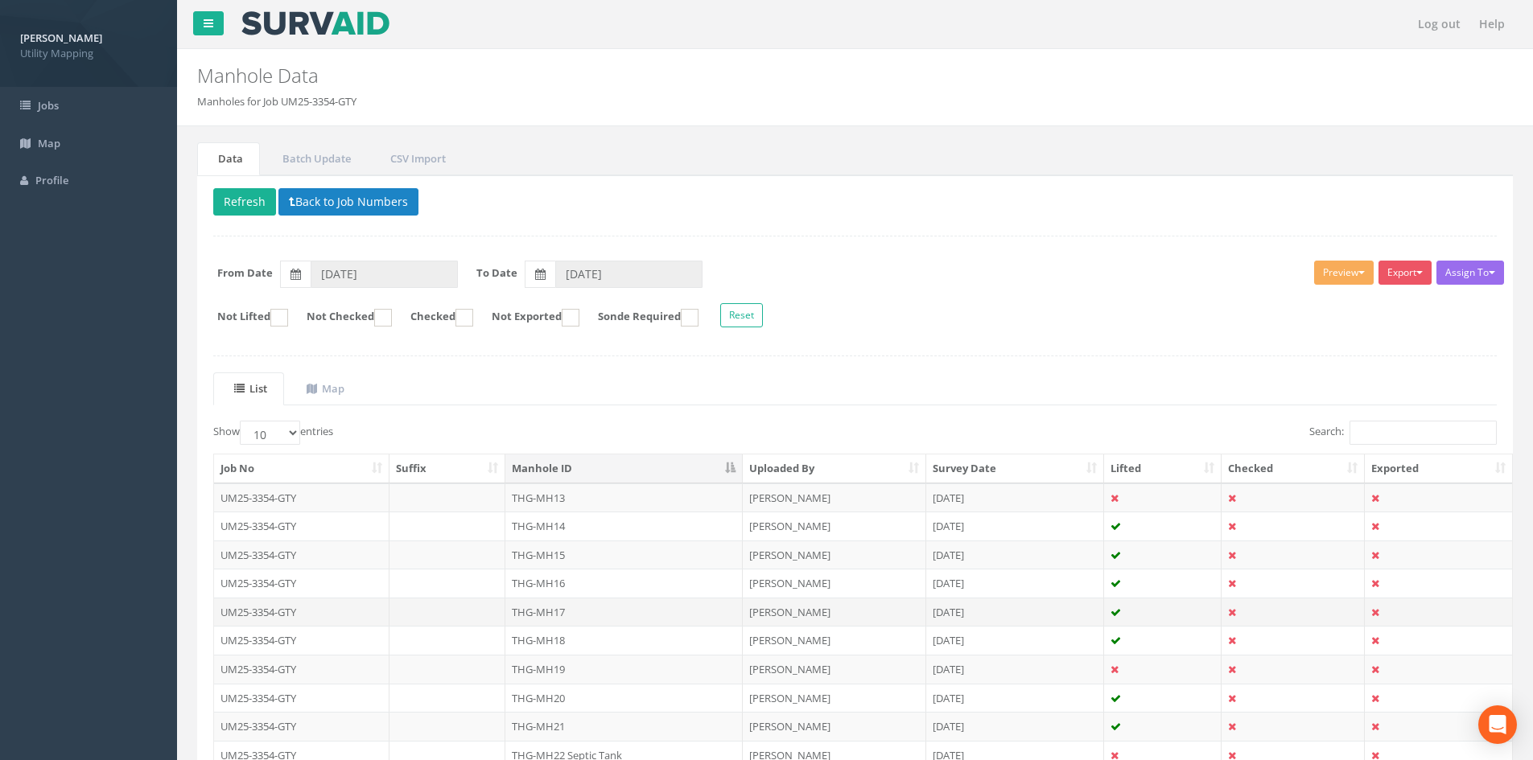
click at [553, 600] on td "THG-MH17" at bounding box center [623, 612] width 237 height 29
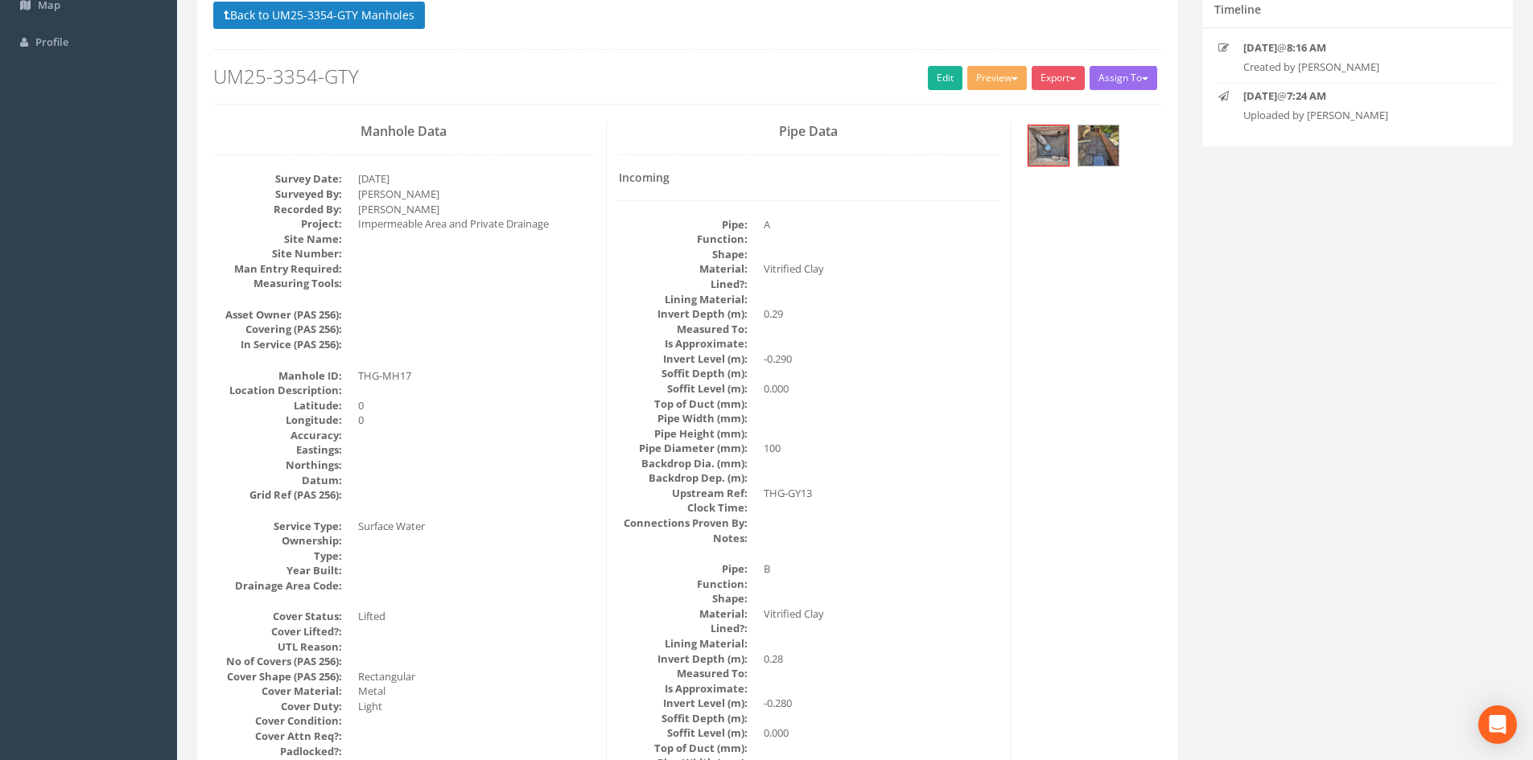
scroll to position [134, 0]
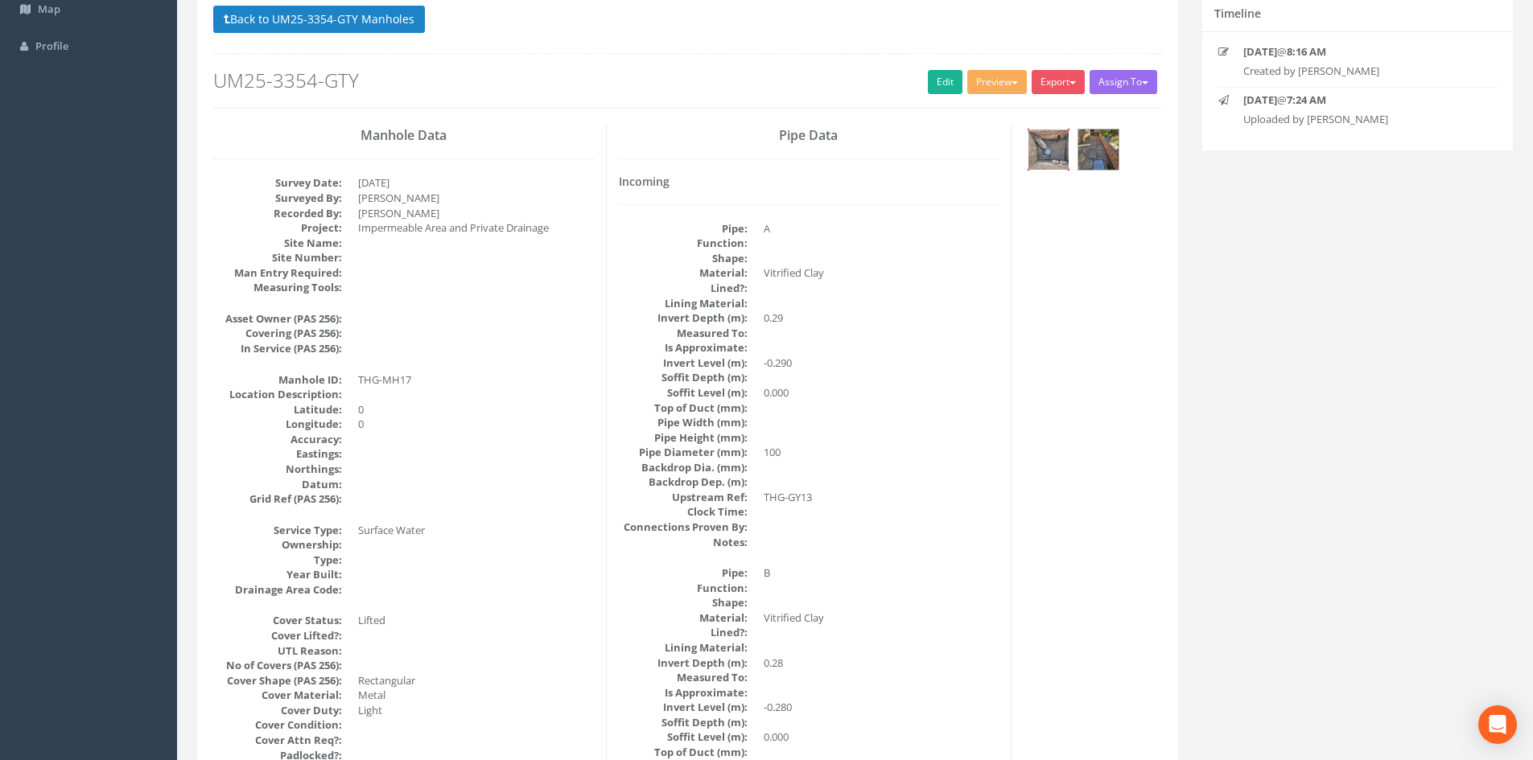
click at [1047, 153] on img at bounding box center [1048, 150] width 40 height 40
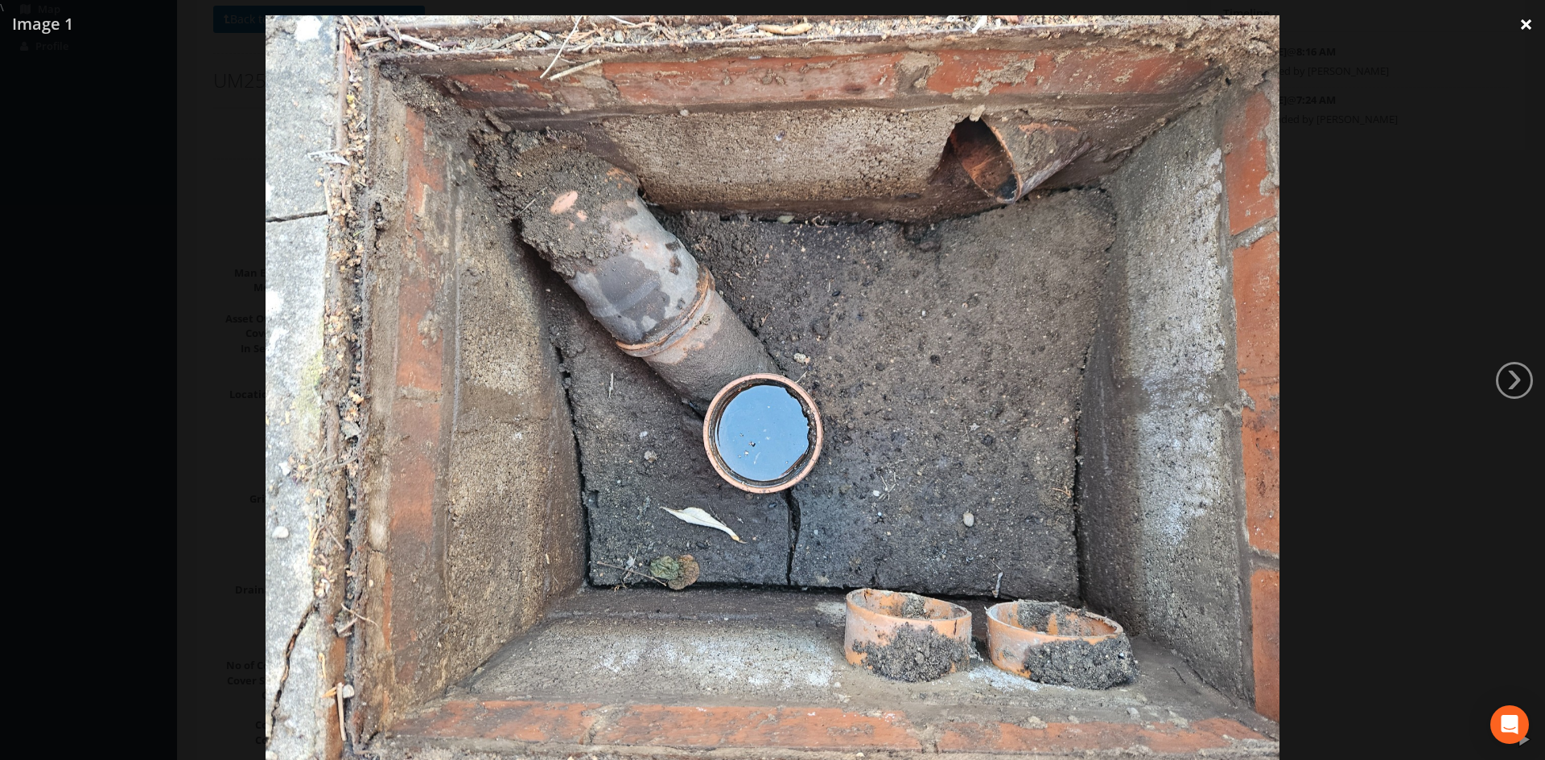
click at [1534, 19] on link "×" at bounding box center [1526, 24] width 38 height 48
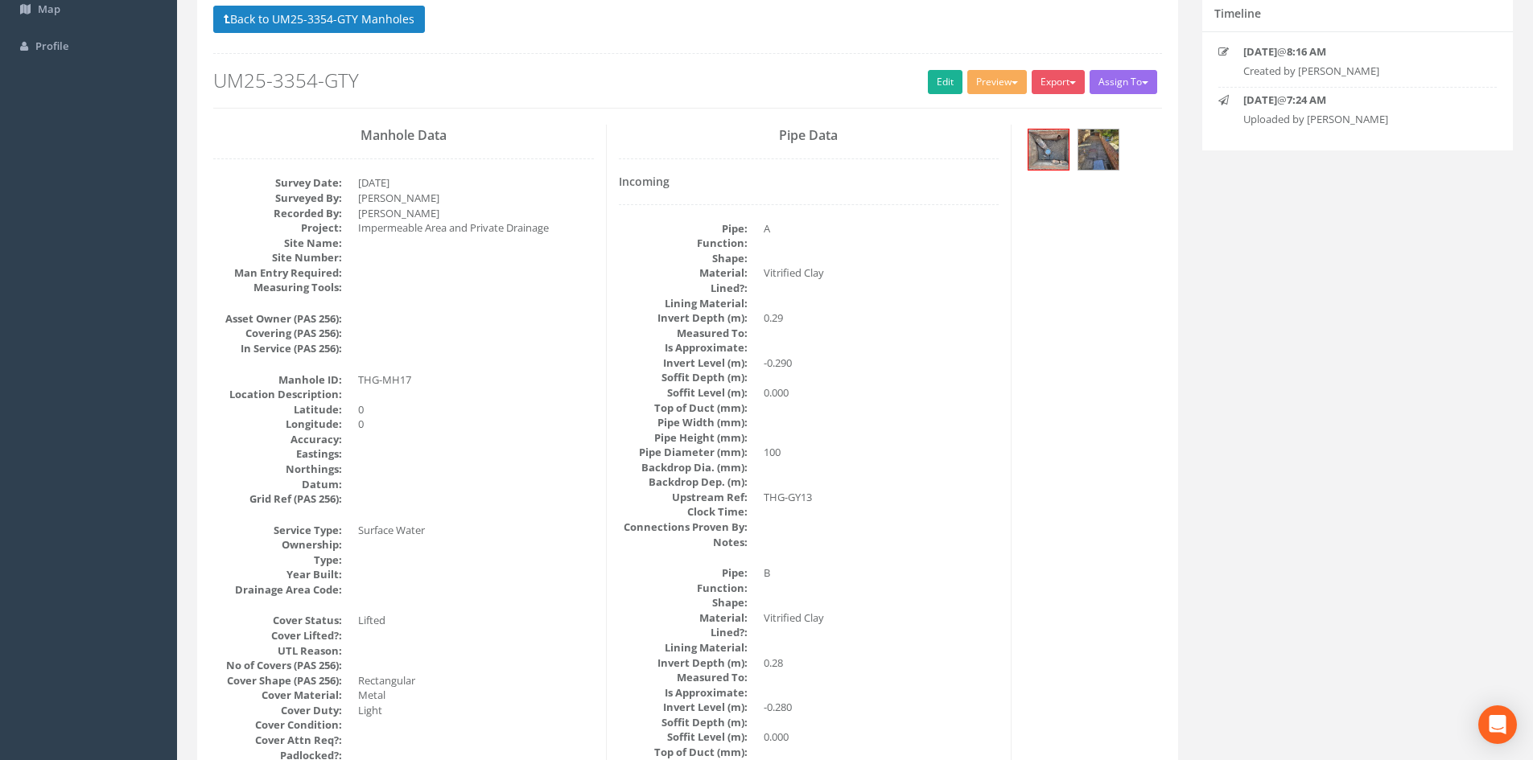
scroll to position [0, 0]
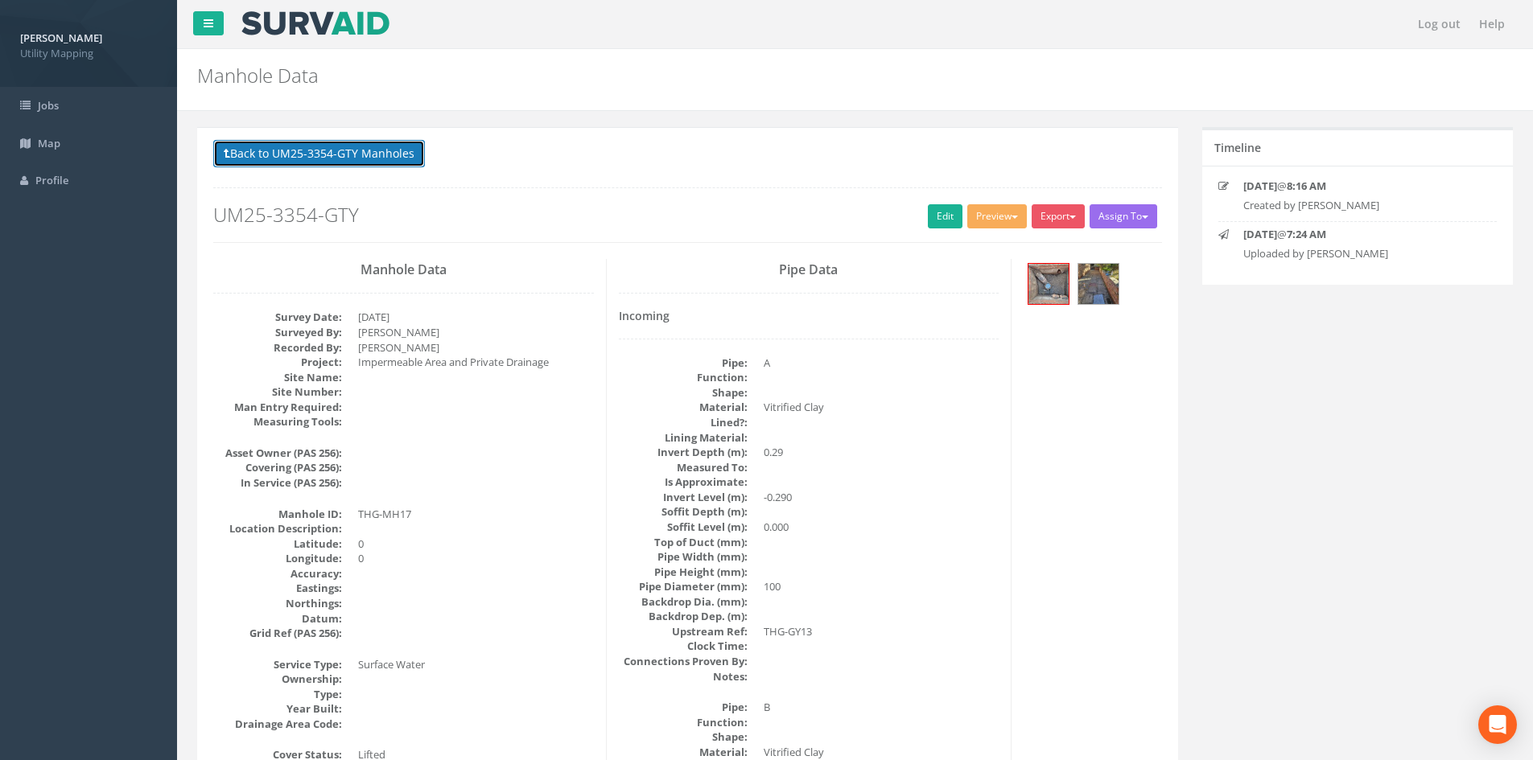
click at [269, 164] on button "Back to UM25-3354-GTY Manholes" at bounding box center [319, 153] width 212 height 27
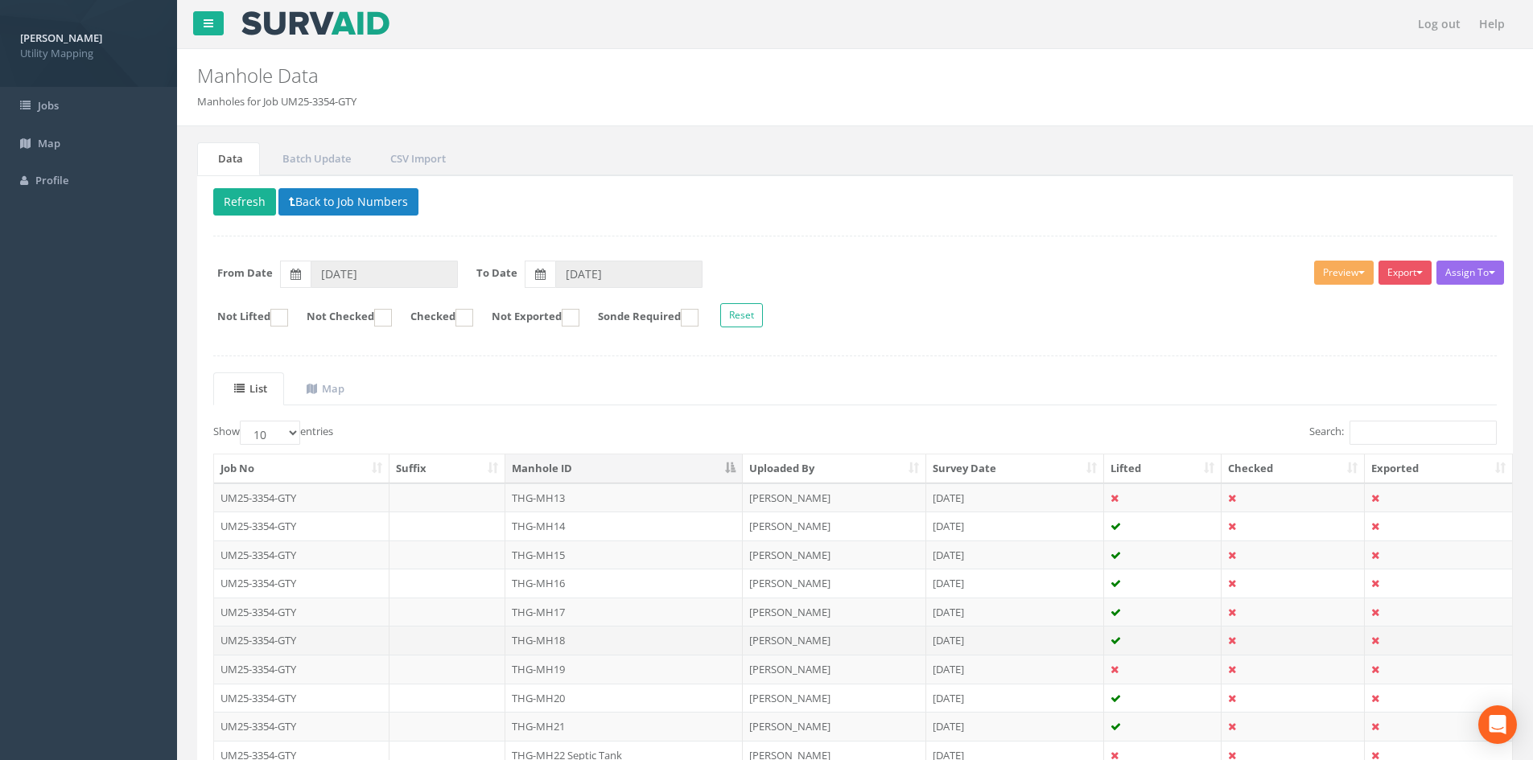
click at [603, 640] on td "THG-MH18" at bounding box center [623, 640] width 237 height 29
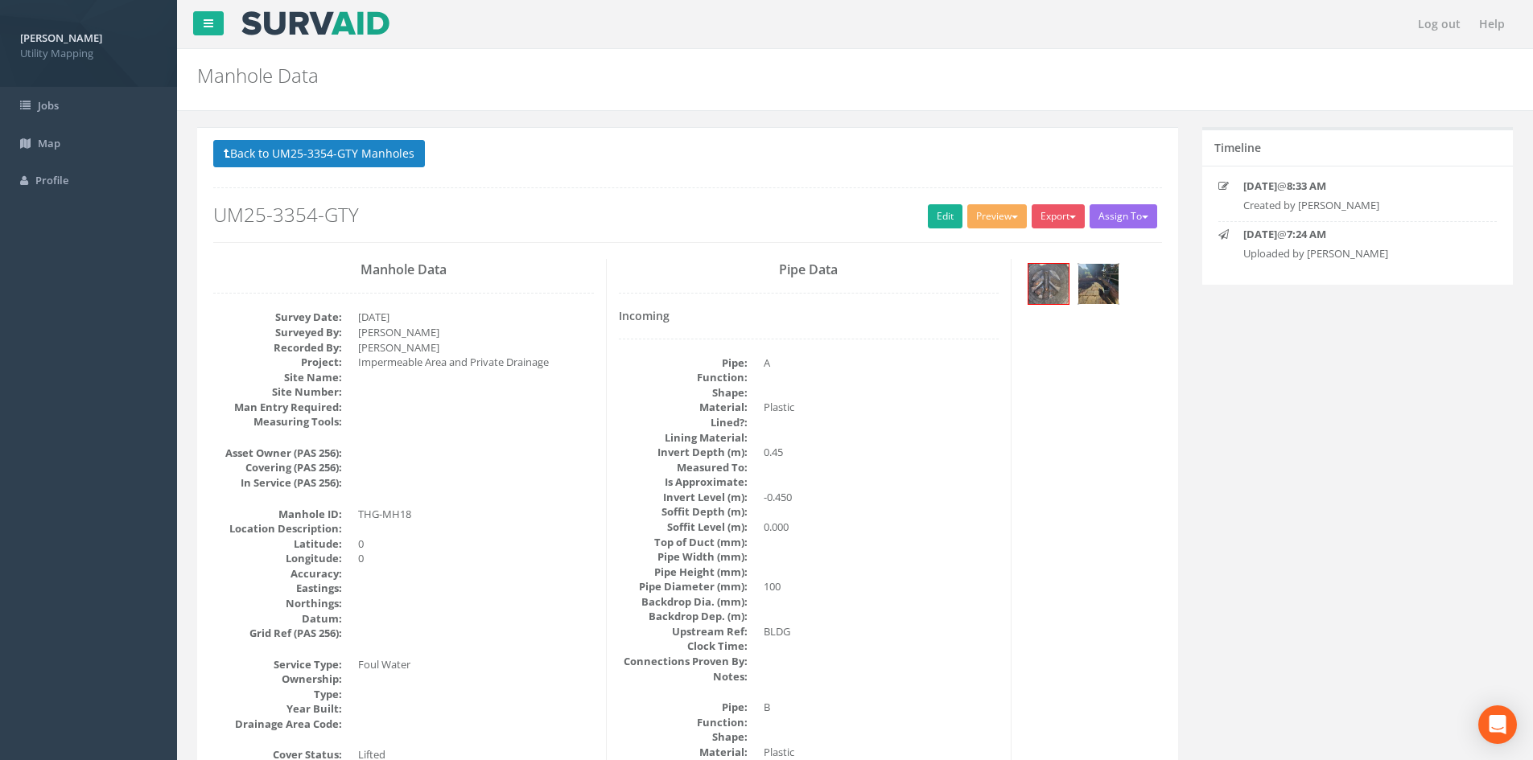
click at [1101, 297] on img at bounding box center [1098, 284] width 40 height 40
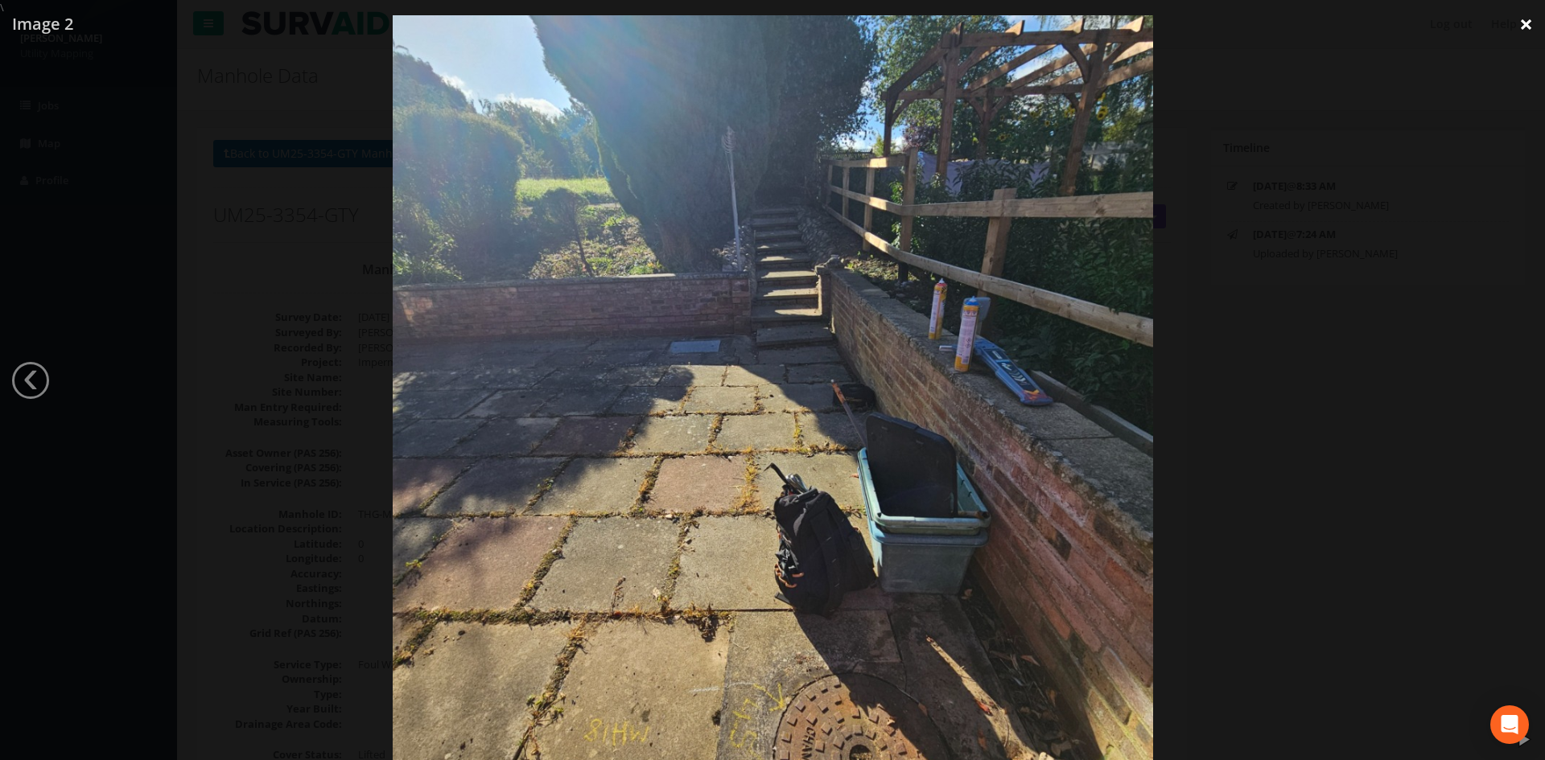
click at [1519, 18] on link "×" at bounding box center [1526, 24] width 38 height 48
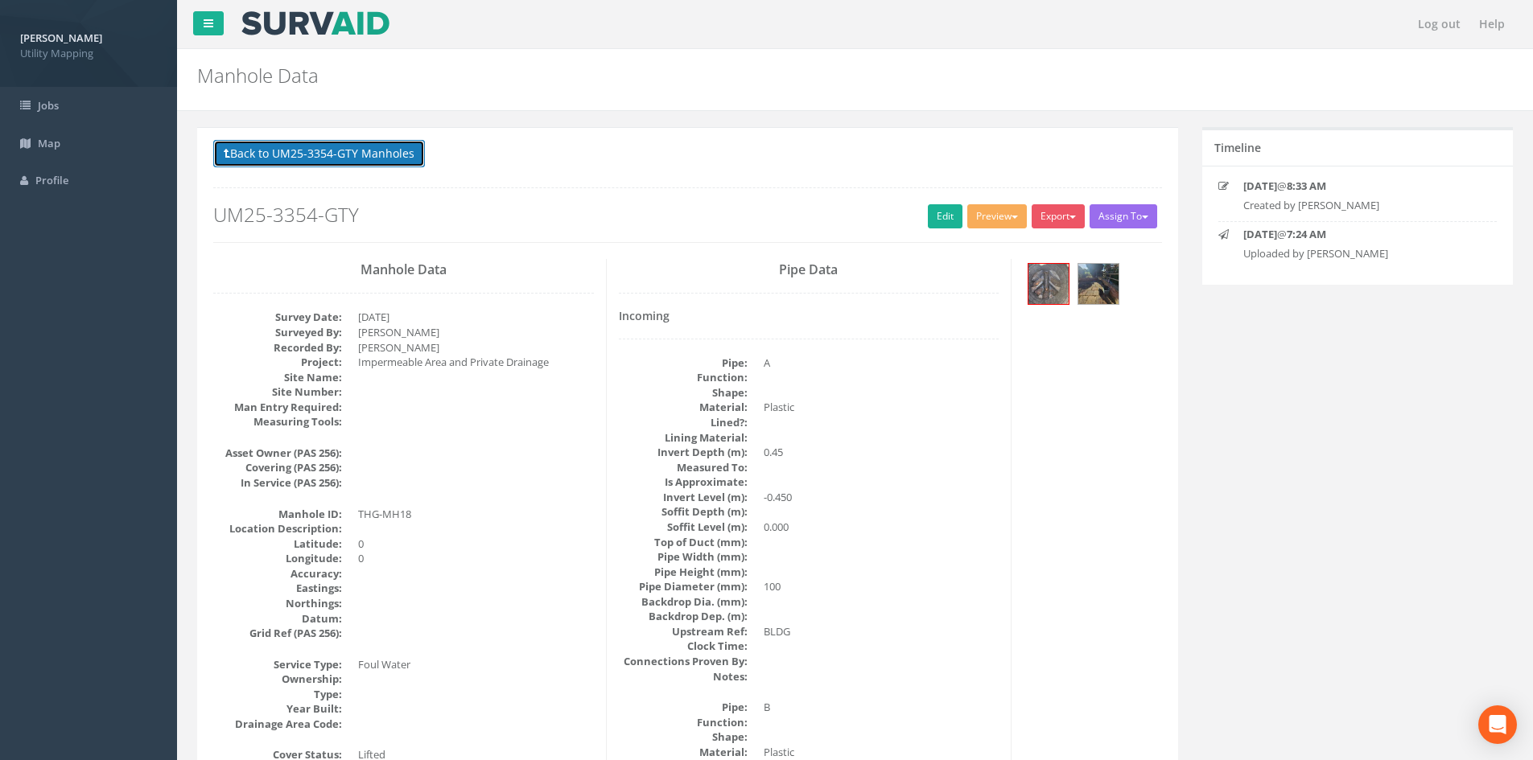
click at [337, 152] on button "Back to UM25-3354-GTY Manholes" at bounding box center [319, 153] width 212 height 27
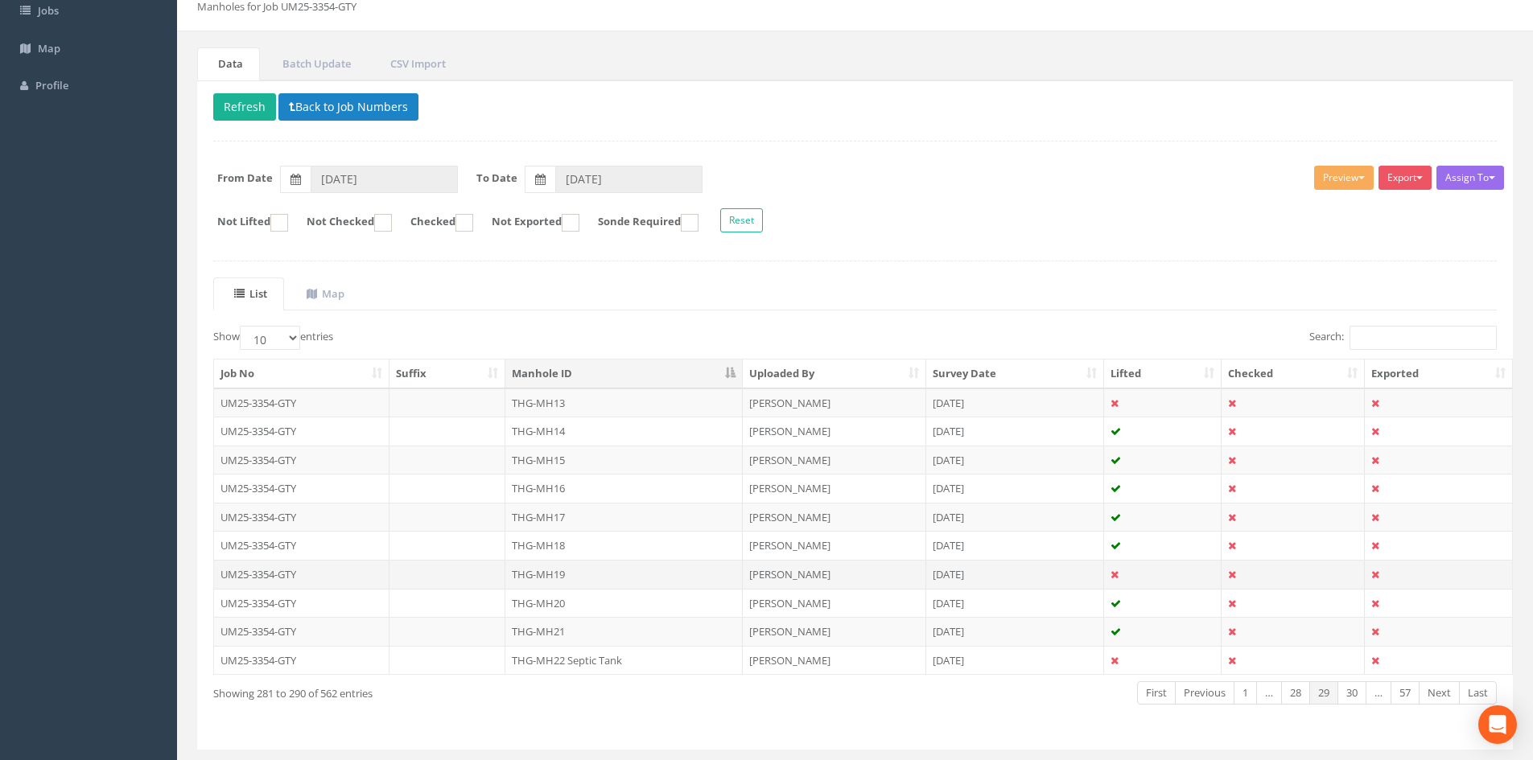
scroll to position [134, 0]
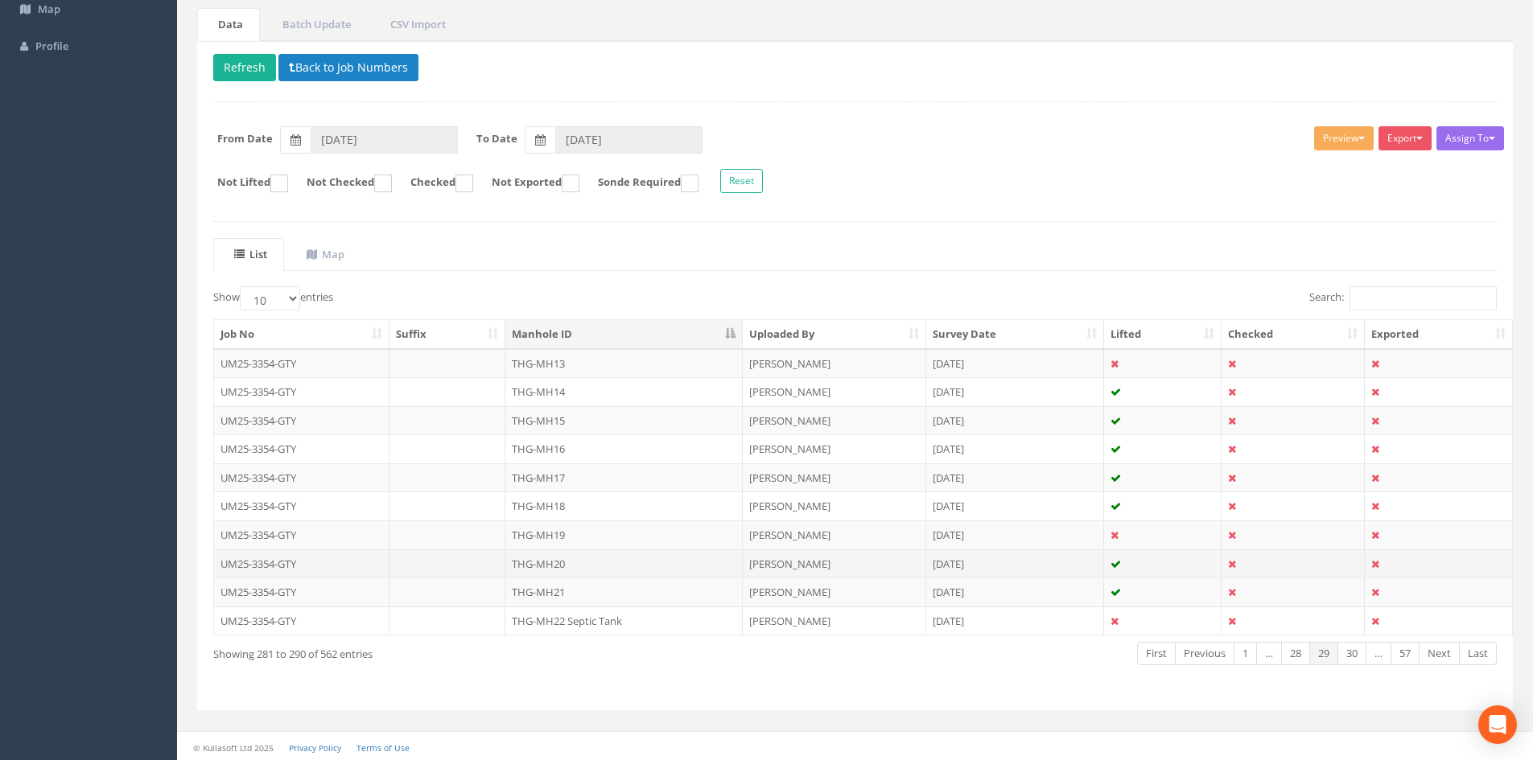
click at [563, 559] on td "THG-MH20" at bounding box center [623, 564] width 237 height 29
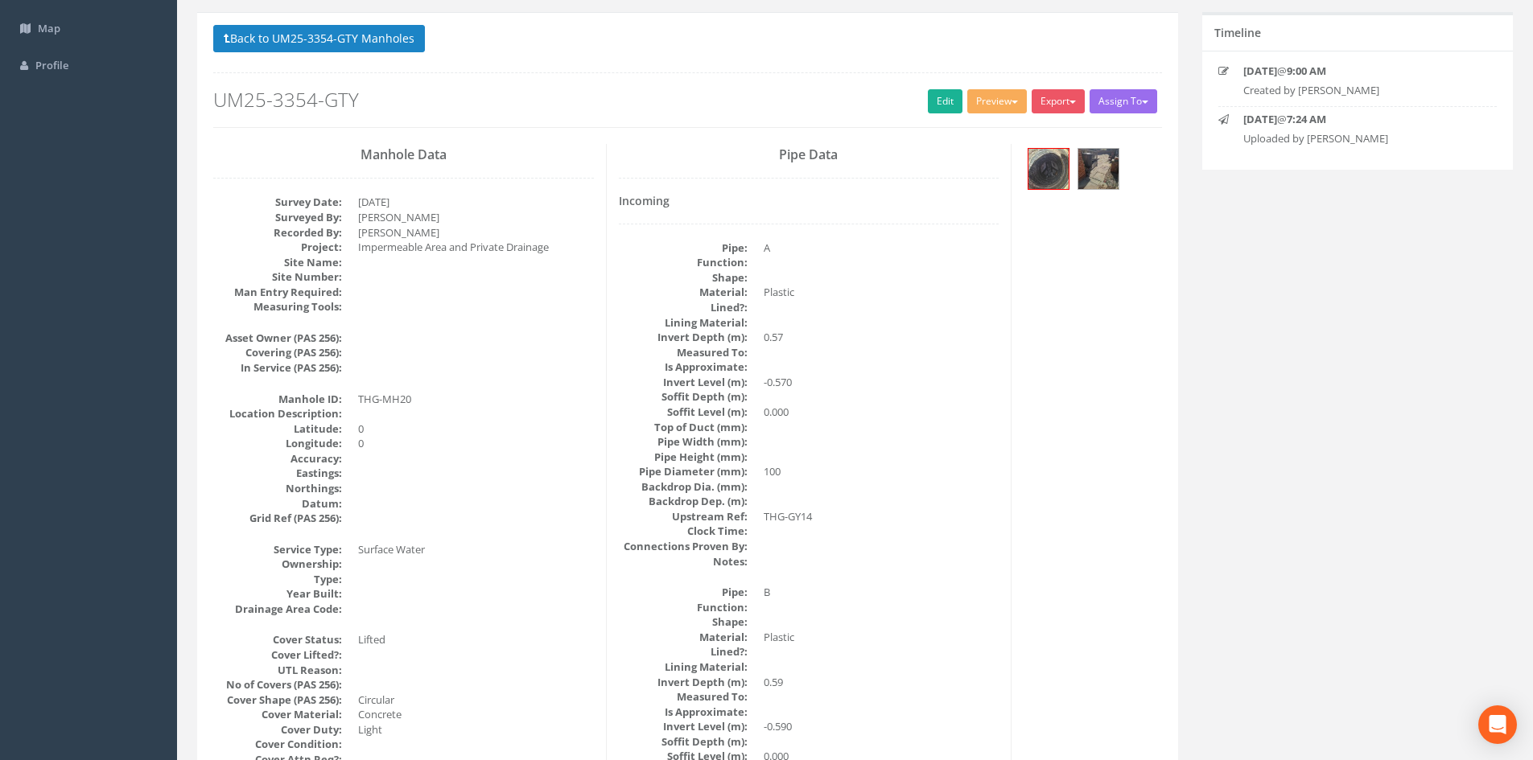
scroll to position [0, 0]
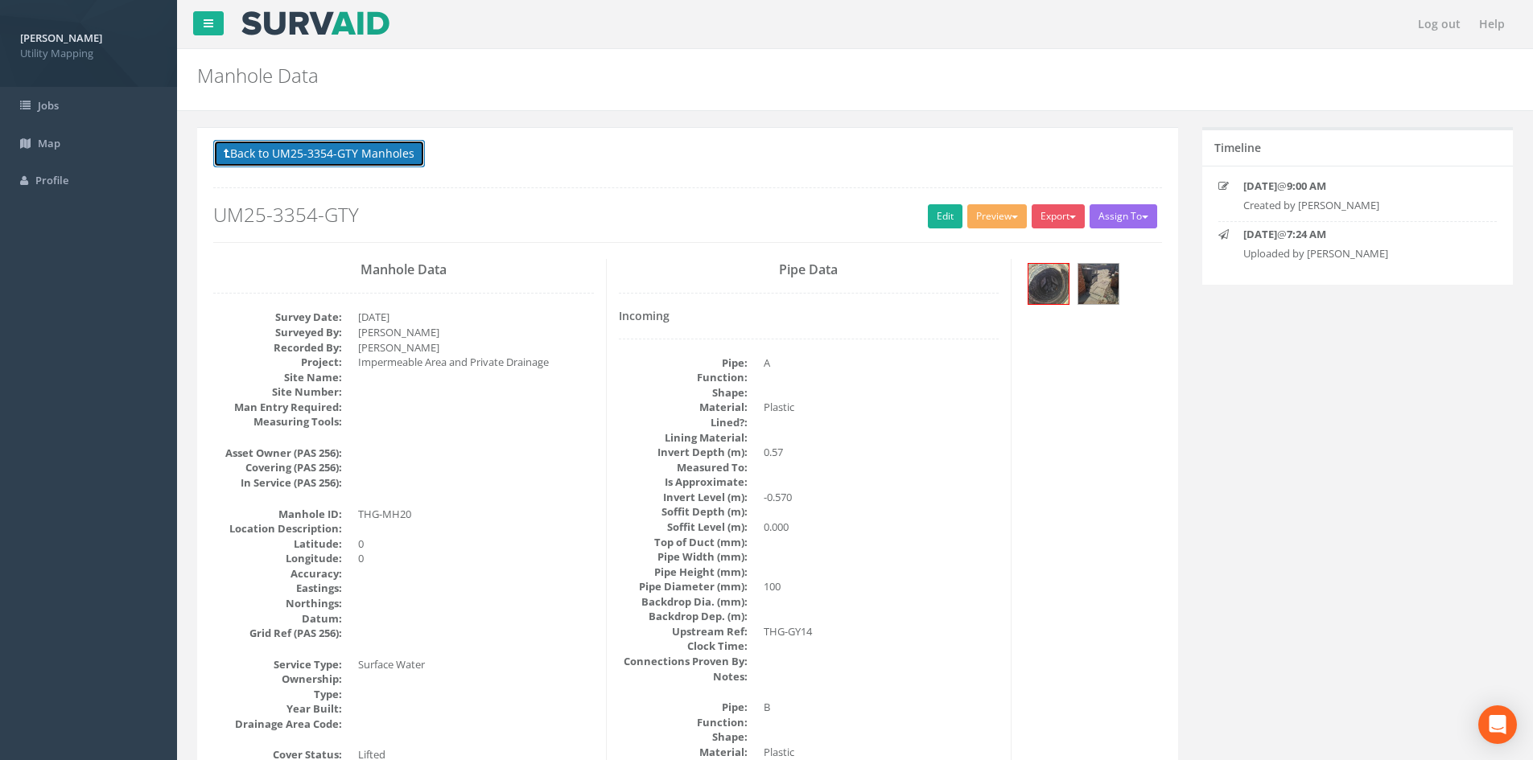
click at [380, 156] on button "Back to UM25-3354-GTY Manholes" at bounding box center [319, 153] width 212 height 27
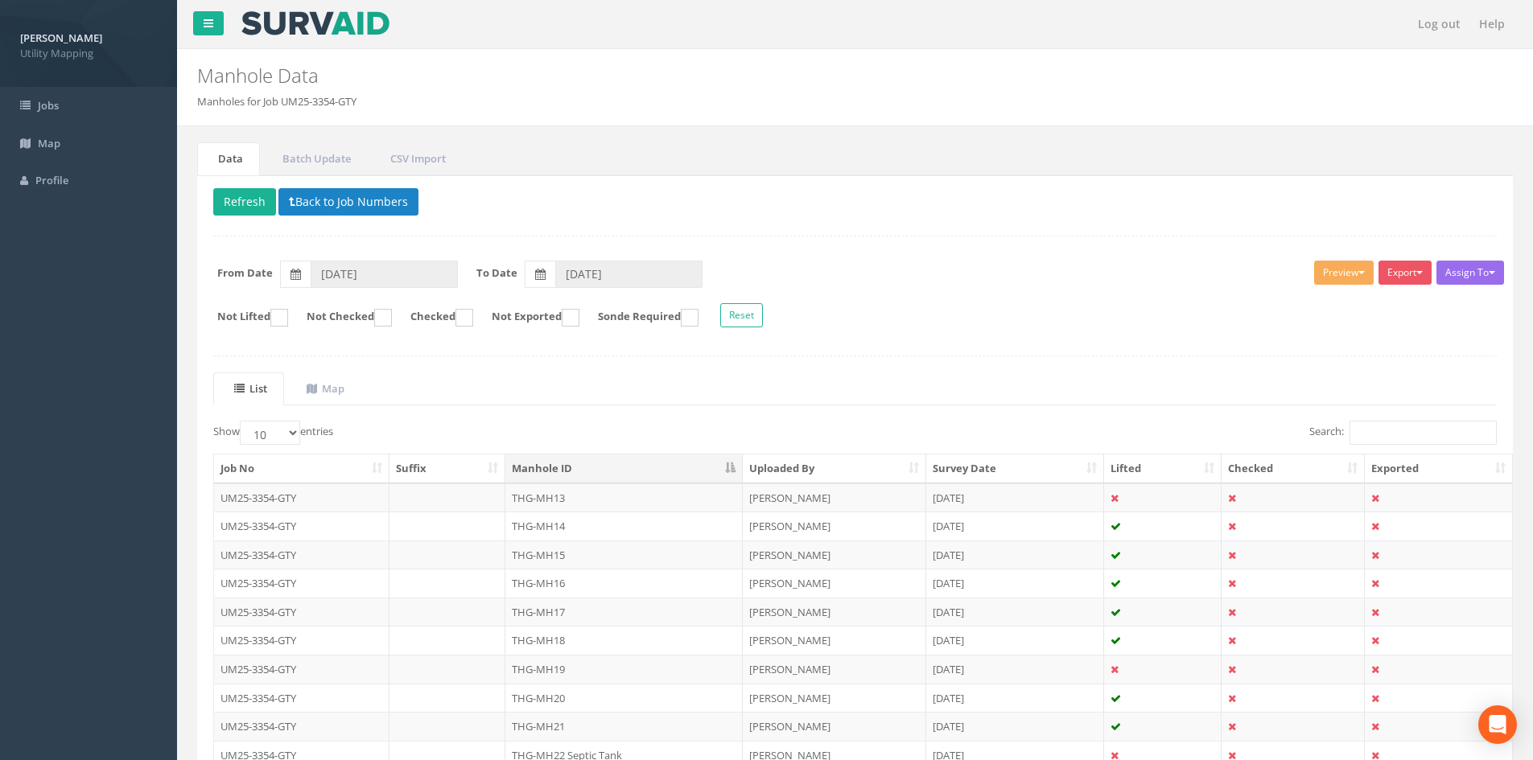
scroll to position [137, 0]
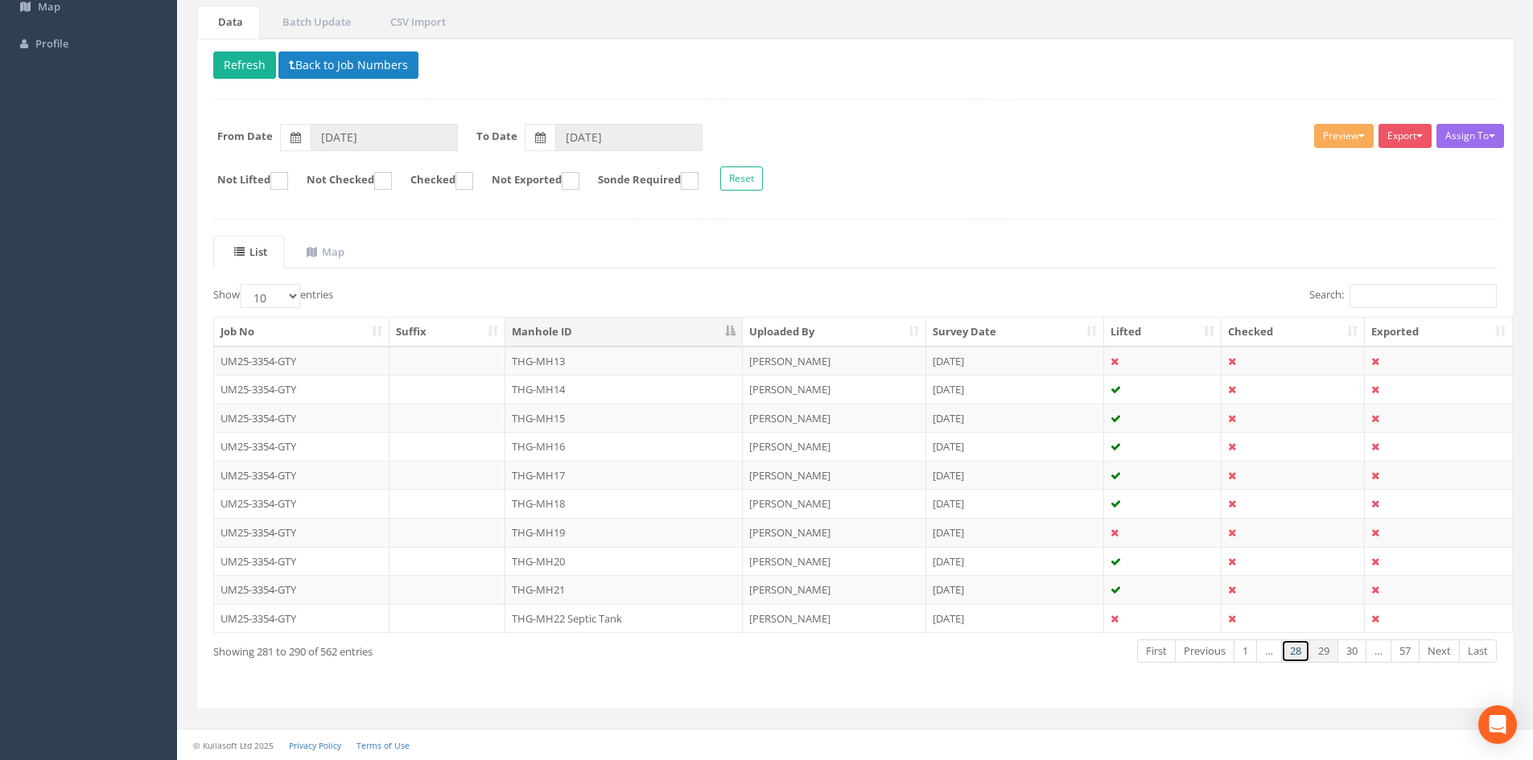
click at [1291, 649] on link "28" at bounding box center [1295, 651] width 29 height 23
click at [1291, 649] on link "27" at bounding box center [1295, 651] width 29 height 23
click at [1291, 649] on link "26" at bounding box center [1295, 651] width 29 height 23
click at [1291, 649] on link "25" at bounding box center [1295, 651] width 29 height 23
click at [1291, 649] on link "23" at bounding box center [1295, 651] width 29 height 23
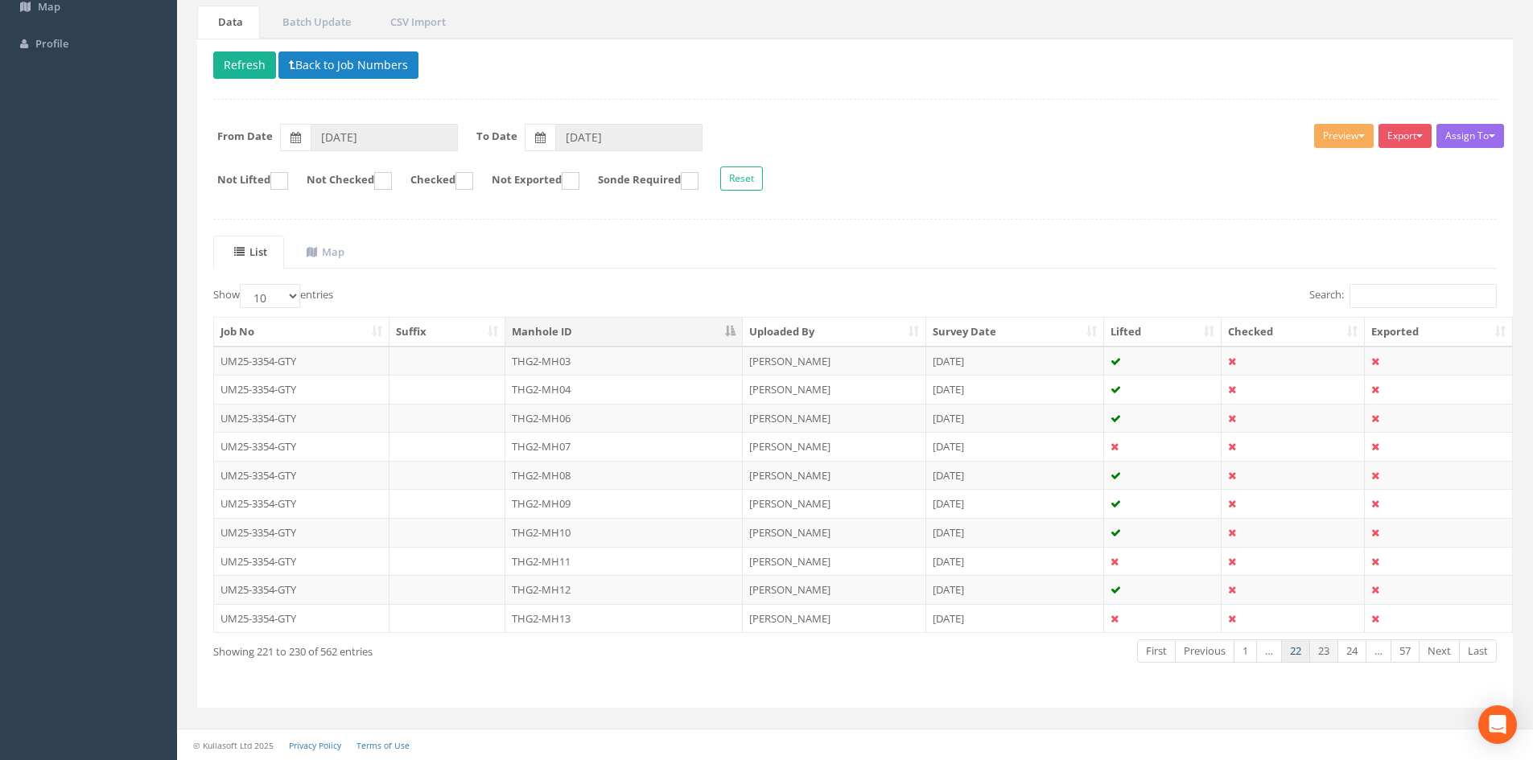
click at [1292, 649] on link "22" at bounding box center [1295, 651] width 29 height 23
click at [1292, 649] on link "21" at bounding box center [1295, 651] width 29 height 23
click at [1292, 649] on link "19" at bounding box center [1295, 651] width 29 height 23
click at [1292, 649] on link "18" at bounding box center [1295, 651] width 29 height 23
click at [1292, 649] on link "17" at bounding box center [1295, 651] width 29 height 23
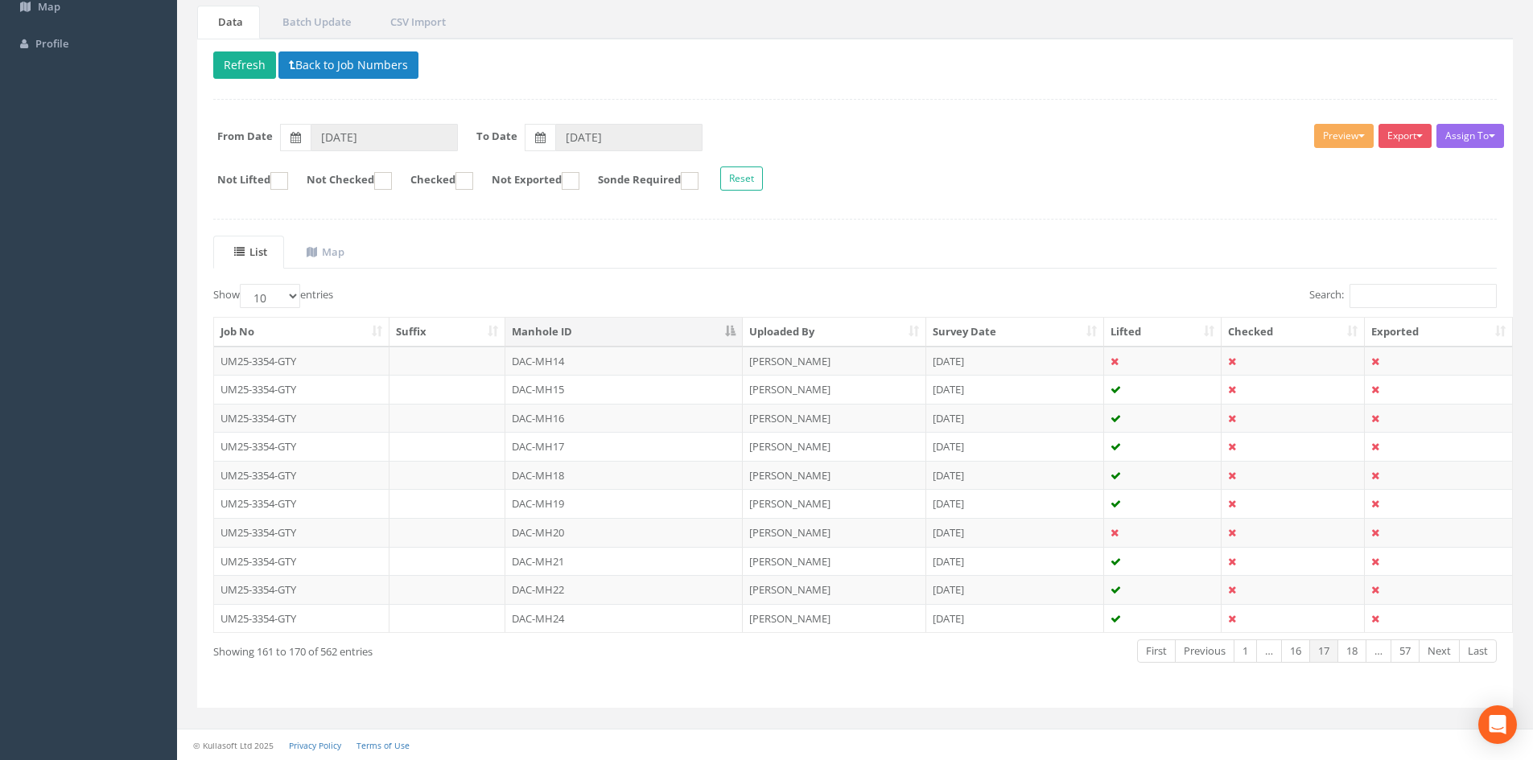
click at [1292, 649] on link "16" at bounding box center [1295, 651] width 29 height 23
click at [1292, 649] on link "14" at bounding box center [1295, 651] width 29 height 23
click at [1292, 649] on link "13" at bounding box center [1295, 651] width 29 height 23
click at [1292, 649] on link "11" at bounding box center [1295, 651] width 29 height 23
click at [1351, 654] on link "11" at bounding box center [1351, 651] width 29 height 23
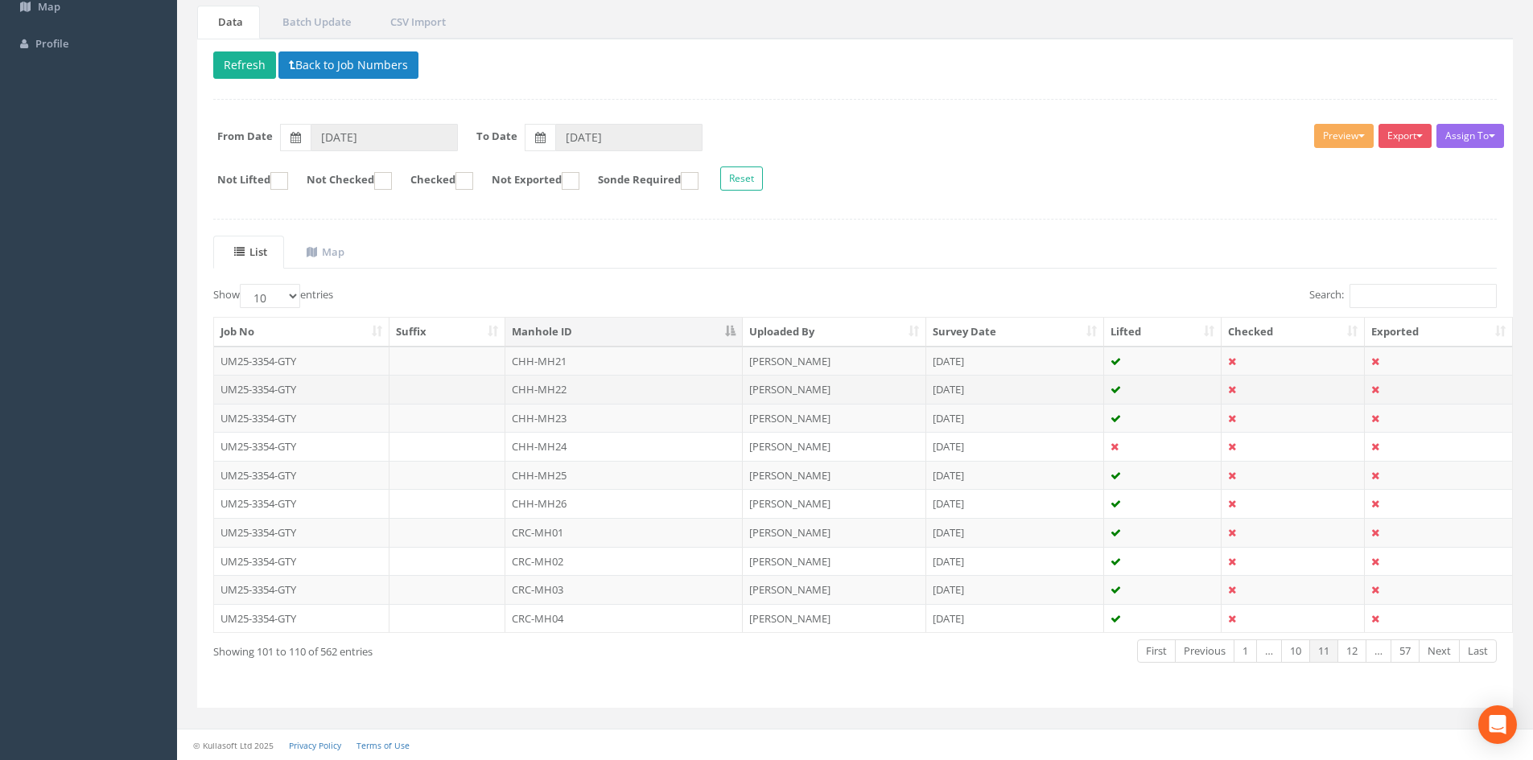
click at [593, 385] on td "CHH-MH22" at bounding box center [623, 389] width 237 height 29
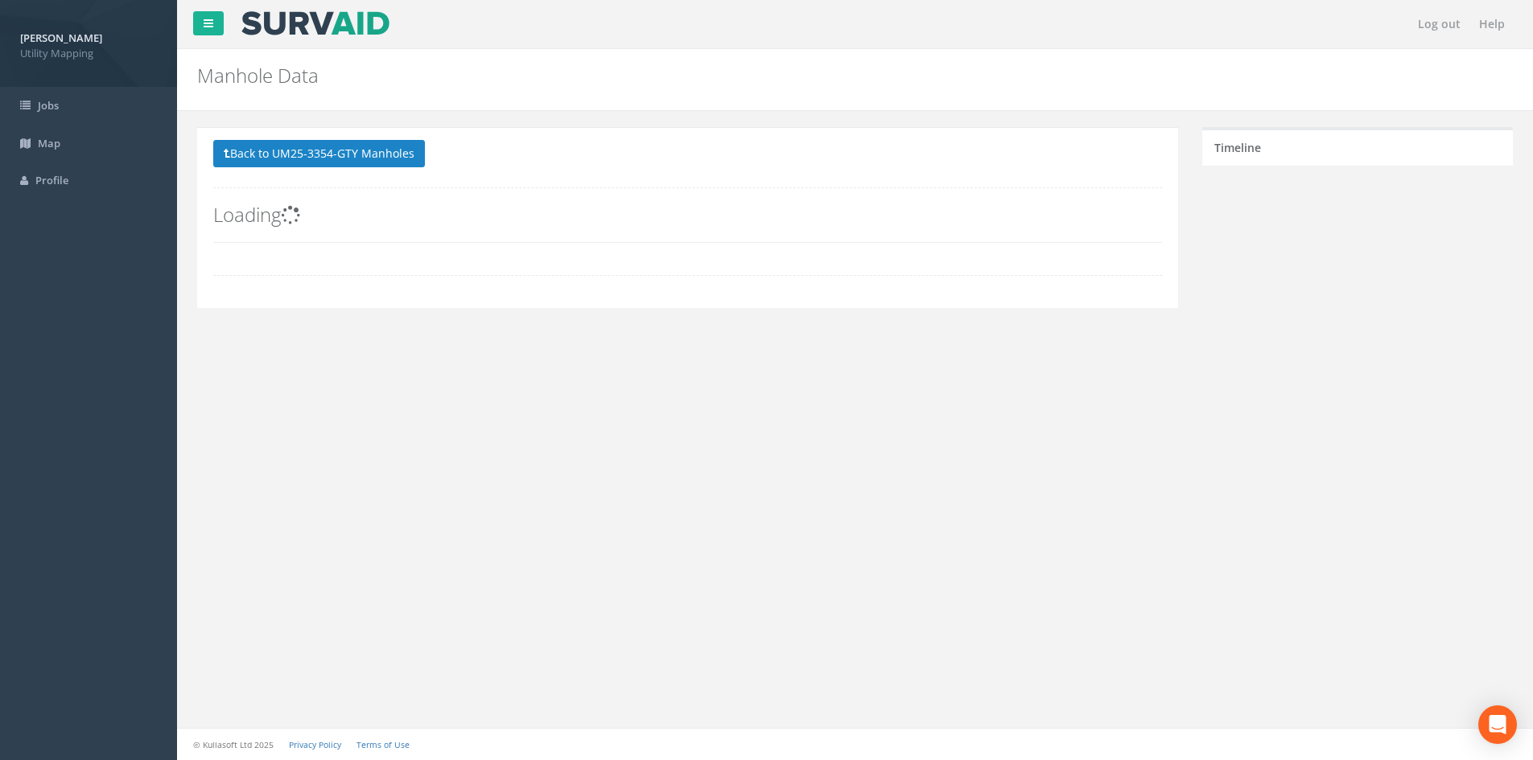
scroll to position [0, 0]
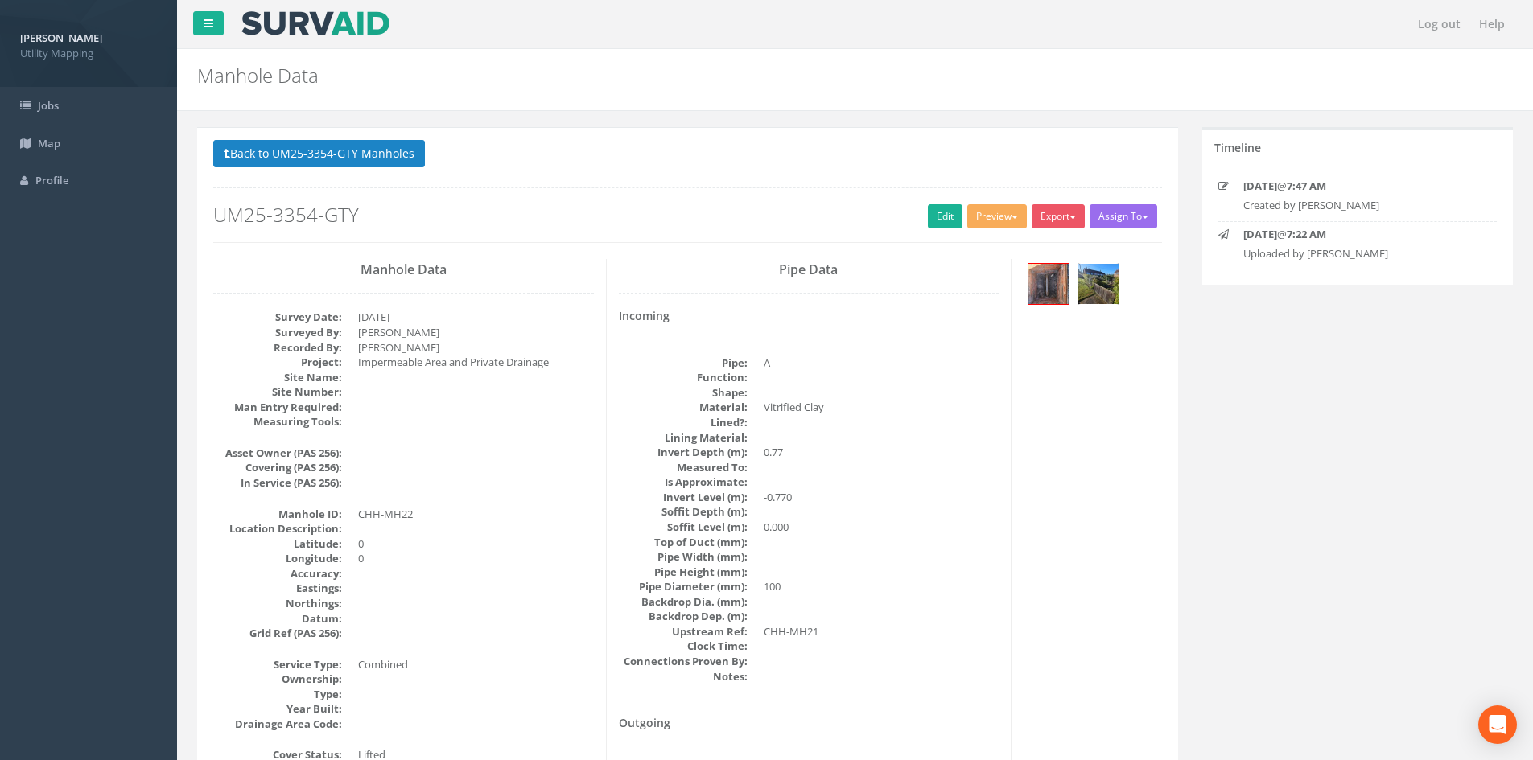
click at [1107, 301] on img at bounding box center [1098, 284] width 40 height 40
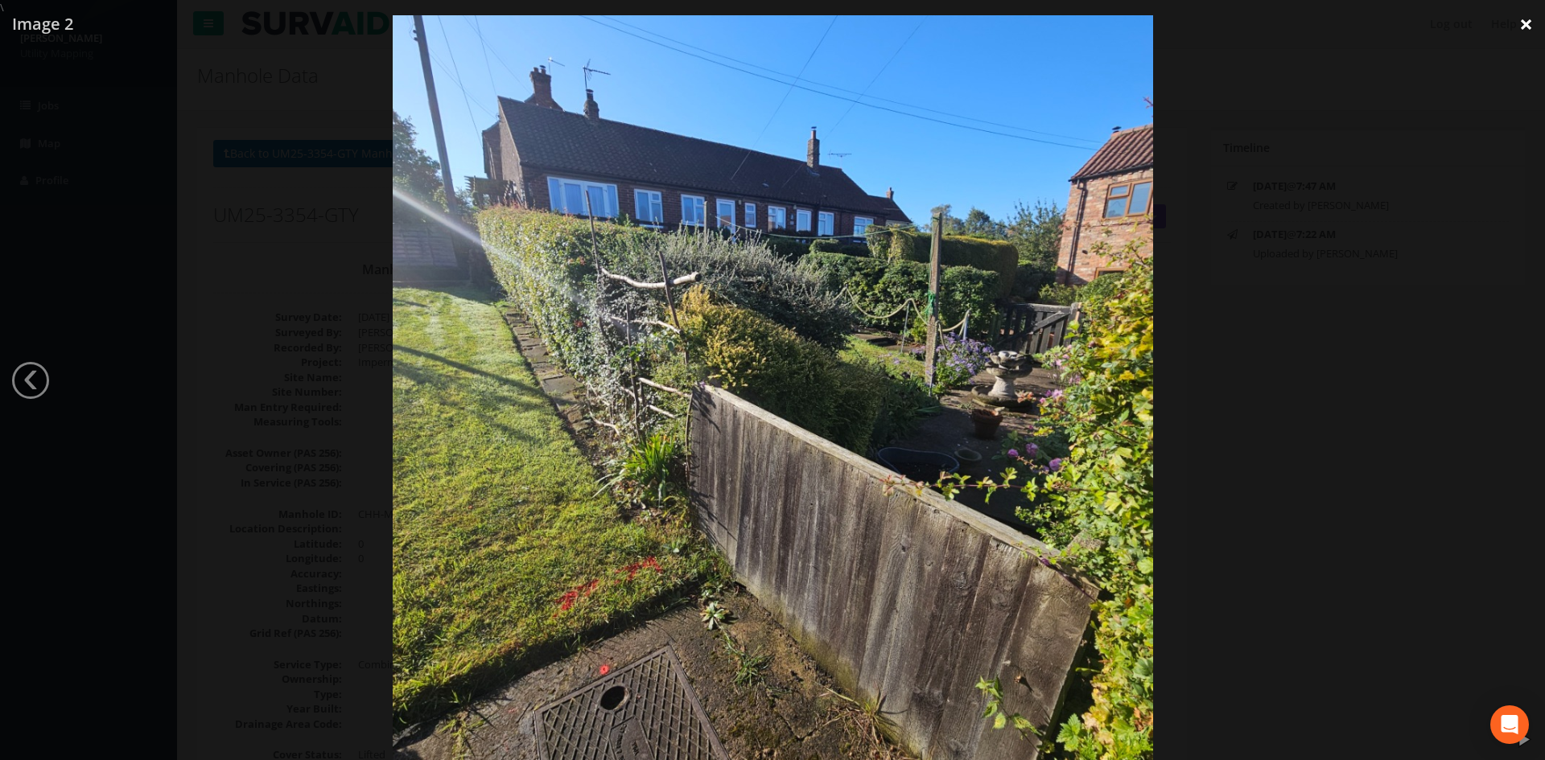
click at [1526, 16] on link "×" at bounding box center [1526, 24] width 38 height 48
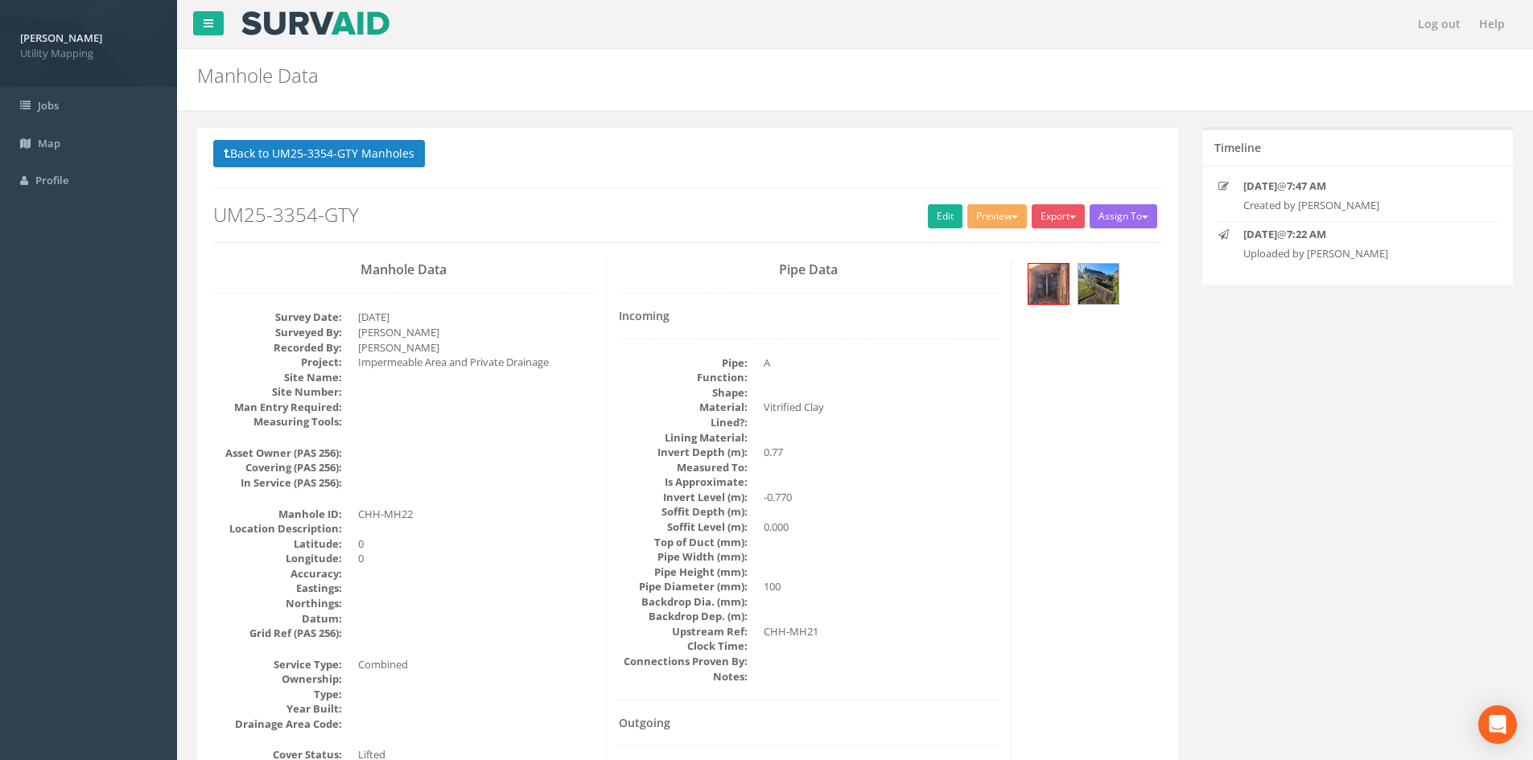
click at [356, 168] on p "Back to UM25-3354-GTY Manholes Back to Map" at bounding box center [687, 155] width 949 height 31
click at [383, 144] on button "Back to UM25-3354-GTY Manholes" at bounding box center [319, 153] width 212 height 27
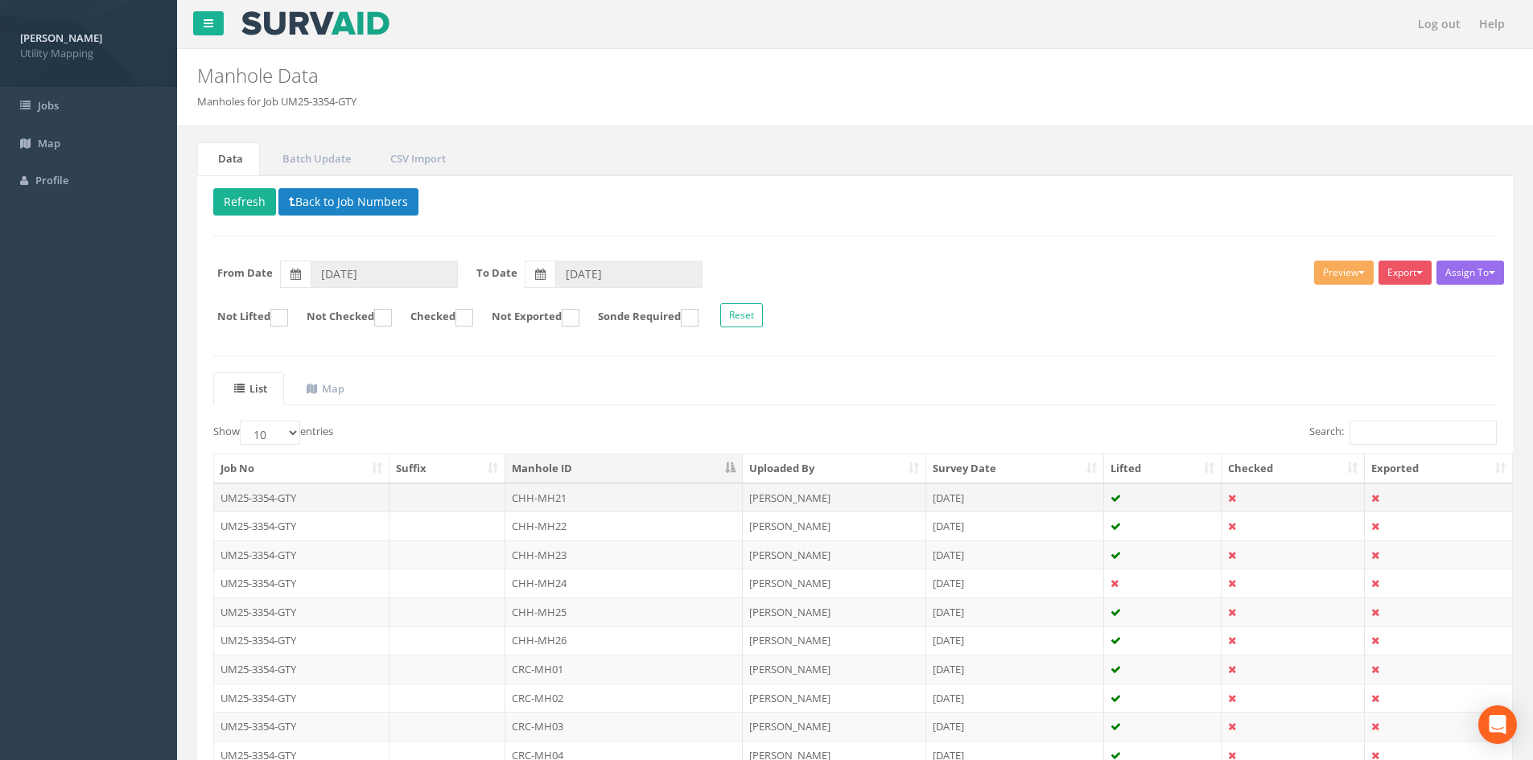
click at [565, 505] on td "CHH-MH21" at bounding box center [623, 498] width 237 height 29
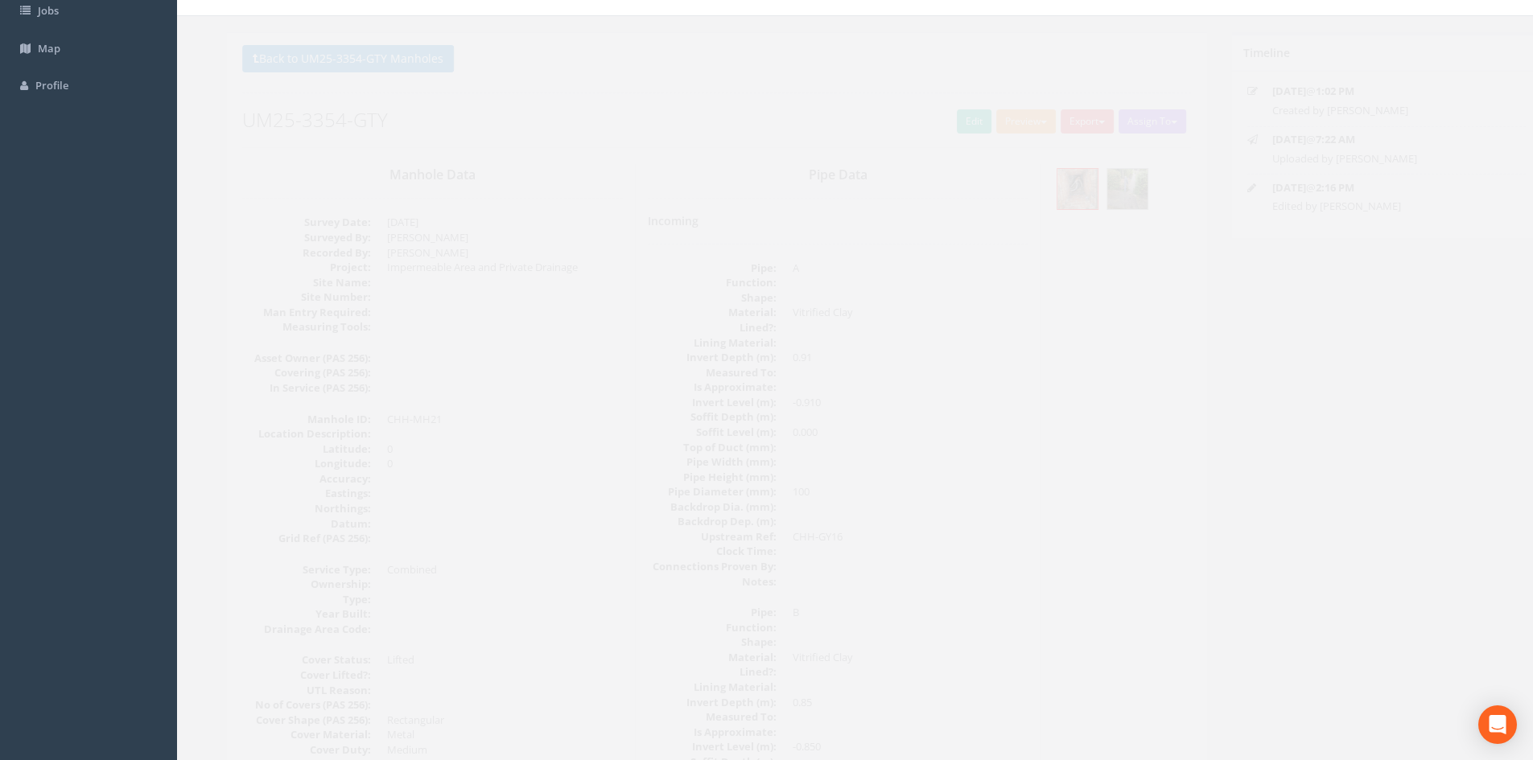
scroll to position [134, 0]
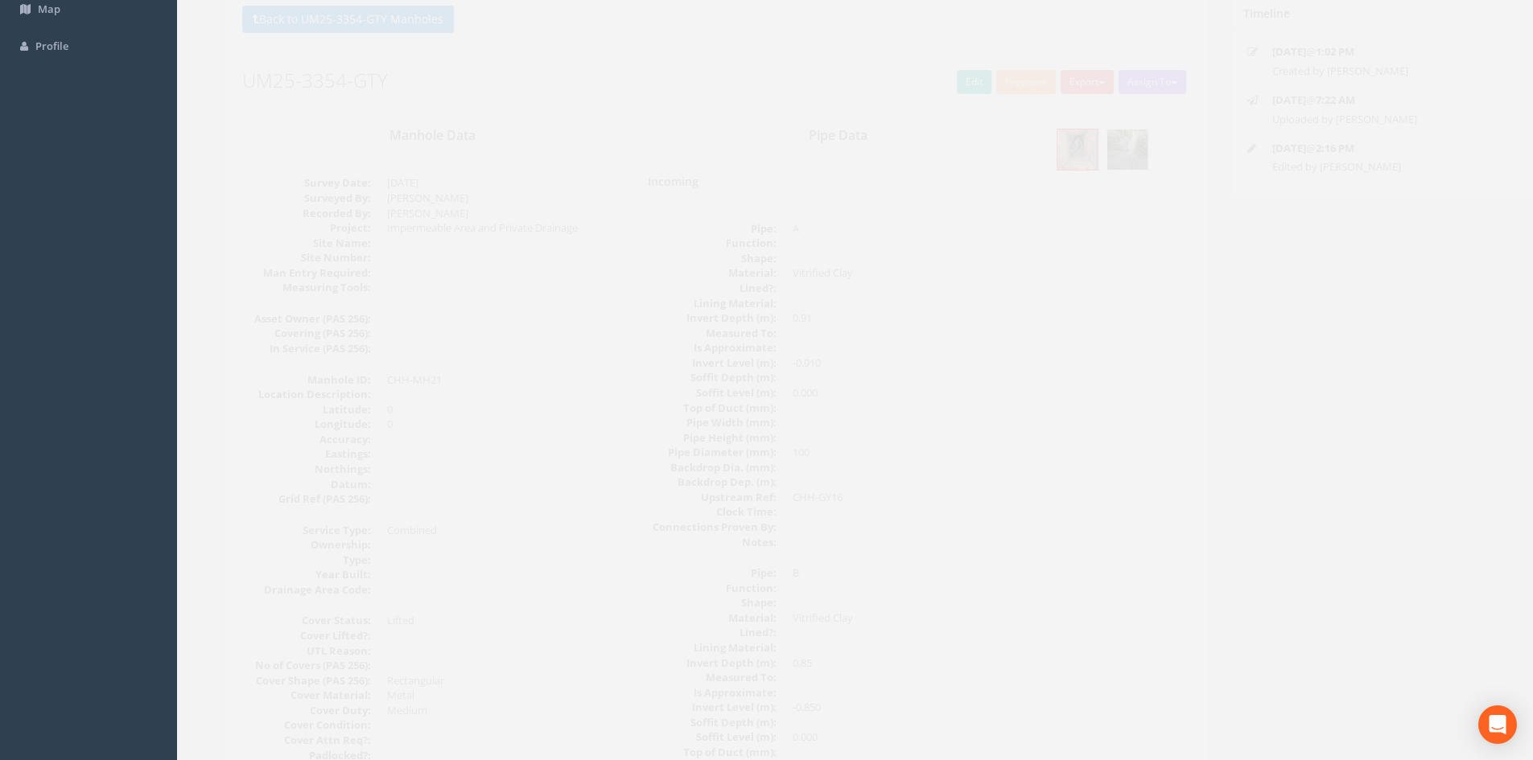
click at [1110, 138] on img at bounding box center [1098, 150] width 40 height 40
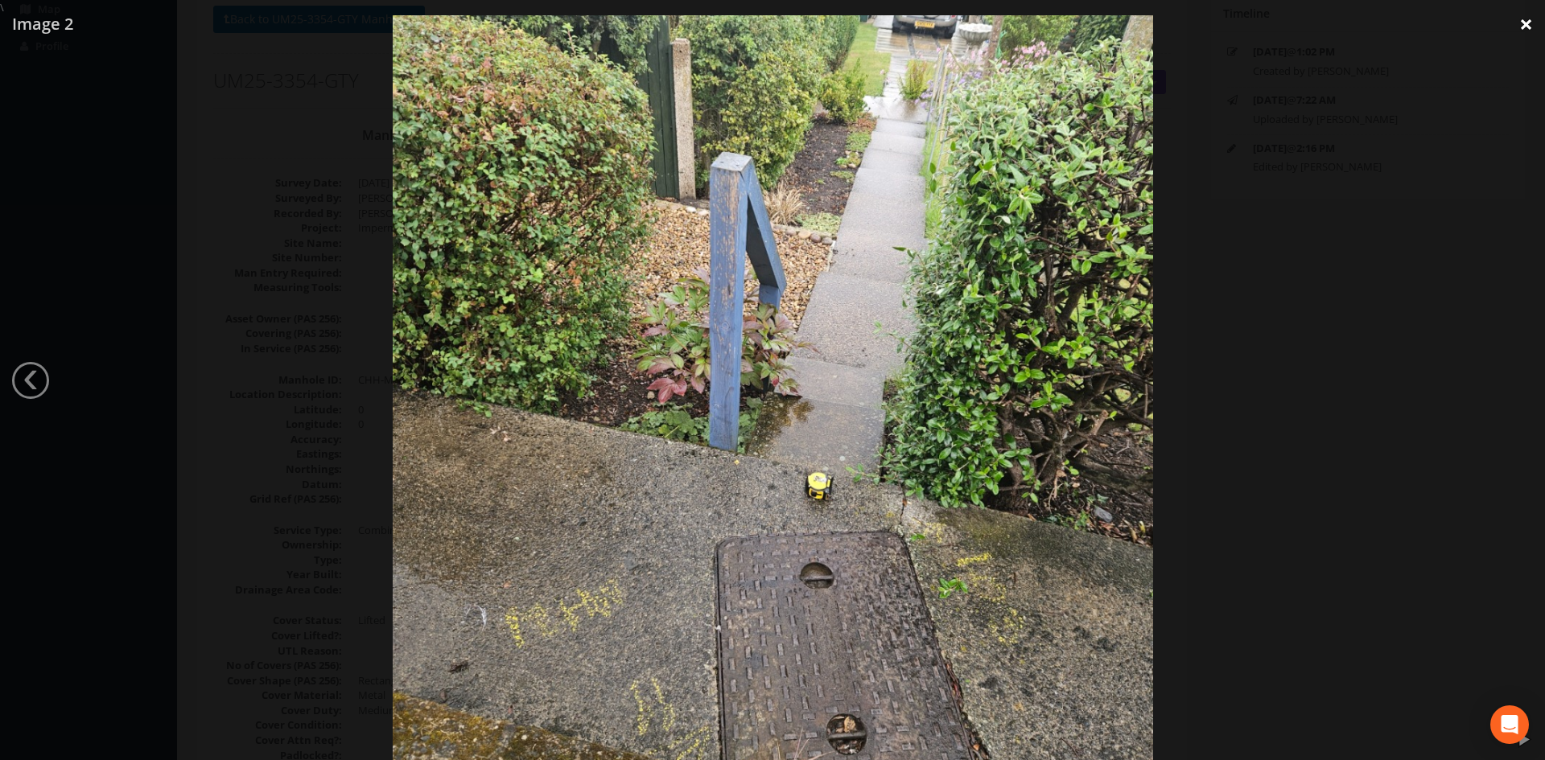
click at [1544, 30] on link "×" at bounding box center [1526, 24] width 38 height 48
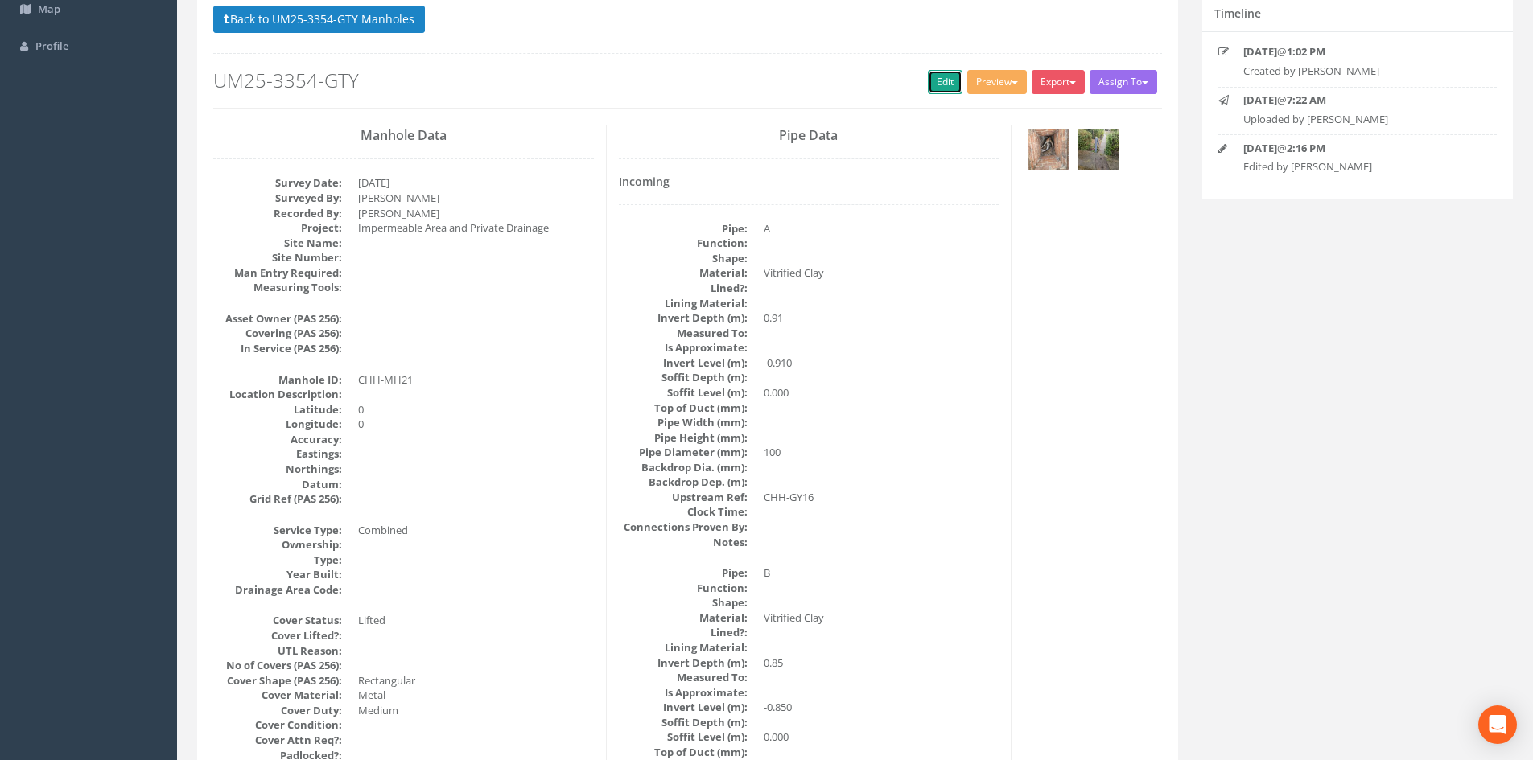
click at [951, 82] on link "Edit" at bounding box center [945, 82] width 35 height 24
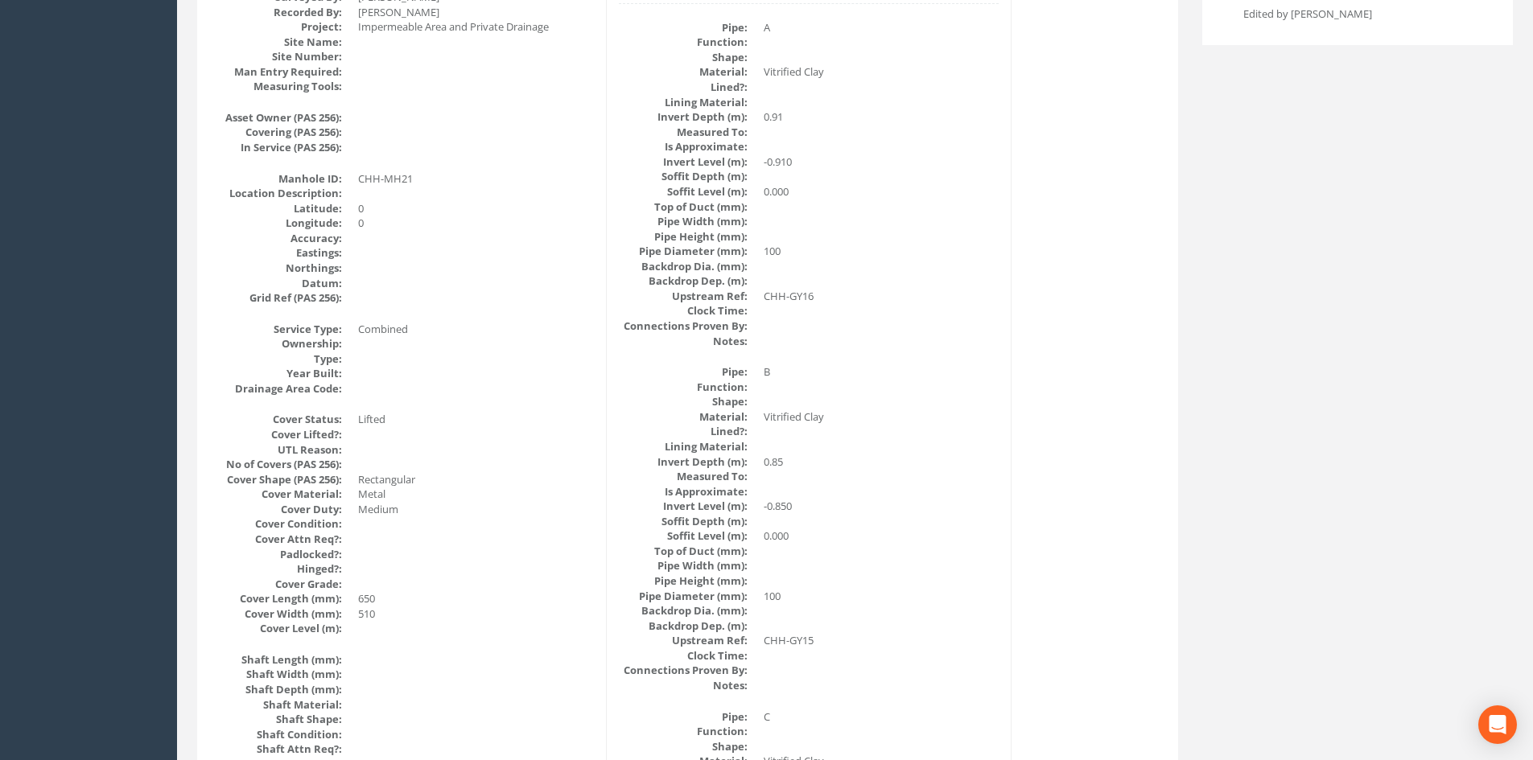
scroll to position [0, 0]
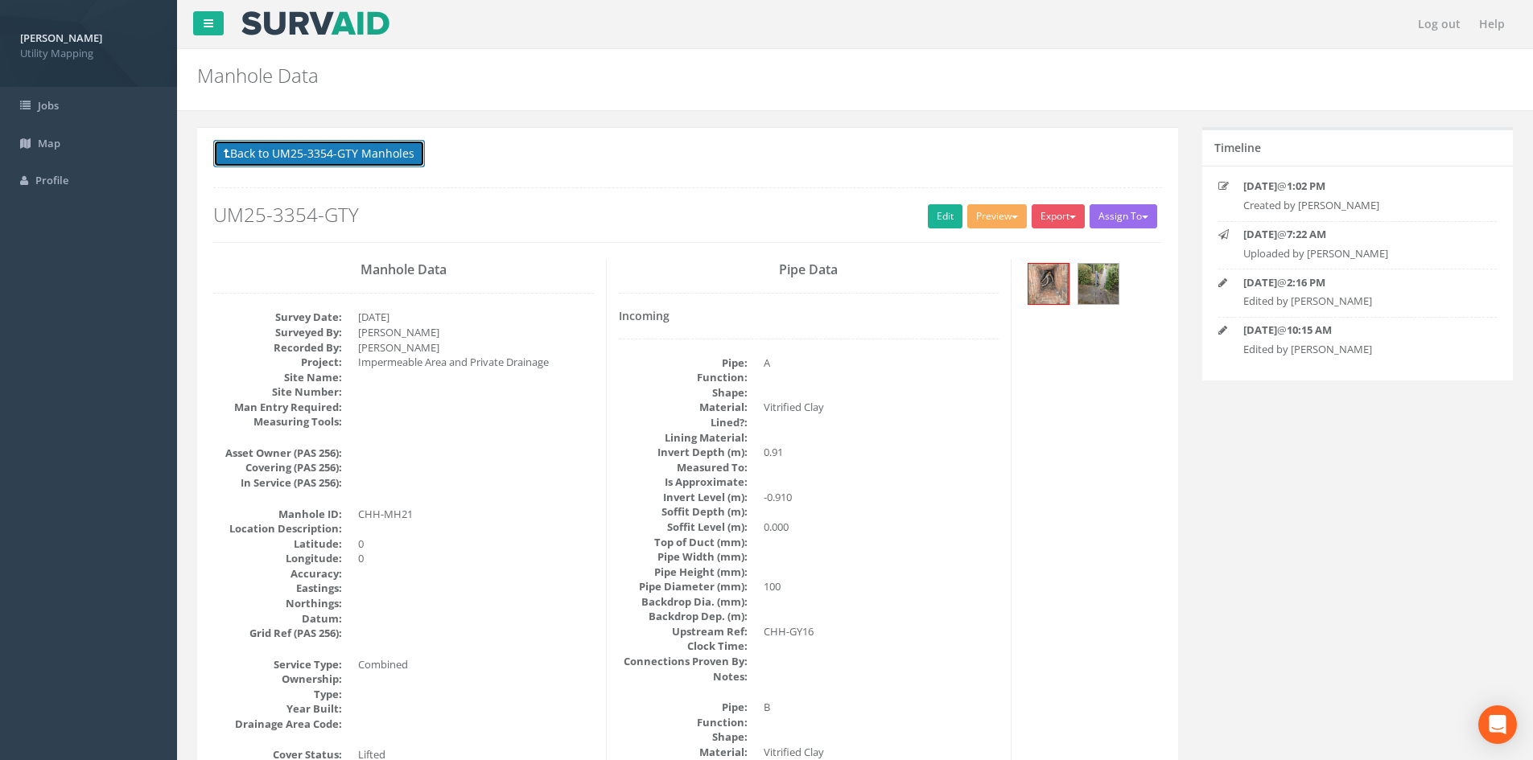
click at [364, 155] on button "Back to UM25-3354-GTY Manholes" at bounding box center [319, 153] width 212 height 27
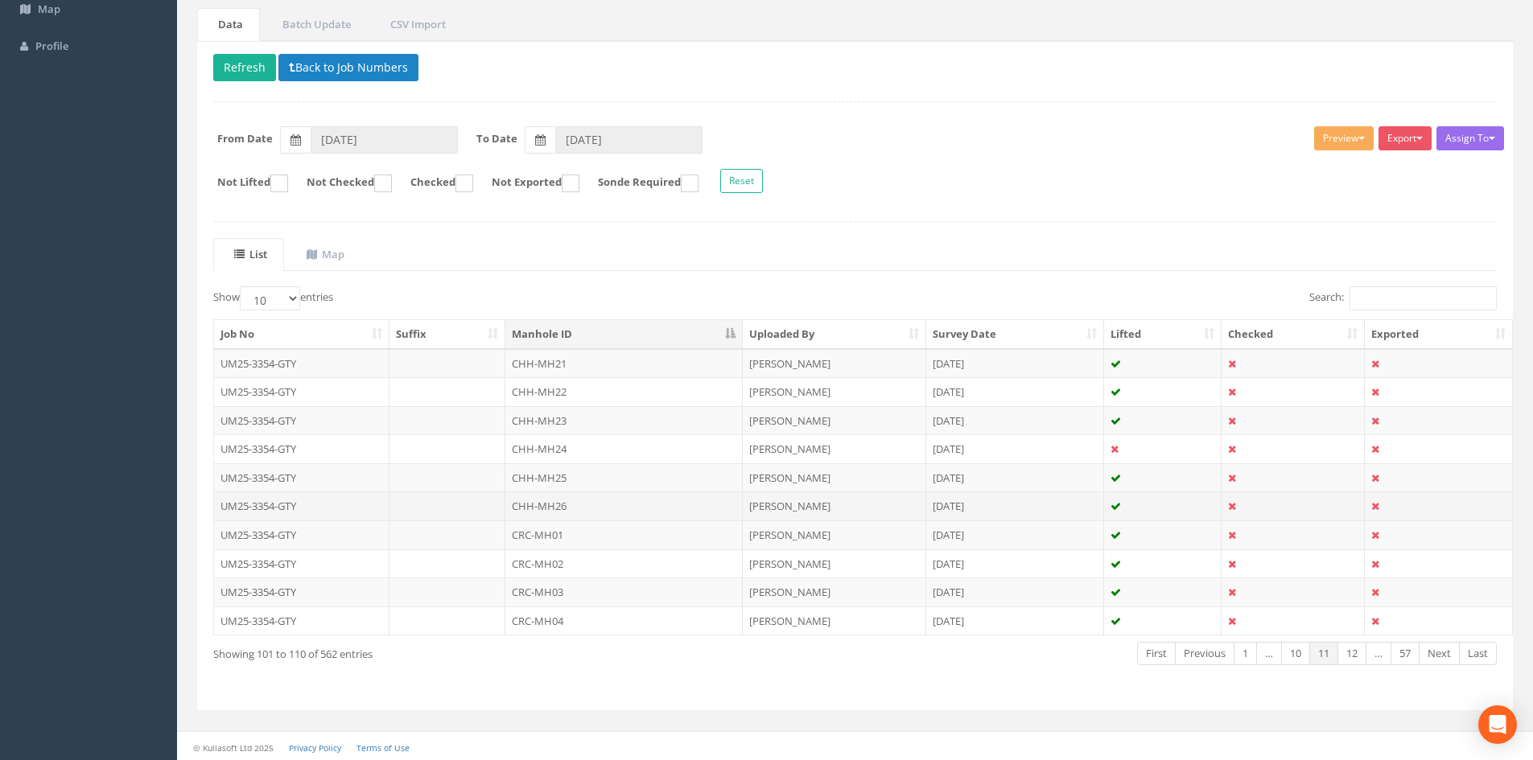
scroll to position [137, 0]
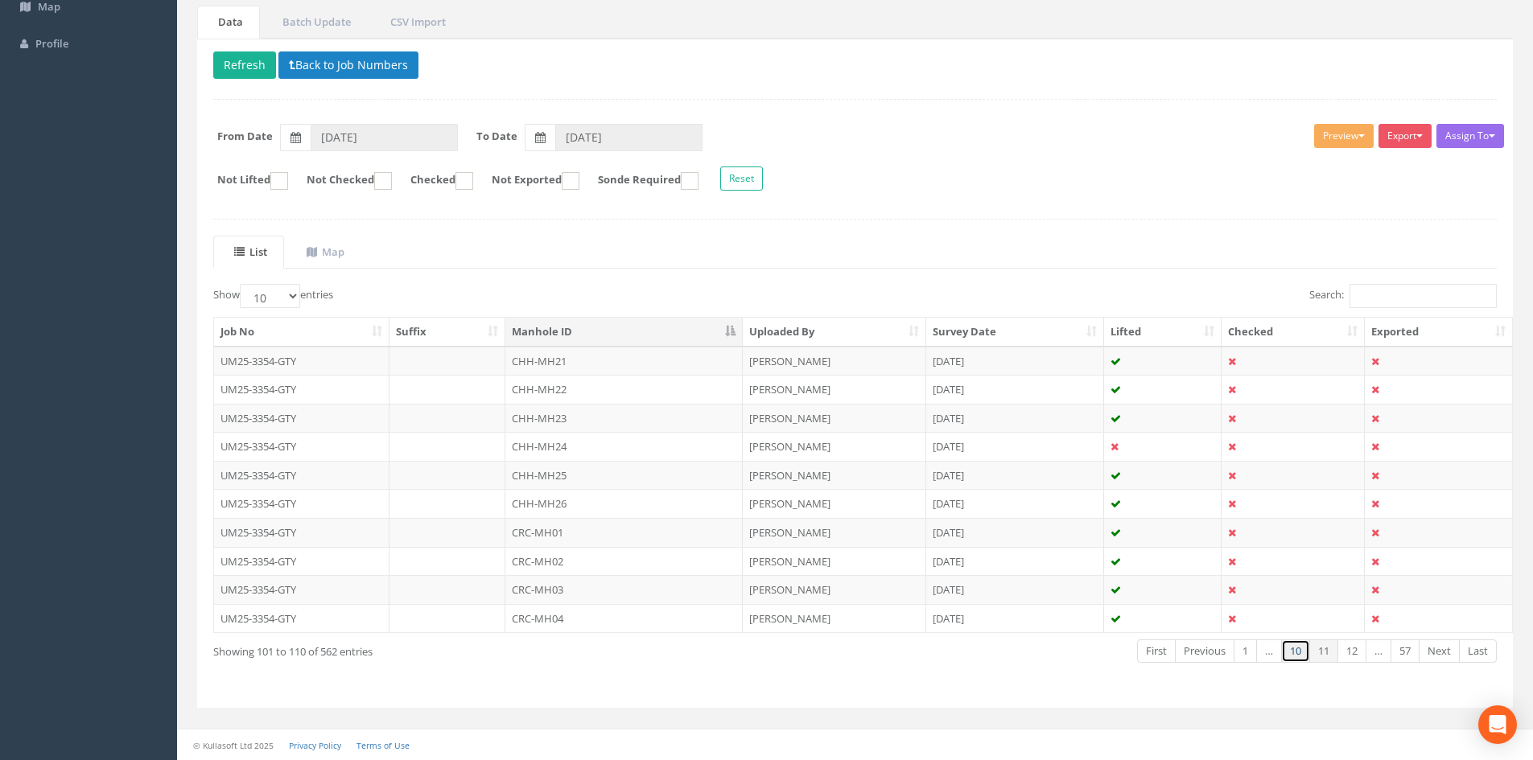
click at [1292, 654] on link "10" at bounding box center [1295, 651] width 29 height 23
click at [1342, 650] on link "11" at bounding box center [1351, 651] width 29 height 23
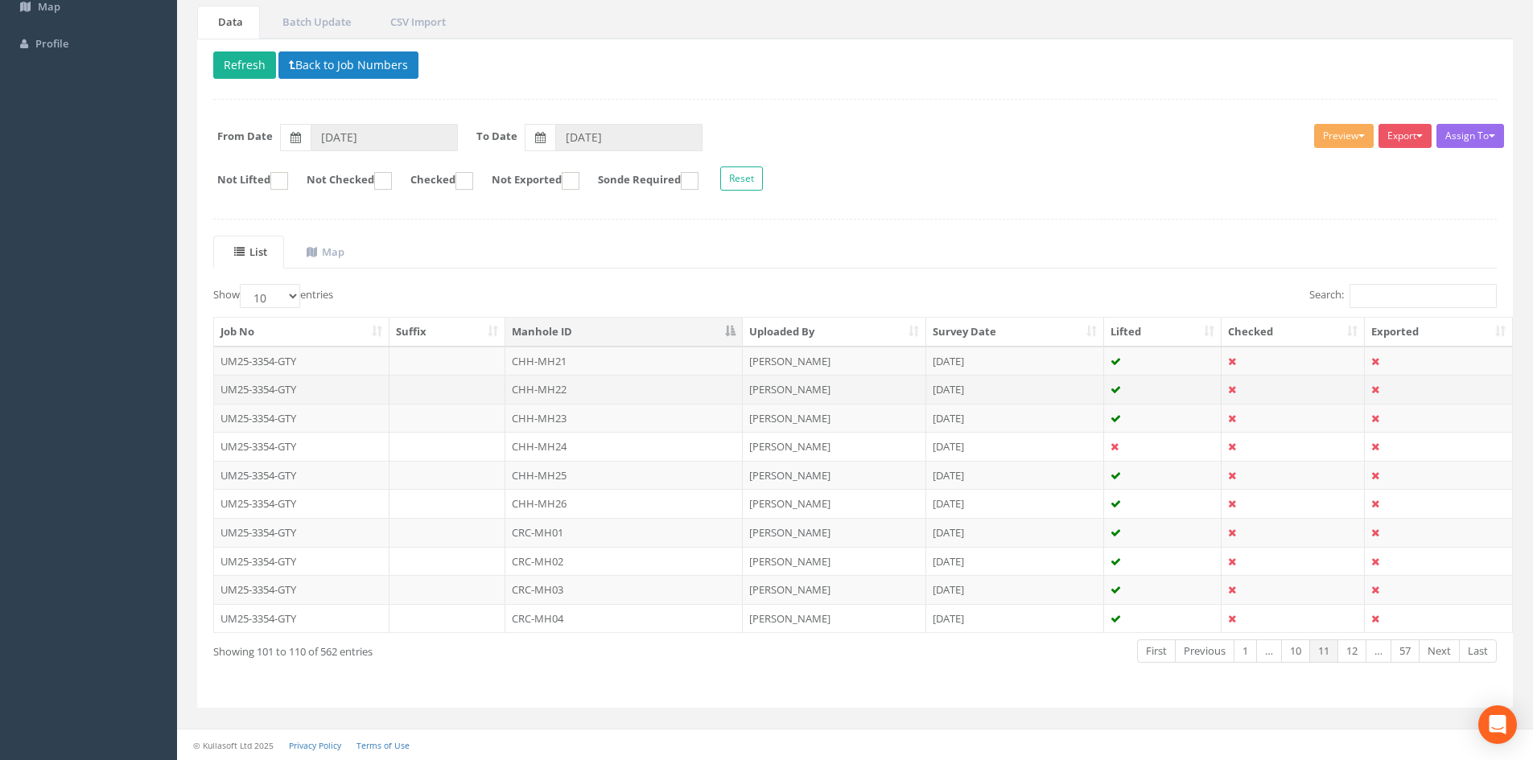
click at [570, 385] on td "CHH-MH22" at bounding box center [623, 389] width 237 height 29
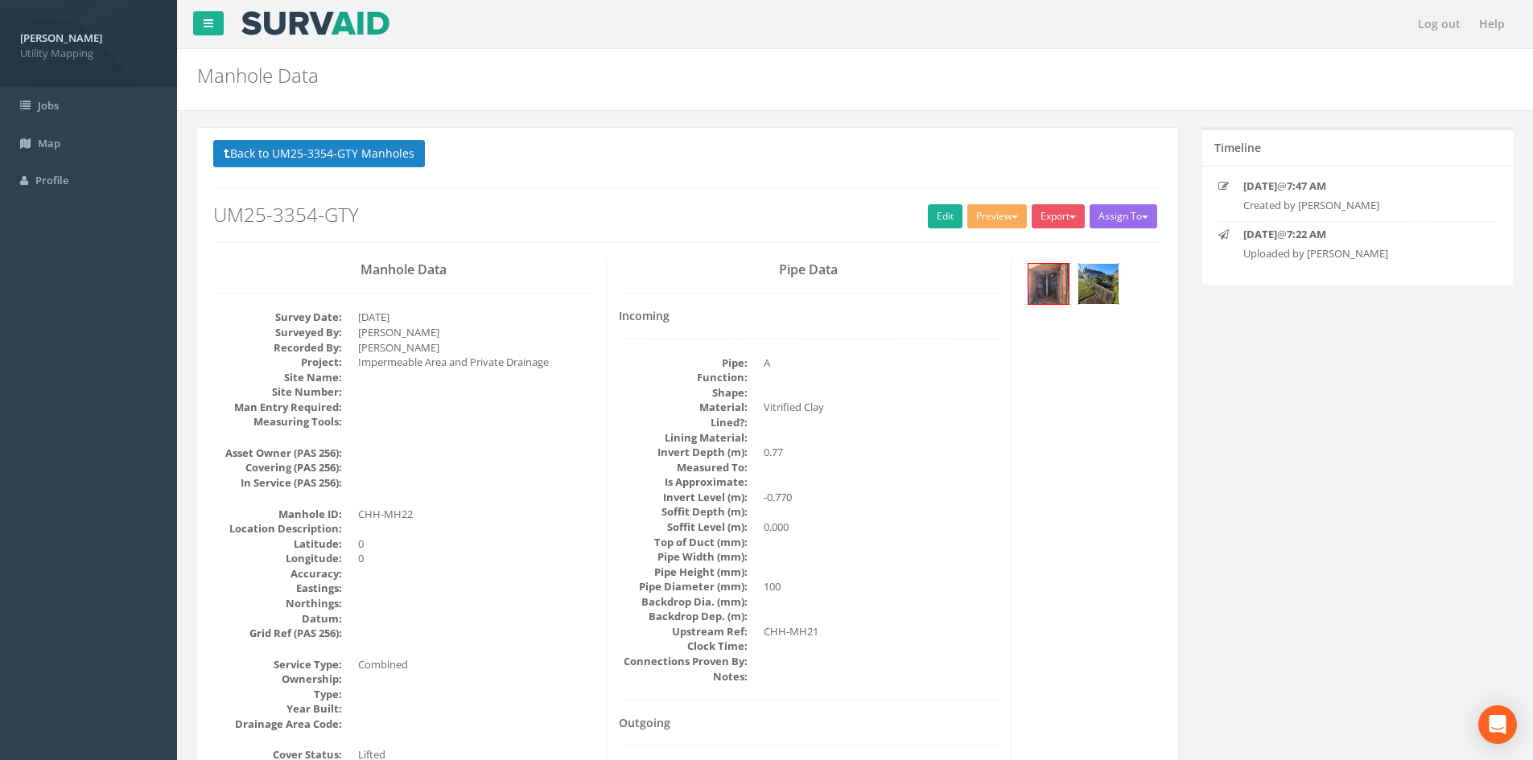
click at [1113, 296] on img at bounding box center [1098, 284] width 40 height 40
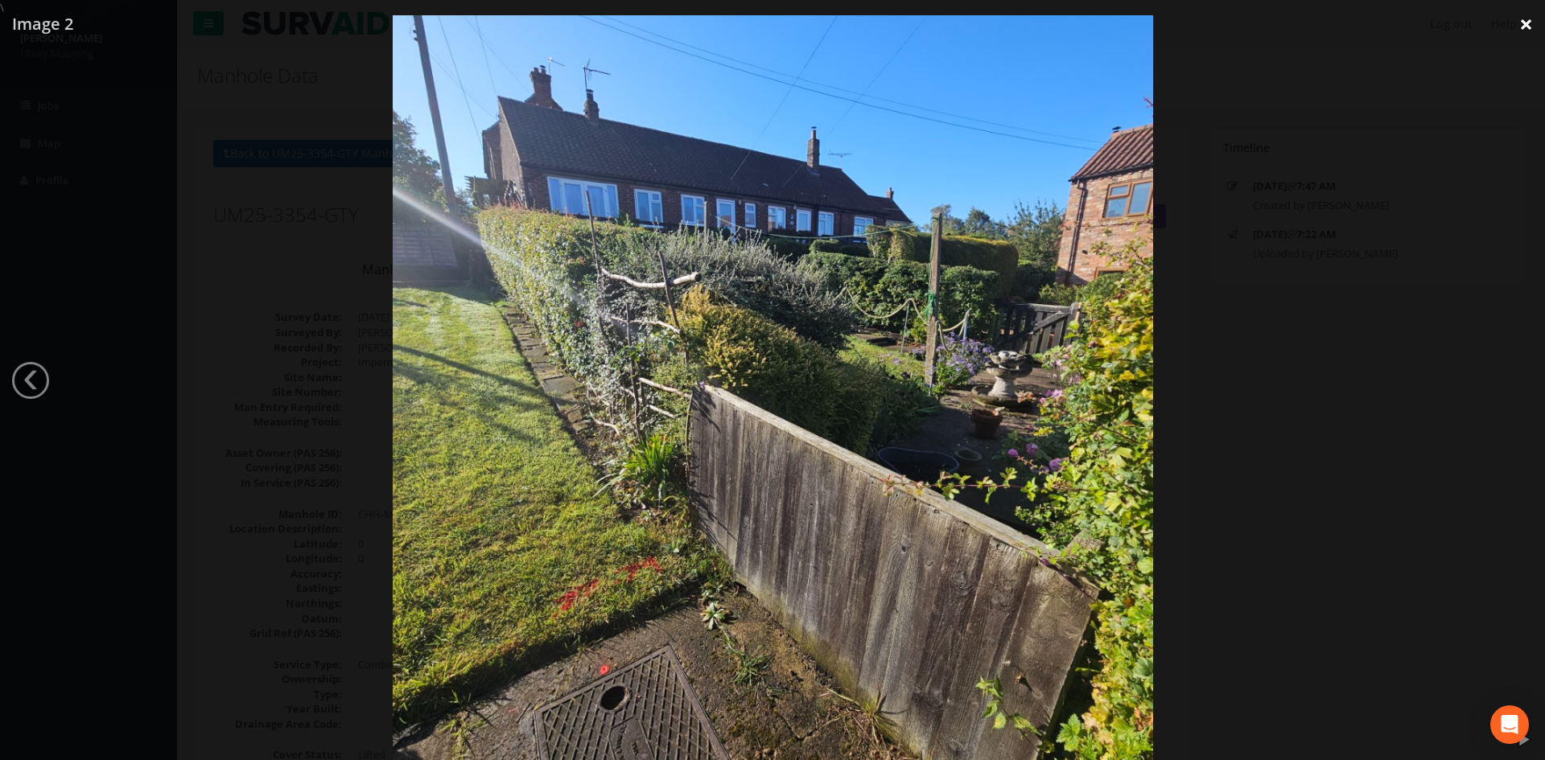
click at [1516, 27] on link "×" at bounding box center [1526, 24] width 38 height 48
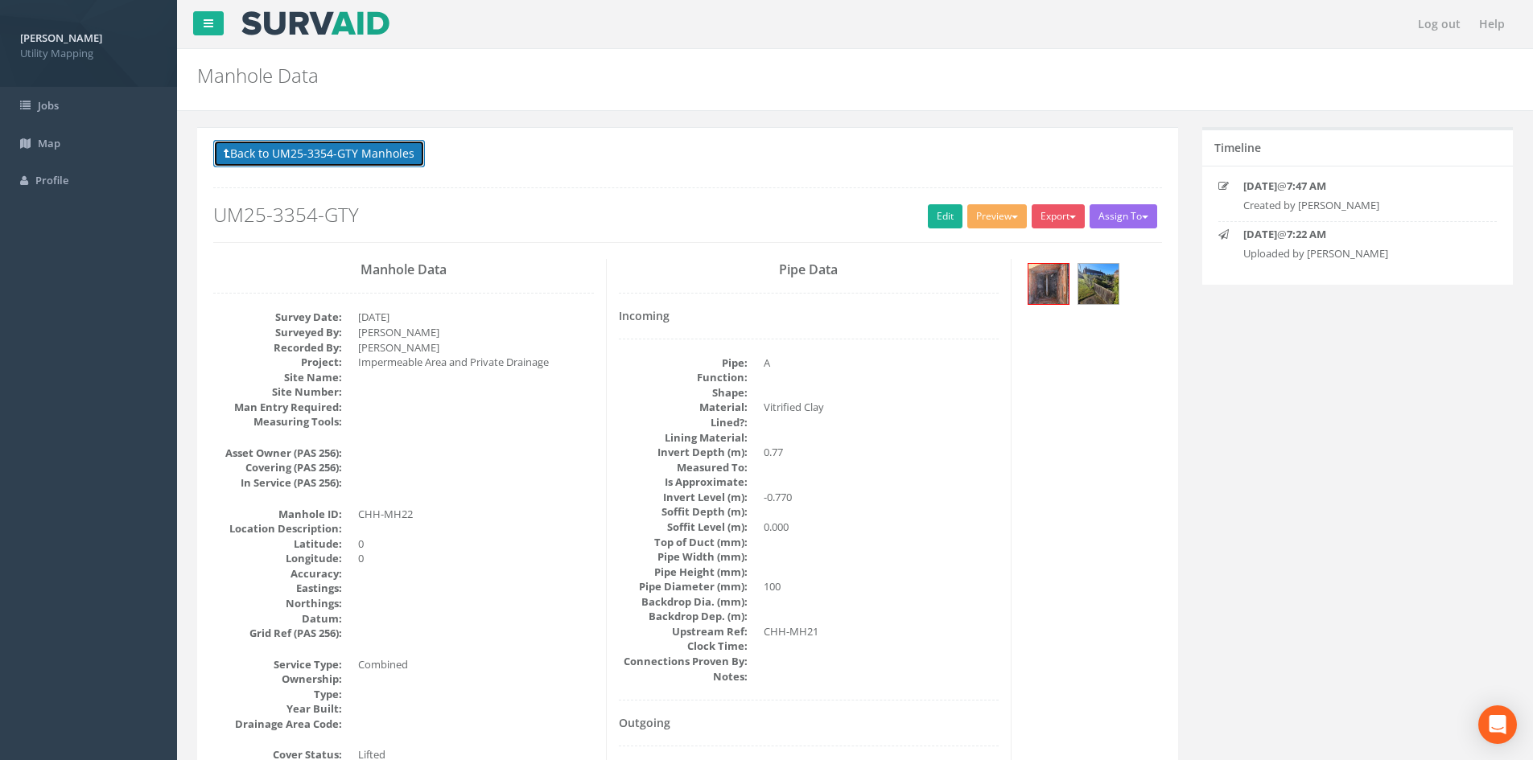
click at [340, 144] on button "Back to UM25-3354-GTY Manholes" at bounding box center [319, 153] width 212 height 27
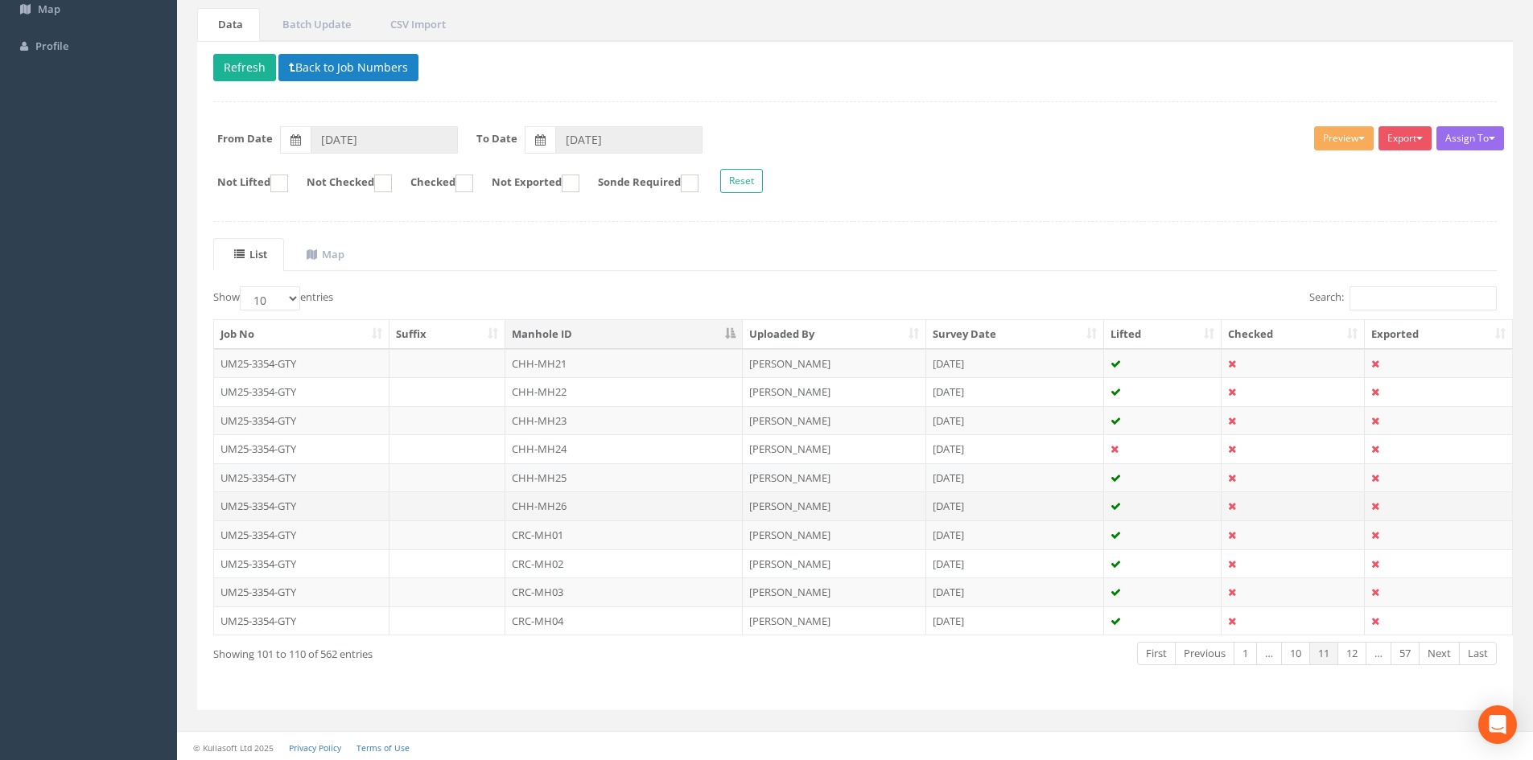
scroll to position [137, 0]
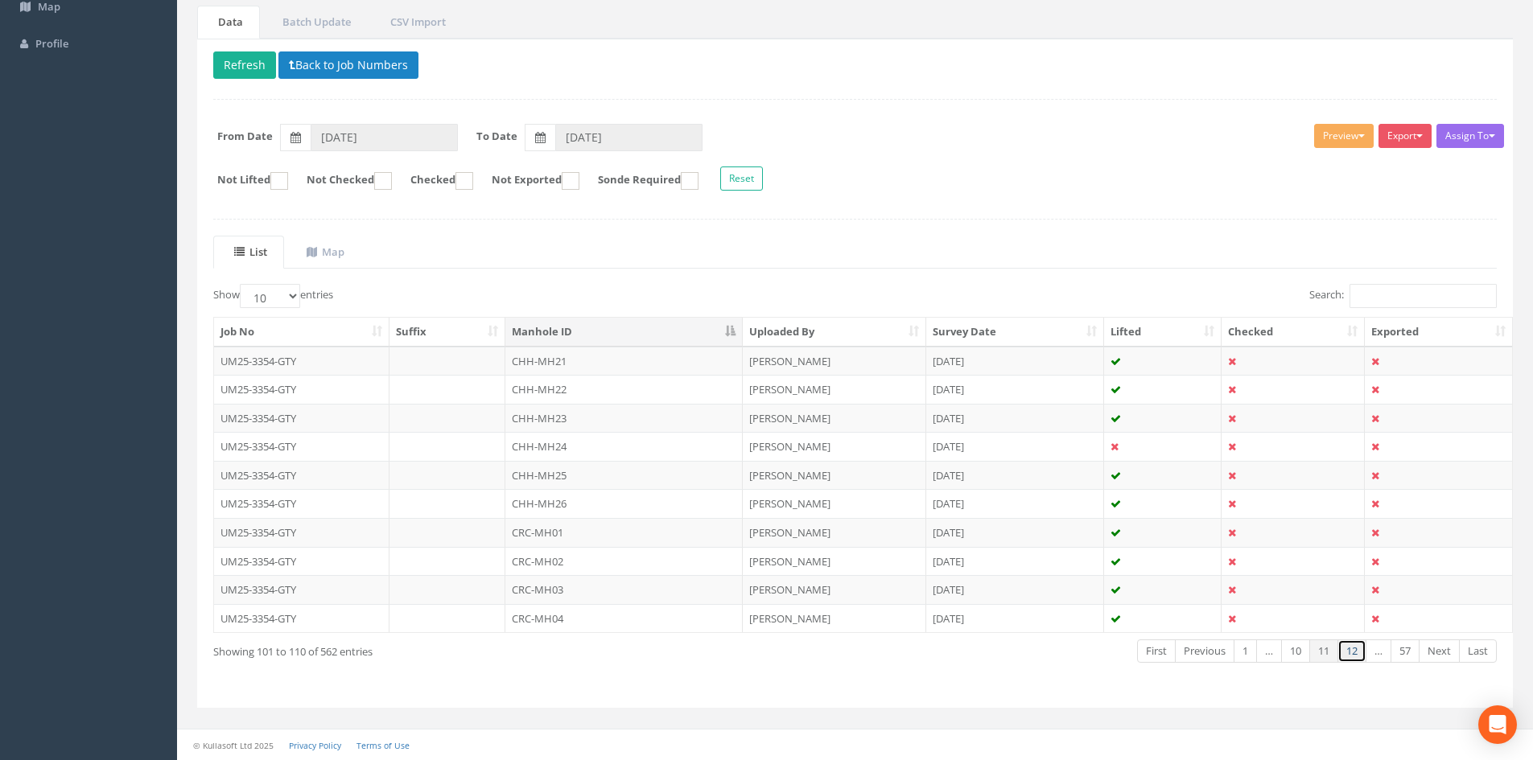
click at [1343, 653] on link "12" at bounding box center [1351, 651] width 29 height 23
click at [1343, 653] on link "13" at bounding box center [1351, 651] width 29 height 23
click at [1343, 653] on link "14" at bounding box center [1351, 651] width 29 height 23
click at [1343, 653] on link "15" at bounding box center [1351, 651] width 29 height 23
click at [1343, 653] on link "16" at bounding box center [1351, 651] width 29 height 23
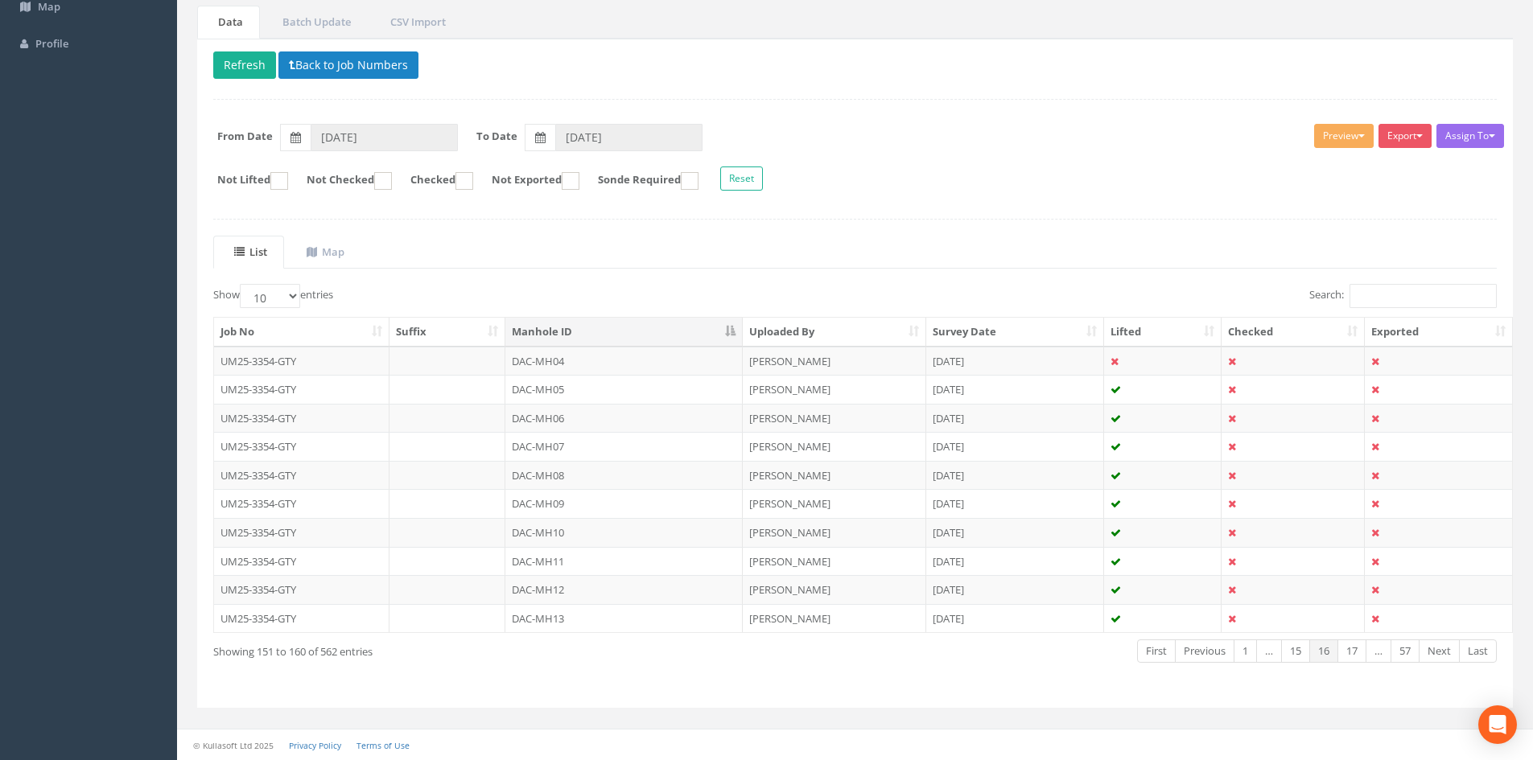
click at [1343, 653] on link "17" at bounding box center [1351, 651] width 29 height 23
click at [1343, 653] on link "19" at bounding box center [1351, 651] width 29 height 23
click at [1343, 653] on link "20" at bounding box center [1351, 651] width 29 height 23
click at [1343, 653] on link "22" at bounding box center [1351, 651] width 29 height 23
click at [1343, 653] on link "23" at bounding box center [1351, 651] width 29 height 23
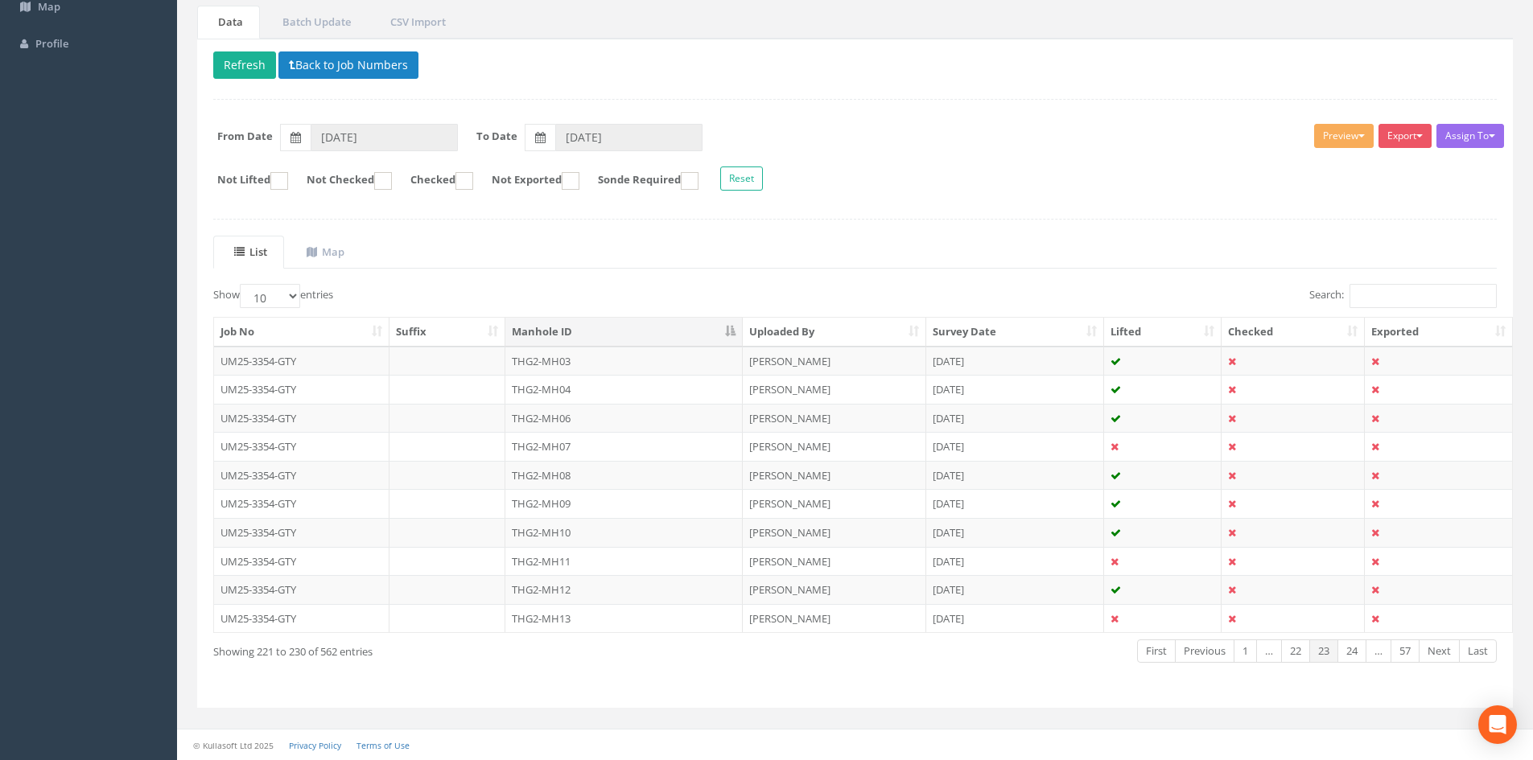
click at [1343, 653] on link "24" at bounding box center [1351, 651] width 29 height 23
click at [1343, 653] on link "25" at bounding box center [1351, 651] width 29 height 23
click at [1343, 653] on link "26" at bounding box center [1351, 651] width 29 height 23
click at [1343, 653] on link "27" at bounding box center [1351, 651] width 29 height 23
click at [1343, 653] on link "28" at bounding box center [1351, 651] width 29 height 23
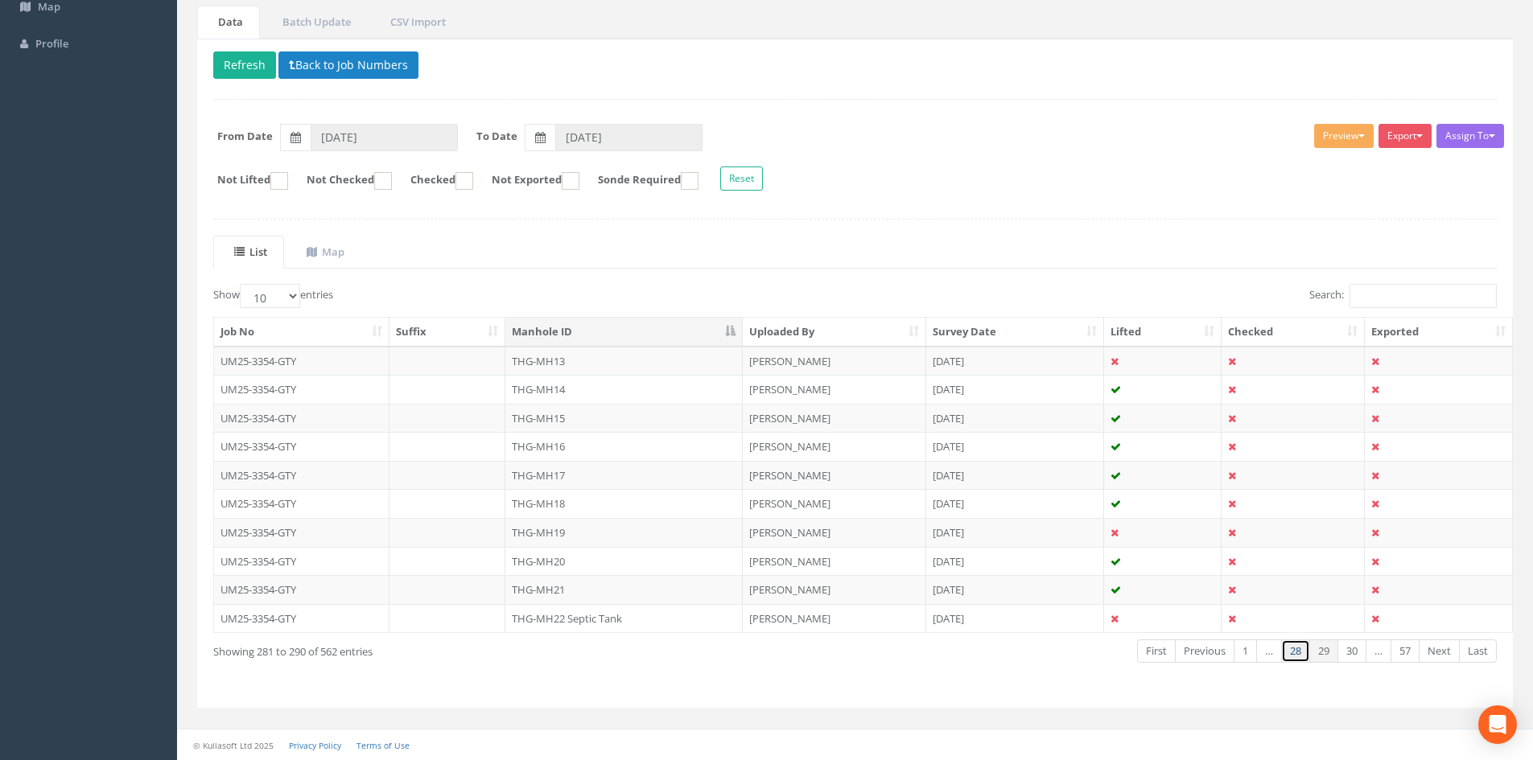
click at [1297, 660] on link "28" at bounding box center [1295, 651] width 29 height 23
click at [632, 559] on td "THG-MH10" at bounding box center [623, 561] width 237 height 29
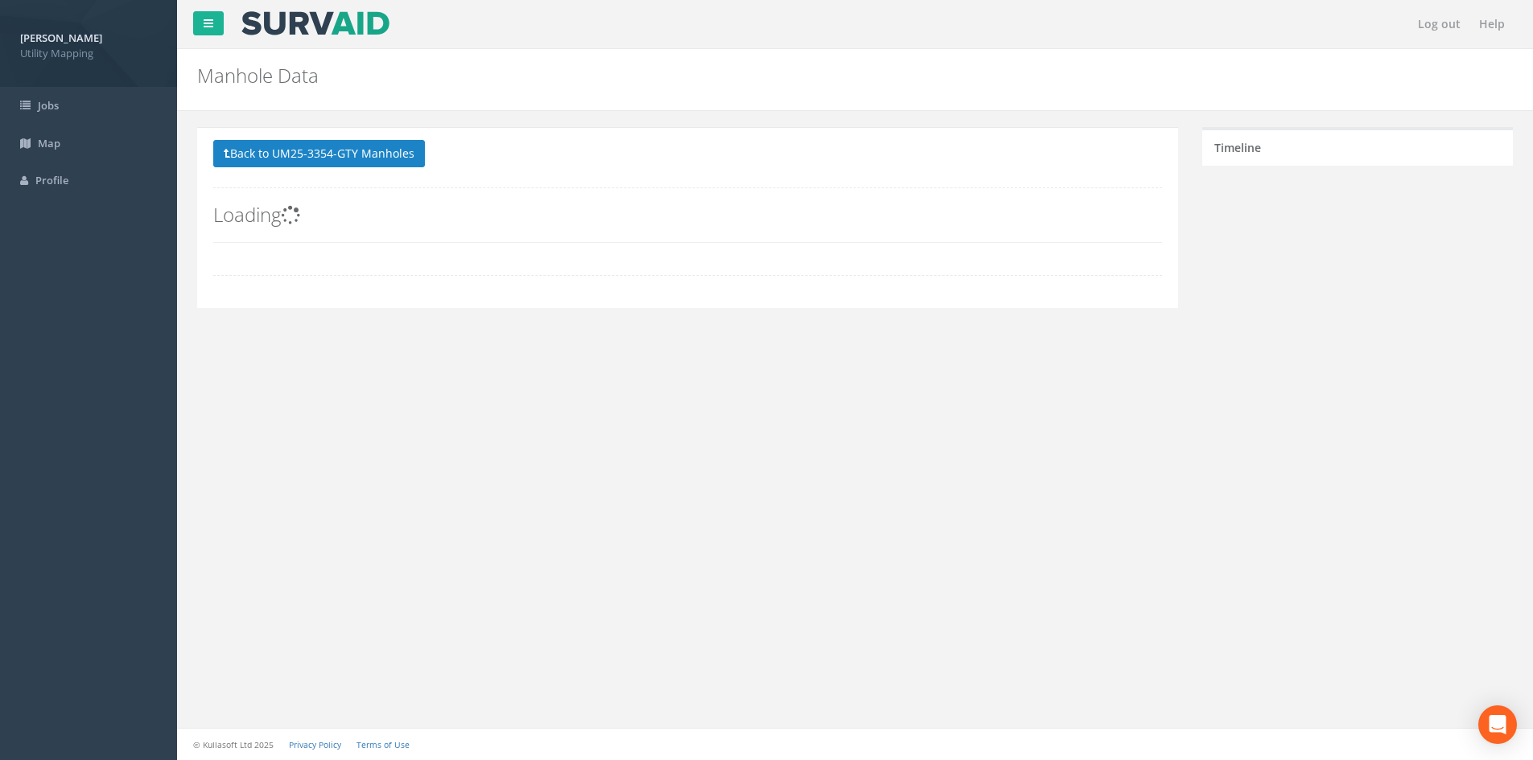
scroll to position [0, 0]
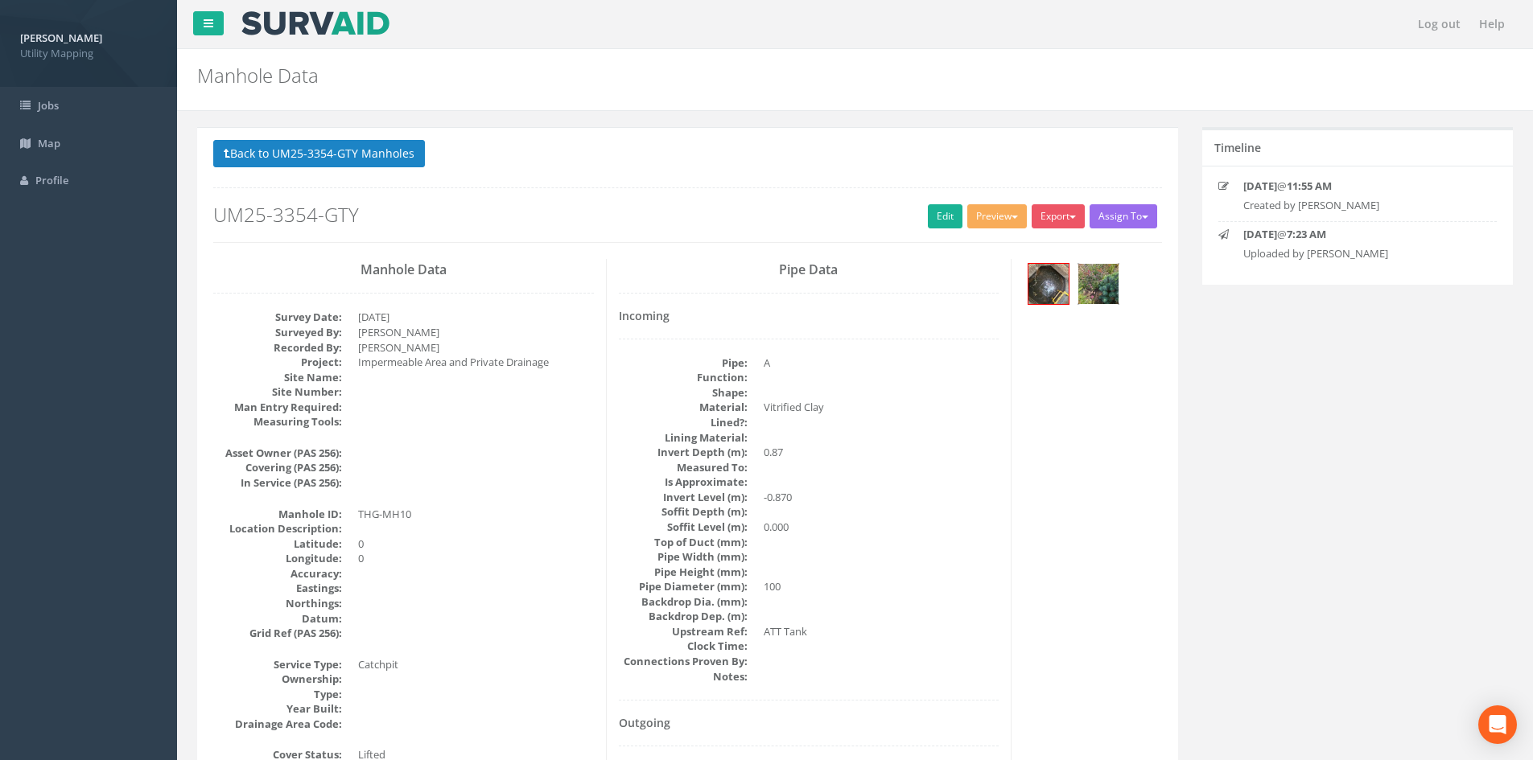
click at [1100, 291] on img at bounding box center [1098, 284] width 40 height 40
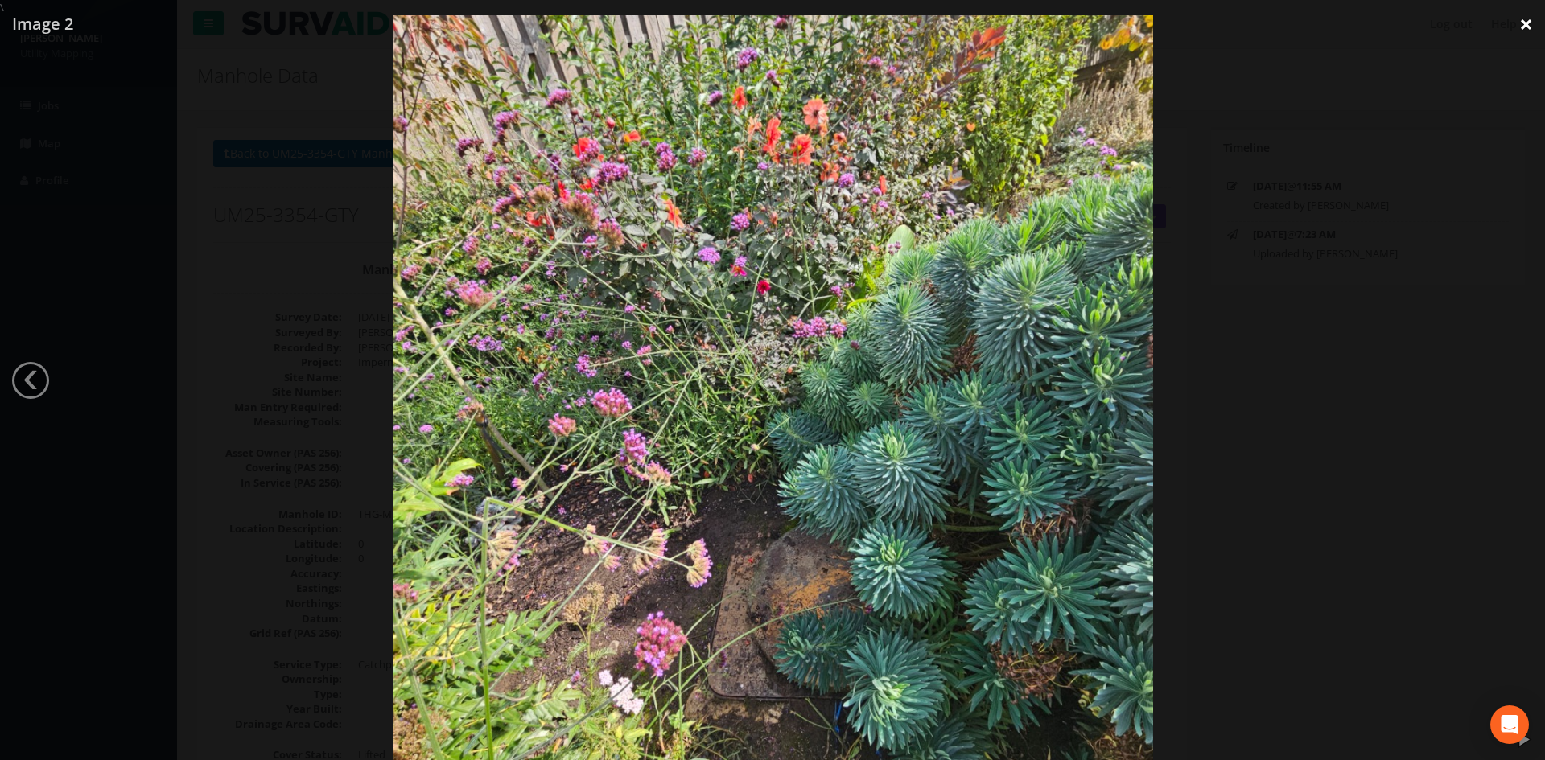
click at [1530, 26] on link "×" at bounding box center [1526, 24] width 38 height 48
